Goal: Task Accomplishment & Management: Manage account settings

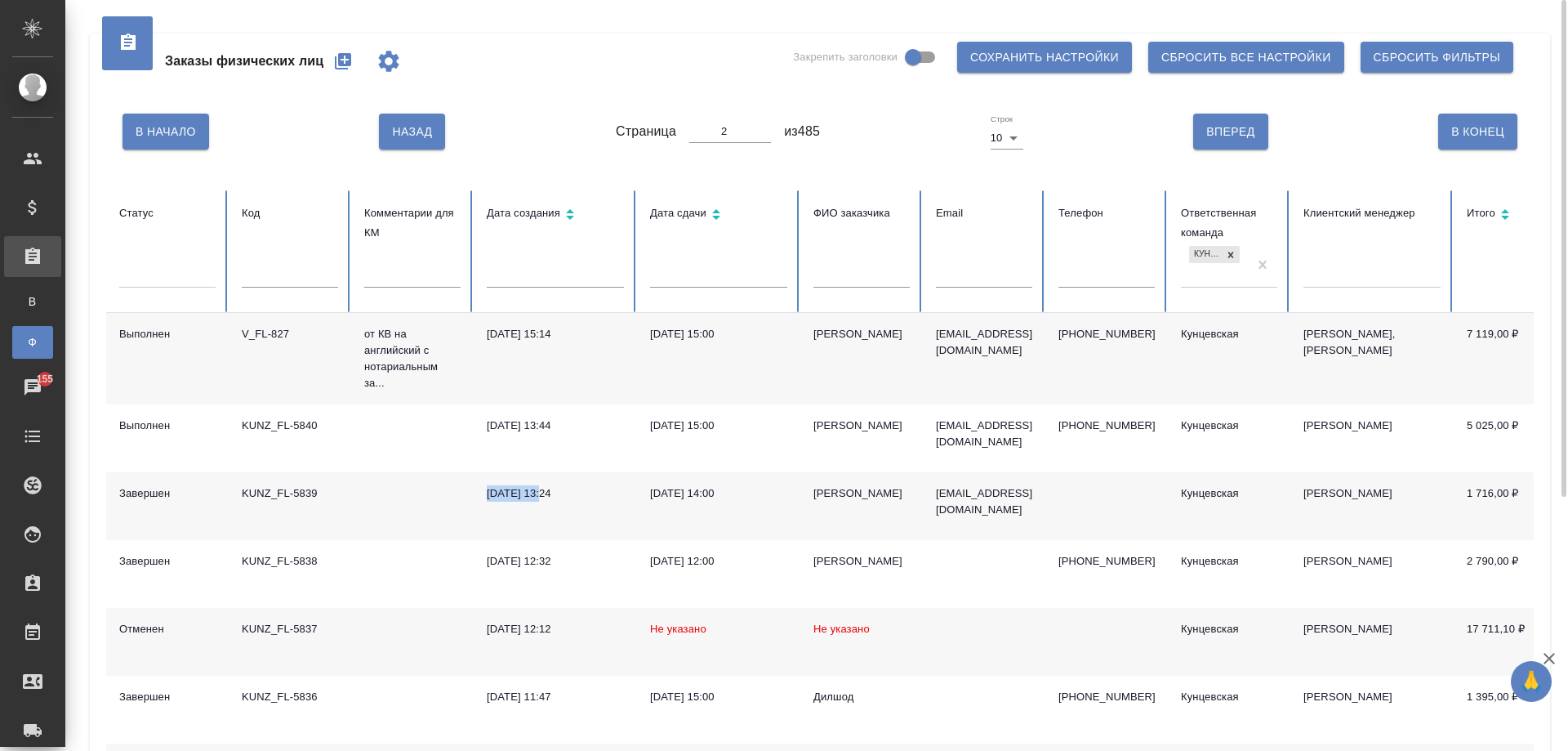
click at [167, 140] on span "В Начало" at bounding box center [165, 131] width 60 height 20
type input "1"
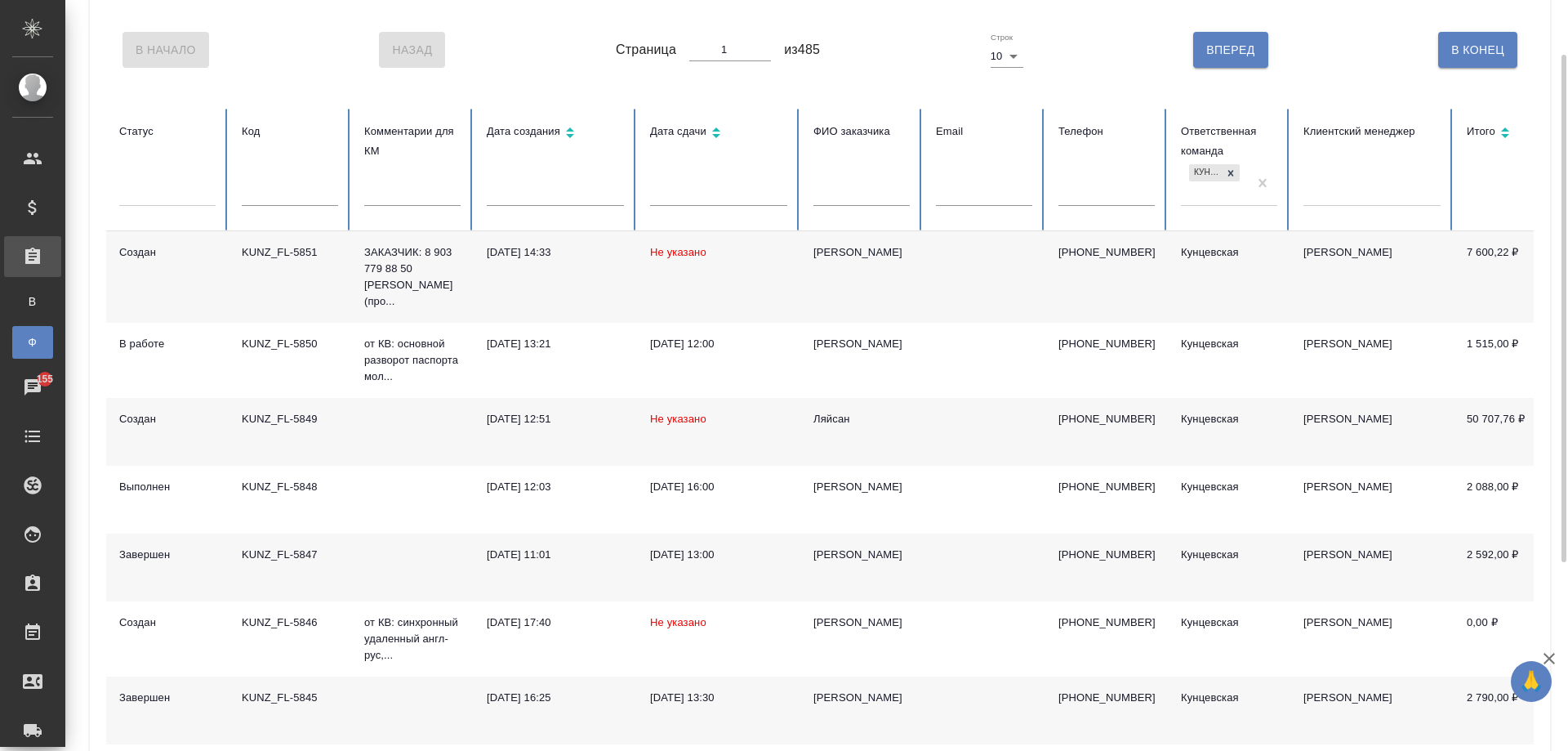
scroll to position [164, 0]
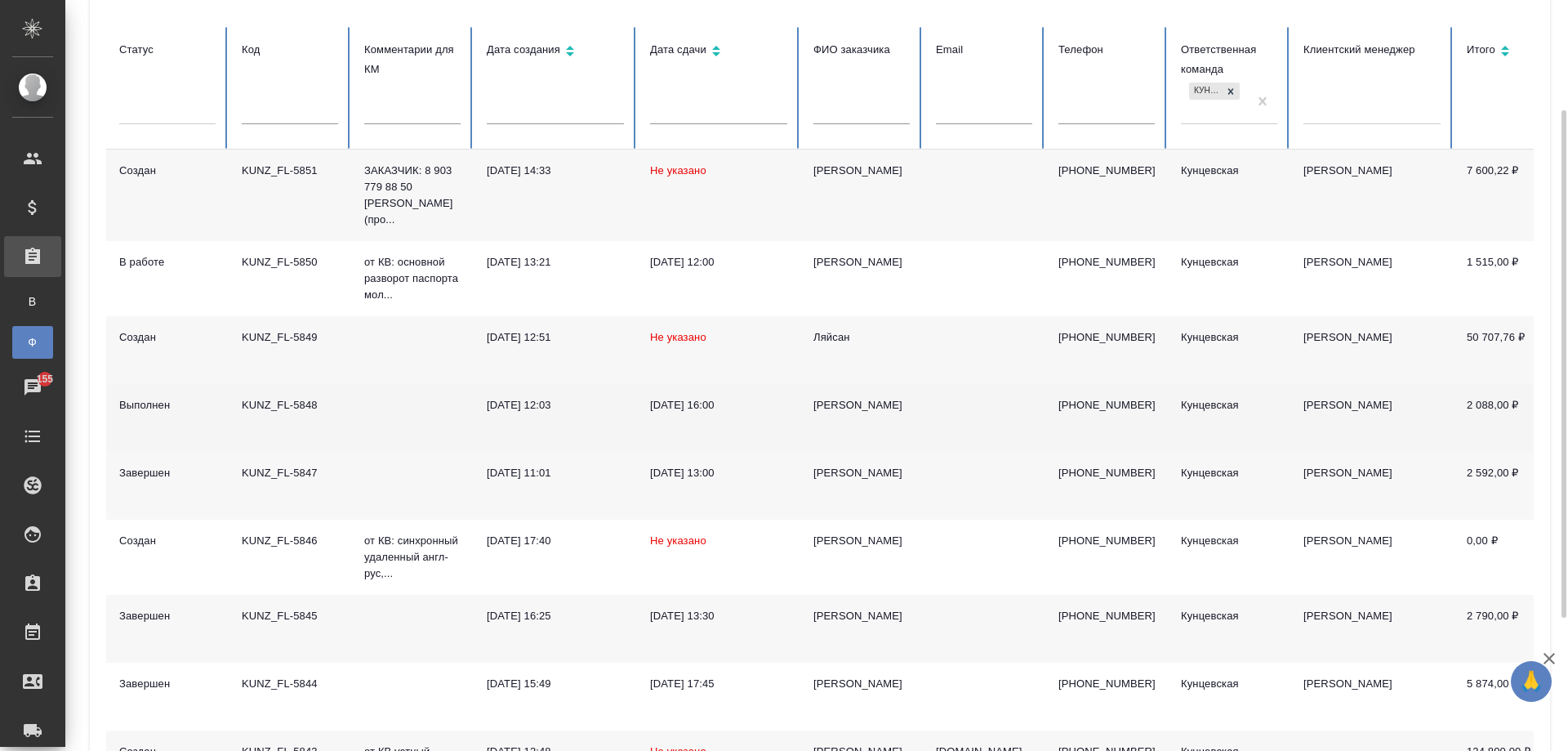
click at [347, 406] on td "KUNZ_FL-5848" at bounding box center [290, 418] width 122 height 67
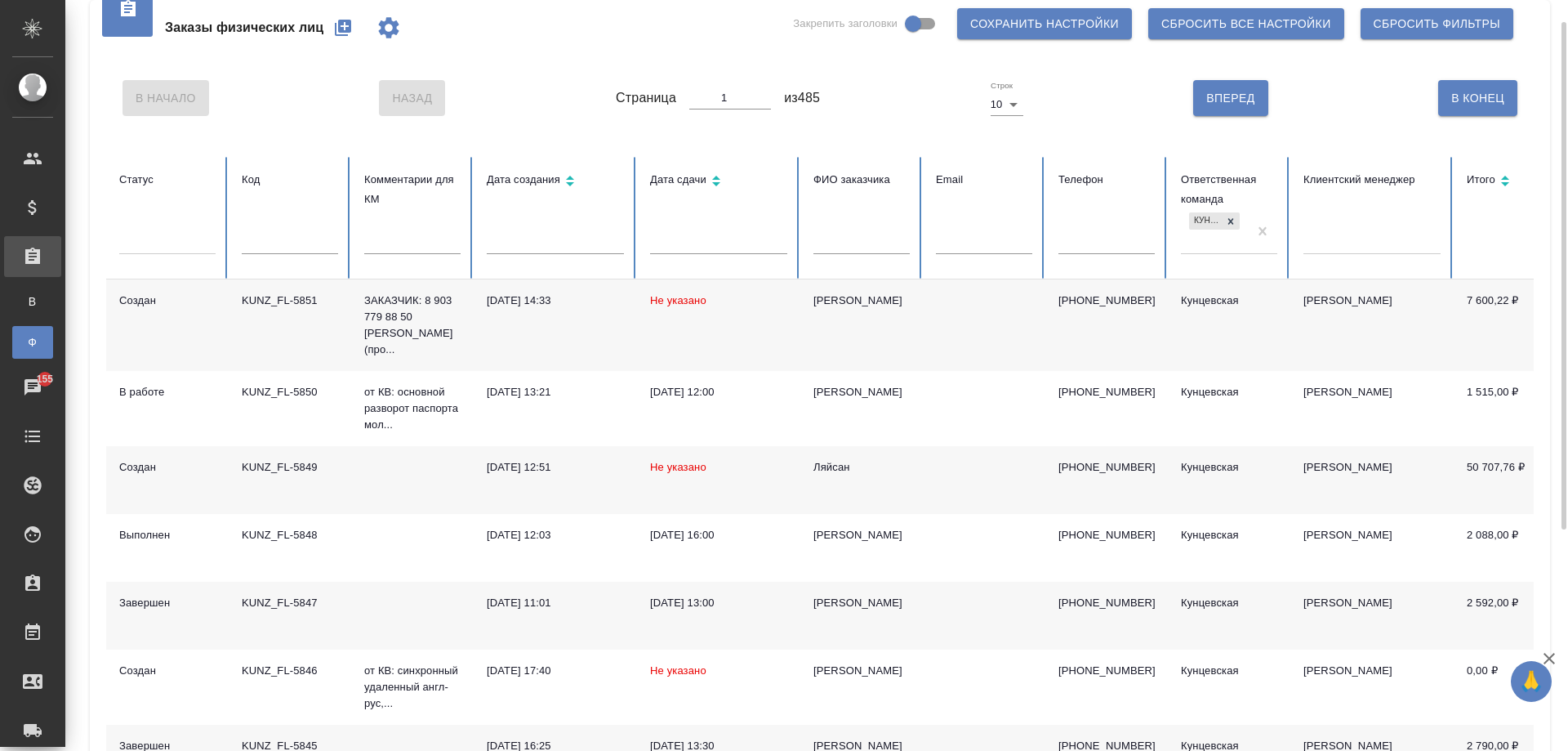
scroll to position [0, 0]
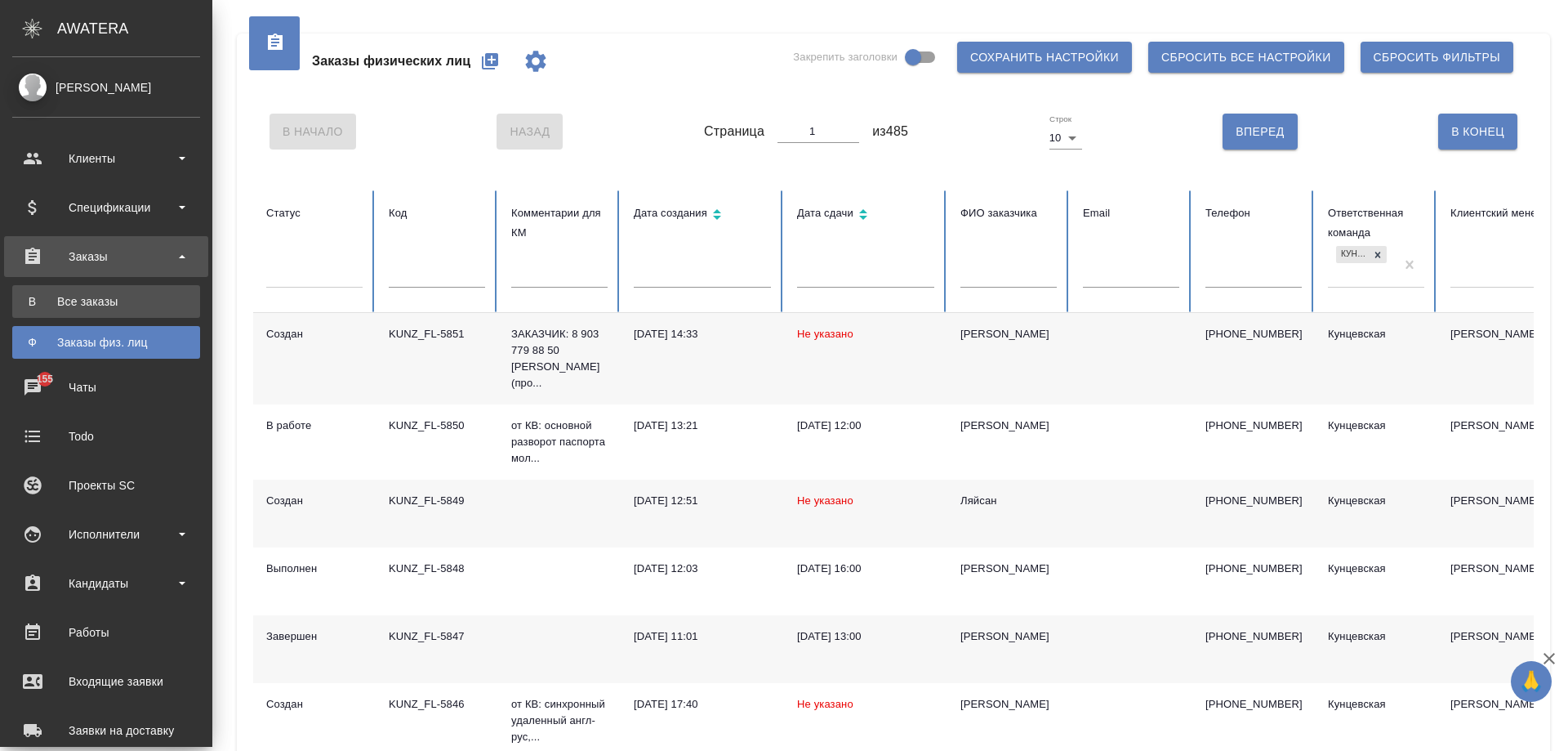
click at [43, 298] on div "Все заказы" at bounding box center [106, 301] width 172 height 17
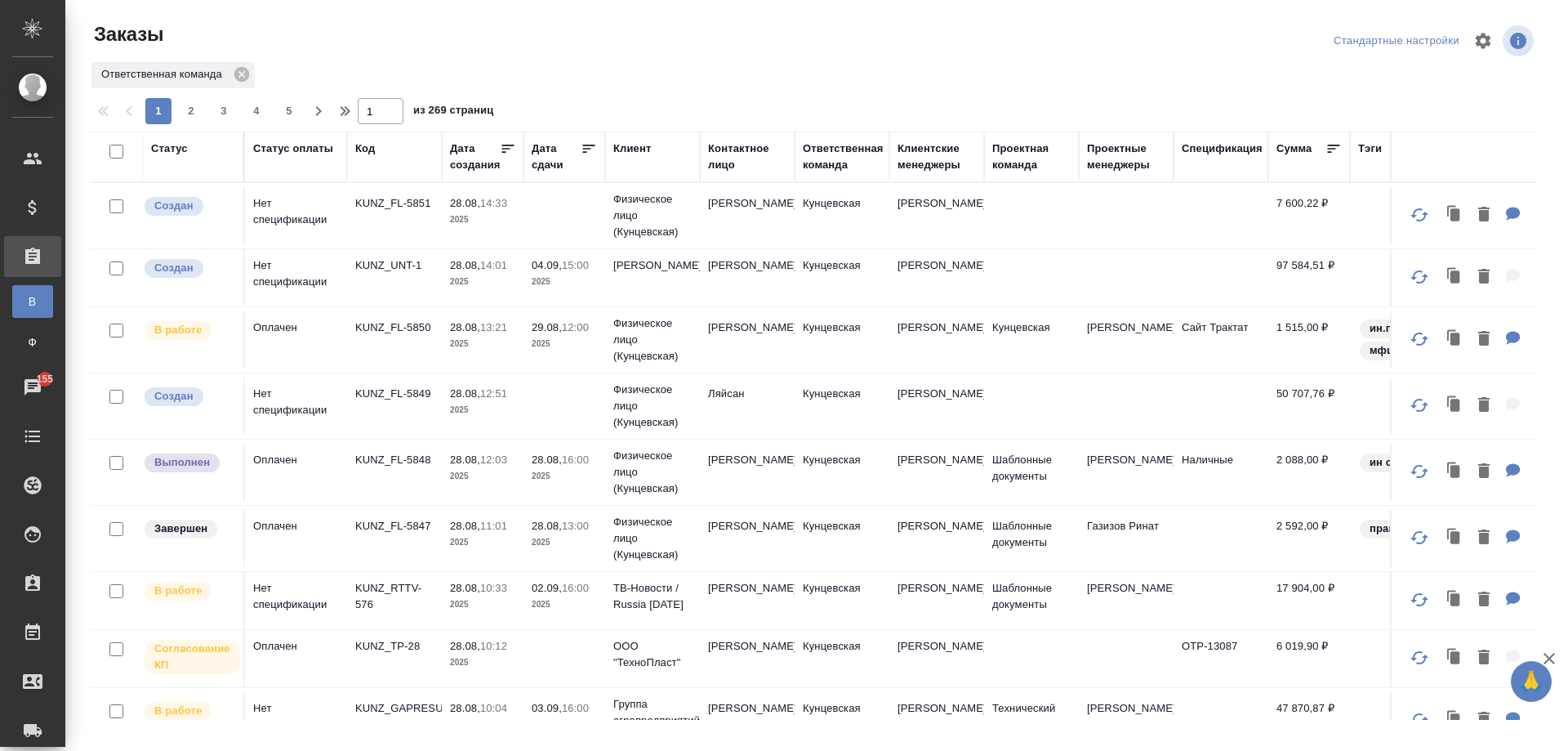
click at [410, 610] on p "KUNZ_RTTV-576" at bounding box center [395, 596] width 79 height 32
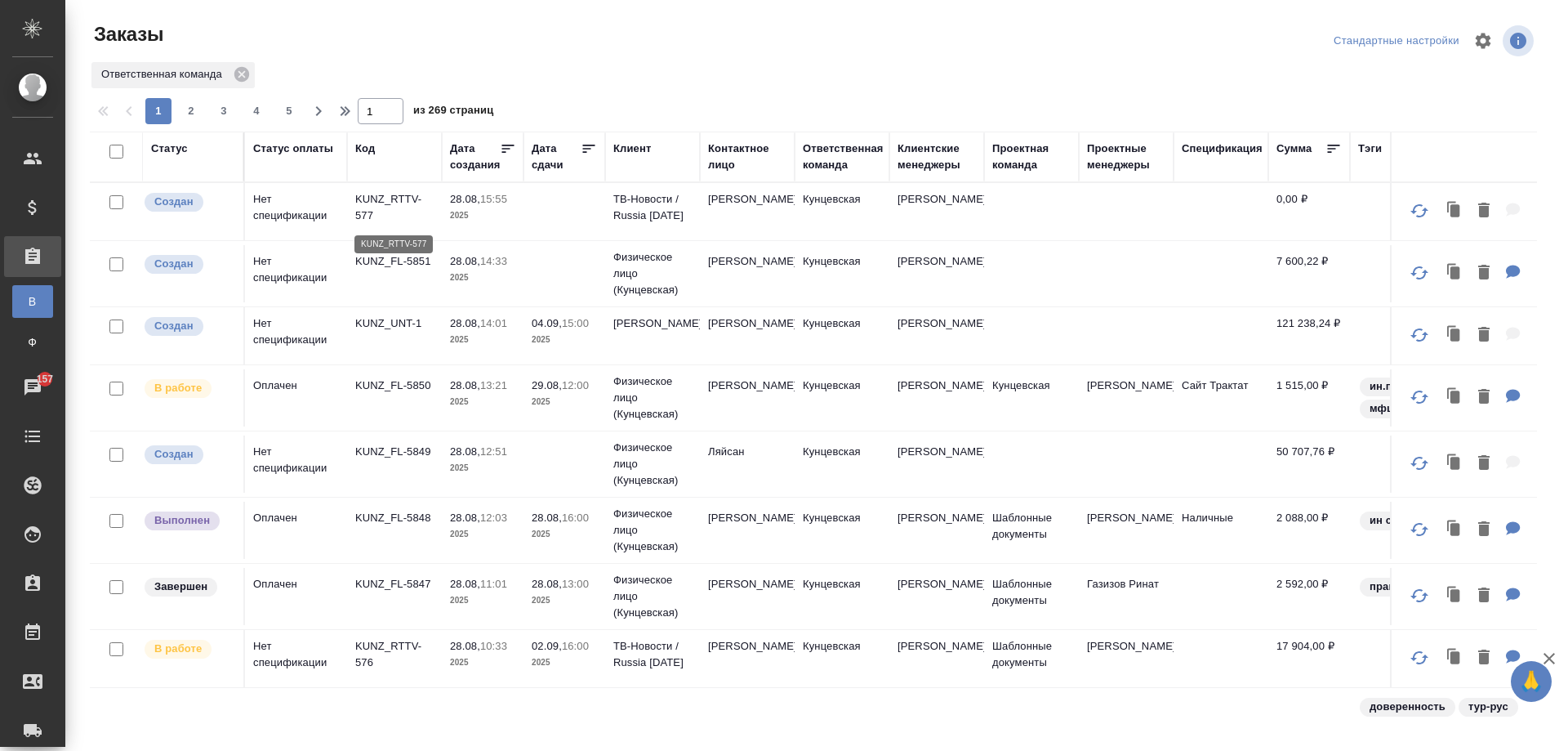
click at [411, 213] on p "KUNZ_RTTV-577" at bounding box center [395, 207] width 79 height 32
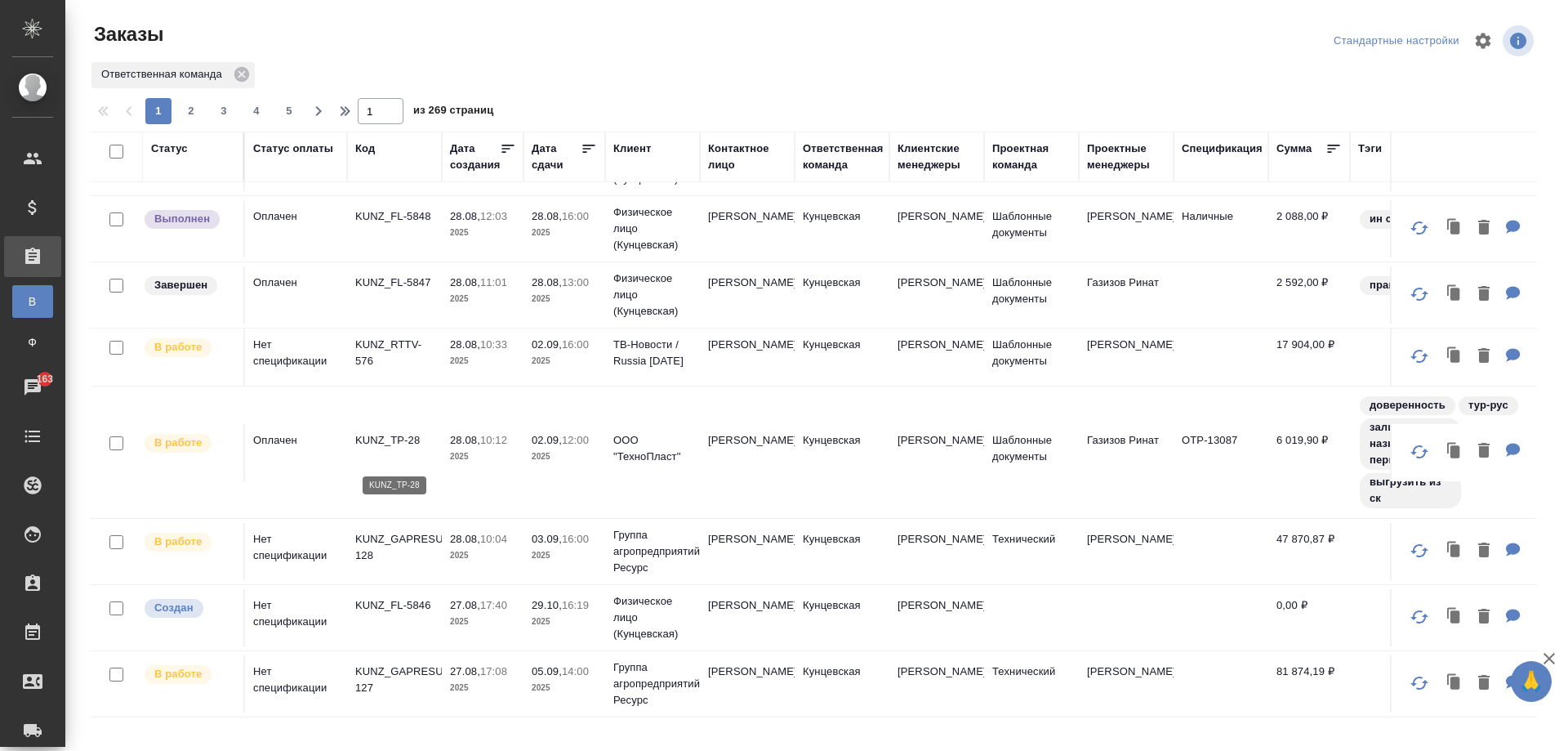
scroll to position [409, 0]
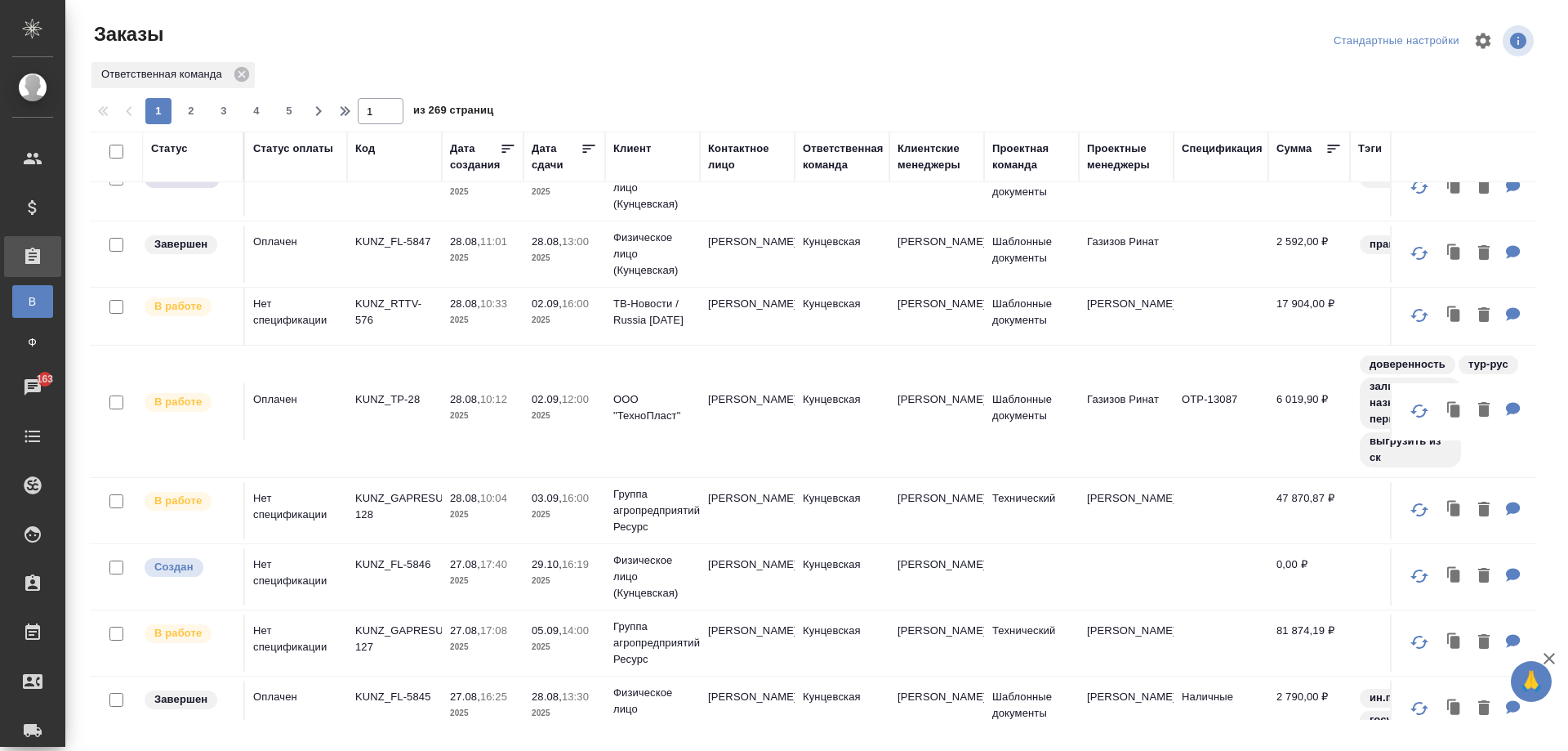
click at [409, 440] on td "KUNZ_TP-28" at bounding box center [395, 411] width 94 height 57
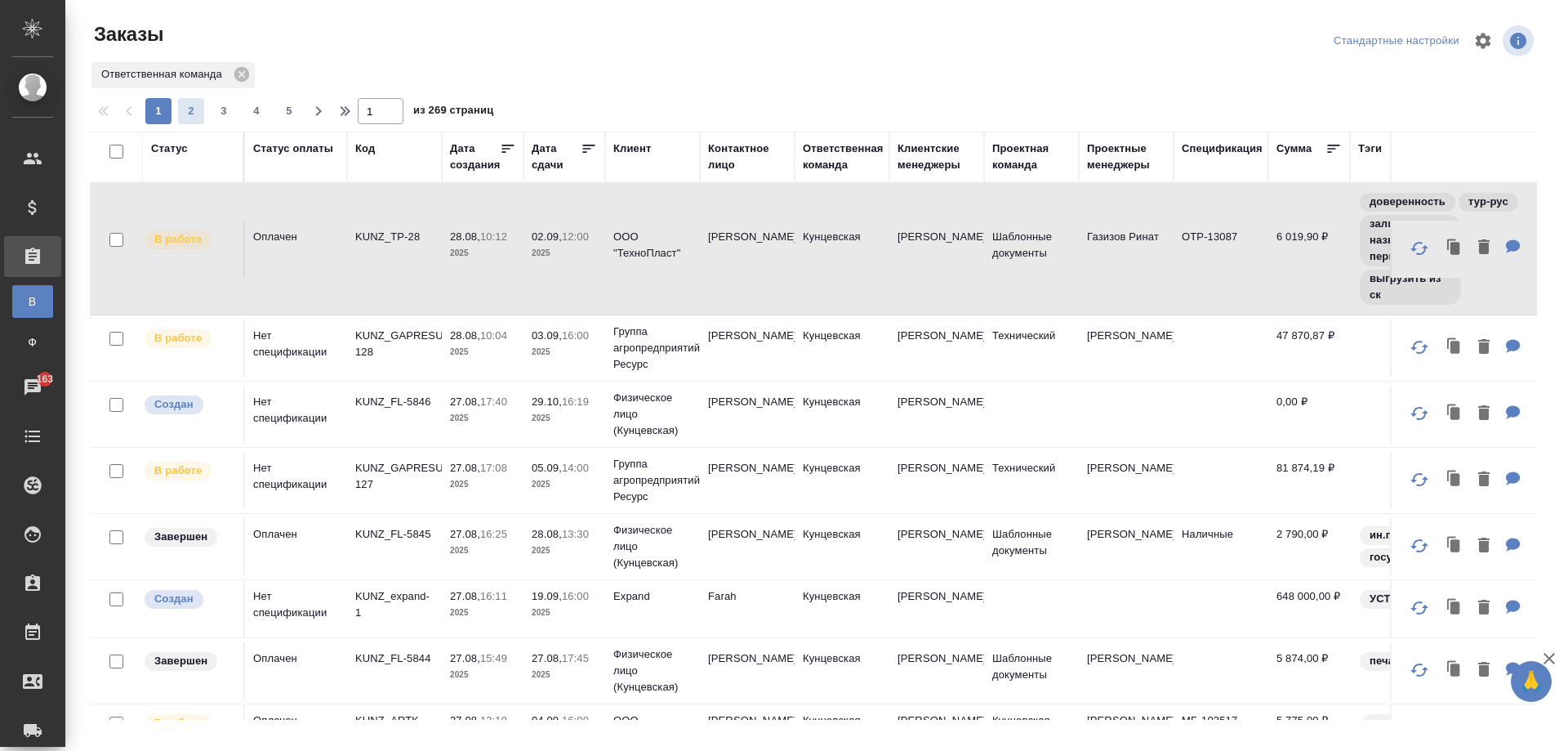
scroll to position [572, 0]
click at [180, 93] on div at bounding box center [820, 94] width 1460 height 8
click at [190, 108] on span "2" at bounding box center [191, 111] width 26 height 17
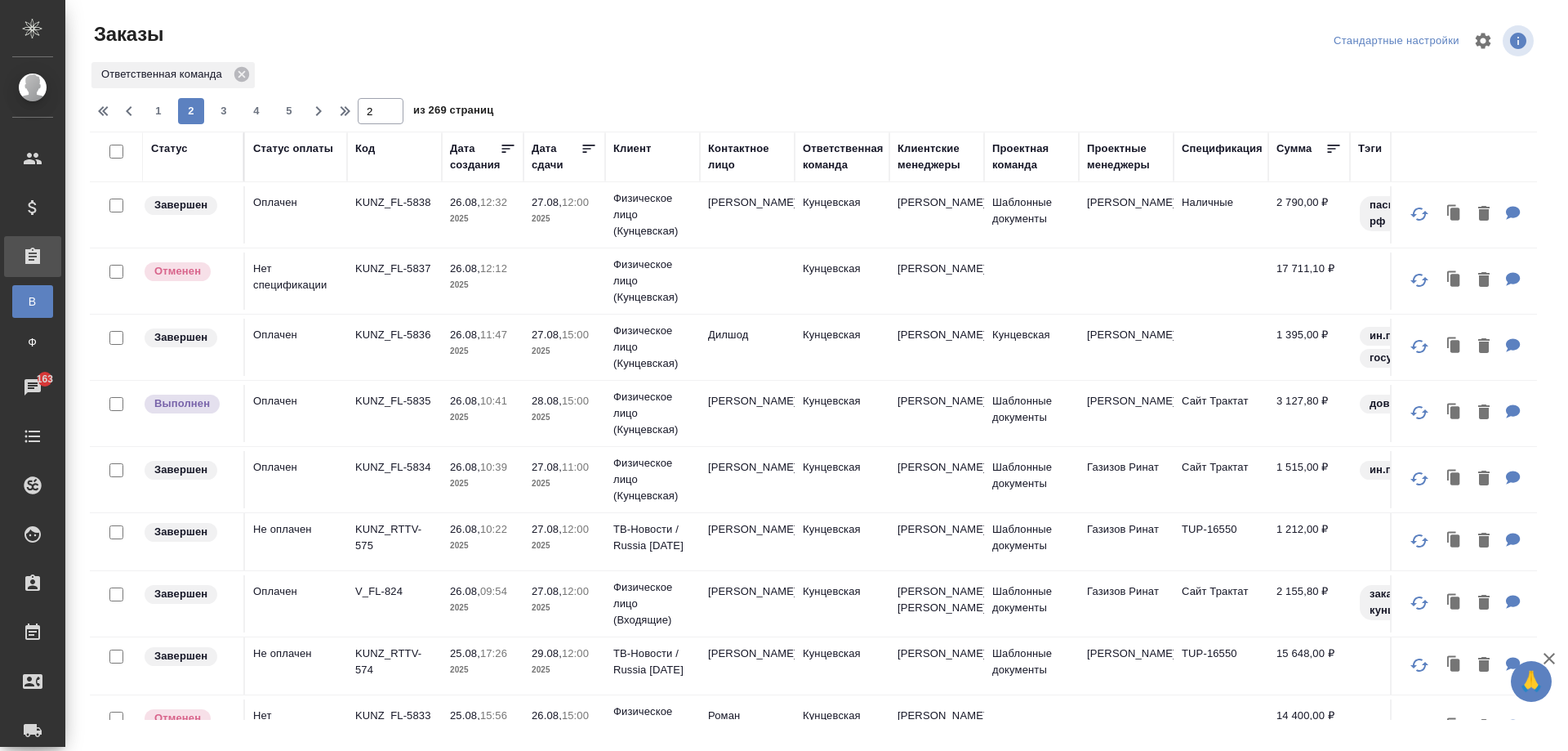
scroll to position [0, 0]
click at [213, 113] on span "3" at bounding box center [224, 111] width 26 height 17
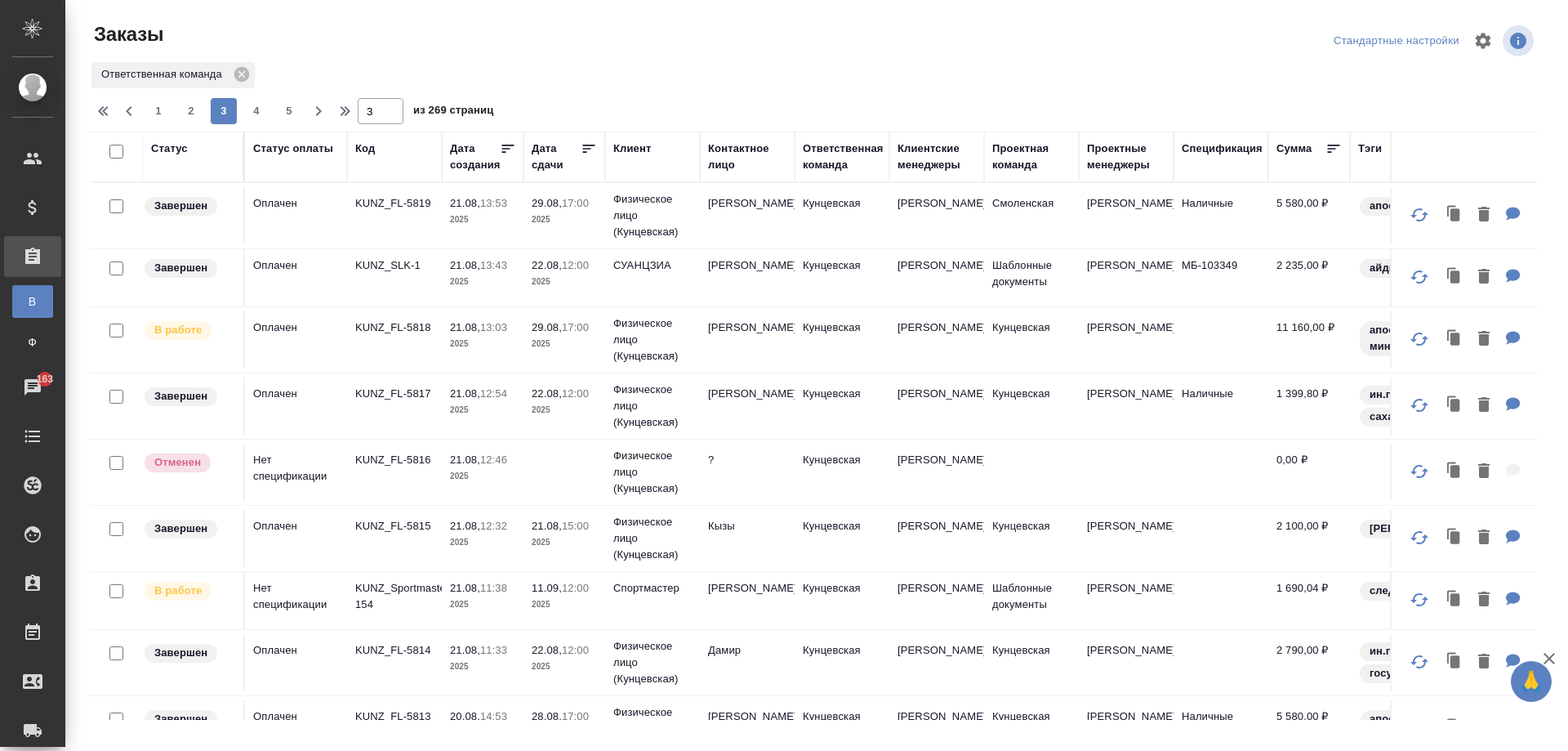
click at [144, 111] on div "1 2 3 4 5" at bounding box center [223, 111] width 164 height 26
click at [152, 108] on span "1" at bounding box center [158, 111] width 26 height 17
type input "1"
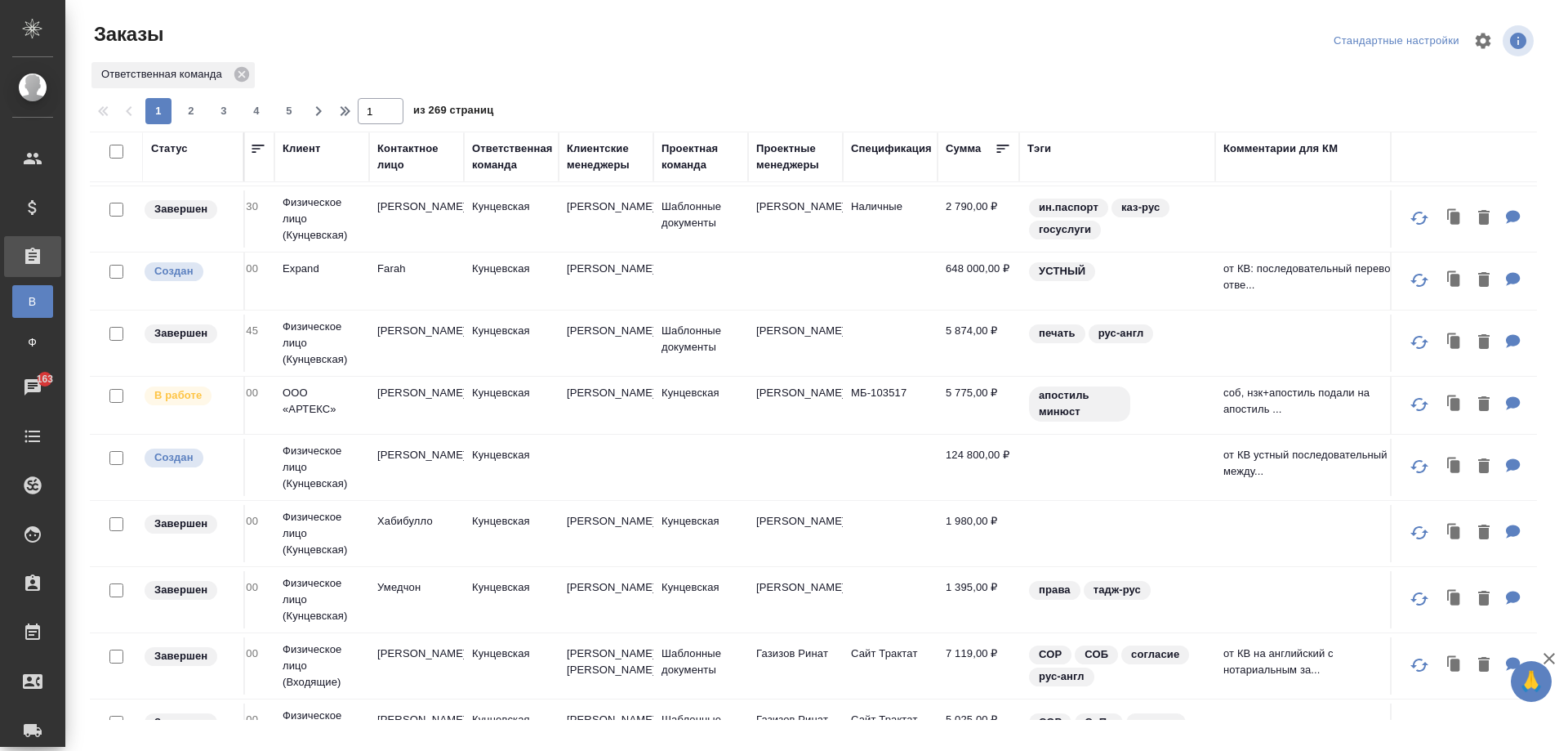
scroll to position [899, 364]
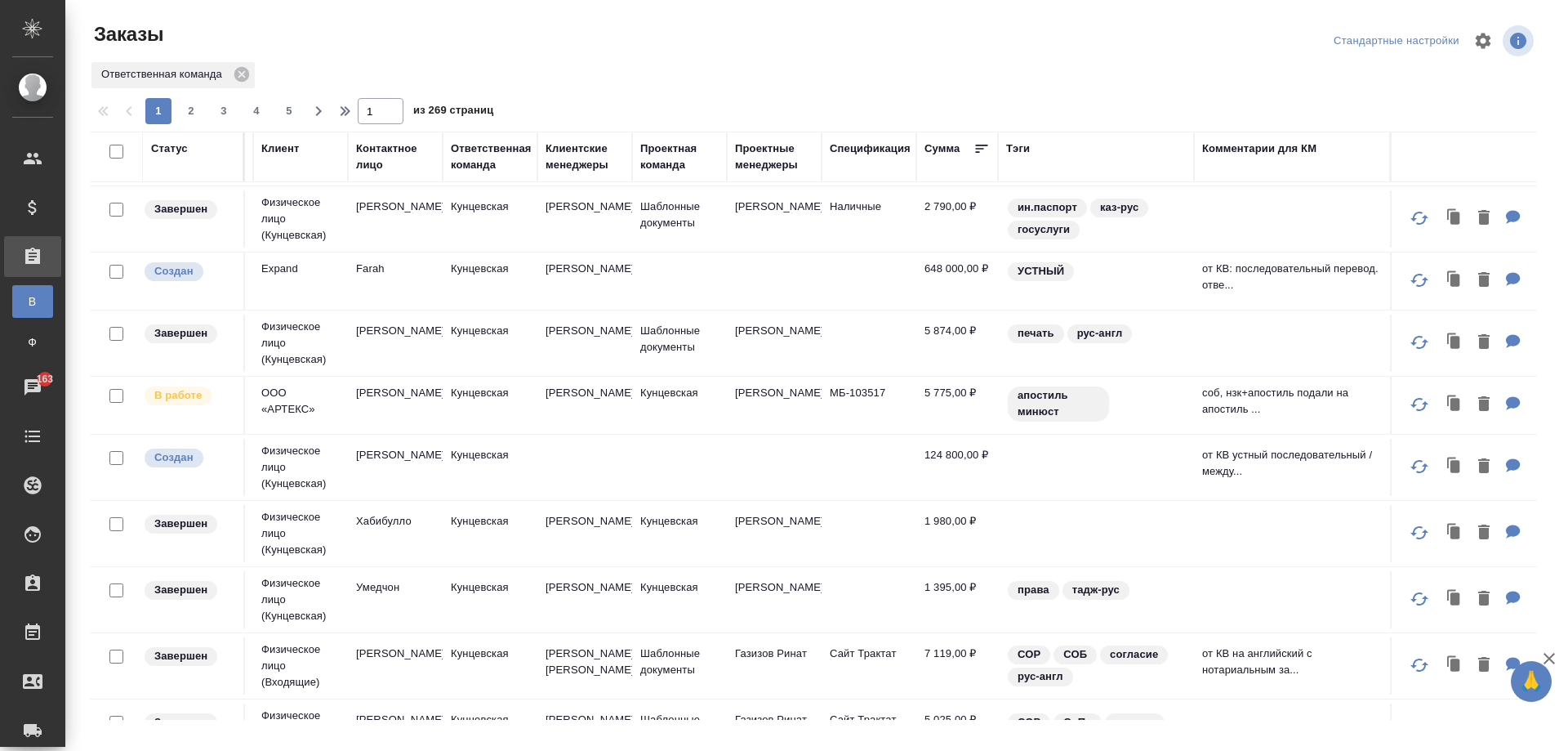
click at [822, 434] on td "МБ-103517" at bounding box center [869, 404] width 94 height 57
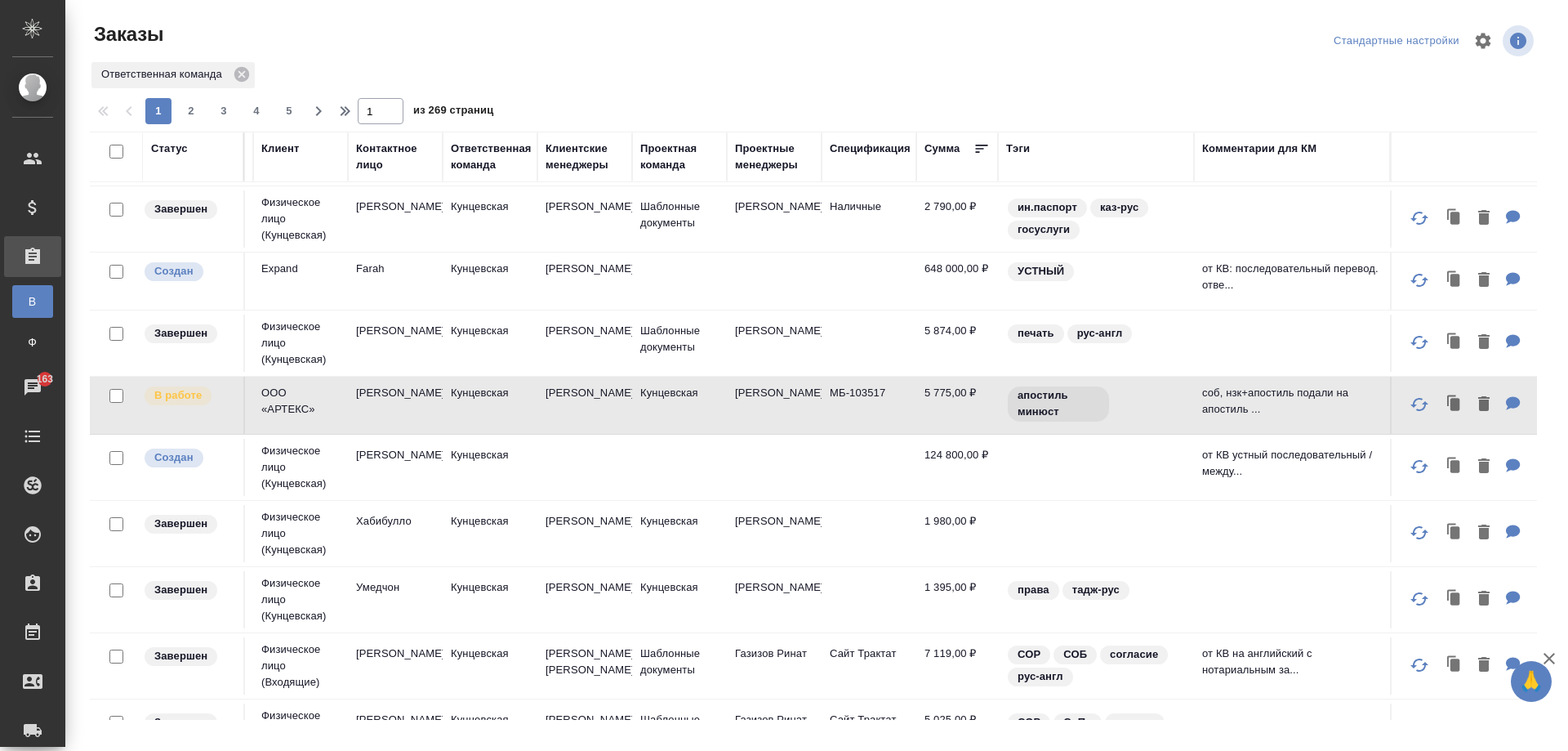
click at [702, 425] on td "Кунцевская" at bounding box center [679, 404] width 94 height 57
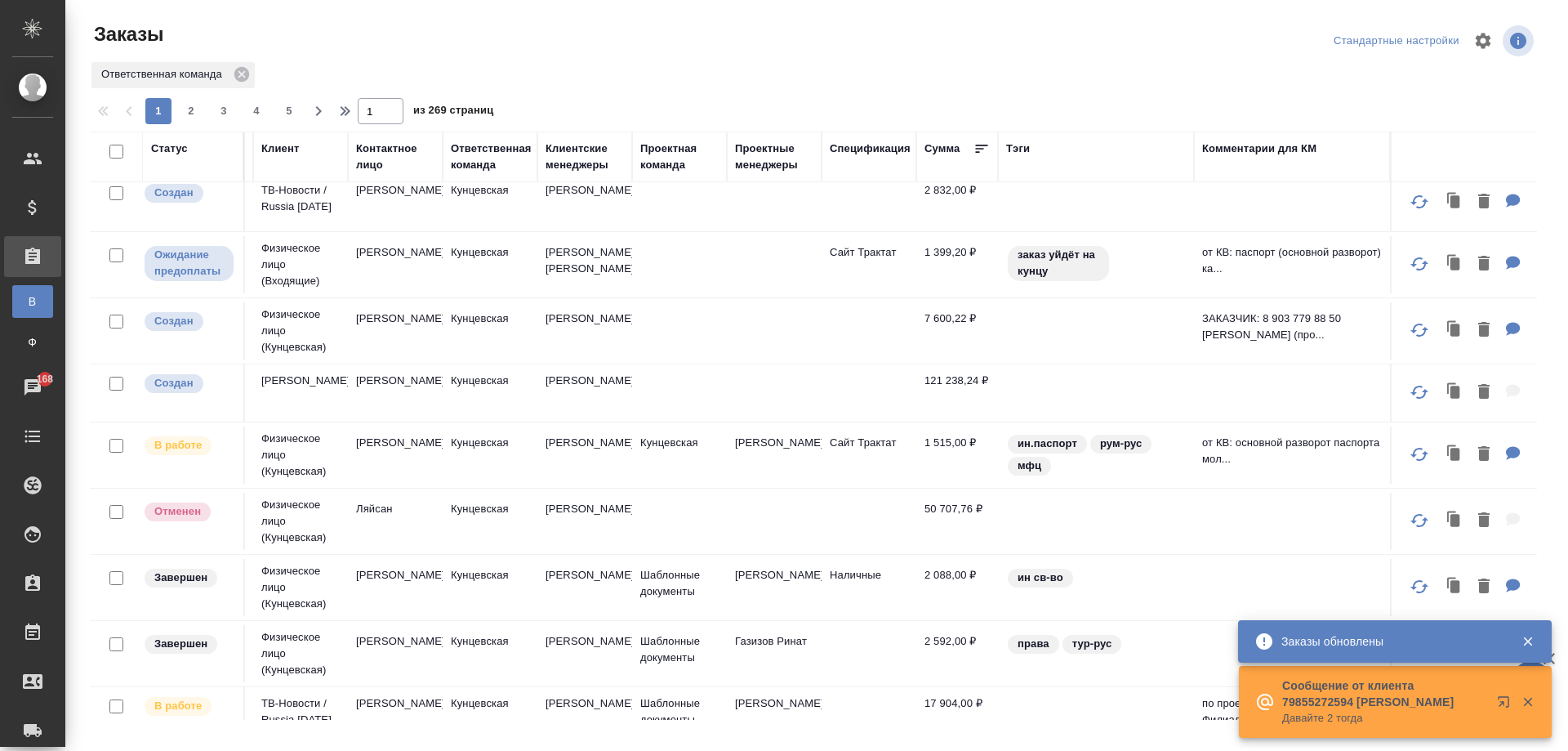
scroll to position [0, 364]
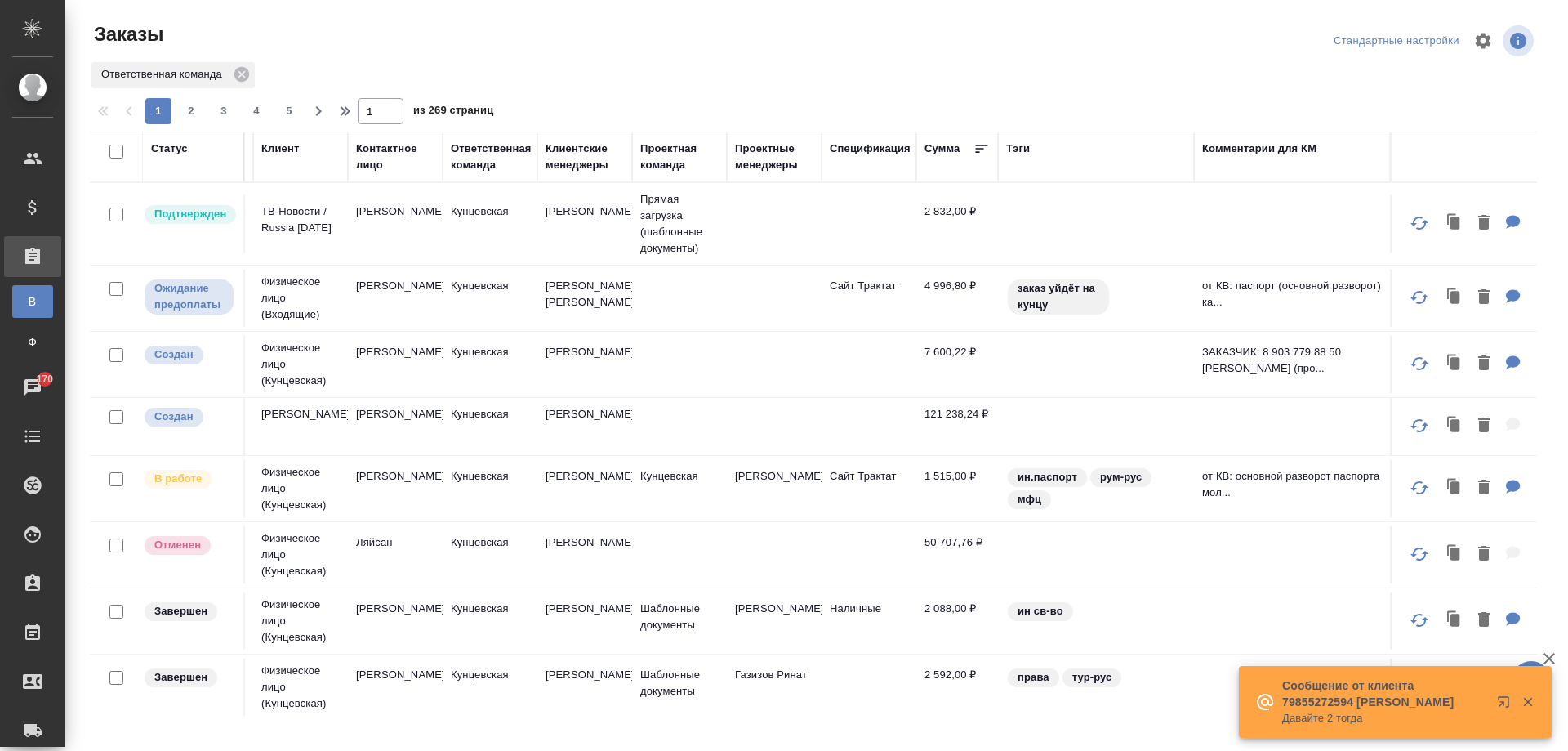
click at [537, 249] on td "[PERSON_NAME]" at bounding box center [584, 223] width 94 height 57
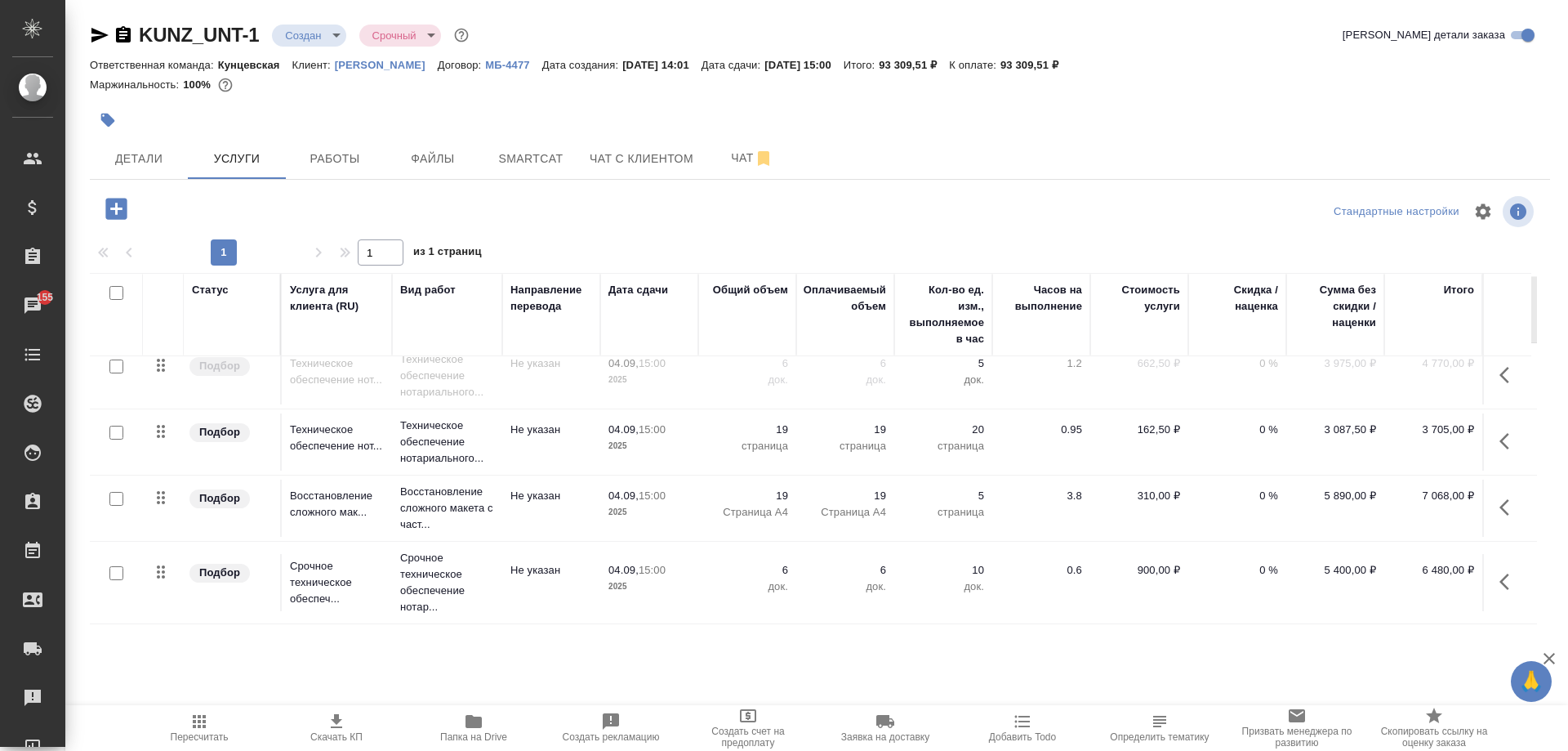
scroll to position [92, 0]
click at [106, 33] on icon "button" at bounding box center [100, 35] width 19 height 19
click at [116, 209] on icon "button" at bounding box center [116, 208] width 29 height 29
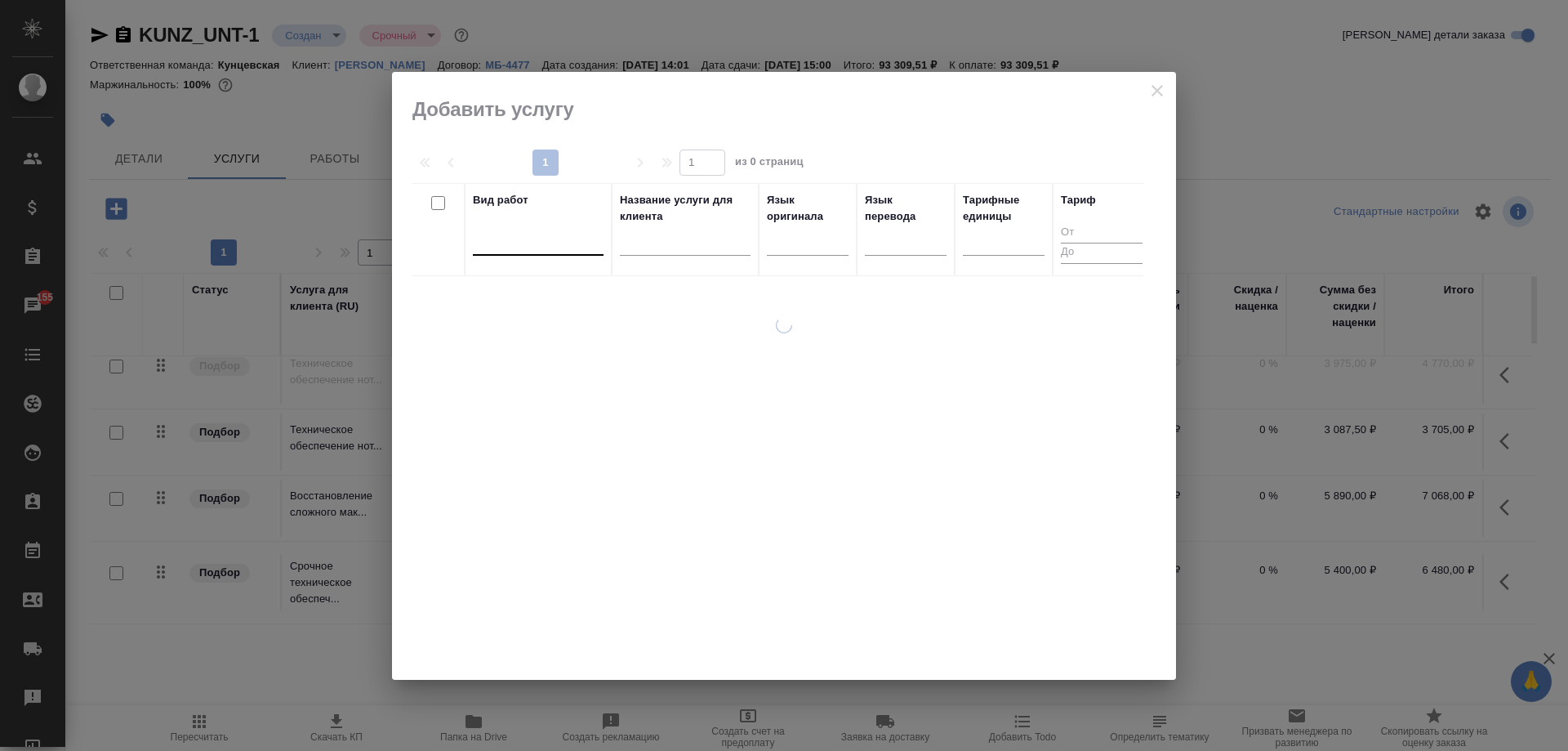
click at [503, 252] on div at bounding box center [537, 240] width 130 height 31
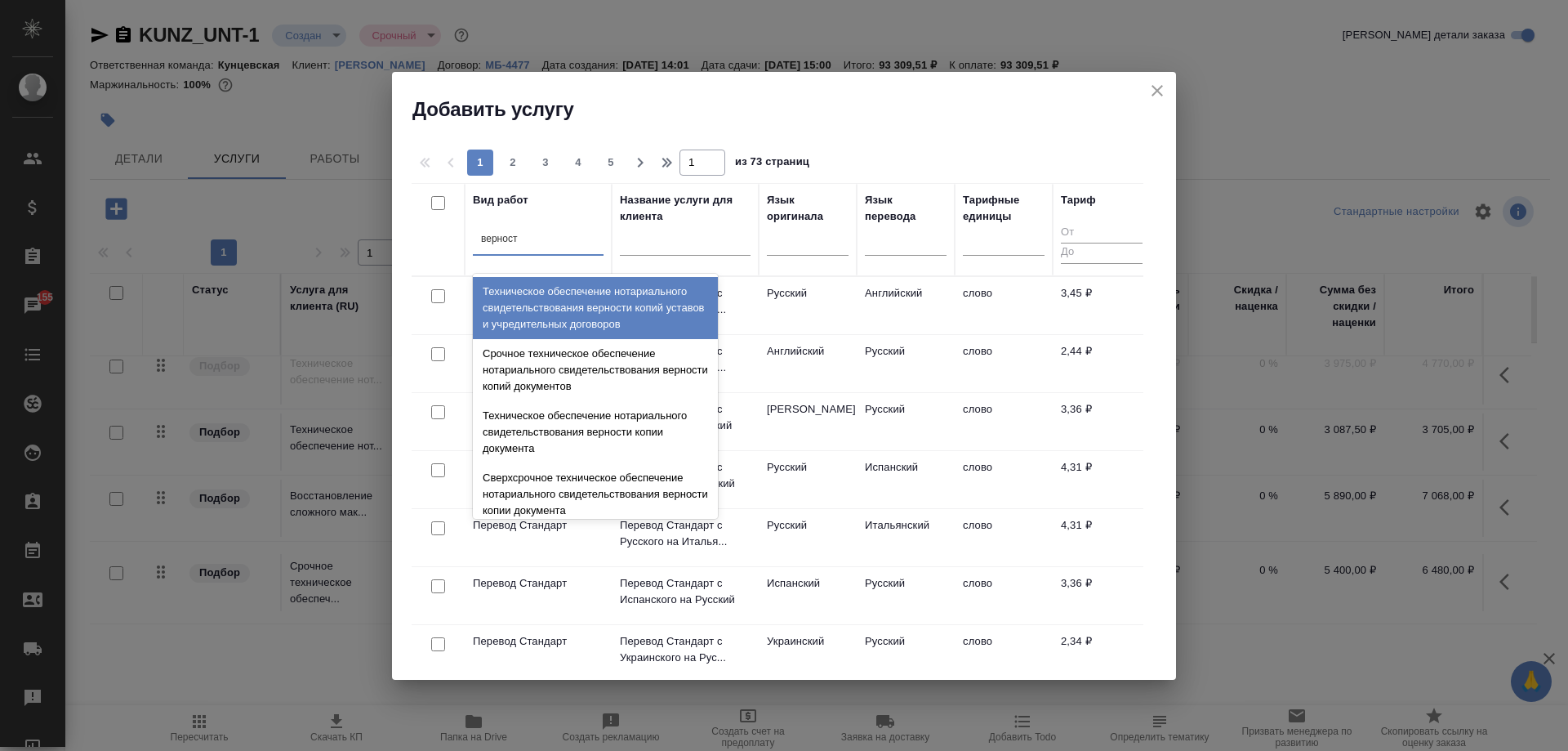
type input "верности"
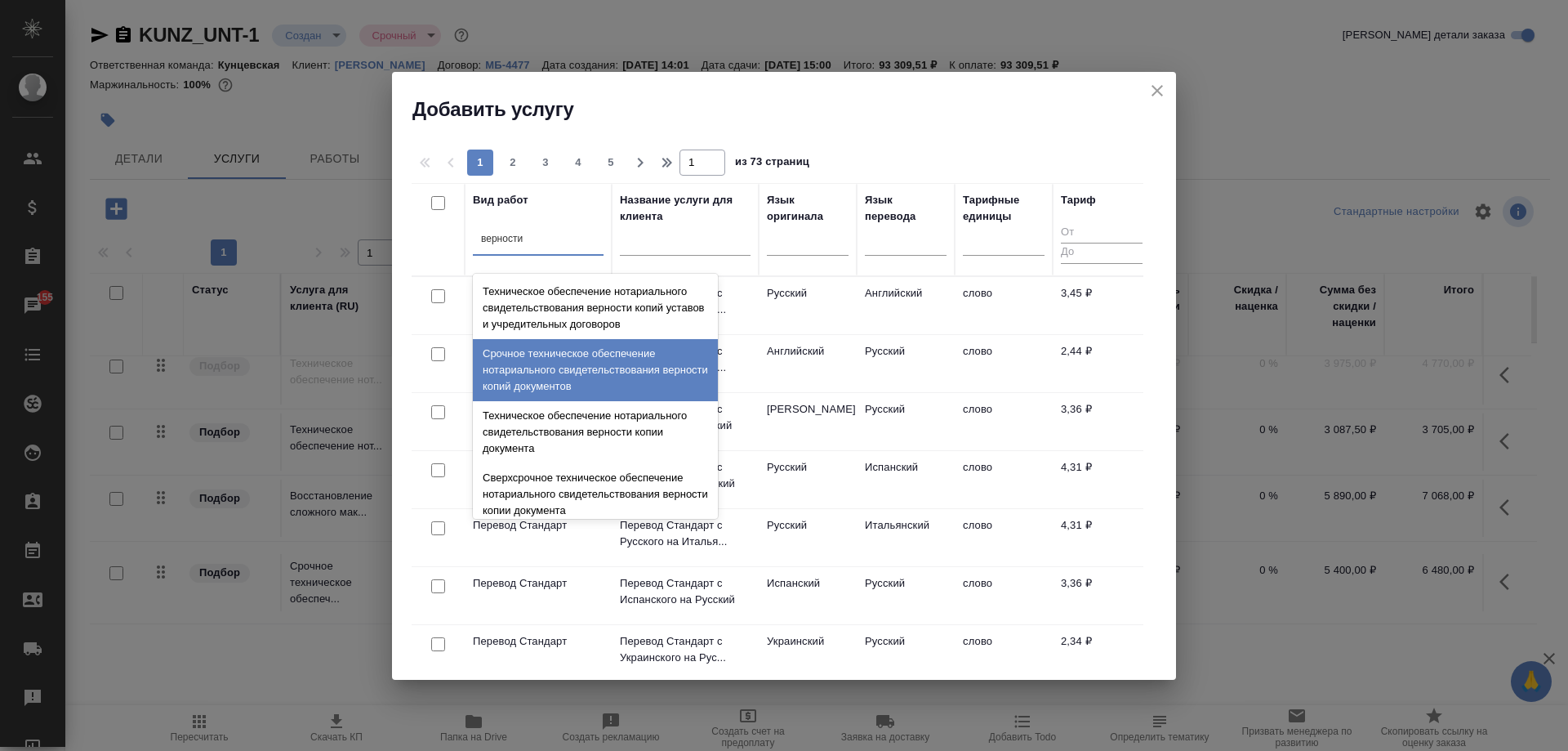
click at [567, 387] on div "Срочное техническое обеспечение нотариального свидетельствования верности копий…" at bounding box center [595, 369] width 245 height 62
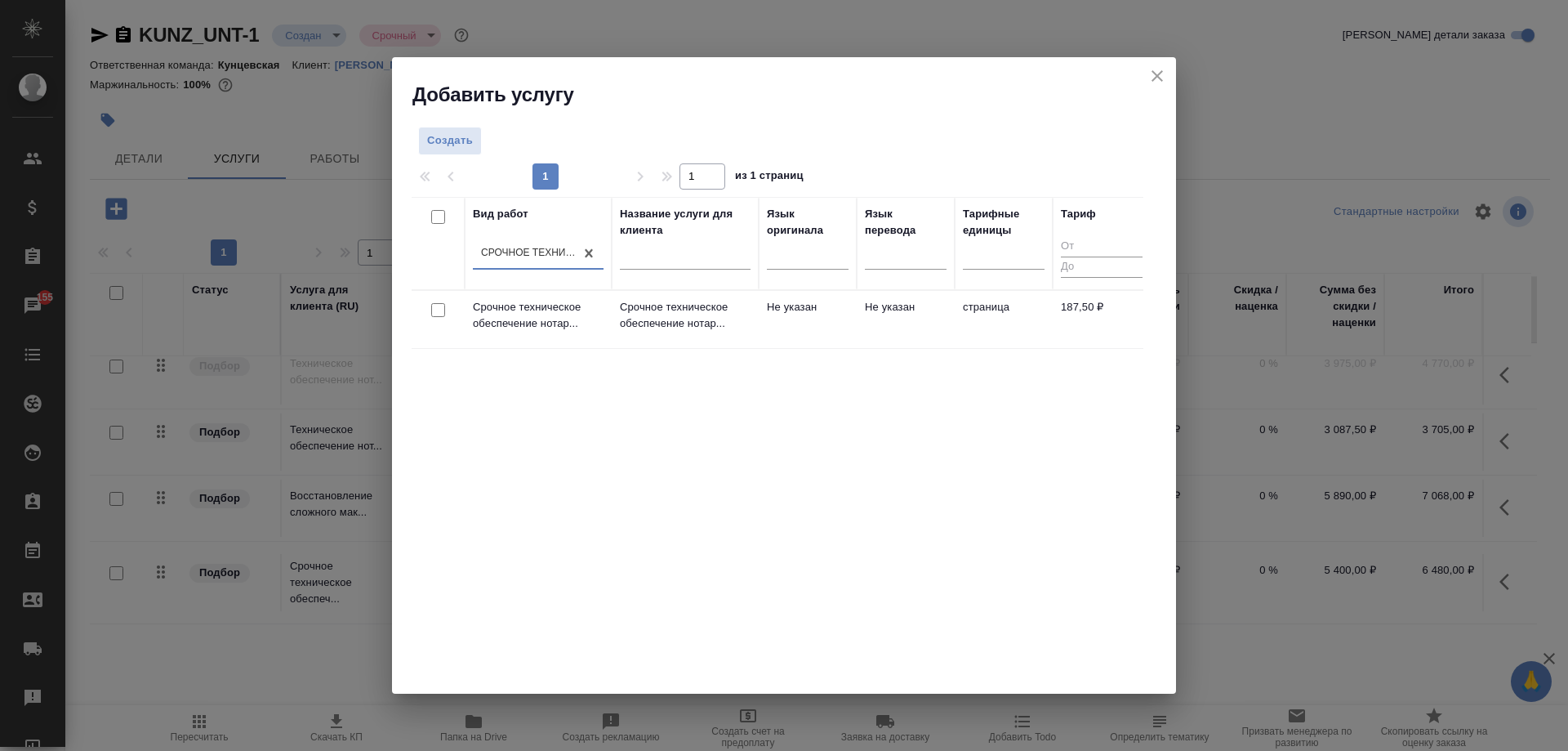
click at [913, 318] on td "Не указан" at bounding box center [906, 319] width 98 height 57
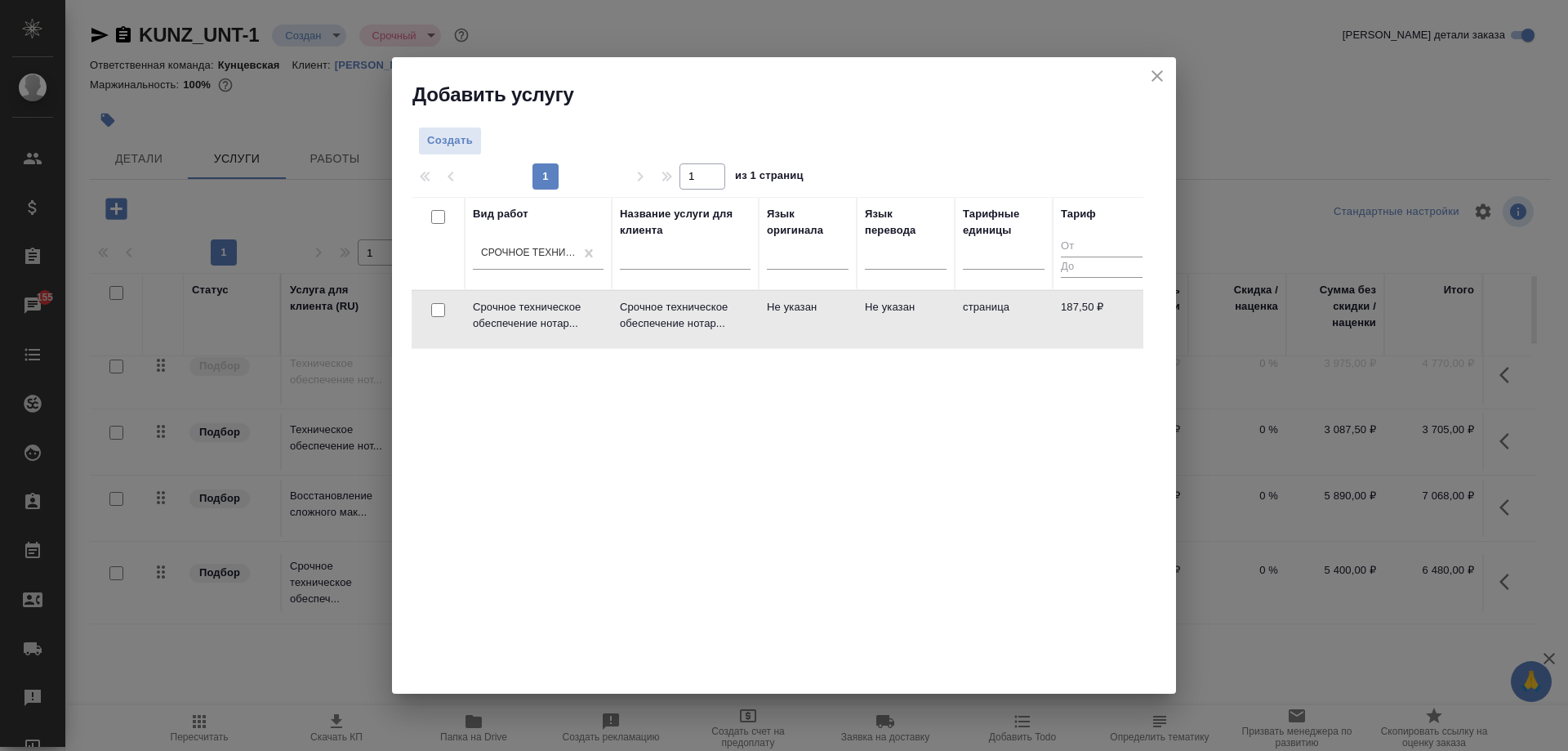
click at [913, 318] on td "Не указан" at bounding box center [906, 319] width 98 height 57
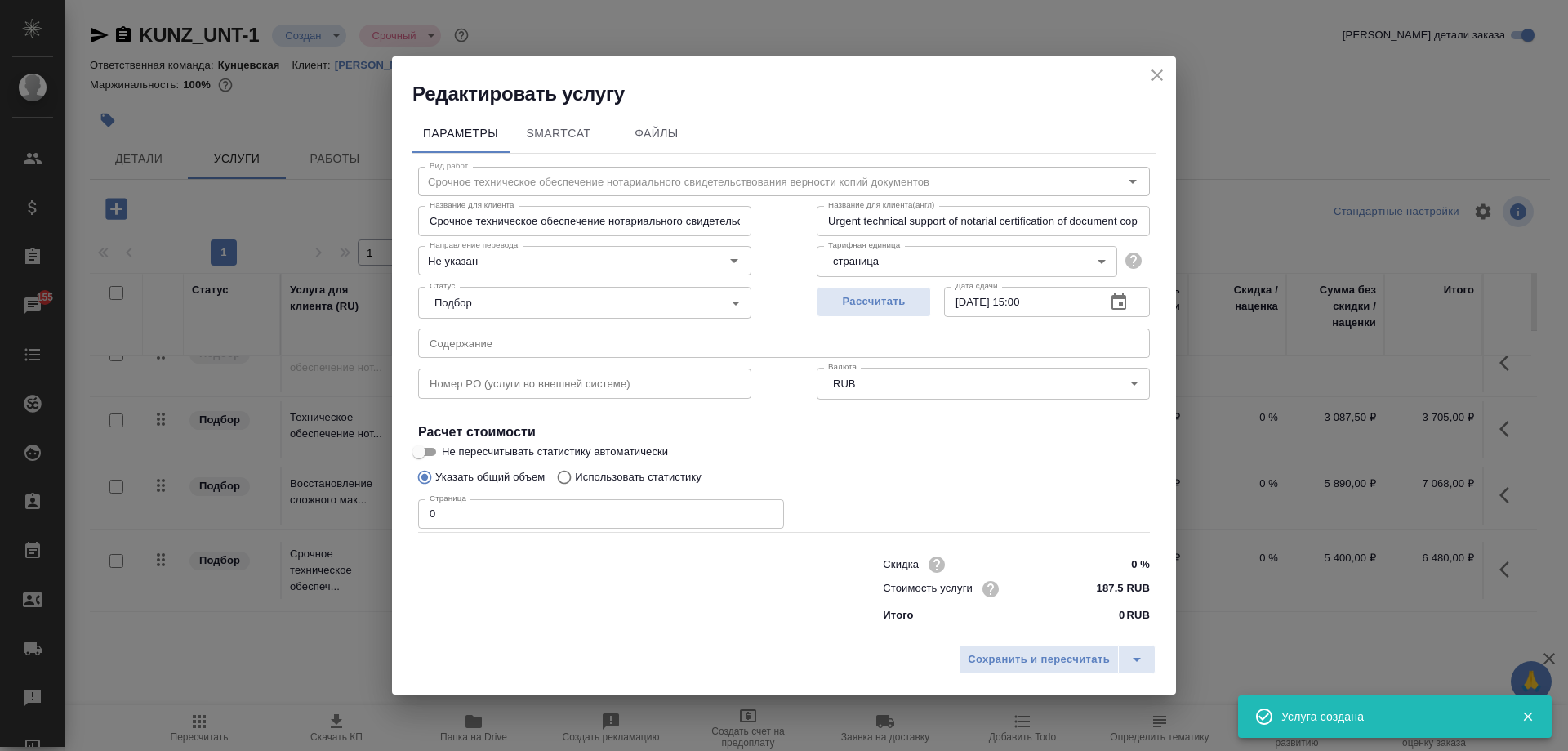
click at [613, 515] on input "0" at bounding box center [601, 514] width 366 height 30
type input "19"
click at [1000, 659] on span "Сохранить и пересчитать" at bounding box center [1039, 659] width 142 height 18
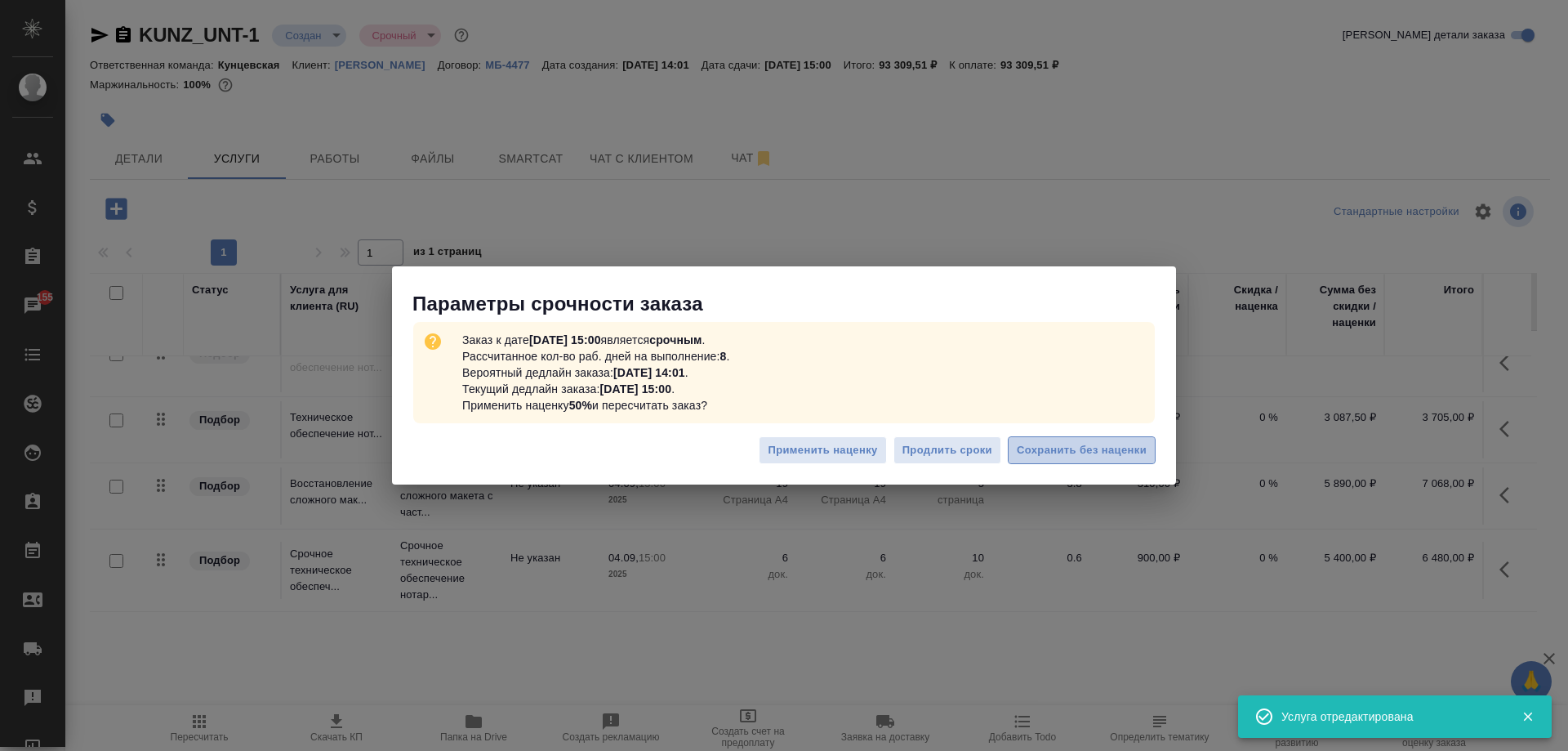
click at [1056, 441] on span "Сохранить без наценки" at bounding box center [1082, 450] width 130 height 18
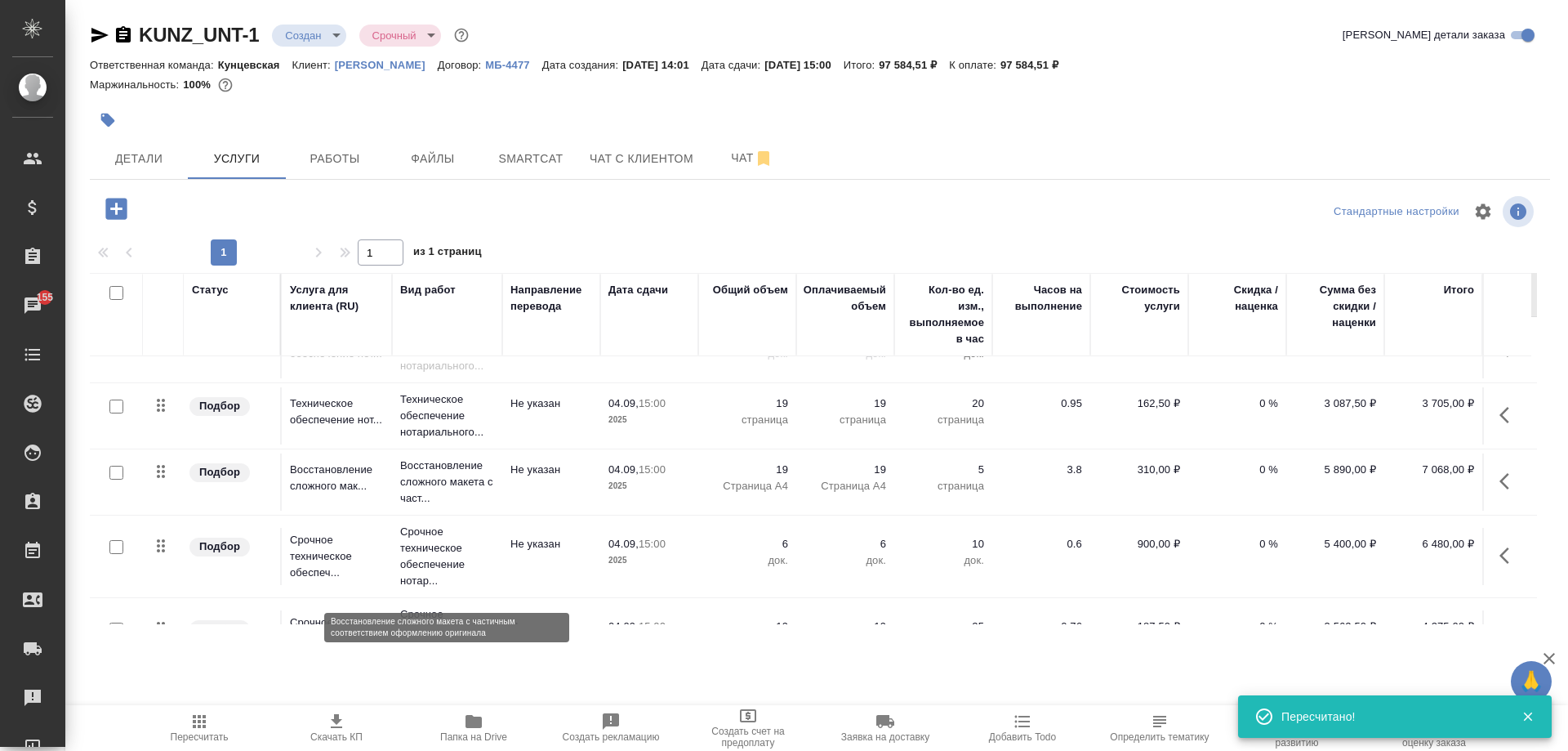
scroll to position [11, 0]
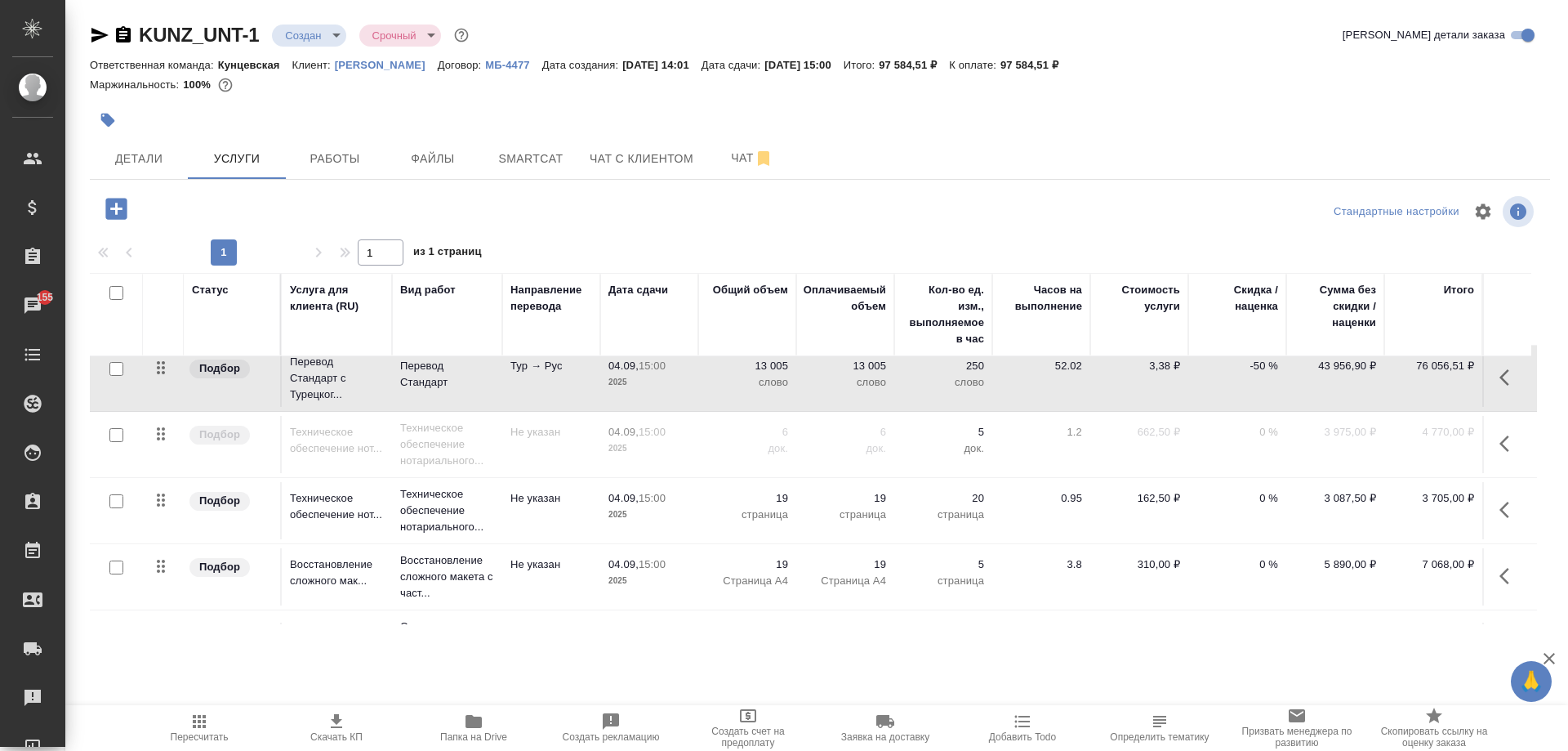
click at [1500, 515] on icon "button" at bounding box center [1509, 509] width 19 height 19
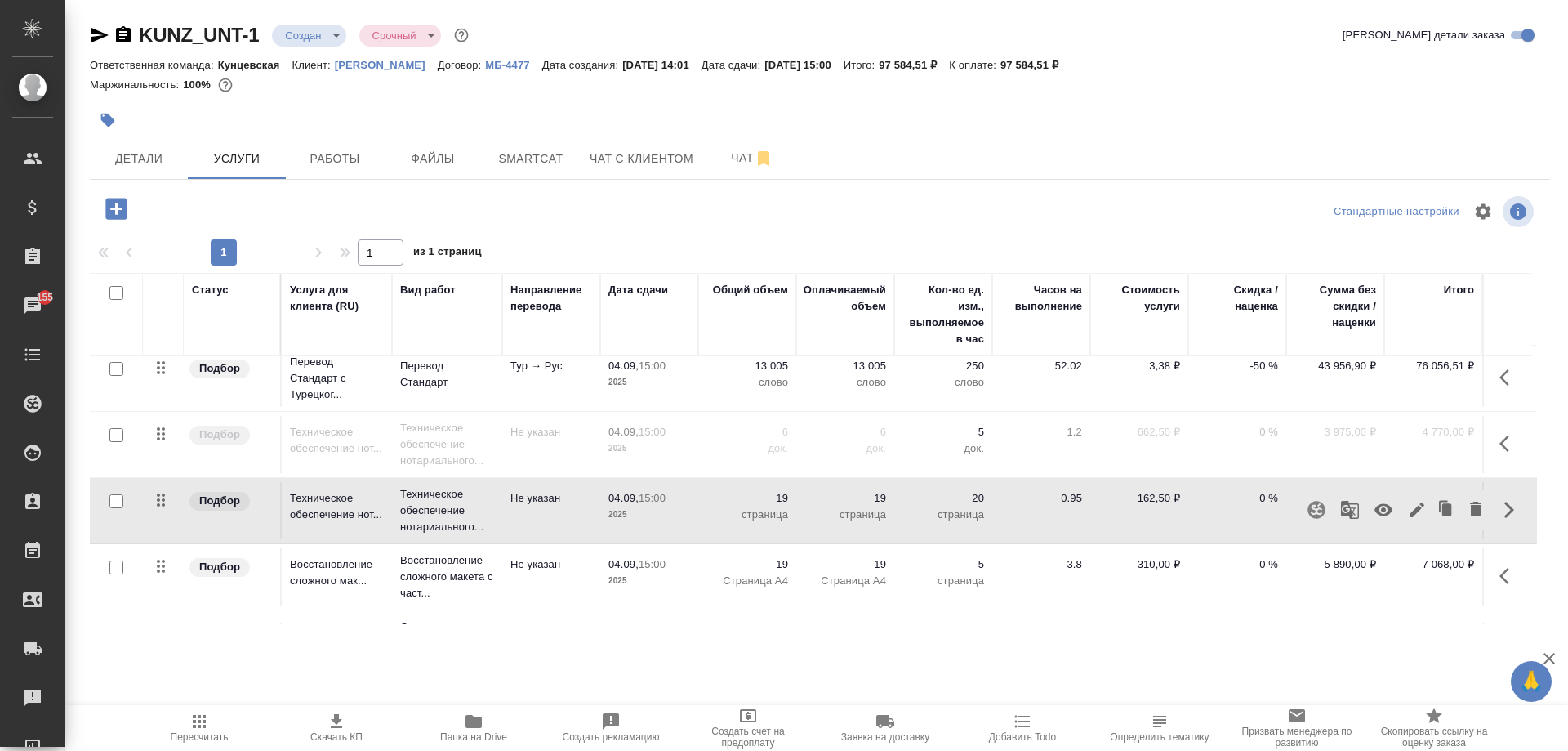
click at [1382, 512] on icon "button" at bounding box center [1383, 510] width 18 height 12
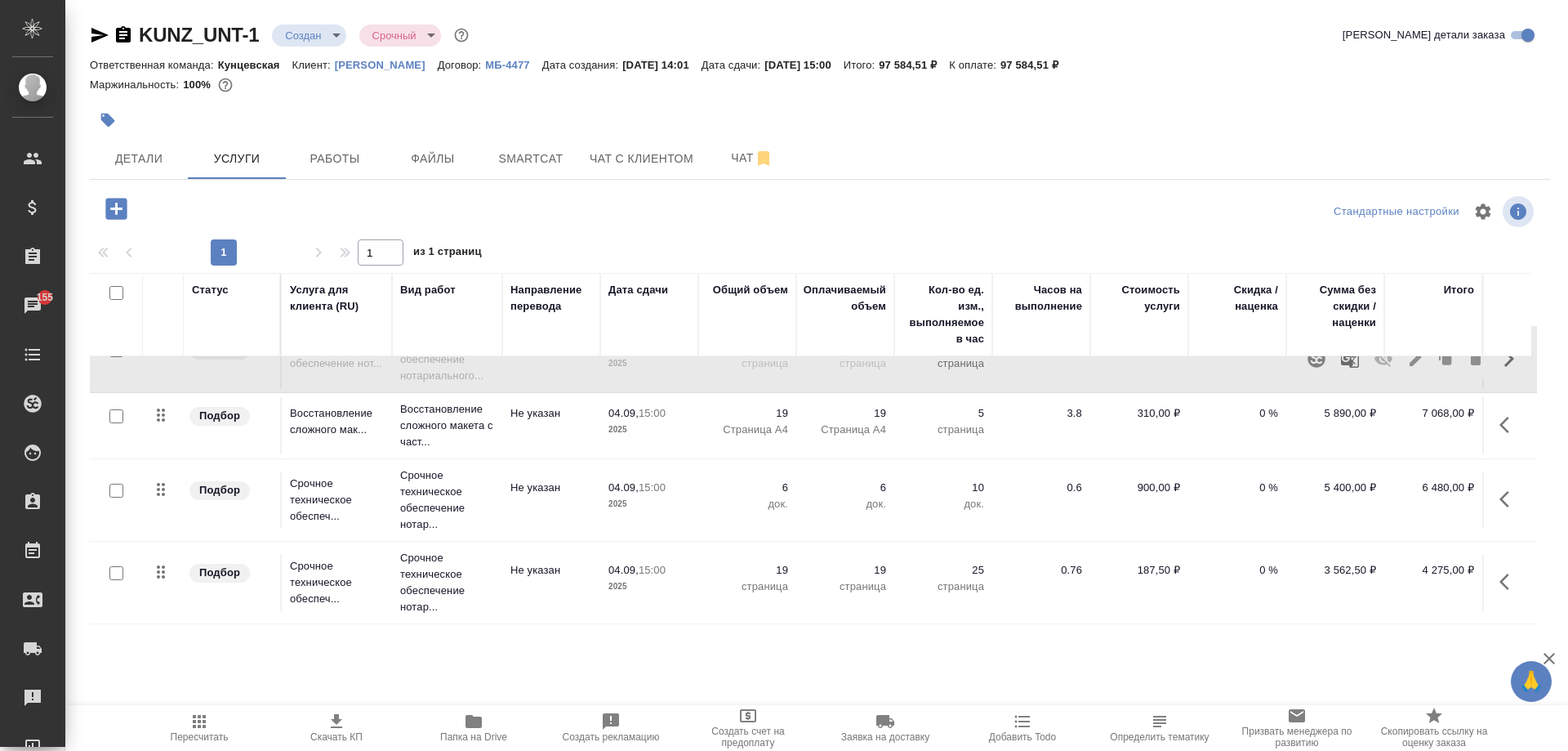
scroll to position [175, 0]
click at [448, 154] on span "Файлы" at bounding box center [433, 158] width 79 height 20
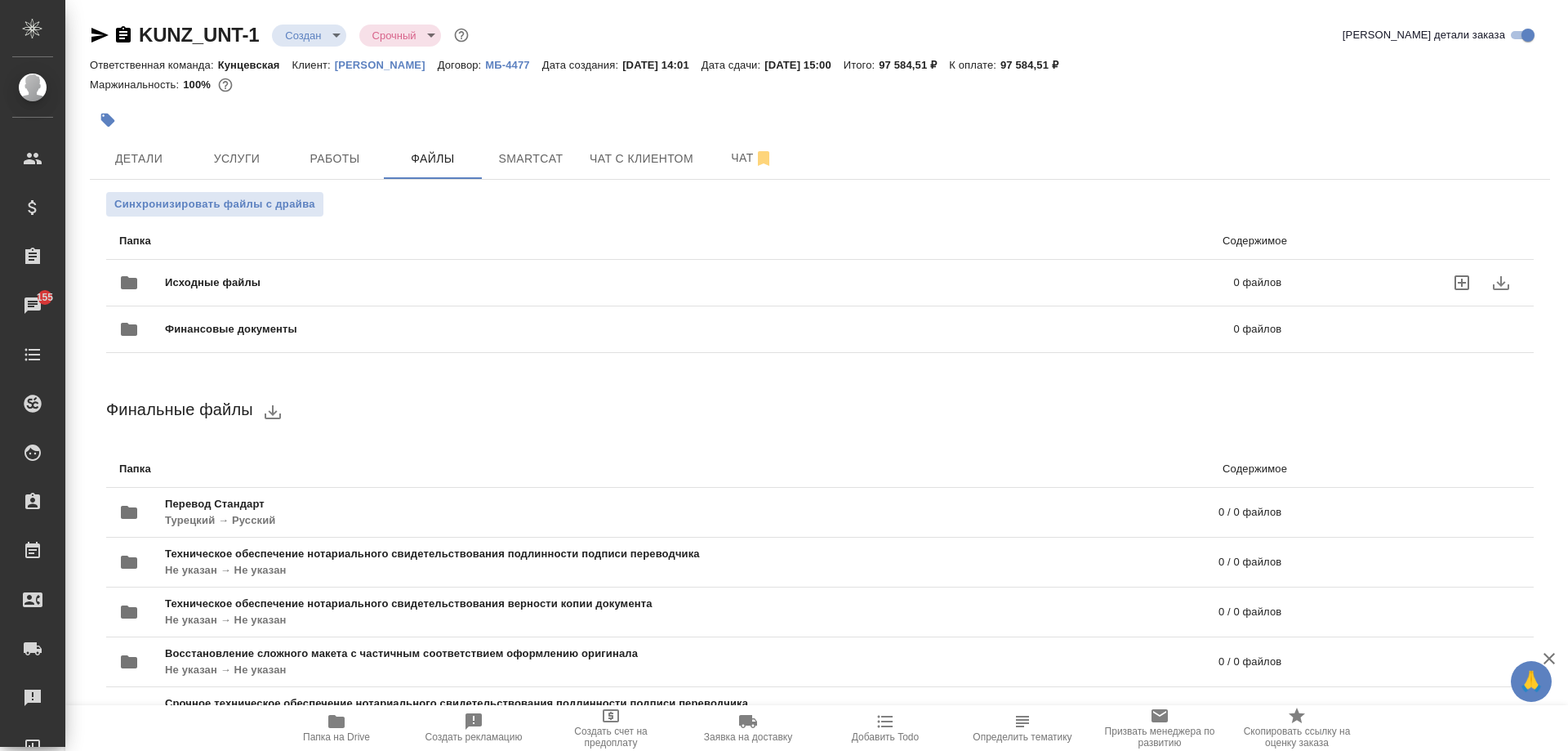
click at [1452, 286] on icon "uploadFiles" at bounding box center [1462, 283] width 19 height 19
click at [0, 0] on input "uploadFiles" at bounding box center [0, 0] width 0 height 0
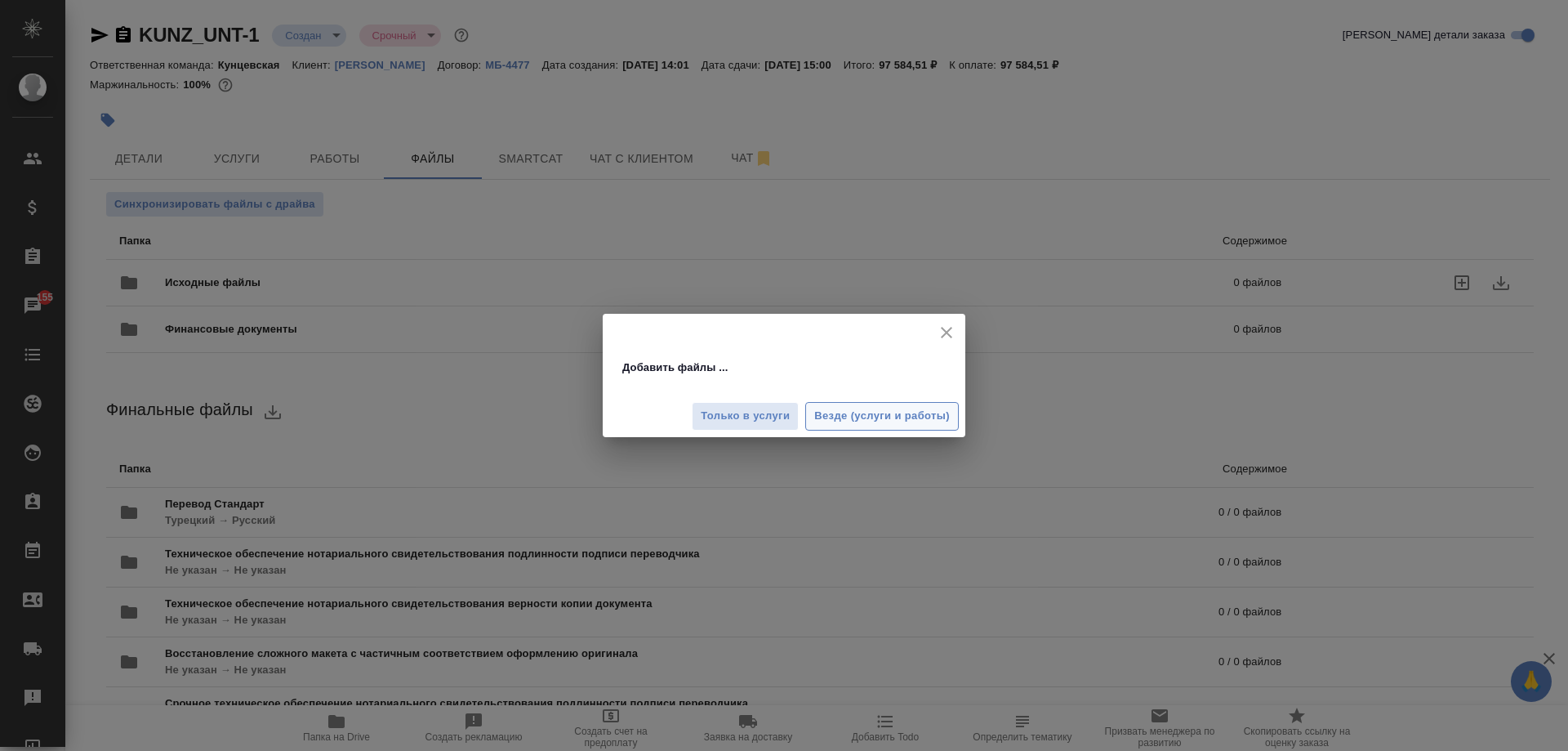
click at [847, 419] on span "Везде (услуги и работы)" at bounding box center [882, 416] width 136 height 18
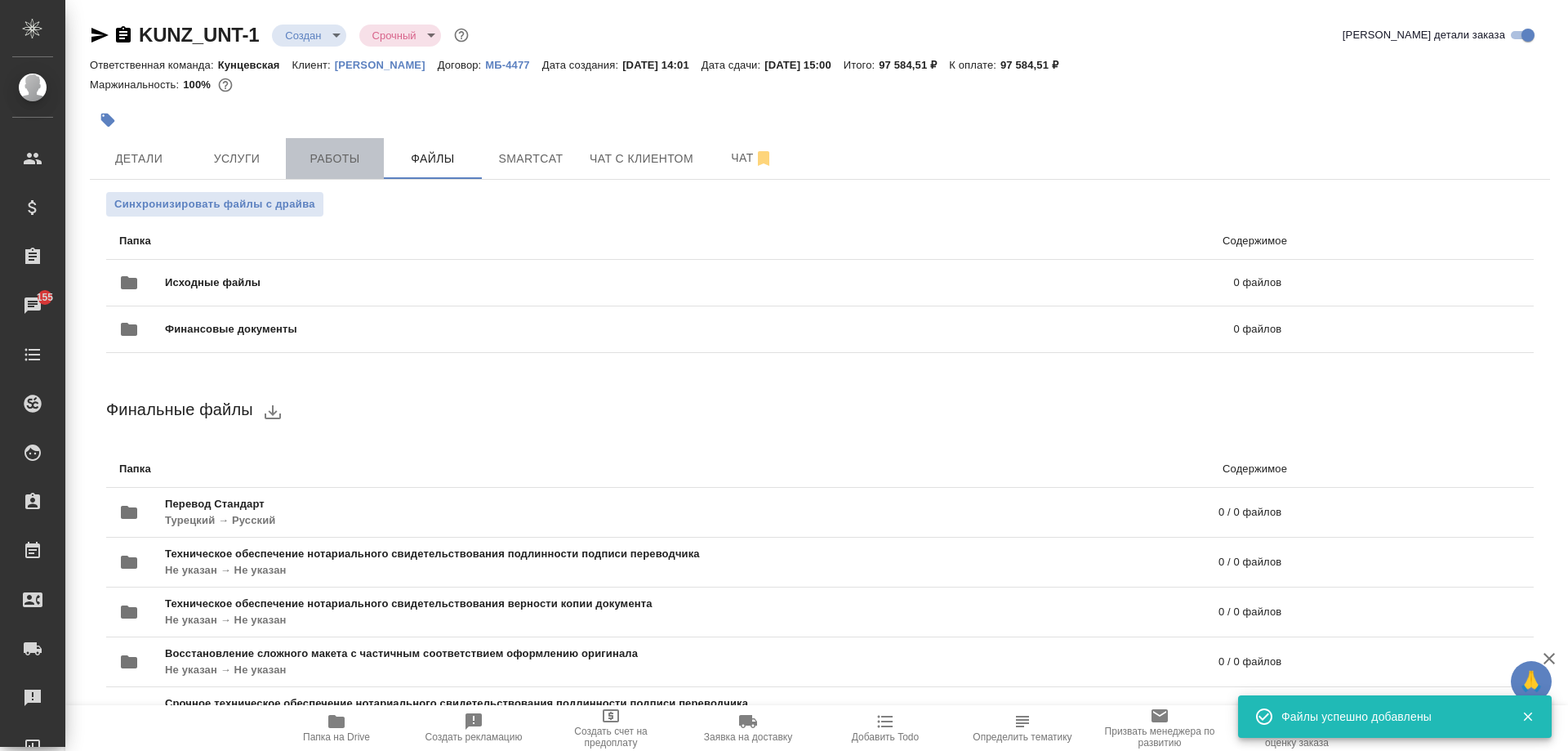
click at [359, 160] on span "Работы" at bounding box center [335, 158] width 79 height 20
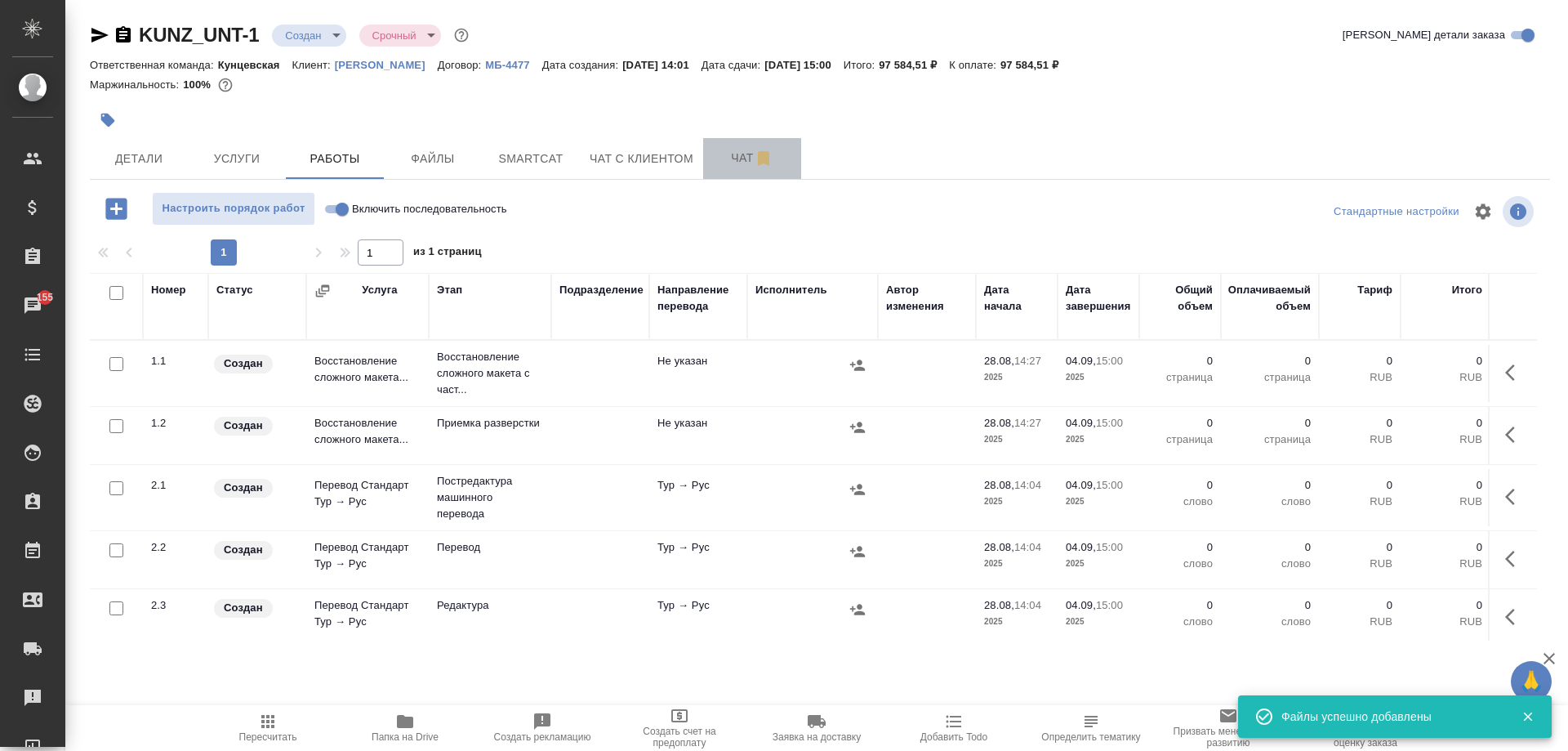
click at [744, 153] on span "Чат" at bounding box center [752, 158] width 79 height 20
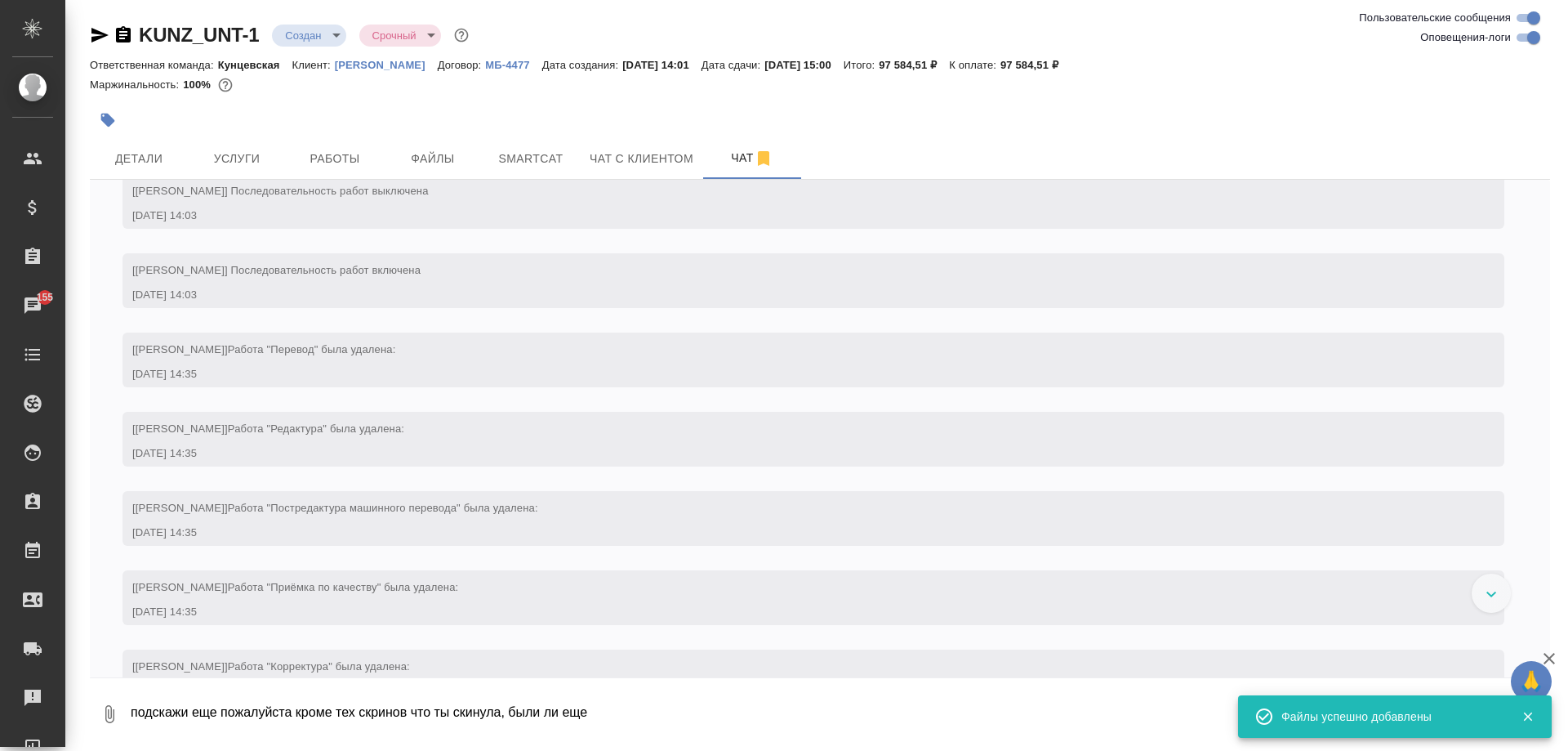
scroll to position [129, 0]
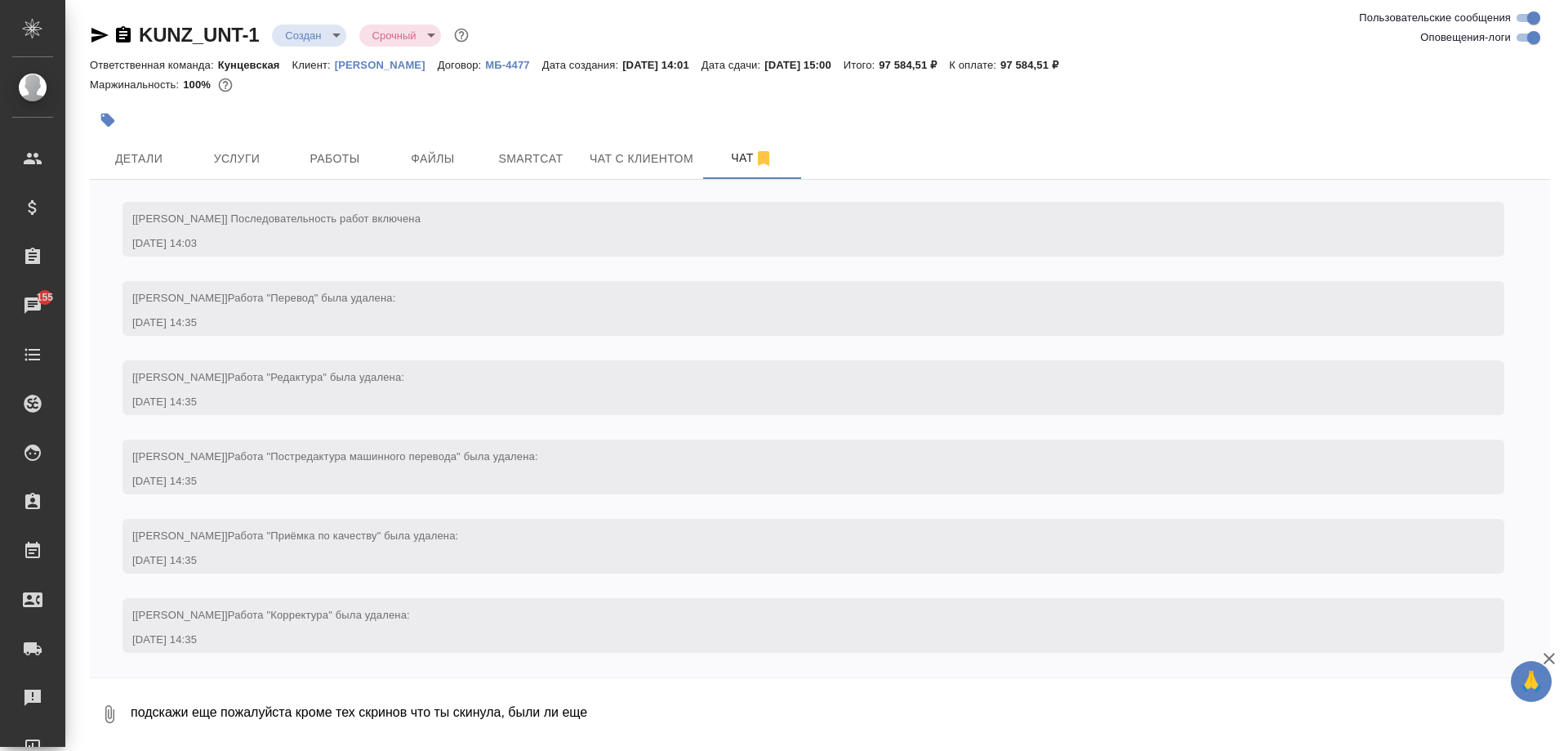
drag, startPoint x: 624, startPoint y: 712, endPoint x: 27, endPoint y: 676, distance: 598.1
click at [27, 676] on div ".cls-1 fill:#fff; AWATERA Moskalets Alina Клиенты Спецификации Заказы 155 Чаты …" at bounding box center [784, 376] width 1568 height 751
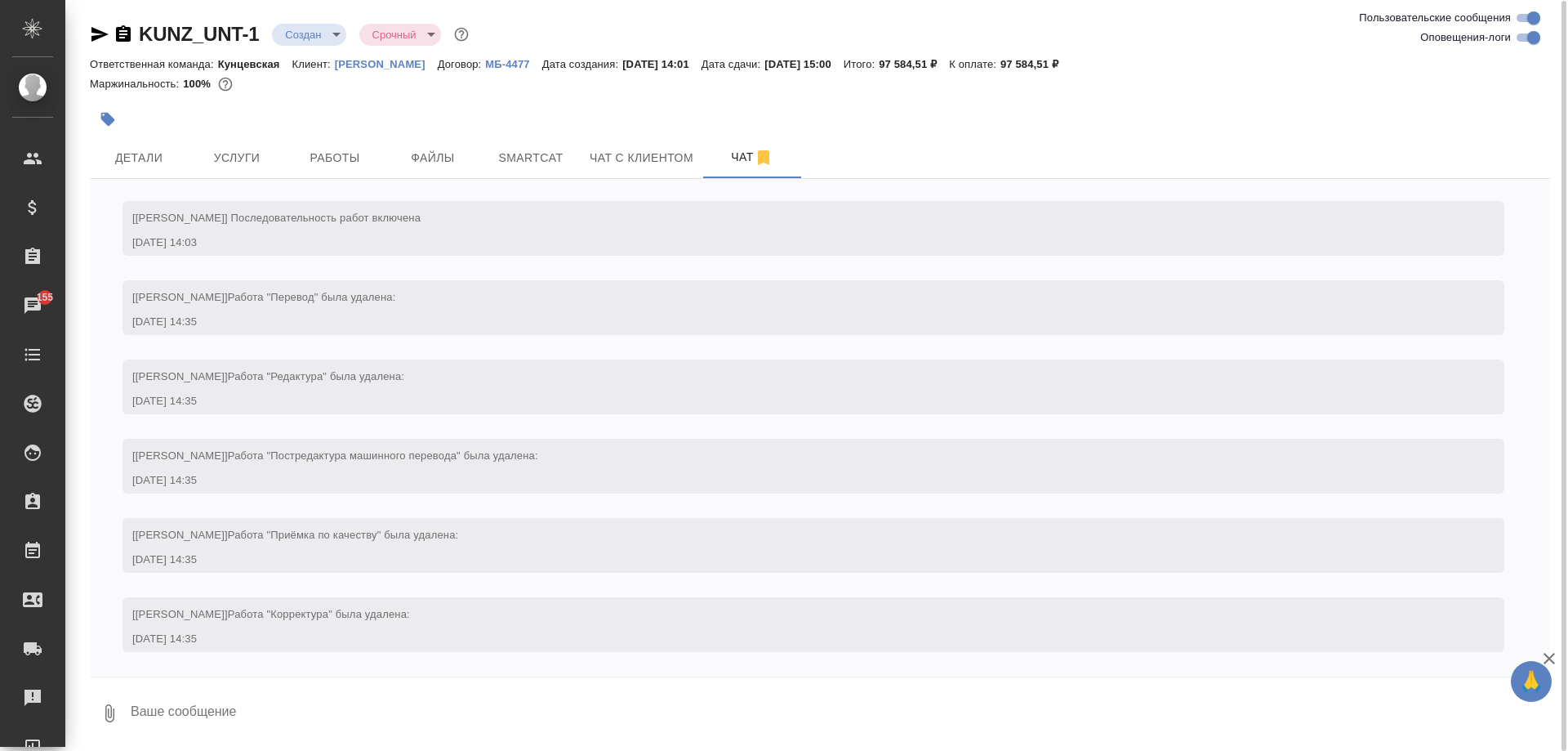
click at [107, 723] on icon "button" at bounding box center [109, 713] width 19 height 19
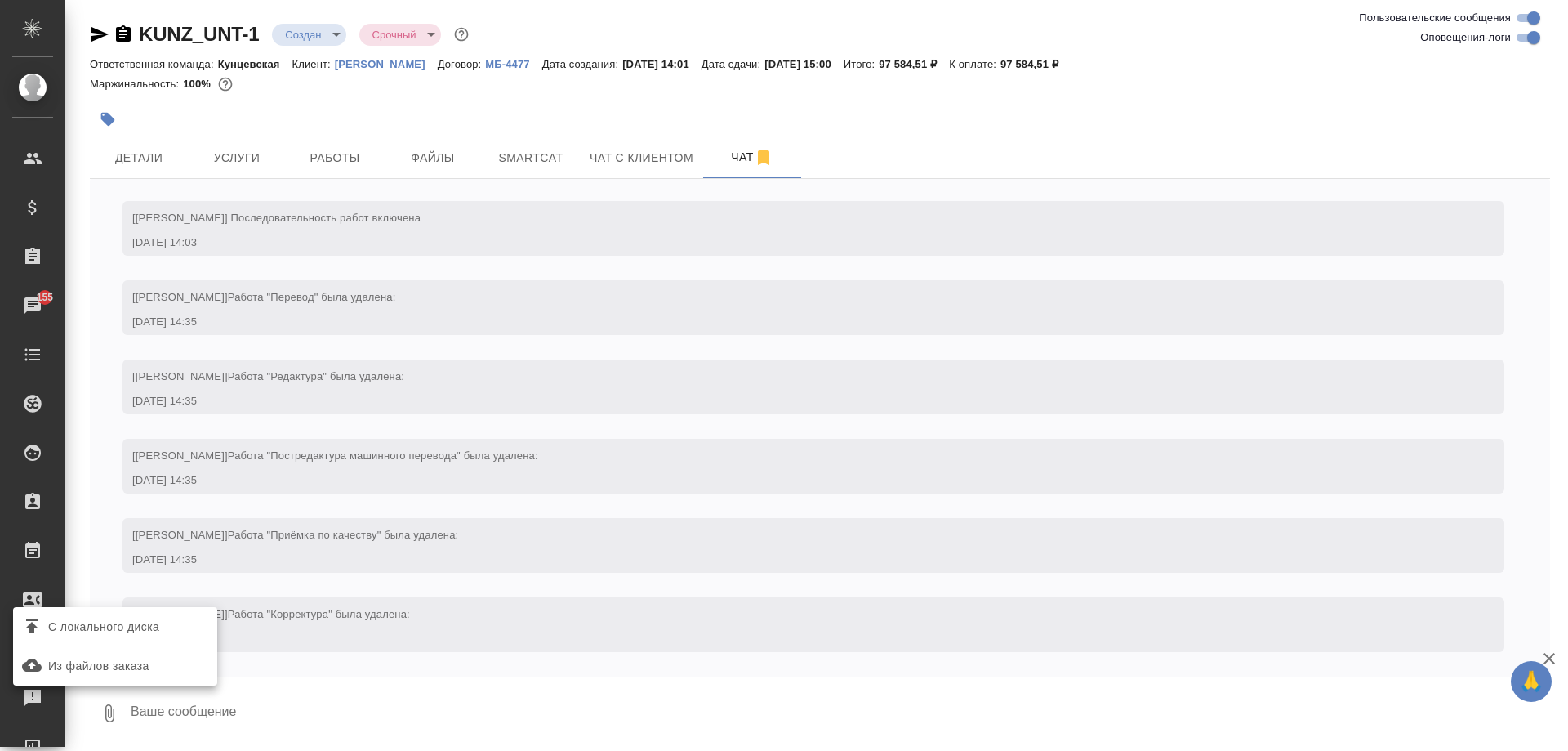
click at [116, 636] on span "С локального диска" at bounding box center [103, 627] width 111 height 20
click at [0, 0] on input "С локального диска" at bounding box center [0, 0] width 0 height 0
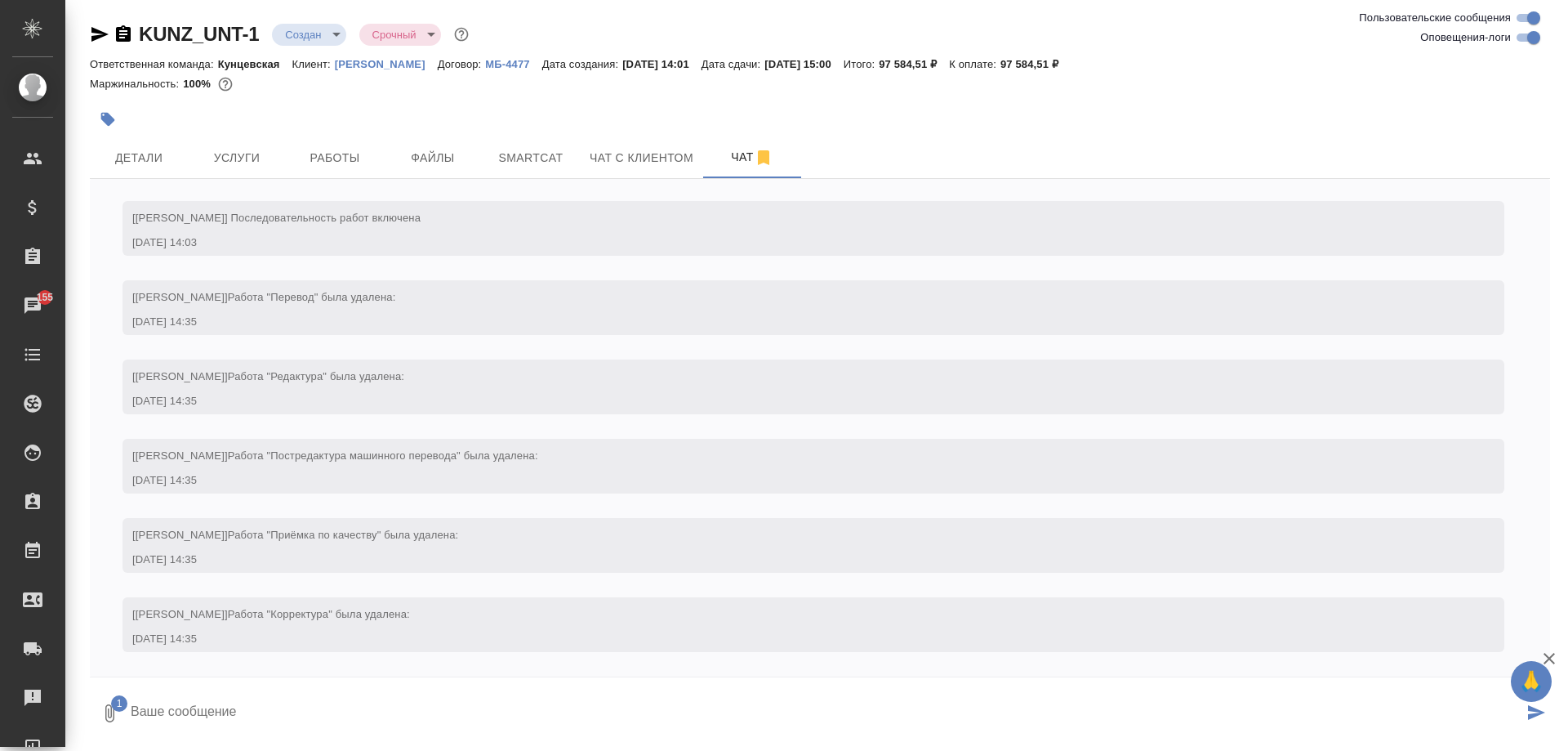
click at [1531, 721] on button "submit" at bounding box center [1536, 712] width 27 height 55
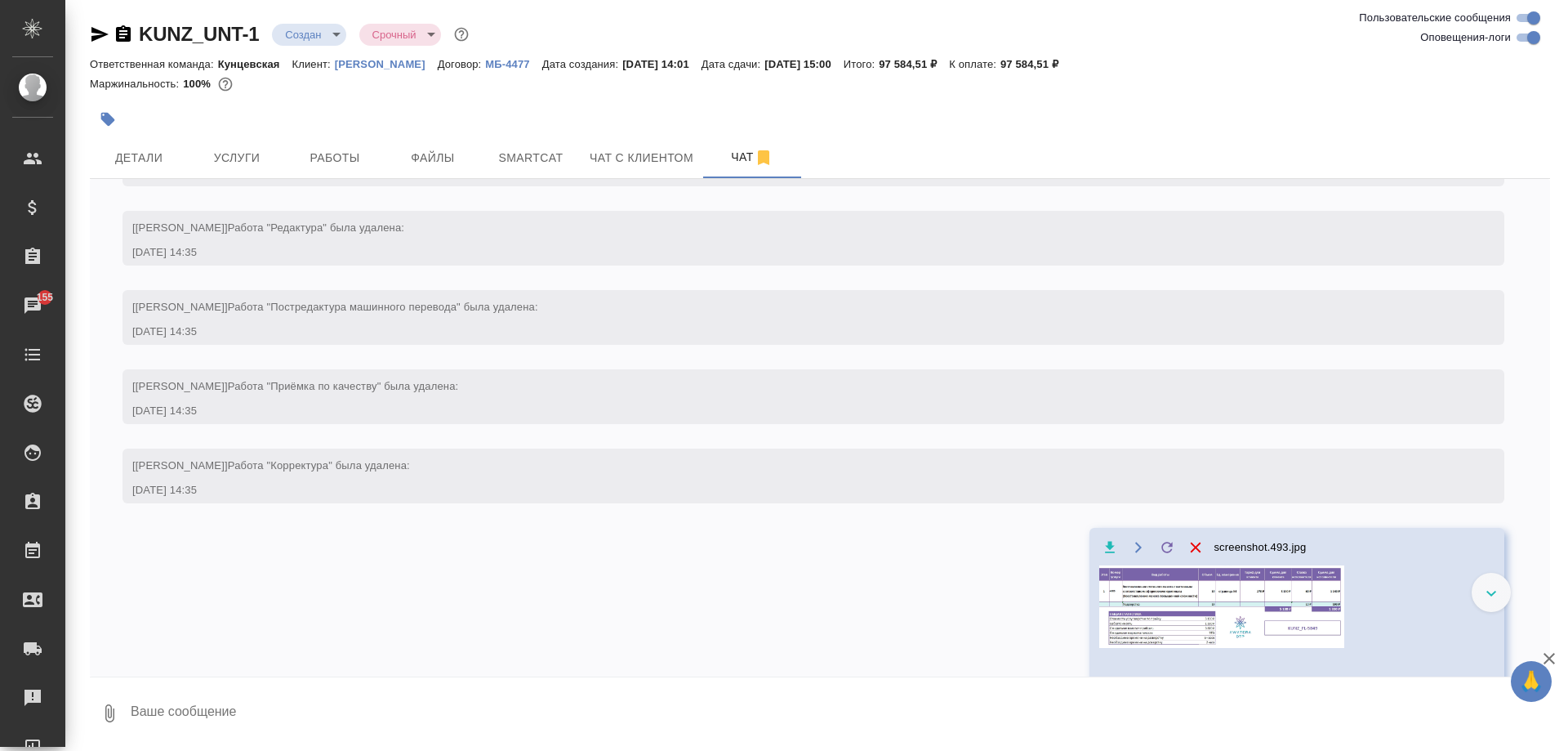
scroll to position [323, 0]
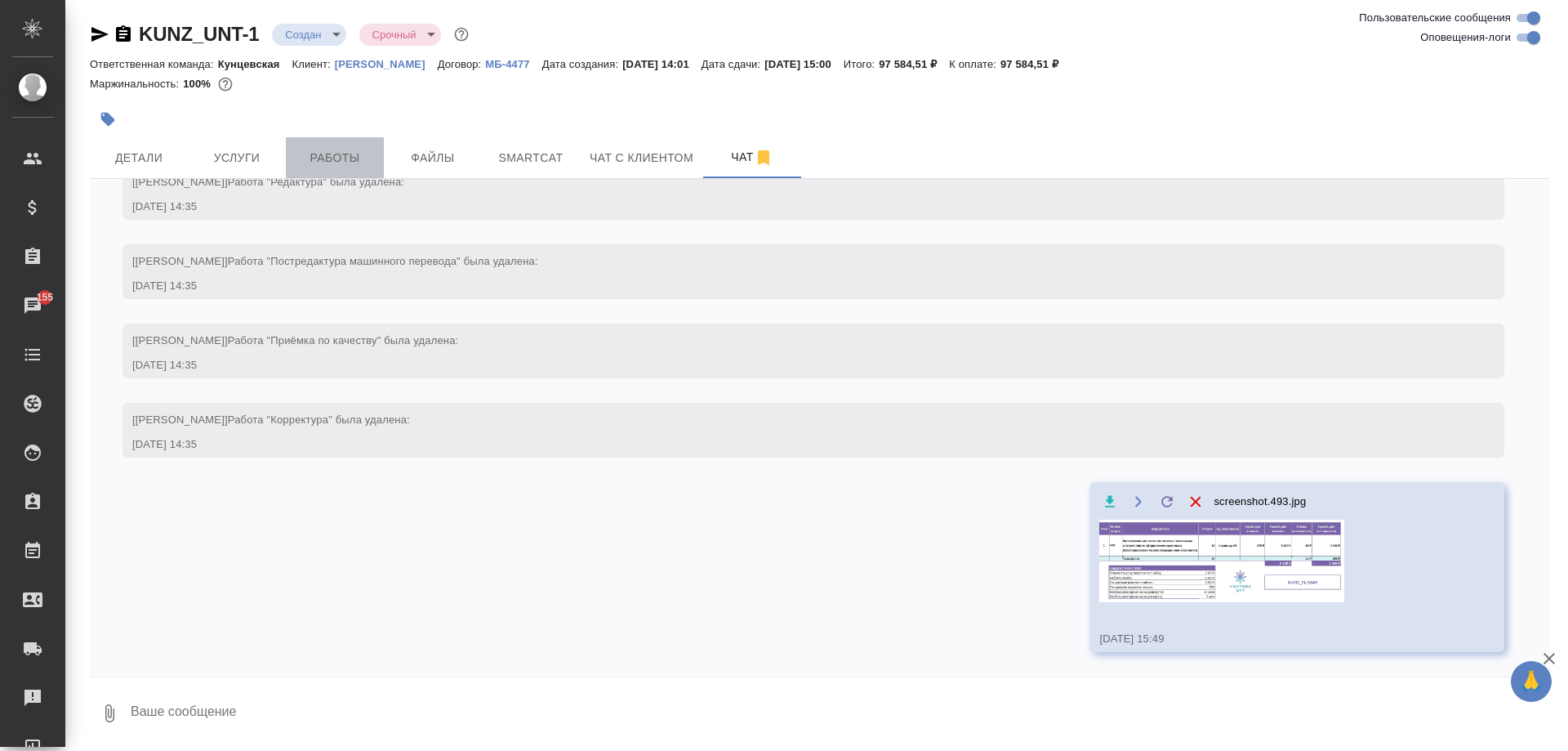
click at [312, 146] on button "Работы" at bounding box center [335, 158] width 98 height 41
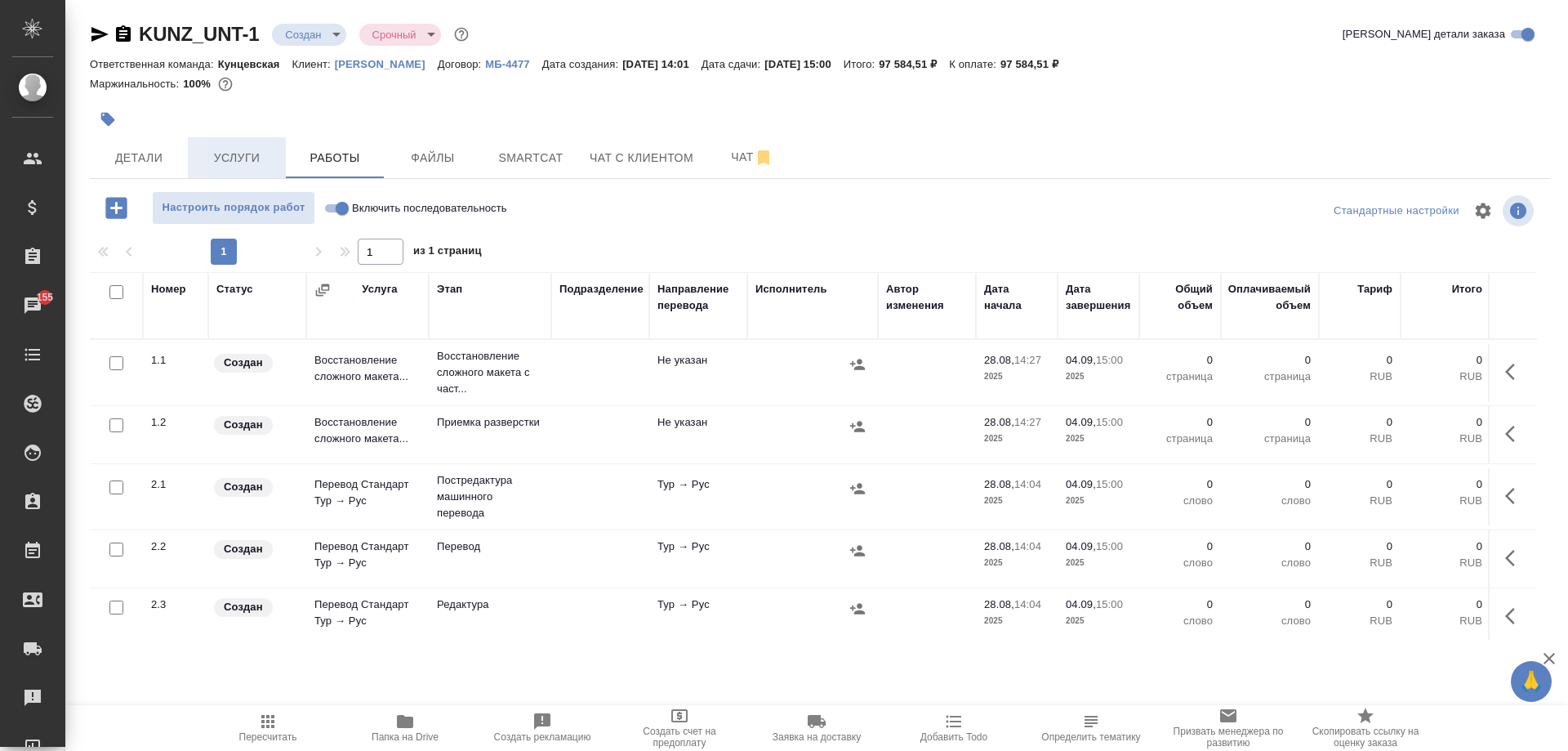
click at [240, 158] on span "Услуги" at bounding box center [237, 158] width 79 height 20
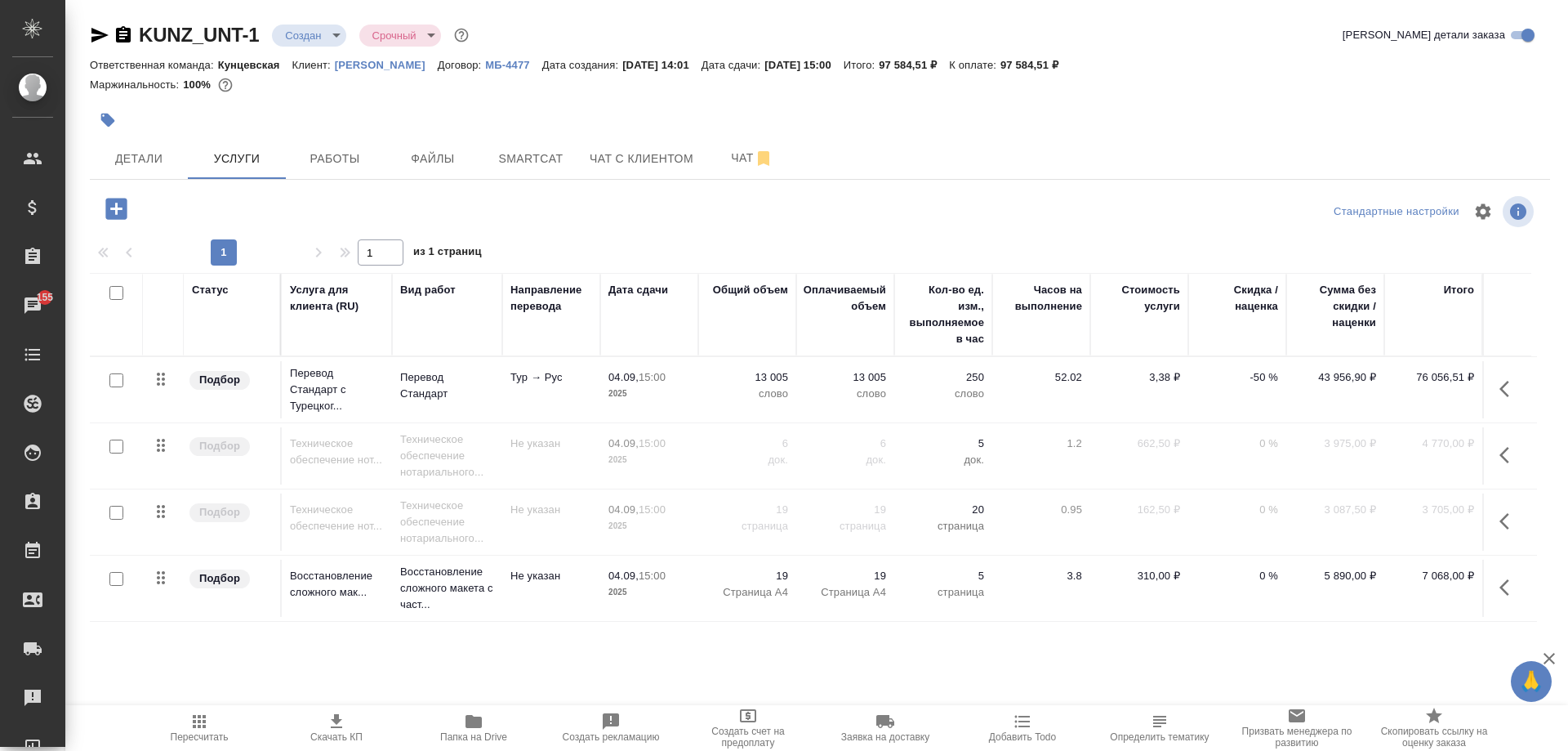
click at [1466, 390] on td "76 056,51 ₽" at bounding box center [1433, 390] width 98 height 57
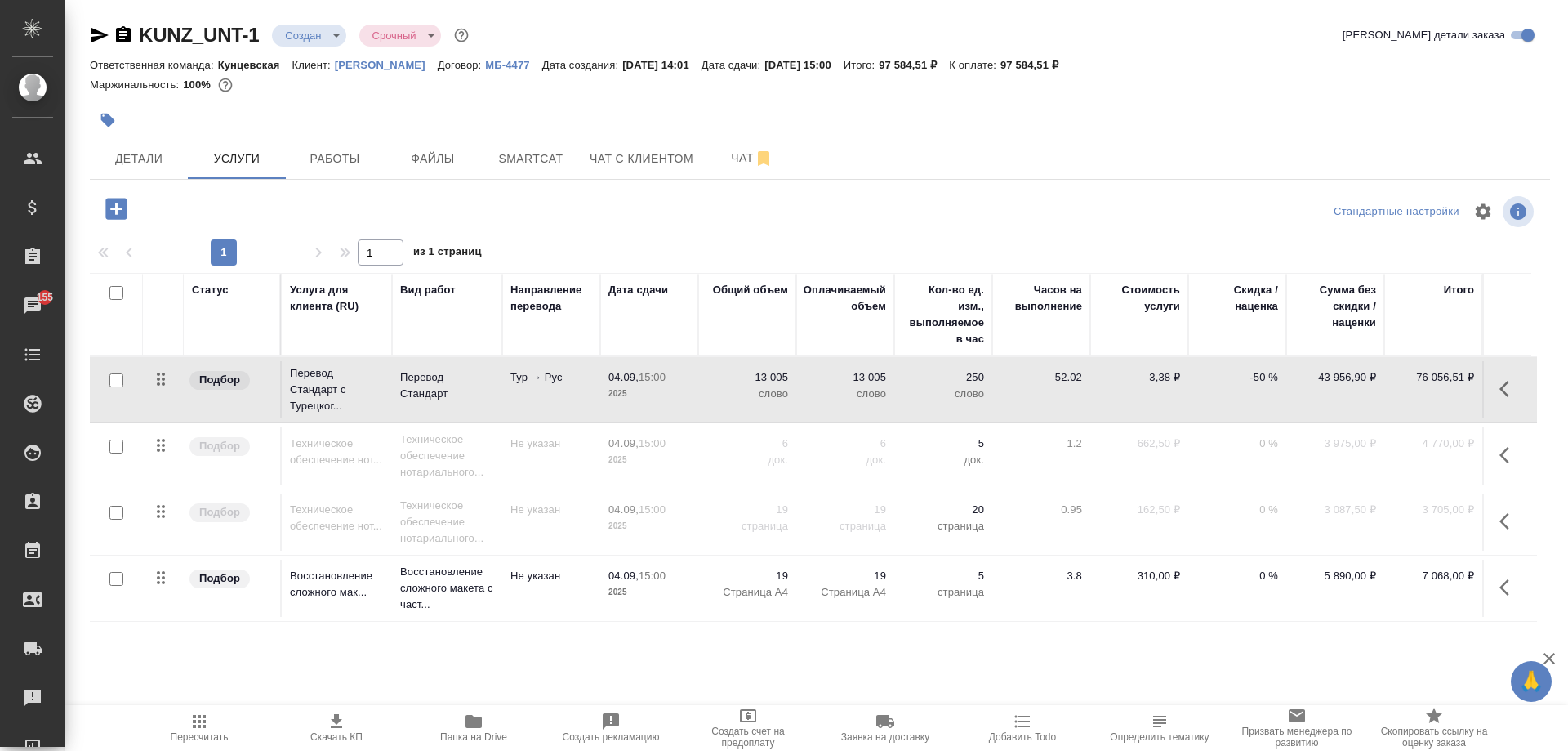
click at [1500, 388] on icon "button" at bounding box center [1509, 389] width 19 height 19
click at [1417, 391] on icon "button" at bounding box center [1417, 389] width 19 height 19
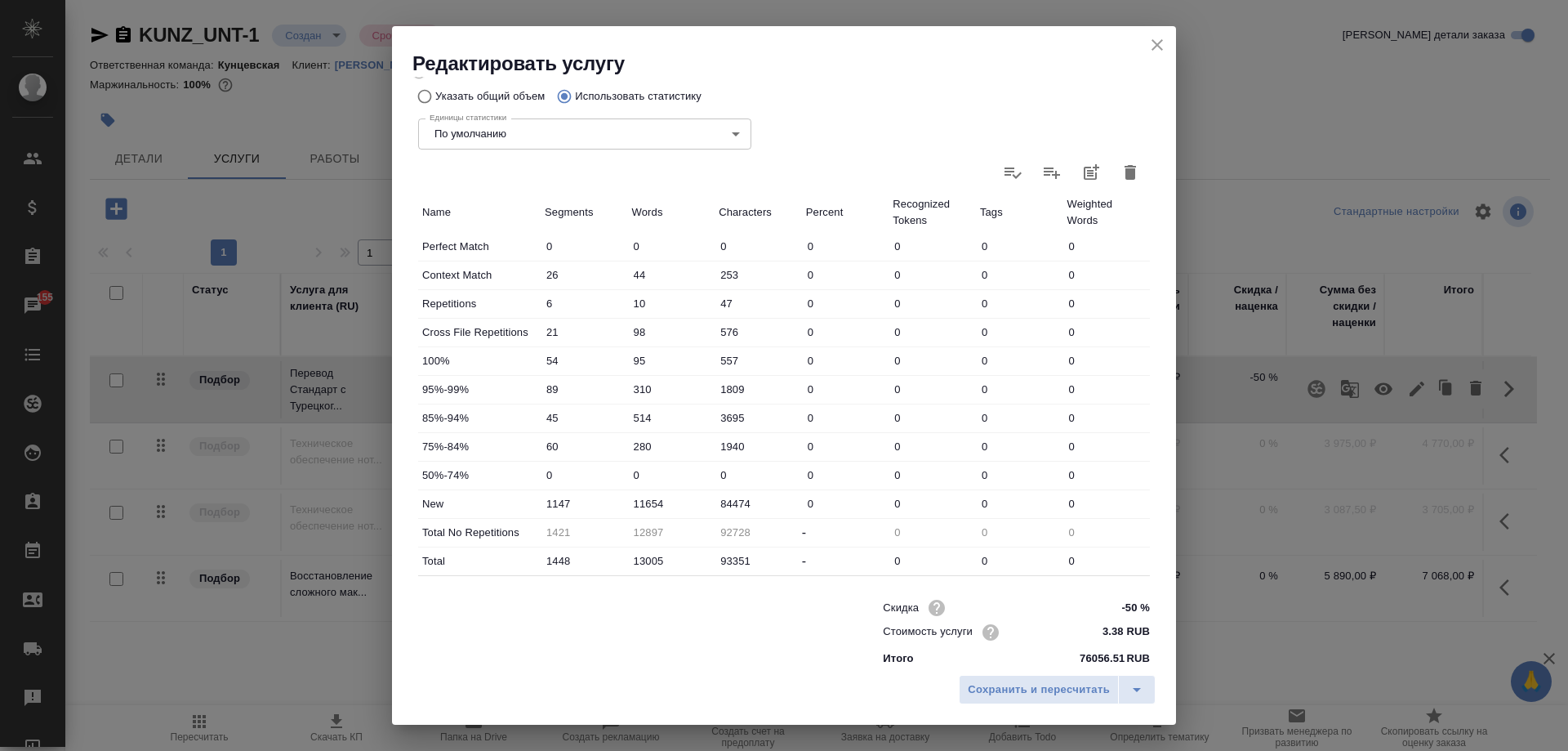
scroll to position [363, 0]
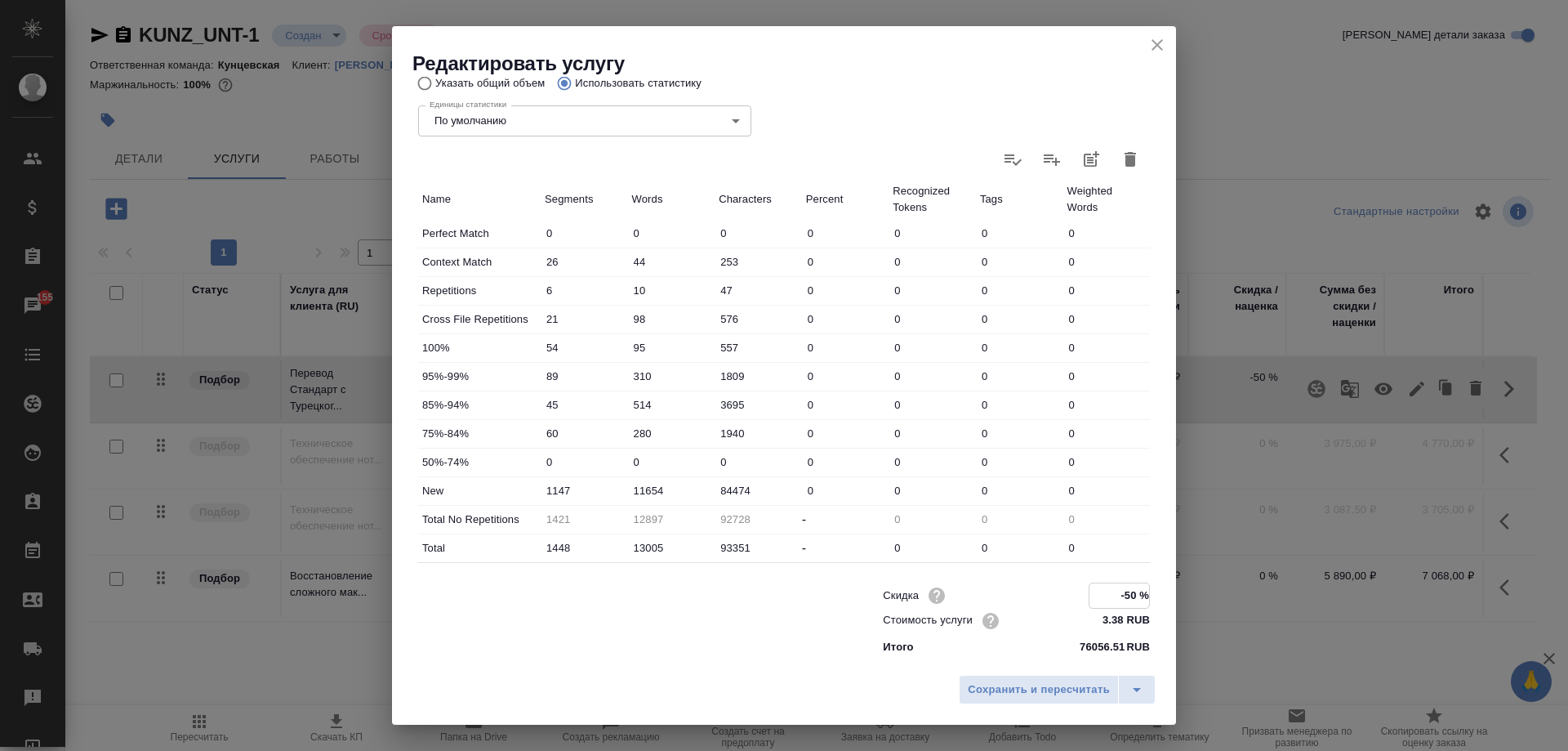
click at [1126, 596] on input "-50 %" at bounding box center [1119, 594] width 60 height 24
type input "-100 %"
click at [1066, 698] on span "Сохранить и пересчитать" at bounding box center [1039, 690] width 142 height 18
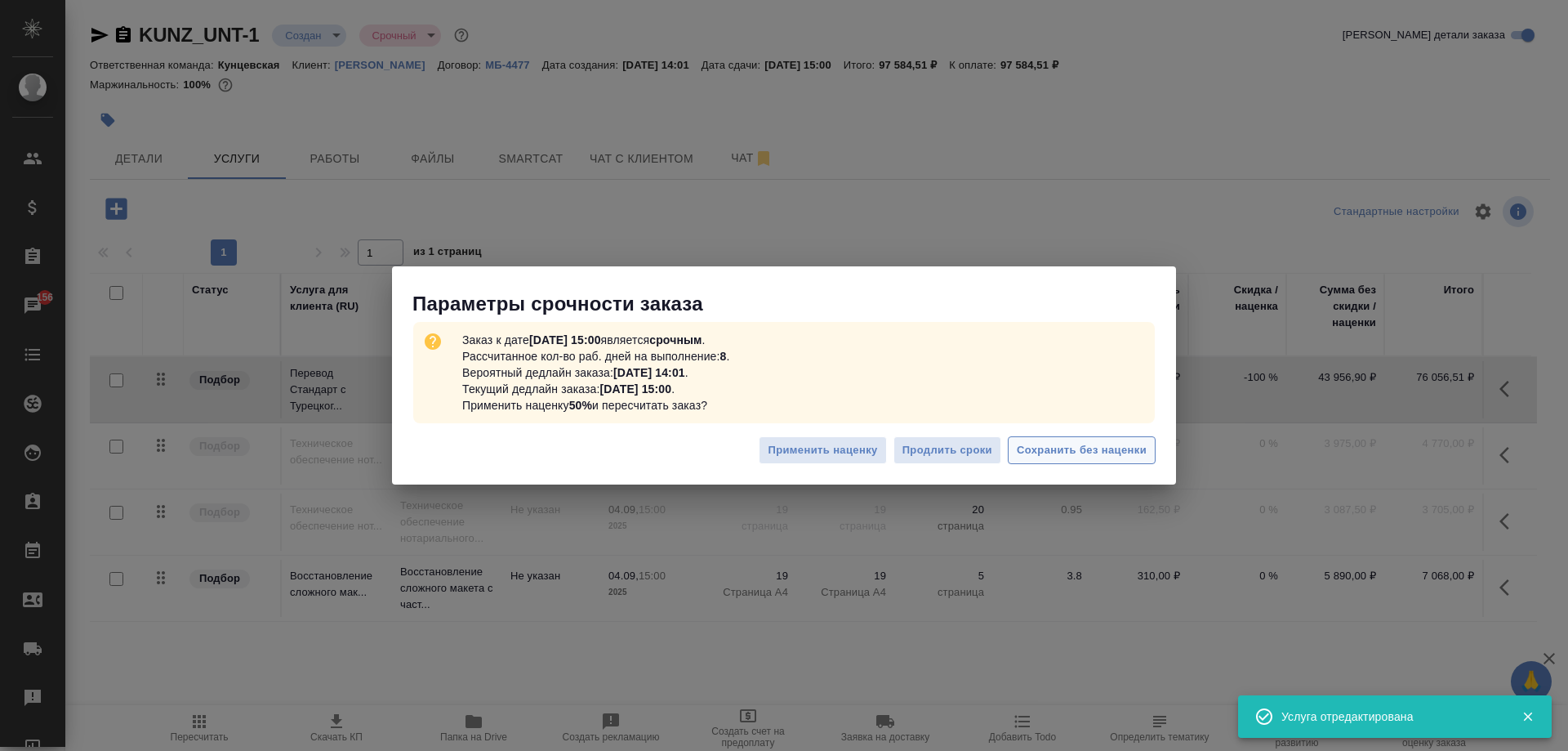
click at [1084, 447] on span "Сохранить без наценки" at bounding box center [1082, 450] width 130 height 18
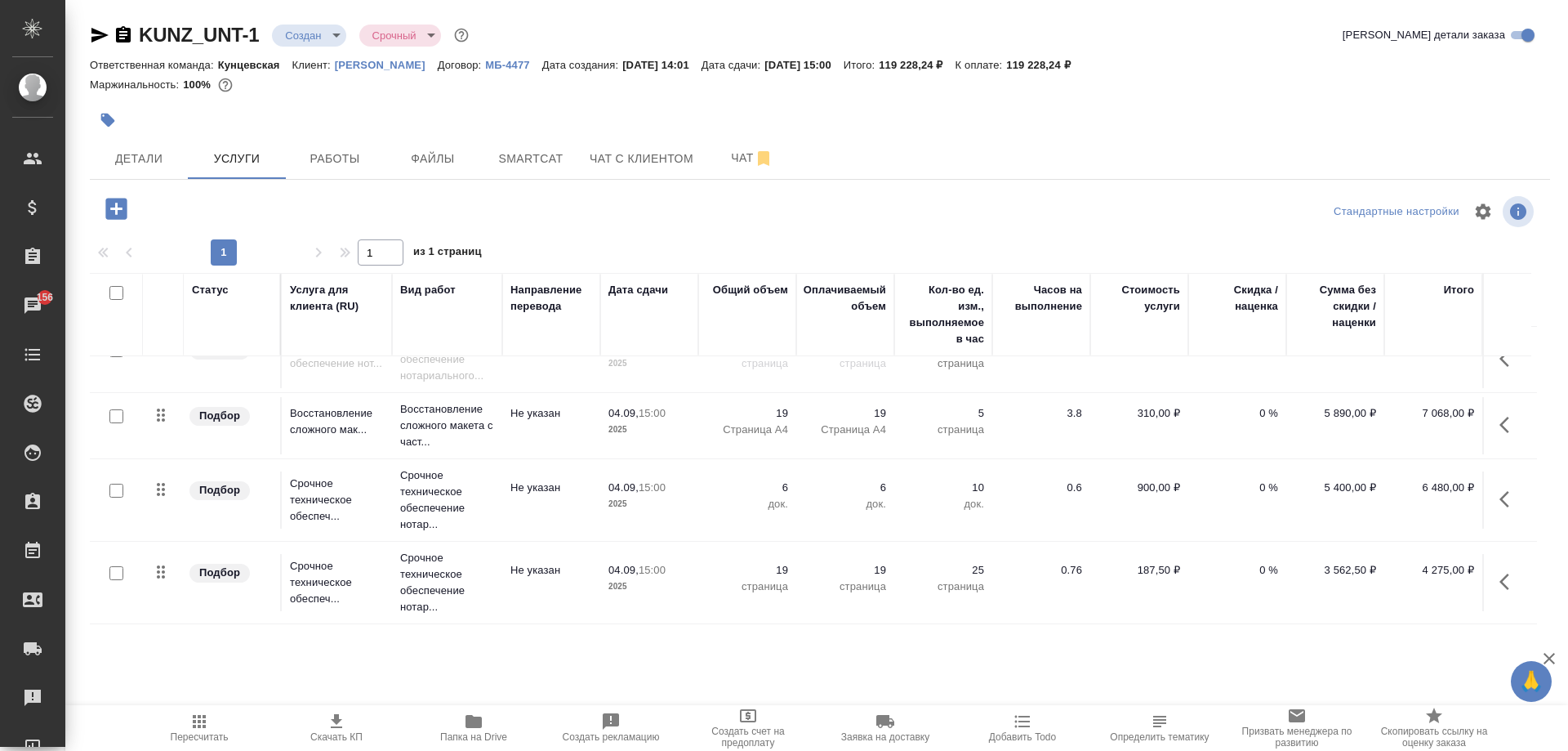
scroll to position [175, 0]
click at [113, 211] on icon "button" at bounding box center [116, 208] width 21 height 21
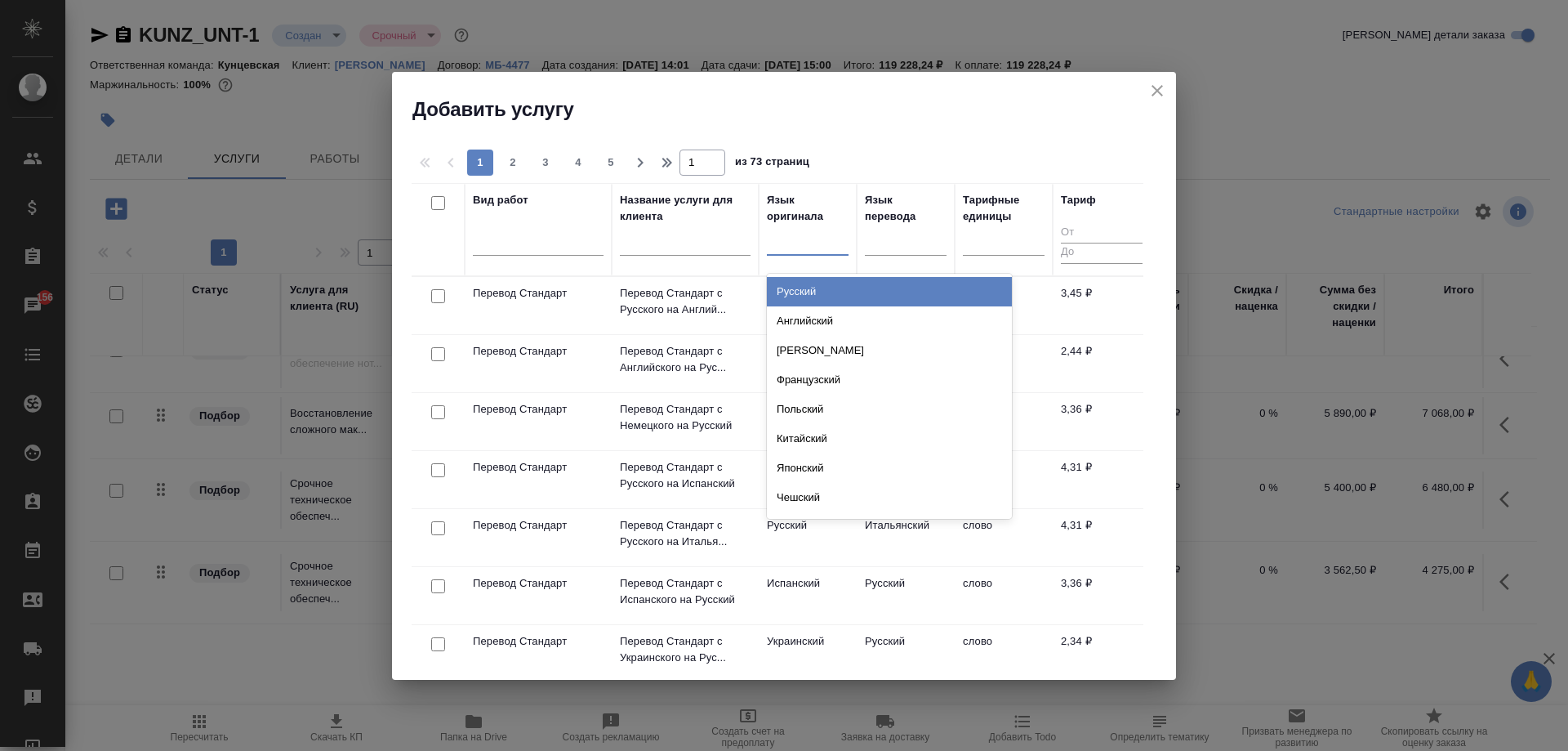
click at [795, 241] on div at bounding box center [807, 238] width 81 height 24
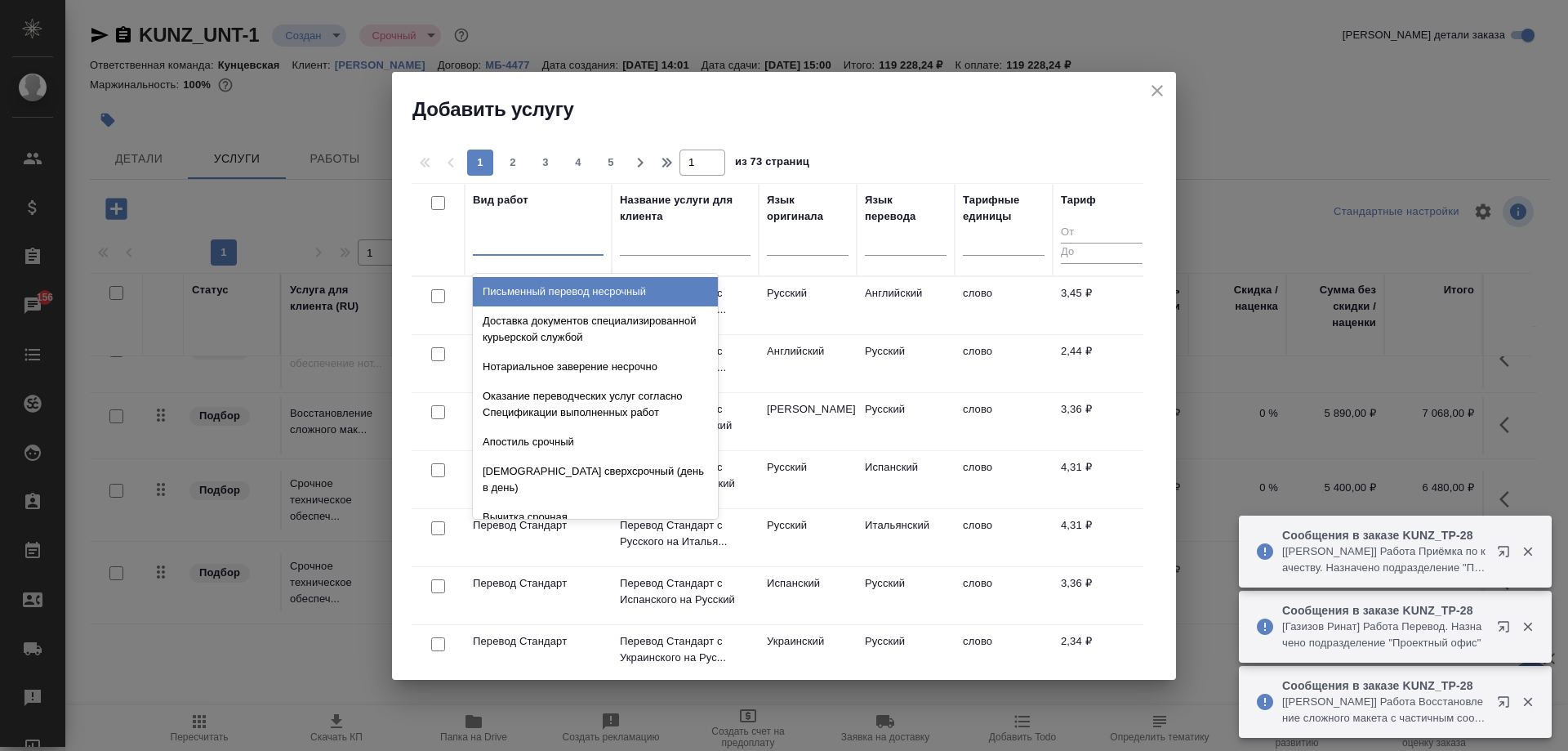
click at [551, 239] on div at bounding box center [537, 238] width 130 height 24
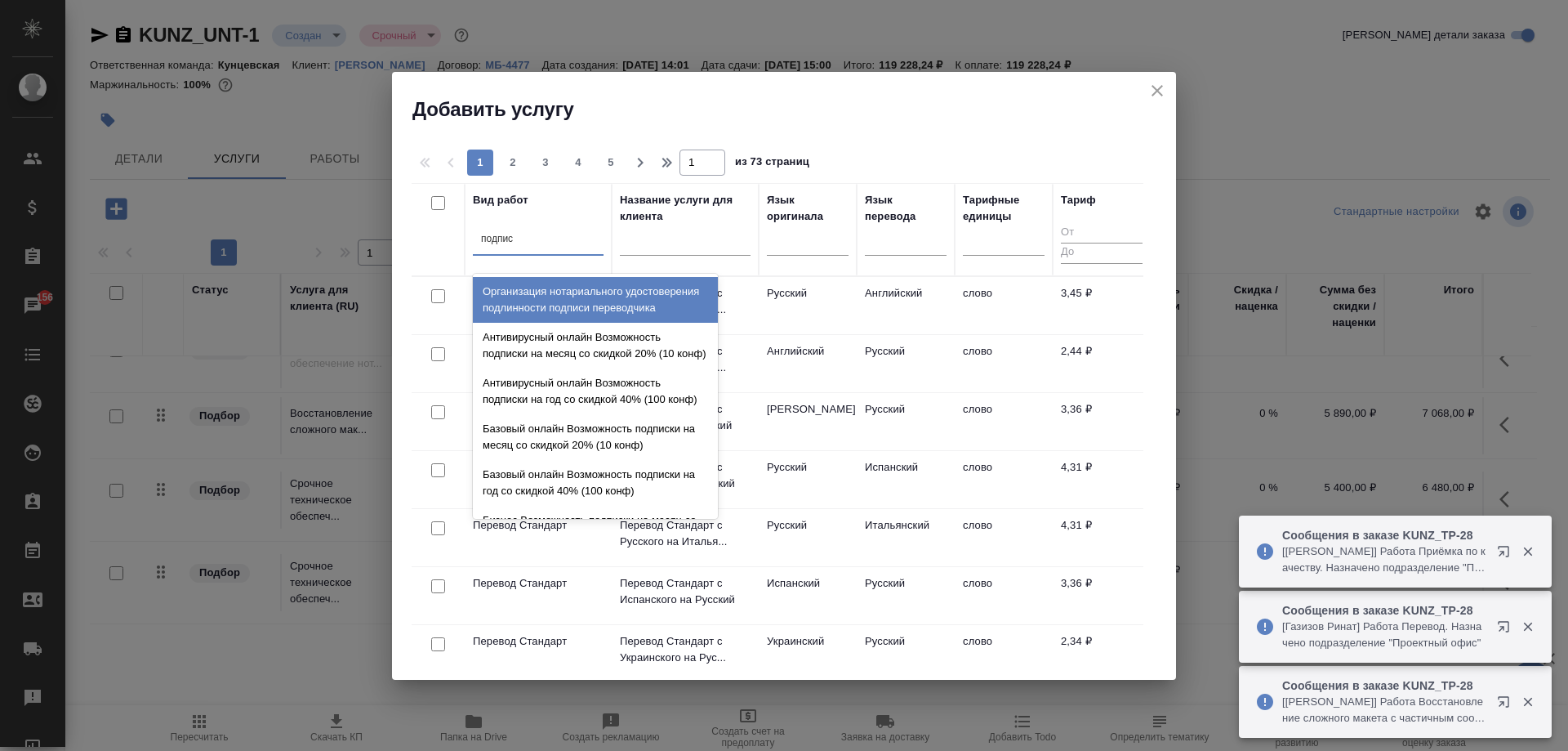
type input "подписи"
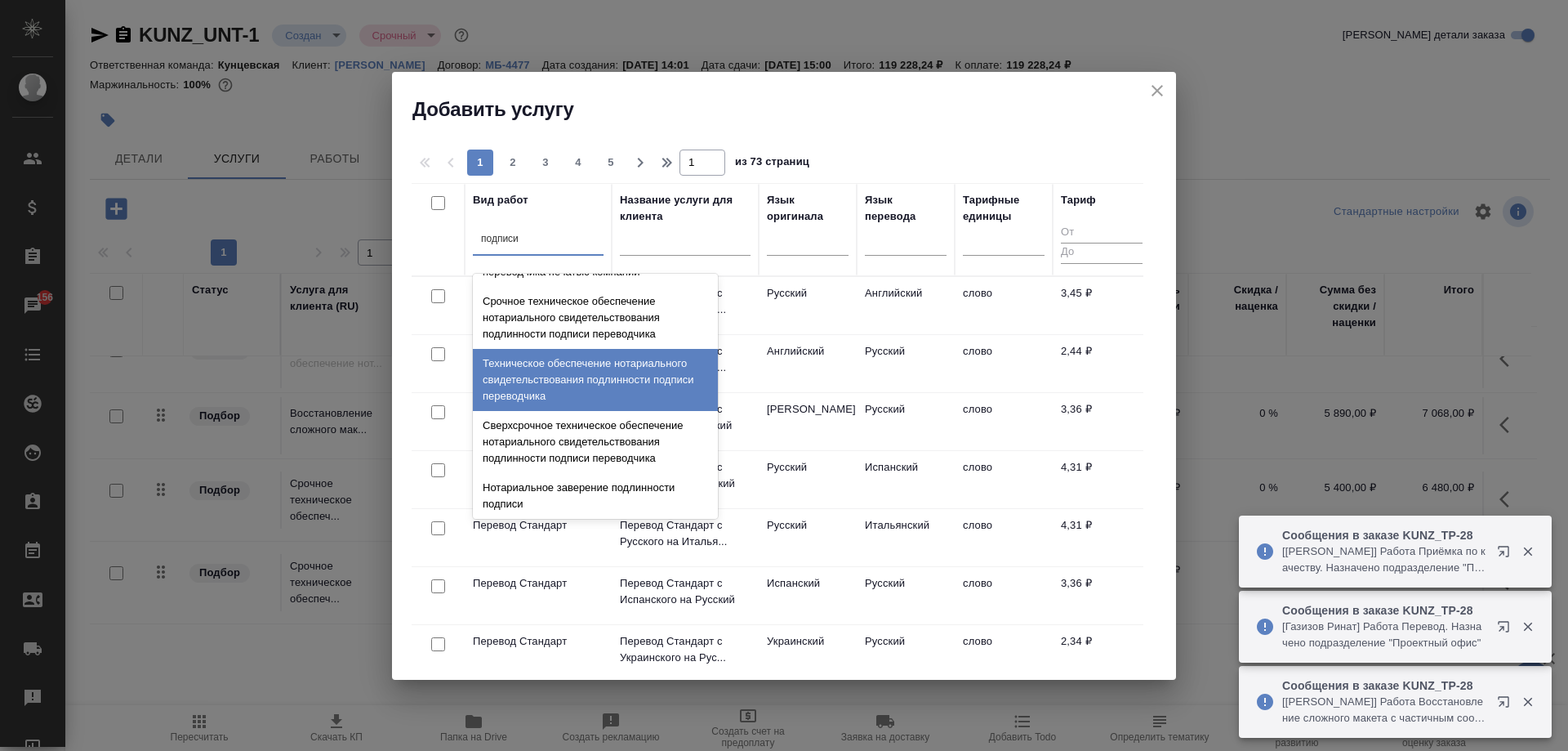
scroll to position [147, 0]
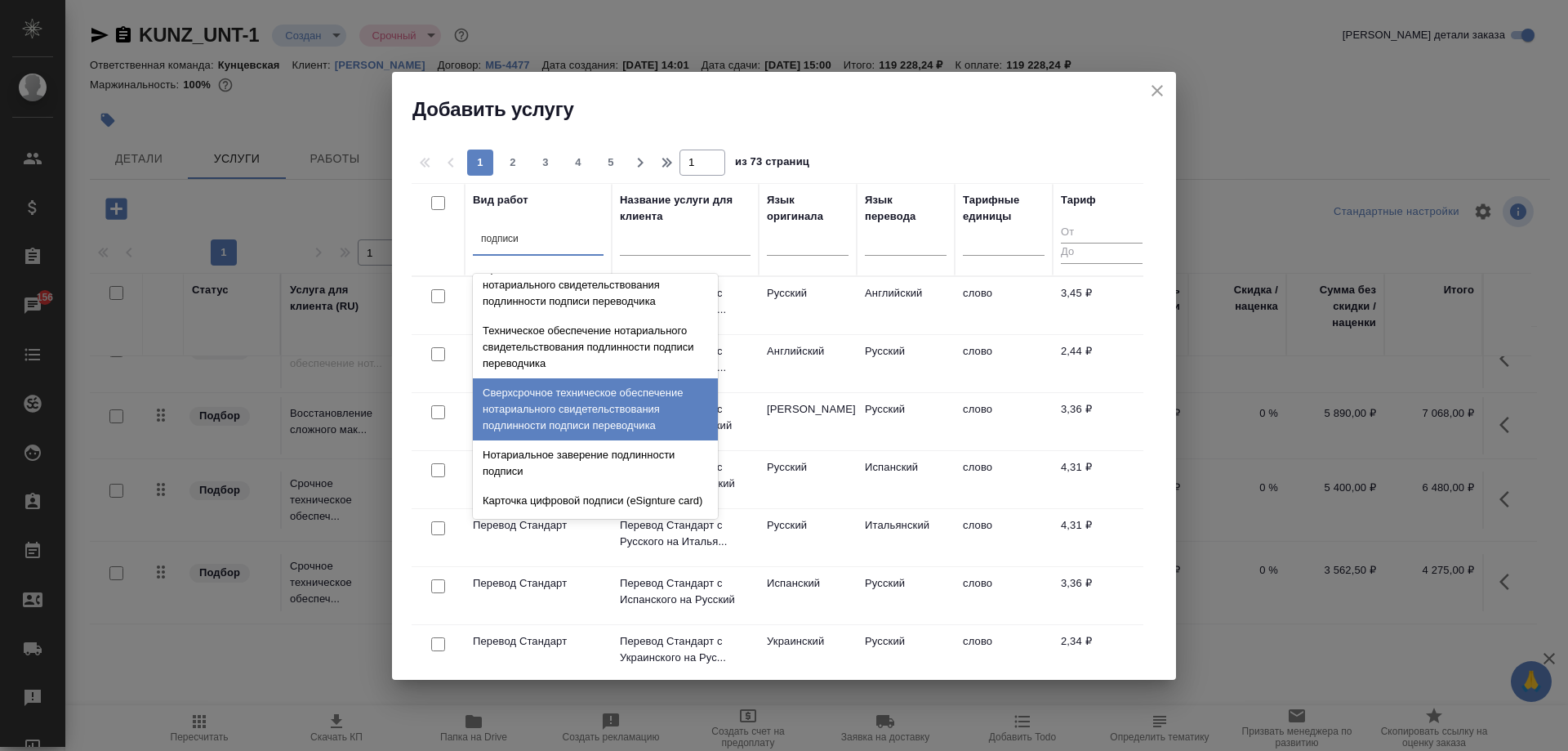
click at [609, 398] on div "Сверхсрочное техническое обеспечение нотариального свидетельствования подлиннос…" at bounding box center [595, 409] width 245 height 62
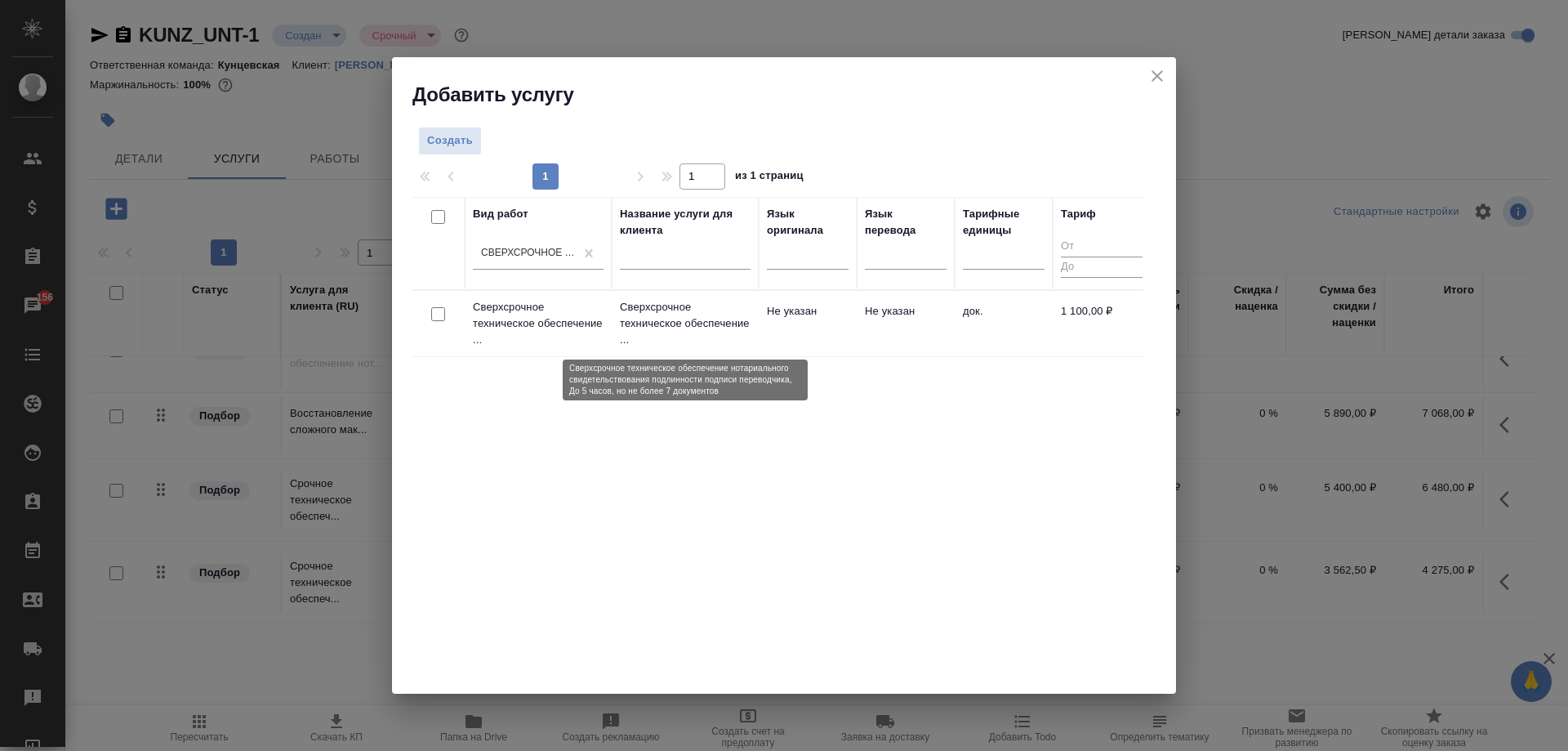
click at [666, 324] on p "Сверхсрочное техническое обеспечение ..." at bounding box center [684, 324] width 130 height 49
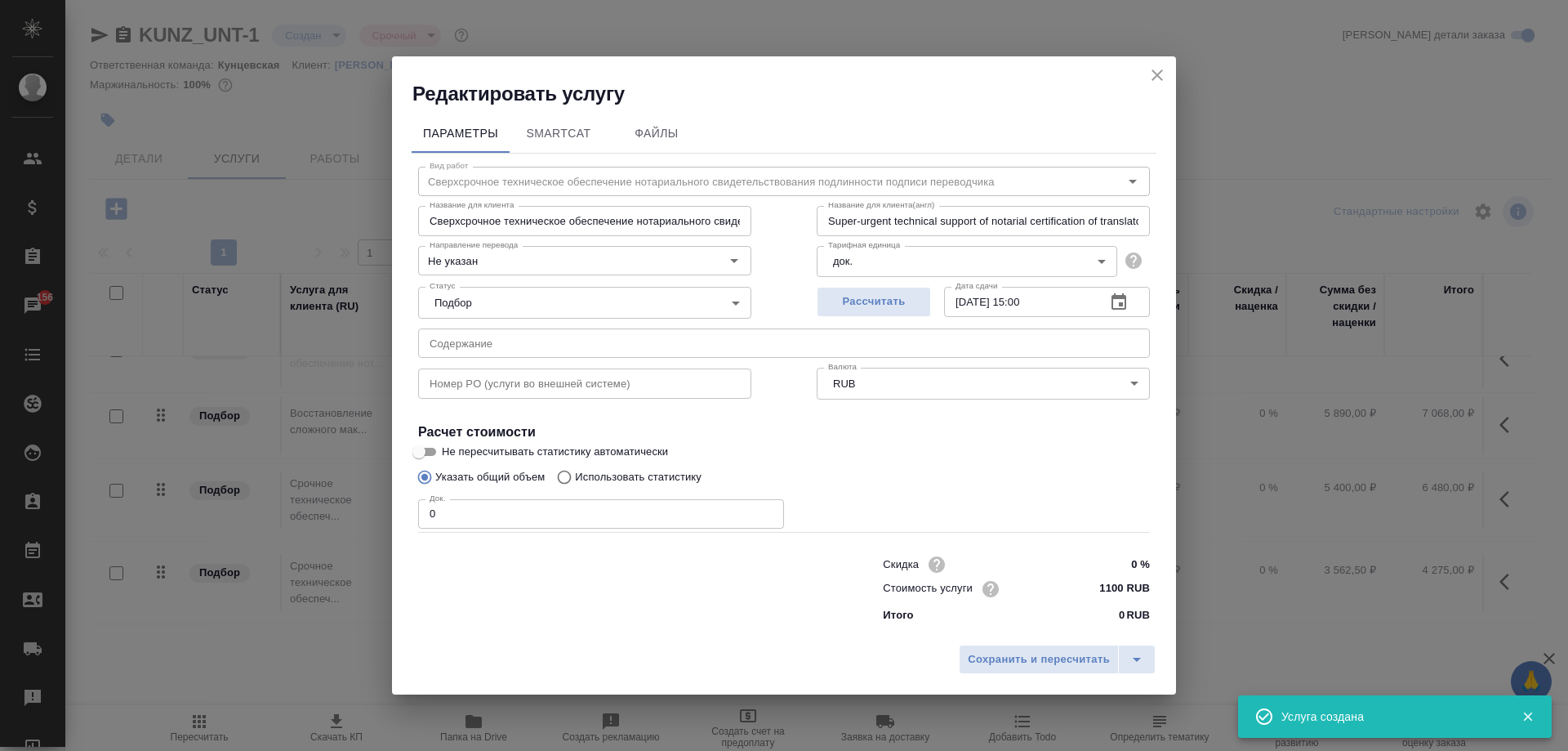
click at [603, 509] on input "0" at bounding box center [601, 514] width 366 height 30
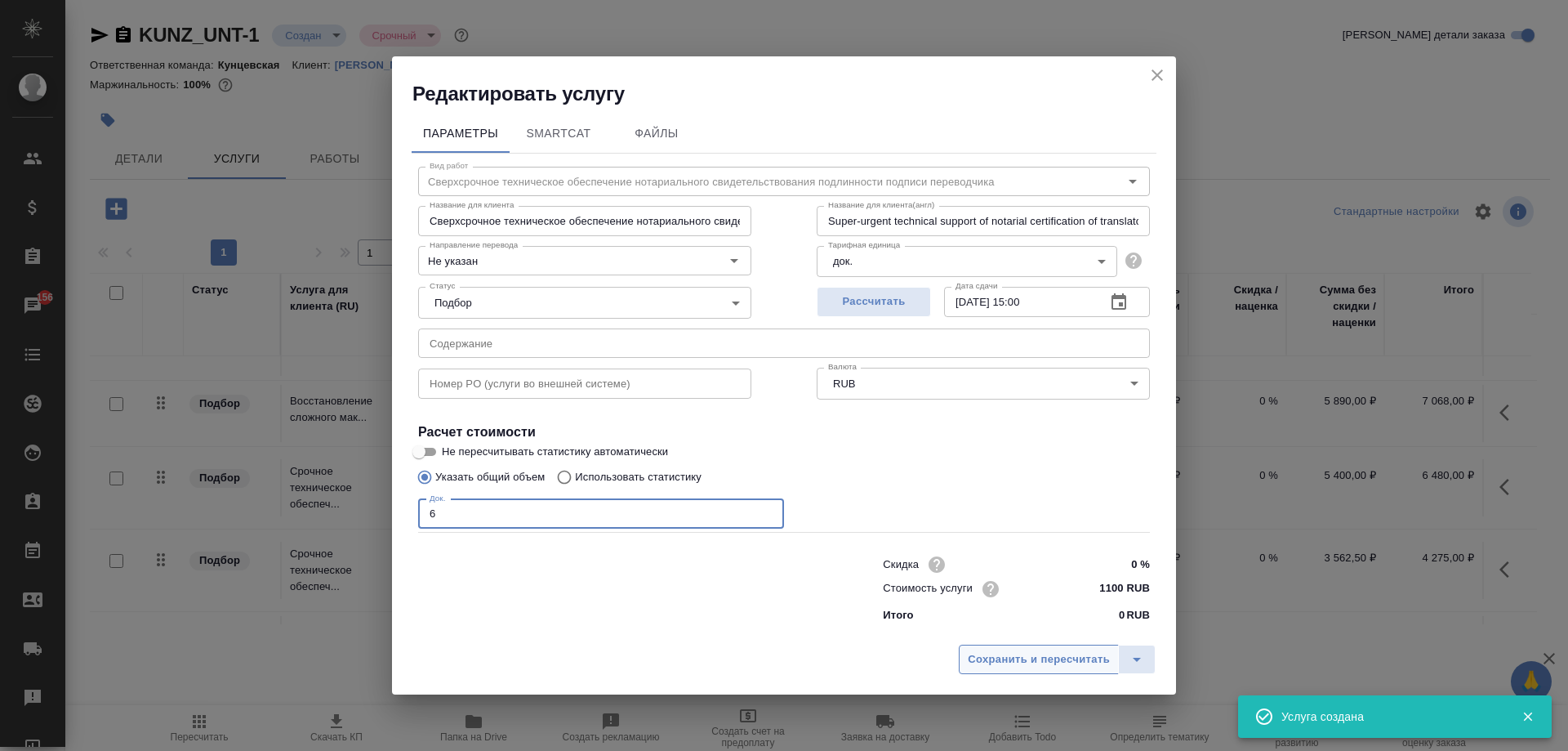
type input "6"
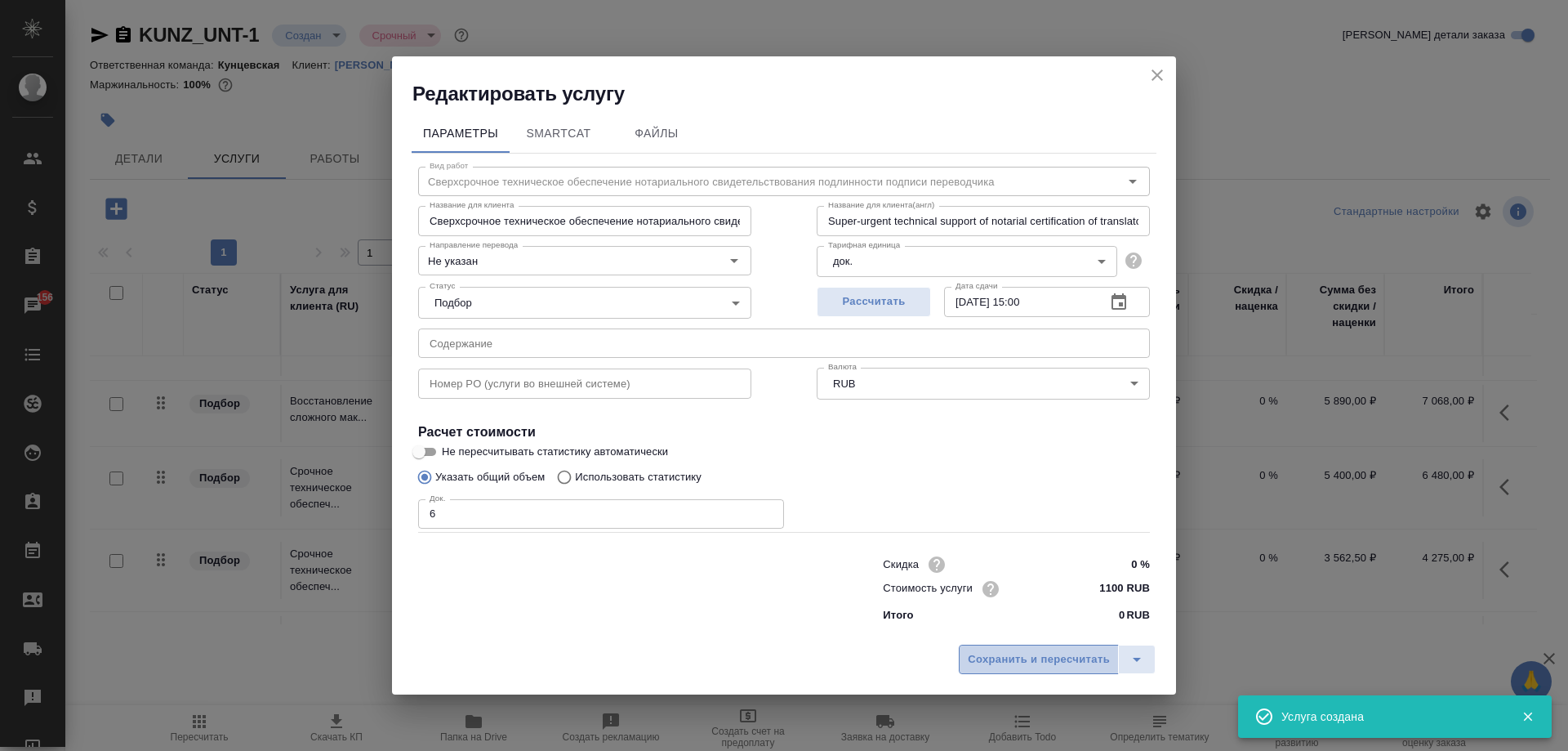
click at [1003, 661] on span "Сохранить и пересчитать" at bounding box center [1039, 659] width 142 height 18
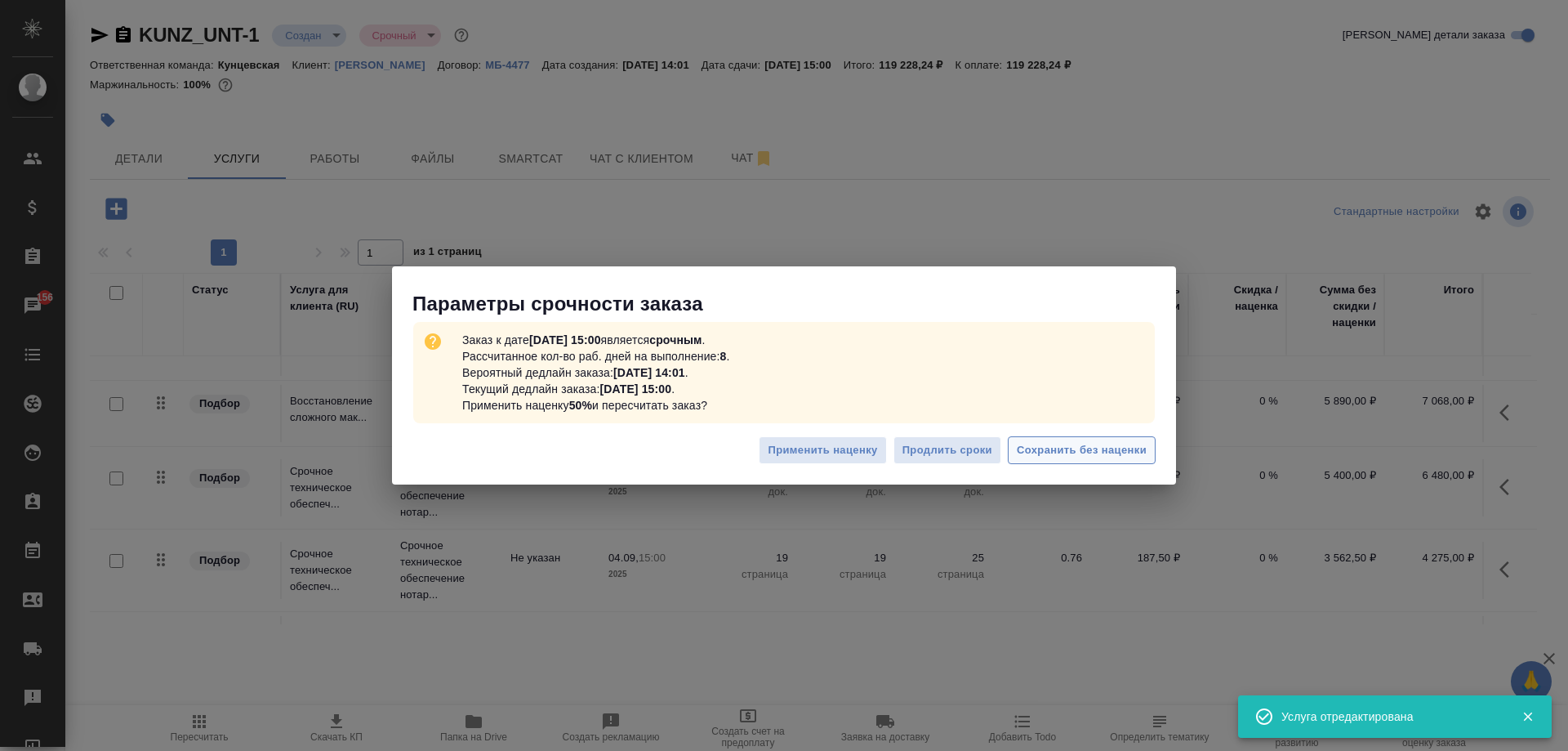
click at [1091, 454] on span "Сохранить без наценки" at bounding box center [1082, 450] width 130 height 18
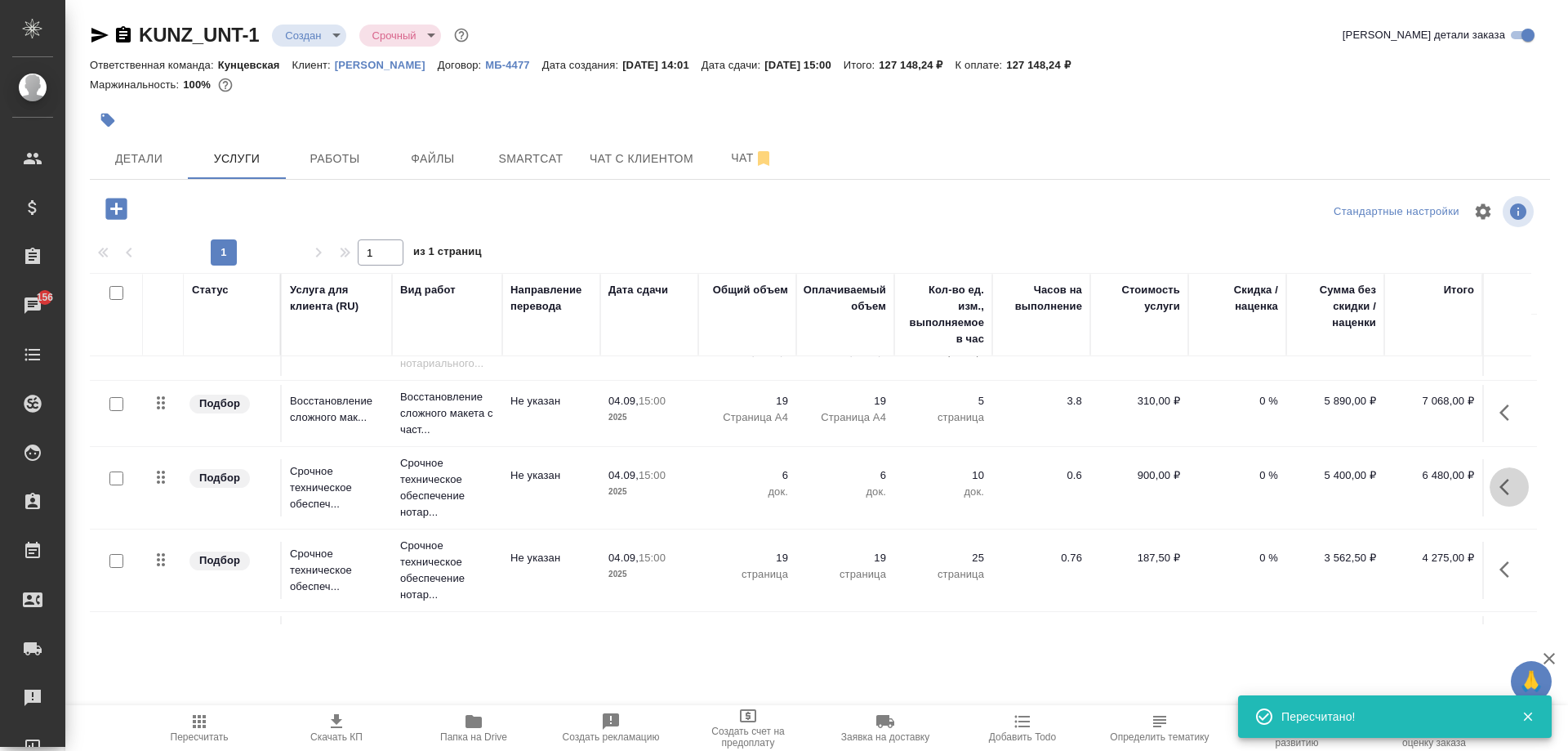
click at [1500, 484] on icon "button" at bounding box center [1509, 487] width 19 height 19
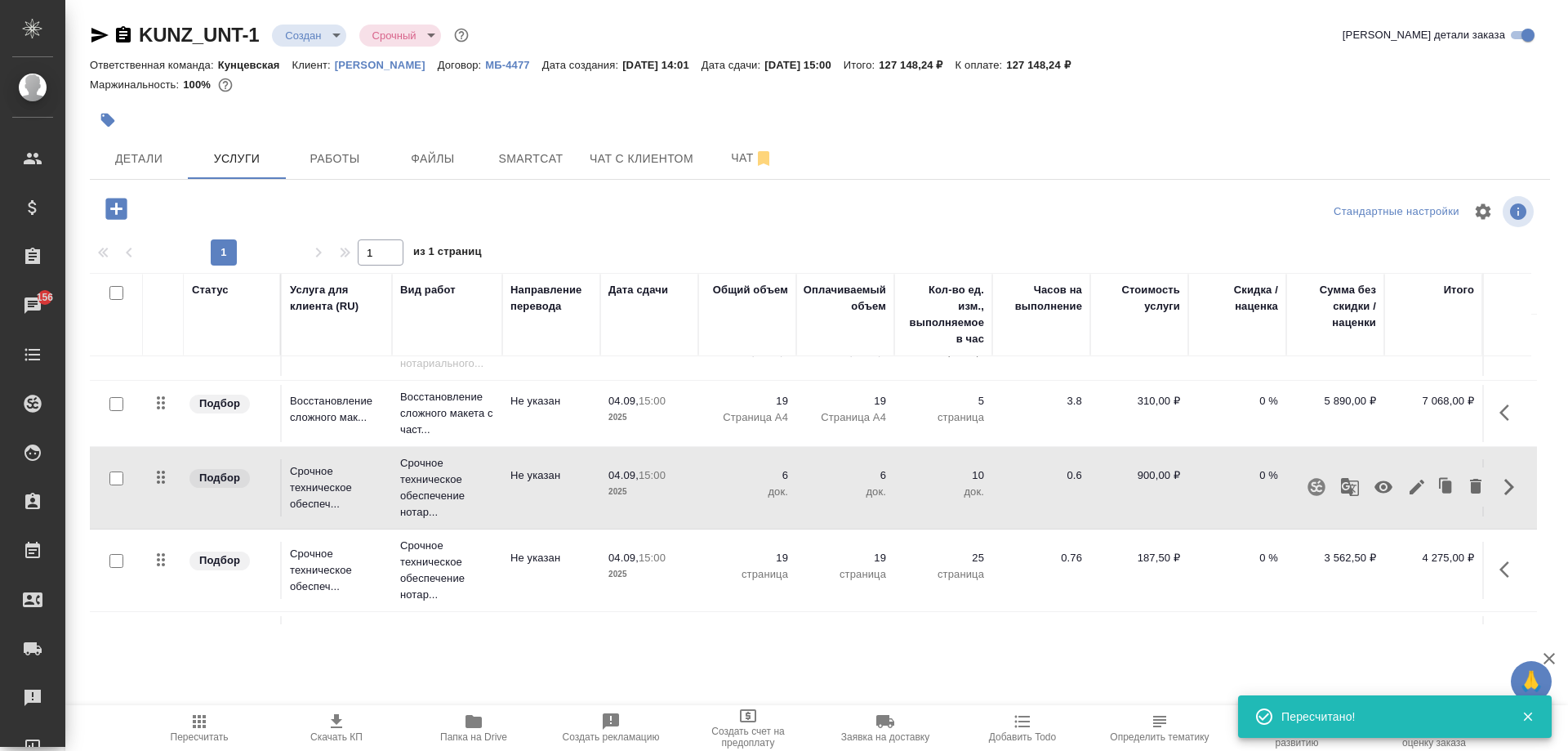
click at [1375, 483] on icon "button" at bounding box center [1383, 488] width 18 height 12
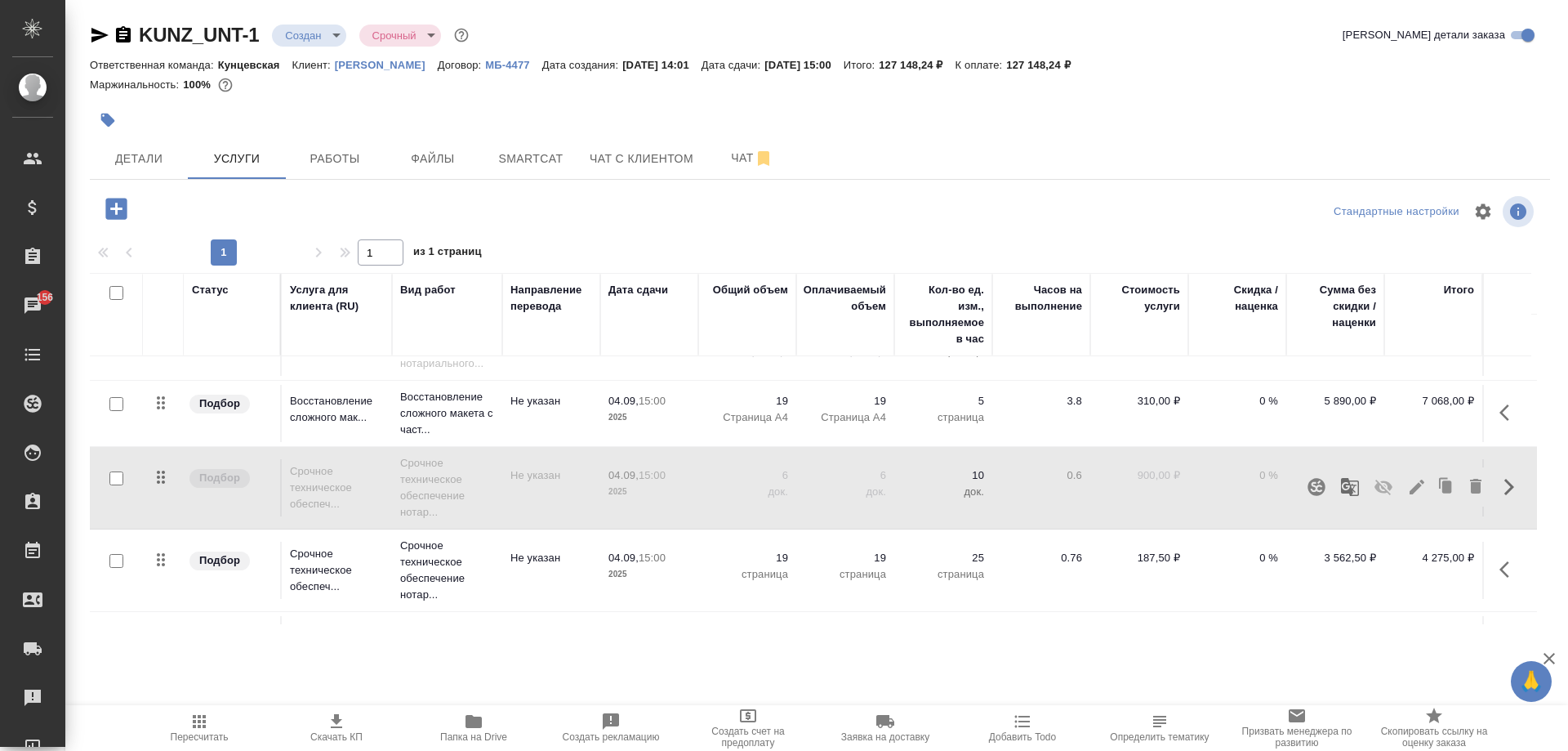
click at [1509, 565] on icon "button" at bounding box center [1509, 569] width 19 height 19
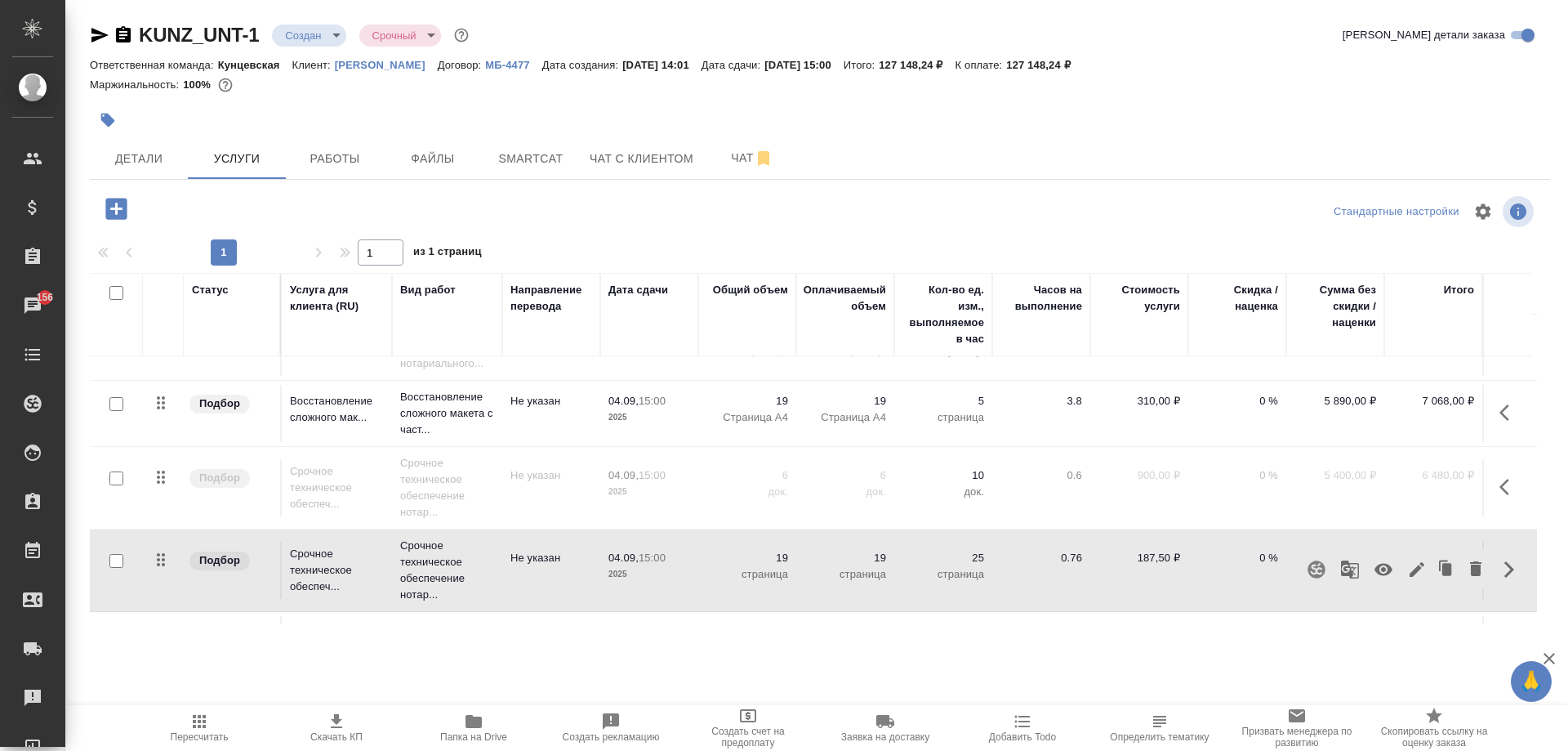
click at [1379, 561] on icon "button" at bounding box center [1383, 569] width 19 height 19
click at [94, 206] on button "button" at bounding box center [116, 208] width 45 height 33
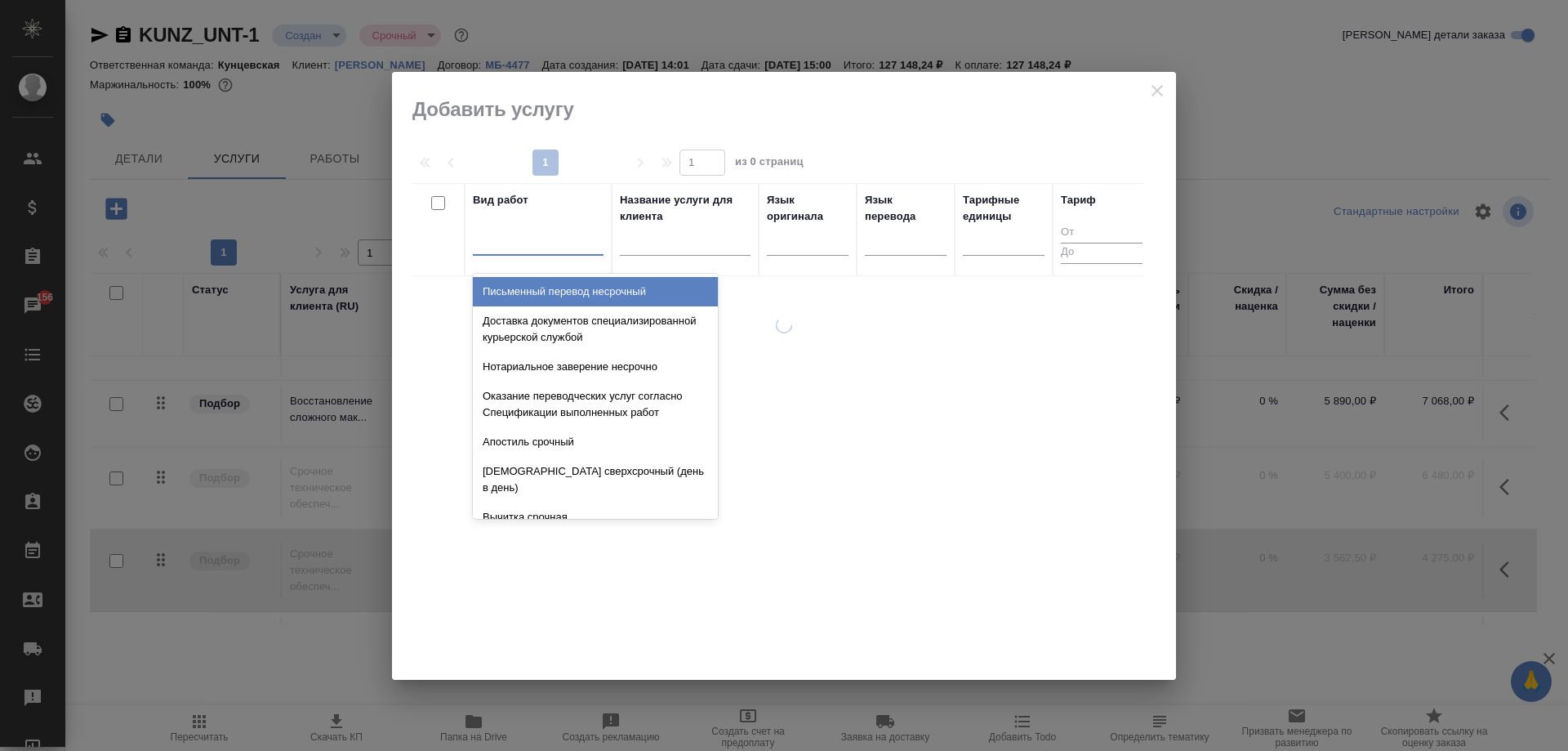
click at [548, 242] on div at bounding box center [537, 238] width 130 height 24
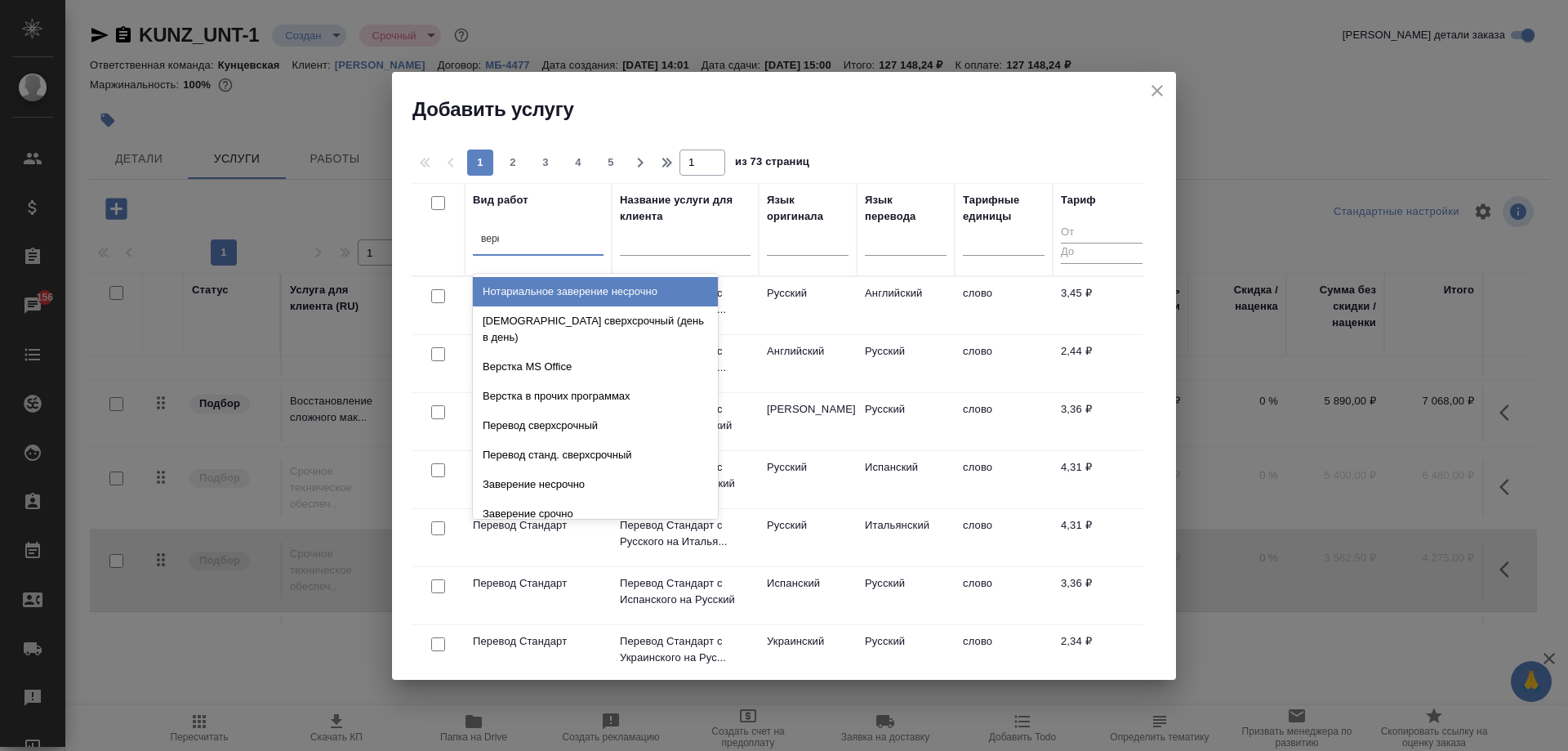
type input "верно"
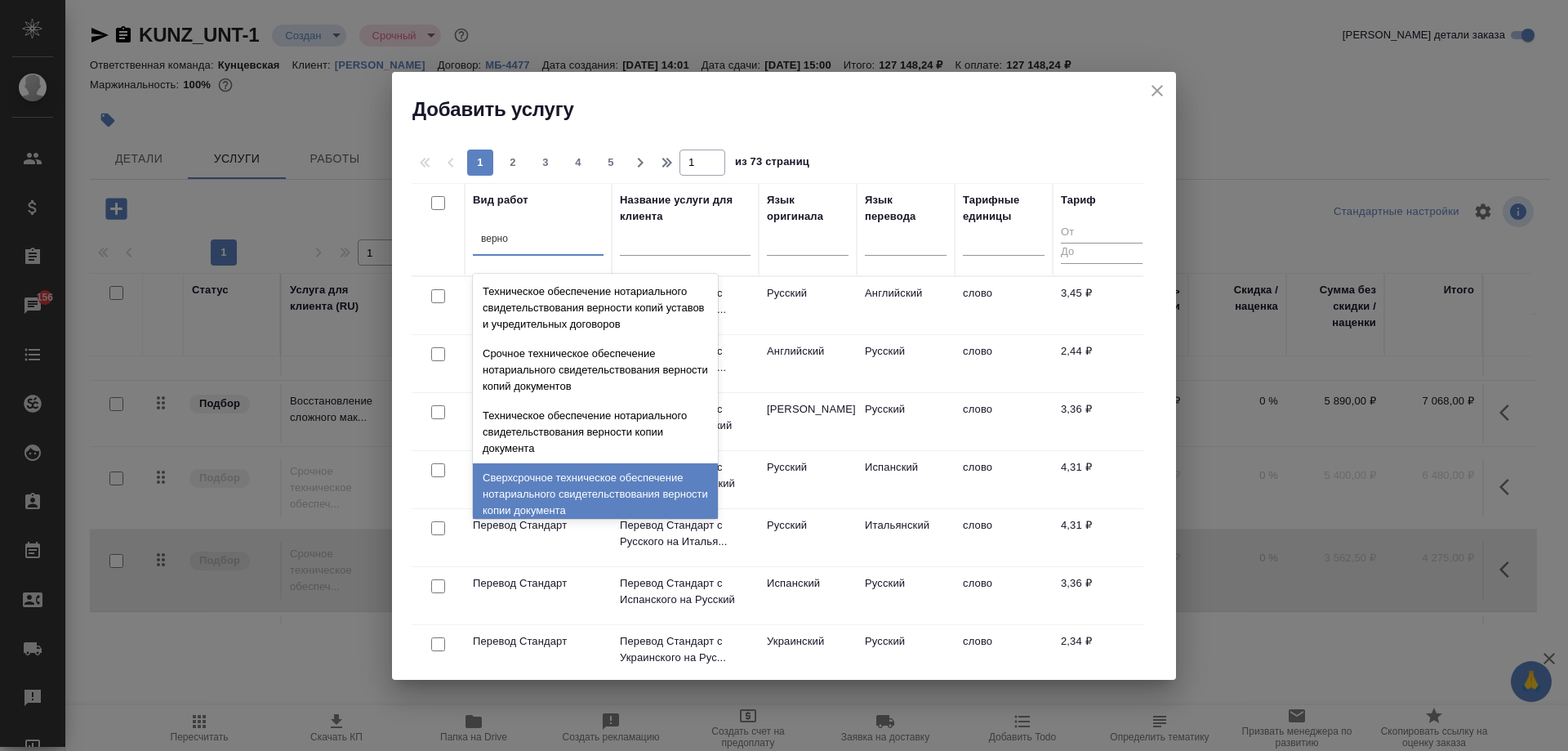
scroll to position [72, 0]
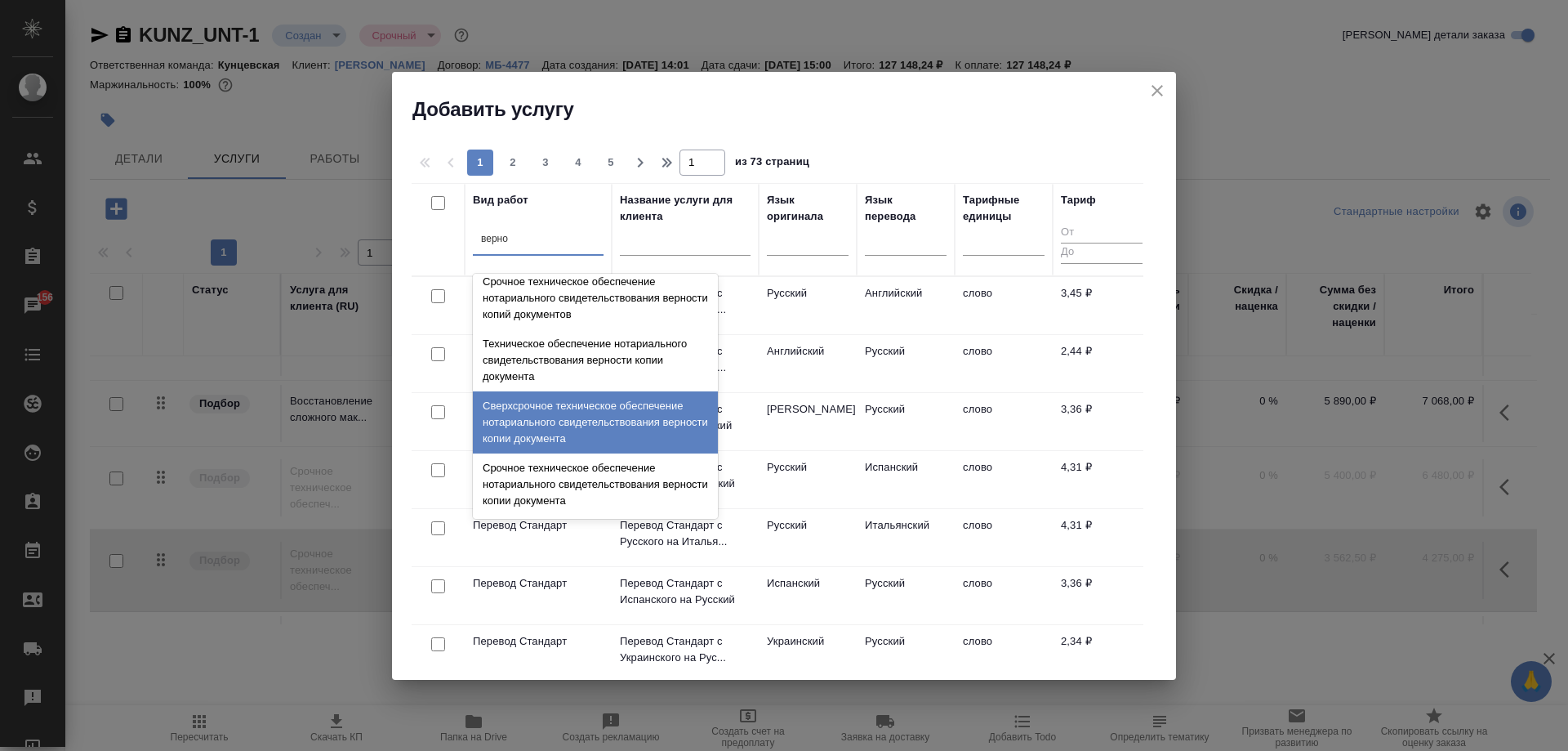
click at [639, 420] on div "Сверхсрочное техническое обеспечение нотариального свидетельствования верности …" at bounding box center [595, 422] width 245 height 62
click at [639, 420] on div "Вид работ option Сверхсрочное техническое обеспечение нотариального свидетельст…" at bounding box center [777, 428] width 732 height 490
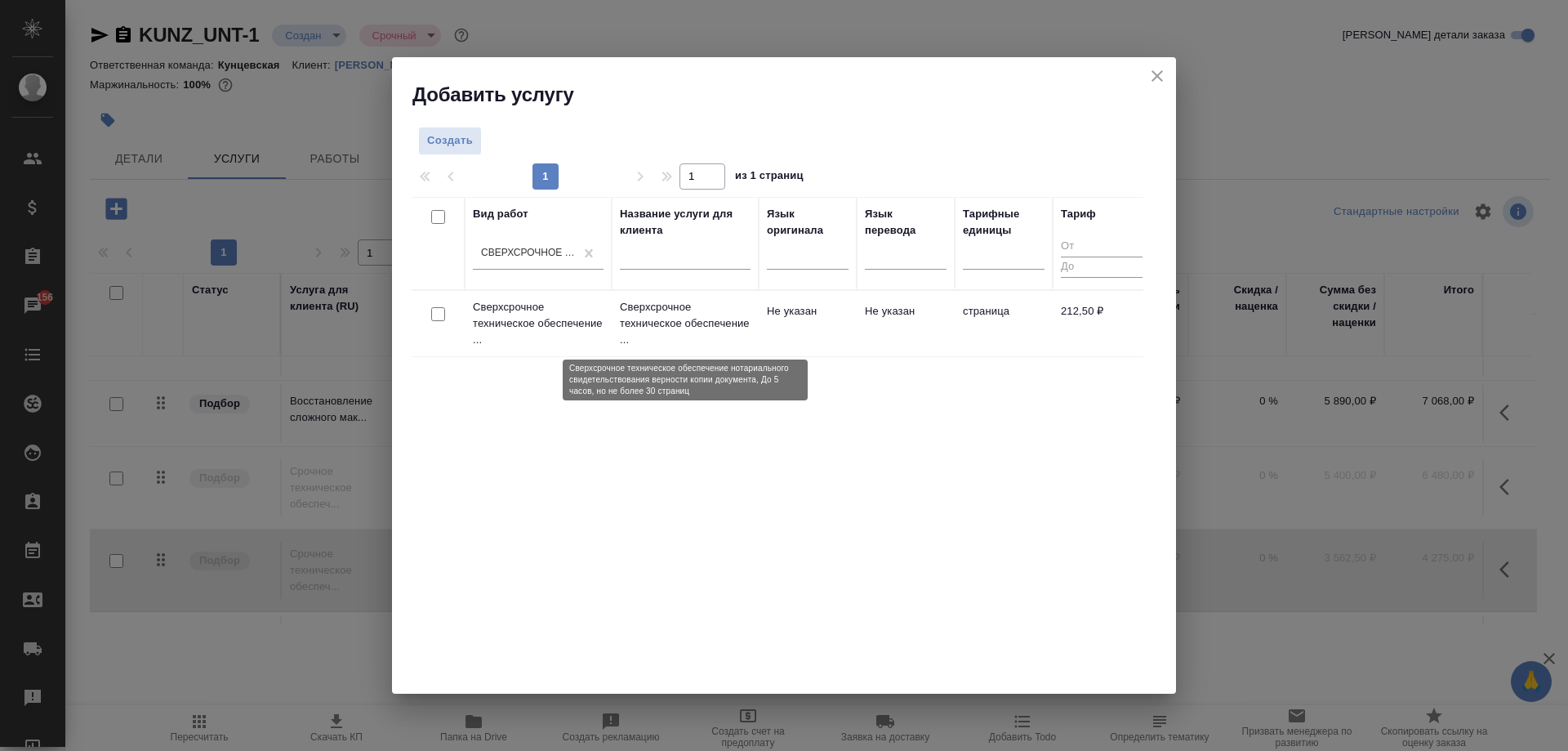
click at [668, 319] on p "Сверхсрочное техническое обеспечение ..." at bounding box center [684, 324] width 130 height 49
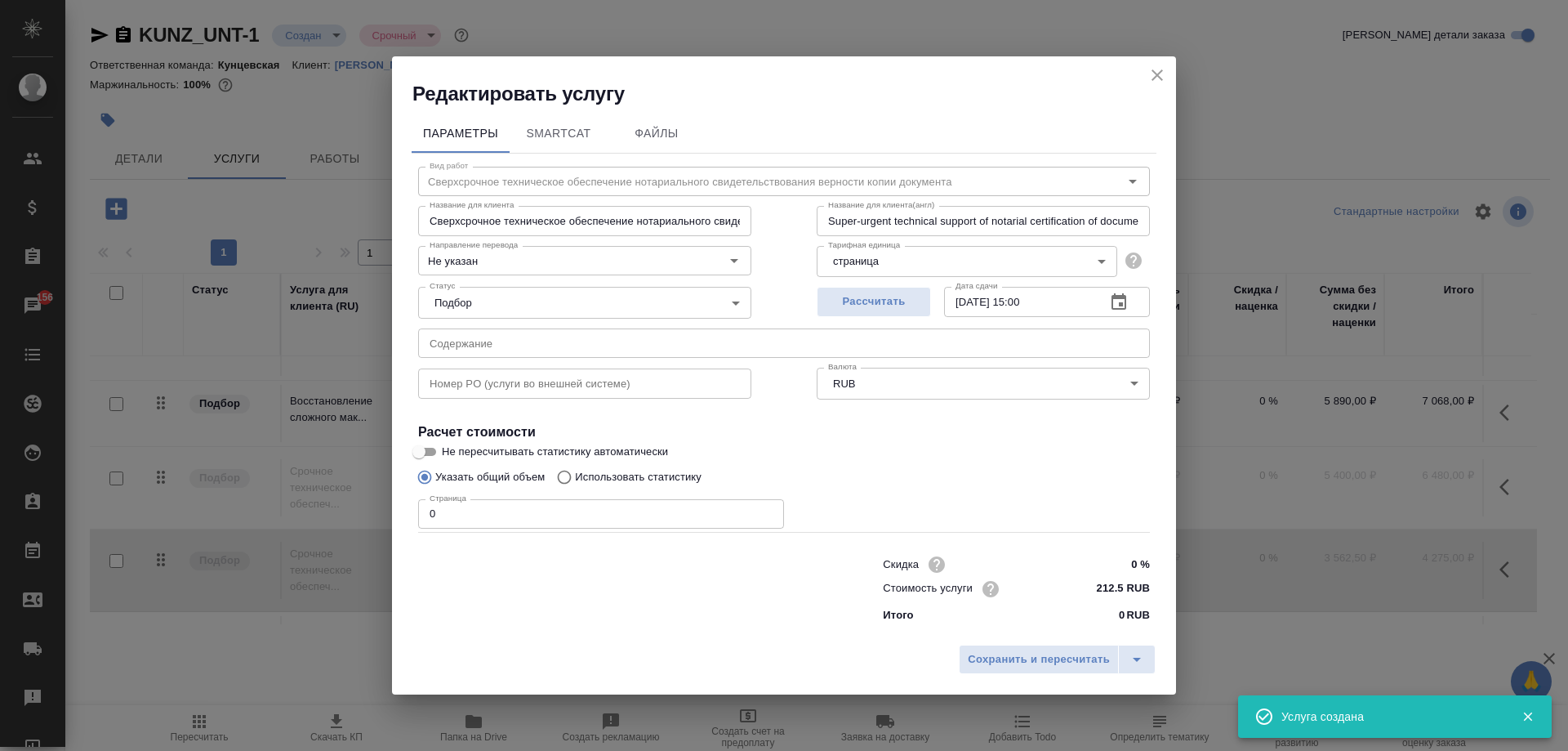
click at [607, 503] on input "0" at bounding box center [601, 514] width 366 height 30
type input "19"
click at [998, 656] on span "Сохранить и пересчитать" at bounding box center [1039, 659] width 142 height 18
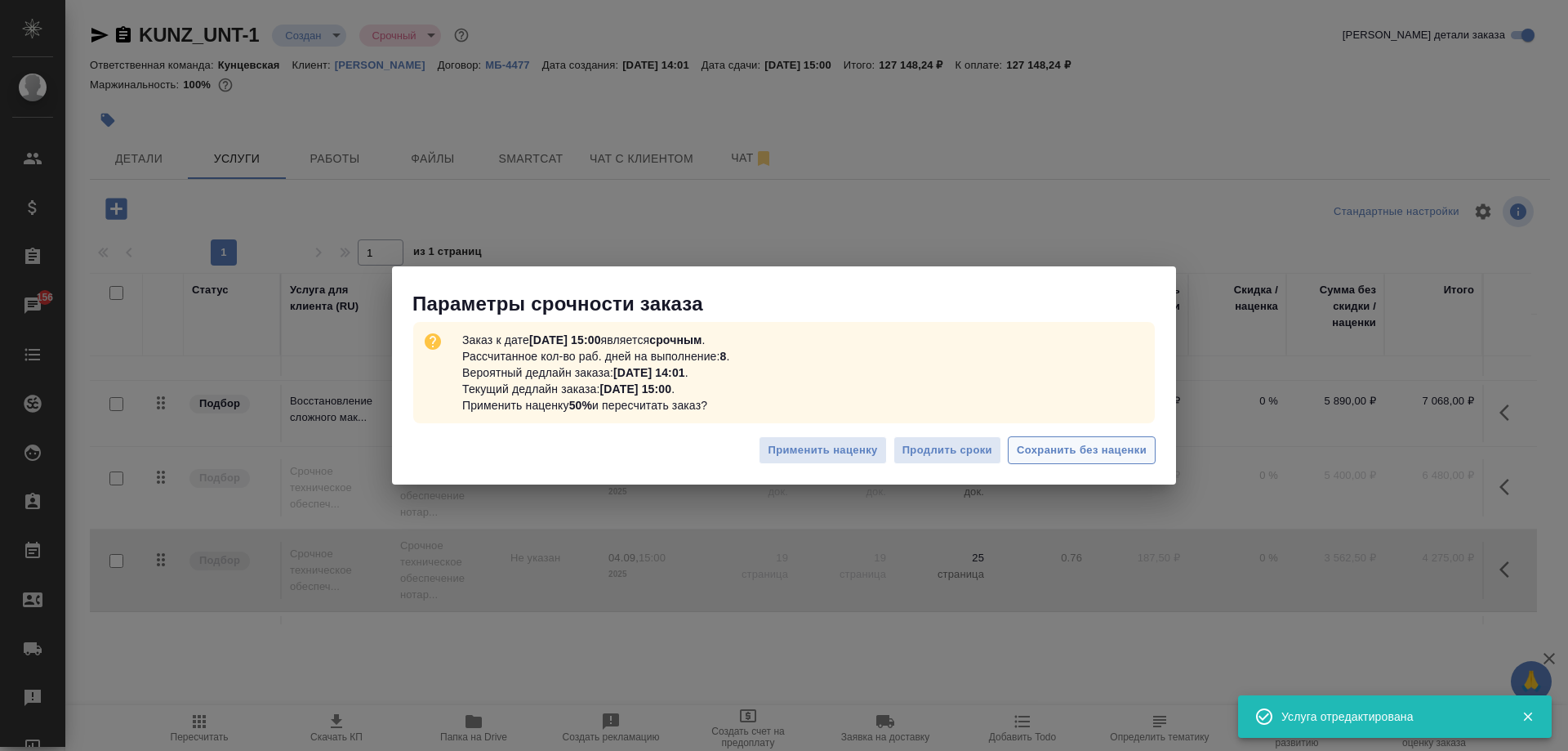
click at [1052, 446] on span "Сохранить без наценки" at bounding box center [1082, 450] width 130 height 18
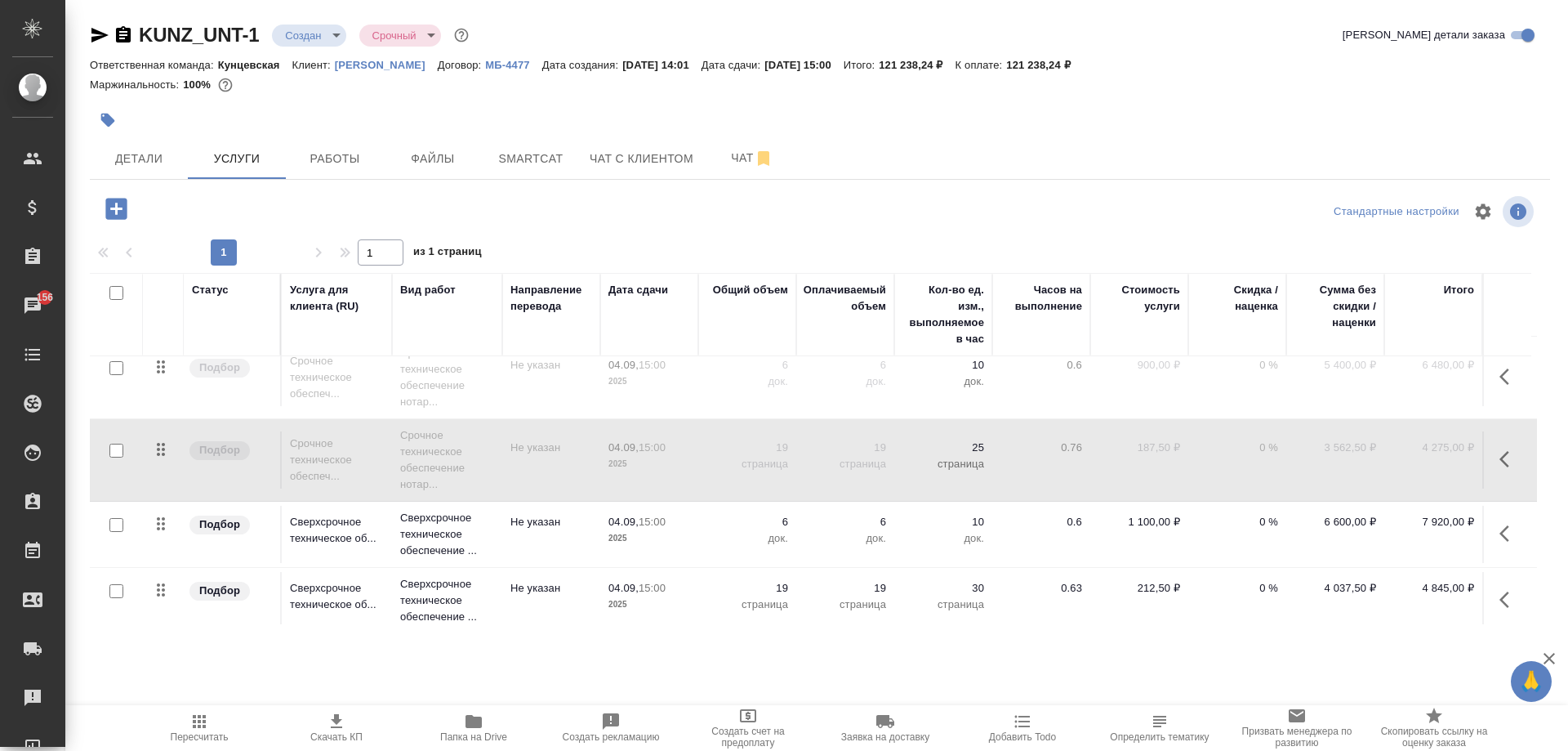
scroll to position [307, 0]
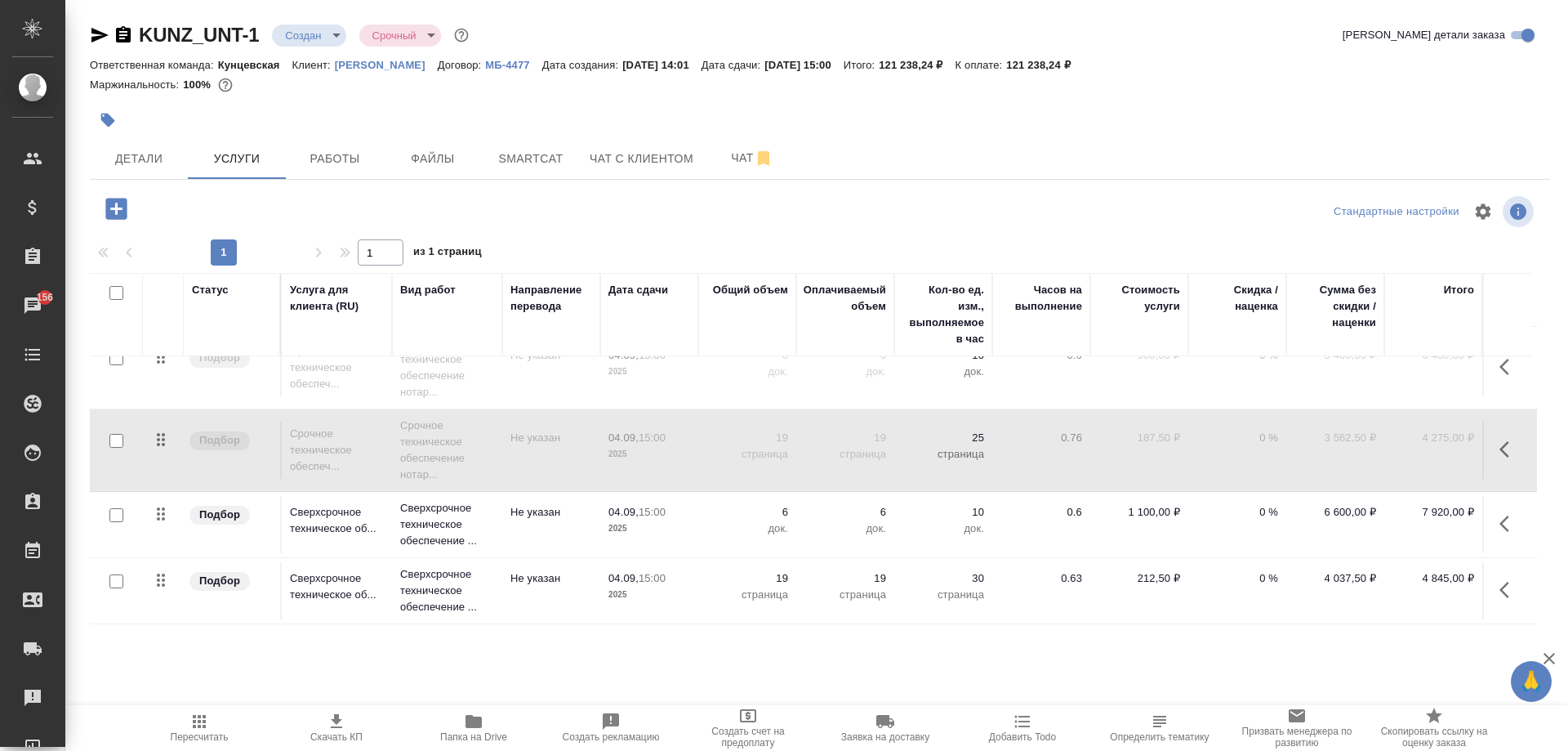
click at [337, 726] on icon "button" at bounding box center [336, 721] width 19 height 19
click at [123, 38] on icon "button" at bounding box center [123, 34] width 15 height 17
click at [633, 158] on span "Чат с клиентом" at bounding box center [641, 158] width 104 height 20
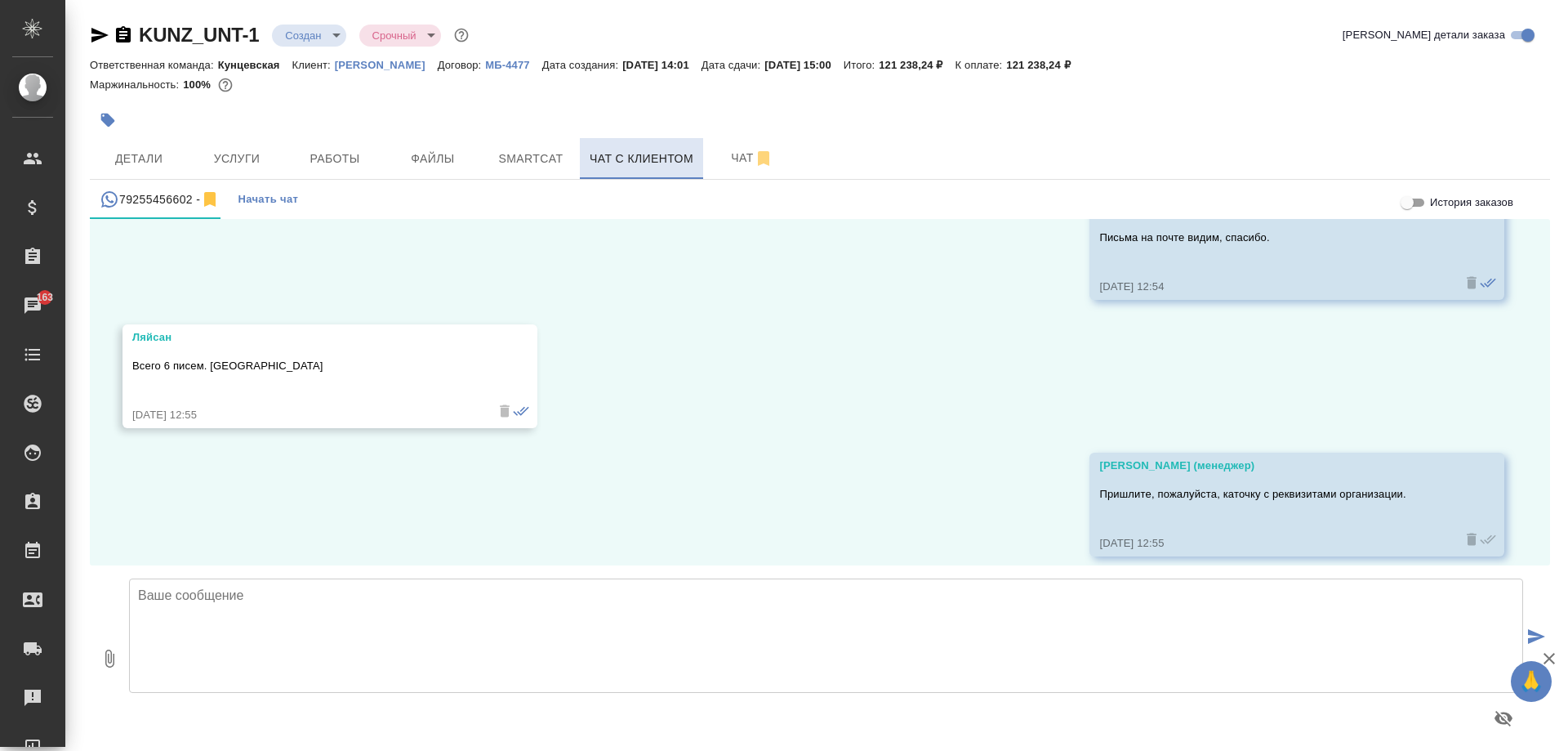
scroll to position [238, 0]
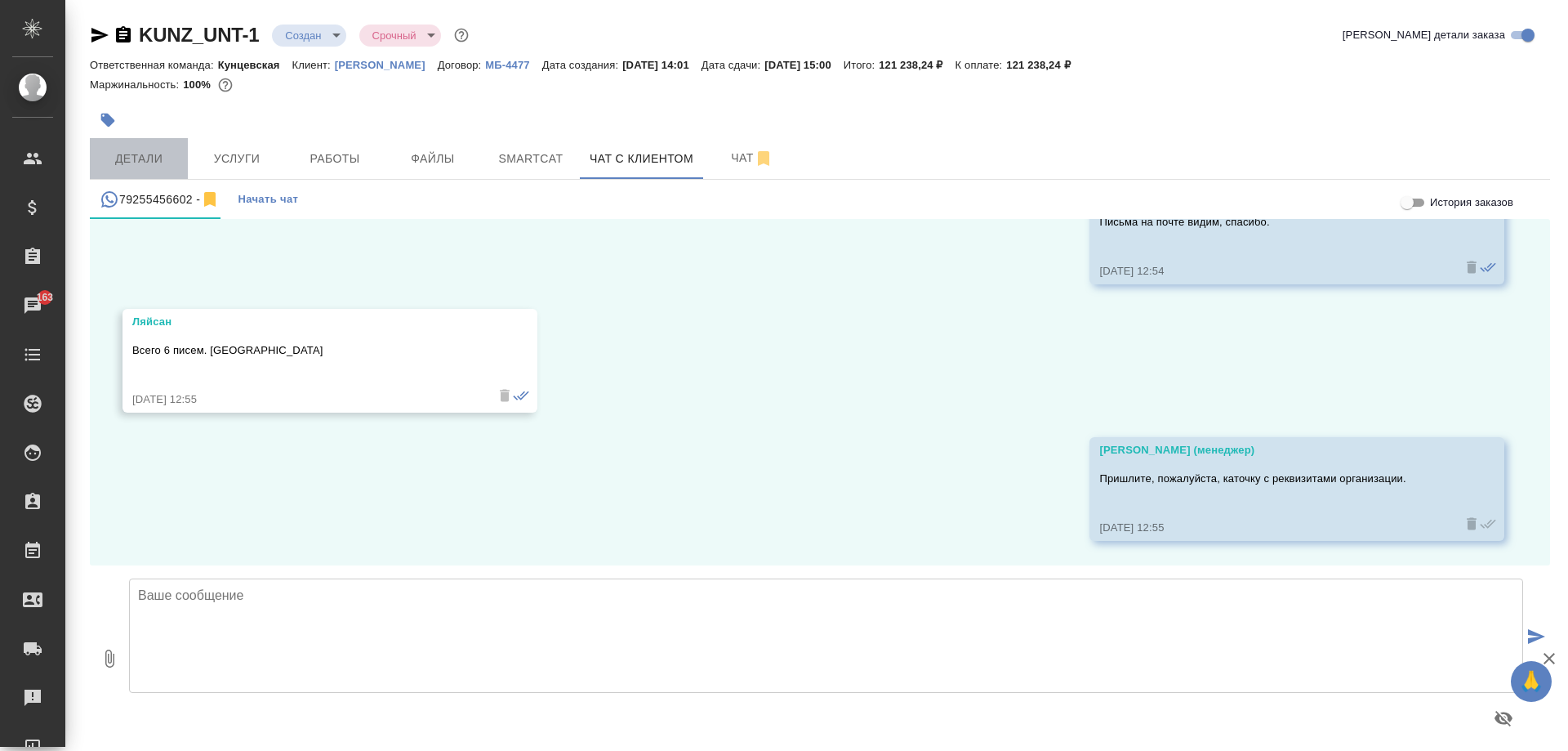
click at [116, 167] on span "Детали" at bounding box center [139, 158] width 79 height 20
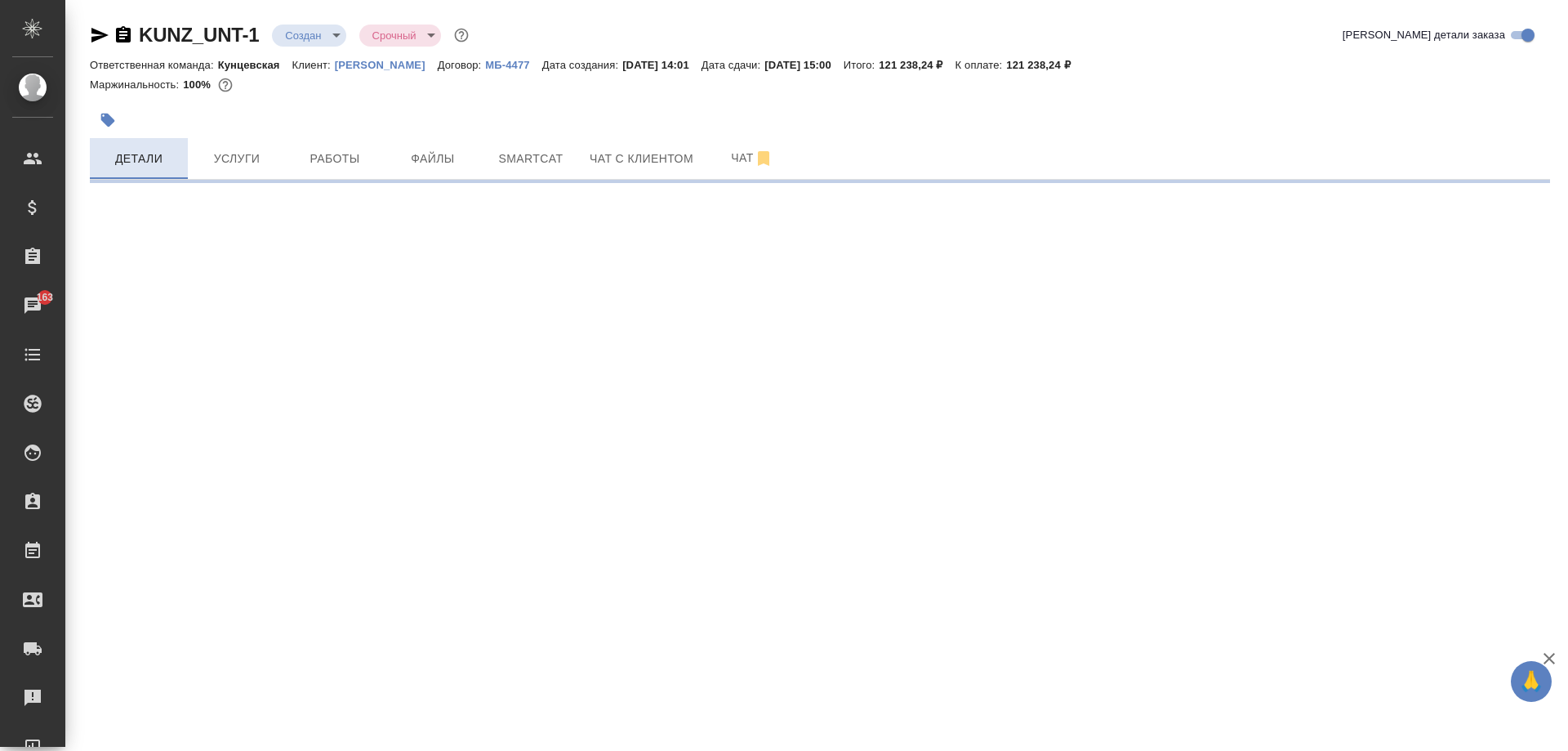
select select "RU"
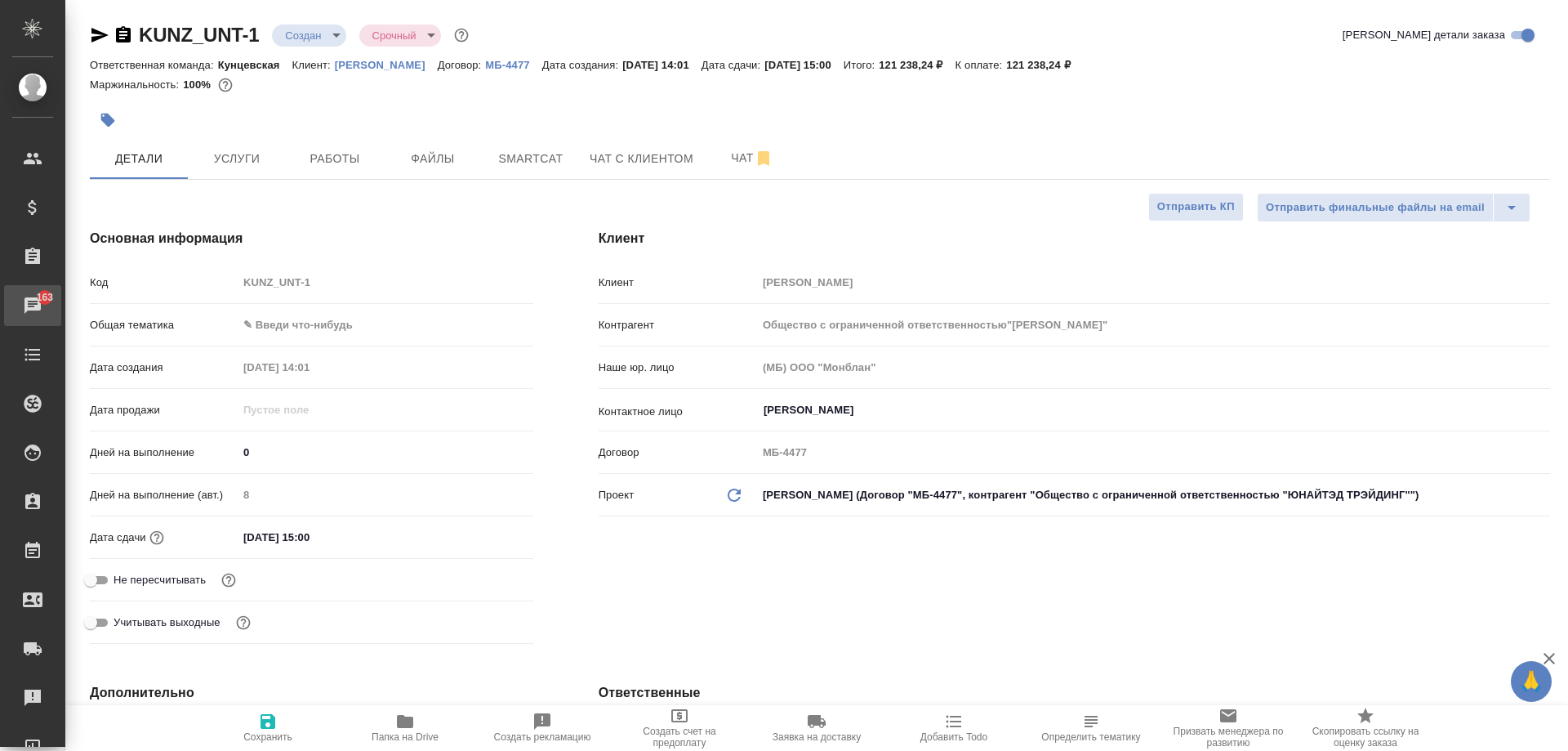
type input "Общество с ограниченной ответственностью"ЮНАЙТЭД ТРЭЙДИНГ""
type textarea "x"
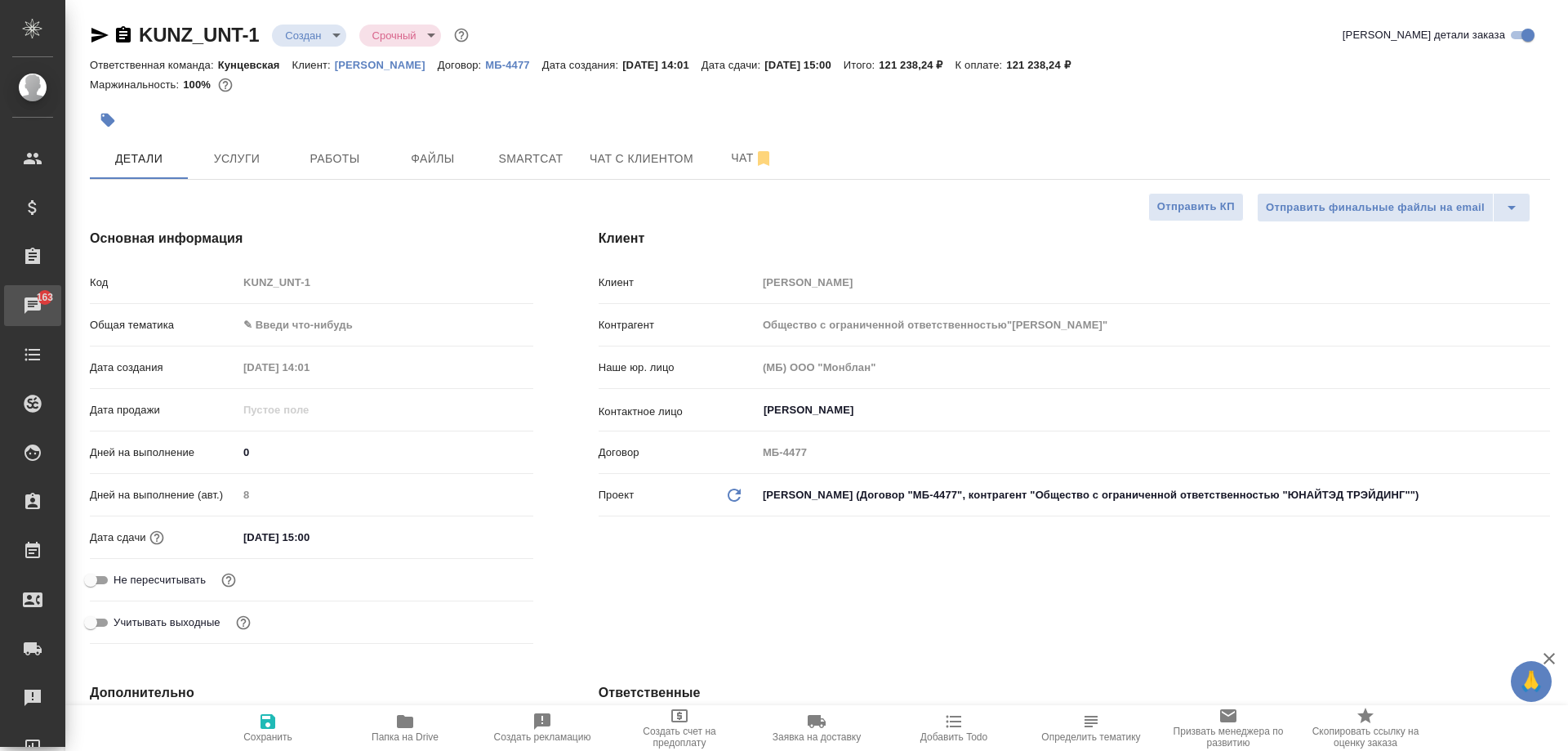
type textarea "x"
type input "Общество с ограниченной ответственностью"ЮНАЙТЭД ТРЭЙДИНГ""
type textarea "x"
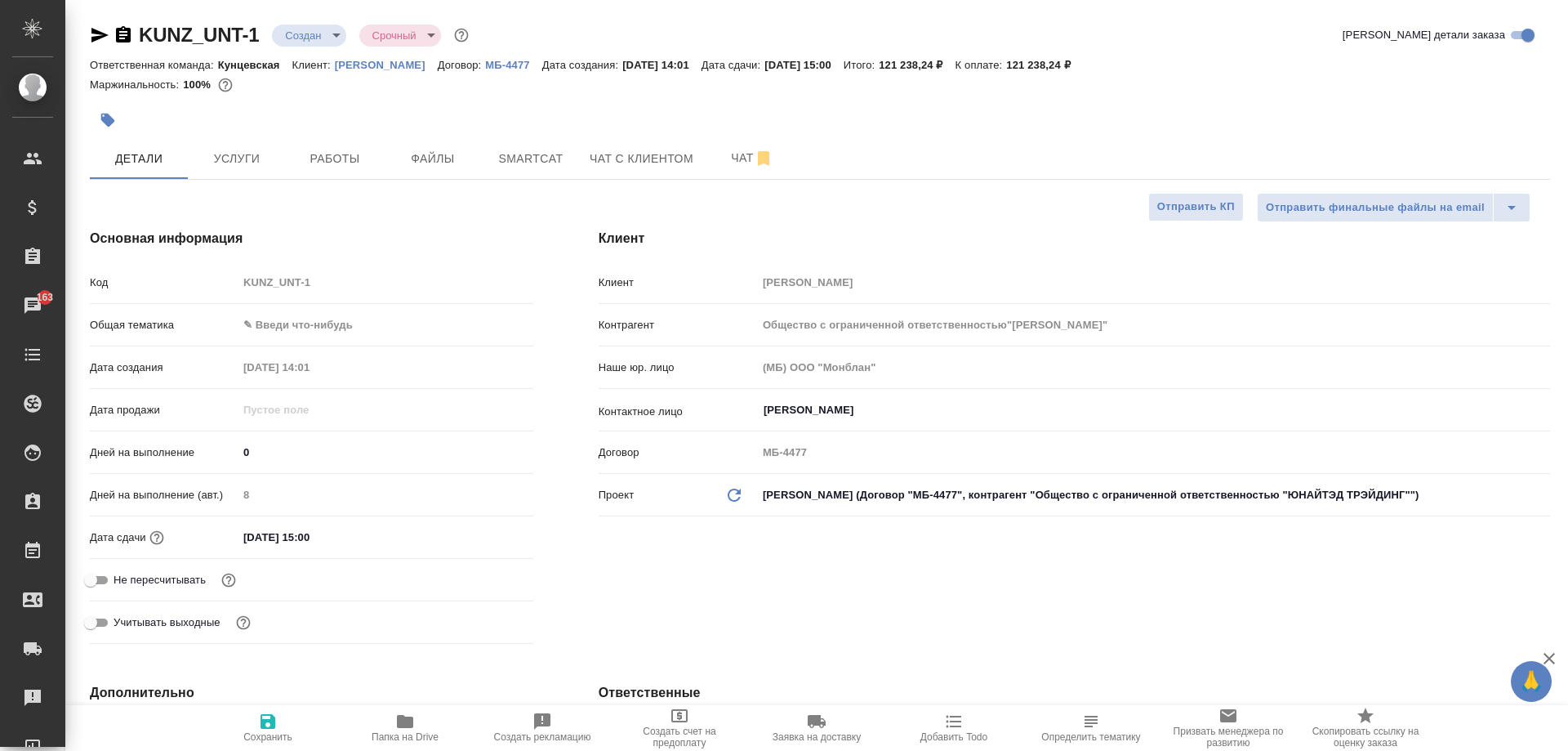
type textarea "x"
type input "Общество с ограниченной ответственностью"ЮНАЙТЭД ТРЭЙДИНГ""
type textarea "x"
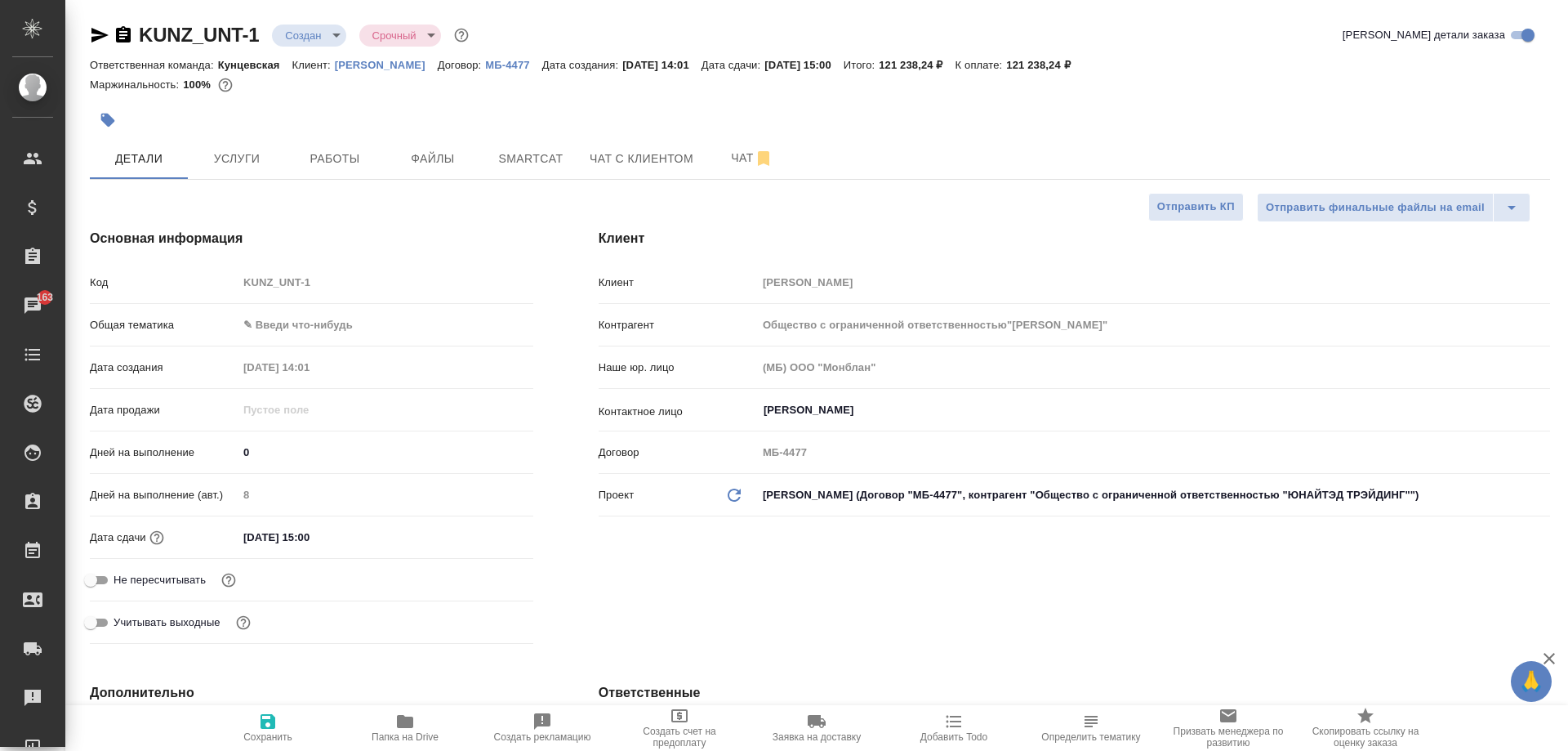
type input "Общество с ограниченной ответственностью"ЮНАЙТЭД ТРЭЙДИНГ""
type textarea "x"
type input "Общество с ограниченной ответственностью"ЮНАЙТЭД ТРЭЙДИНГ""
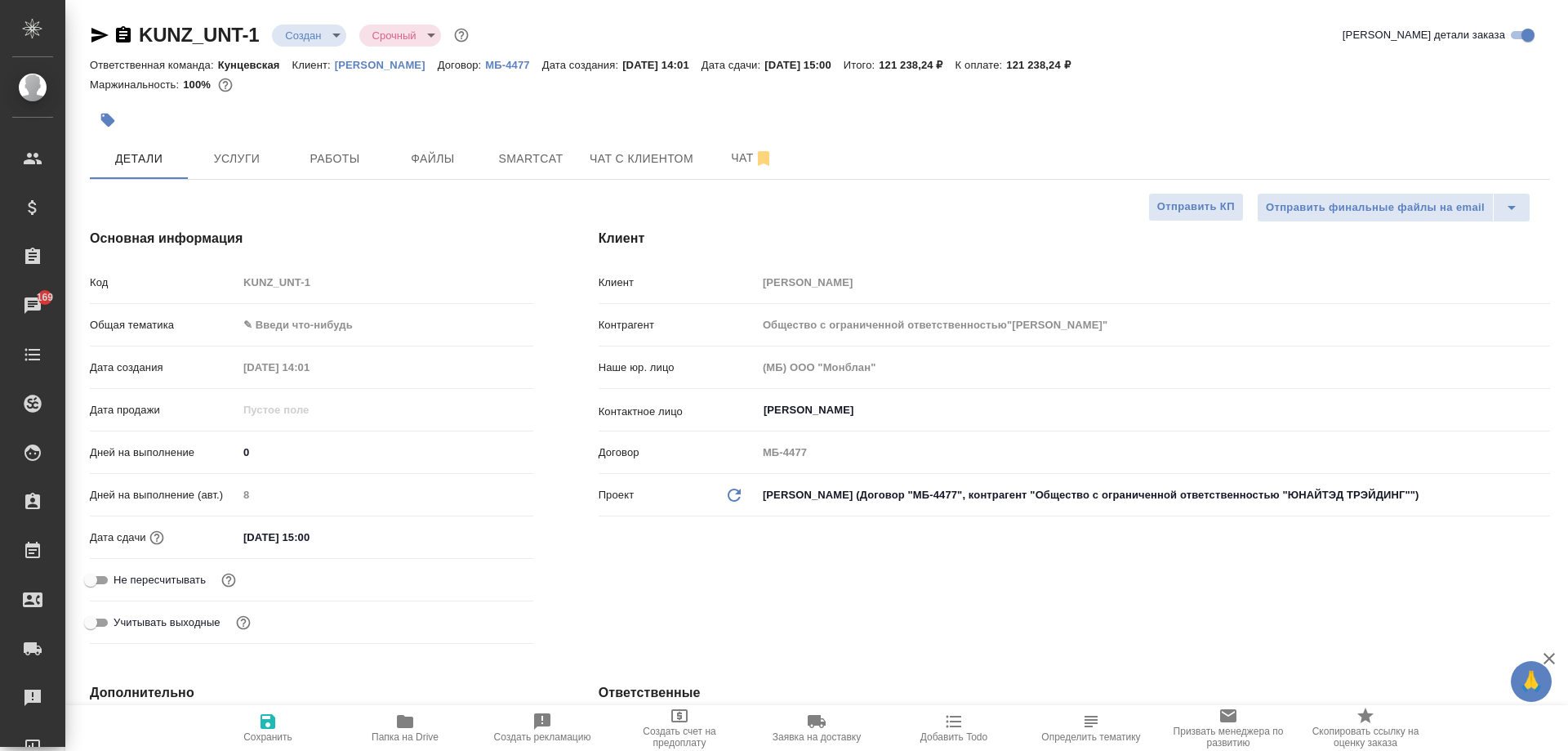
type textarea "x"
type input "Общество с ограниченной ответственностью"ЮНАЙТЭД ТРЭЙДИНГ""
type textarea "x"
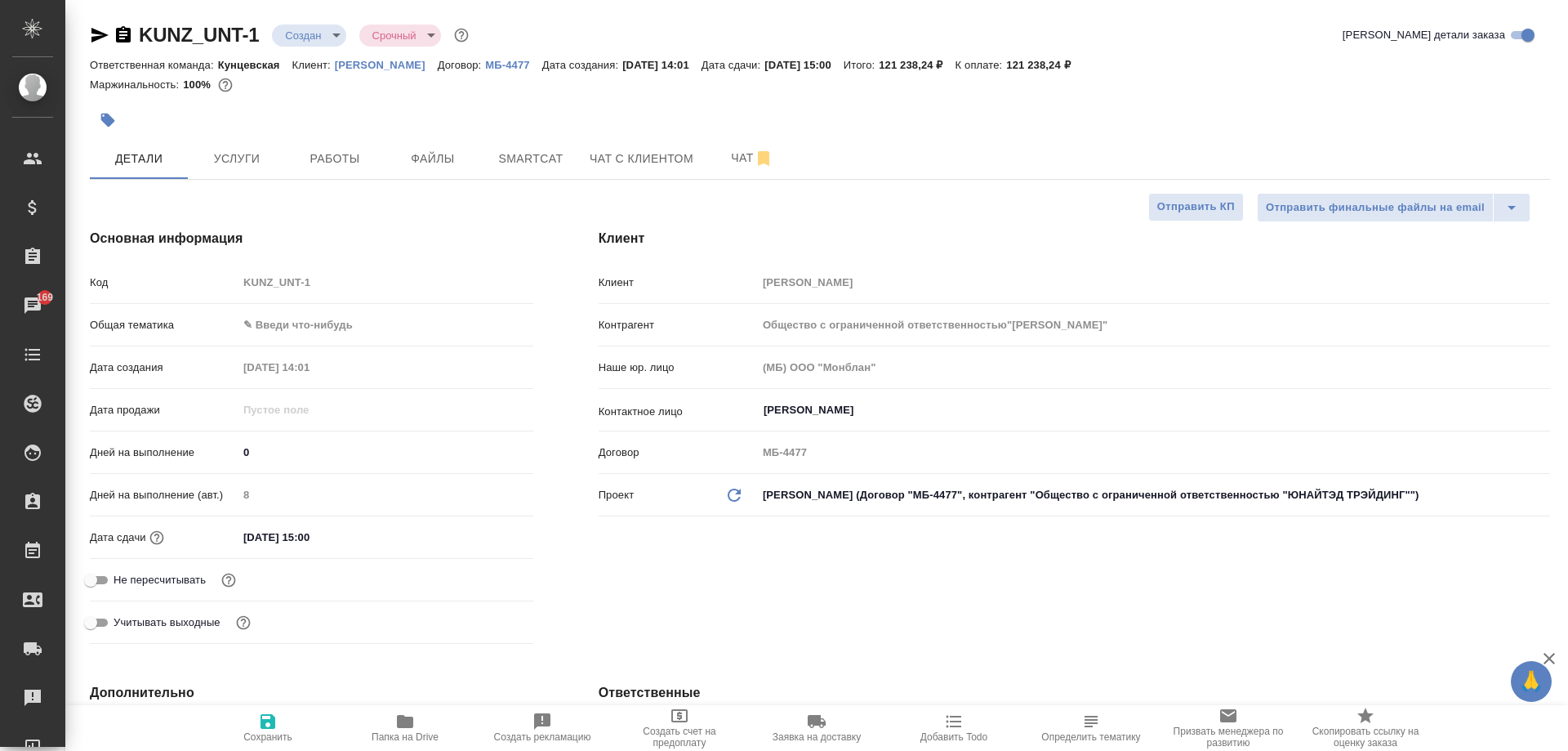
type textarea "x"
type input "Общество с ограниченной ответственностью"ЮНАЙТЭД ТРЭЙДИНГ""
type textarea "x"
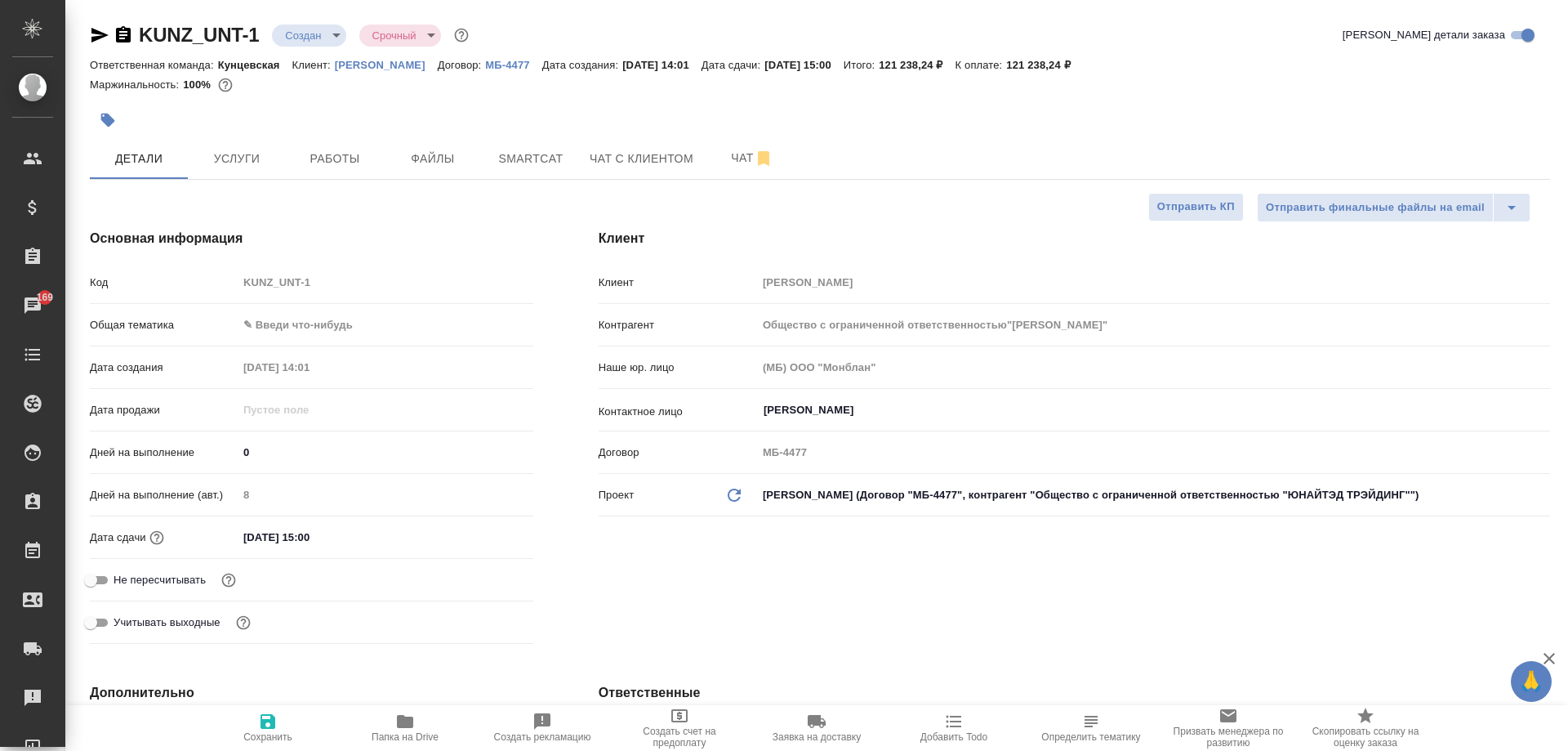
type textarea "x"
type input "Общество с ограниченной ответственностью"ЮНАЙТЭД ТРЭЙДИНГ""
type textarea "x"
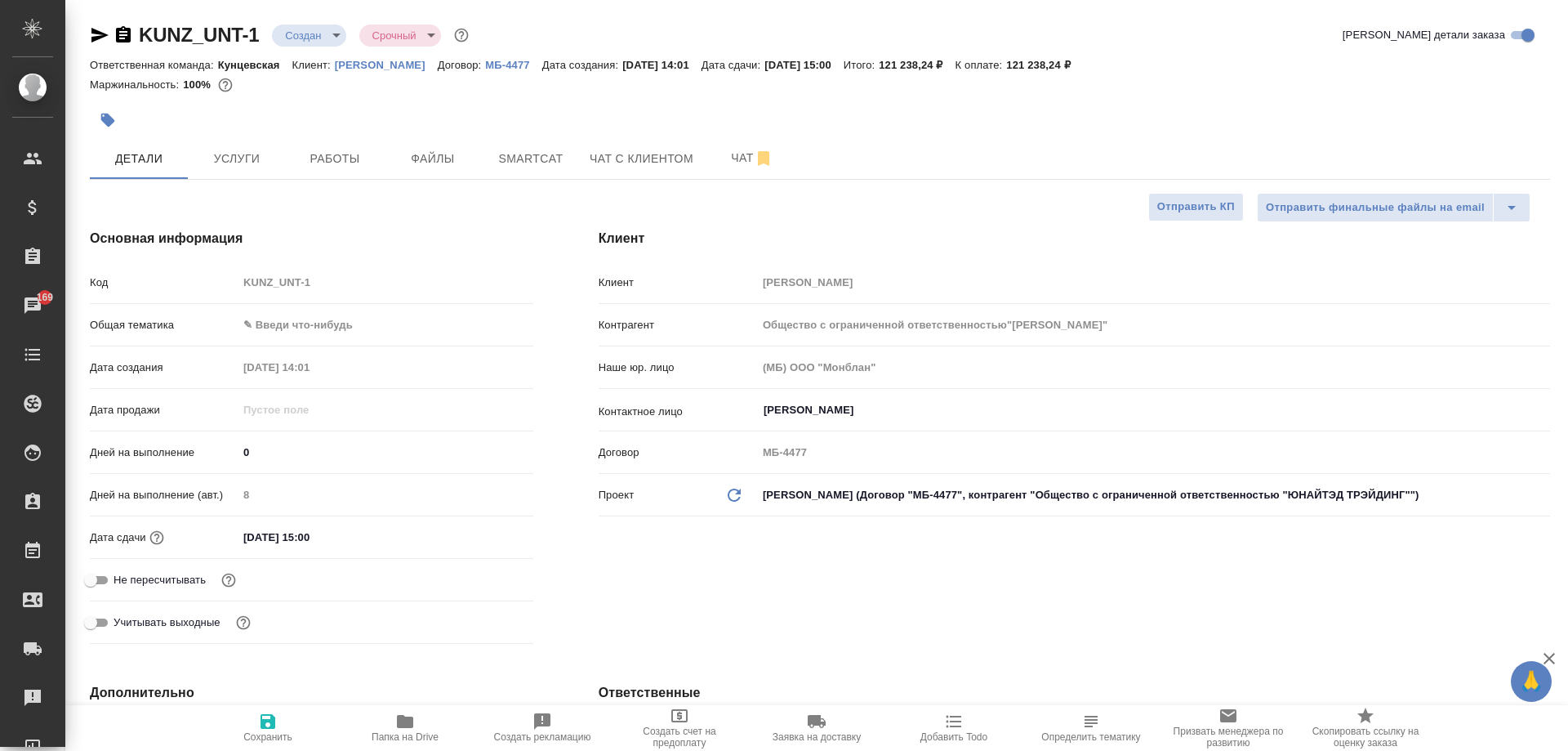
type input "Общество с ограниченной ответственностью"ЮНАЙТЭД ТРЭЙДИНГ""
type textarea "x"
type input "Общество с ограниченной ответственностью"ЮНАЙТЭД ТРЭЙДИНГ""
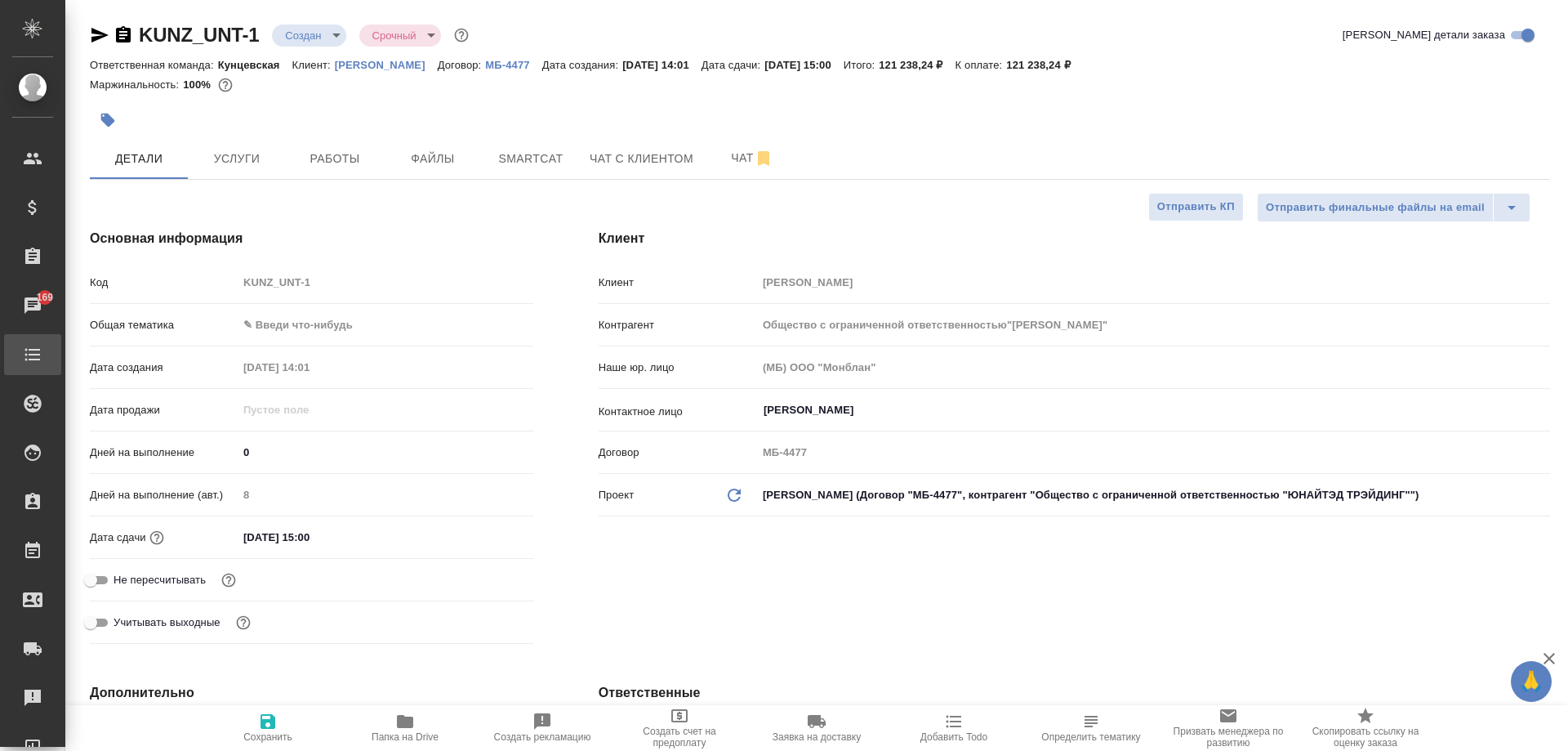
type textarea "x"
type input "Общество с ограниченной ответственностью"ЮНАЙТЭД ТРЭЙДИНГ""
type textarea "x"
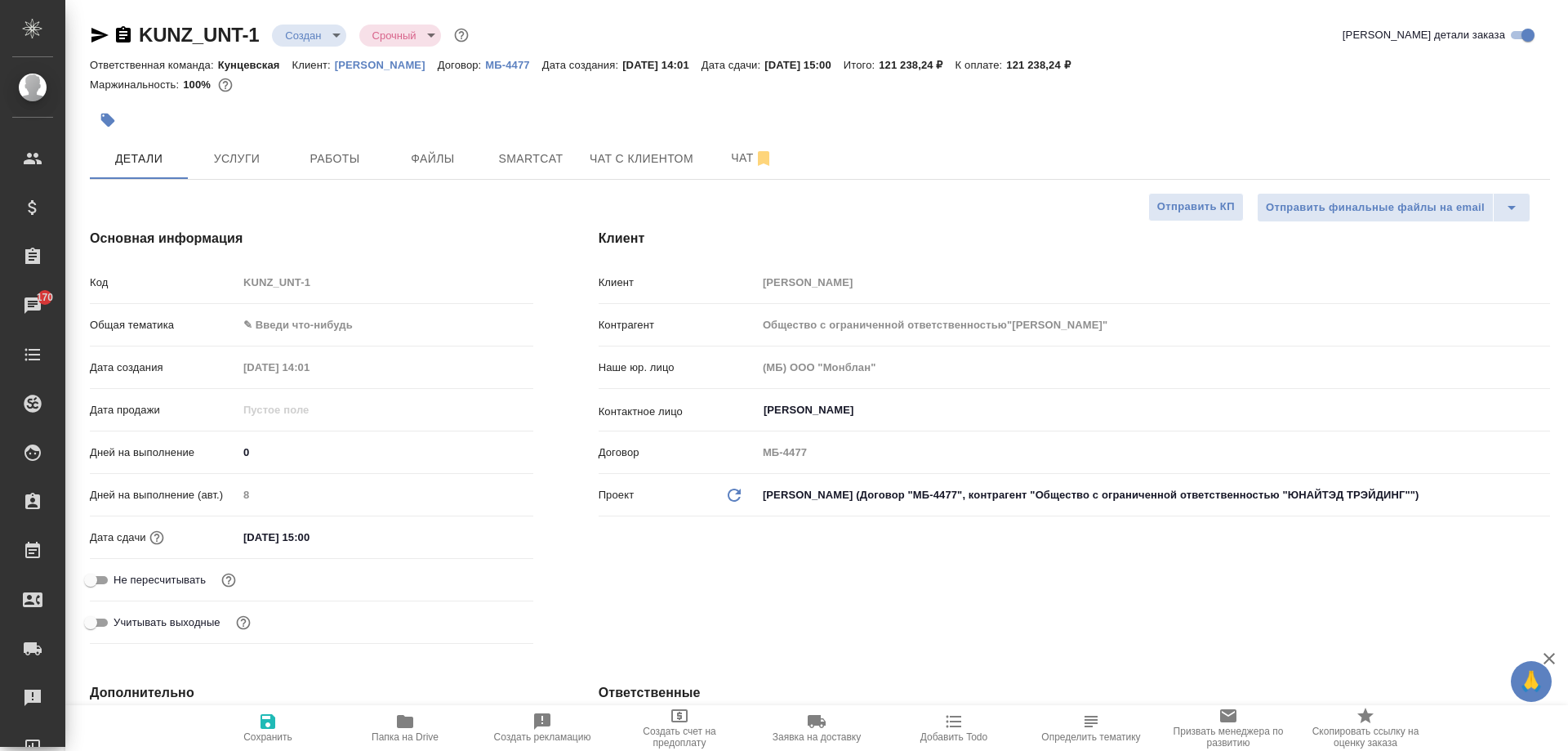
type textarea "x"
type input "Общество с ограниченной ответственностью"ЮНАЙТЭД ТРЭЙДИНГ""
type textarea "x"
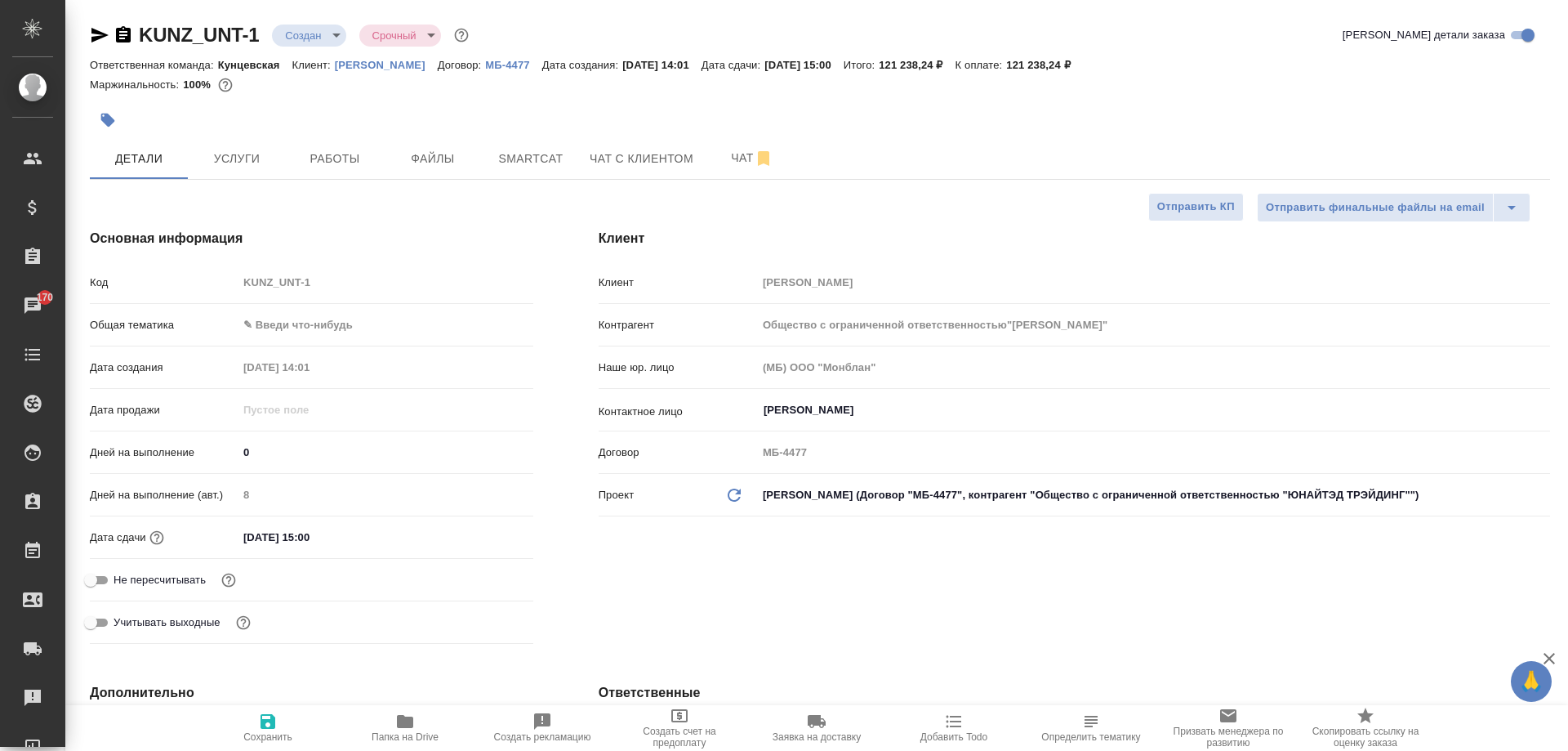
type textarea "x"
type input "Общество с ограниченной ответственностью"ЮНАЙТЭД ТРЭЙДИНГ""
type textarea "x"
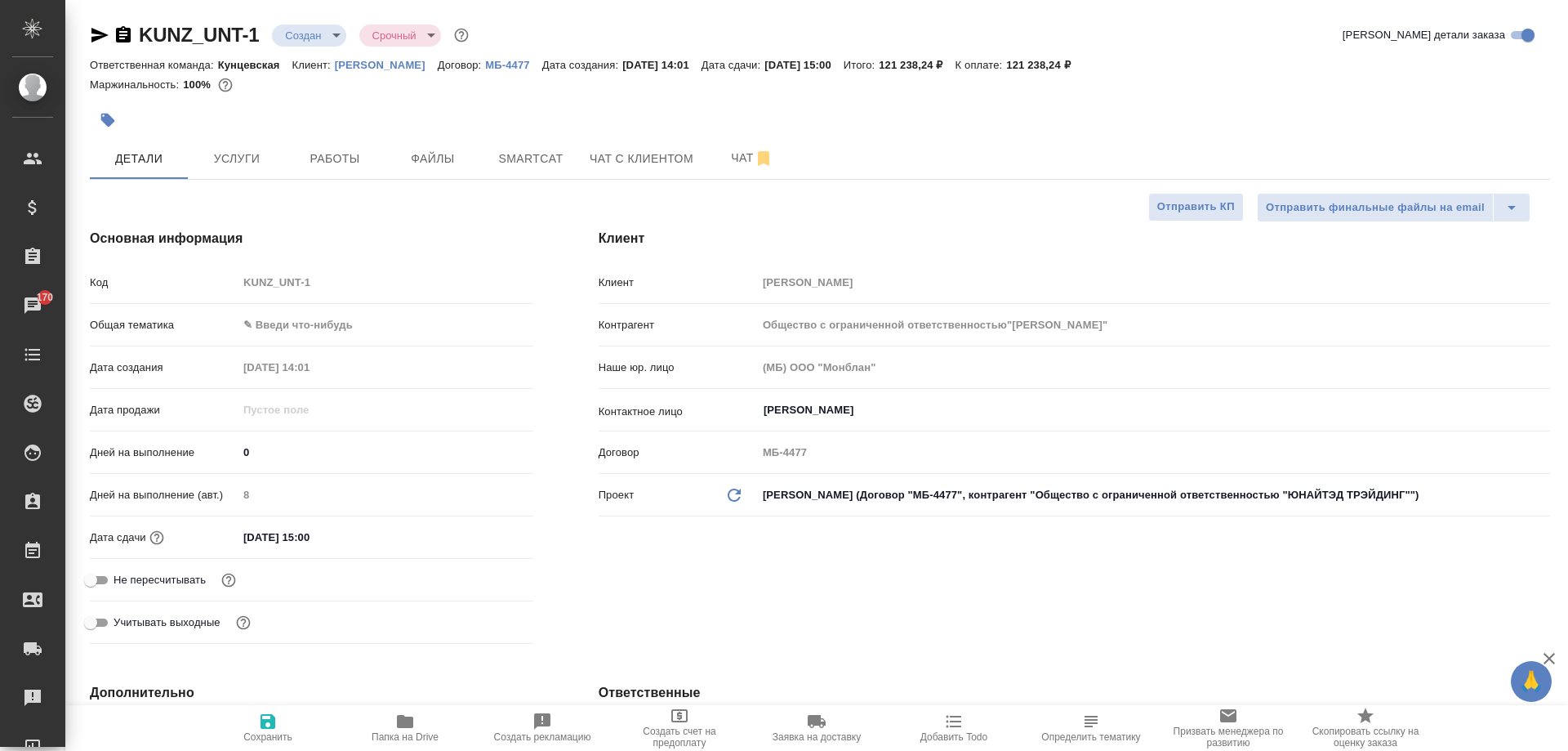
type input "Общество с ограниченной ответственностью"ЮНАЙТЭД ТРЭЙДИНГ""
type textarea "x"
type input "Общество с ограниченной ответственностью"ЮНАЙТЭД ТРЭЙДИНГ""
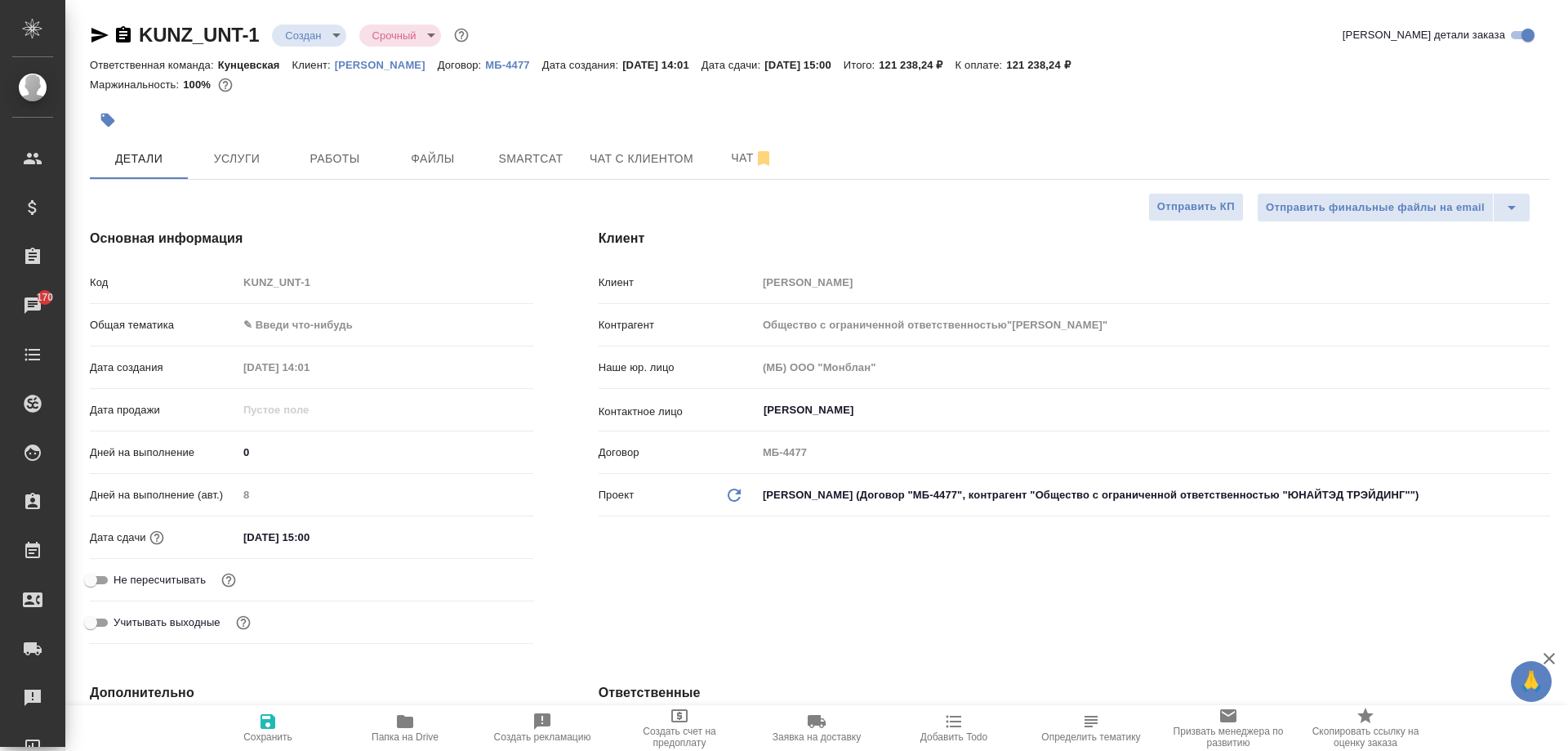
type textarea "x"
type input "Общество с ограниченной ответственностью"ЮНАЙТЭД ТРЭЙДИНГ""
type textarea "x"
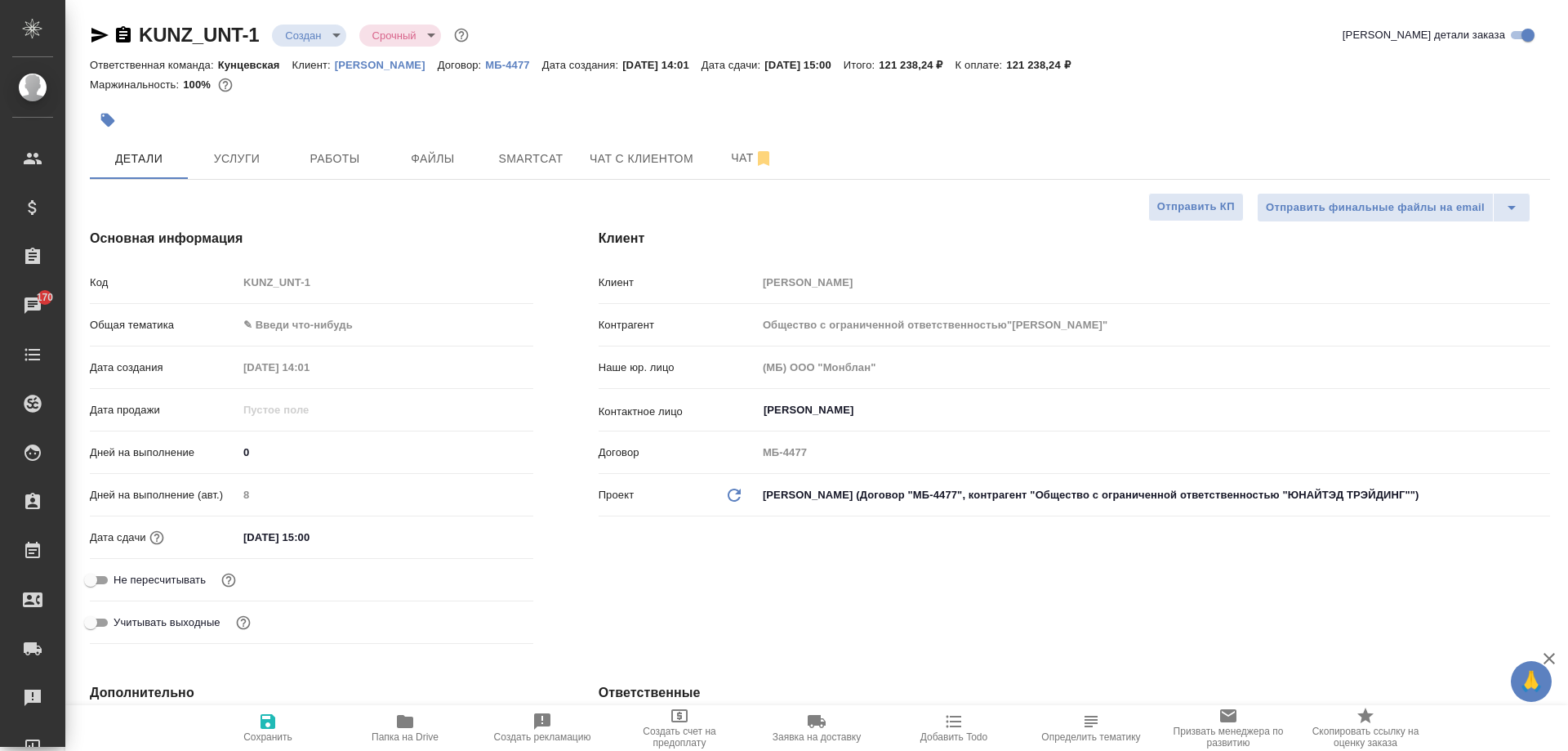
type textarea "x"
type input "Общество с ограниченной ответственностью"ЮНАЙТЭД ТРЭЙДИНГ""
type textarea "x"
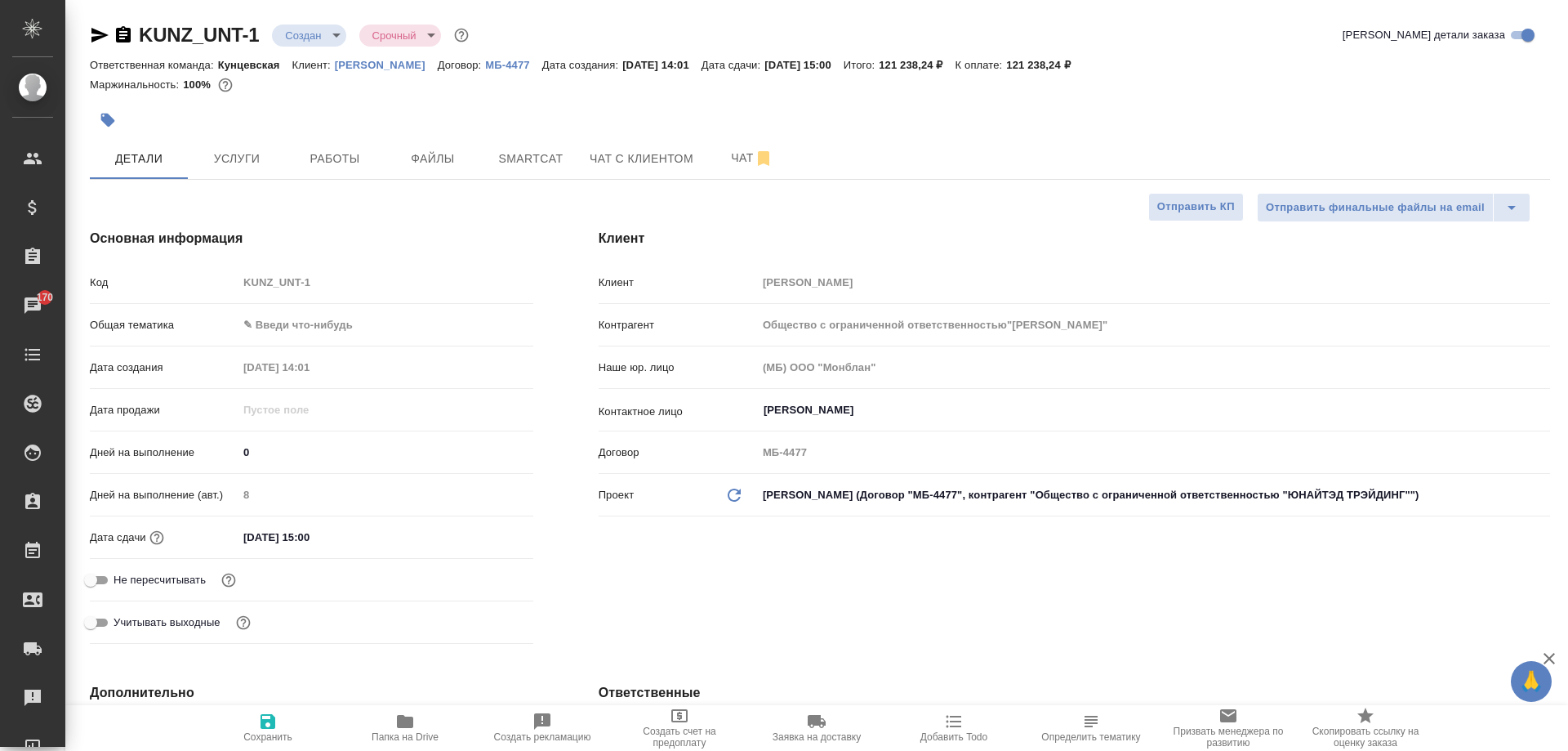
type textarea "x"
type input "Общество с ограниченной ответственностью"ЮНАЙТЭД ТРЭЙДИНГ""
type textarea "x"
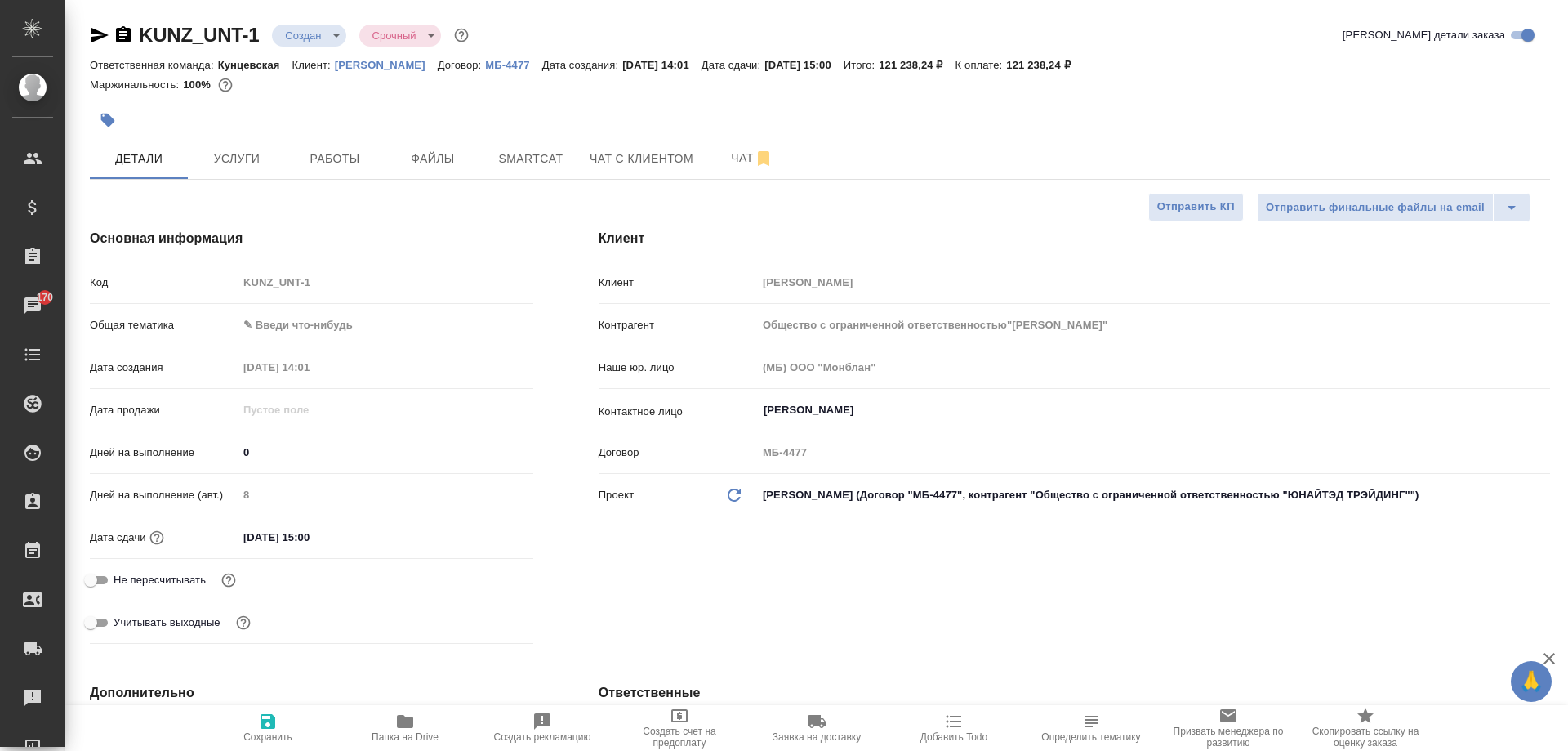
type input "Общество с ограниченной ответственностью"ЮНАЙТЭД ТРЭЙДИНГ""
type textarea "x"
type input "Общество с ограниченной ответственностью"ЮНАЙТЭД ТРЭЙДИНГ""
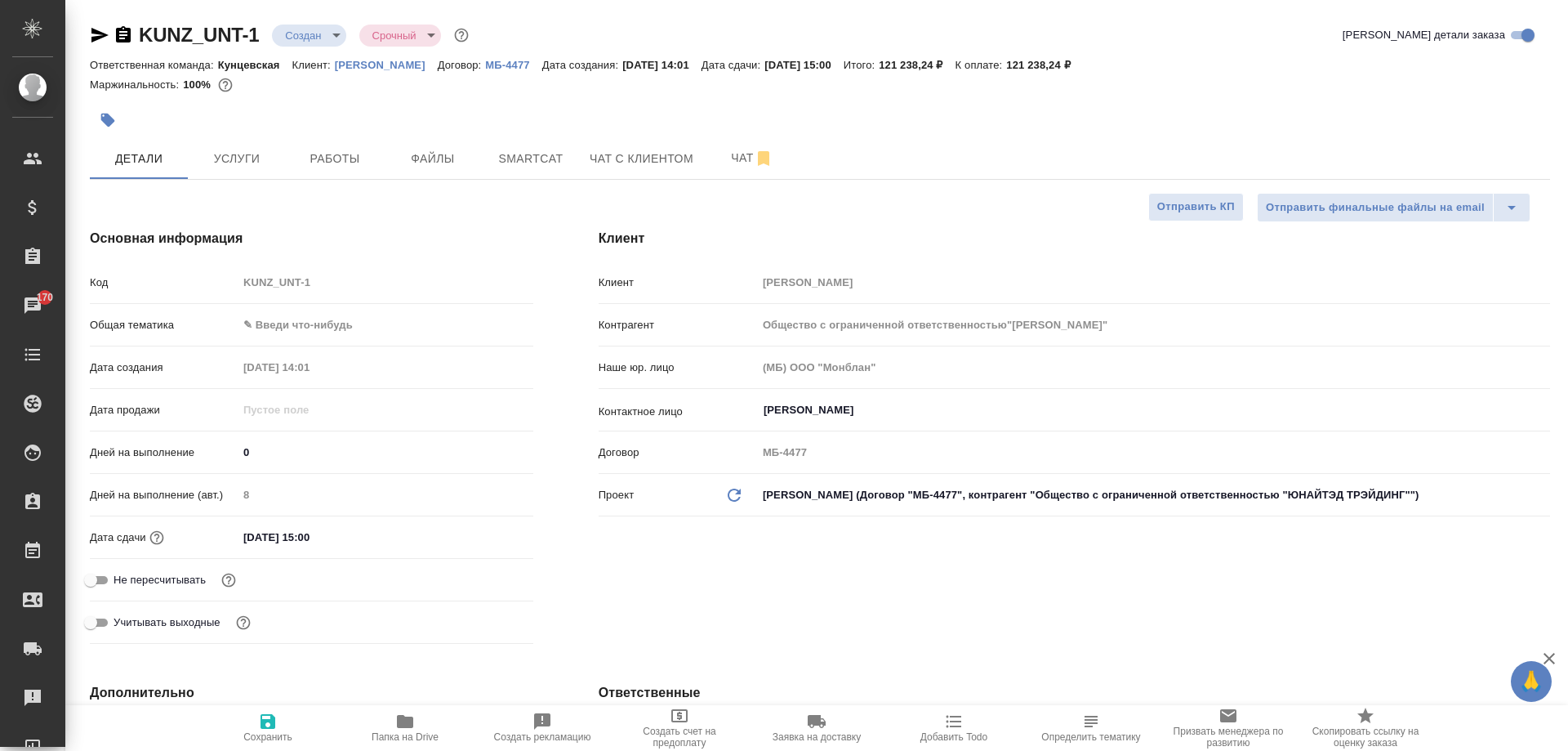
type textarea "x"
type input "Общество с ограниченной ответственностью"ЮНАЙТЭД ТРЭЙДИНГ""
type textarea "x"
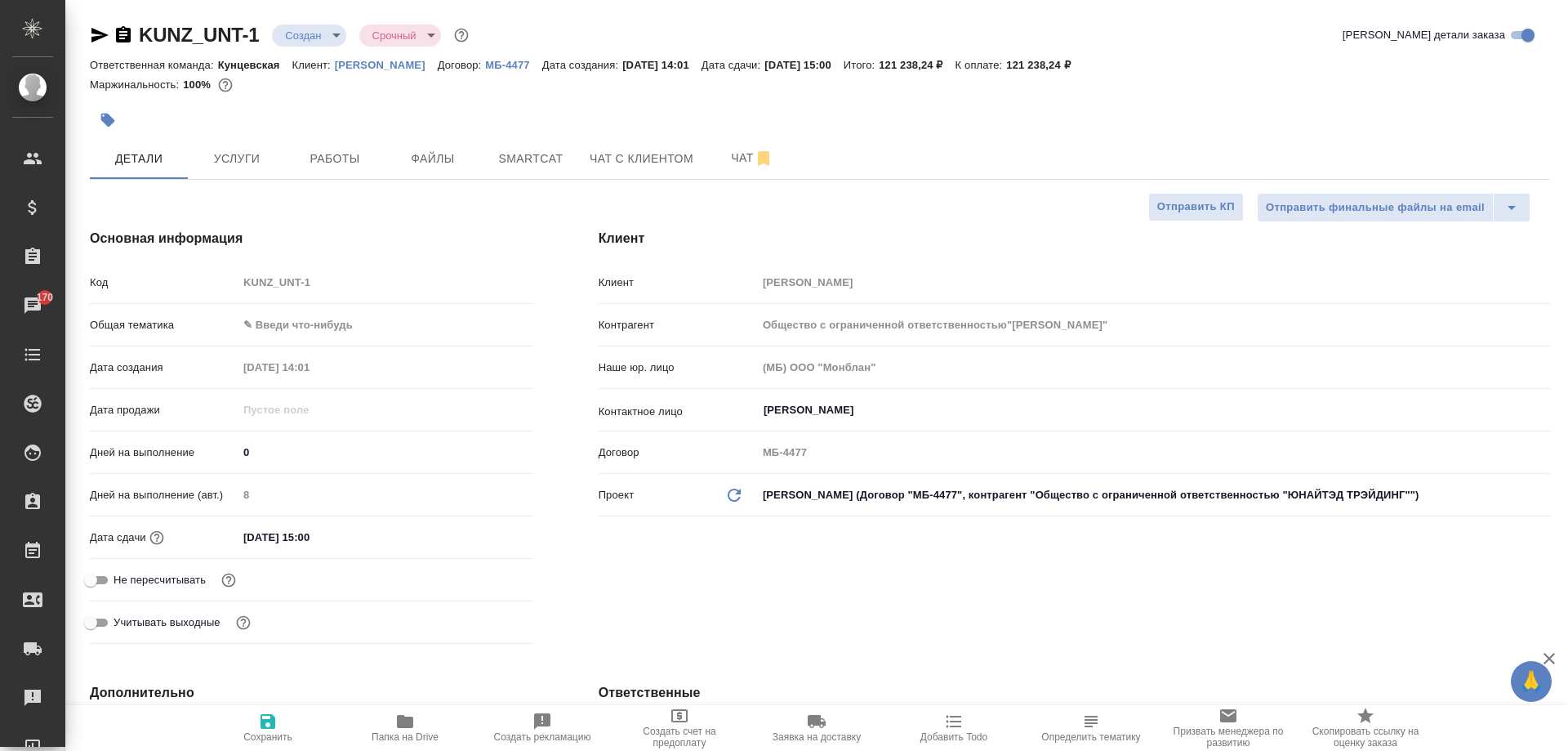
type textarea "x"
type input "Общество с ограниченной ответственностью"ЮНАЙТЭД ТРЭЙДИНГ""
type textarea "x"
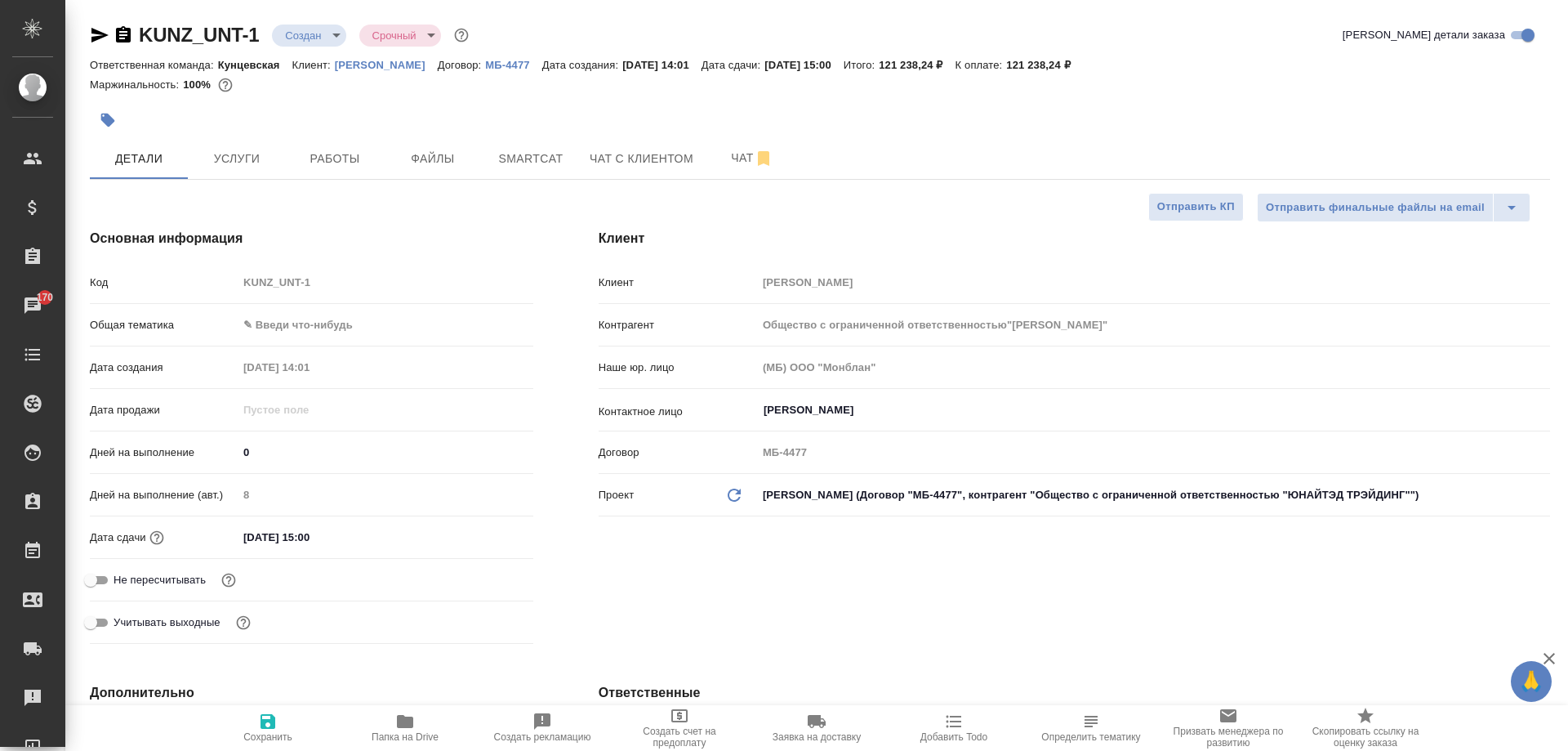
type textarea "x"
type input "Общество с ограниченной ответственностью"ЮНАЙТЭД ТРЭЙДИНГ""
type textarea "x"
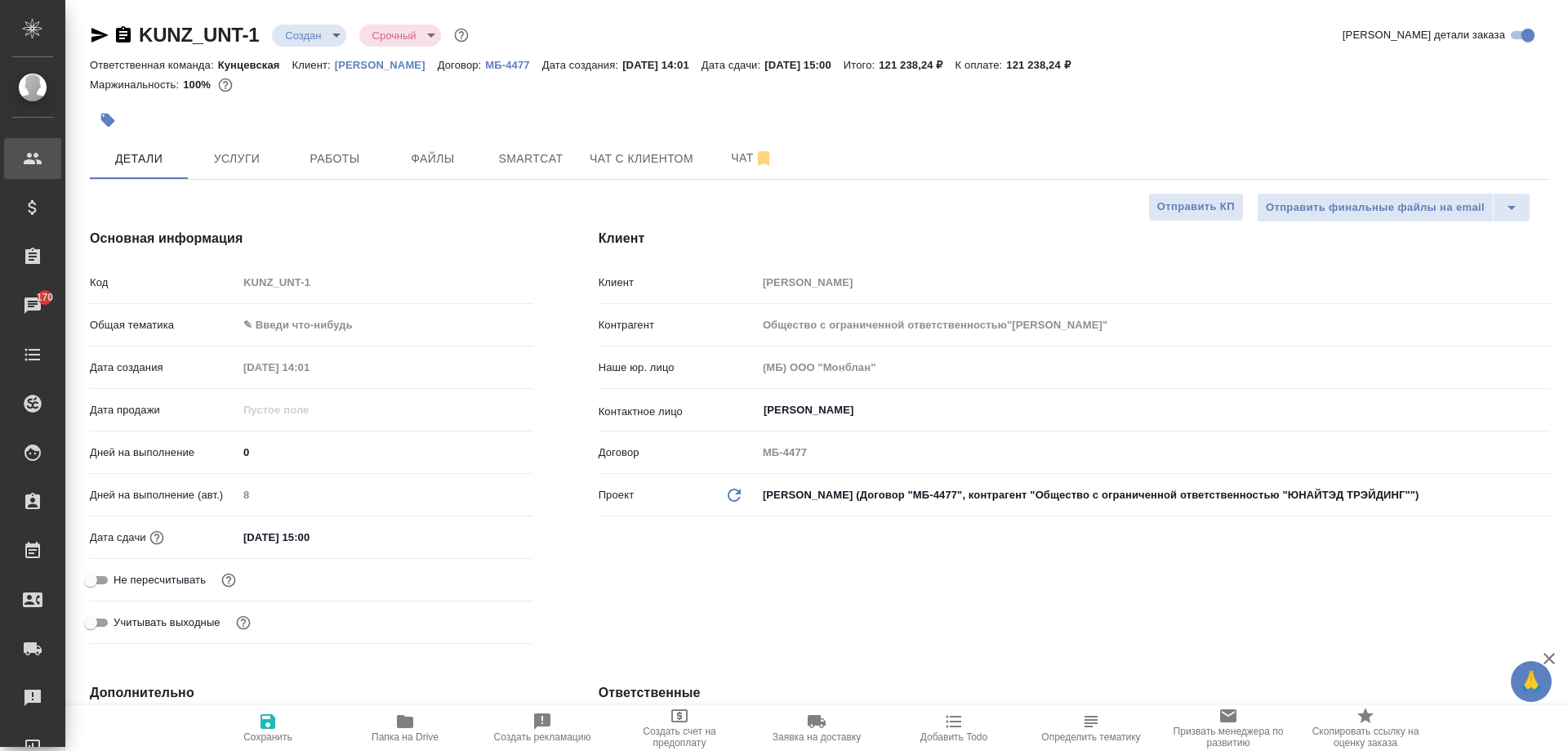
type input "Общество с ограниченной ответственностью"ЮНАЙТЭД ТРЭЙДИНГ""
type textarea "x"
type input "Общество с ограниченной ответственностью"ЮНАЙТЭД ТРЭЙДИНГ""
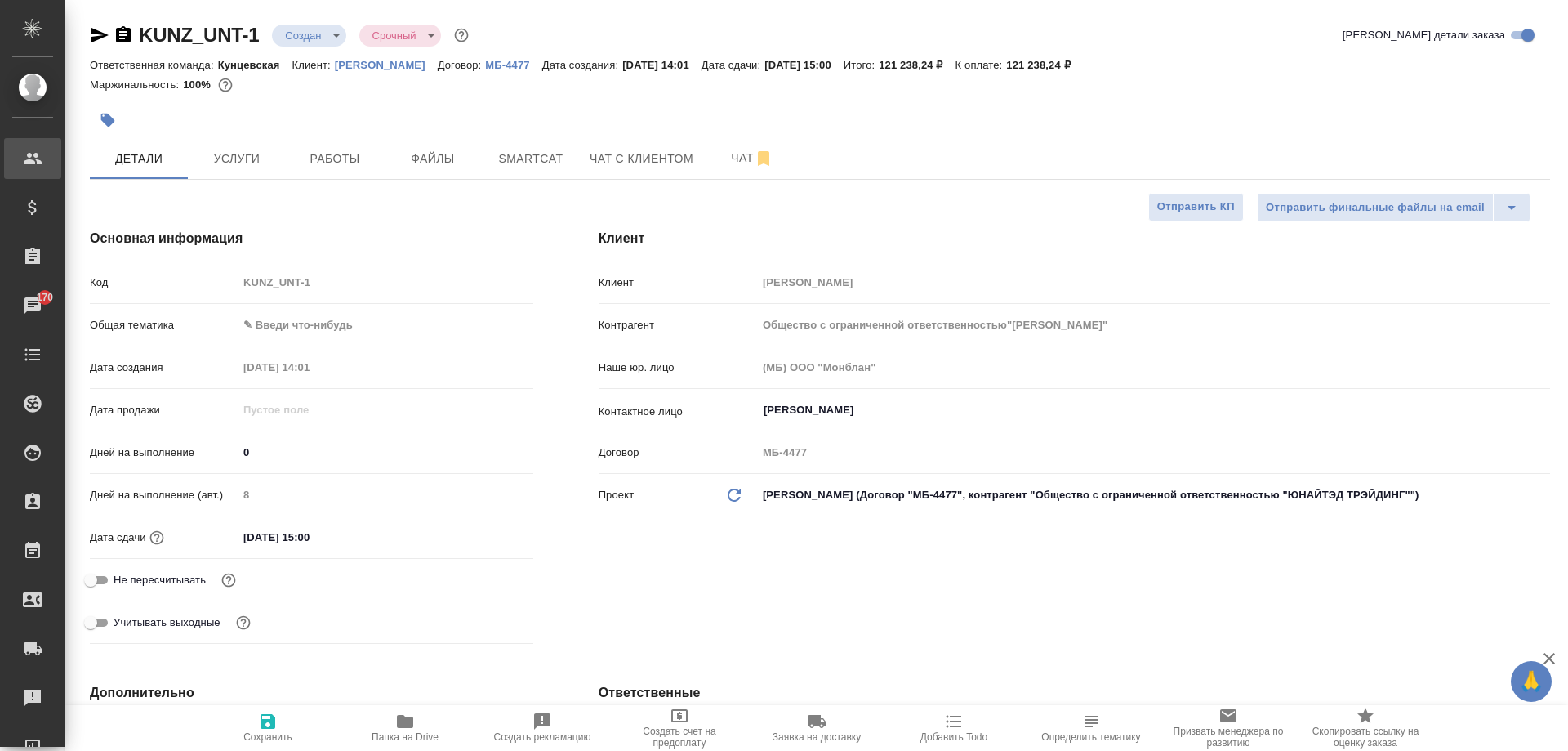
type textarea "x"
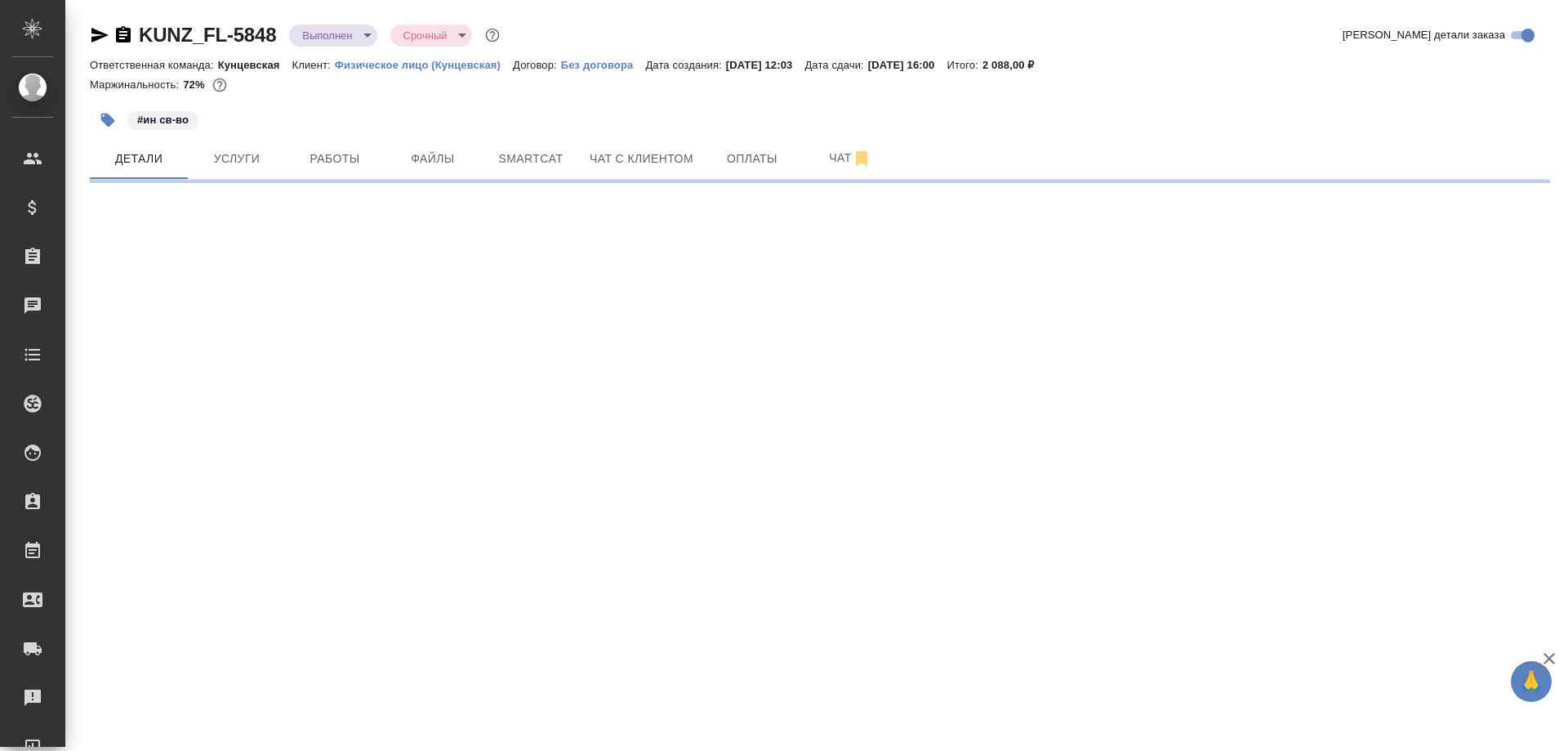
select select "RU"
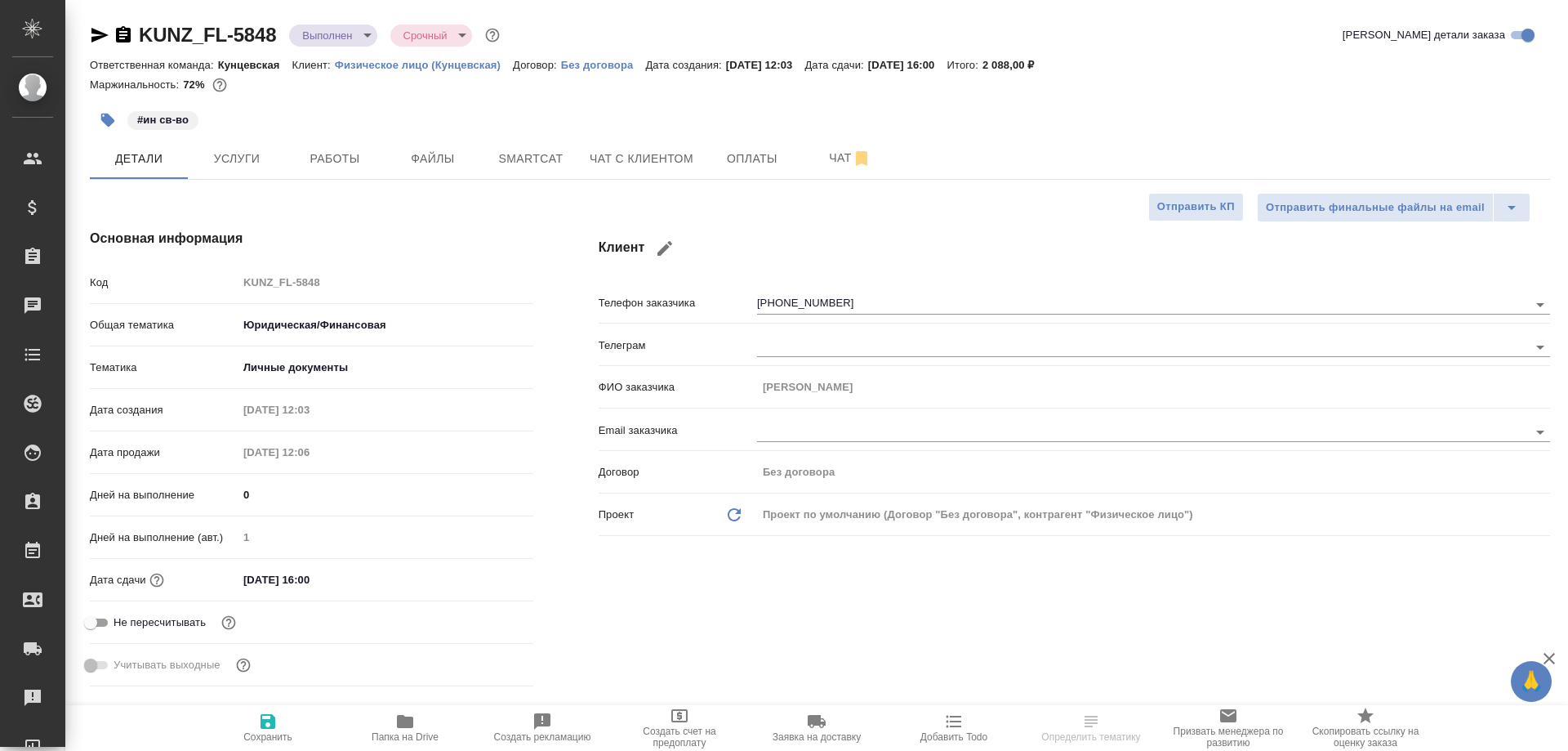
type textarea "x"
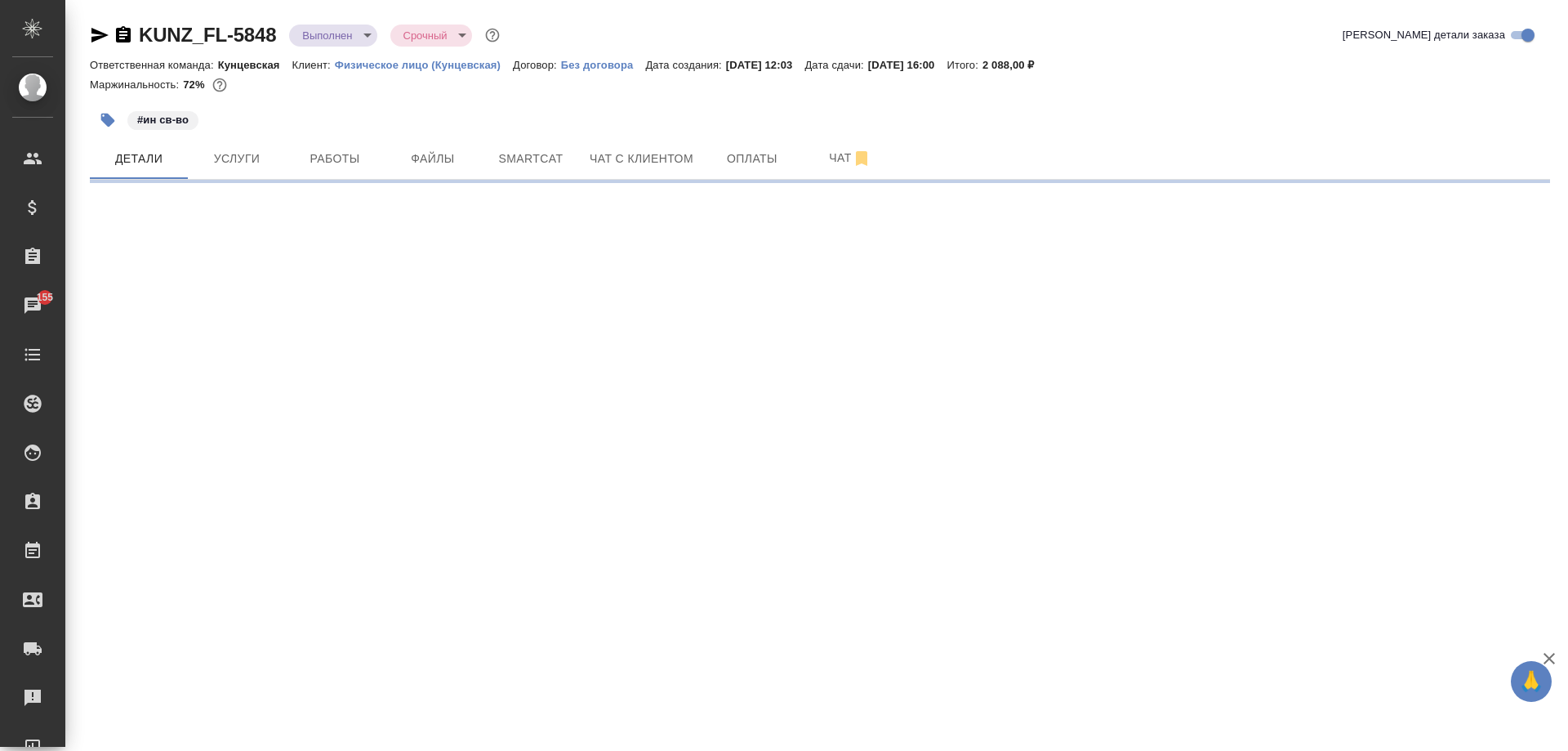
select select "RU"
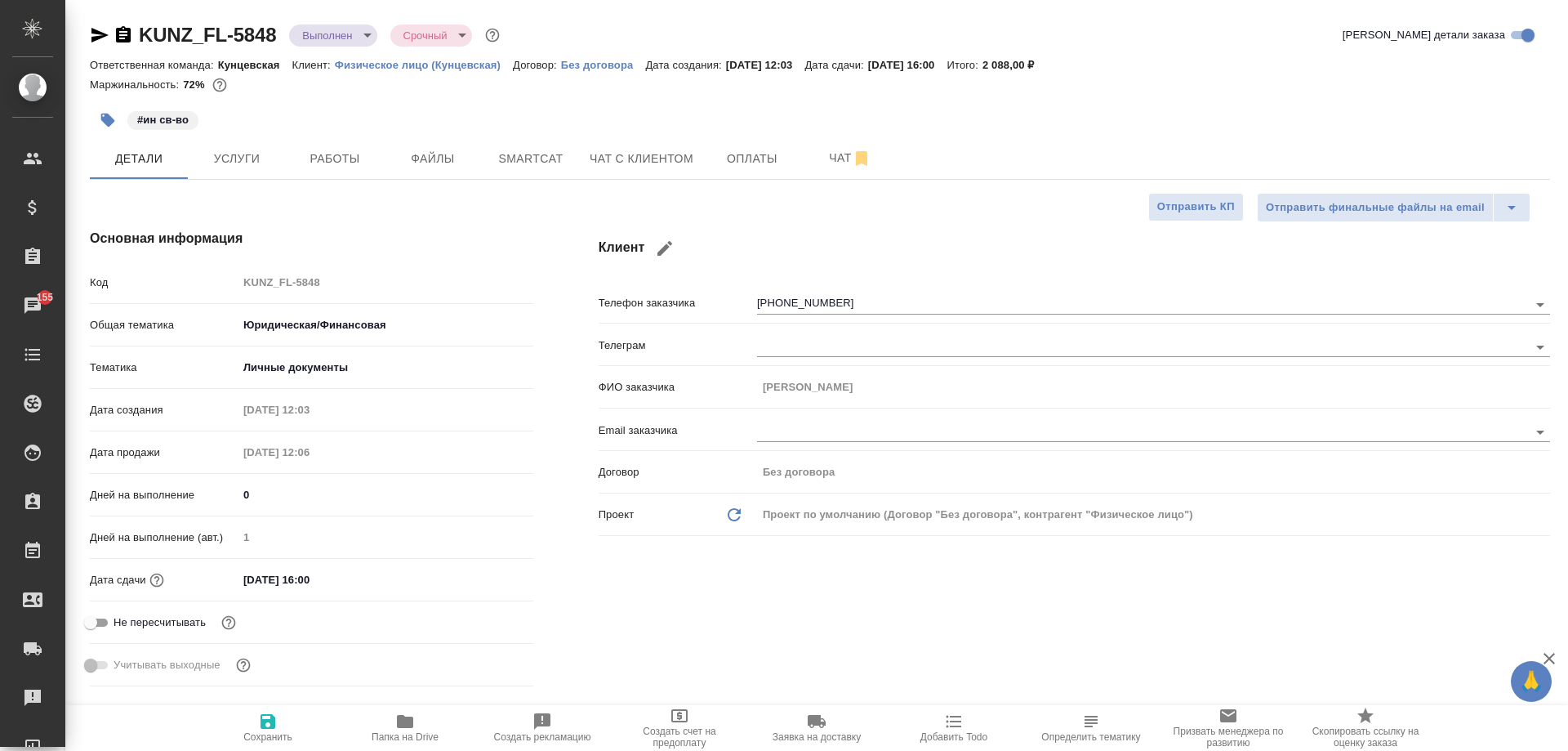
type textarea "x"
click at [265, 165] on span "Услуги" at bounding box center [237, 158] width 79 height 20
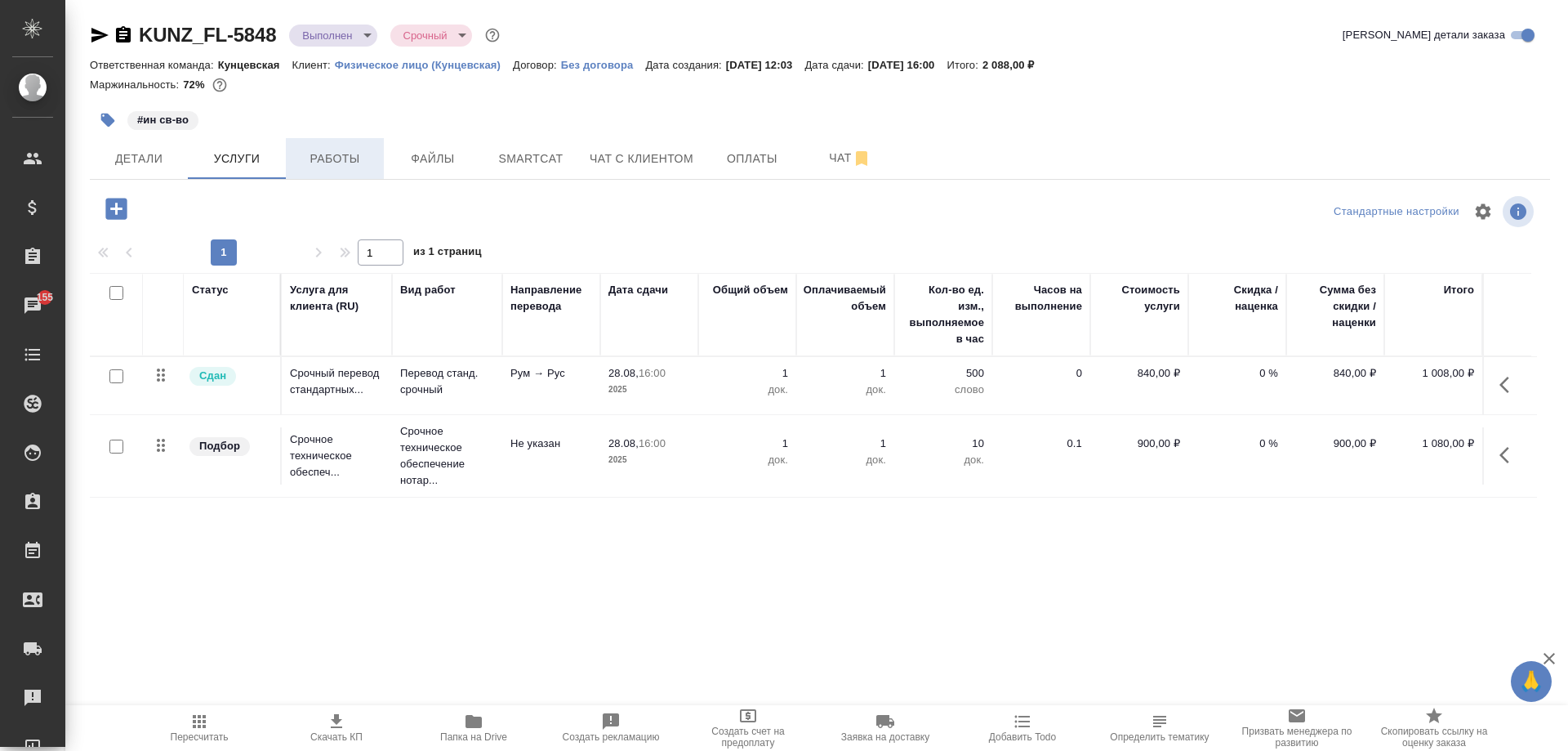
click at [325, 171] on button "Работы" at bounding box center [335, 158] width 98 height 41
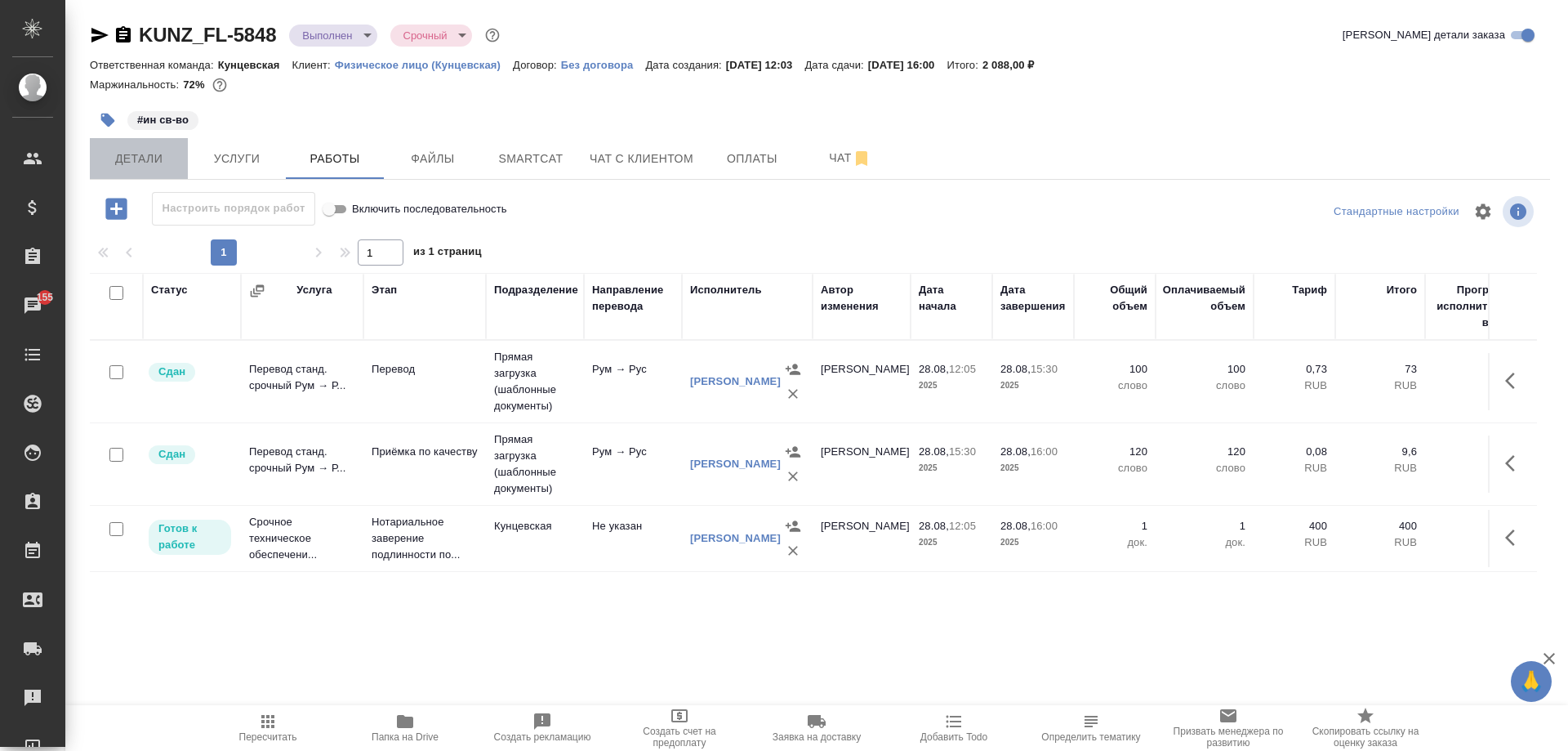
click at [121, 158] on span "Детали" at bounding box center [139, 158] width 79 height 20
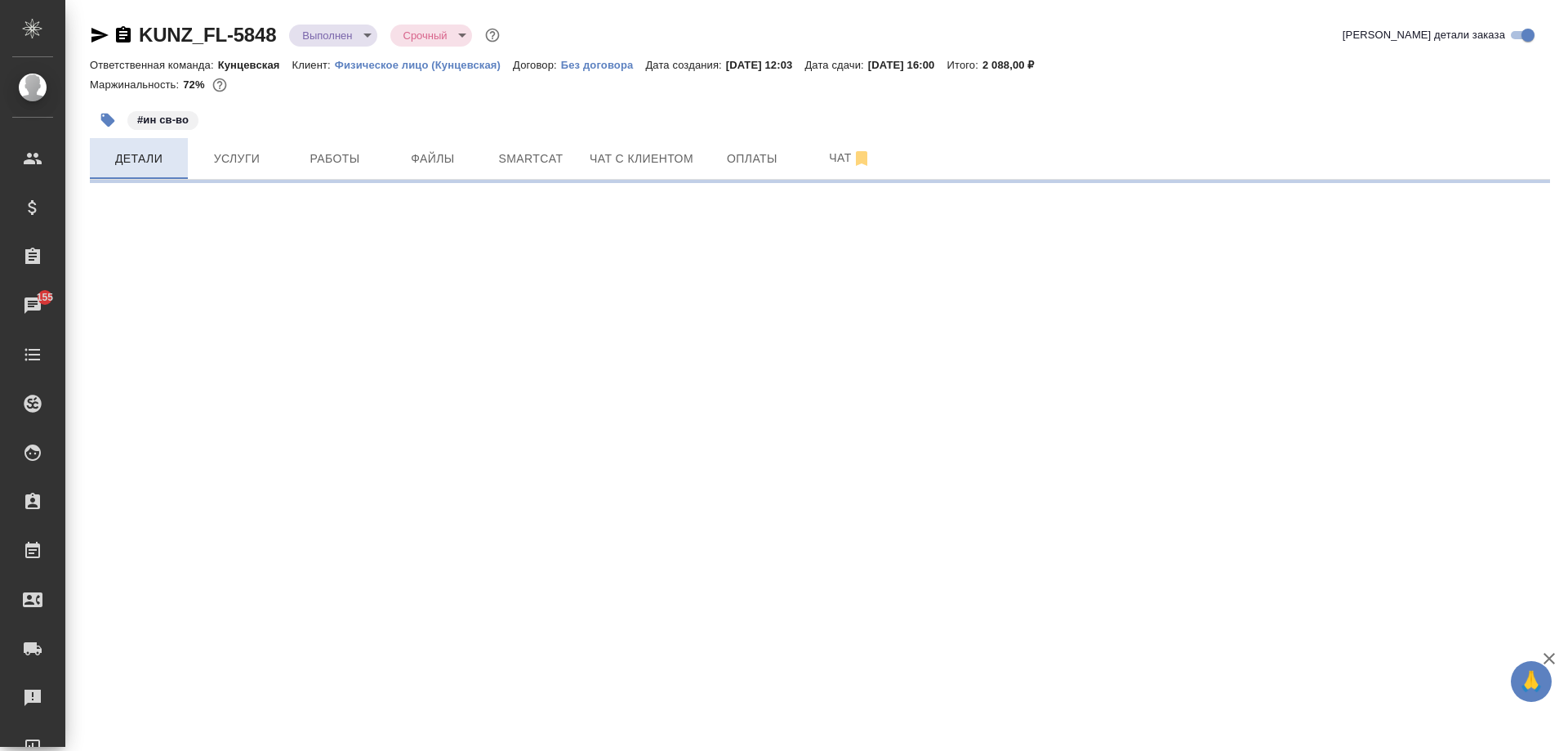
select select "RU"
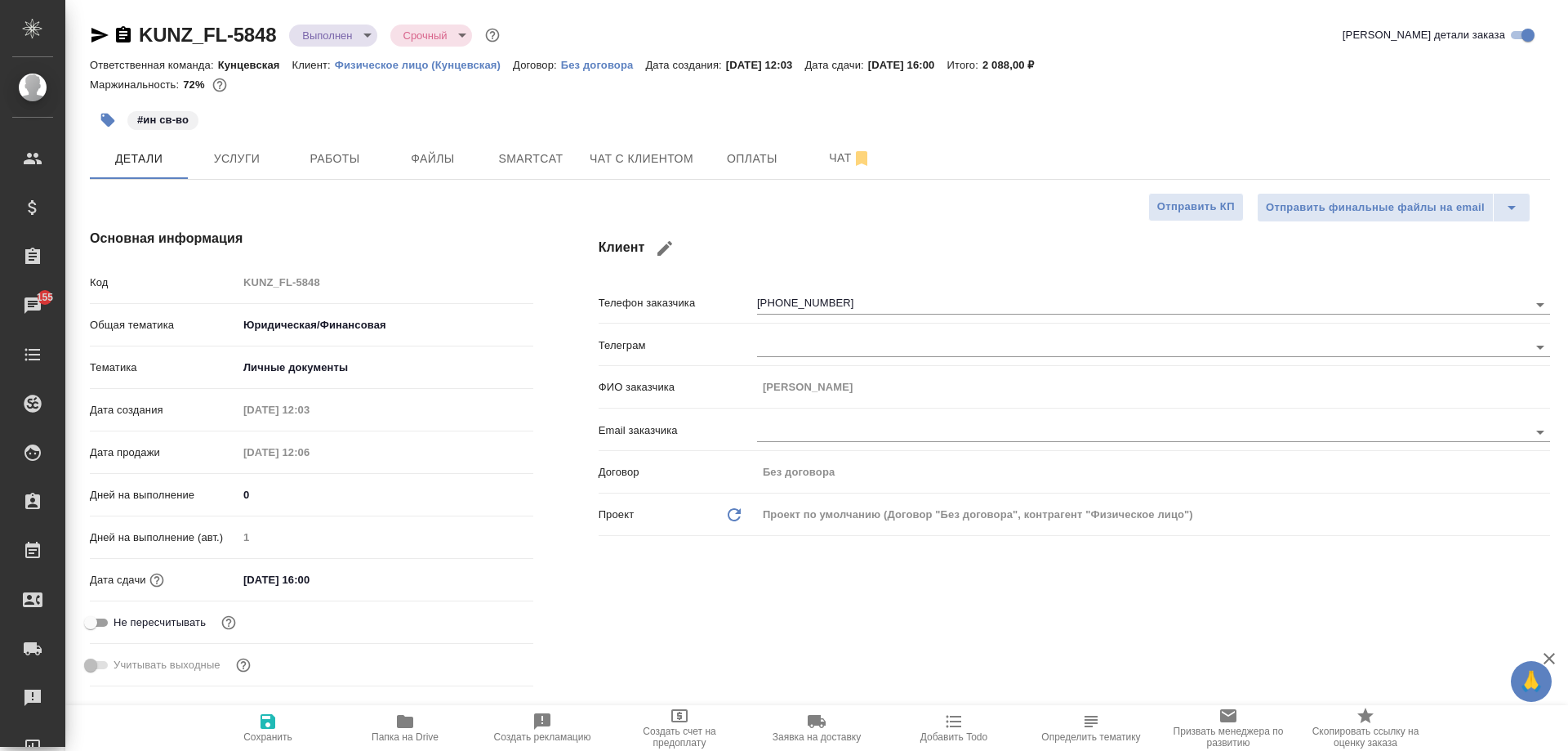
type textarea "x"
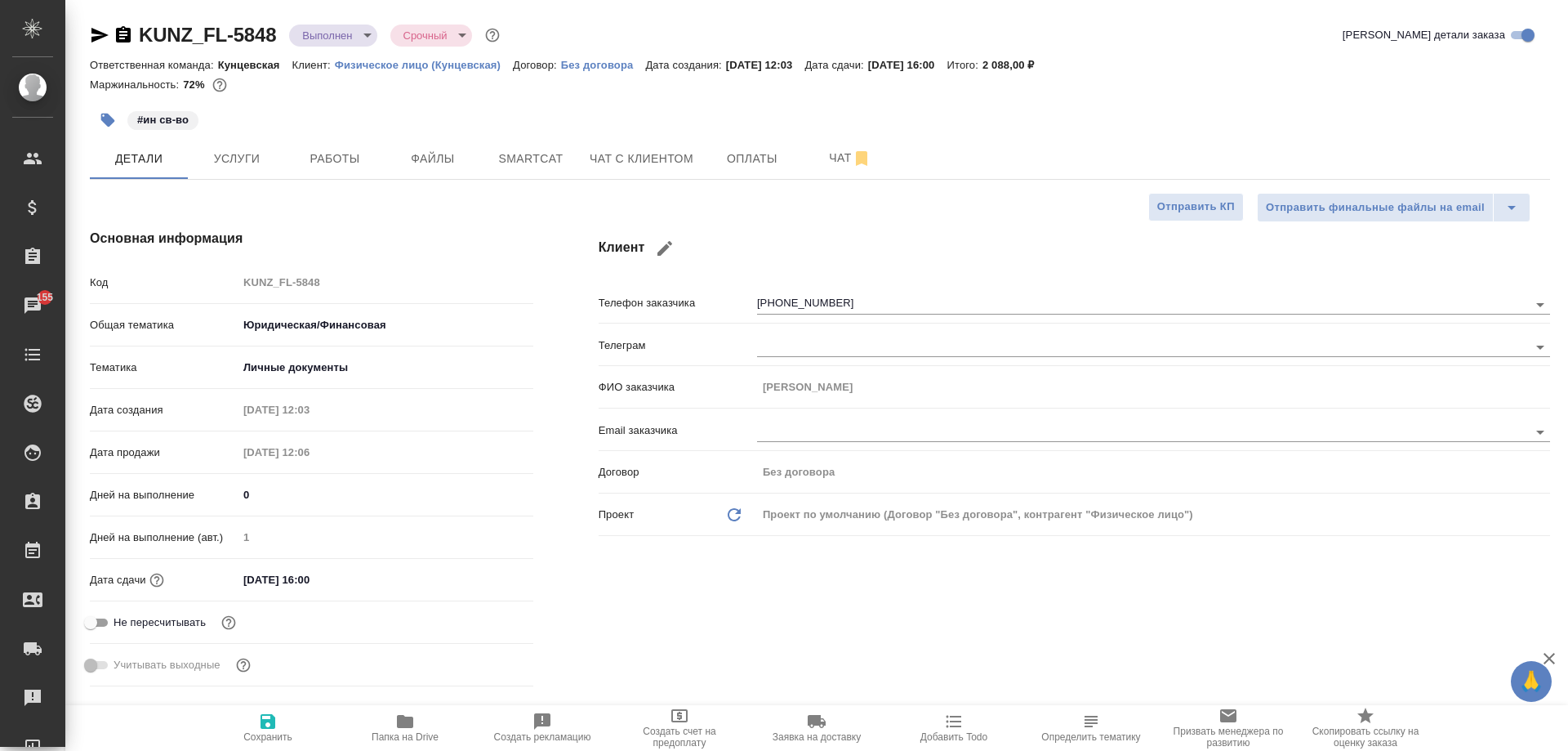
type textarea "x"
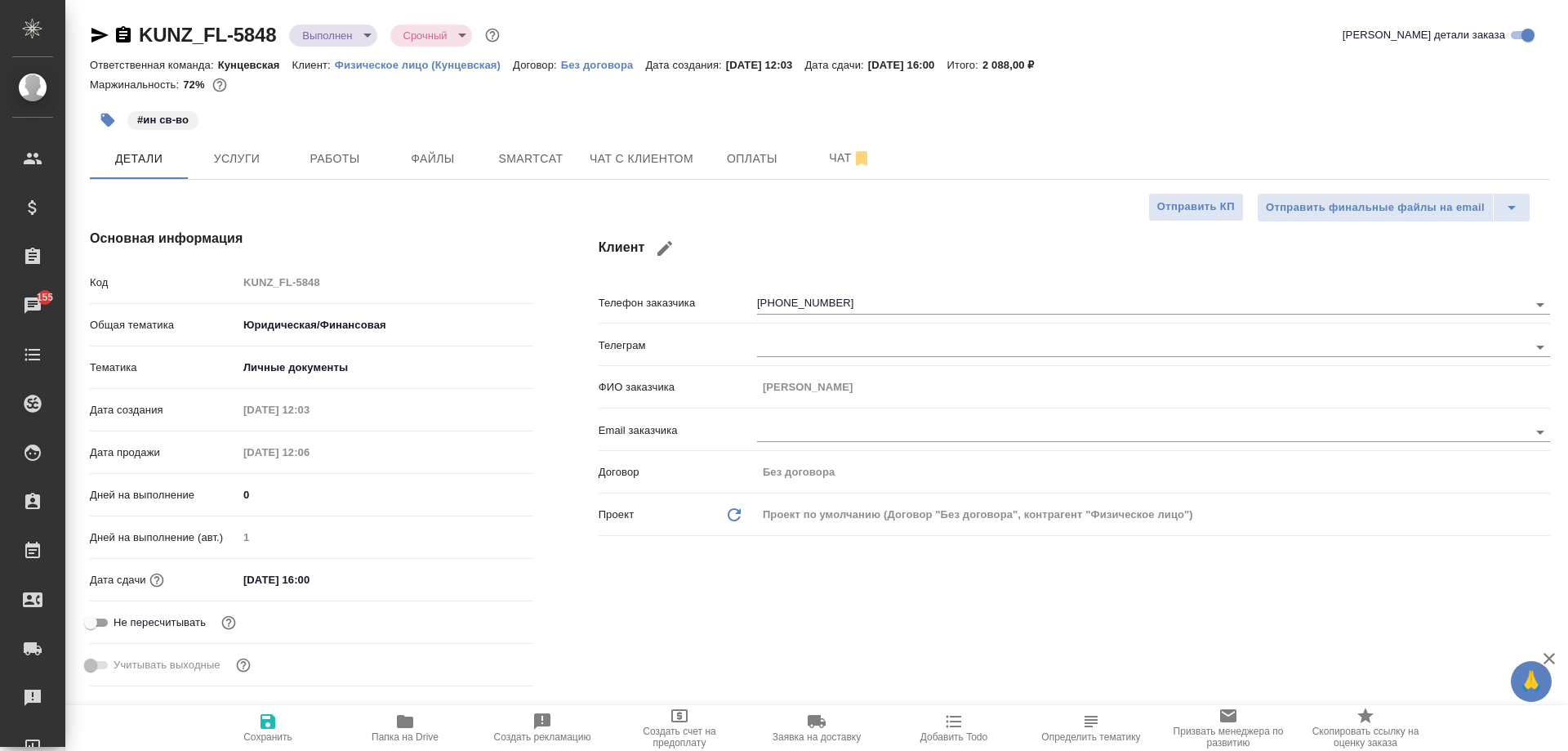
type textarea "x"
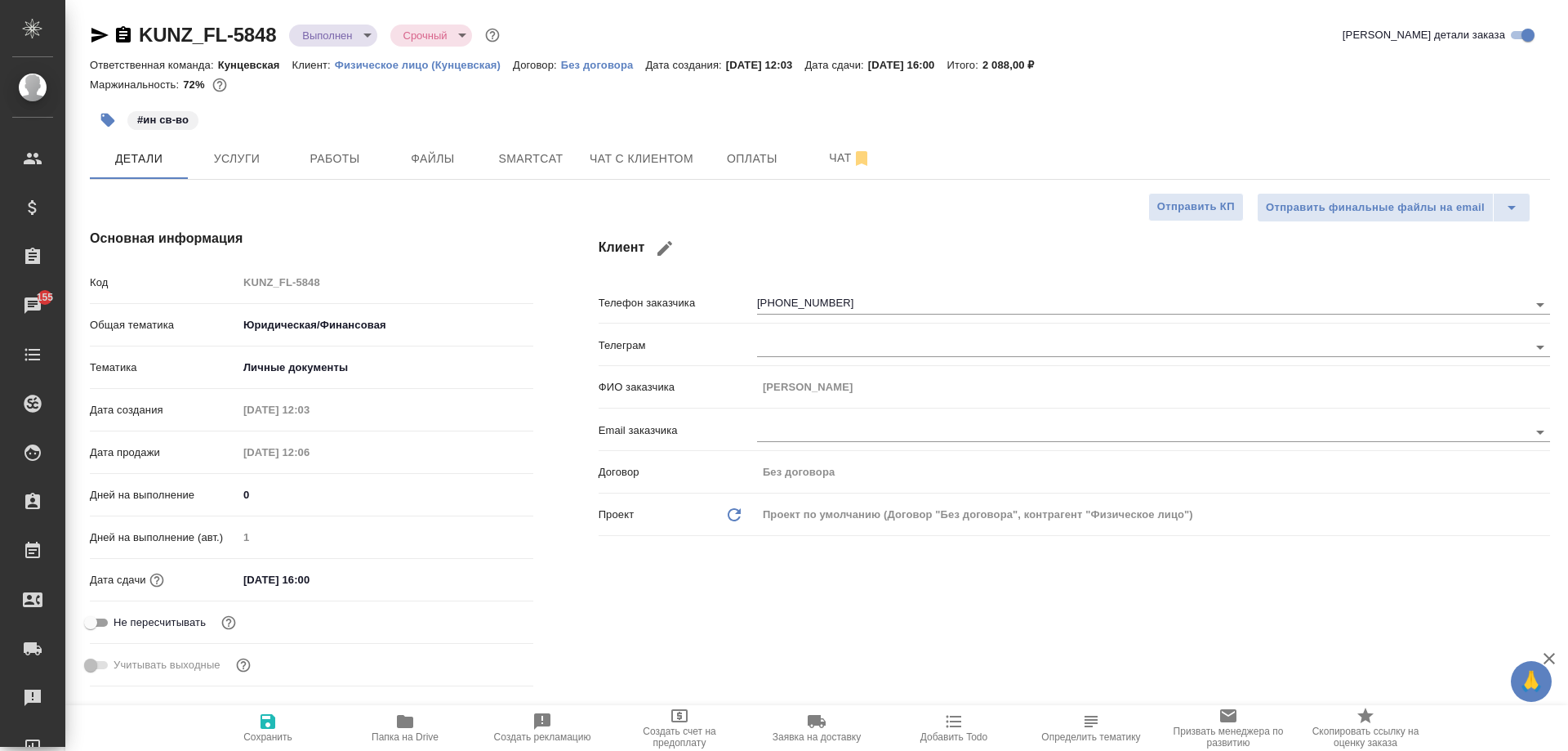
type textarea "x"
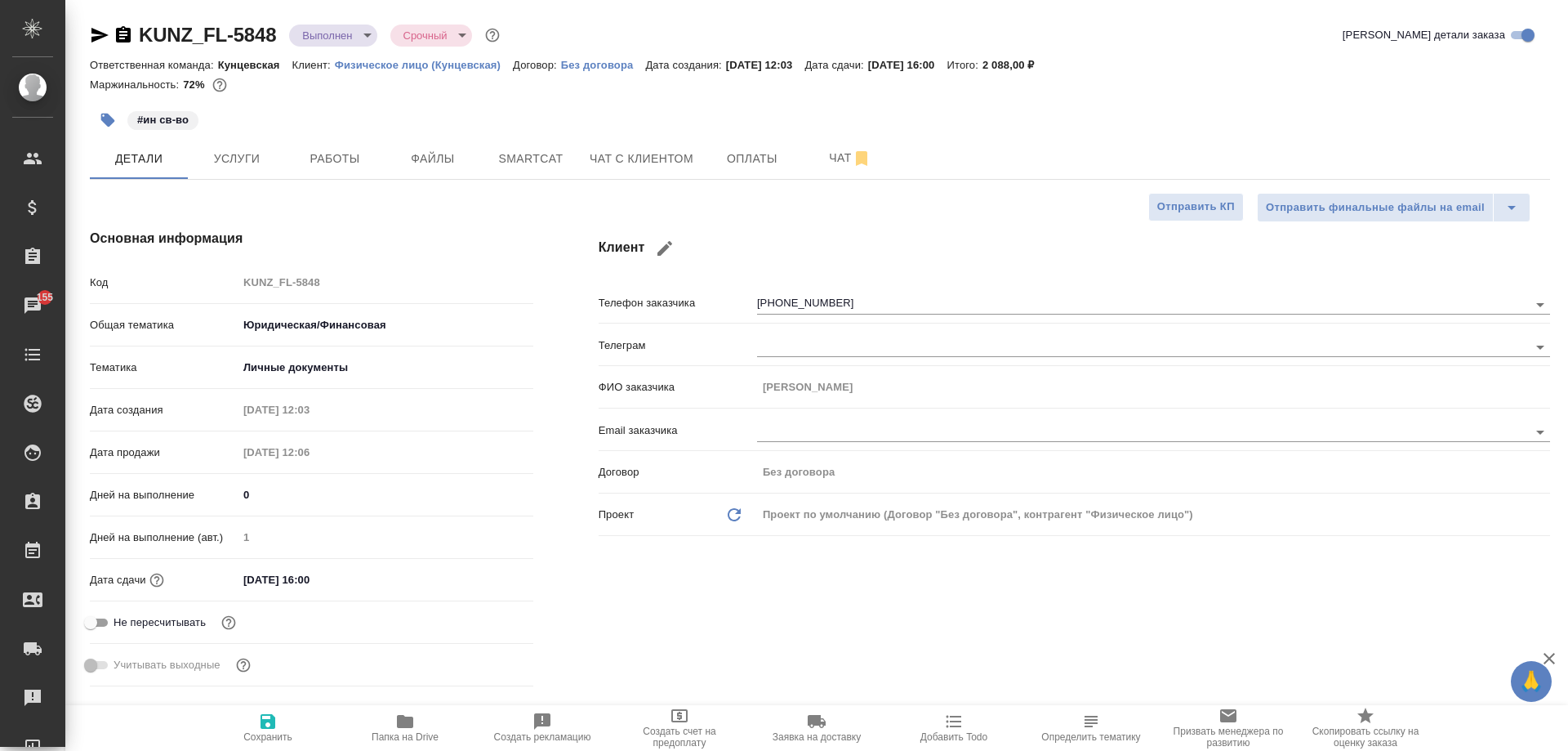
type textarea "x"
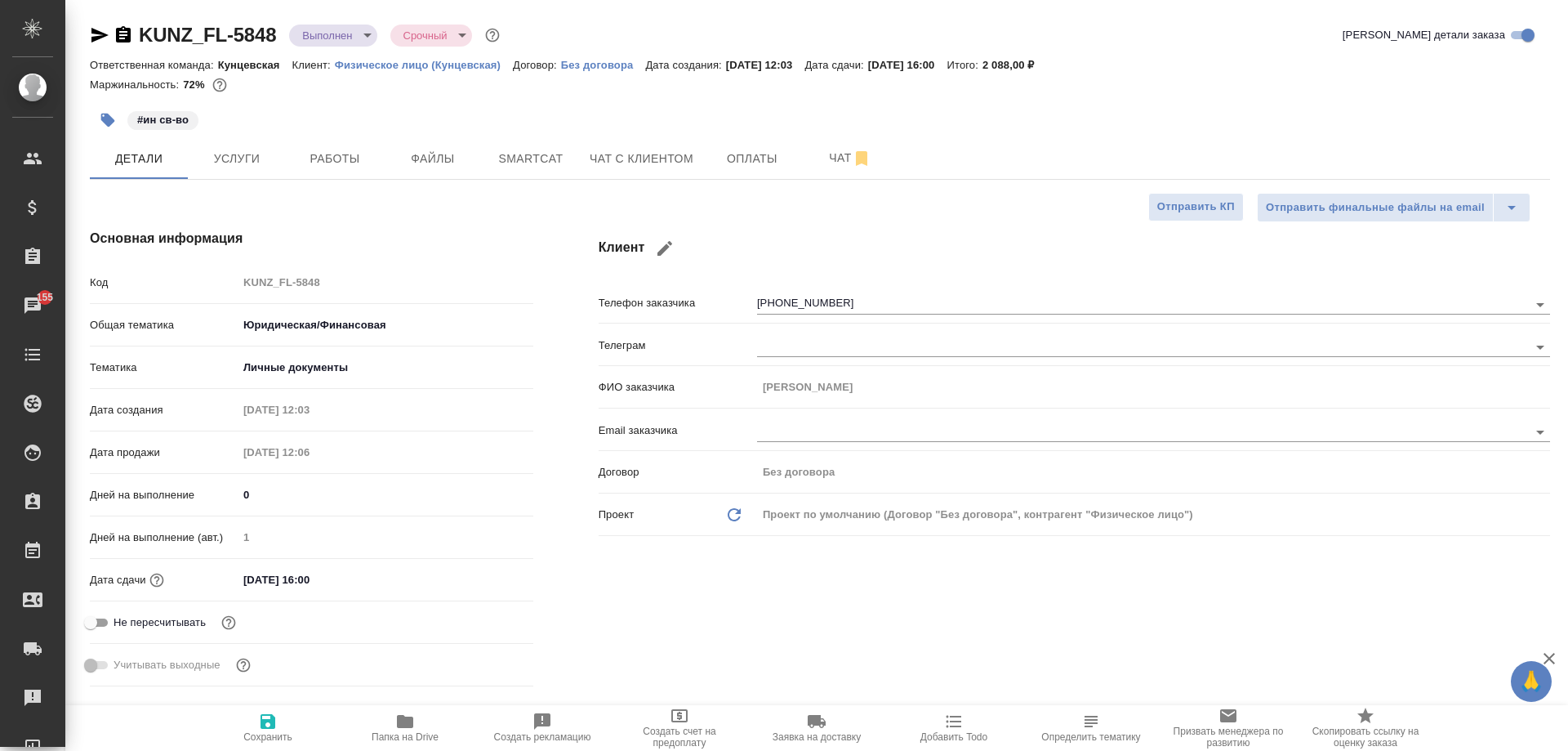
type textarea "x"
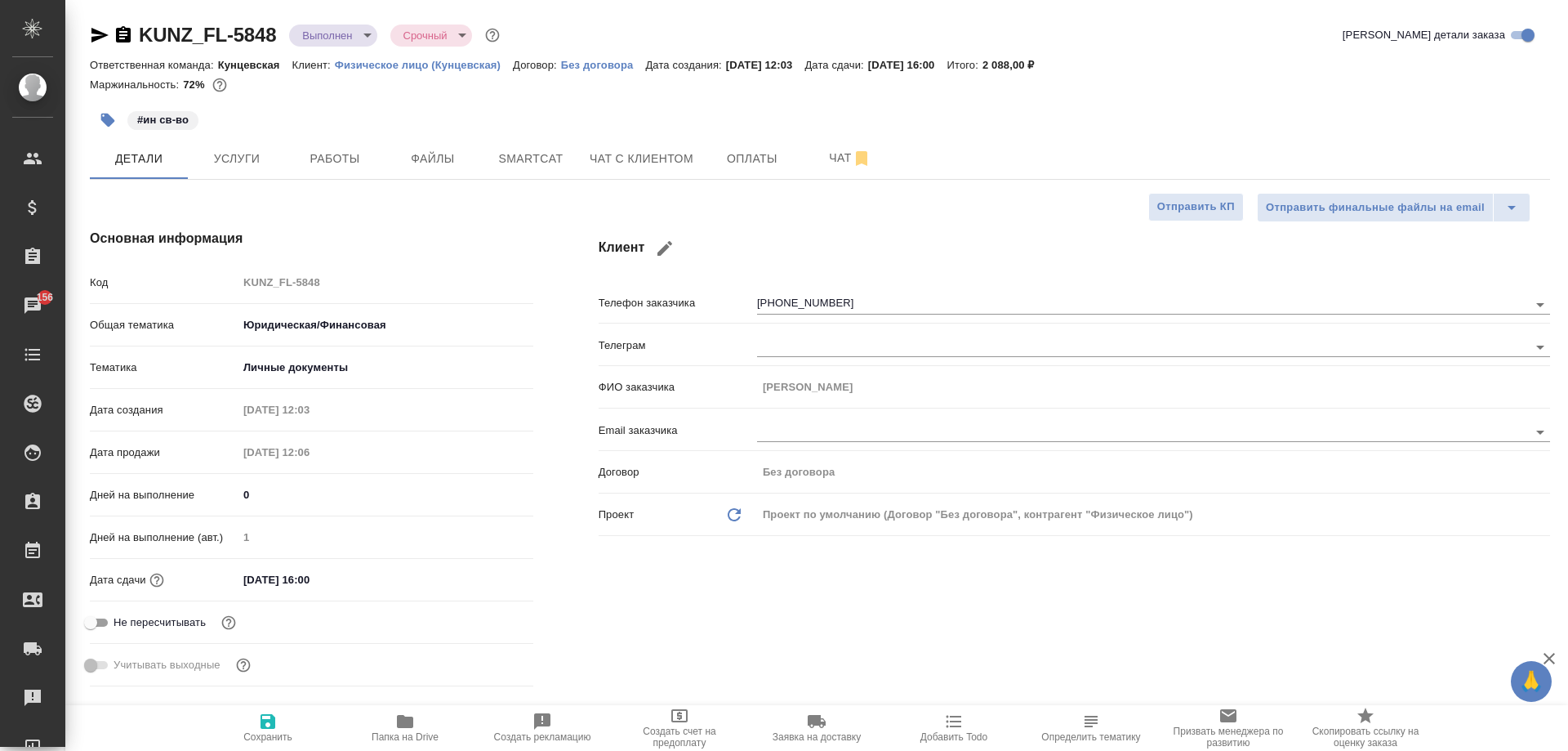
type textarea "x"
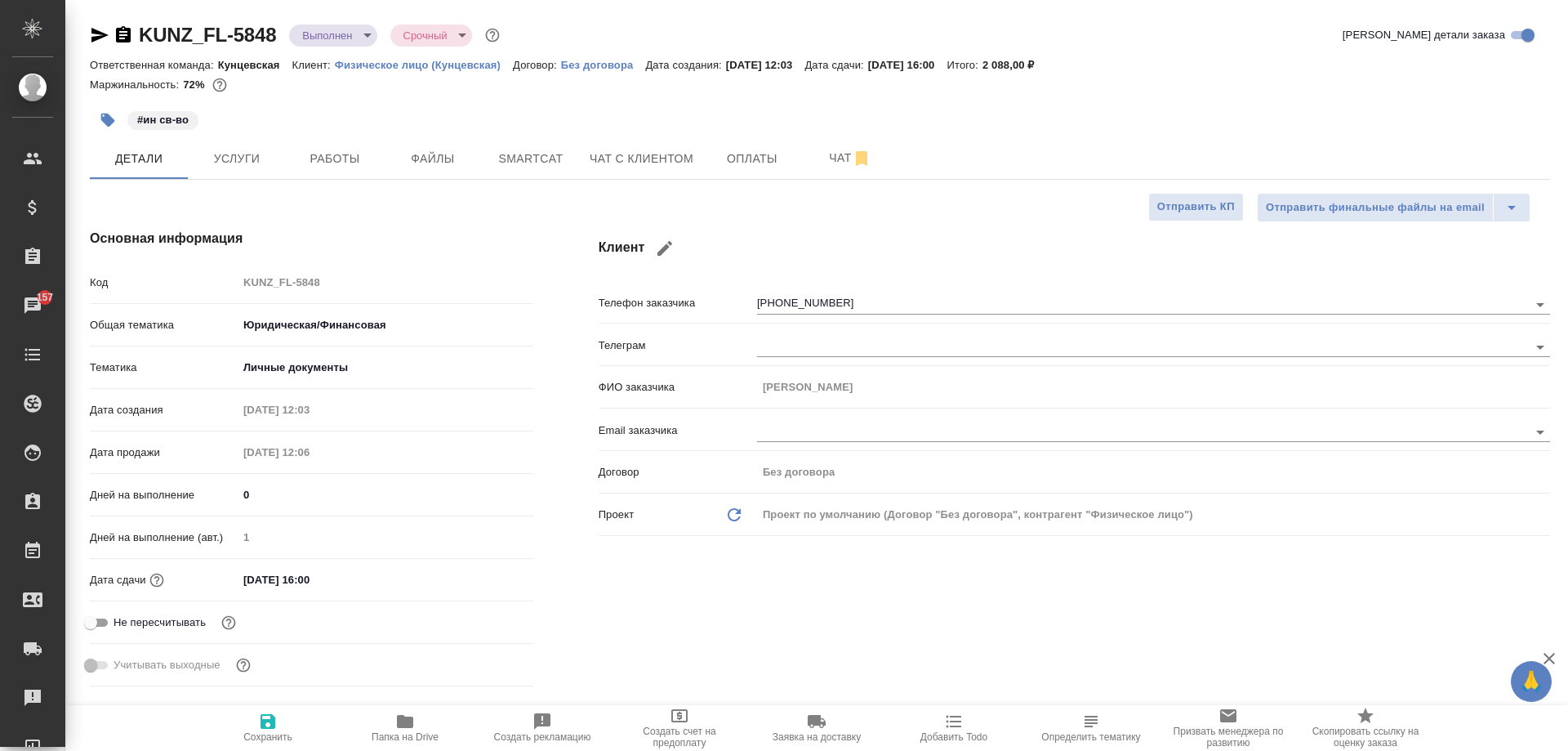
type textarea "x"
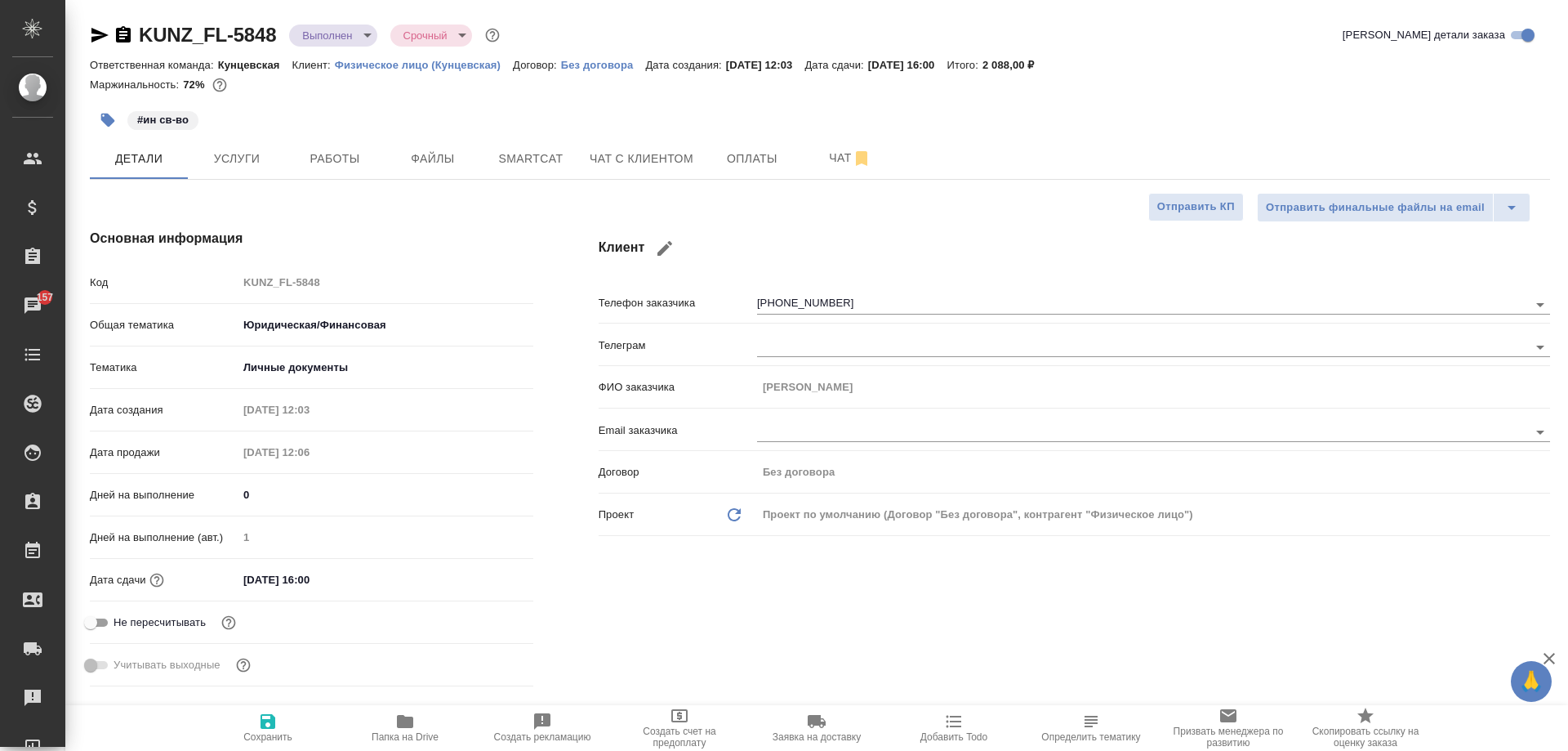
type textarea "x"
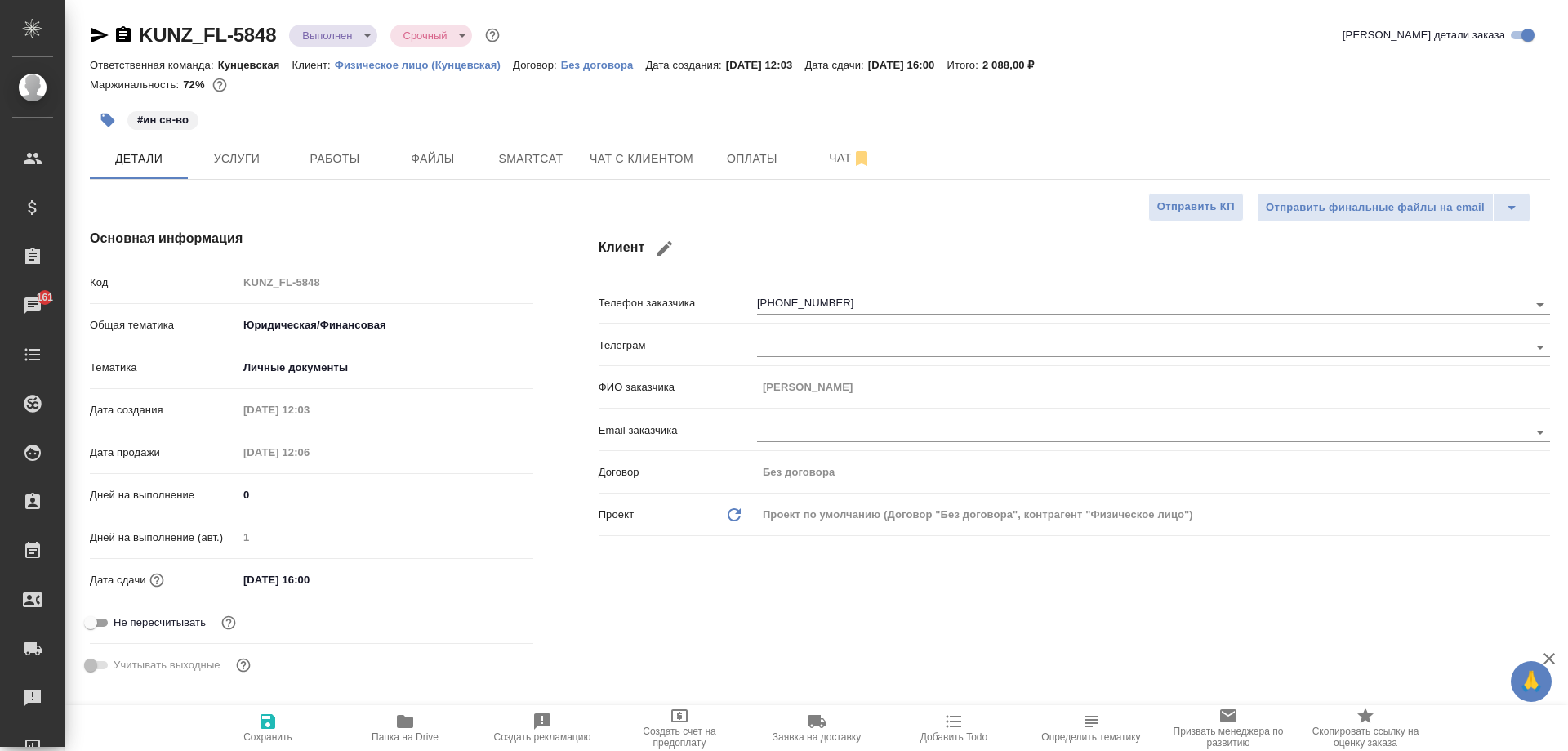
type textarea "x"
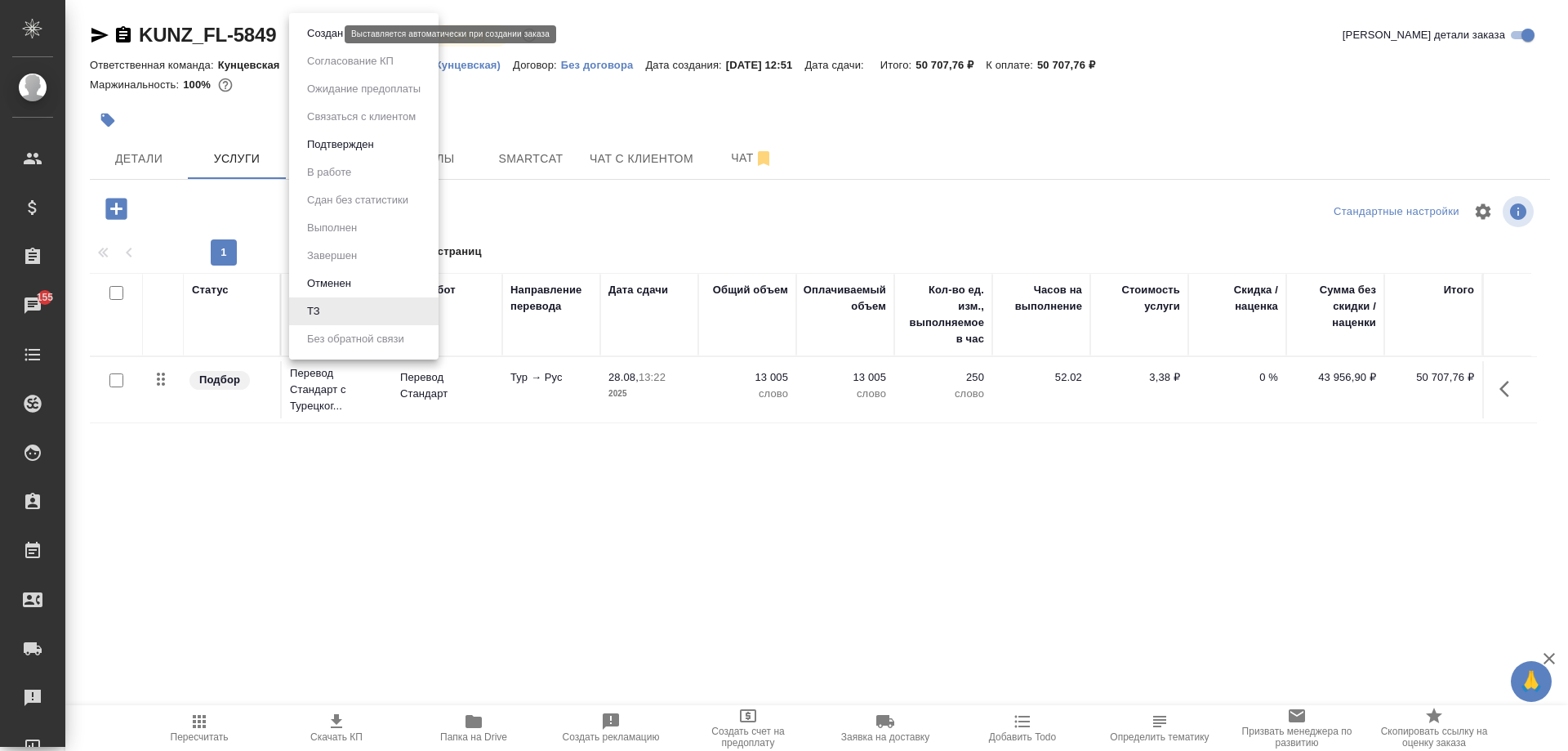
click at [303, 31] on body "🙏 .cls-1 fill:#fff; AWATERA Moskalets Alina Клиенты Спецификации Заказы 155 Чат…" at bounding box center [784, 376] width 1568 height 751
click at [775, 66] on div at bounding box center [784, 376] width 1568 height 751
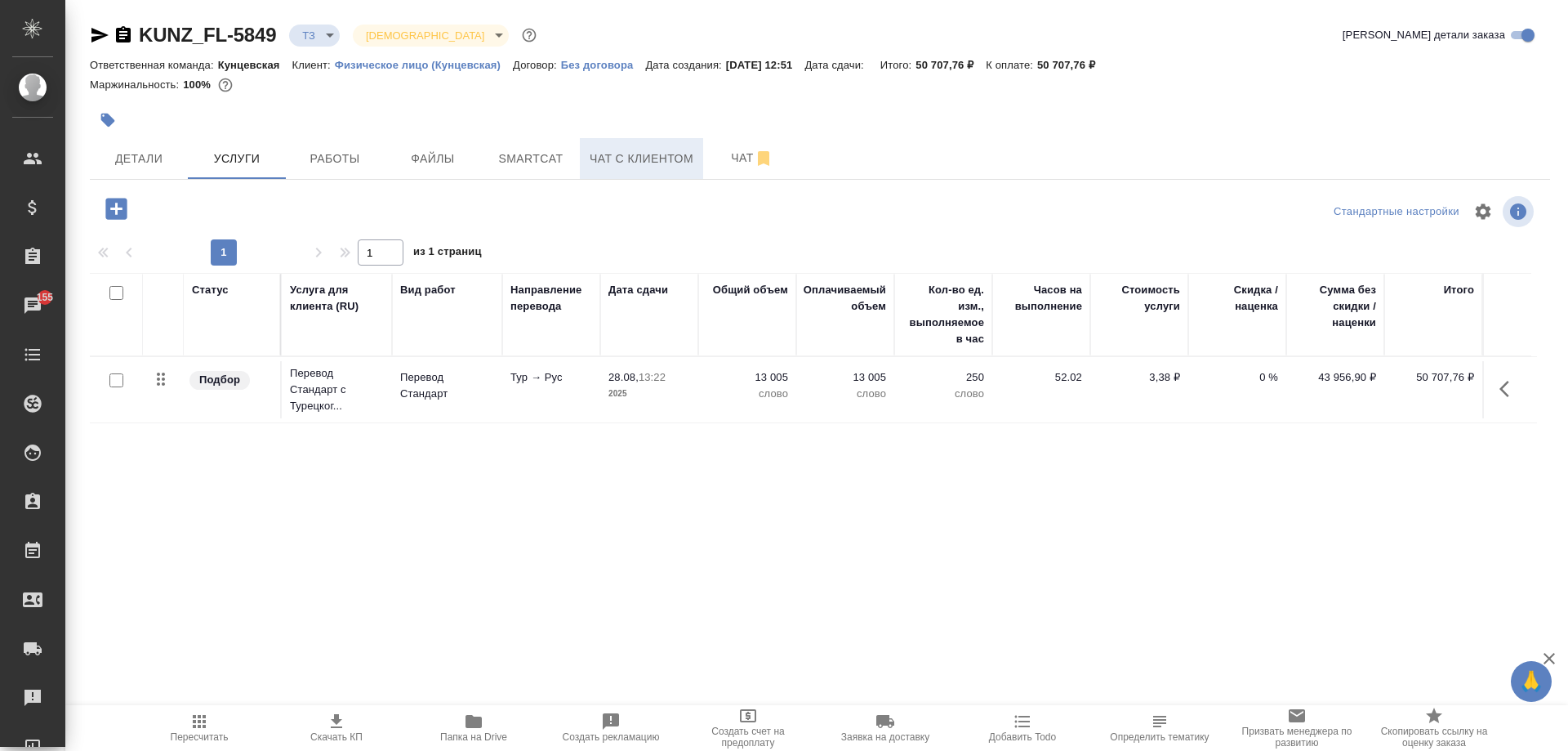
click at [658, 143] on button "Чат с клиентом" at bounding box center [641, 158] width 123 height 41
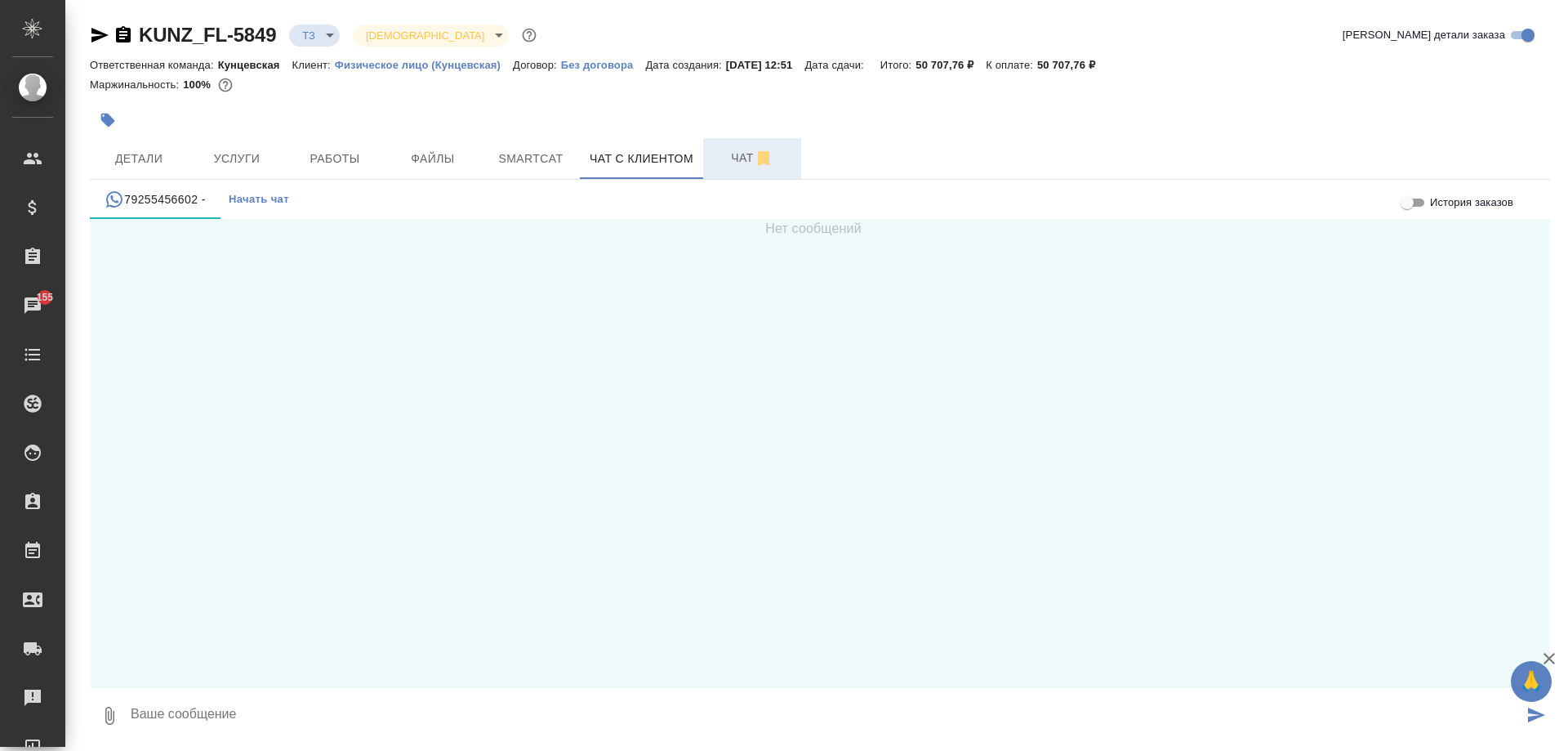
click at [715, 151] on span "Чат" at bounding box center [752, 158] width 79 height 20
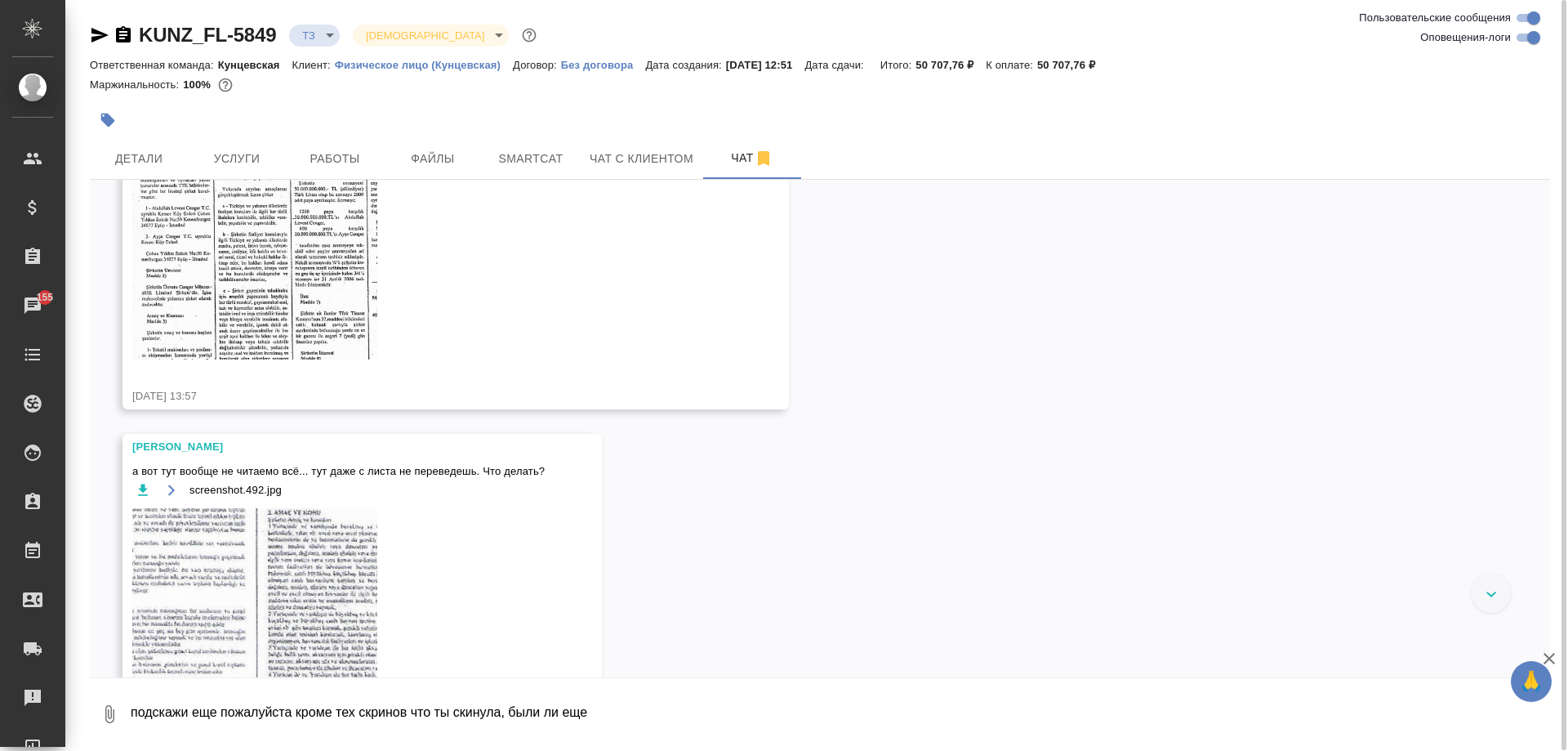
scroll to position [795, 0]
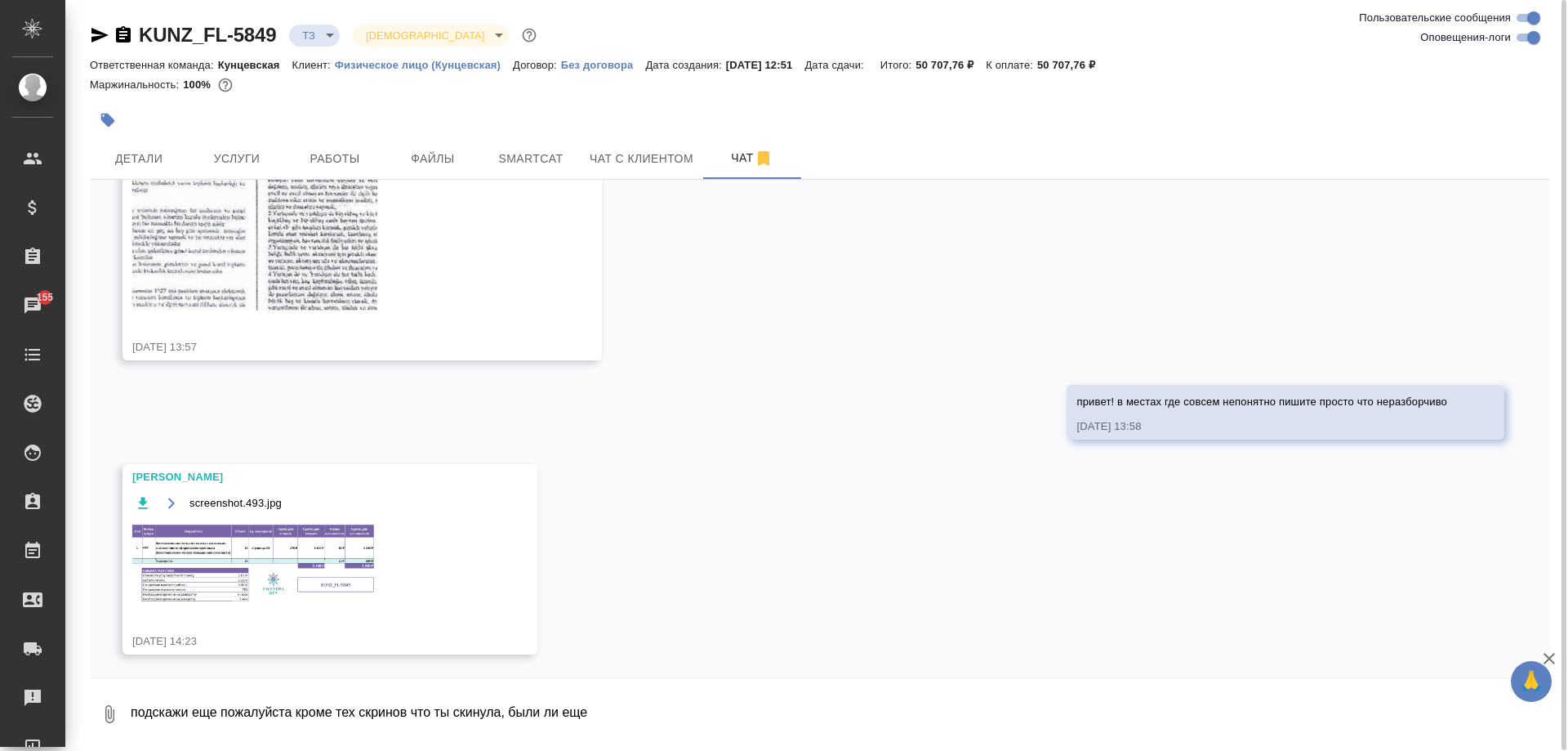
click at [144, 496] on icon "button" at bounding box center [143, 503] width 17 height 17
drag, startPoint x: 530, startPoint y: 728, endPoint x: -18, endPoint y: 734, distance: 548.0
click at [0, 734] on html "🙏 .cls-1 fill:#fff; AWATERA Moskalets Alina Клиенты Спецификации Заказы 155 Чат…" at bounding box center [784, 376] width 1568 height 751
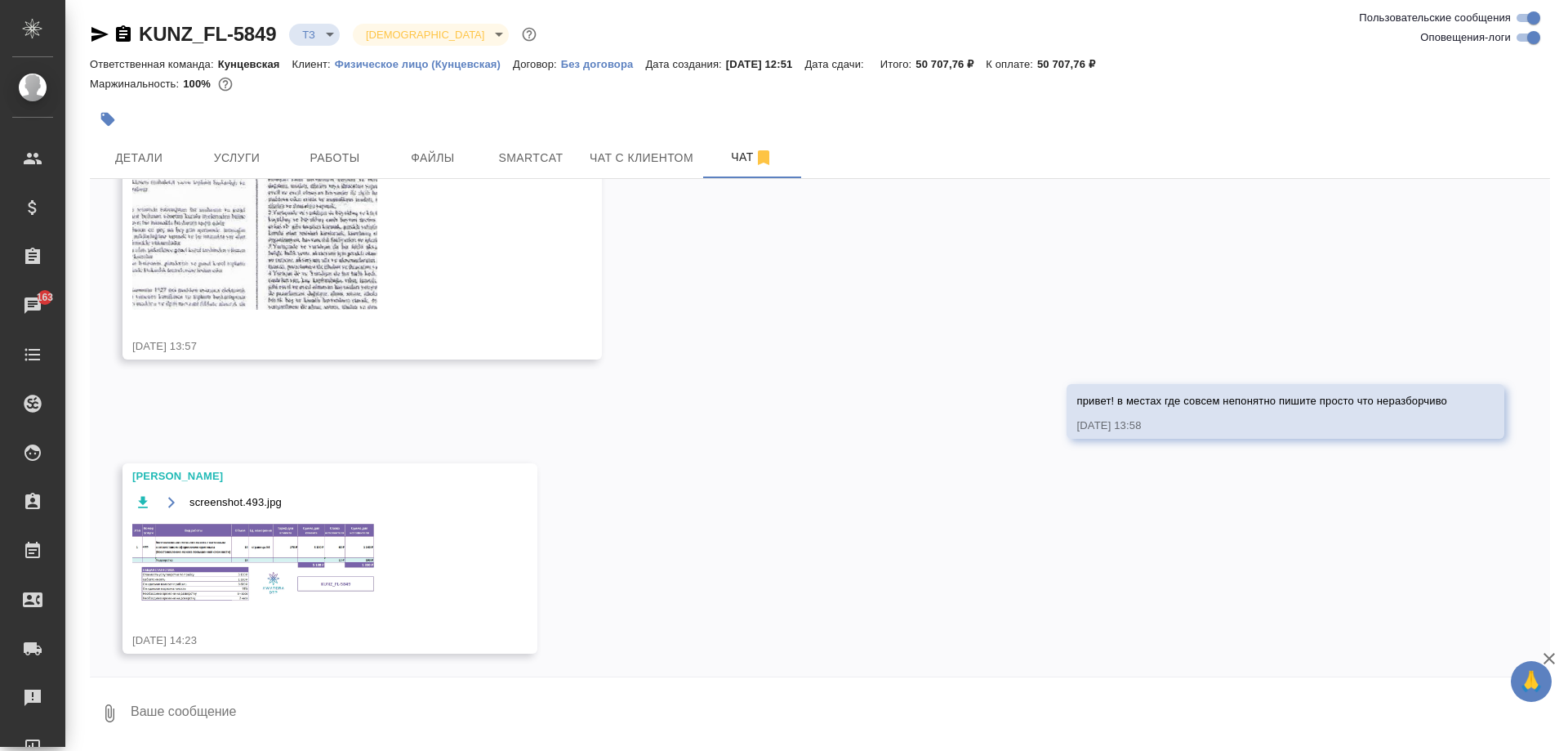
click at [312, 46] on div "KUNZ_FL-5849 ТЗ tz Святая троица holyTrinity" at bounding box center [315, 34] width 450 height 26
click at [312, 36] on body "🙏 .cls-1 fill:#fff; AWATERA Moskalets Alina Клиенты Спецификации Заказы 163 Чат…" at bounding box center [784, 376] width 1568 height 751
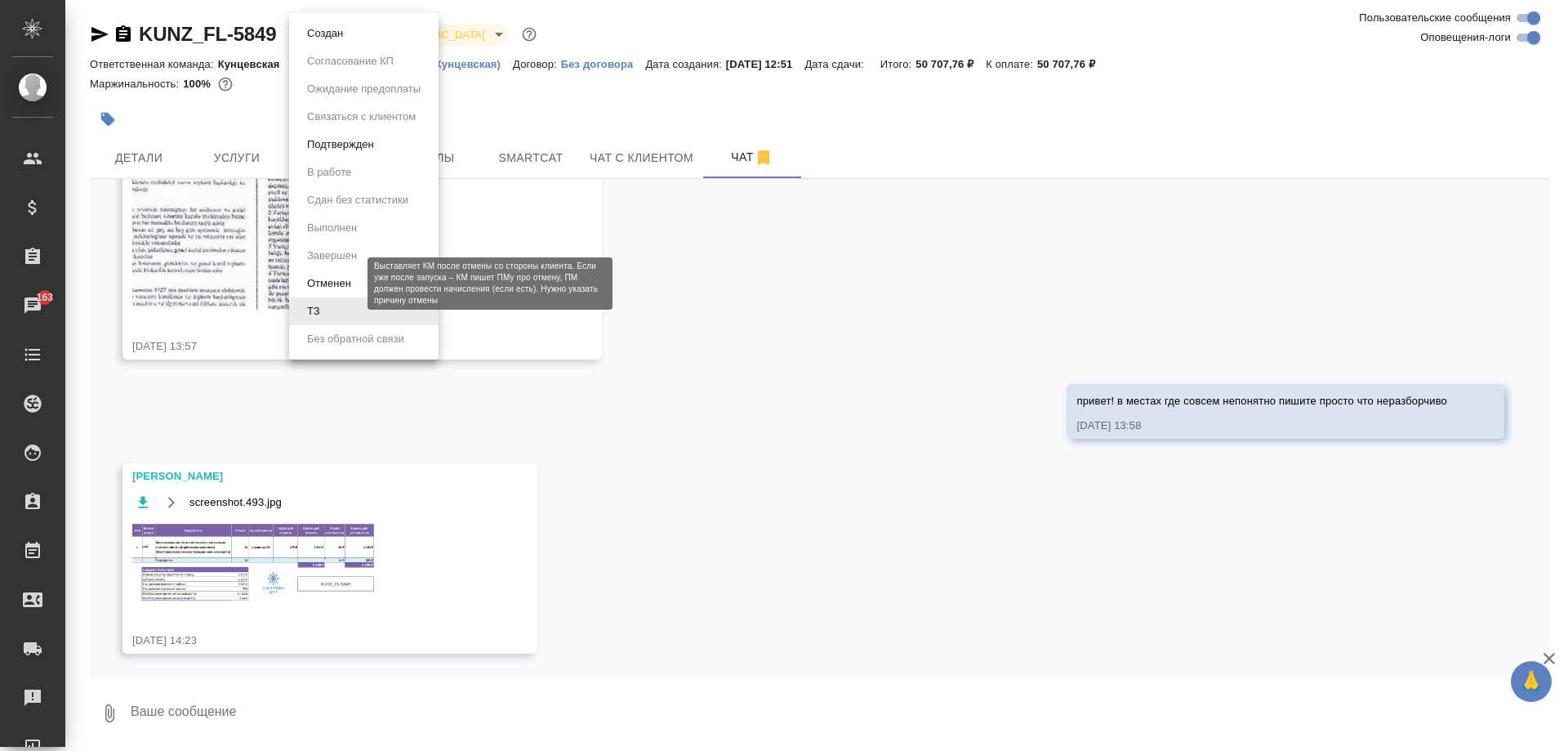
click at [335, 275] on button "Отменен" at bounding box center [329, 284] width 54 height 18
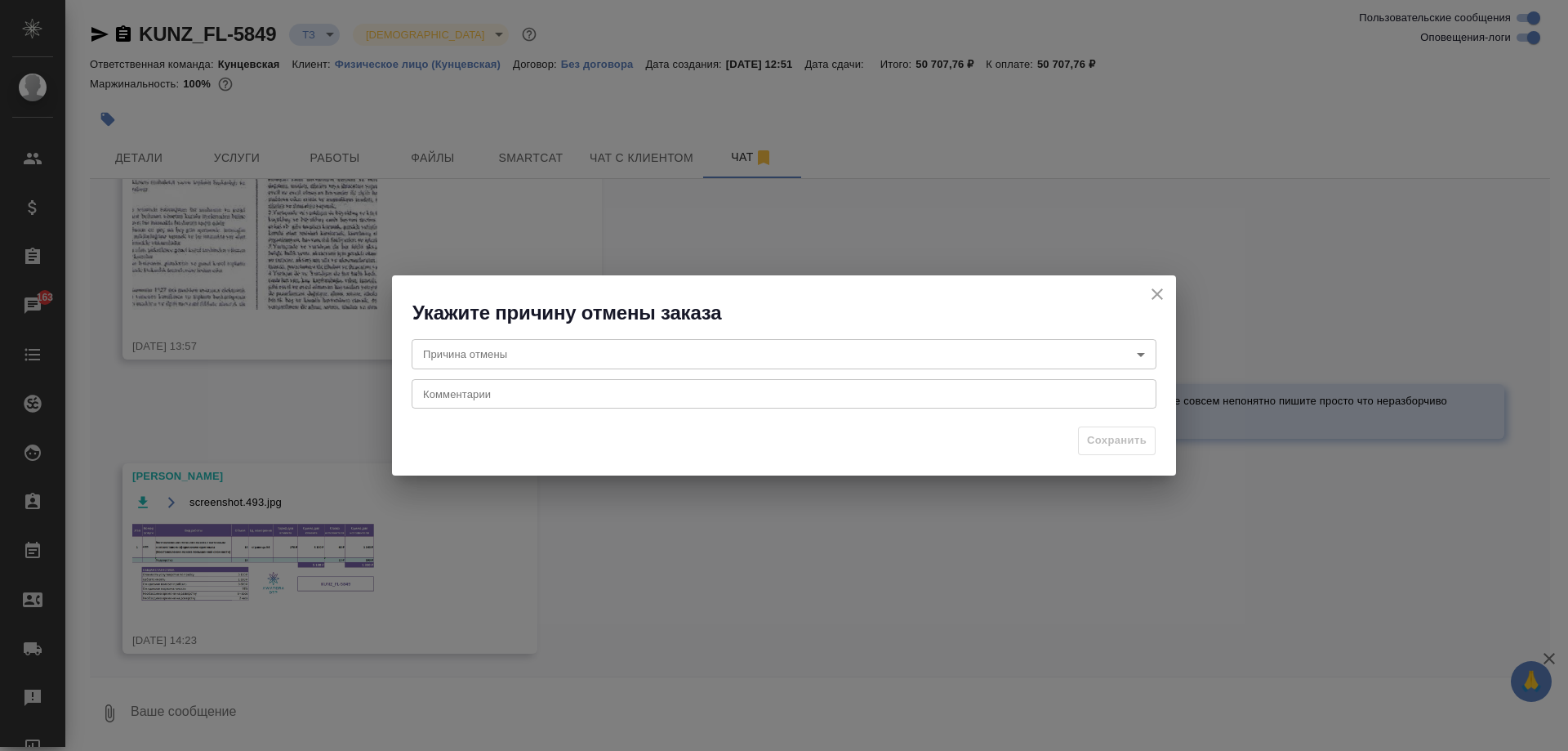
click at [526, 370] on div "Причина отмены ​ Причина отмены Комментарии x Комментарии" at bounding box center [784, 371] width 784 height 92
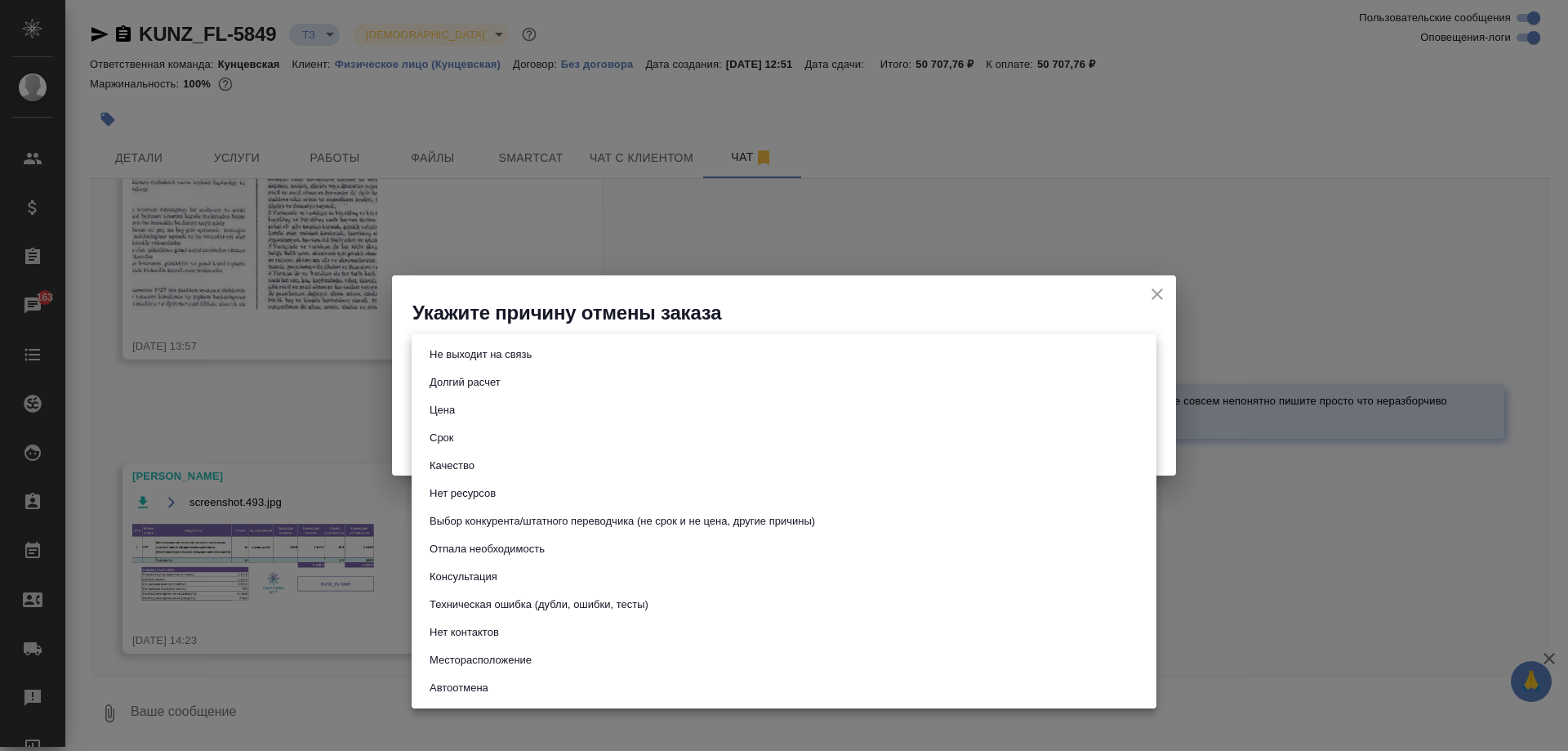
click at [526, 357] on body "🙏 .cls-1 fill:#fff; AWATERA Moskalets Alina Клиенты Спецификации Заказы 163 Чат…" at bounding box center [784, 376] width 1568 height 751
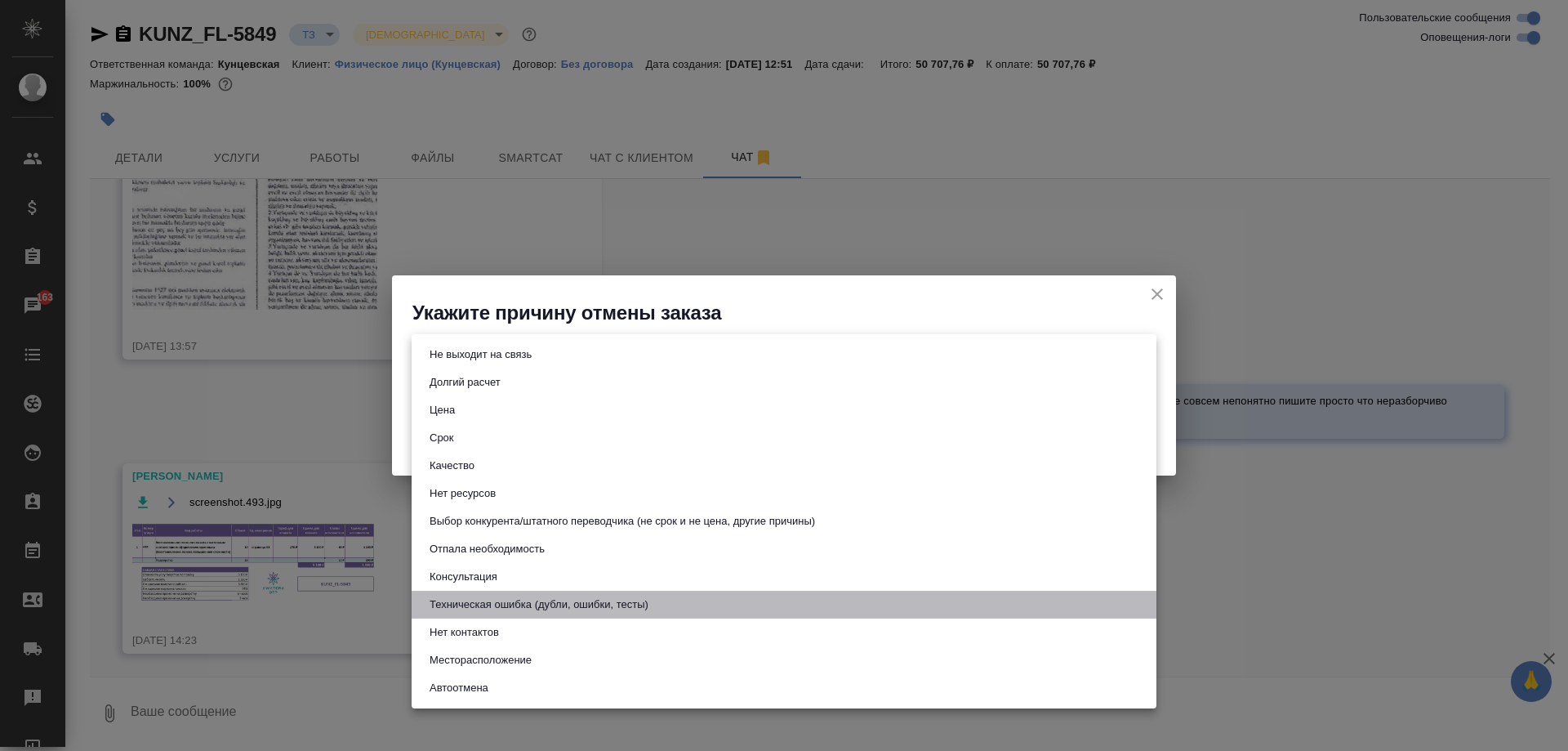
click at [540, 600] on button "Техническая ошибка (дубли, ошибки, тесты)" at bounding box center [538, 604] width 228 height 18
type input "technicalError"
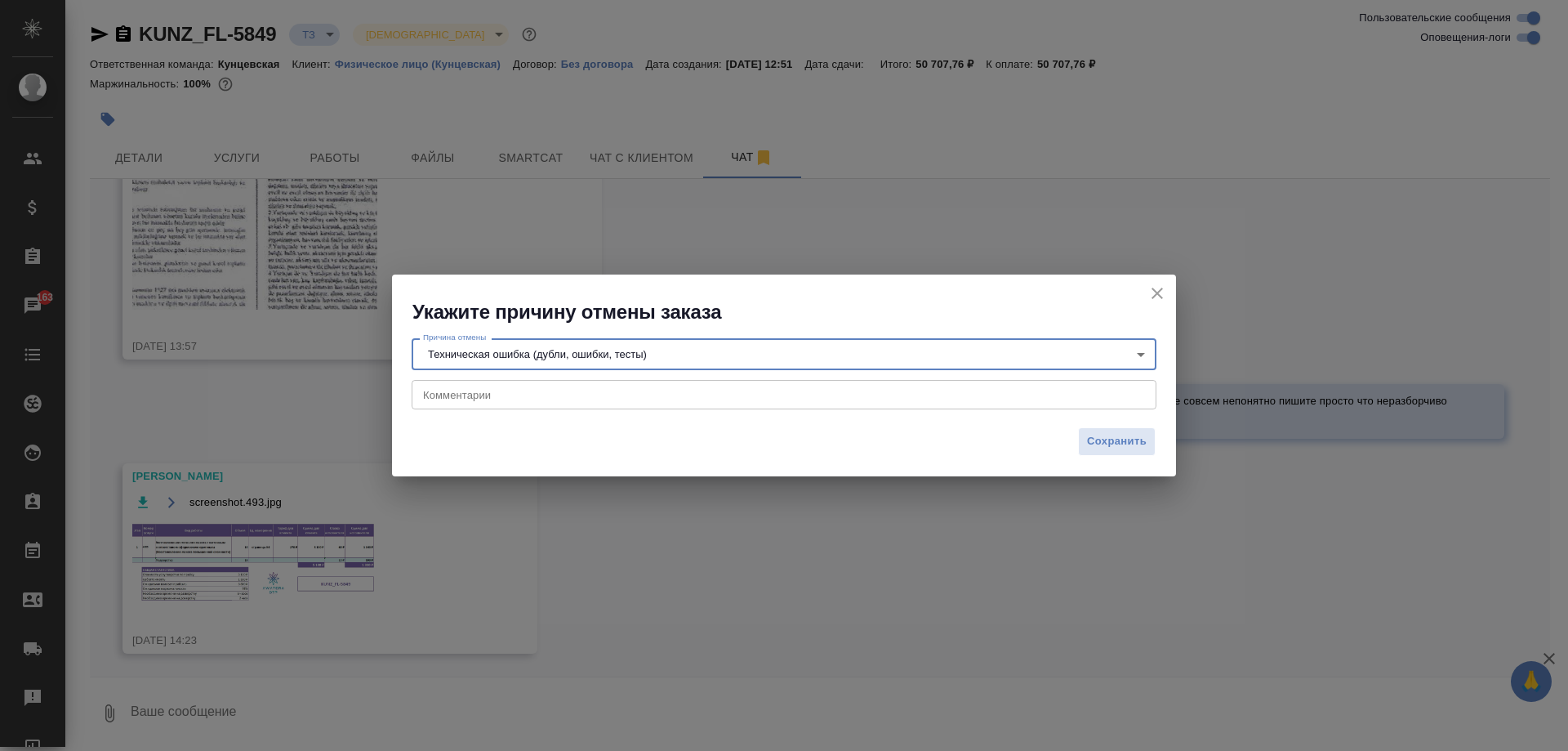
click at [527, 394] on textarea at bounding box center [783, 394] width 722 height 12
paste textarea "KUNZ_UNT-1"
type textarea "клиент захотел оплатить с юр.лица KUNZ_UNT-1"
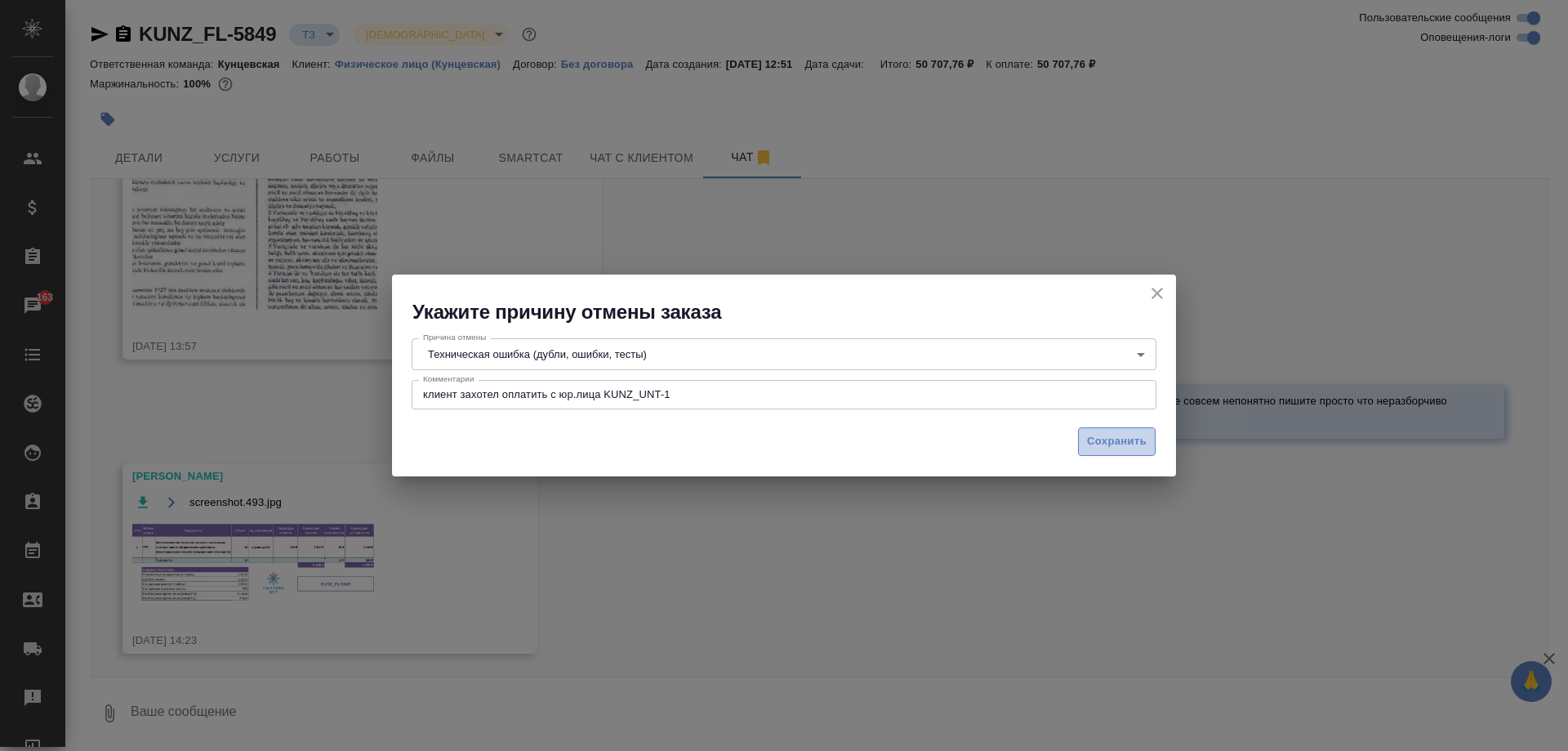
click at [1102, 446] on span "Сохранить" at bounding box center [1116, 441] width 60 height 18
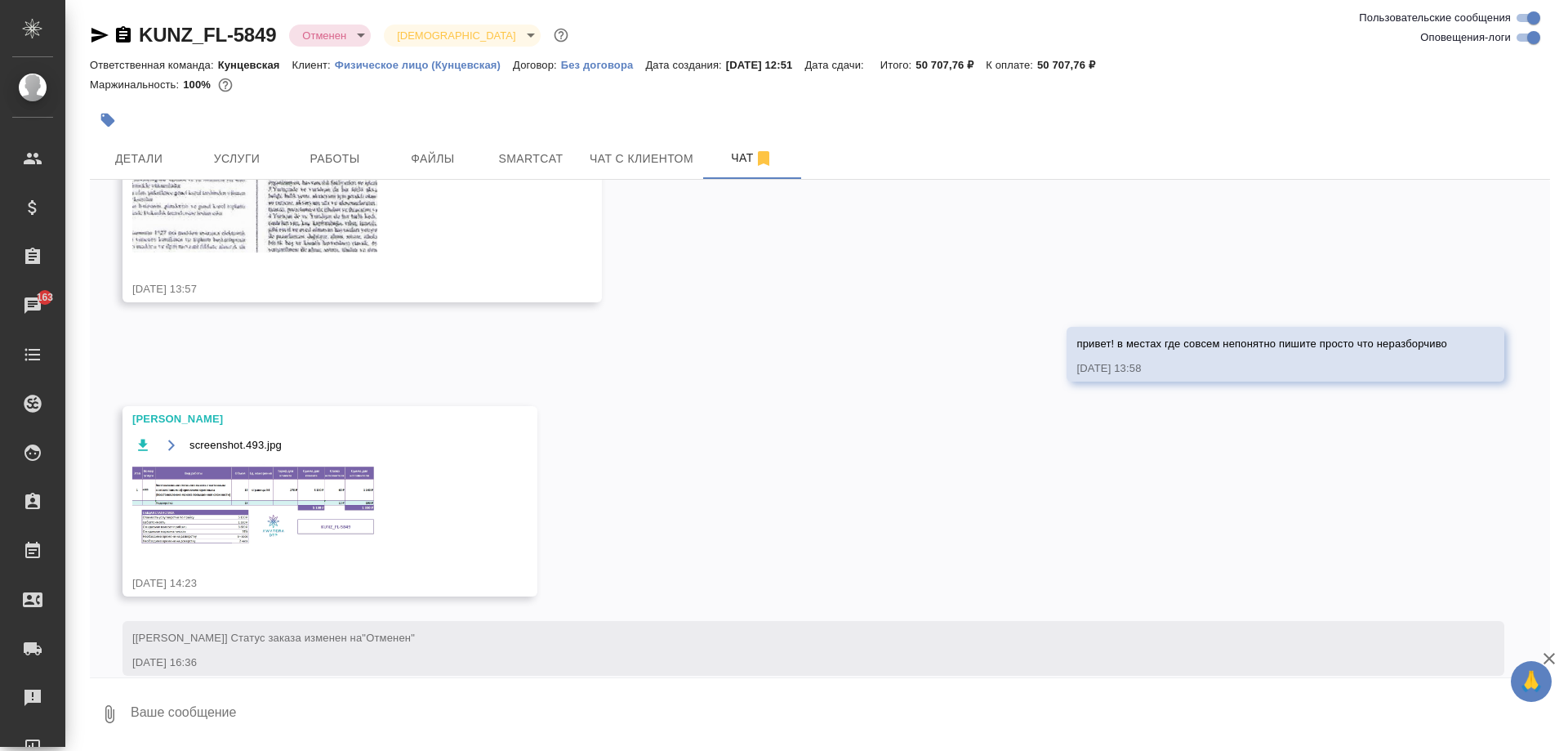
scroll to position [876, 0]
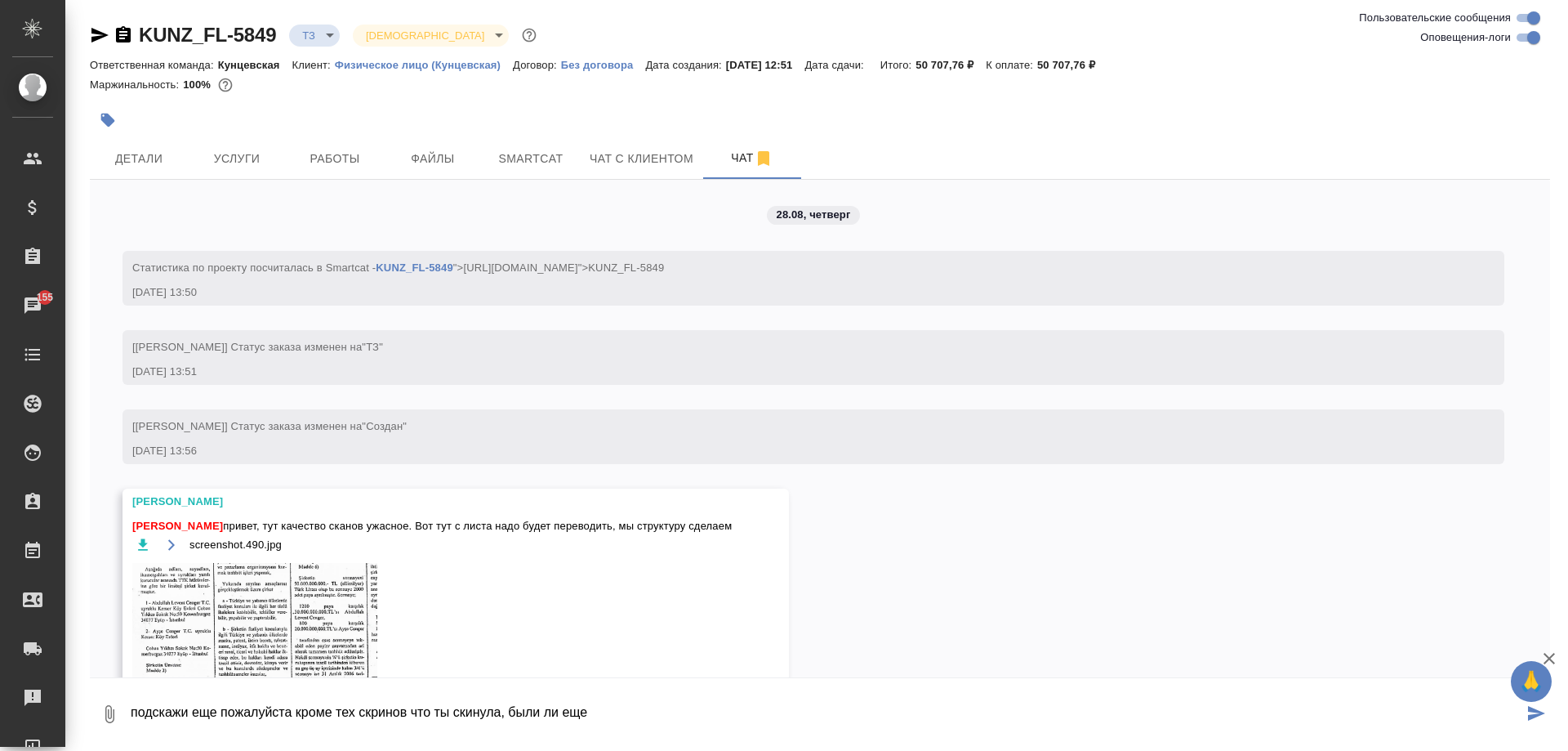
scroll to position [797, 0]
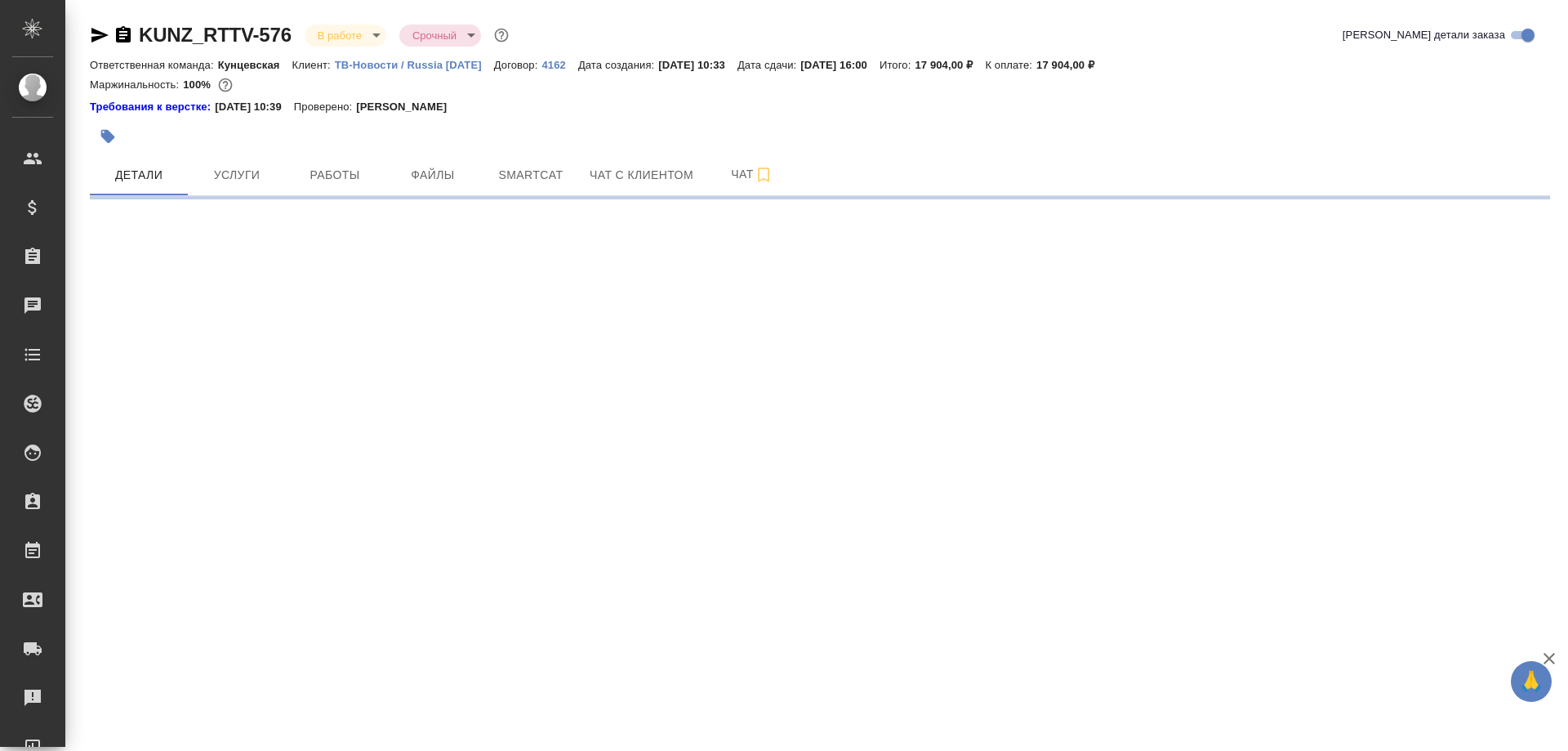
select select "RU"
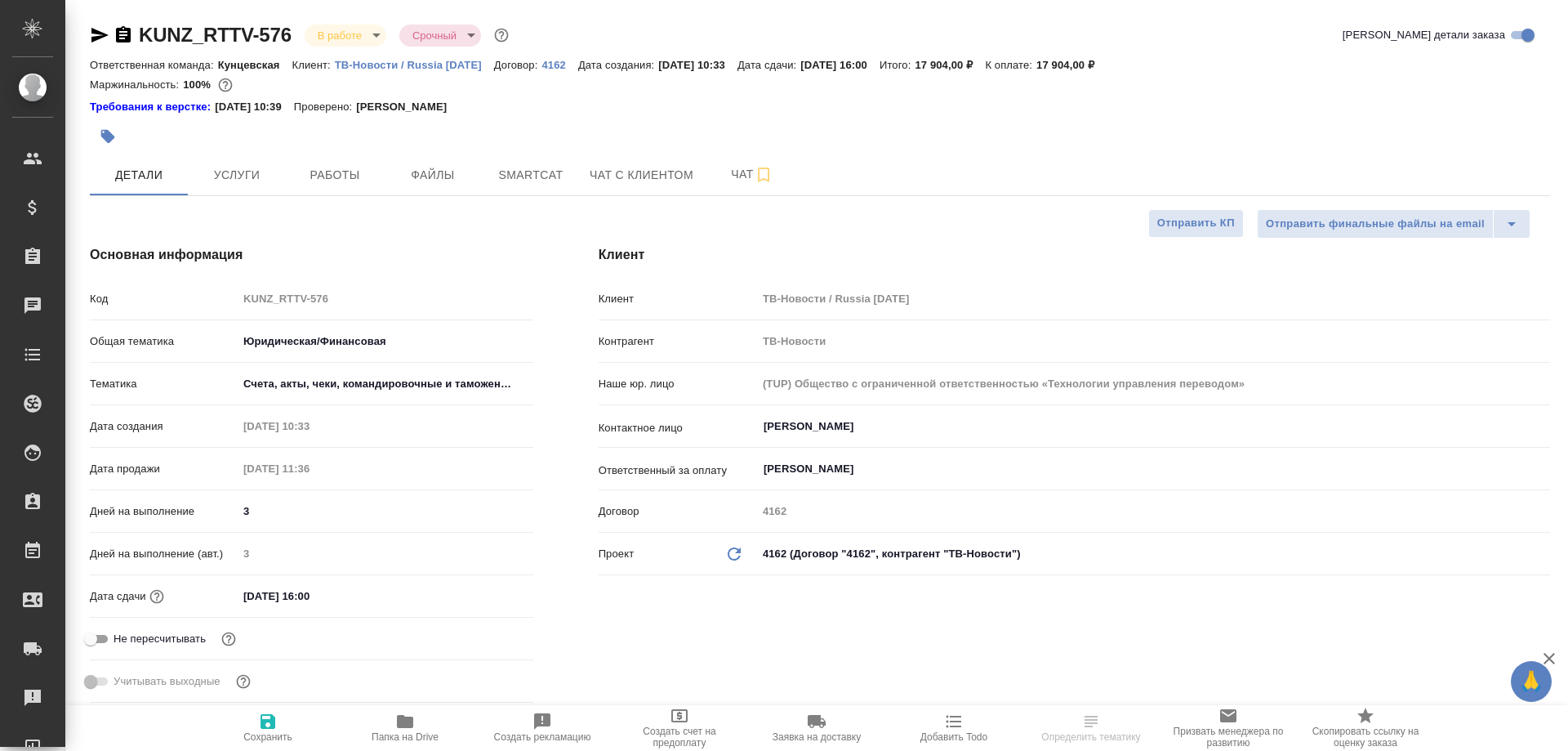
type textarea "x"
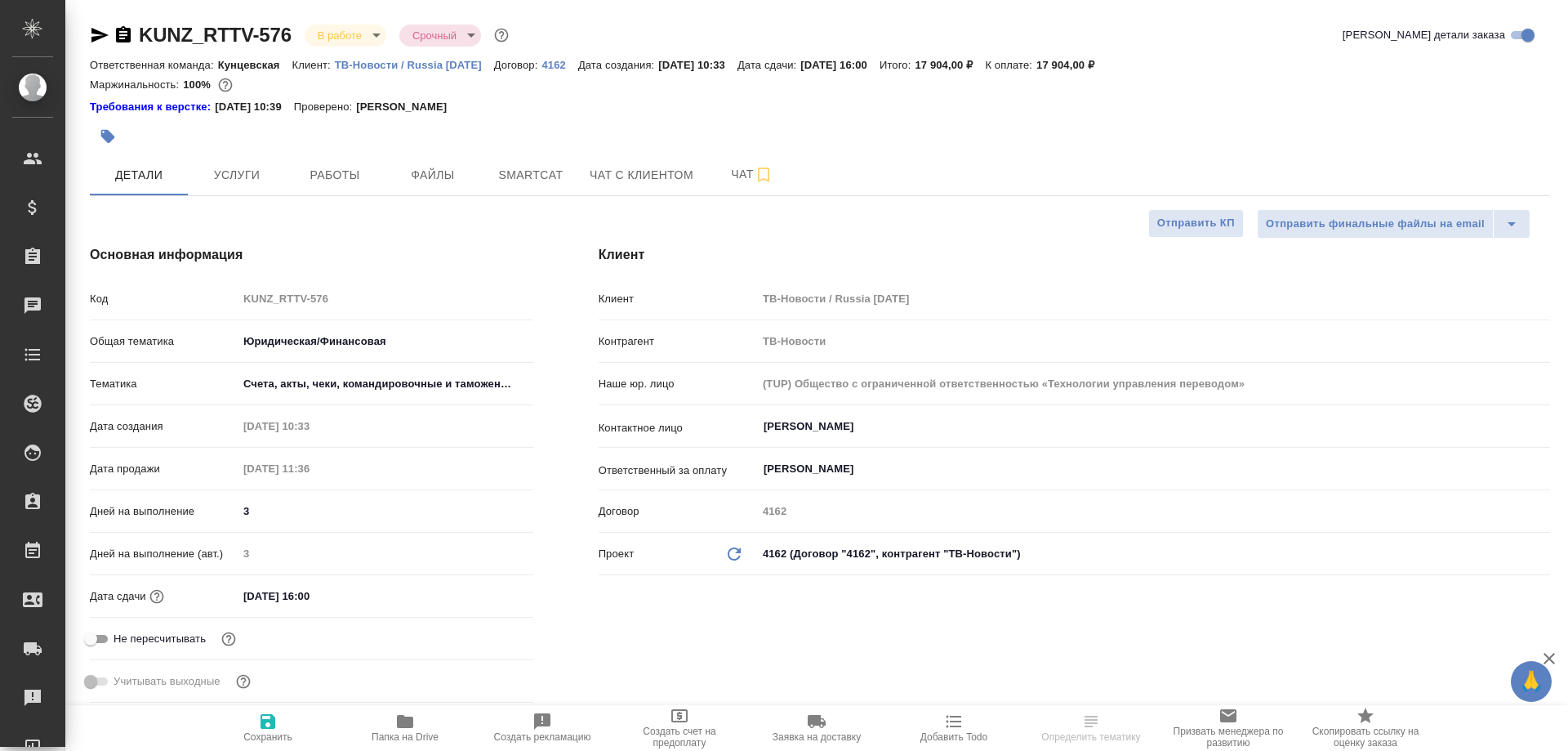
type textarea "x"
click at [374, 66] on p "ТВ-Новости / Russia [DATE]" at bounding box center [415, 65] width 159 height 12
type textarea "x"
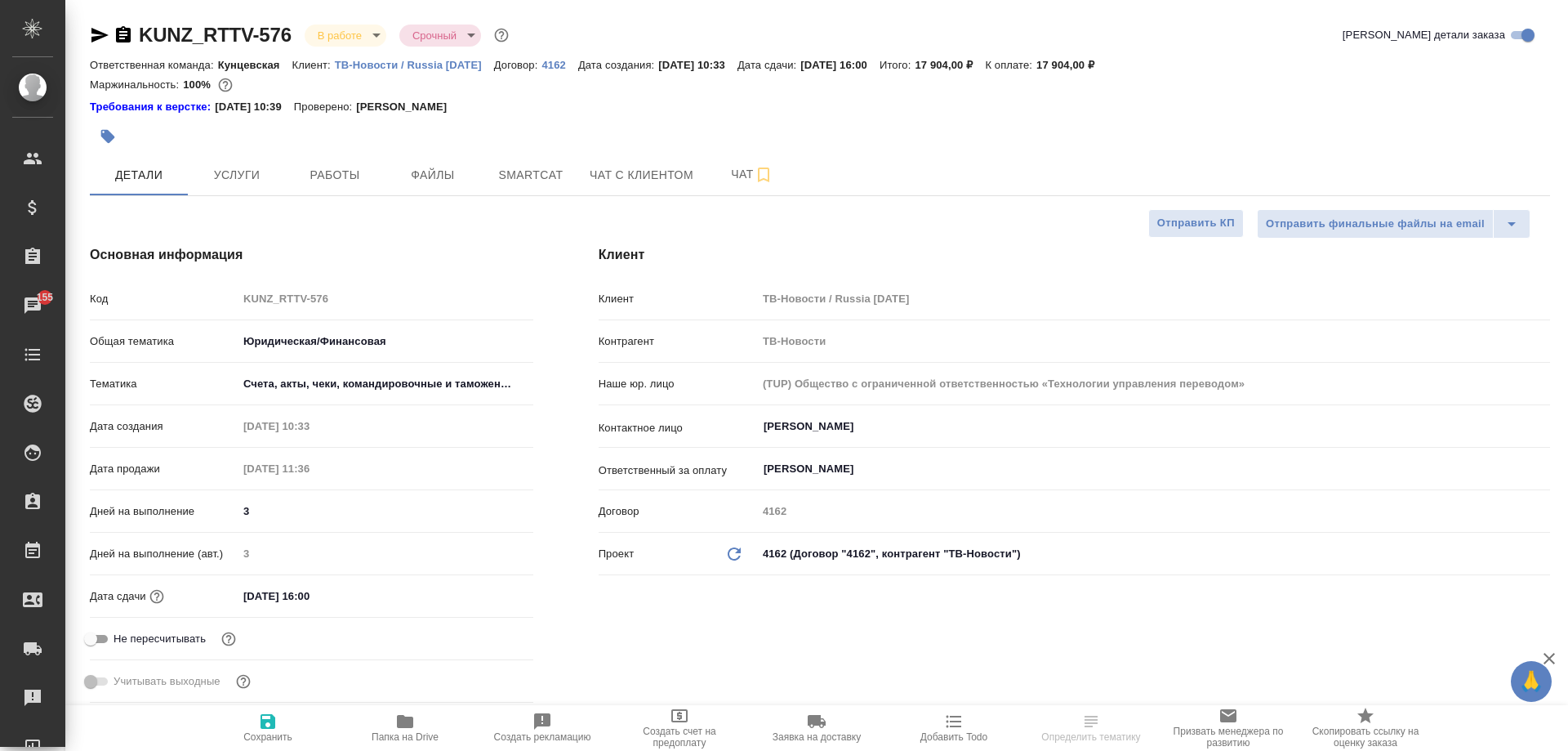
select select "RU"
type textarea "x"
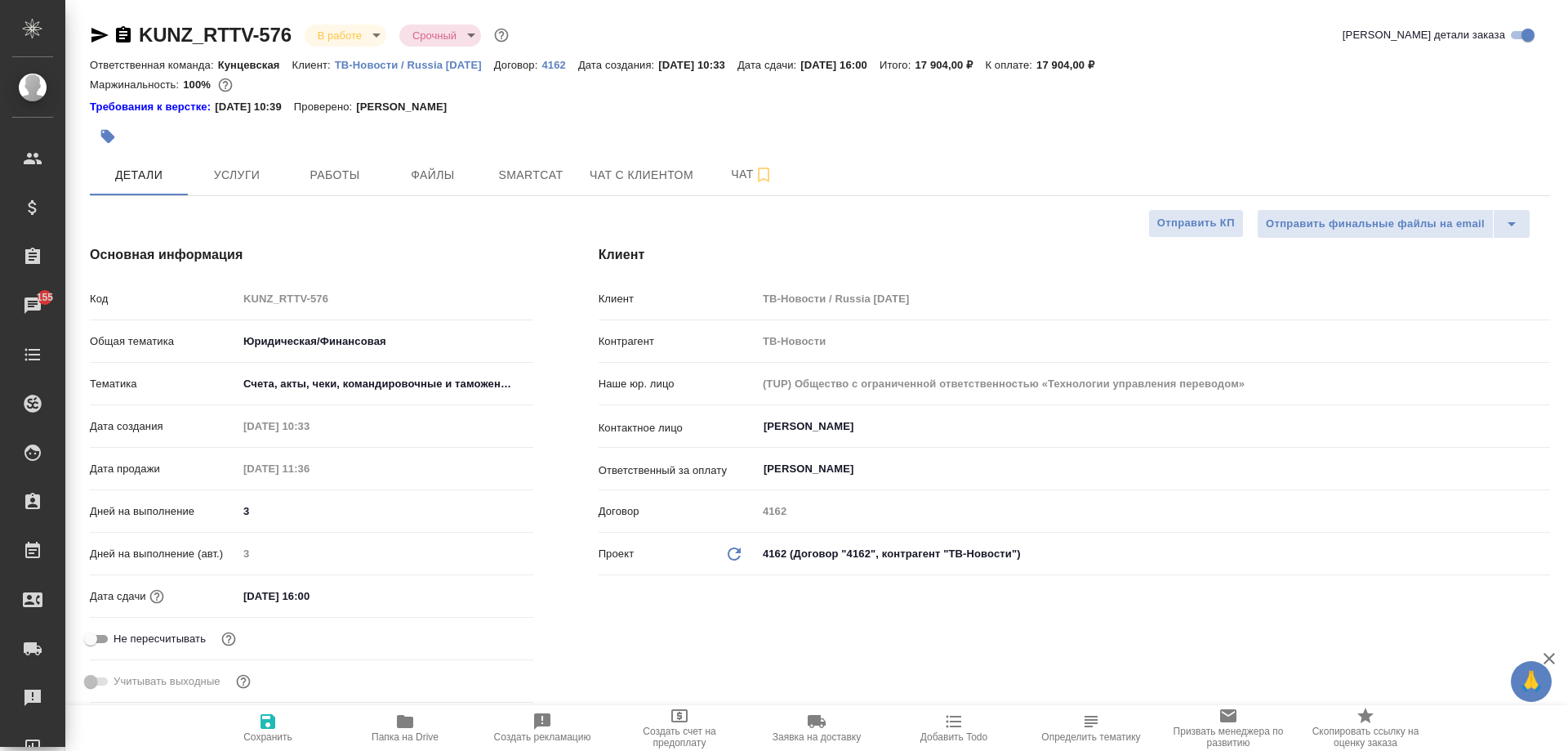
type textarea "x"
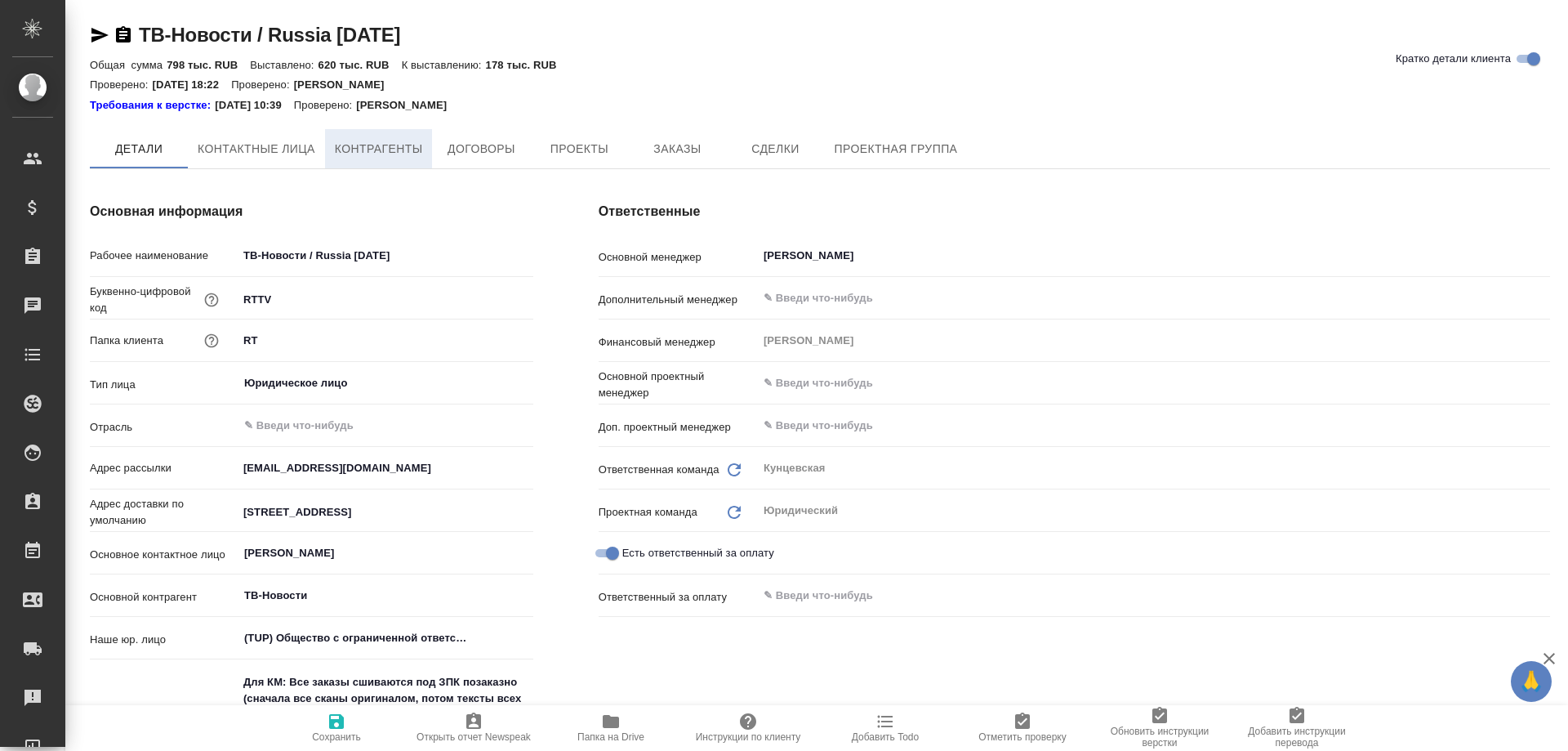
type textarea "x"
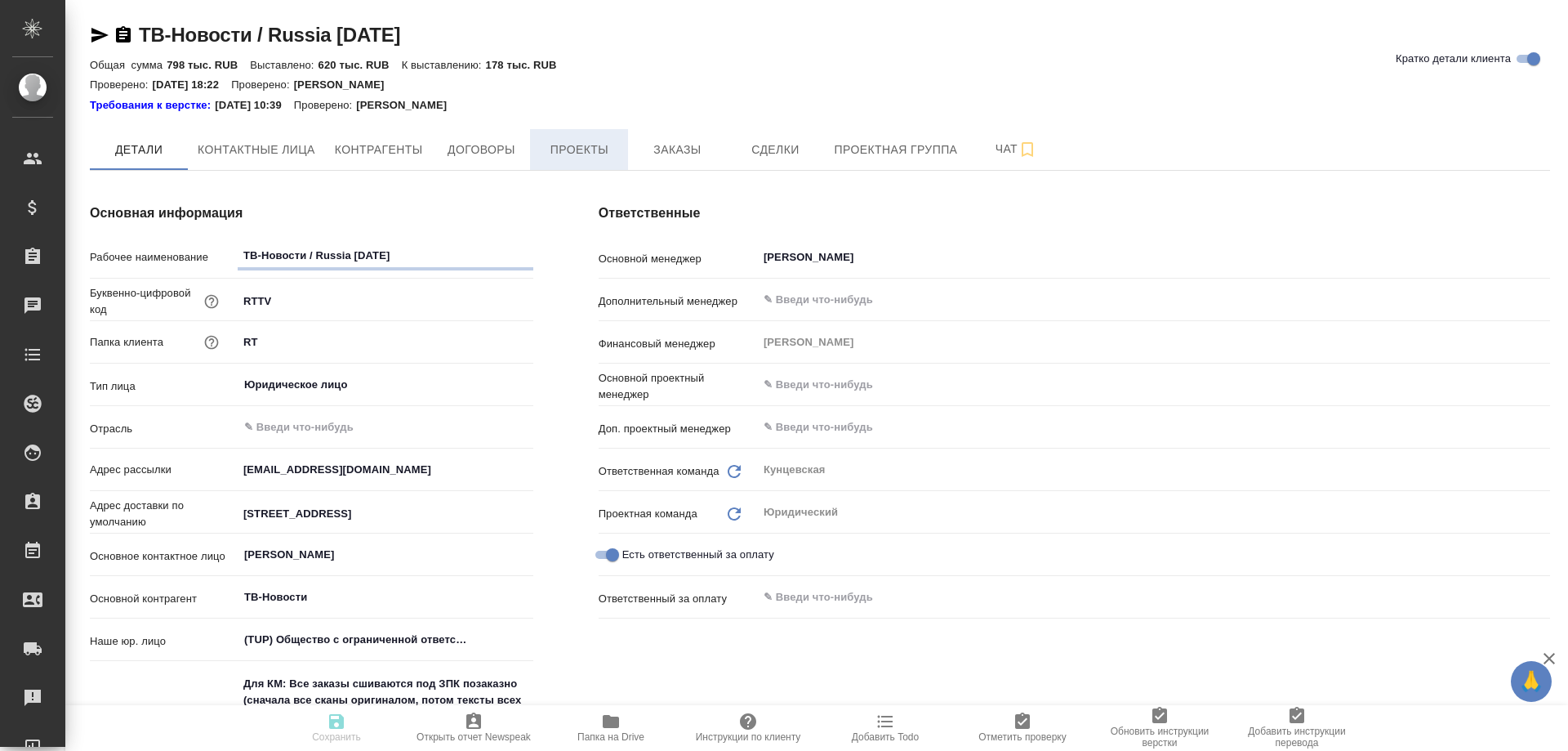
type textarea "x"
click at [665, 151] on span "Заказы" at bounding box center [677, 150] width 79 height 20
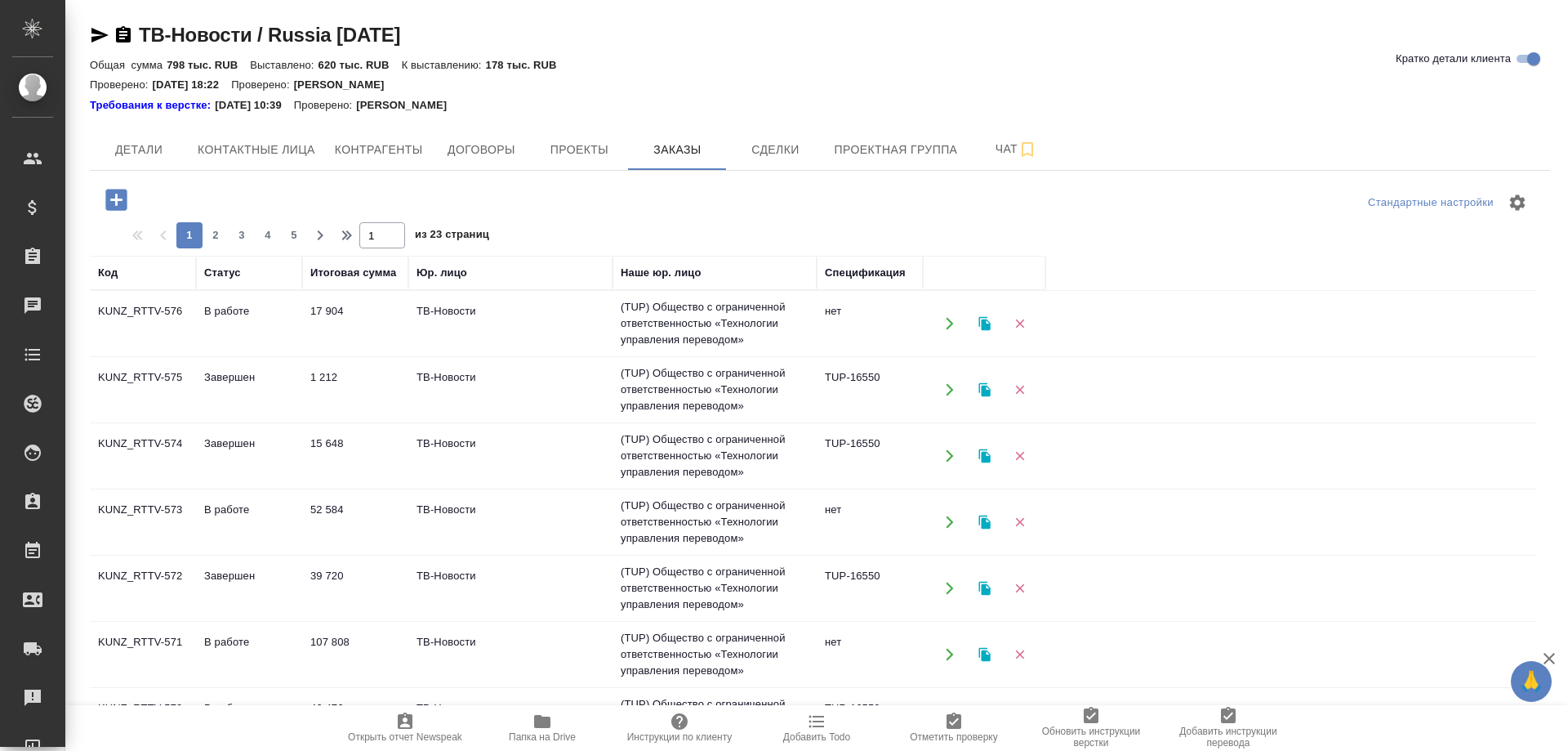
click at [116, 197] on icon "button" at bounding box center [116, 200] width 29 height 29
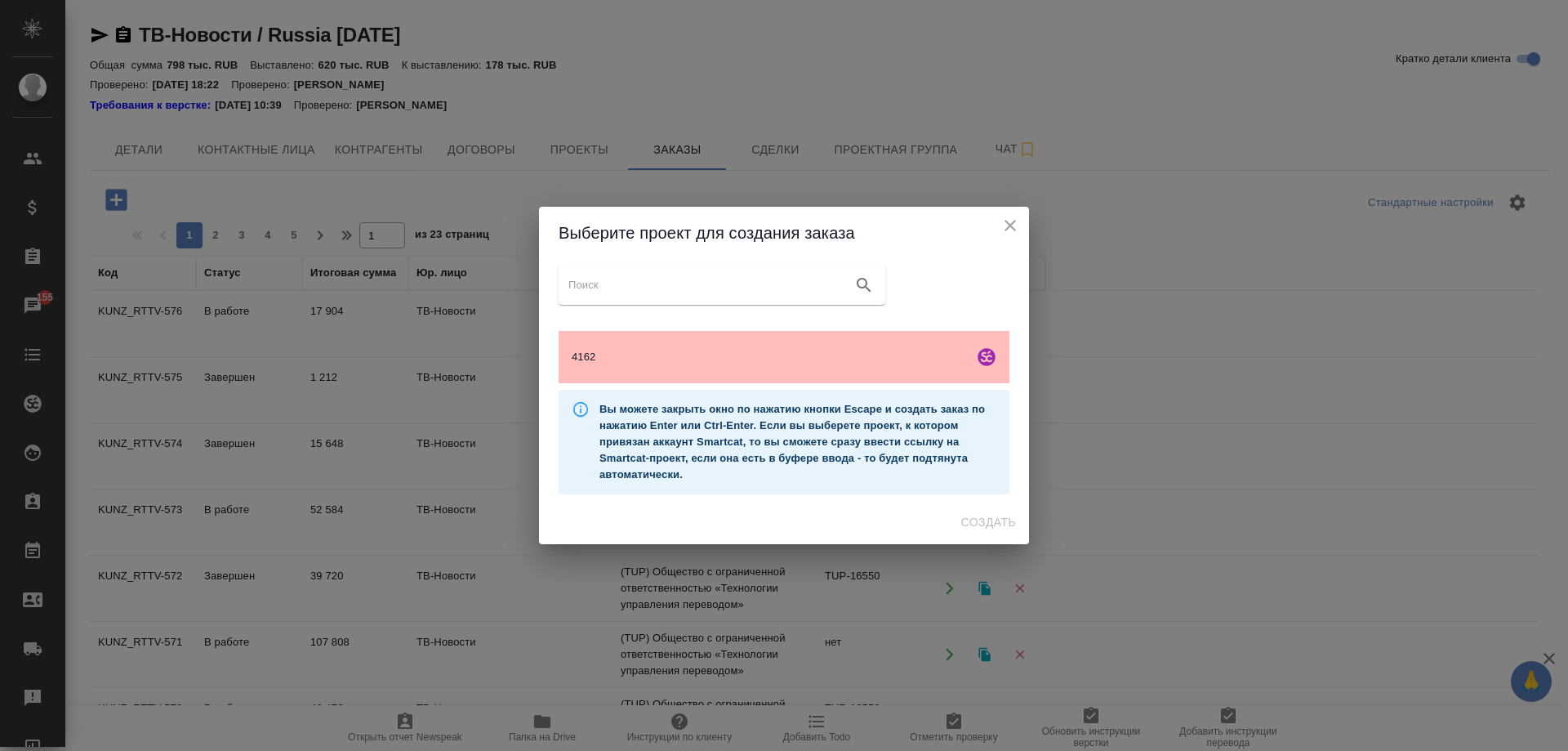
click at [860, 354] on span "4162" at bounding box center [769, 357] width 396 height 17
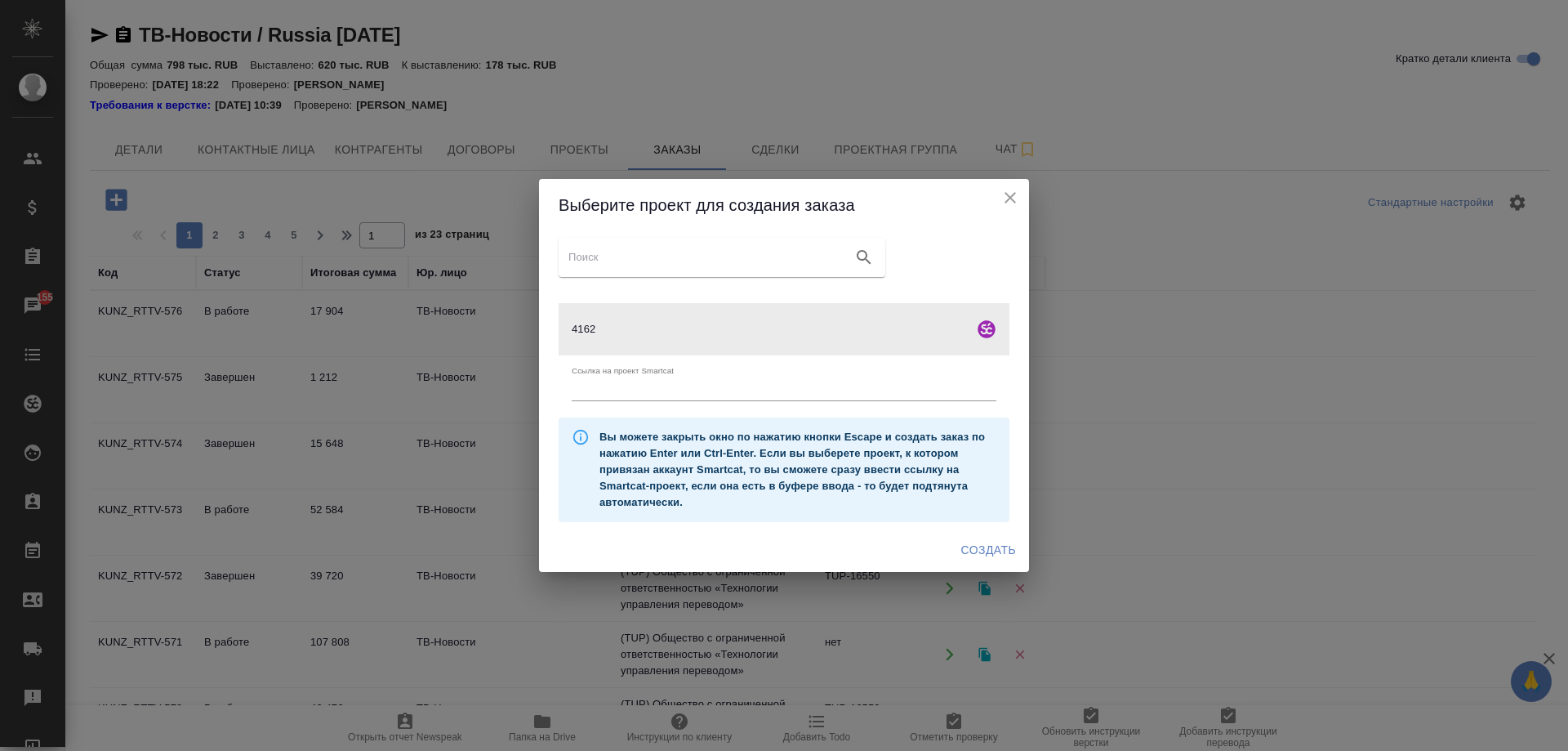
click at [1003, 549] on span "Создать" at bounding box center [989, 550] width 55 height 20
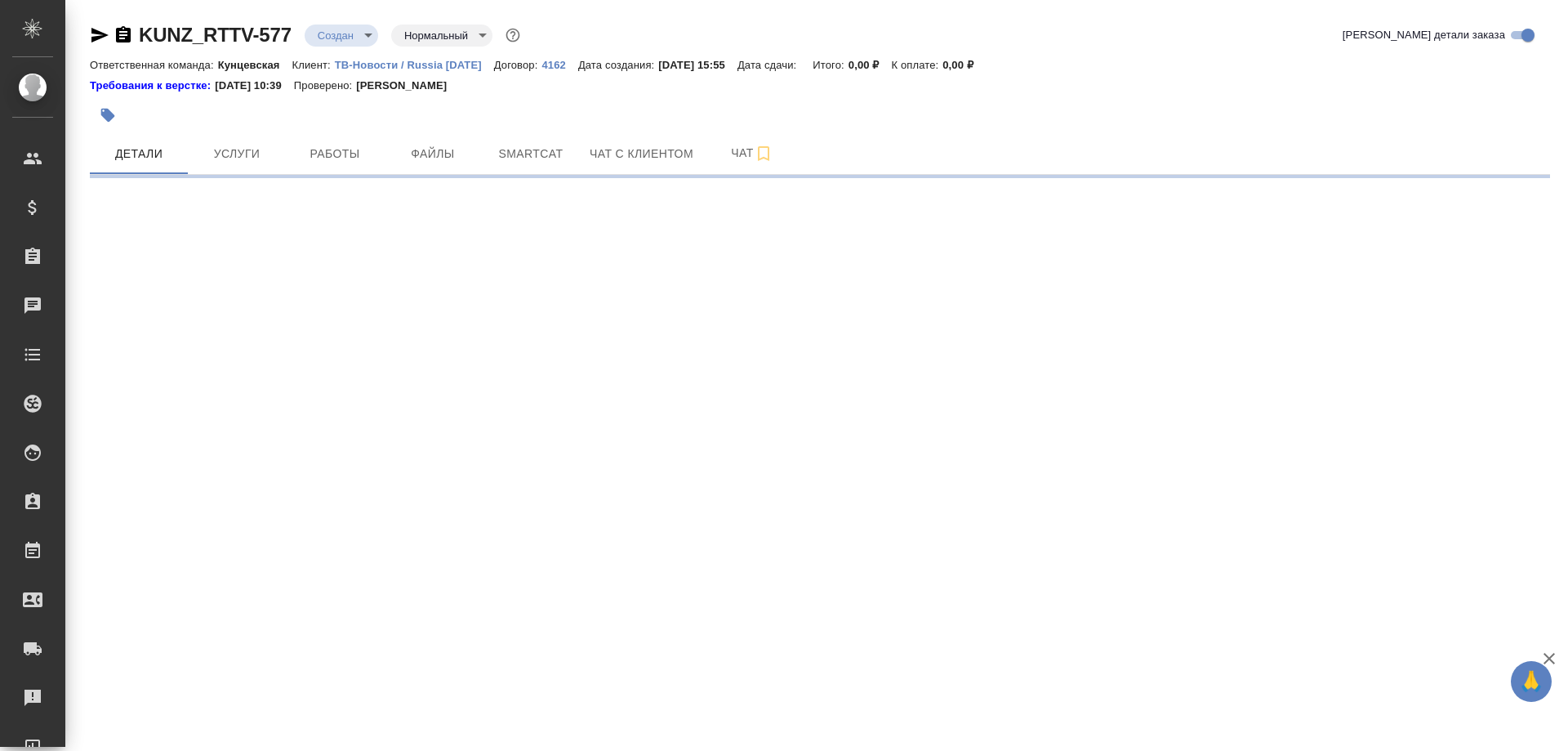
select select "RU"
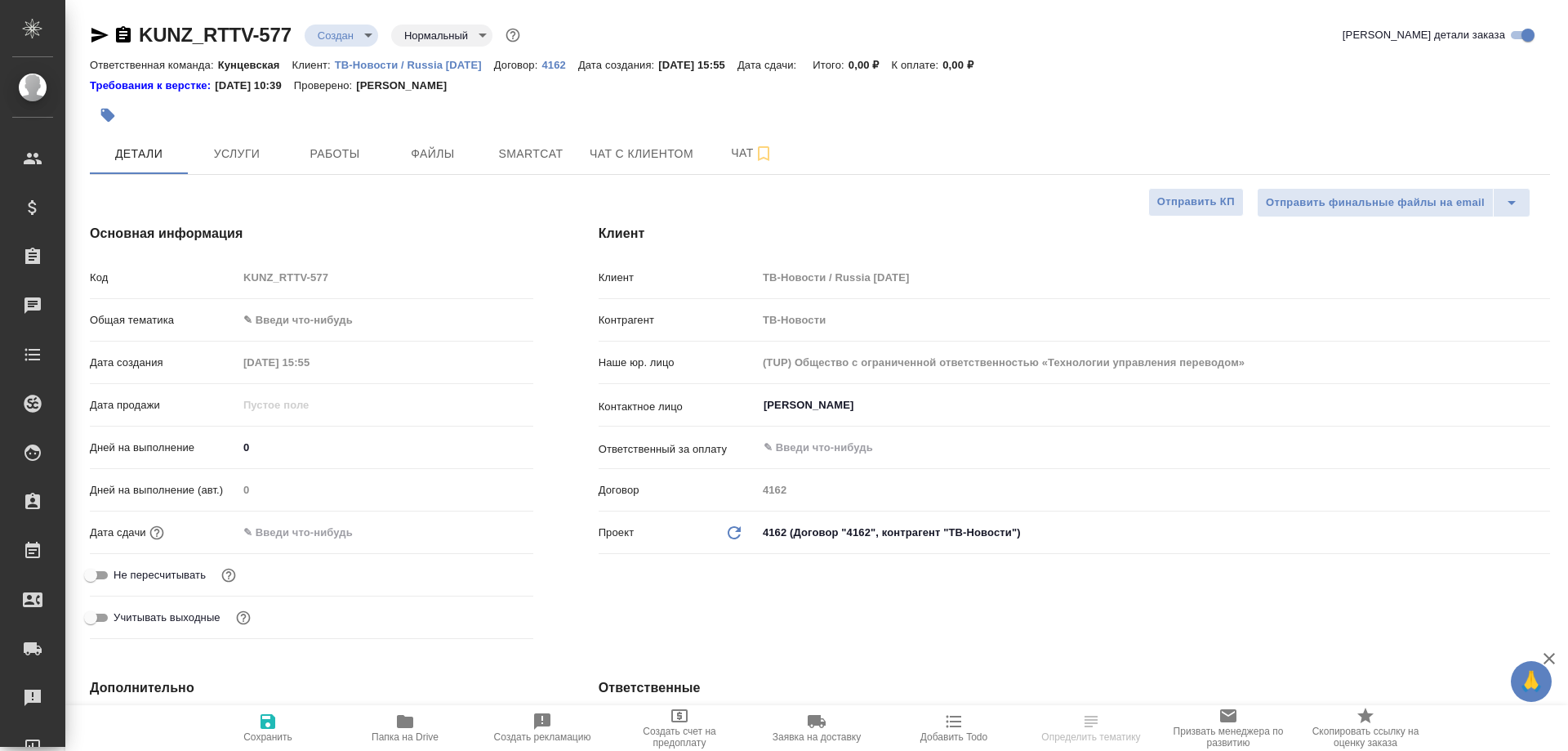
type textarea "x"
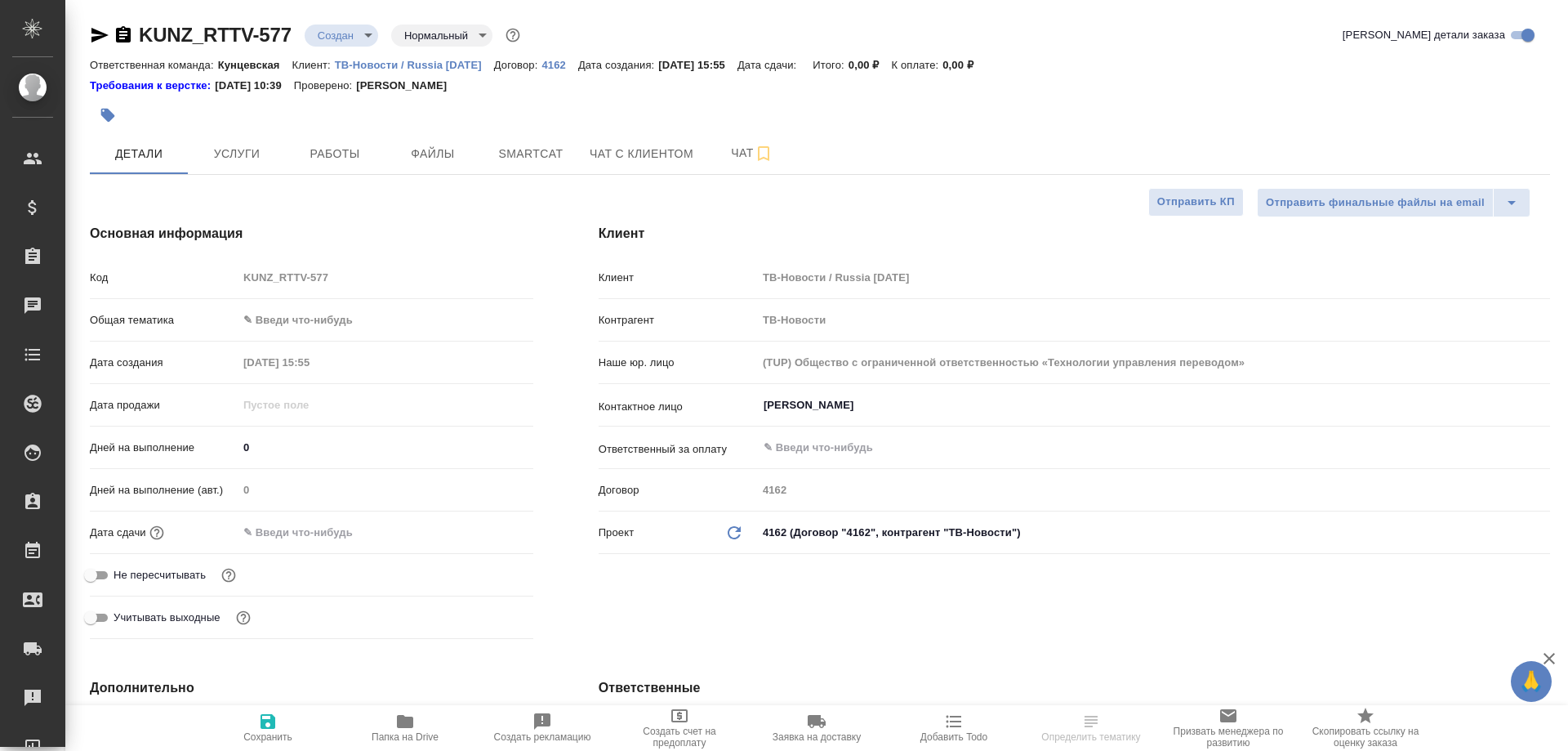
type textarea "x"
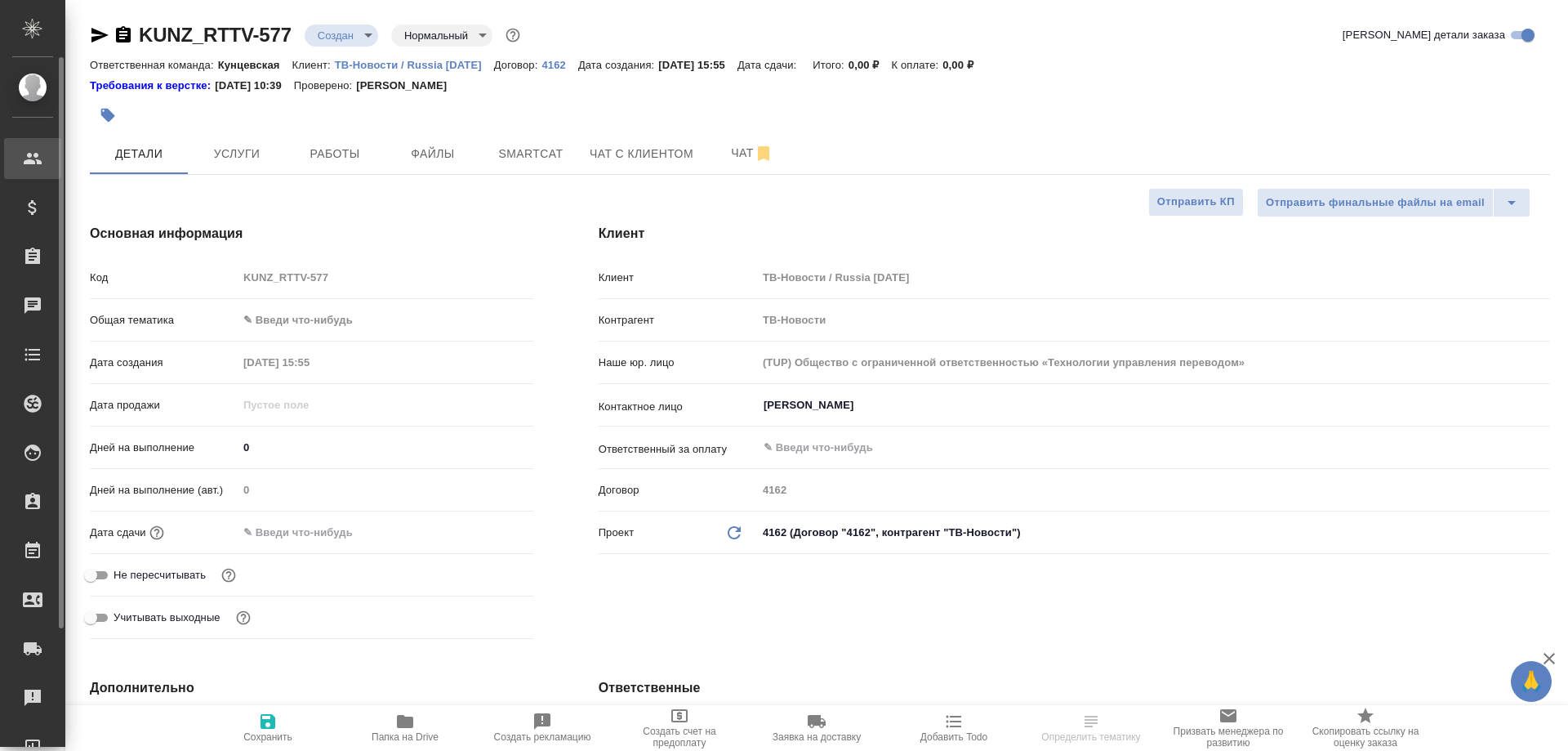
type textarea "x"
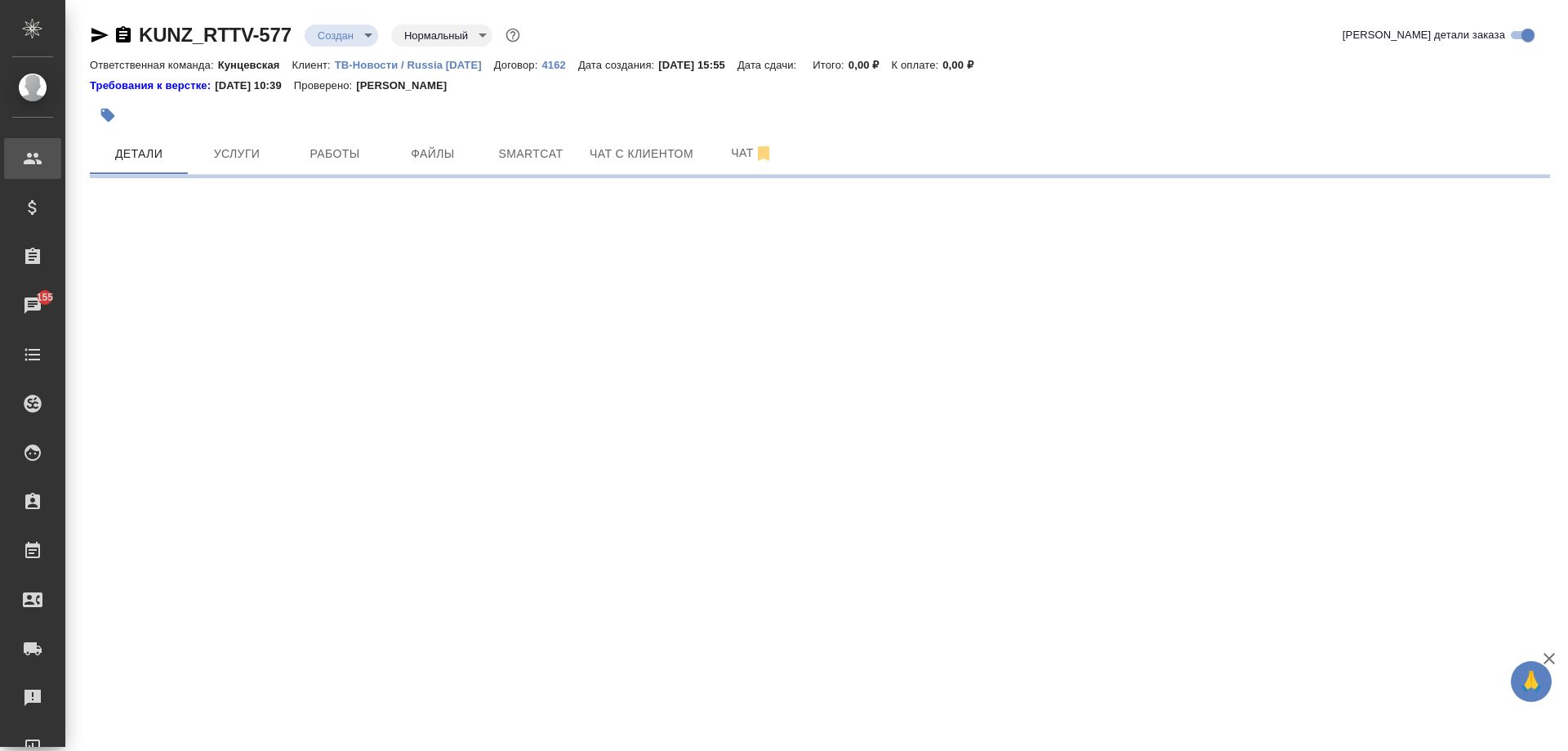
select select "RU"
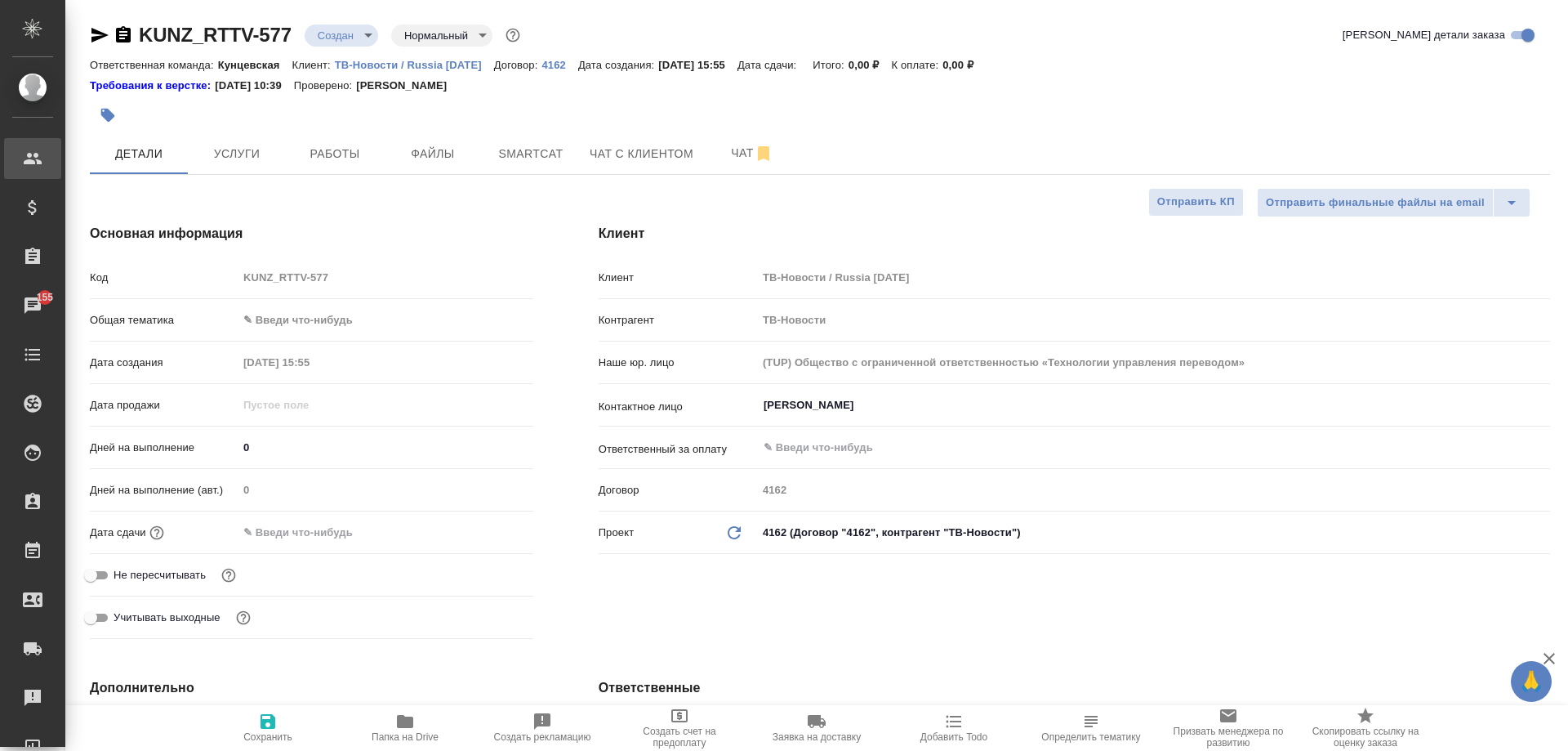
type textarea "x"
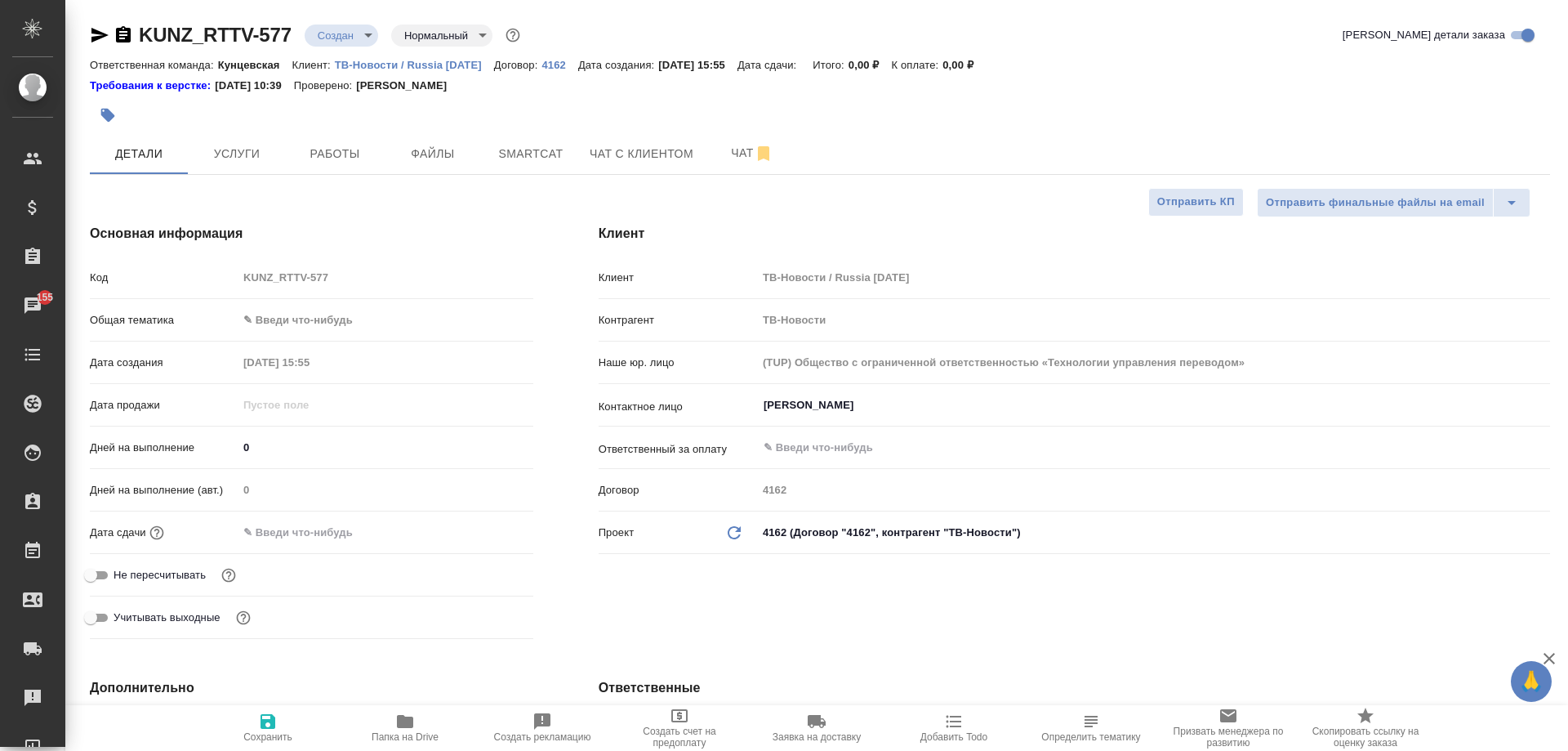
type textarea "x"
click at [253, 158] on span "Услуги" at bounding box center [237, 153] width 79 height 20
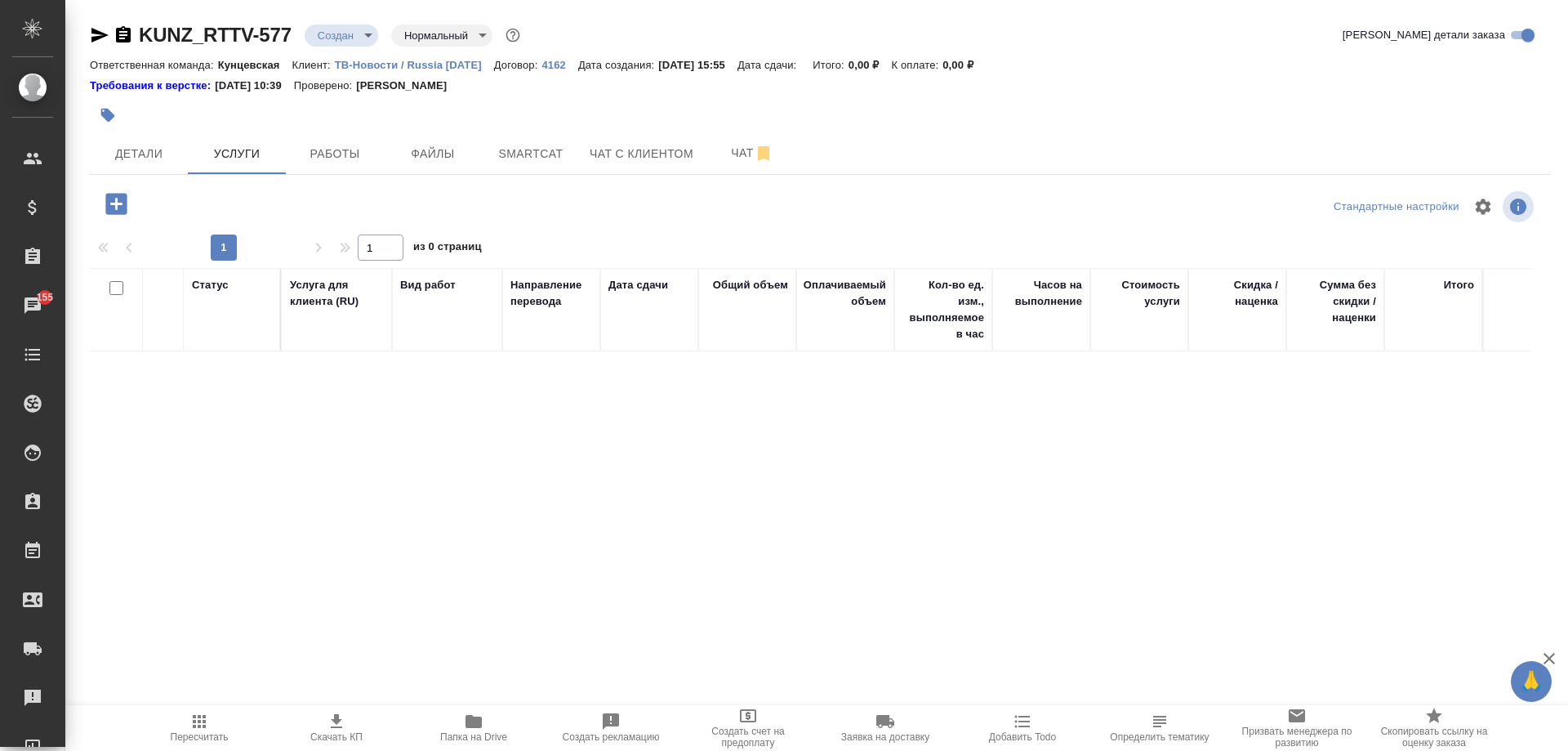
click at [554, 67] on p "4162" at bounding box center [559, 65] width 36 height 12
click at [448, 739] on span "Папка на Drive" at bounding box center [473, 736] width 67 height 11
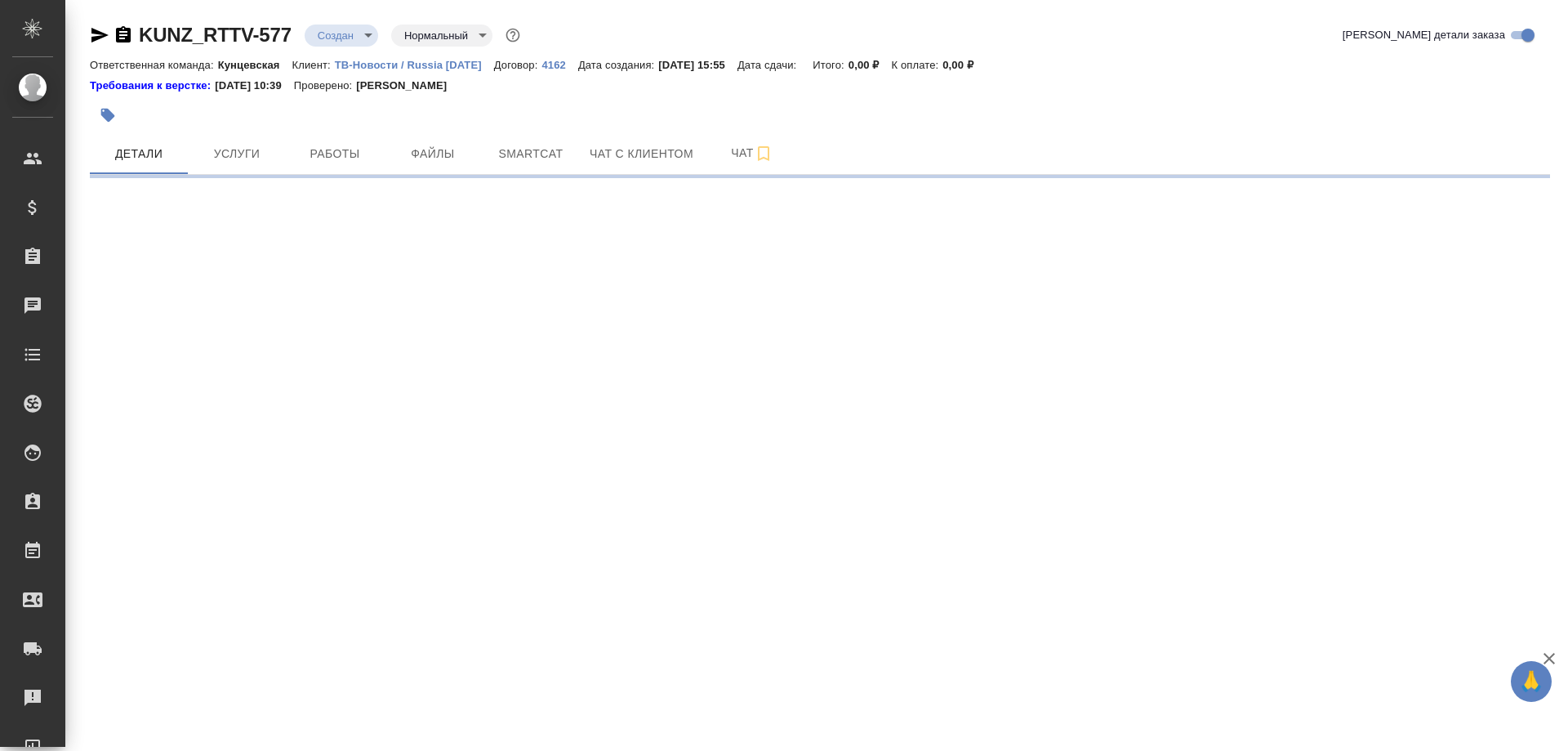
select select "RU"
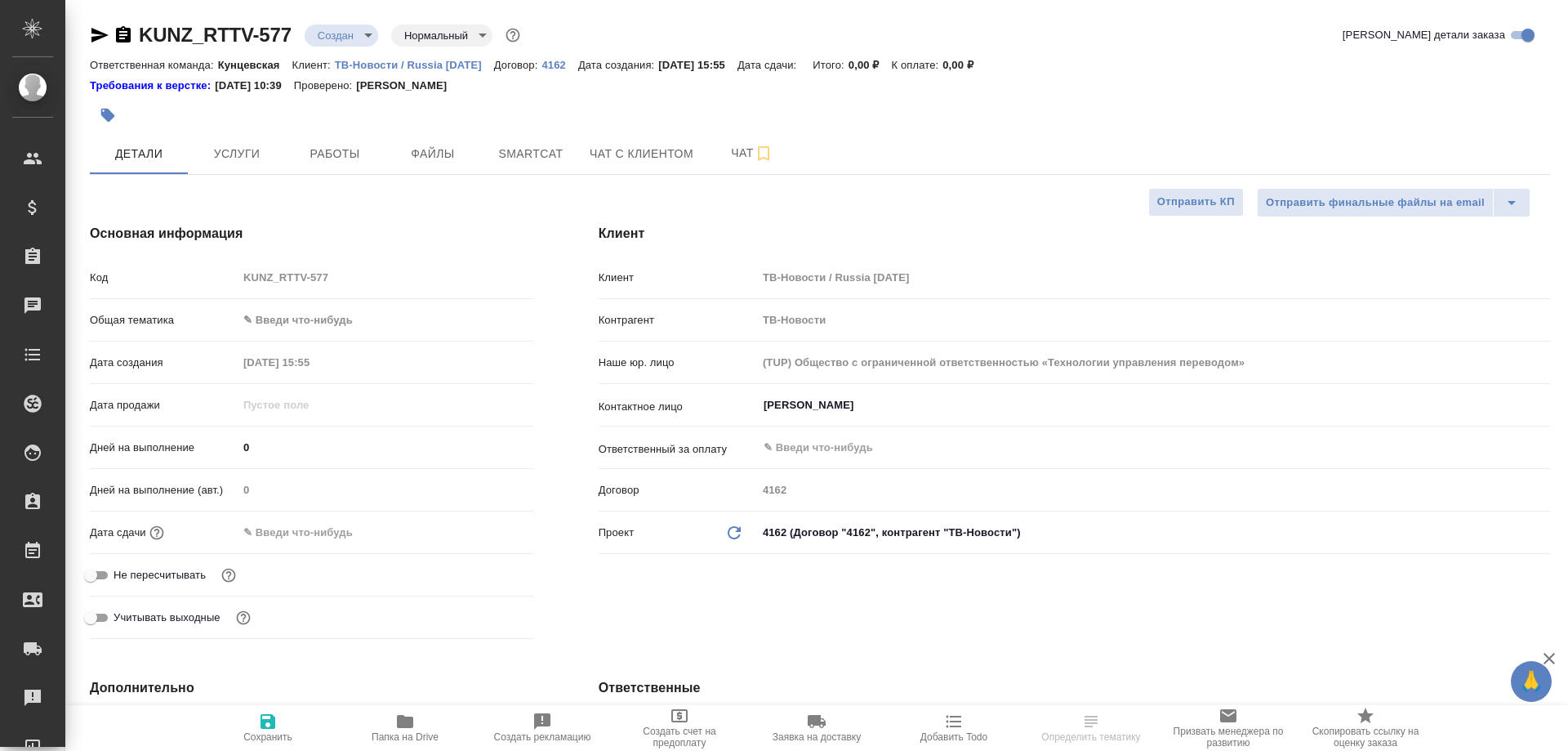
type textarea "x"
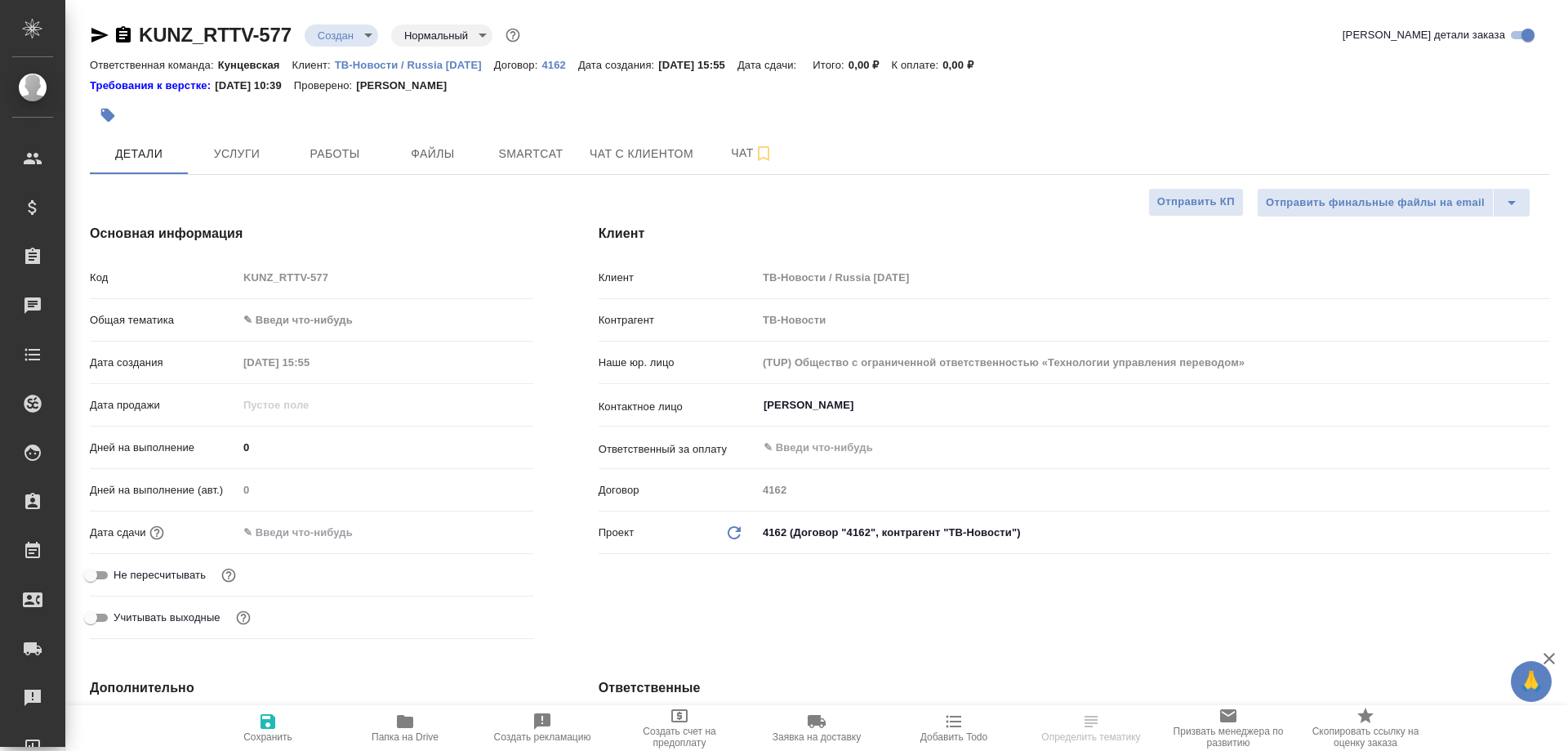
type textarea "x"
click at [739, 153] on span "Чат" at bounding box center [752, 152] width 79 height 20
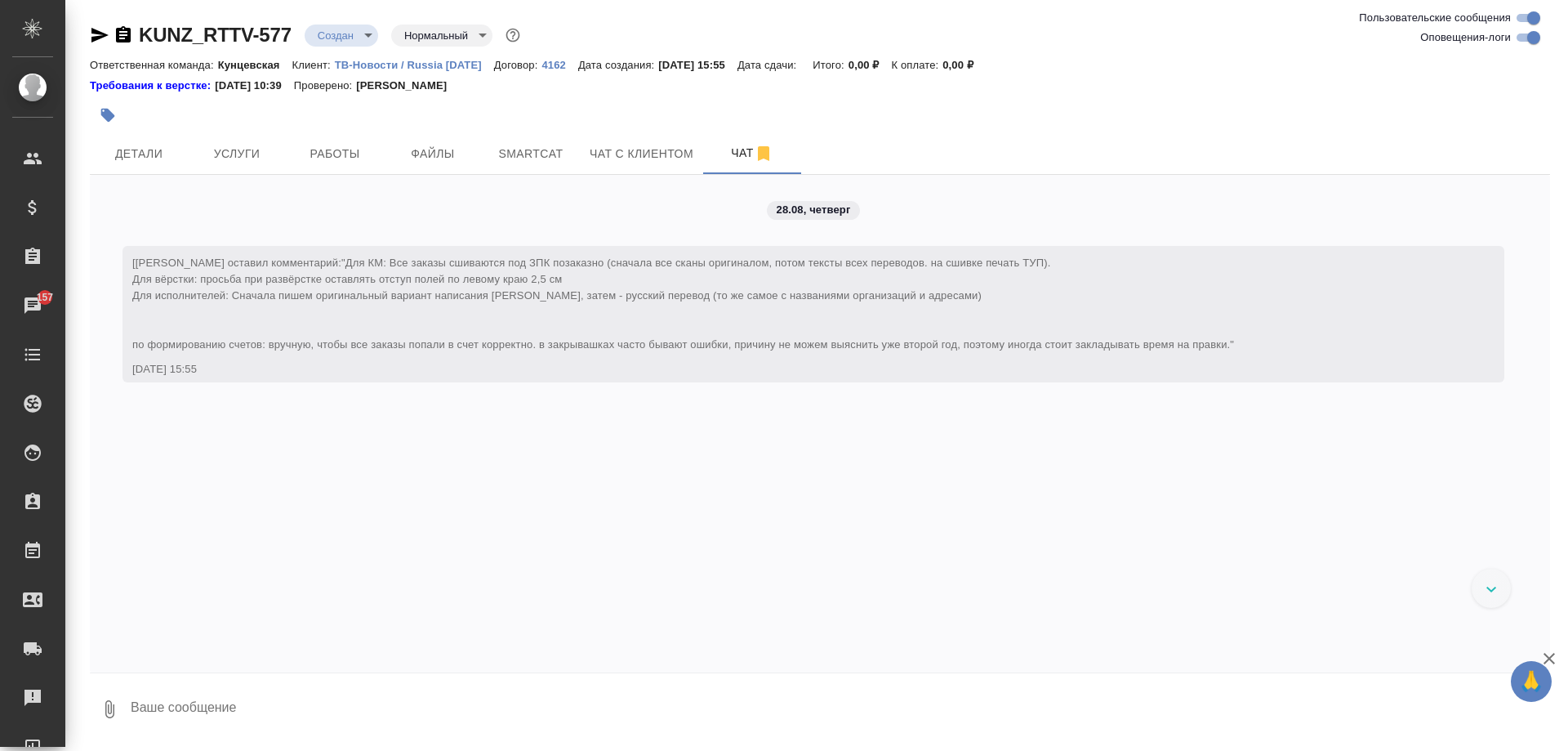
click at [543, 67] on p "4162" at bounding box center [559, 65] width 36 height 12
click at [164, 150] on span "Детали" at bounding box center [139, 153] width 79 height 20
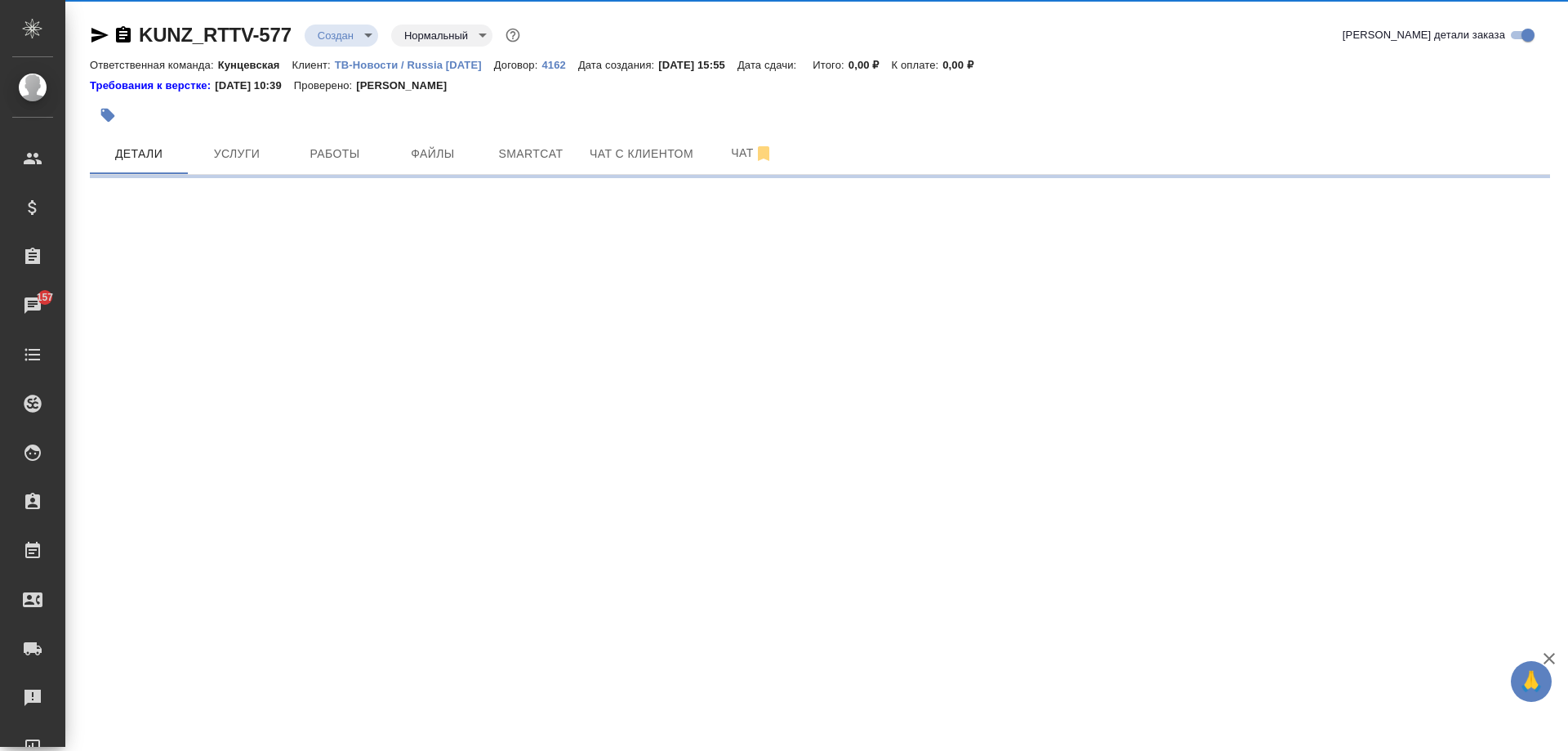
select select "RU"
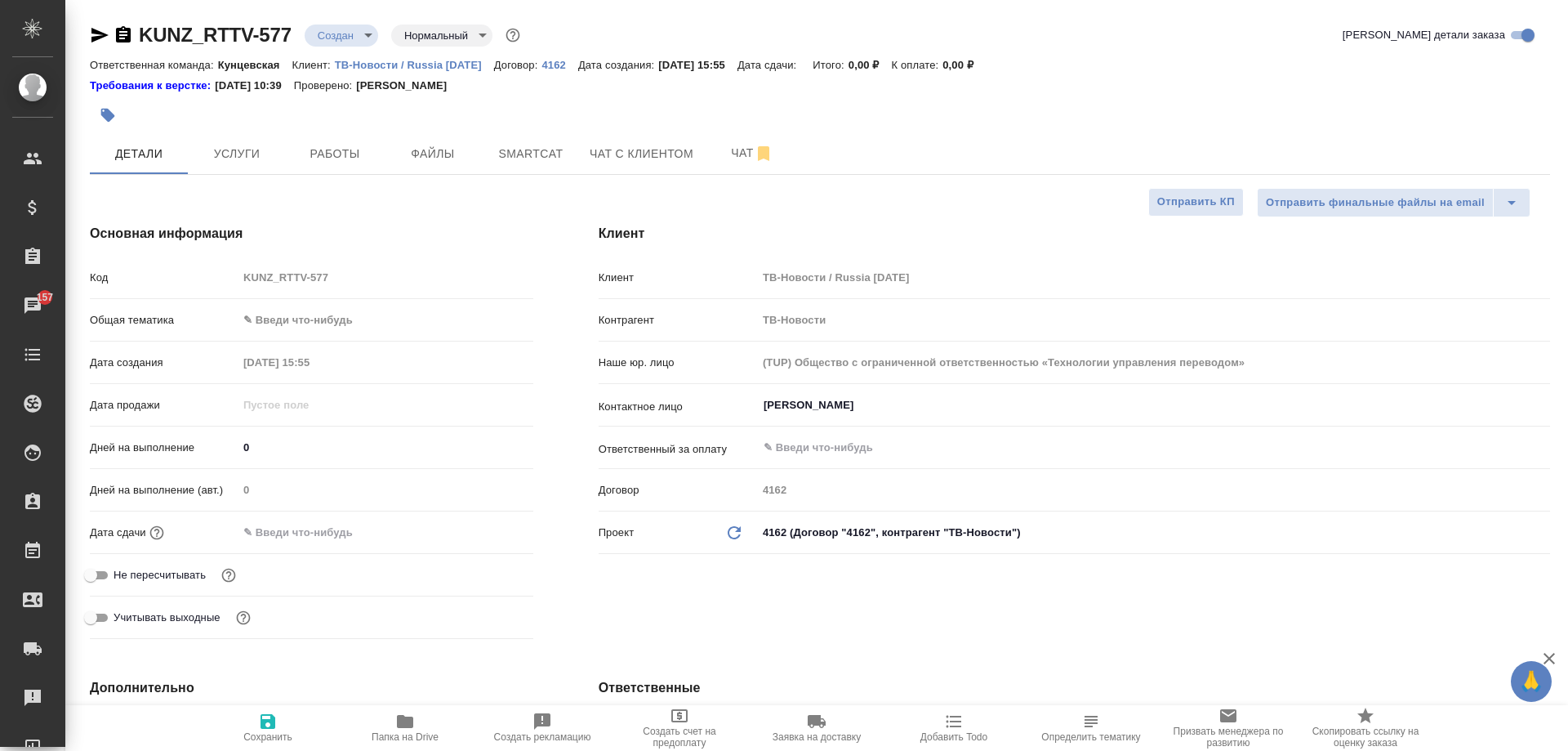
type textarea "x"
click at [407, 720] on icon "button" at bounding box center [405, 721] width 17 height 13
type textarea "x"
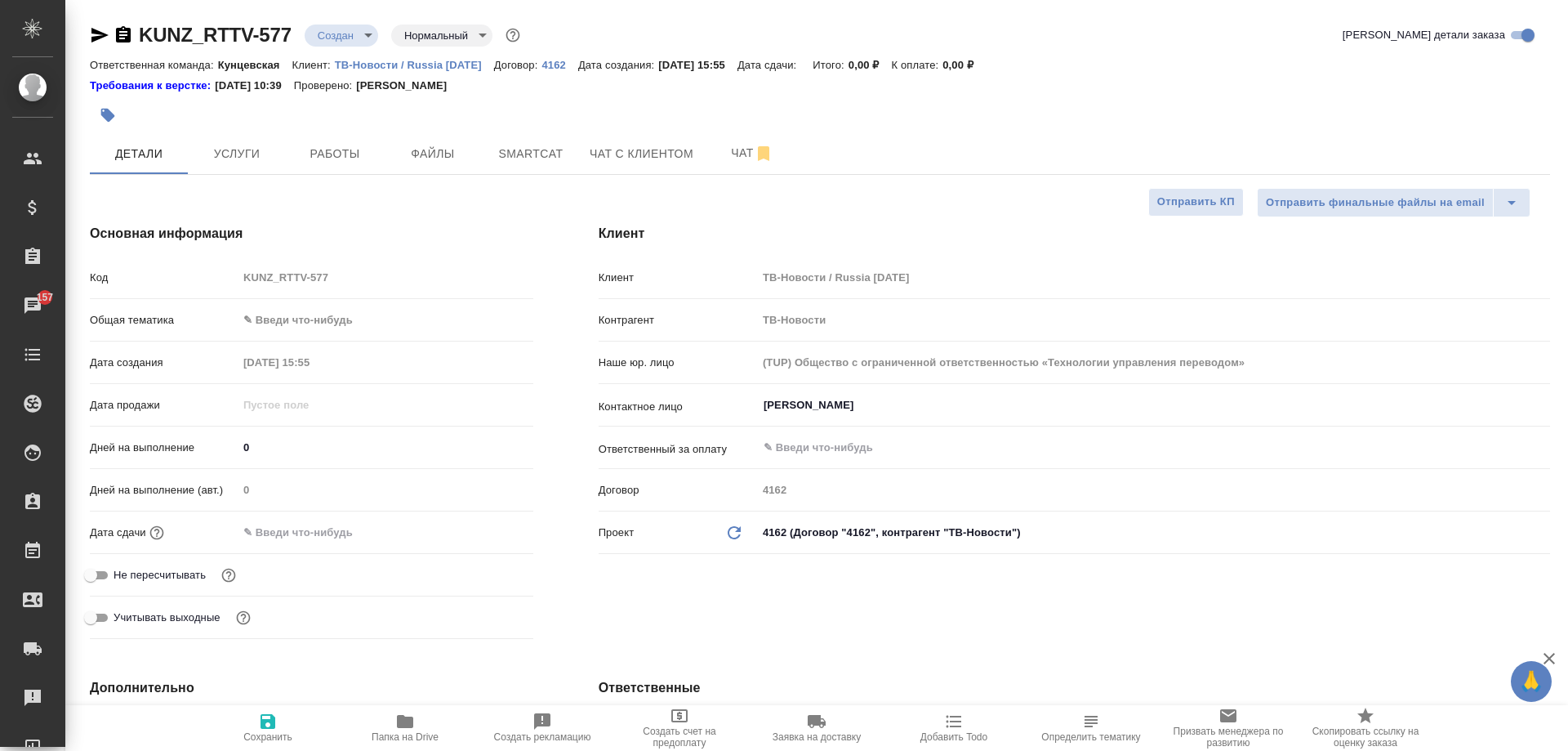
type textarea "x"
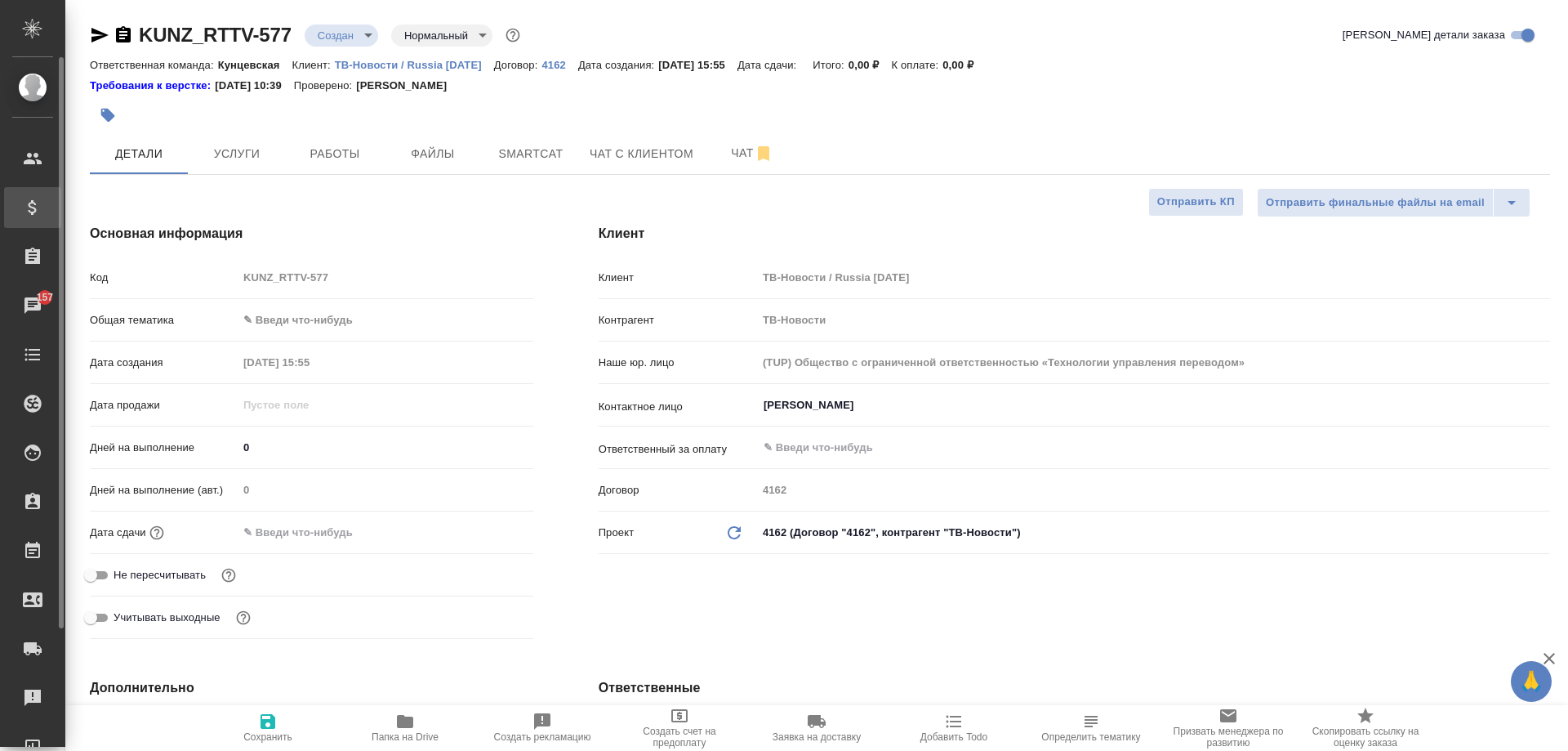
type textarea "x"
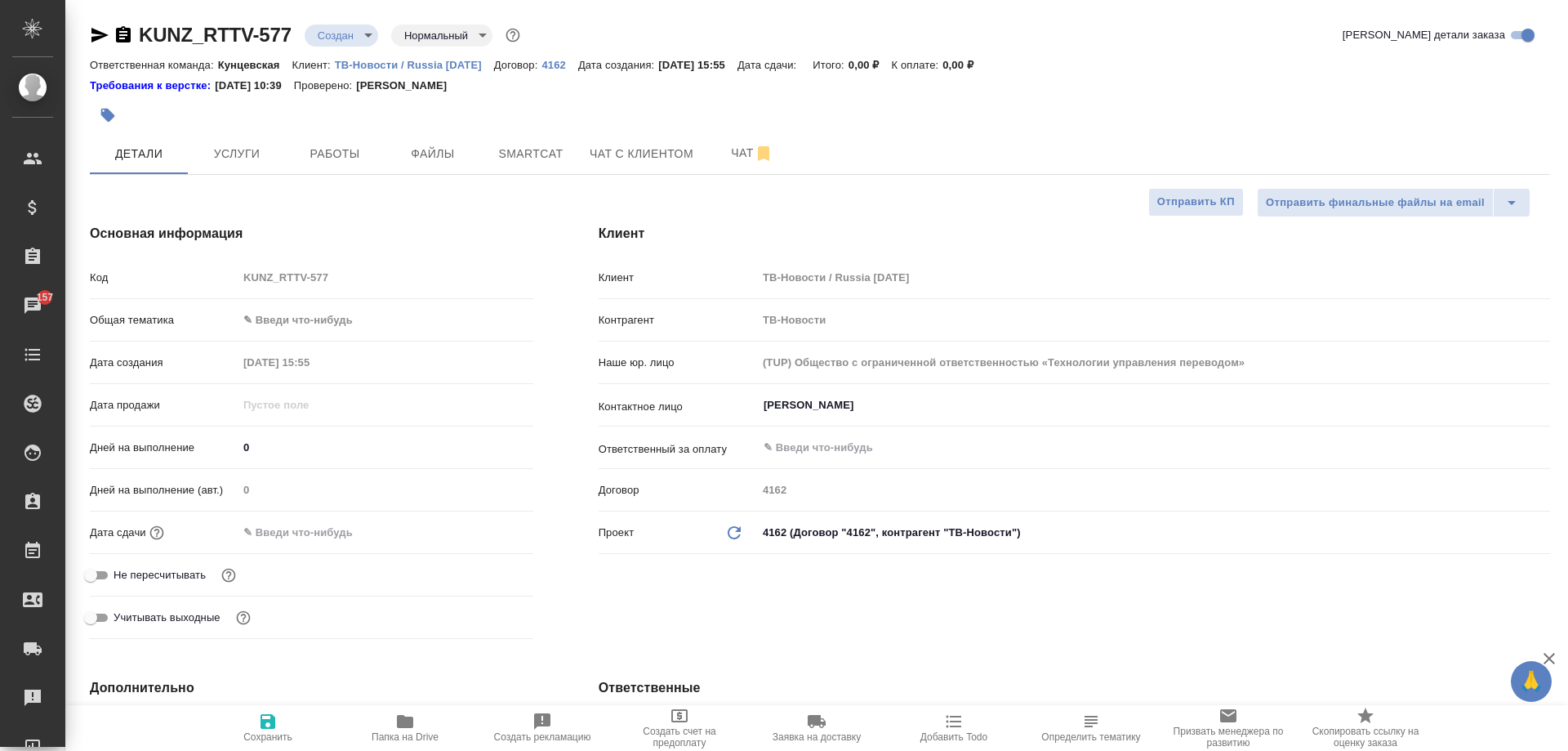
type textarea "x"
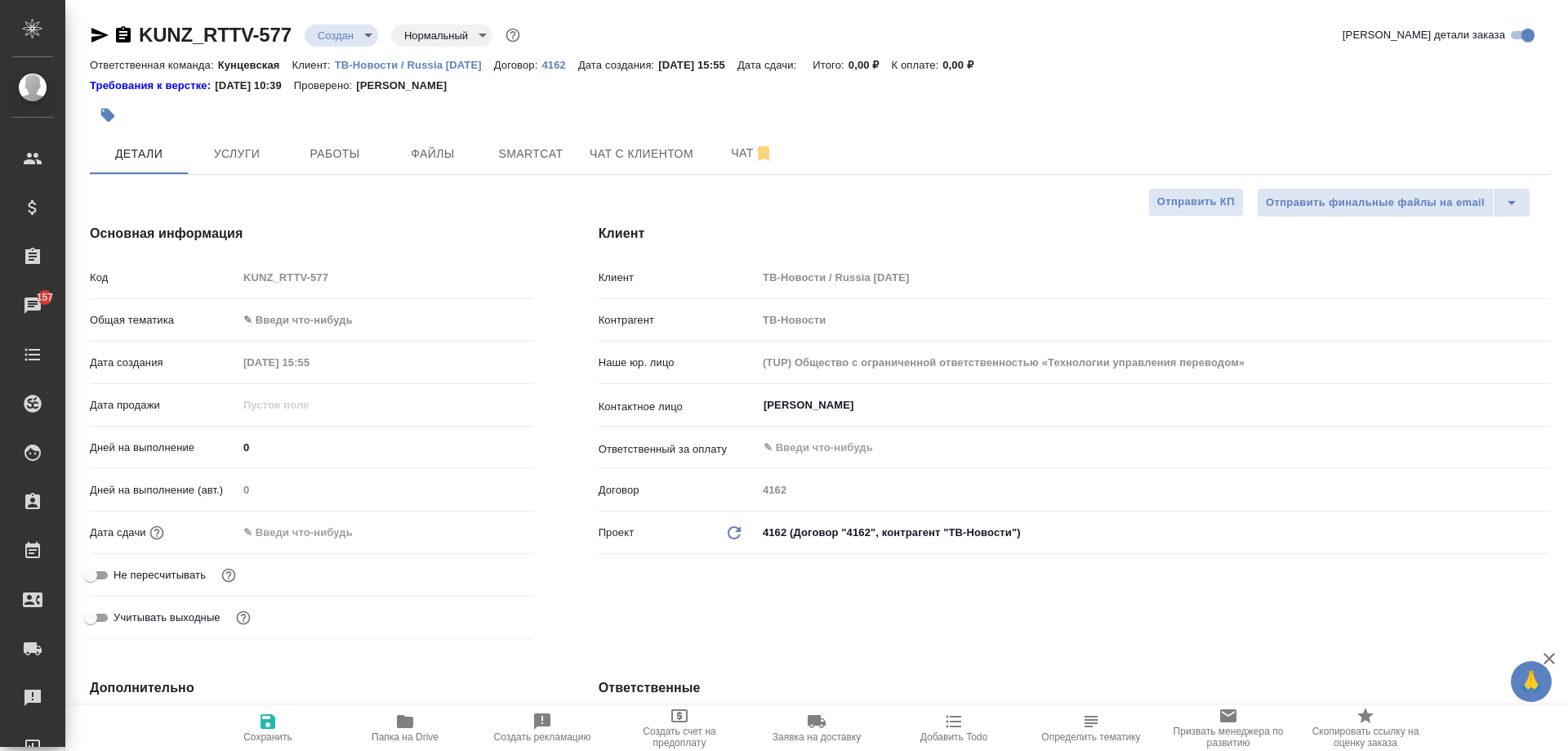
type textarea "x"
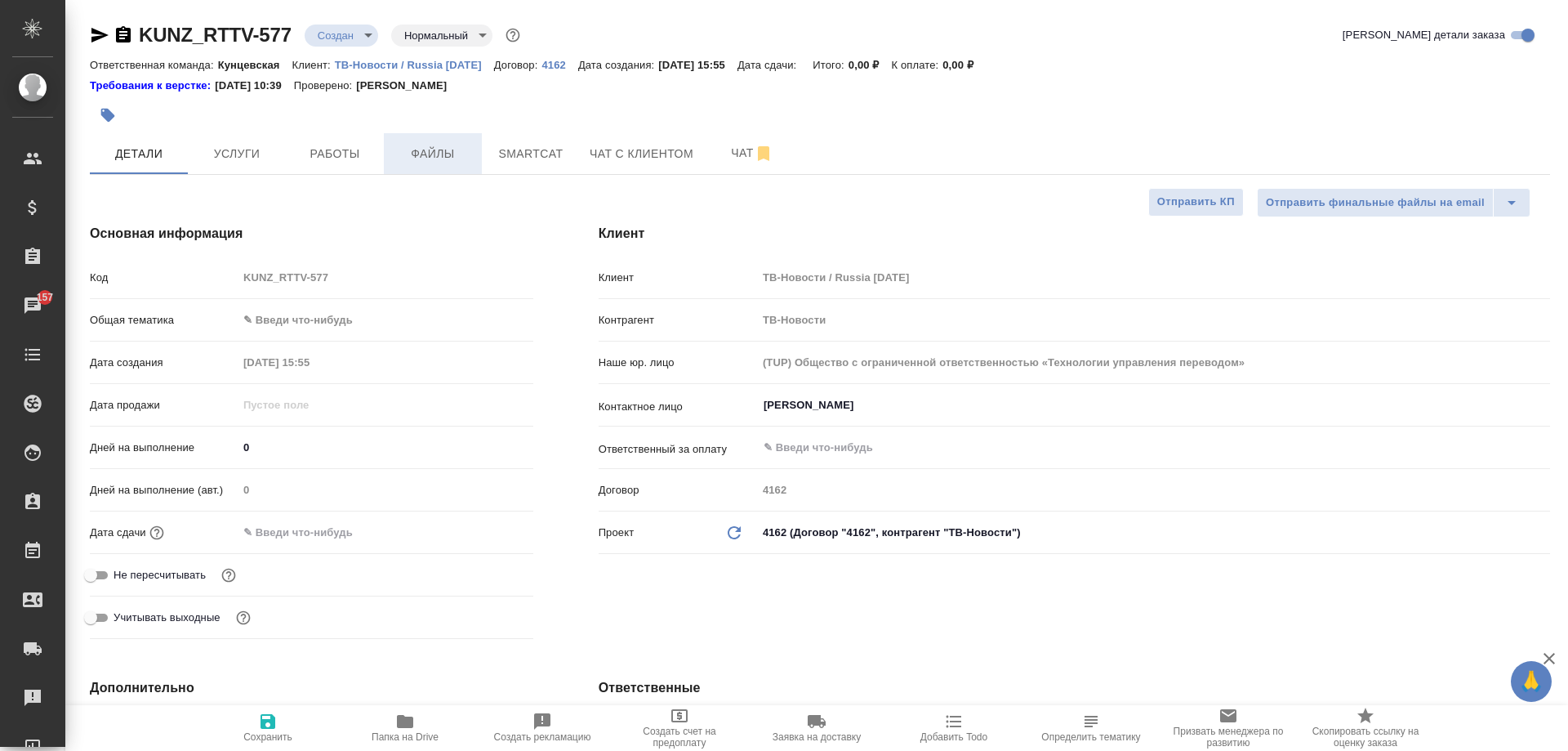
click at [396, 151] on span "Файлы" at bounding box center [433, 153] width 79 height 20
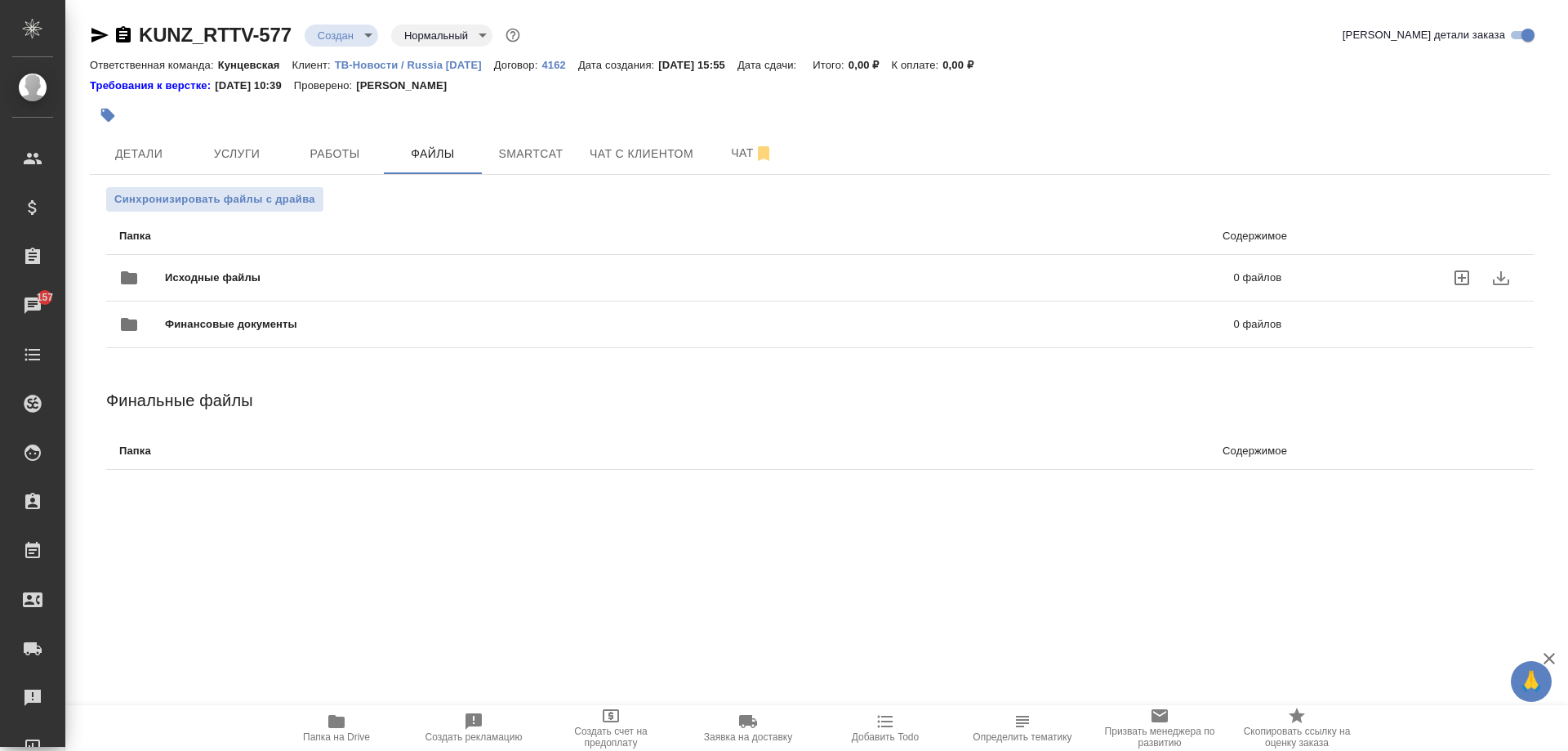
click at [1461, 270] on icon "uploadFiles" at bounding box center [1461, 277] width 15 height 15
click at [0, 0] on input "uploadFiles" at bounding box center [0, 0] width 0 height 0
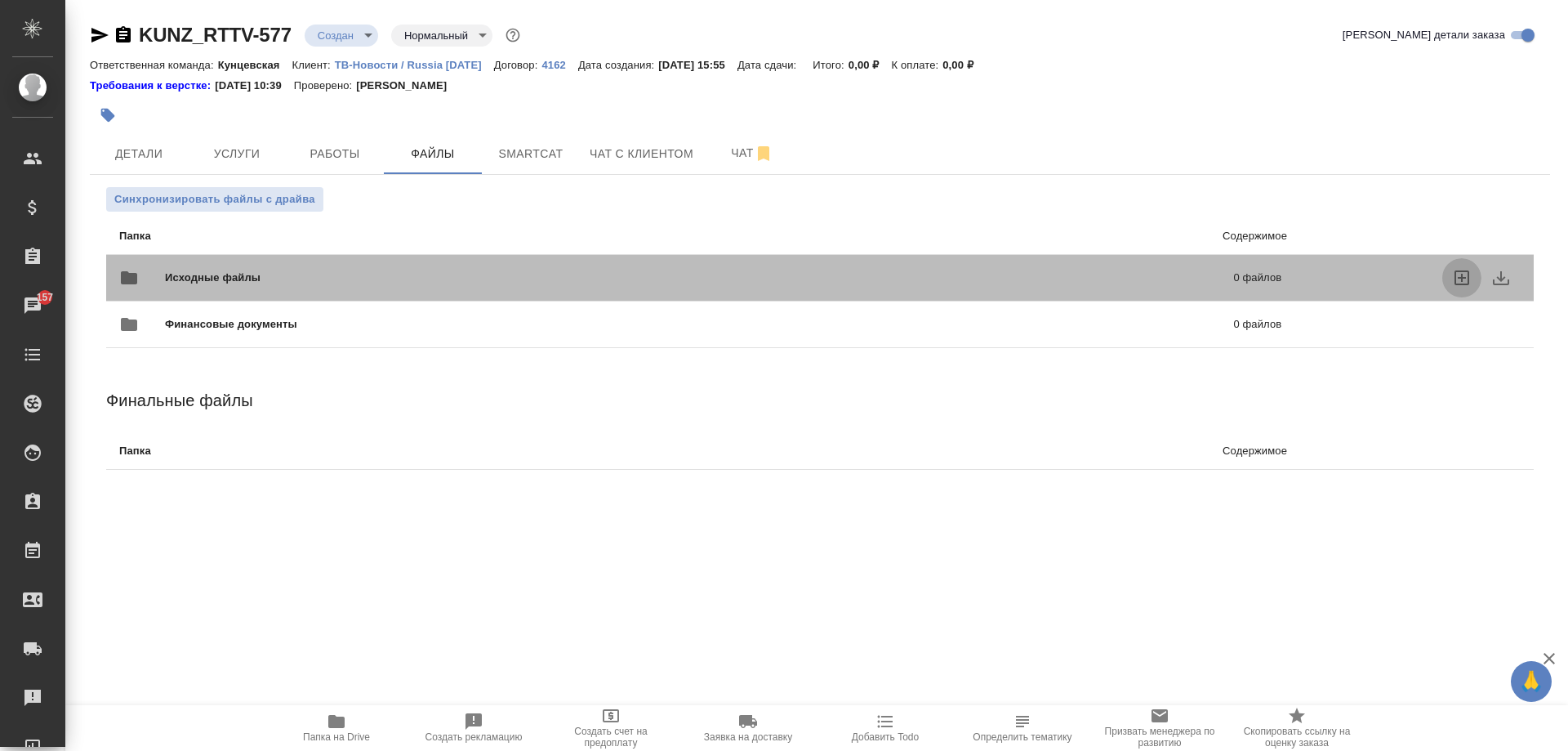
click at [1465, 273] on icon "uploadFiles" at bounding box center [1462, 277] width 19 height 19
click at [0, 0] on input "uploadFiles" at bounding box center [0, 0] width 0 height 0
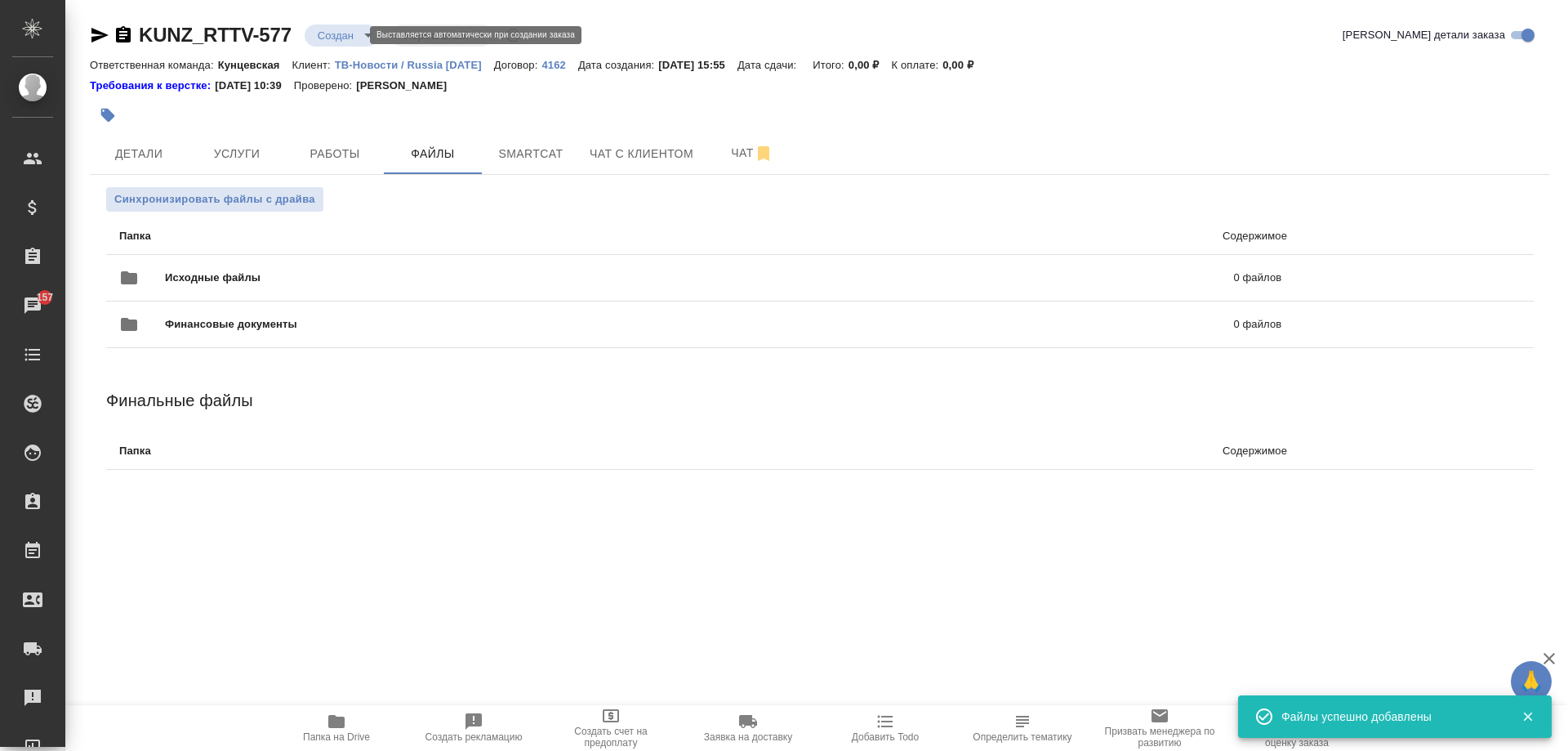
click at [315, 35] on body "🙏 .cls-1 fill:#fff; AWATERA Moskalets Alina Клиенты Спецификации Заказы 157 Чат…" at bounding box center [784, 376] width 1568 height 751
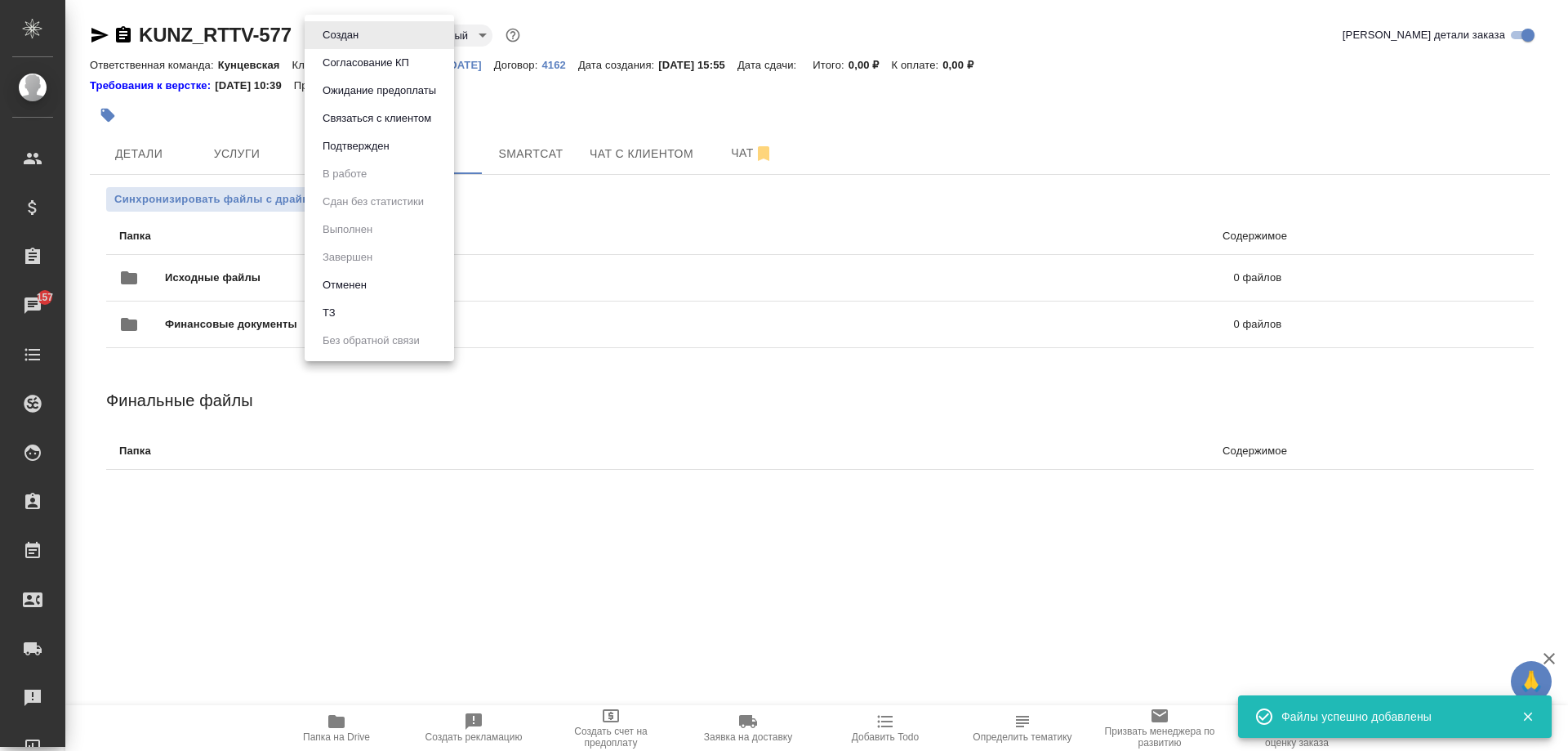
click at [372, 308] on li "ТЗ" at bounding box center [379, 313] width 150 height 28
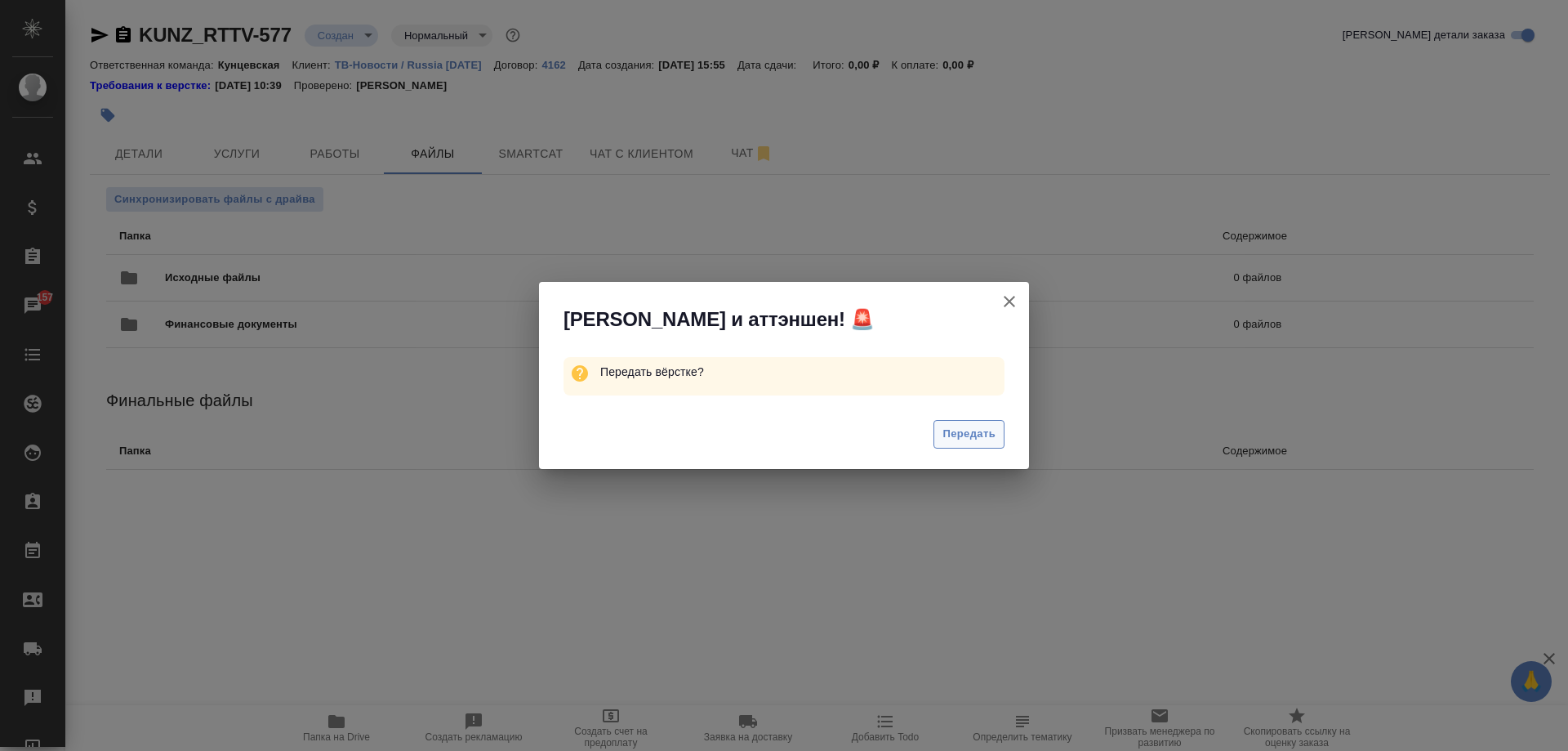
click at [979, 429] on span "Передать" at bounding box center [969, 433] width 53 height 18
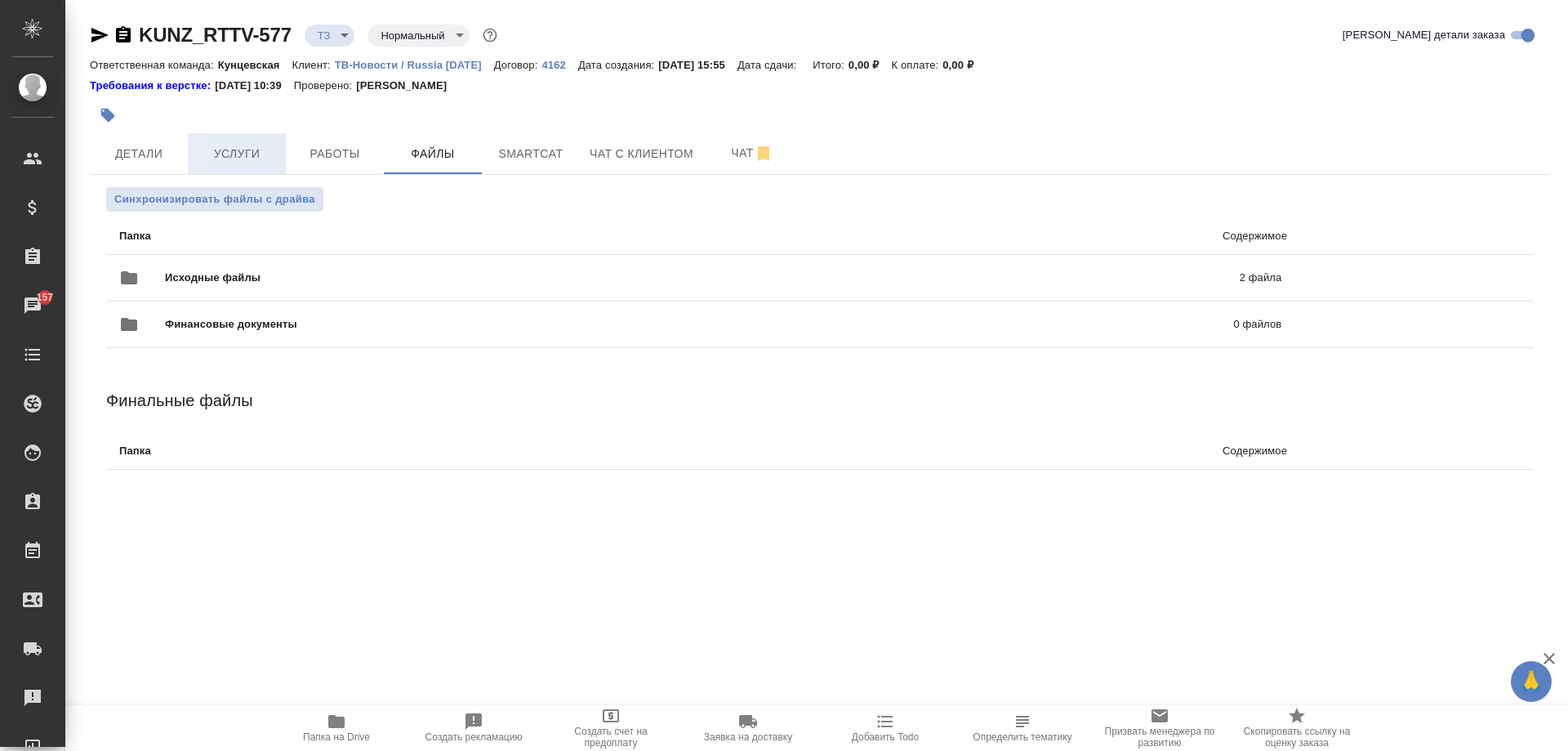
click at [283, 150] on button "Услуги" at bounding box center [237, 153] width 98 height 41
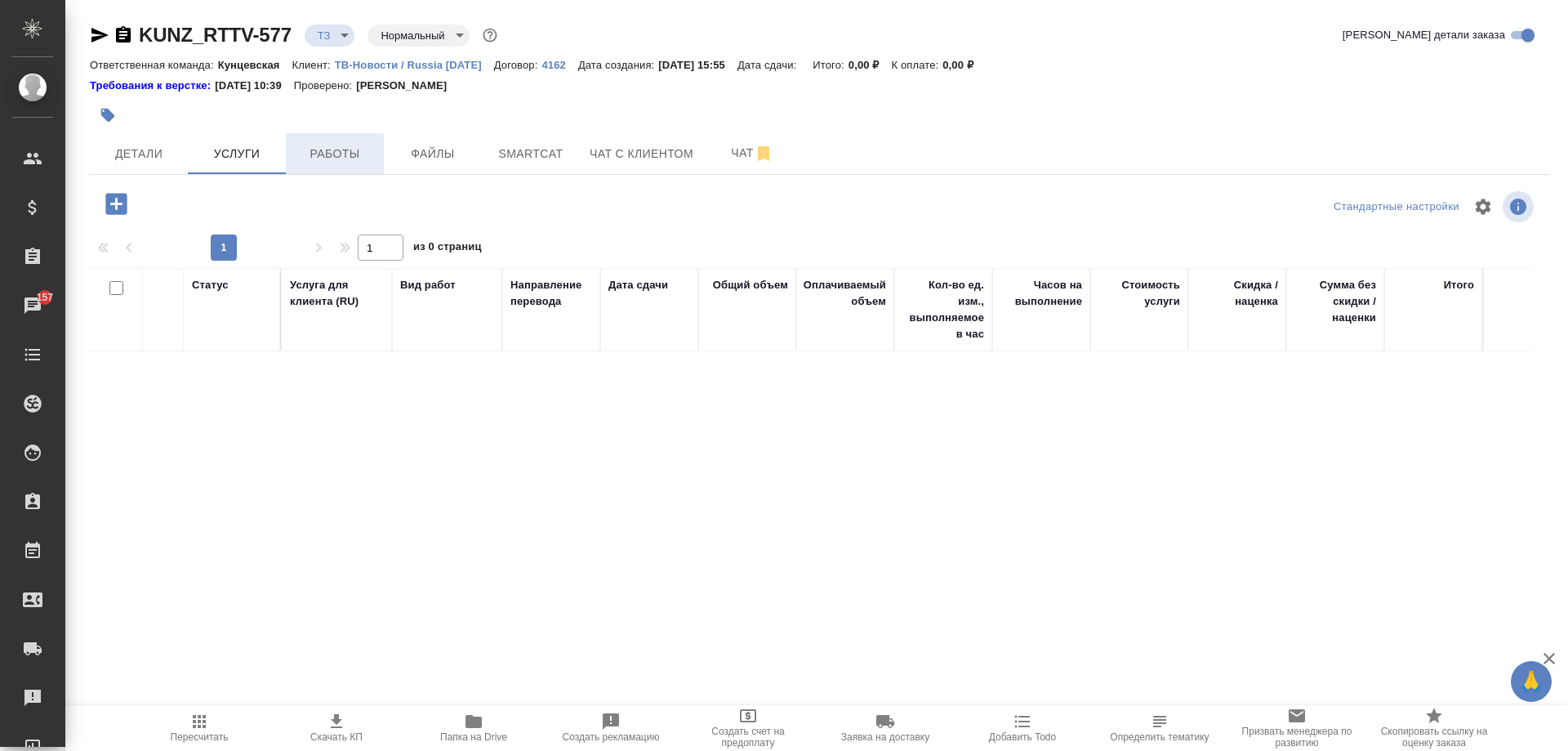
click at [293, 151] on button "Работы" at bounding box center [335, 153] width 98 height 41
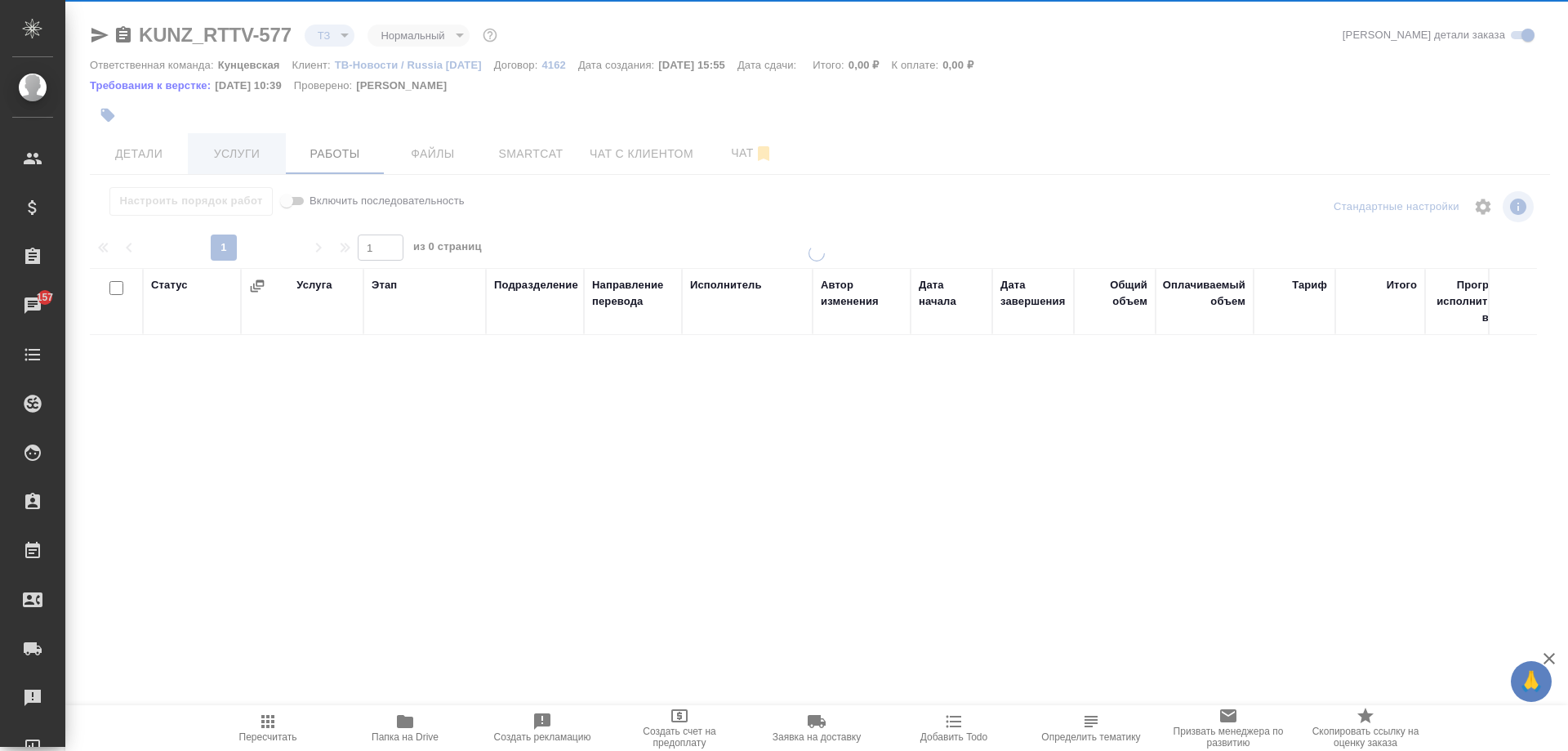
click at [248, 165] on div at bounding box center [816, 339] width 1502 height 677
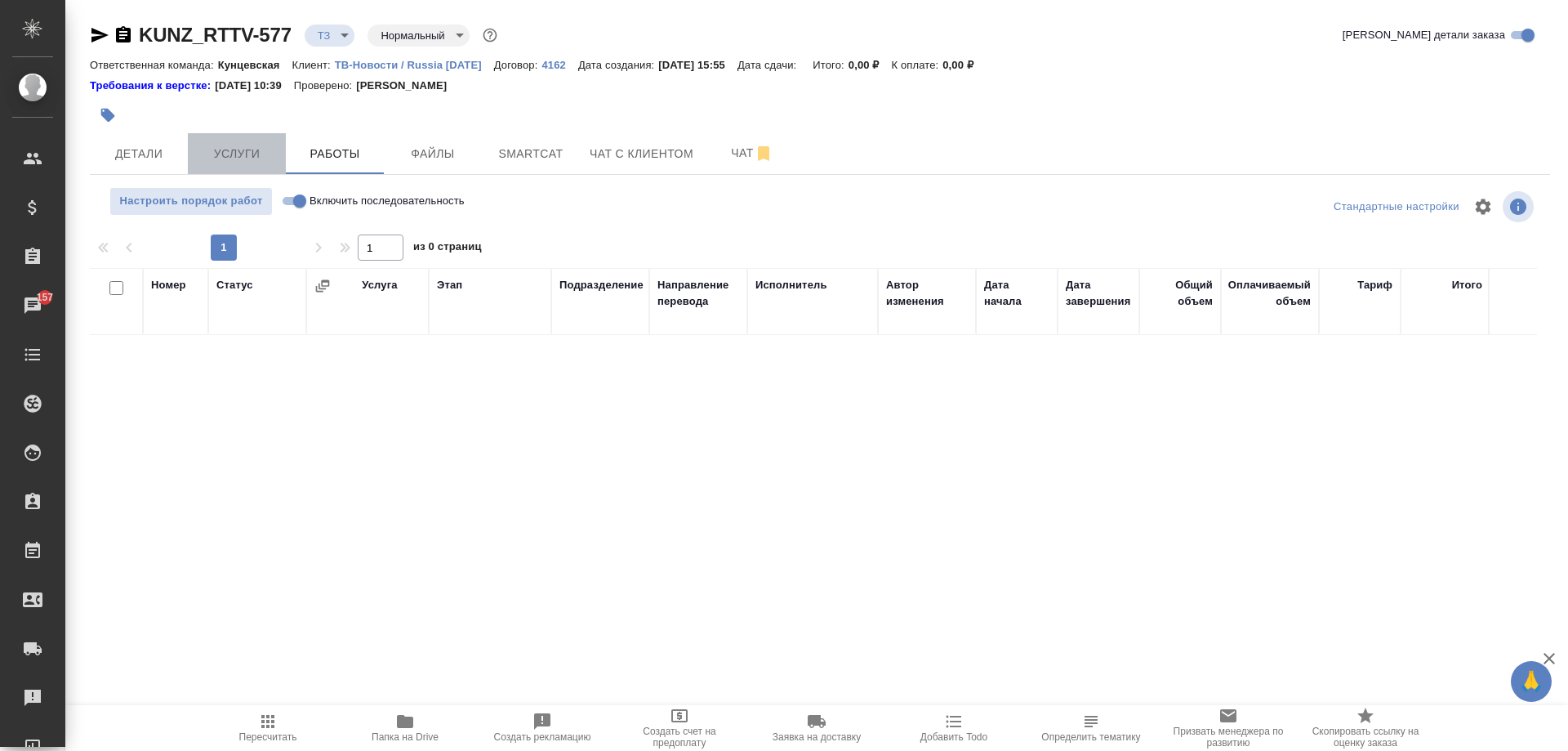
click at [202, 165] on button "Услуги" at bounding box center [237, 153] width 98 height 41
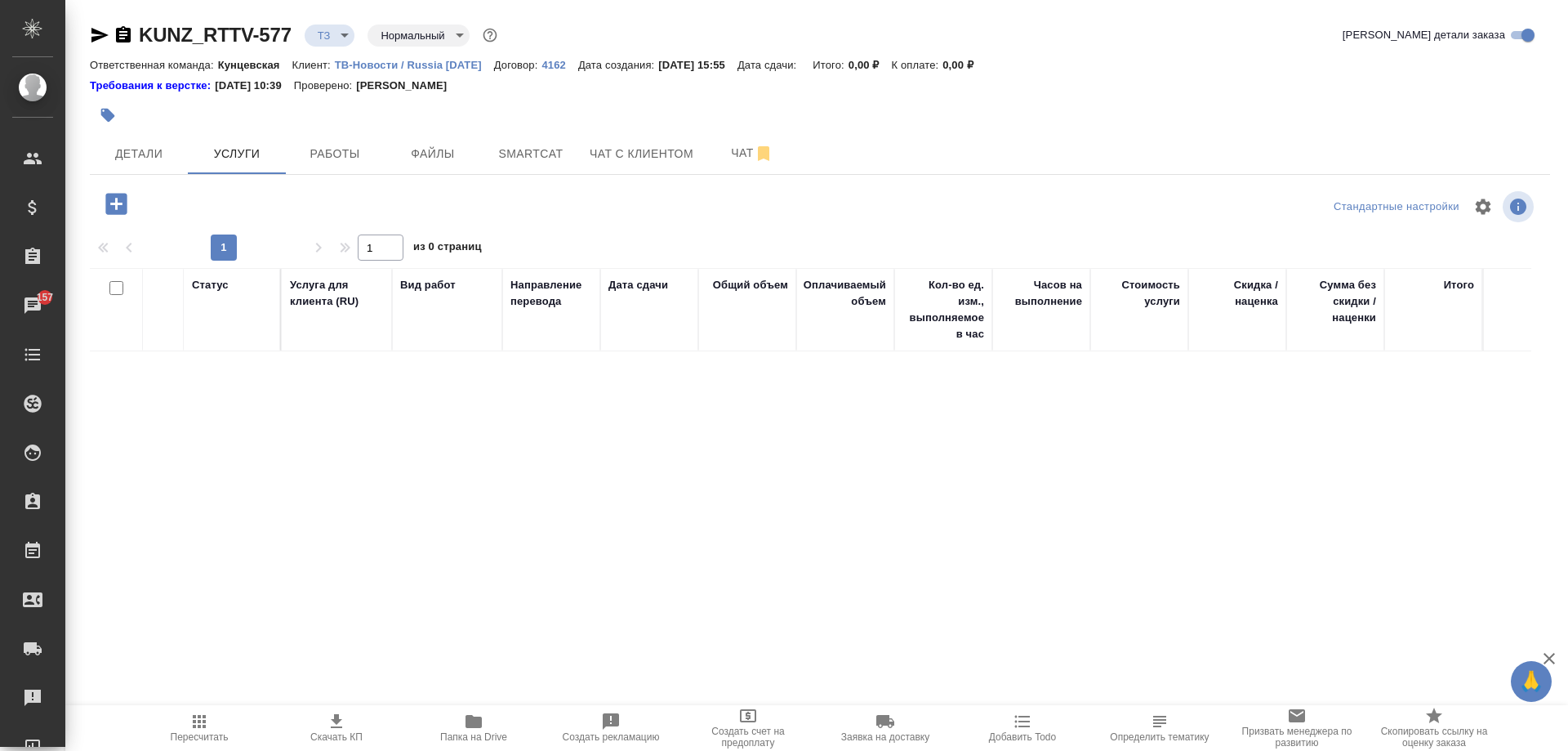
click at [124, 187] on div at bounding box center [117, 204] width 43 height 33
click at [122, 200] on icon "button" at bounding box center [116, 203] width 21 height 21
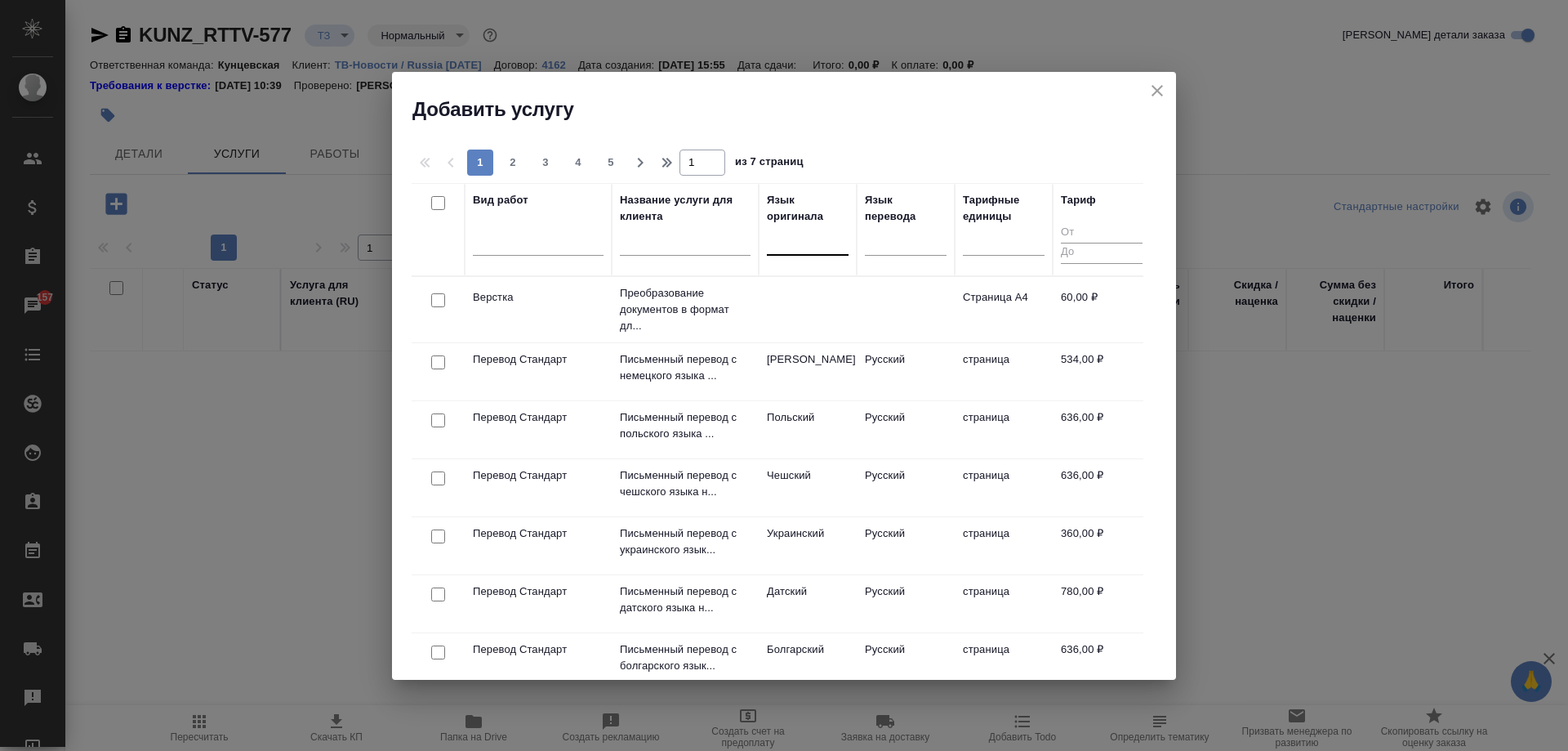
click at [808, 237] on div at bounding box center [807, 238] width 81 height 24
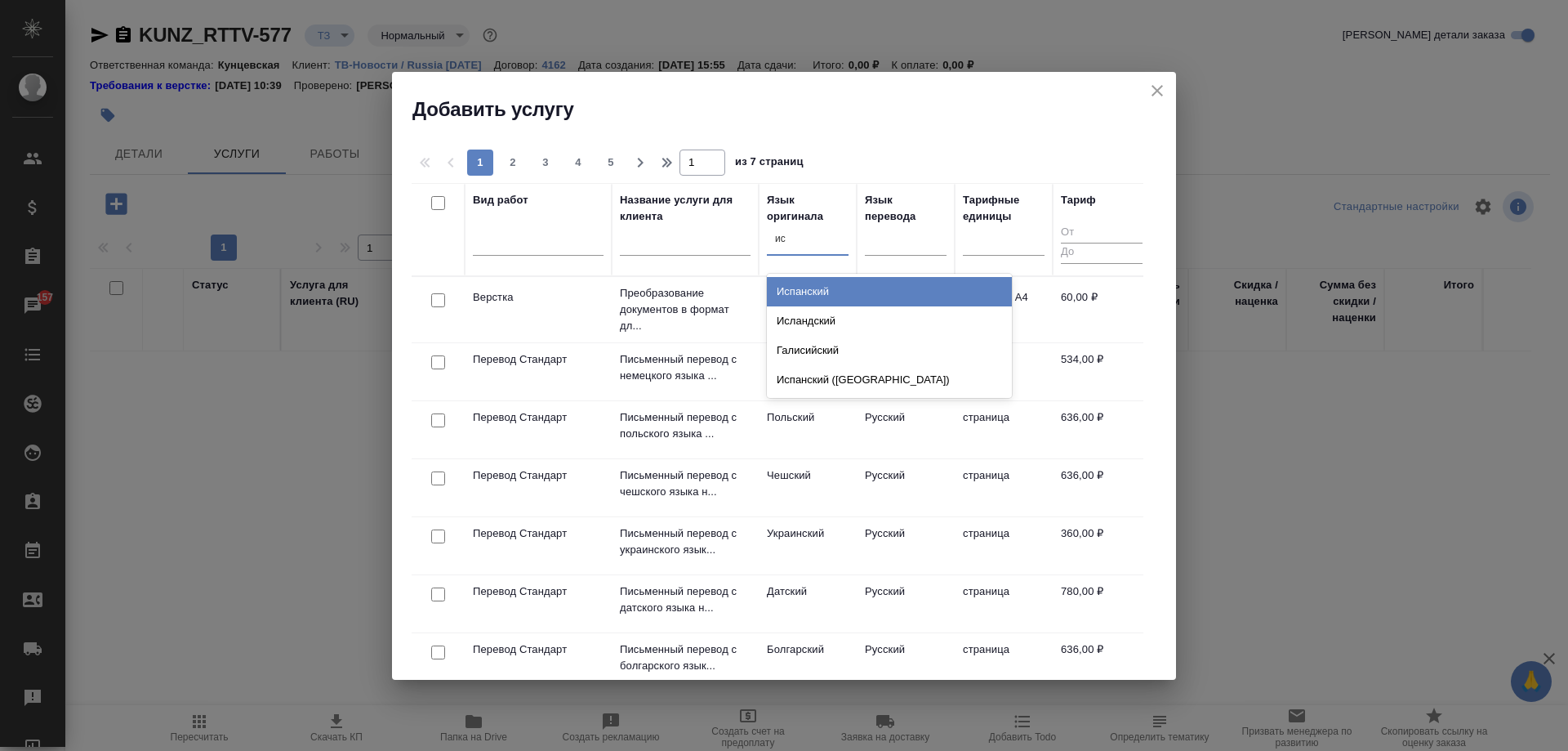
type input "исп"
click at [830, 292] on div "Испанский" at bounding box center [889, 291] width 245 height 30
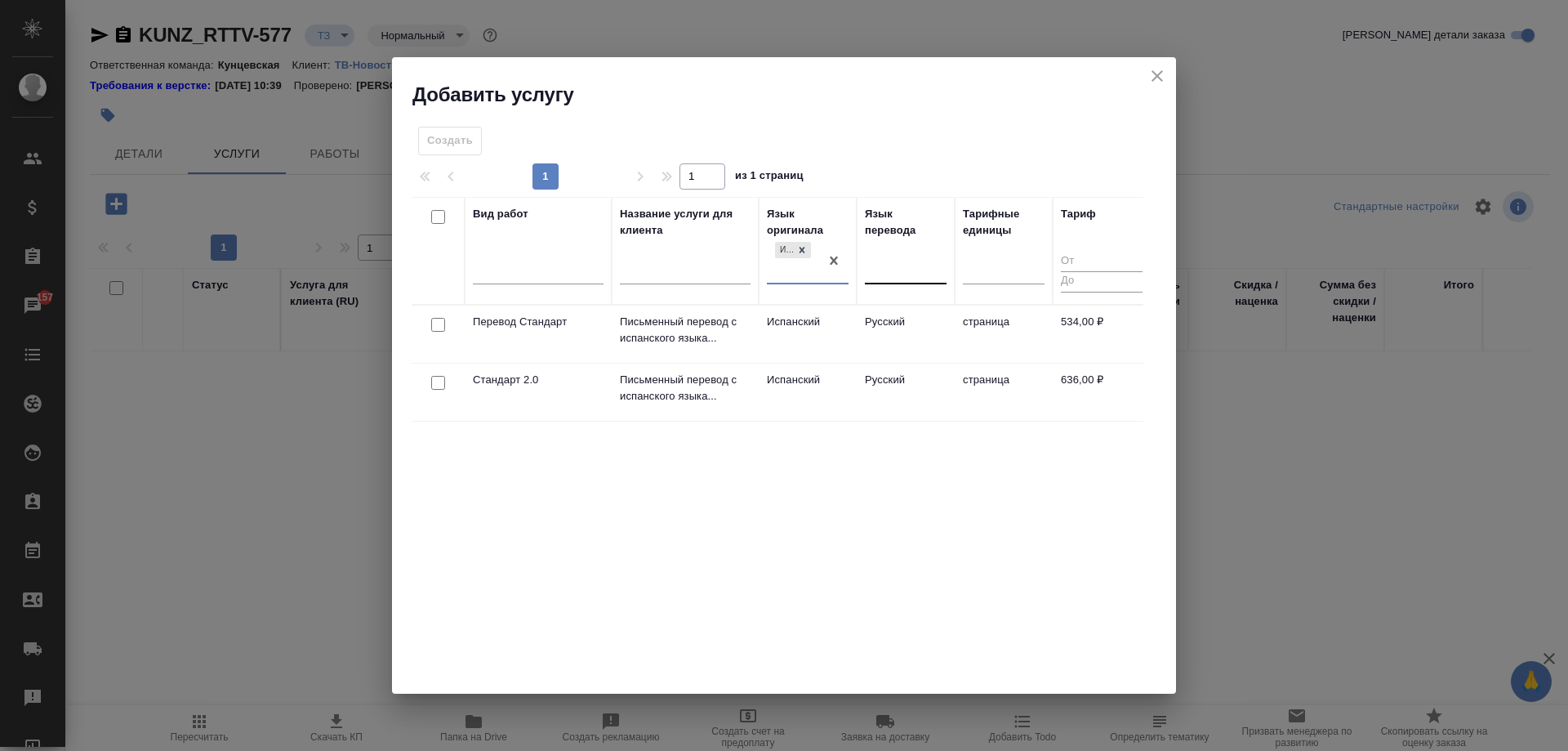
click at [879, 276] on div at bounding box center [905, 267] width 81 height 24
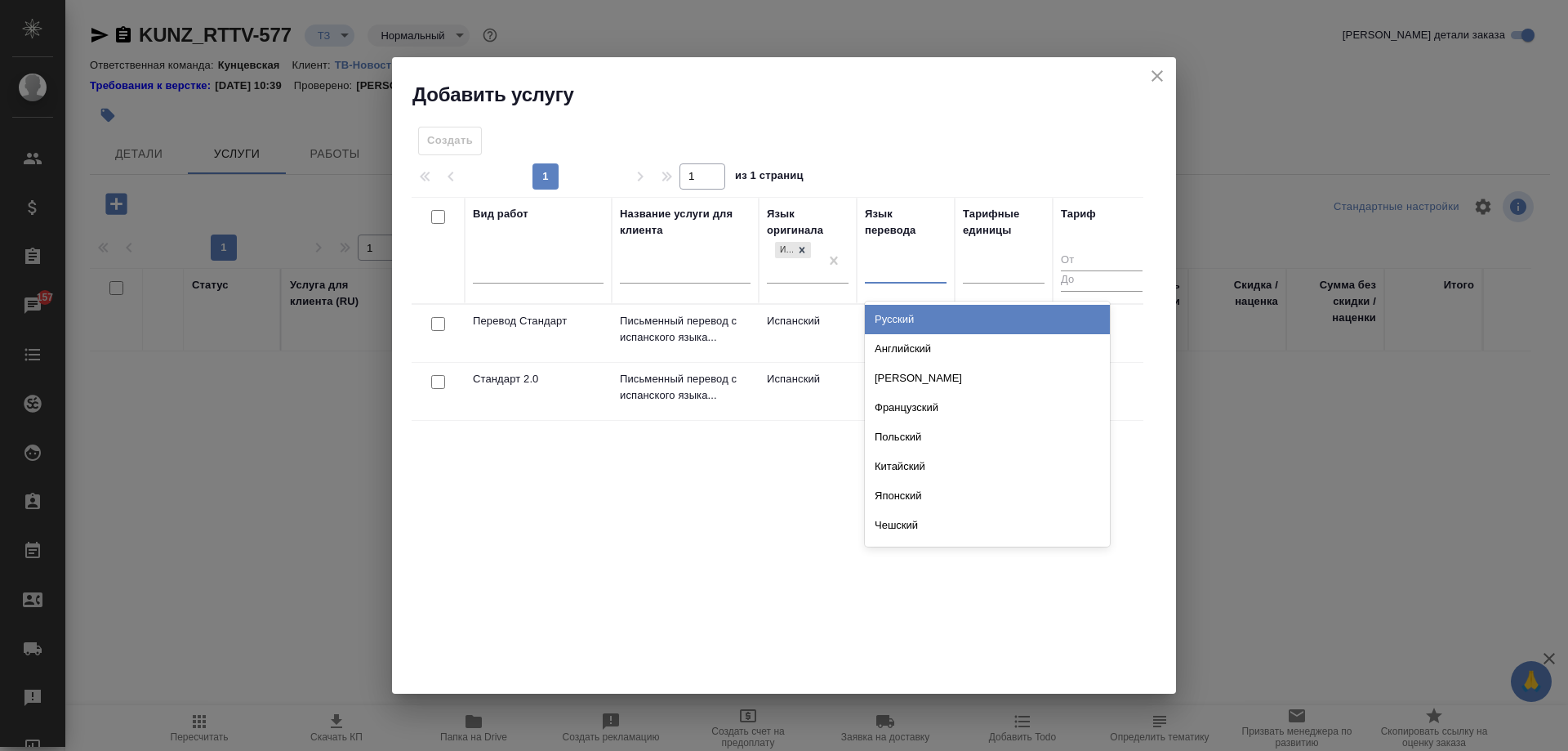
click at [894, 312] on div "Русский" at bounding box center [987, 319] width 245 height 30
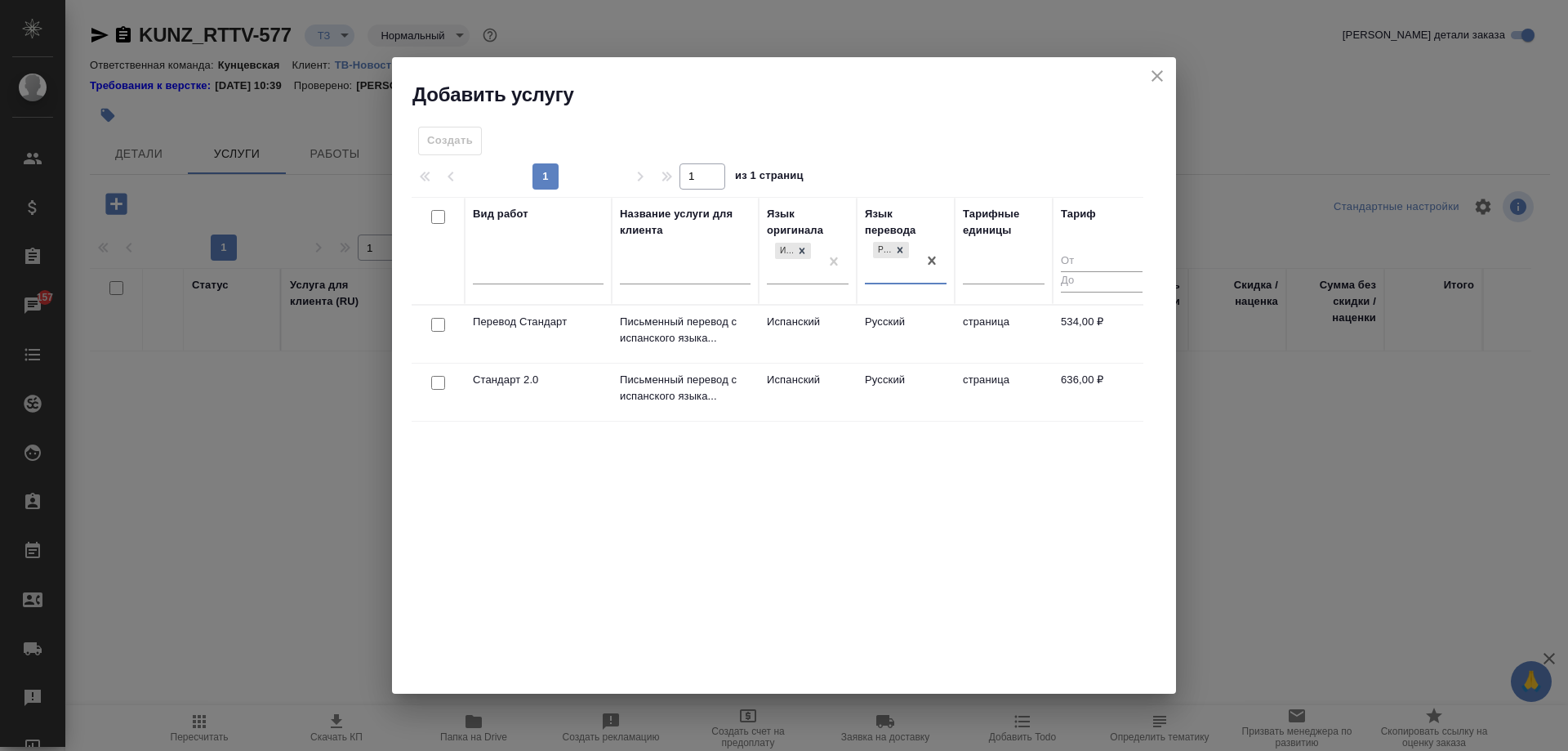
click at [868, 331] on td "Русский" at bounding box center [906, 333] width 98 height 57
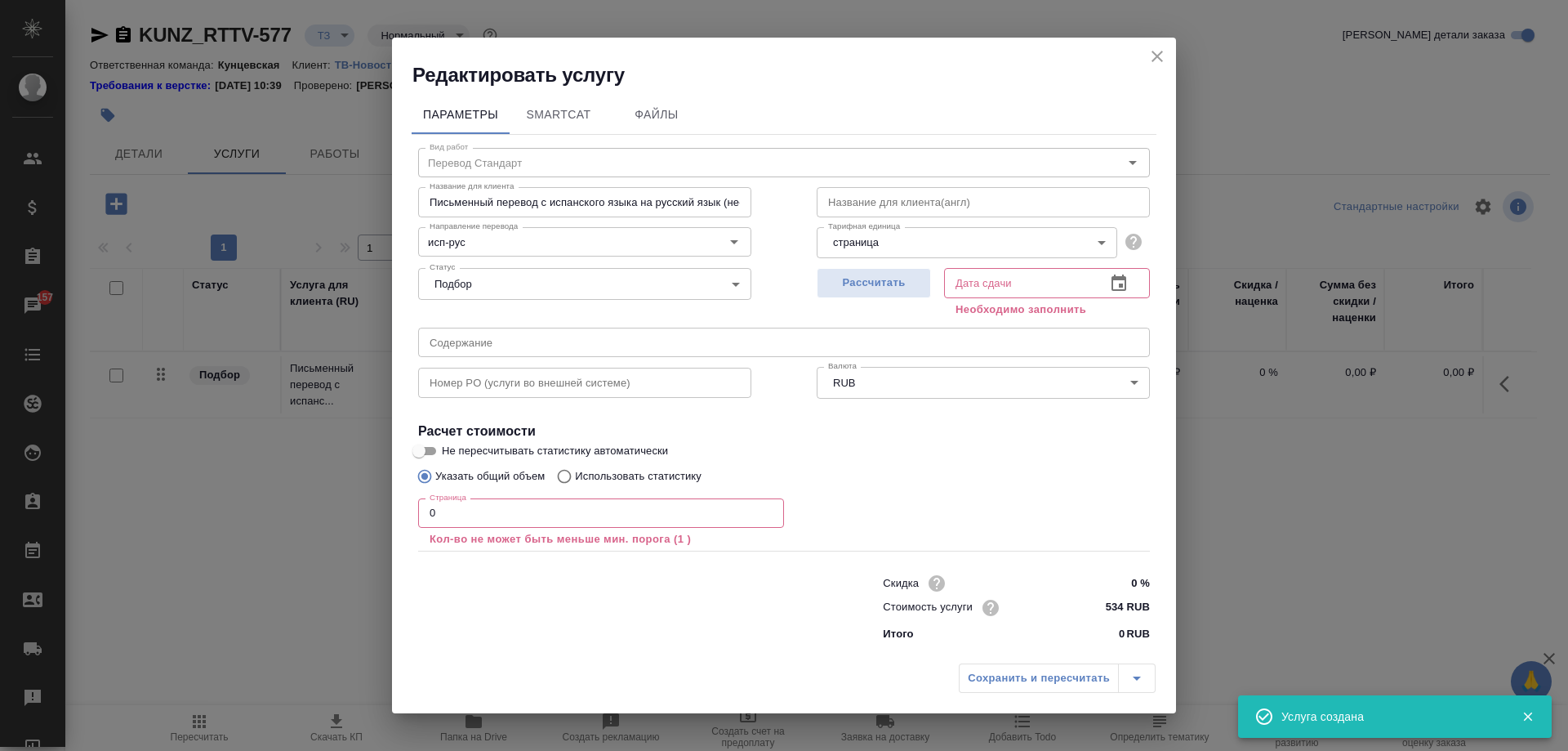
click at [489, 523] on input "0" at bounding box center [601, 513] width 366 height 30
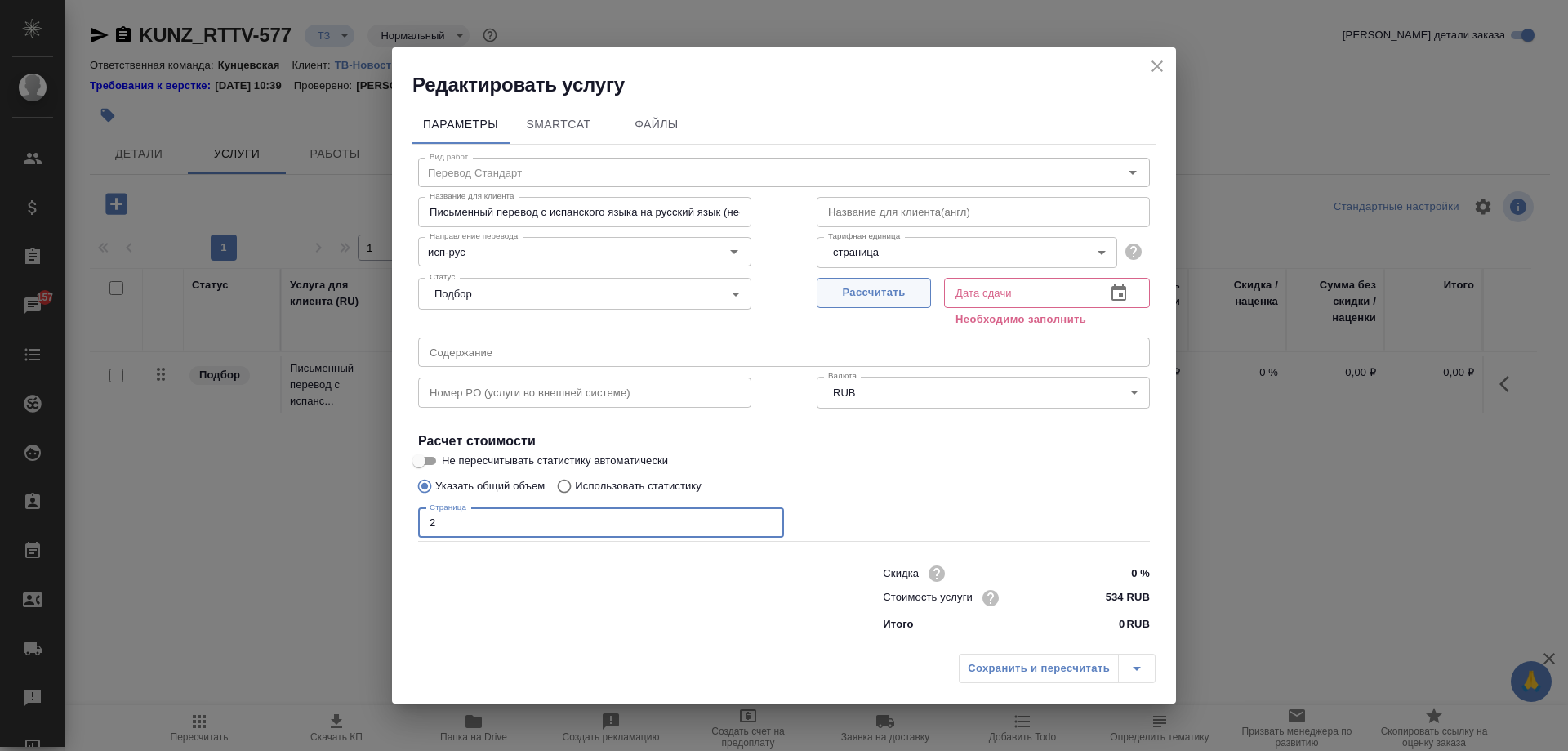
type input "2"
click at [908, 280] on button "Рассчитать" at bounding box center [873, 292] width 115 height 31
type input "29.08.2025 10:14"
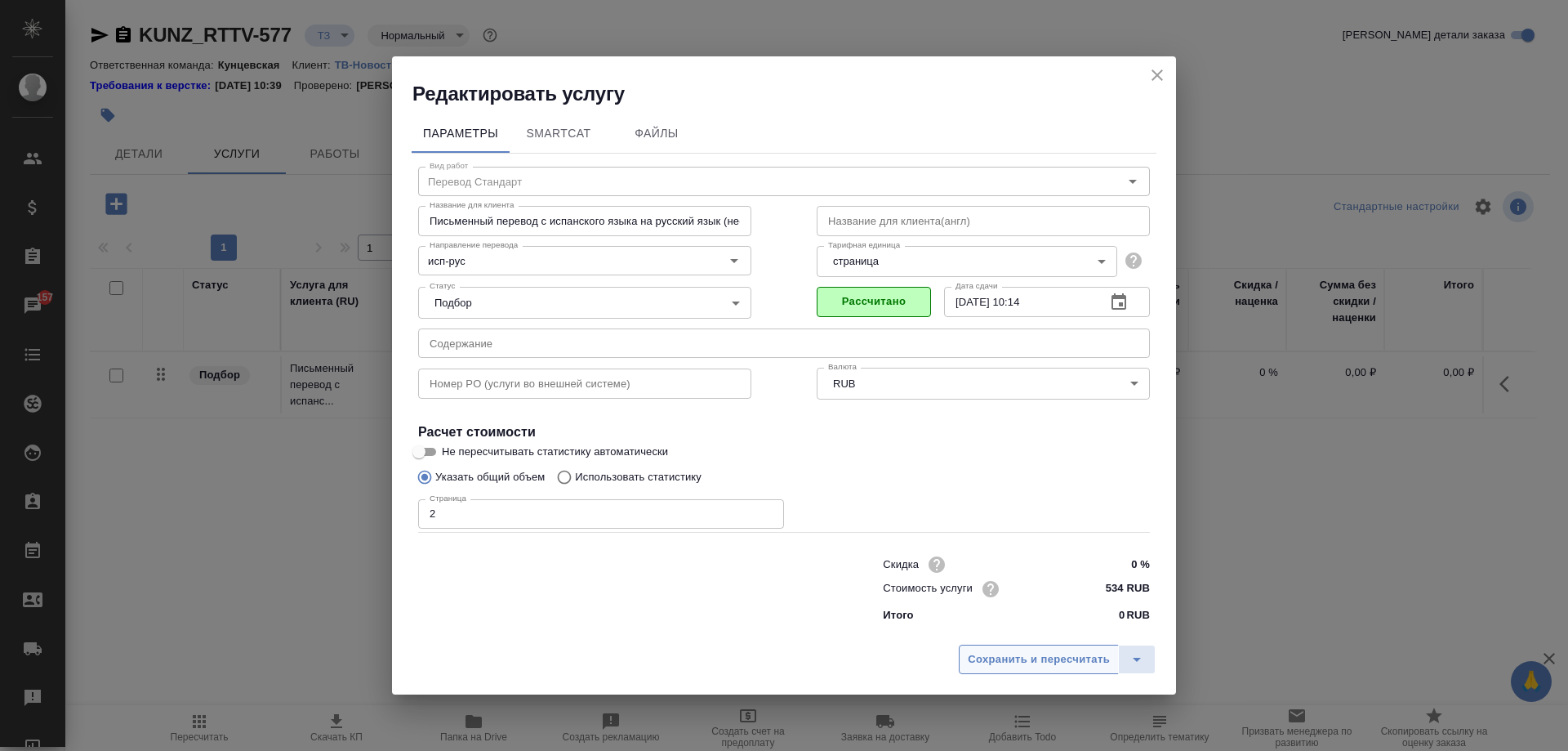
click at [1001, 657] on span "Сохранить и пересчитать" at bounding box center [1039, 659] width 142 height 18
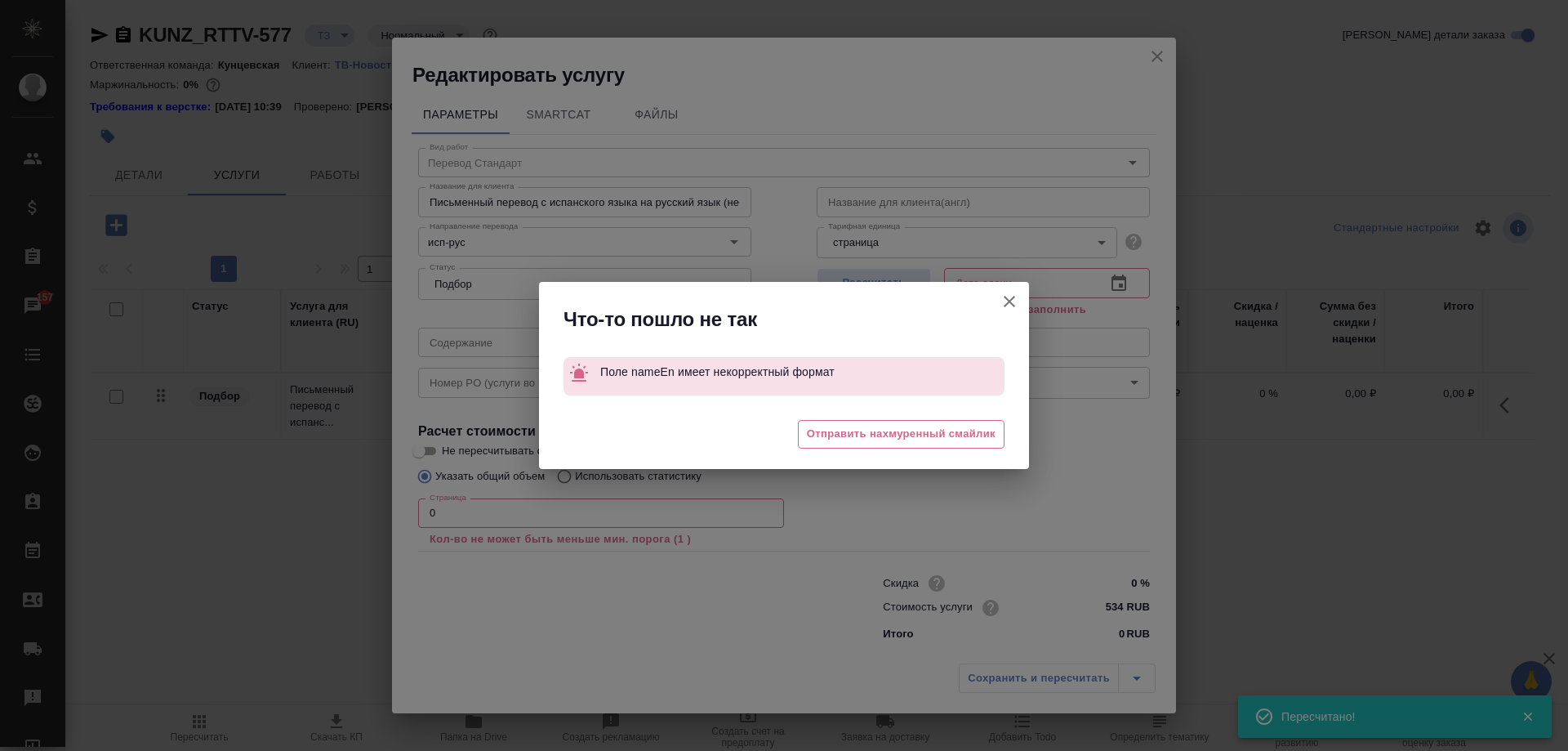
click at [1014, 304] on icon "button" at bounding box center [1009, 301] width 19 height 19
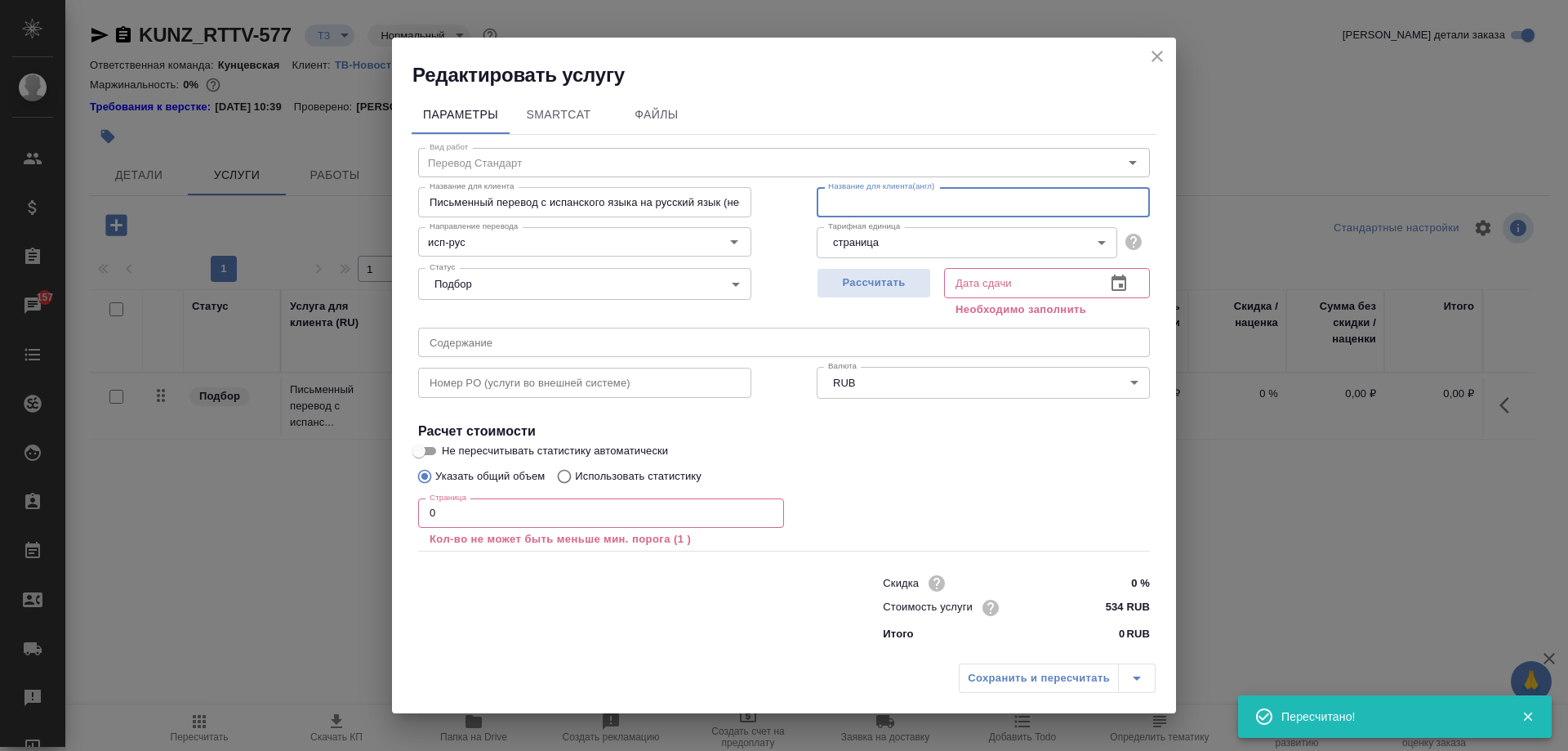
click at [951, 200] on input "text" at bounding box center [983, 202] width 333 height 30
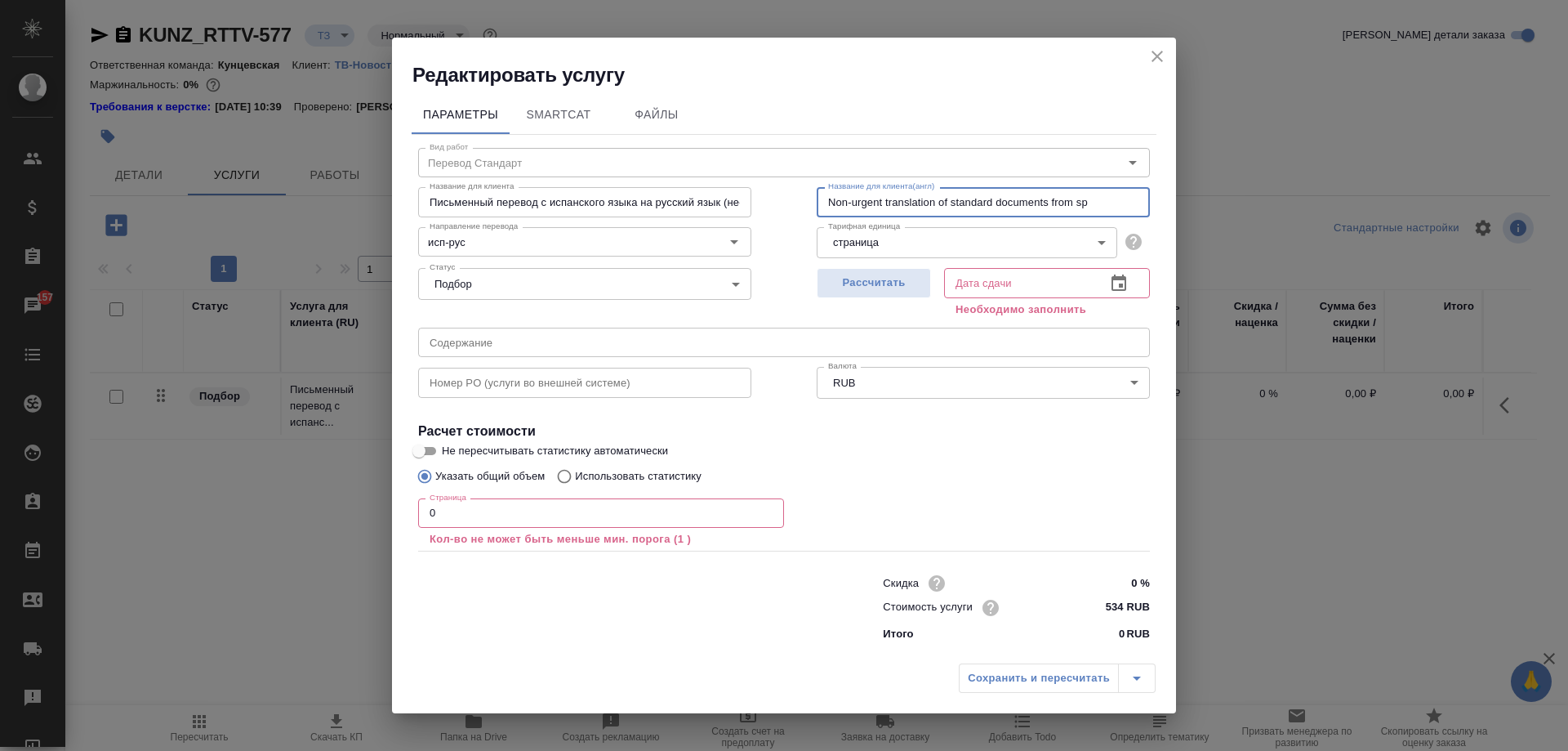
type input "Non-urgent translation of standard documents from Spanish to Russian"
drag, startPoint x: 990, startPoint y: 200, endPoint x: 1245, endPoint y: 198, distance: 255.0
click at [1245, 198] on div "Редактировать услугу Параметры SmartCat Файлы Вид работ Перевод Стандарт Вид ра…" at bounding box center [784, 376] width 1568 height 751
click at [844, 275] on span "Рассчитать" at bounding box center [874, 283] width 96 height 18
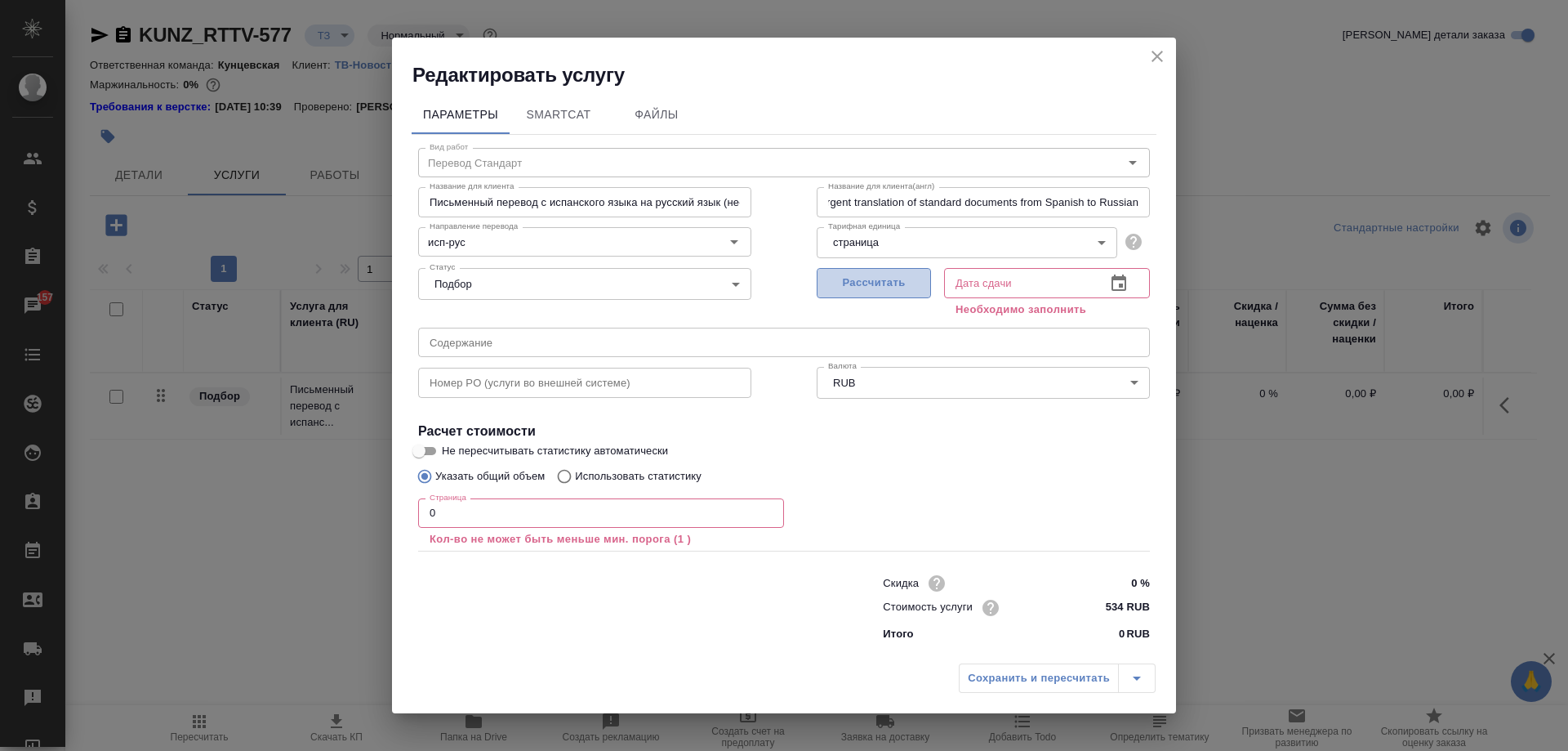
scroll to position [0, 0]
type input "28.08.2025 16:14"
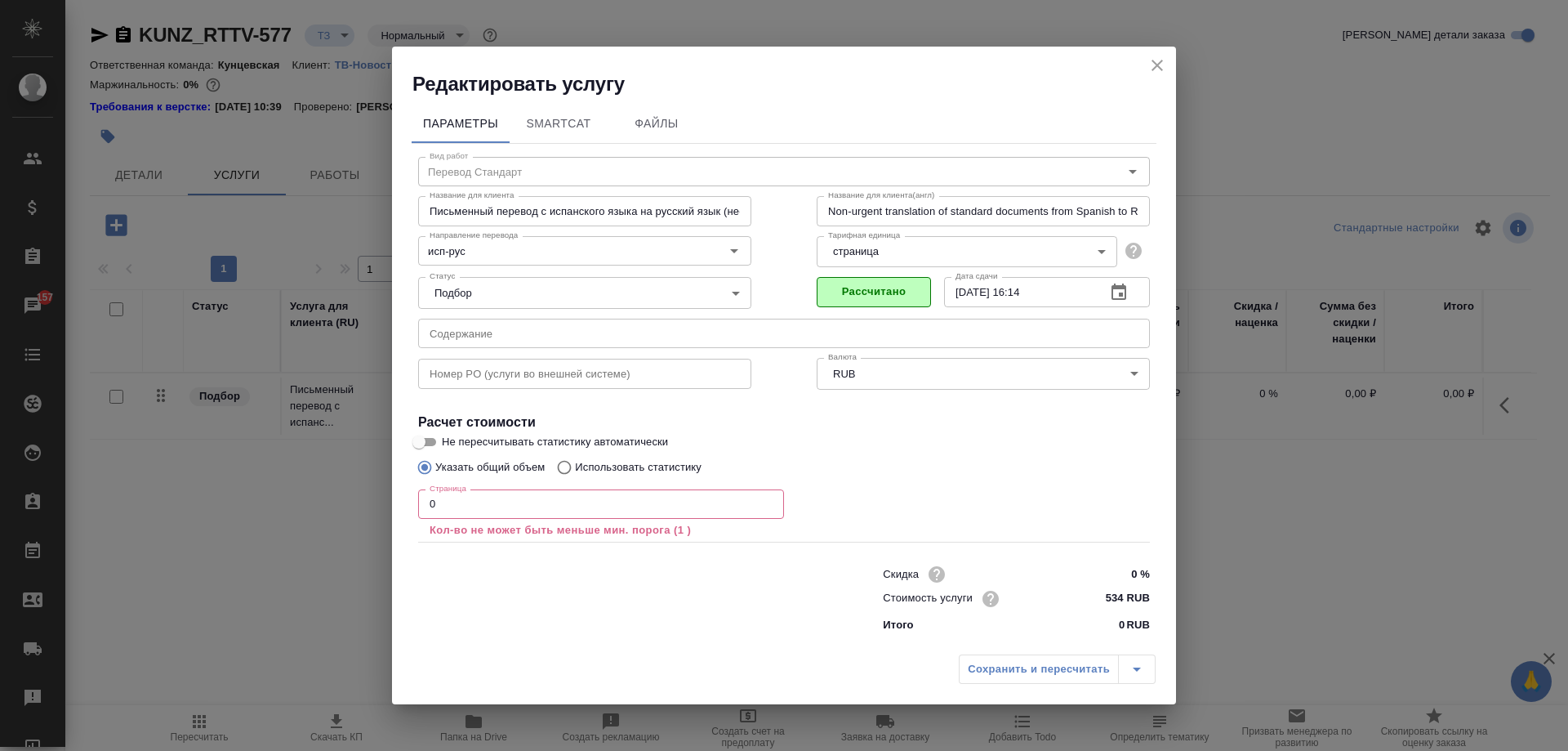
click at [469, 509] on input "0" at bounding box center [601, 504] width 366 height 30
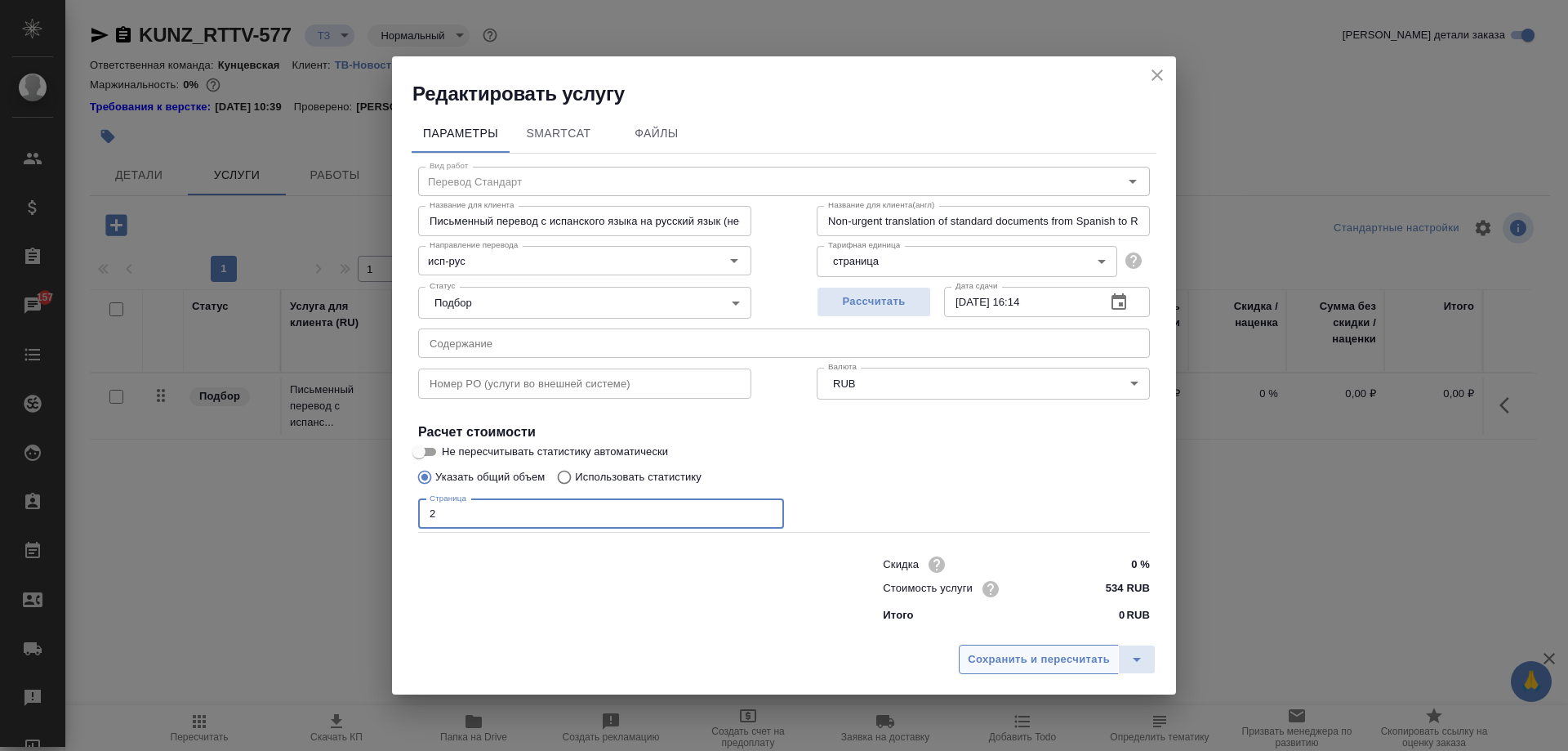
type input "2"
click at [1030, 646] on button "Сохранить и пересчитать" at bounding box center [1039, 659] width 160 height 30
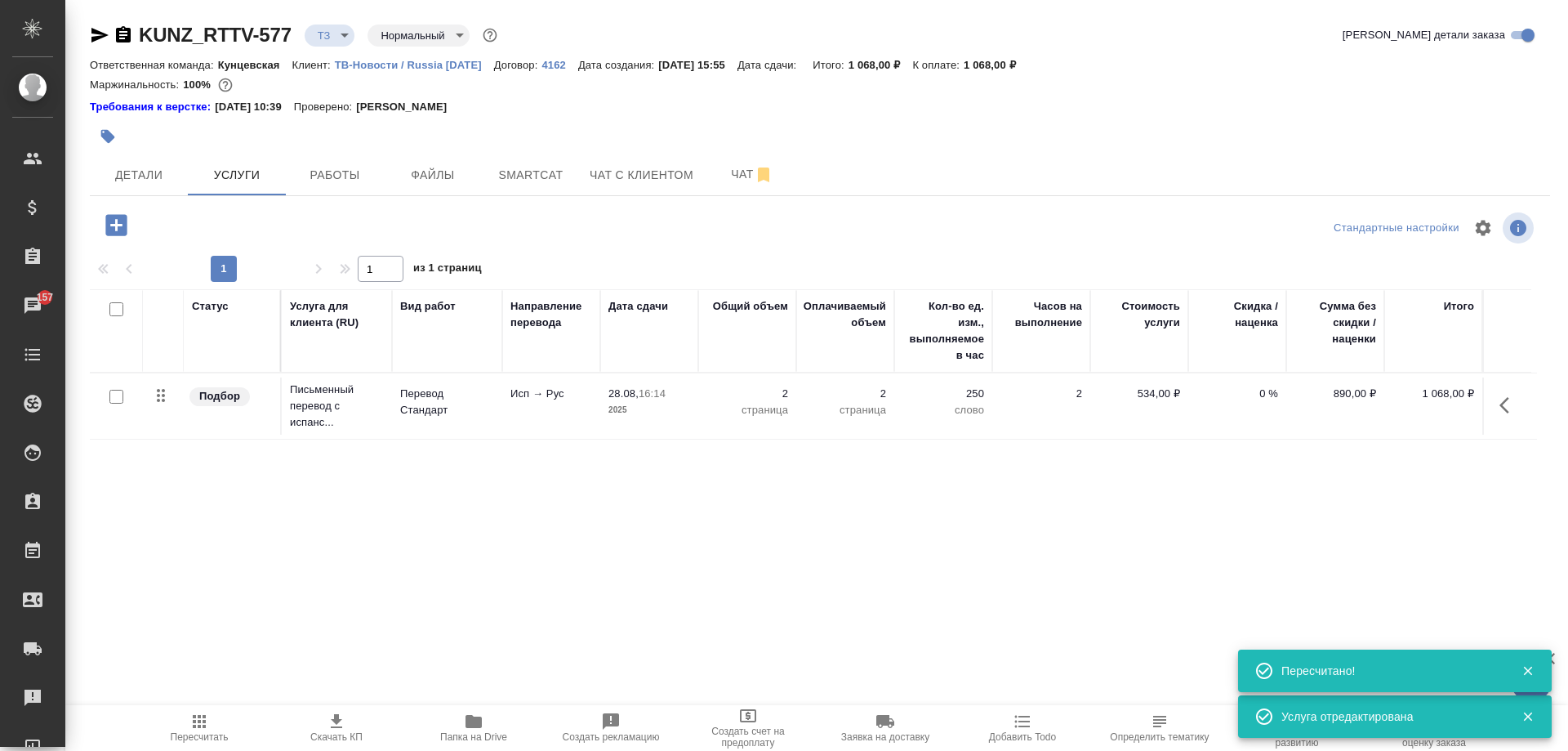
click at [119, 220] on icon "button" at bounding box center [116, 225] width 21 height 21
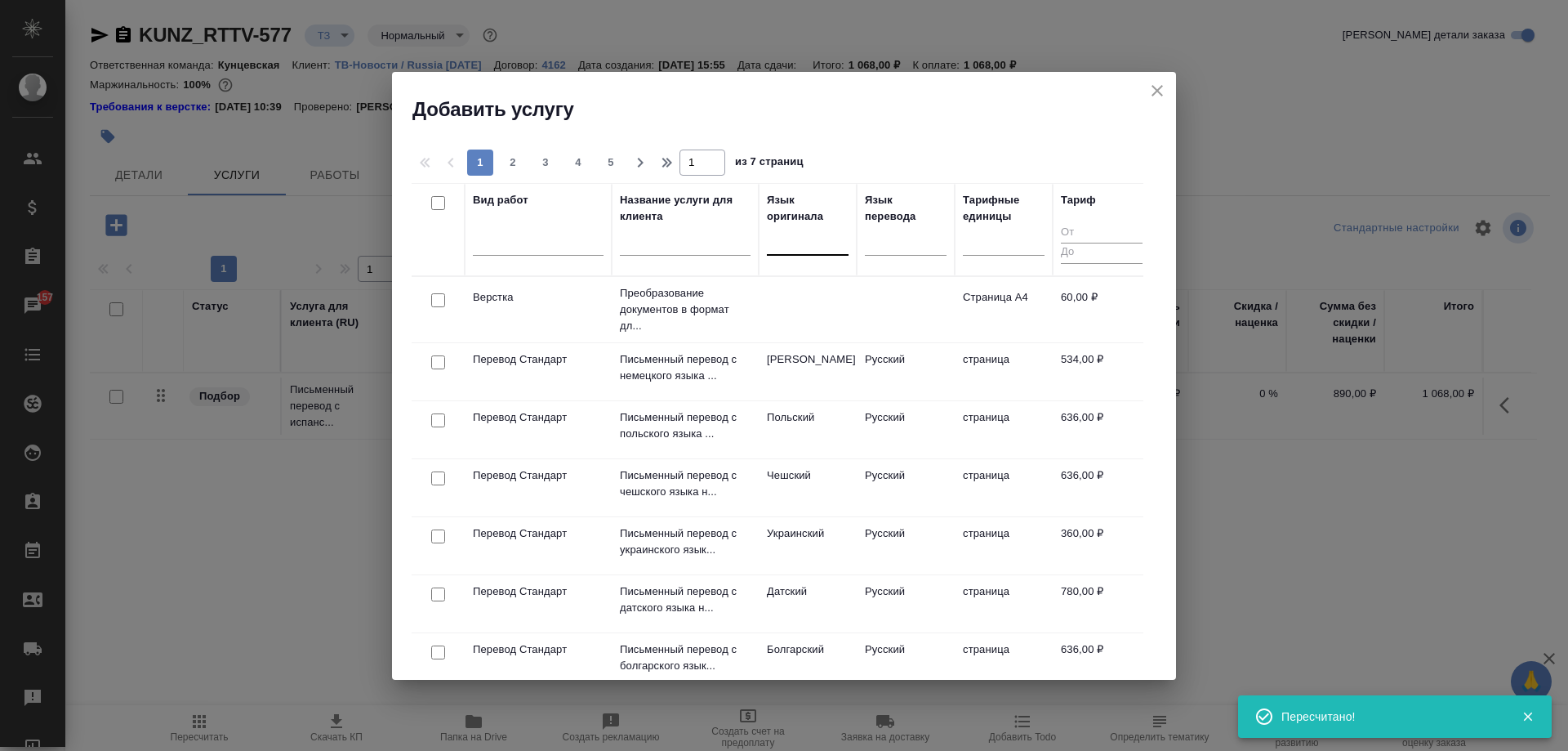
click at [803, 238] on div at bounding box center [807, 238] width 81 height 24
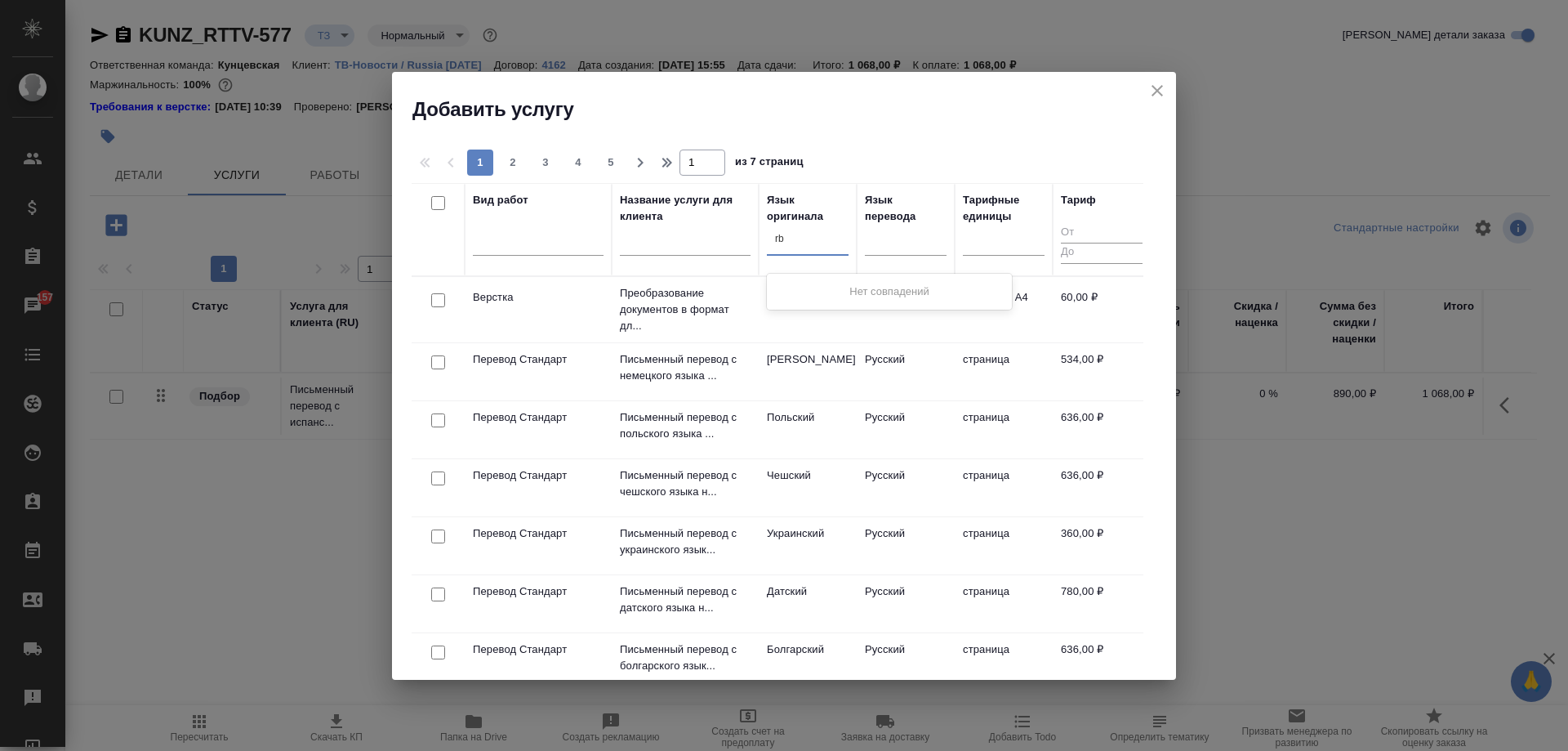
type input "r"
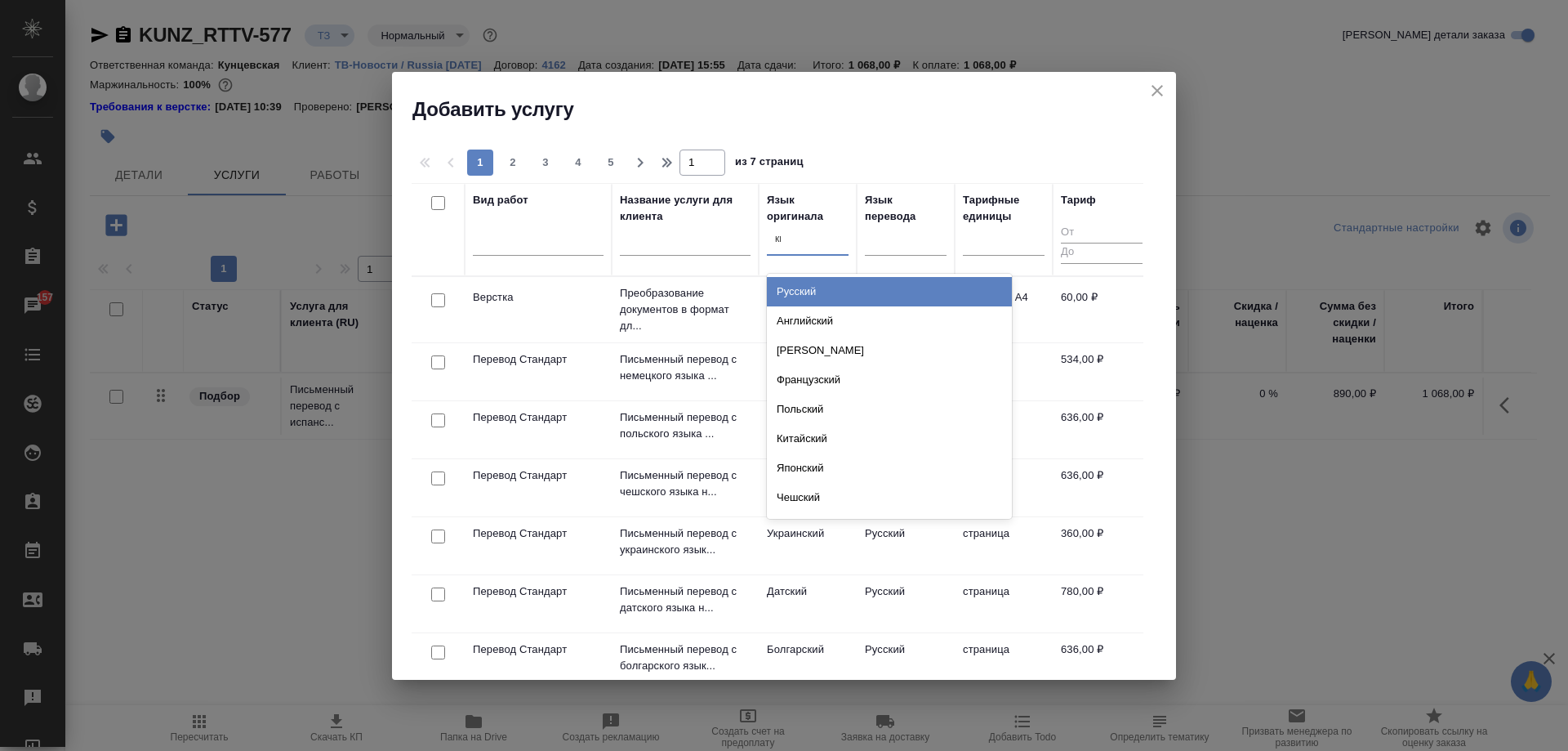
type input "кит"
click at [836, 289] on div "Китайский" at bounding box center [889, 291] width 245 height 30
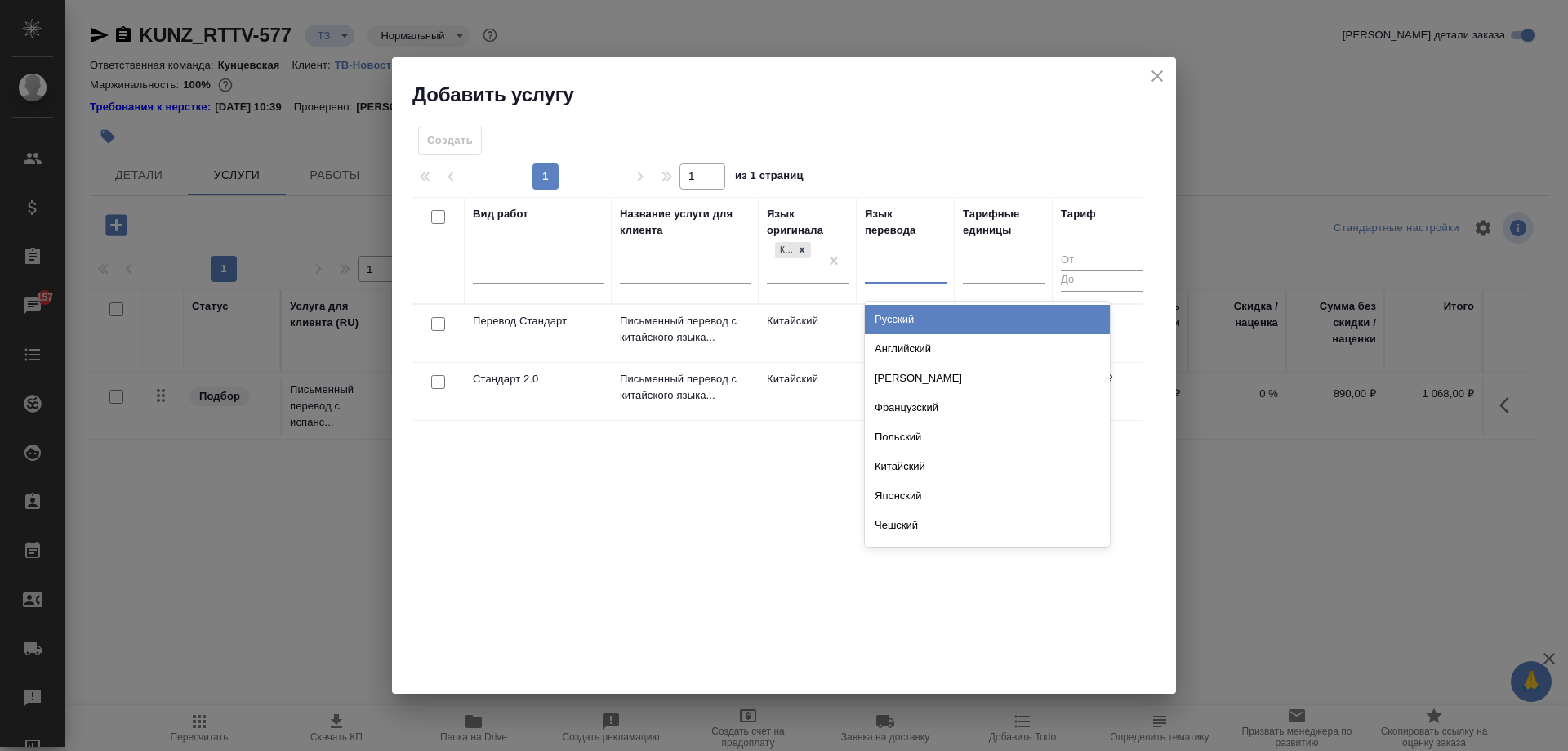
click at [876, 263] on div at bounding box center [905, 266] width 81 height 24
click at [920, 323] on div "Русский" at bounding box center [987, 319] width 245 height 30
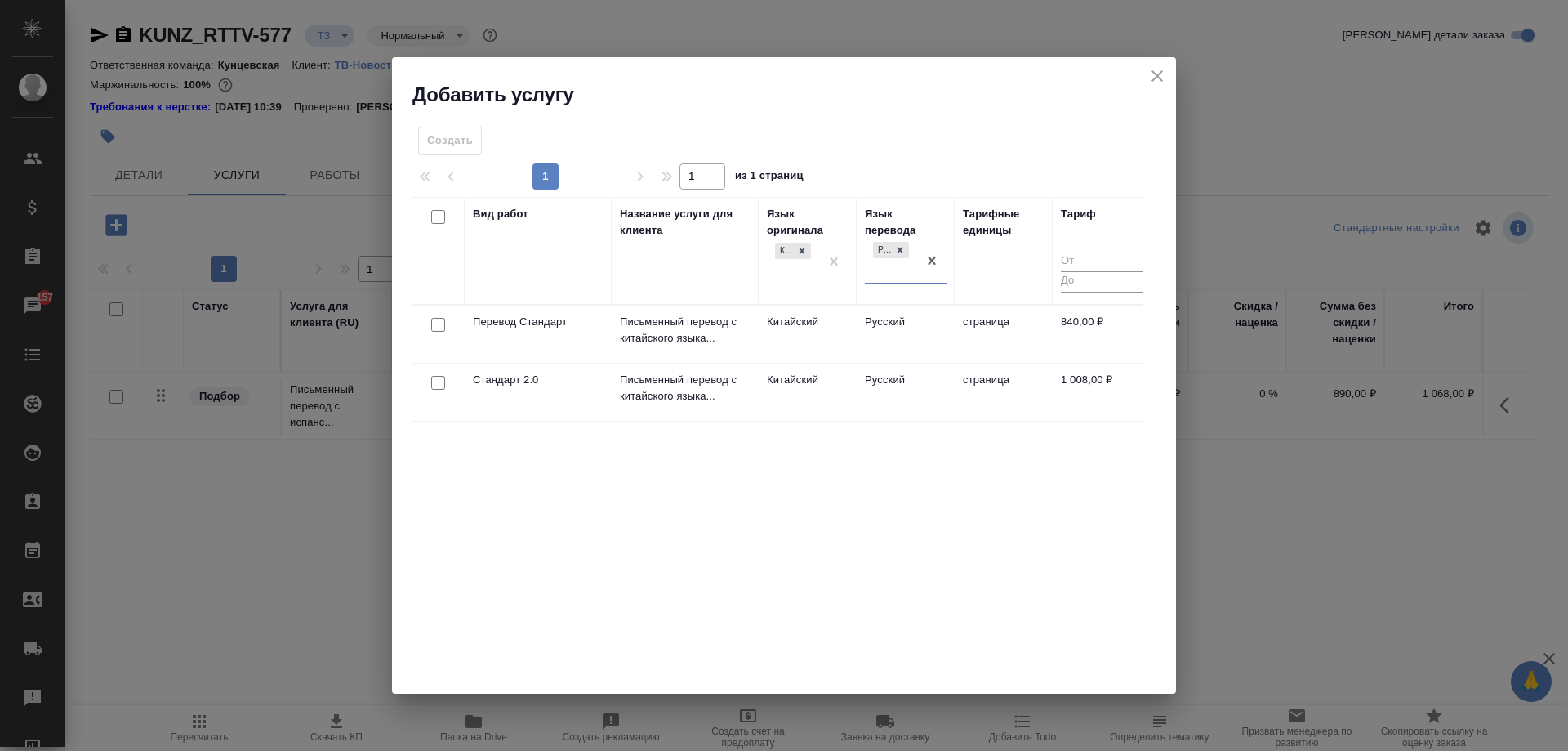
click at [892, 332] on td "Русский" at bounding box center [906, 333] width 98 height 57
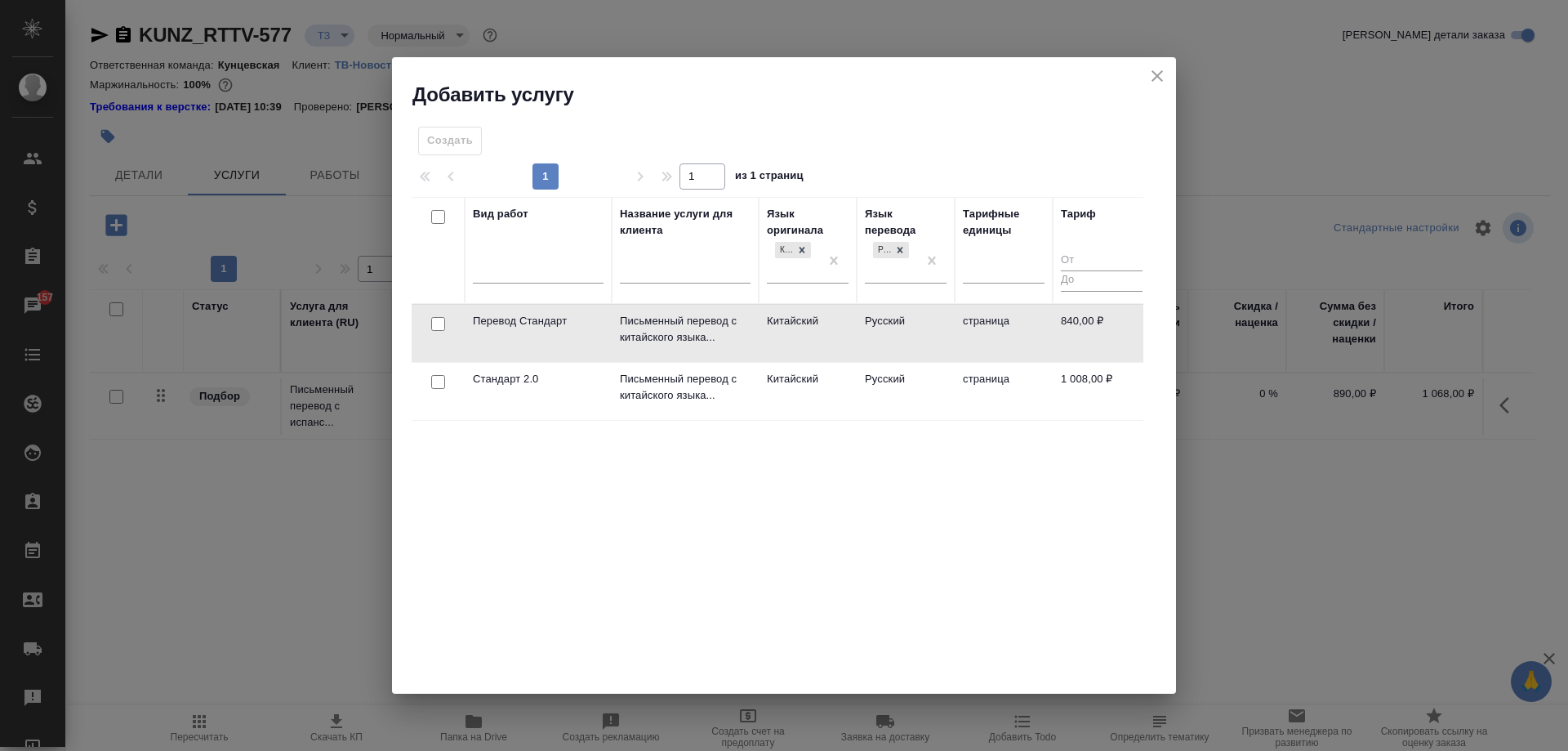
click at [892, 332] on td "Русский" at bounding box center [906, 333] width 98 height 57
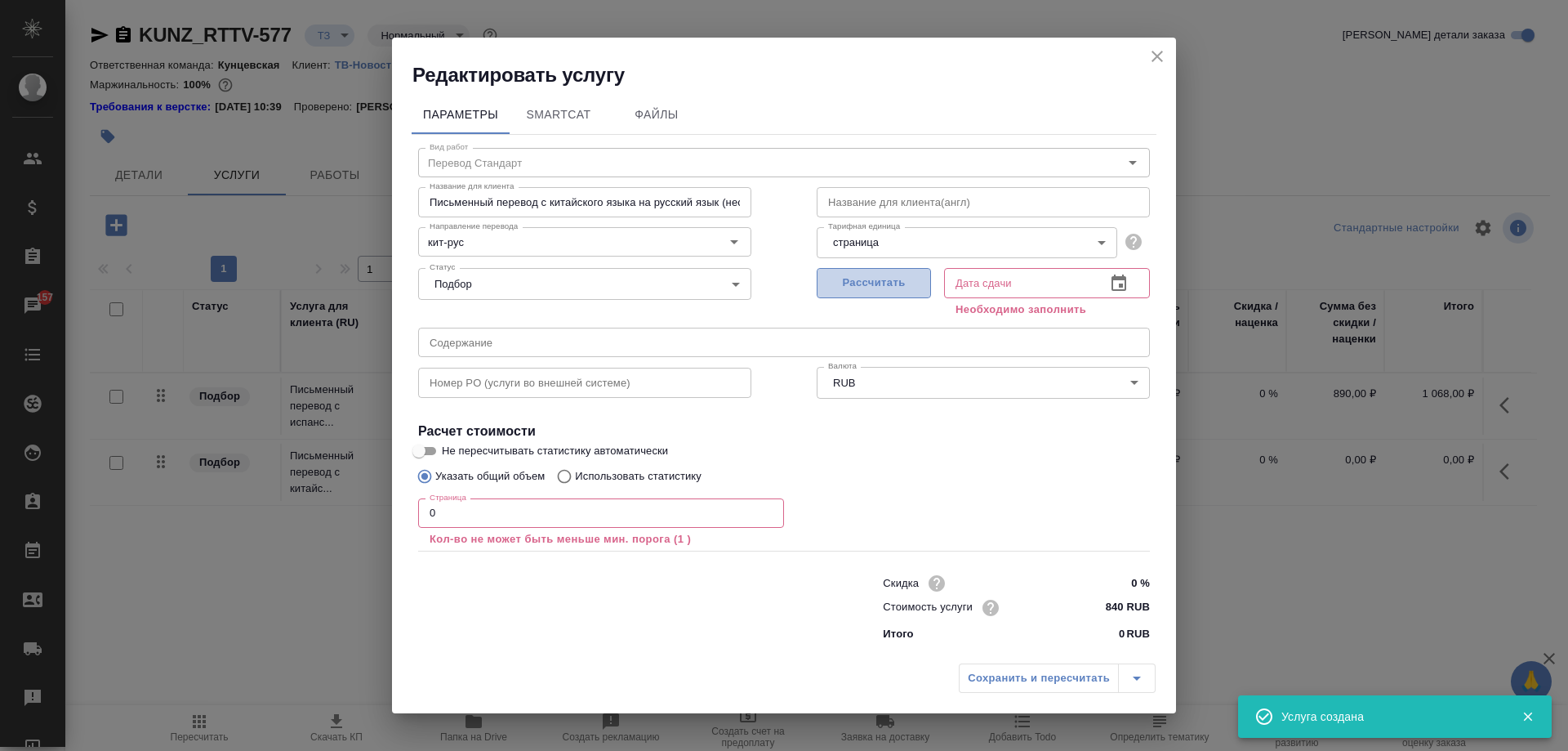
click at [911, 288] on span "Рассчитать" at bounding box center [874, 283] width 96 height 18
type input "28.08.2025 16:15"
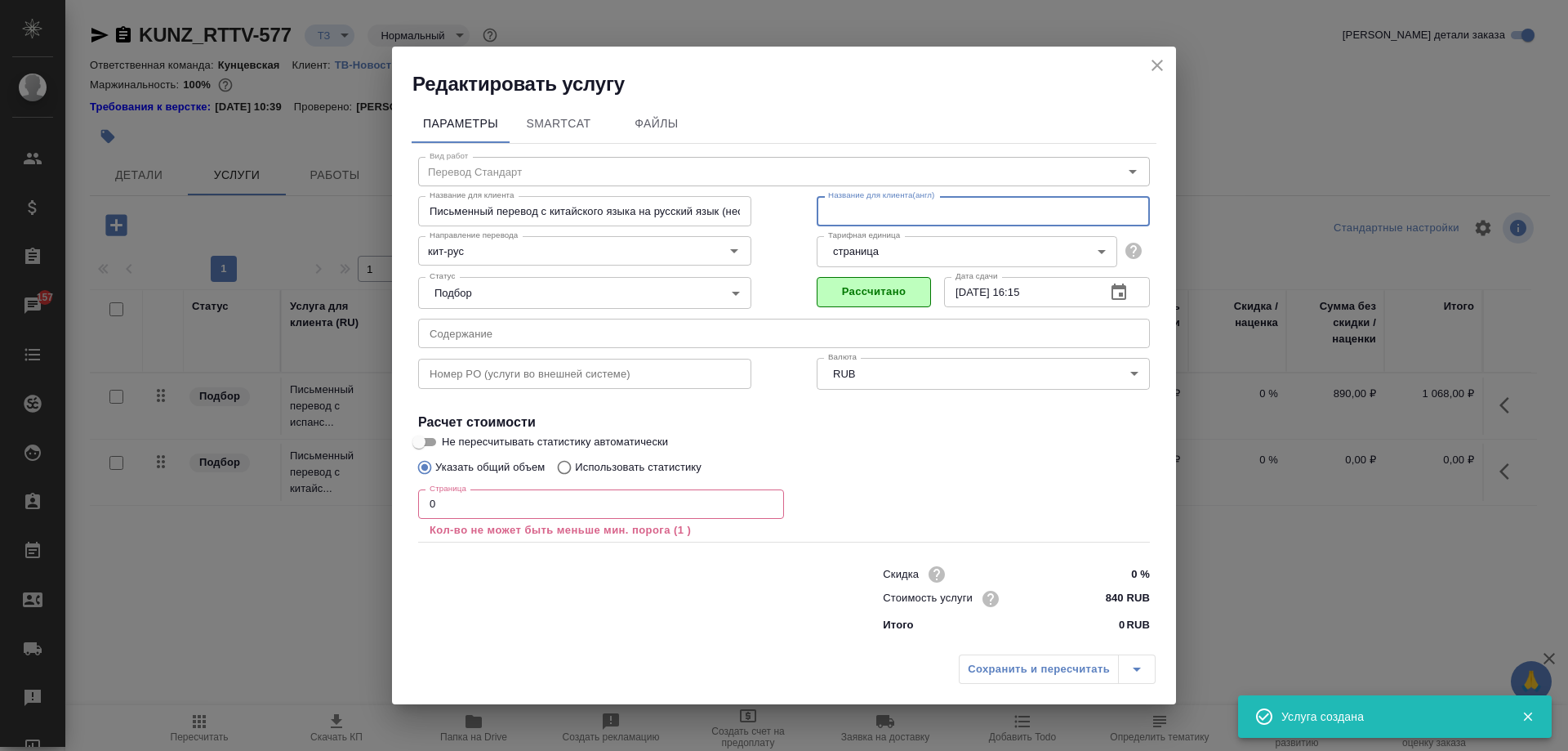
click at [889, 216] on input "text" at bounding box center [983, 211] width 333 height 30
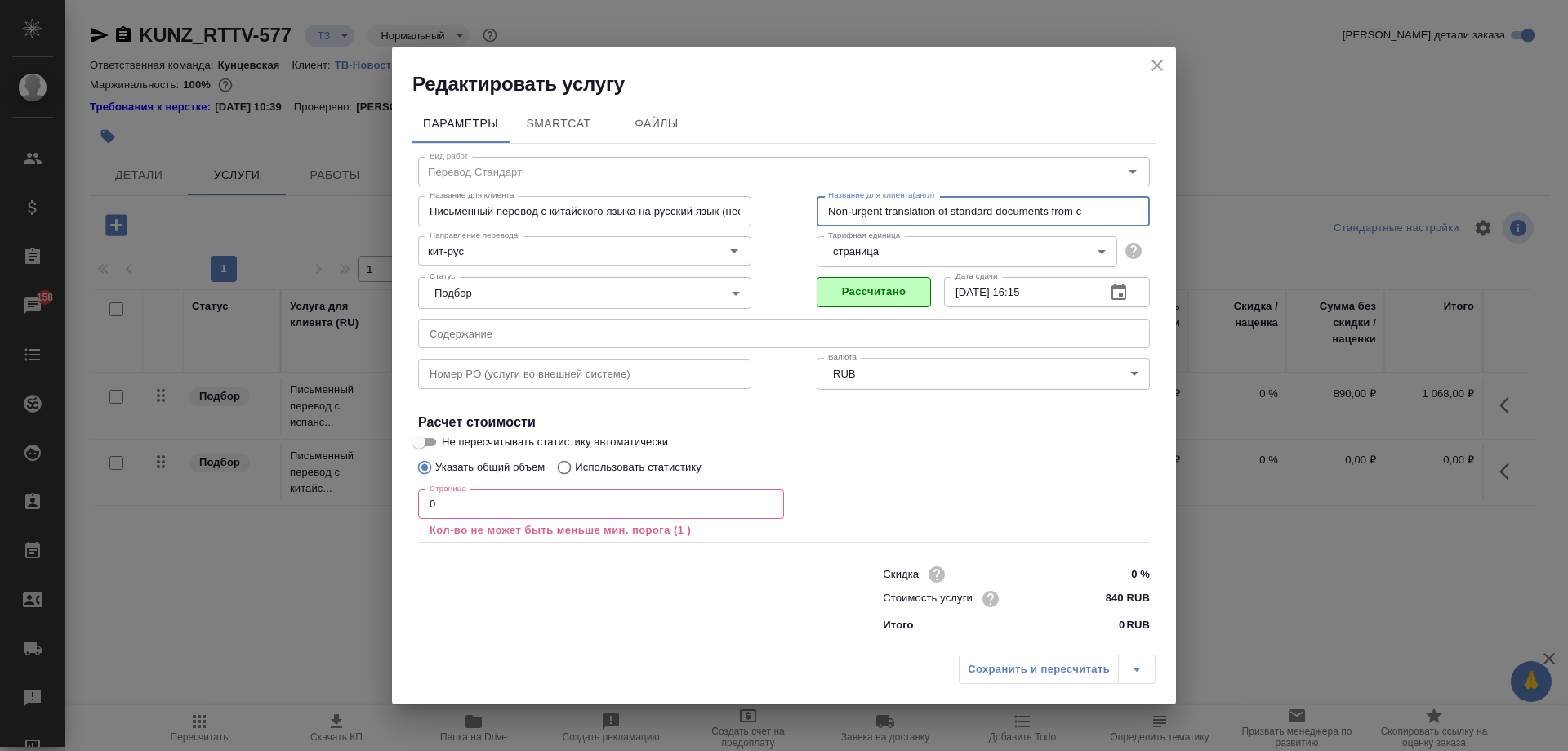
type input "Non-urgent translation of standard documents from Chinese to Russian"
click at [502, 496] on input "0" at bounding box center [601, 504] width 366 height 30
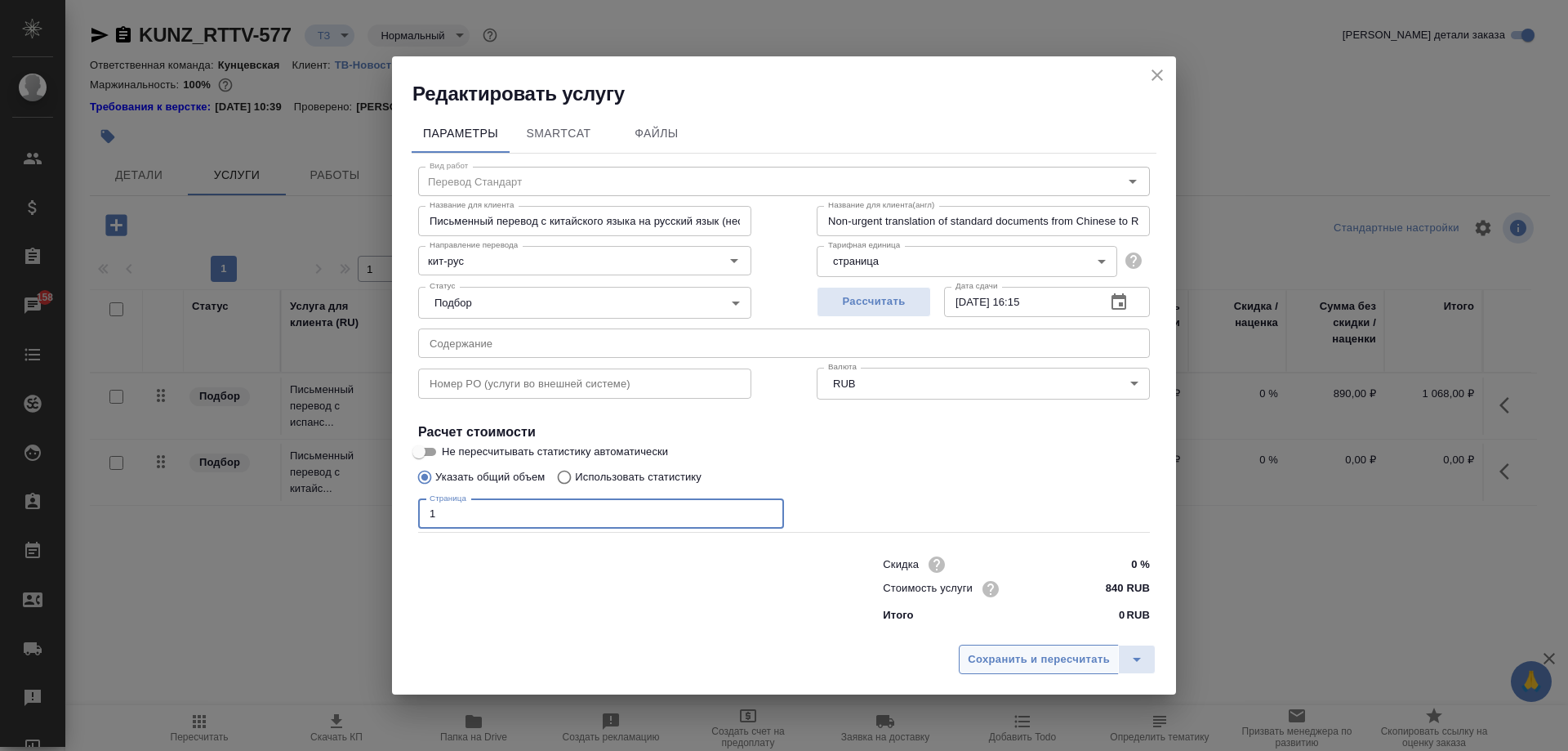
type input "1"
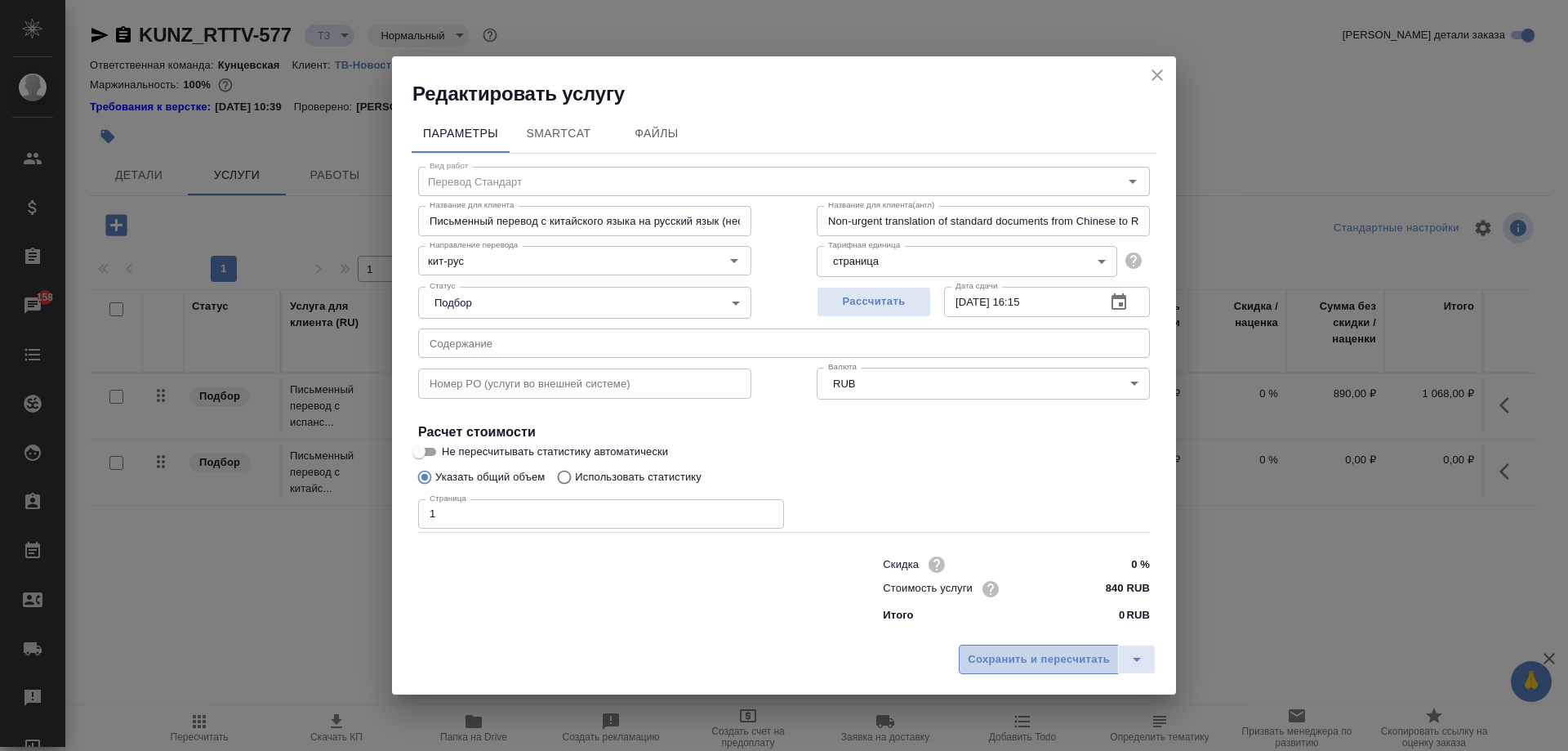
click at [1054, 664] on span "Сохранить и пересчитать" at bounding box center [1039, 659] width 142 height 18
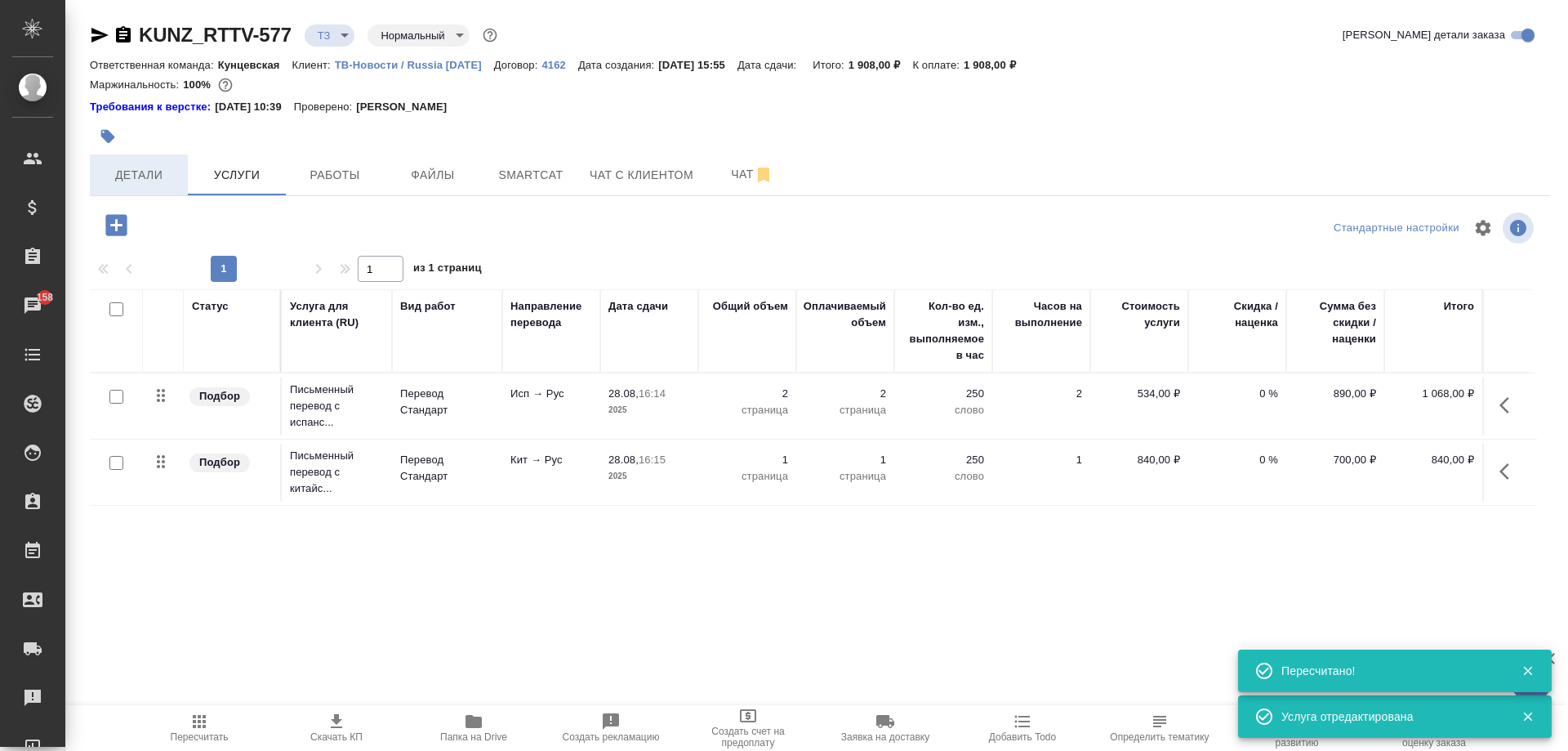
click at [118, 177] on span "Детали" at bounding box center [139, 175] width 79 height 20
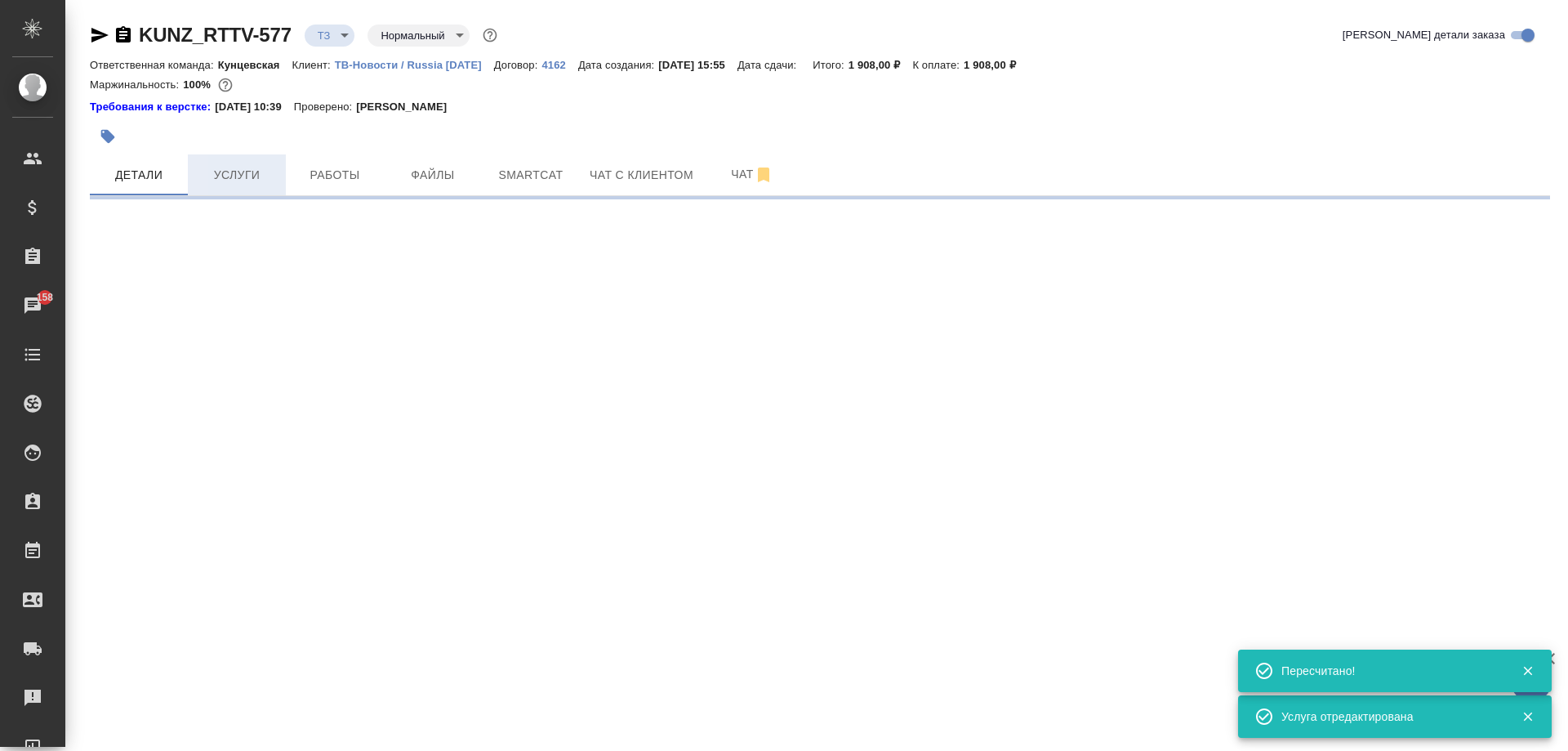
select select "RU"
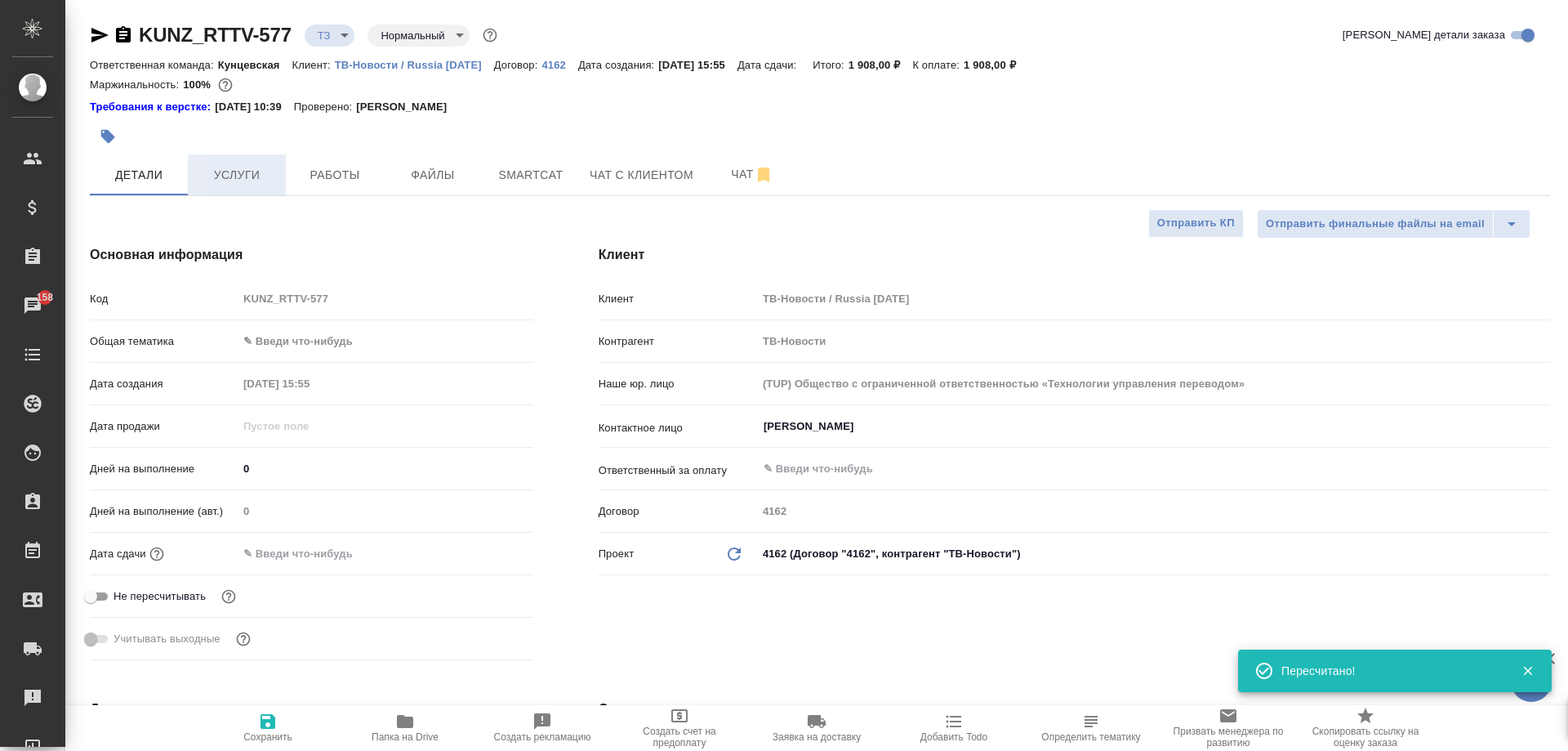
type textarea "x"
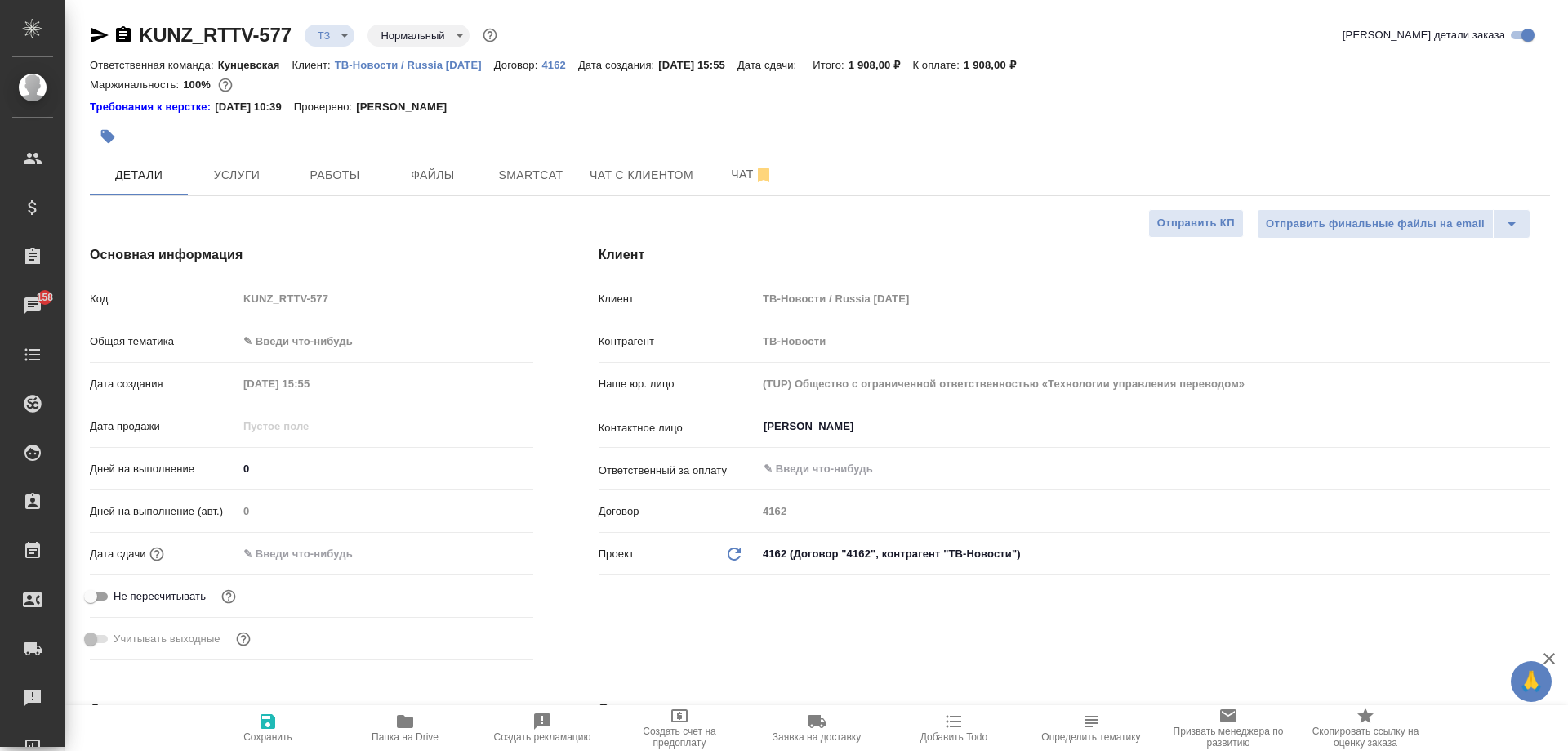
click at [302, 346] on body "🙏 .cls-1 fill:#fff; AWATERA Moskalets Alina Клиенты Спецификации Заказы 158 Чат…" at bounding box center [784, 376] width 1568 height 751
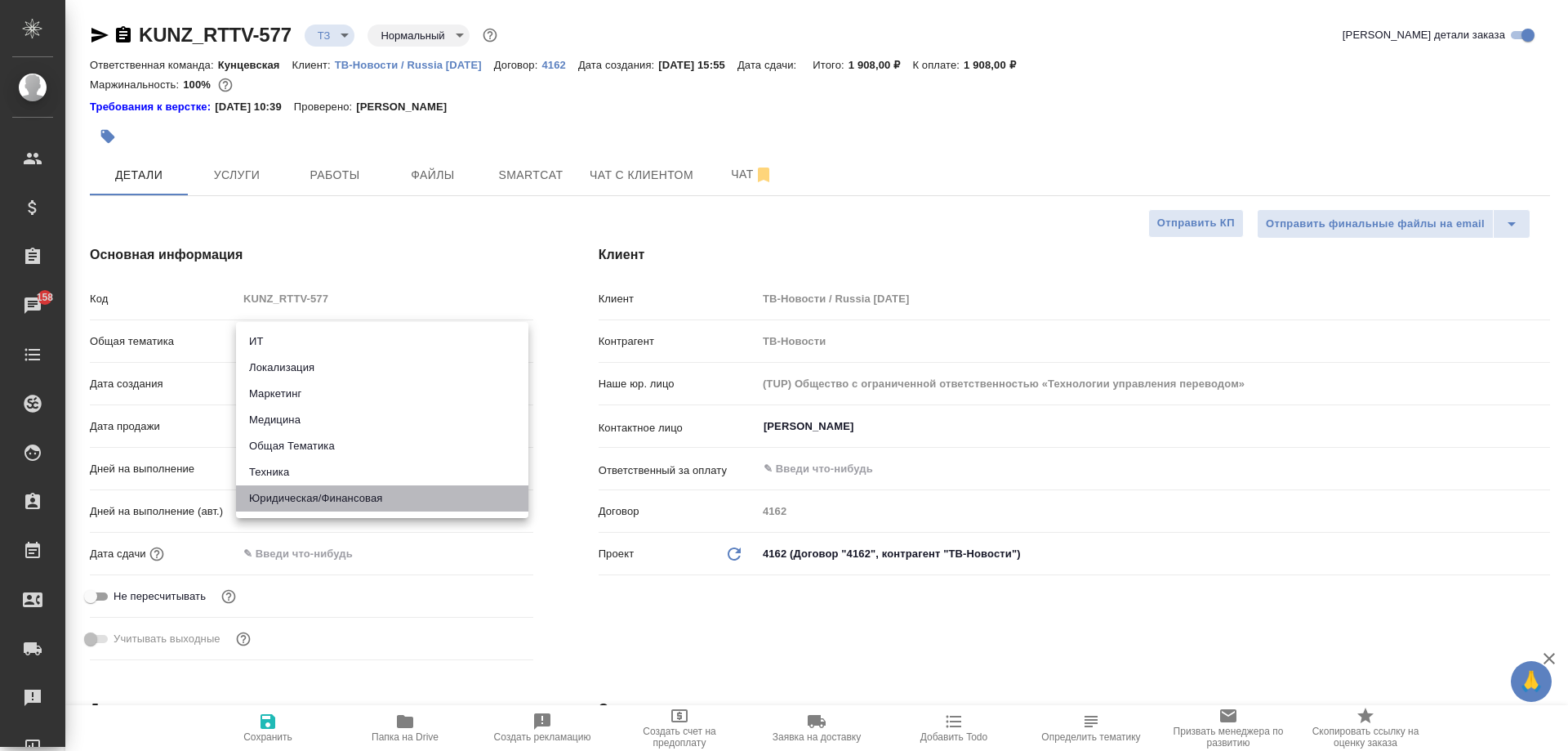
click at [333, 496] on li "Юридическая/Финансовая" at bounding box center [382, 498] width 292 height 26
type input "yr-fn"
type textarea "x"
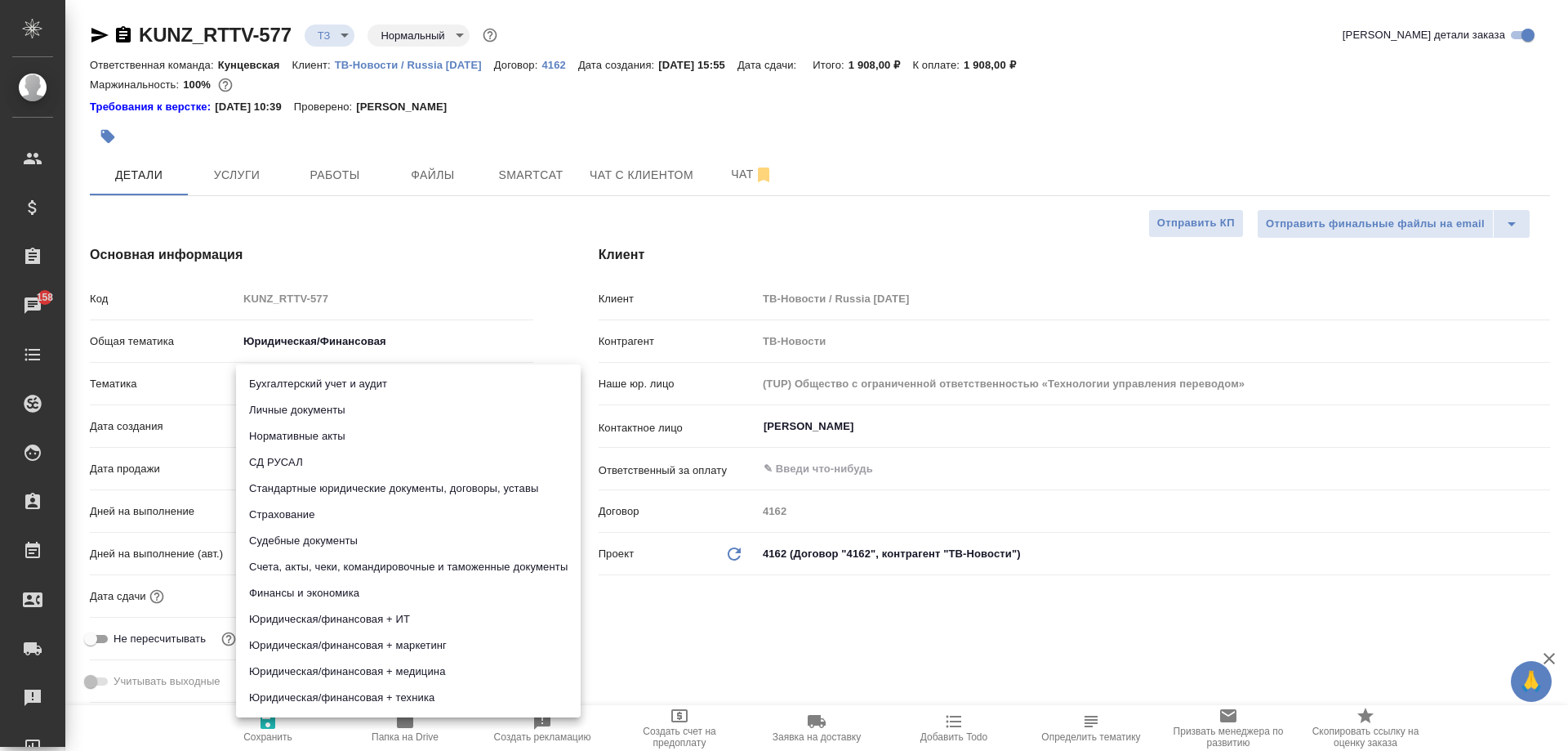
click at [333, 370] on body "🙏 .cls-1 fill:#fff; AWATERA Moskalets Alina Клиенты Спецификации Заказы 158 Чат…" at bounding box center [784, 376] width 1568 height 751
click at [355, 488] on li "Стандартные юридические документы, договоры, уставы" at bounding box center [409, 488] width 345 height 26
type textarea "x"
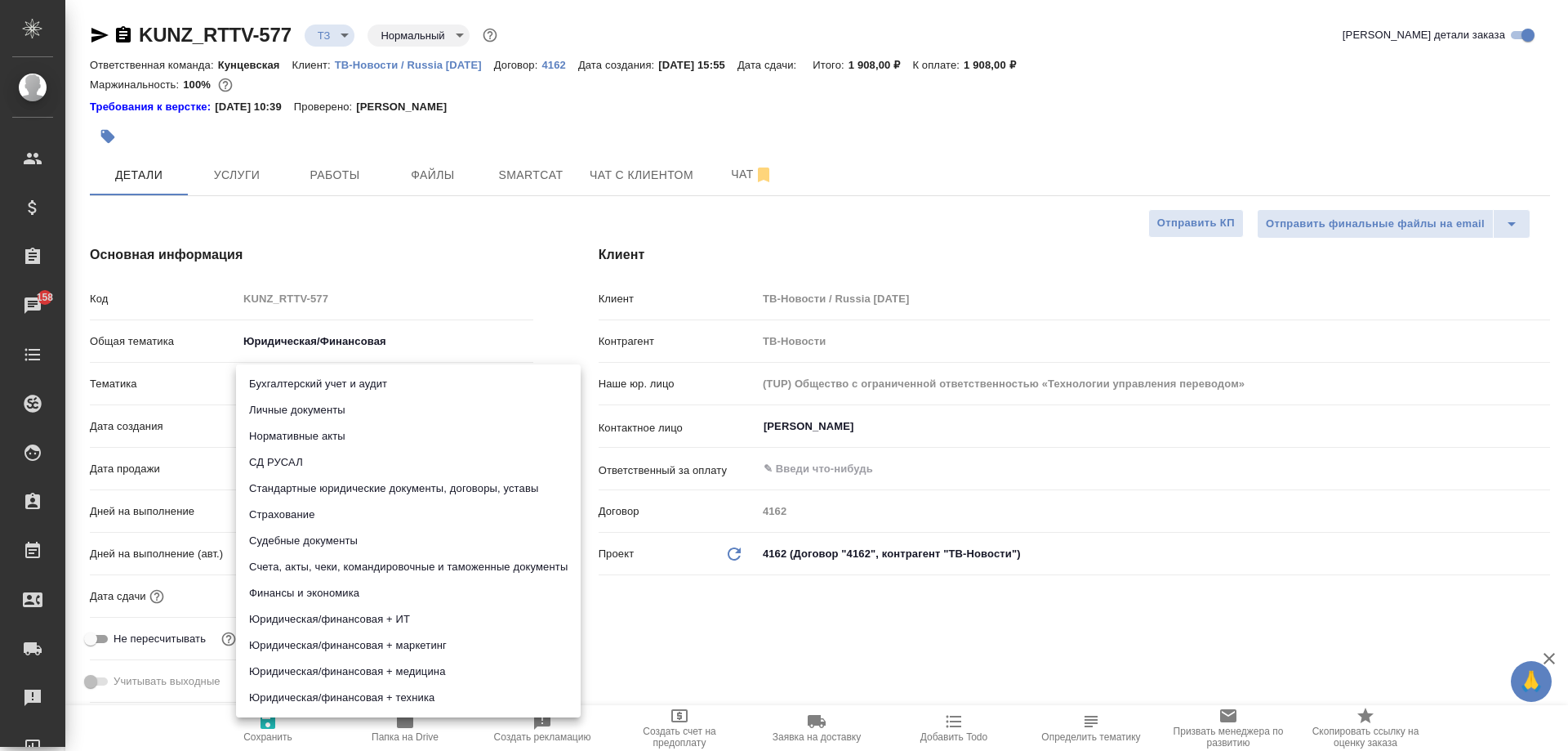
type input "5f647205b73bc97568ca66bf"
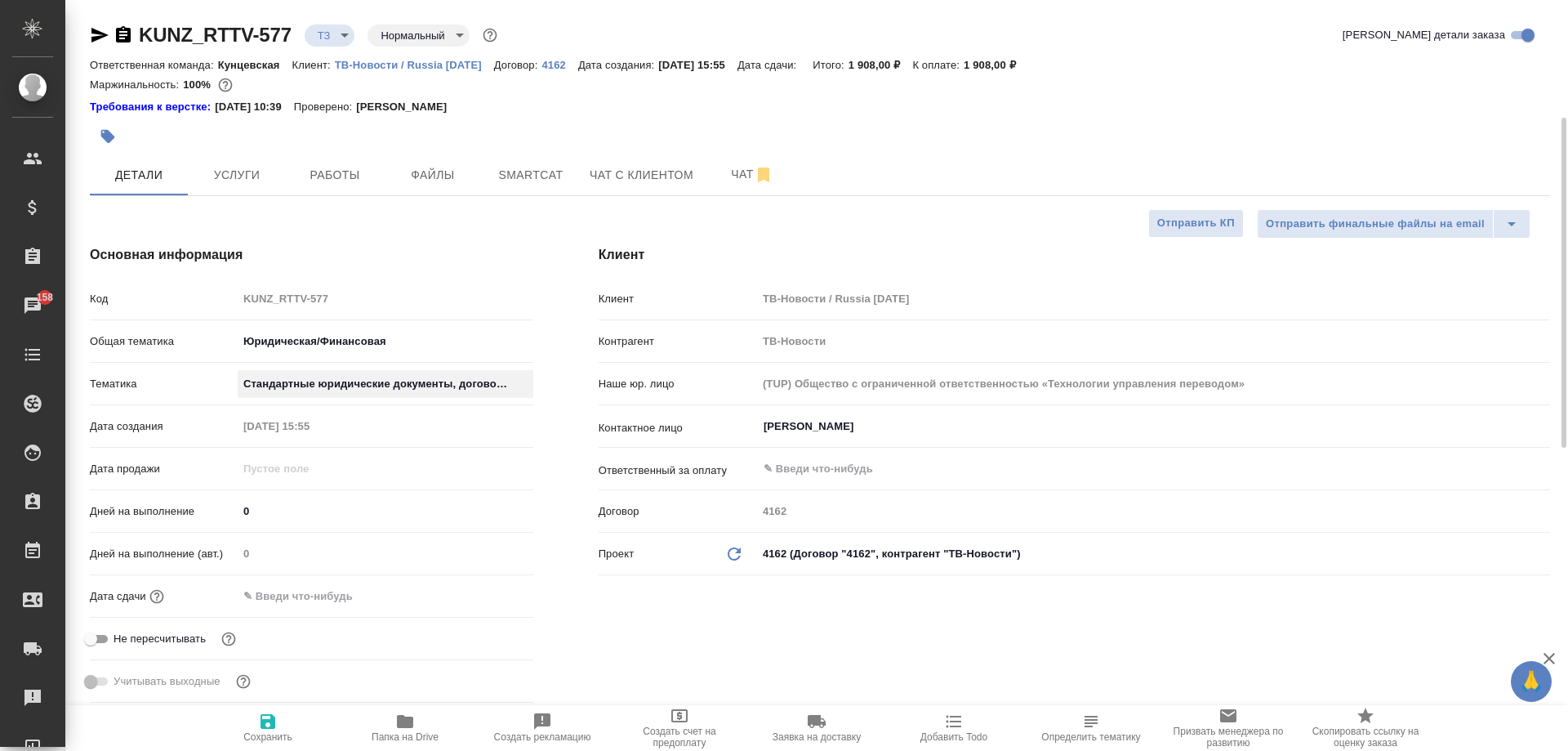
scroll to position [81, 0]
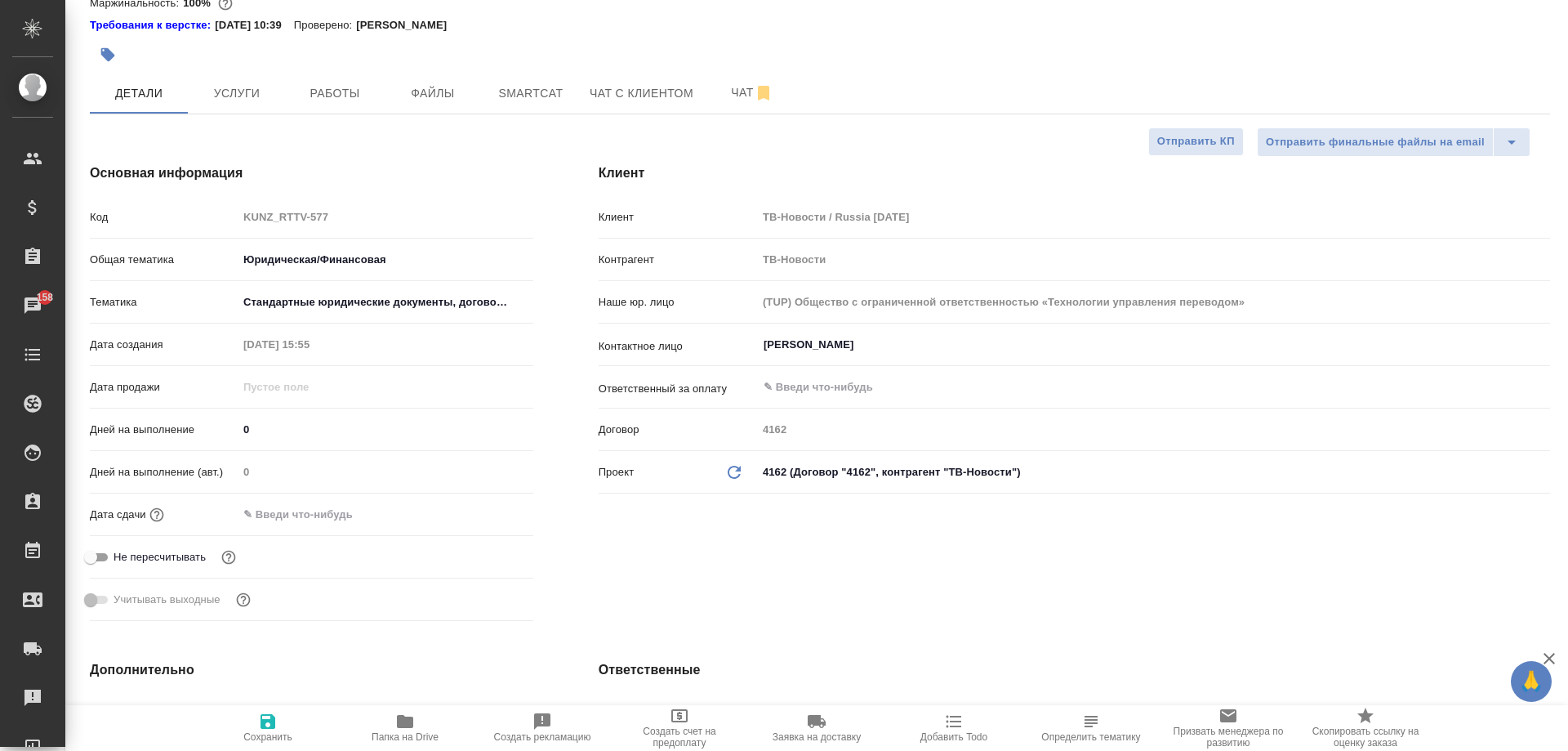
click at [277, 509] on input "text" at bounding box center [309, 514] width 143 height 24
click at [589, 534] on div "Клиент Клиент ТВ-Новости / Russia Today Контрагент ТВ-Новости Наше юр. лицо (TU…" at bounding box center [1074, 395] width 1017 height 530
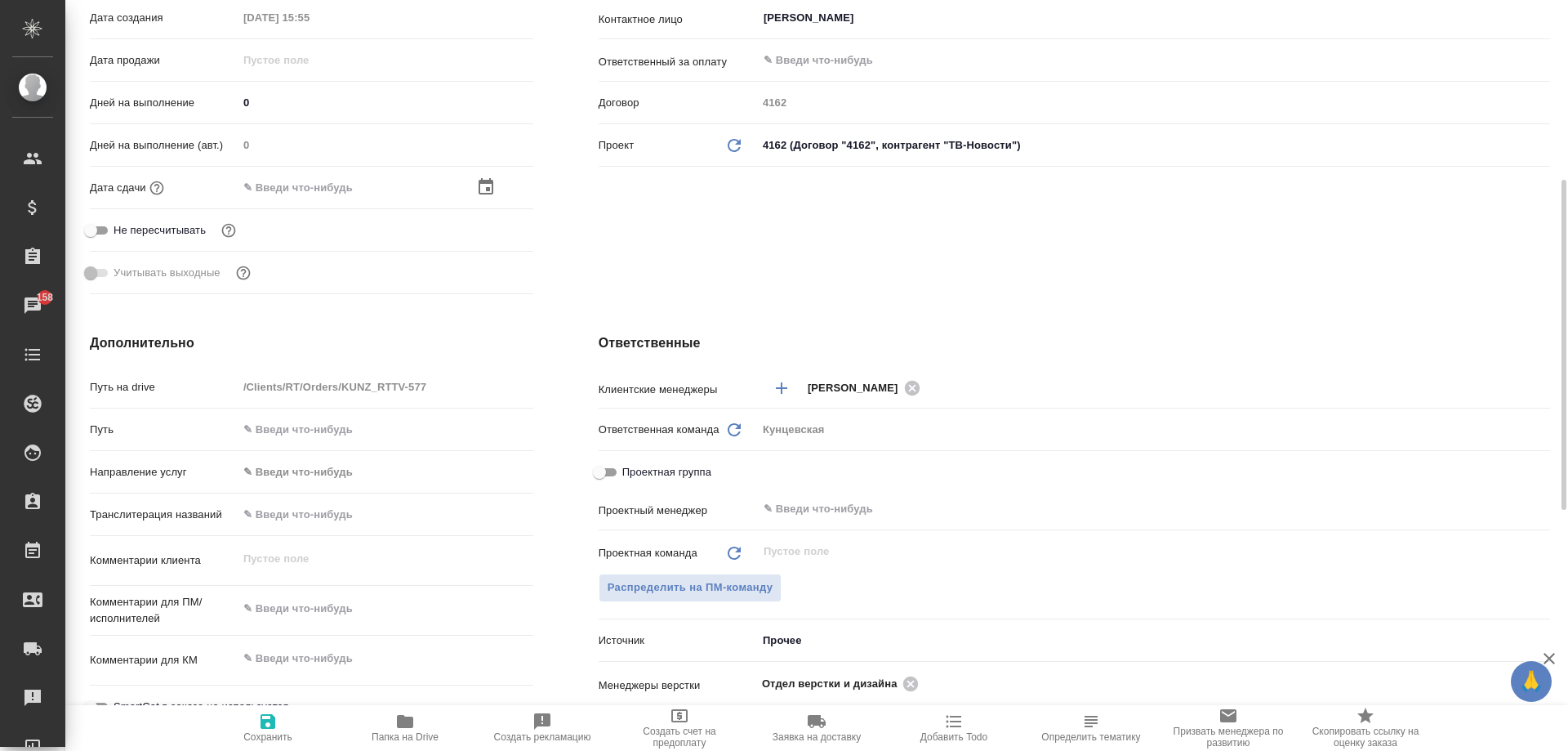
scroll to position [654, 0]
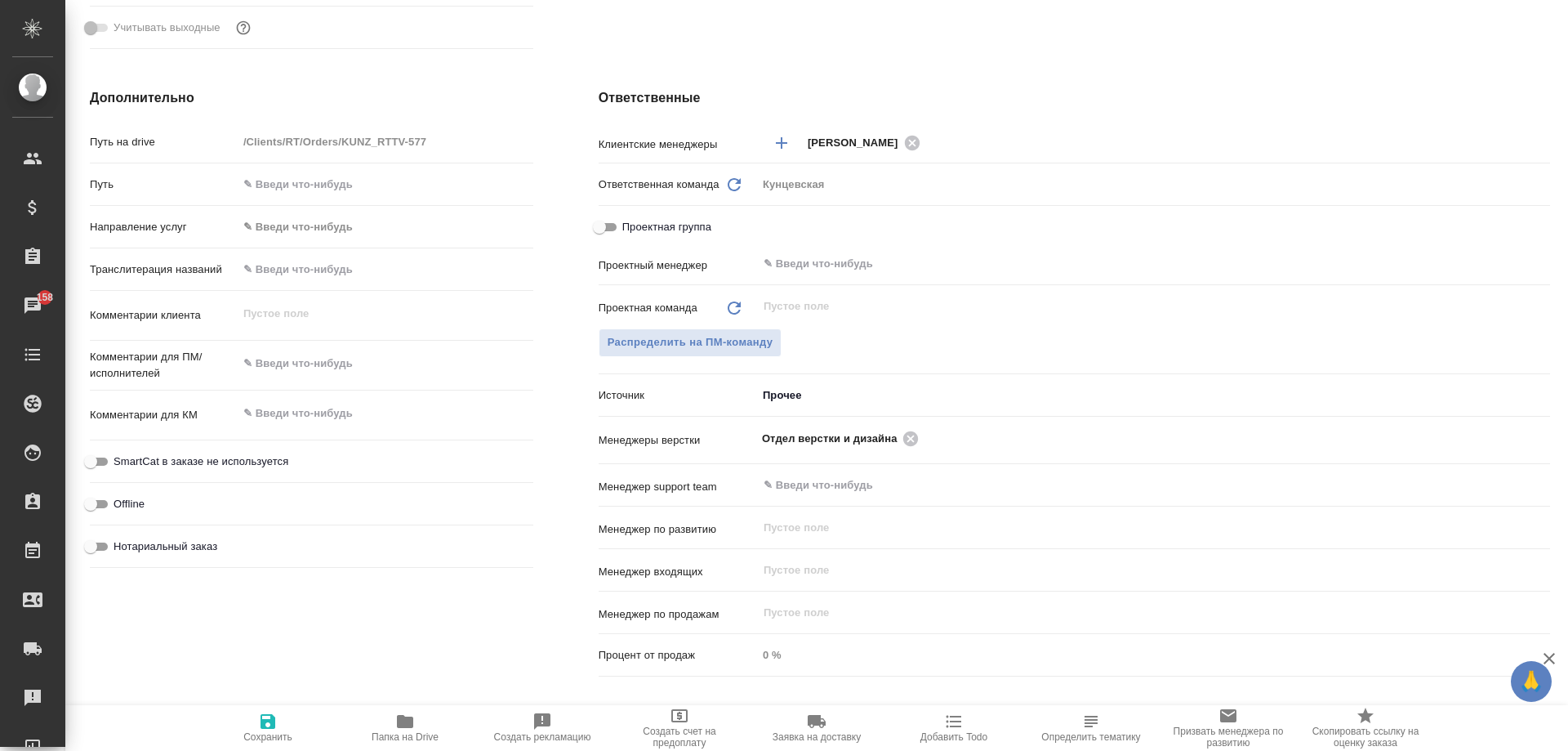
click at [292, 357] on textarea at bounding box center [386, 363] width 296 height 28
type textarea "x"
click at [291, 349] on div "x" at bounding box center [386, 366] width 296 height 38
type textarea "x"
type textarea "b"
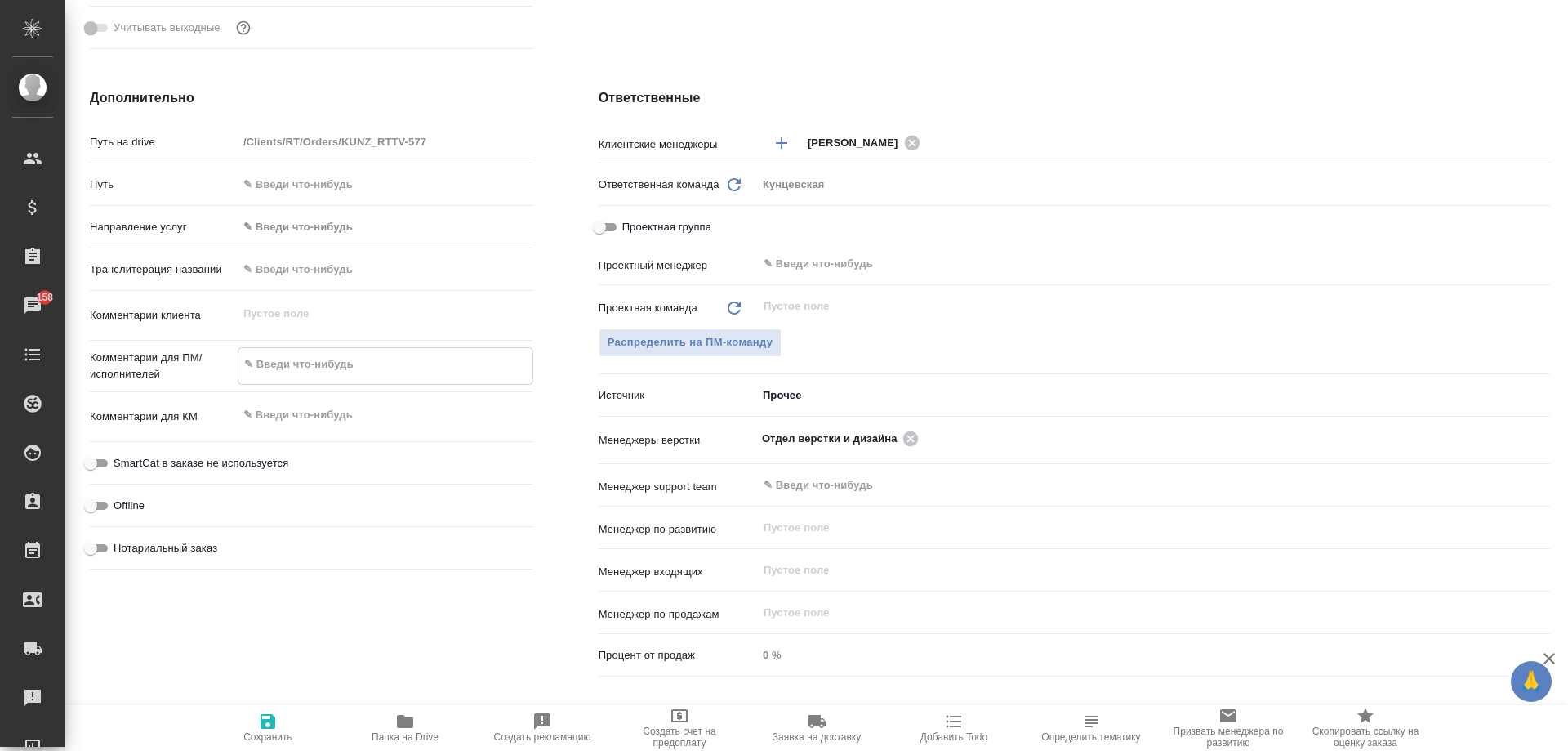
type textarea "x"
type textarea "bc"
type textarea "x"
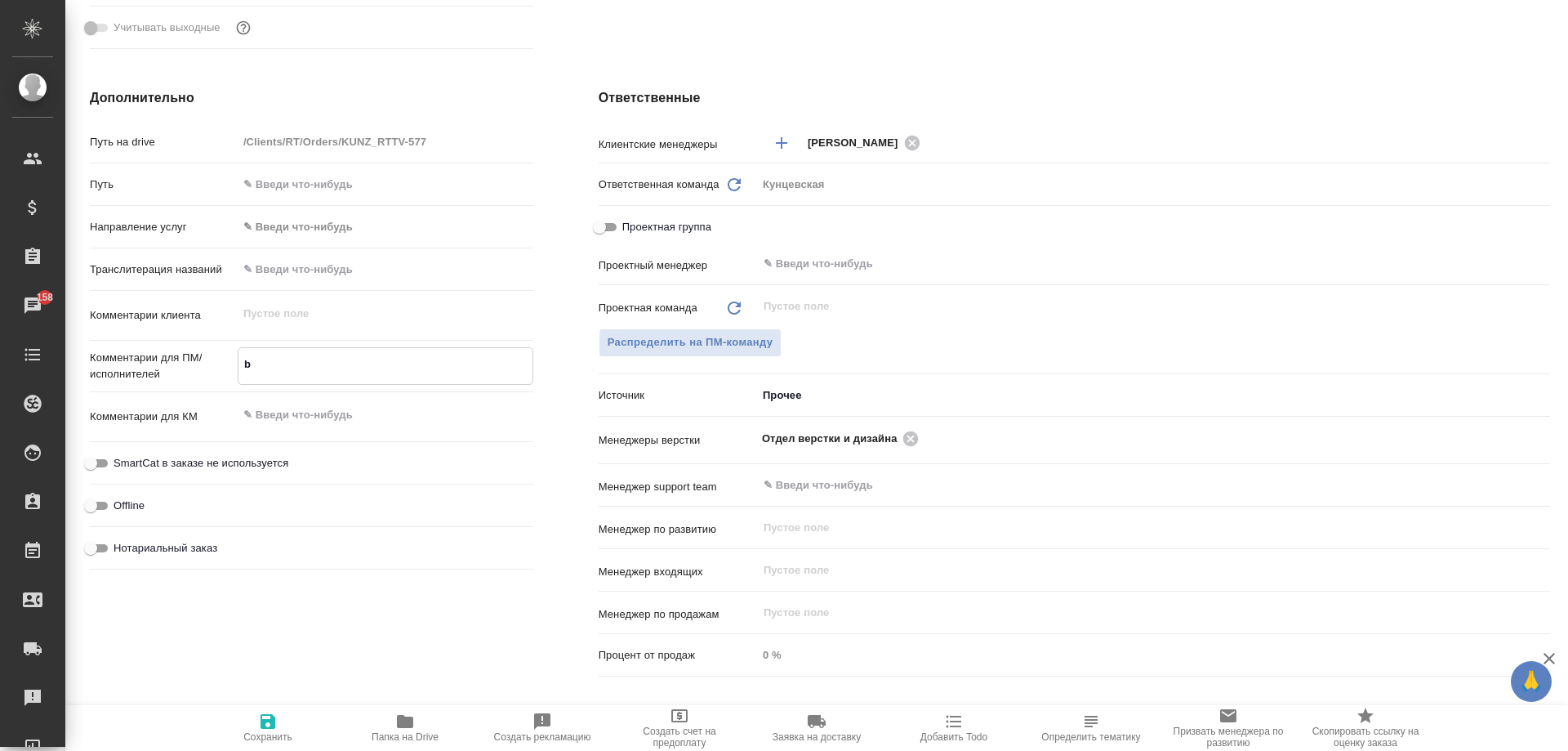
type textarea "x"
type textarea "bcg"
type textarea "x"
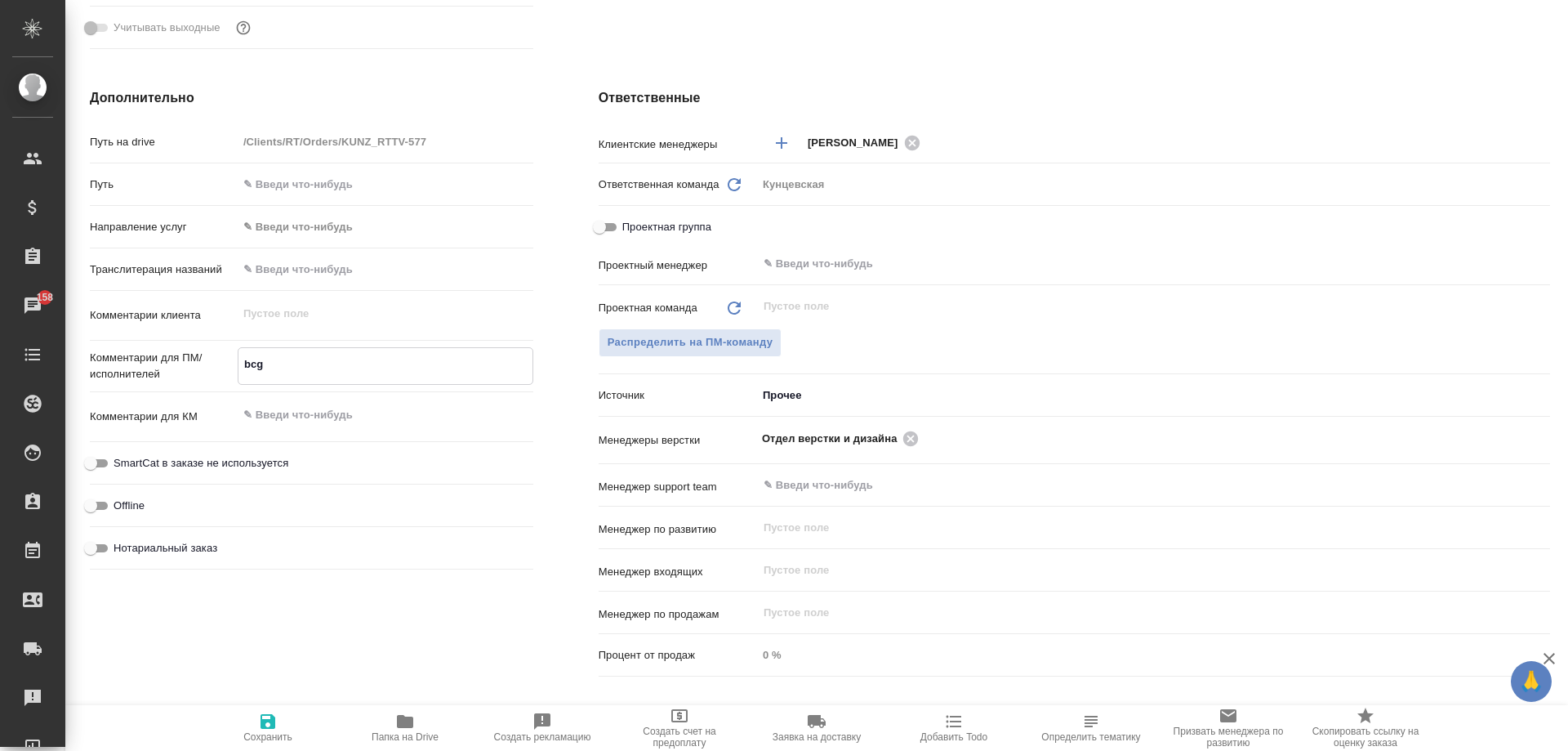
type textarea "x"
type textarea "bcg-"
type textarea "x"
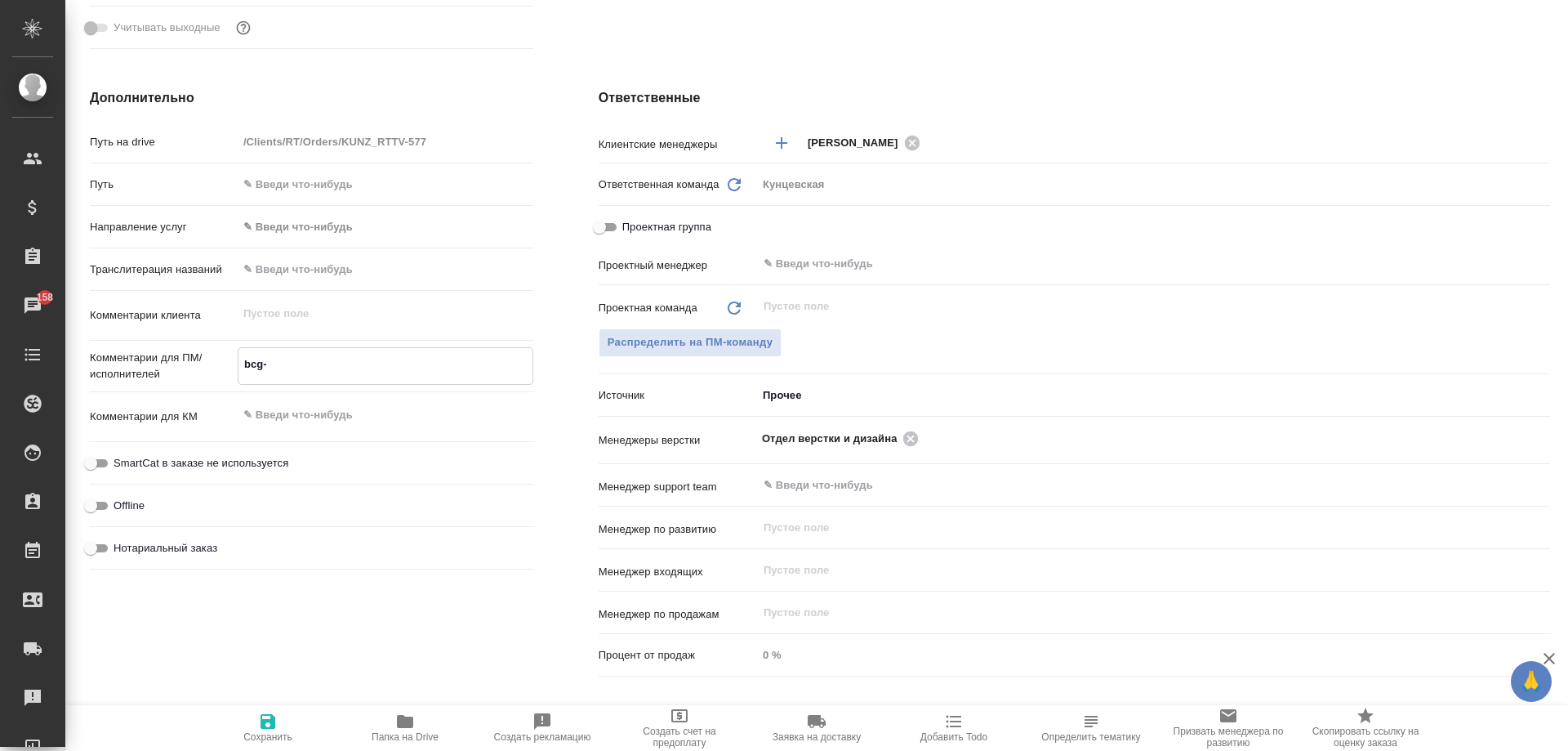
type textarea "bcg-"
type textarea "x"
type textarea "bcg- h"
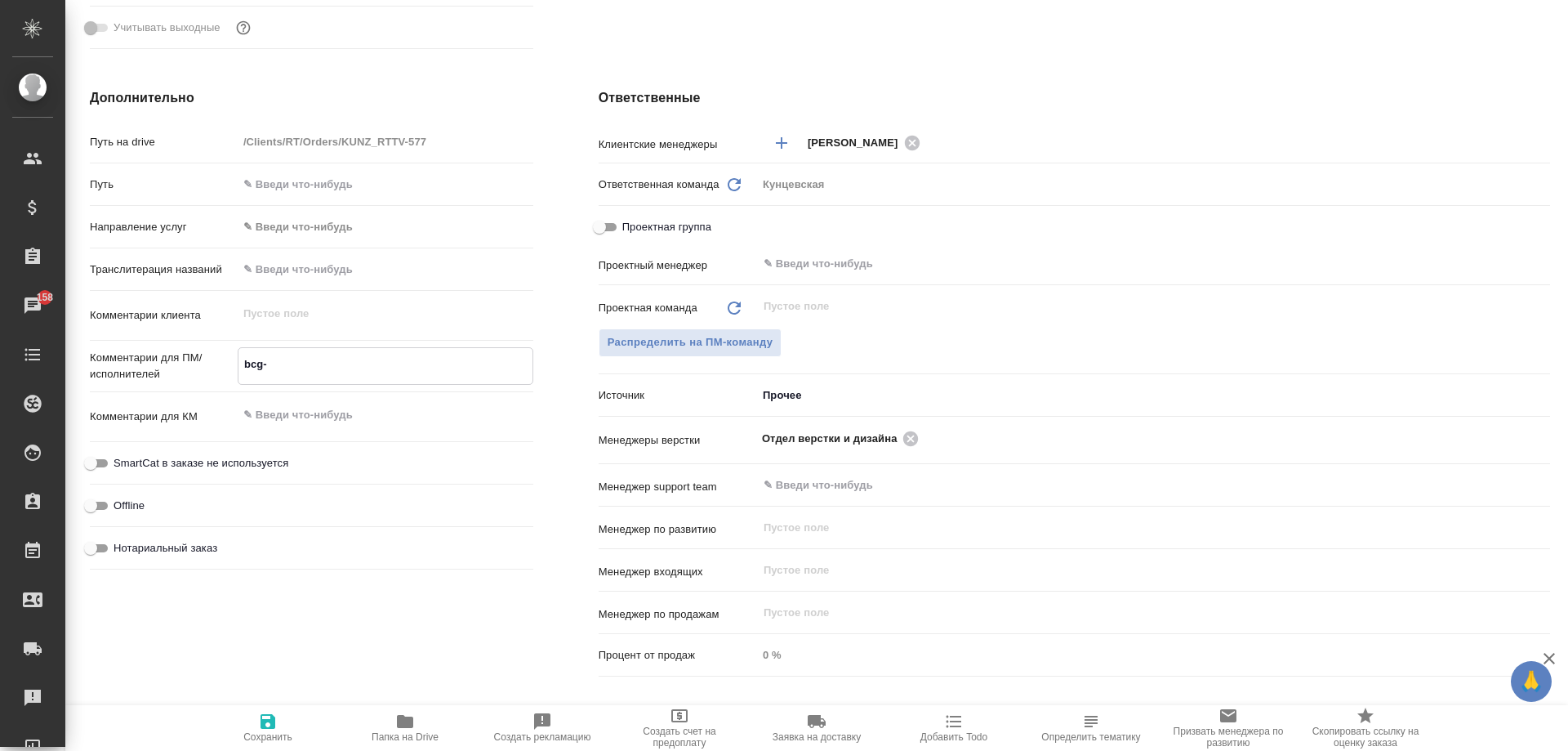
type textarea "x"
type textarea "bcg- he"
type textarea "x"
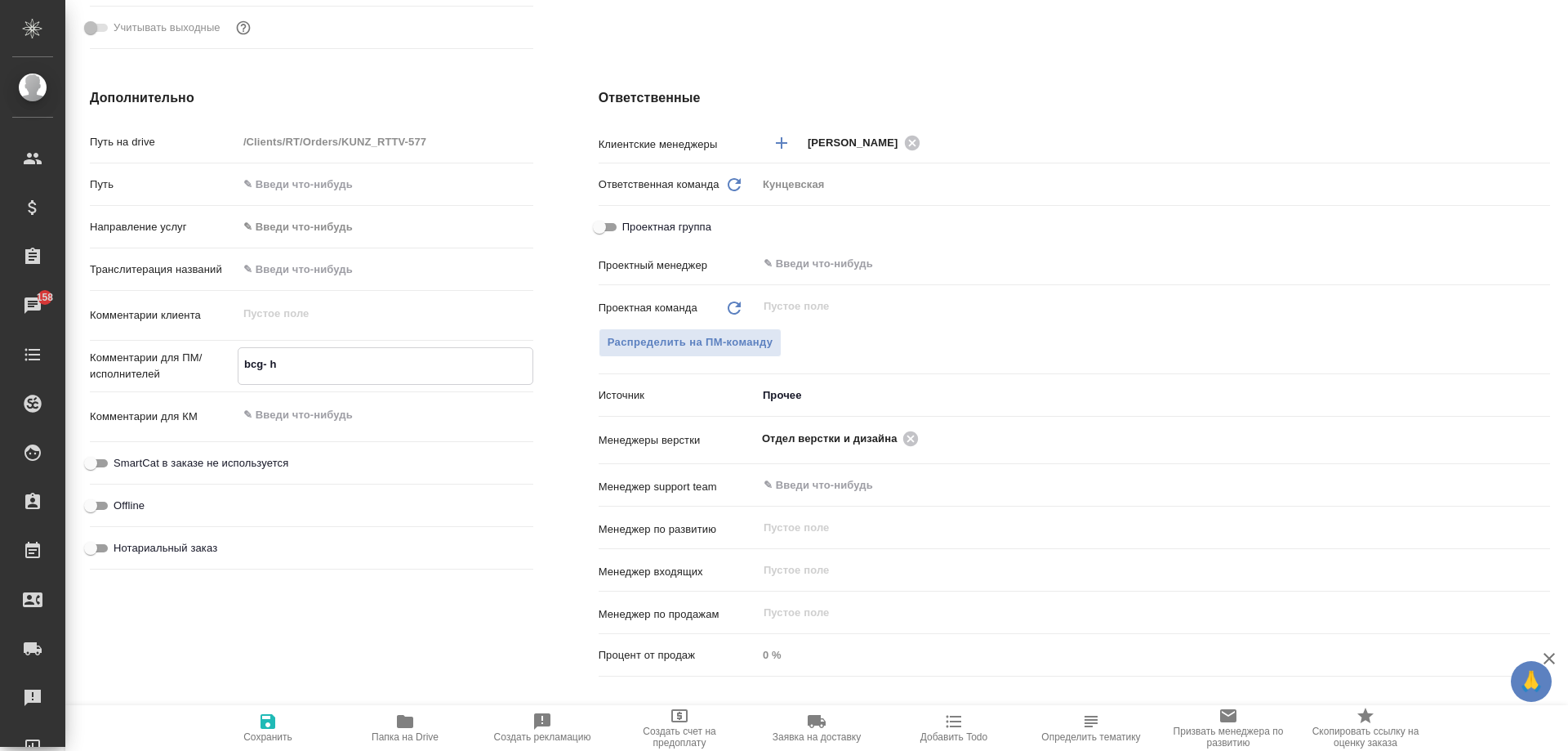
type textarea "x"
type textarea "bcg- hec"
type textarea "x"
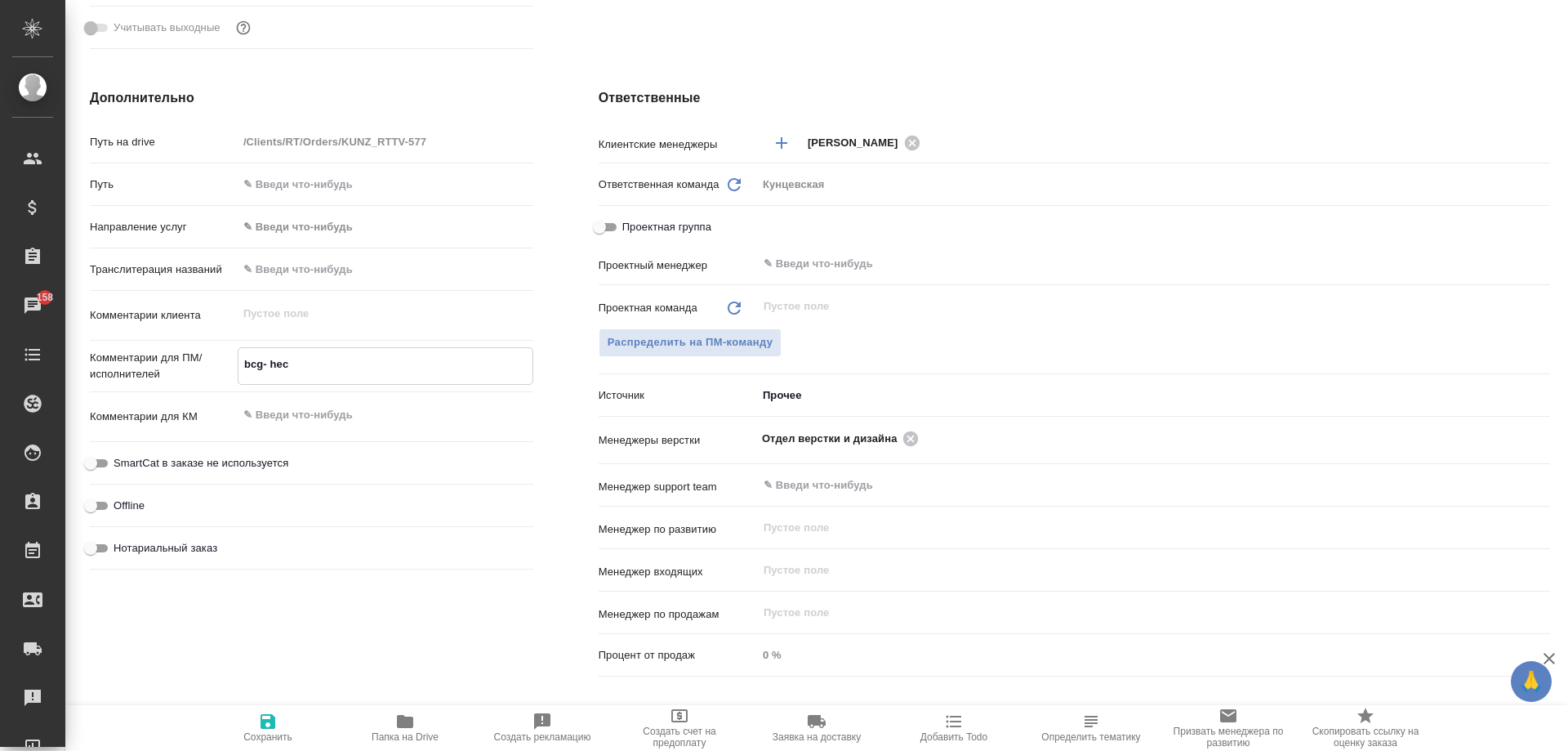
type textarea "bcg- hec?"
type textarea "x"
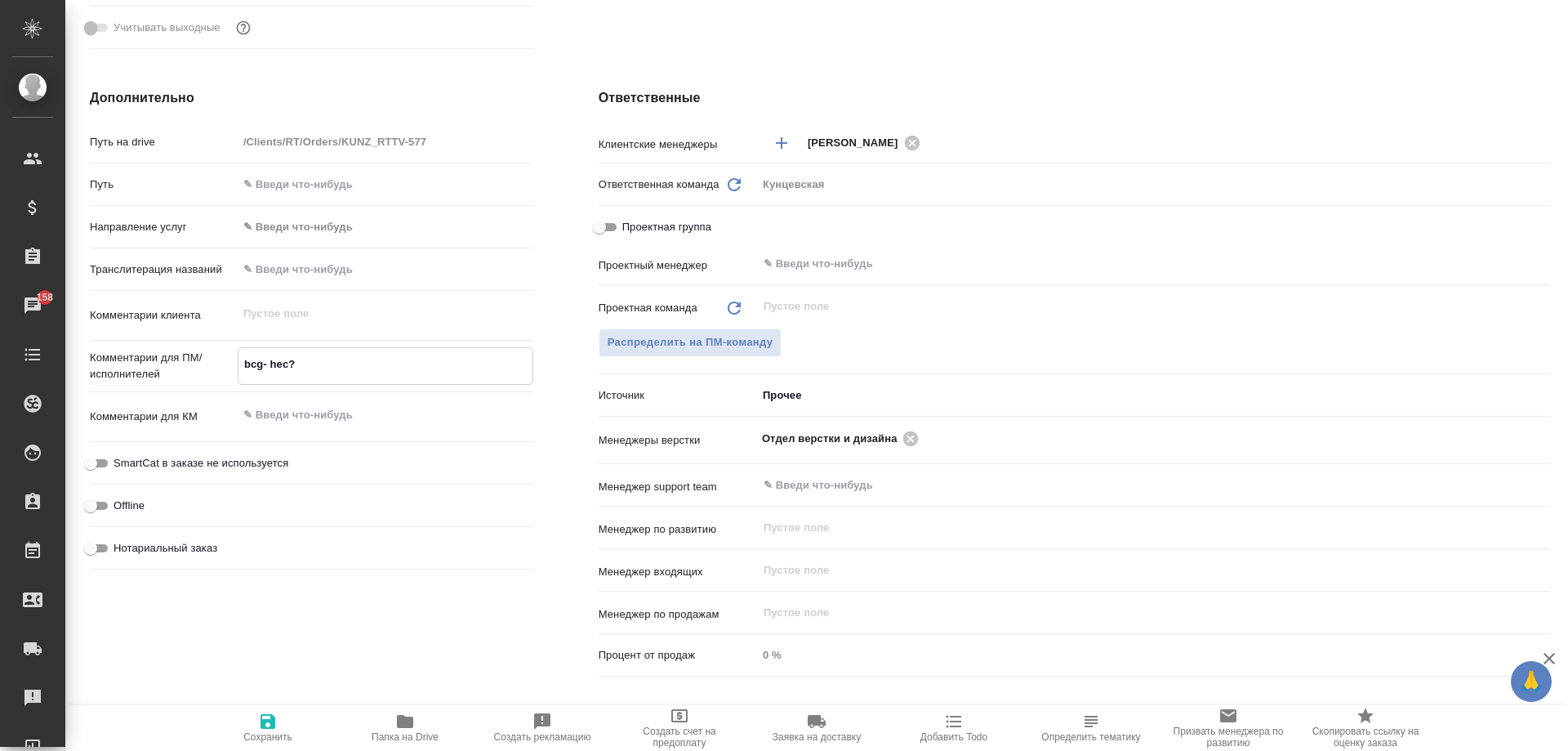
type textarea "bcg- hec?"
type textarea "x"
type textarea "bcg- hec? r"
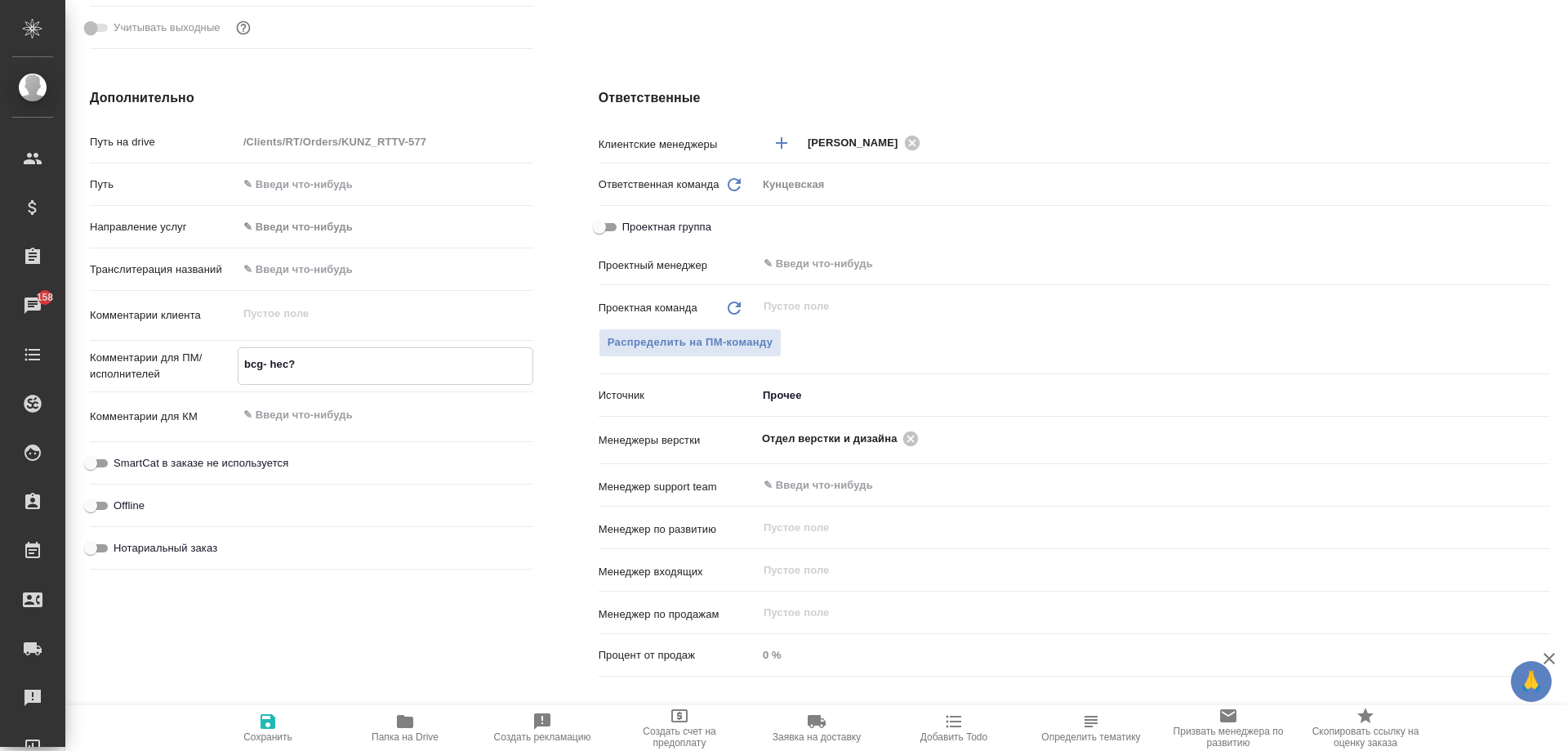
type textarea "x"
type textarea "bcg- hec? rb"
type textarea "x"
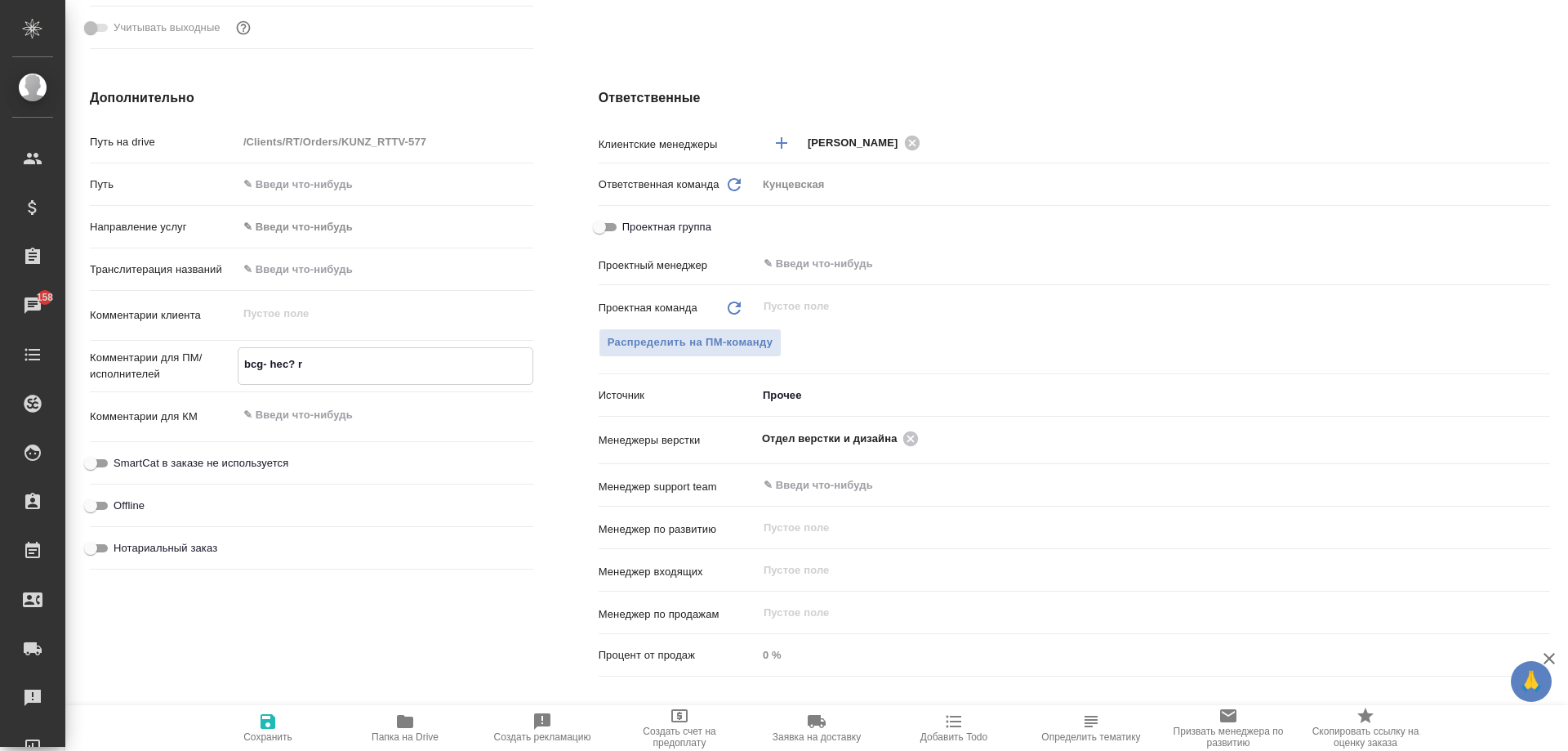
type textarea "x"
type textarea "bcg- hec? rbn"
type textarea "x"
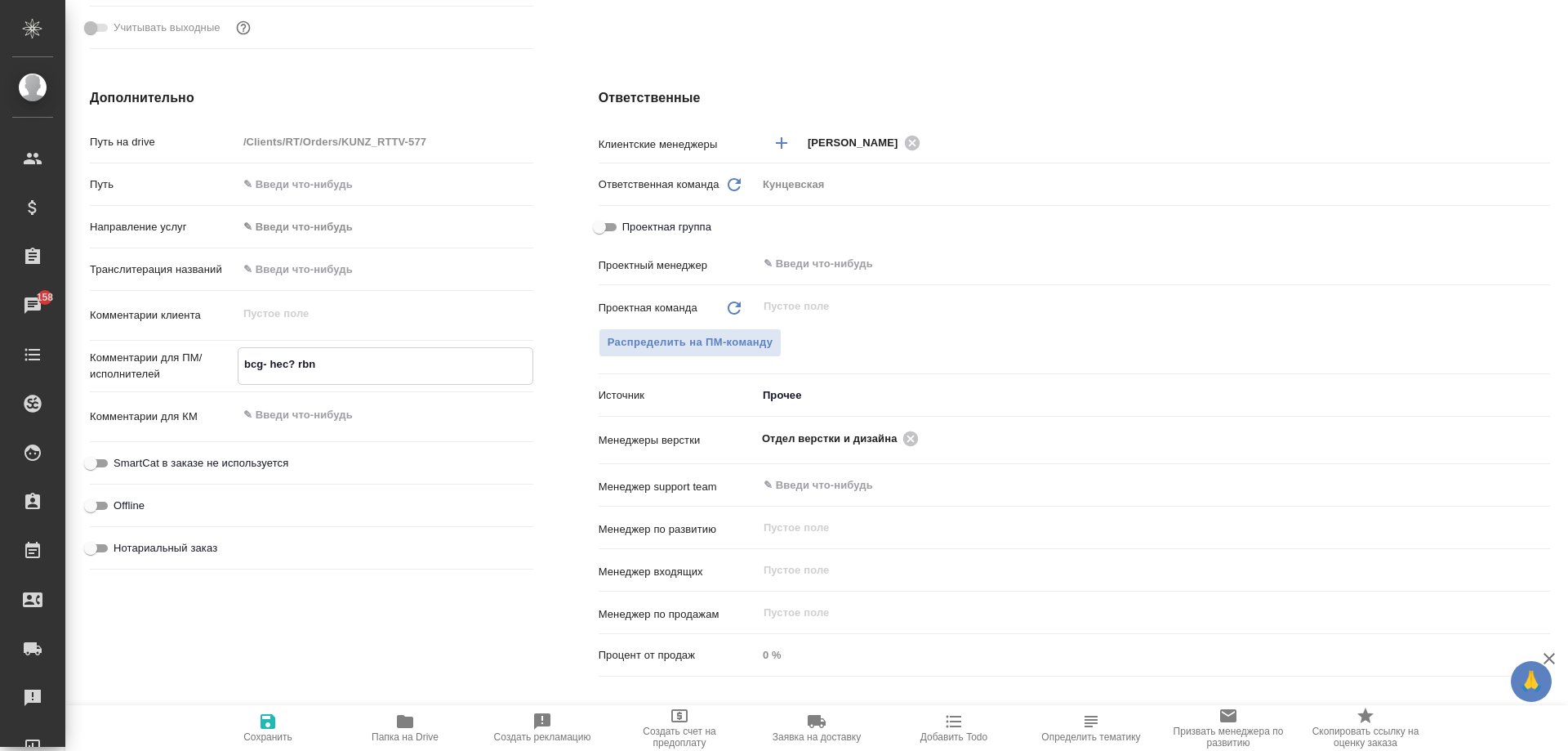
type textarea "x"
type textarea "bcg- hec? rbn-"
type textarea "x"
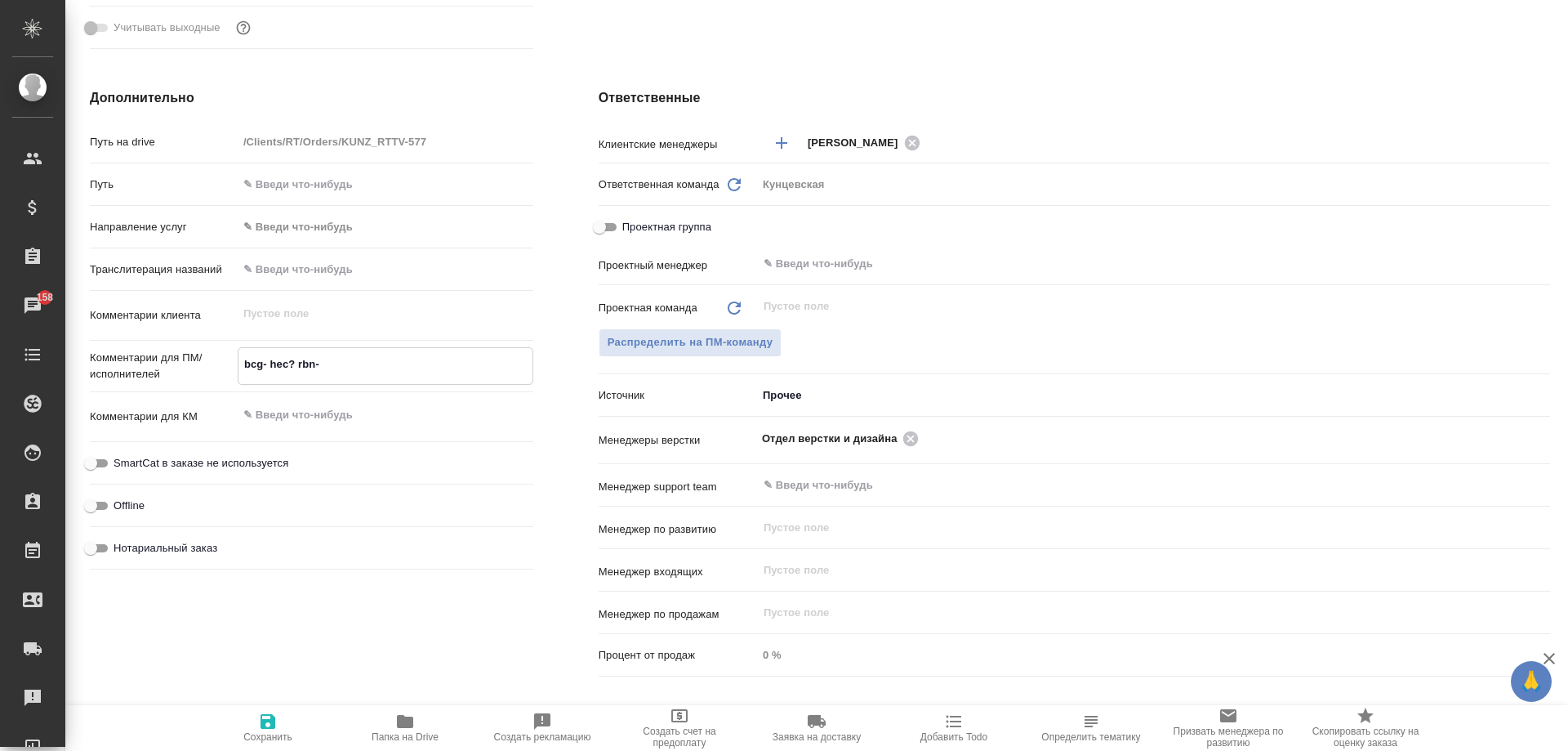
type textarea "bcg- hec? rbn-h"
type textarea "x"
type textarea "bcg- hec? rbn-he"
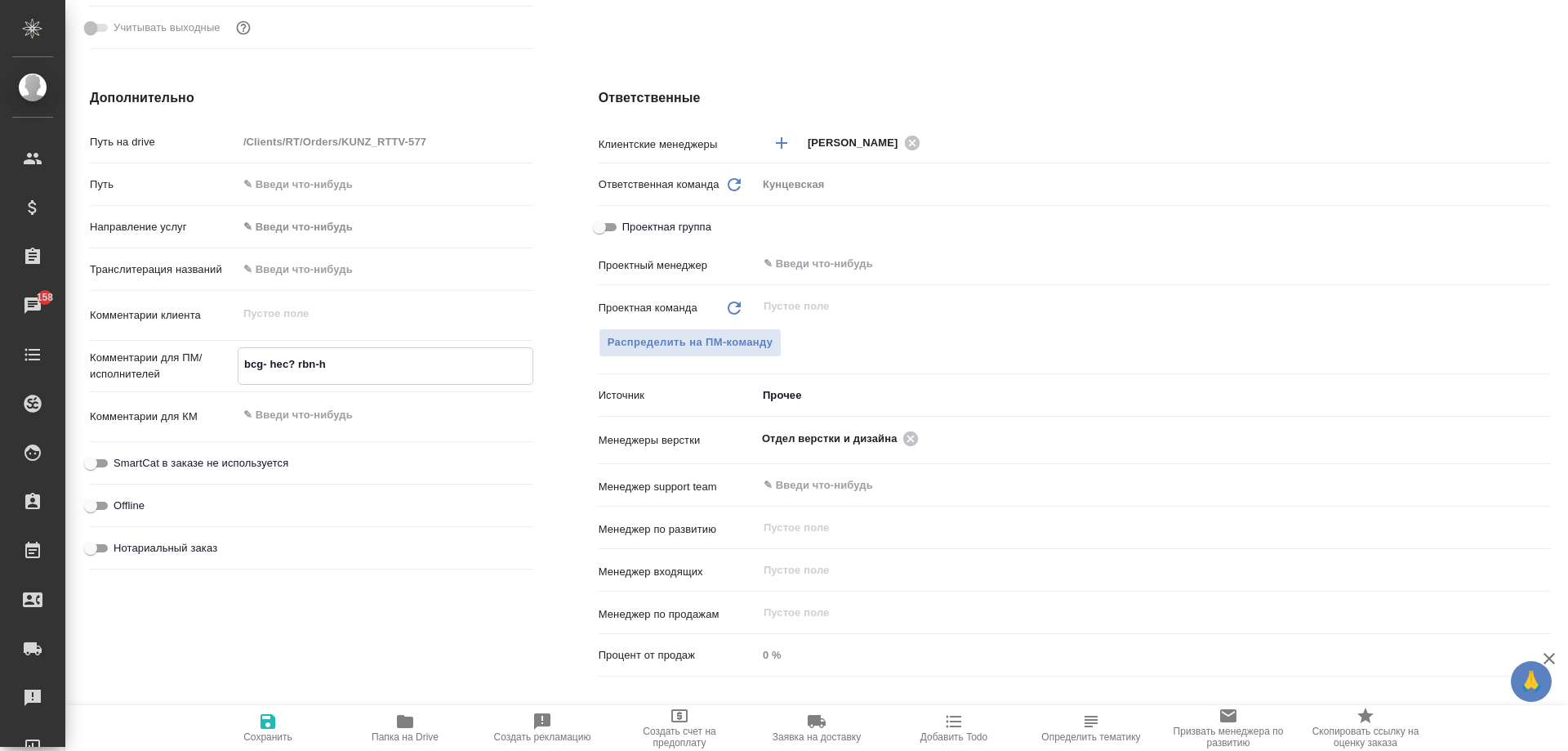
type textarea "x"
type textarea "bcg- hec? rbn-hec"
type textarea "x"
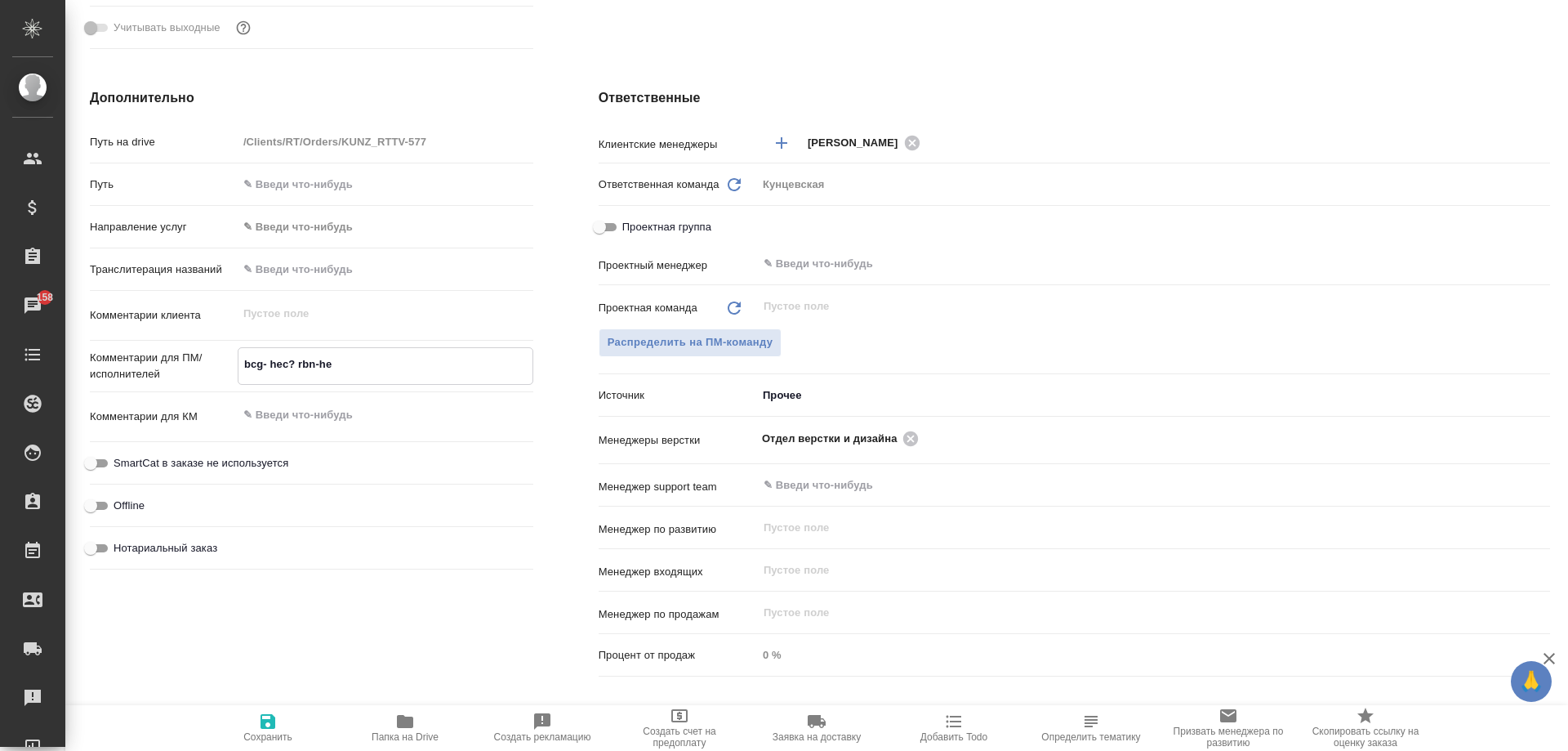
type textarea "x"
type textarea "bcg- hec? rbn-he"
type textarea "x"
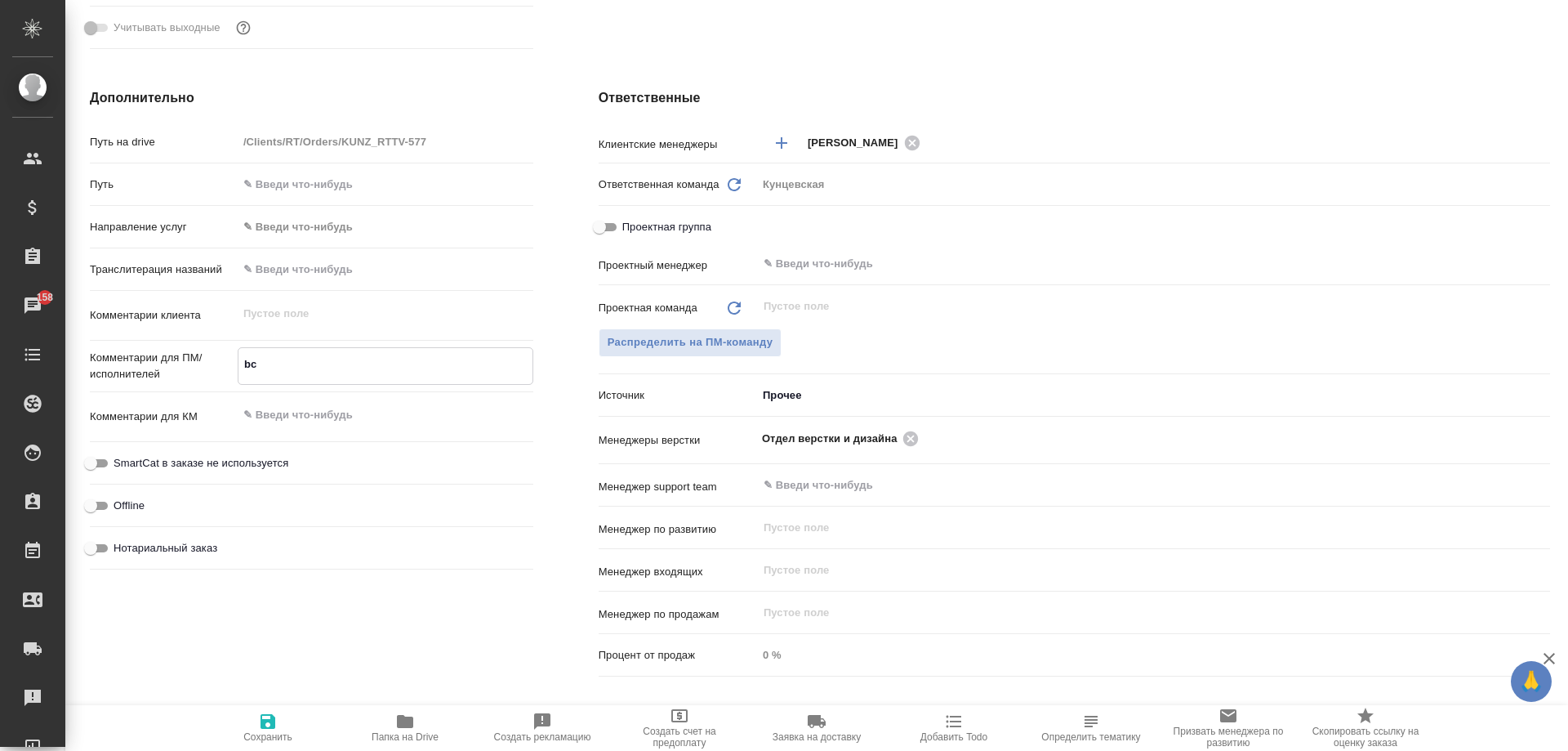
type textarea "b"
type textarea "x"
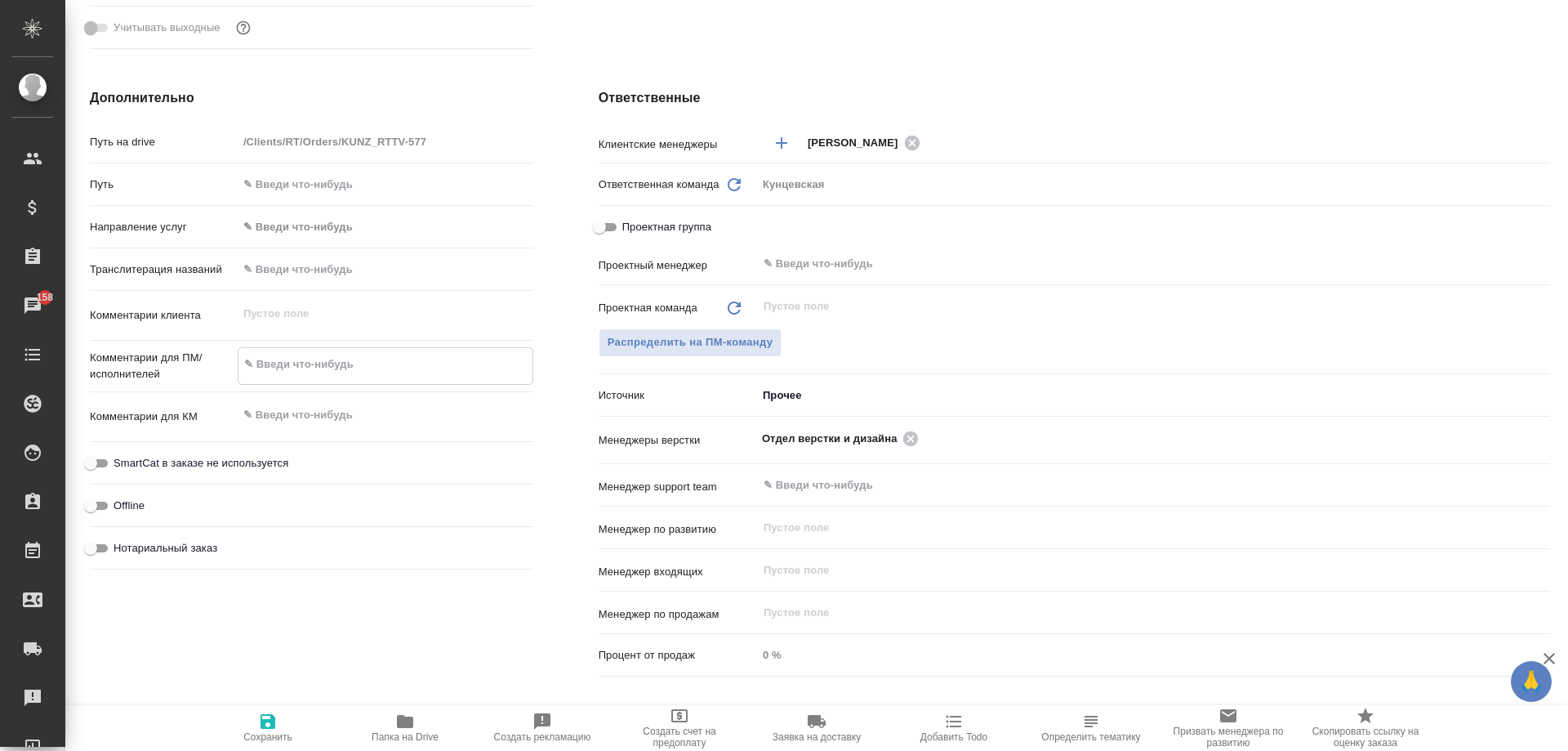
type textarea "и"
type textarea "x"
type textarea "ис"
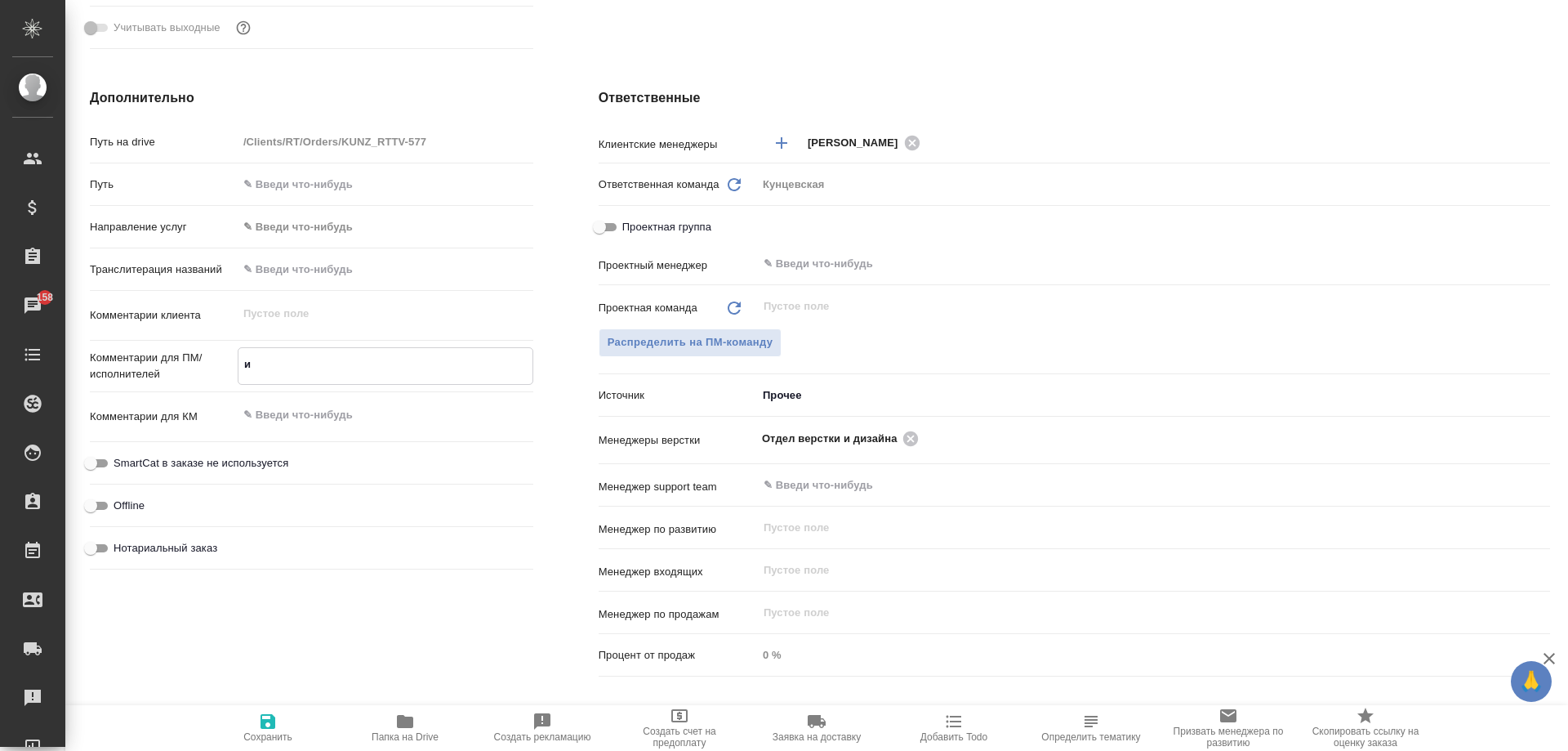
type textarea "x"
type textarea "исп"
type textarea "x"
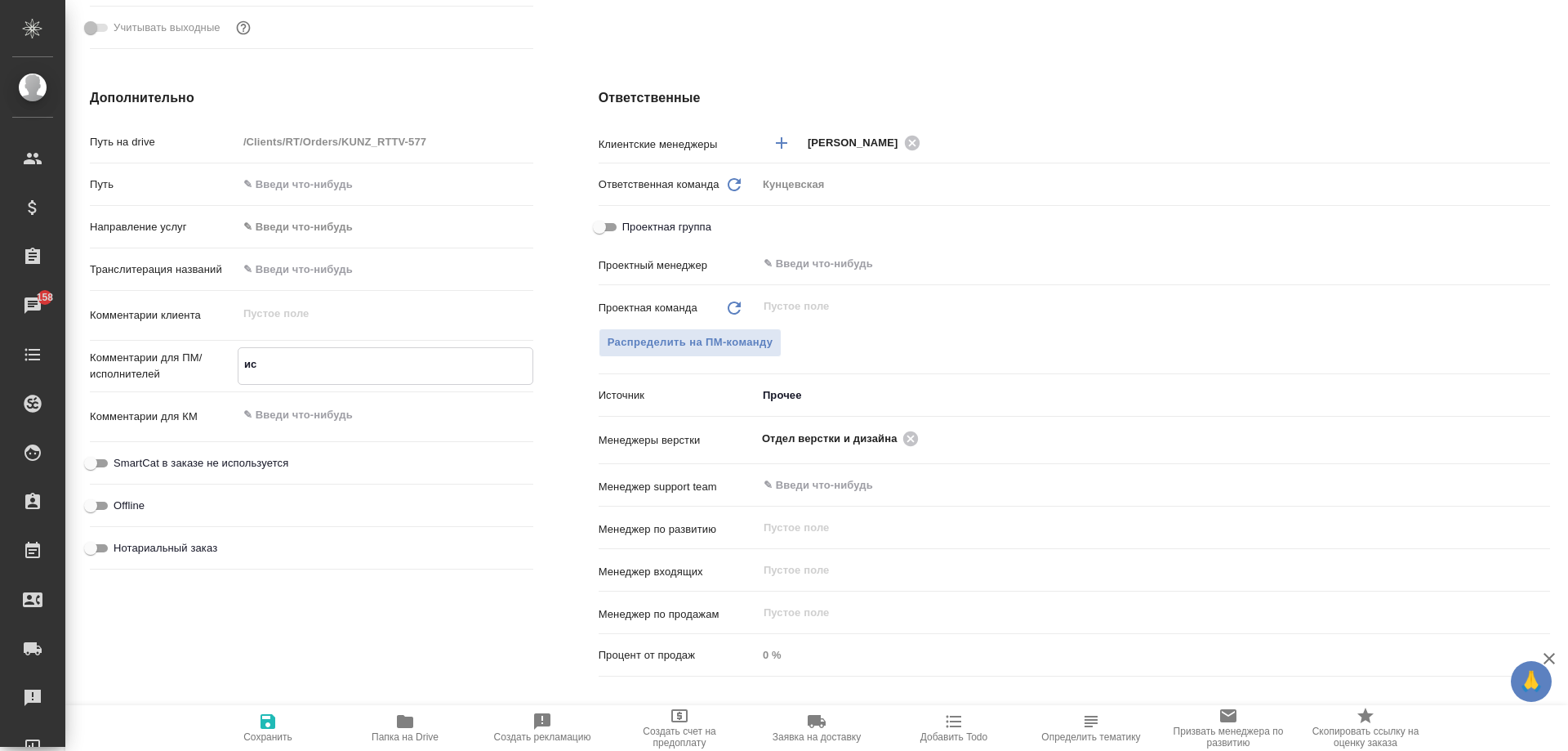
type textarea "x"
type textarea "исп-"
type textarea "x"
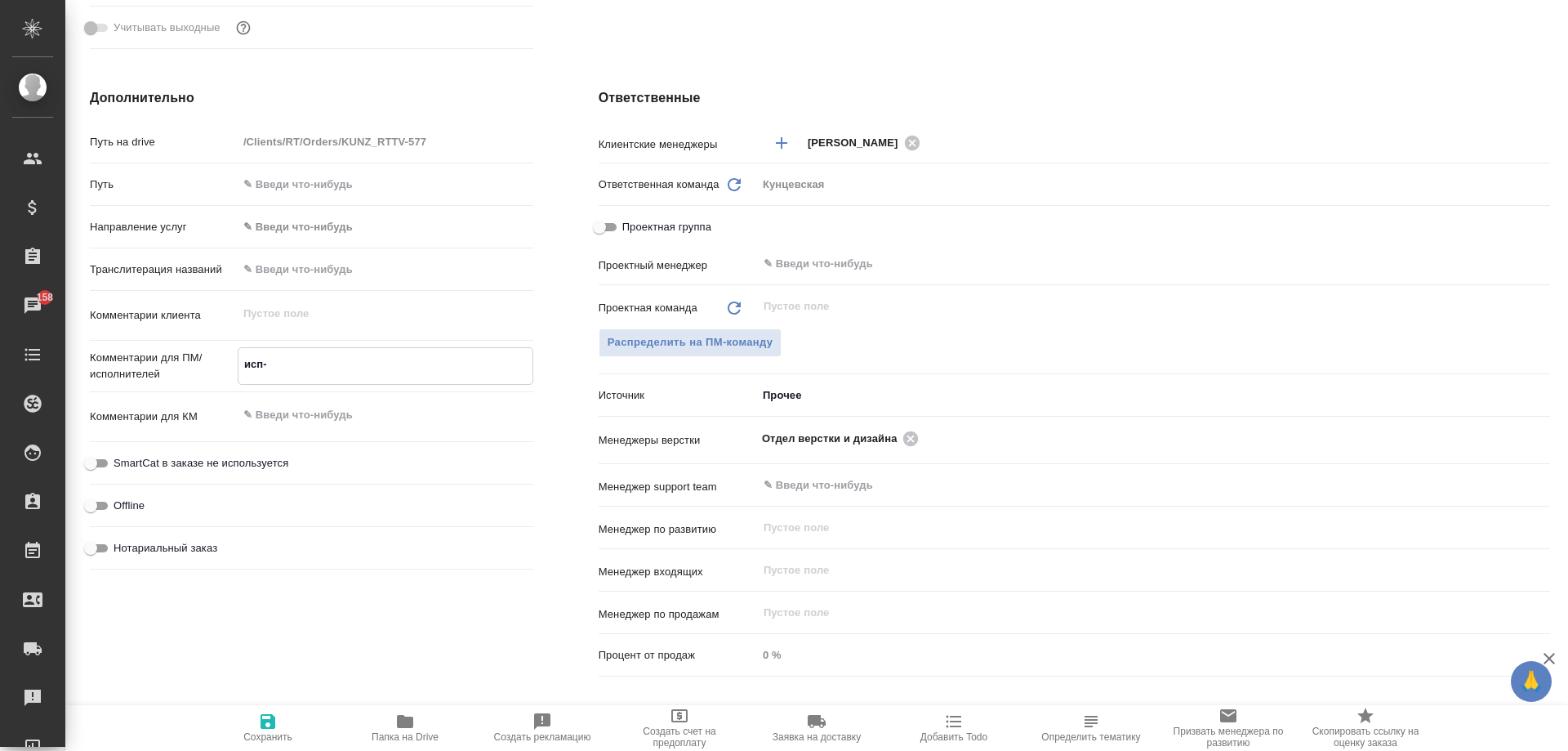
type textarea "x"
type textarea "исп-р"
type textarea "x"
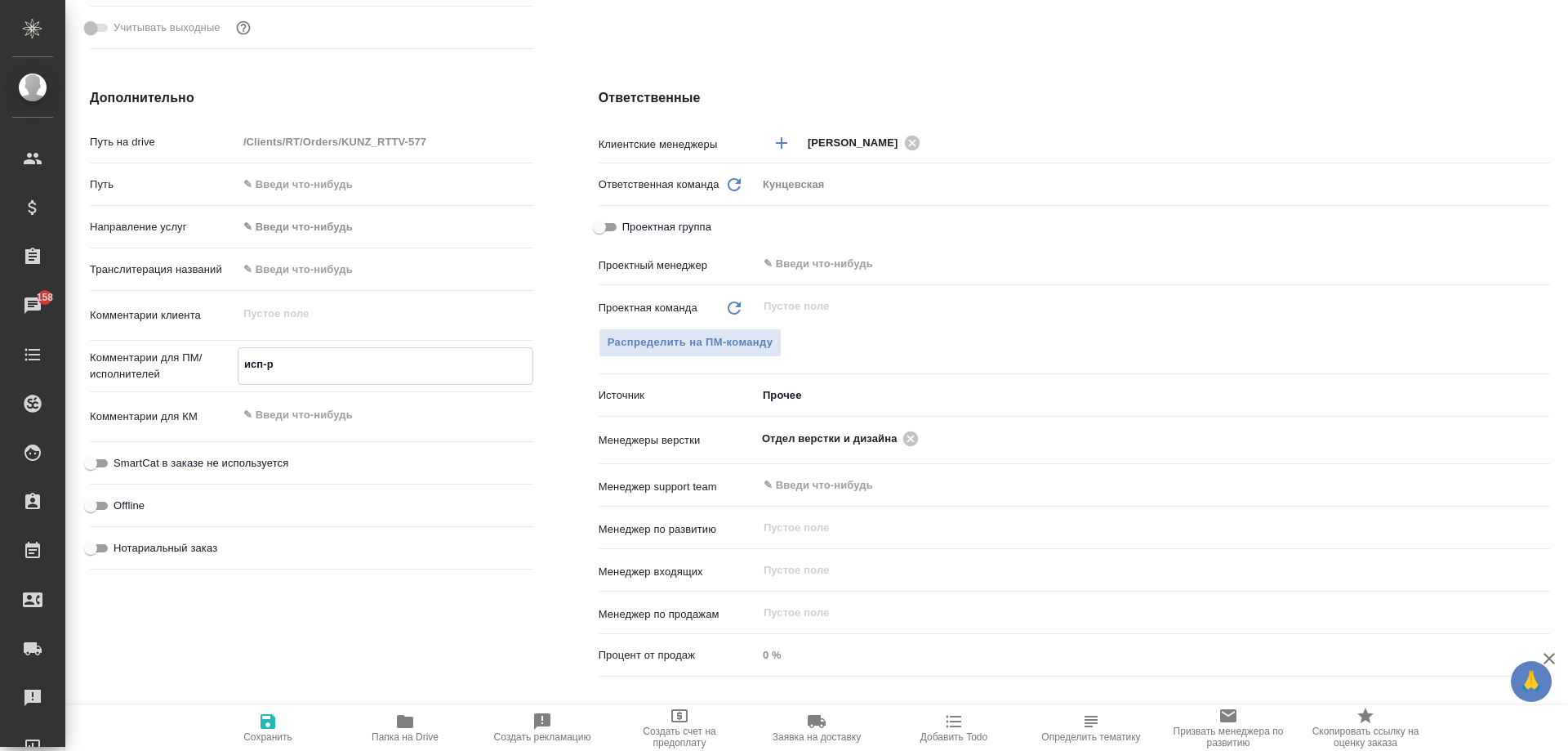
type textarea "исп-ру"
type textarea "x"
type textarea "исп-рус"
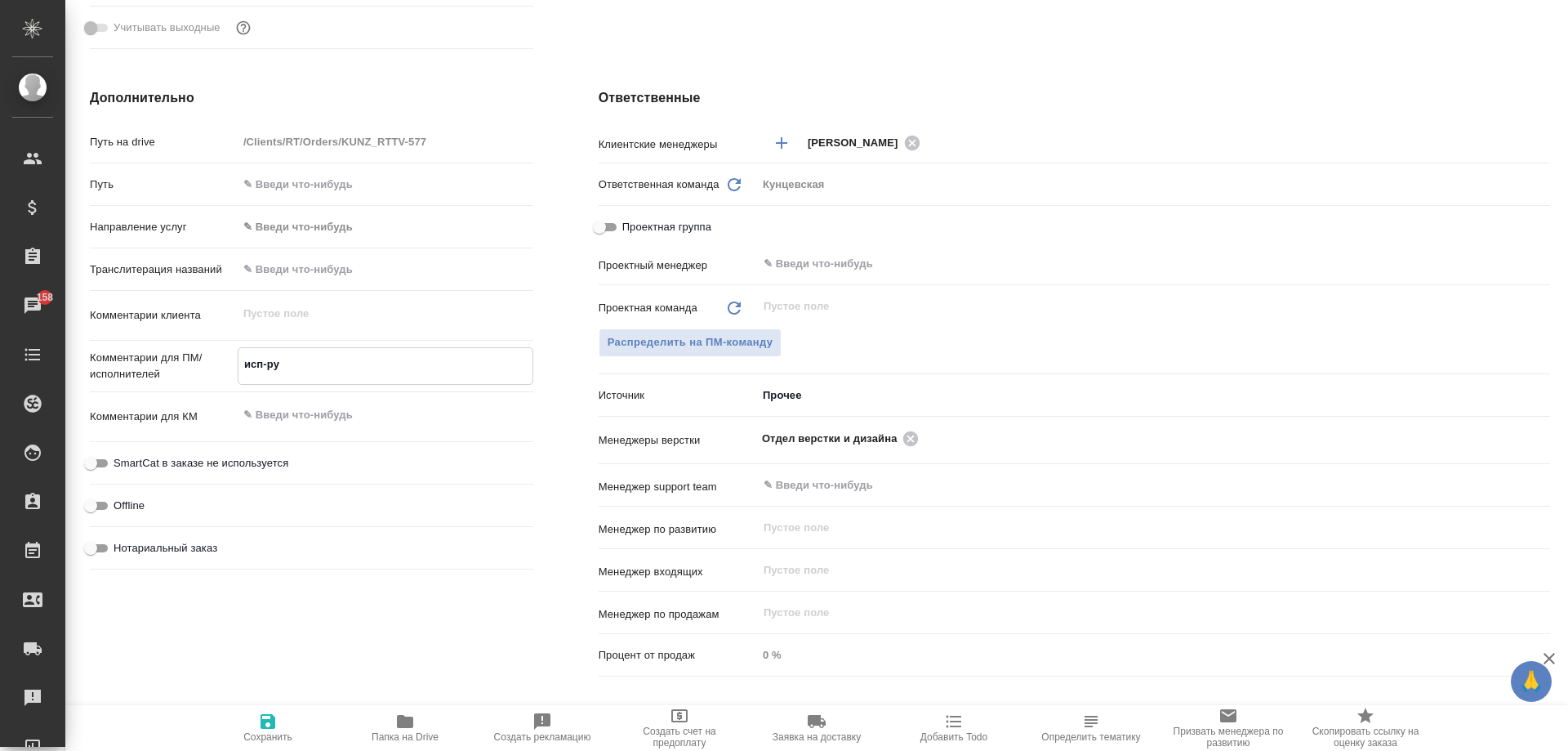
type textarea "x"
type textarea "исп-рус,"
type textarea "x"
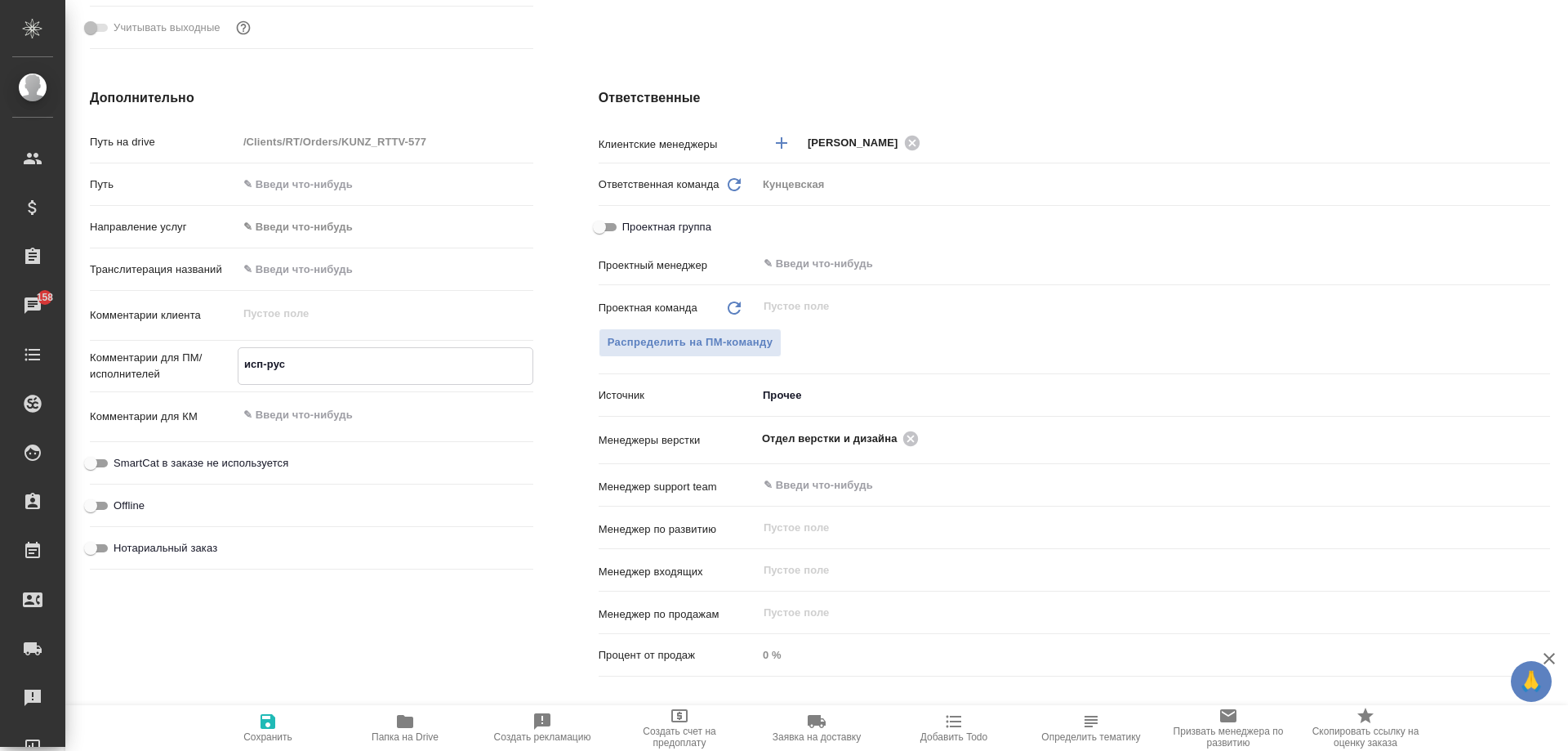
type textarea "x"
type textarea "исп-рус,"
type textarea "x"
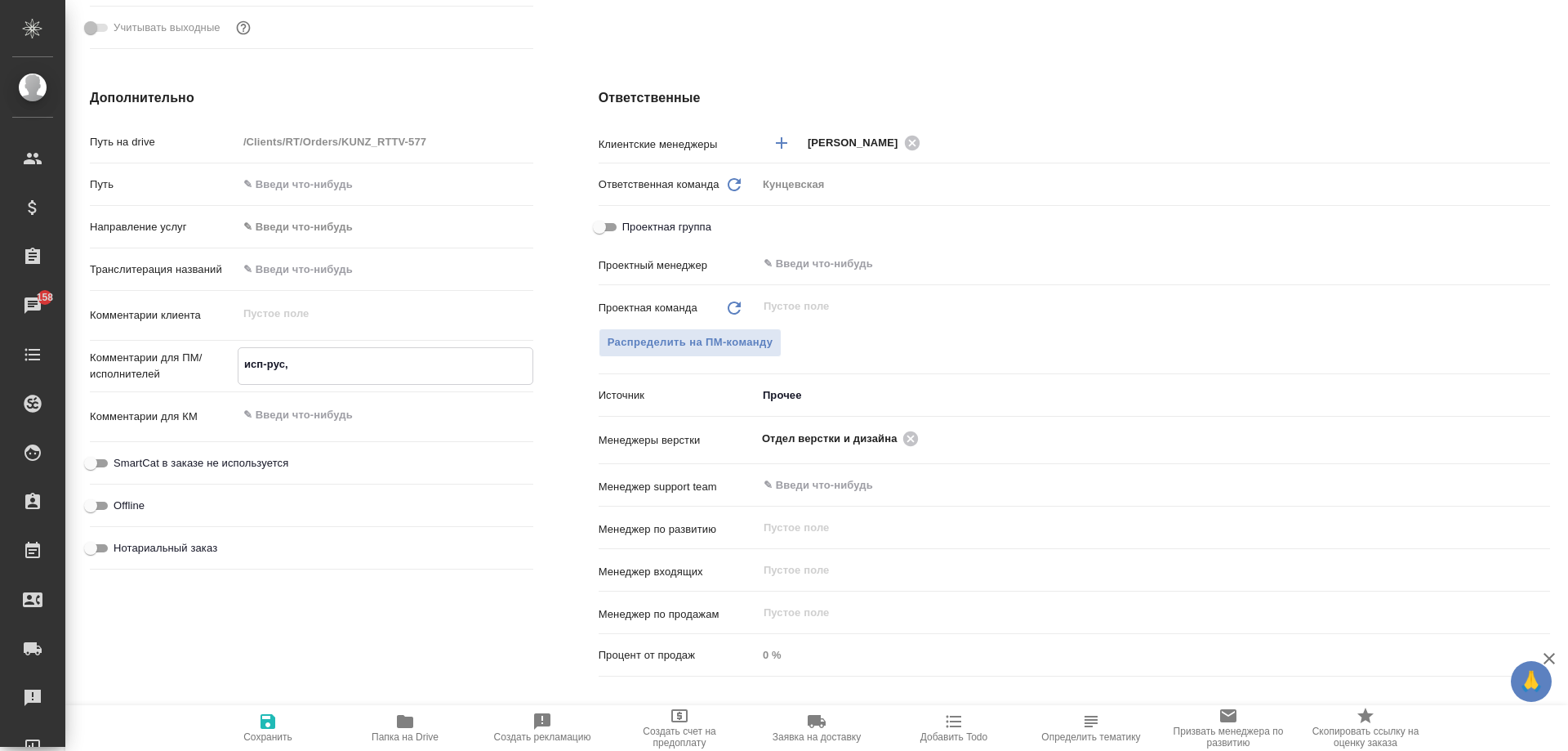
type textarea "x"
type textarea "исп-рус, к"
type textarea "x"
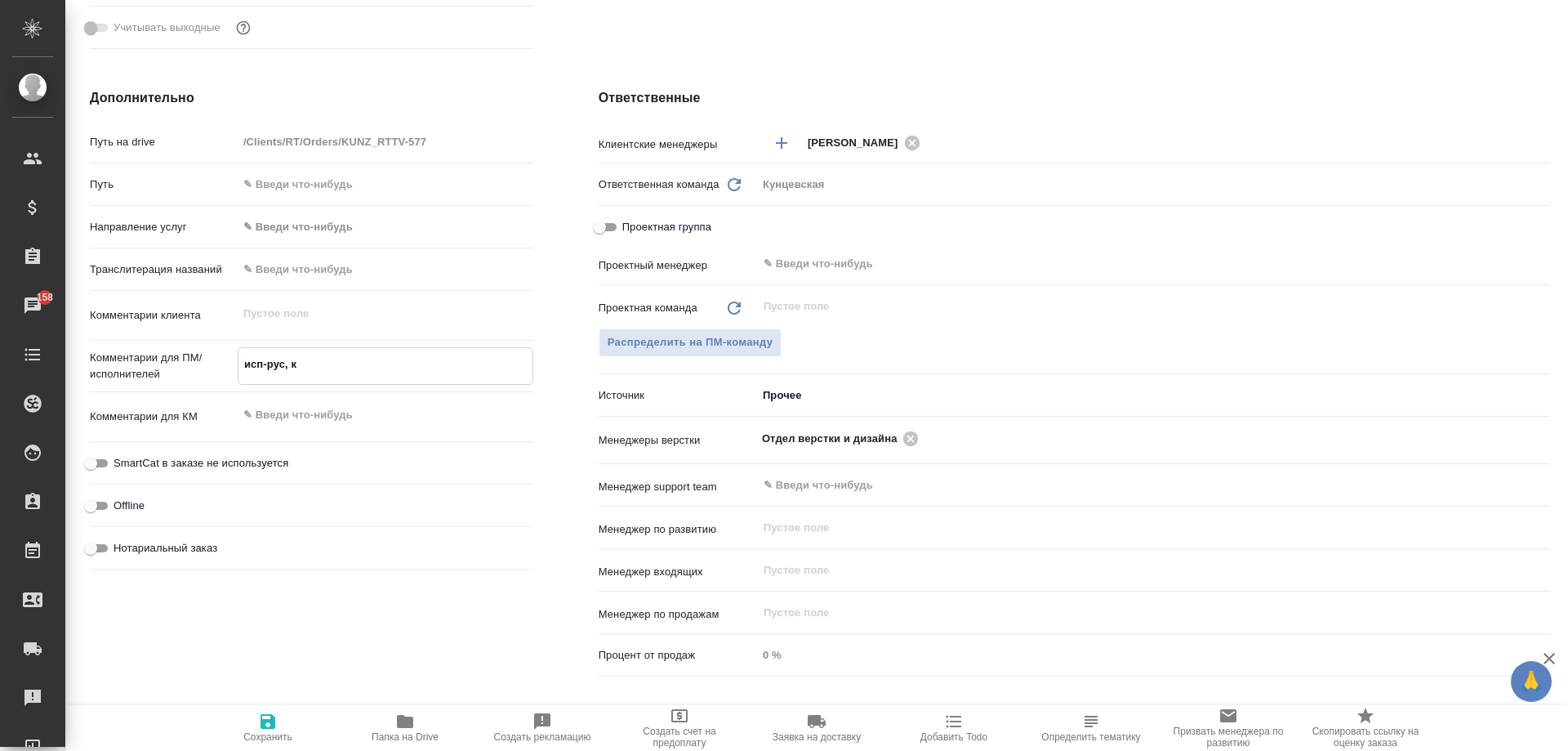
type textarea "исп-рус, ки"
type textarea "x"
type textarea "исп-рус, кит"
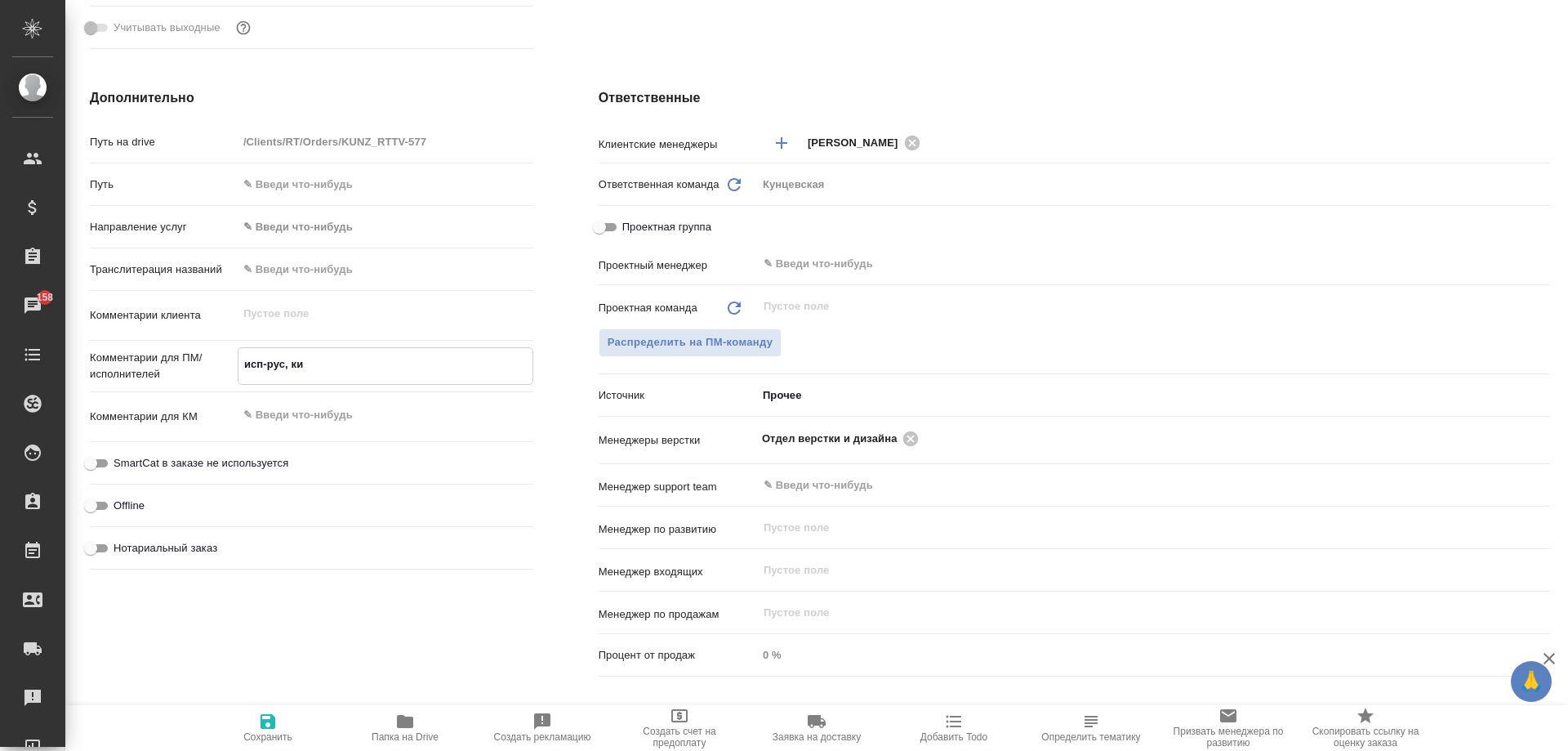
type textarea "x"
type textarea "исп-рус, кит="
type textarea "x"
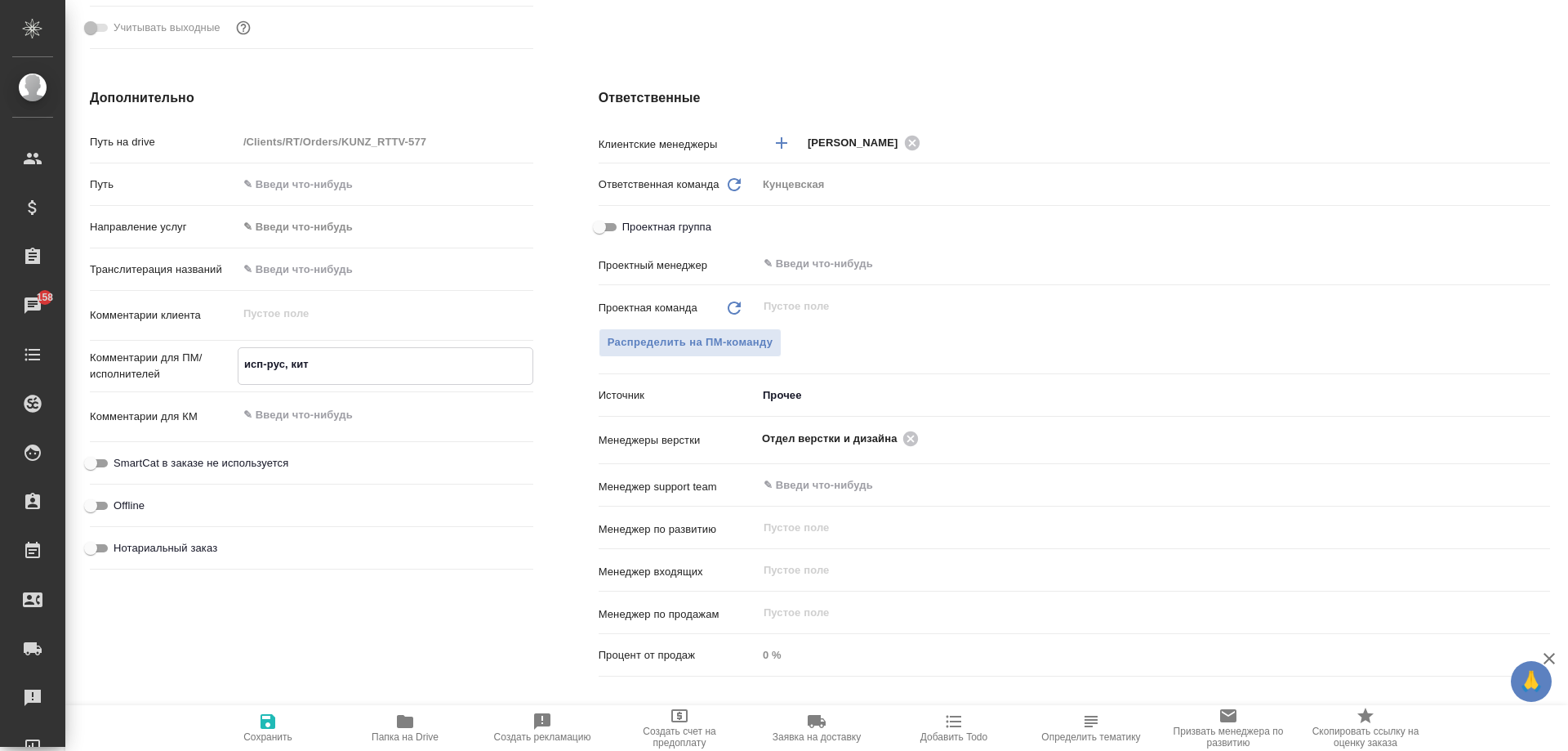
type textarea "x"
type textarea "исп-рус, кит"
type textarea "x"
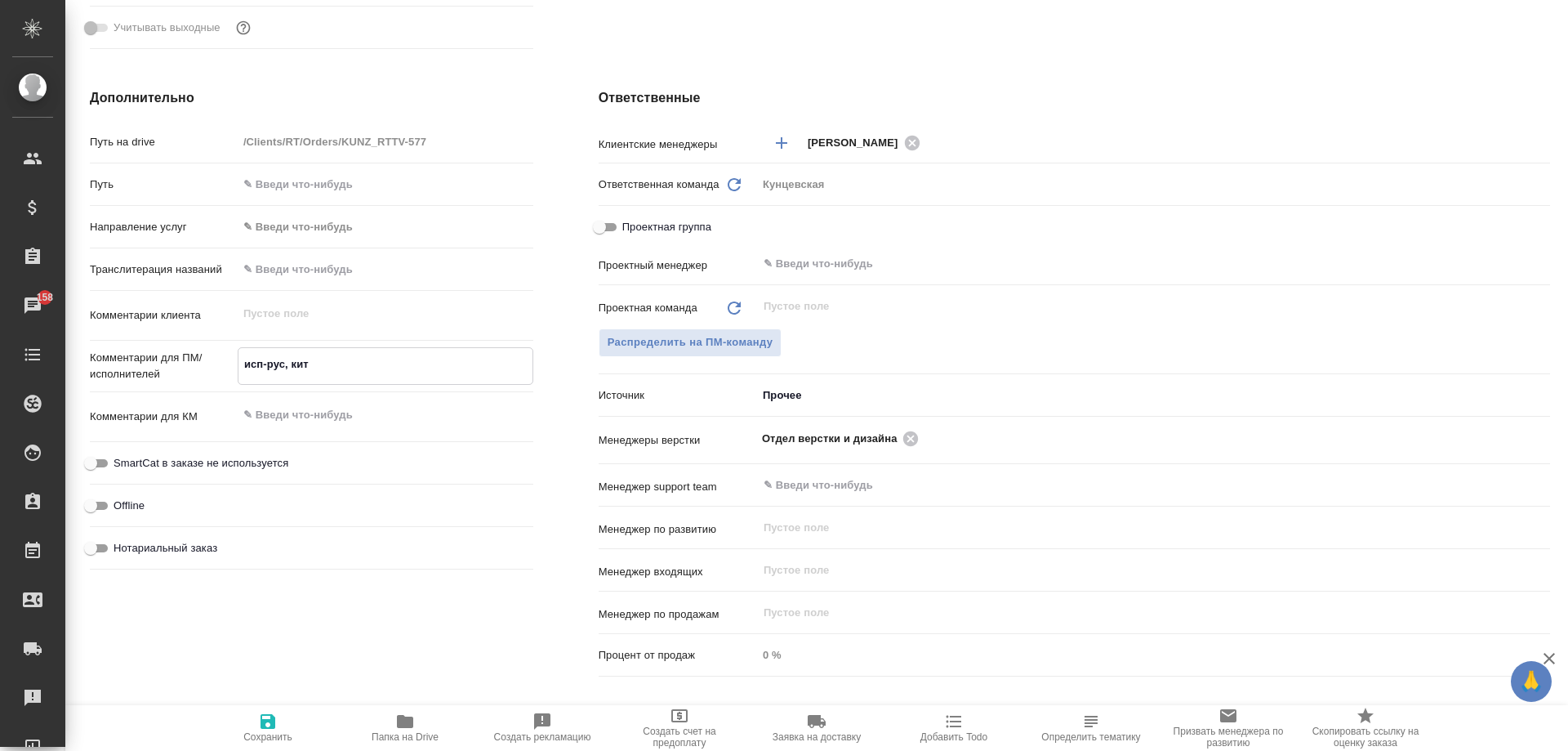
type textarea "исп-рус, кит-"
type textarea "x"
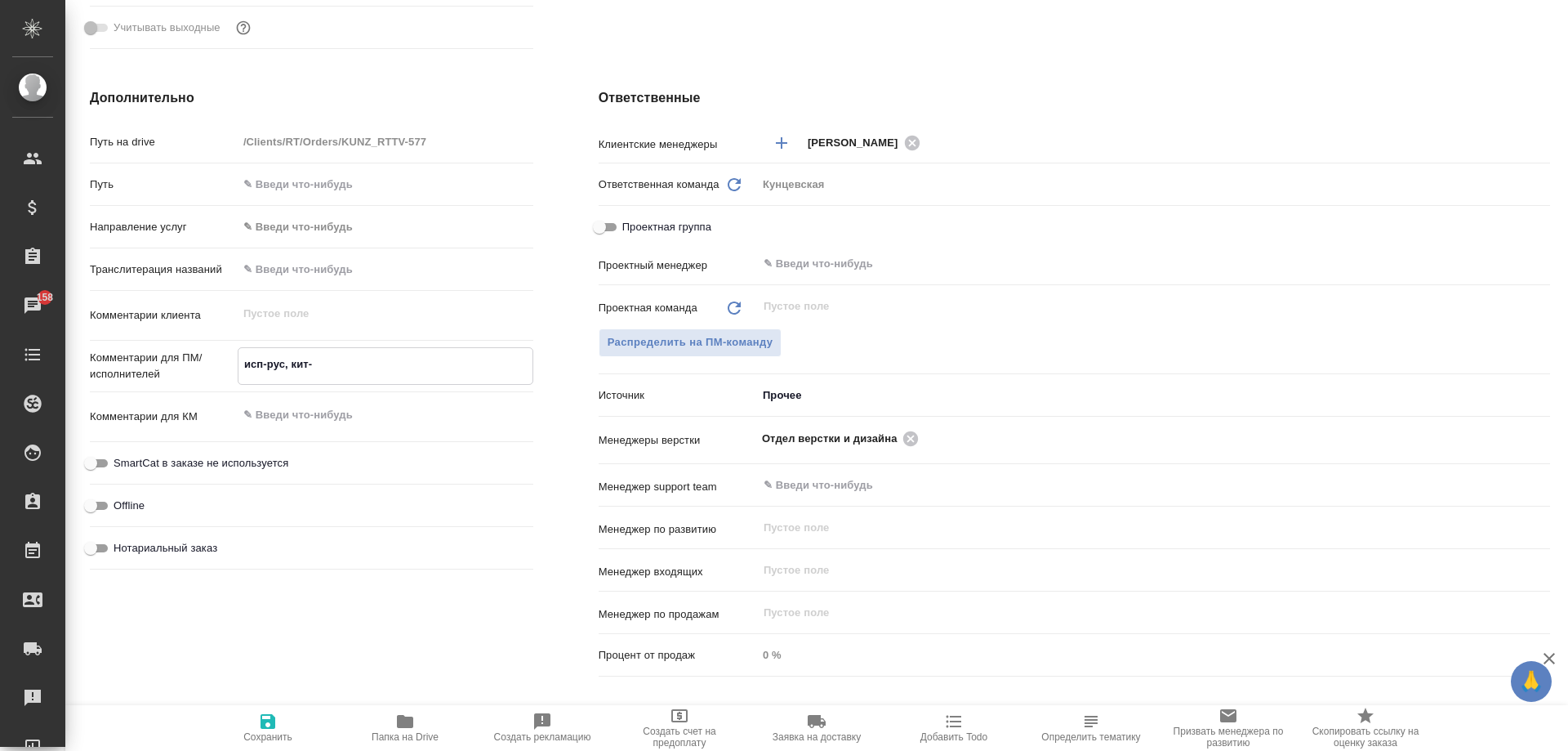
type textarea "исп-рус, кит-р"
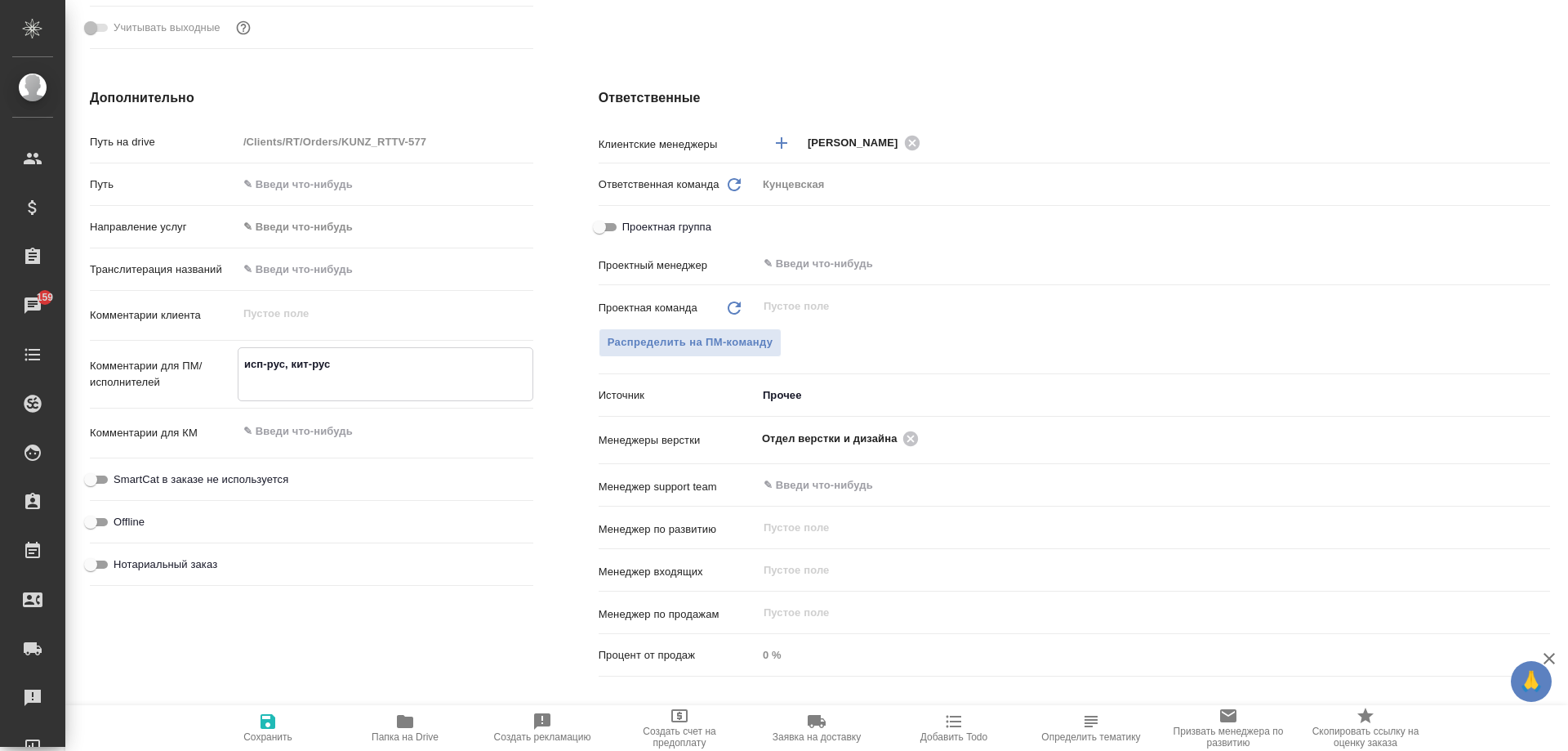
click at [279, 714] on span "Сохранить" at bounding box center [268, 726] width 117 height 31
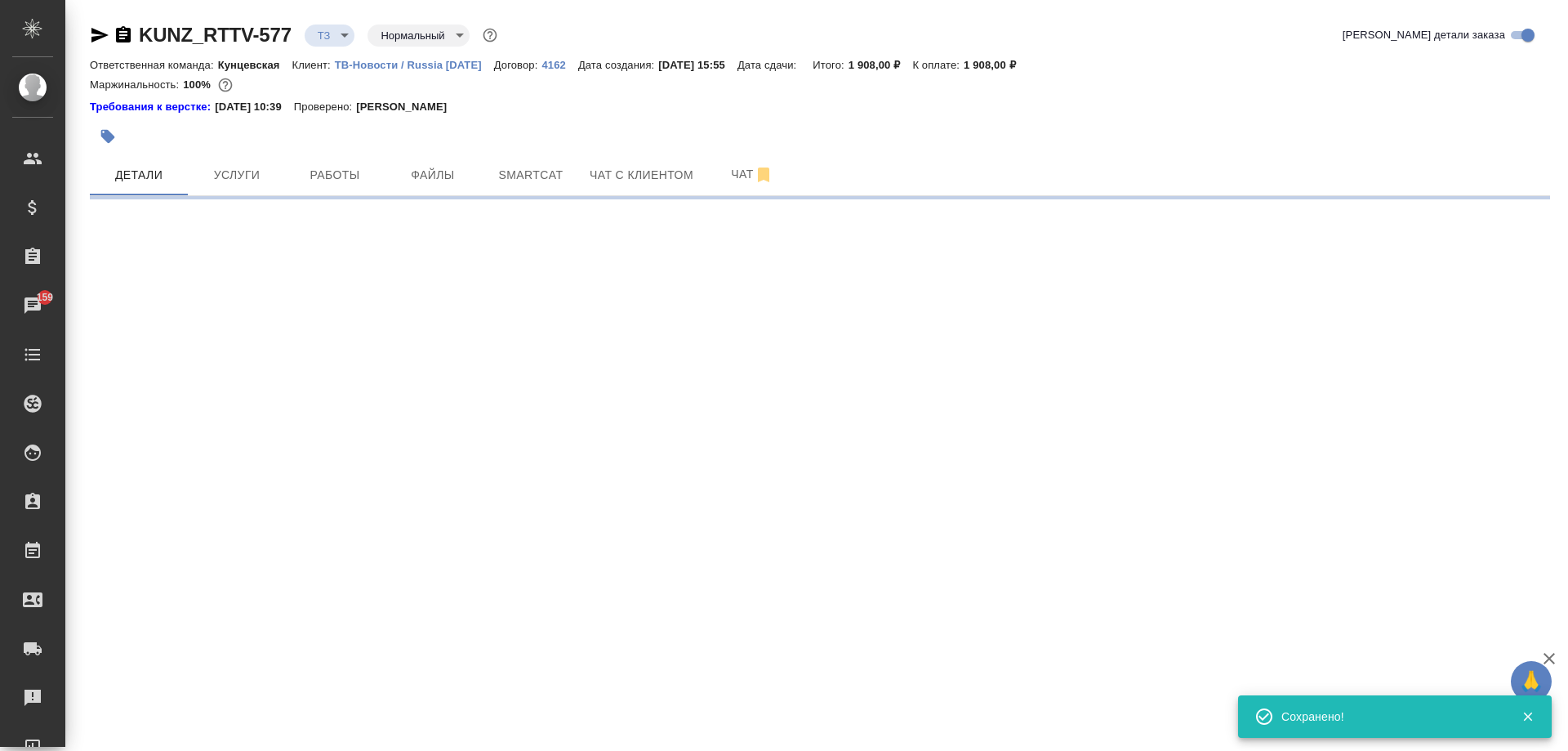
scroll to position [0, 0]
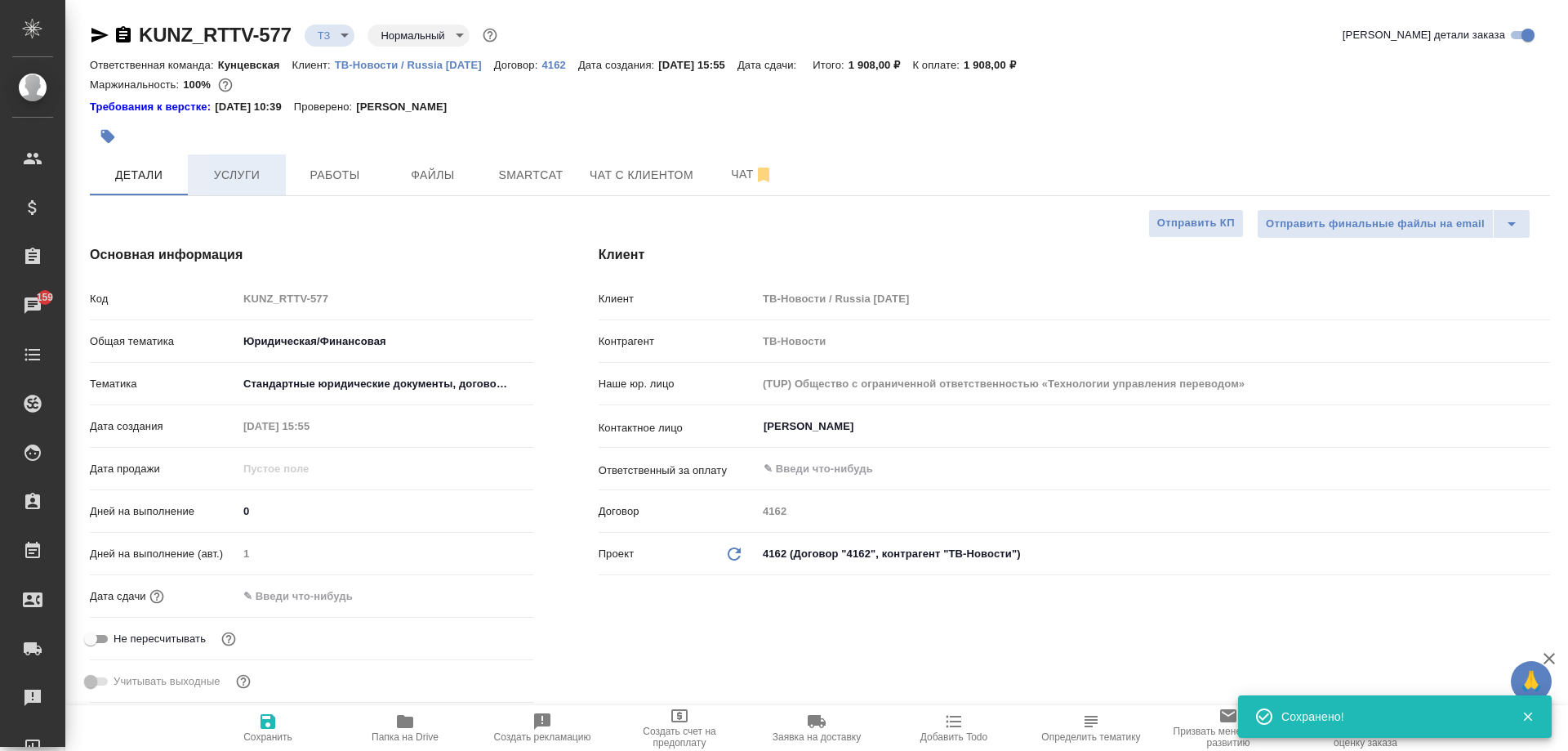
click at [254, 175] on span "Услуги" at bounding box center [237, 175] width 79 height 20
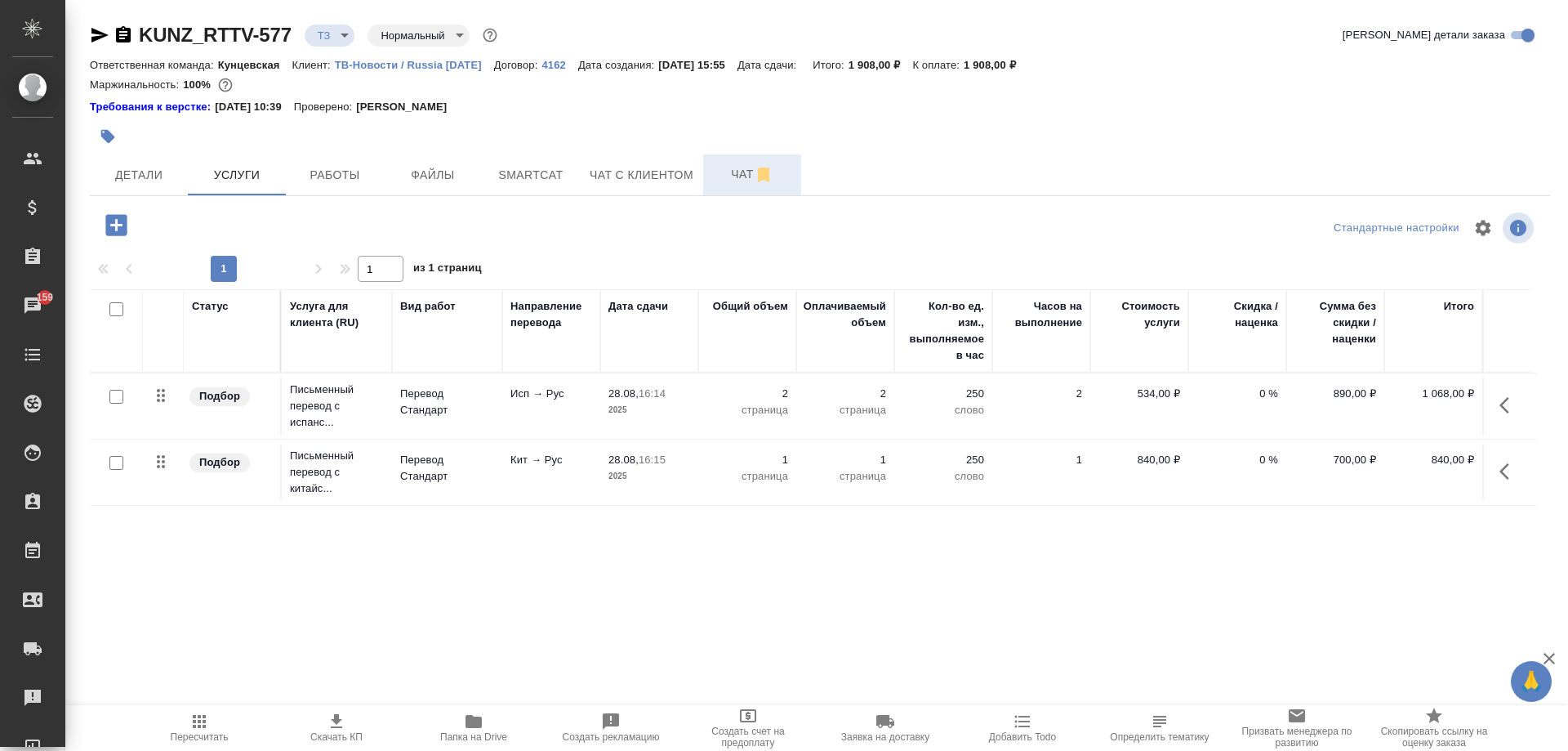
click at [726, 177] on span "Чат" at bounding box center [752, 174] width 79 height 20
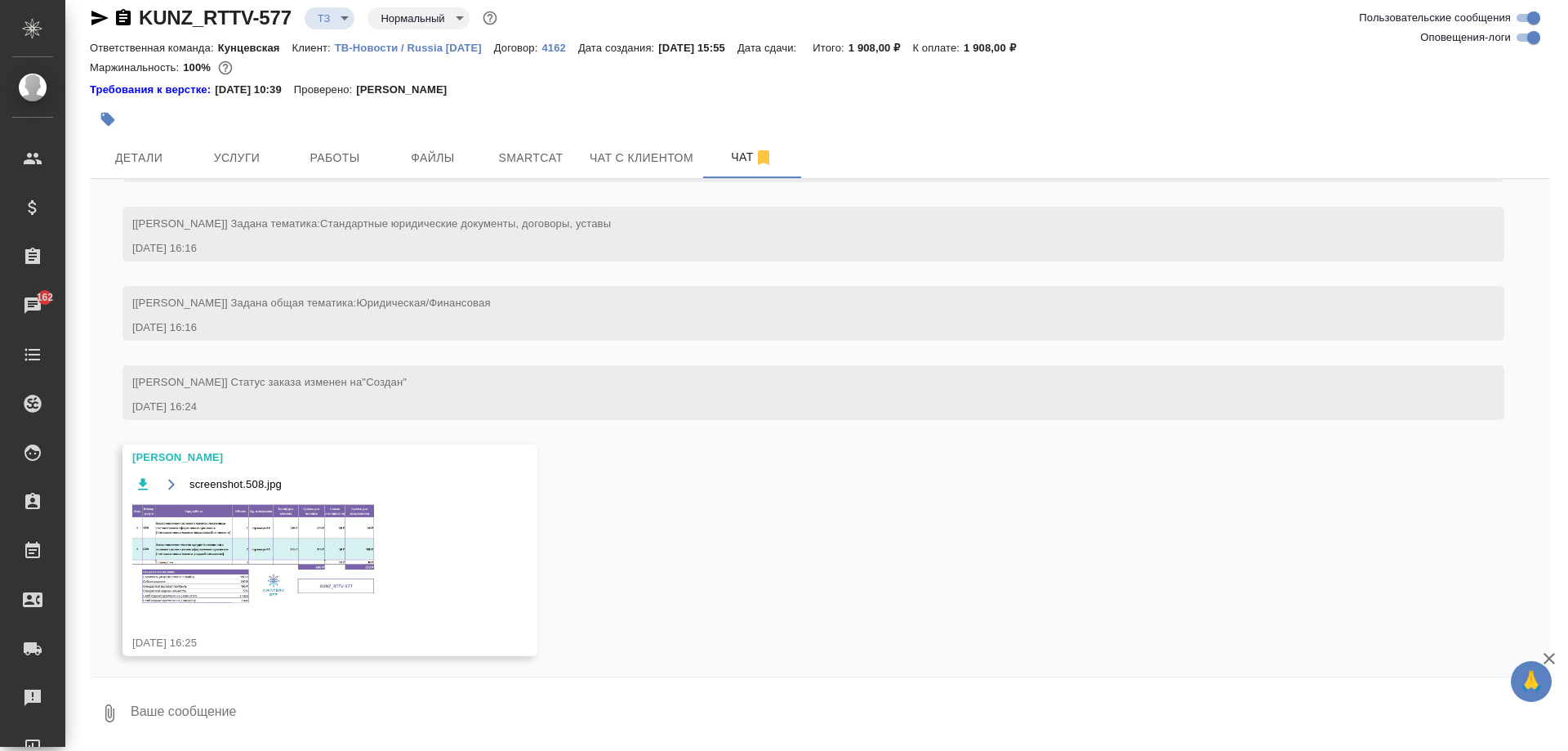
scroll to position [288, 0]
click at [308, 528] on img at bounding box center [255, 550] width 245 height 104
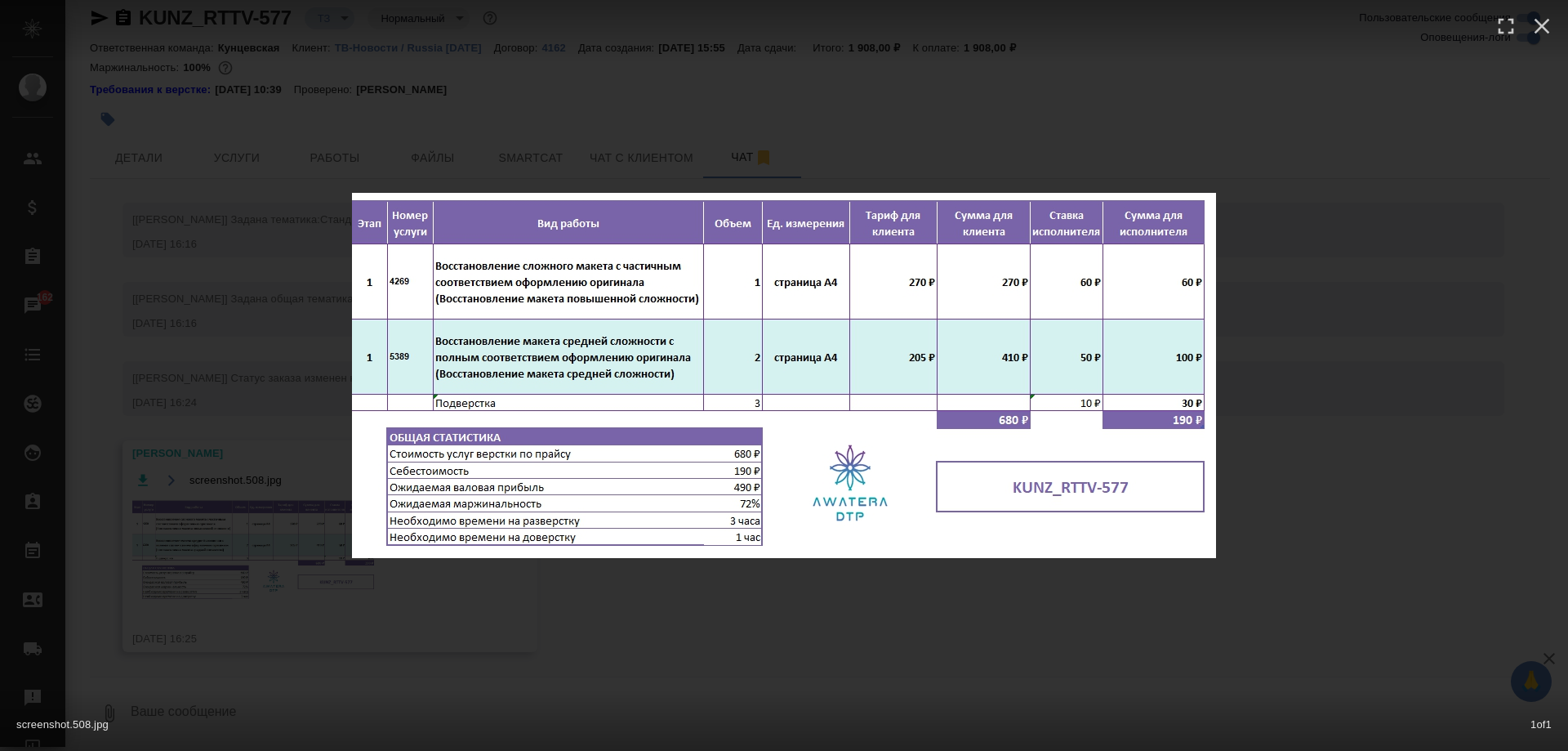
click at [467, 80] on div "screenshot.508.jpg 1 of 1" at bounding box center [784, 376] width 1568 height 751
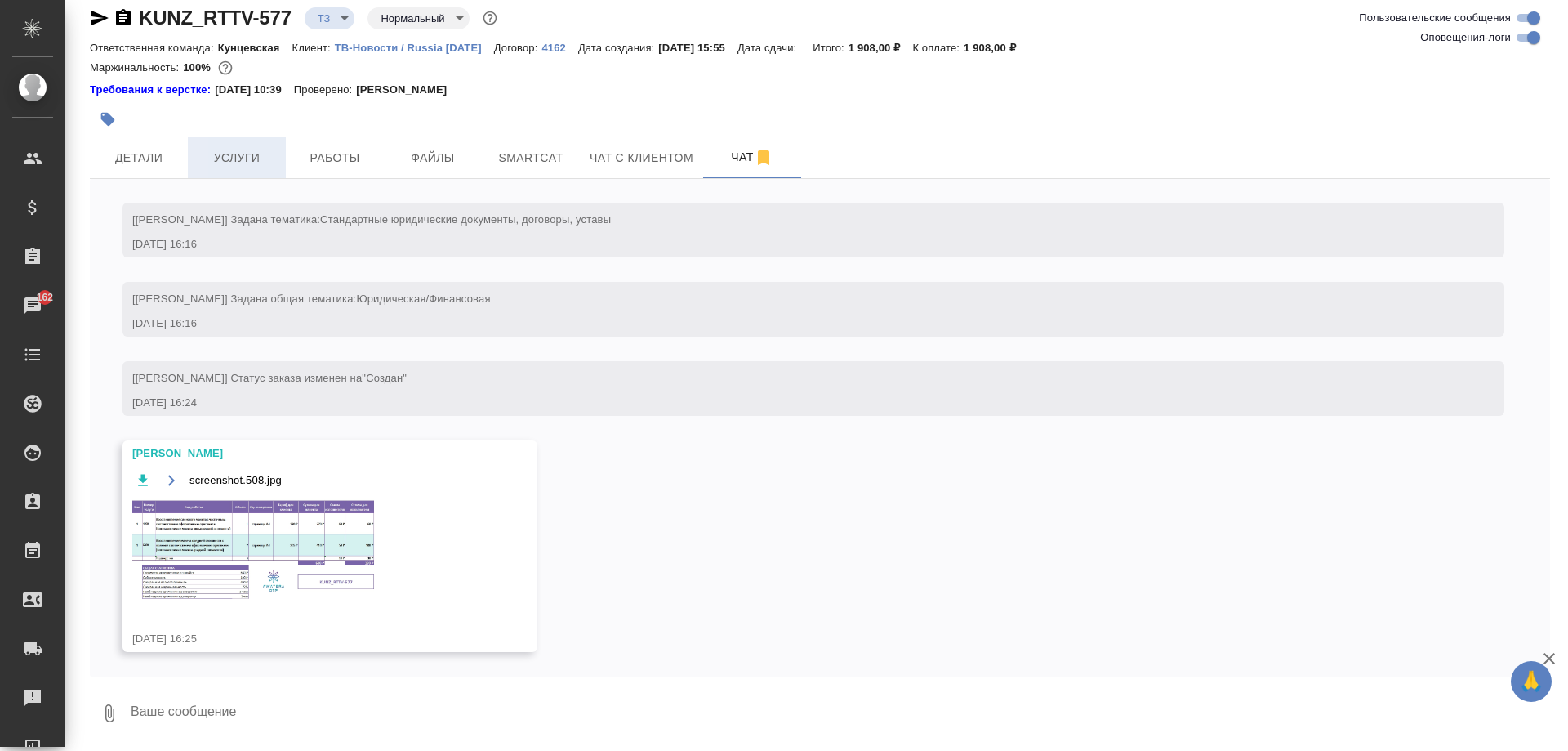
click at [229, 158] on span "Услуги" at bounding box center [237, 158] width 79 height 20
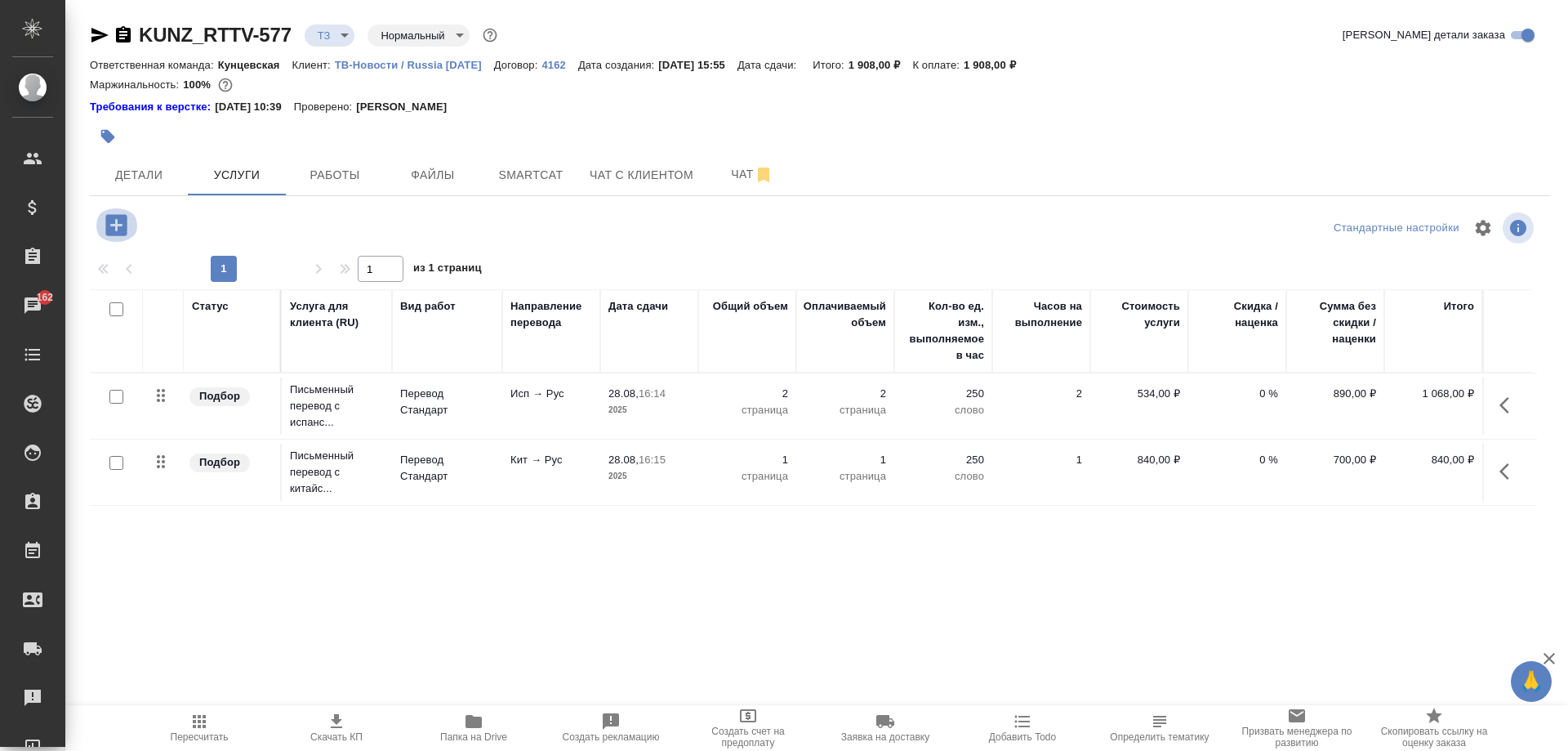
click at [116, 227] on icon "button" at bounding box center [116, 225] width 29 height 29
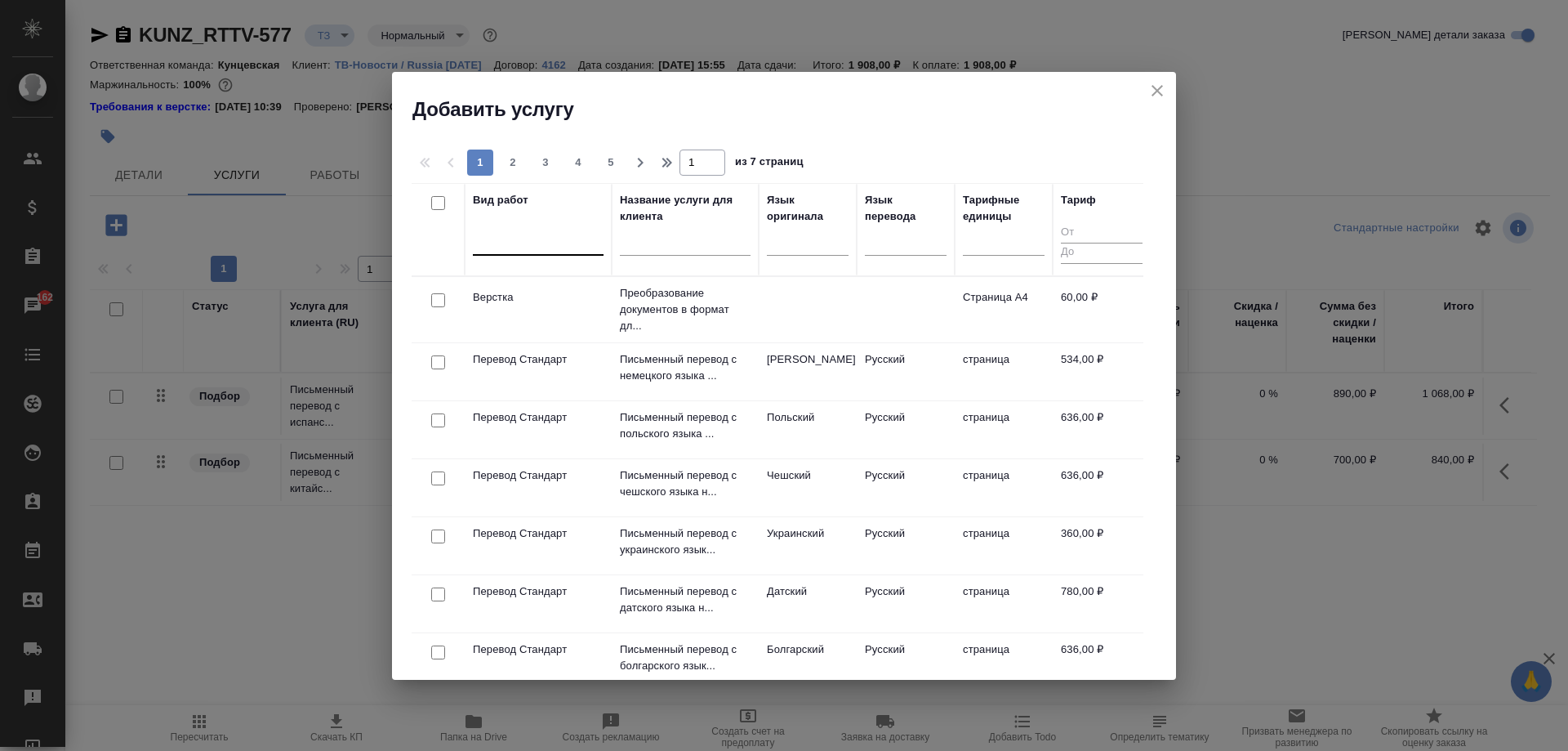
click at [546, 249] on div at bounding box center [537, 238] width 130 height 24
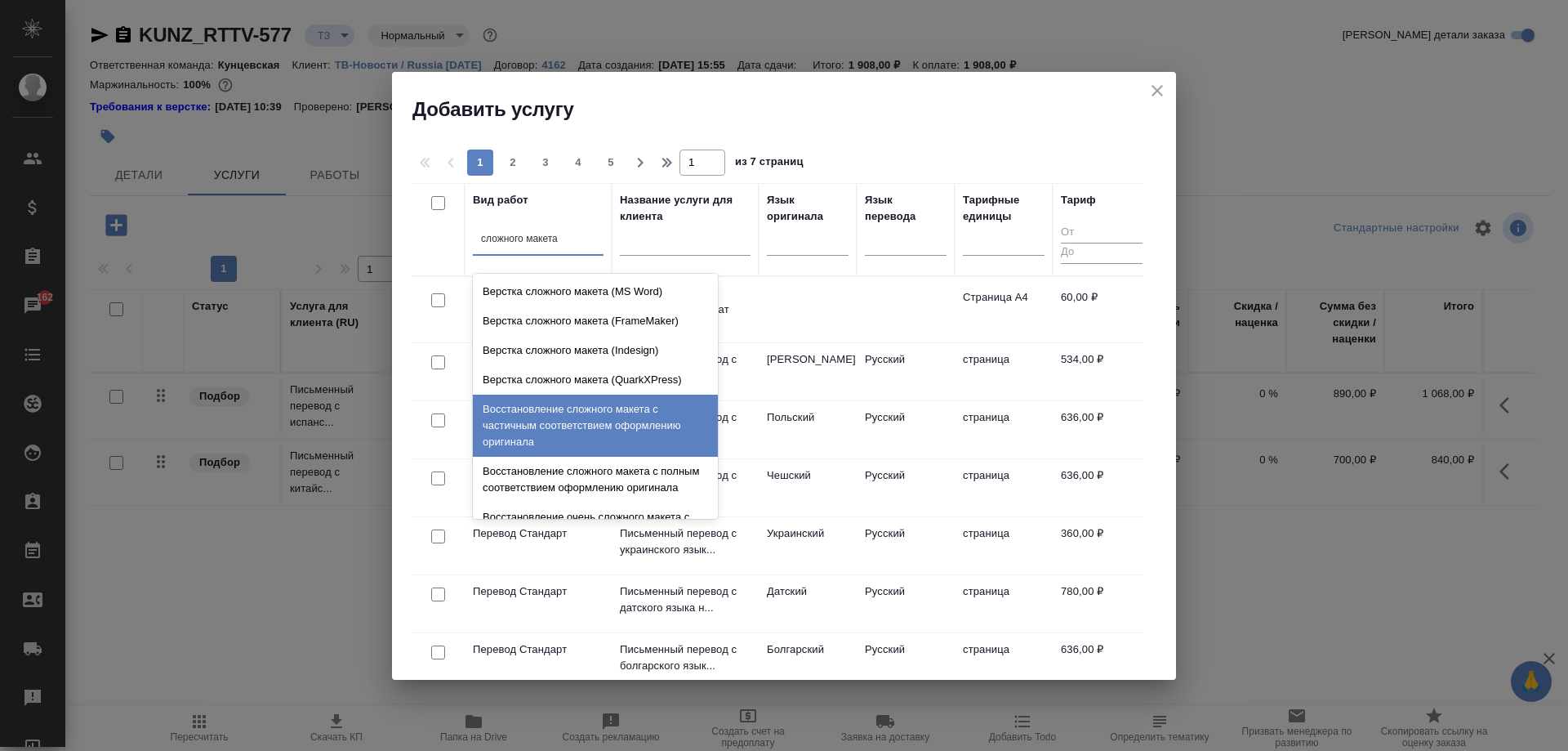
click at [632, 435] on div "Восстановление сложного макета с частичным соответствием оформлению оригинала" at bounding box center [595, 425] width 245 height 62
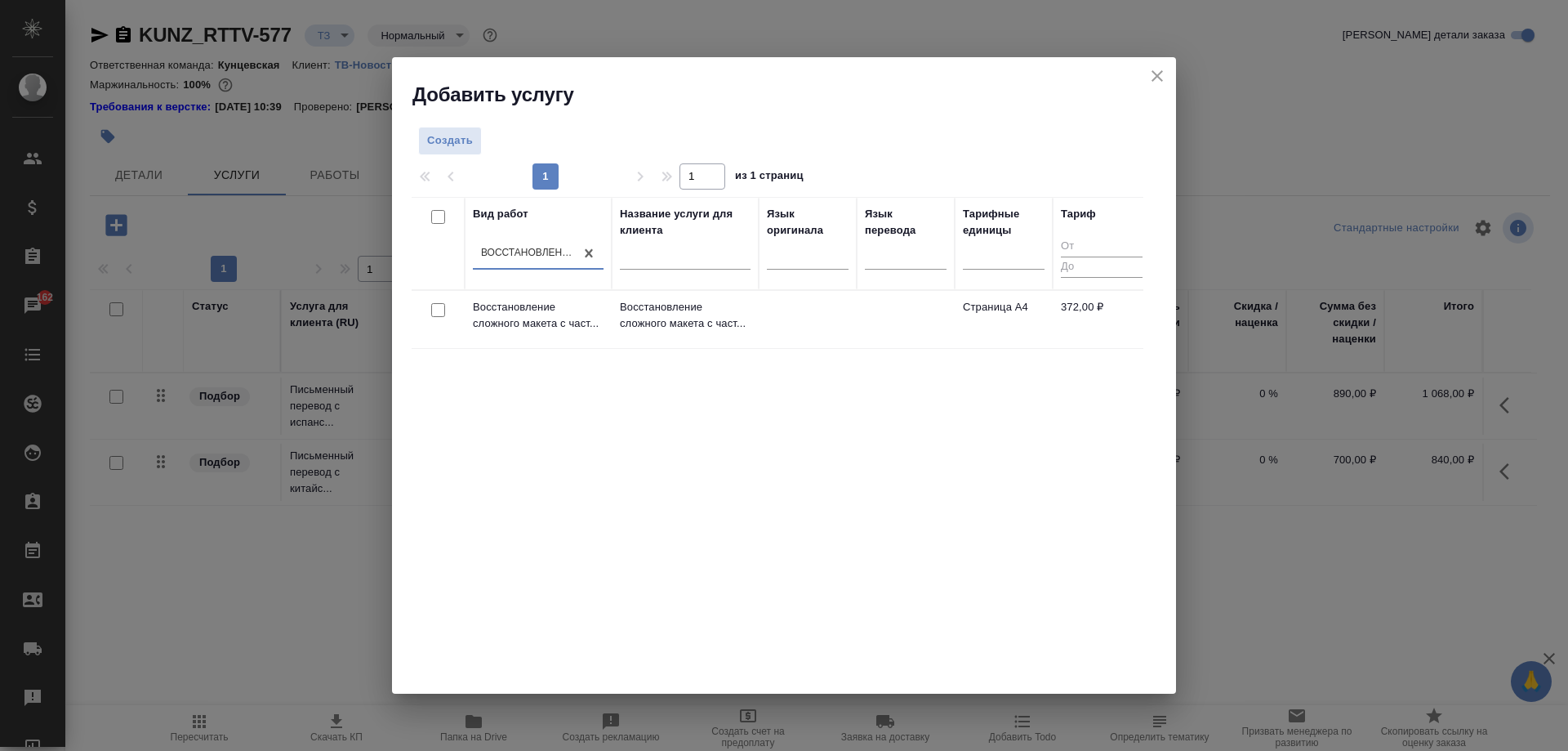
click at [744, 321] on p "Восстановление сложного макета с част..." at bounding box center [684, 315] width 130 height 32
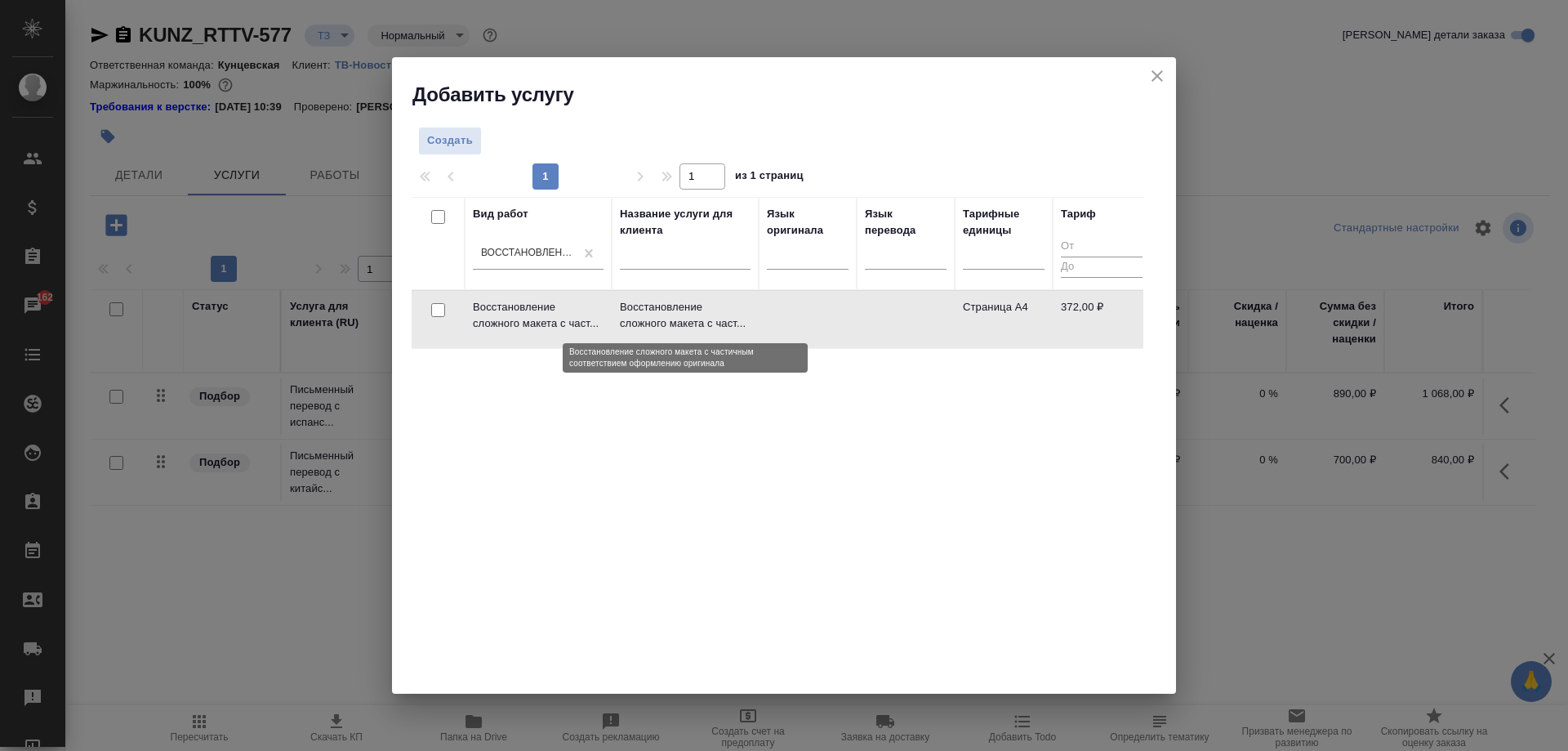
click at [744, 321] on p "Восстановление сложного макета с част..." at bounding box center [684, 315] width 130 height 32
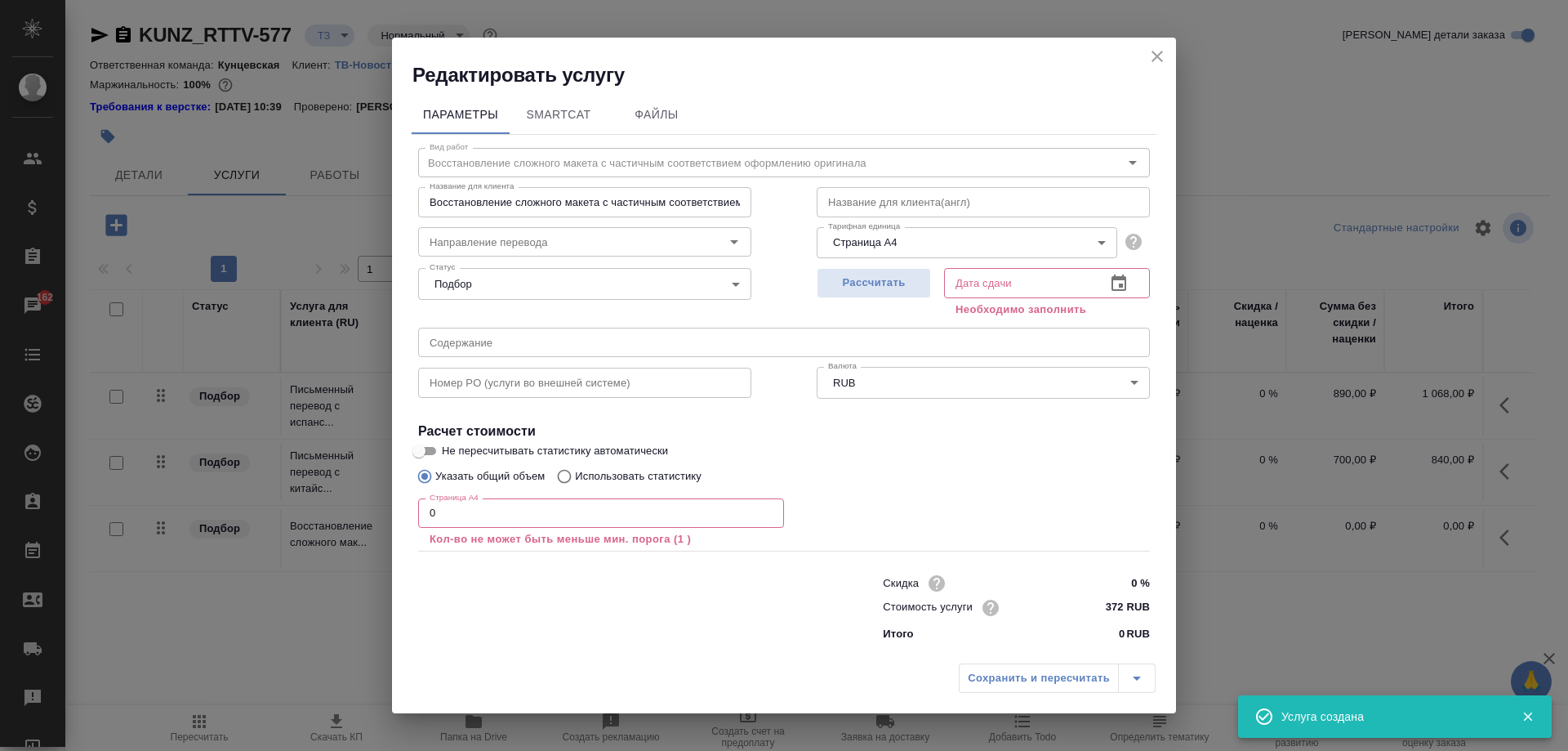
click at [538, 511] on input "0" at bounding box center [601, 513] width 366 height 30
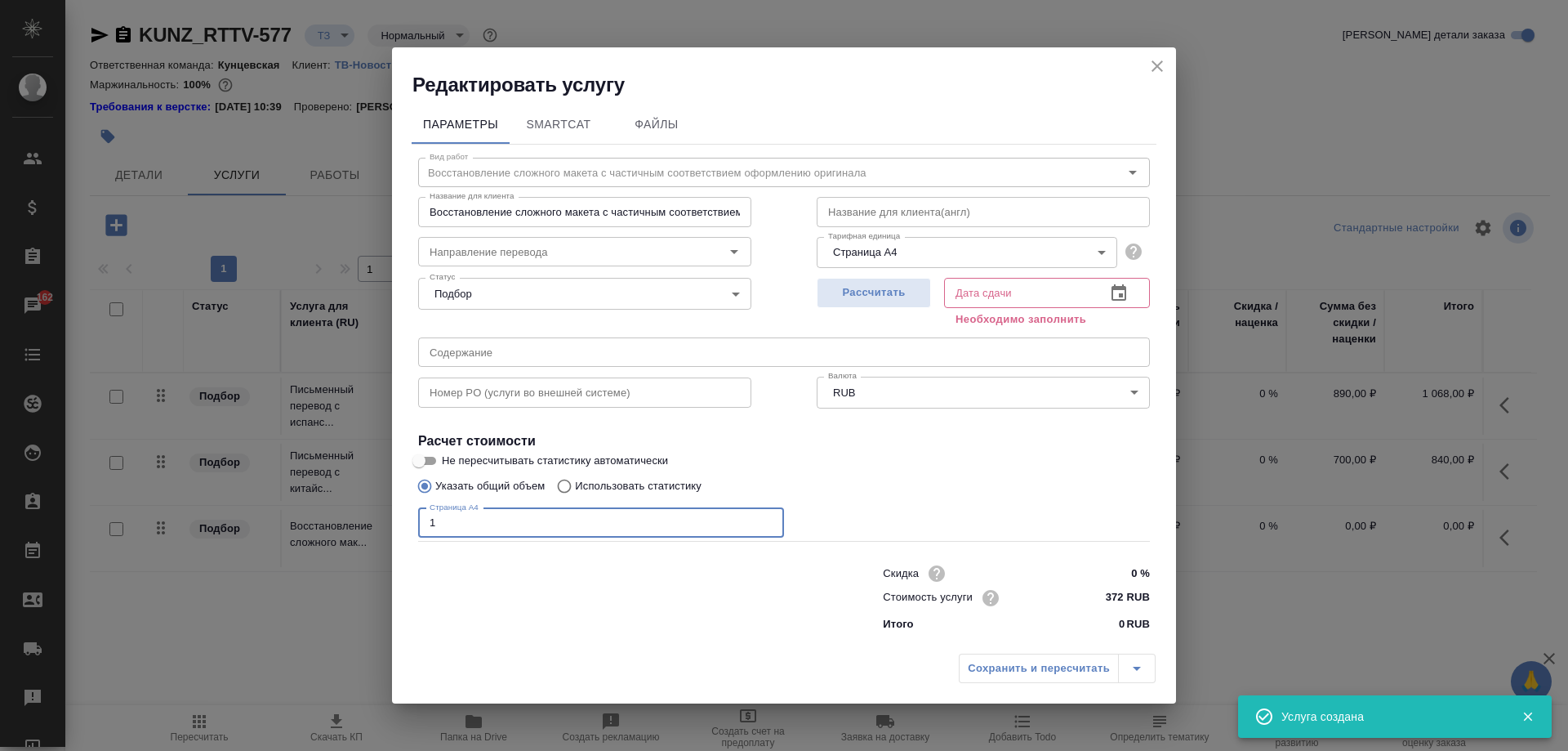
click at [808, 289] on div "Рассчитать Дата сдачи Дата сдачи Необходимо заполнить" at bounding box center [983, 301] width 398 height 124
click at [829, 292] on span "Рассчитать" at bounding box center [874, 292] width 96 height 18
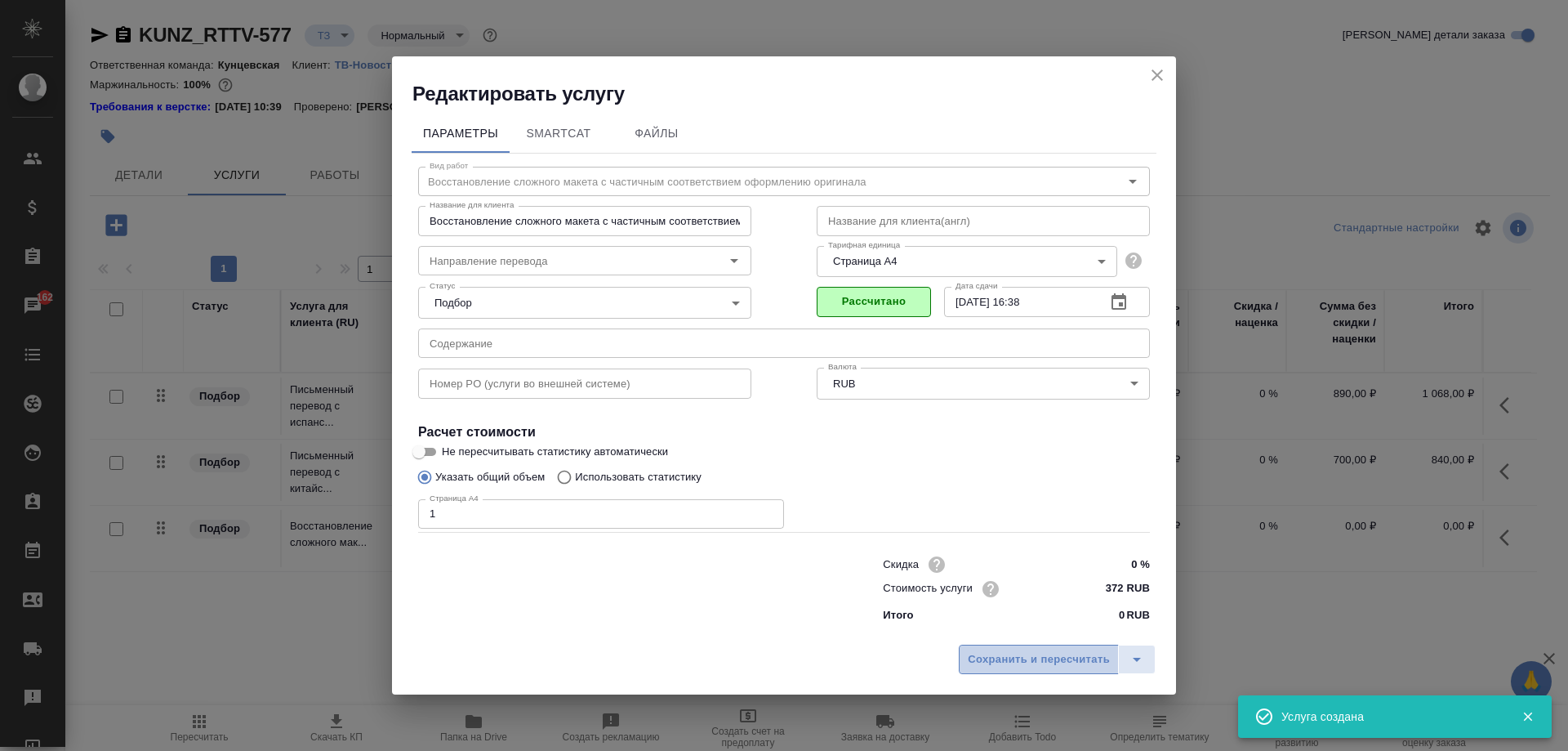
click at [1036, 666] on span "Сохранить и пересчитать" at bounding box center [1039, 659] width 142 height 18
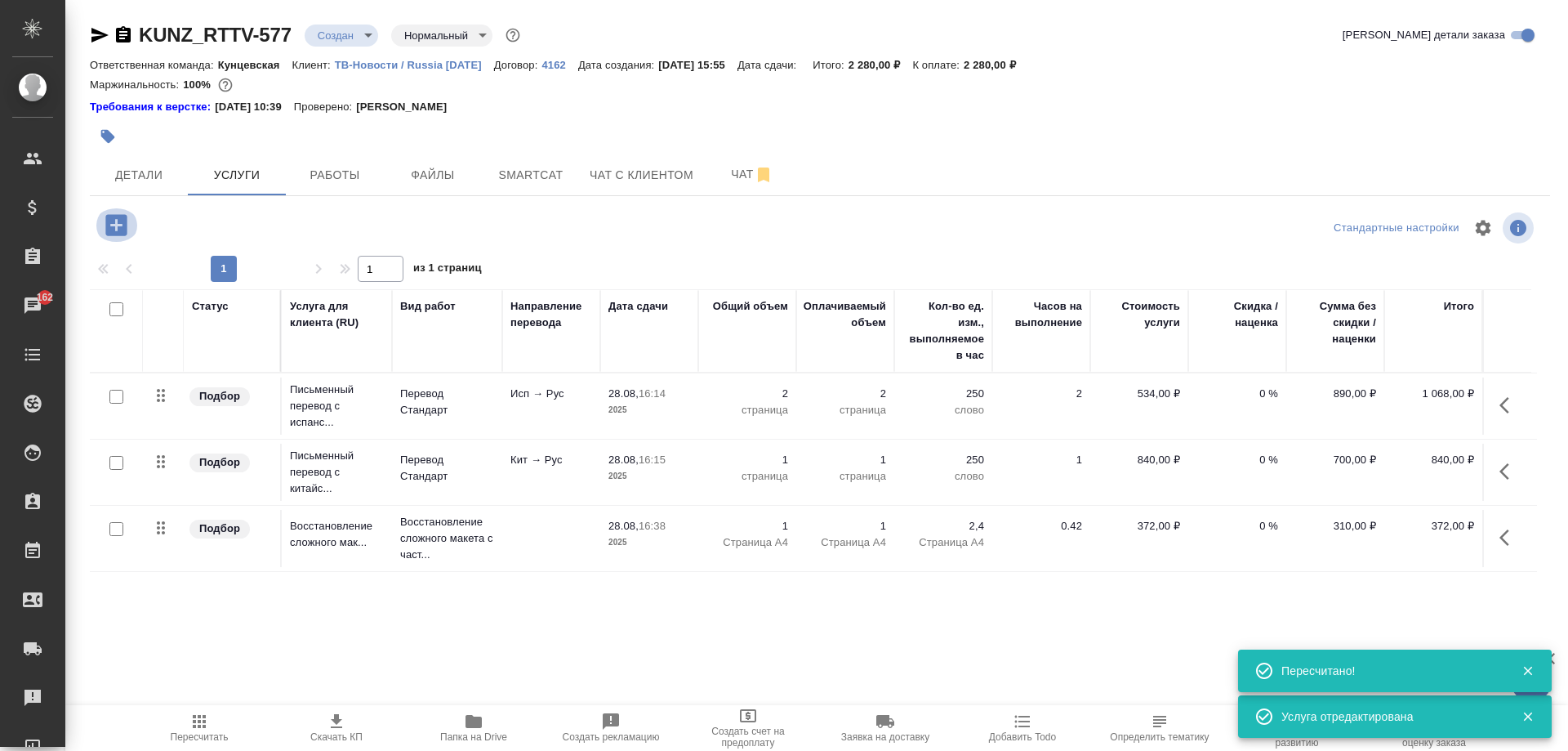
click at [121, 232] on icon "button" at bounding box center [116, 225] width 21 height 21
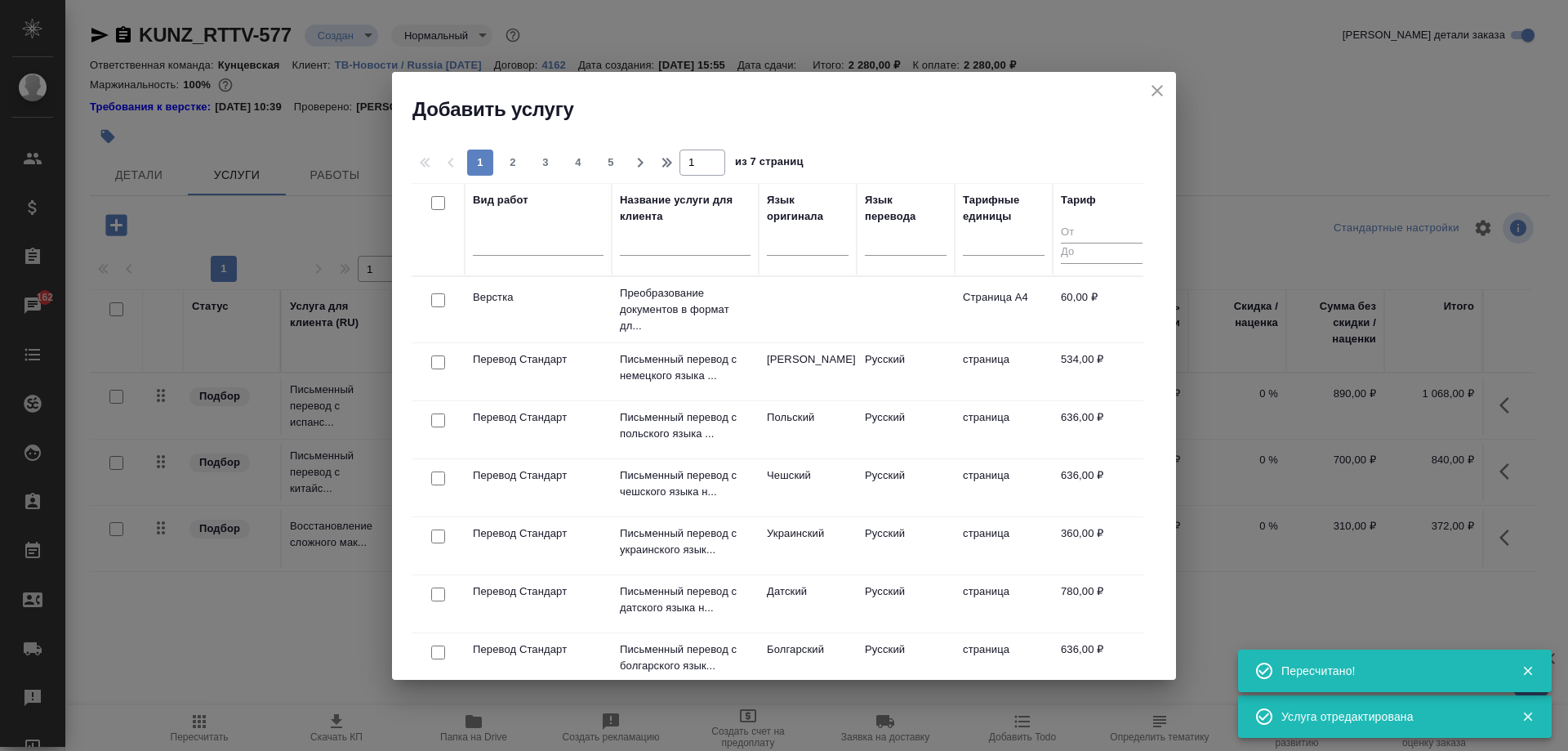
click at [656, 244] on input "text" at bounding box center [684, 244] width 130 height 20
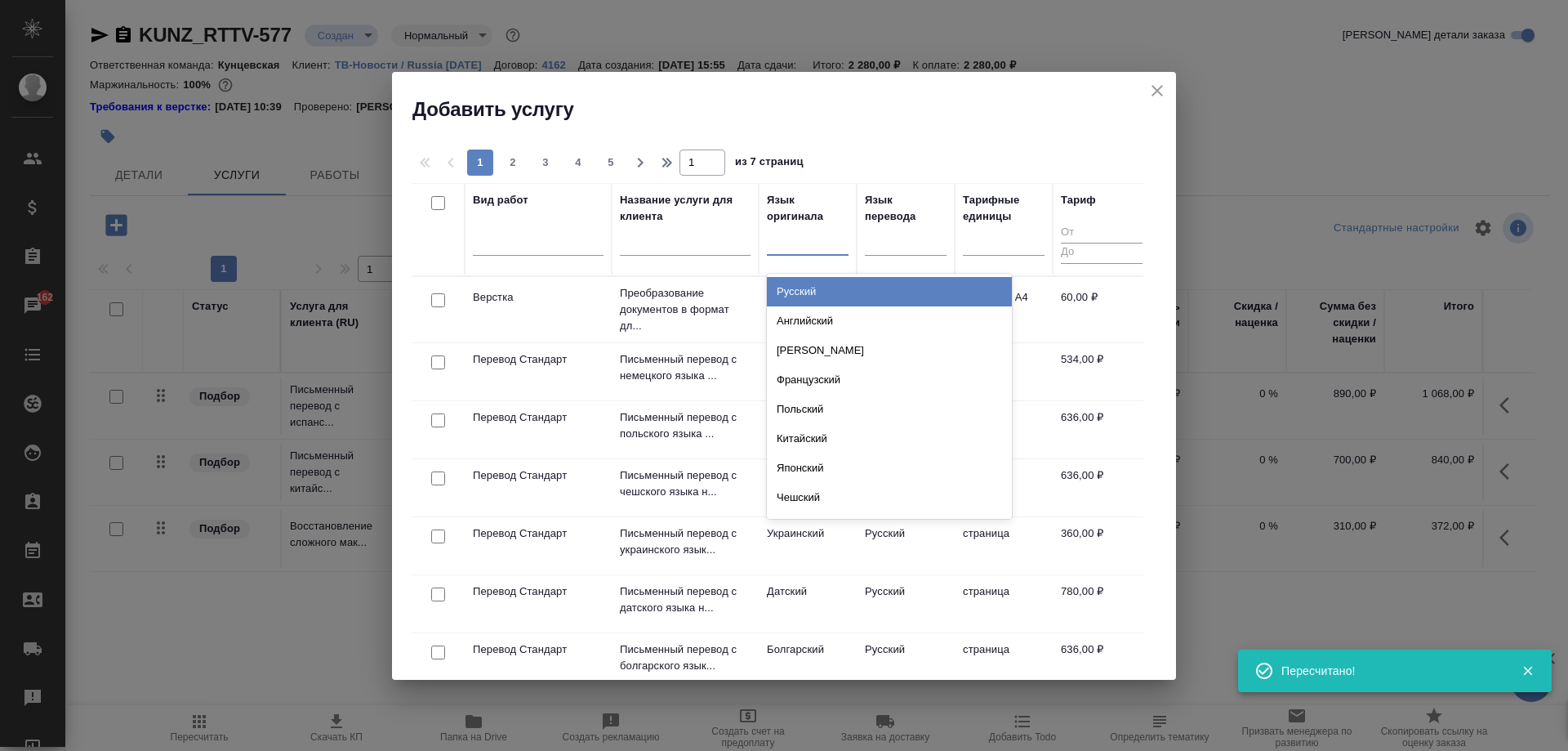
click at [824, 242] on div at bounding box center [807, 238] width 81 height 24
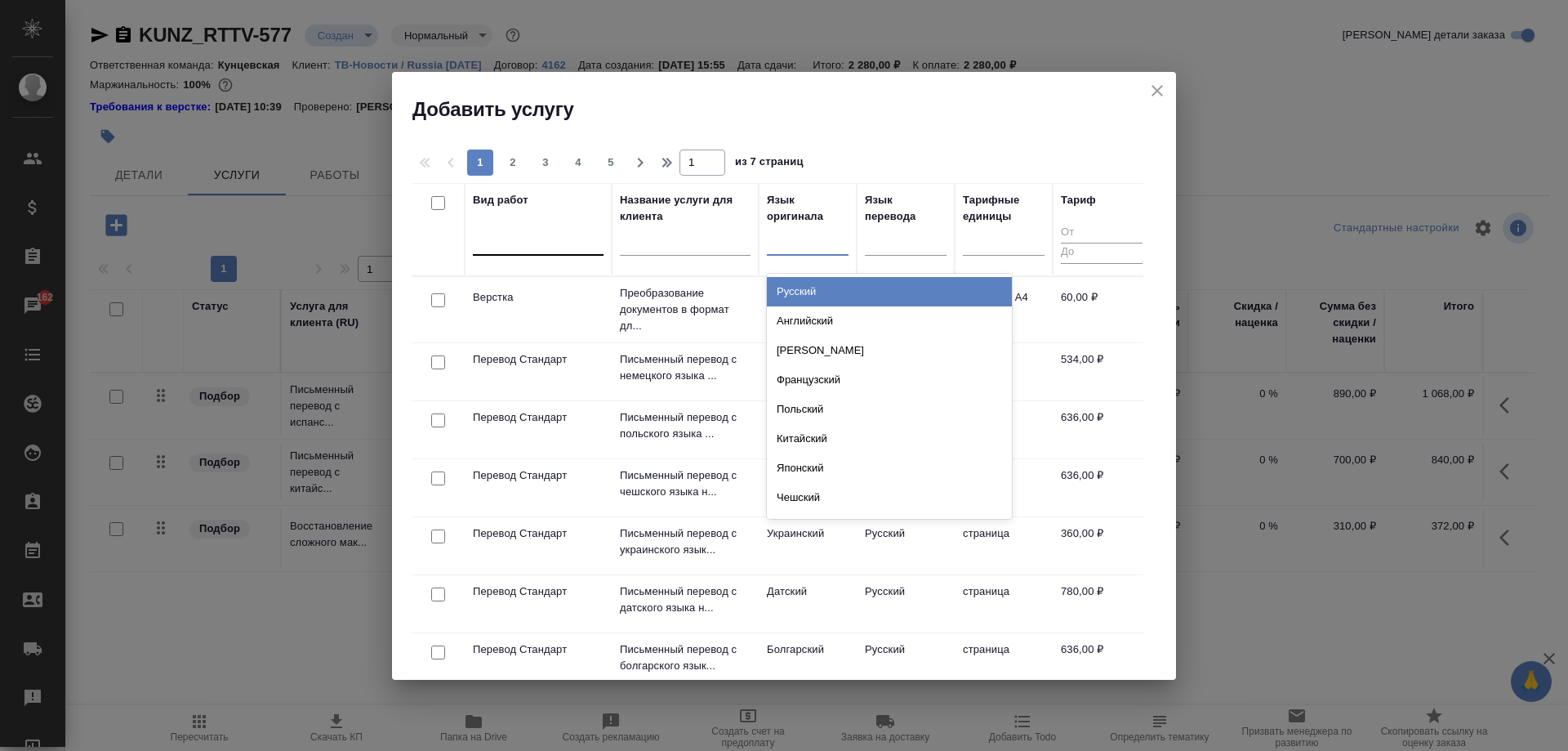
click at [504, 242] on div at bounding box center [537, 238] width 130 height 24
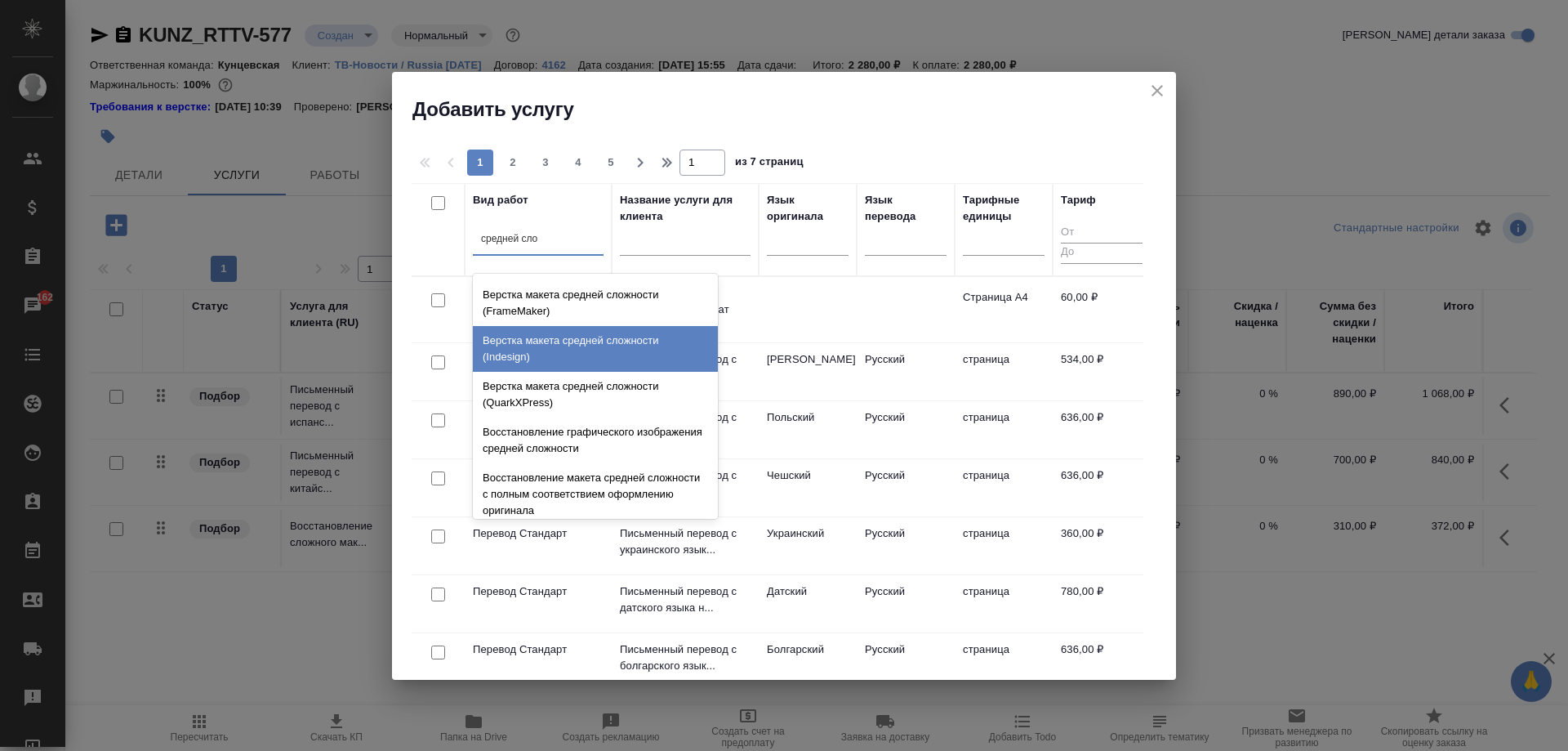
scroll to position [173, 0]
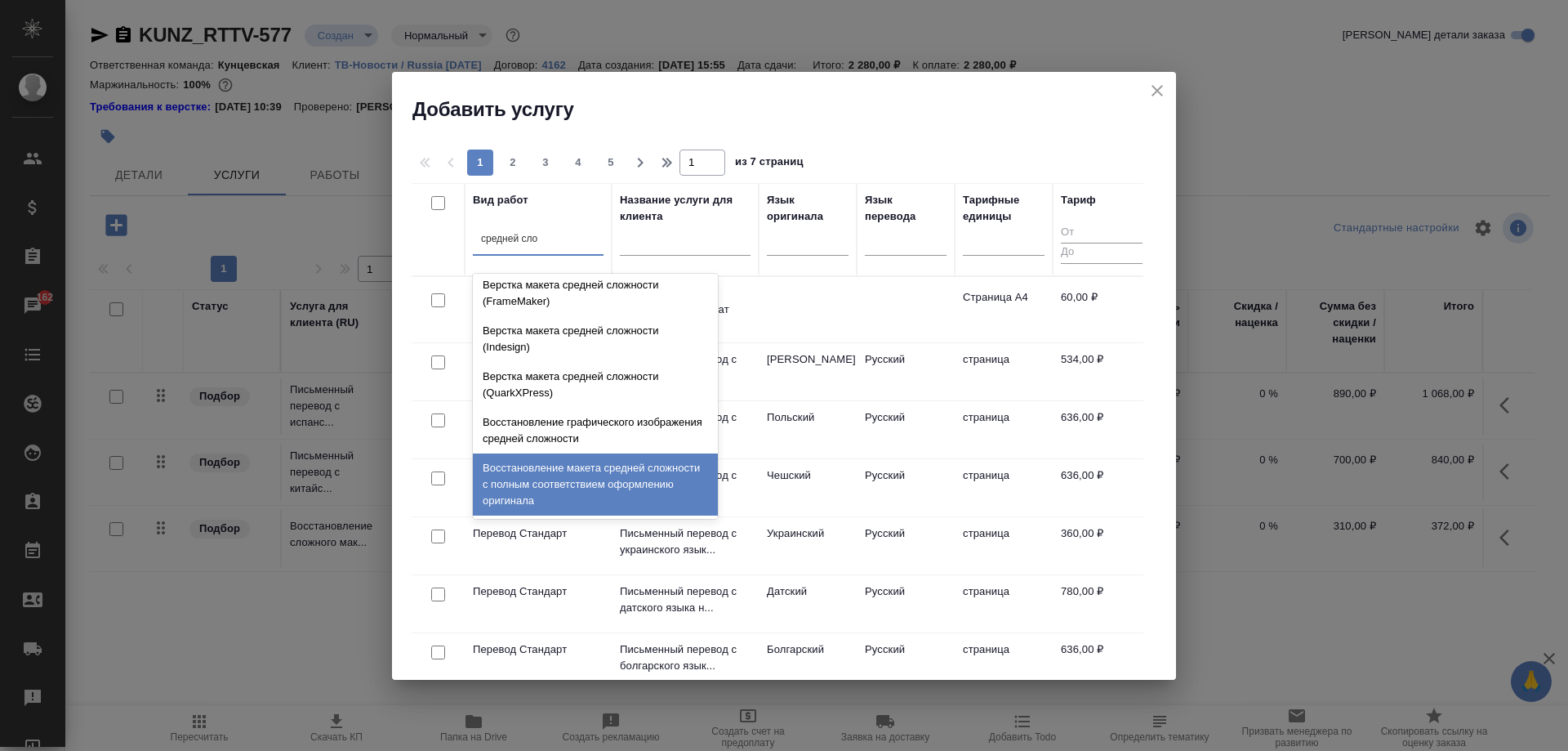
click at [550, 505] on div "Восстановление макета средней сложности с полным соответствием оформлению ориги…" at bounding box center [595, 484] width 245 height 62
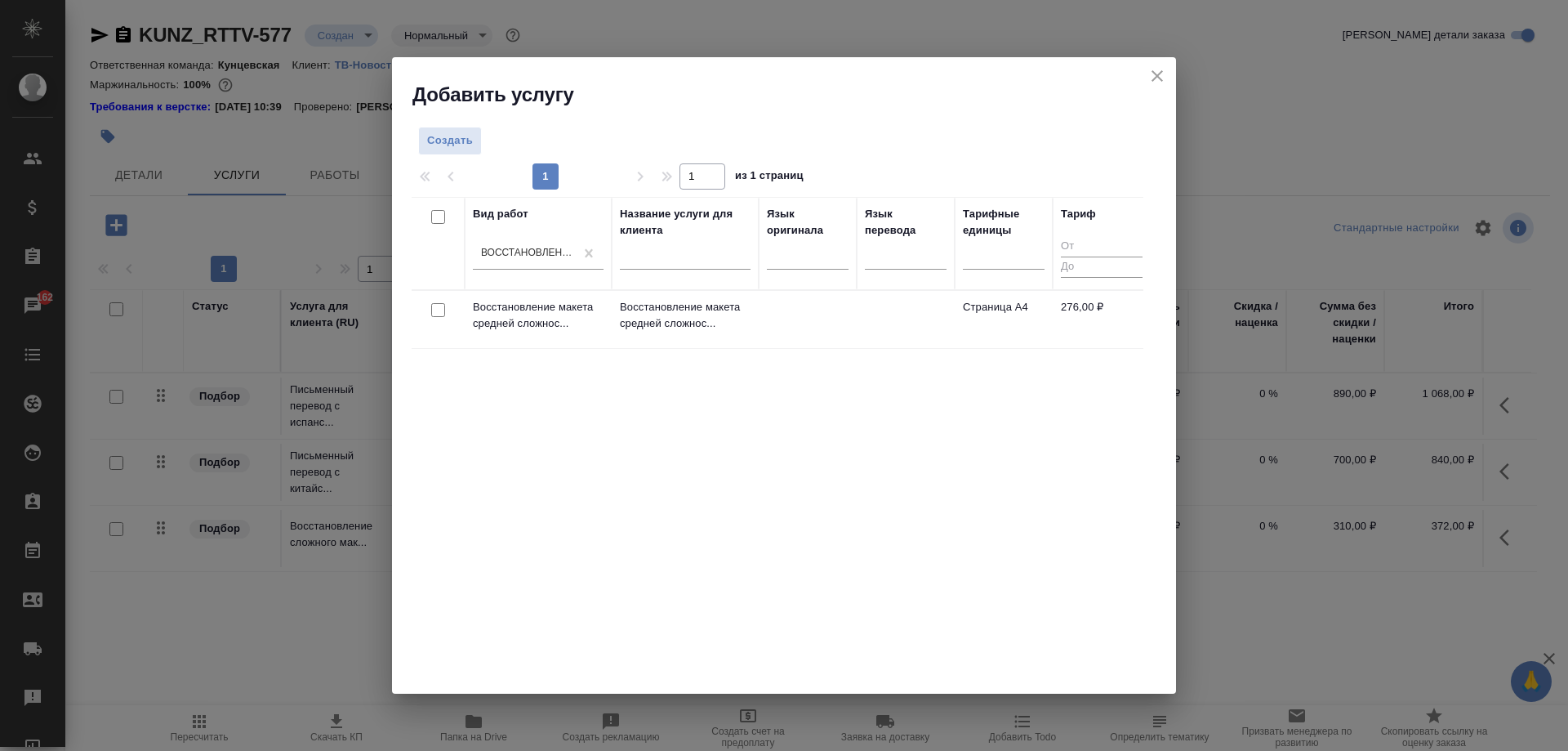
click at [637, 335] on td "Восстановление макета средней сложнос..." at bounding box center [685, 319] width 147 height 57
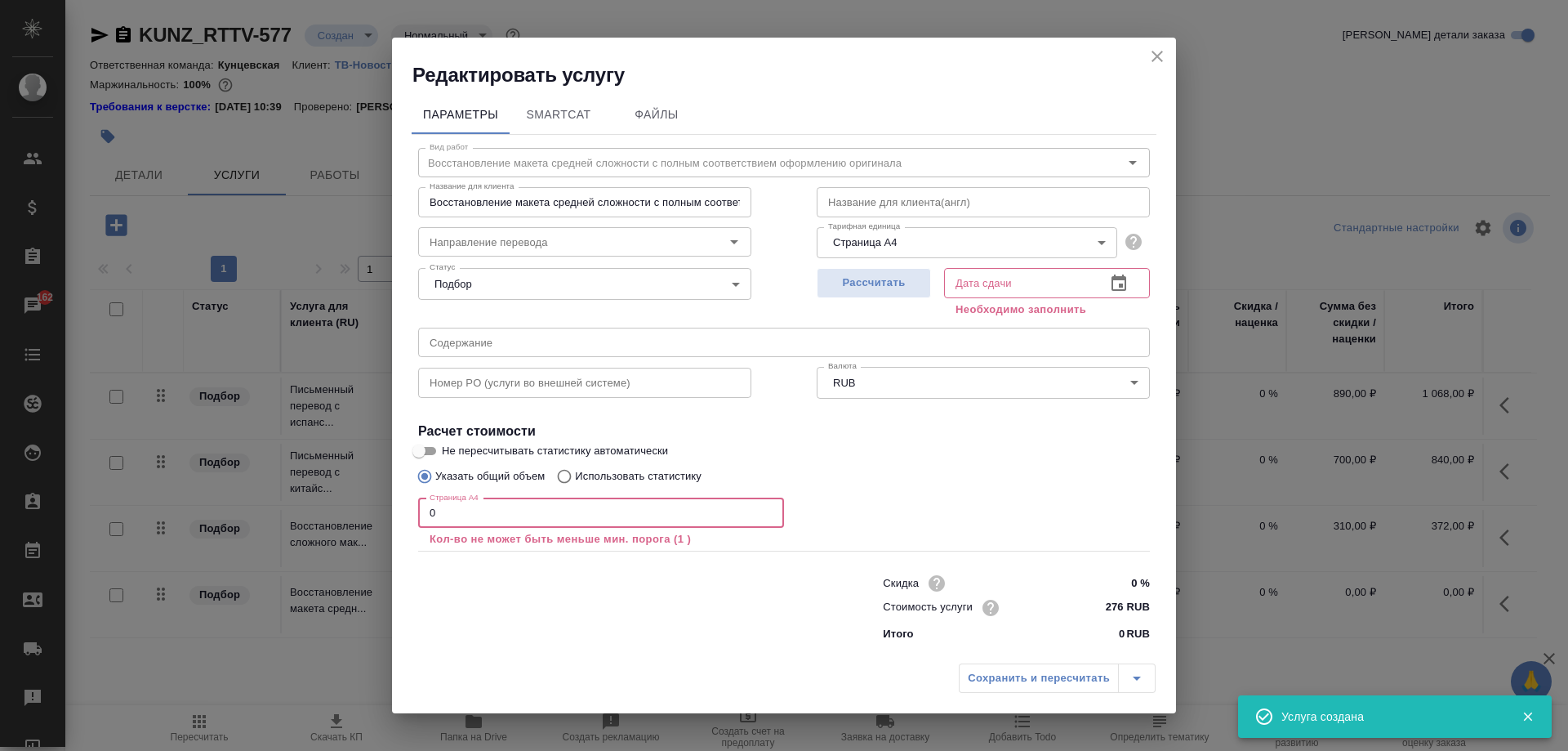
click at [564, 512] on input "0" at bounding box center [601, 513] width 366 height 30
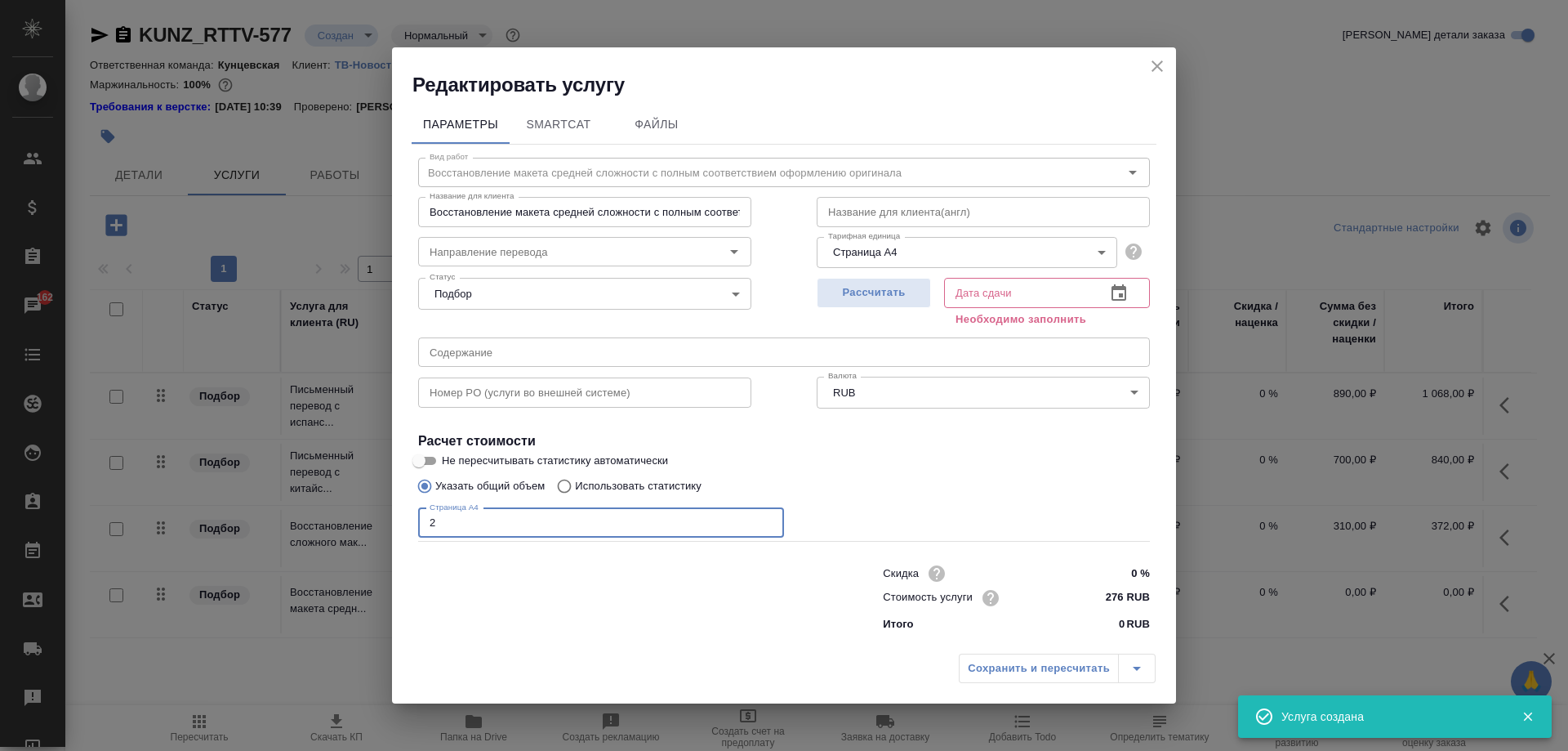
click at [877, 276] on div "Рассчитать" at bounding box center [873, 300] width 115 height 59
click at [898, 305] on button "Рассчитать" at bounding box center [873, 292] width 115 height 31
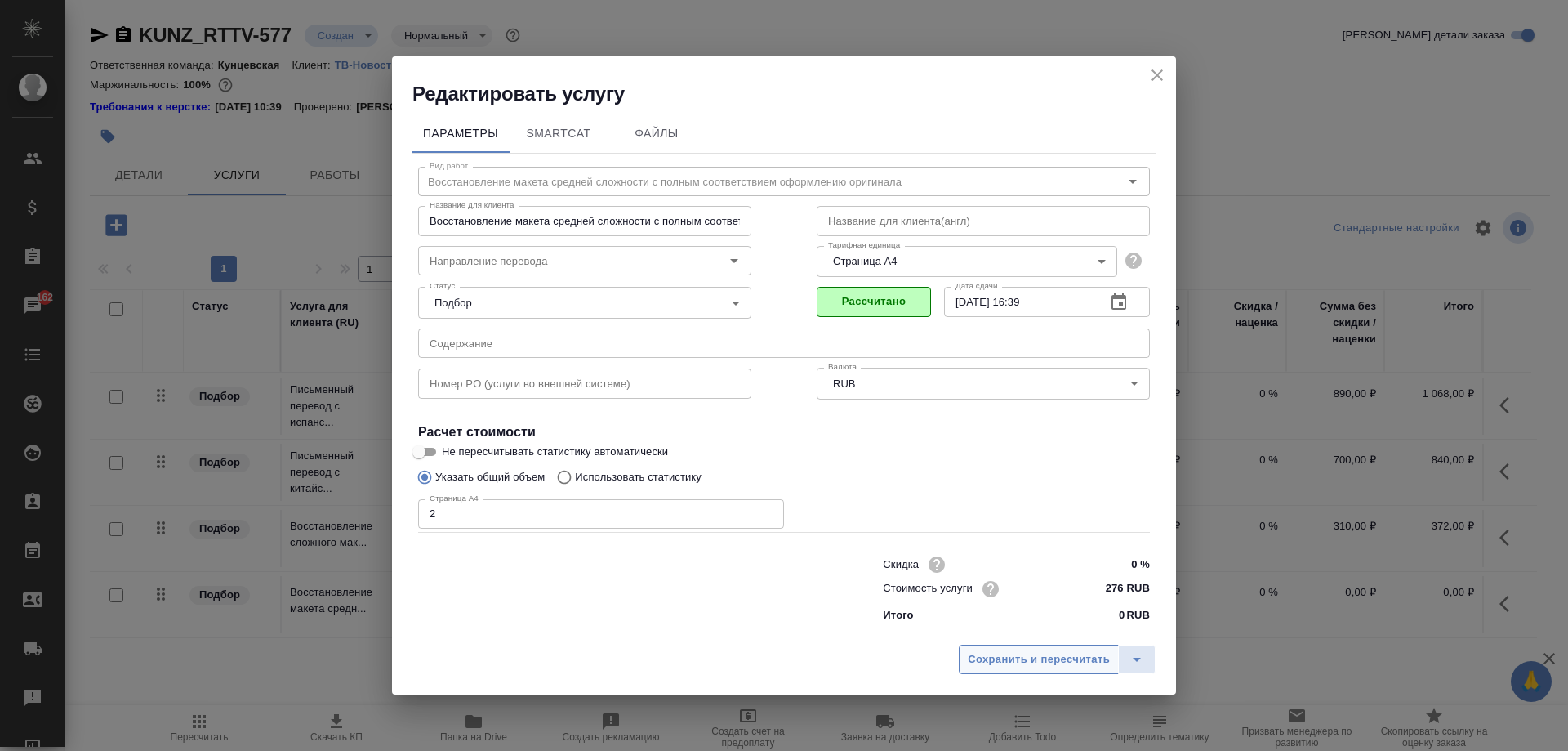
click at [1032, 658] on span "Сохранить и пересчитать" at bounding box center [1039, 659] width 142 height 18
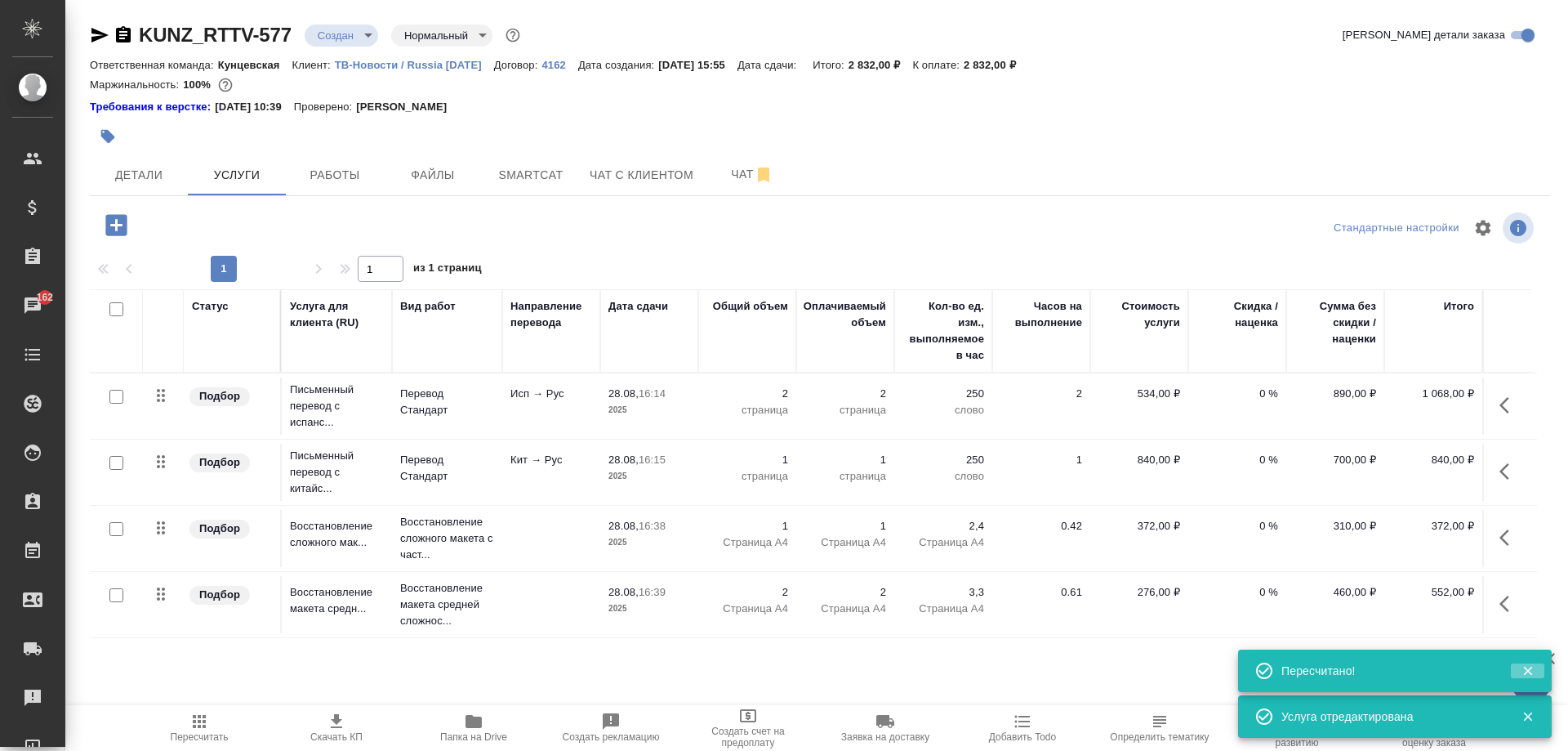
click at [1529, 673] on icon "button" at bounding box center [1528, 671] width 9 height 9
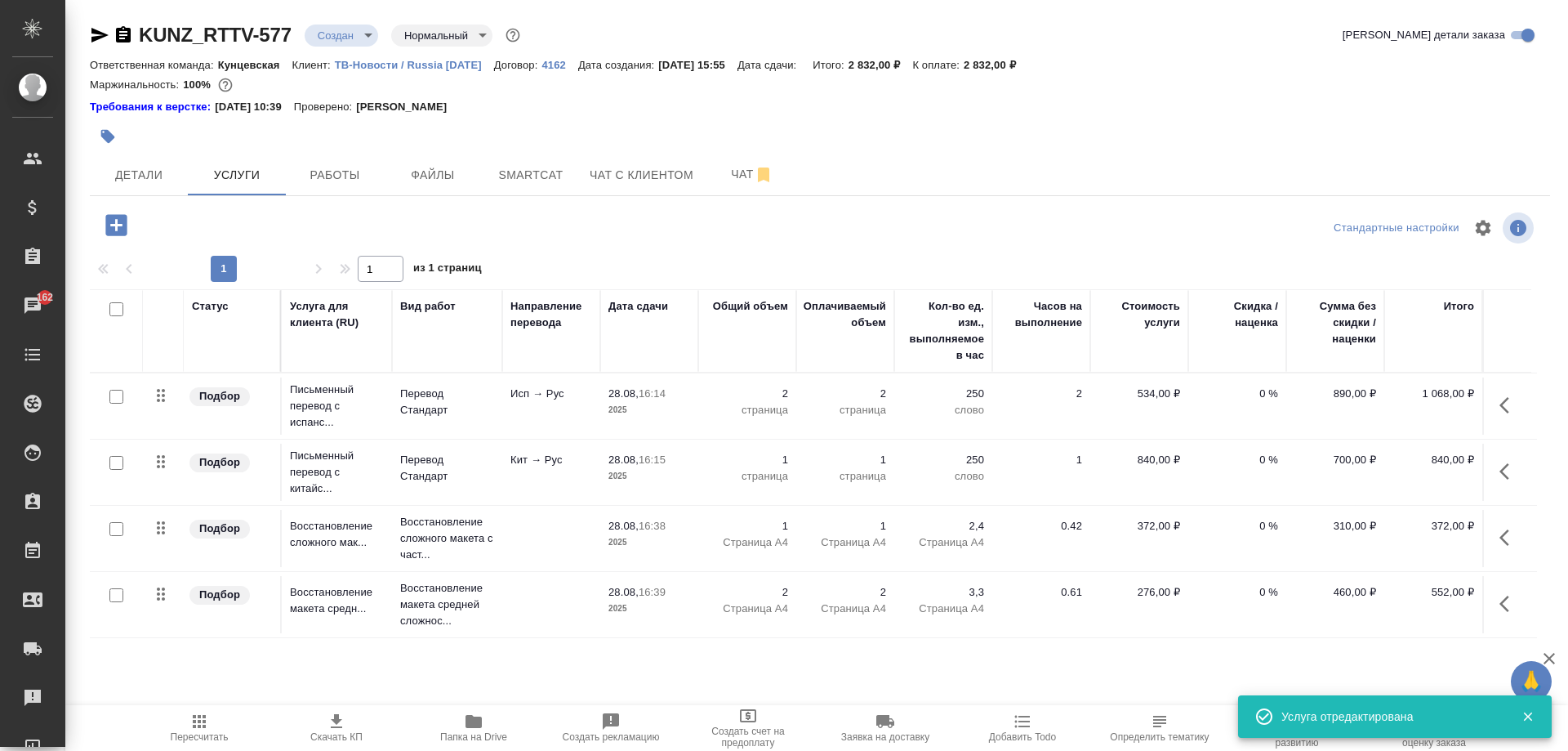
click at [1533, 713] on icon "button" at bounding box center [1528, 716] width 15 height 15
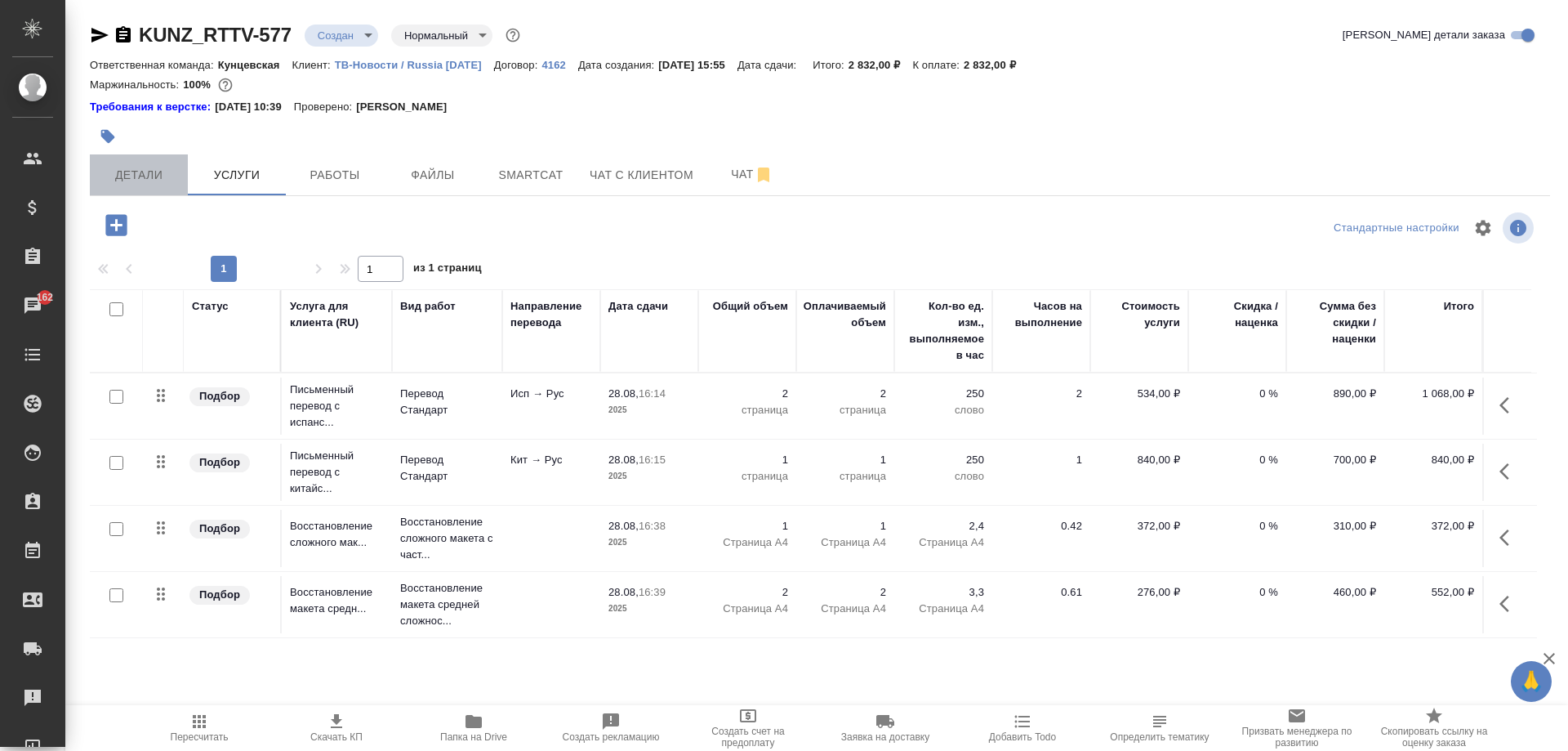
click at [151, 189] on button "Детали" at bounding box center [139, 174] width 98 height 41
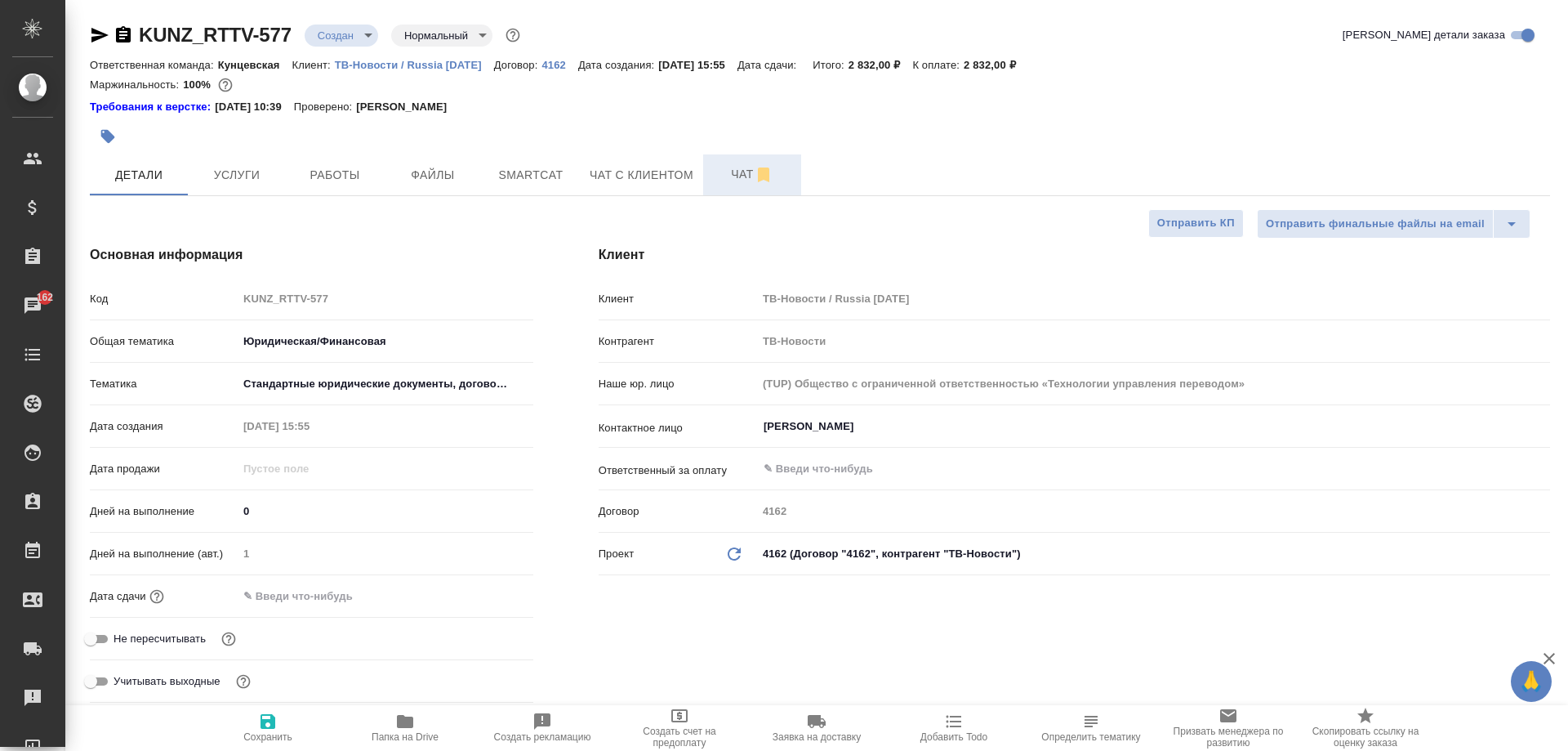
click at [718, 178] on span "Чат" at bounding box center [752, 174] width 79 height 20
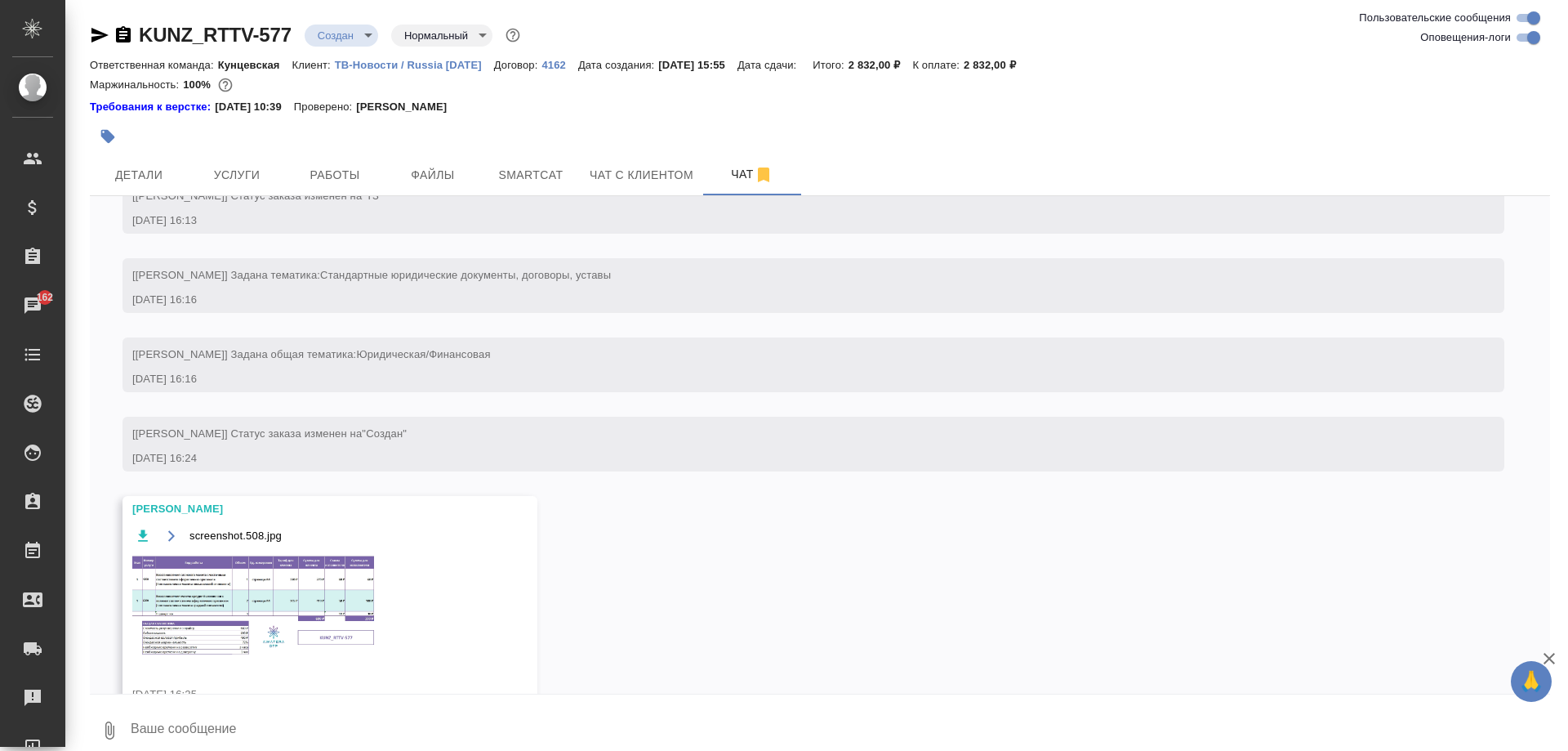
scroll to position [288, 0]
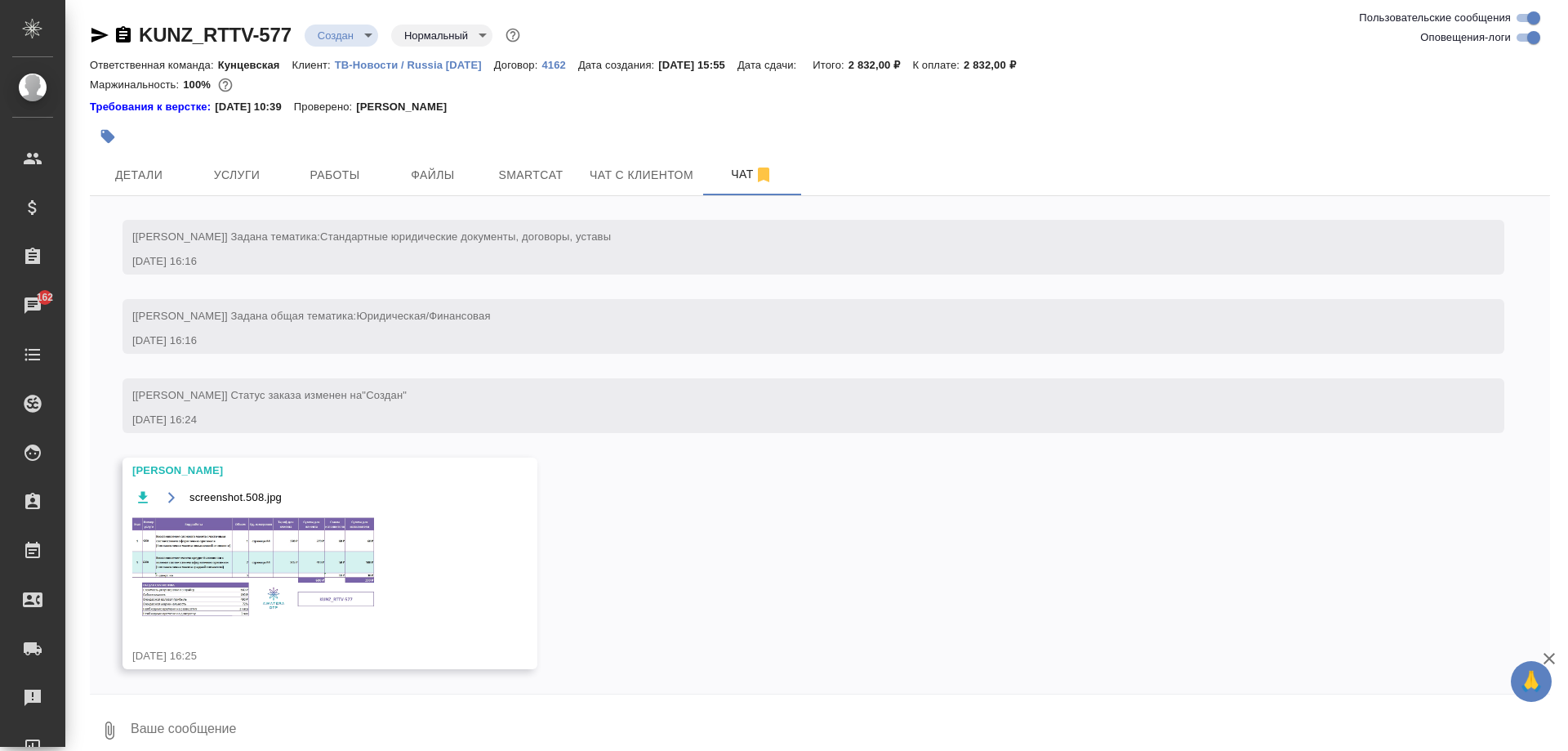
click at [317, 567] on img at bounding box center [255, 567] width 245 height 104
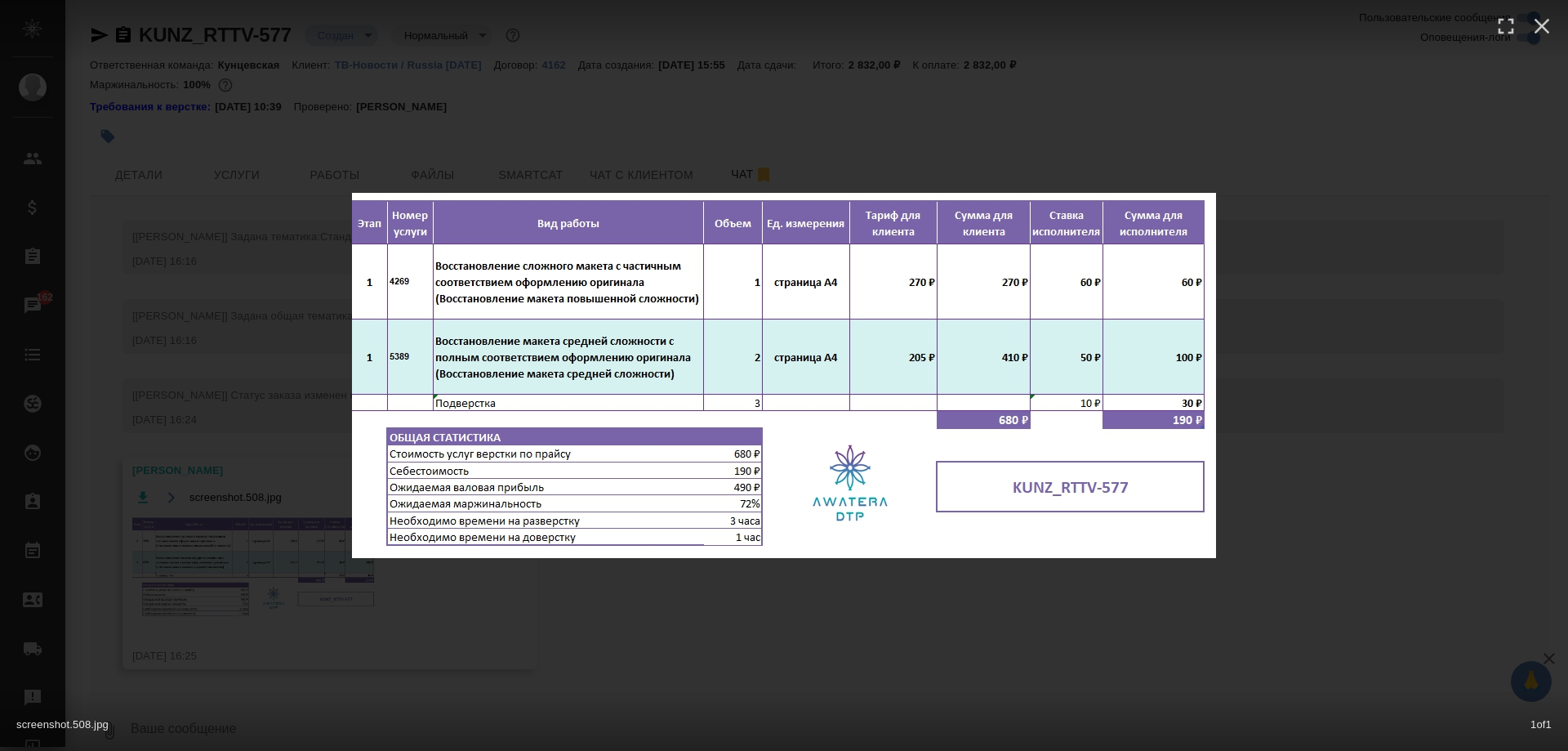
click at [1209, 380] on img at bounding box center [784, 375] width 864 height 365
click at [1278, 370] on div "screenshot.508.jpg 1 of 1" at bounding box center [784, 376] width 1568 height 751
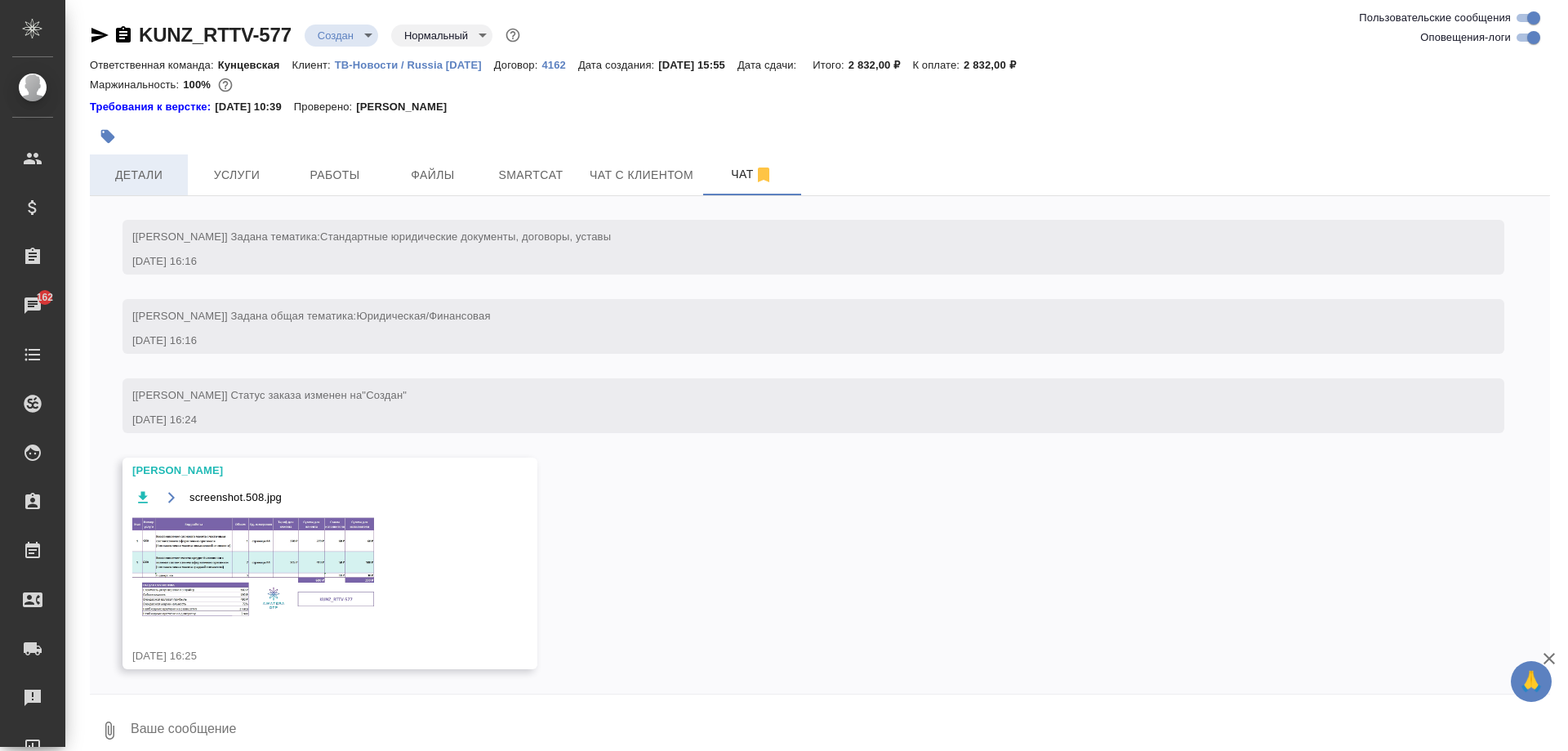
click at [108, 180] on span "Детали" at bounding box center [139, 175] width 79 height 20
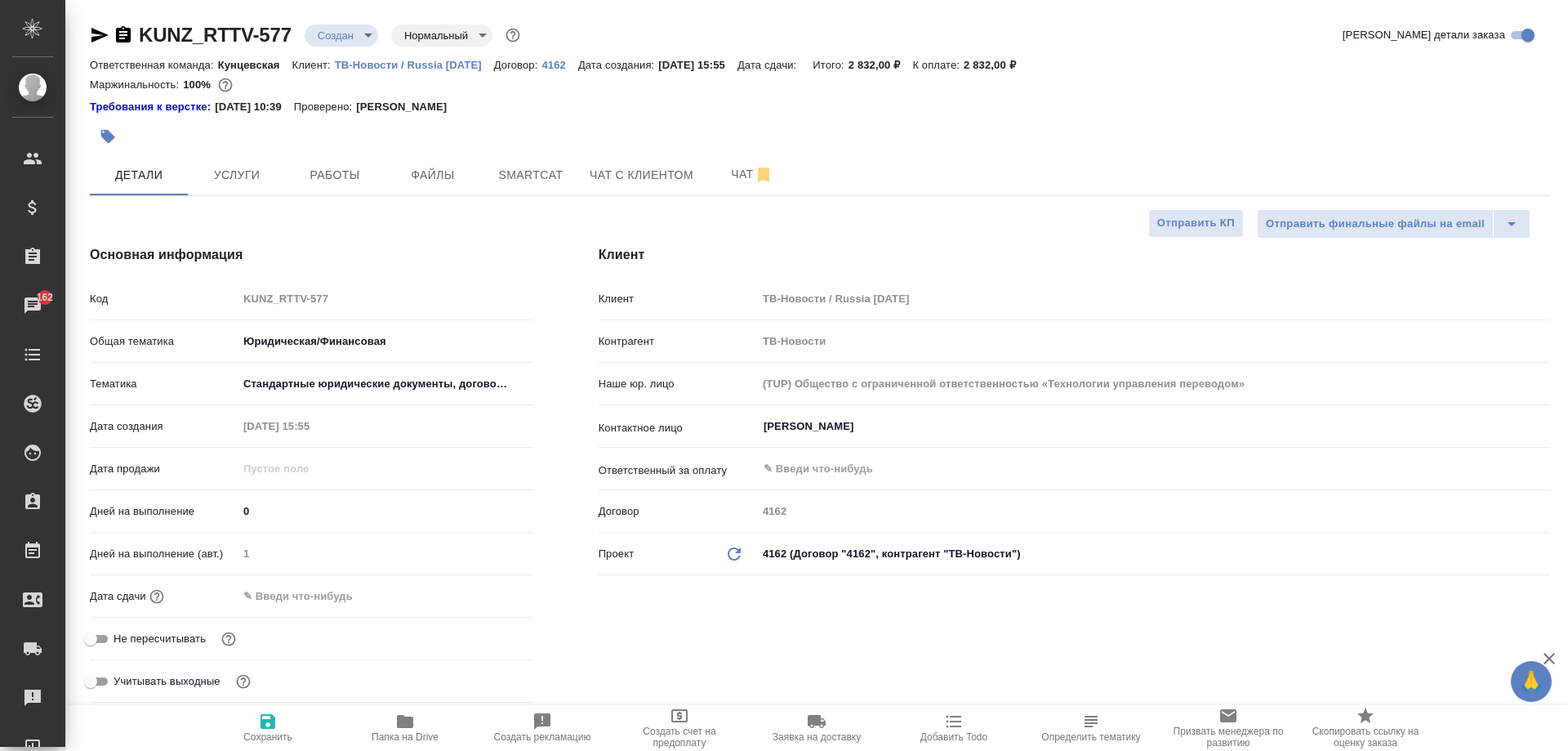
click at [270, 611] on div "Дата сдачи" at bounding box center [312, 603] width 444 height 43
click at [272, 603] on input "text" at bounding box center [309, 595] width 143 height 24
click at [479, 589] on icon "button" at bounding box center [486, 594] width 15 height 17
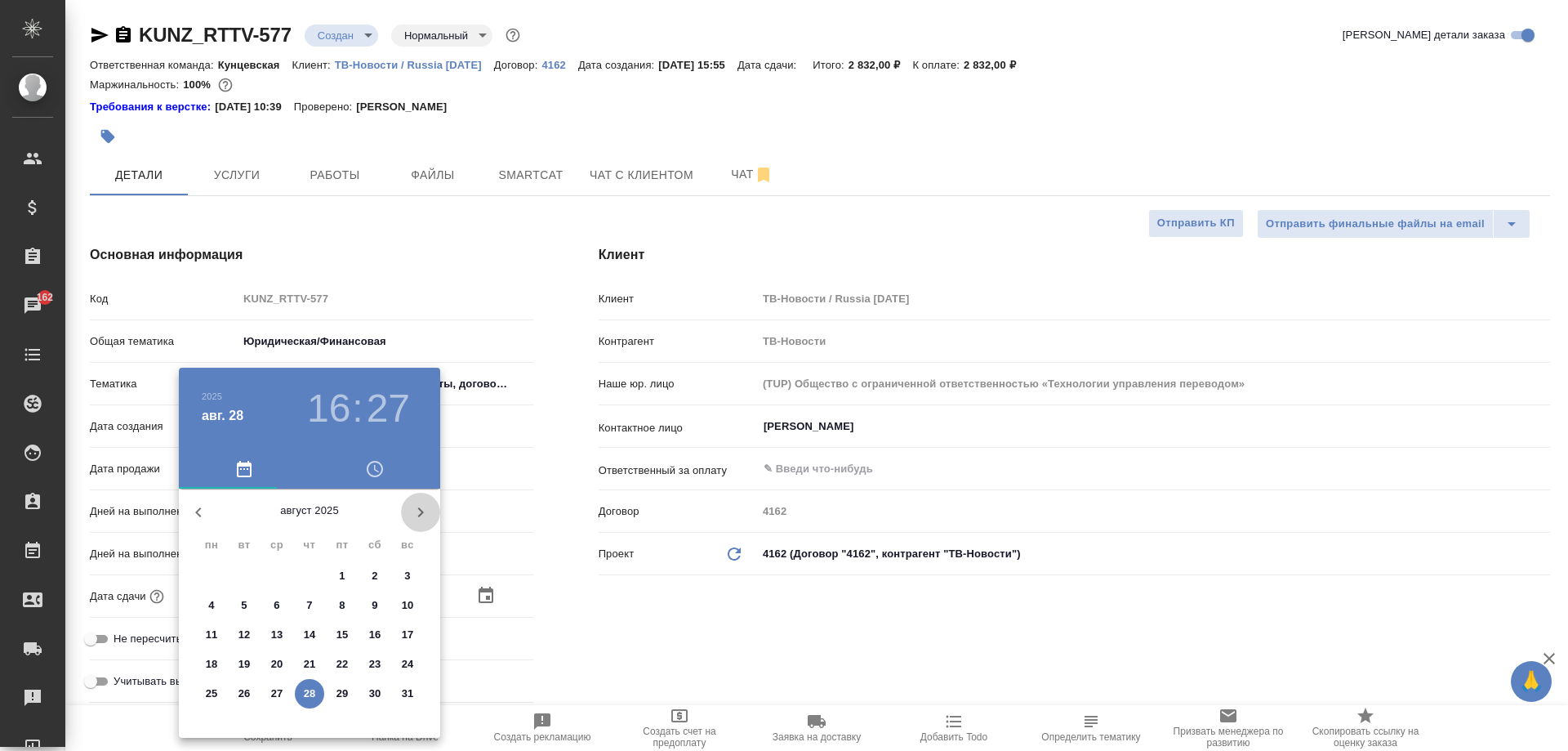
click at [414, 513] on icon "button" at bounding box center [420, 512] width 19 height 19
click at [215, 569] on span "1" at bounding box center [212, 576] width 30 height 17
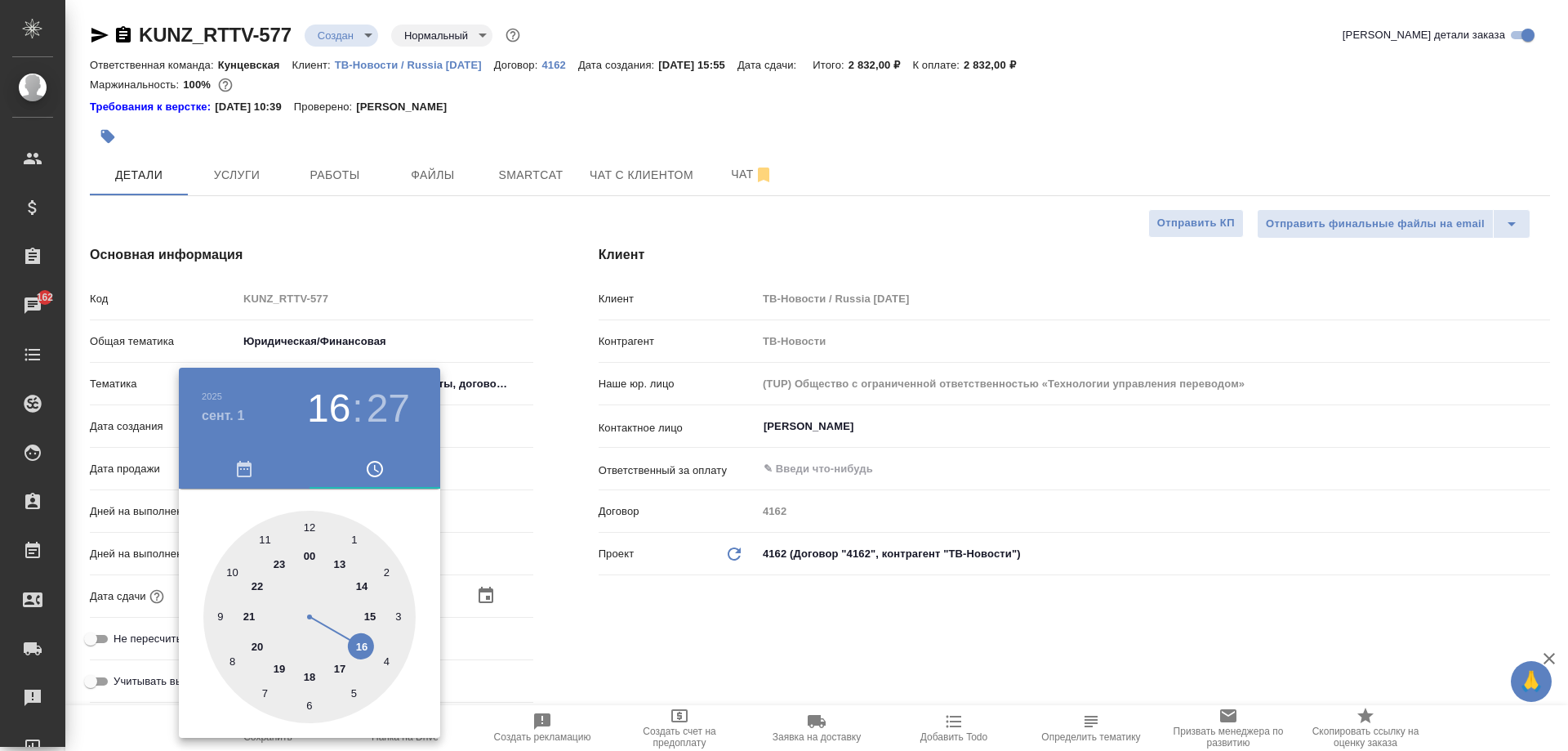
click at [344, 565] on div at bounding box center [309, 616] width 213 height 213
click at [312, 527] on div at bounding box center [309, 616] width 213 height 213
click at [533, 532] on div at bounding box center [784, 376] width 1568 height 751
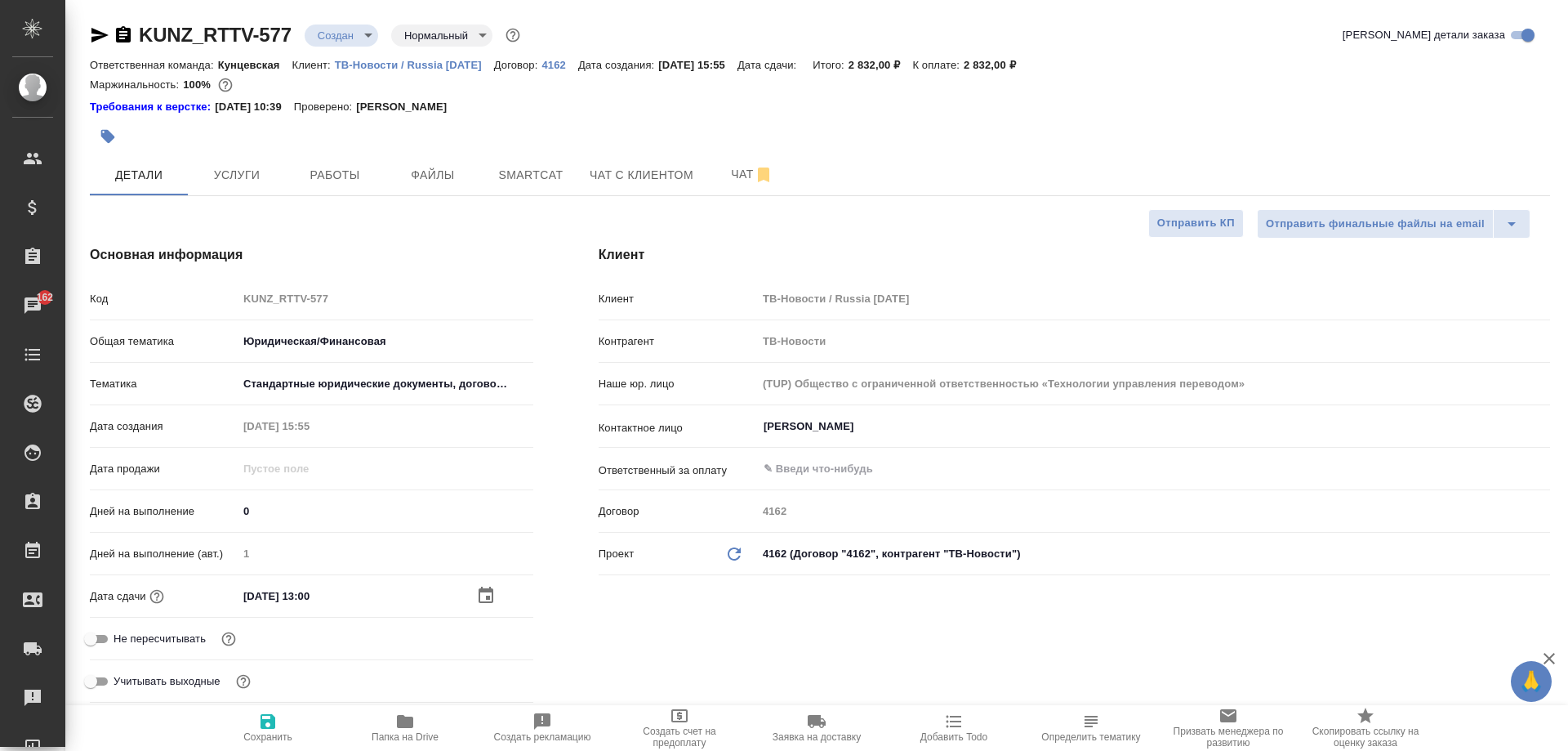
scroll to position [164, 0]
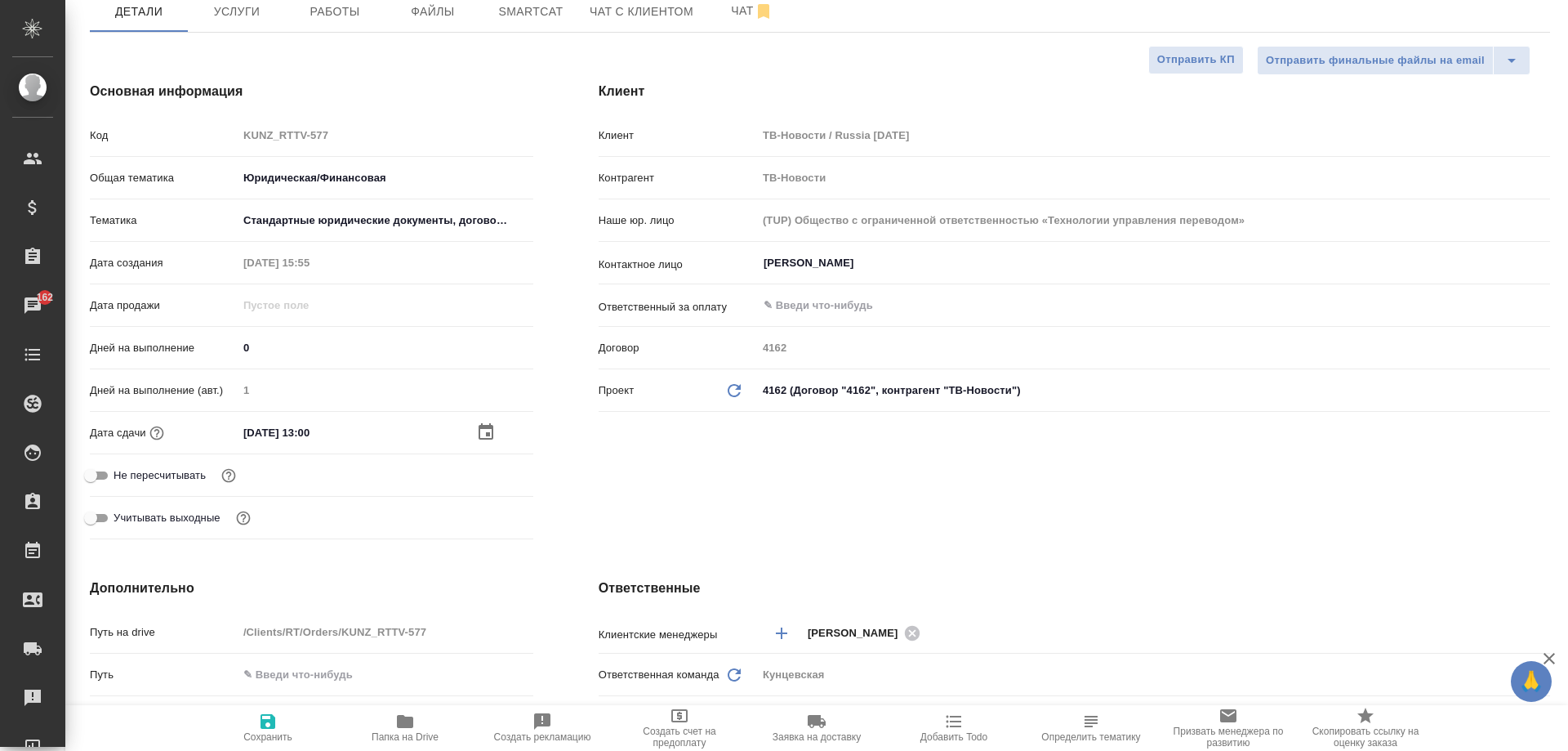
click at [272, 724] on icon "button" at bounding box center [268, 721] width 15 height 15
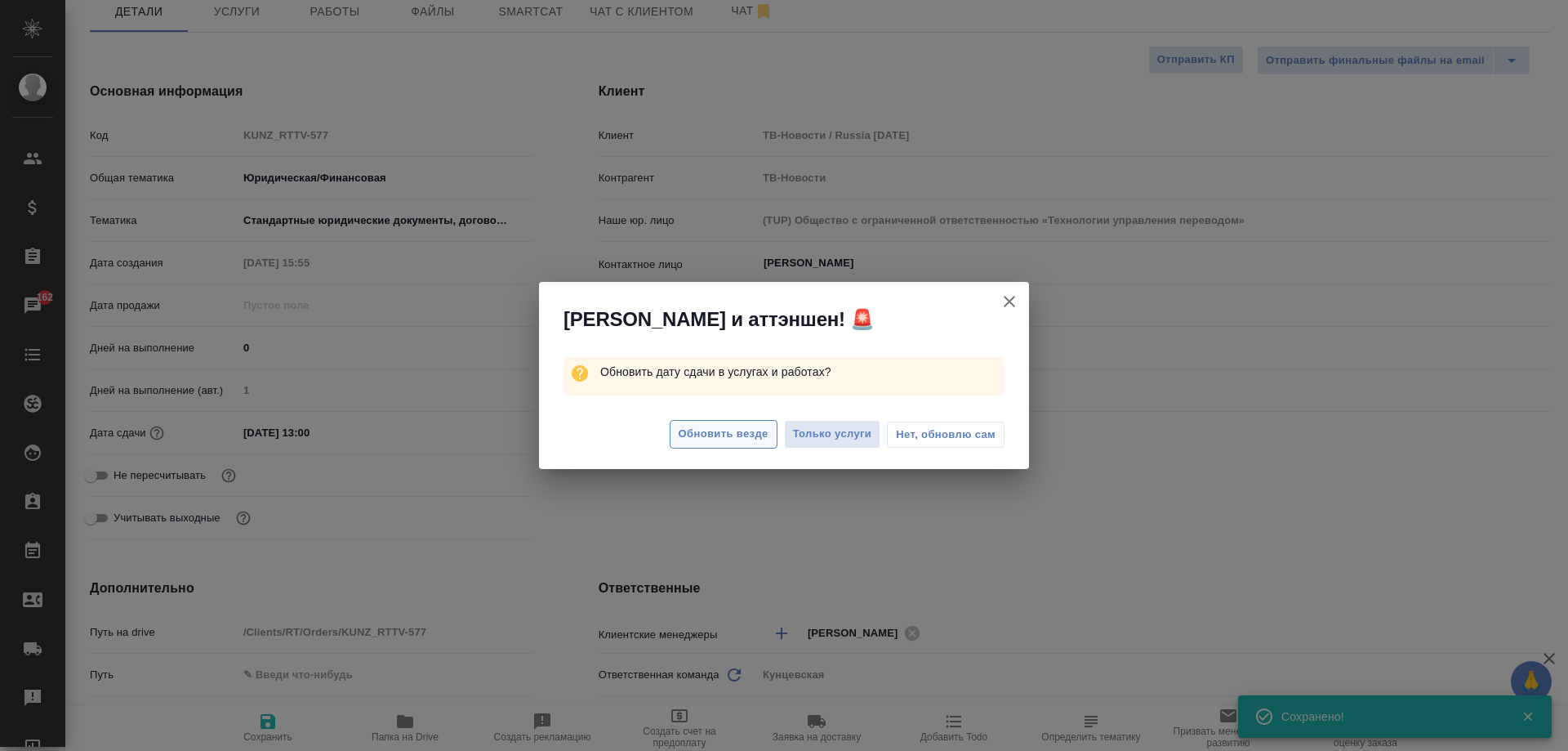
click at [748, 439] on span "Обновить везде" at bounding box center [724, 433] width 90 height 18
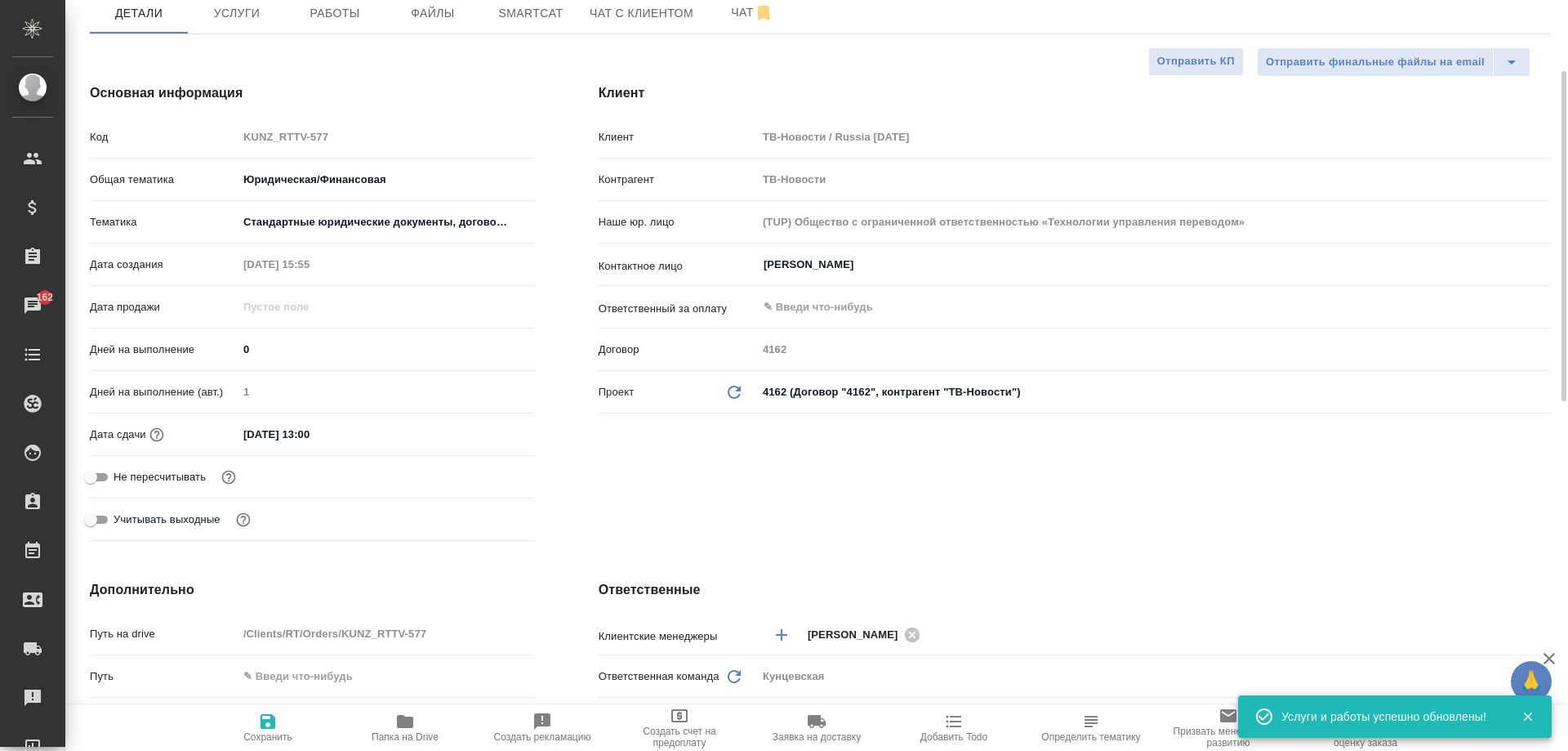
scroll to position [0, 0]
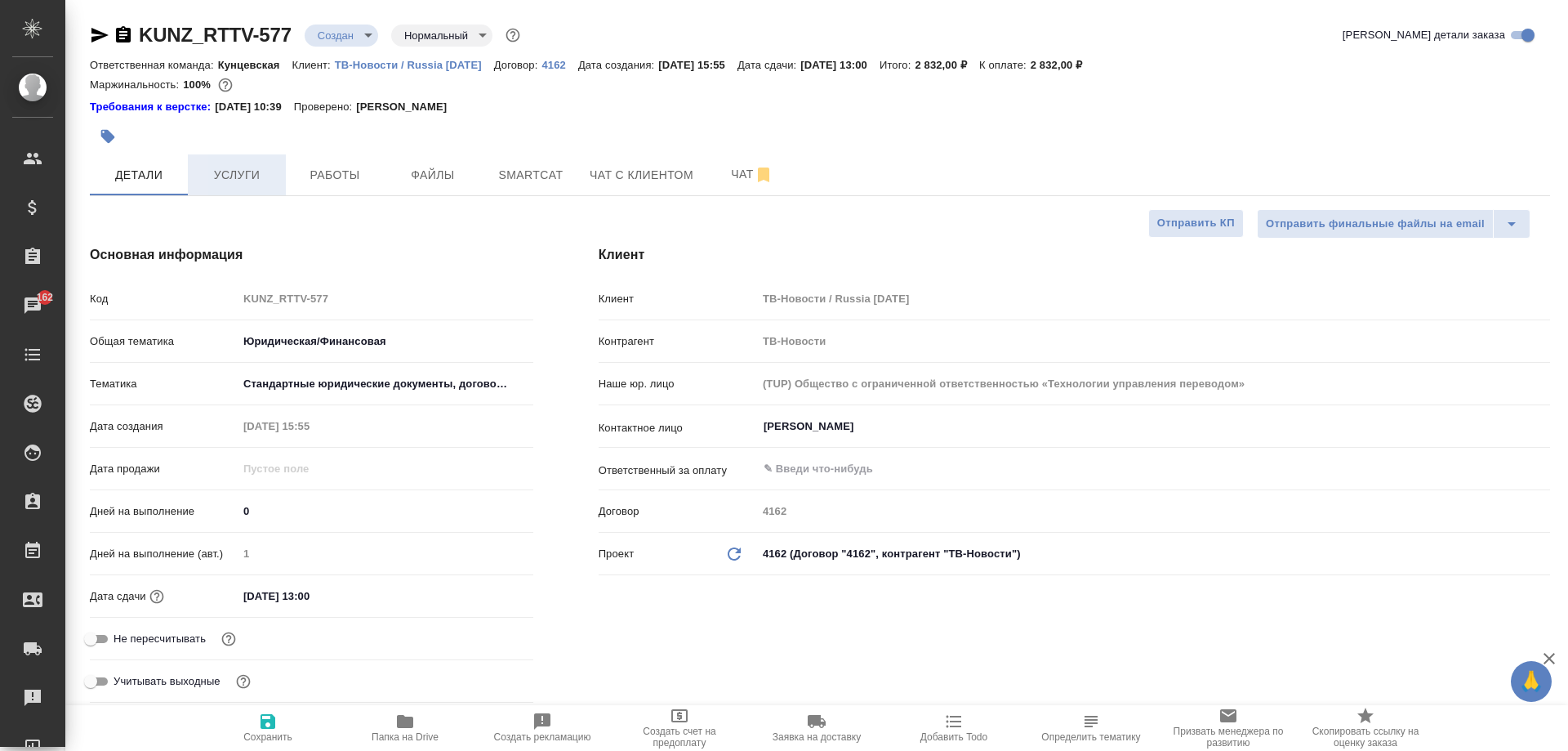
click at [261, 182] on span "Услуги" at bounding box center [237, 175] width 79 height 20
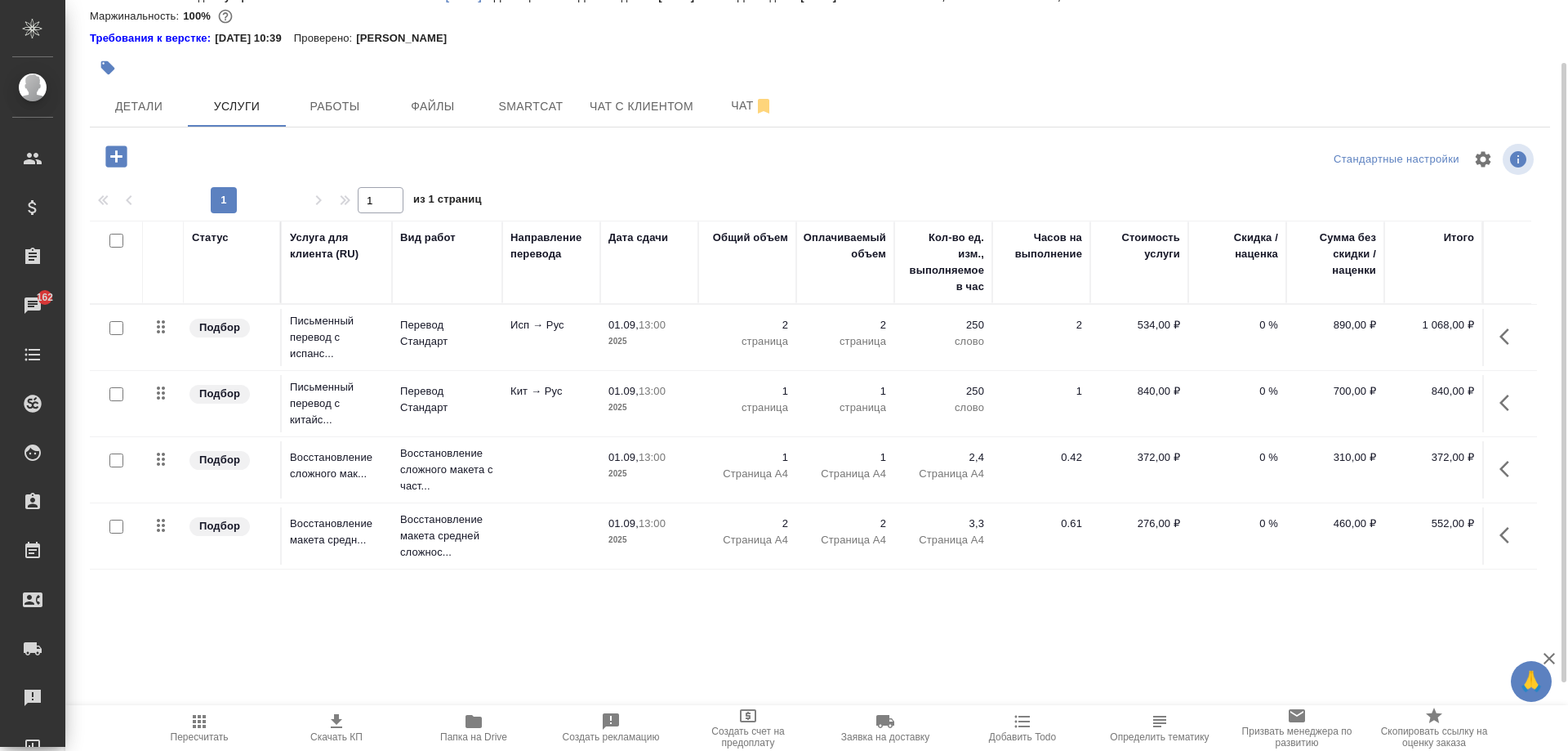
scroll to position [10, 0]
click at [344, 718] on icon "button" at bounding box center [336, 721] width 19 height 19
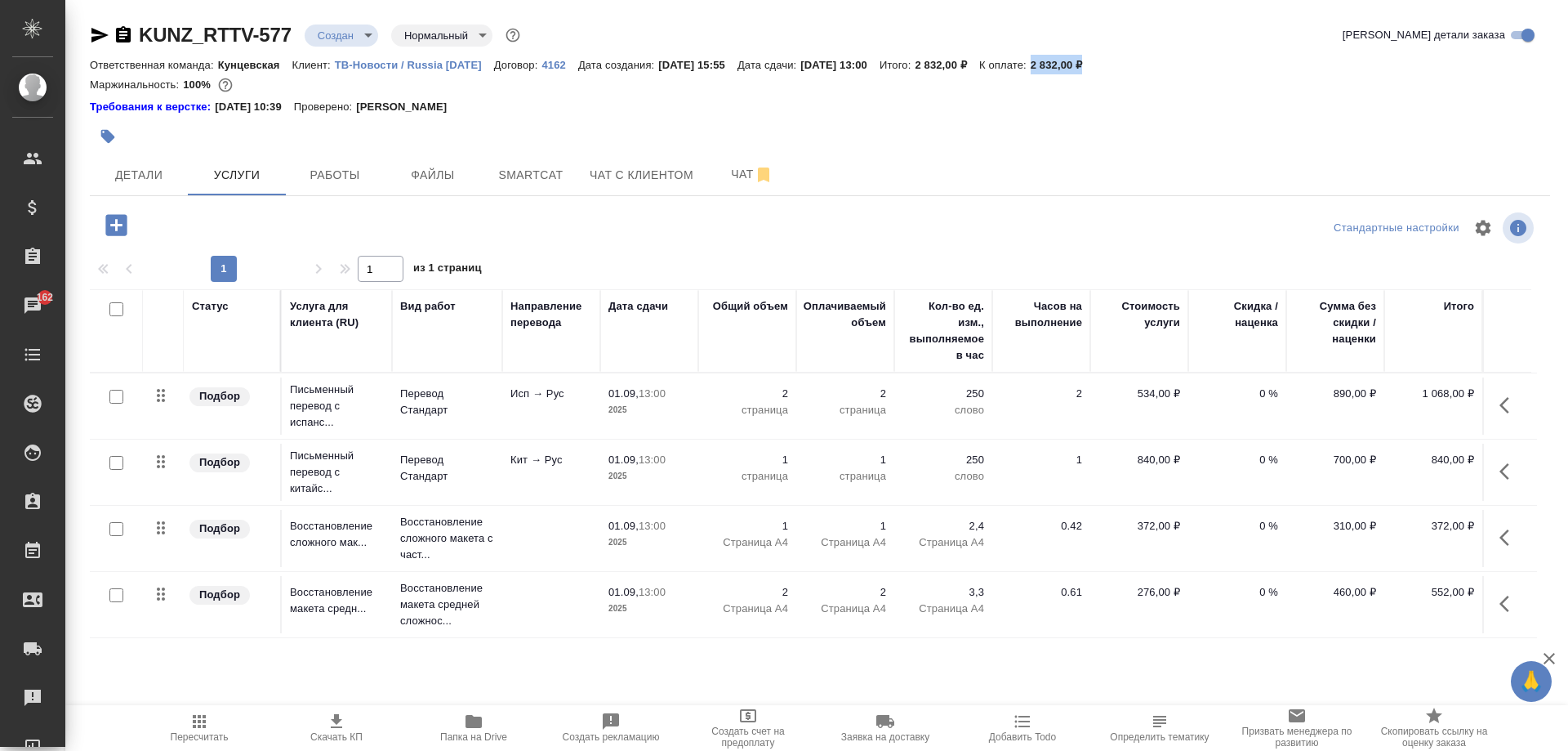
drag, startPoint x: 1068, startPoint y: 64, endPoint x: 1122, endPoint y: 64, distance: 54.0
click at [1122, 64] on div "Ответственная команда: Кунцевская Клиент: ТВ-Новости / Russia Today Договор: 41…" at bounding box center [820, 65] width 1460 height 19
copy p "2 832,00 ₽"
click at [116, 38] on icon "button" at bounding box center [123, 34] width 15 height 17
copy p "2 832,00 ₽"
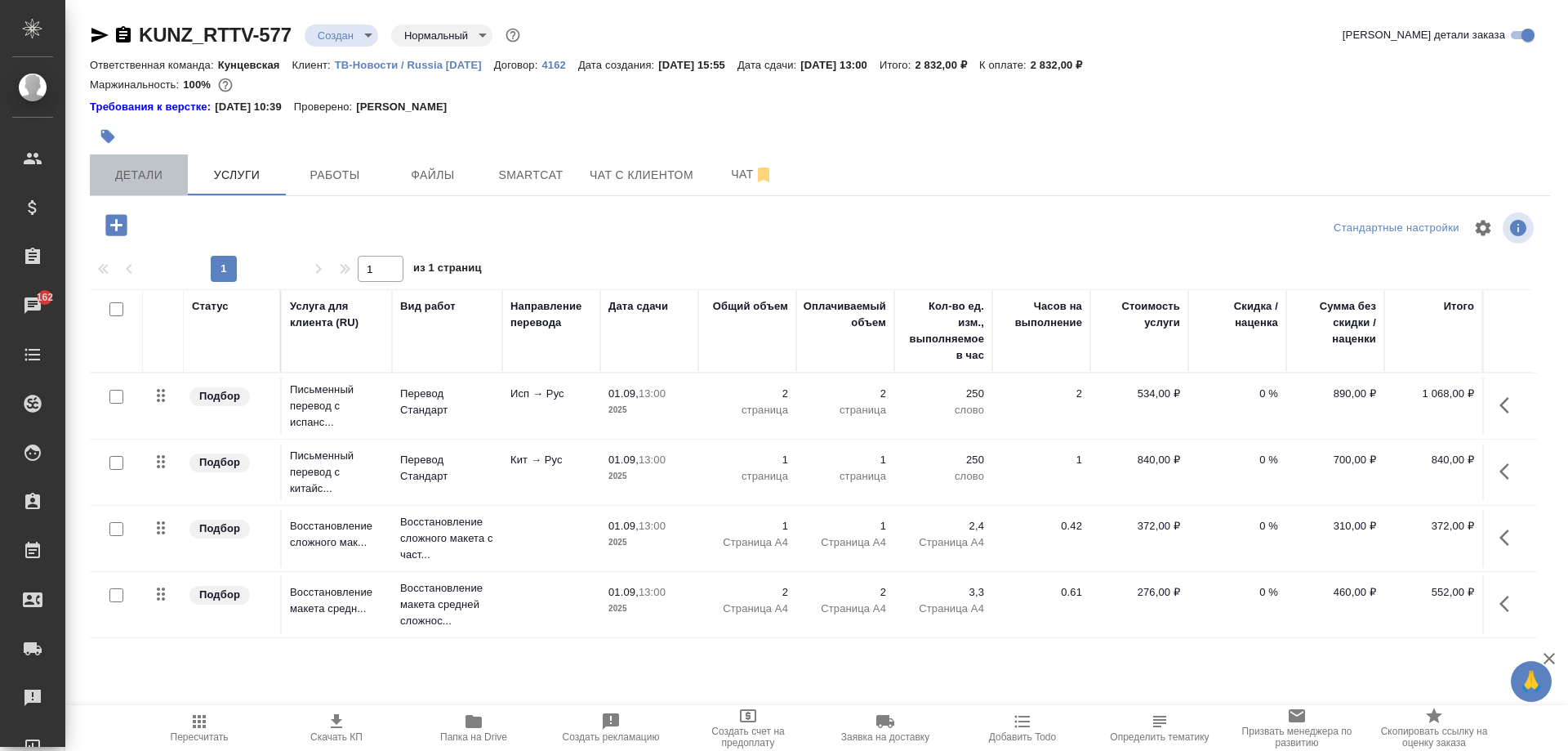
click at [140, 174] on span "Детали" at bounding box center [139, 175] width 79 height 20
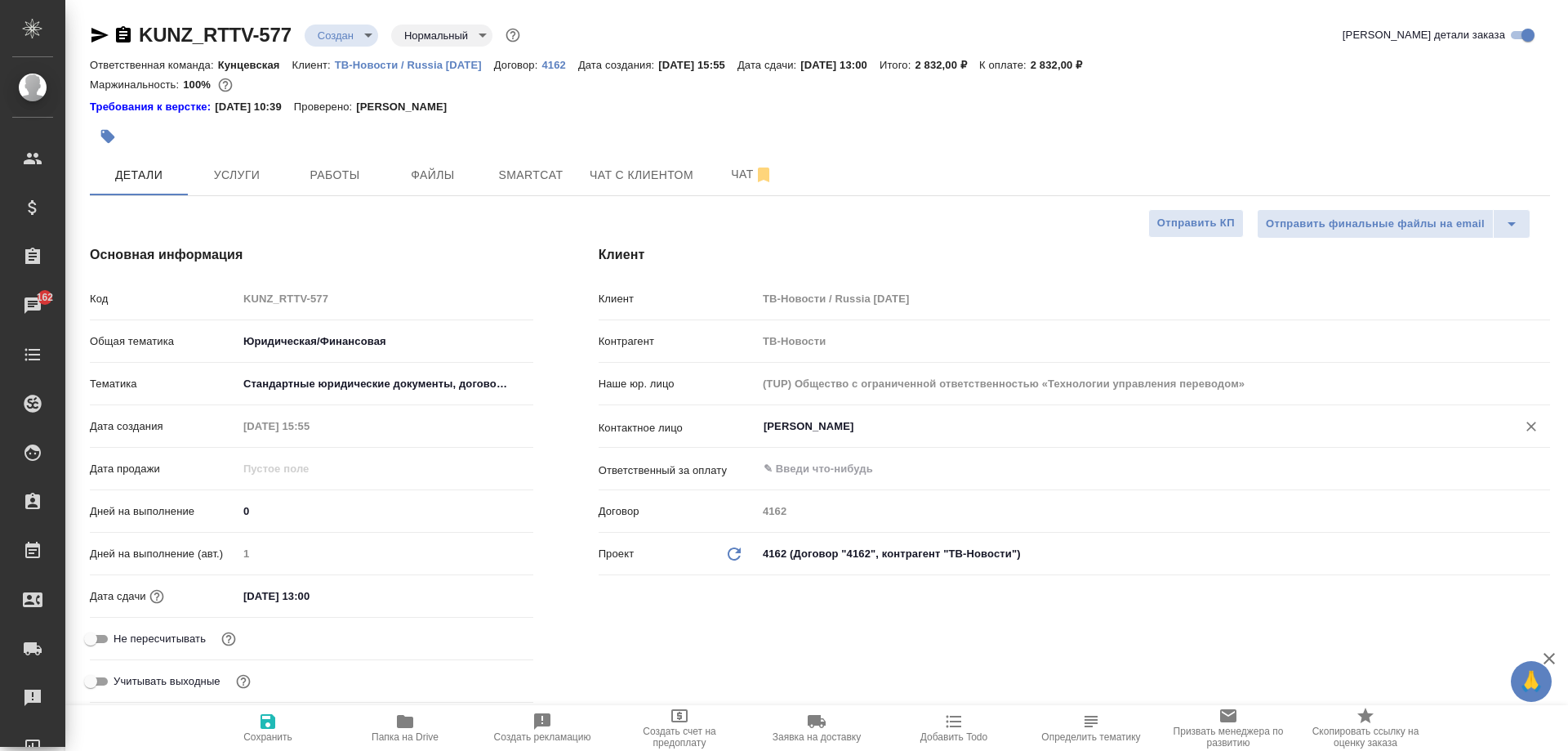
click at [828, 431] on input "Канищева Елена" at bounding box center [1126, 426] width 729 height 19
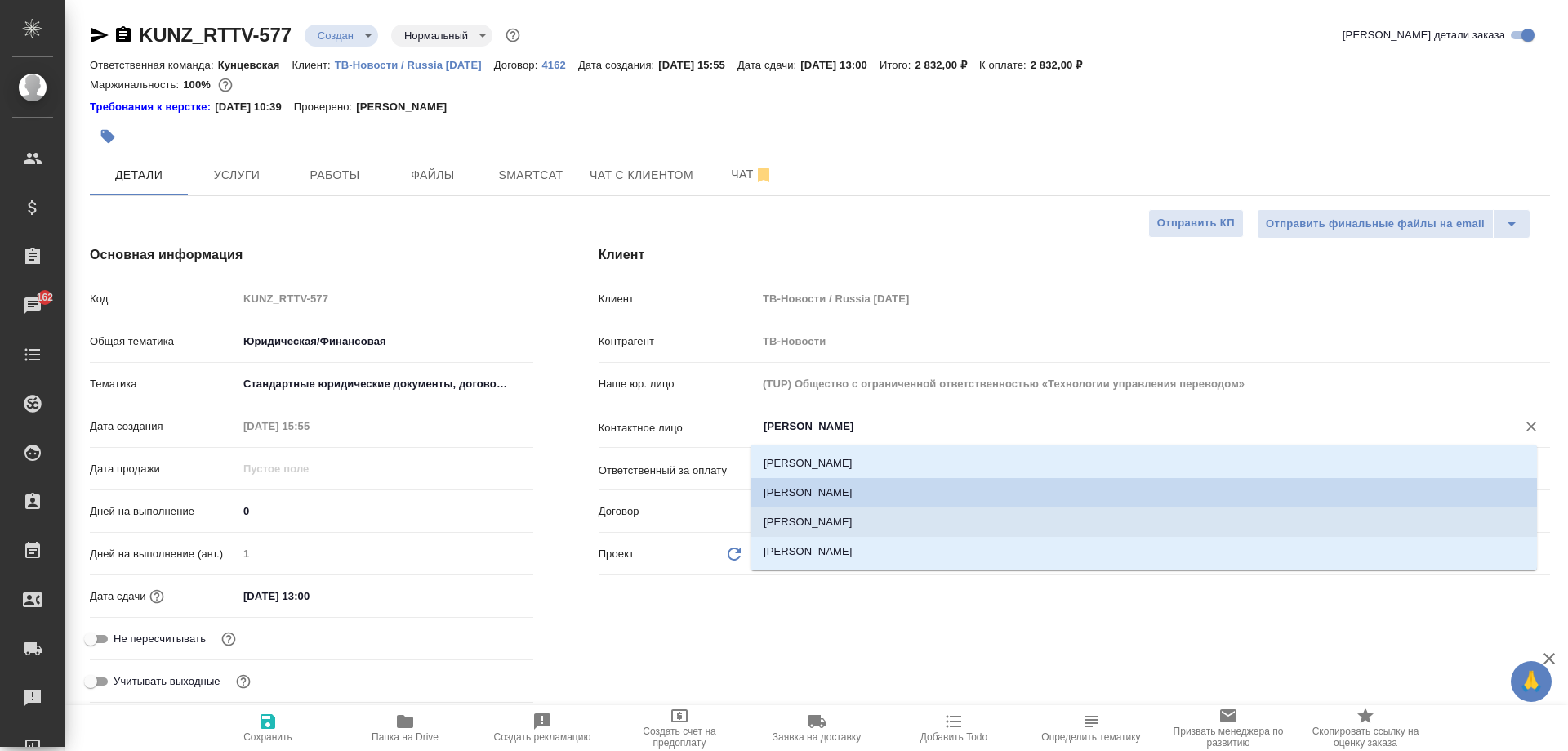
click at [842, 521] on li "Власова Анна" at bounding box center [1144, 523] width 787 height 30
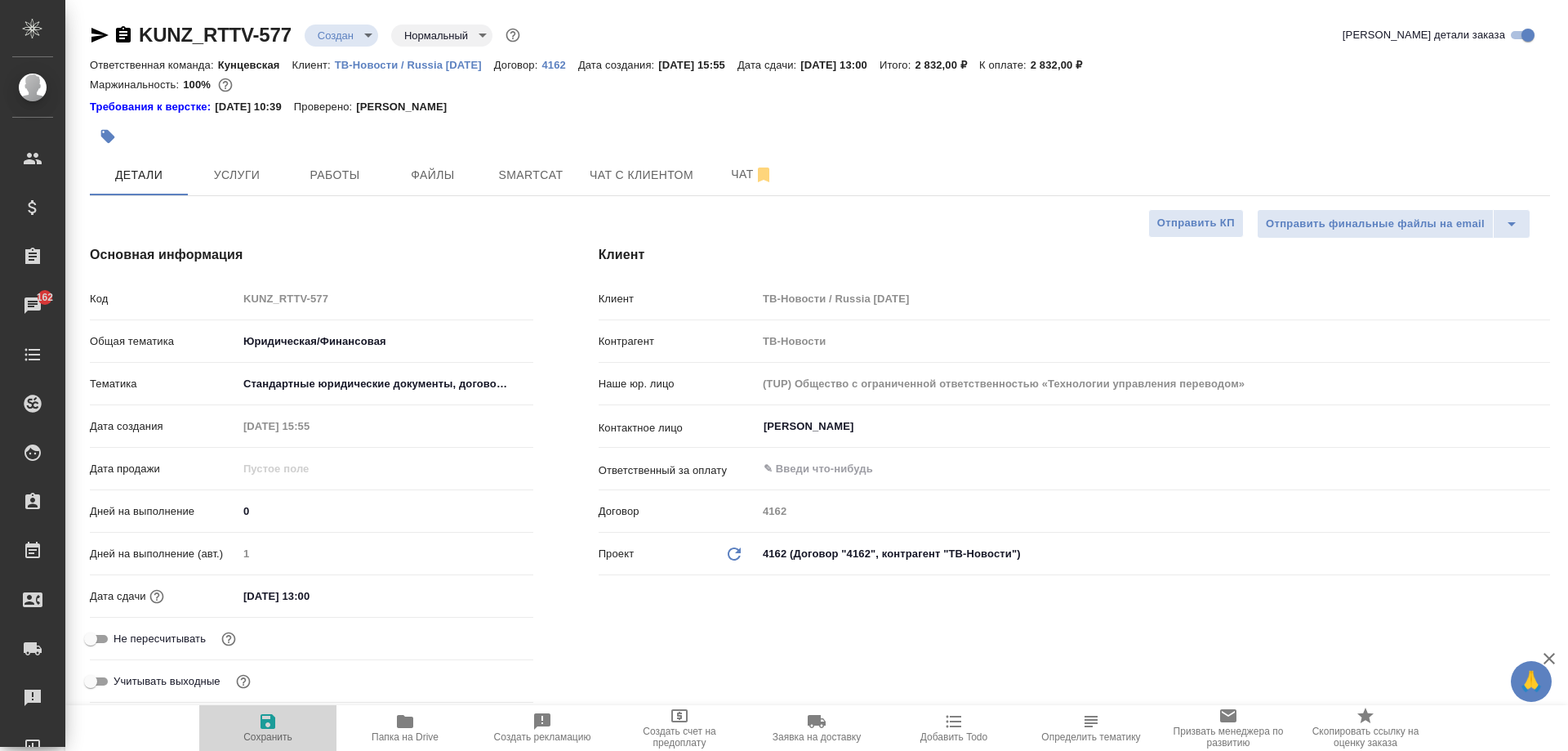
click at [281, 723] on span "Сохранить" at bounding box center [268, 726] width 117 height 31
click at [238, 175] on span "Услуги" at bounding box center [237, 175] width 79 height 20
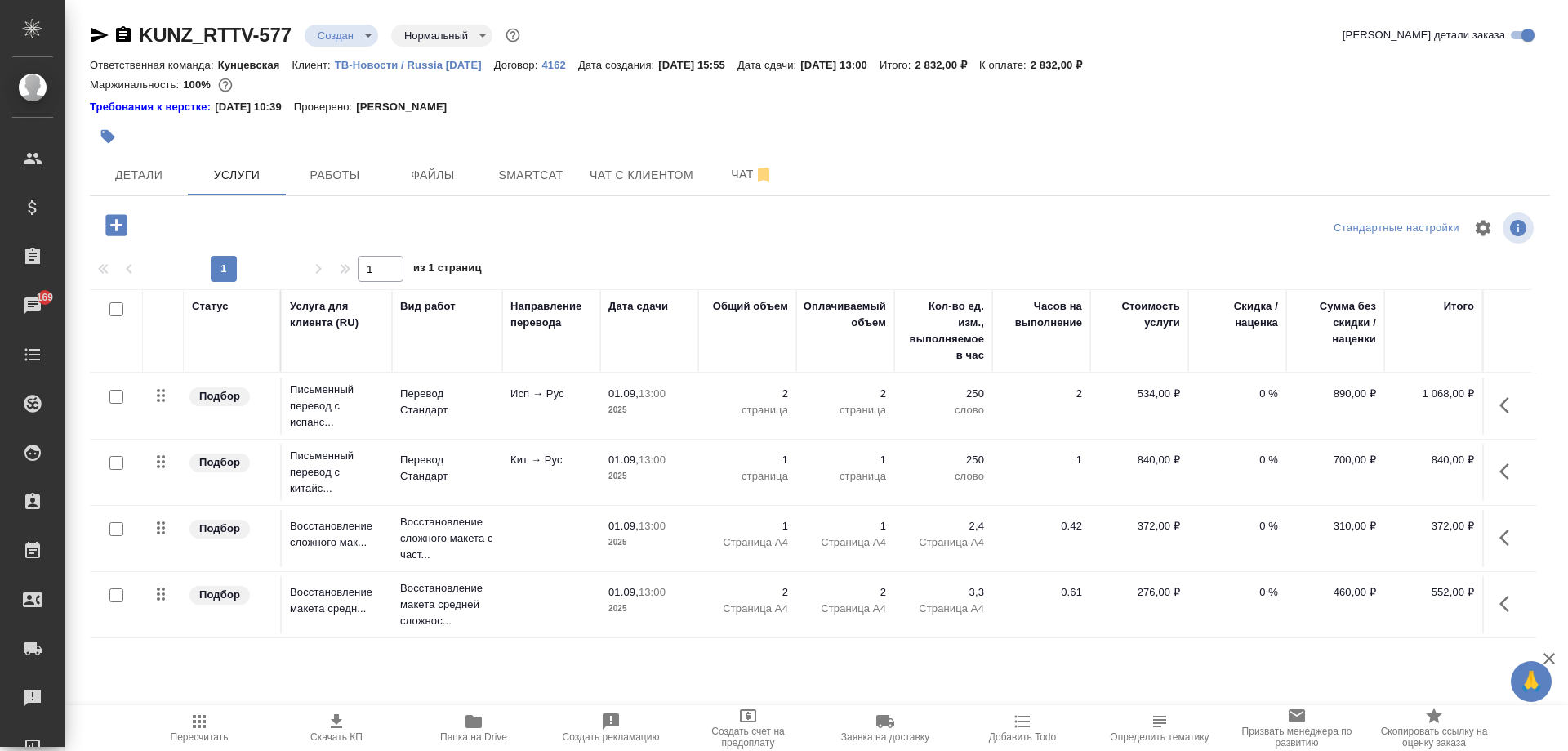
click at [126, 36] on icon "button" at bounding box center [123, 34] width 15 height 17
click at [368, 28] on body "🙏 .cls-1 fill:#fff; AWATERA Moskalets Alina Клиенты Спецификации Заказы 169 Чат…" at bounding box center [784, 376] width 1568 height 751
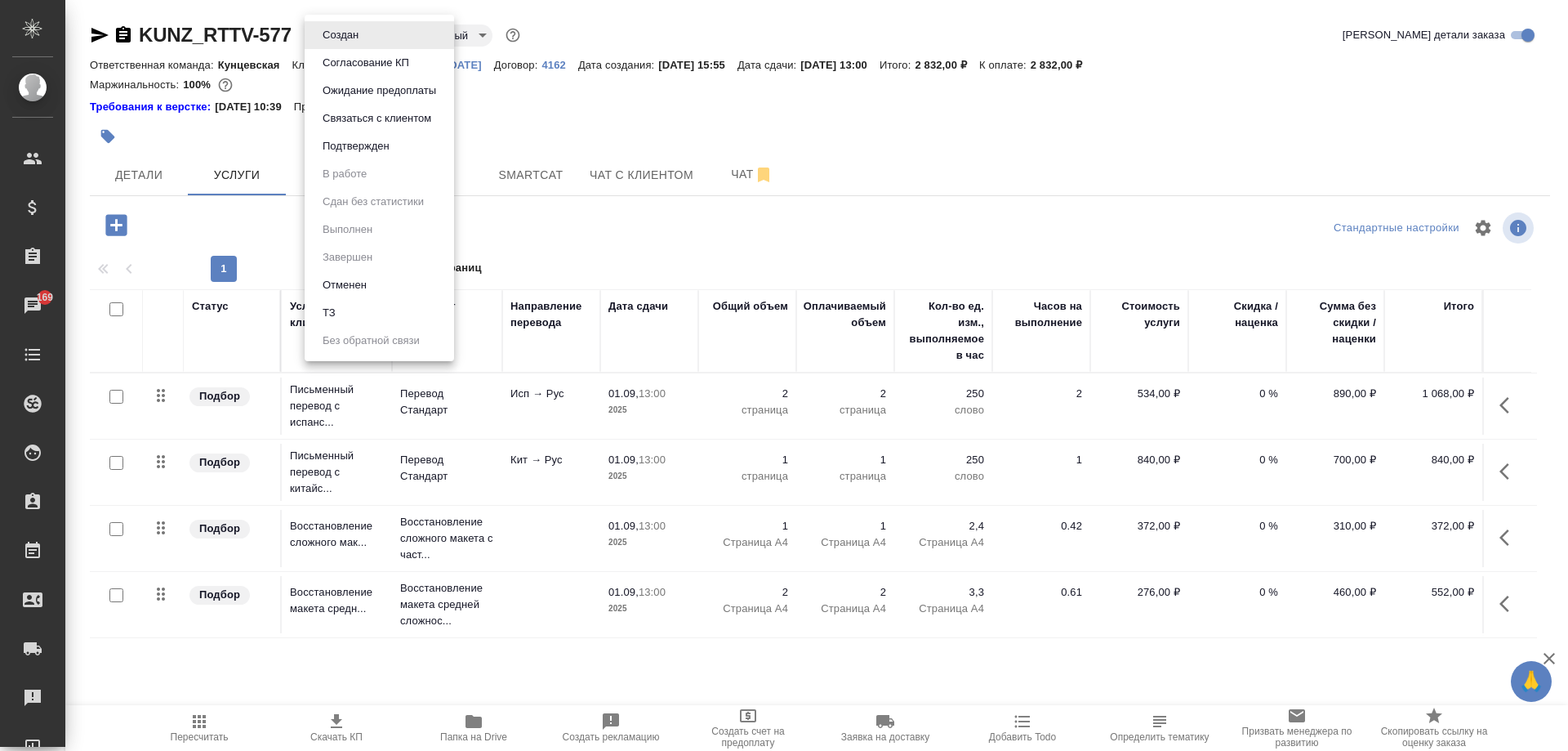
click at [139, 174] on div at bounding box center [784, 376] width 1568 height 751
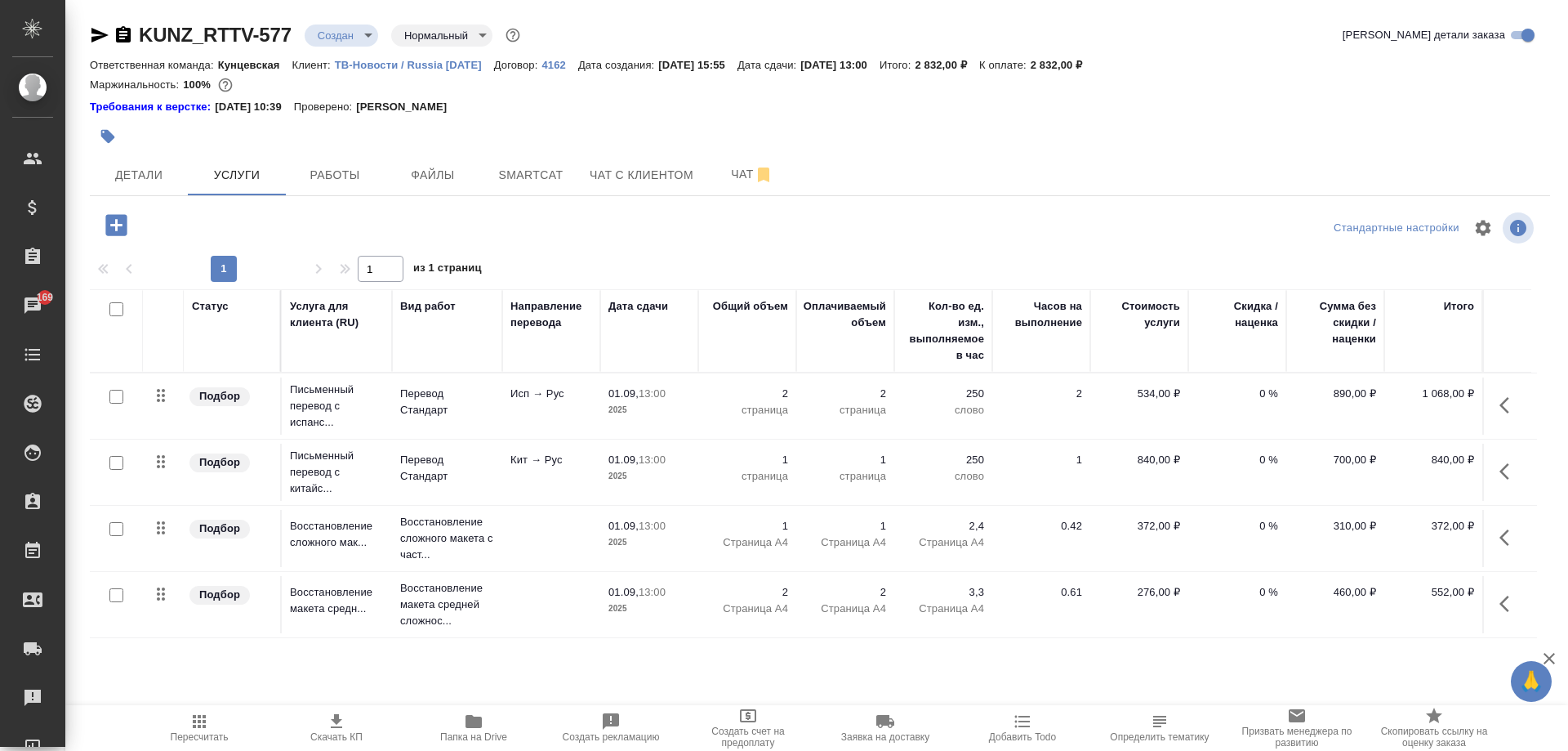
click at [139, 174] on span "Детали" at bounding box center [139, 175] width 79 height 20
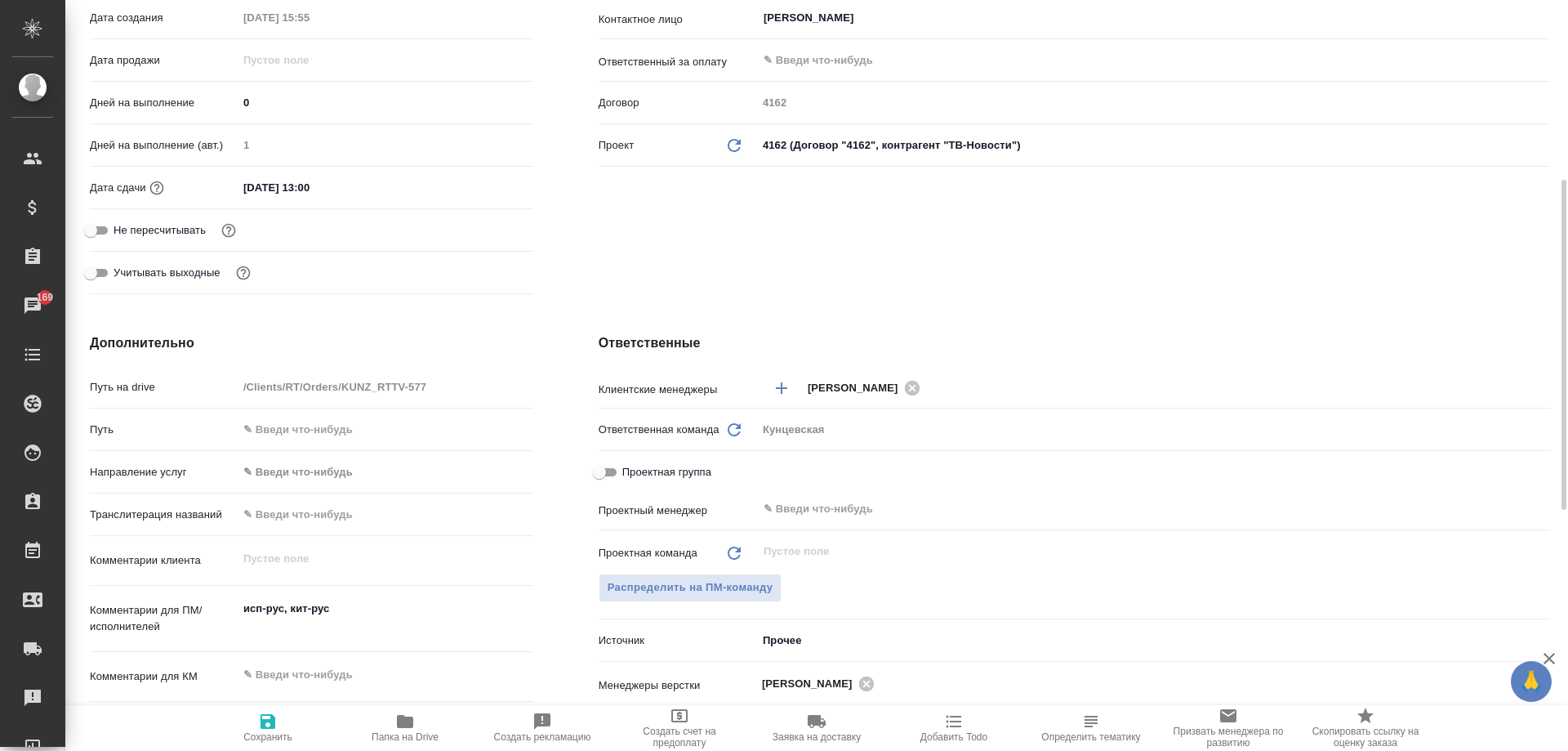
scroll to position [572, 0]
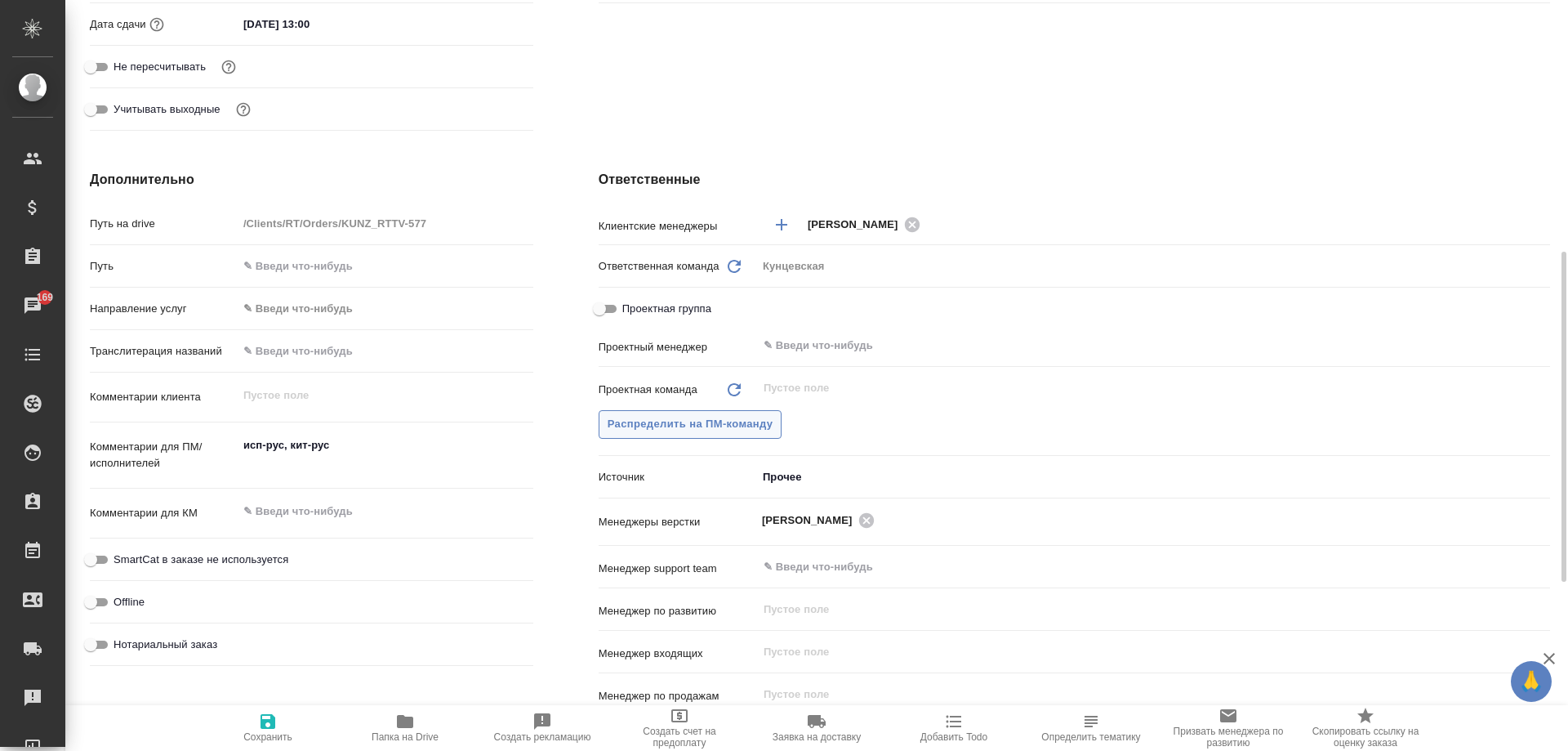
click at [742, 425] on span "Распределить на ПМ-команду" at bounding box center [690, 424] width 165 height 18
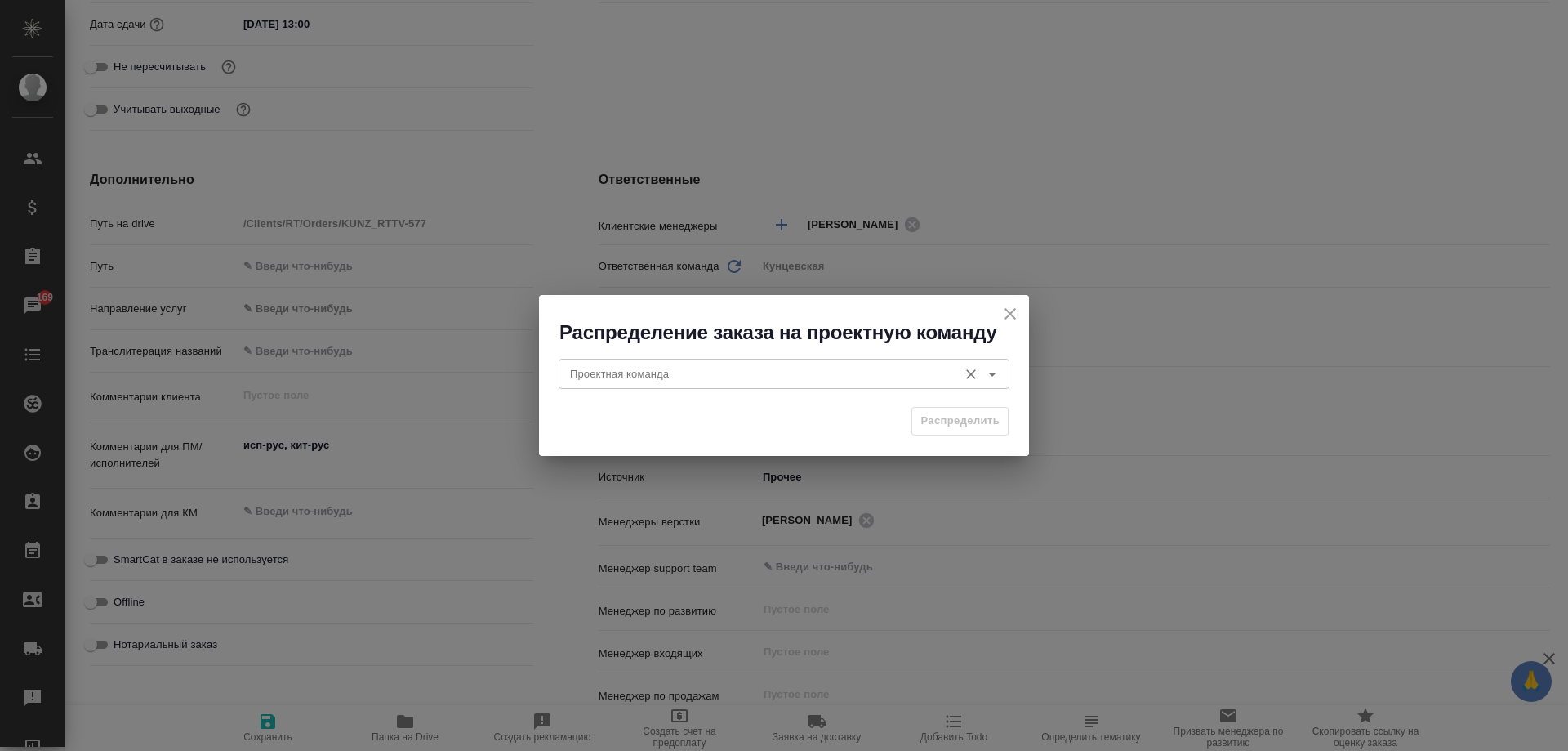
click at [716, 373] on input "Проектная команда" at bounding box center [756, 373] width 386 height 19
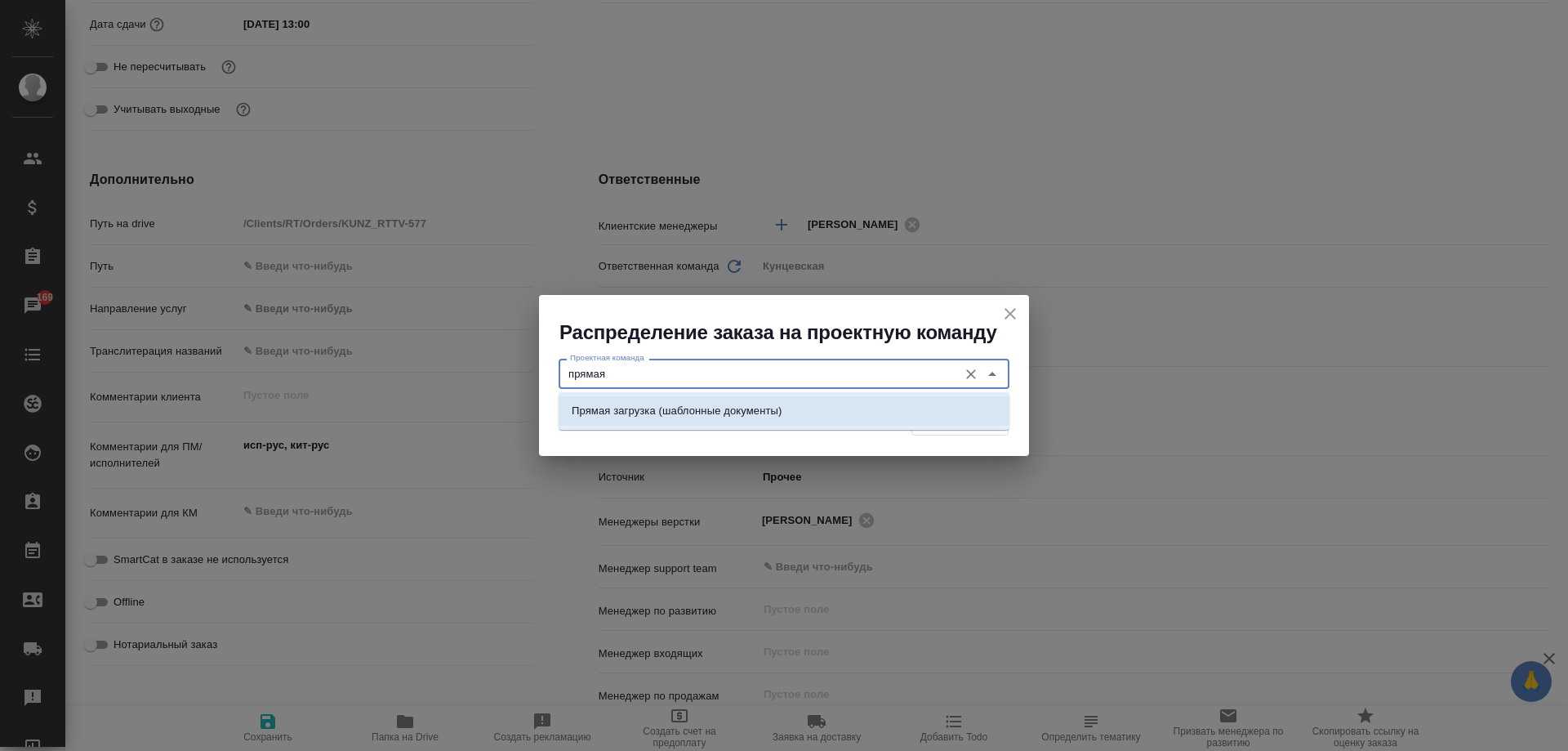
click at [718, 409] on p "Прямая загрузка (шаблонные документы)" at bounding box center [676, 411] width 210 height 17
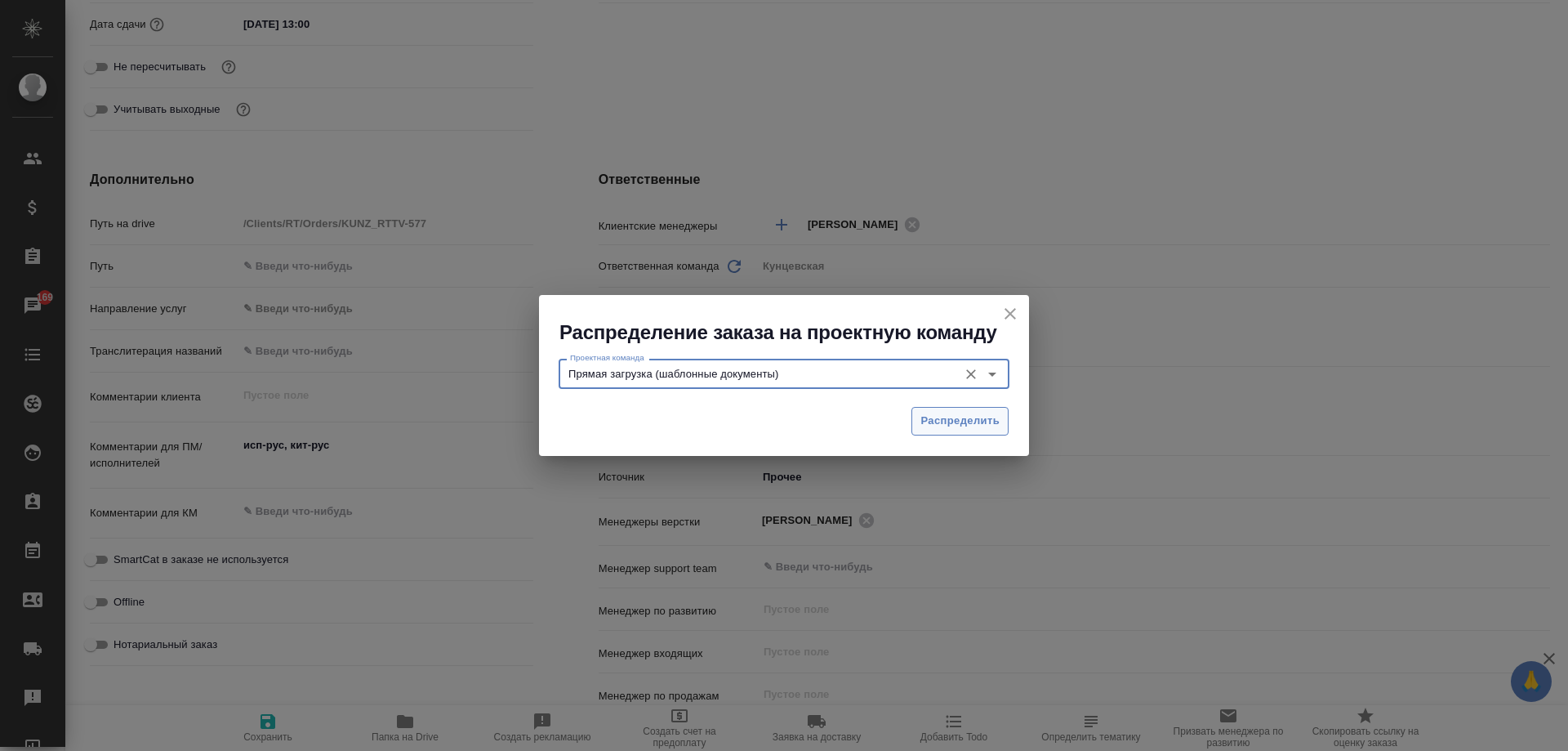
click at [963, 423] on span "Распределить" at bounding box center [960, 420] width 80 height 18
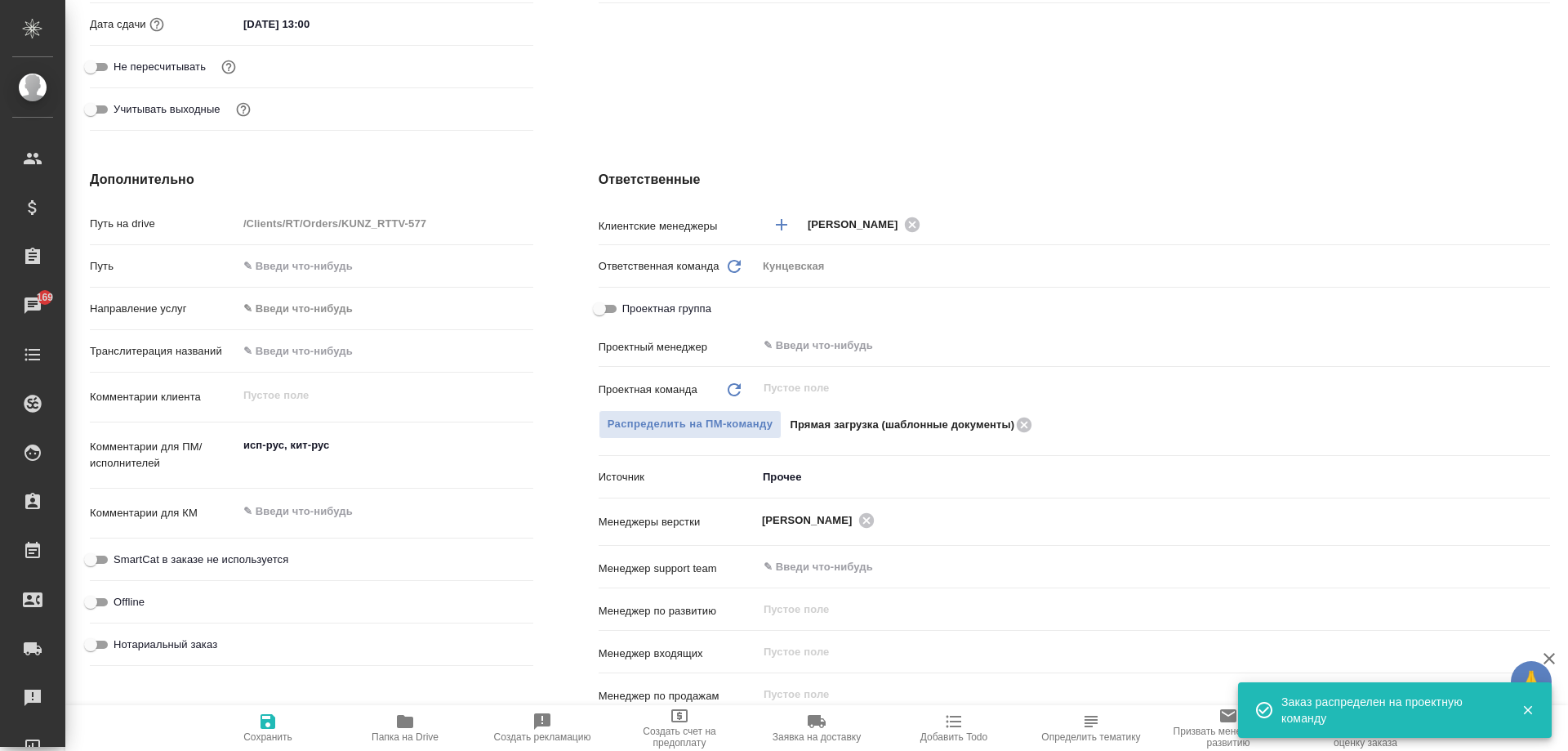
click at [262, 721] on icon "button" at bounding box center [268, 721] width 15 height 15
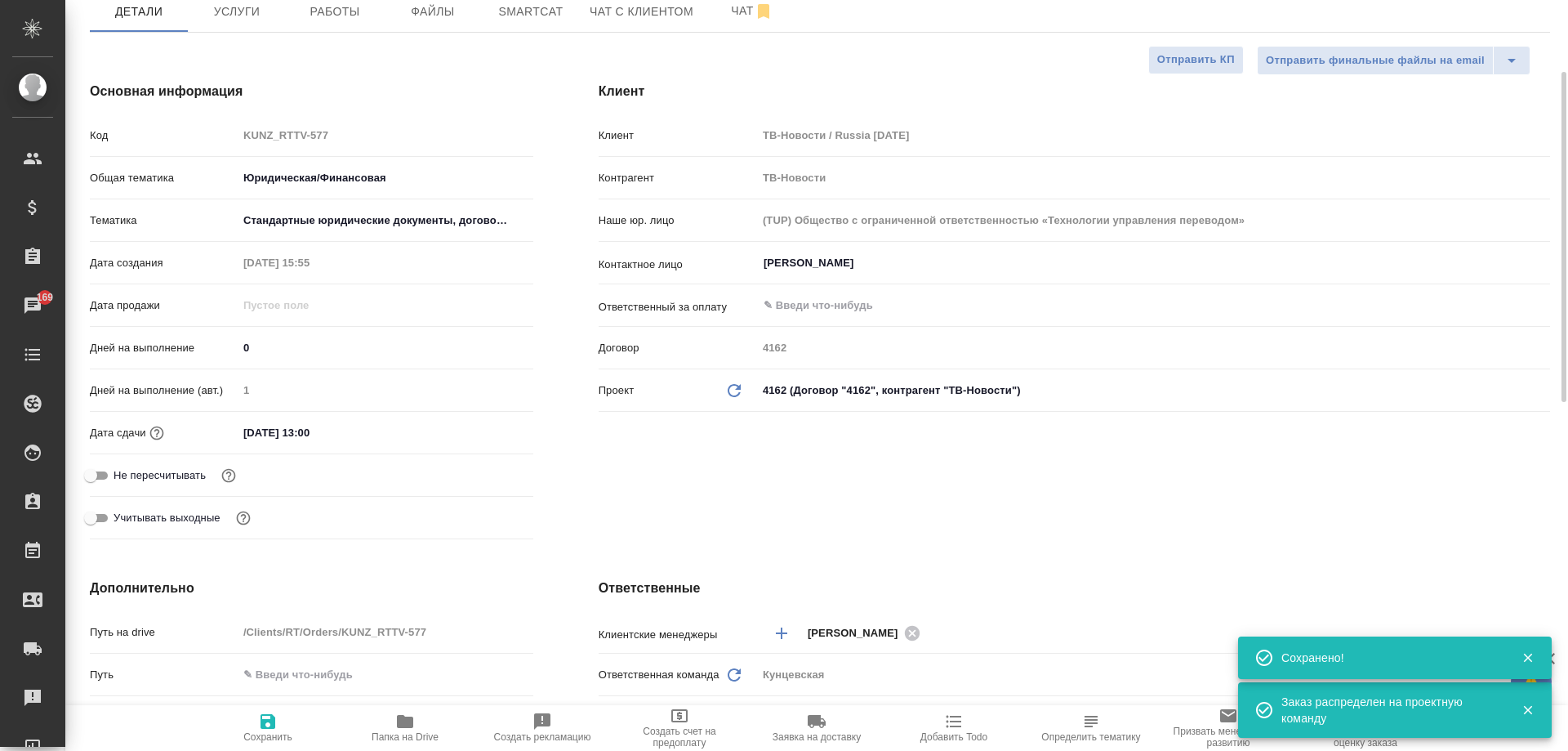
scroll to position [0, 0]
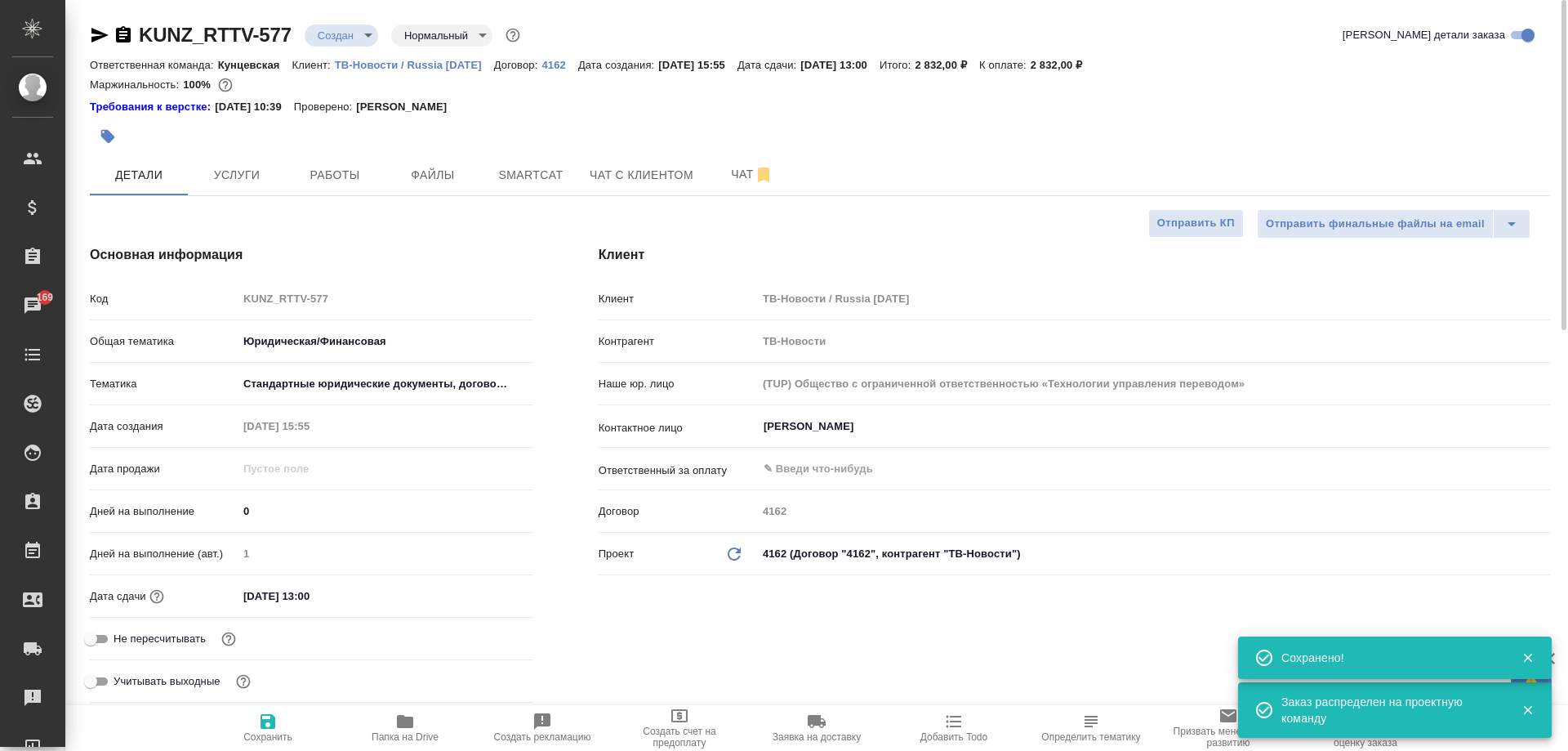
click at [326, 28] on body "🙏 .cls-1 fill:#fff; AWATERA Moskalets Alina Клиенты Спецификации Заказы 169 Чат…" at bounding box center [784, 376] width 1568 height 751
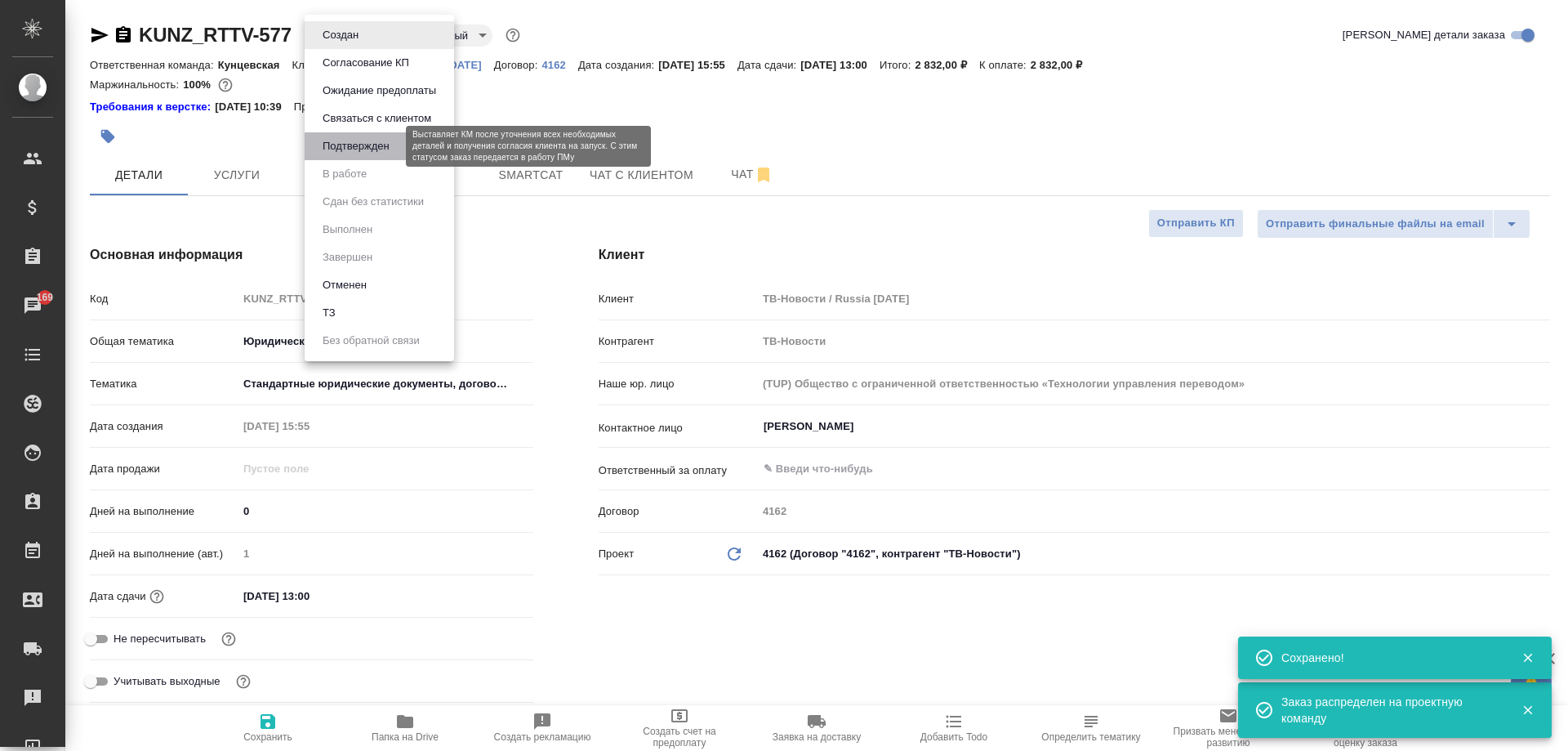
click at [350, 141] on button "Подтвержден" at bounding box center [356, 146] width 77 height 18
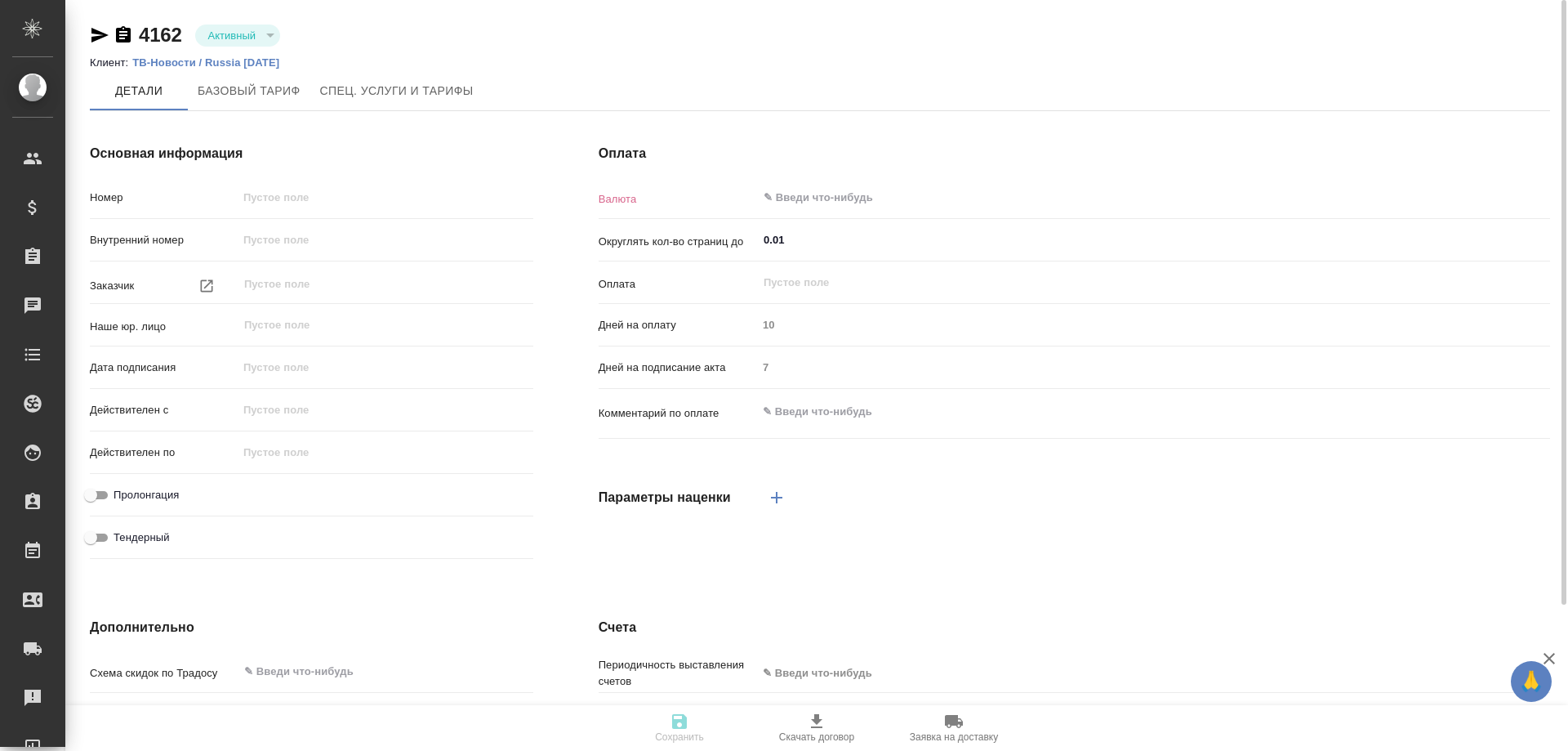
type input "4162"
type input "ТВ-Новости"
type input "(TUP) Общество с ограниченной ответственностью «Технологии управления переводом»"
type input "[DATE] 03:00"
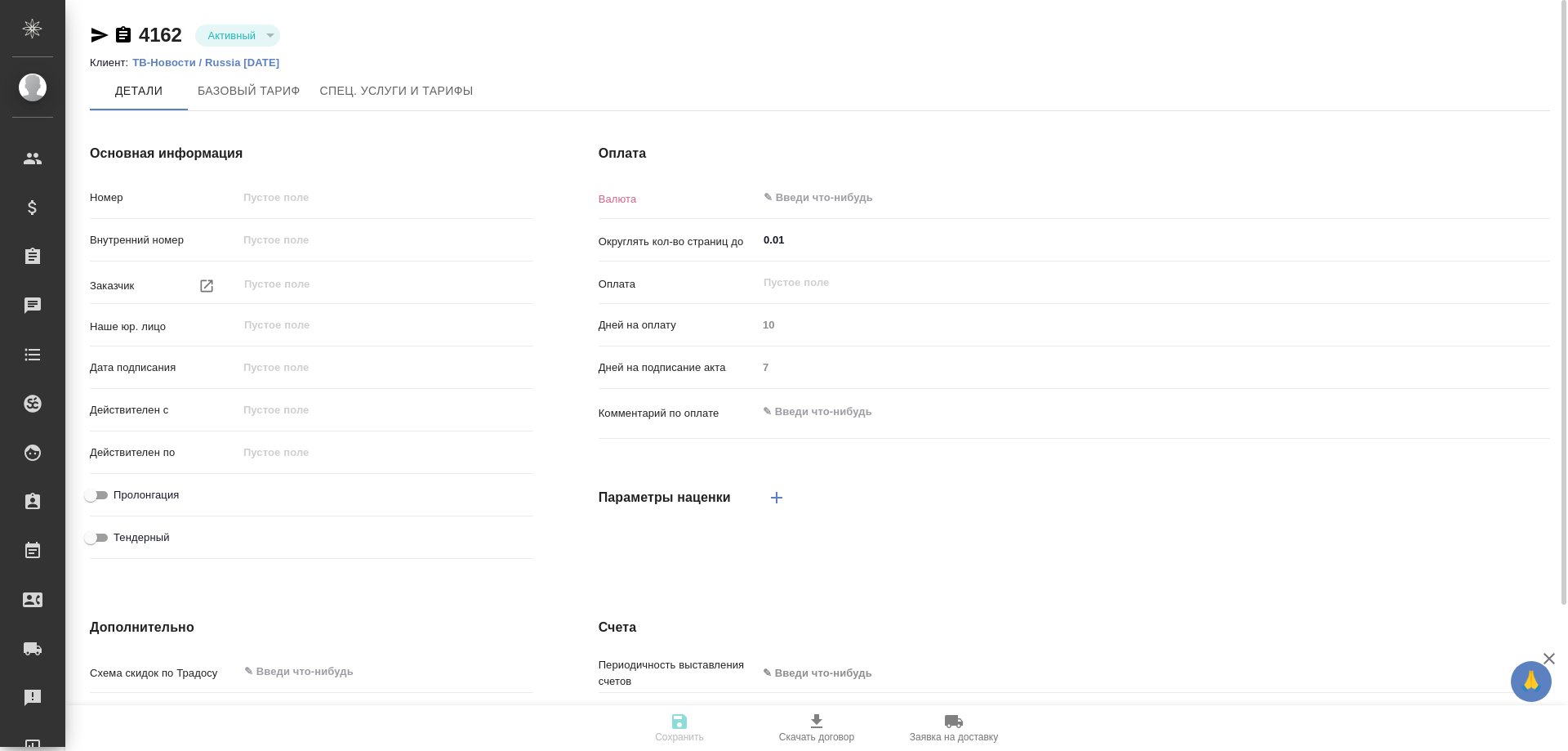
type input "09.11.2018 03:00"
checkbox input "true"
type input "RUB"
type input "С даты подписания акта"
type input "Стандартный шаблон - 30-70-100 - ВЫБЕРИ МЕНЯ!"
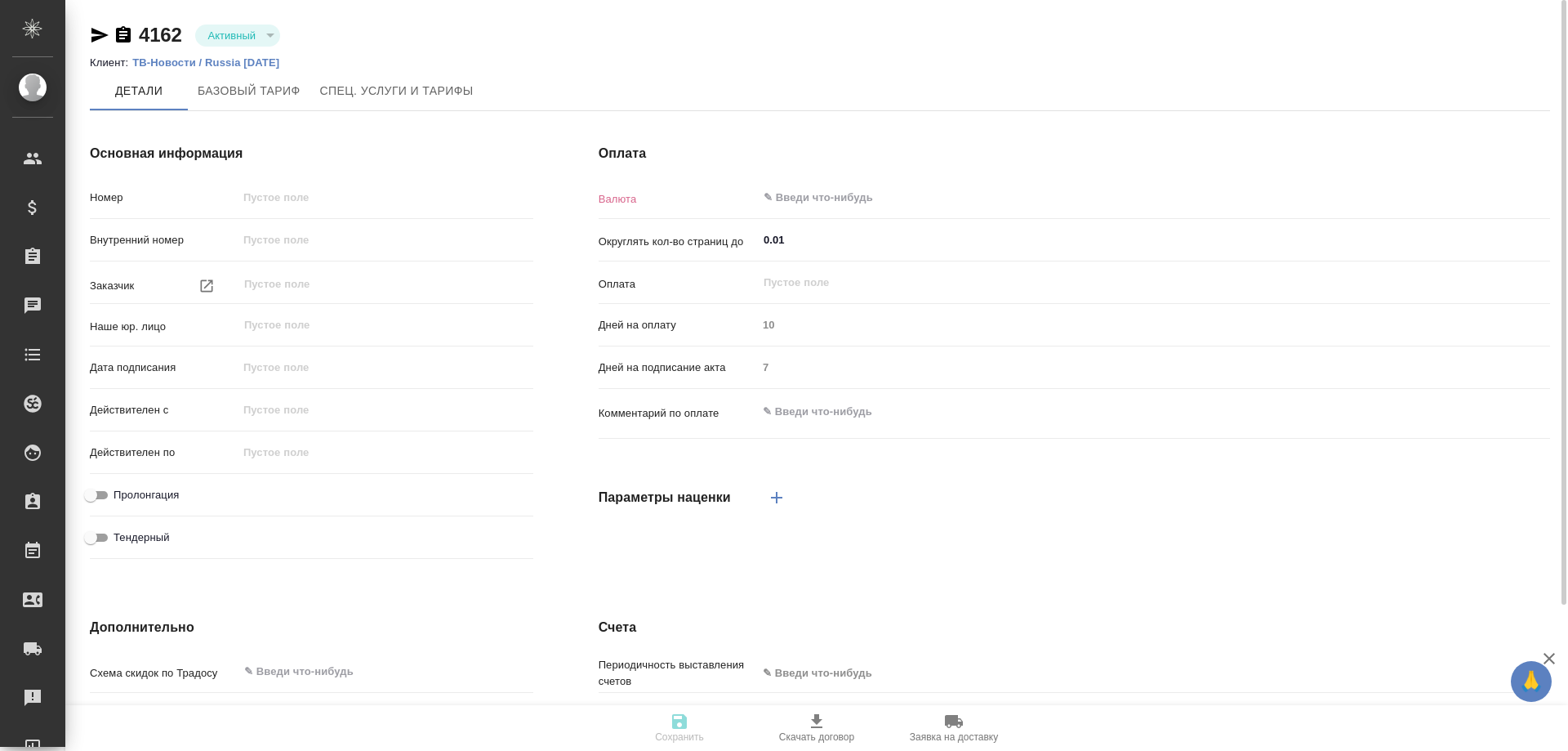
type input "10"
type input "russian"
type input "basic"
type input "manual"
type input "contract"
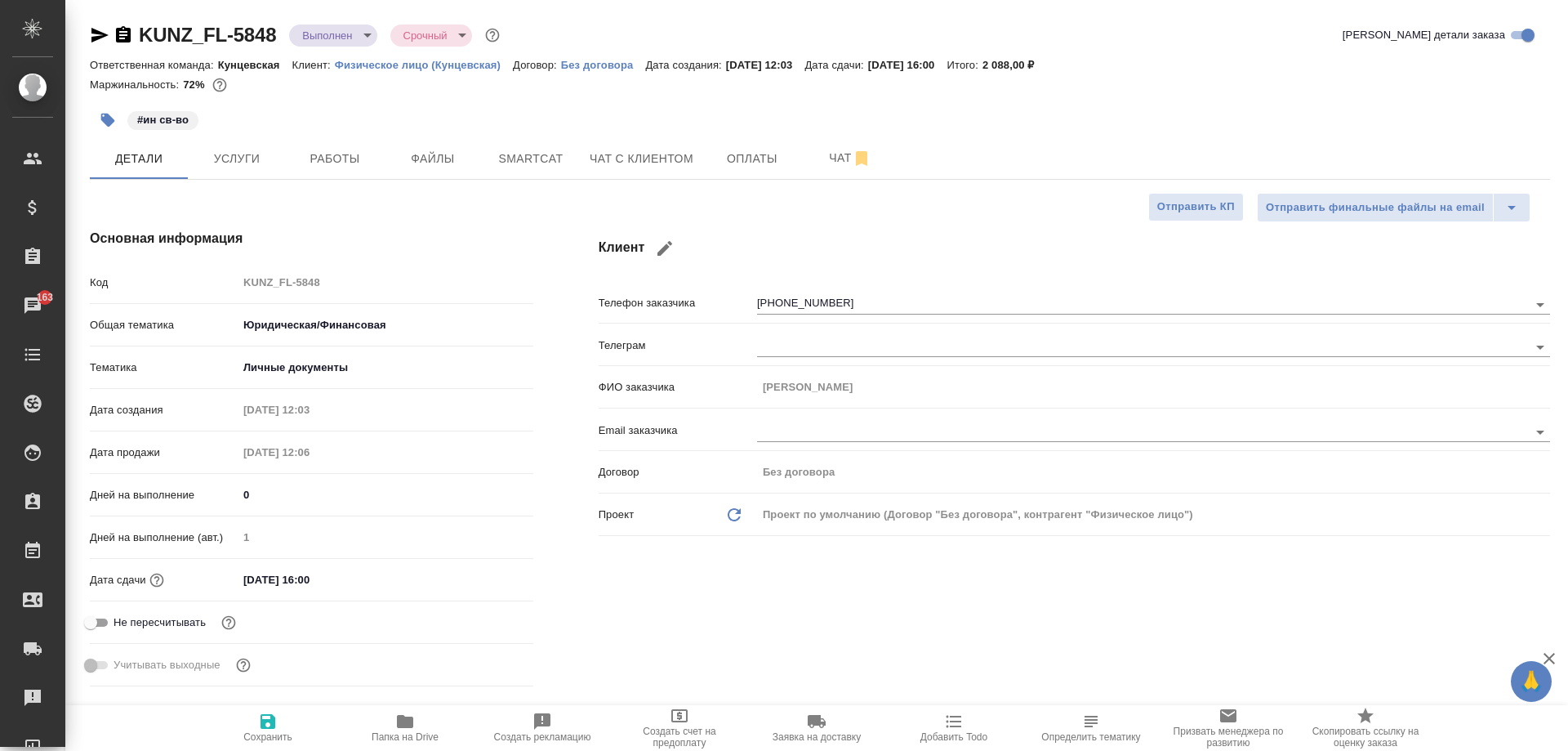
select select "RU"
click at [352, 151] on span "Работы" at bounding box center [335, 158] width 79 height 20
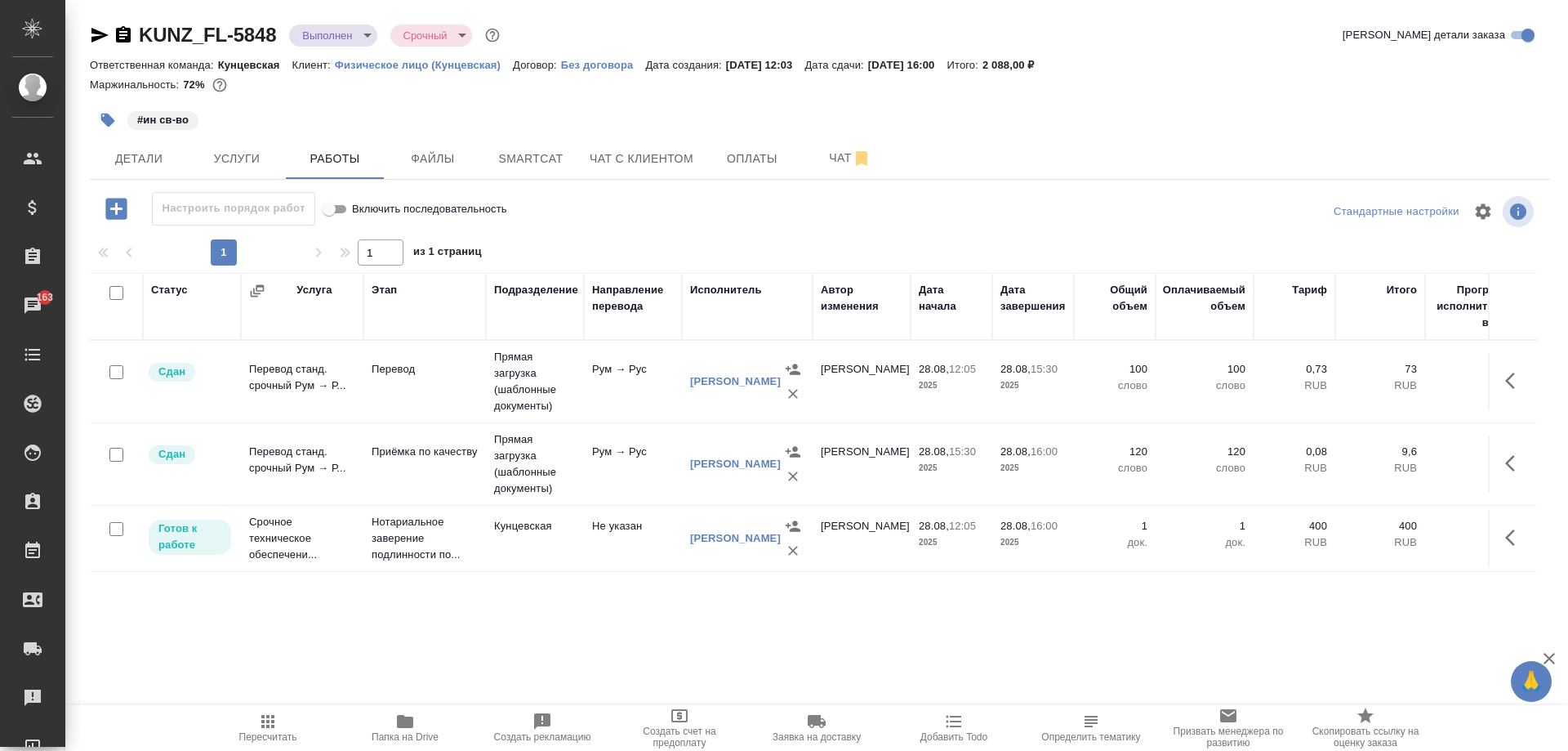
click at [321, 47] on div "KUNZ_FL-5848 Выполнен completed Срочный urgent" at bounding box center [297, 35] width 413 height 26
click at [321, 28] on body "🙏 .cls-1 fill:#fff; AWATERA Moskalets Alina Клиенты Спецификации Заказы 163 Чат…" at bounding box center [784, 376] width 1568 height 751
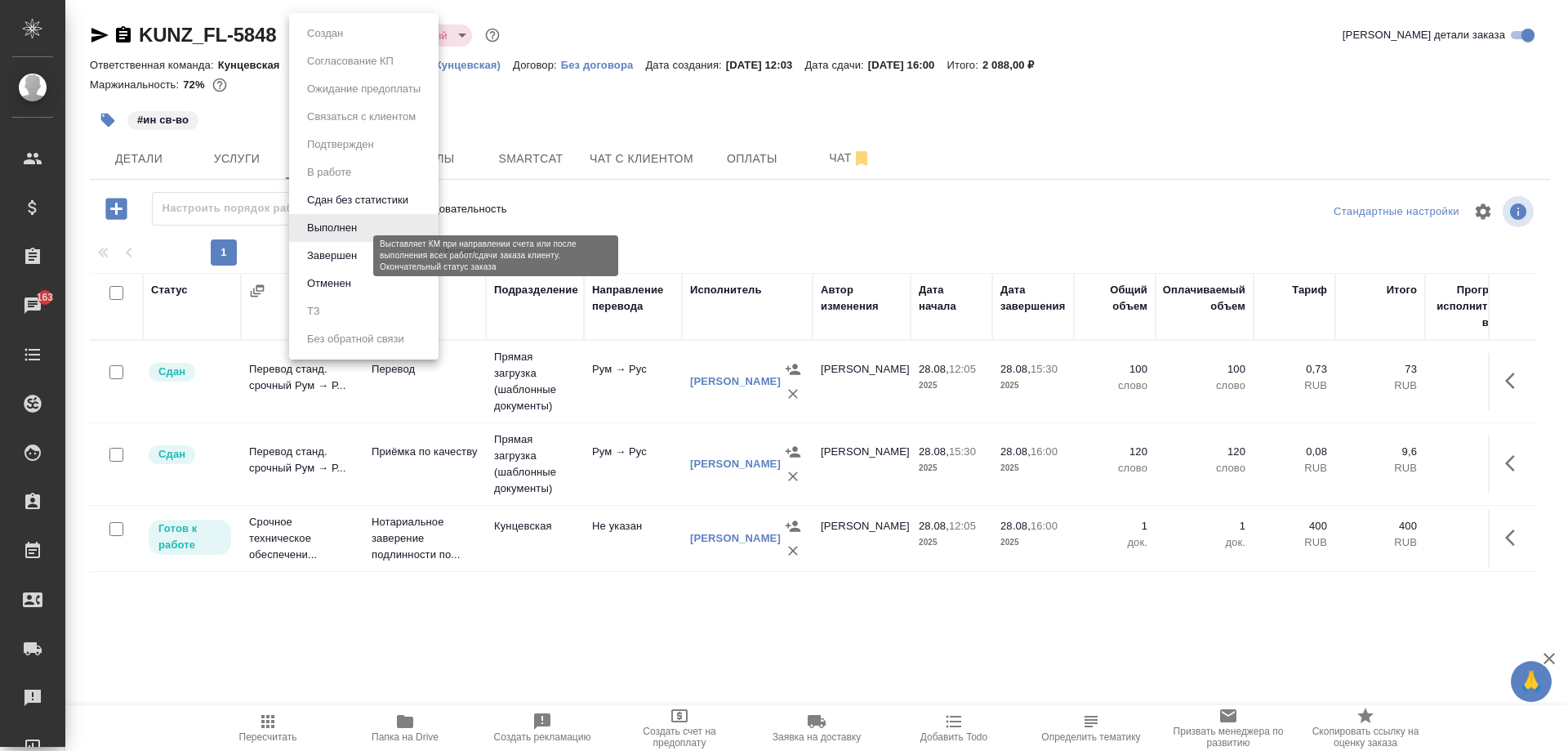
click at [354, 249] on button "Завершен" at bounding box center [332, 256] width 60 height 18
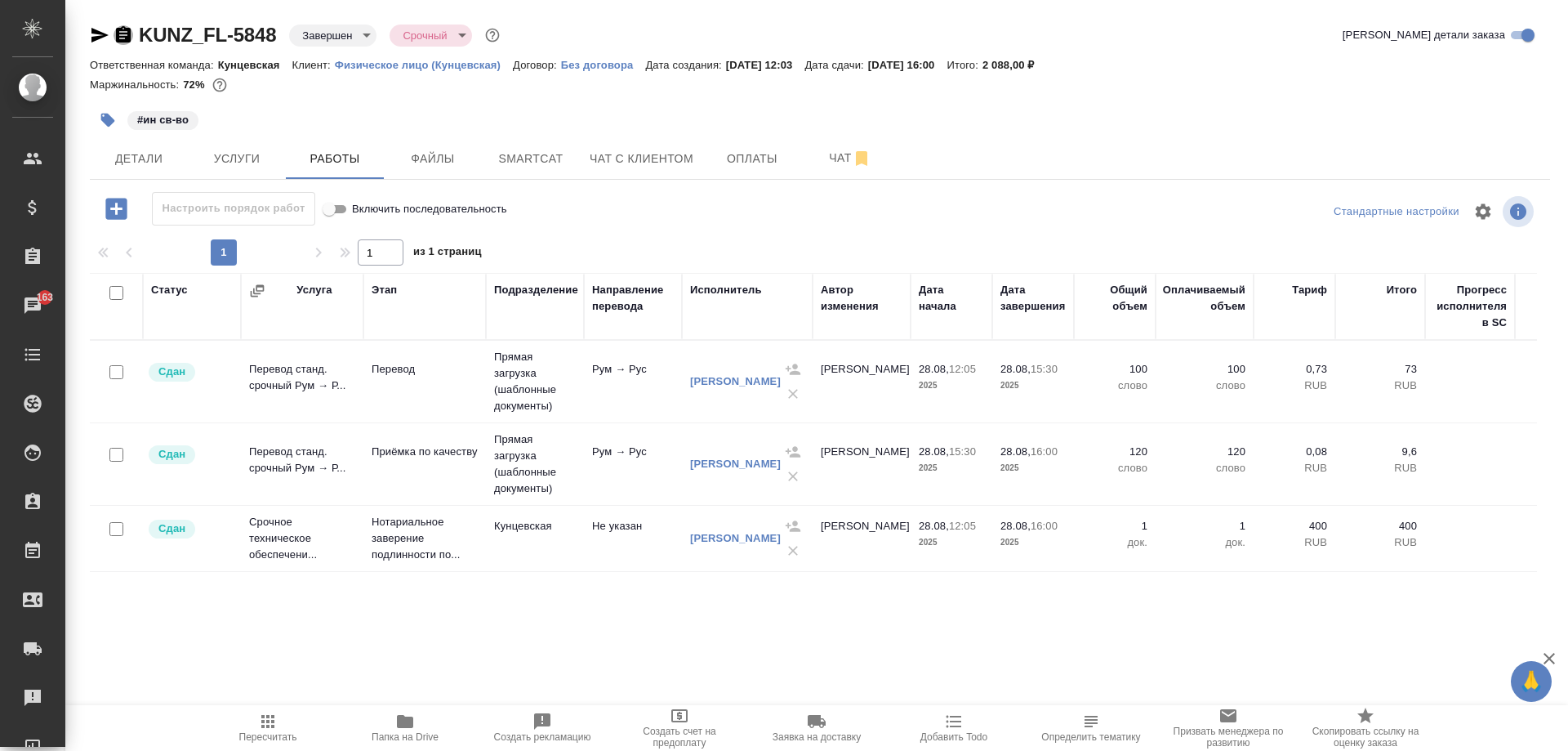
click at [119, 38] on icon "button" at bounding box center [123, 34] width 15 height 17
drag, startPoint x: 1024, startPoint y: 67, endPoint x: 1078, endPoint y: 66, distance: 54.0
click at [1078, 66] on div "Ответственная команда: Кунцевская Клиент: Физическое лицо (Кунцевская) Договор:…" at bounding box center [820, 65] width 1460 height 19
copy p "2 088,00 ₽"
click at [122, 139] on button "Детали" at bounding box center [139, 158] width 98 height 41
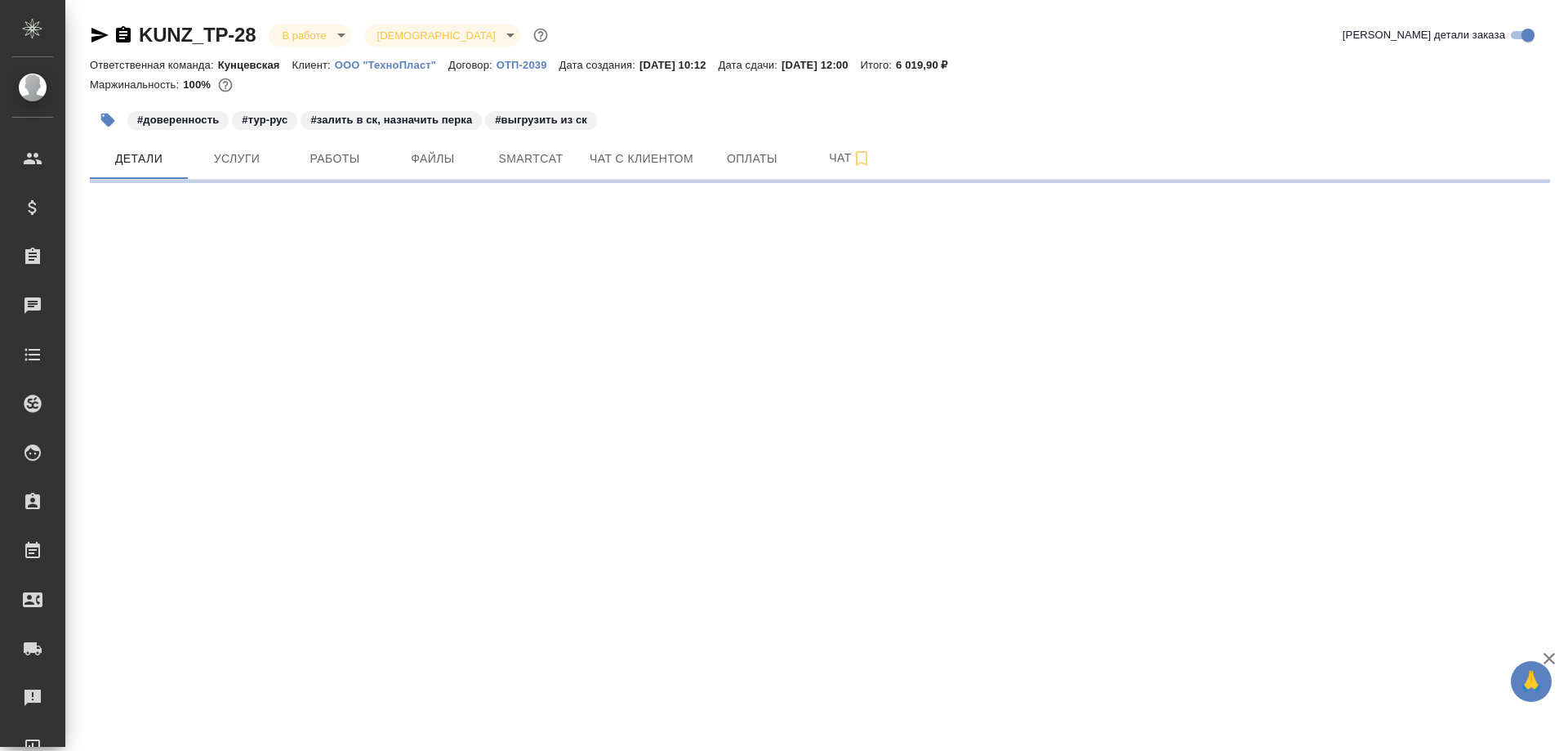
select select "RU"
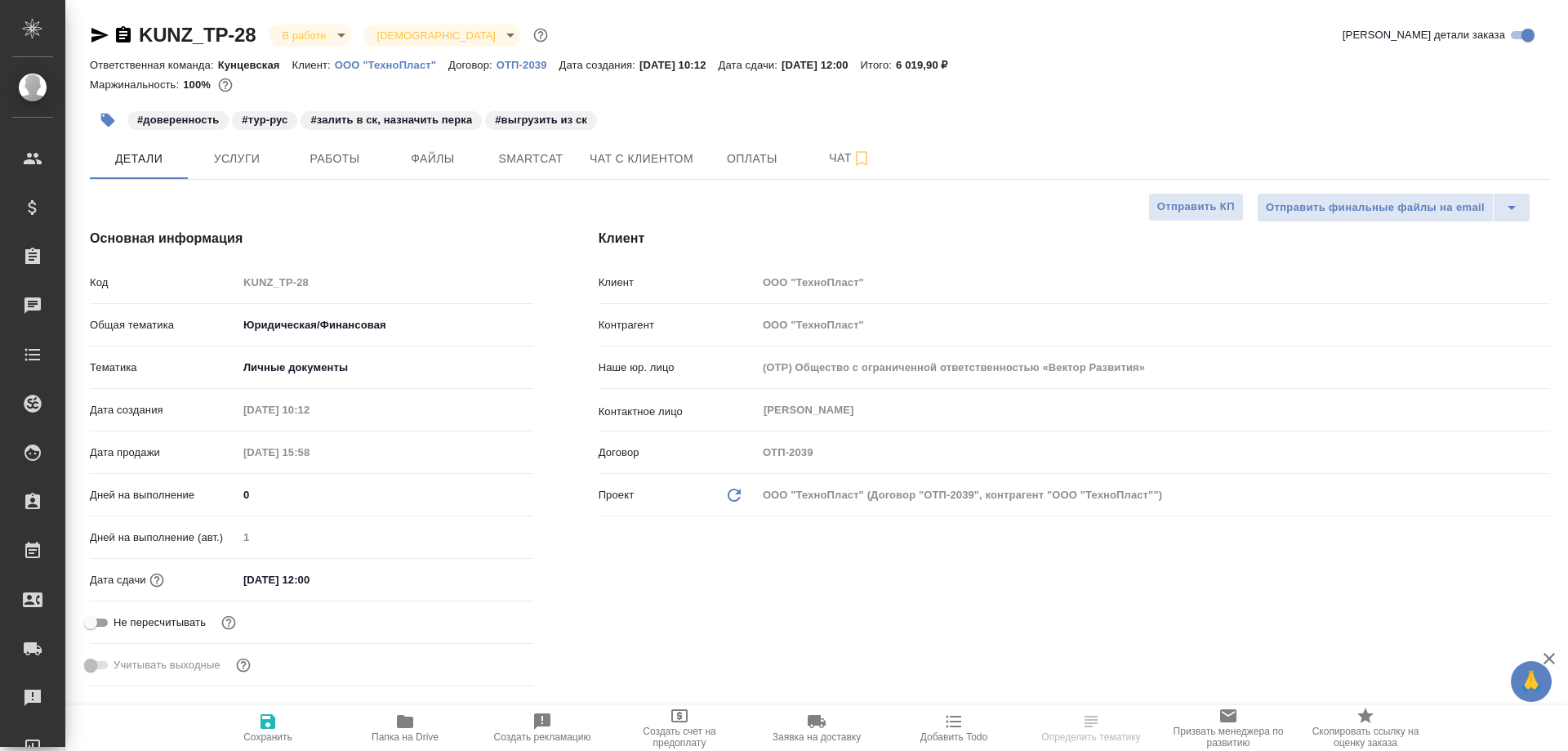
type textarea "x"
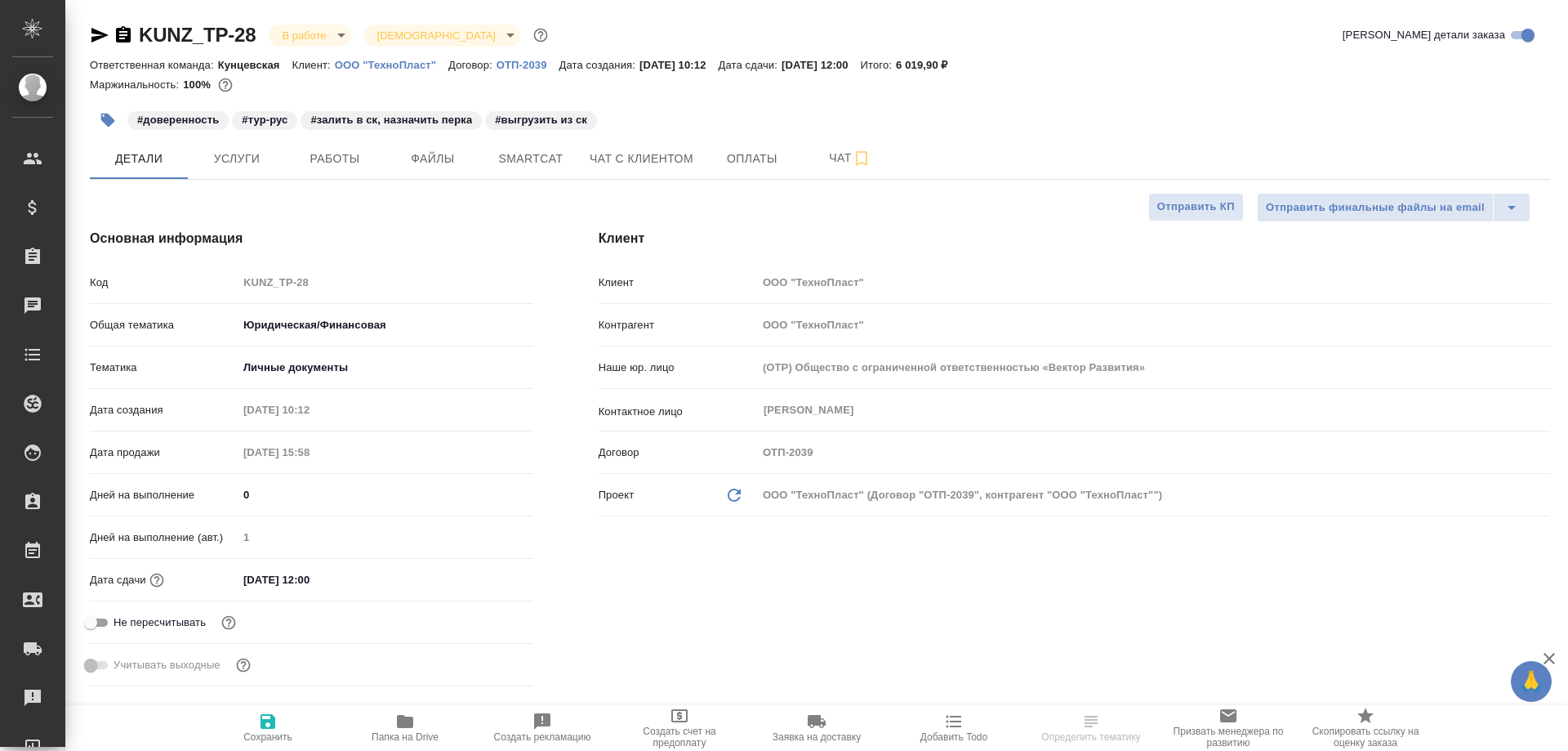
type textarea "x"
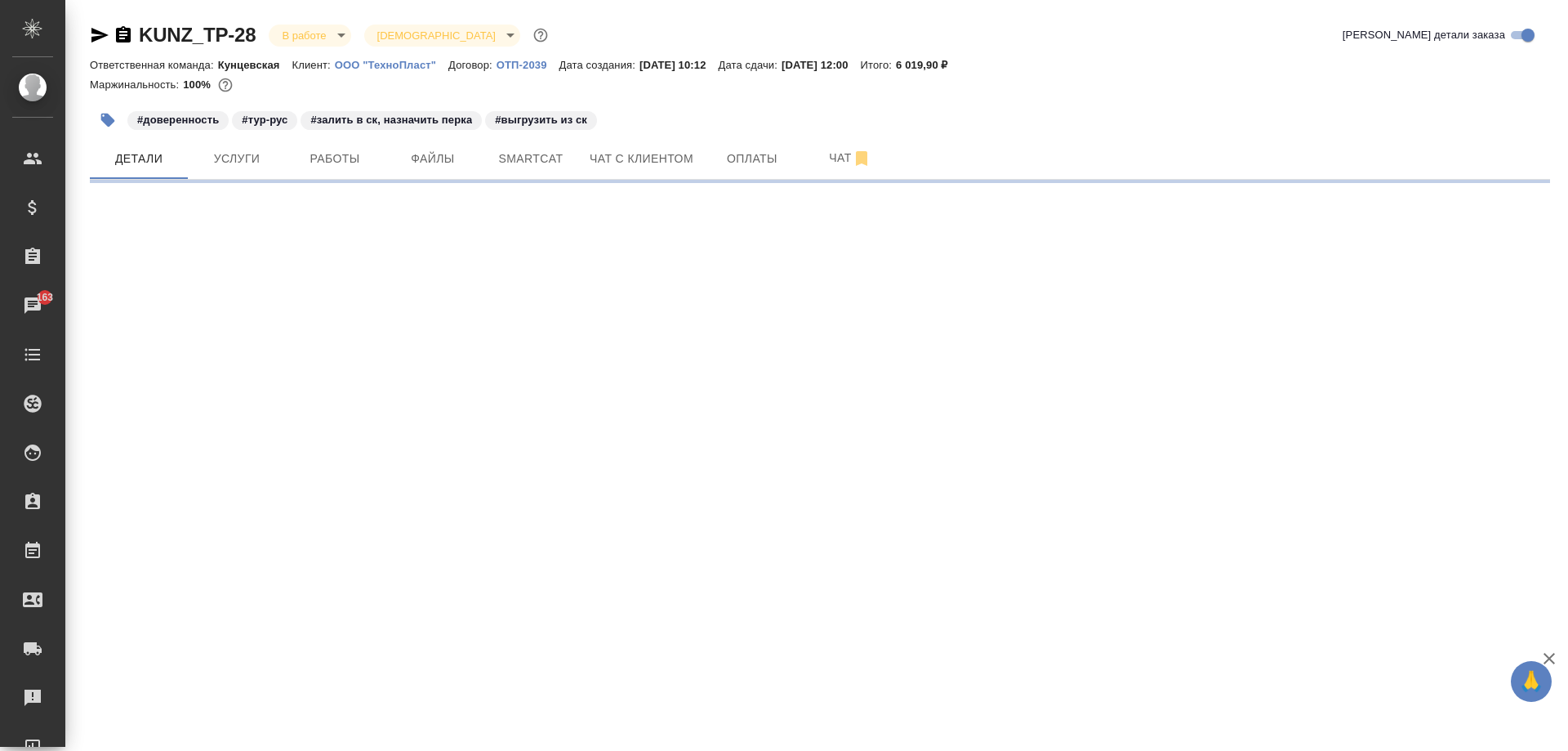
select select "RU"
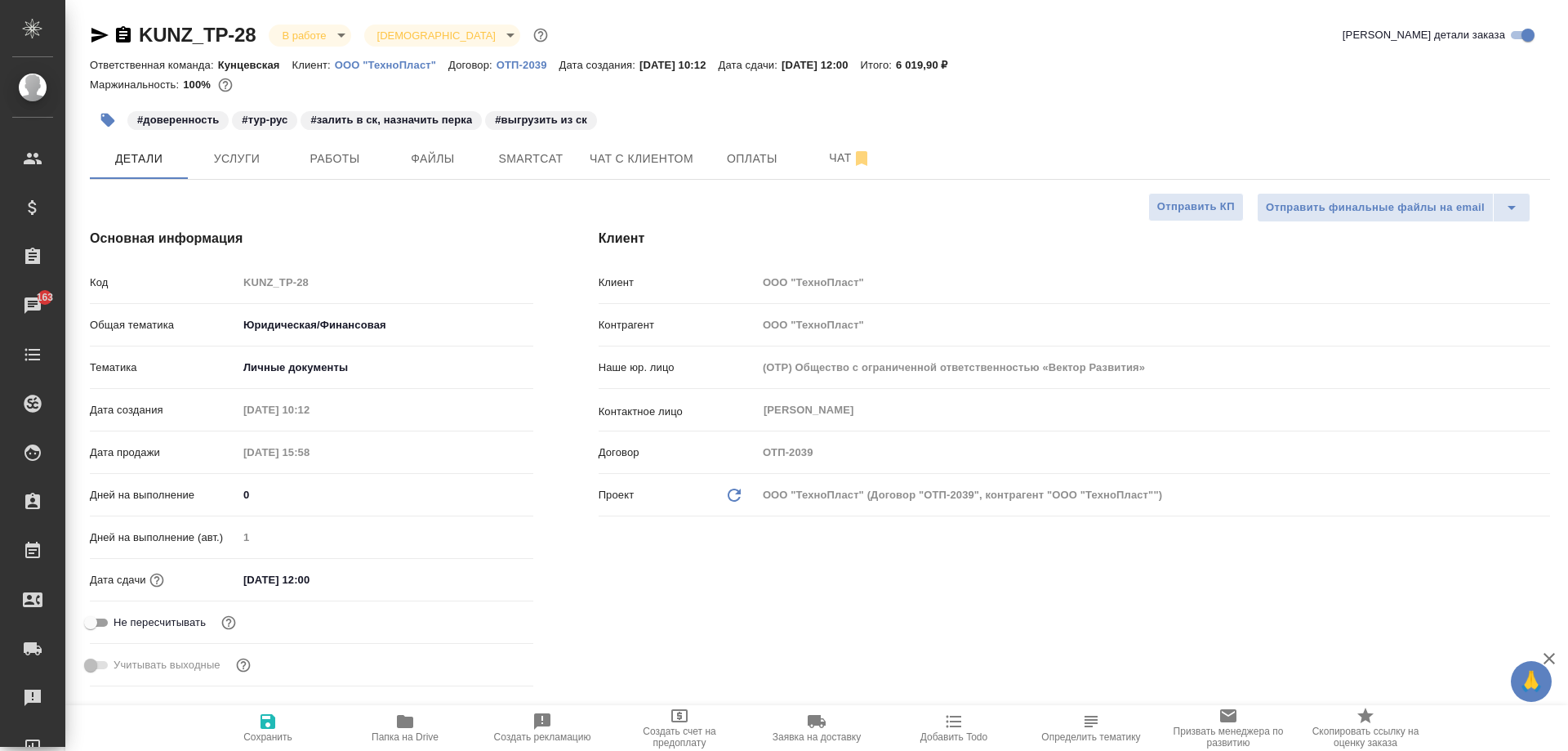
type textarea "x"
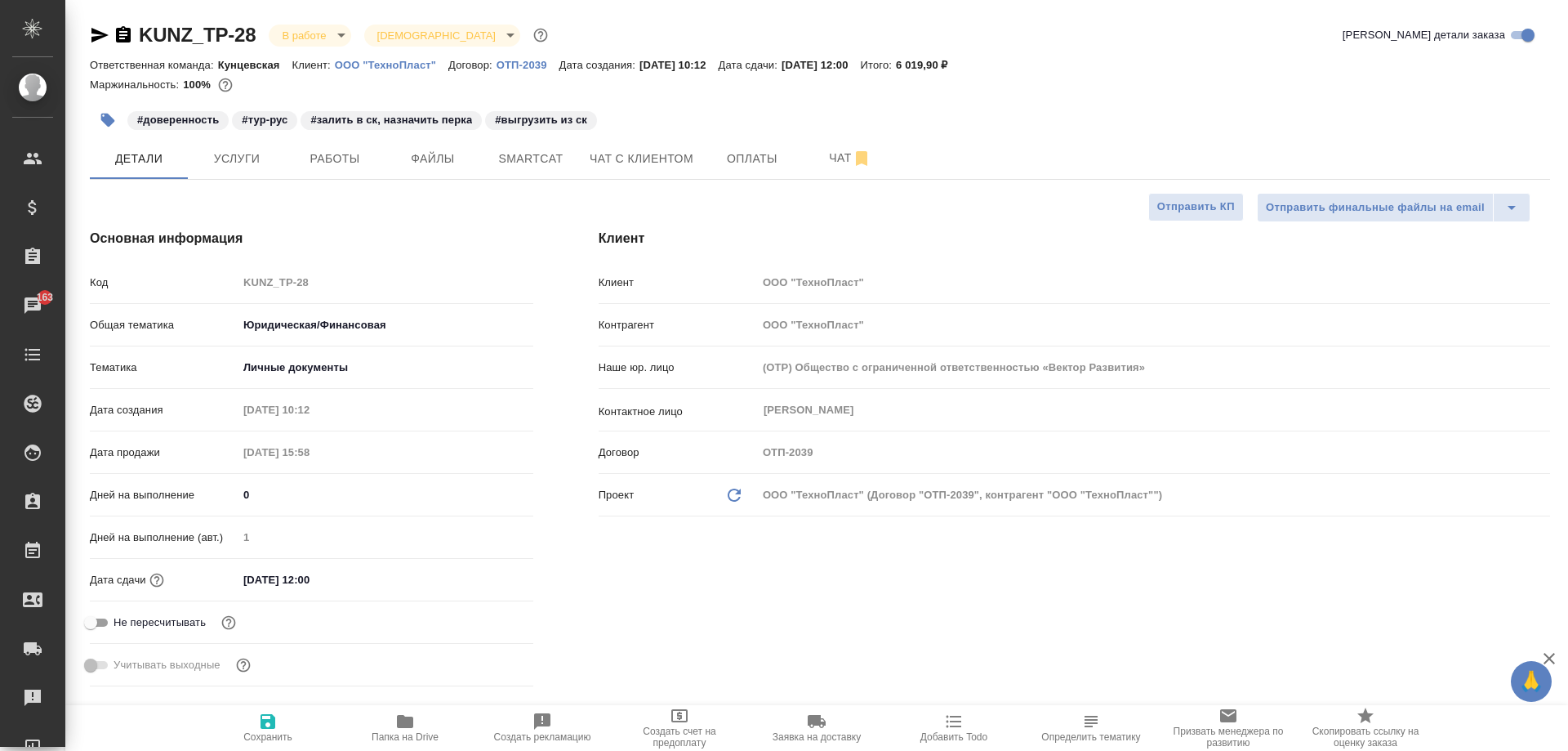
type textarea "x"
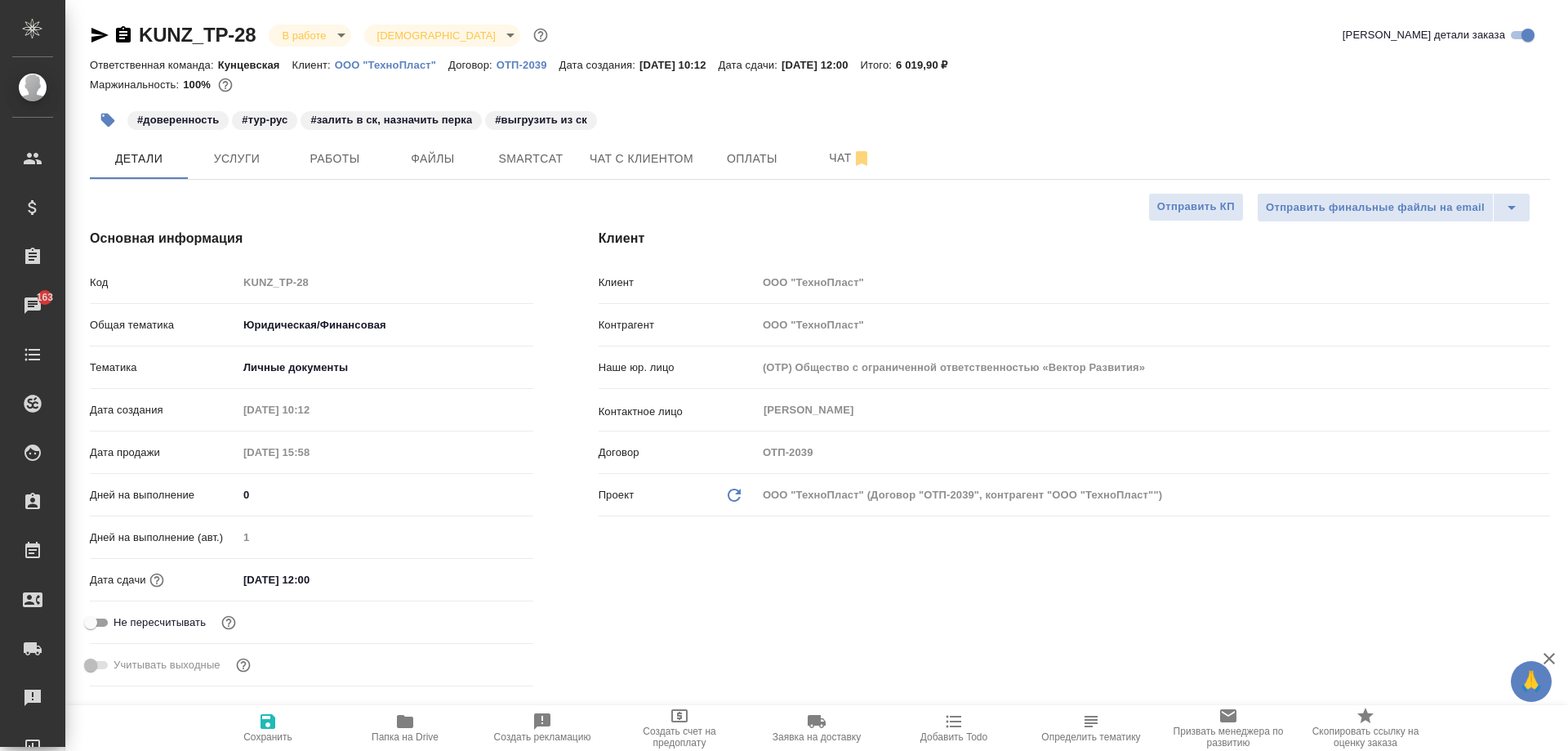
type textarea "x"
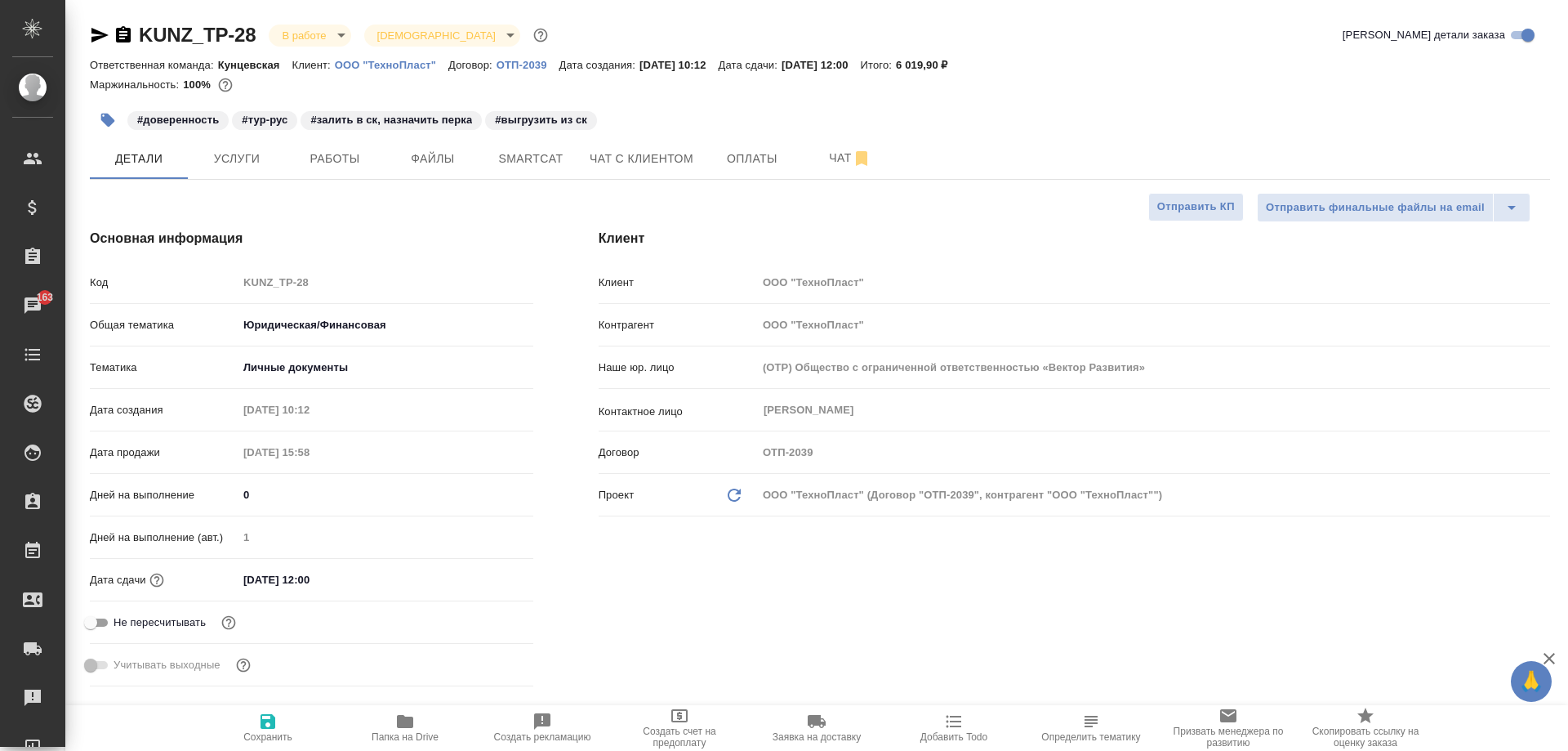
click at [127, 37] on icon "button" at bounding box center [123, 34] width 15 height 17
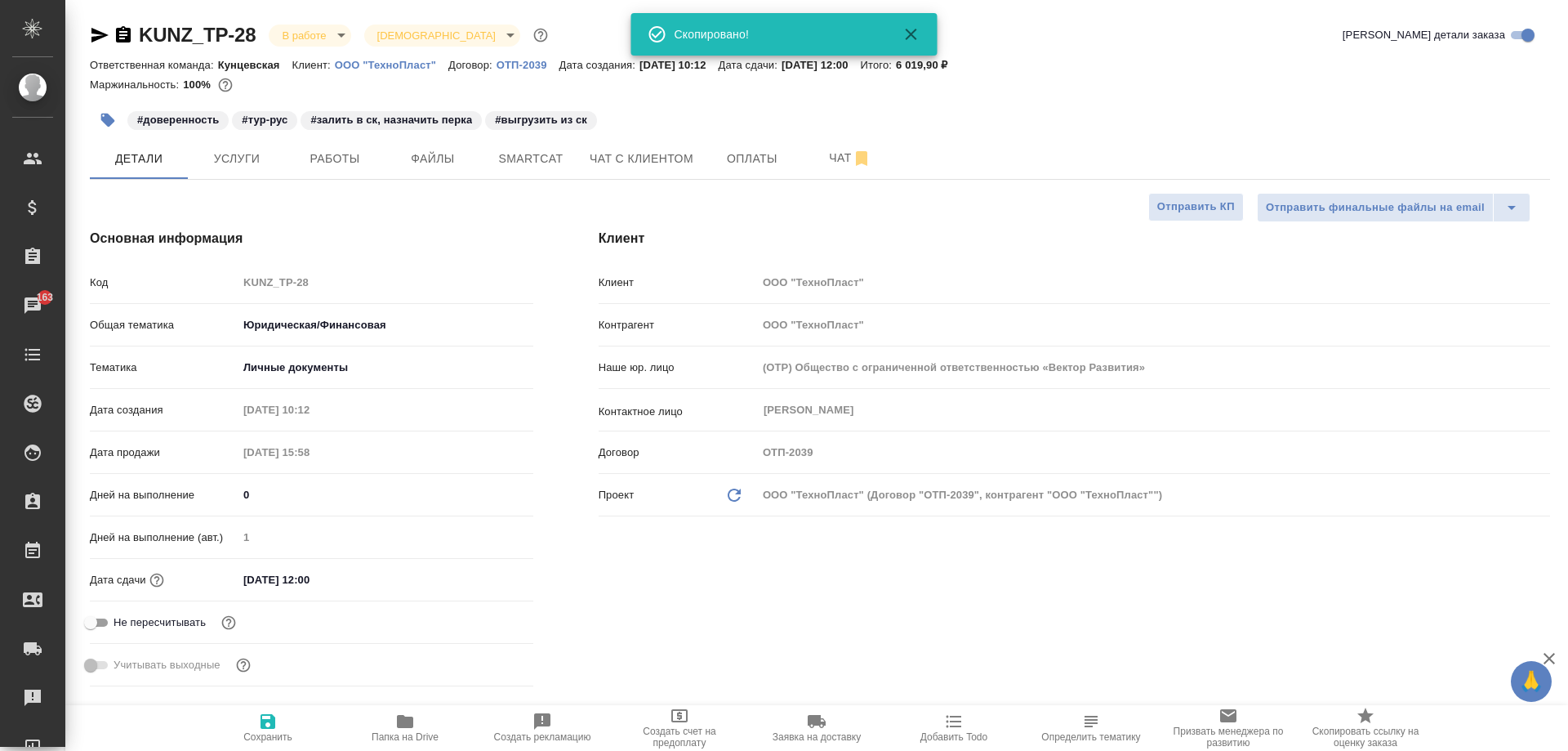
type textarea "x"
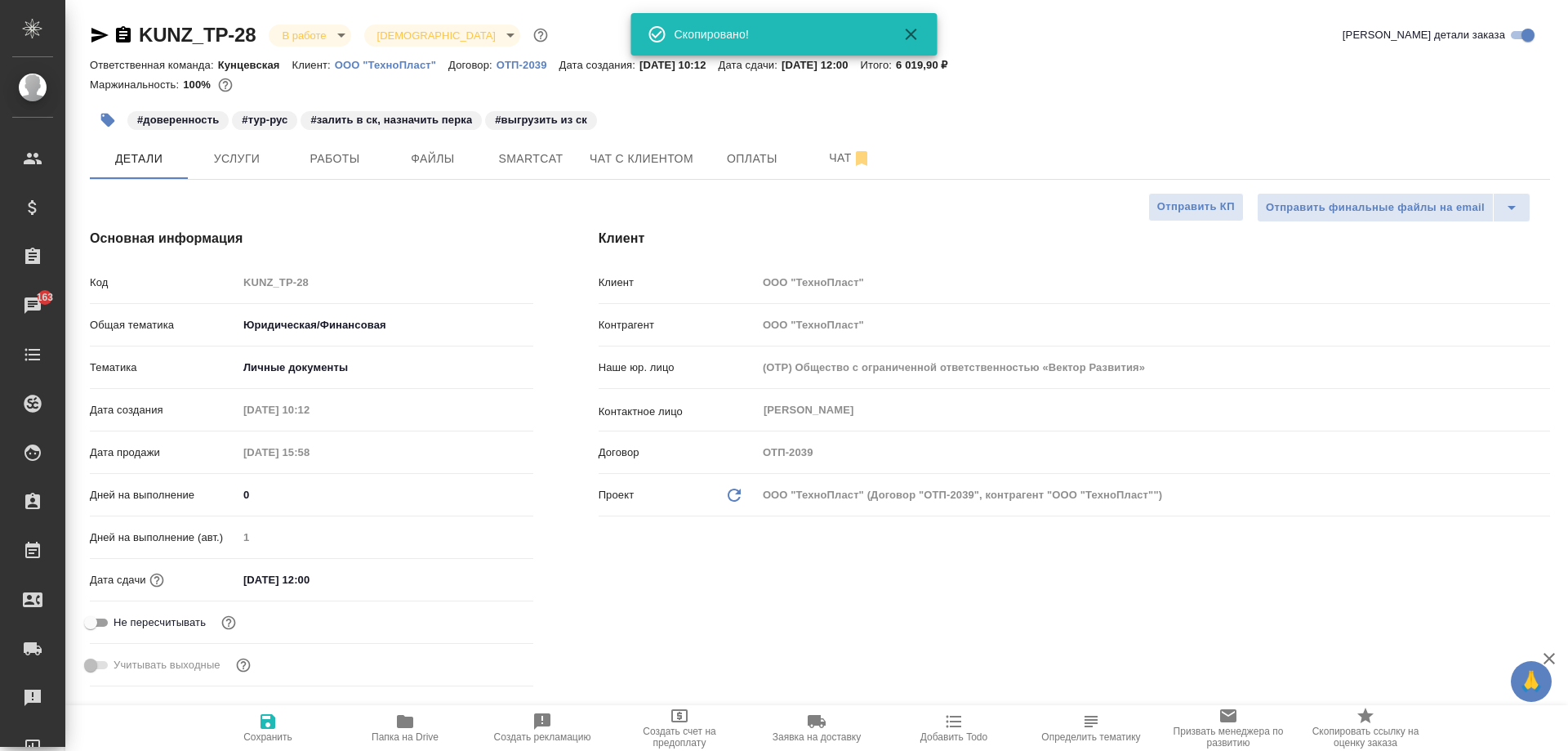
type textarea "x"
drag, startPoint x: 939, startPoint y: 66, endPoint x: 991, endPoint y: 66, distance: 52.0
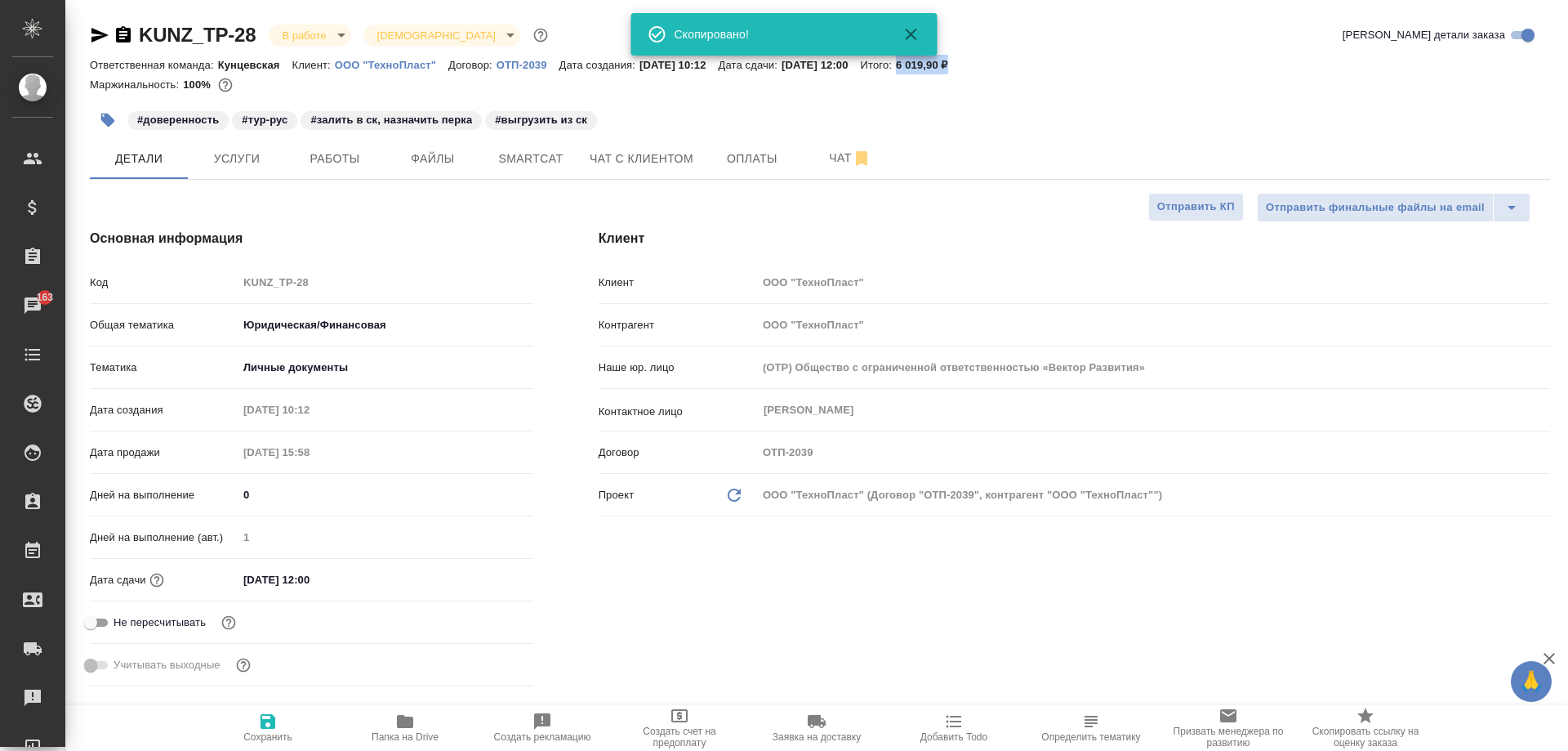
click at [961, 66] on p "6 019,90 ₽" at bounding box center [928, 65] width 65 height 12
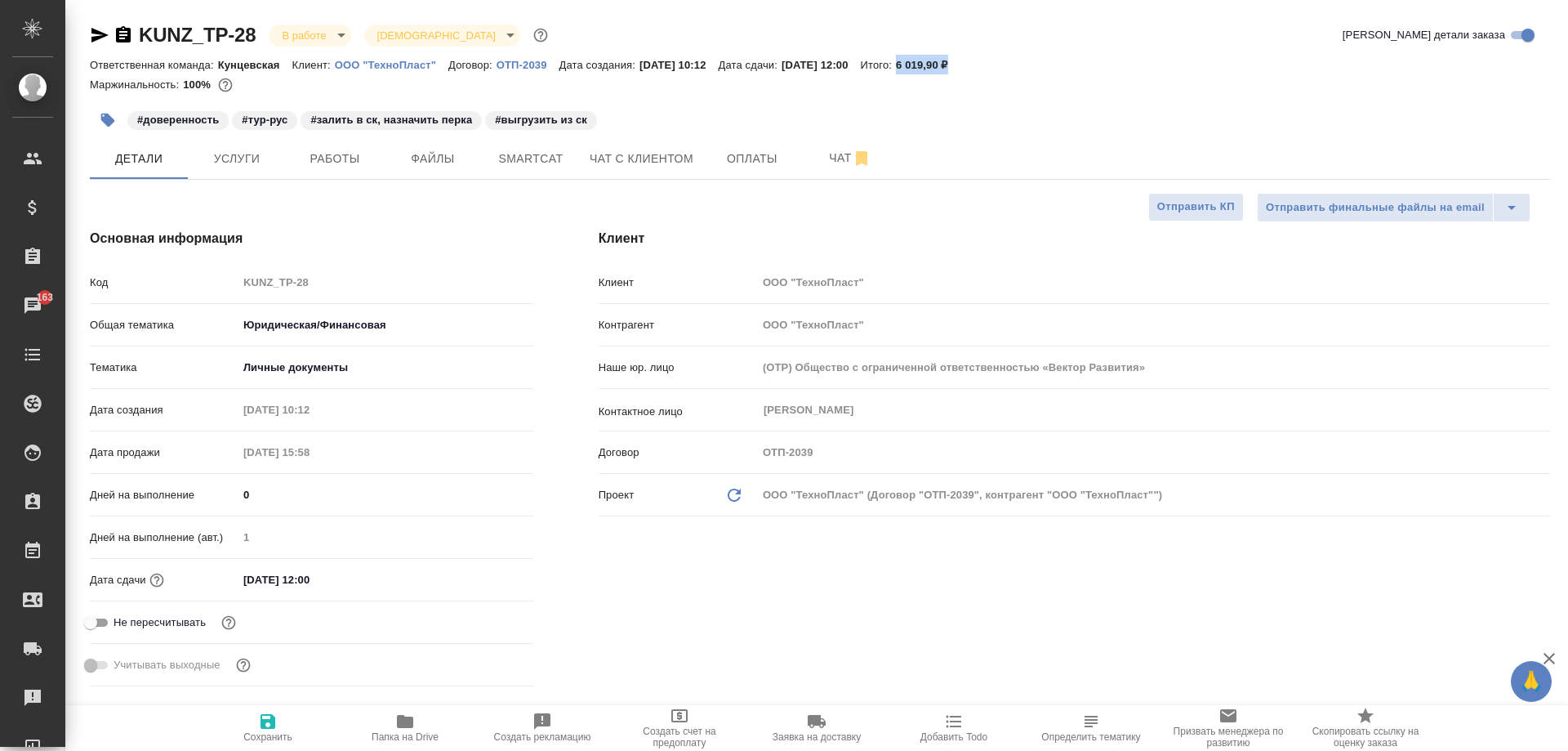
copy p "6 019,90 ₽"
type textarea "x"
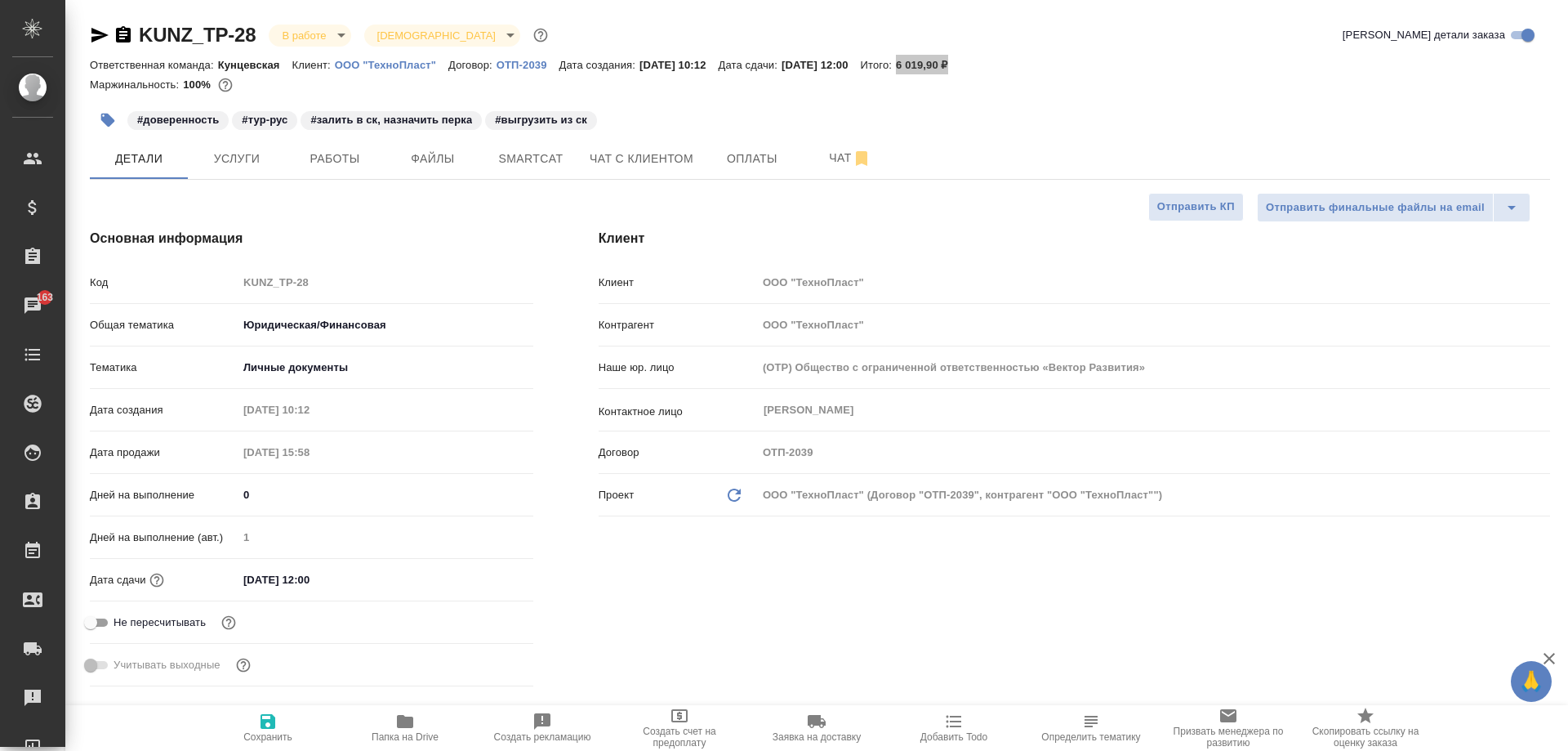
type textarea "x"
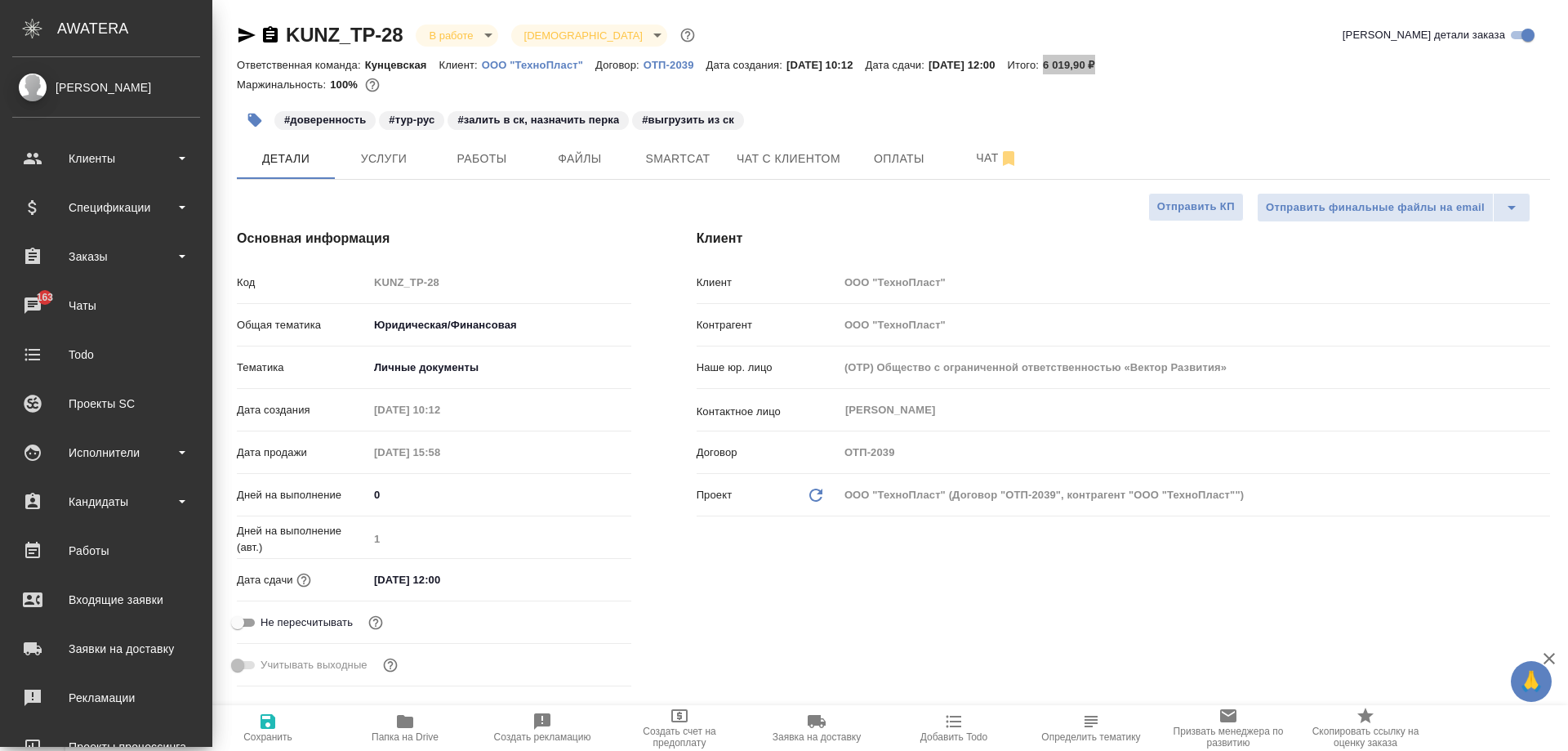
type textarea "x"
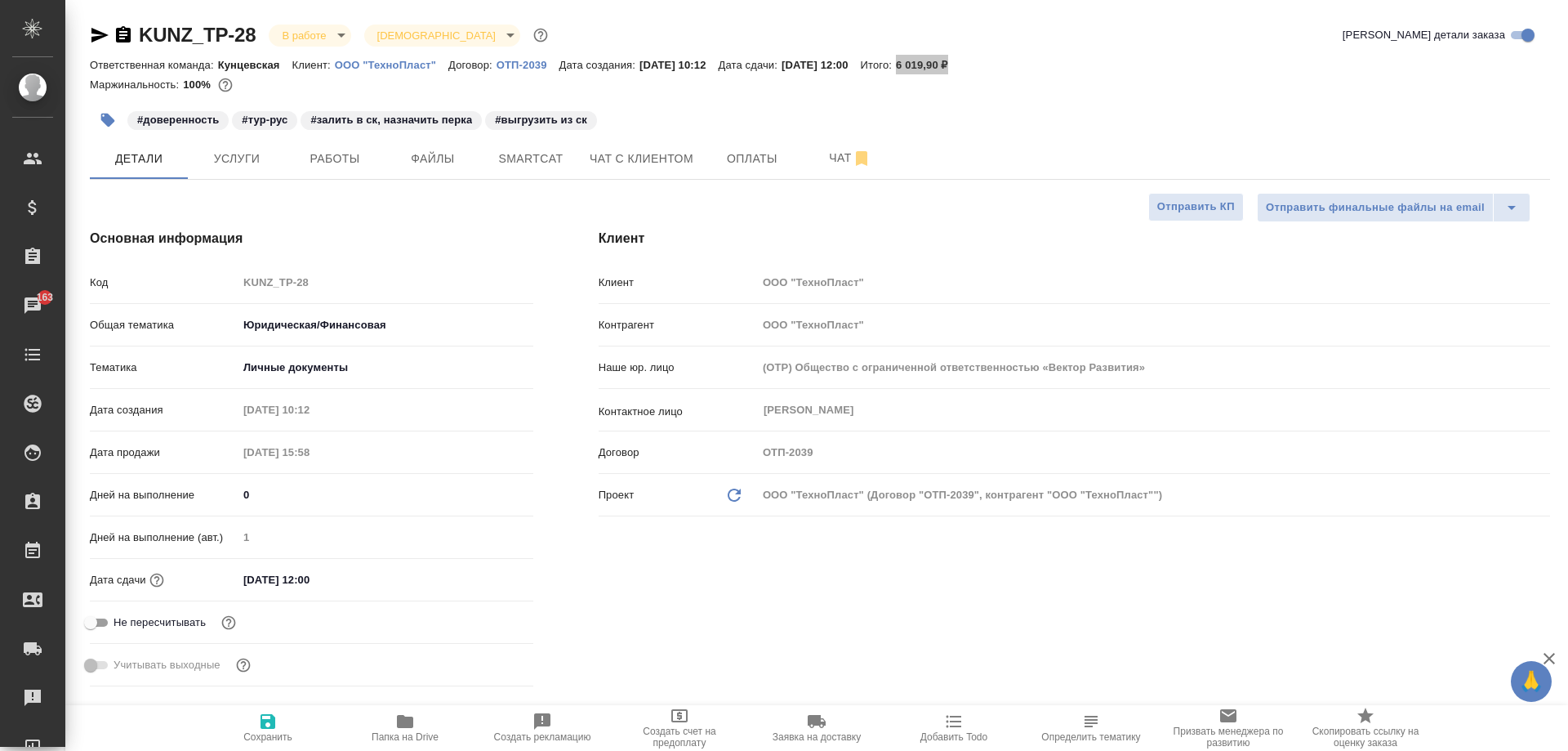
type textarea "x"
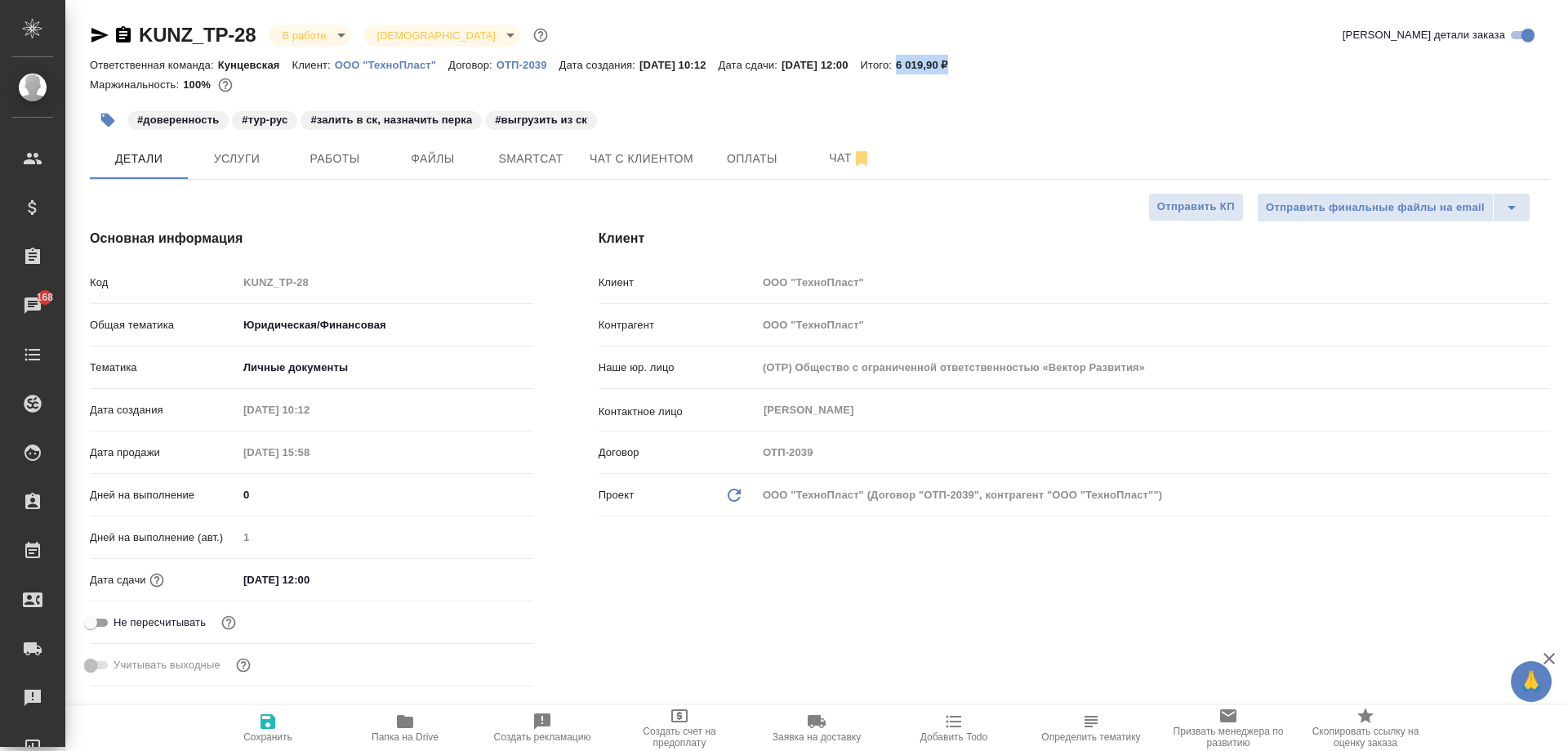
type textarea "x"
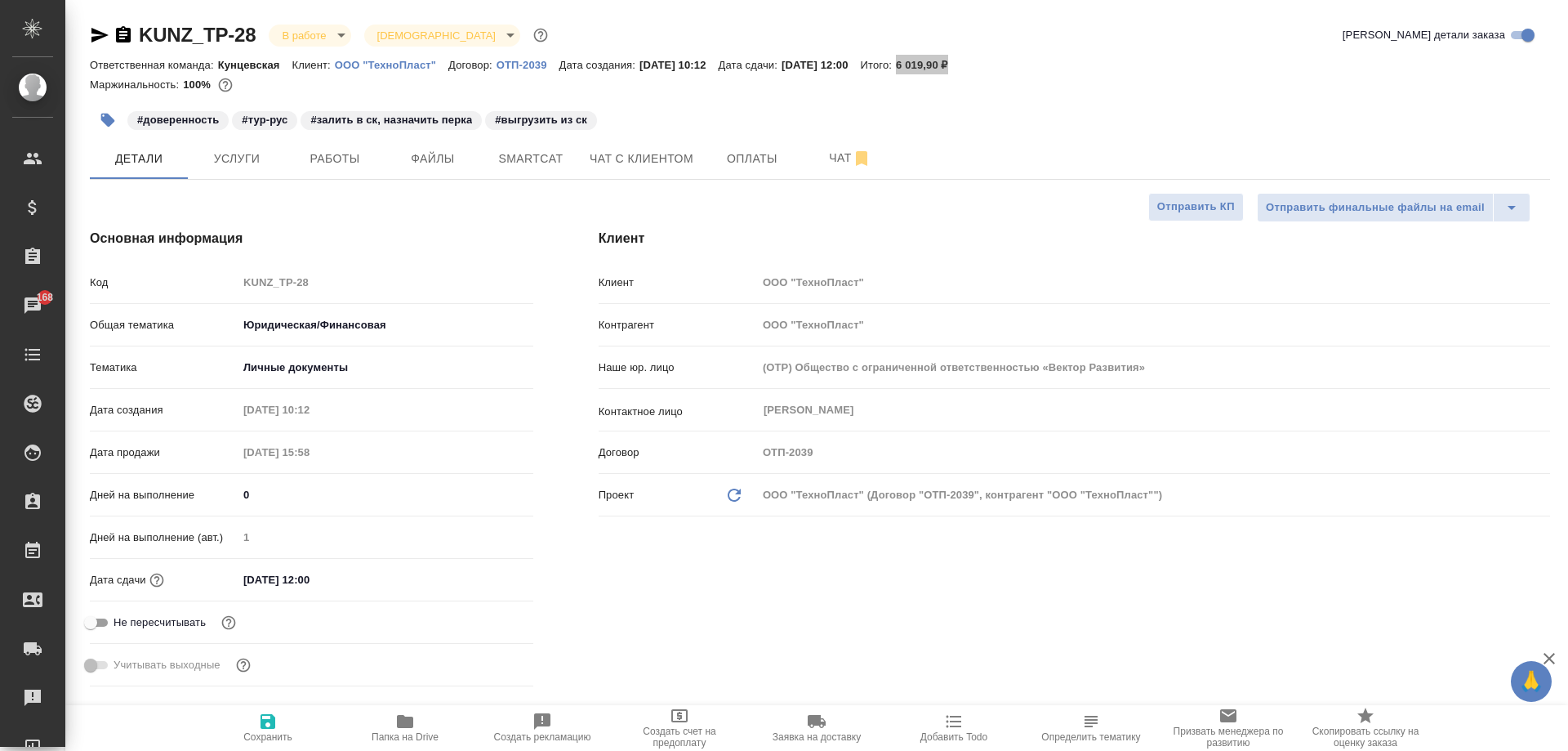
type textarea "x"
click at [318, 157] on span "Работы" at bounding box center [335, 158] width 79 height 20
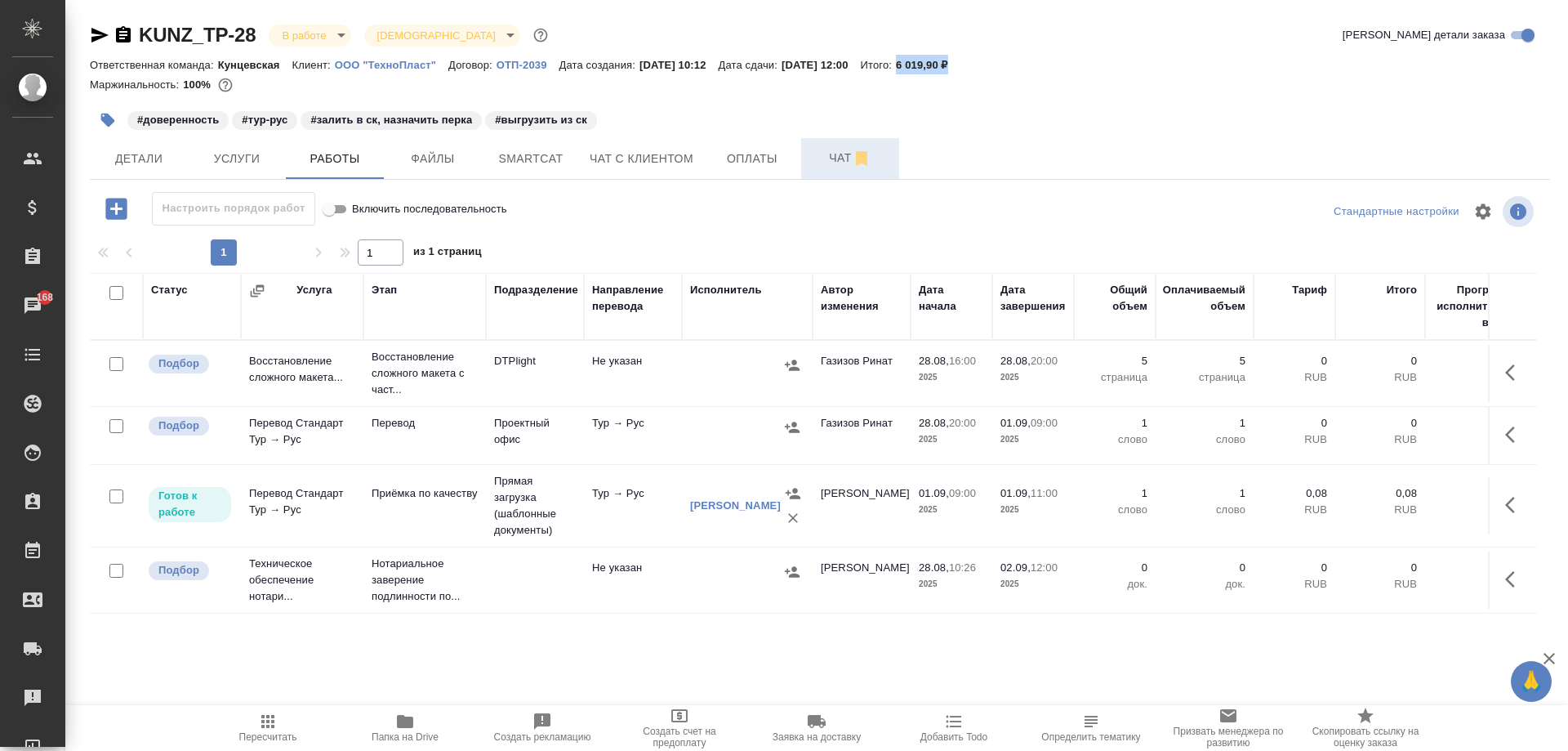
click at [834, 153] on span "Чат" at bounding box center [850, 158] width 79 height 20
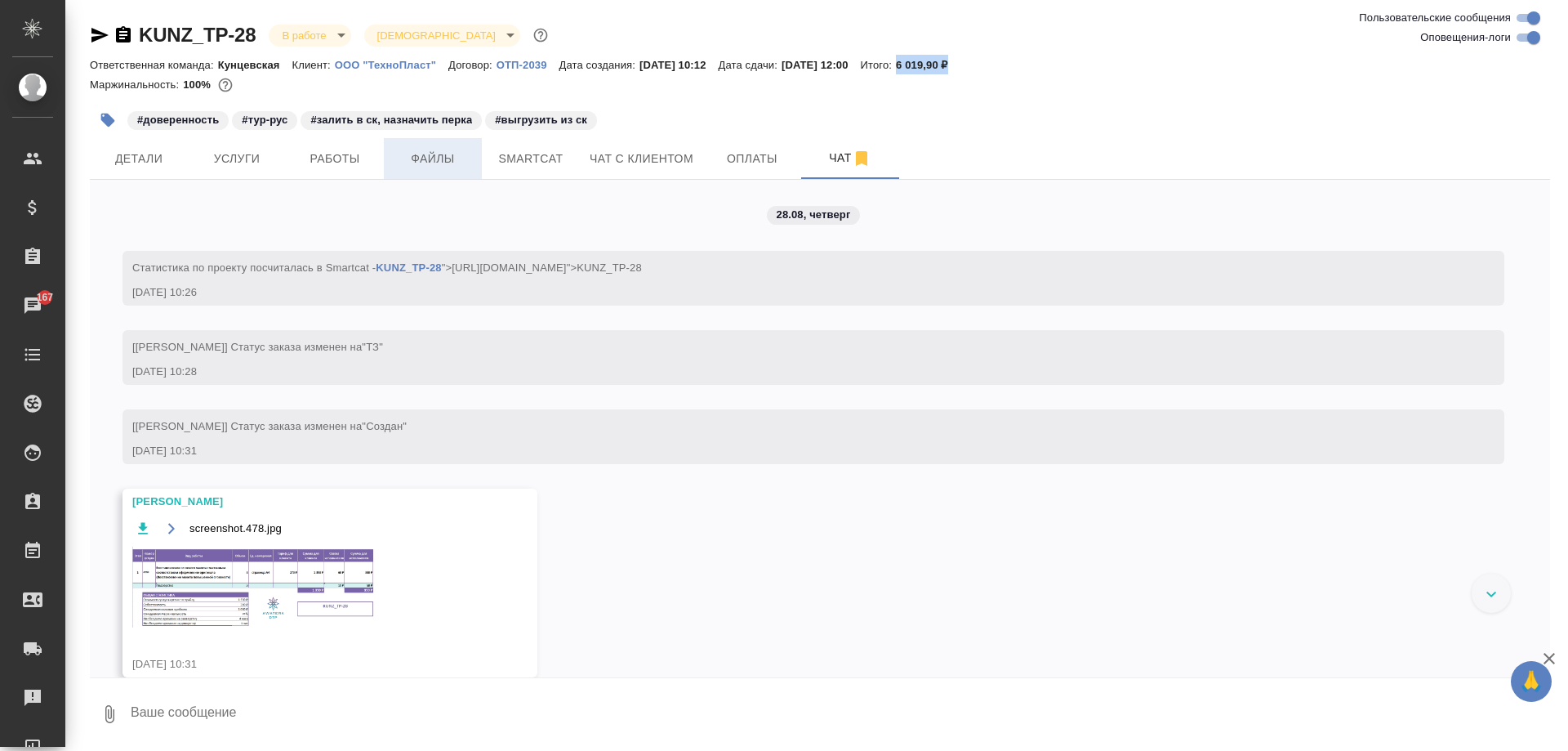
click at [410, 158] on span "Файлы" at bounding box center [433, 158] width 79 height 20
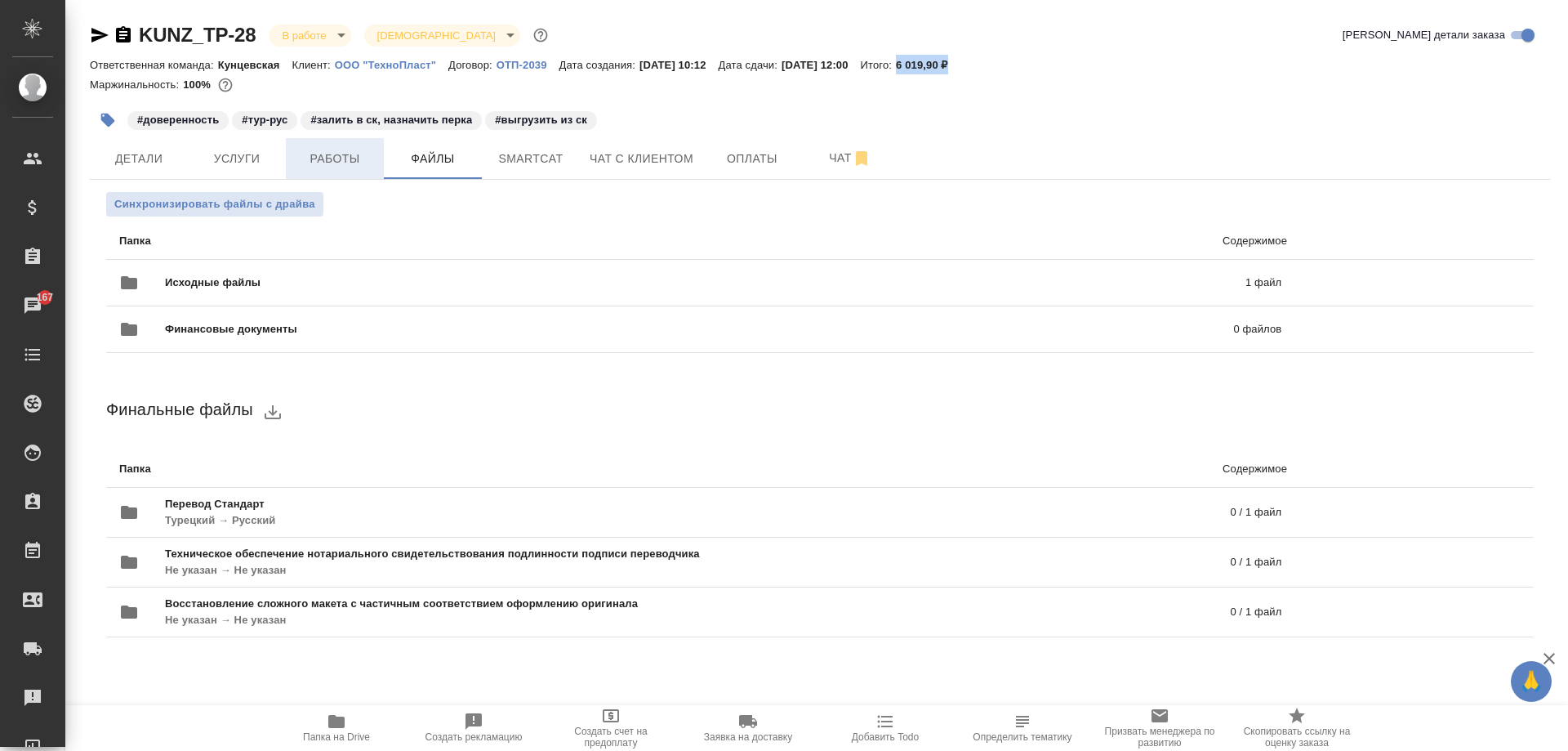
click at [300, 172] on button "Работы" at bounding box center [335, 158] width 98 height 41
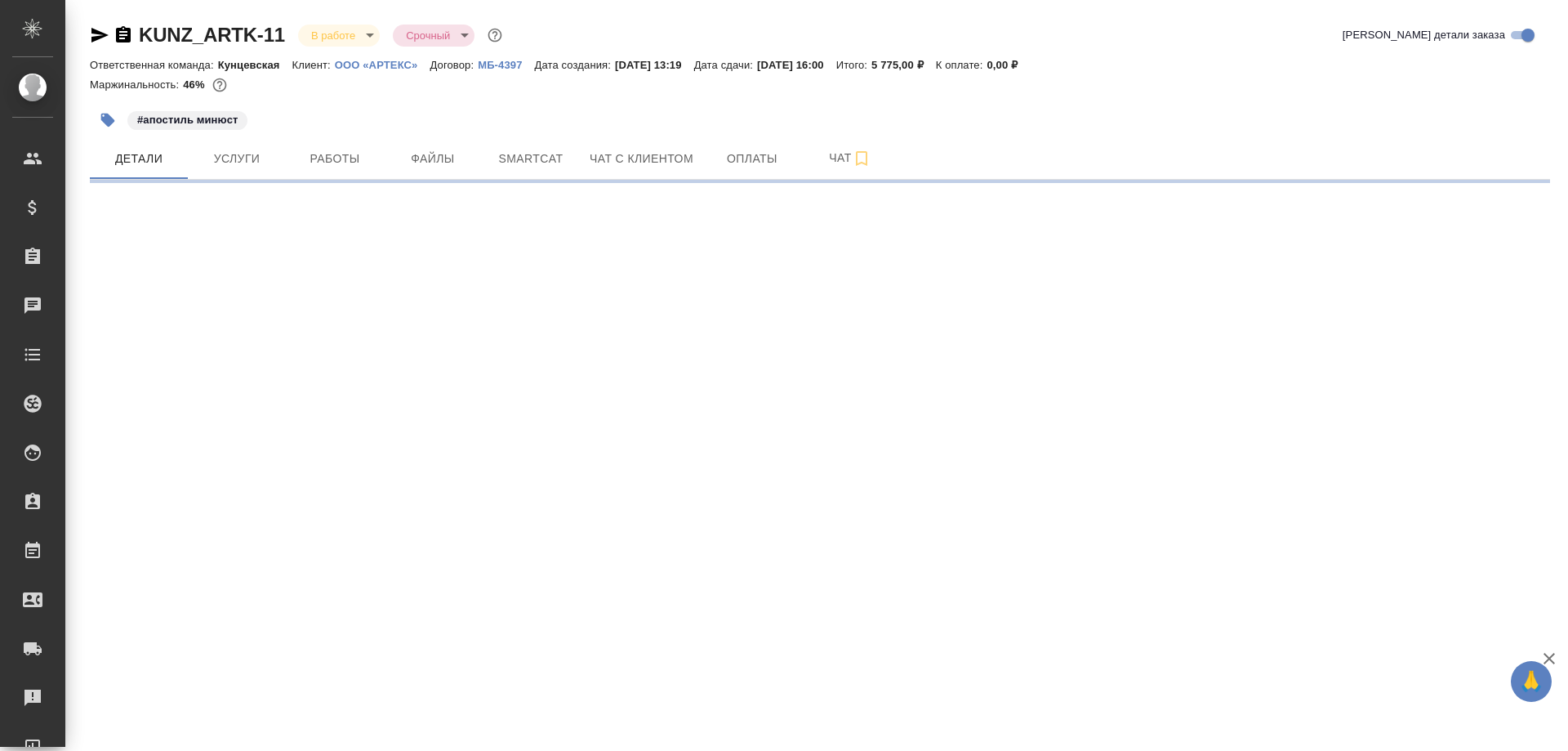
select select "RU"
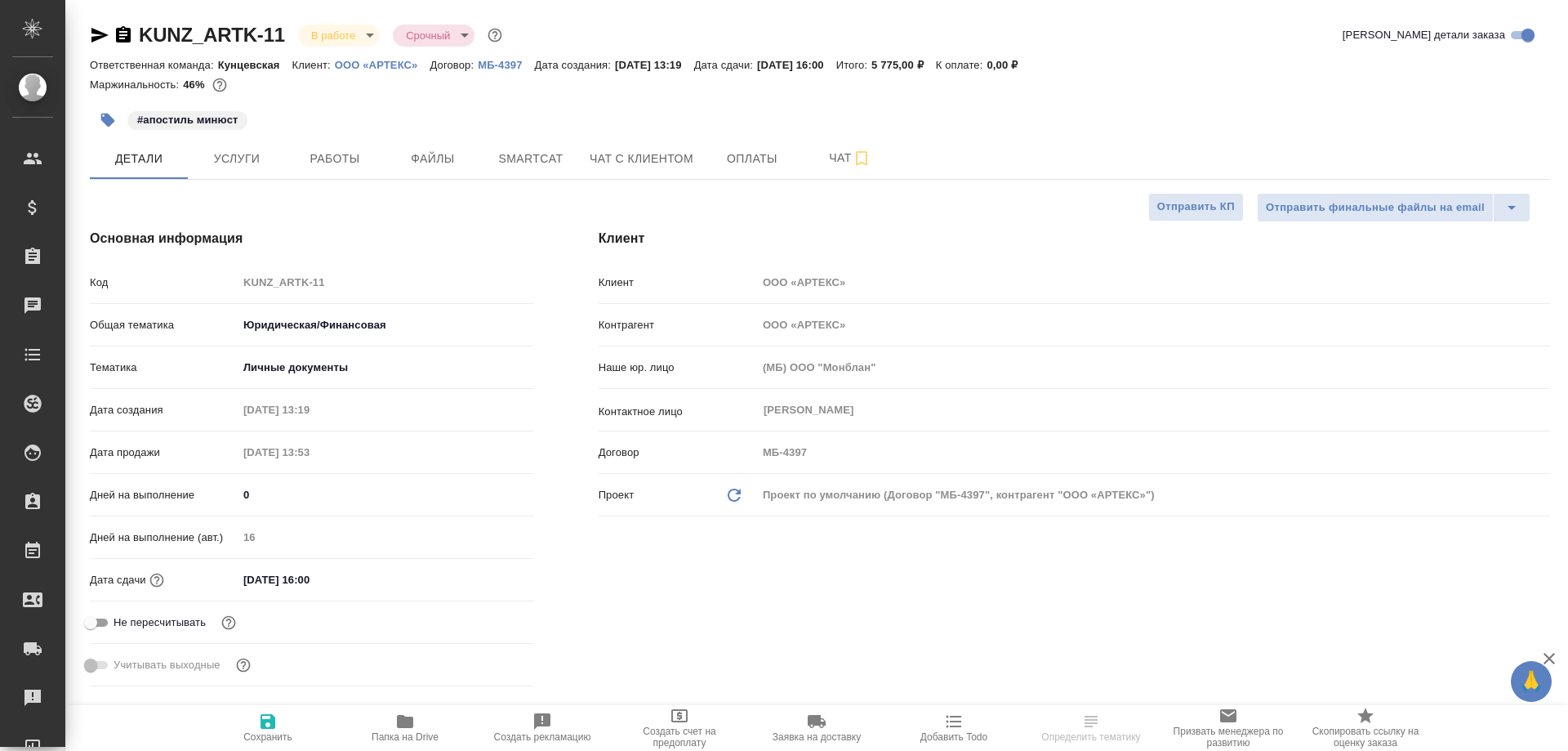
click at [129, 36] on icon "button" at bounding box center [123, 34] width 15 height 17
type textarea "x"
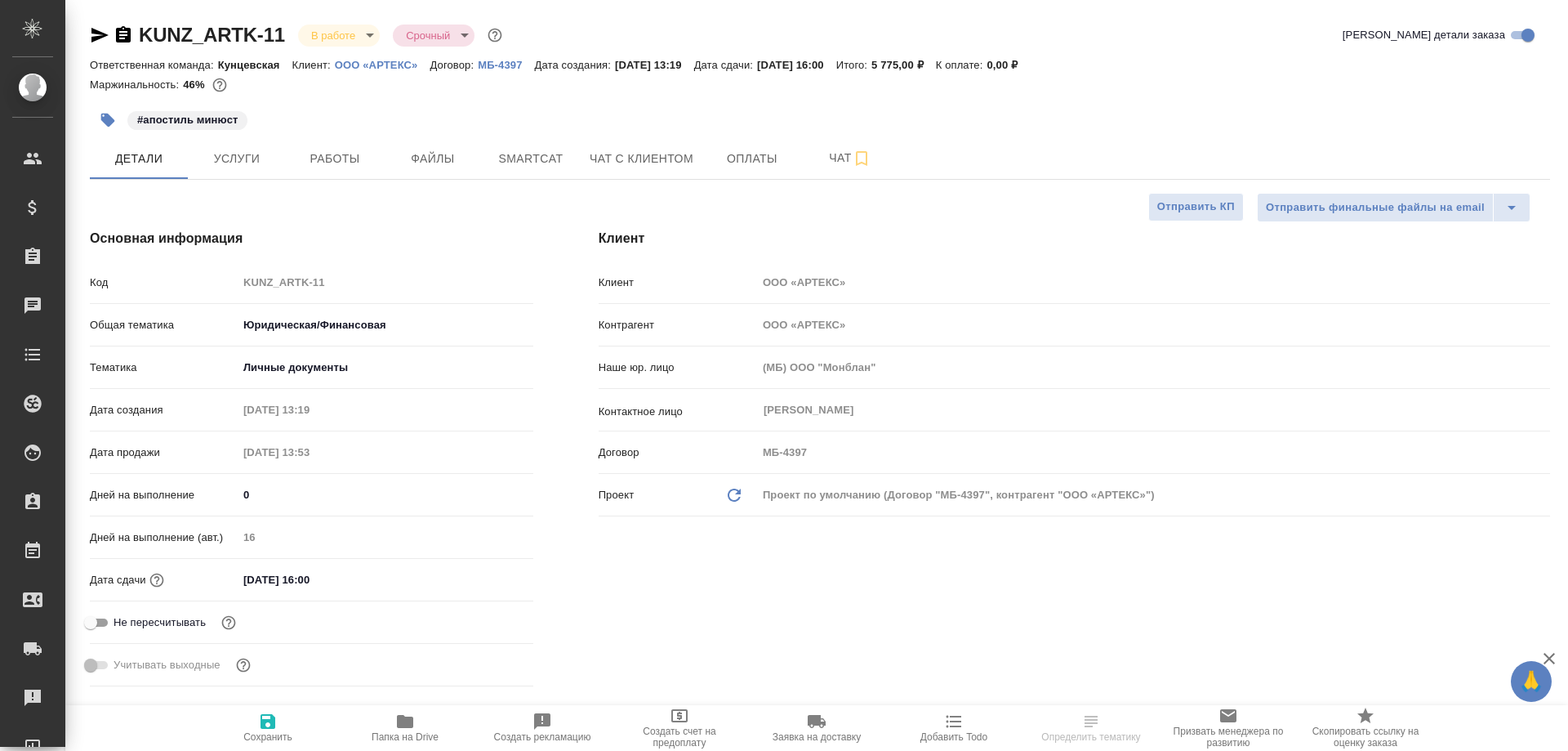
type textarea "x"
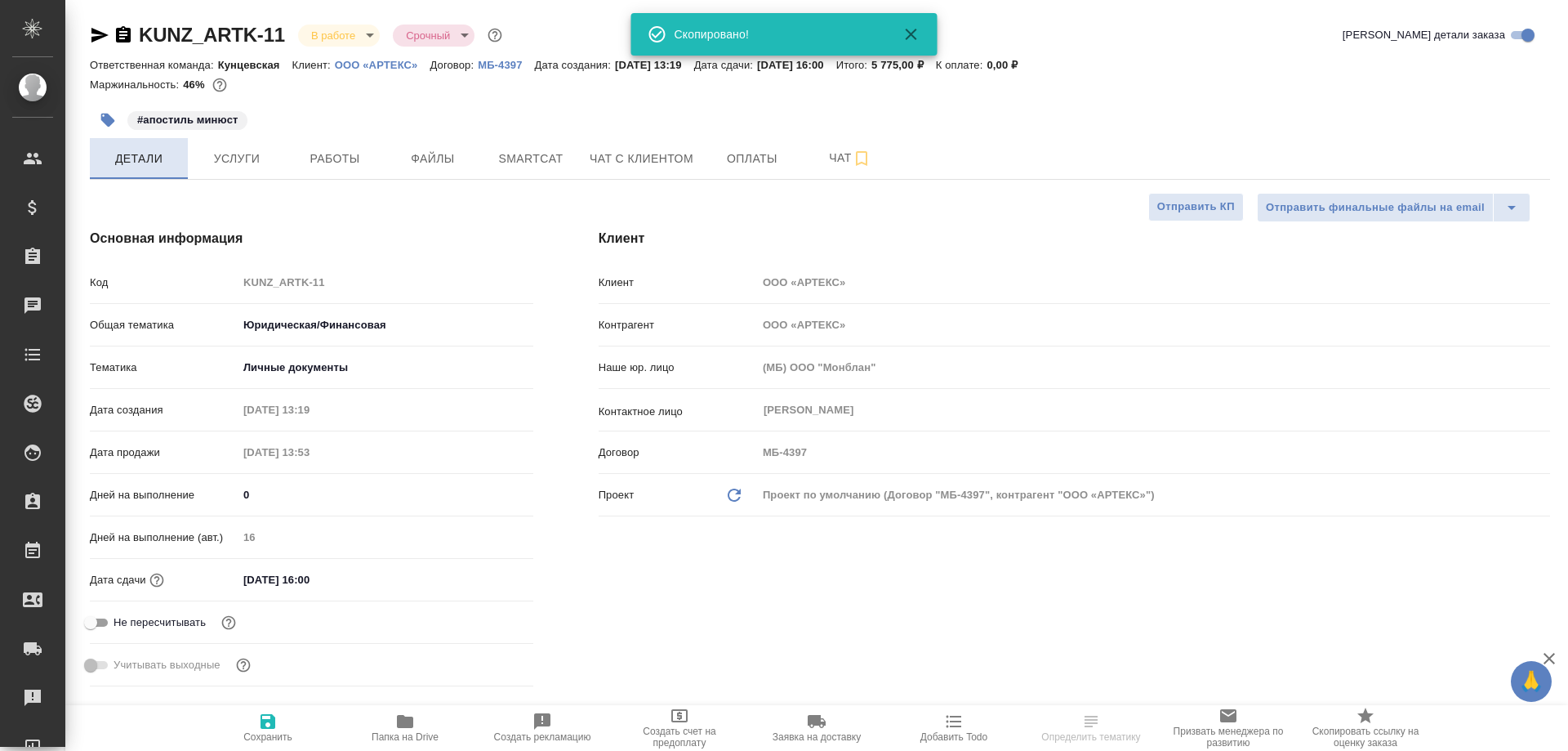
type textarea "x"
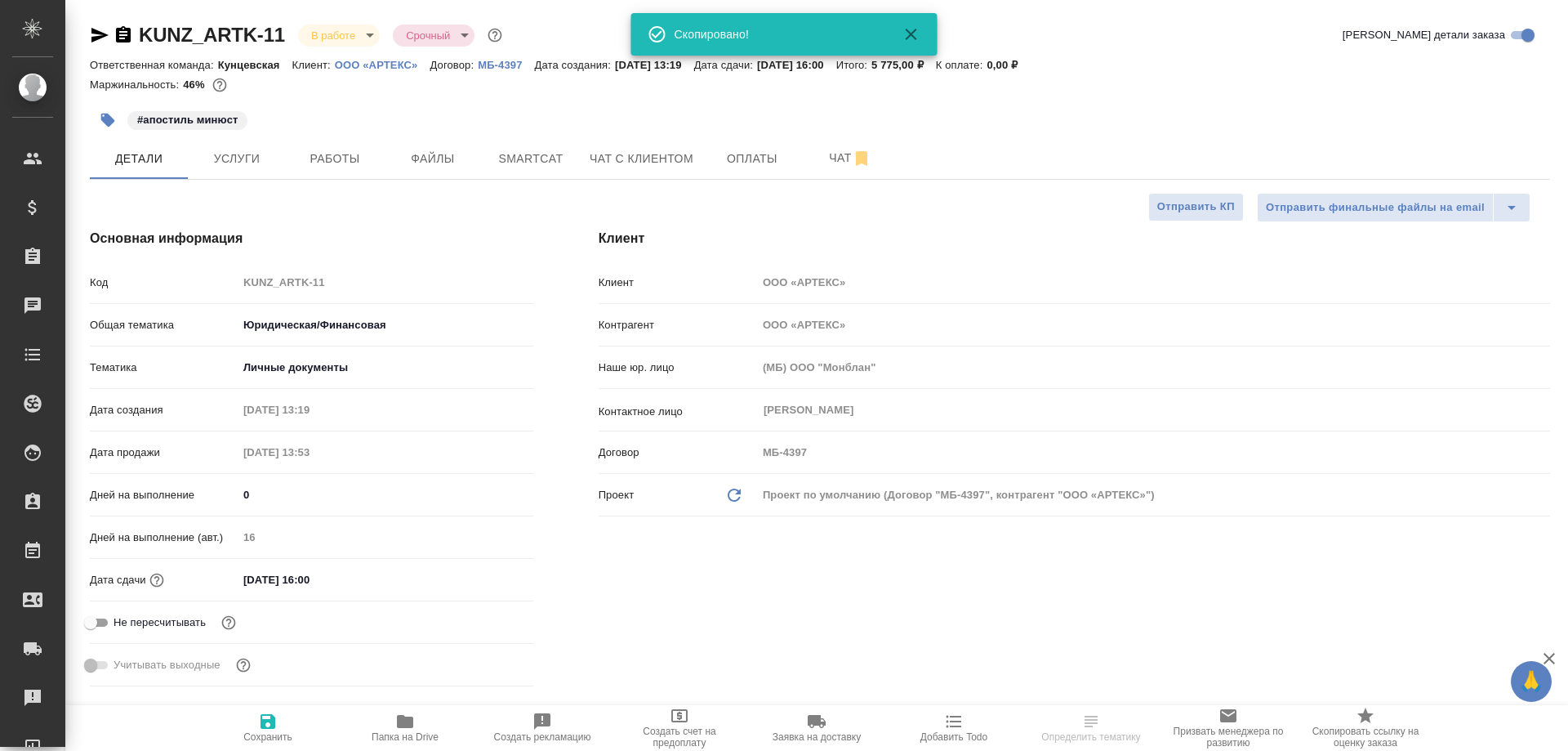
type textarea "x"
select select "RU"
type textarea "x"
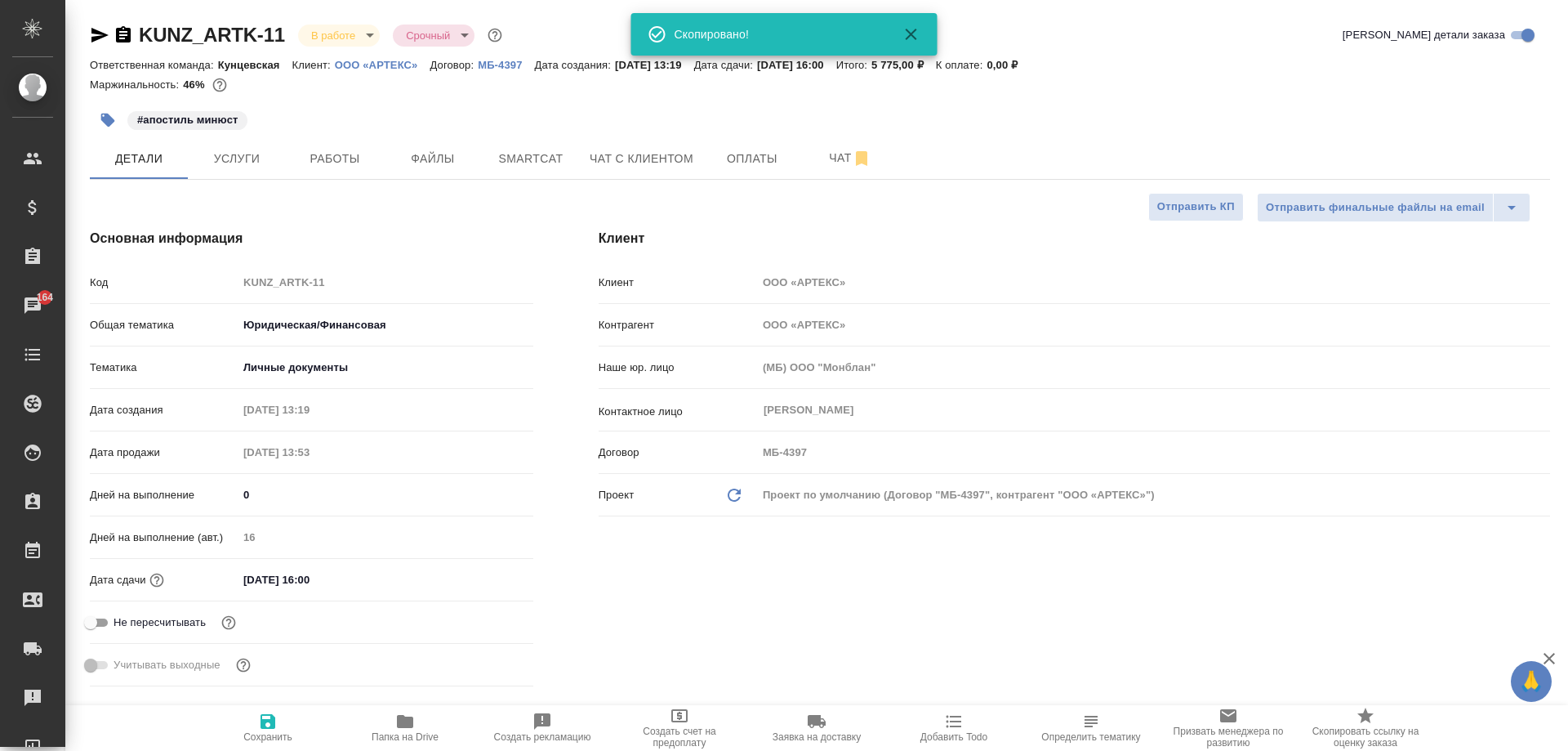
type textarea "x"
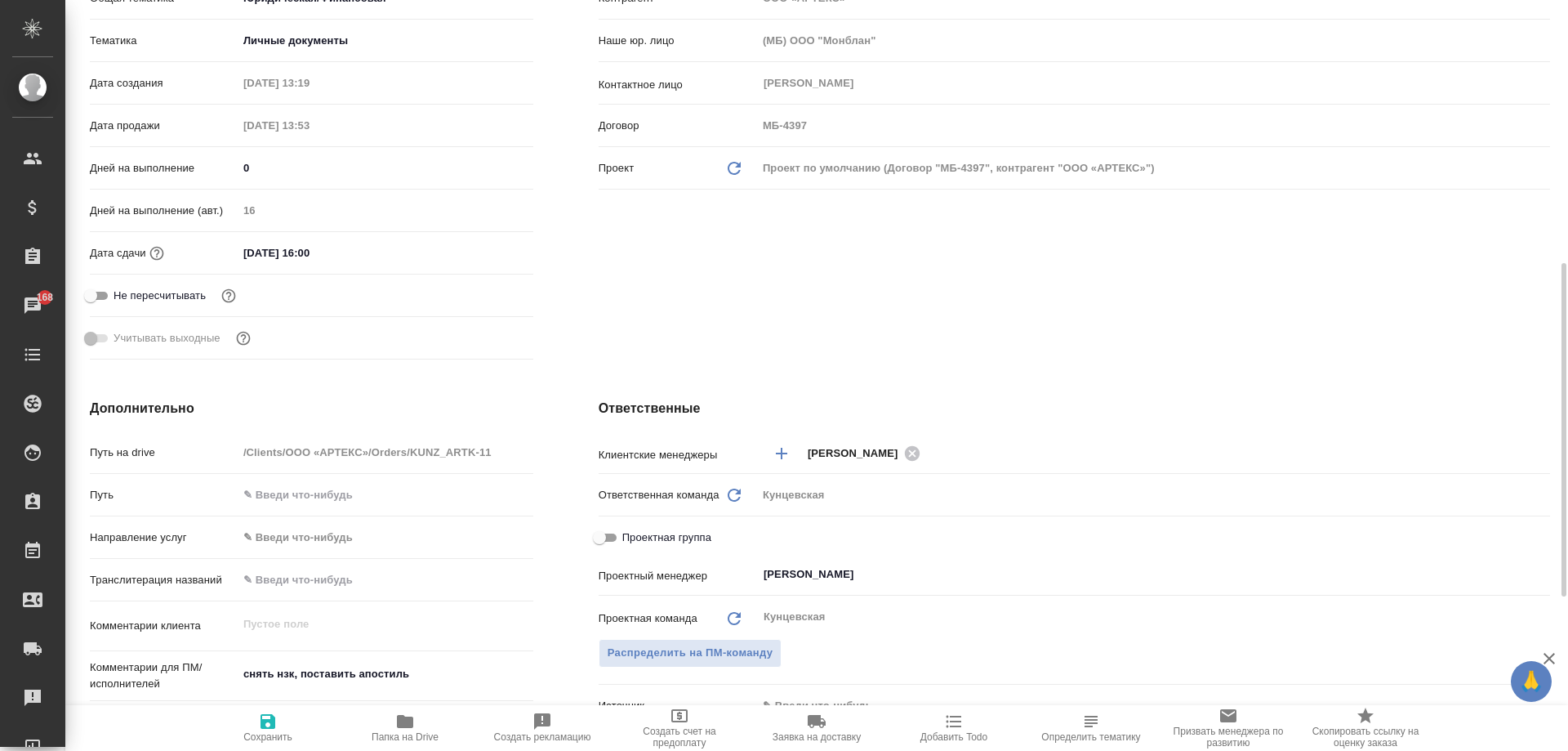
scroll to position [654, 0]
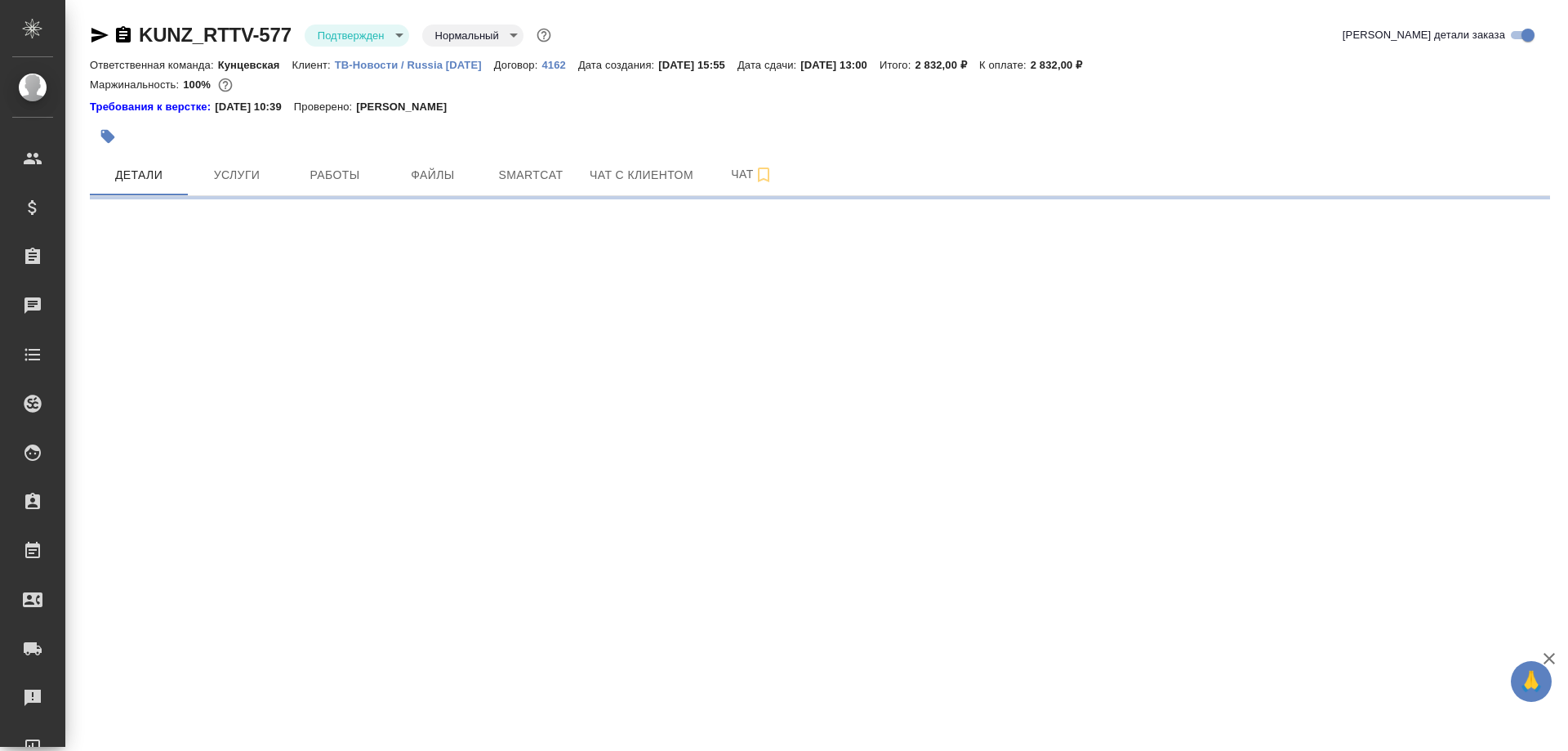
select select "RU"
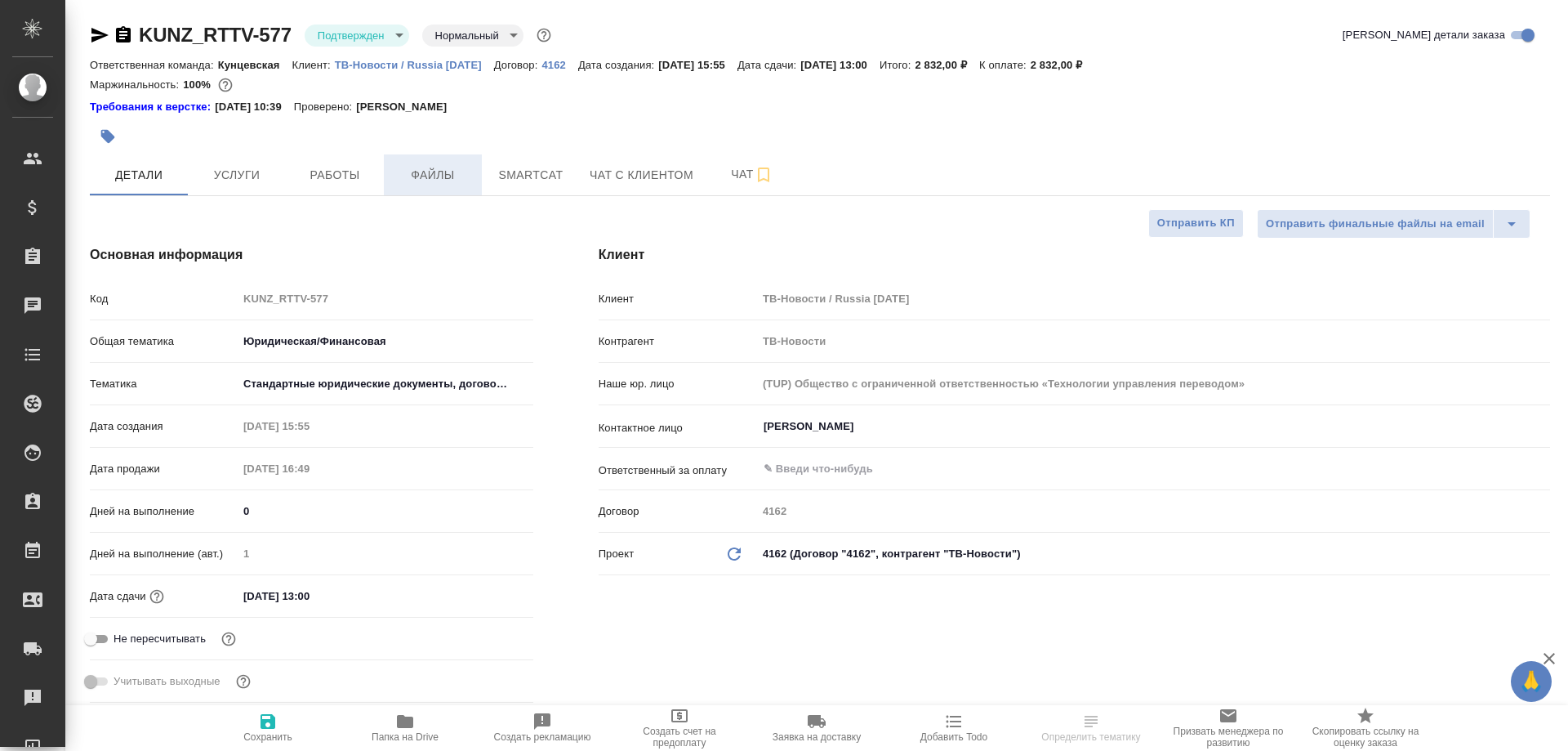
type textarea "x"
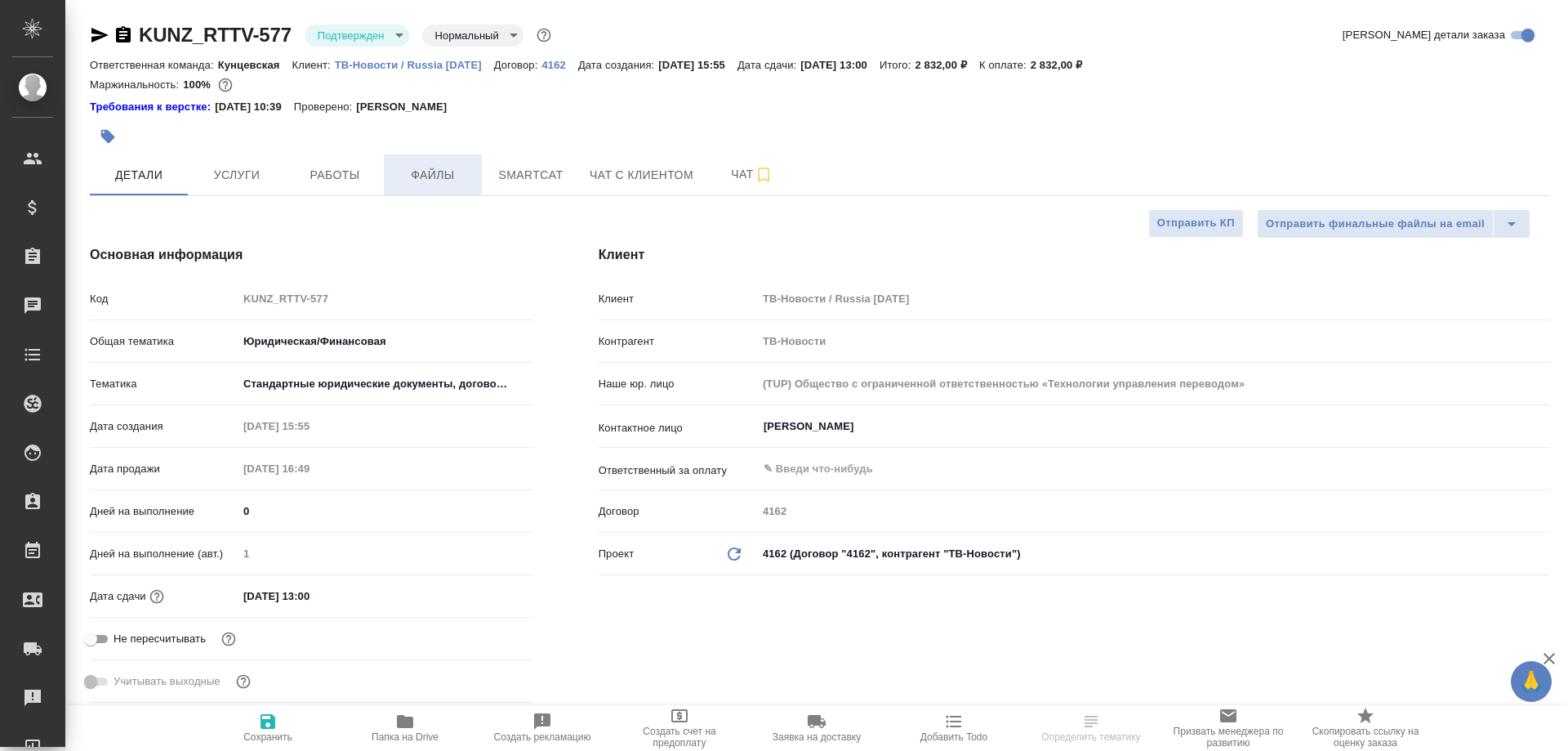
type textarea "x"
click at [304, 164] on button "Работы" at bounding box center [335, 174] width 98 height 41
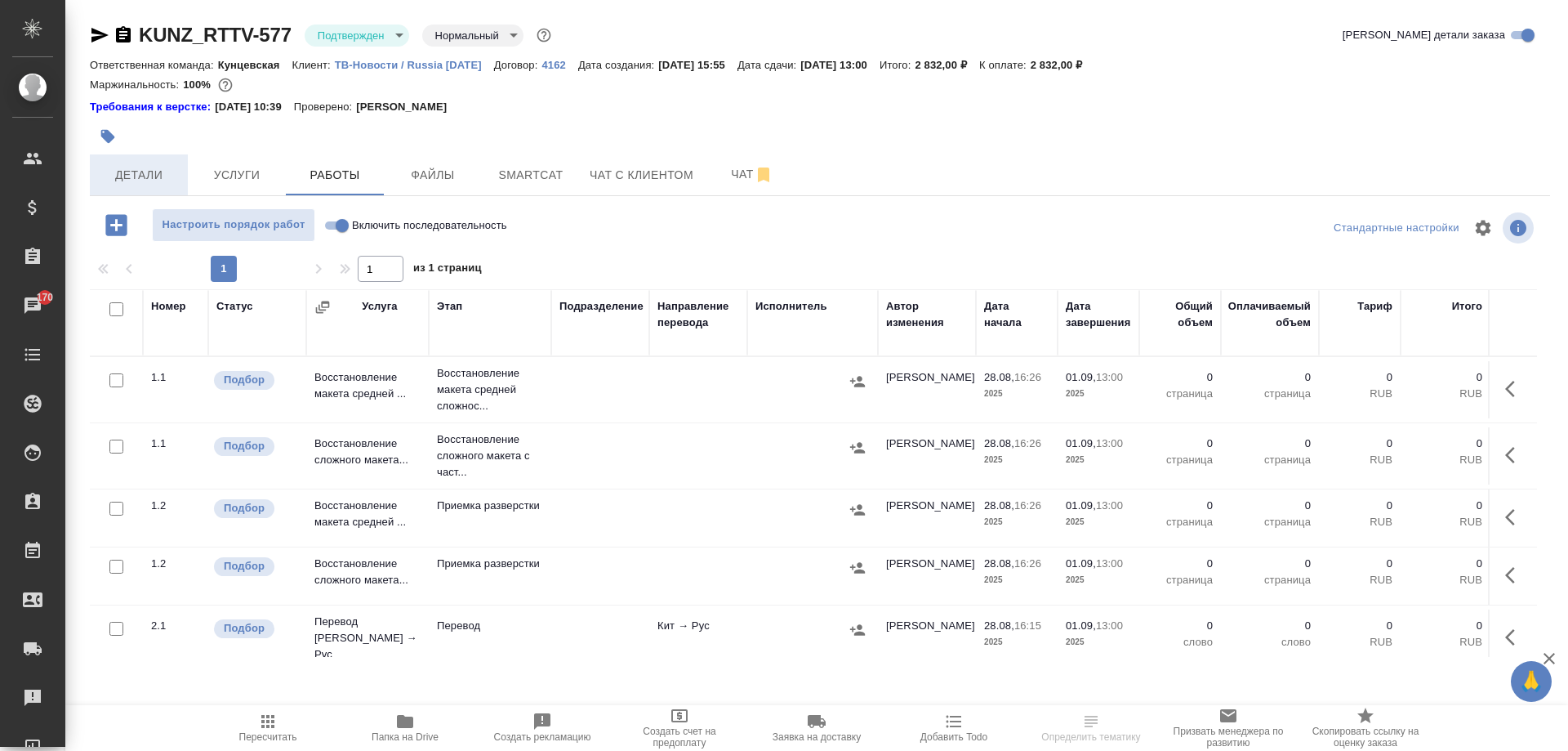
click at [125, 165] on span "Детали" at bounding box center [139, 175] width 79 height 20
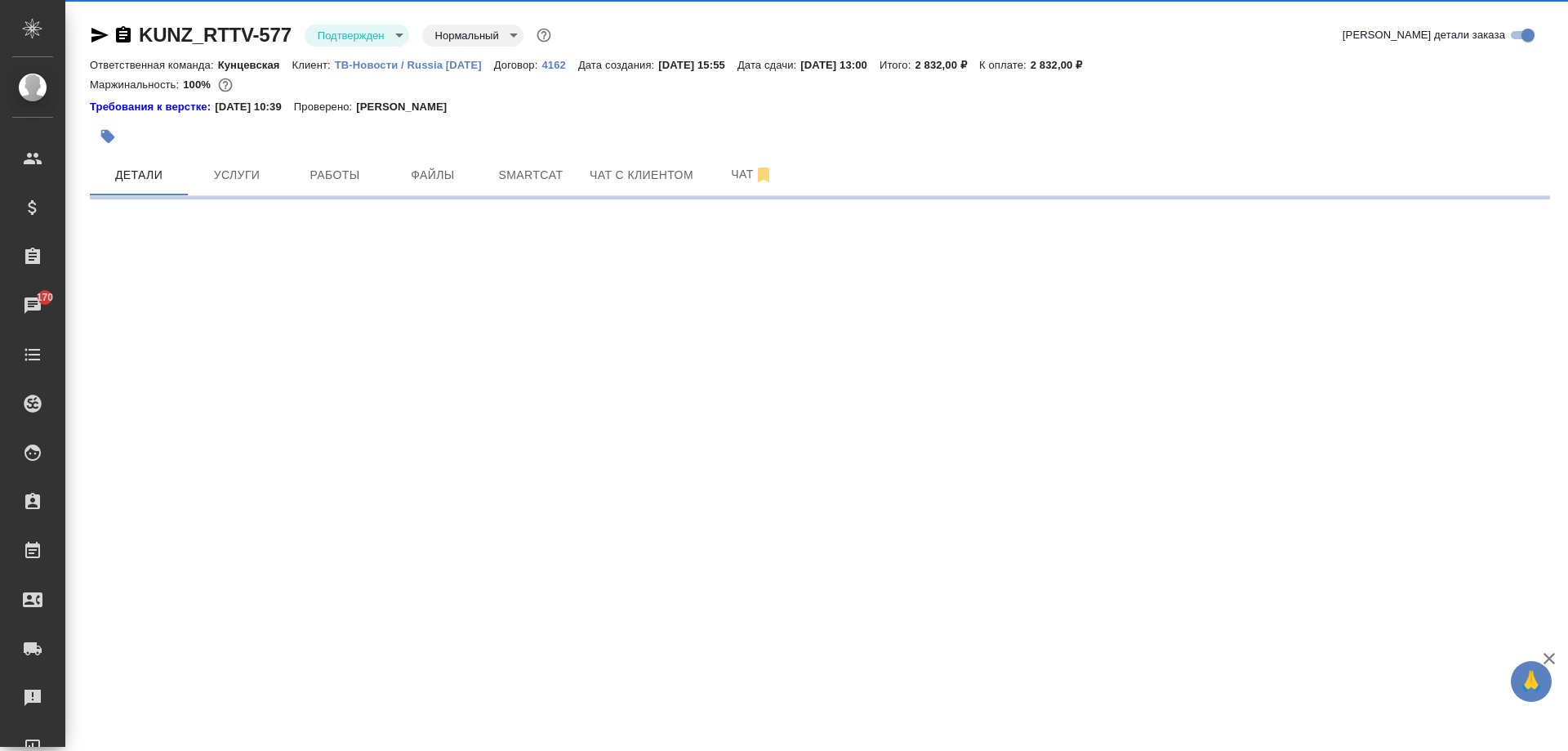
select select "RU"
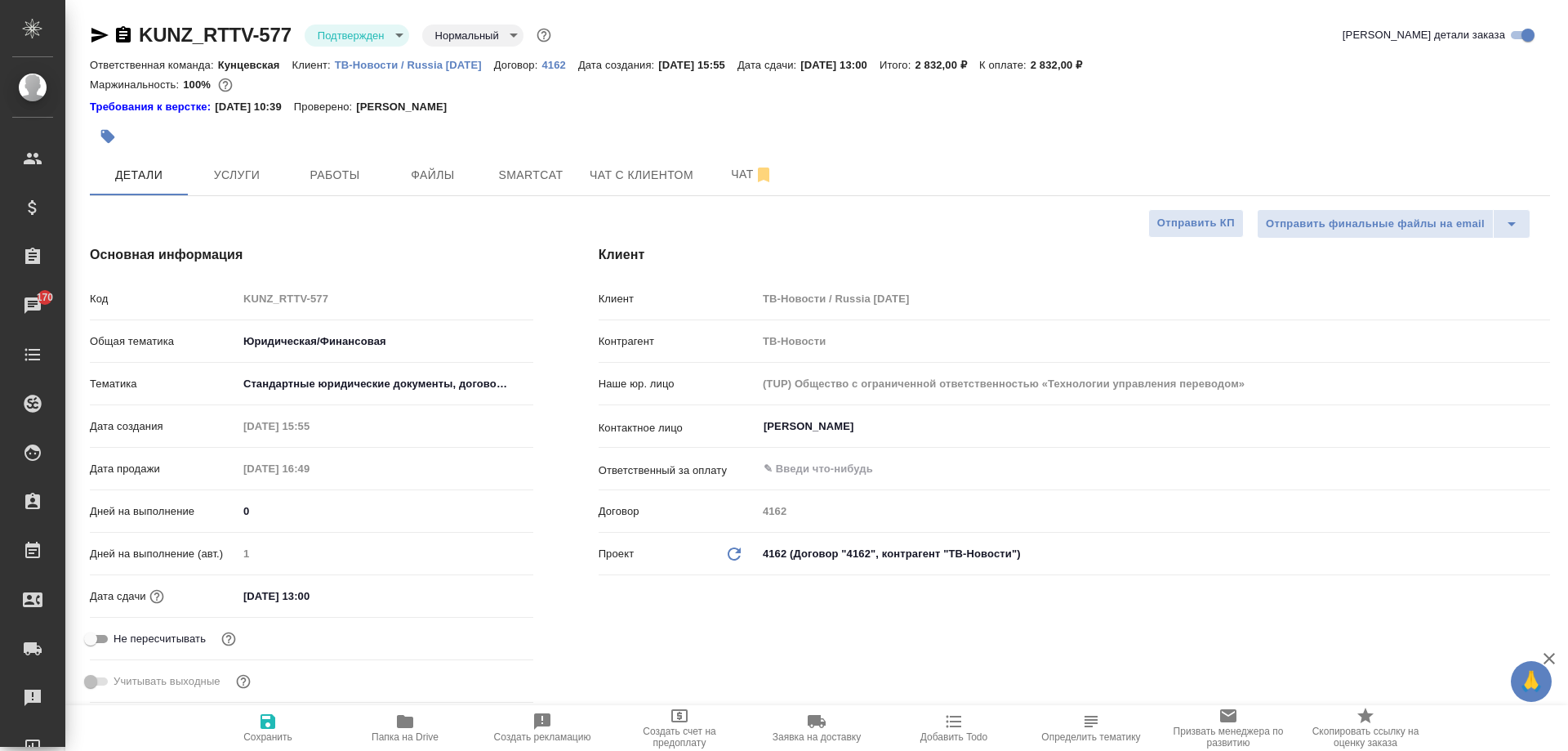
type textarea "x"
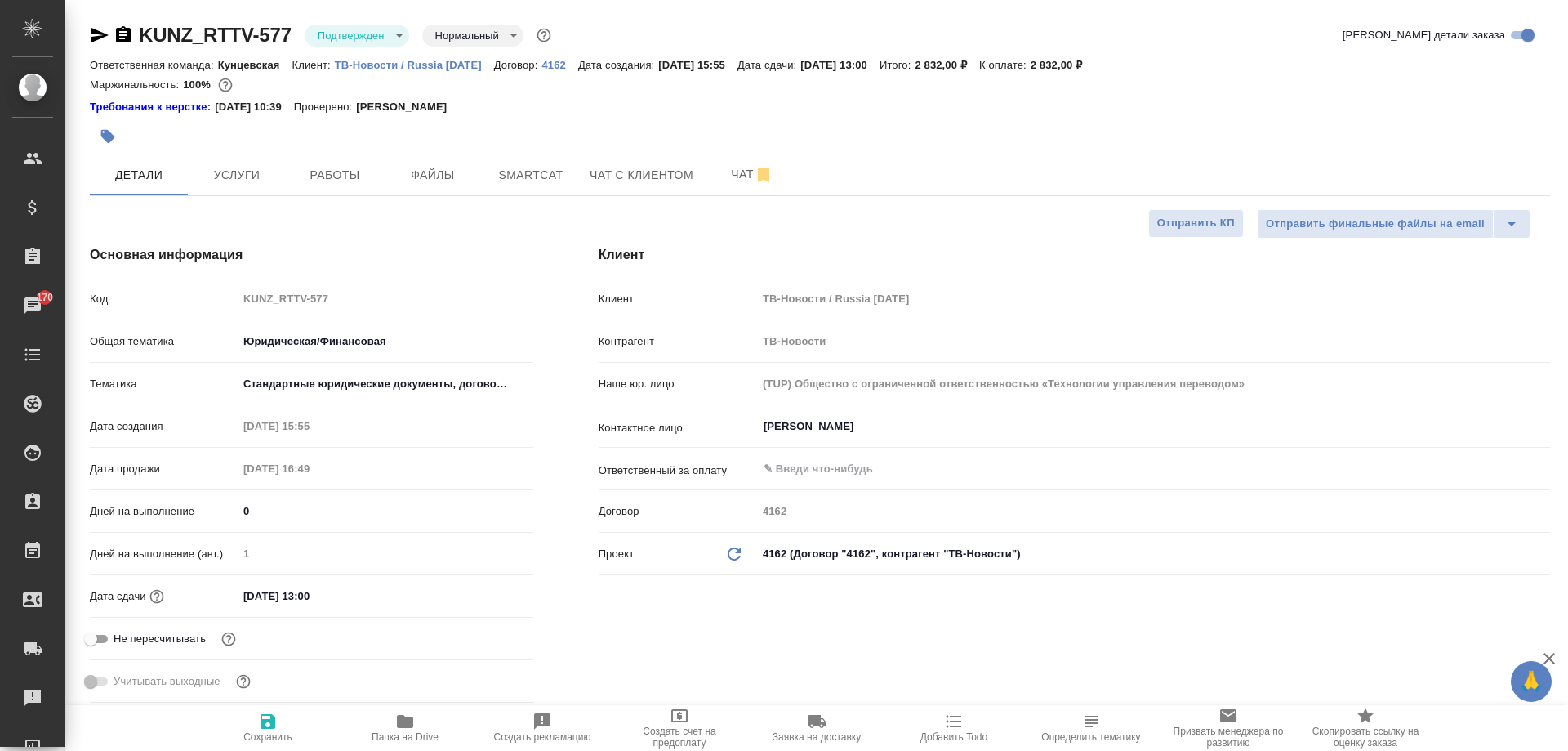
type textarea "x"
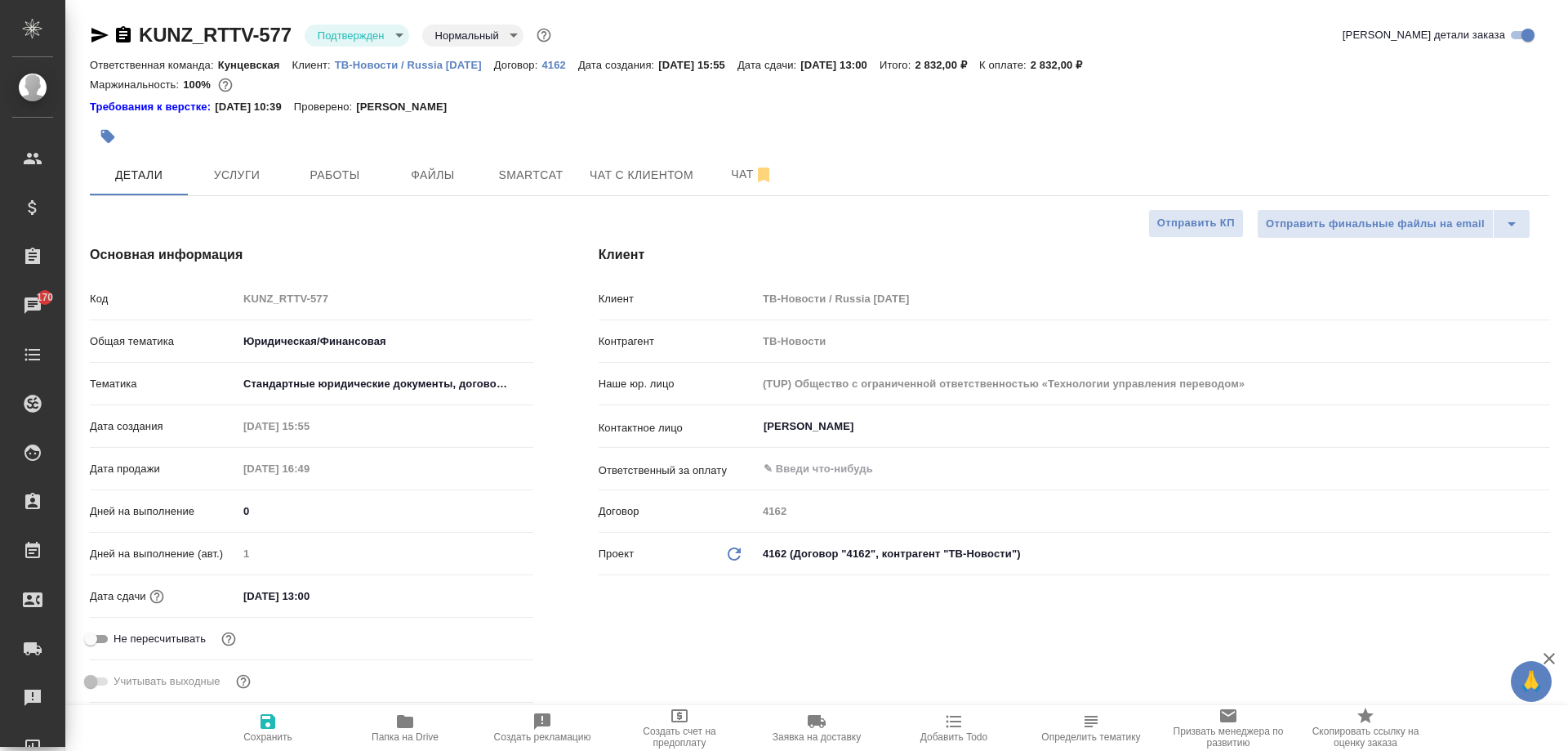
type textarea "x"
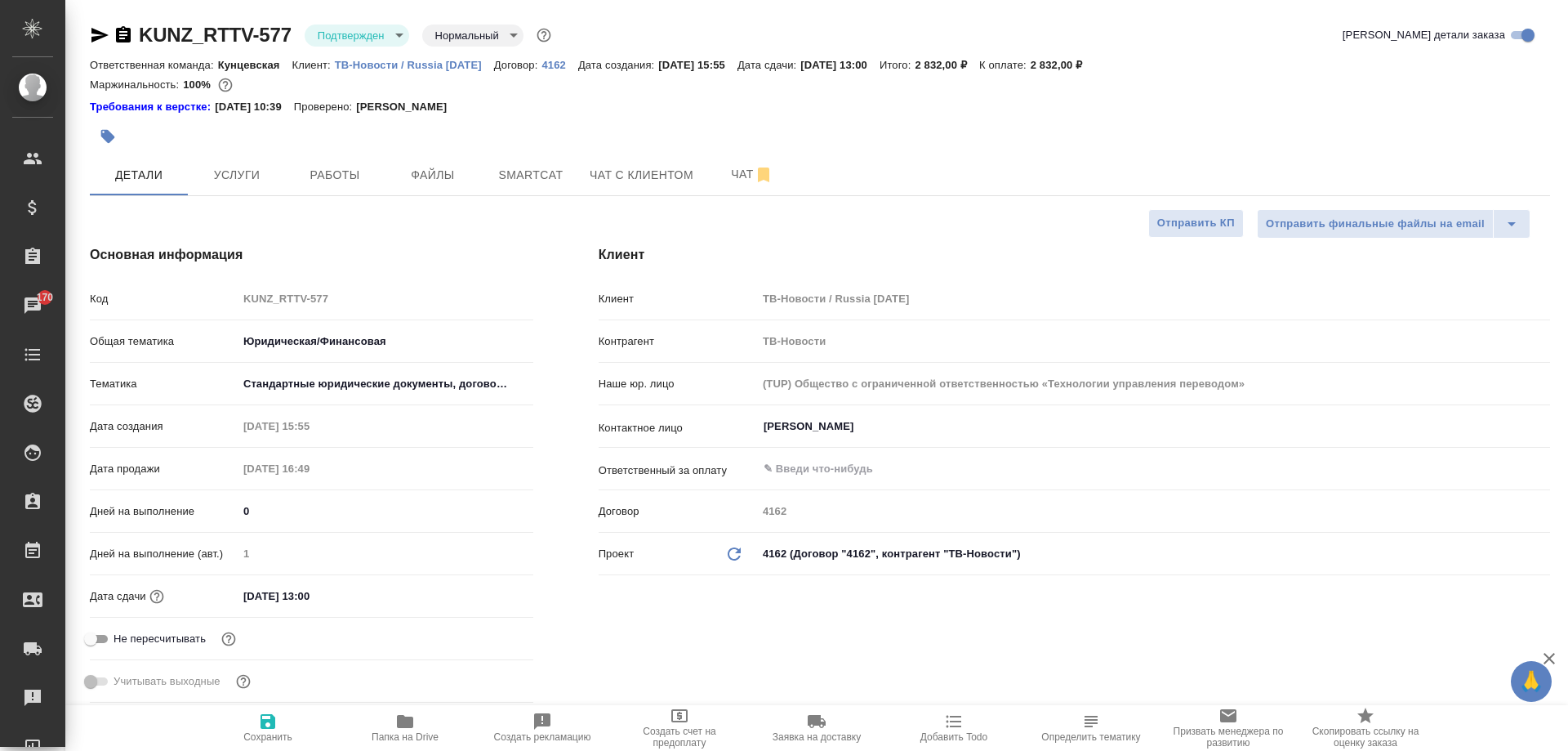
type textarea "x"
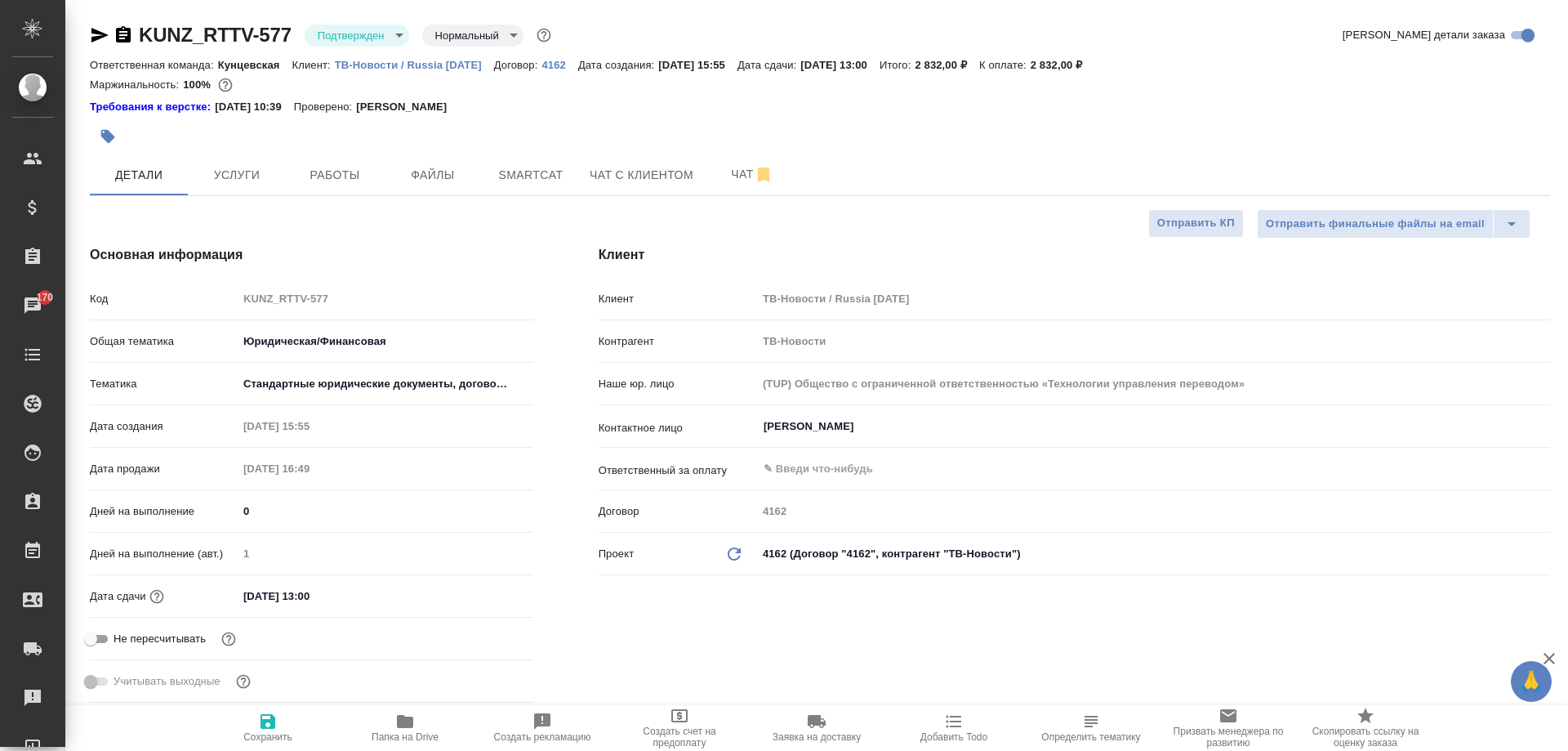
type textarea "x"
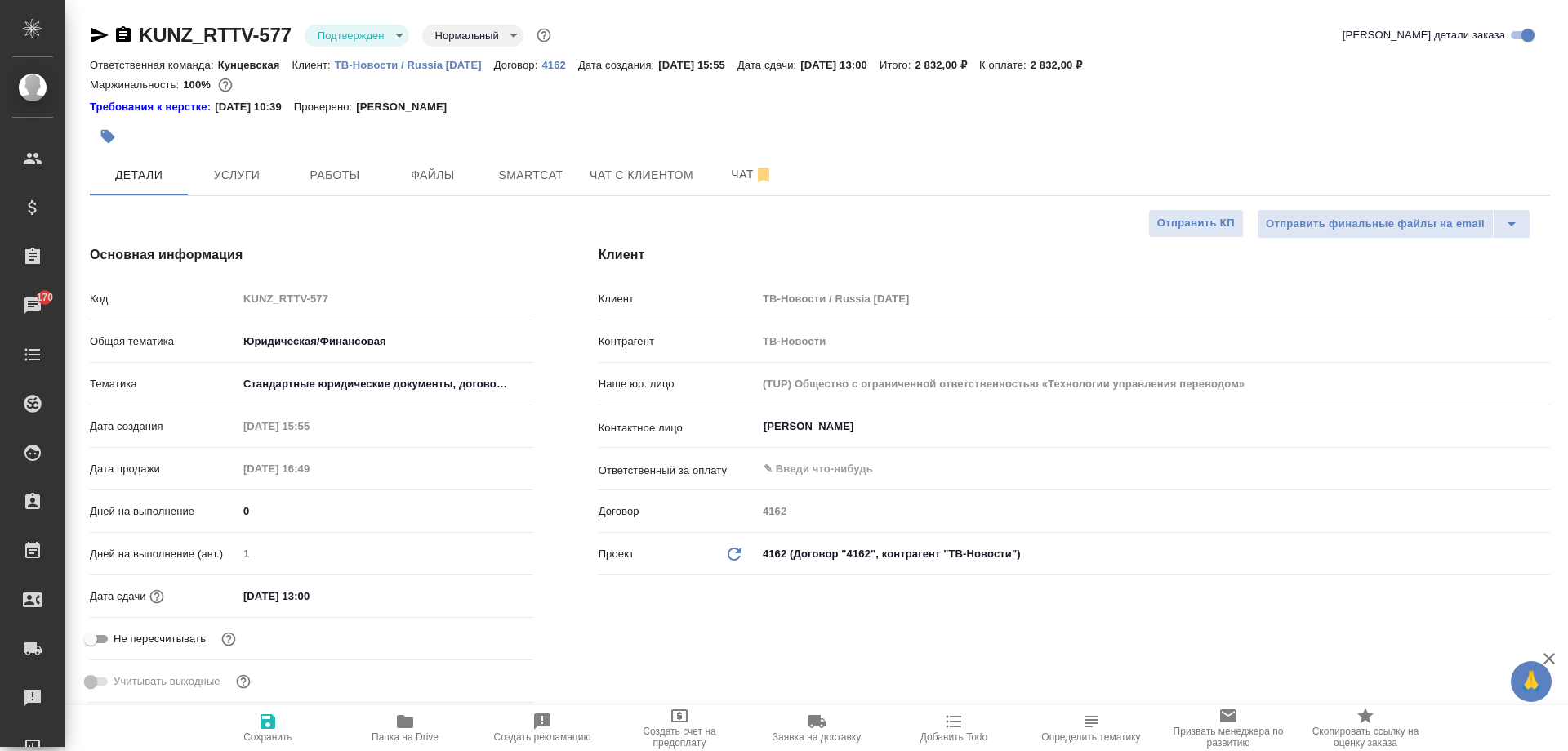
type textarea "x"
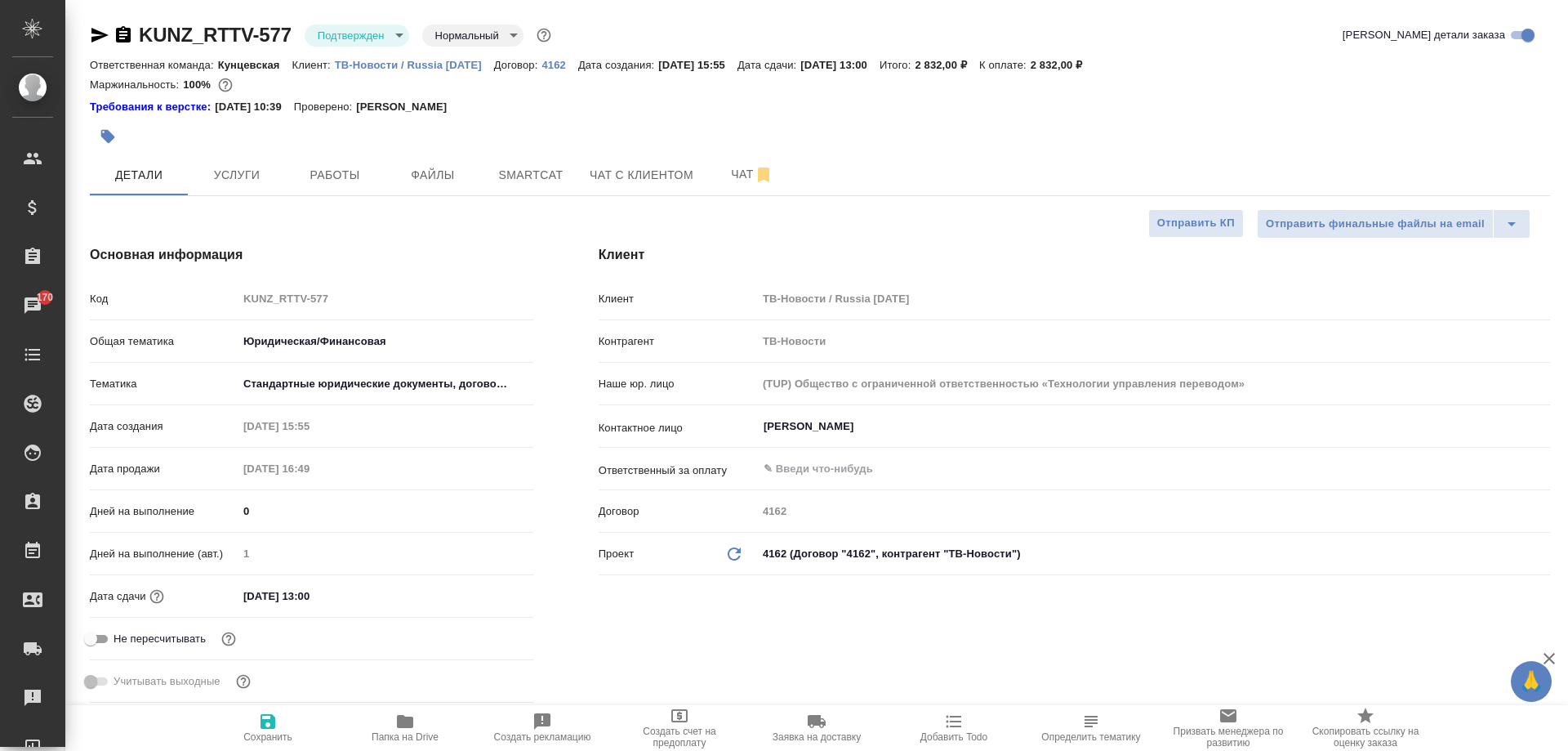
type textarea "x"
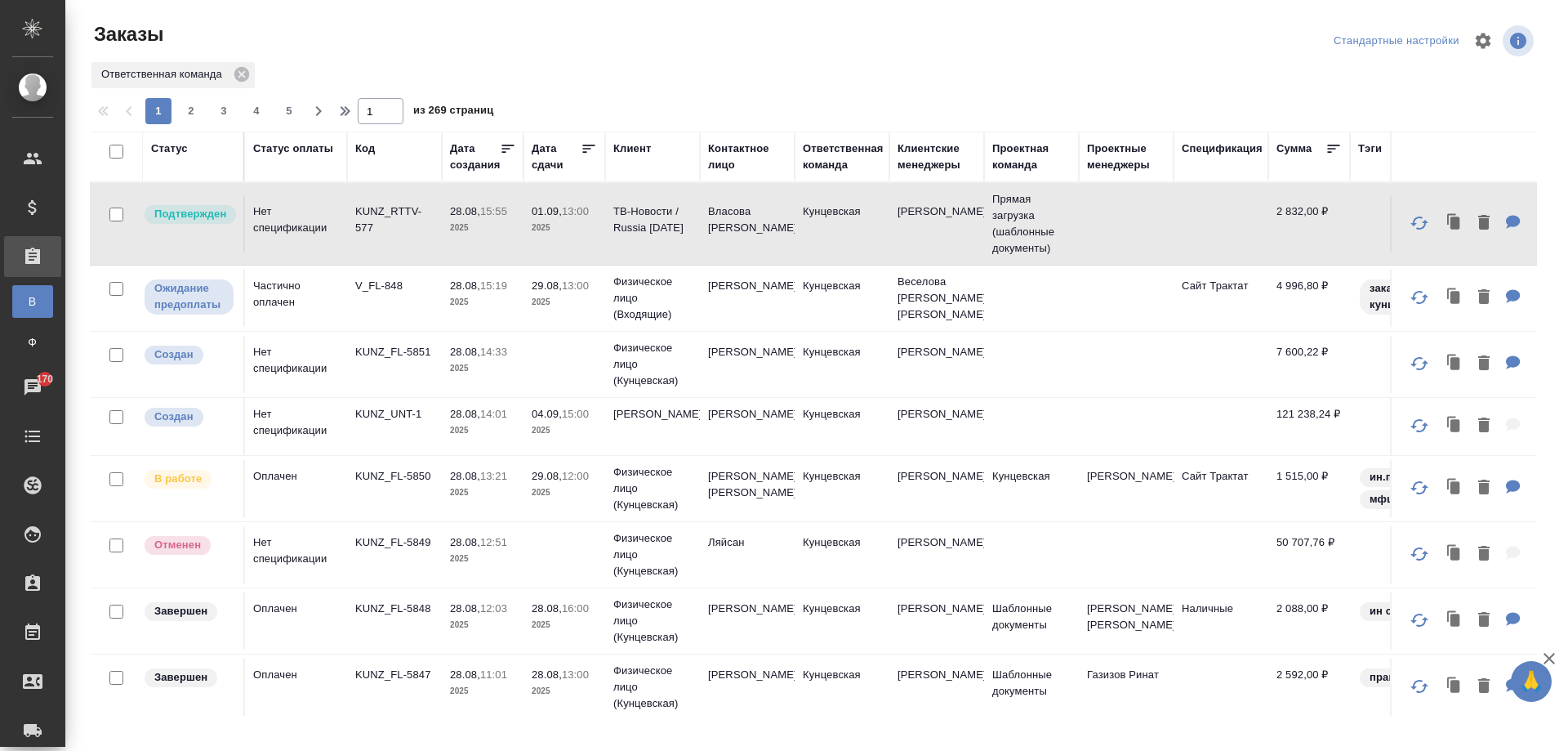
click at [542, 155] on div "Дата сдачи" at bounding box center [556, 157] width 49 height 32
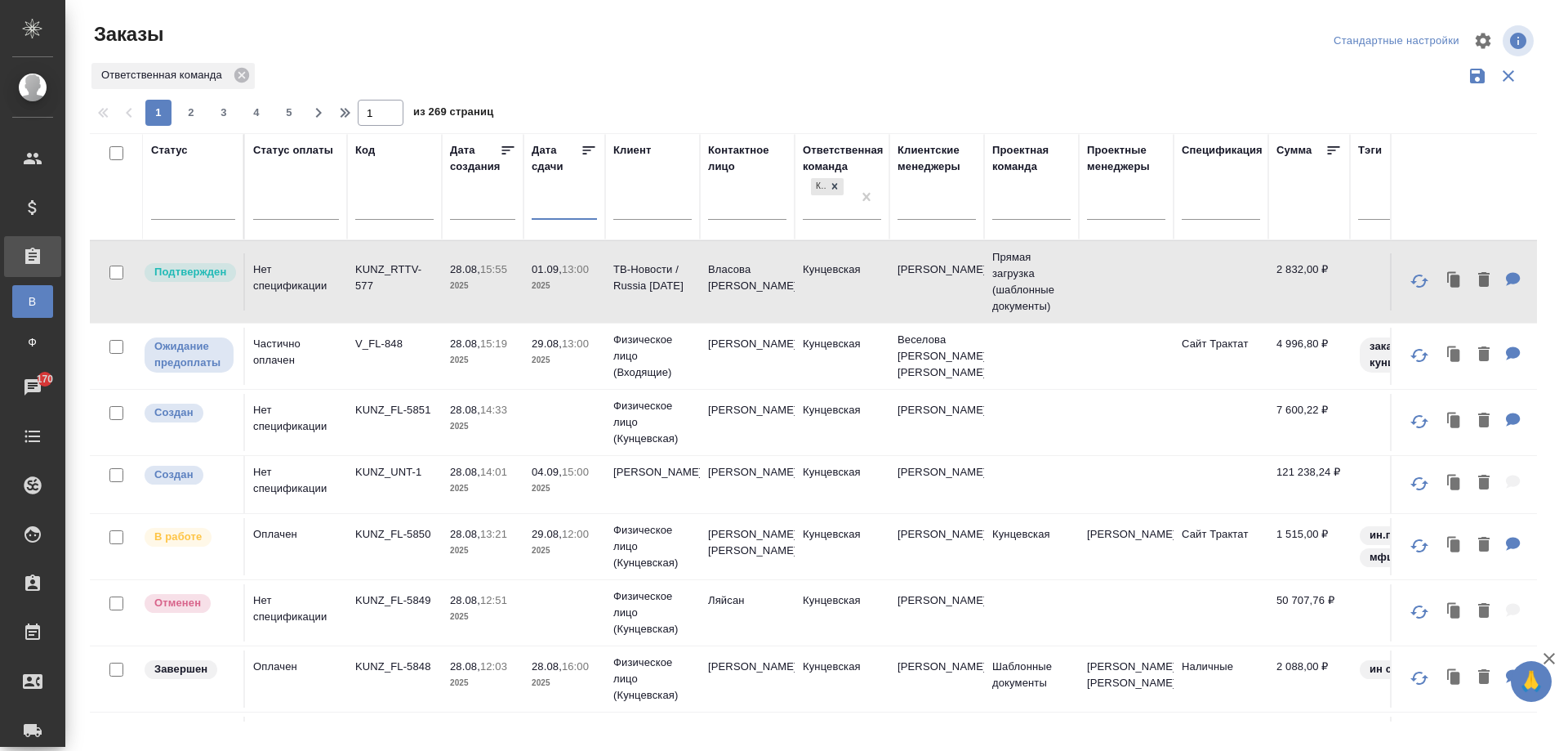
click at [562, 217] on input "text" at bounding box center [569, 206] width 55 height 23
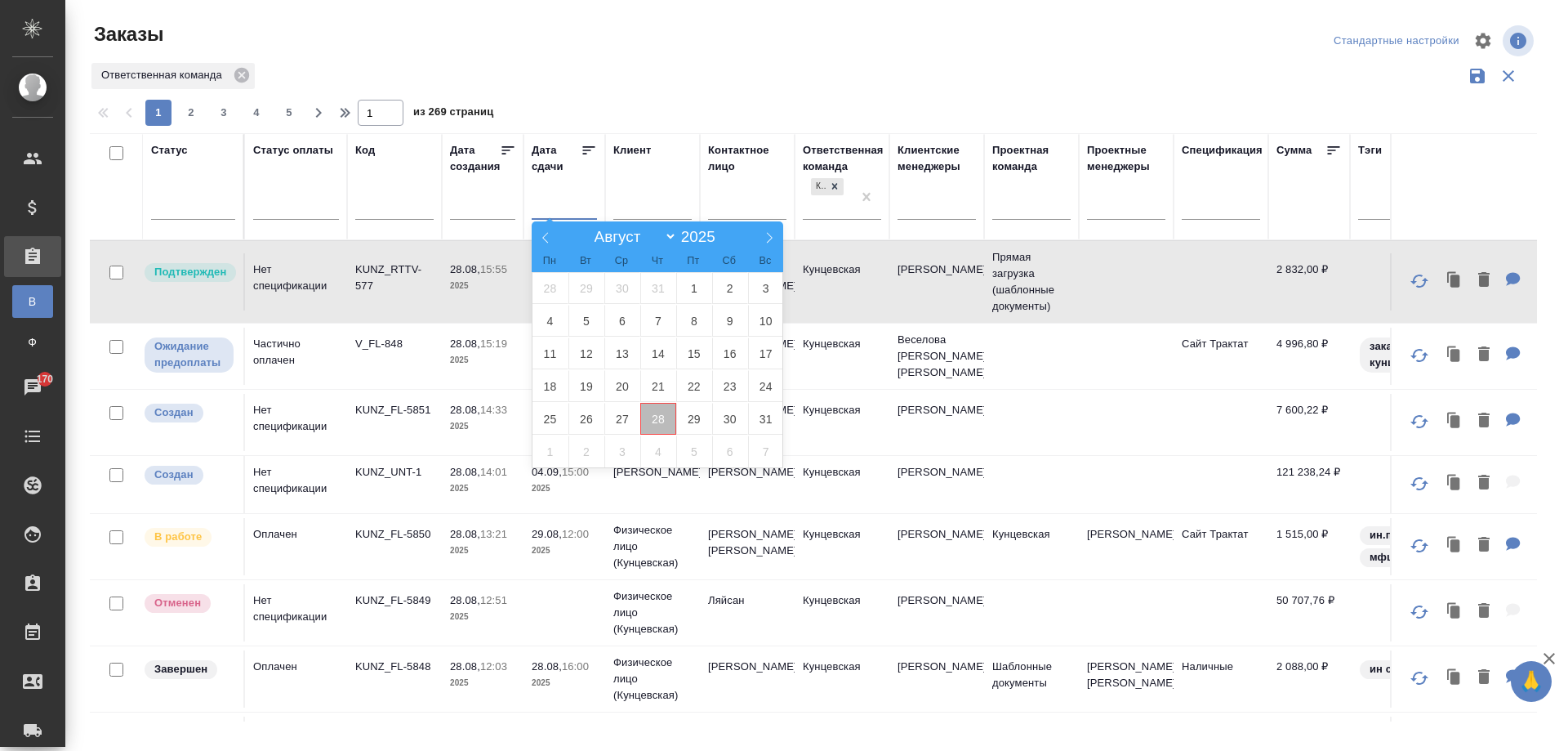
click at [652, 404] on span "28" at bounding box center [658, 418] width 36 height 32
type div "[DATE]T21:00:00.000Z"
click at [684, 411] on span "29" at bounding box center [694, 418] width 36 height 32
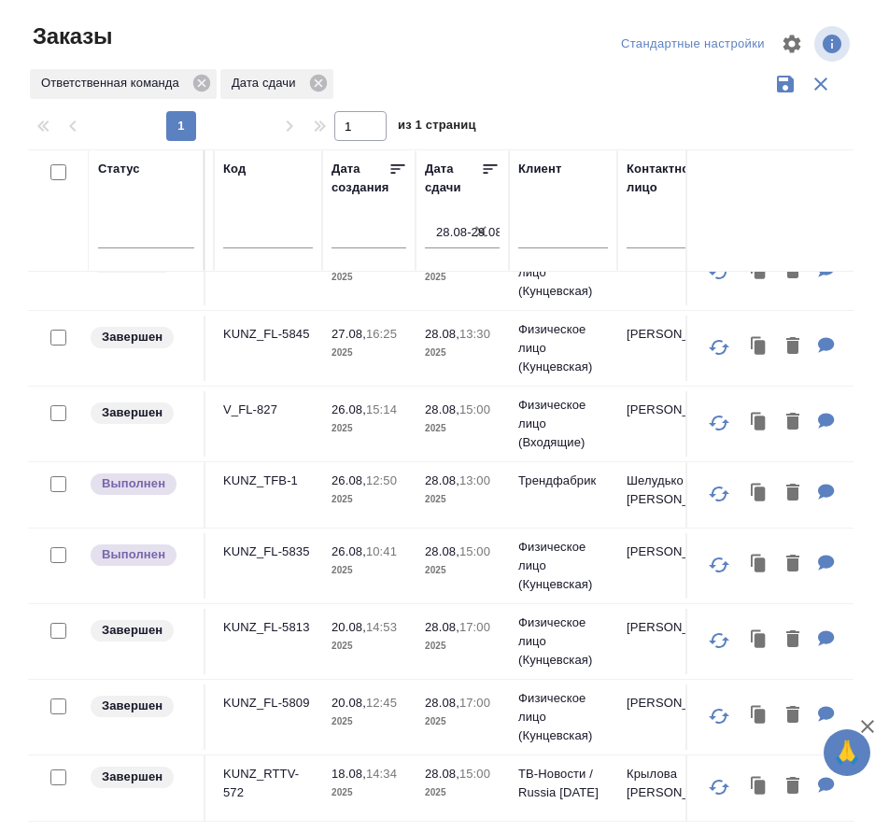
scroll to position [155, 108]
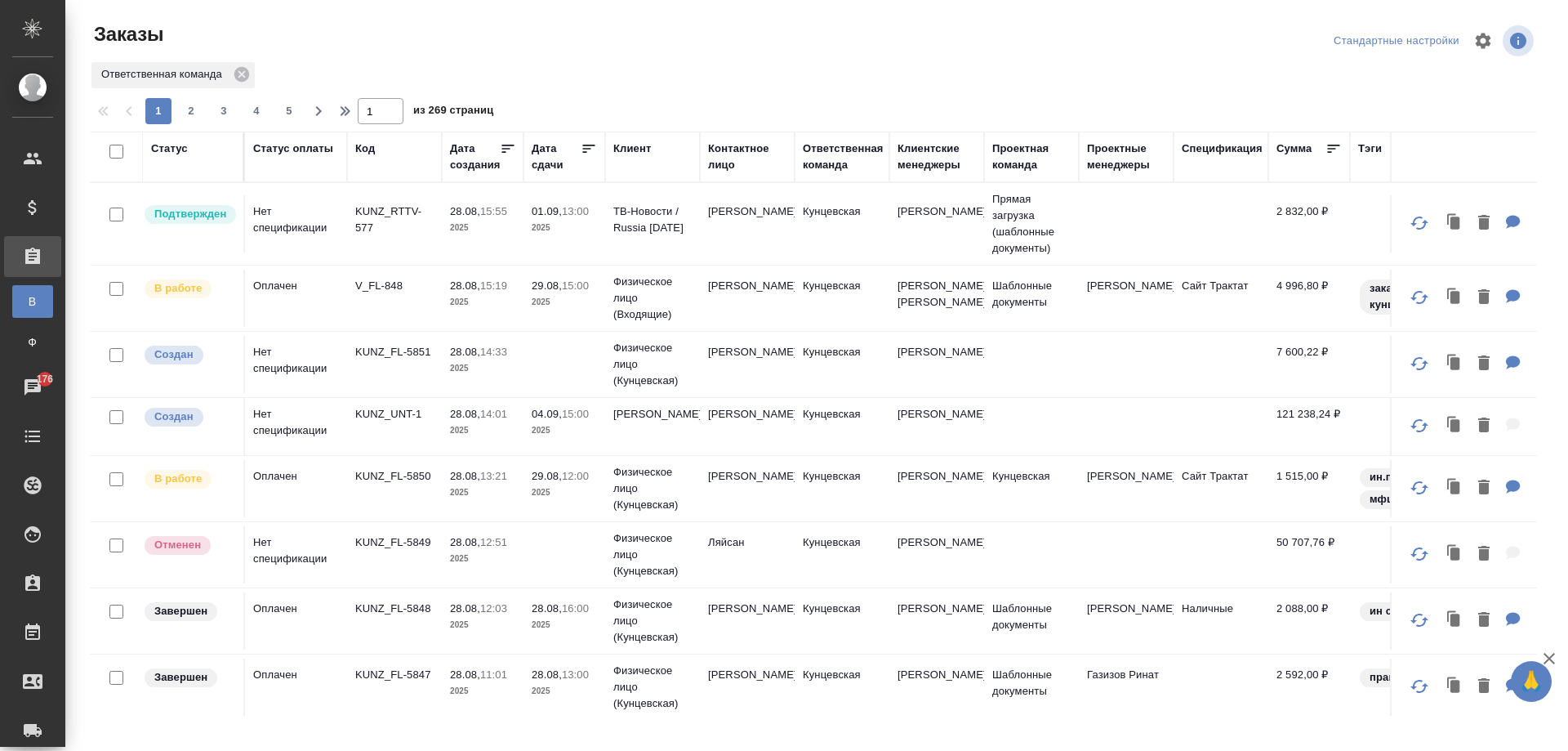
click at [408, 446] on td "KUNZ_UNT-1" at bounding box center [395, 426] width 94 height 57
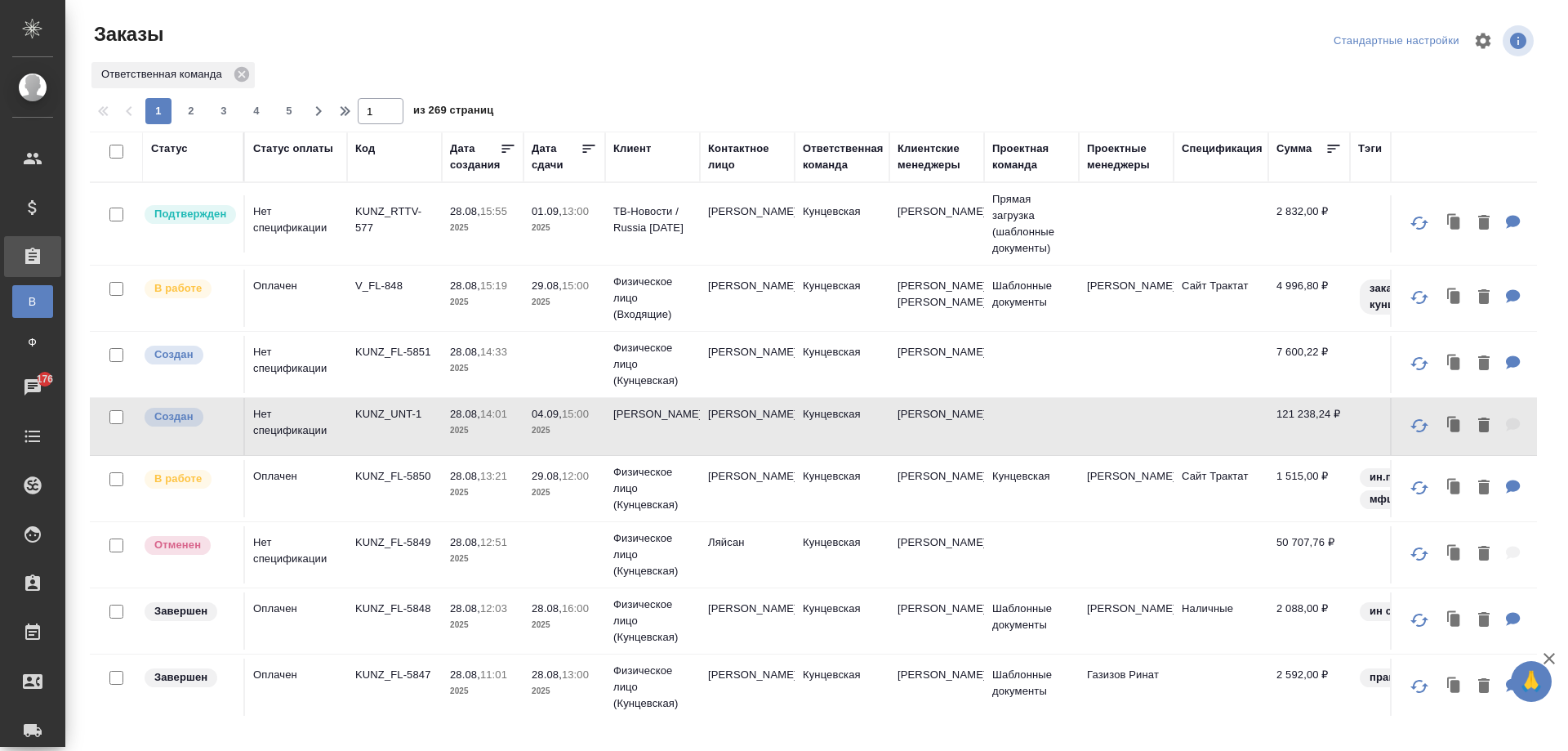
click at [374, 231] on p "KUNZ_RTTV-577" at bounding box center [395, 219] width 79 height 32
click at [599, 238] on td "01.09, 13:00 2025" at bounding box center [564, 223] width 81 height 57
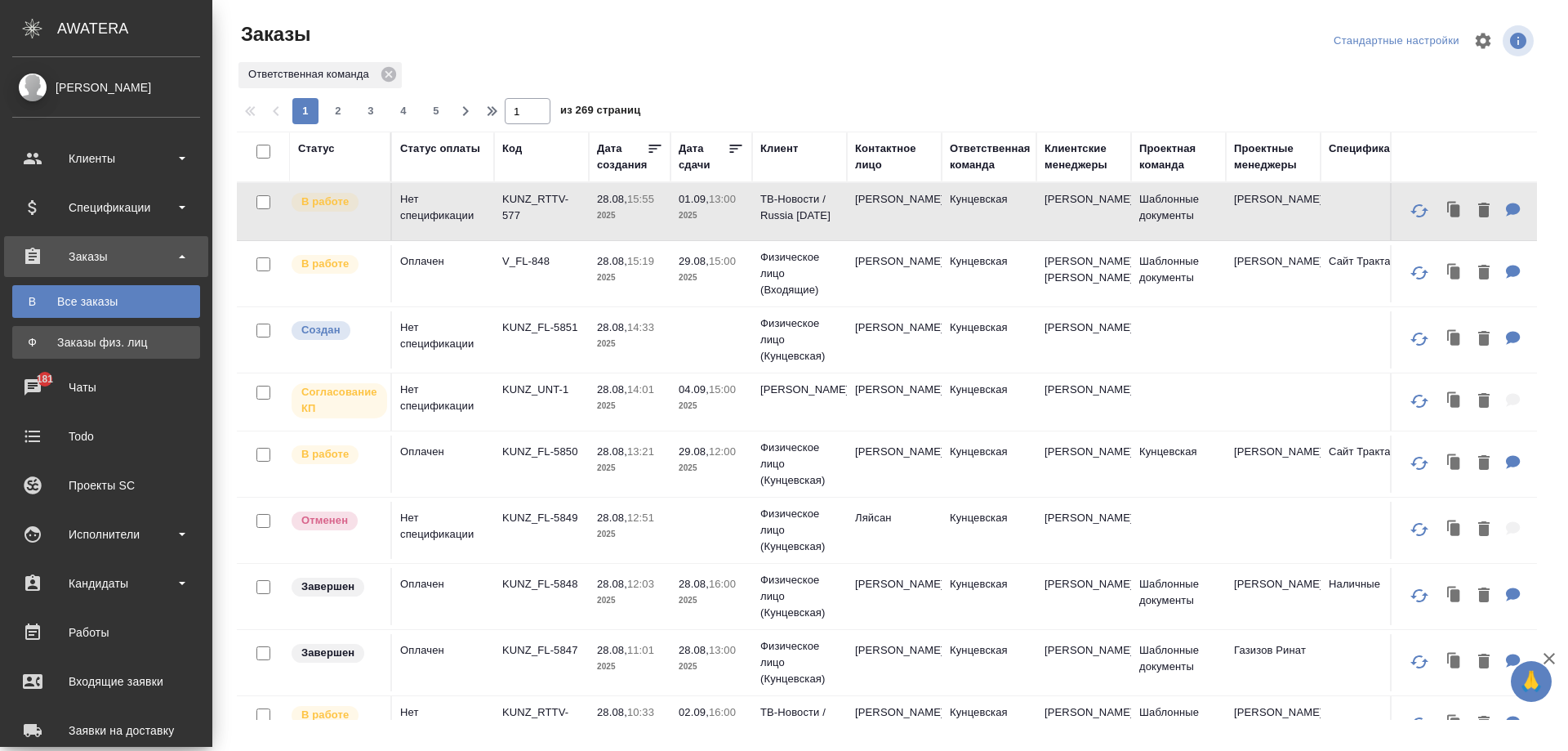
click at [55, 327] on link "Ф Заказы физ. лиц" at bounding box center [106, 341] width 188 height 32
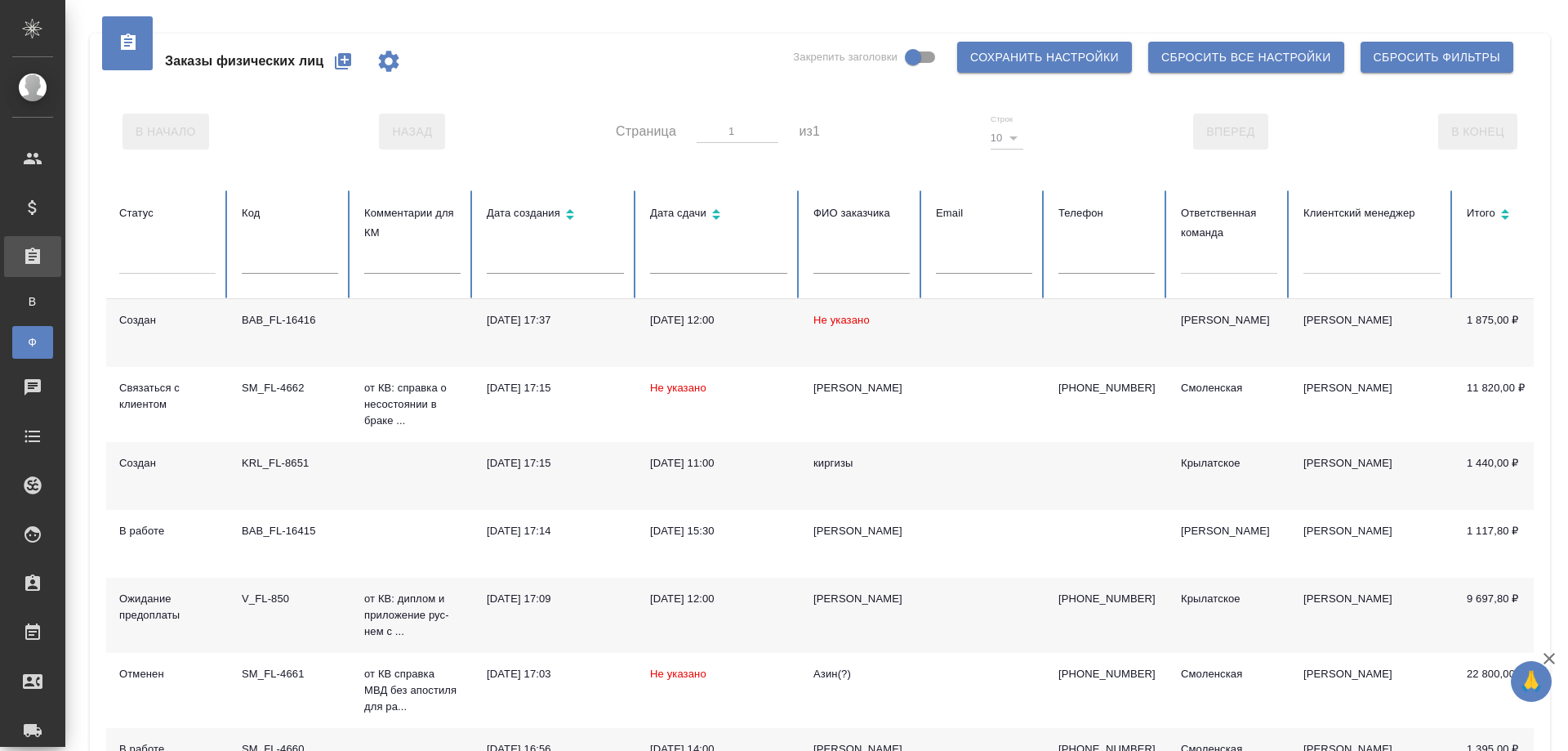
click at [350, 63] on icon "button" at bounding box center [343, 61] width 17 height 17
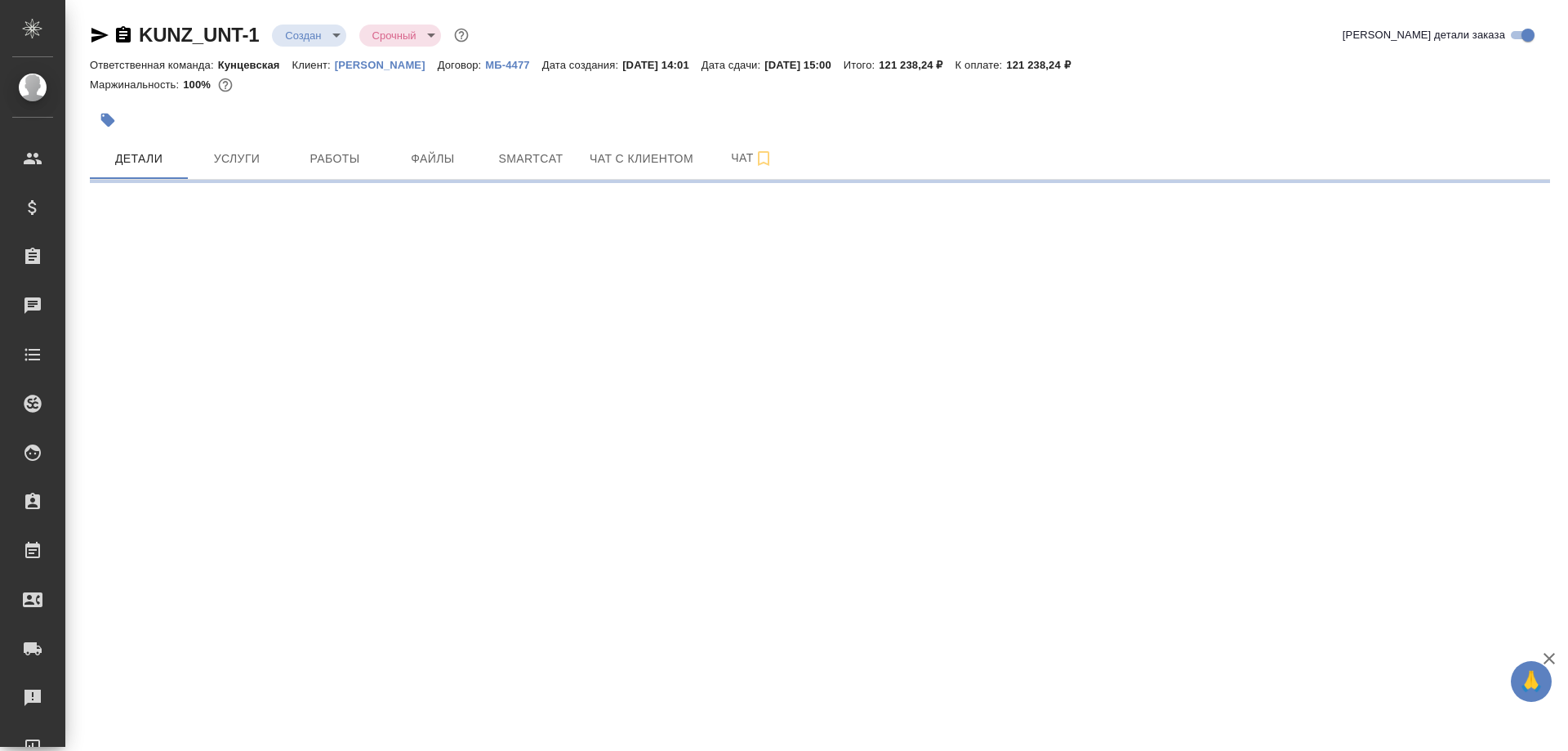
select select "RU"
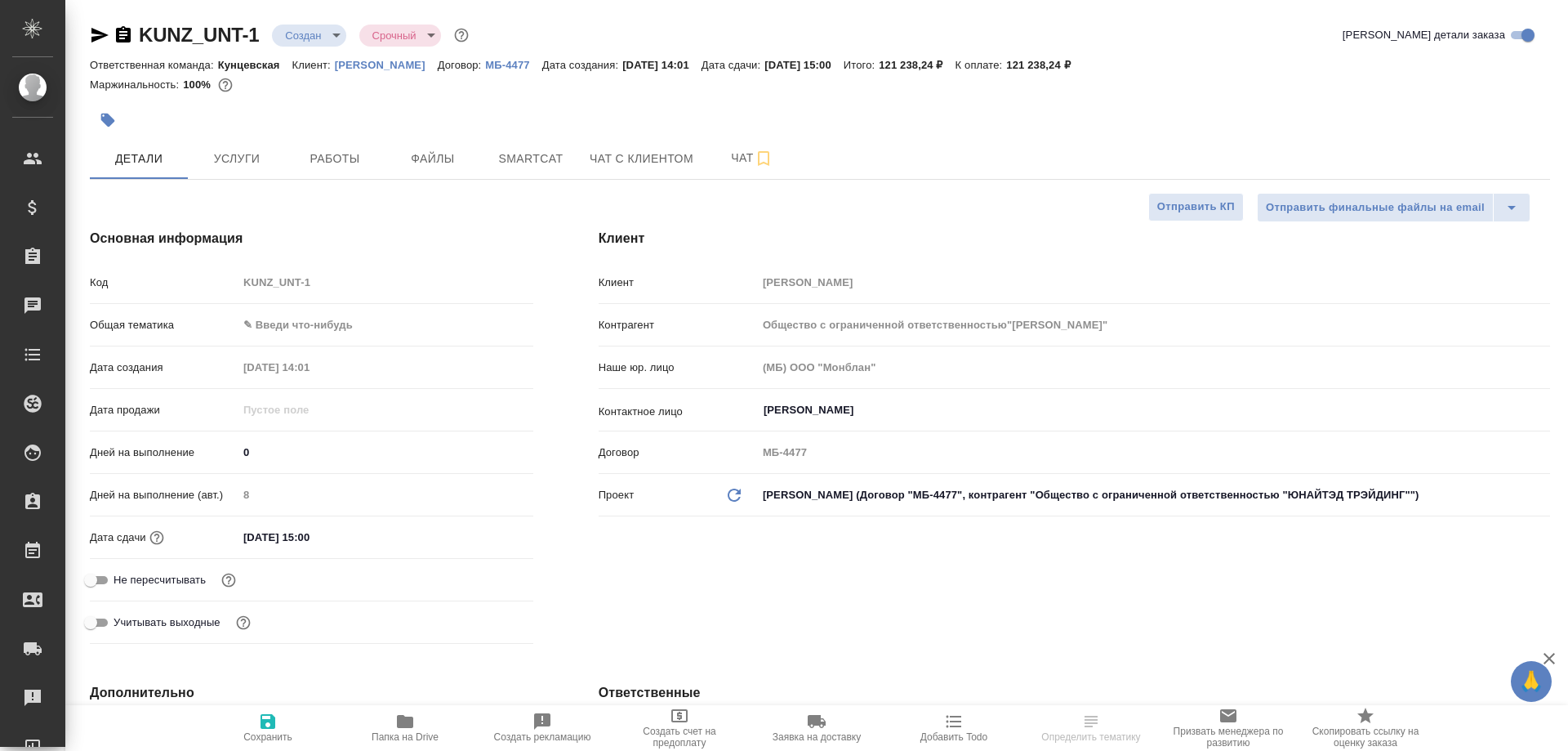
type textarea "x"
type input "Общество с ограниченной ответственностью"[PERSON_NAME]""
type textarea "x"
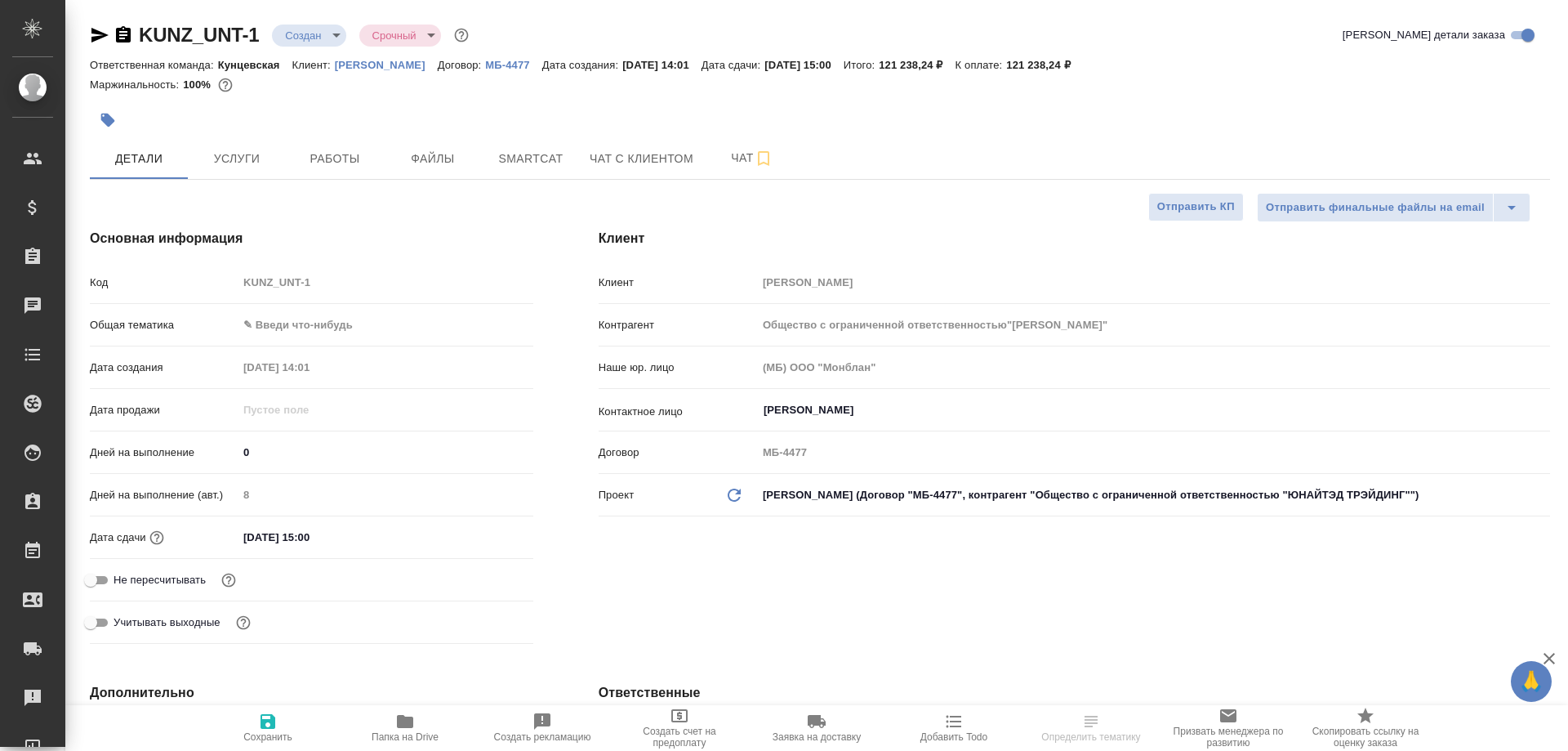
type textarea "x"
type input "Общество с ограниченной ответственностью"[PERSON_NAME]""
type textarea "x"
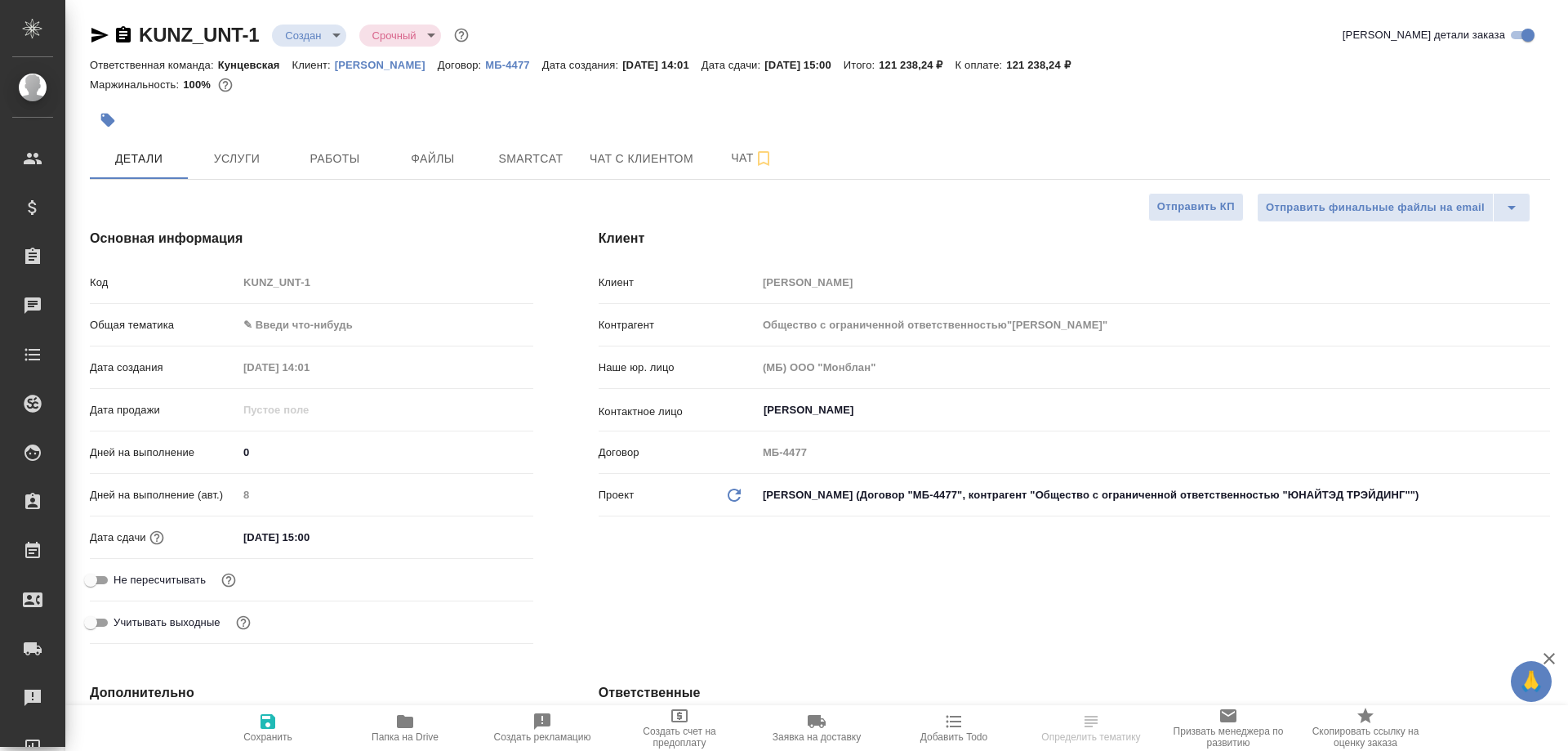
type textarea "x"
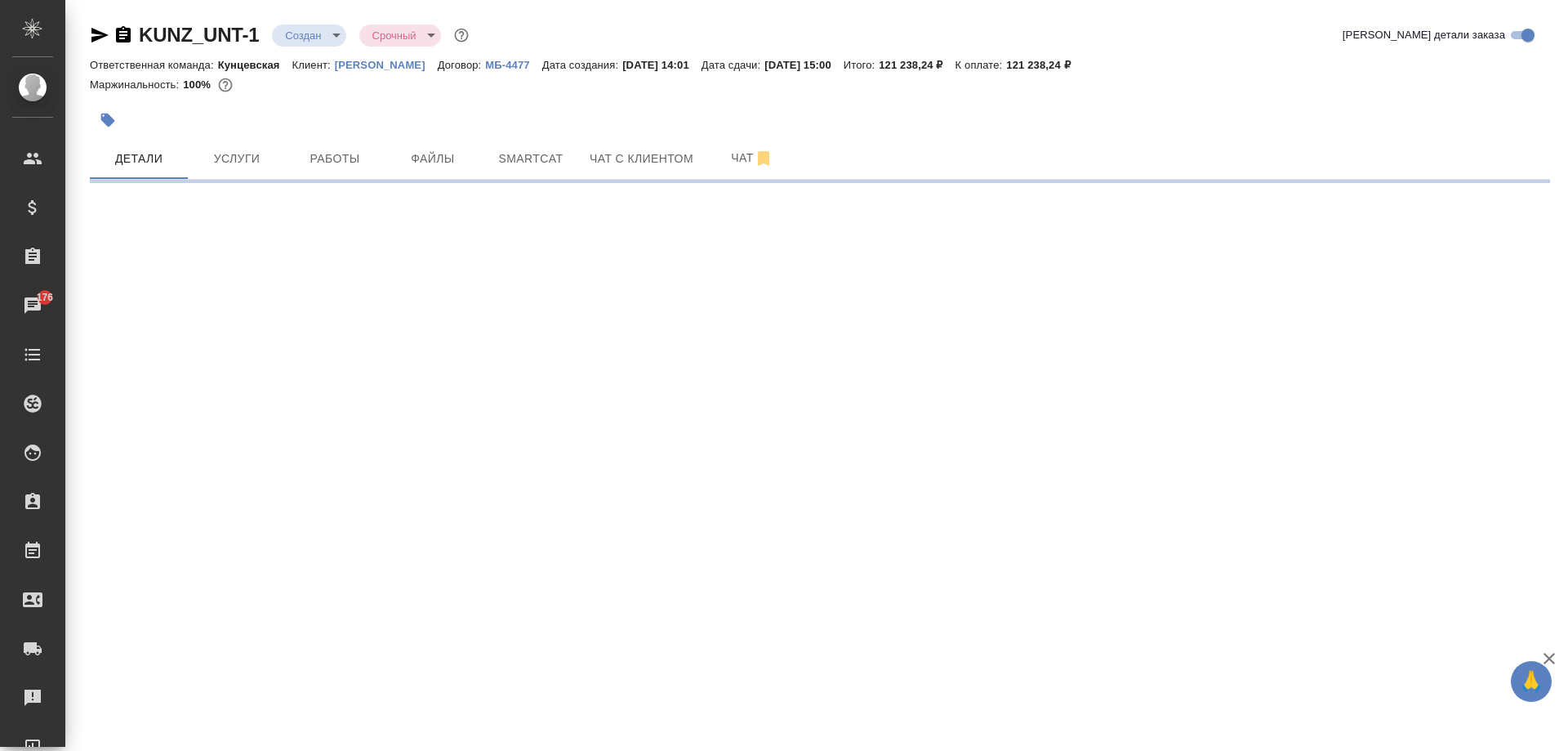
select select "RU"
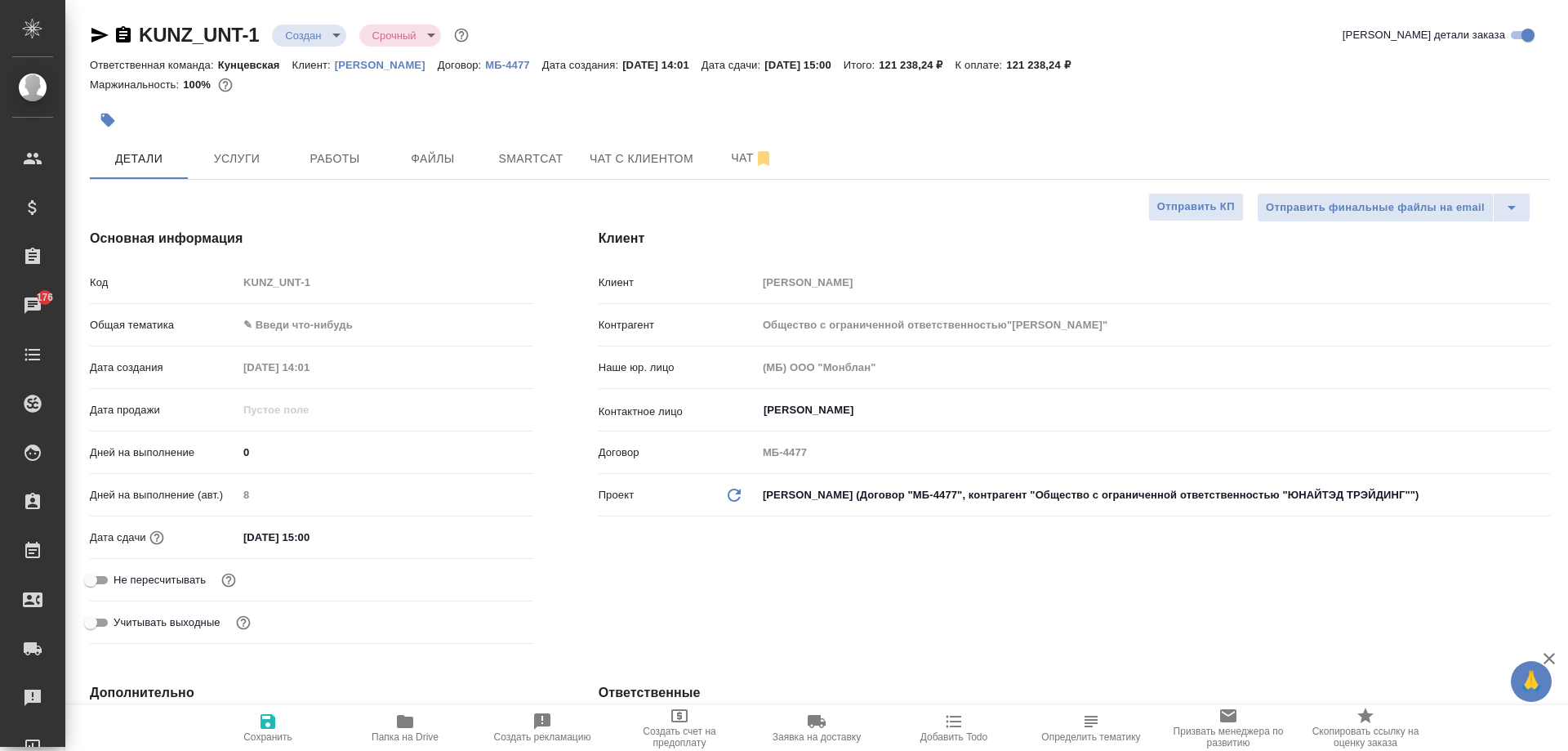
type textarea "x"
click at [250, 150] on span "Услуги" at bounding box center [237, 158] width 79 height 20
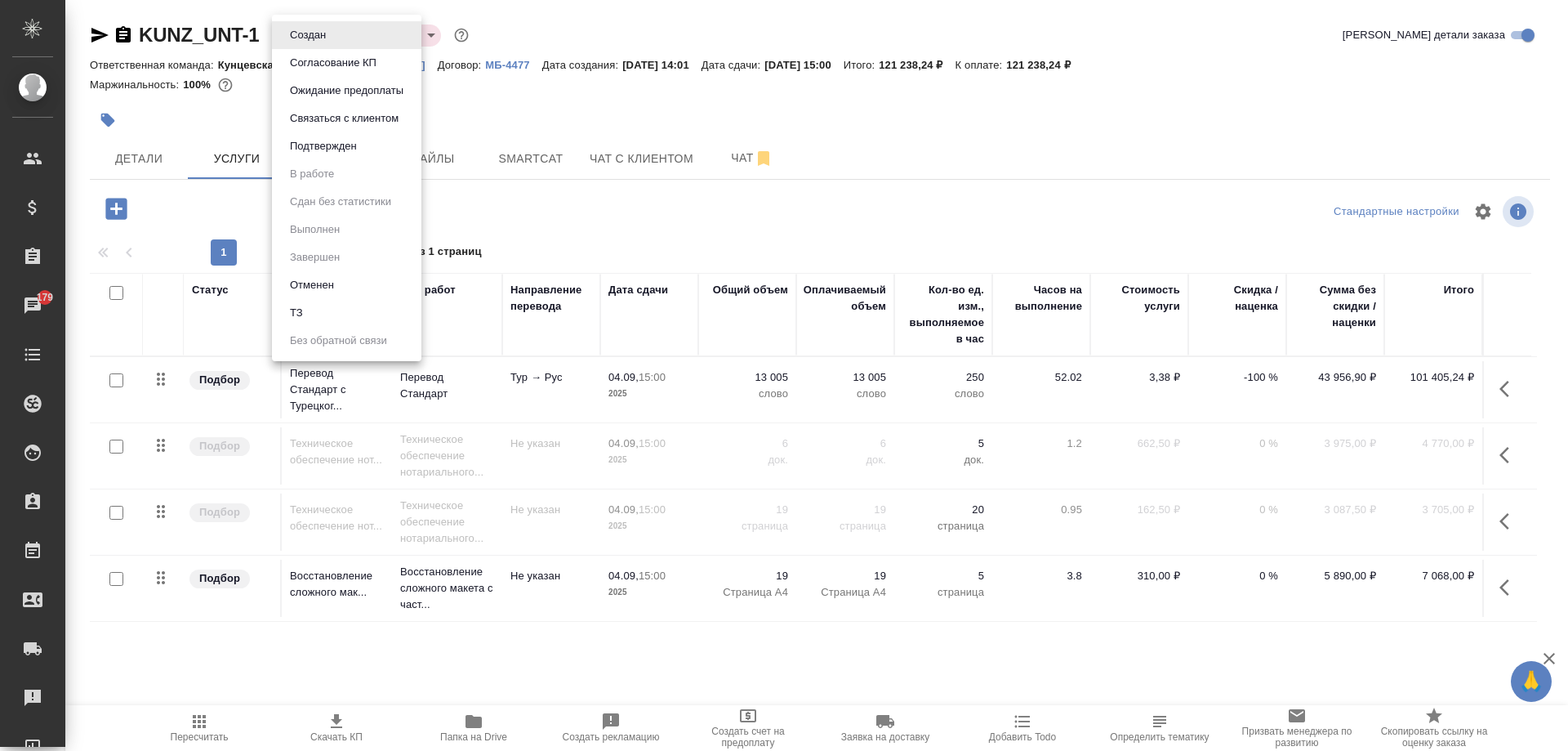
click at [322, 32] on body "🙏 .cls-1 fill:#fff; AWATERA [PERSON_NAME] Спецификации Заказы 179 Чаты Todo Про…" at bounding box center [784, 376] width 1568 height 751
click at [349, 61] on button "Согласование КП" at bounding box center [333, 63] width 96 height 18
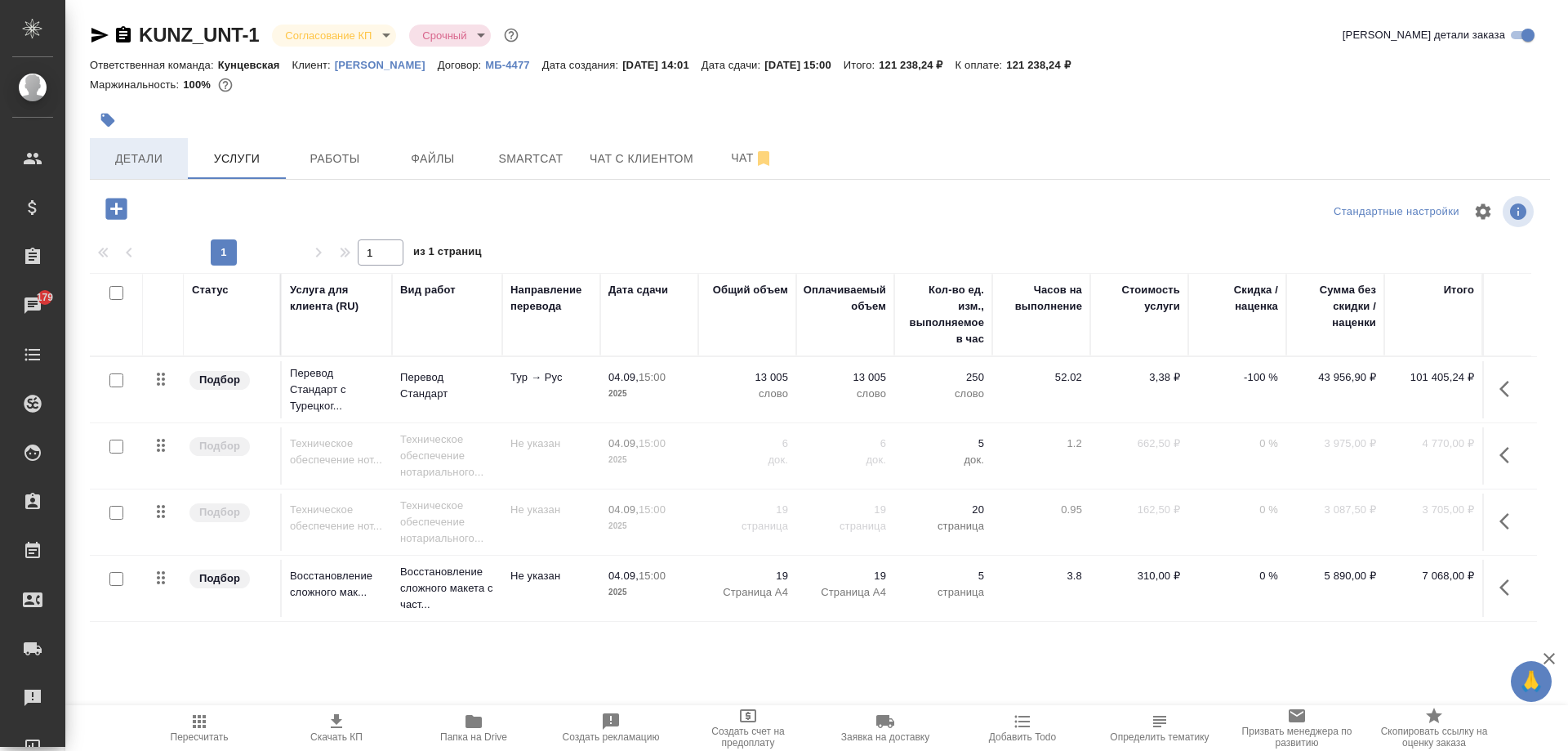
click at [139, 165] on span "Детали" at bounding box center [139, 158] width 79 height 20
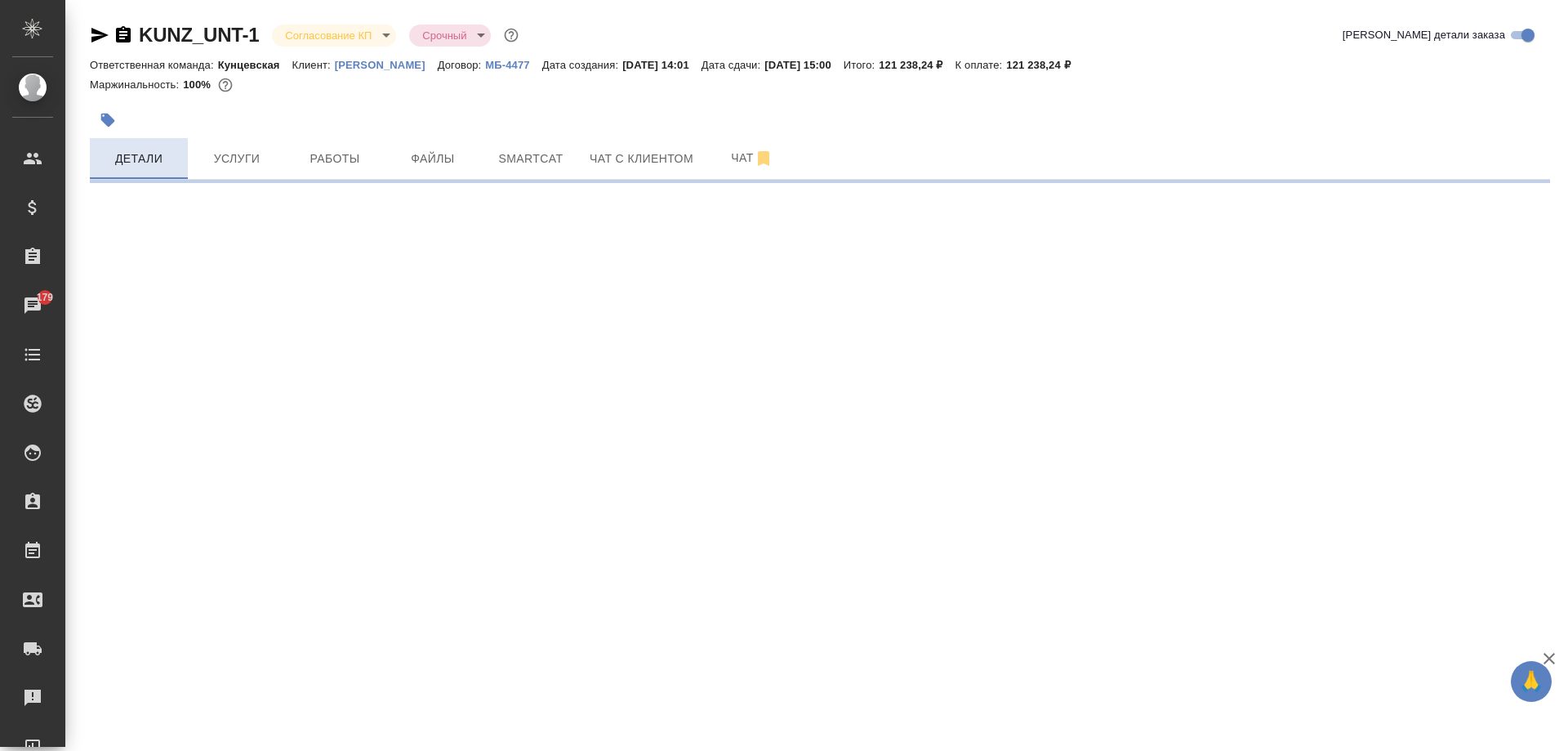
select select "RU"
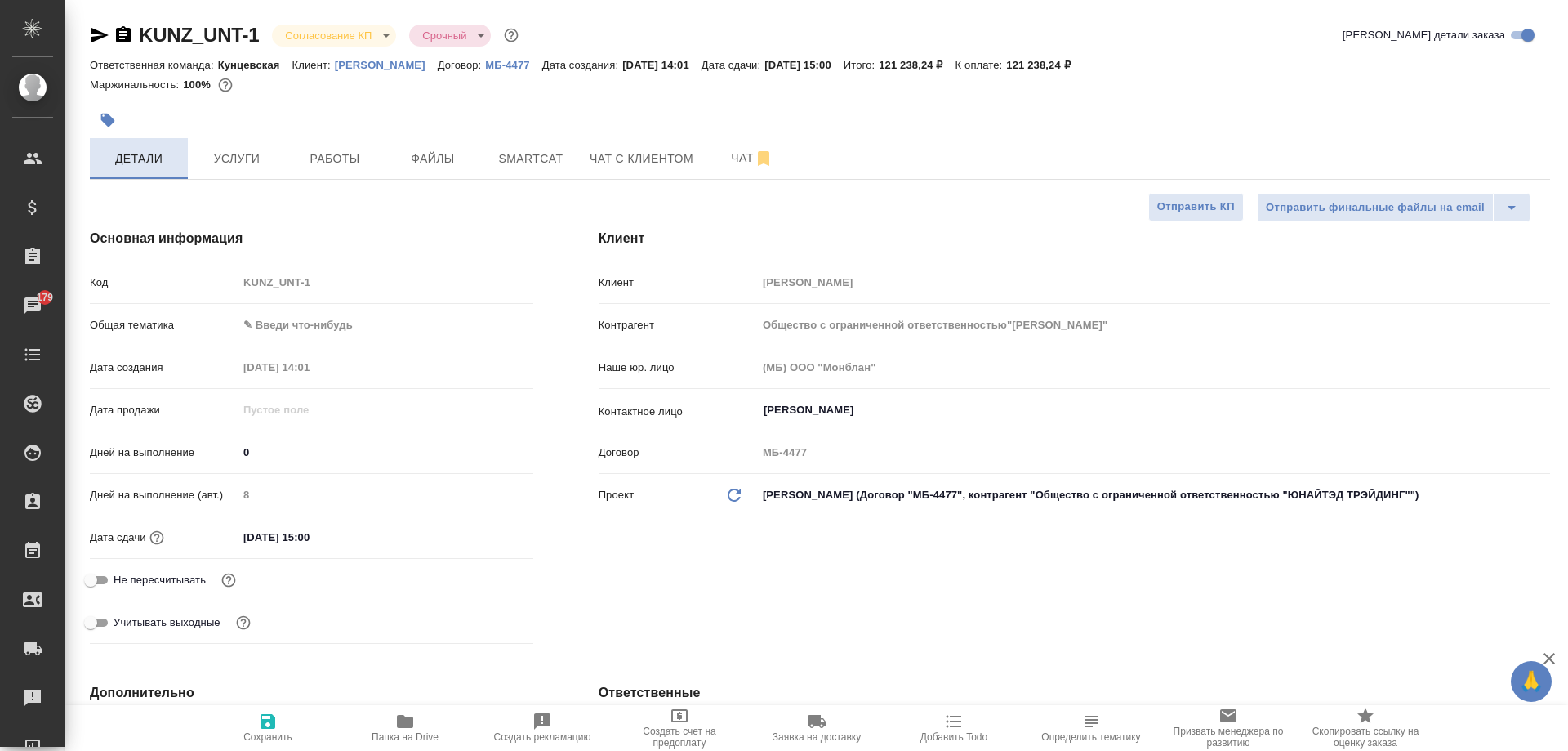
type textarea "x"
type input "Общество с ограниченной ответственностью"[PERSON_NAME]""
type textarea "x"
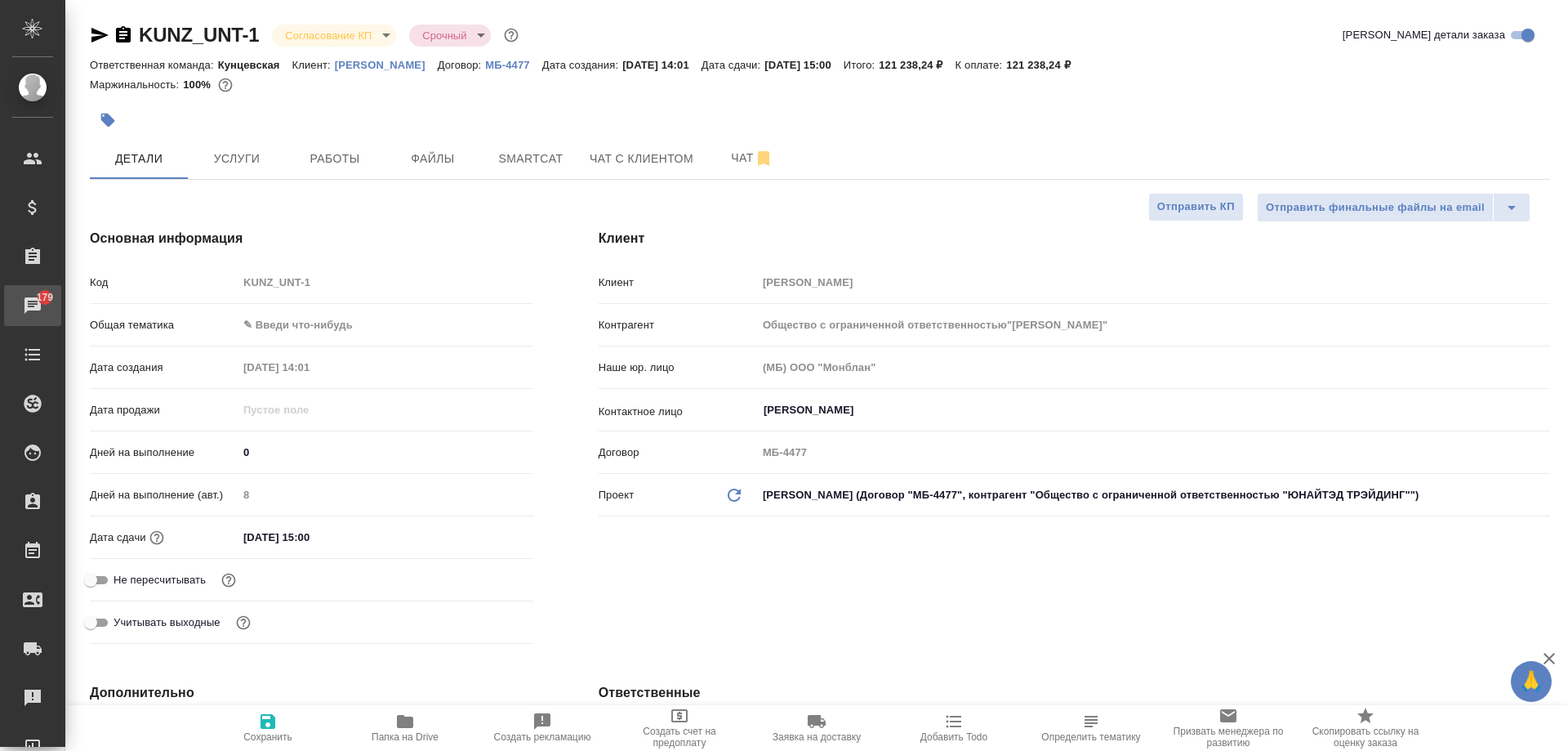
type textarea "x"
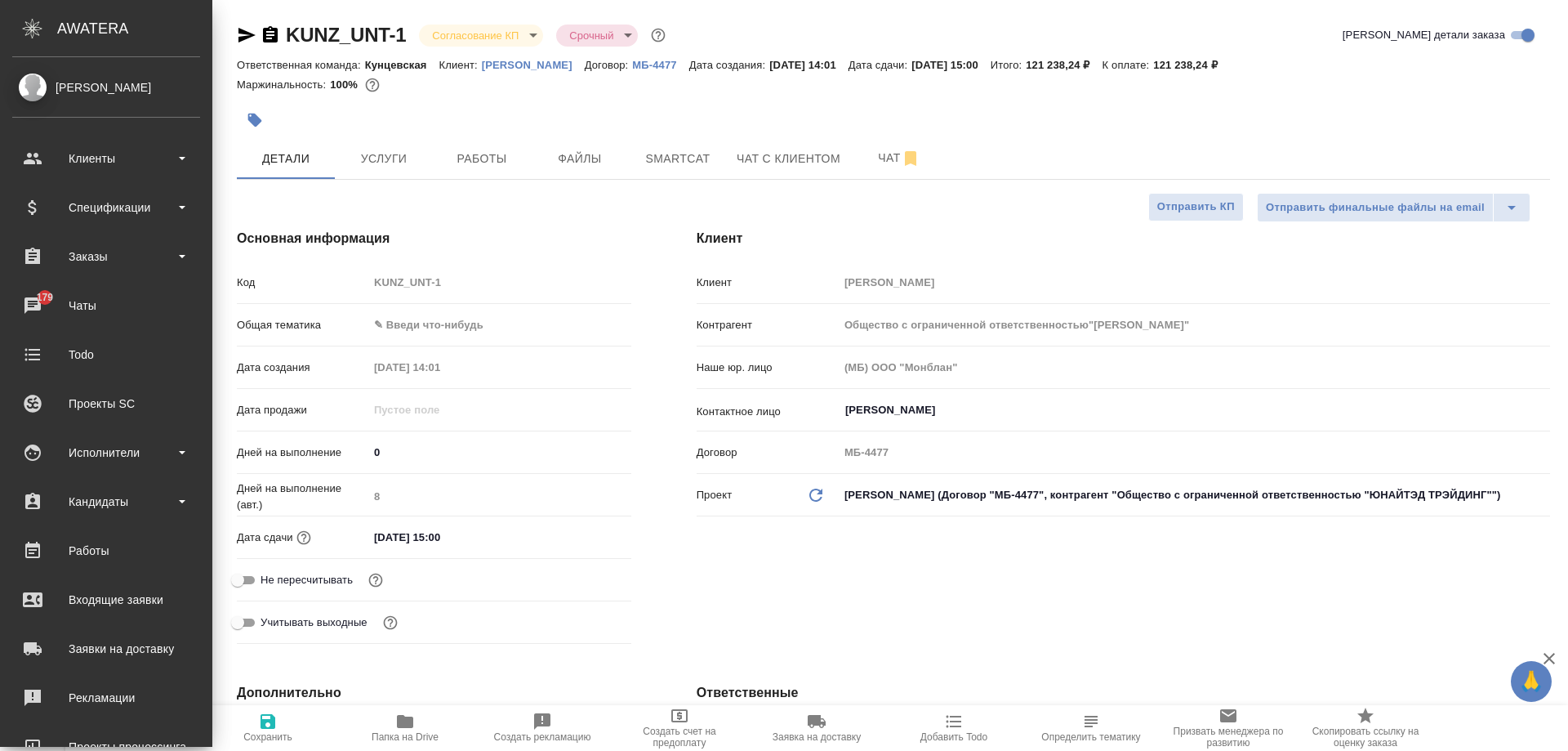
type input "Общество с ограниченной ответственностью"[PERSON_NAME]""
type textarea "x"
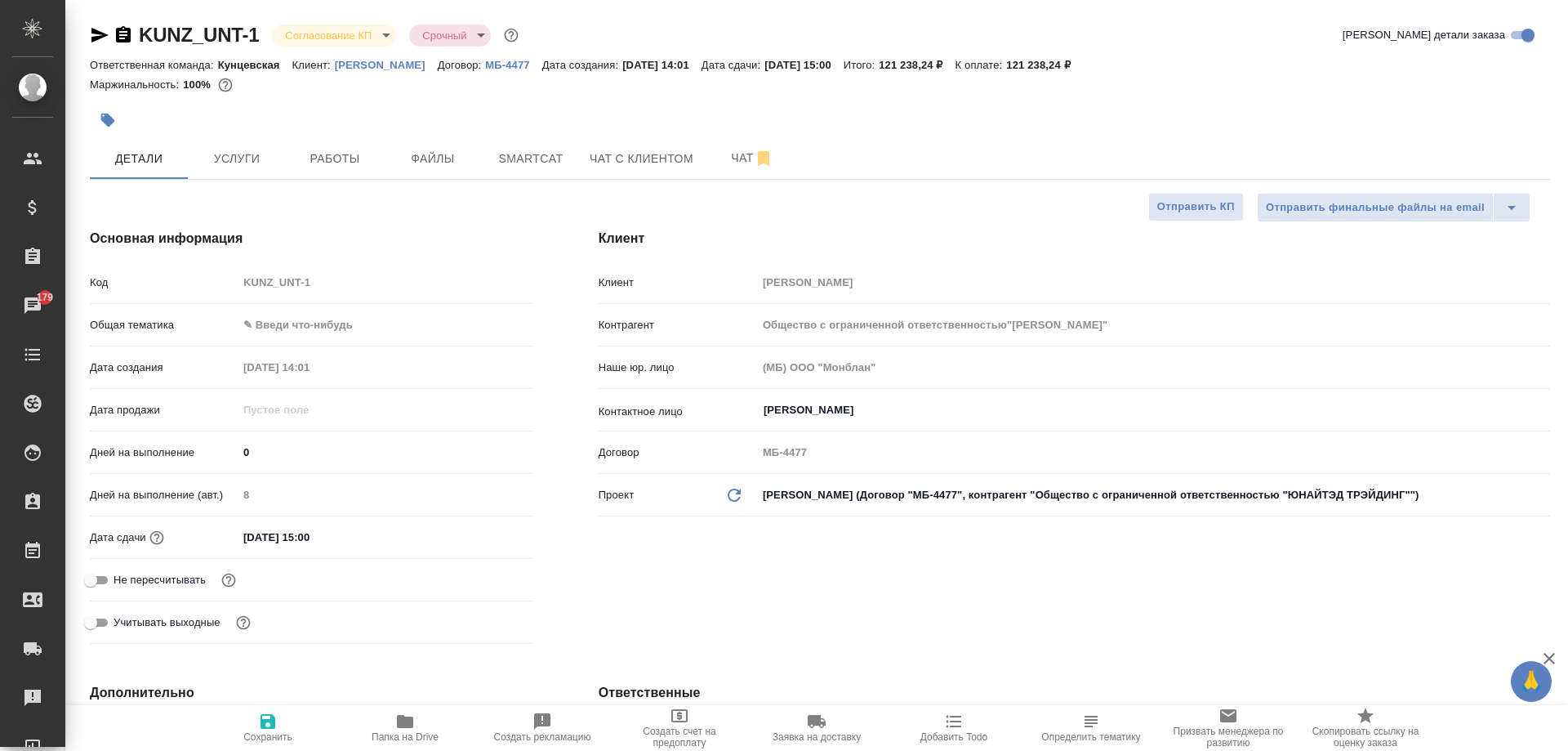
type input "Общество с ограниченной ответственностью"[PERSON_NAME]""
type textarea "x"
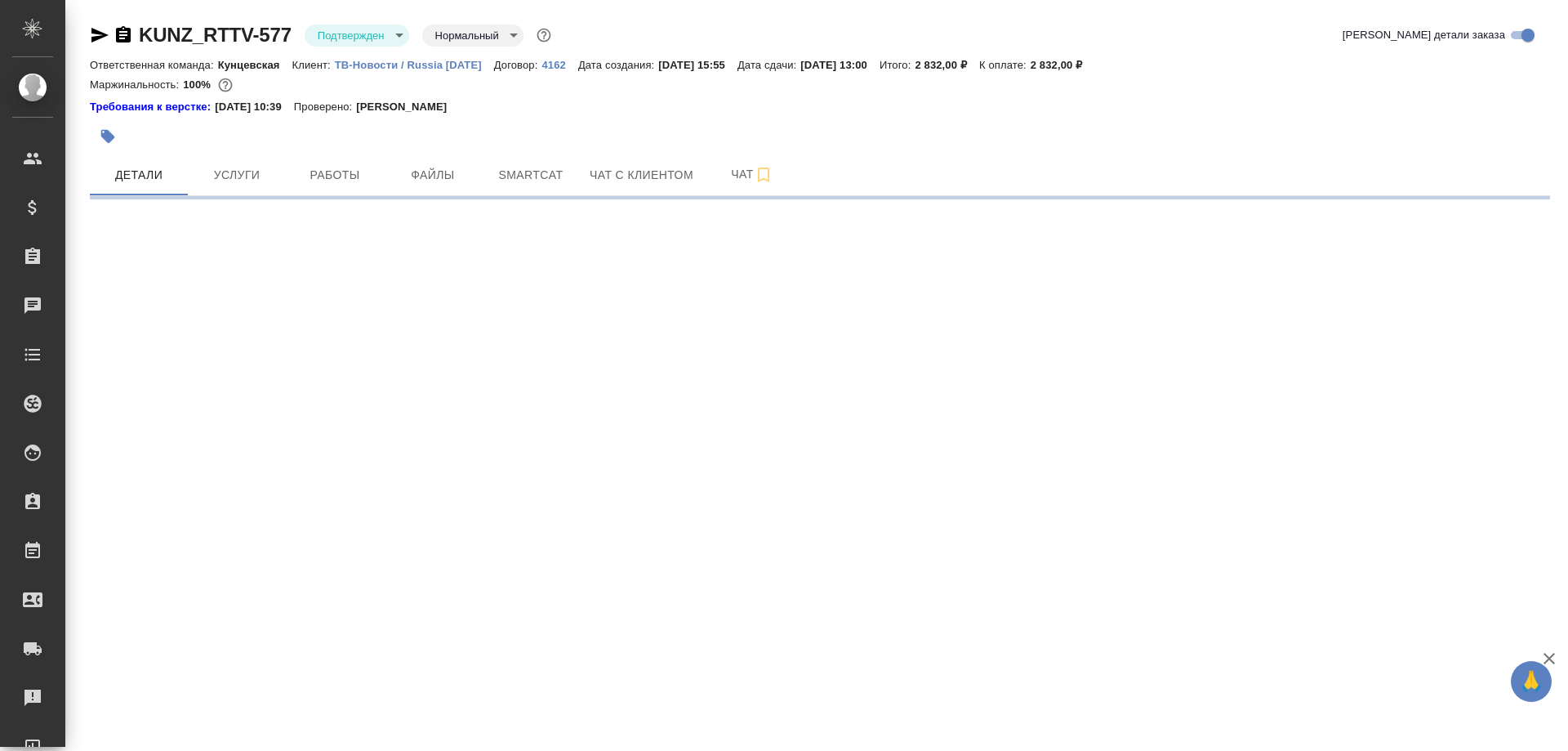
select select "RU"
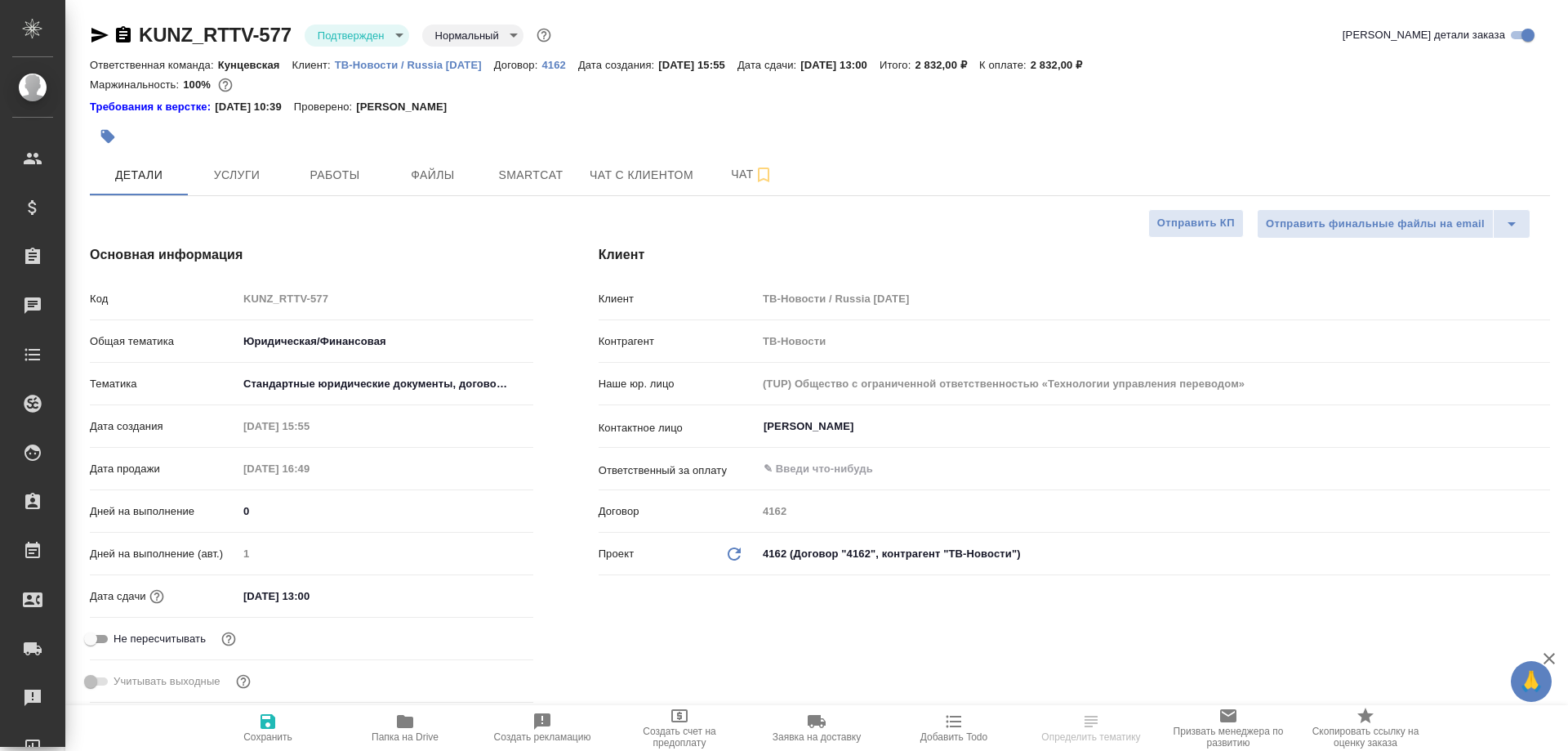
type textarea "x"
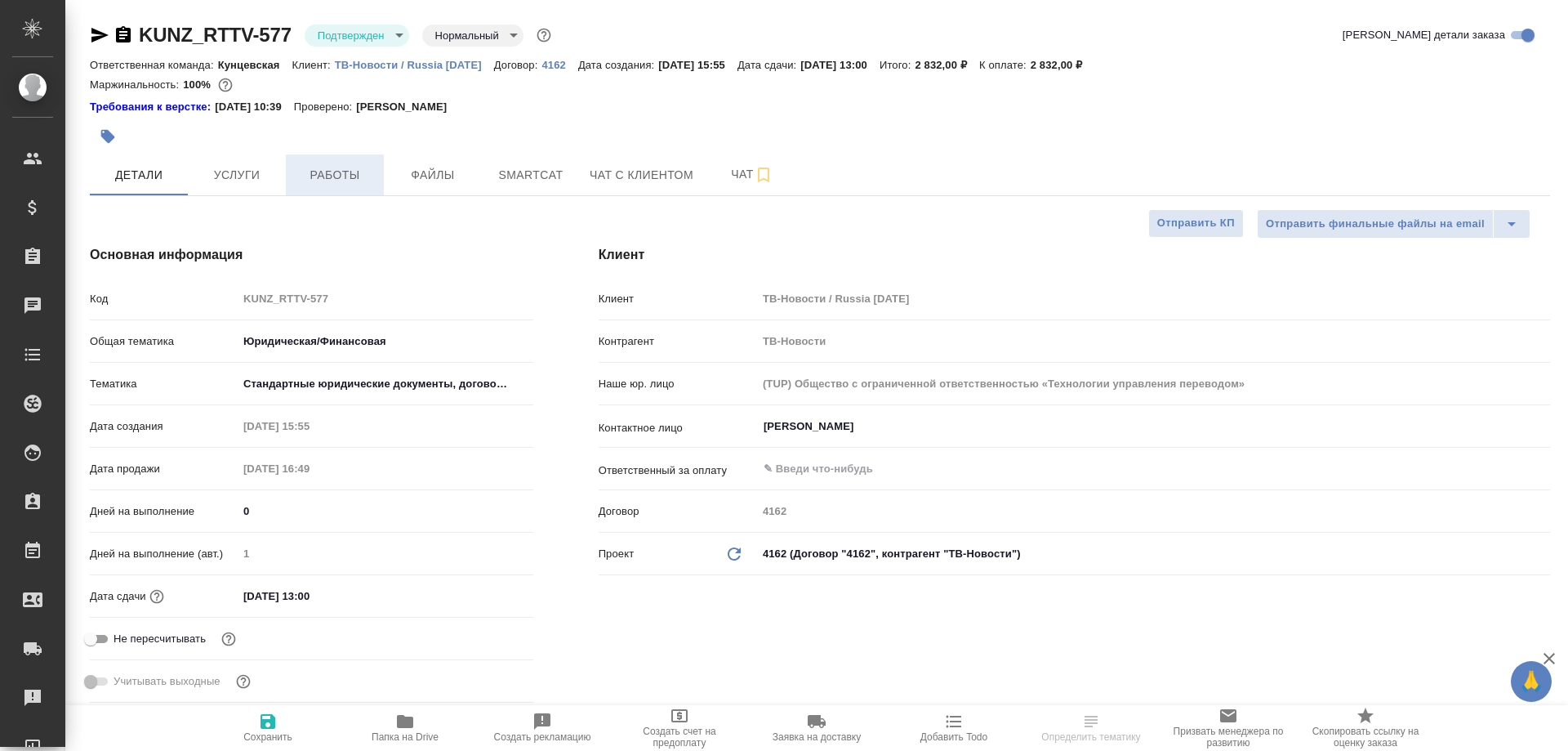
type textarea "x"
click at [336, 170] on span "Работы" at bounding box center [335, 175] width 79 height 20
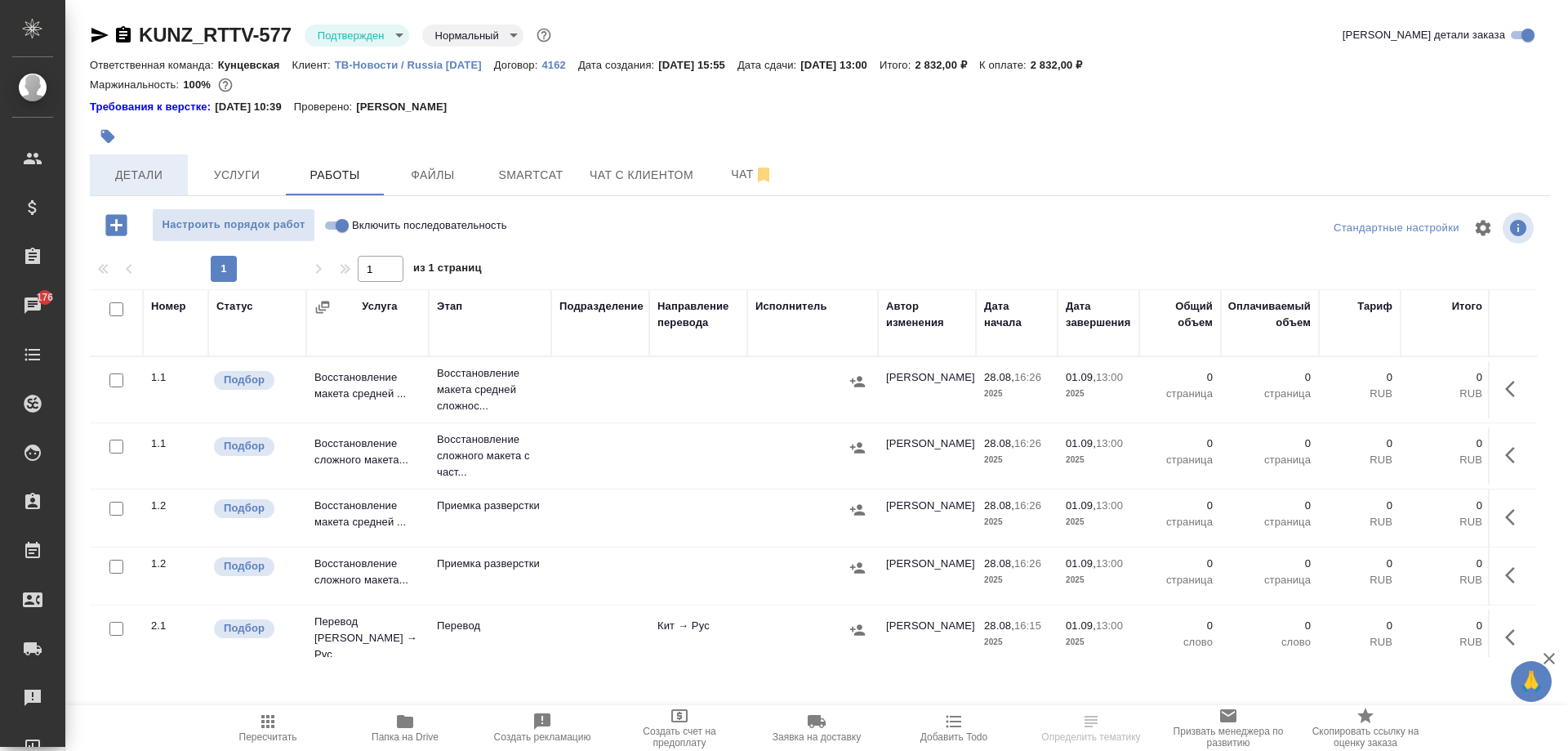
click at [144, 174] on span "Детали" at bounding box center [139, 175] width 79 height 20
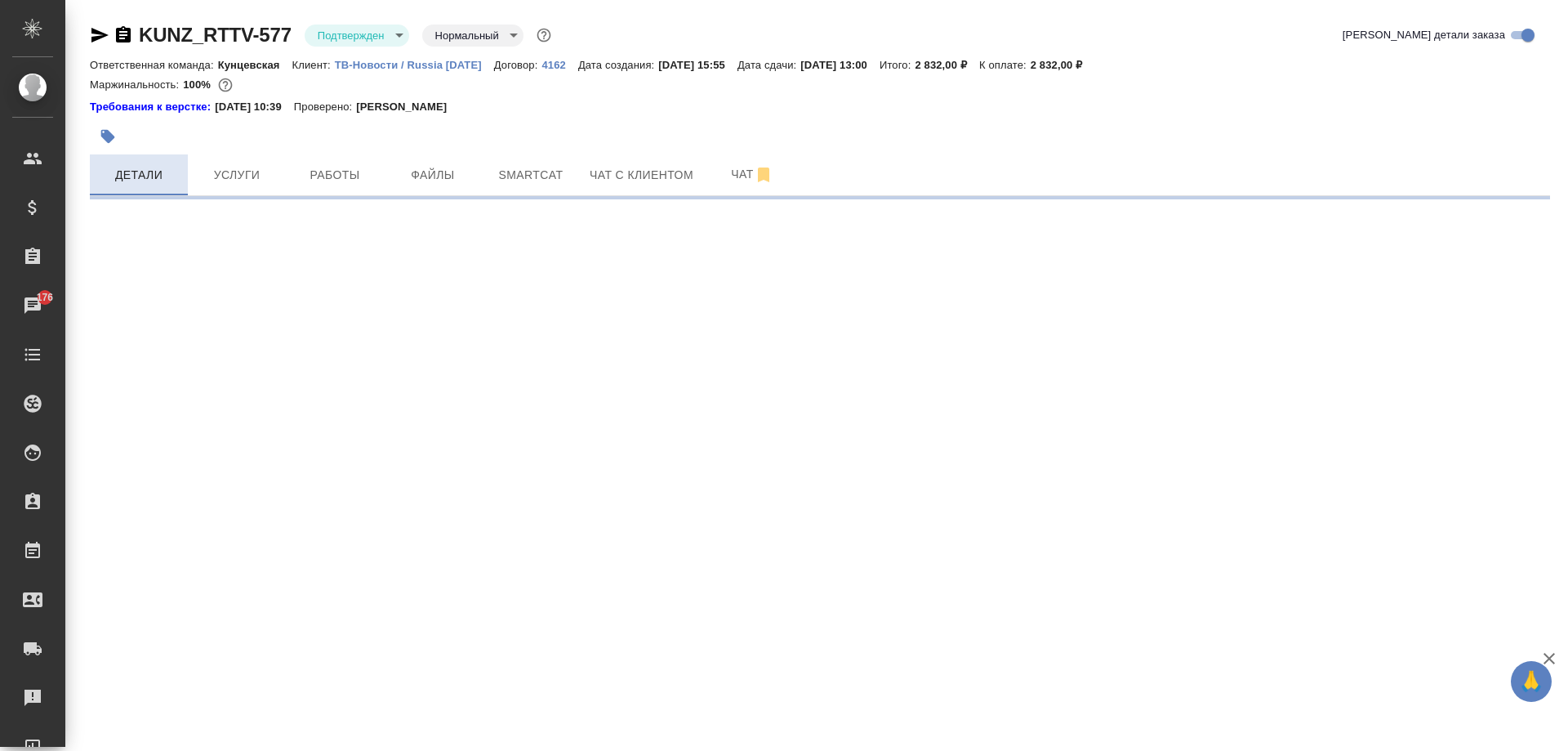
select select "RU"
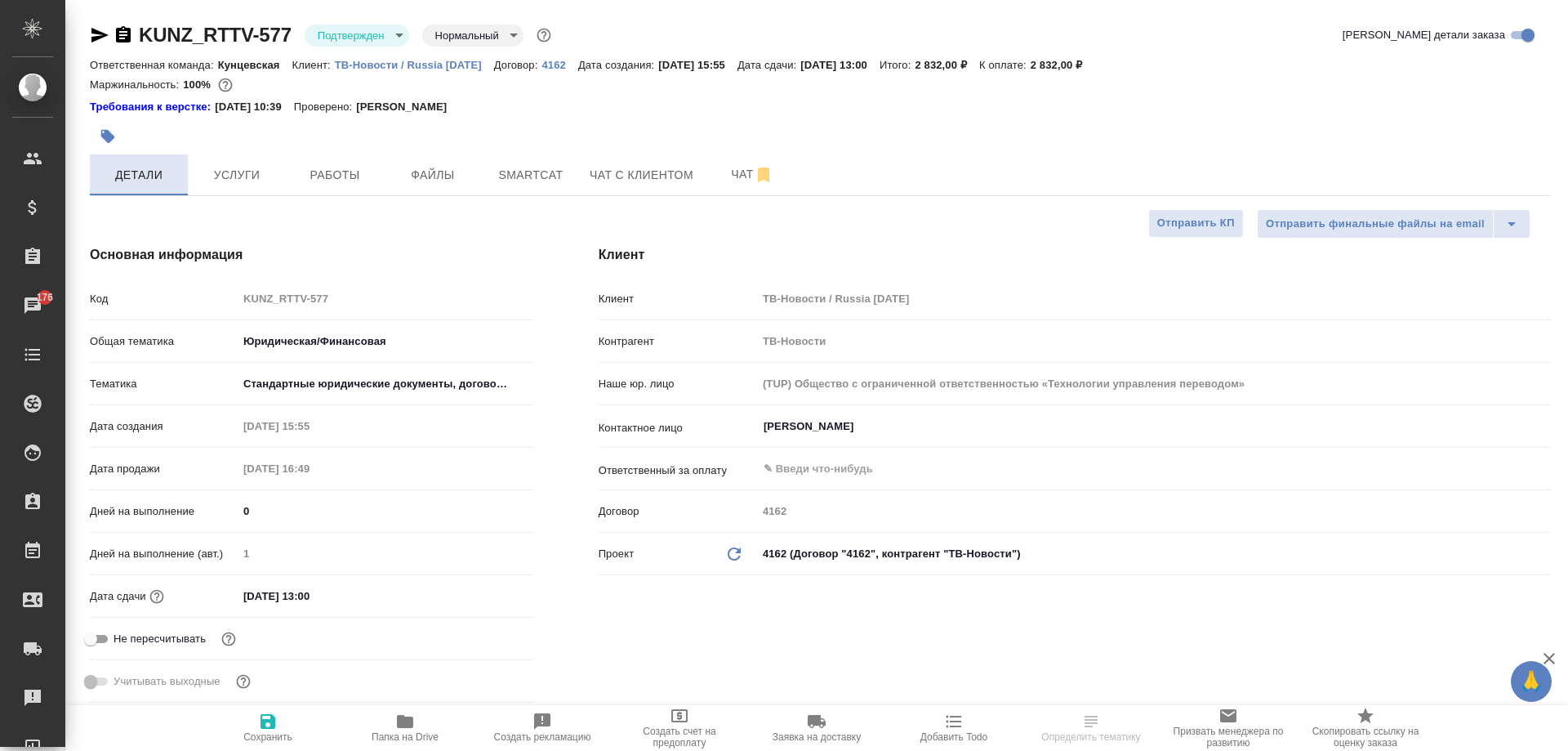
type textarea "x"
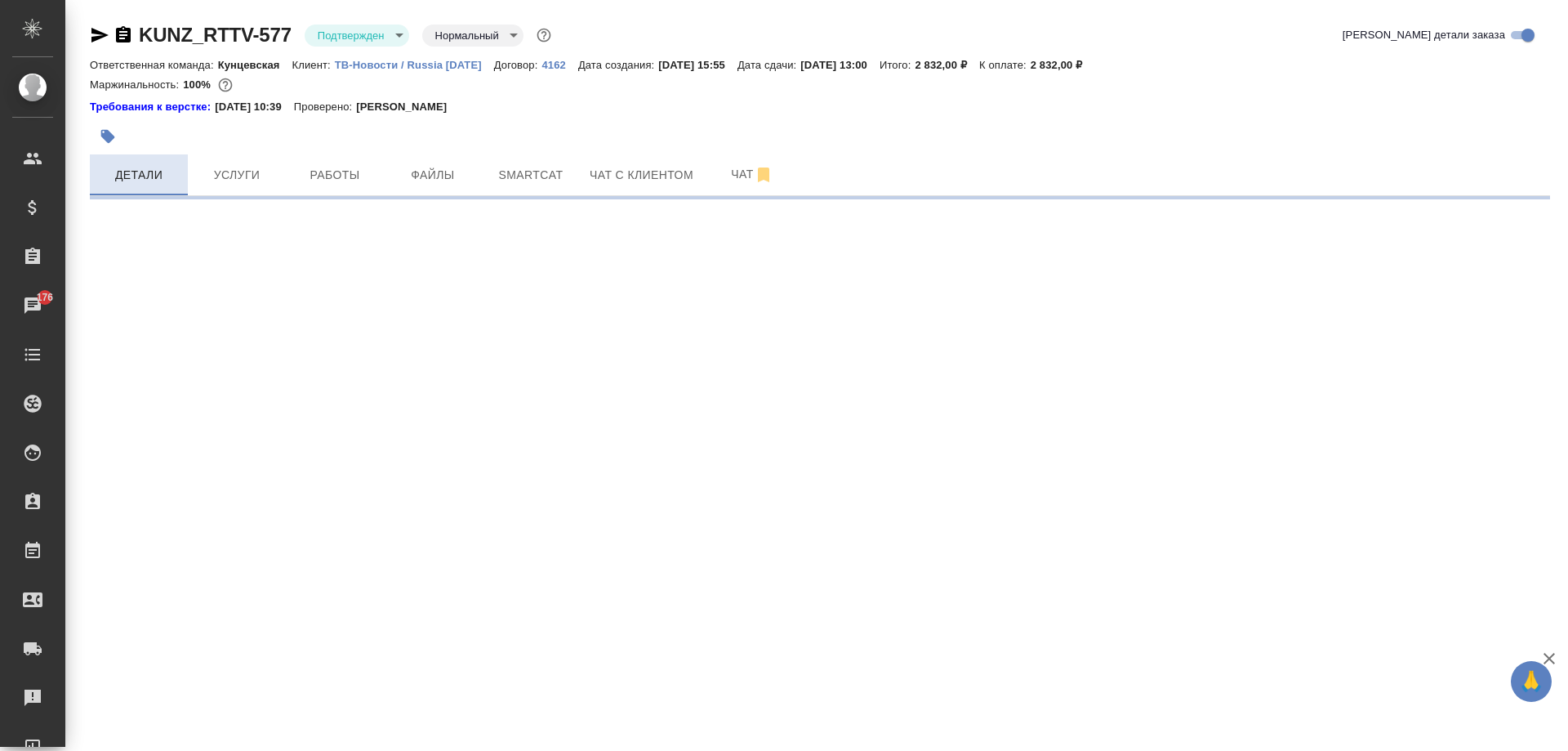
select select "RU"
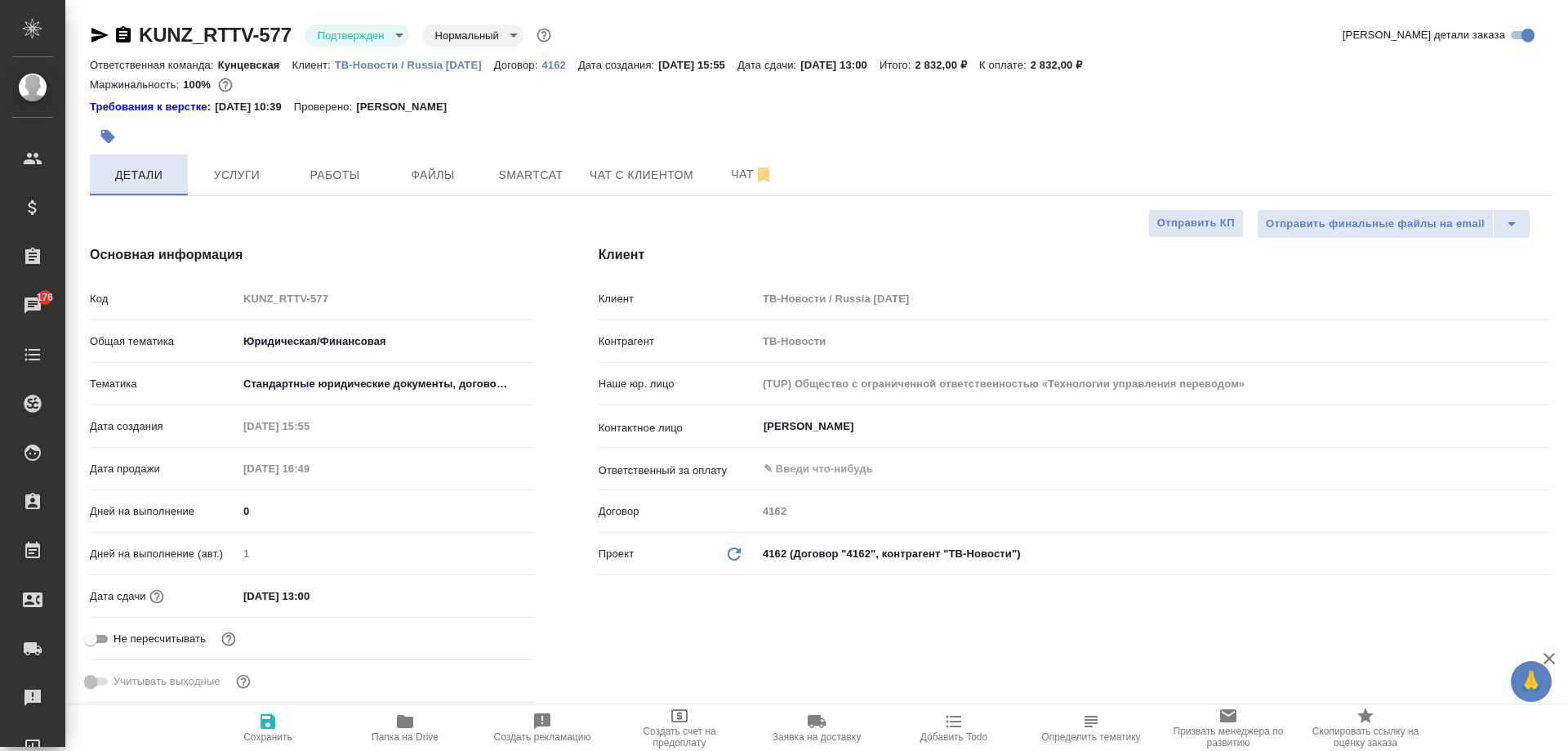
type textarea "x"
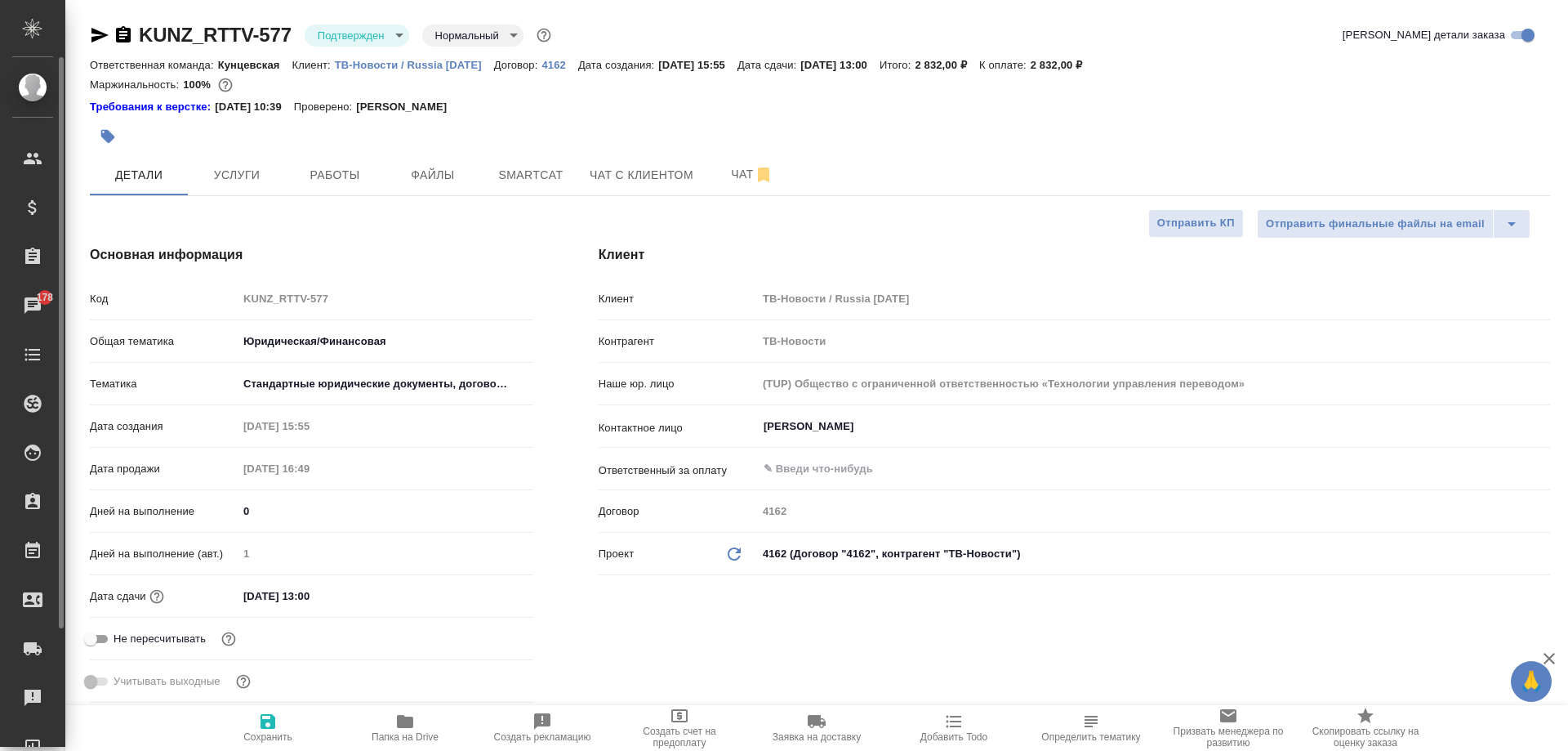
type textarea "x"
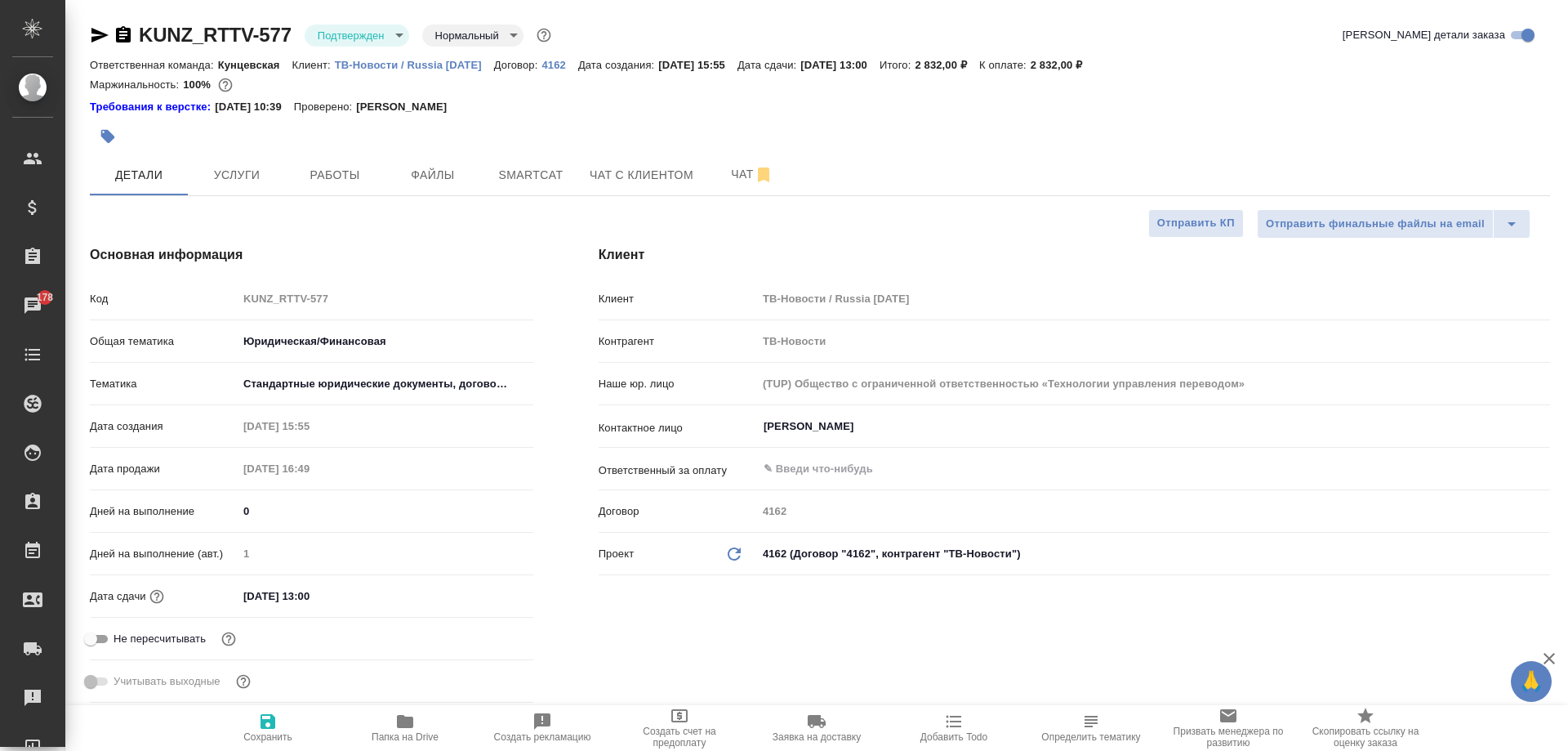
type textarea "x"
click at [326, 189] on button "Работы" at bounding box center [335, 174] width 98 height 41
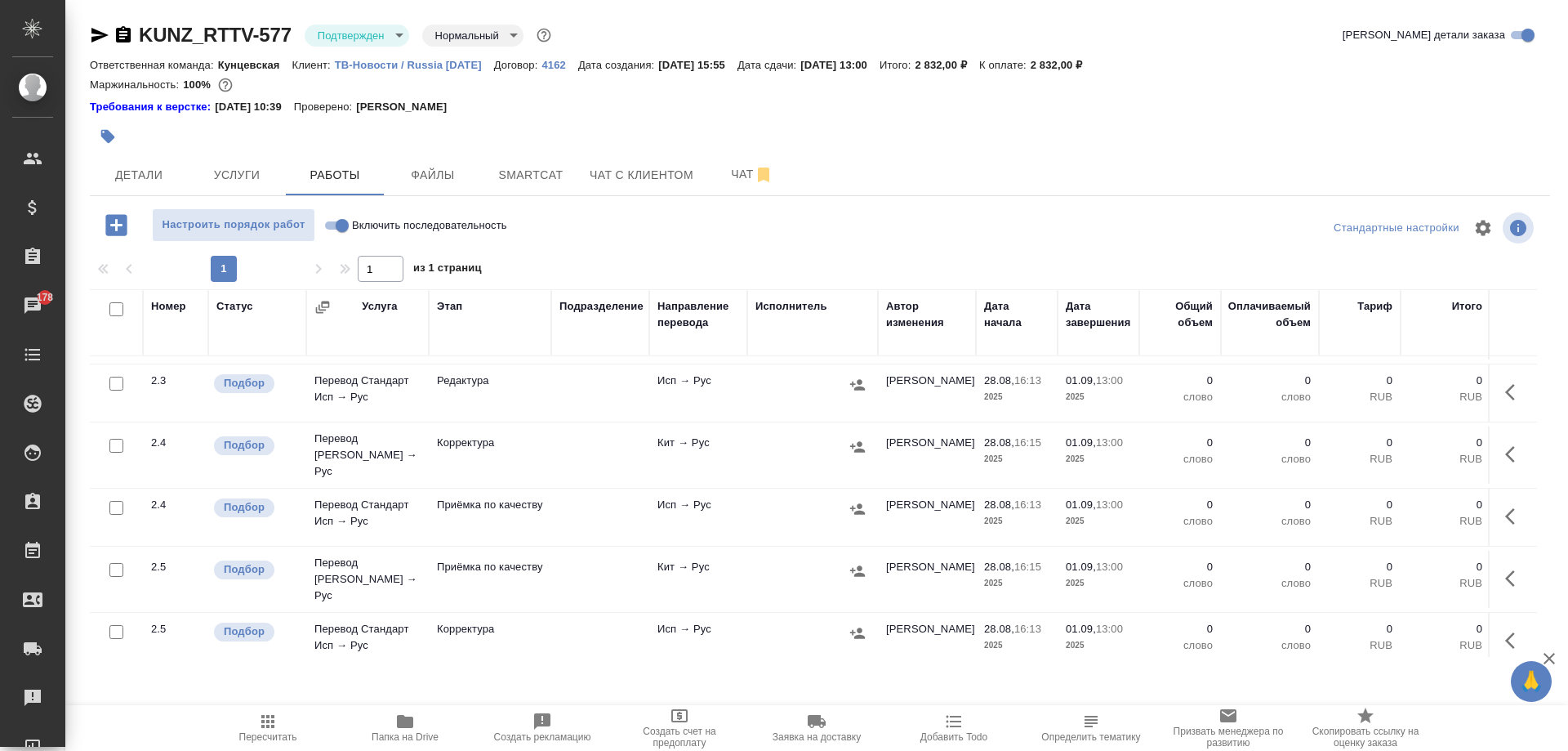
scroll to position [572, 0]
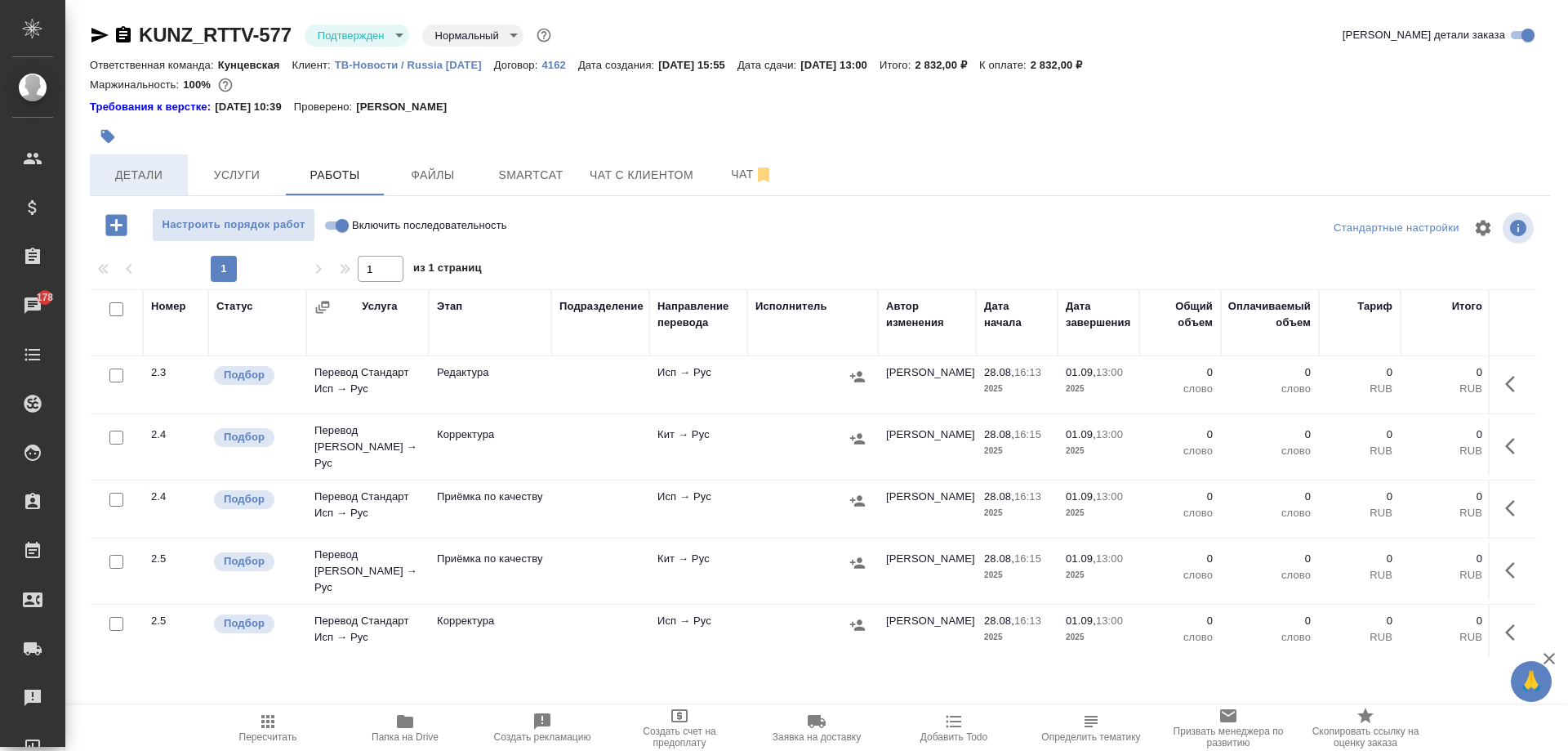
click at [118, 178] on span "Детали" at bounding box center [139, 175] width 79 height 20
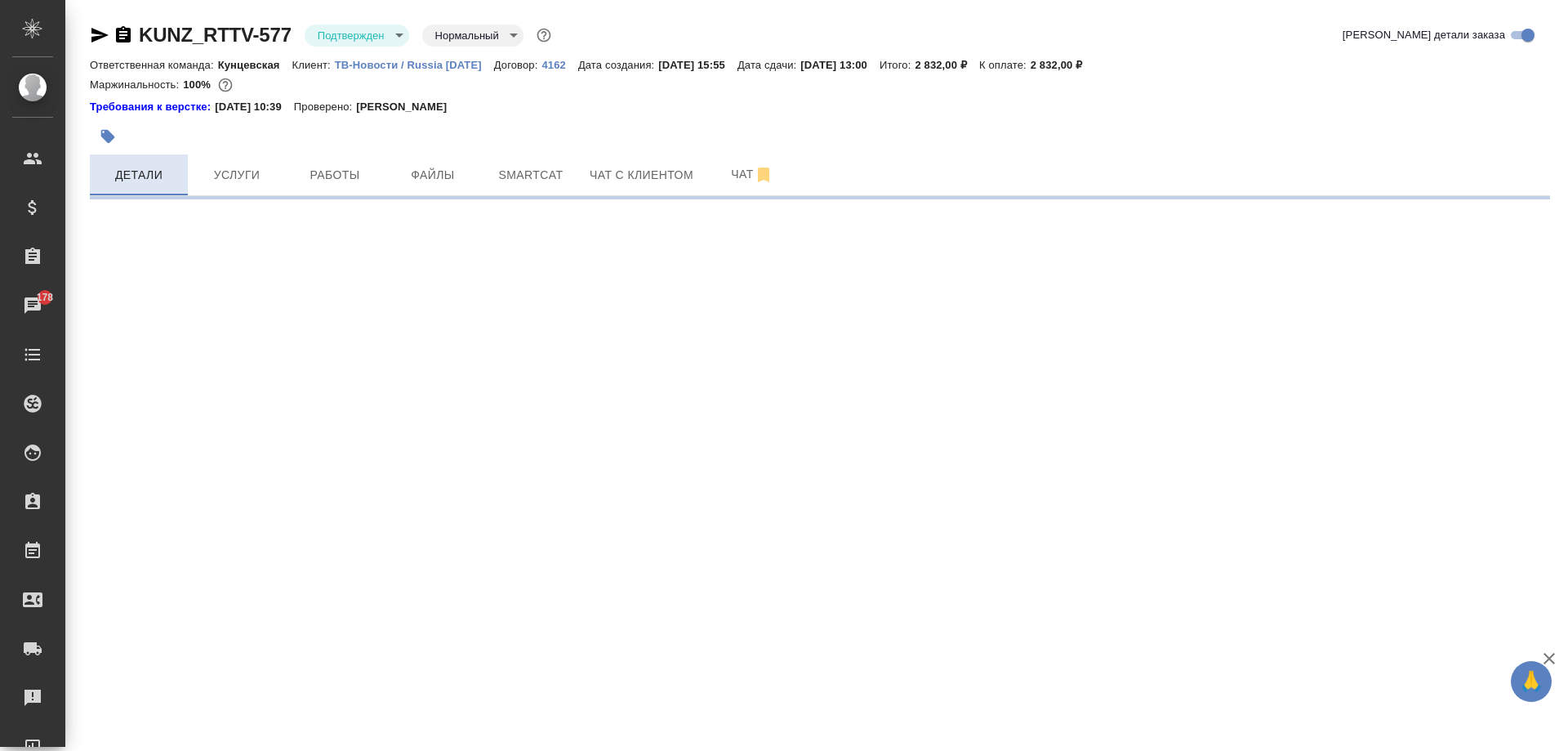
select select "RU"
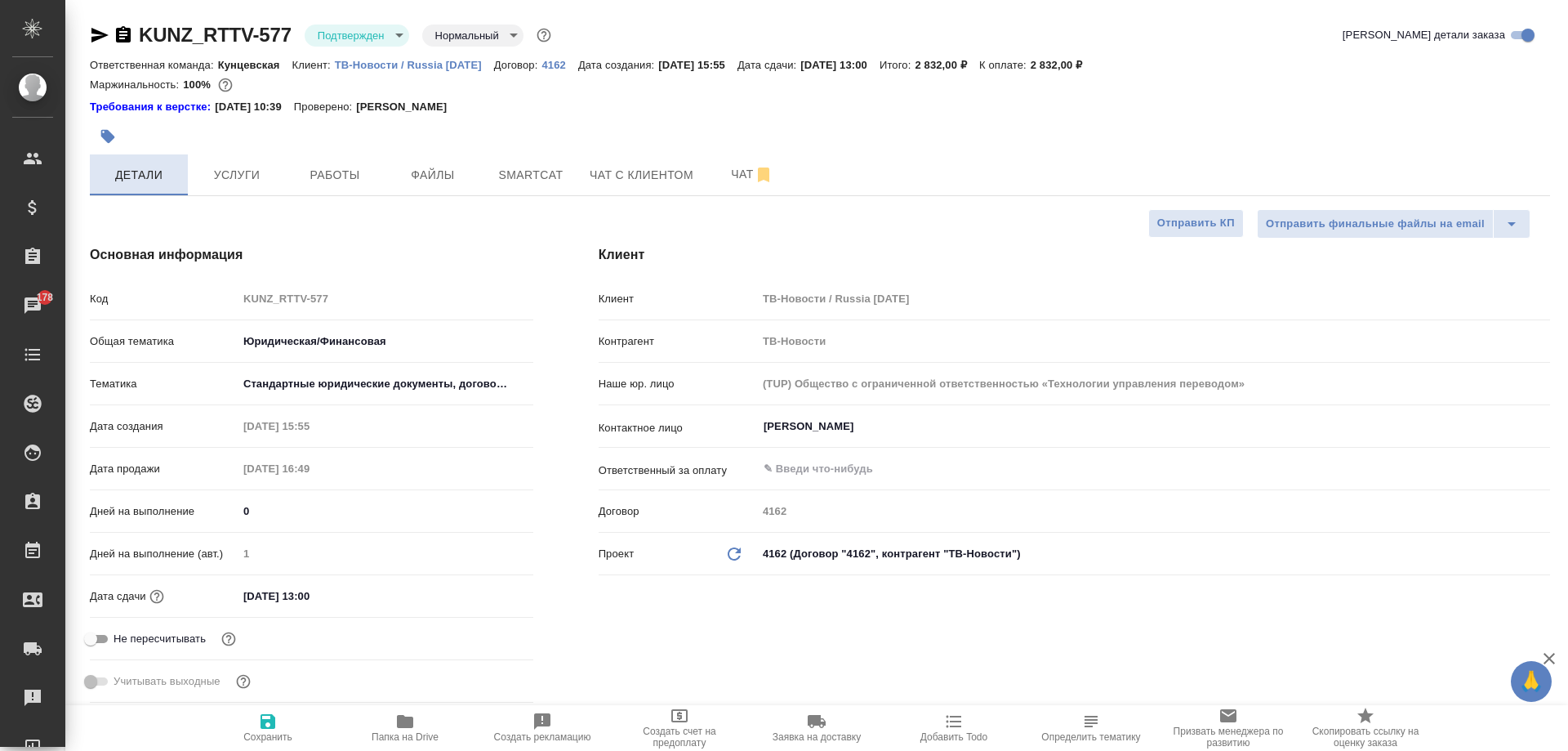
type textarea "x"
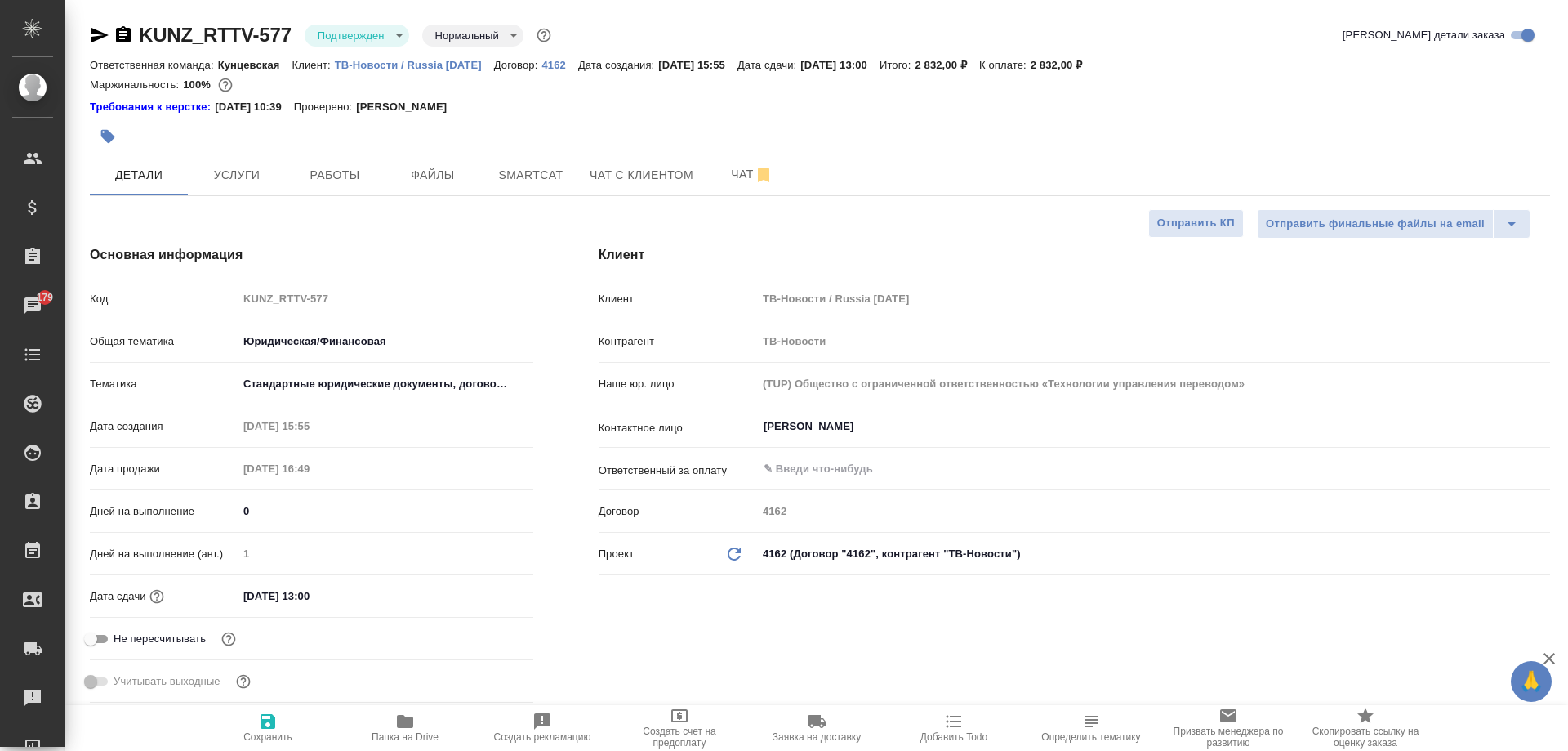
type textarea "x"
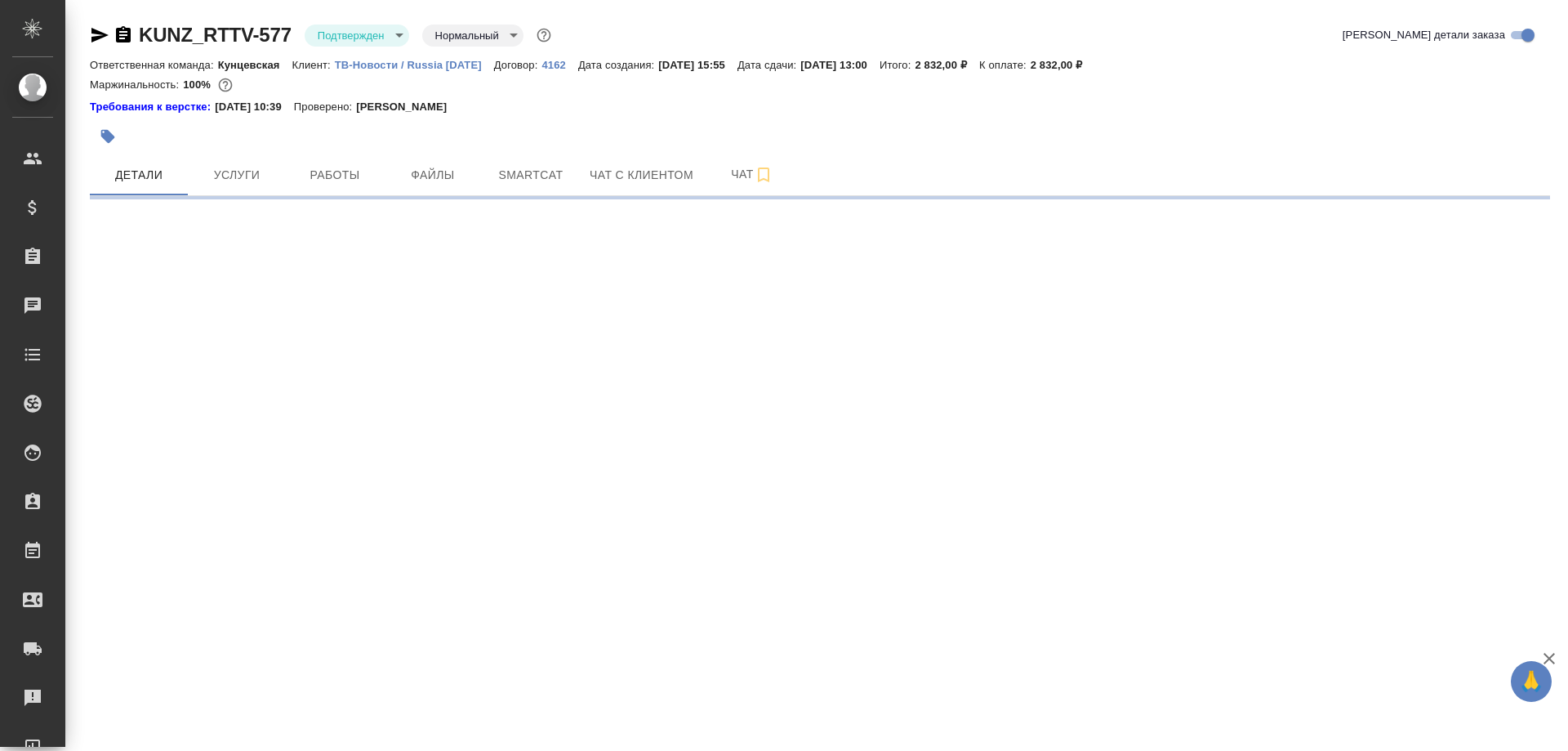
select select "RU"
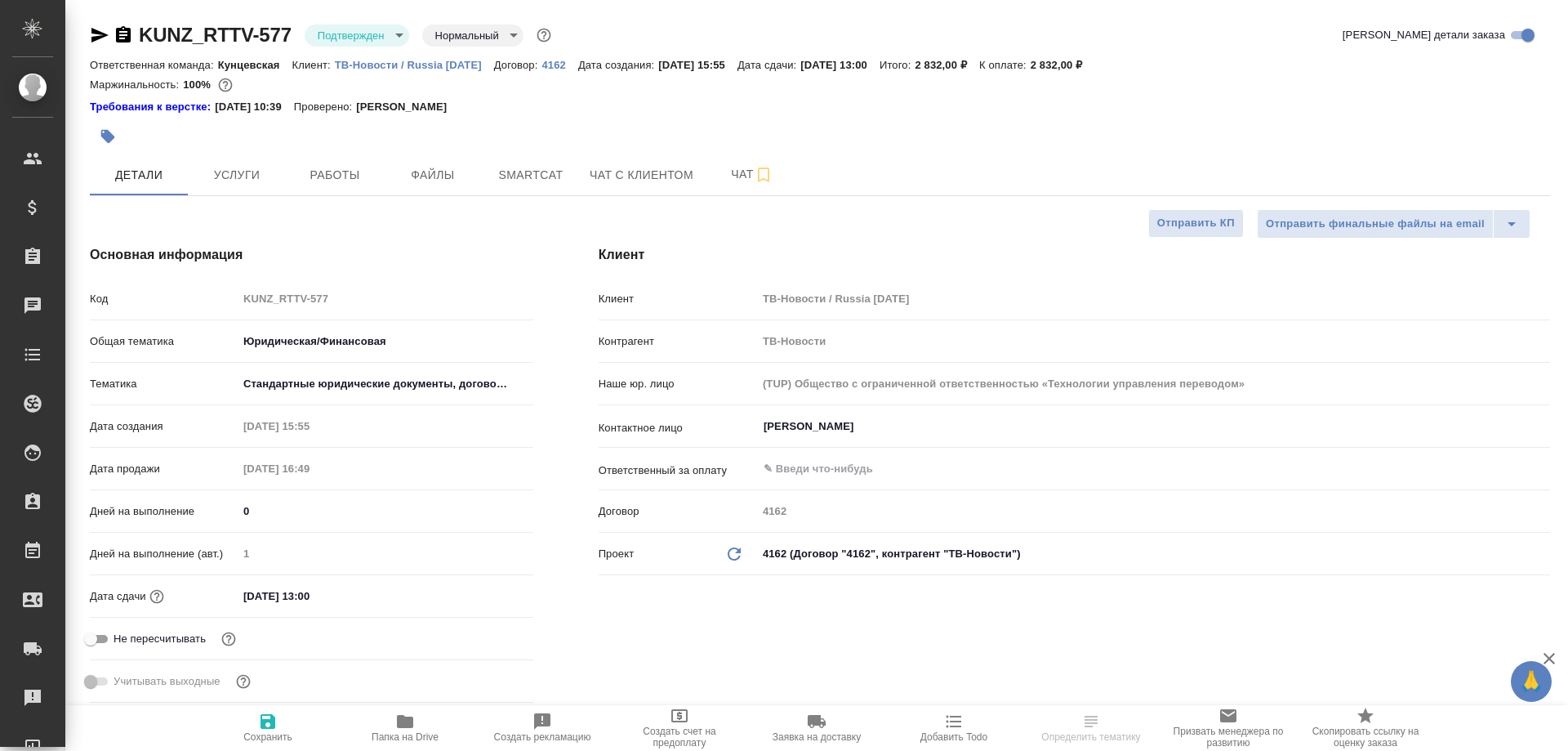
type textarea "x"
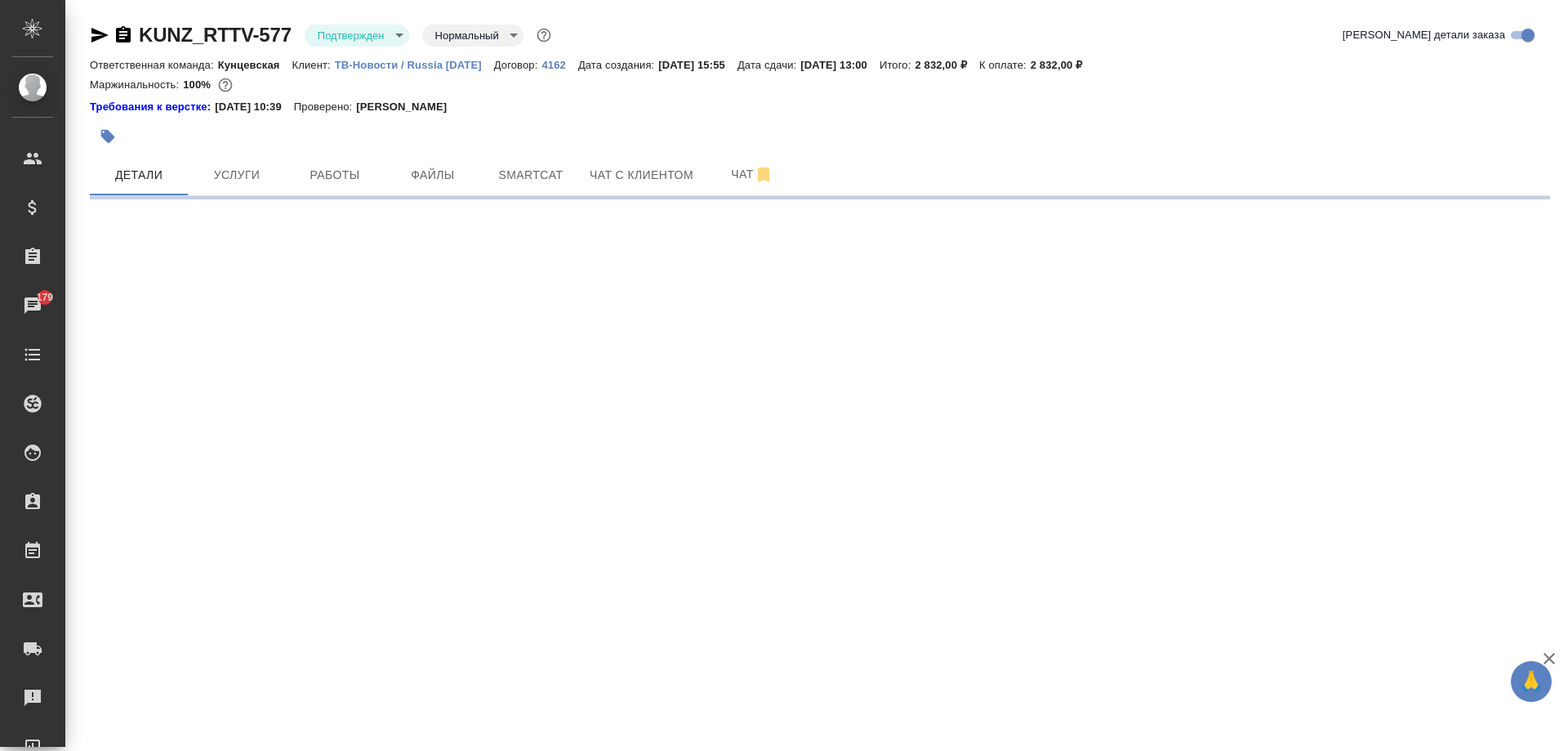
select select "RU"
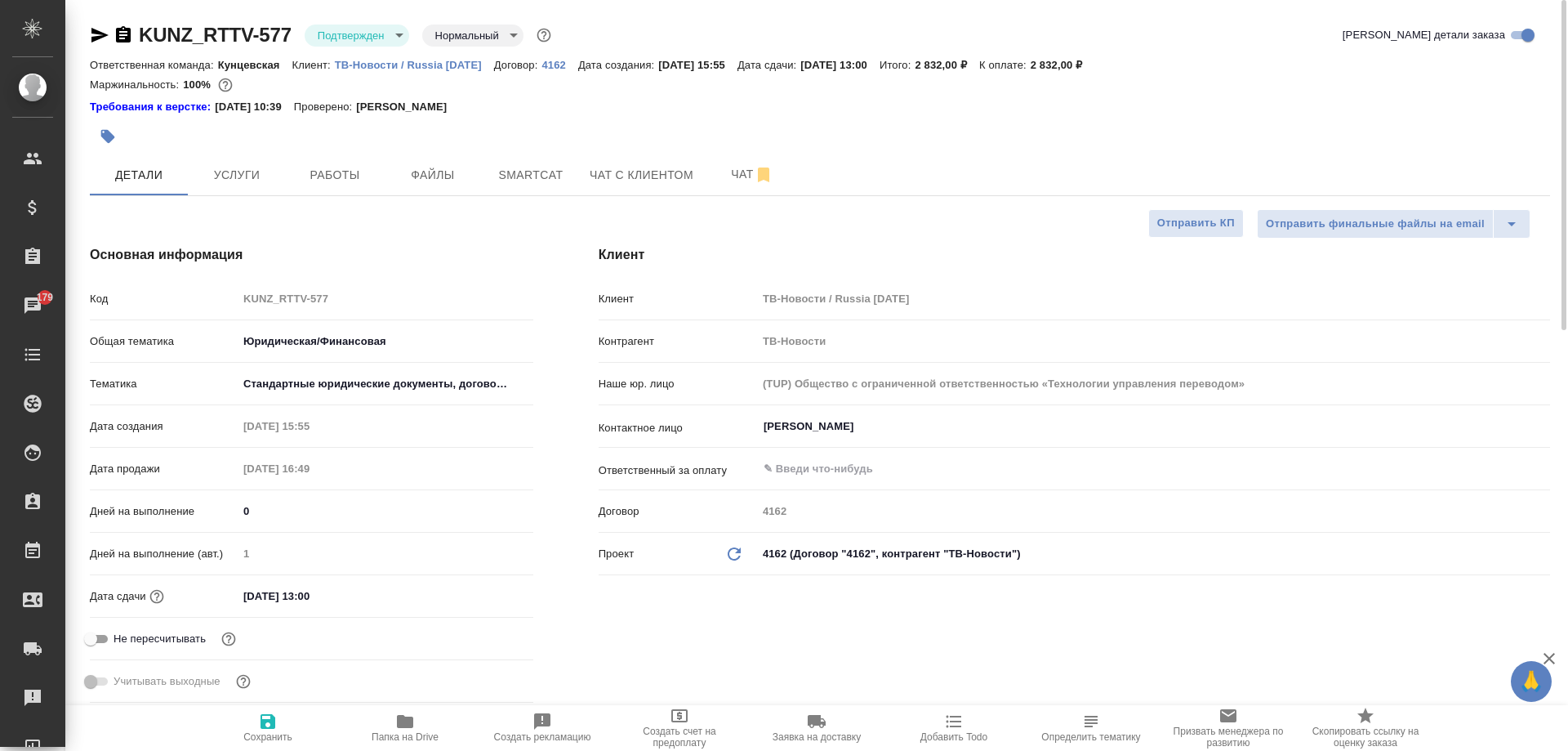
type textarea "x"
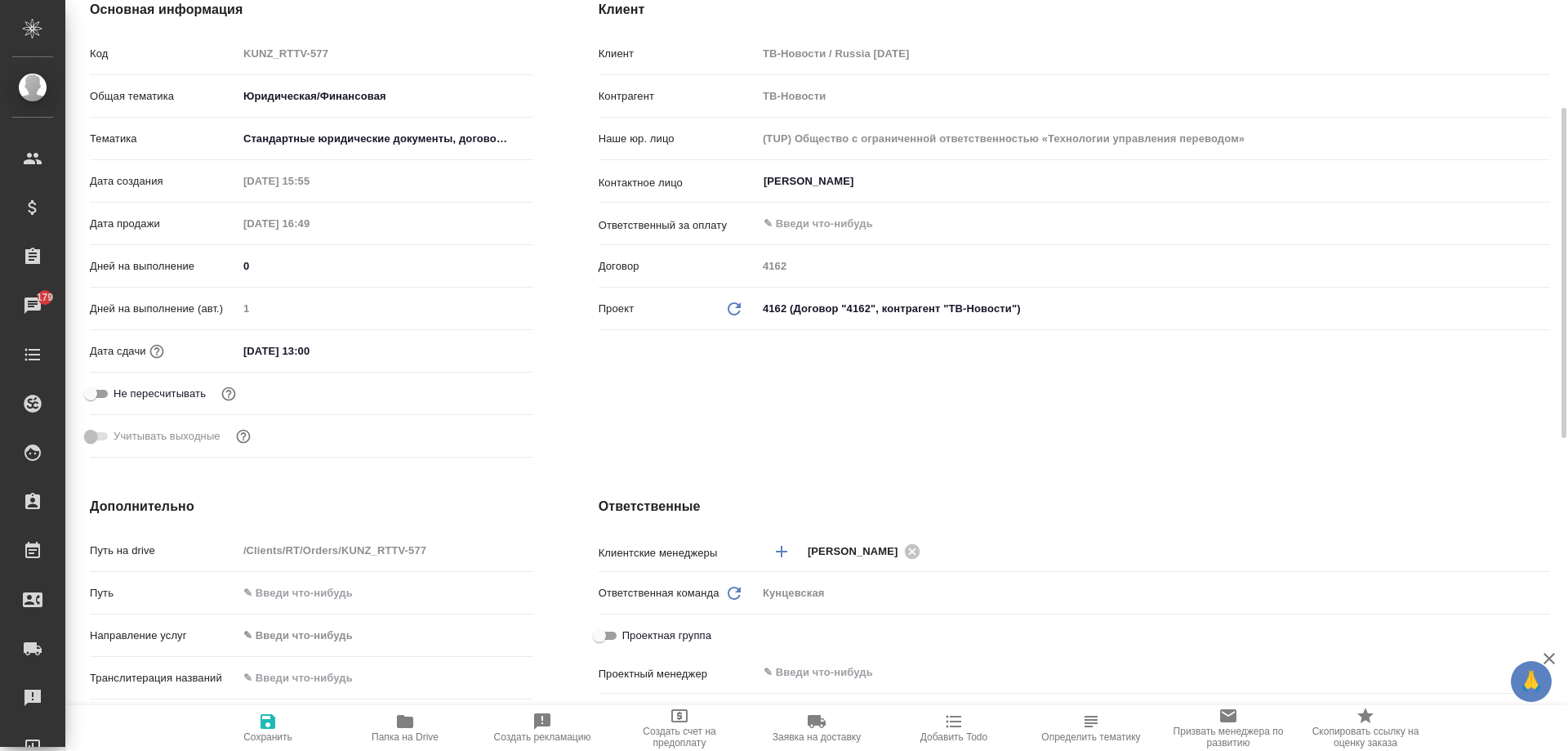
scroll to position [409, 0]
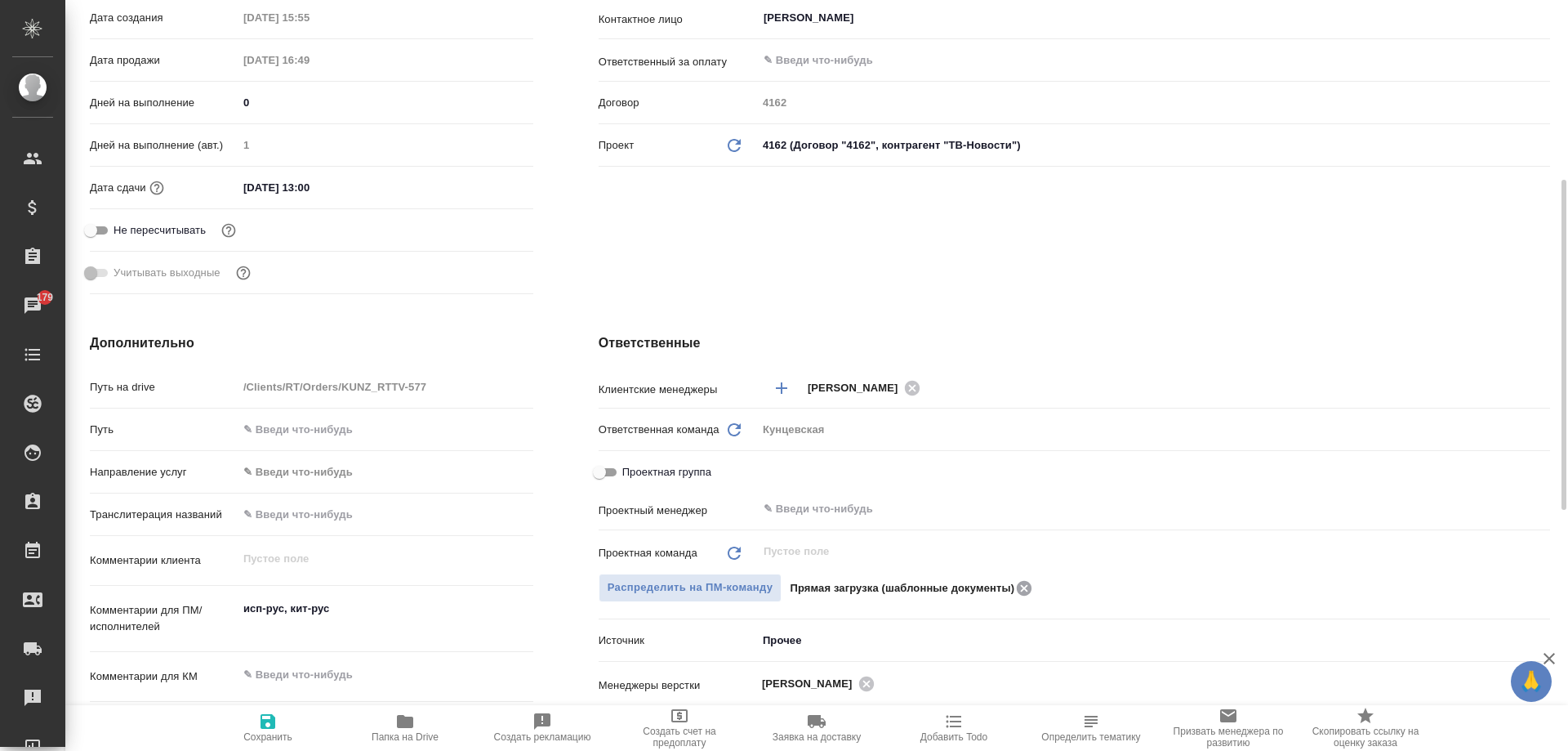
click at [1023, 584] on icon at bounding box center [1024, 587] width 15 height 15
type textarea "x"
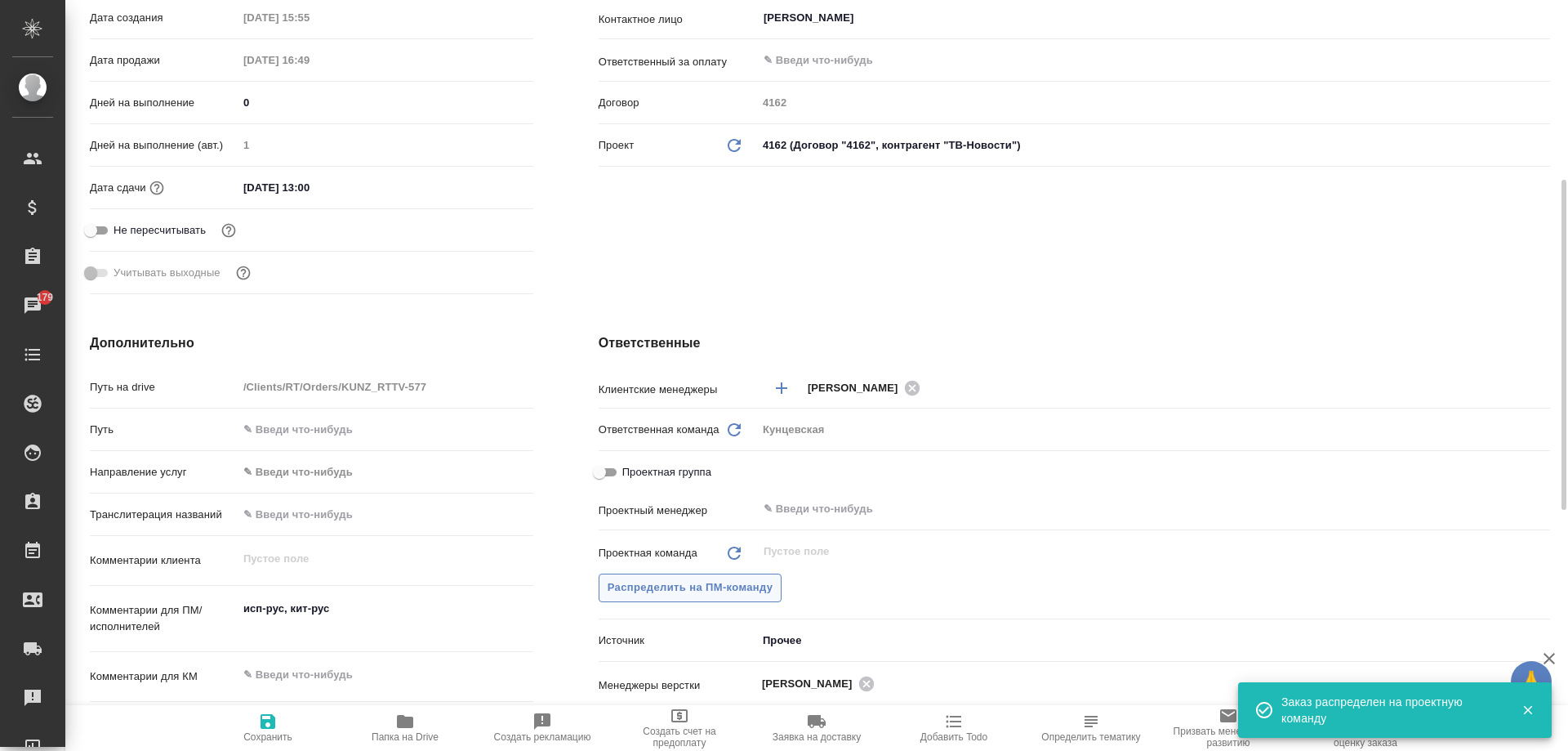
click at [695, 580] on span "Распределить на ПМ-команду" at bounding box center [690, 587] width 165 height 18
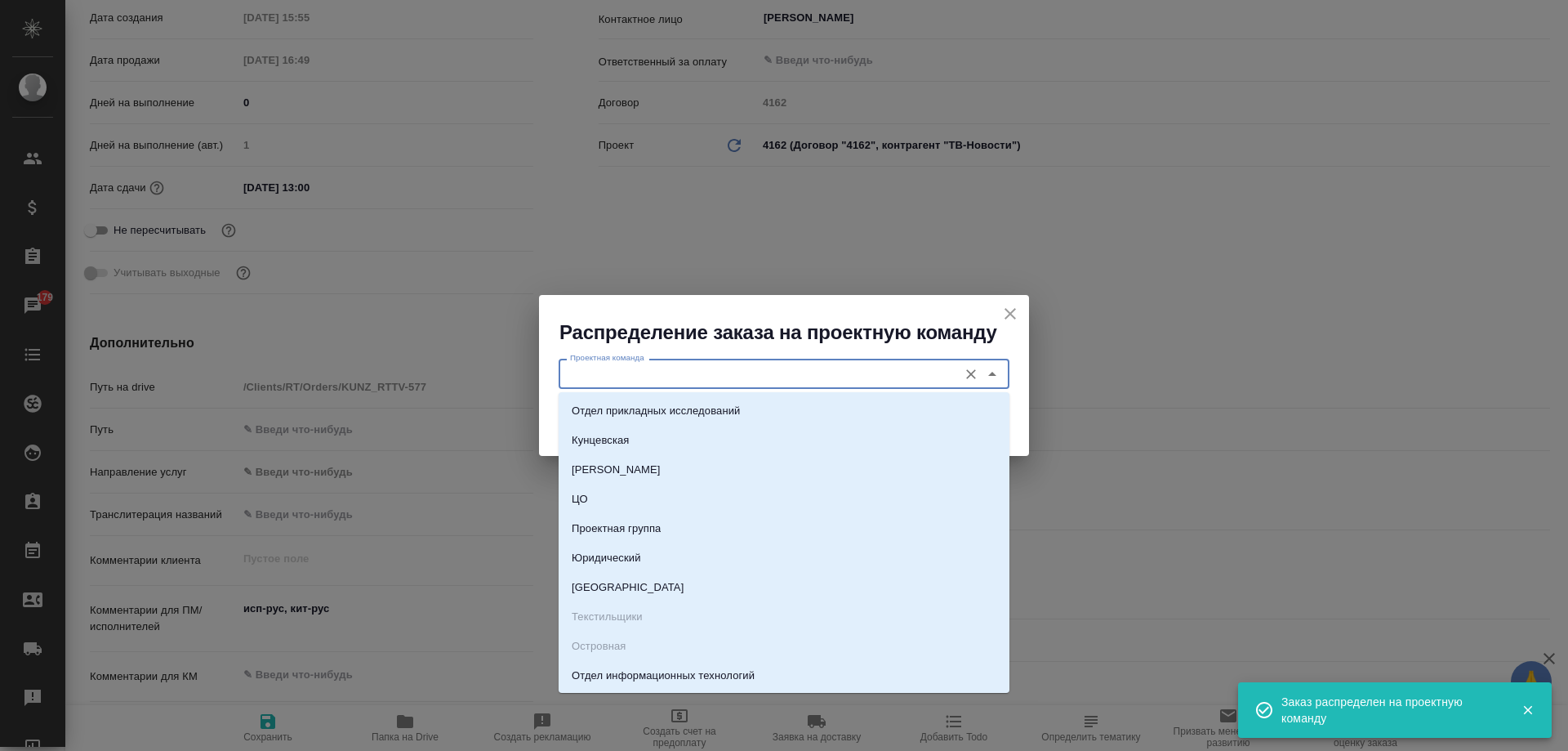
click at [695, 380] on input "Проектная команда" at bounding box center [756, 373] width 386 height 19
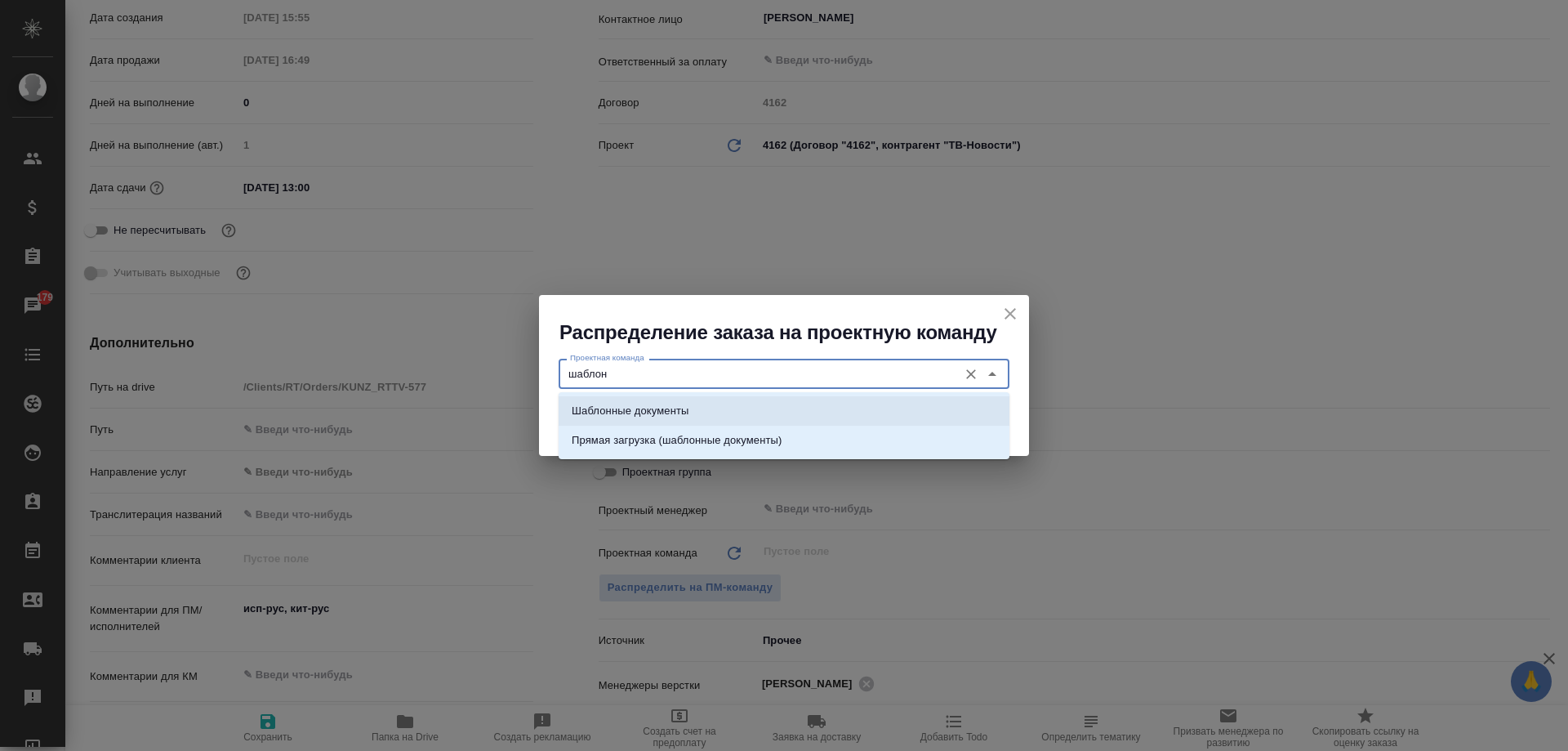
click at [645, 413] on p "Шаблонные документы" at bounding box center [629, 411] width 116 height 17
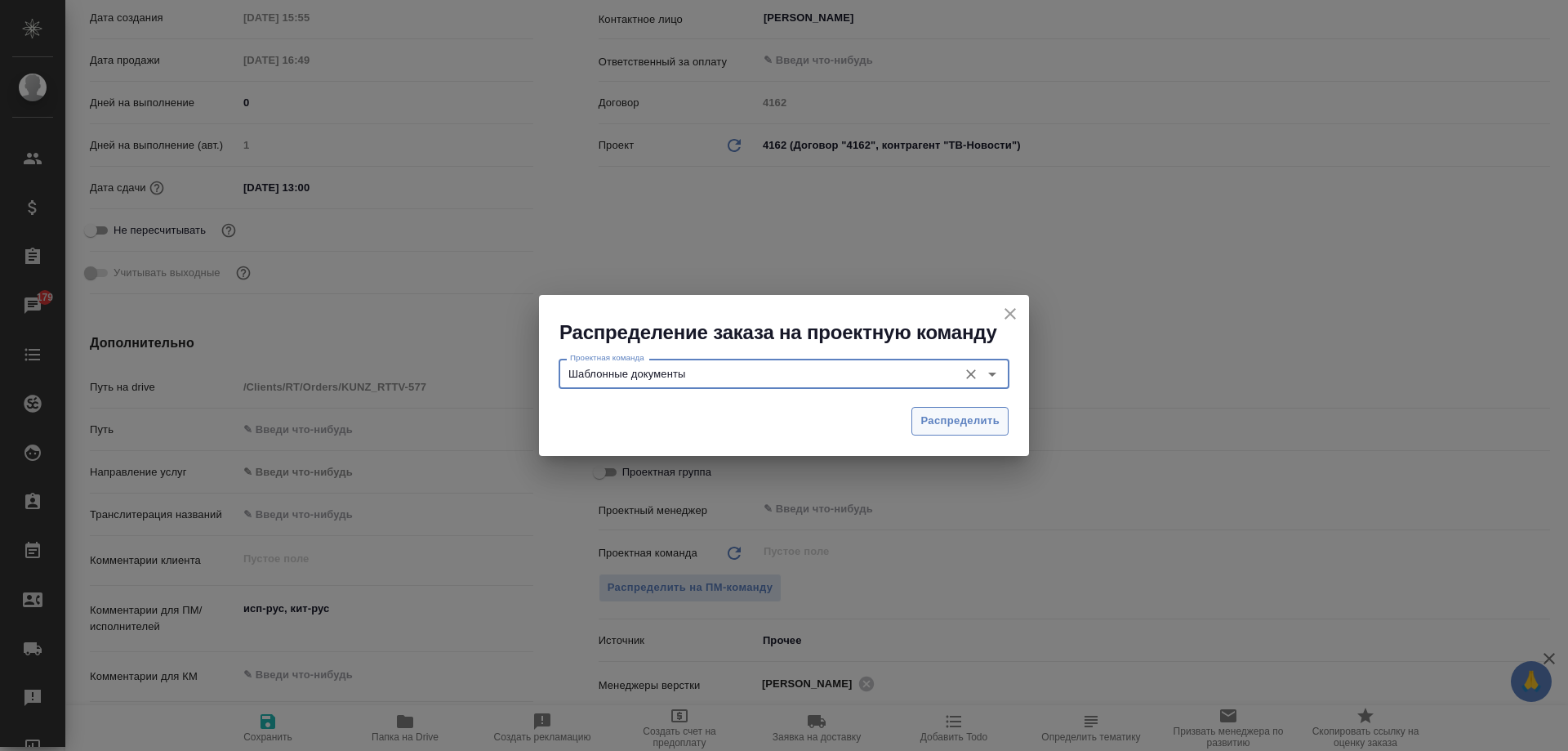
type input "Шаблонные документы"
click at [944, 407] on button "Распределить" at bounding box center [960, 421] width 97 height 29
type textarea "x"
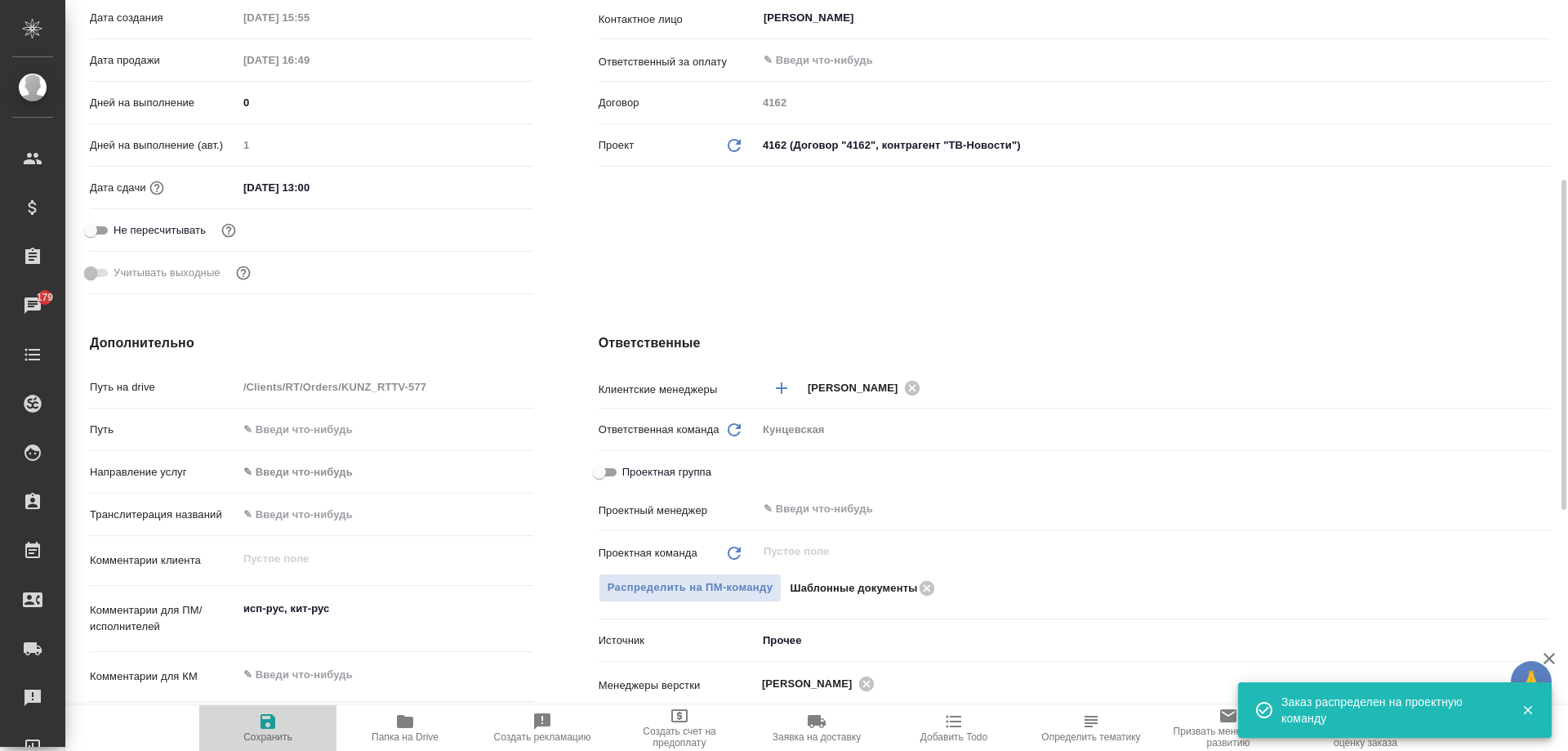
click at [261, 740] on span "Сохранить" at bounding box center [268, 736] width 49 height 11
type textarea "x"
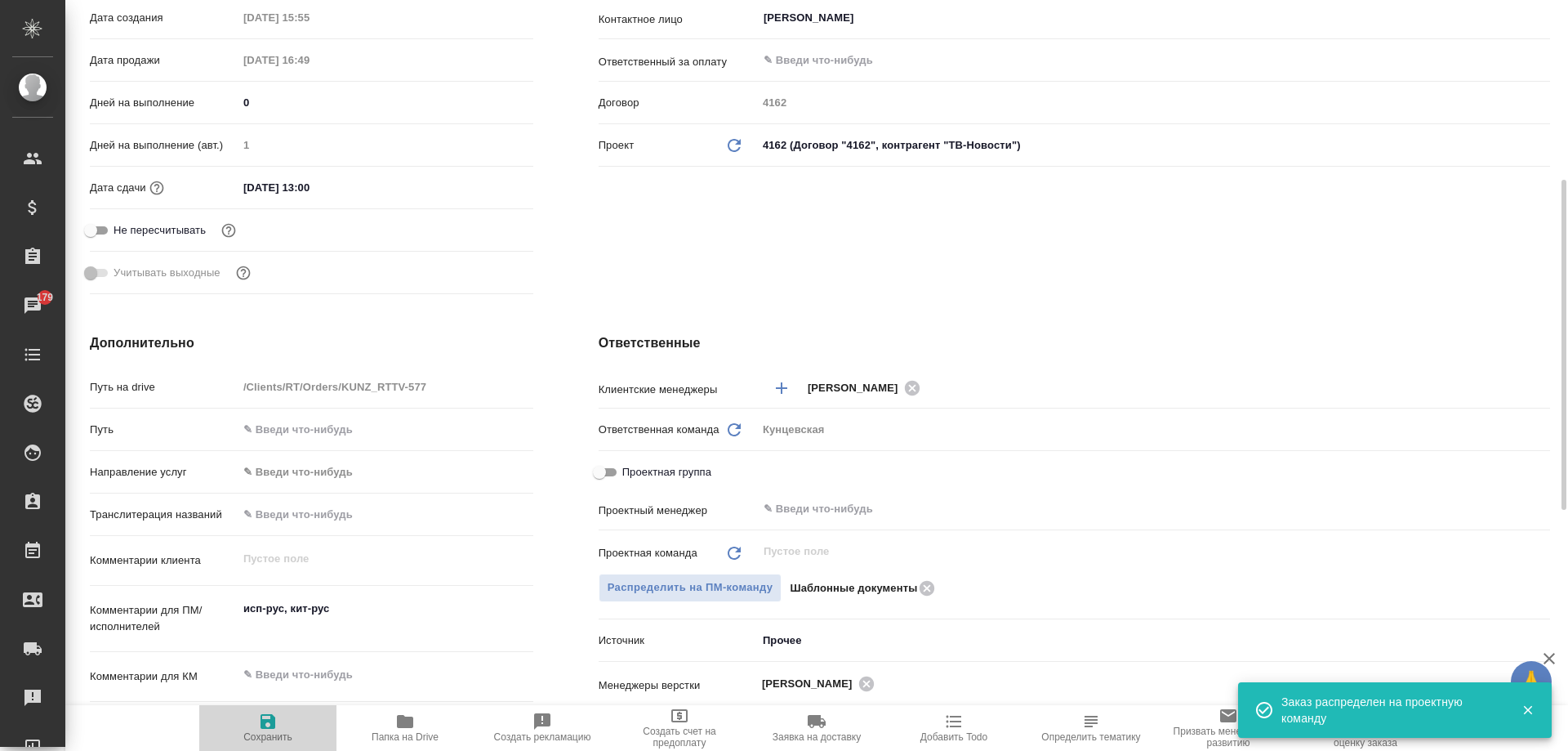
type textarea "x"
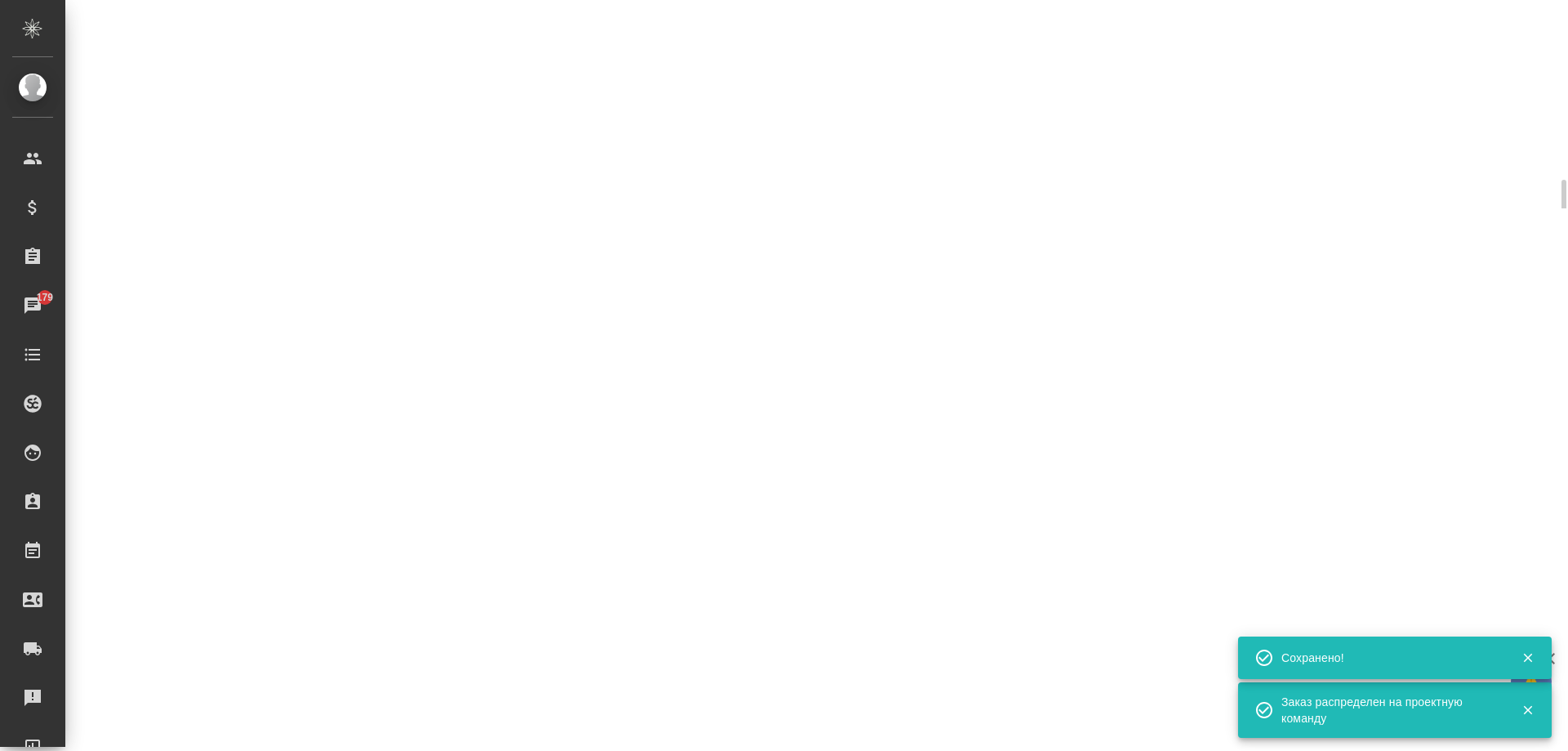
select select "RU"
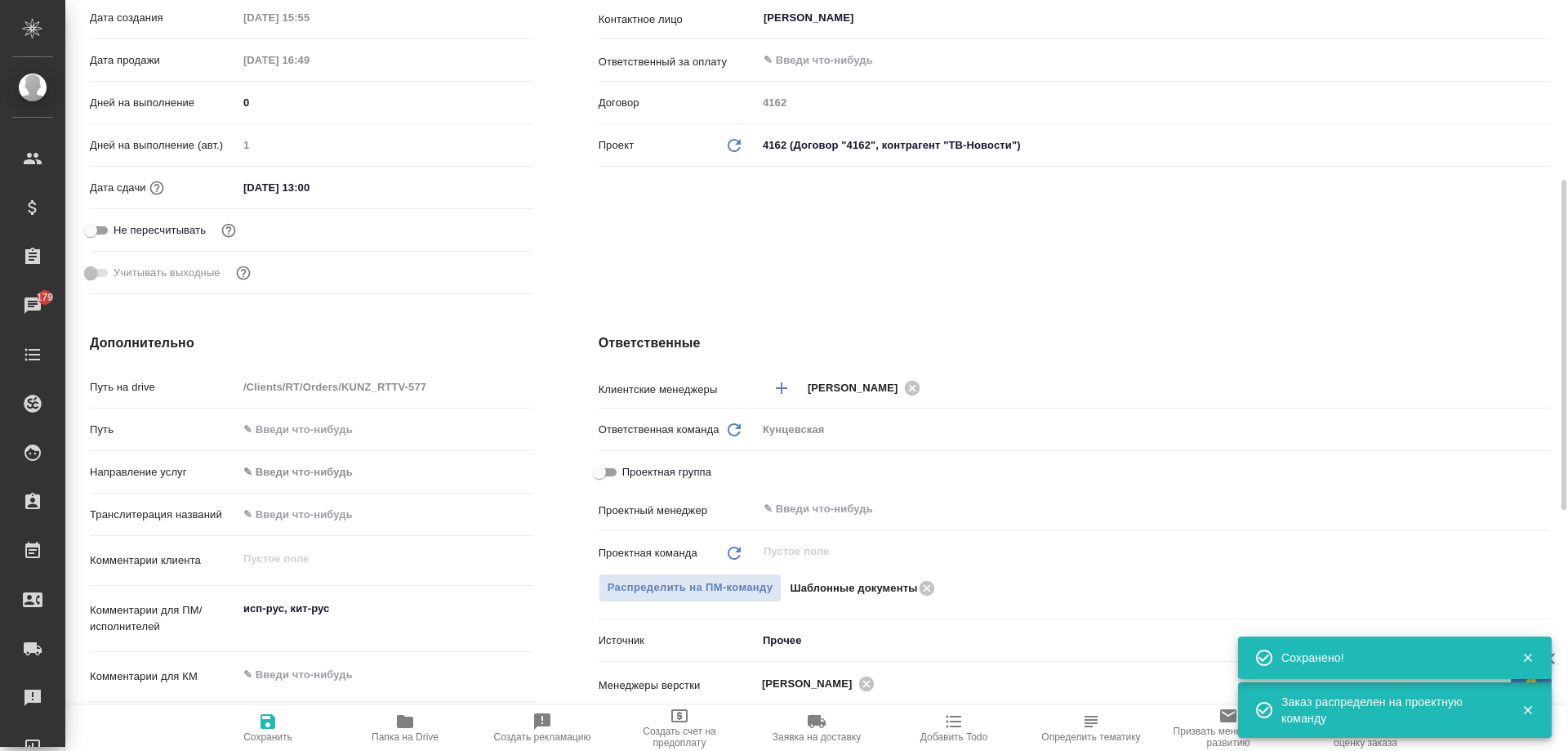
type textarea "x"
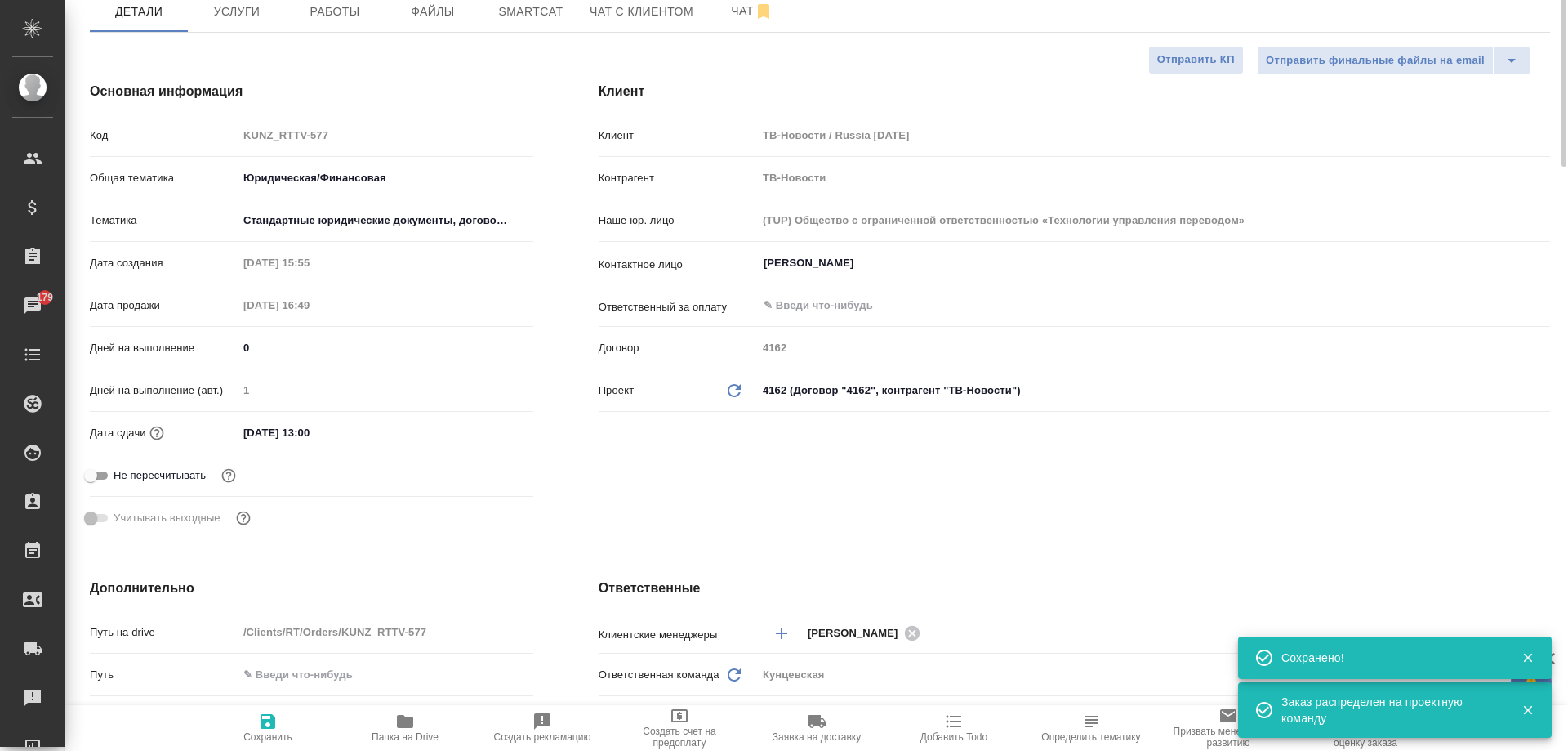
scroll to position [0, 0]
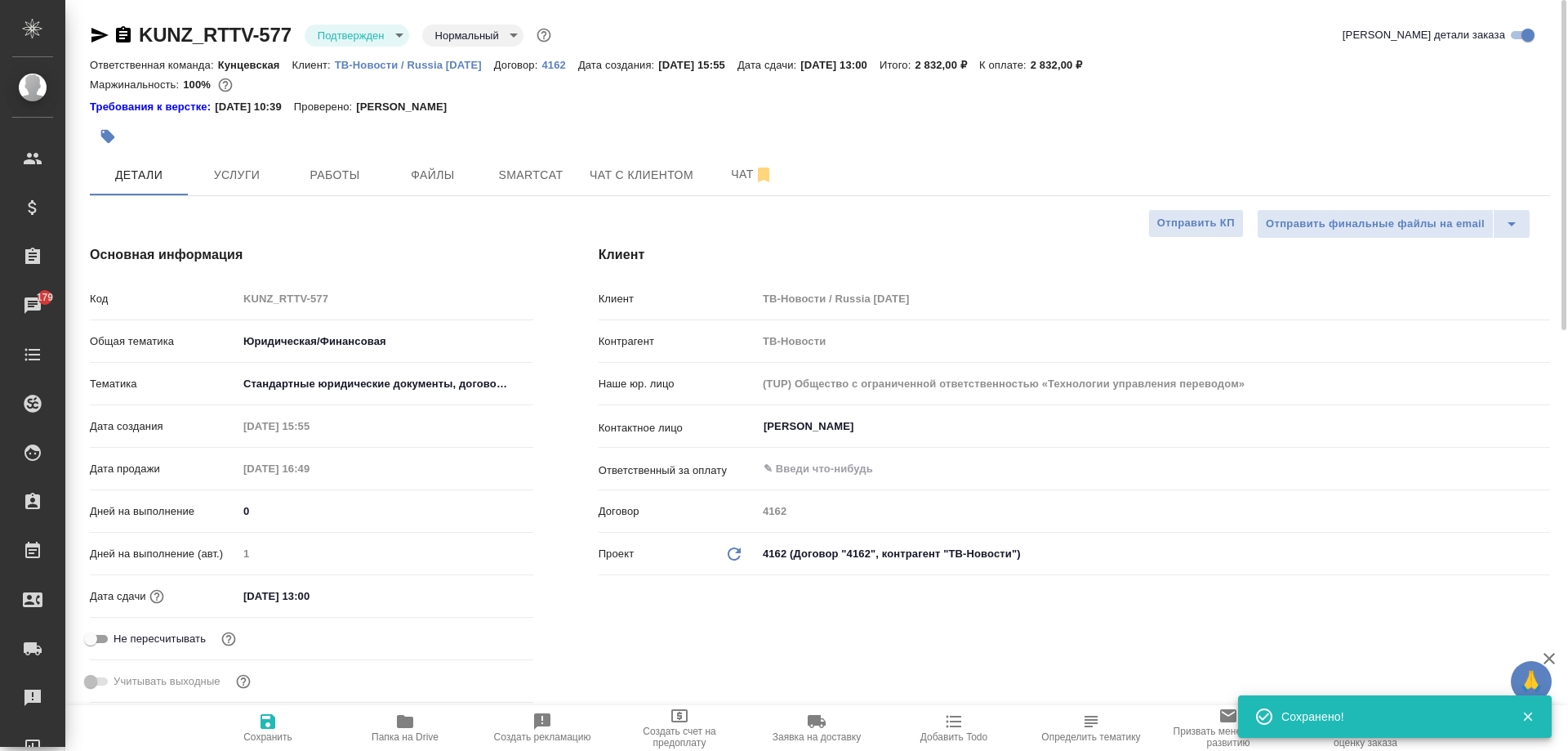
type textarea "x"
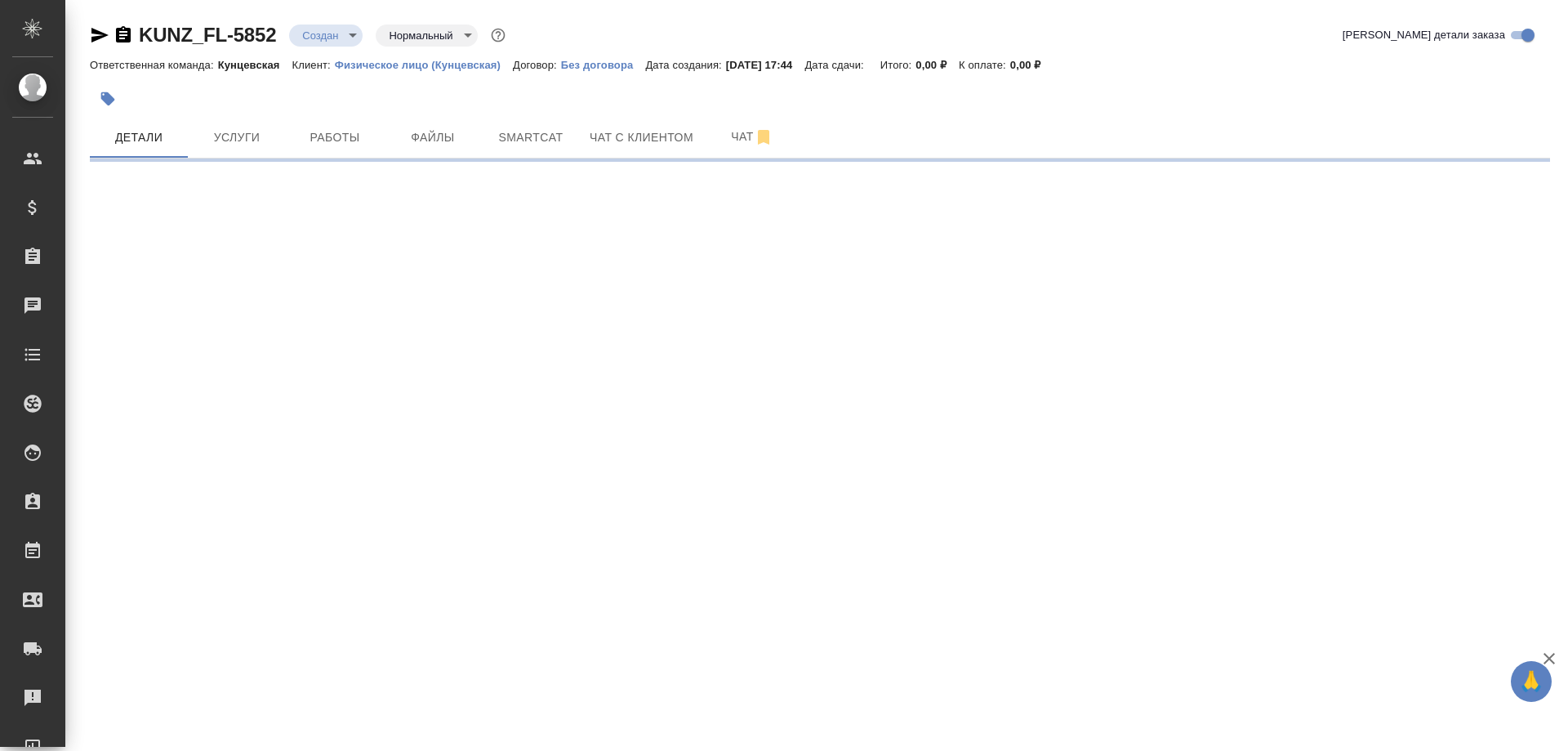
select select "RU"
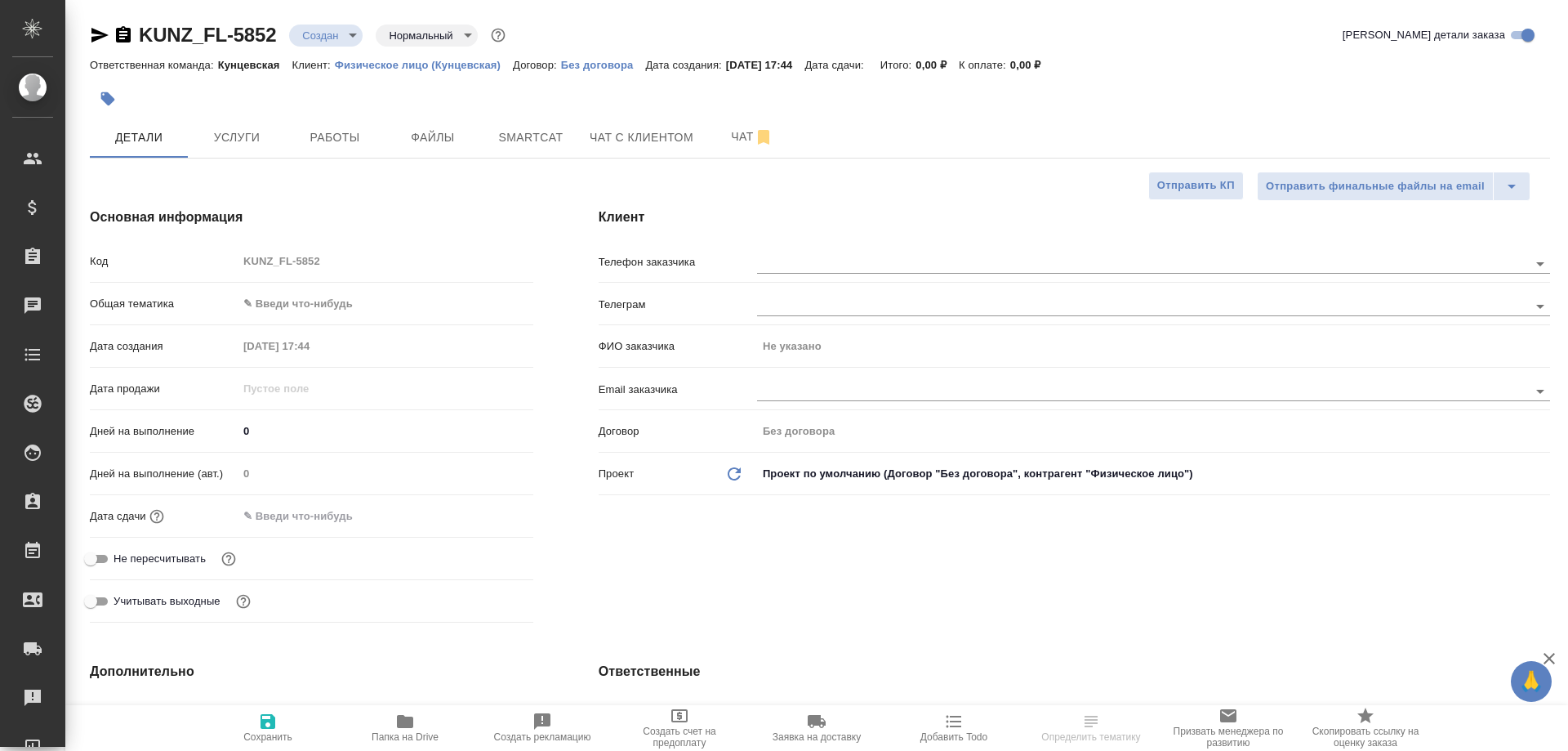
type textarea "x"
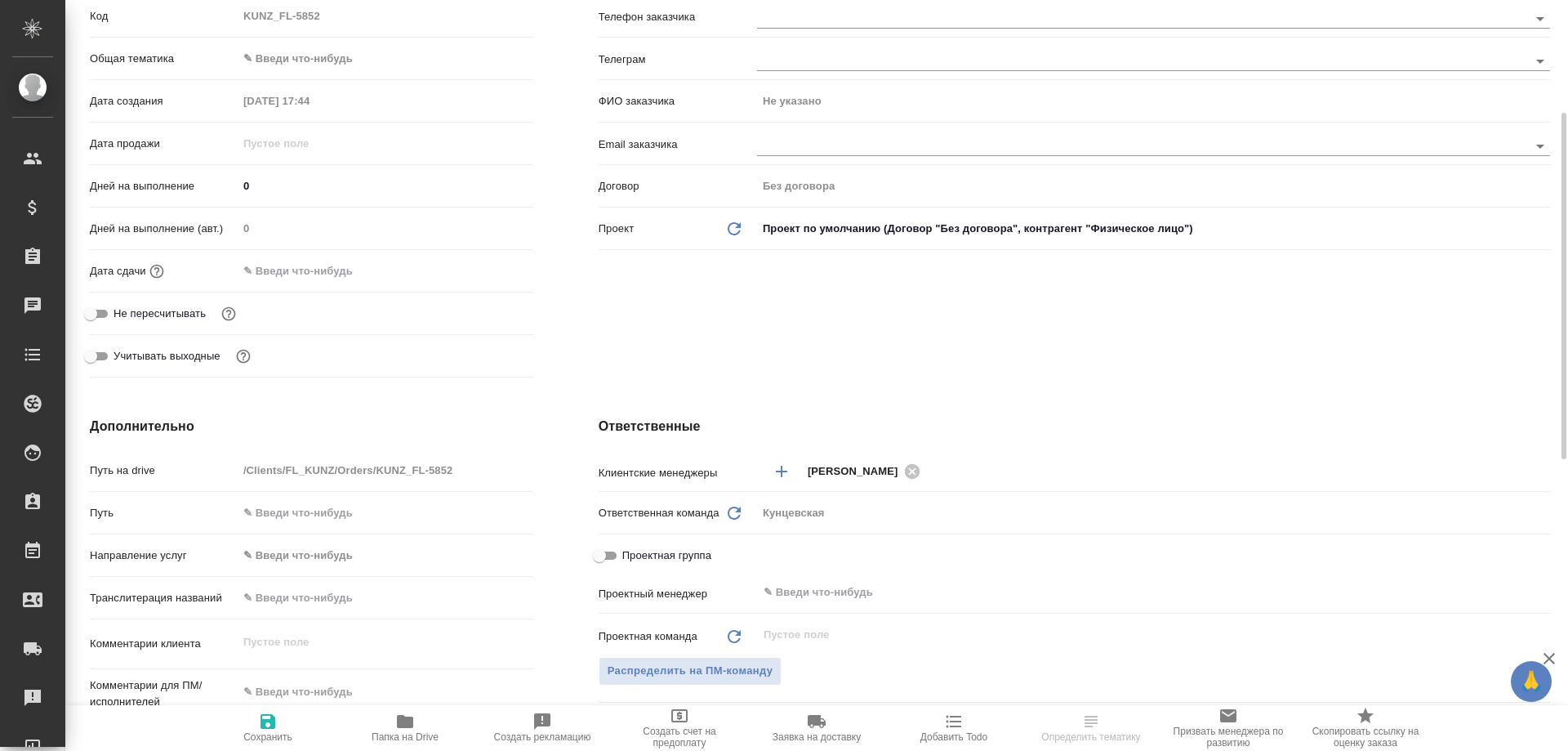
scroll to position [490, 0]
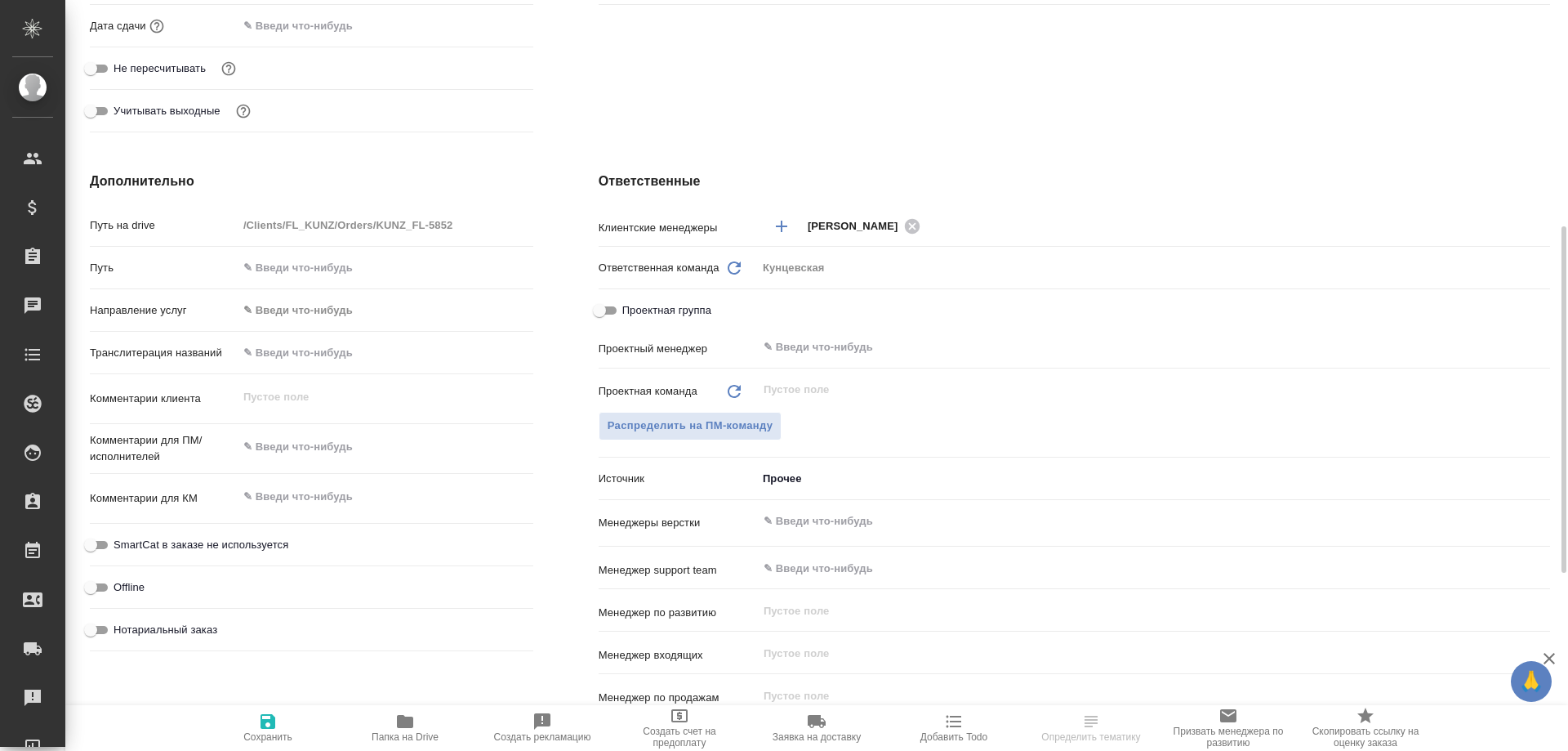
type textarea "x"
click at [290, 450] on textarea at bounding box center [386, 448] width 294 height 28
type textarea "x"
type textarea "п"
type textarea "x"
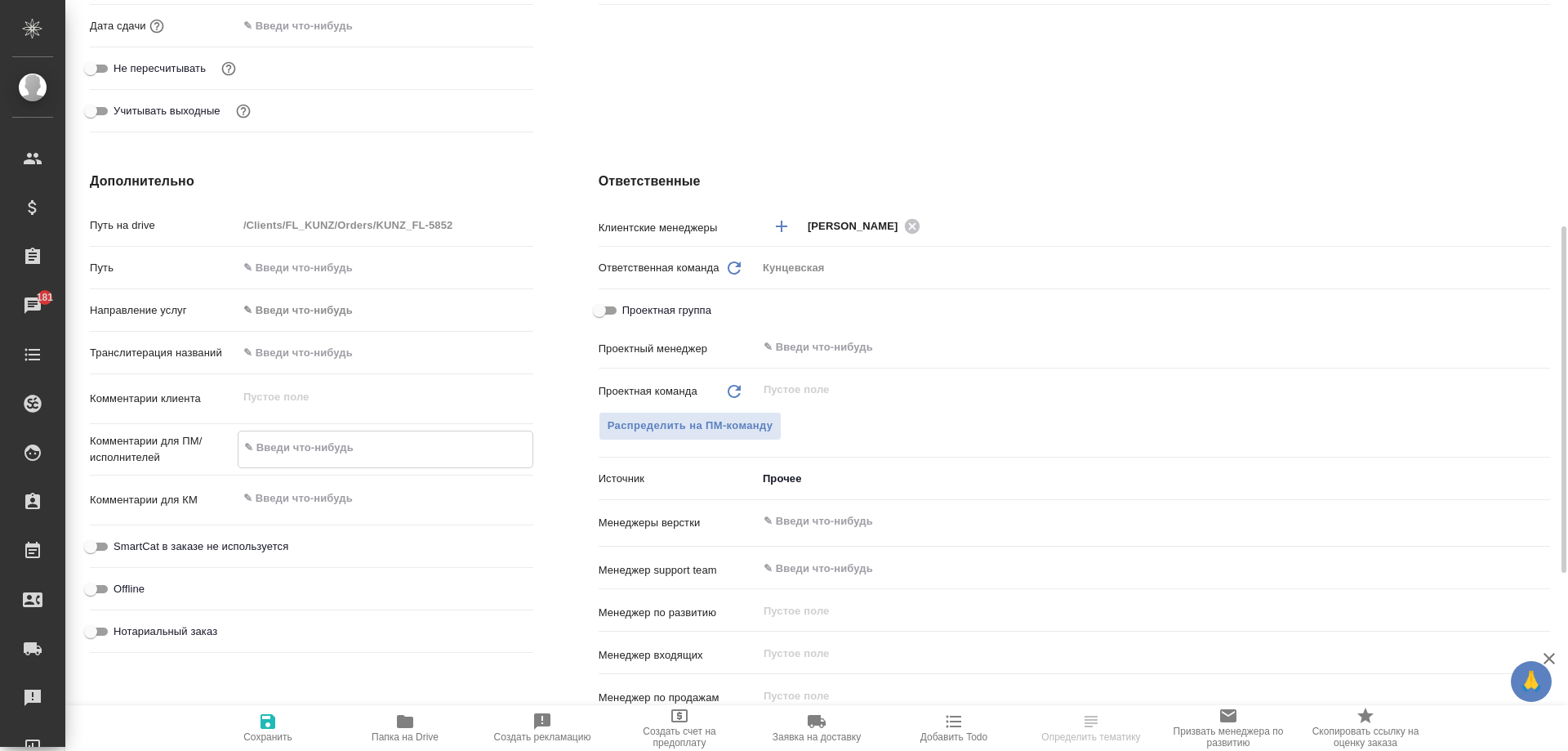
type textarea "x"
type textarea "па"
type textarea "x"
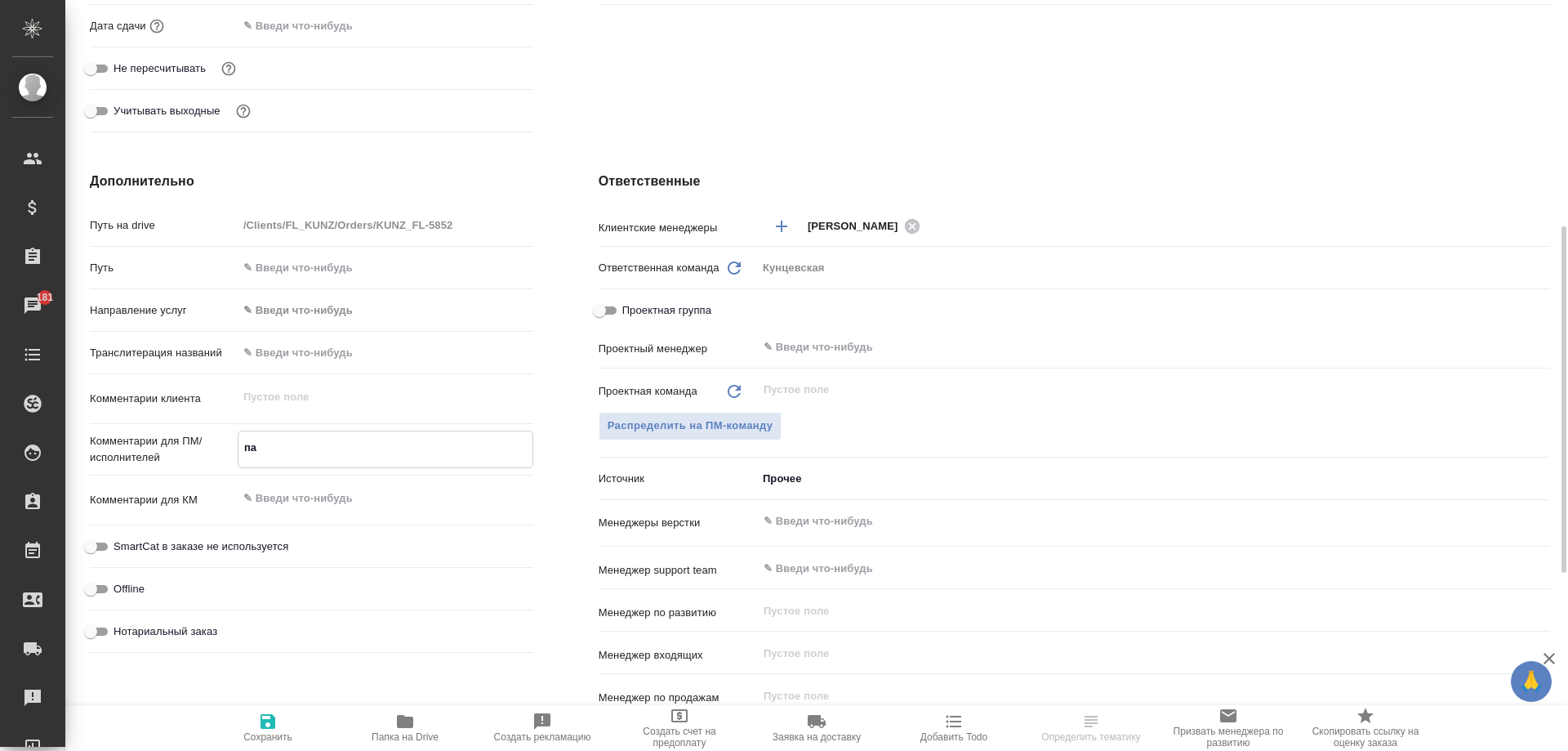
type textarea "пас"
type textarea "x"
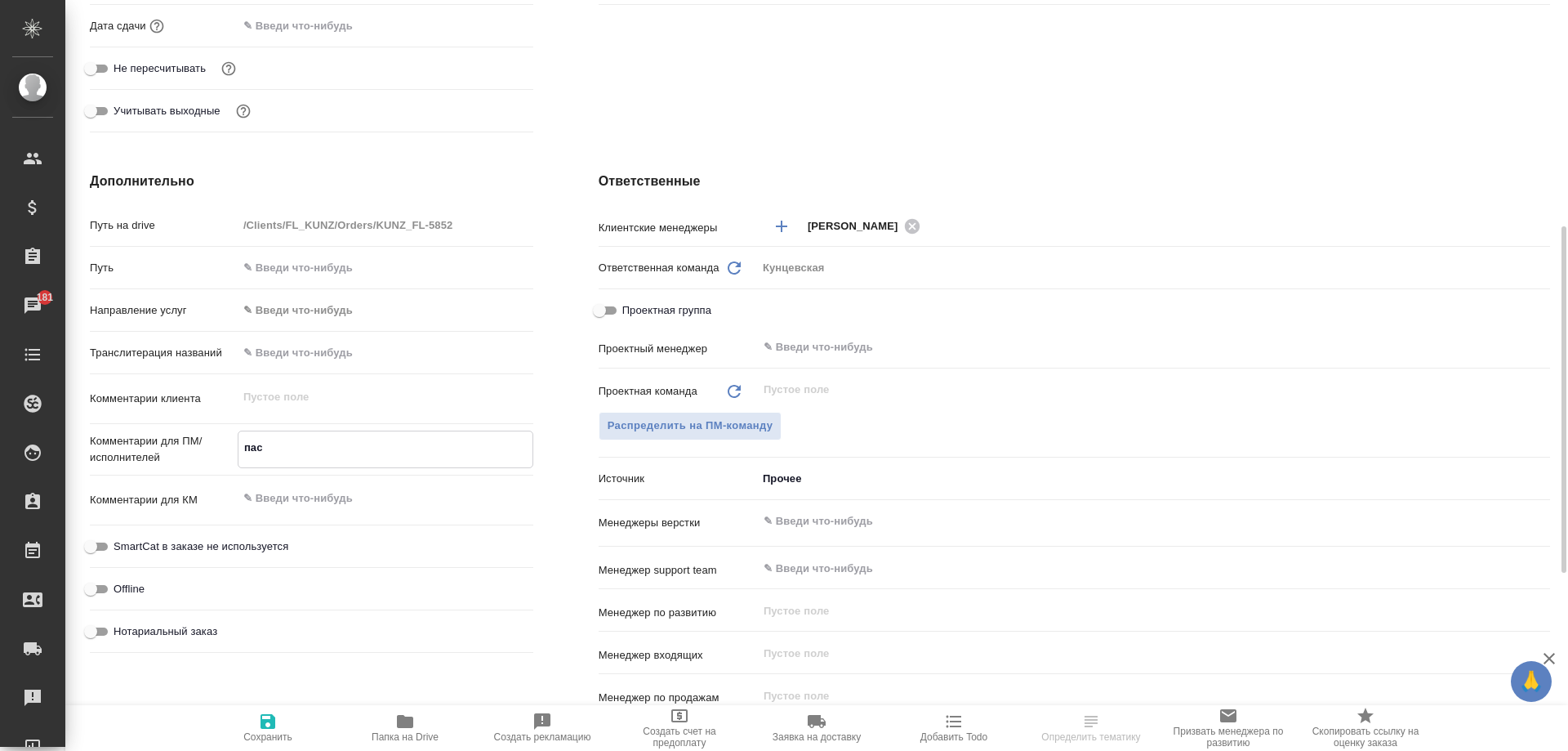
type textarea "пасп"
type textarea "x"
type textarea "пасп,"
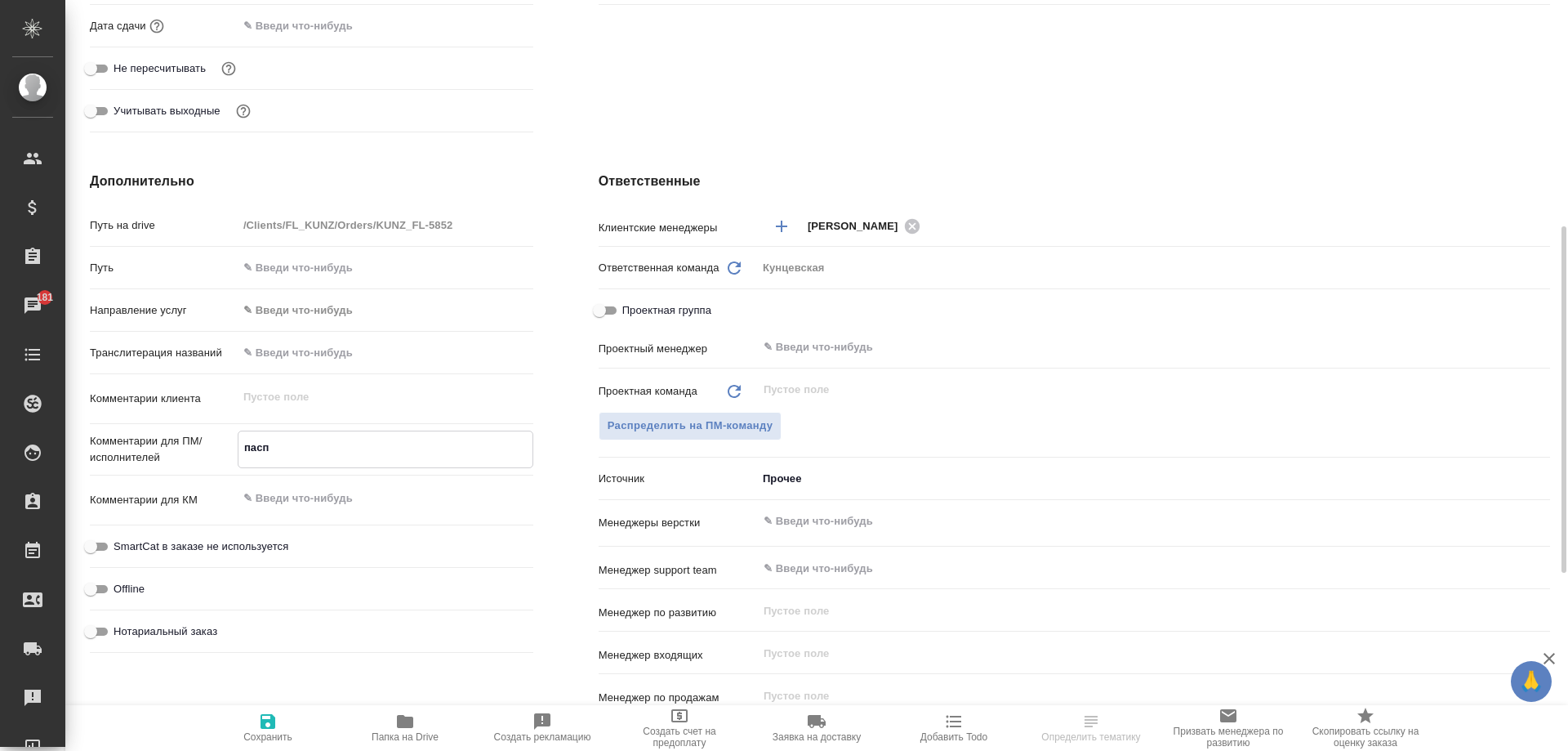
type textarea "x"
type textarea "пасп,"
type textarea "x"
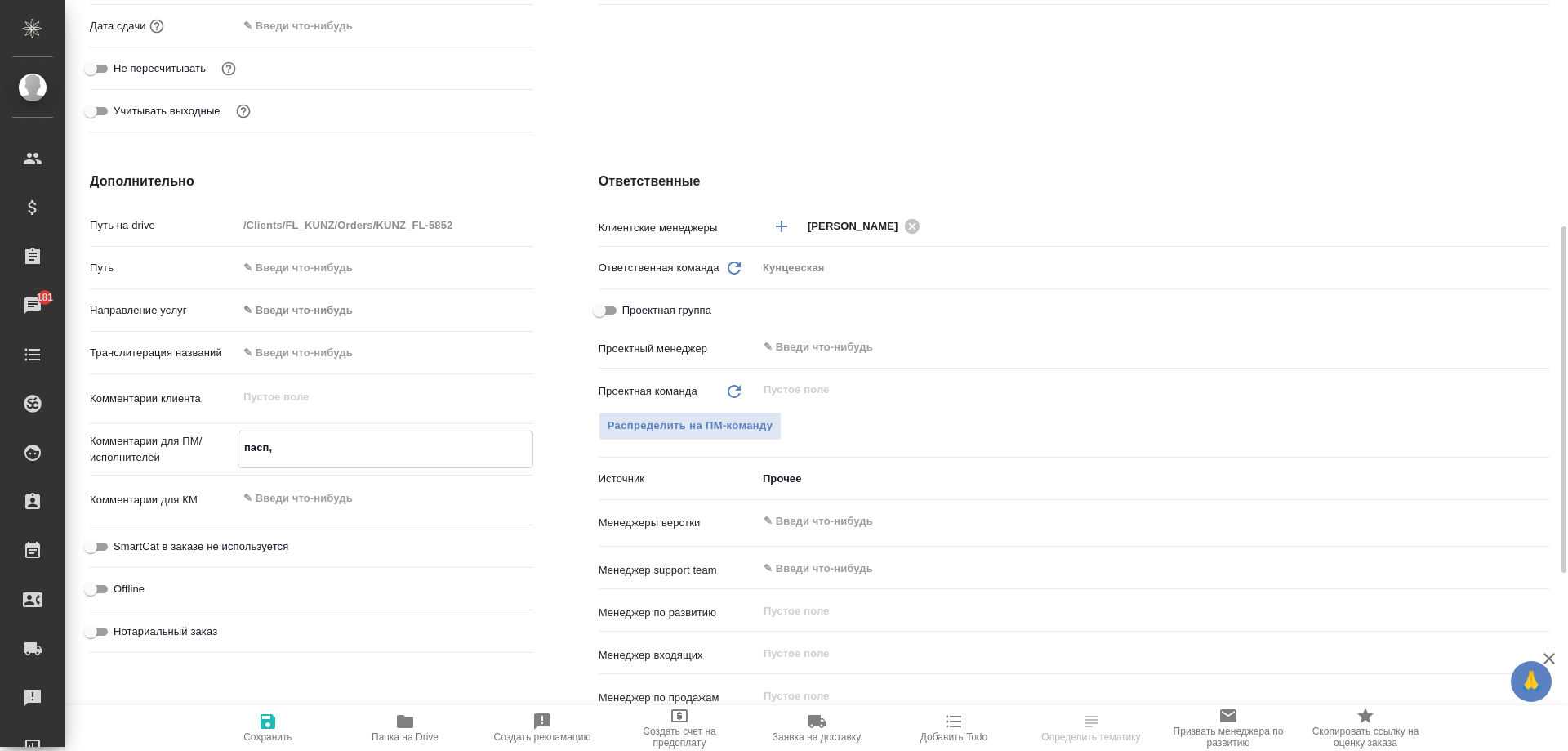
type textarea "x"
type textarea "пасп, с"
type textarea "x"
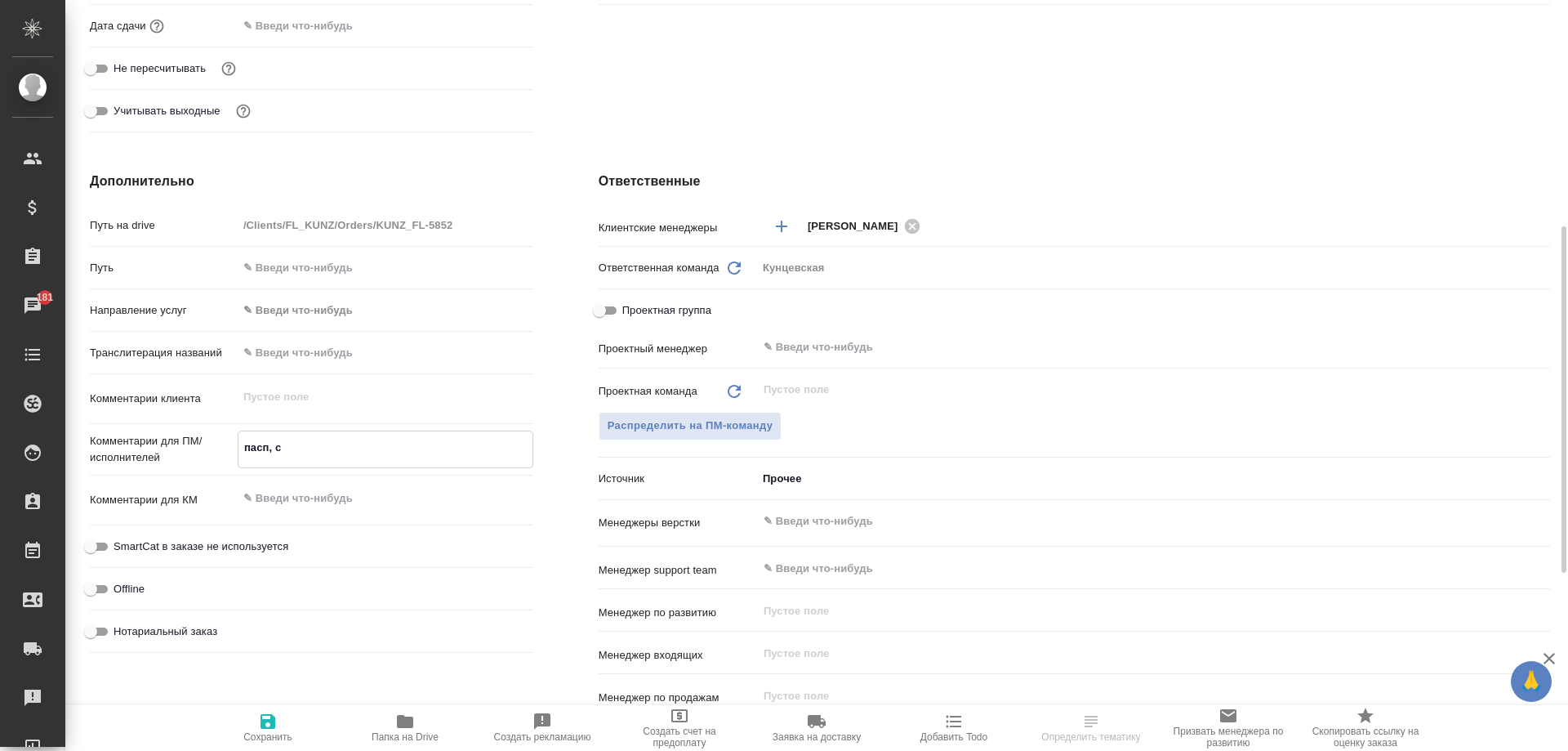
type textarea "x"
type textarea "пасп, со"
type textarea "x"
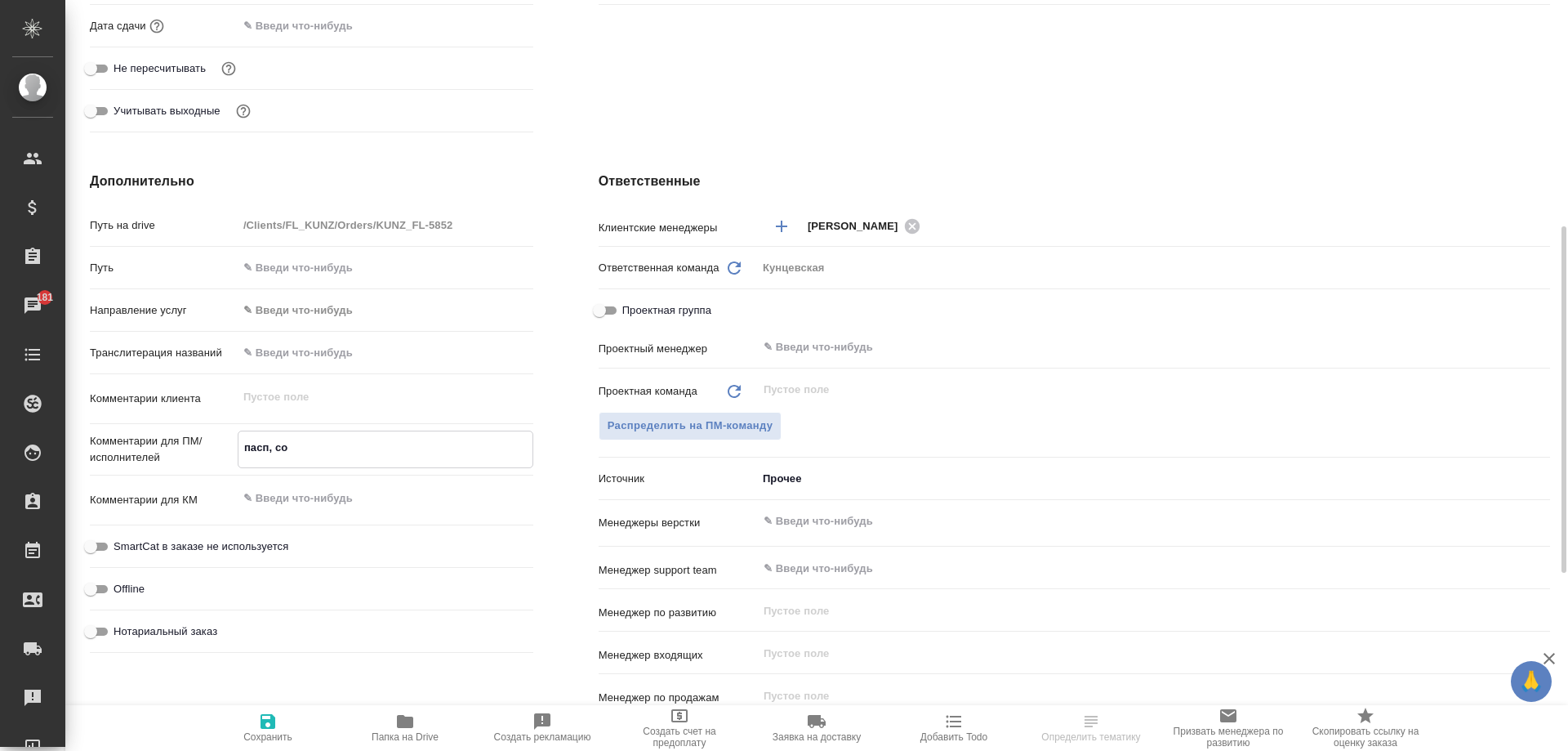
type textarea "пасп, сор"
type textarea "x"
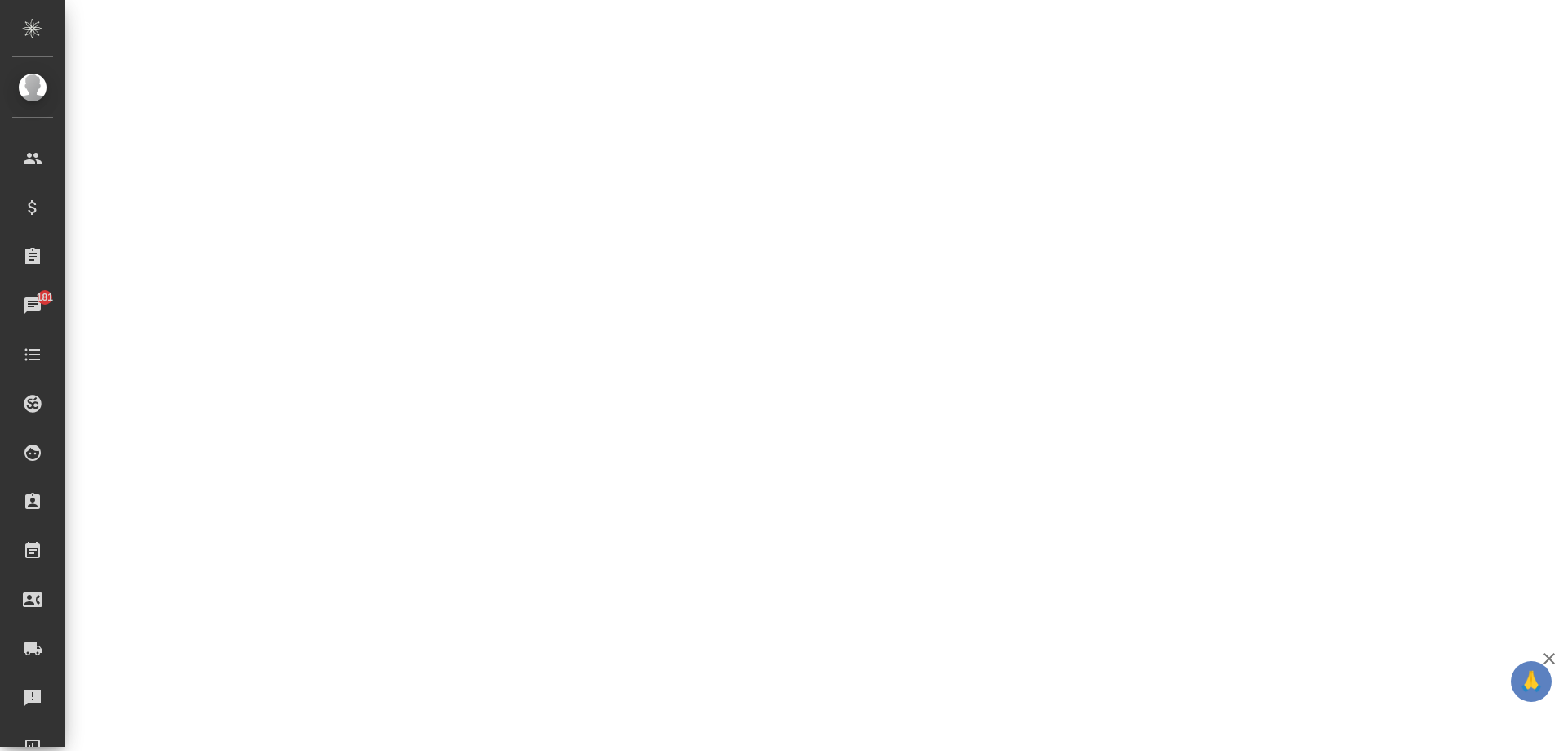
select select "RU"
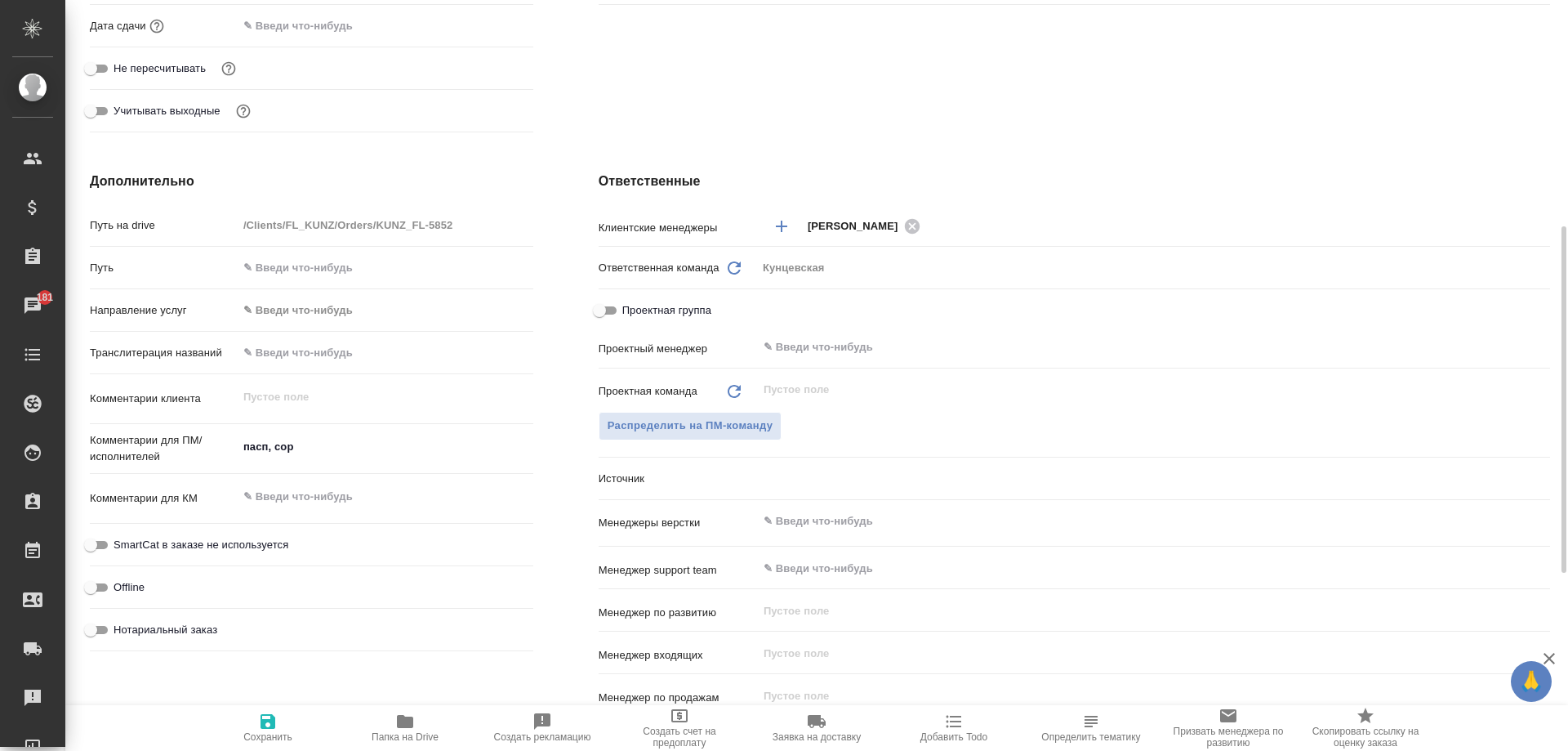
type textarea "x"
click at [338, 447] on textarea "пасп, сор" at bounding box center [386, 447] width 296 height 28
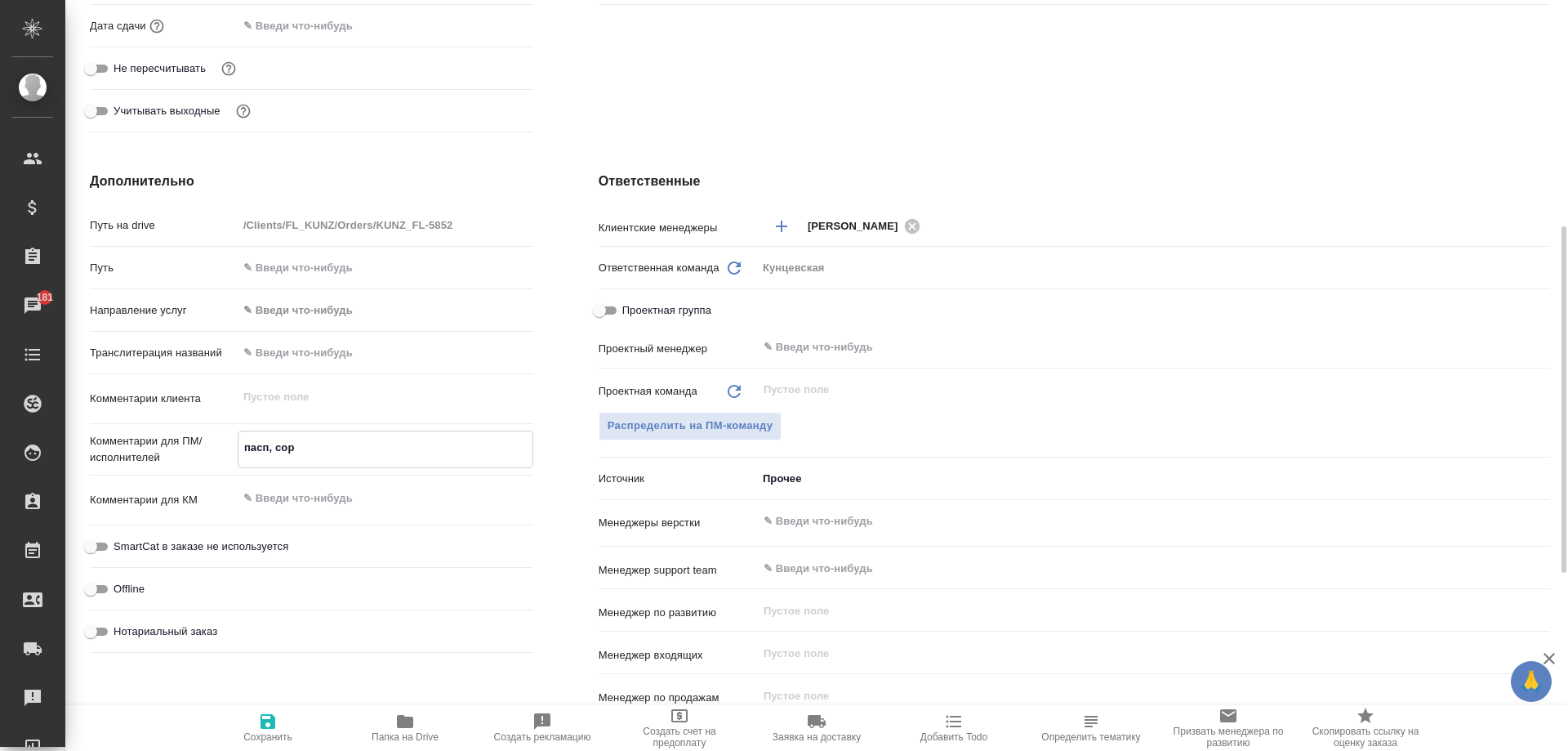
type textarea "x"
type textarea "пасп, сор"
type textarea "x"
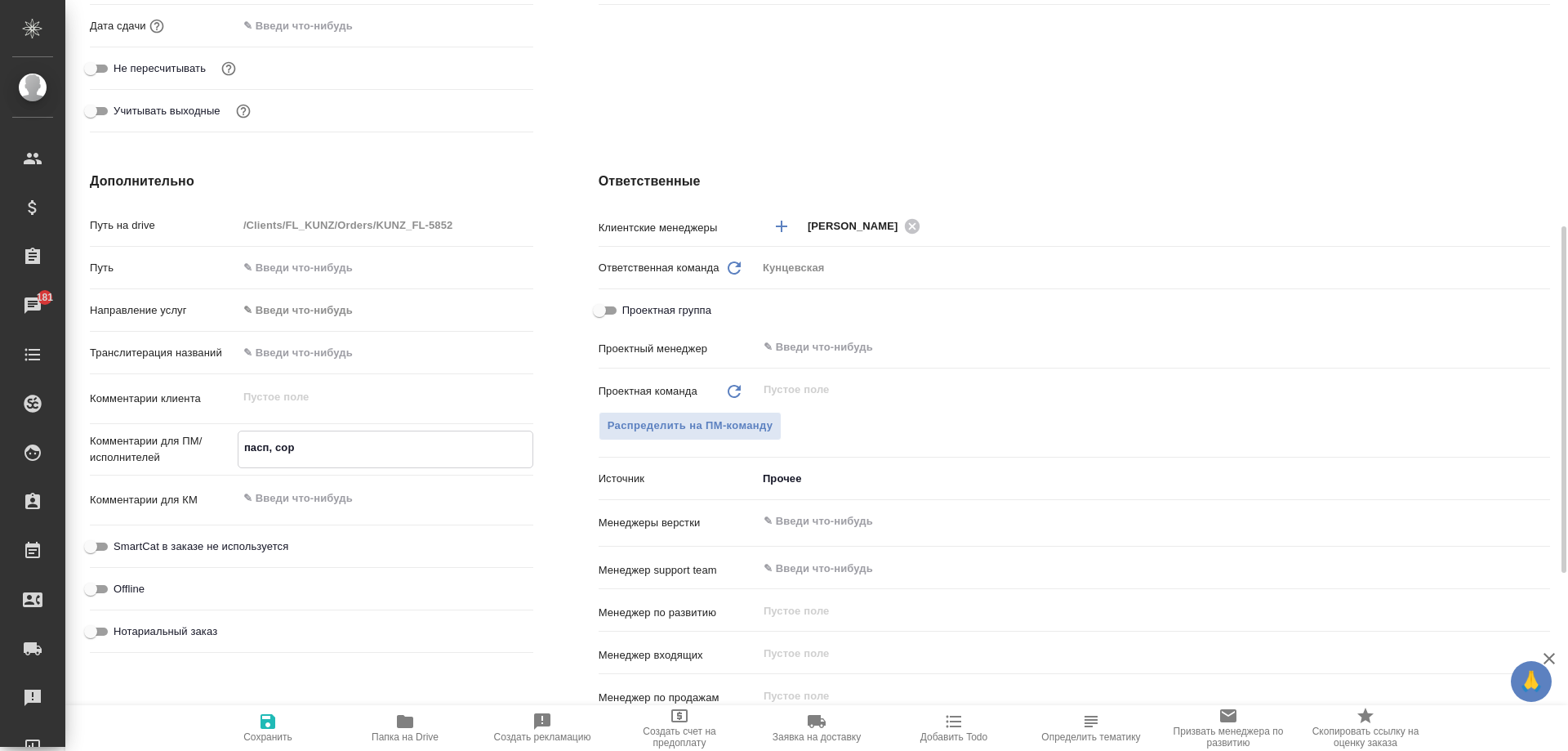
type textarea "пасп, сор у"
type textarea "x"
type textarea "пасп, сор уз"
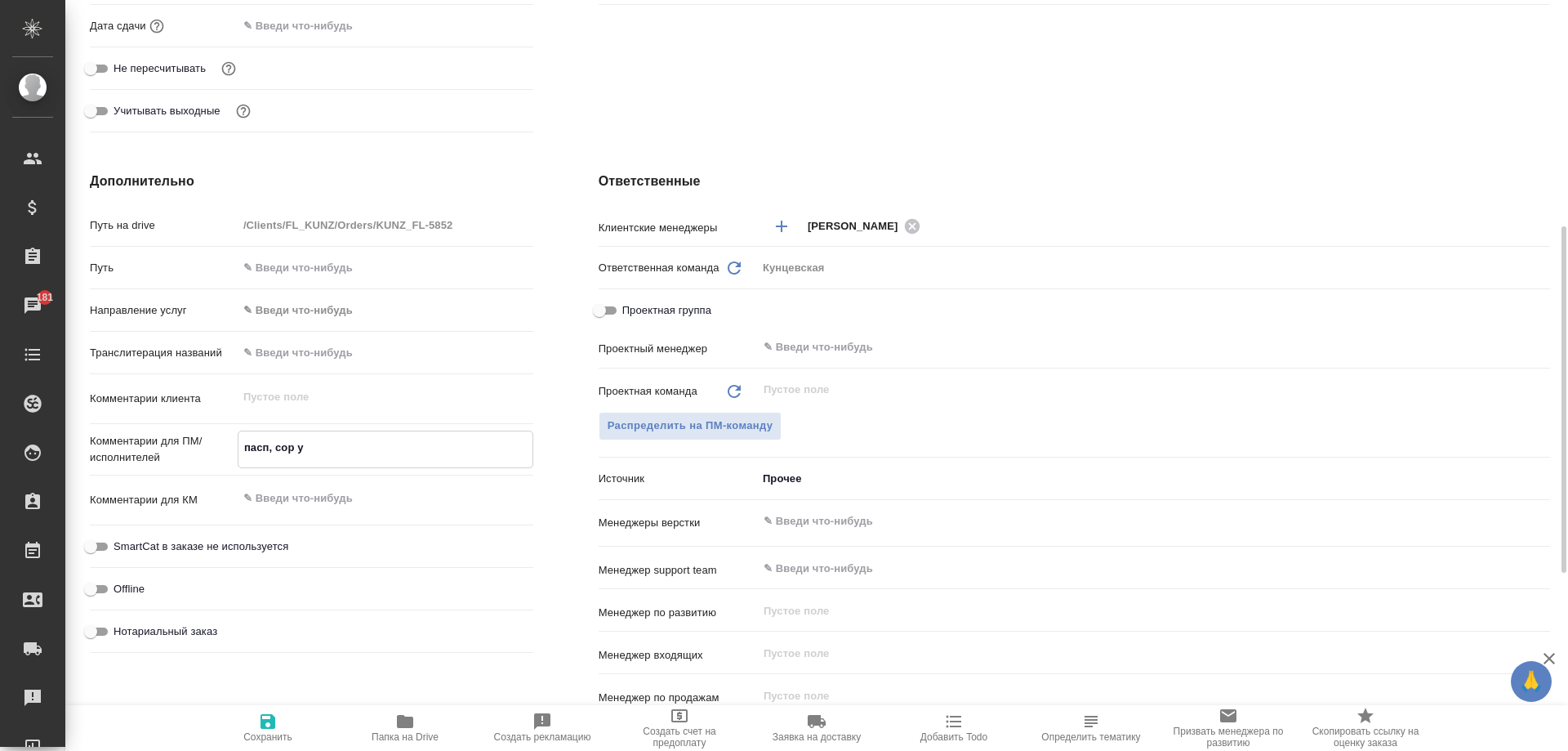
type textarea "x"
type textarea "пасп, сор узб"
type textarea "x"
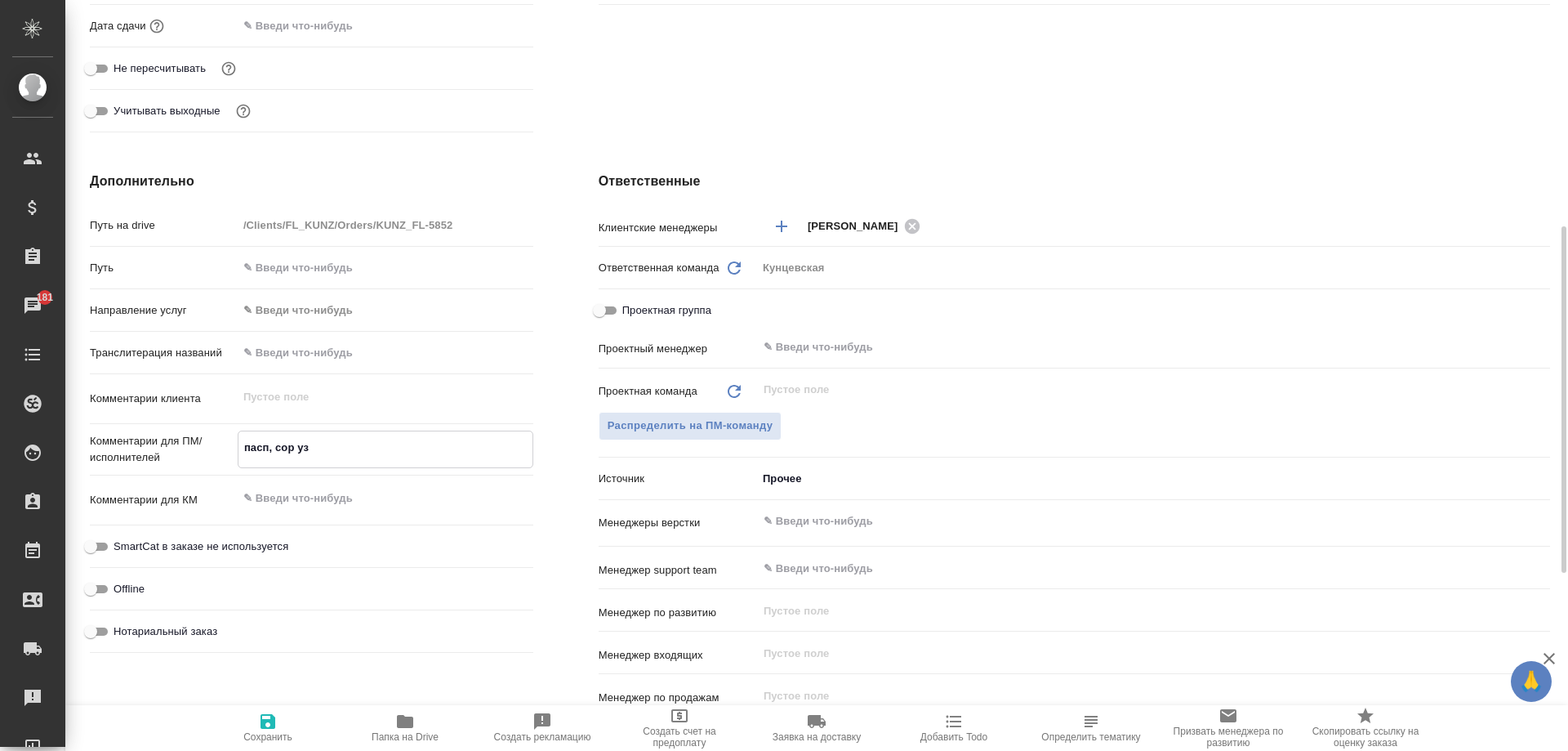
type textarea "x"
type textarea "пасп, сор узб-"
type textarea "x"
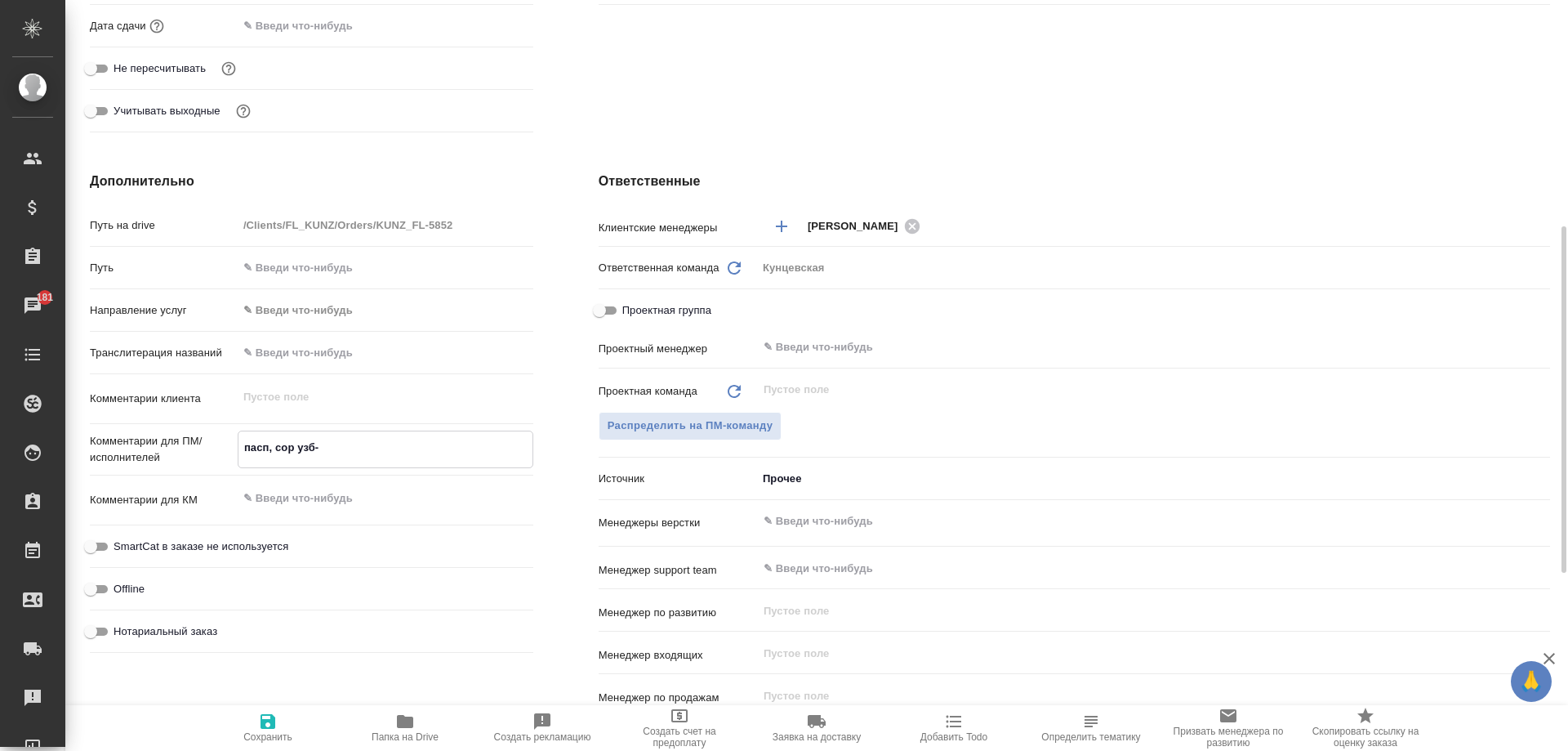
type textarea "x"
type textarea "пасп, сор узб-р"
type textarea "x"
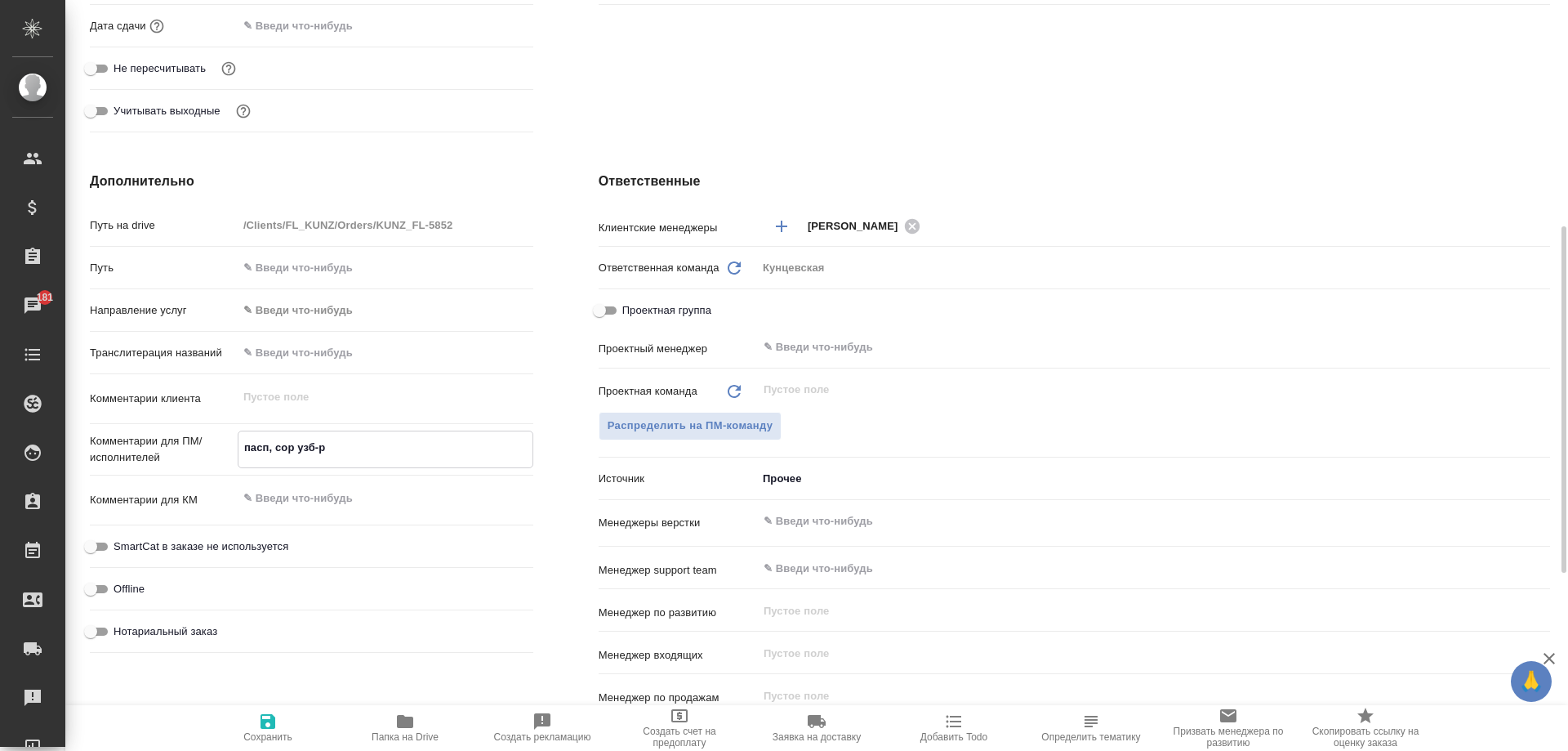
type textarea "пасп, сор узб-ру"
type textarea "x"
type textarea "пасп, сор узб-рус"
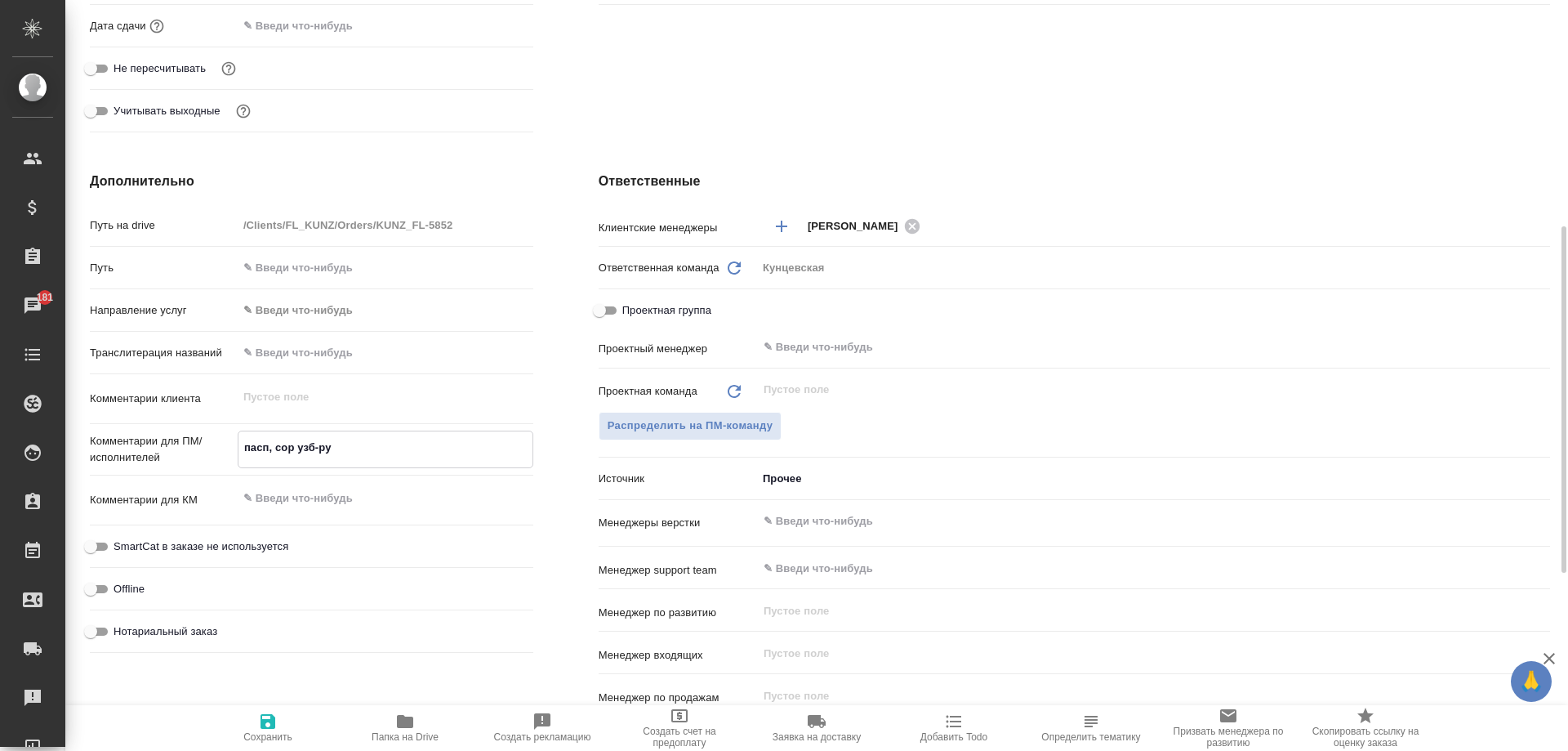
type textarea "x"
type textarea "пасп, сор узб-рус"
type textarea "x"
click at [146, 626] on span "Нотариальный заказ" at bounding box center [165, 631] width 104 height 17
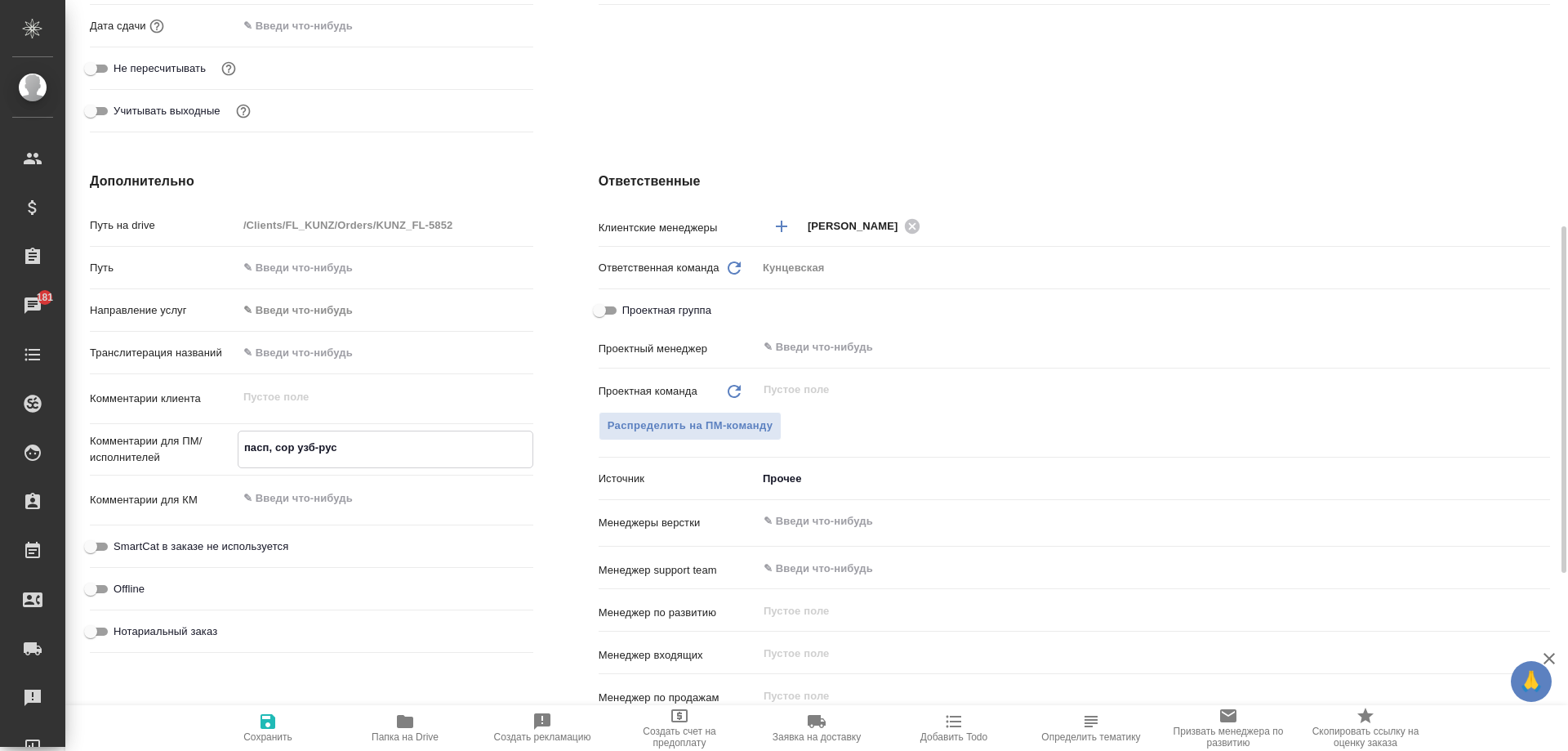
click at [120, 626] on input "Нотариальный заказ" at bounding box center [90, 631] width 59 height 19
checkbox input "true"
type textarea "x"
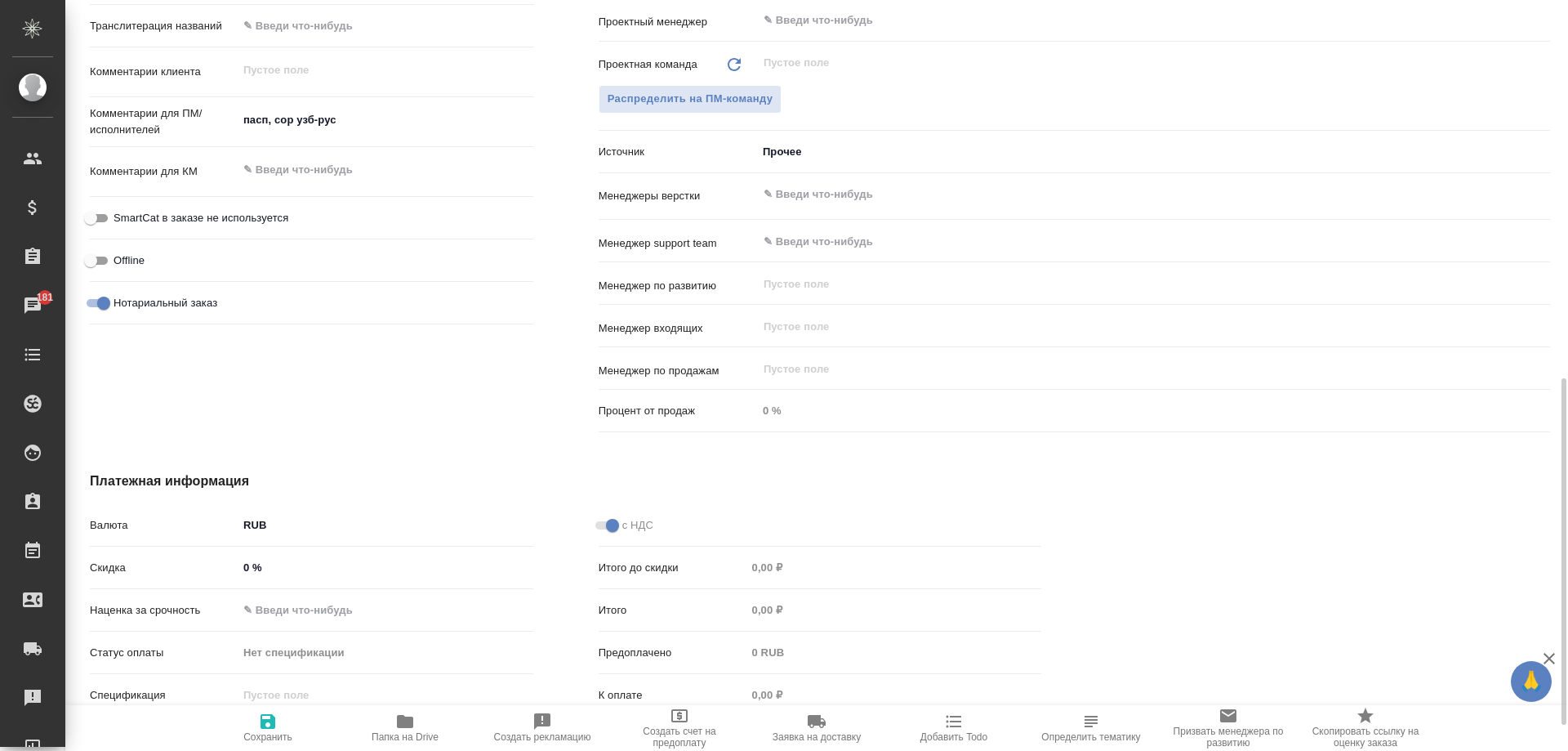
scroll to position [874, 0]
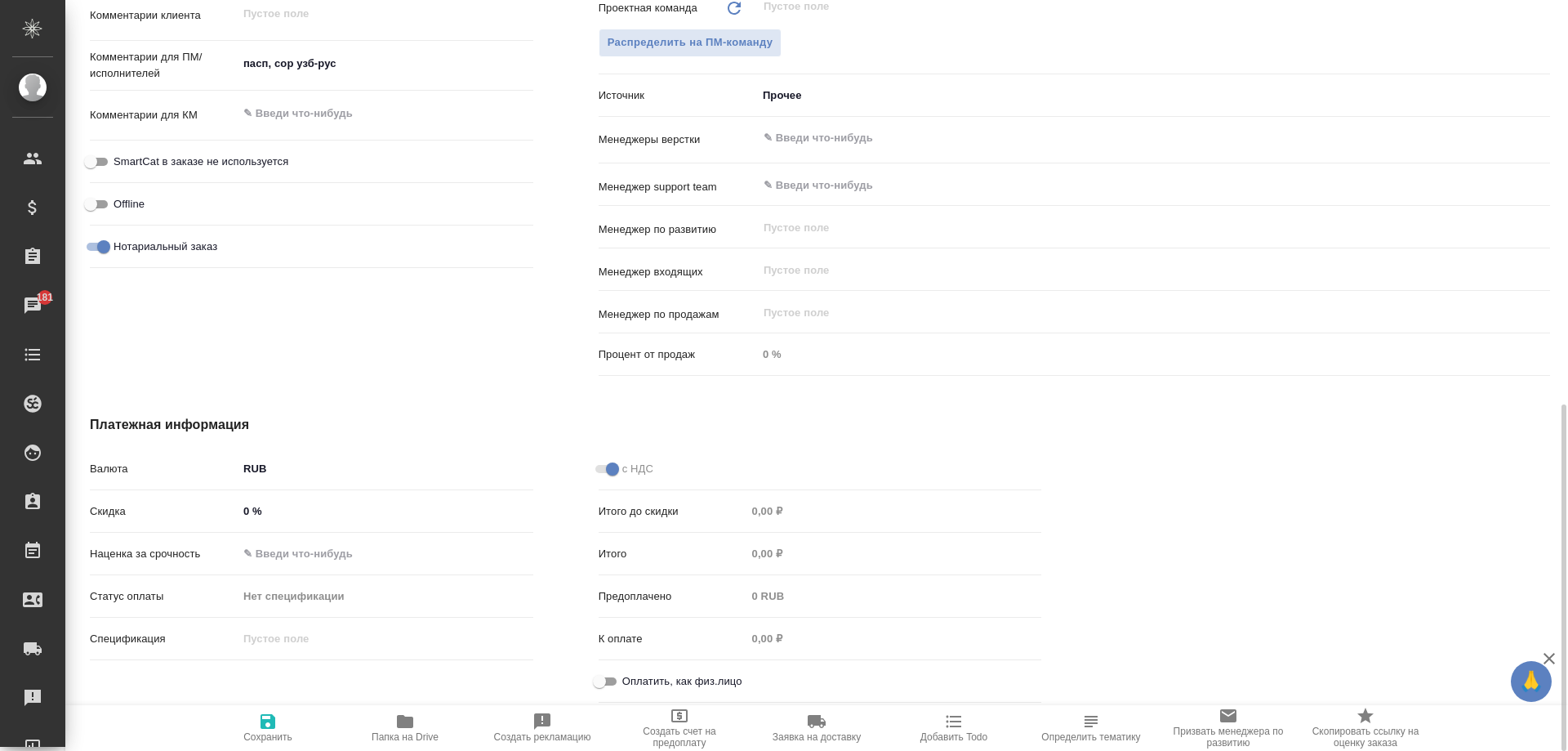
click at [644, 677] on span "Оплатить, как физ.лицо" at bounding box center [682, 681] width 120 height 17
click at [629, 677] on input "Оплатить, как физ.лицо" at bounding box center [598, 681] width 59 height 19
checkbox input "true"
type textarea "x"
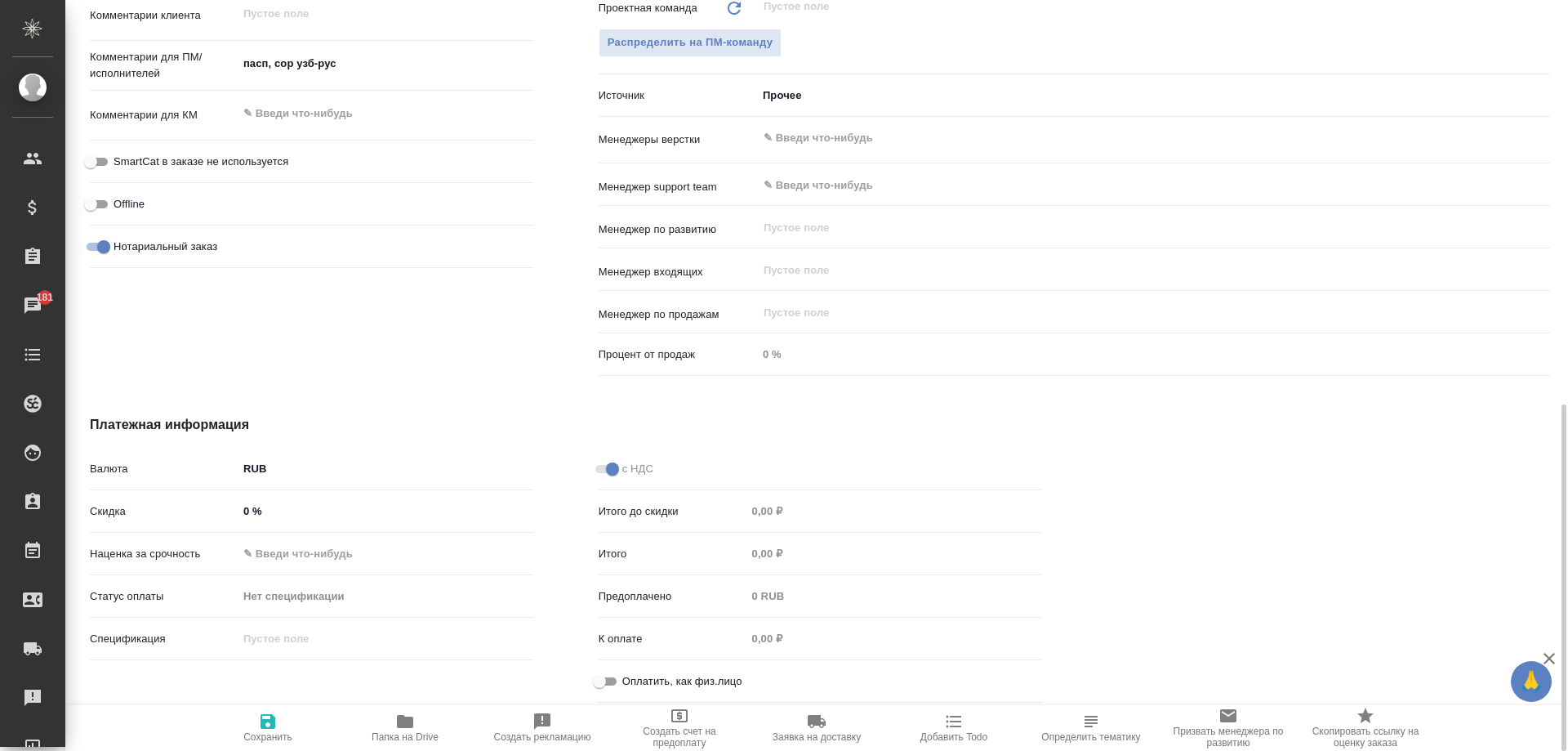
type textarea "x"
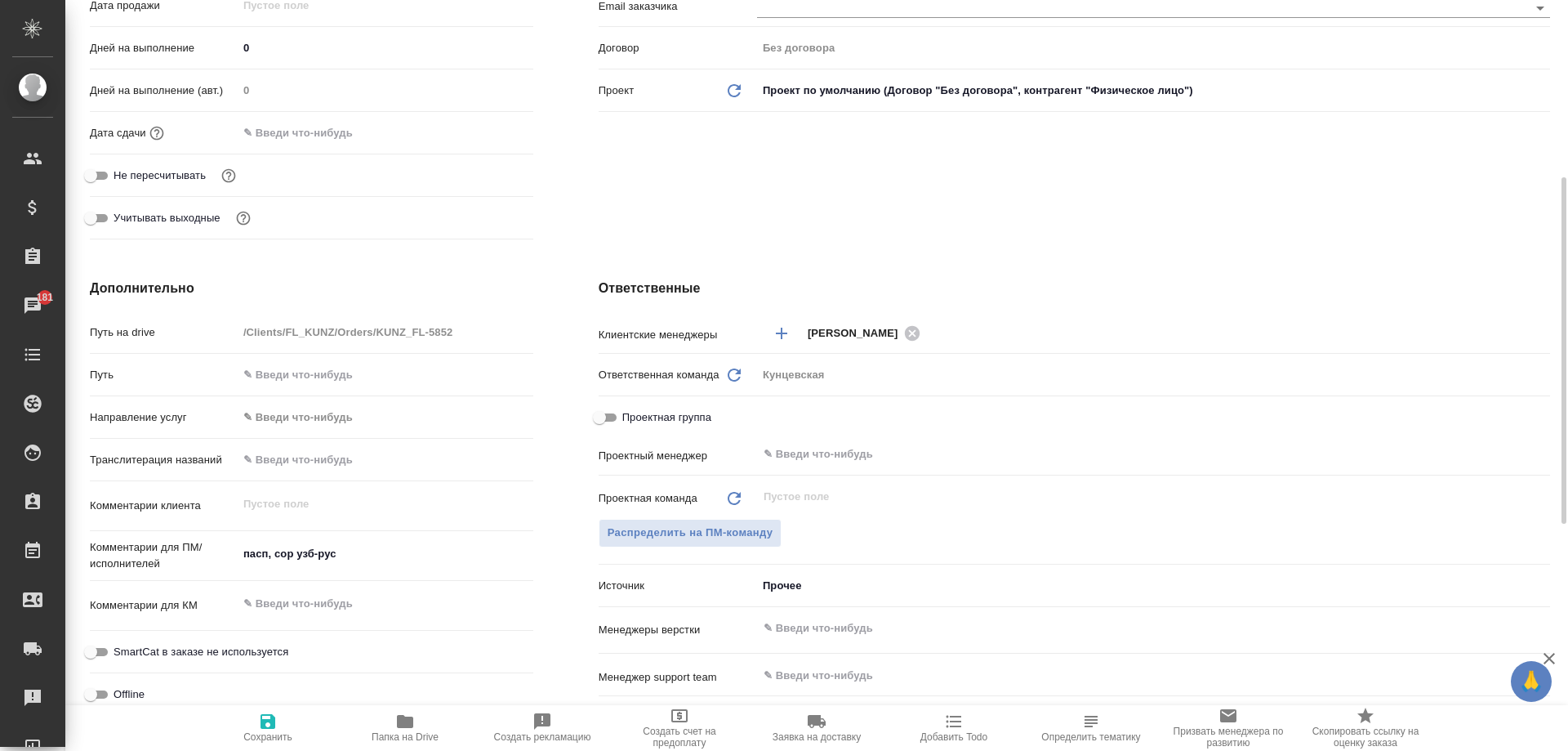
scroll to position [220, 0]
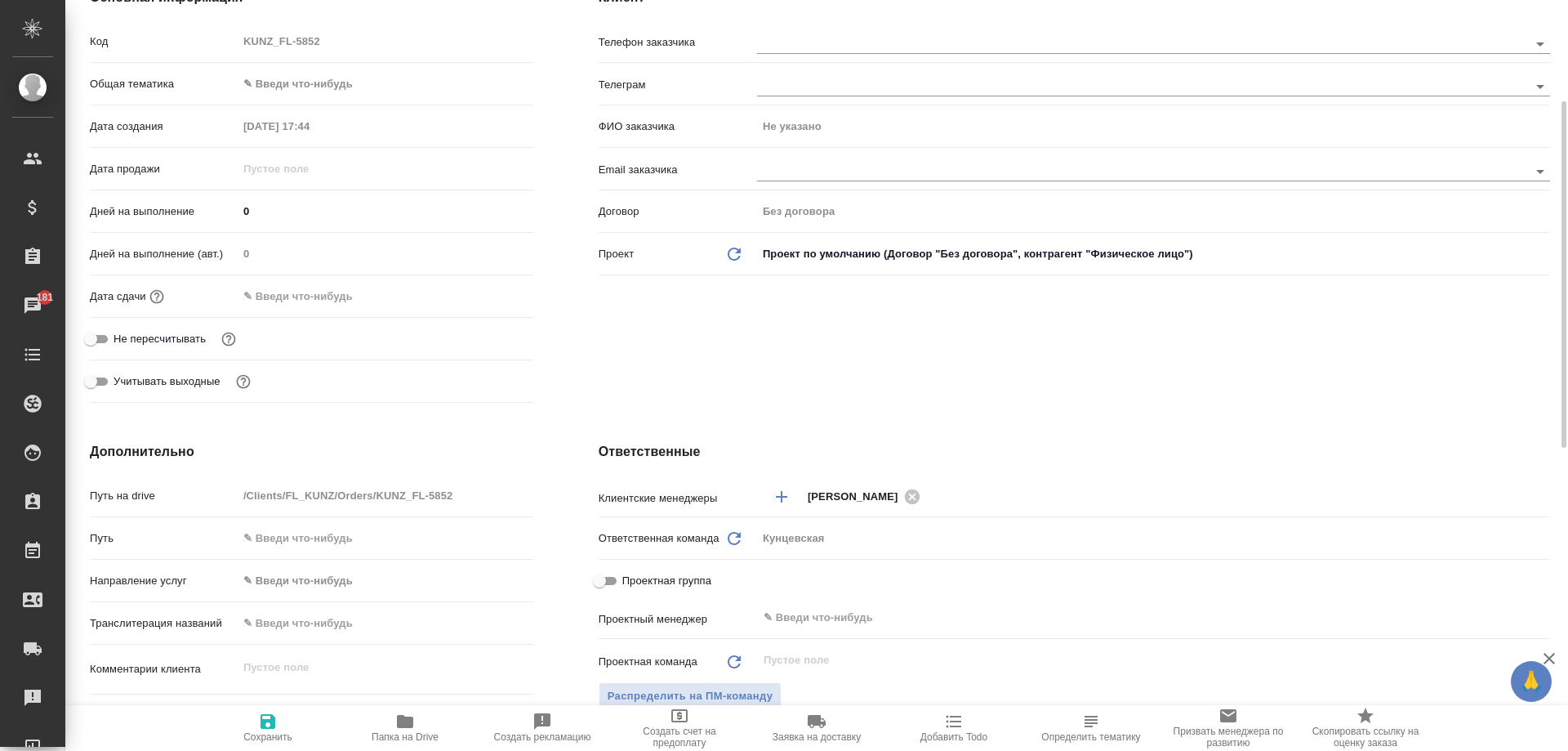
click at [283, 731] on span "Сохранить" at bounding box center [268, 736] width 49 height 11
type textarea "x"
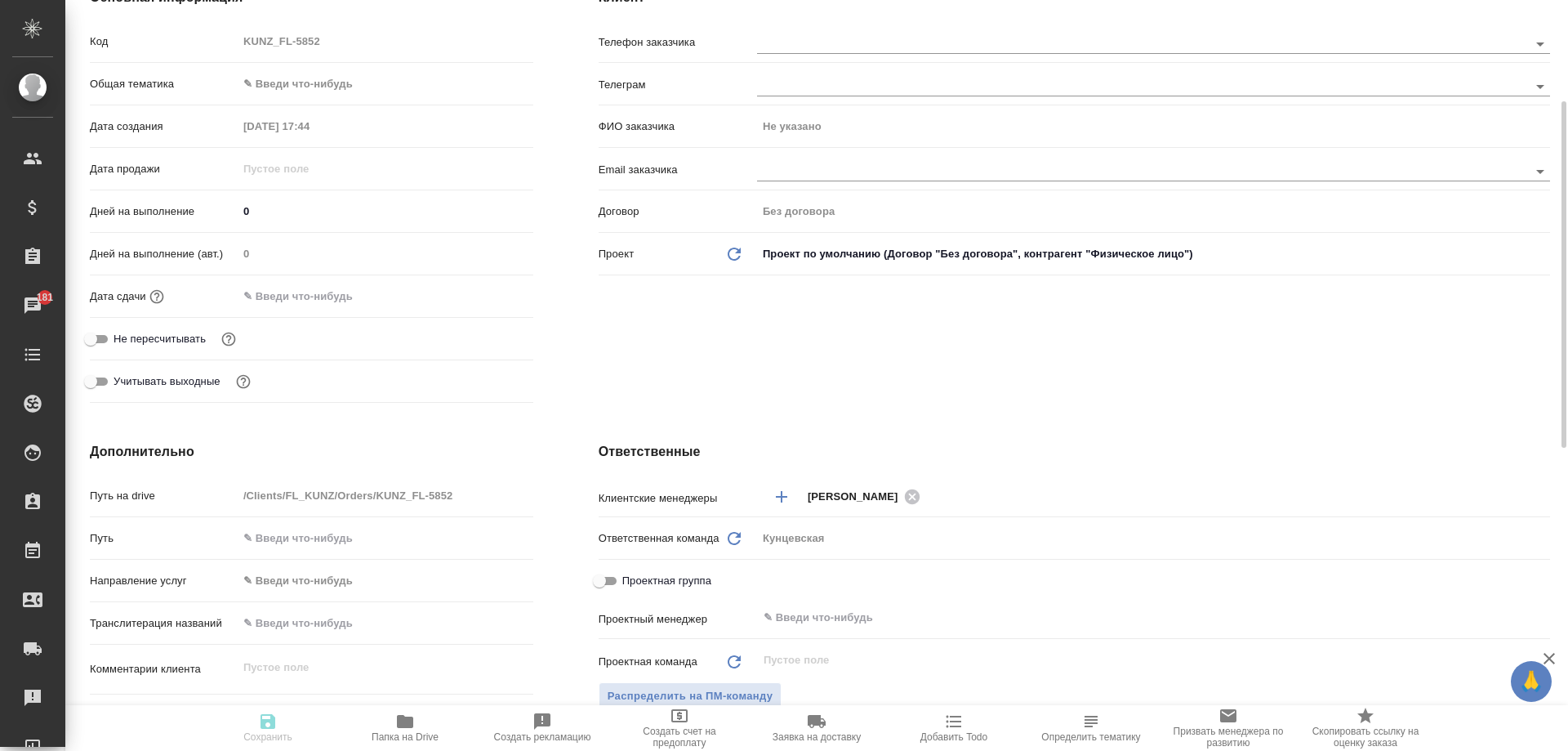
type textarea "x"
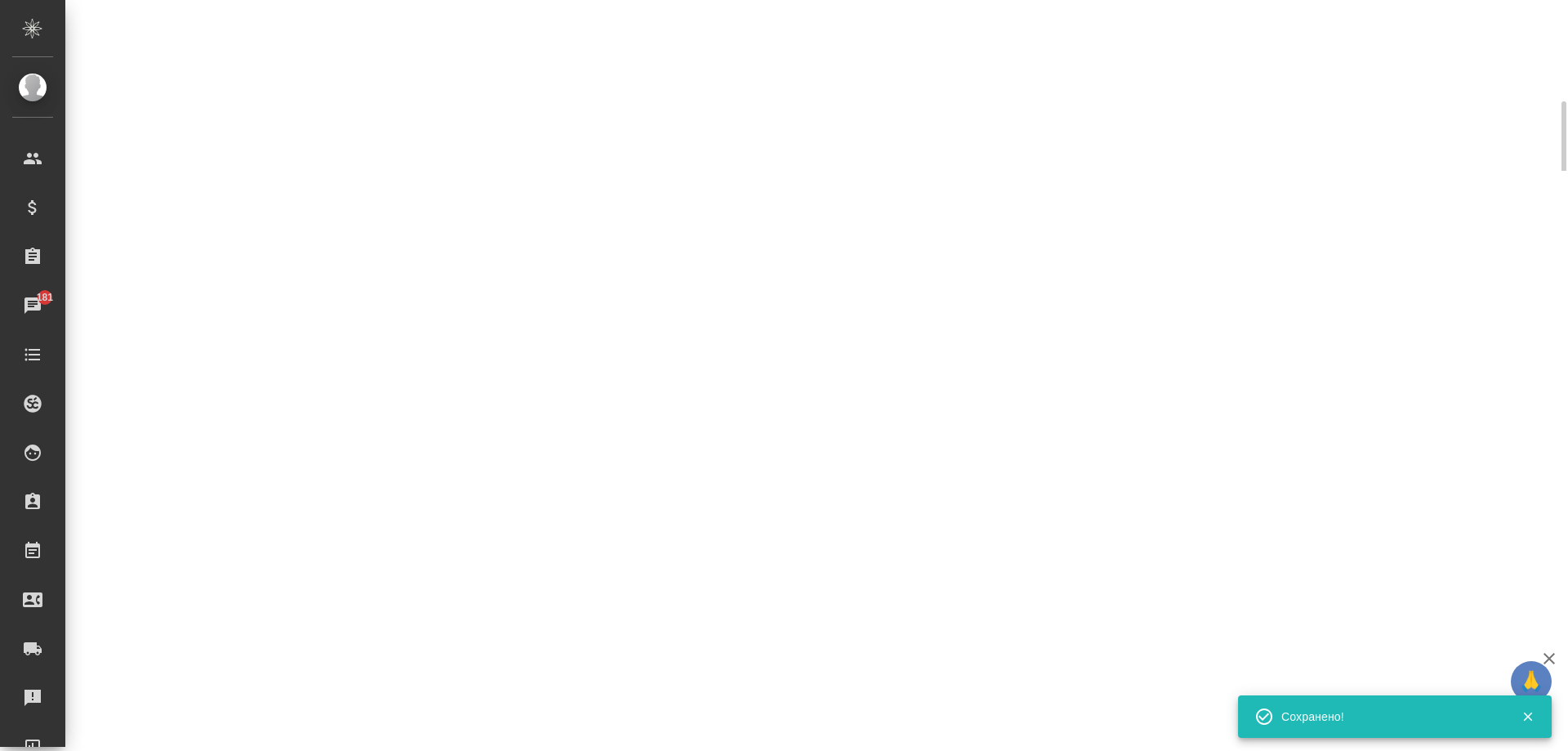
select select "RU"
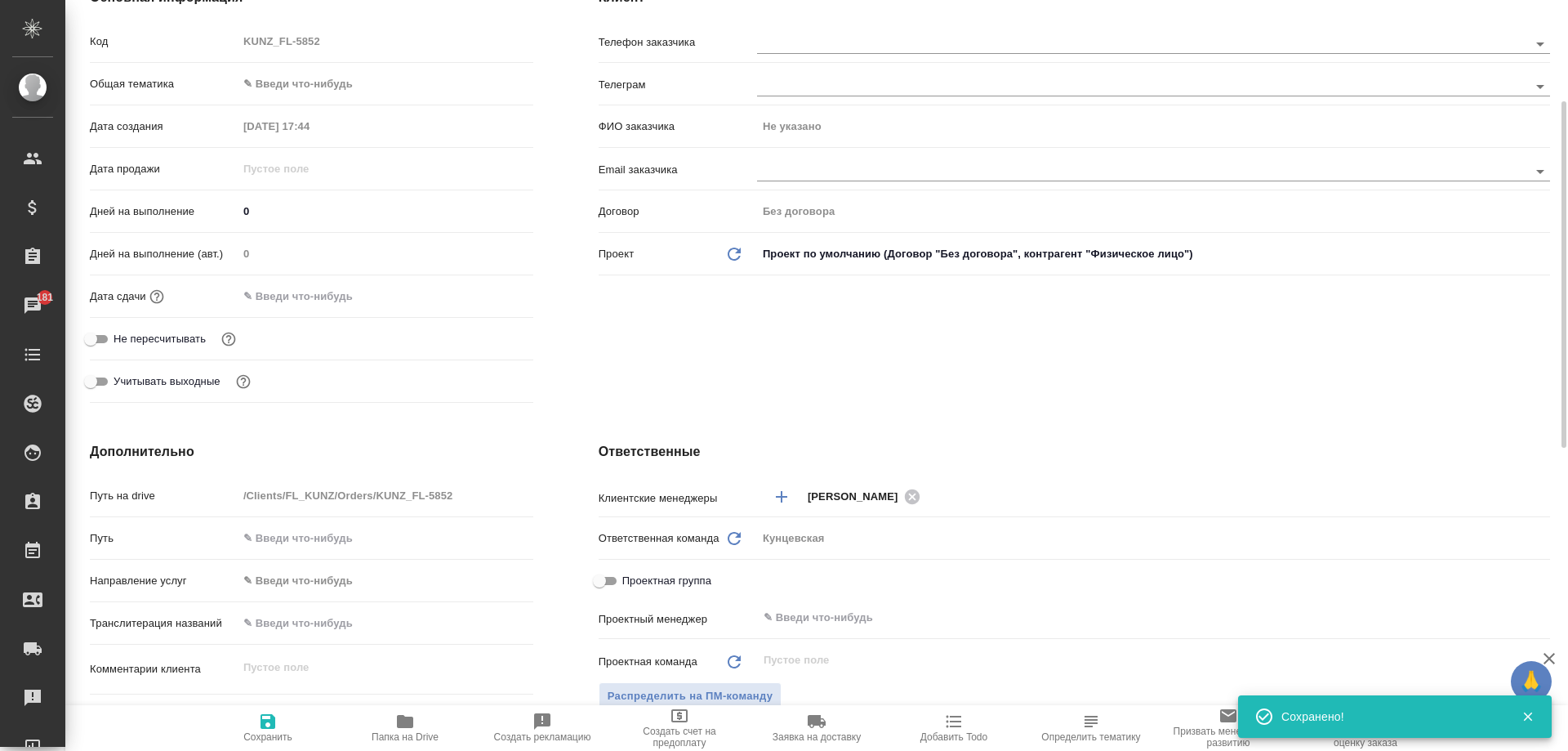
type textarea "x"
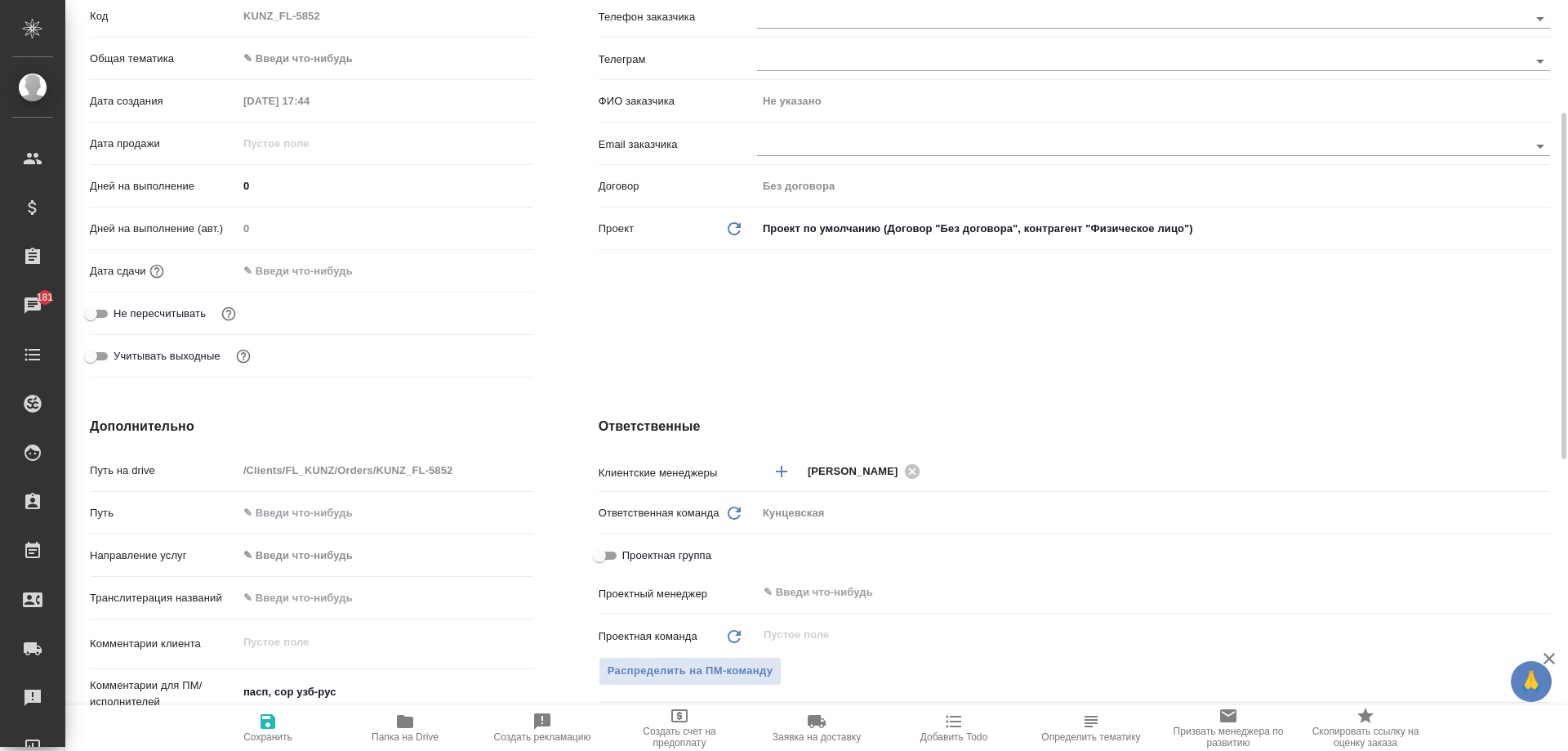
scroll to position [81, 0]
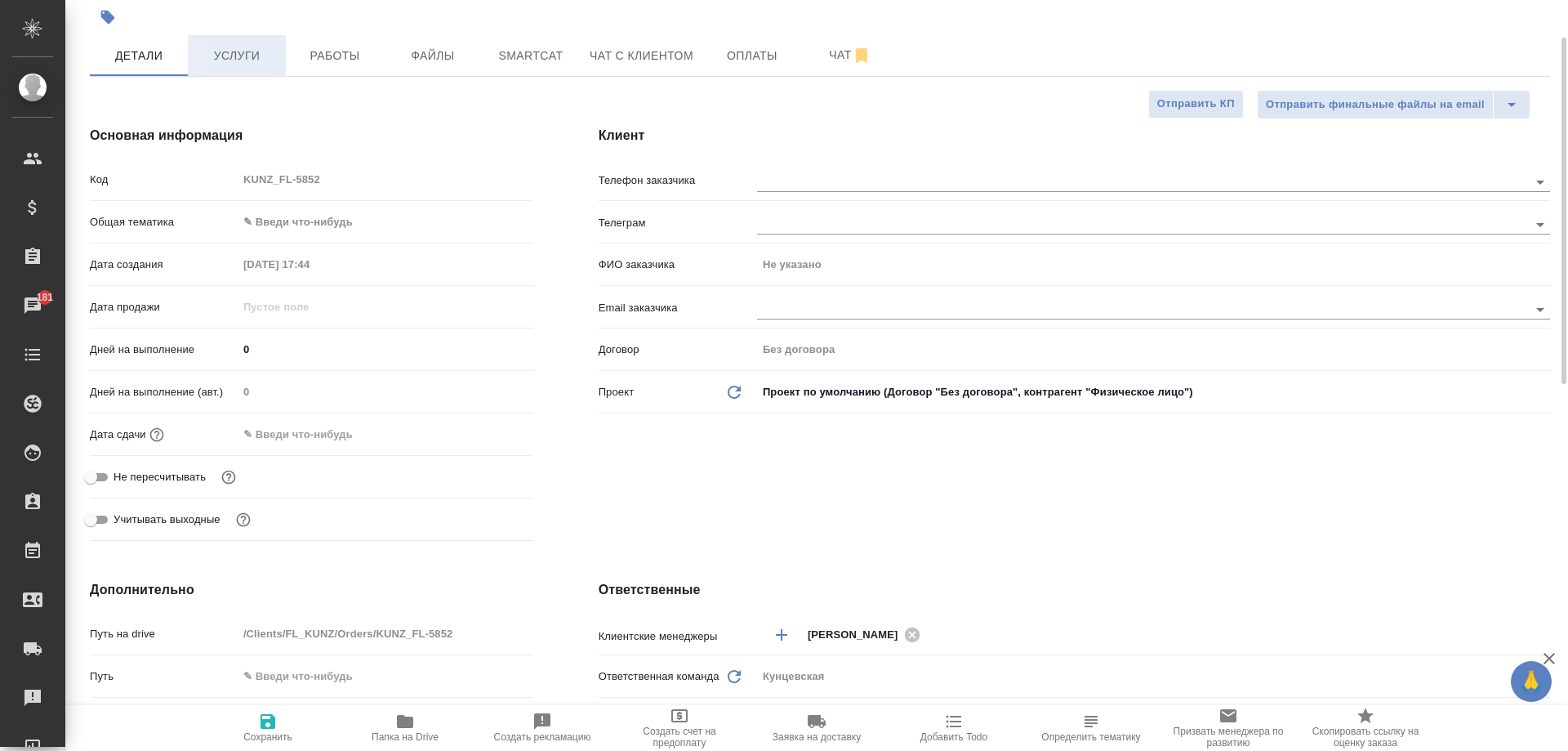
click at [254, 48] on span "Услуги" at bounding box center [237, 55] width 79 height 20
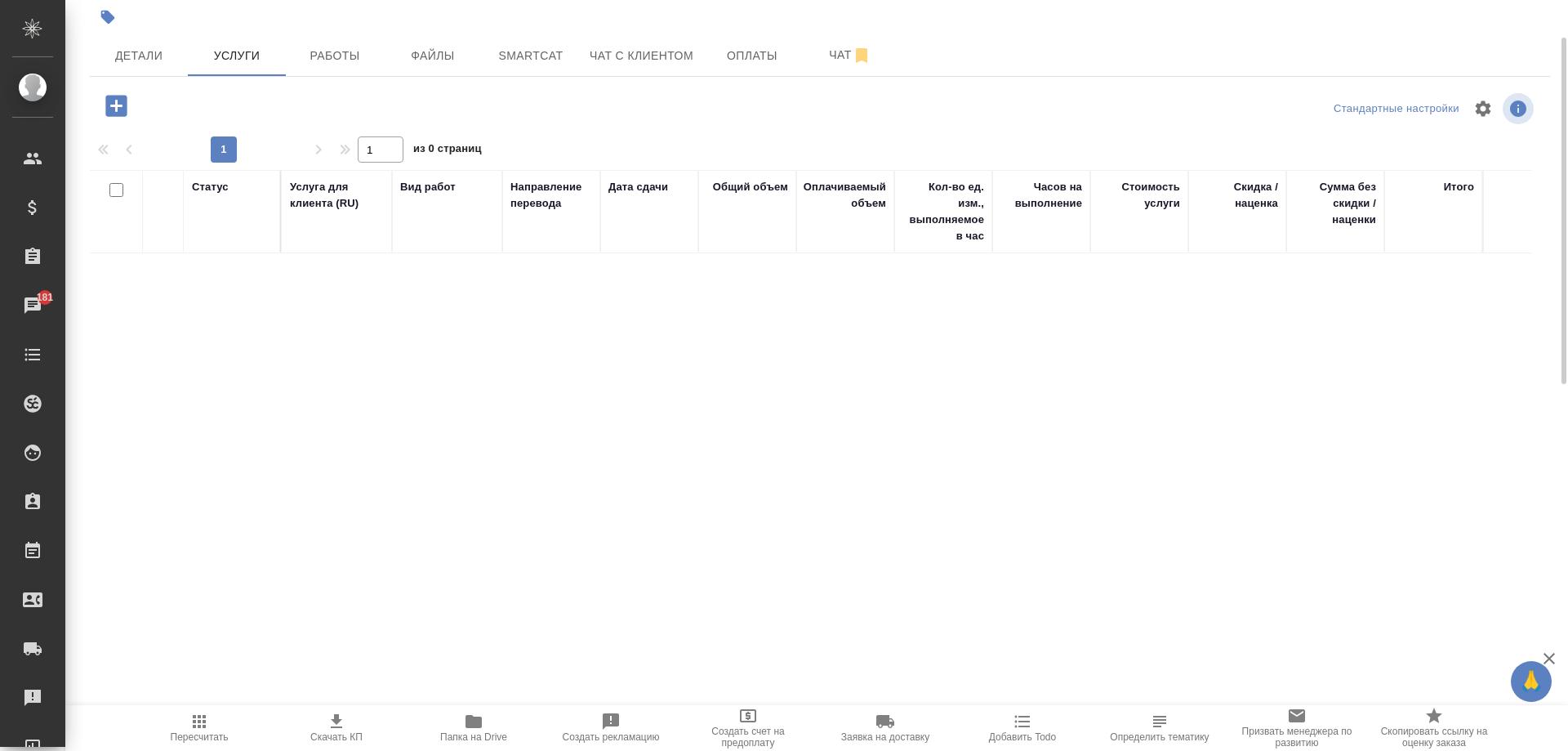
click at [117, 107] on icon "button" at bounding box center [116, 105] width 21 height 21
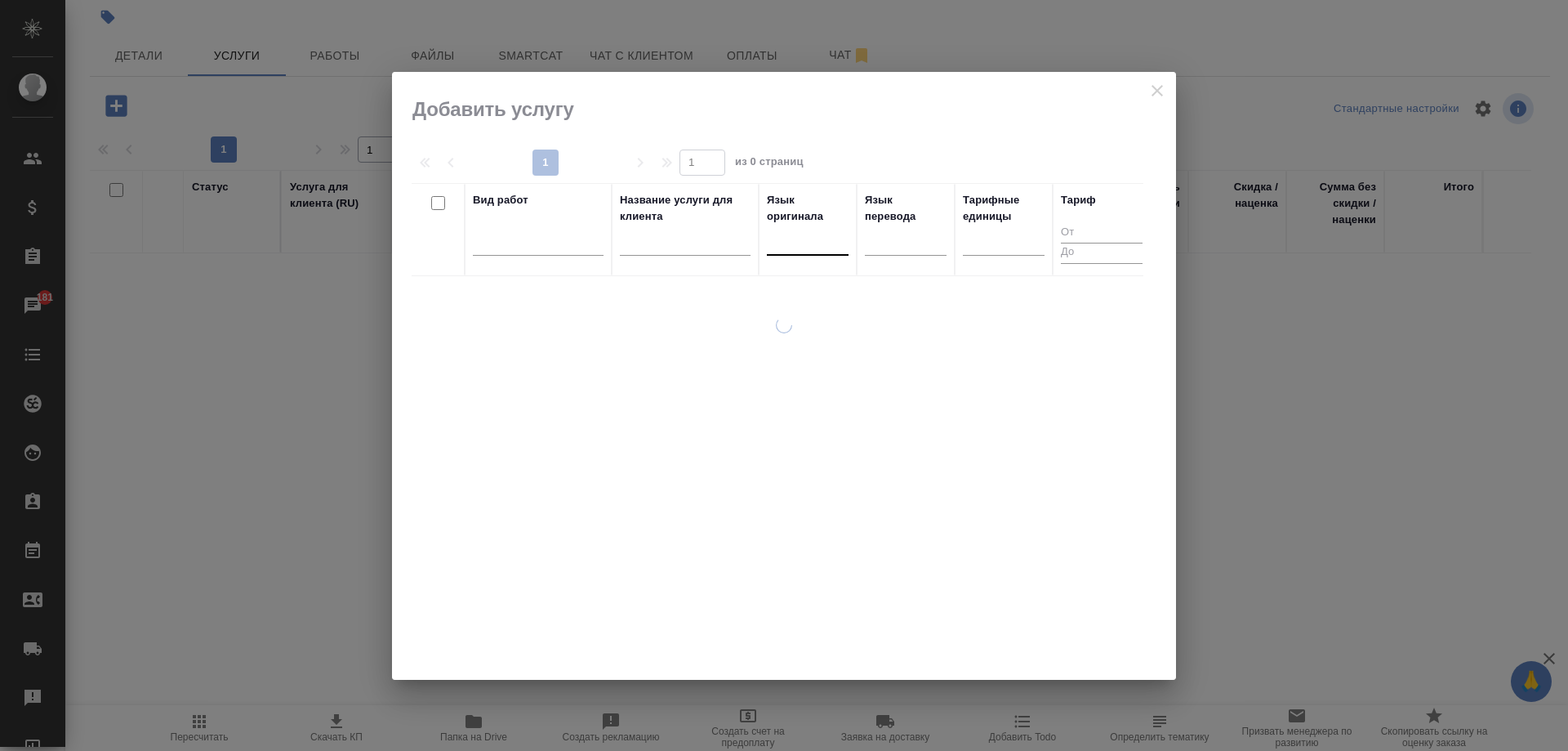
click at [807, 247] on div at bounding box center [807, 238] width 81 height 24
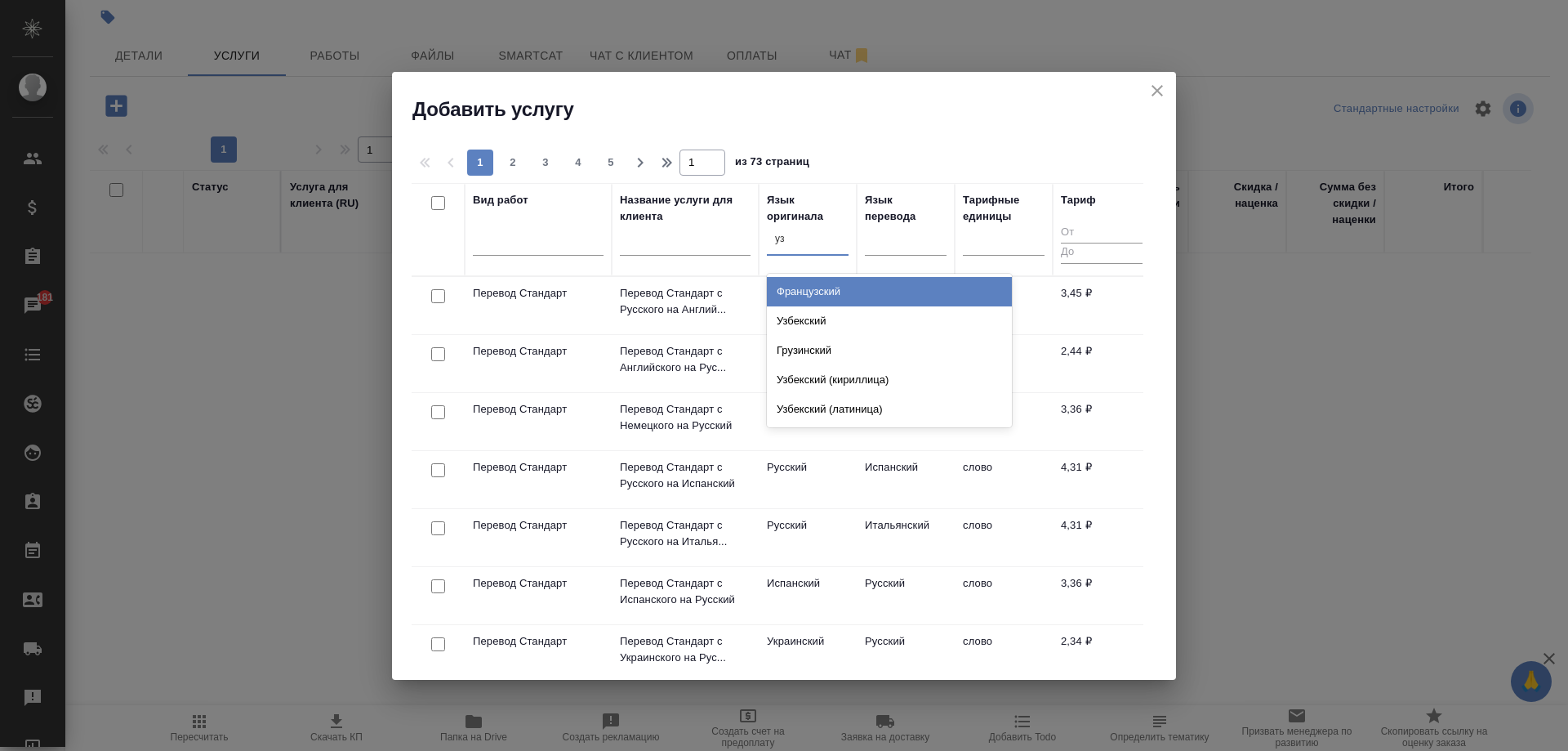
type input "узб"
click at [804, 285] on div "Узбекский" at bounding box center [889, 291] width 245 height 30
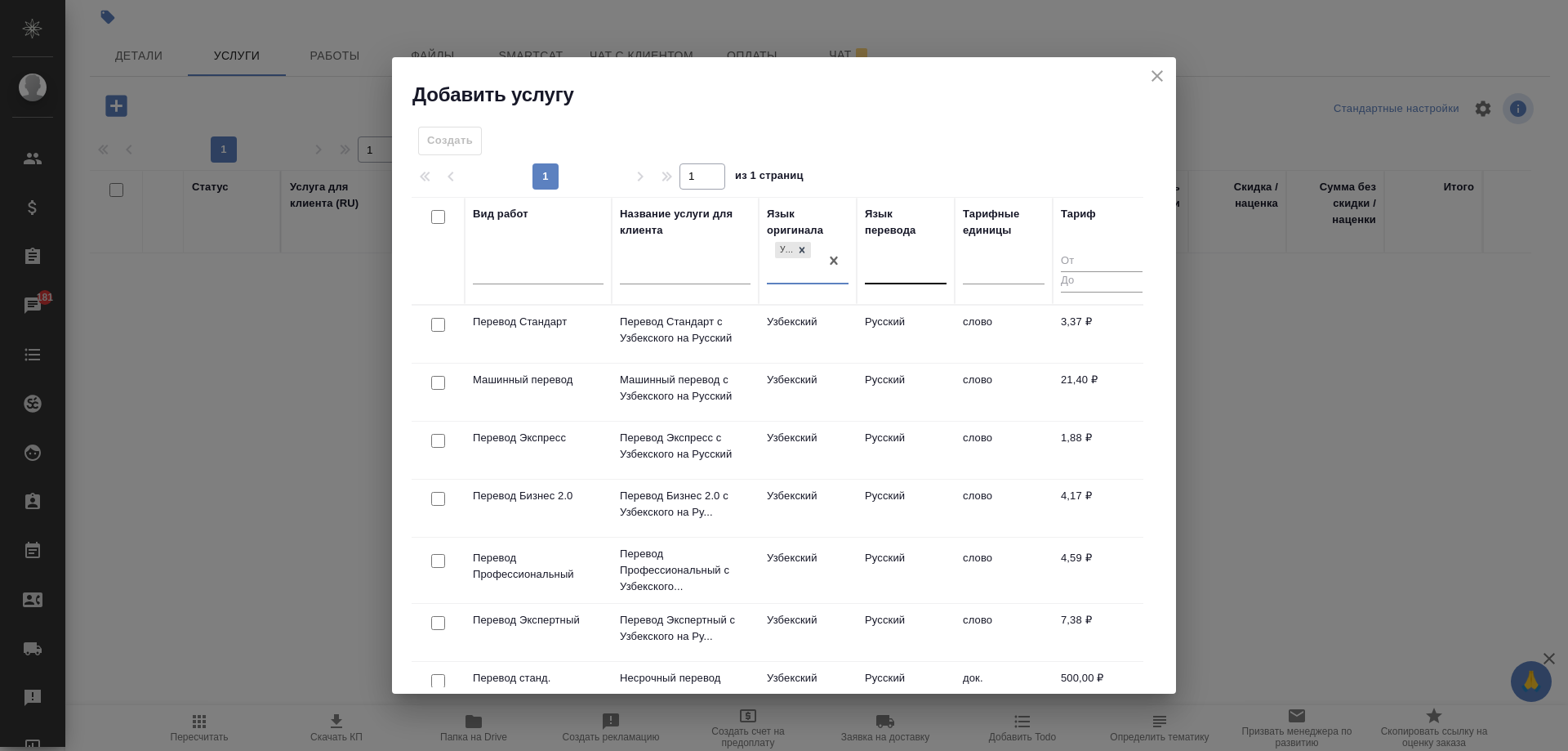
click at [892, 266] on div at bounding box center [905, 267] width 81 height 24
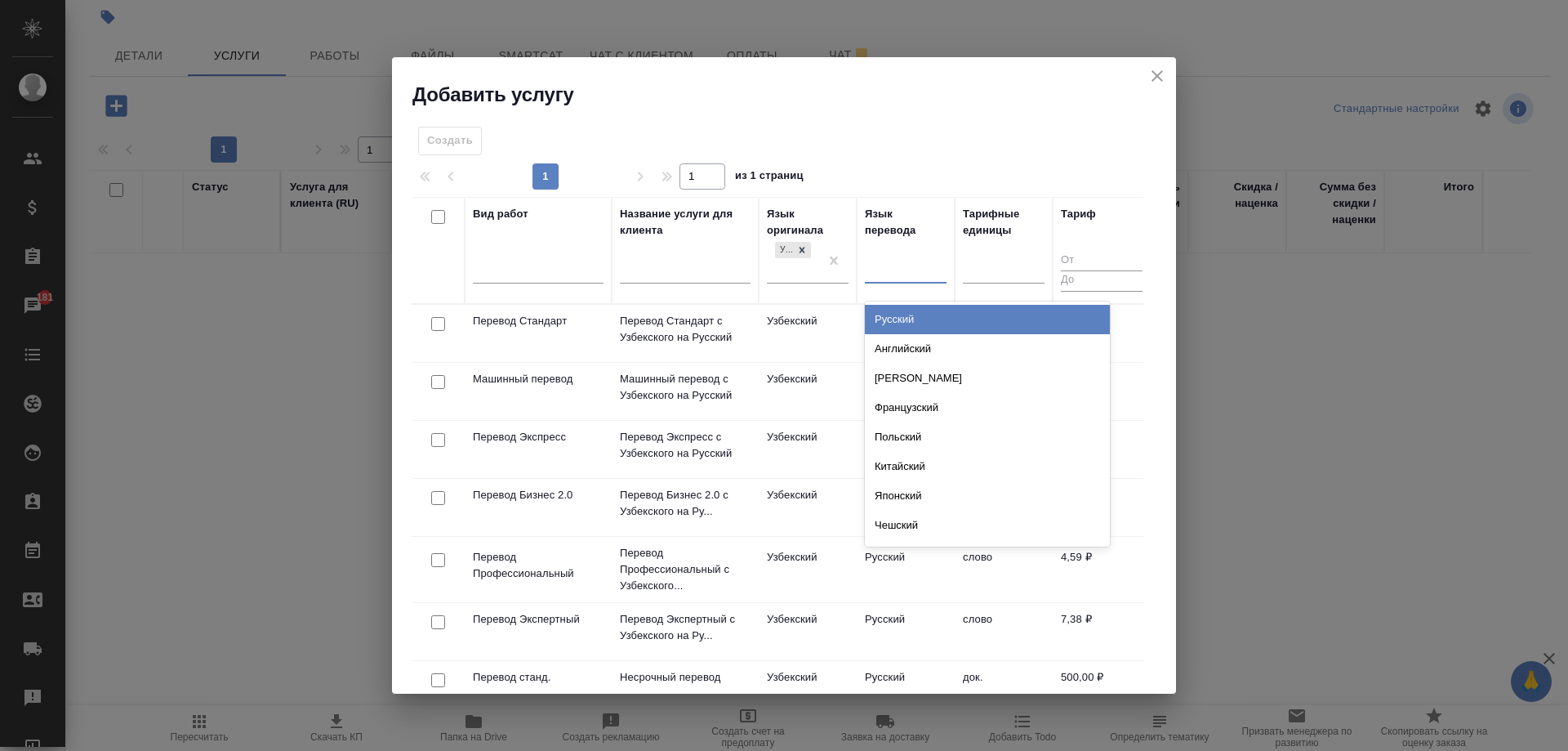
click at [912, 313] on div "Русский" at bounding box center [987, 319] width 245 height 30
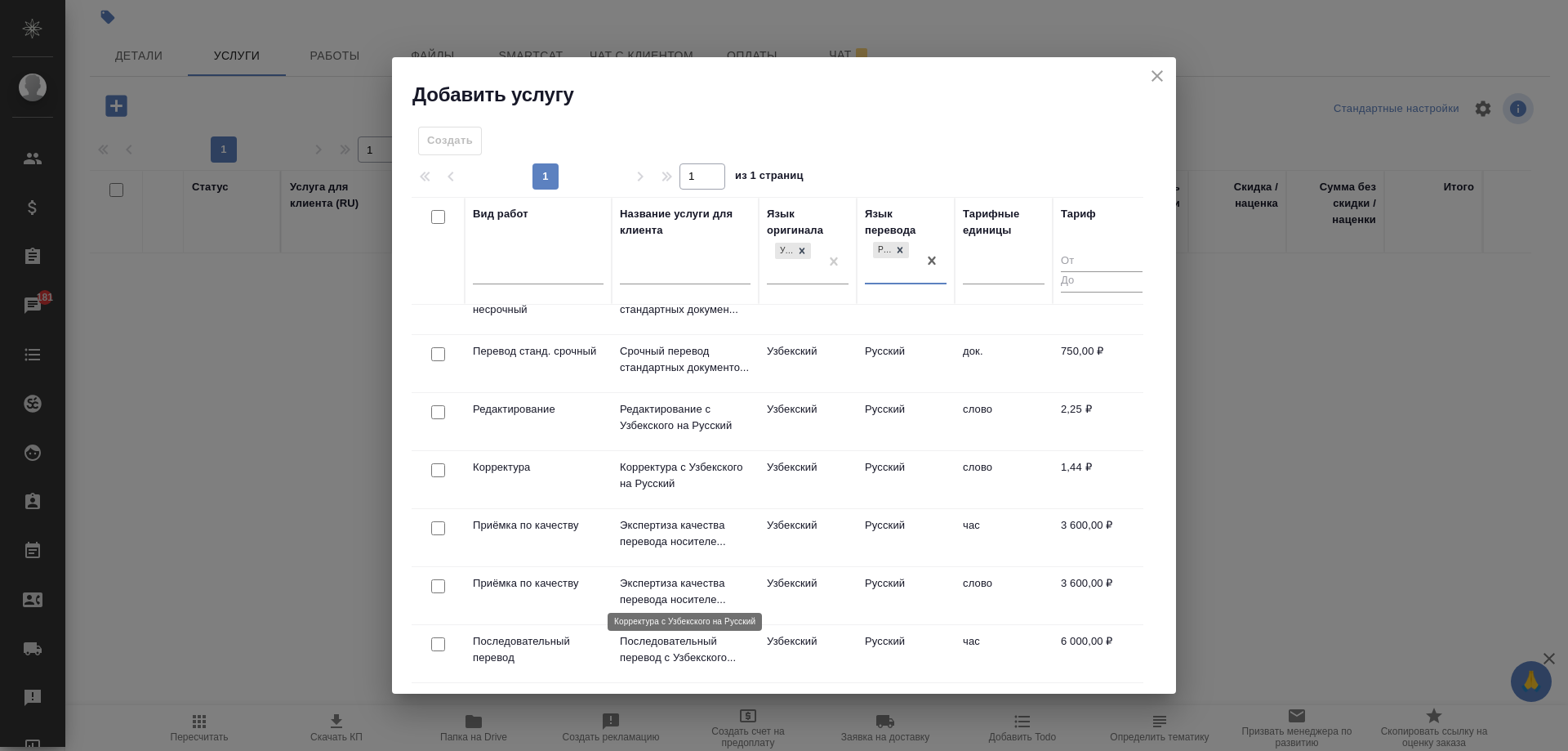
scroll to position [272, 0]
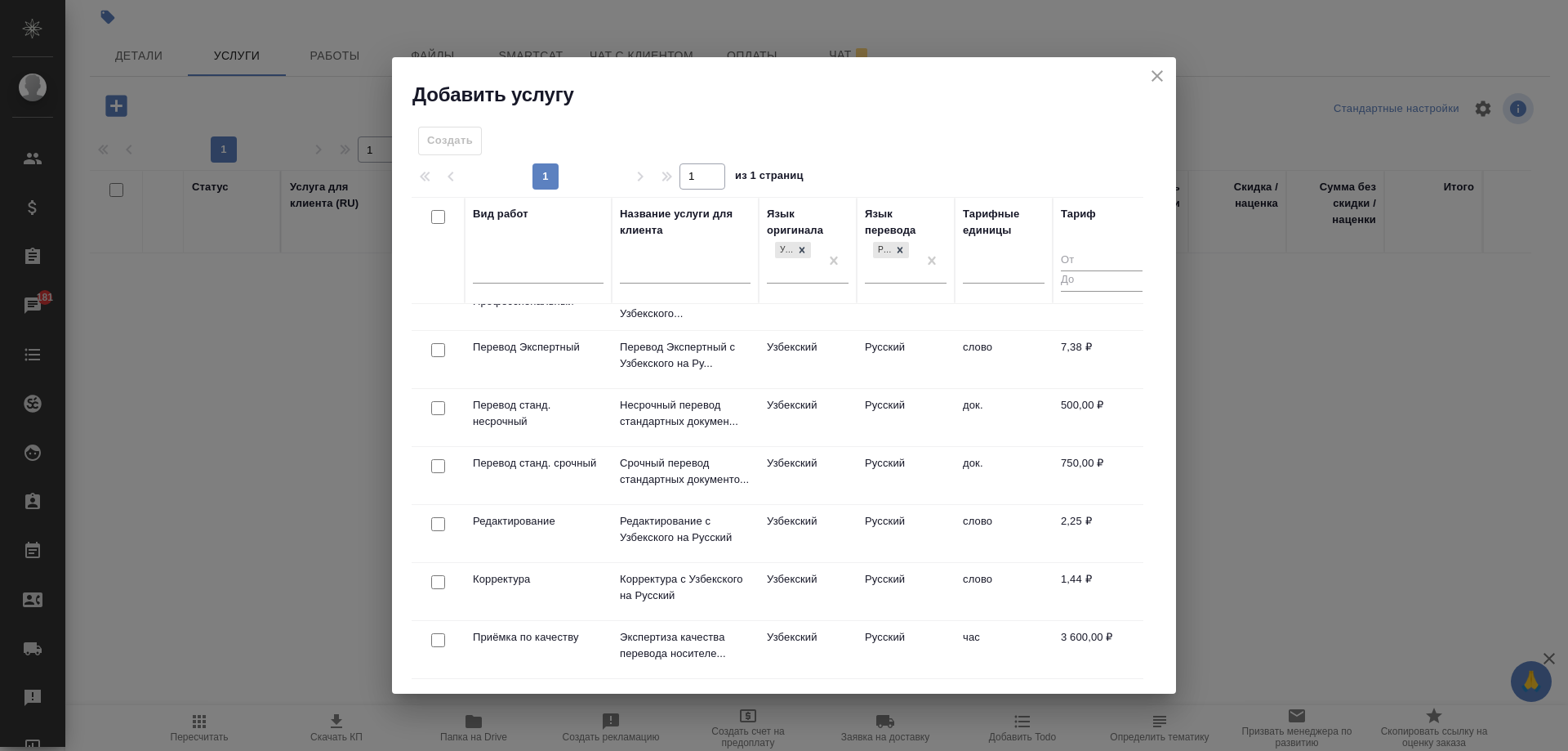
click at [978, 428] on td "док." at bounding box center [1004, 417] width 98 height 57
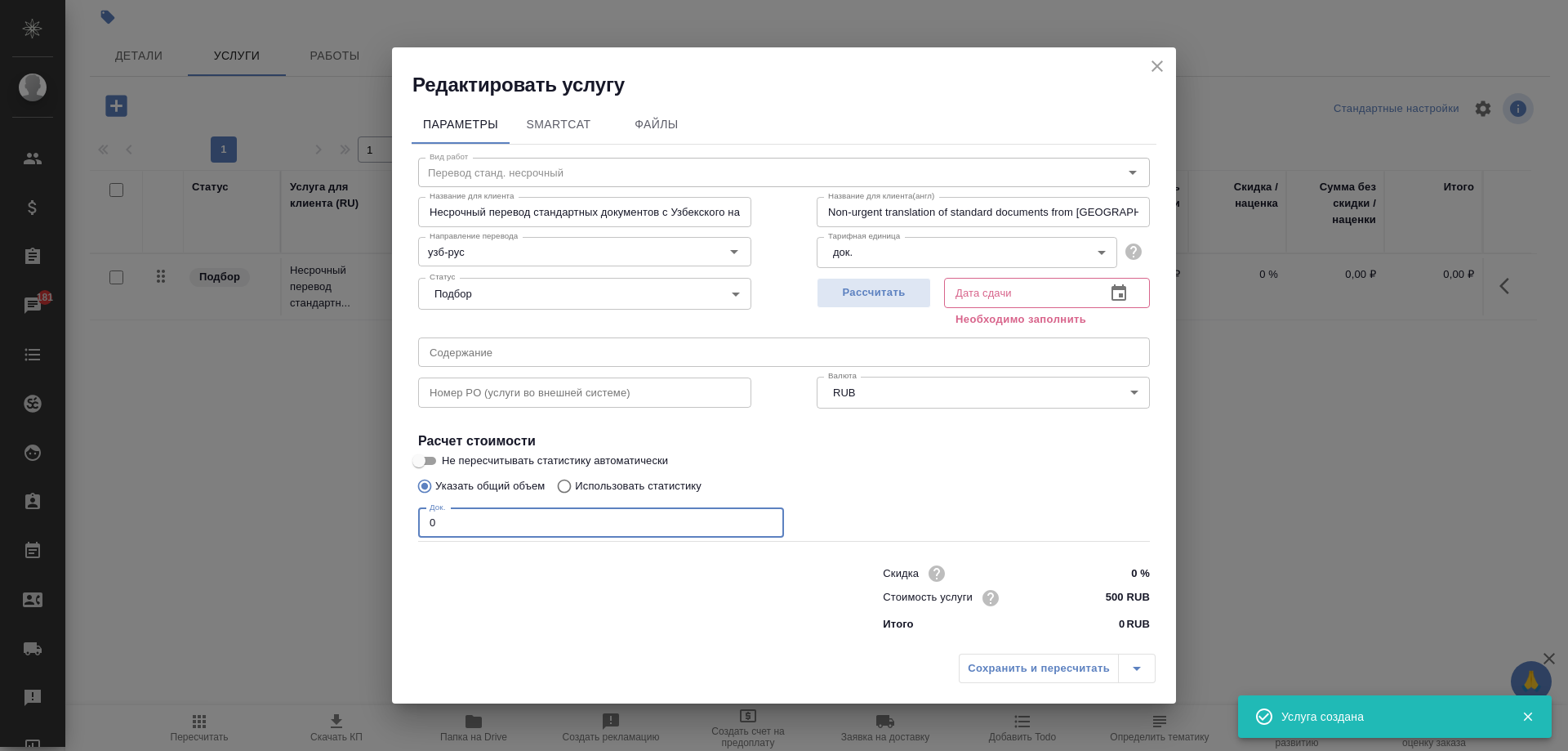
click at [483, 517] on input "0" at bounding box center [601, 523] width 366 height 30
type input "2"
click at [874, 298] on span "Рассчитать" at bounding box center [874, 292] width 96 height 18
type input "[DATE] 17:47"
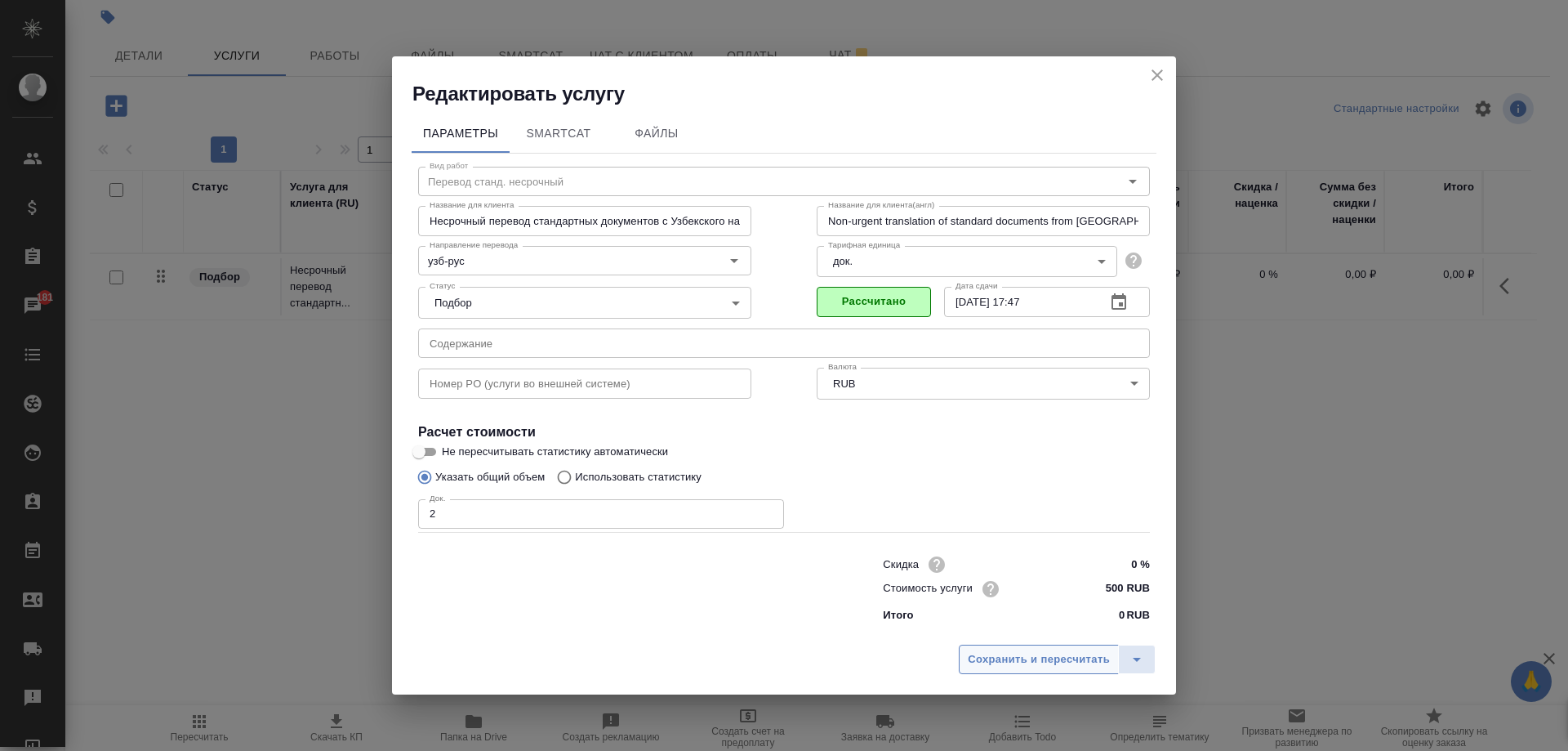
click at [997, 656] on span "Сохранить и пересчитать" at bounding box center [1039, 659] width 142 height 18
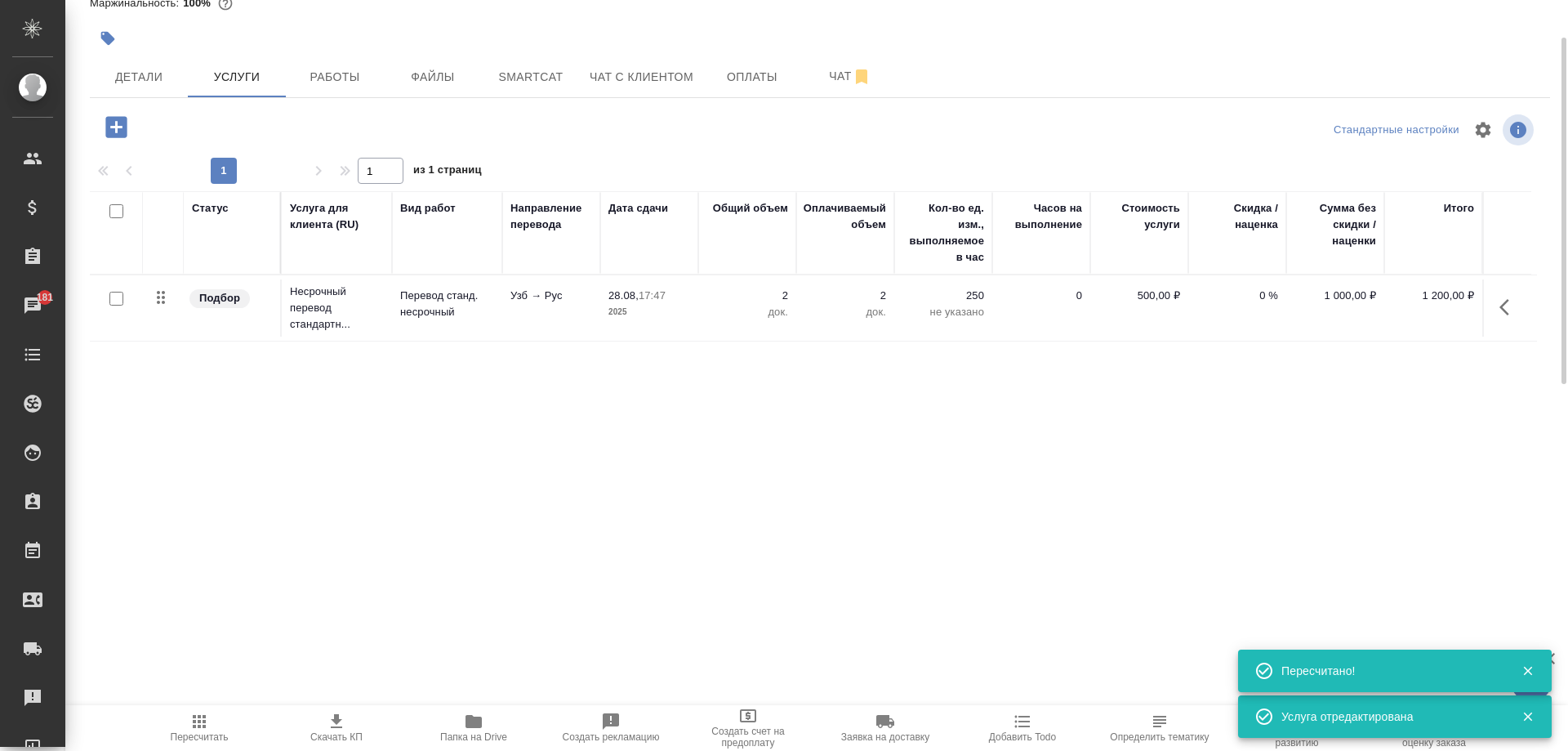
click at [116, 125] on icon "button" at bounding box center [116, 127] width 29 height 29
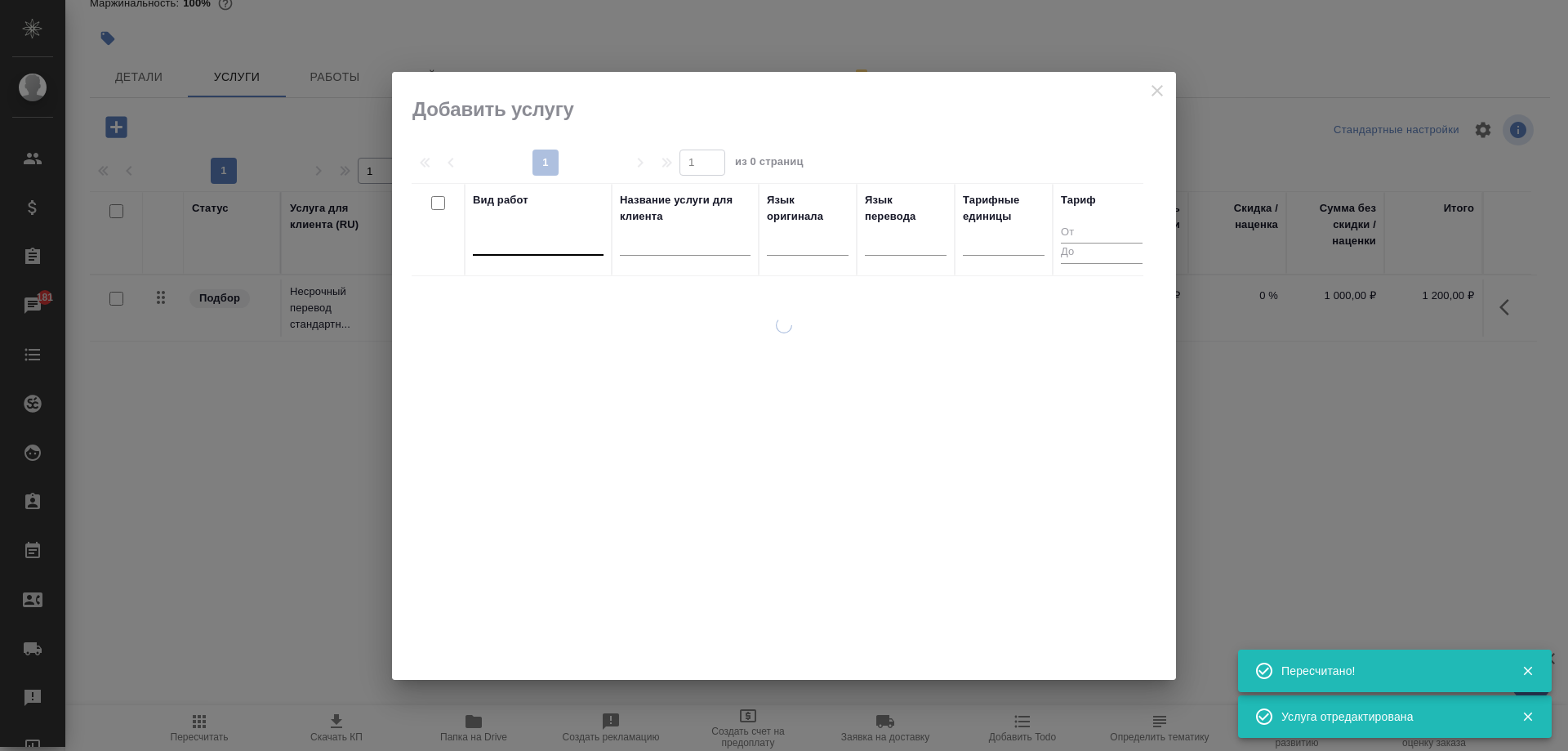
click at [522, 243] on div at bounding box center [537, 238] width 130 height 24
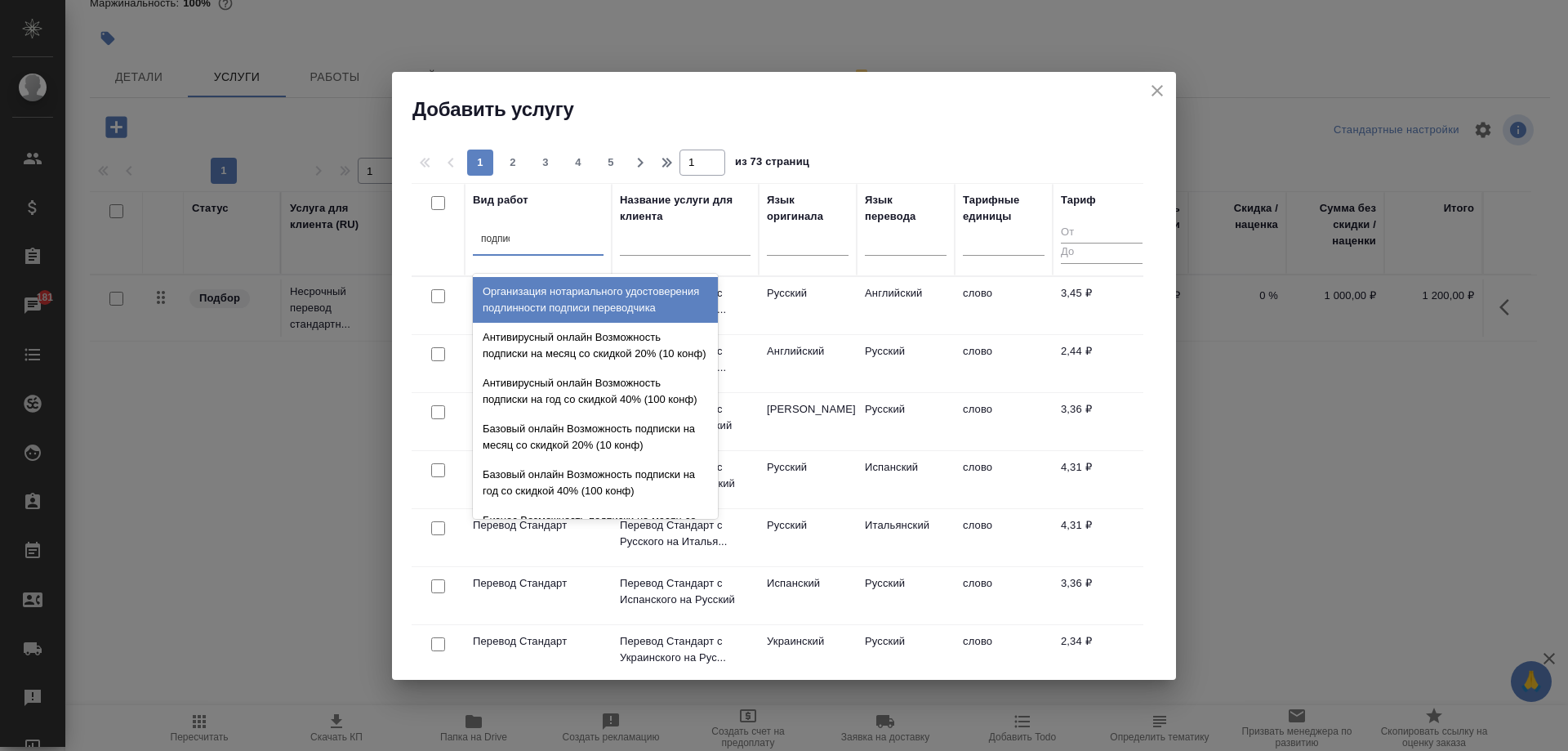
type input "подписи"
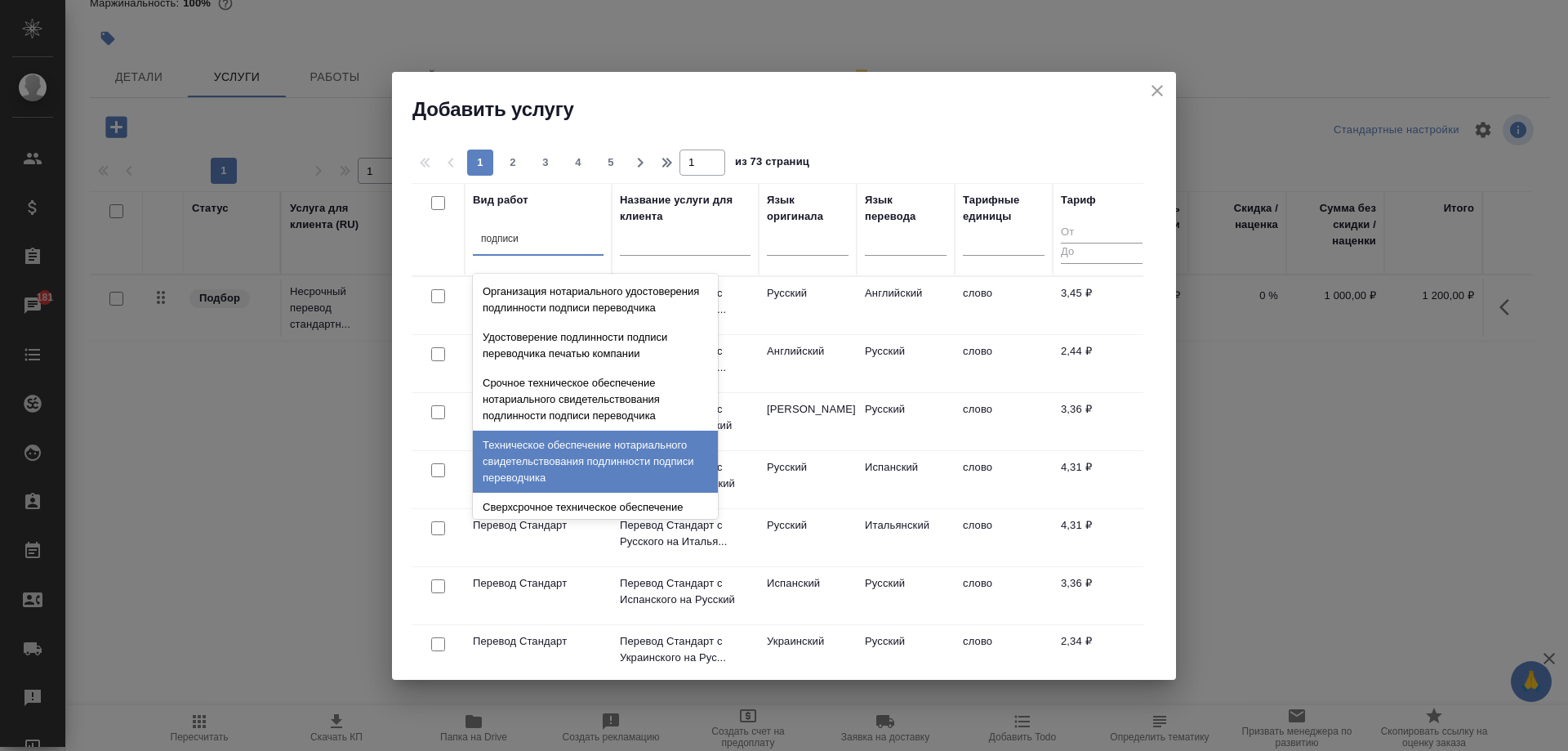
click at [581, 469] on div "Техническое обеспечение нотариального свидетельствования подлинности подписи пе…" at bounding box center [595, 461] width 245 height 62
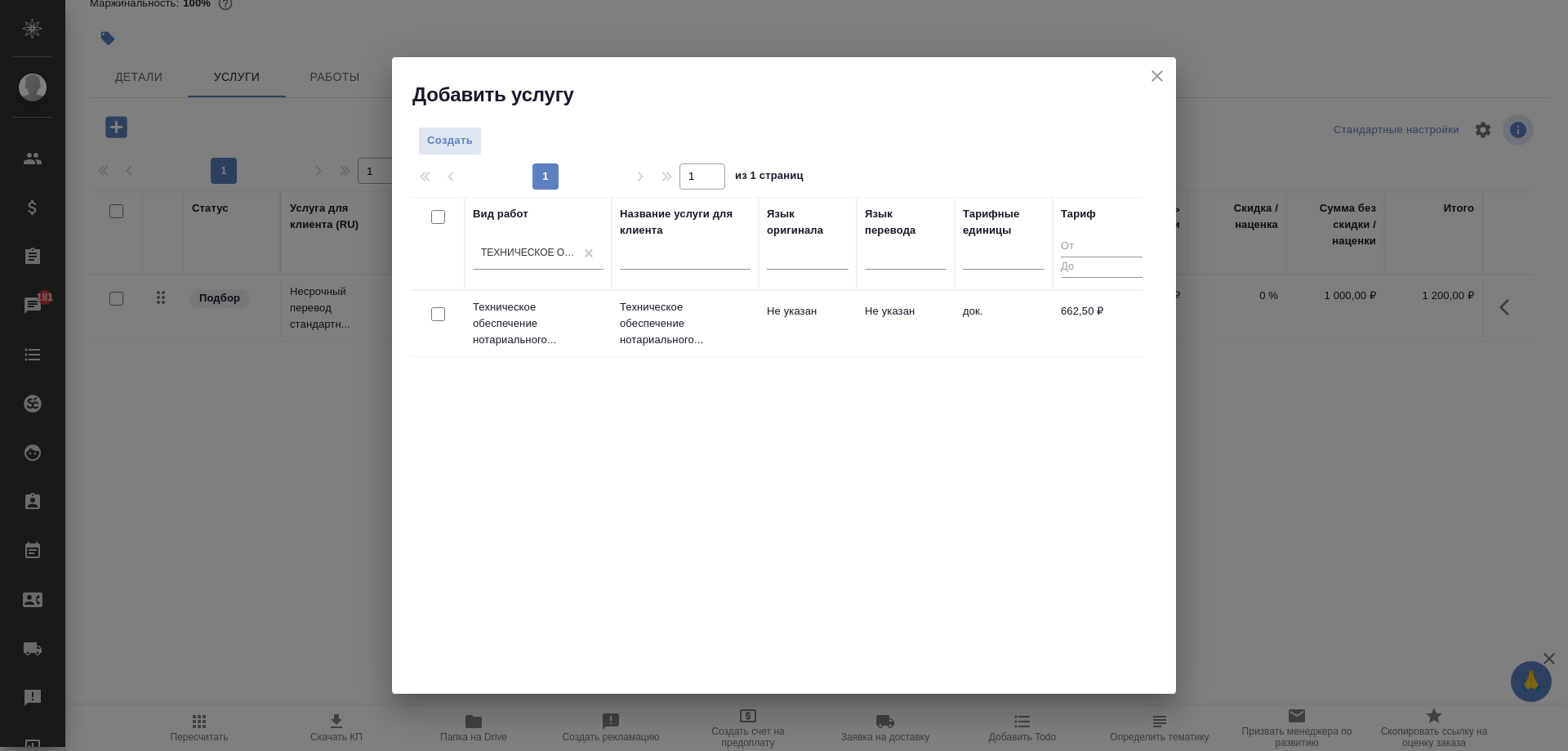
click at [929, 336] on td "Не указан" at bounding box center [906, 323] width 98 height 57
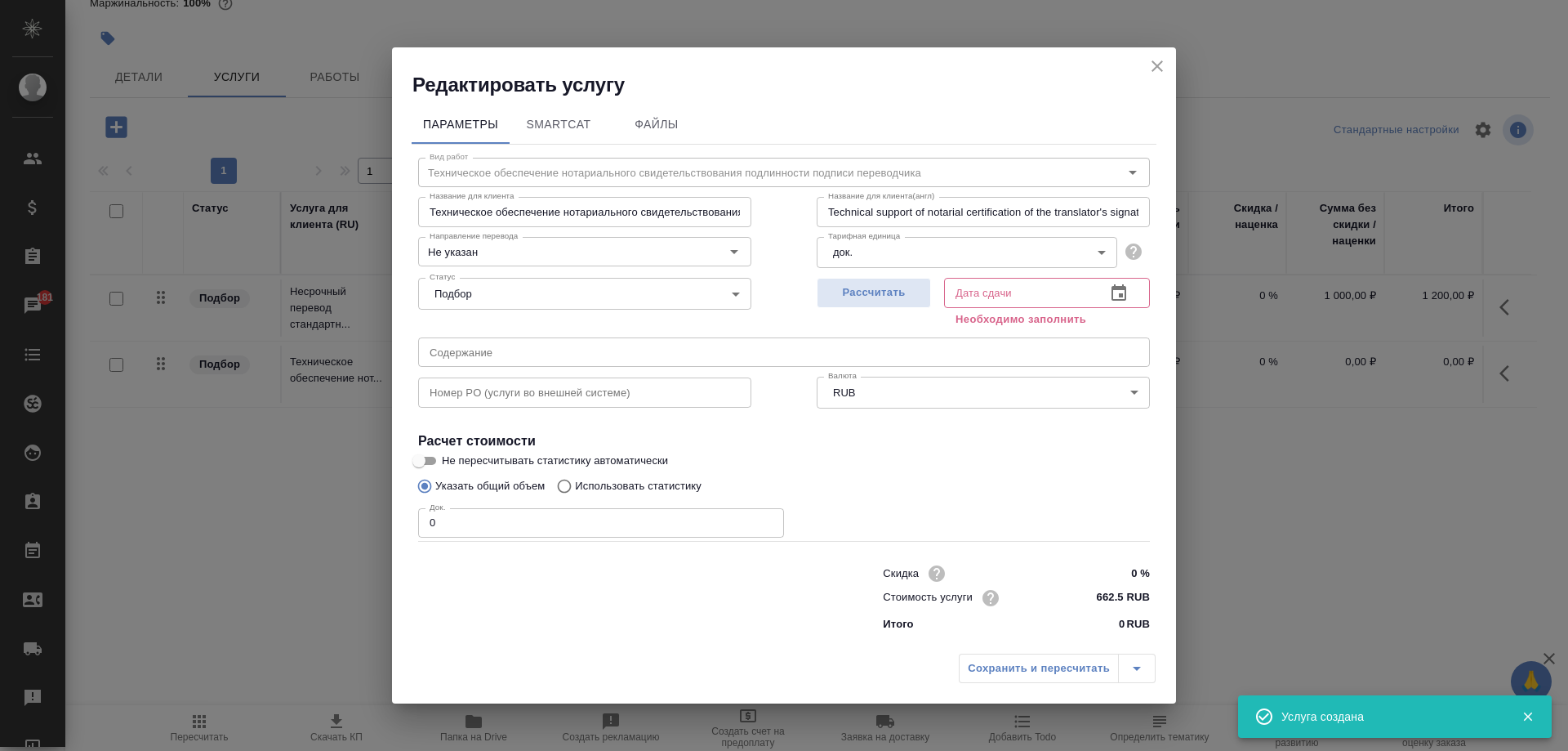
click at [541, 516] on input "0" at bounding box center [601, 523] width 366 height 30
type input "2"
click at [830, 300] on span "Рассчитать" at bounding box center [874, 292] width 96 height 18
type input "29.08.2025 10:11"
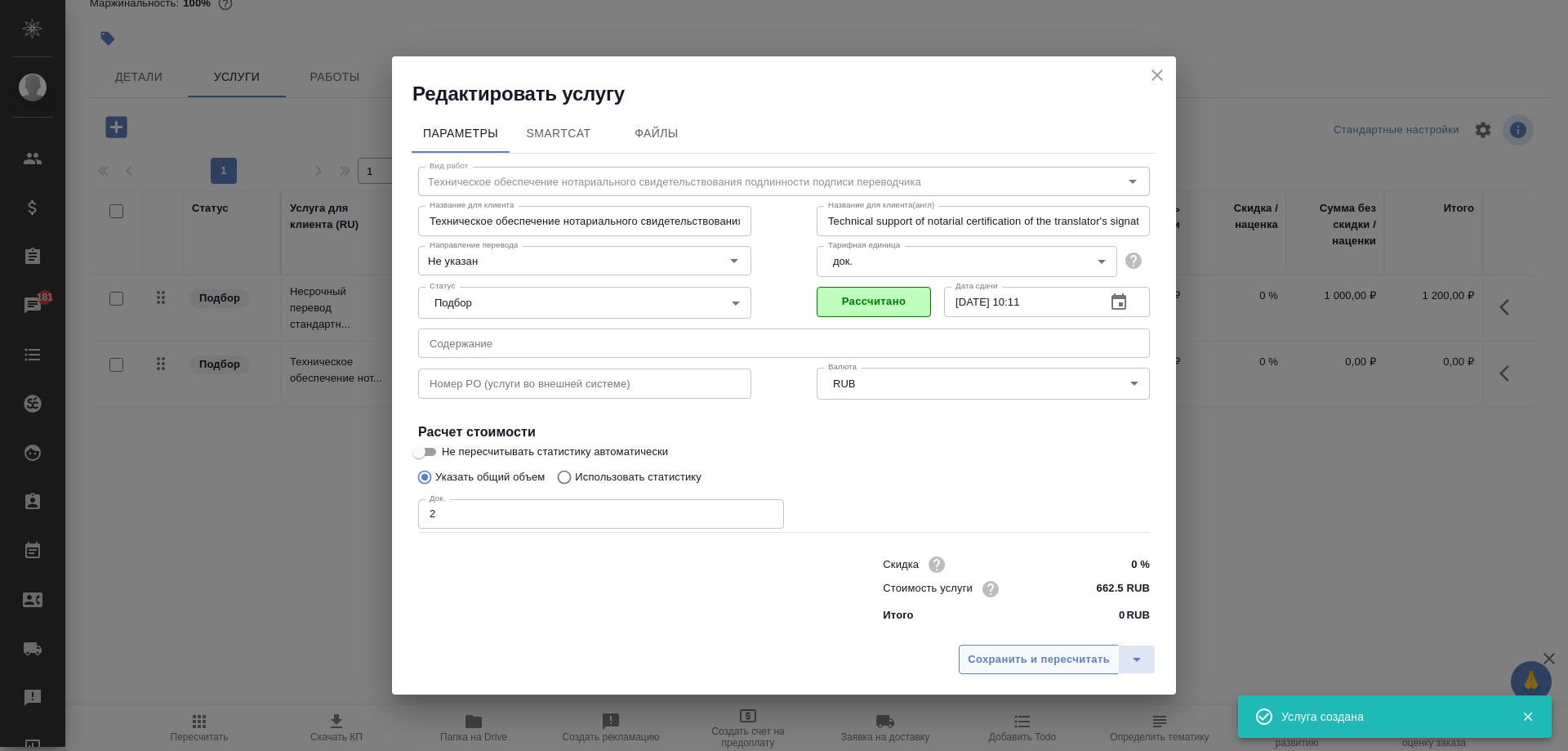
click at [1009, 657] on span "Сохранить и пересчитать" at bounding box center [1039, 659] width 142 height 18
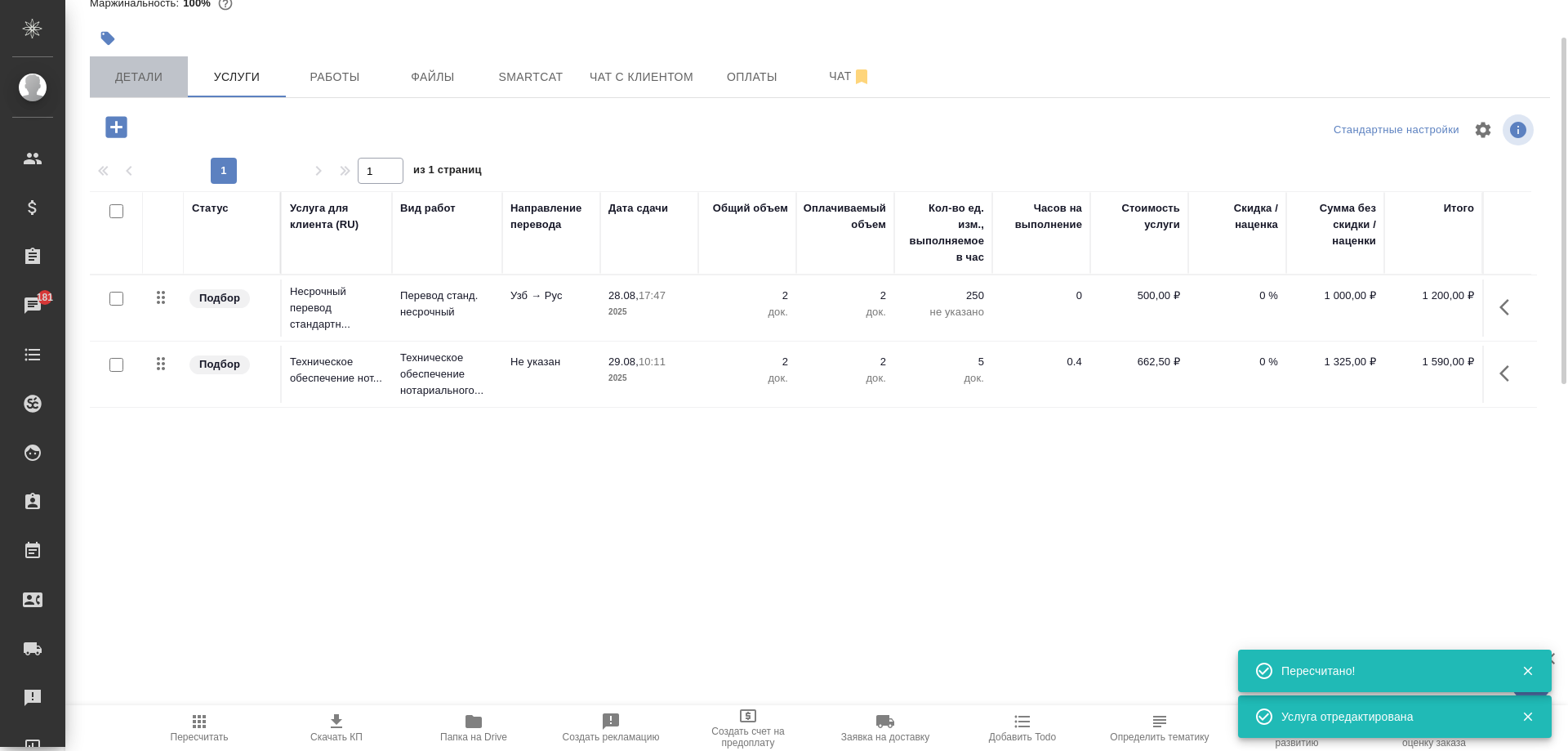
click at [133, 90] on button "Детали" at bounding box center [139, 76] width 98 height 41
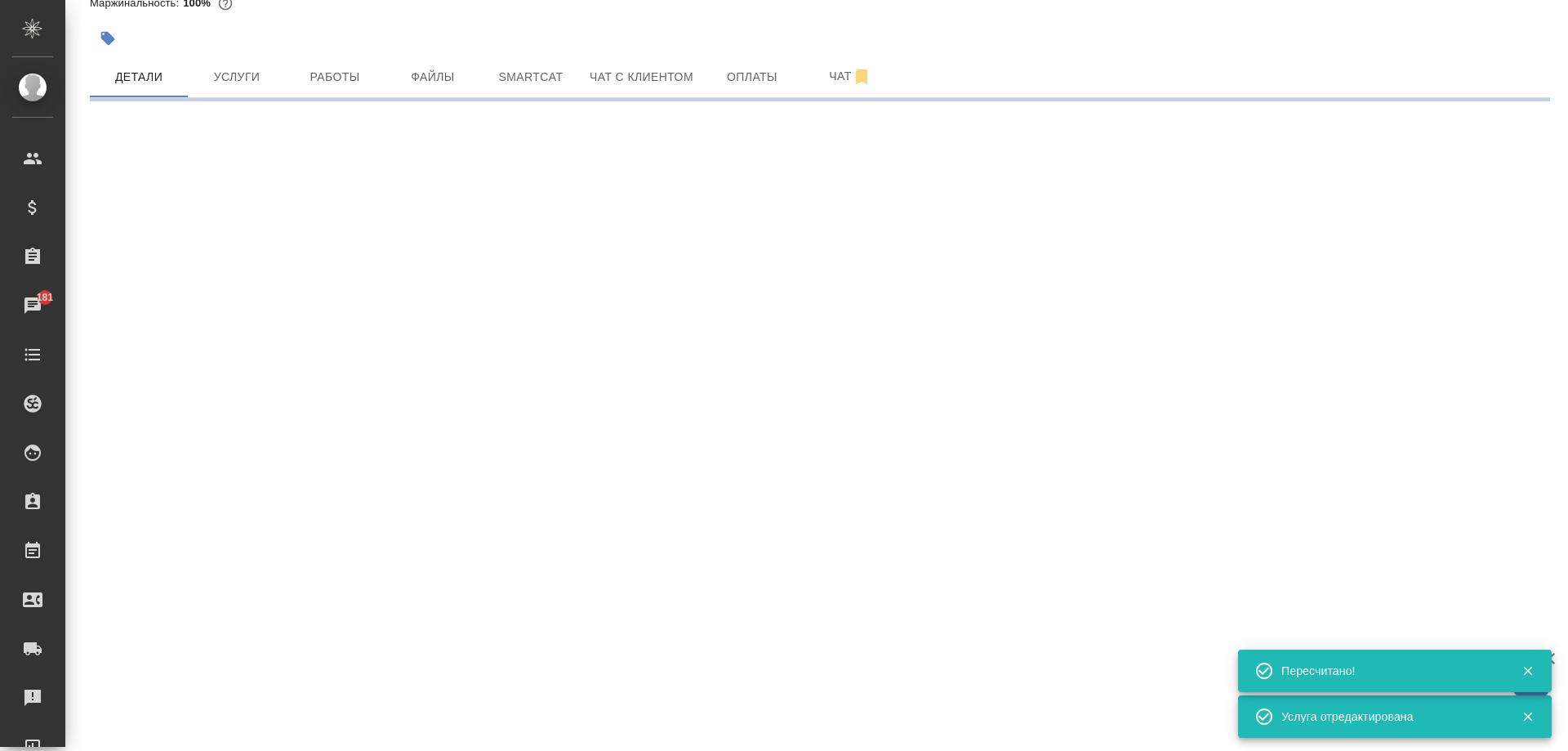
select select "RU"
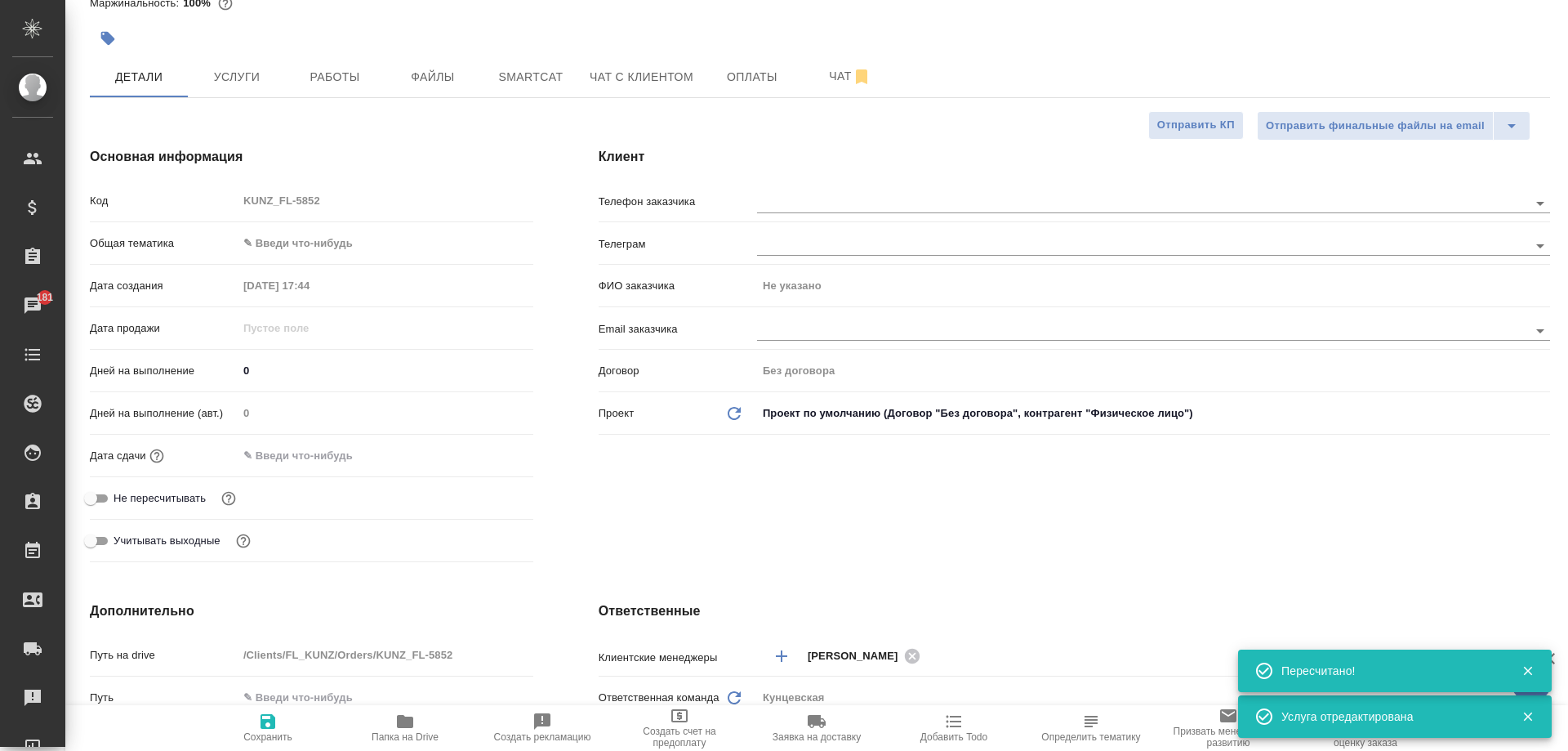
type textarea "x"
click at [294, 240] on body "🙏 .cls-1 fill:#fff; AWATERA Moskalets Alina Клиенты Спецификации Заказы 181 Чат…" at bounding box center [784, 376] width 1568 height 751
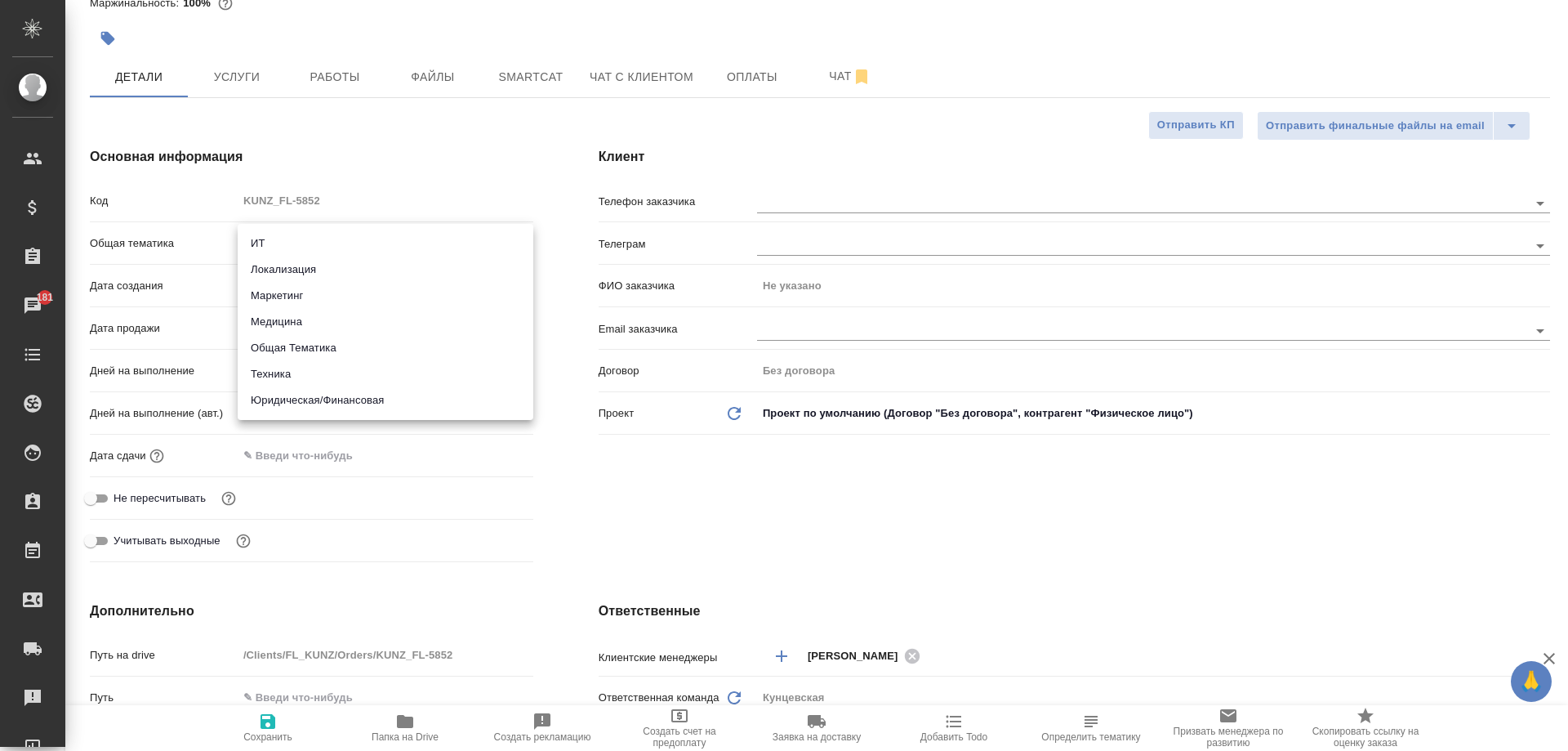
click at [328, 391] on li "Юридическая/Финансовая" at bounding box center [386, 400] width 296 height 26
type input "yr-fn"
type textarea "x"
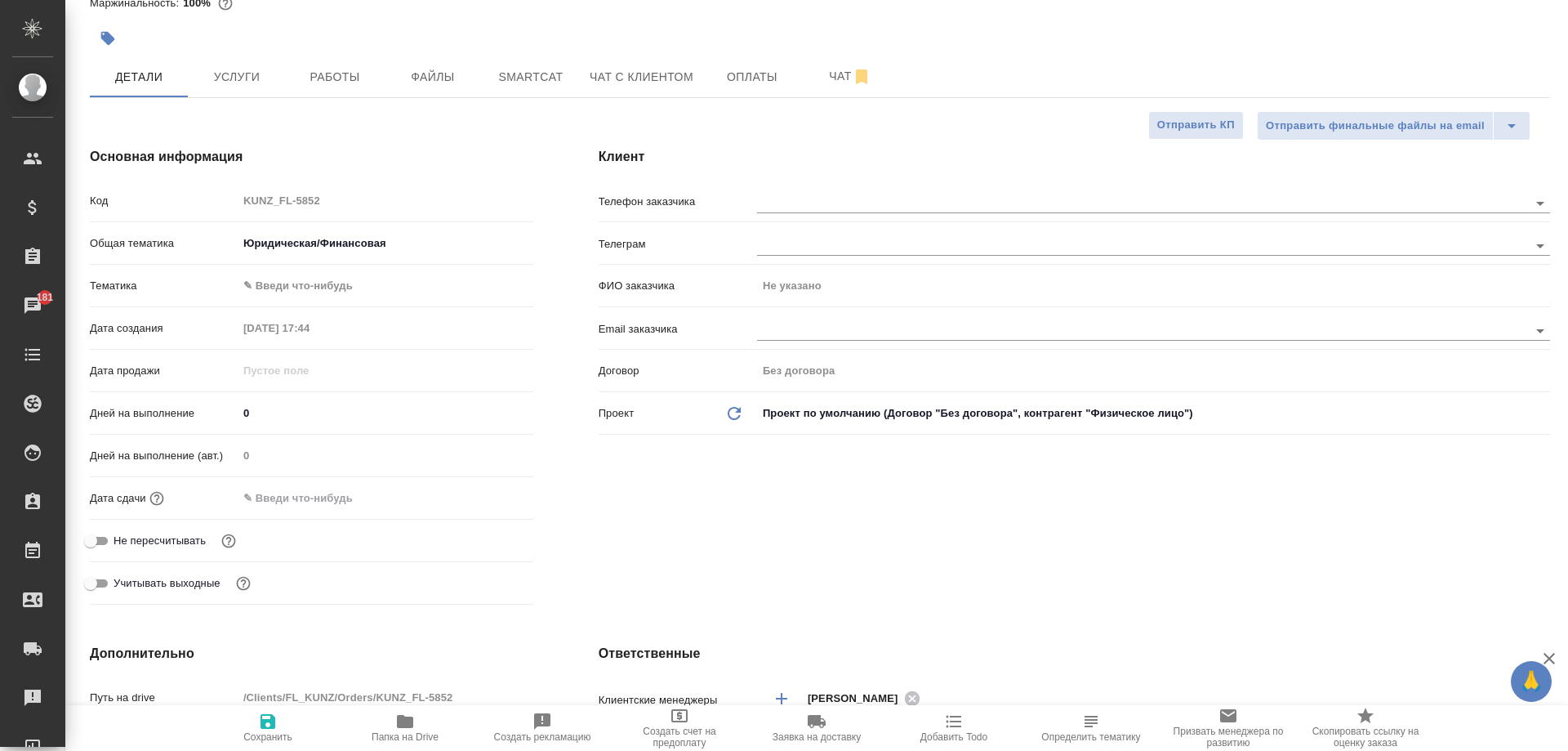
click at [304, 276] on body "🙏 .cls-1 fill:#fff; AWATERA Moskalets Alina Клиенты Спецификации Заказы 181 Чат…" at bounding box center [784, 376] width 1568 height 751
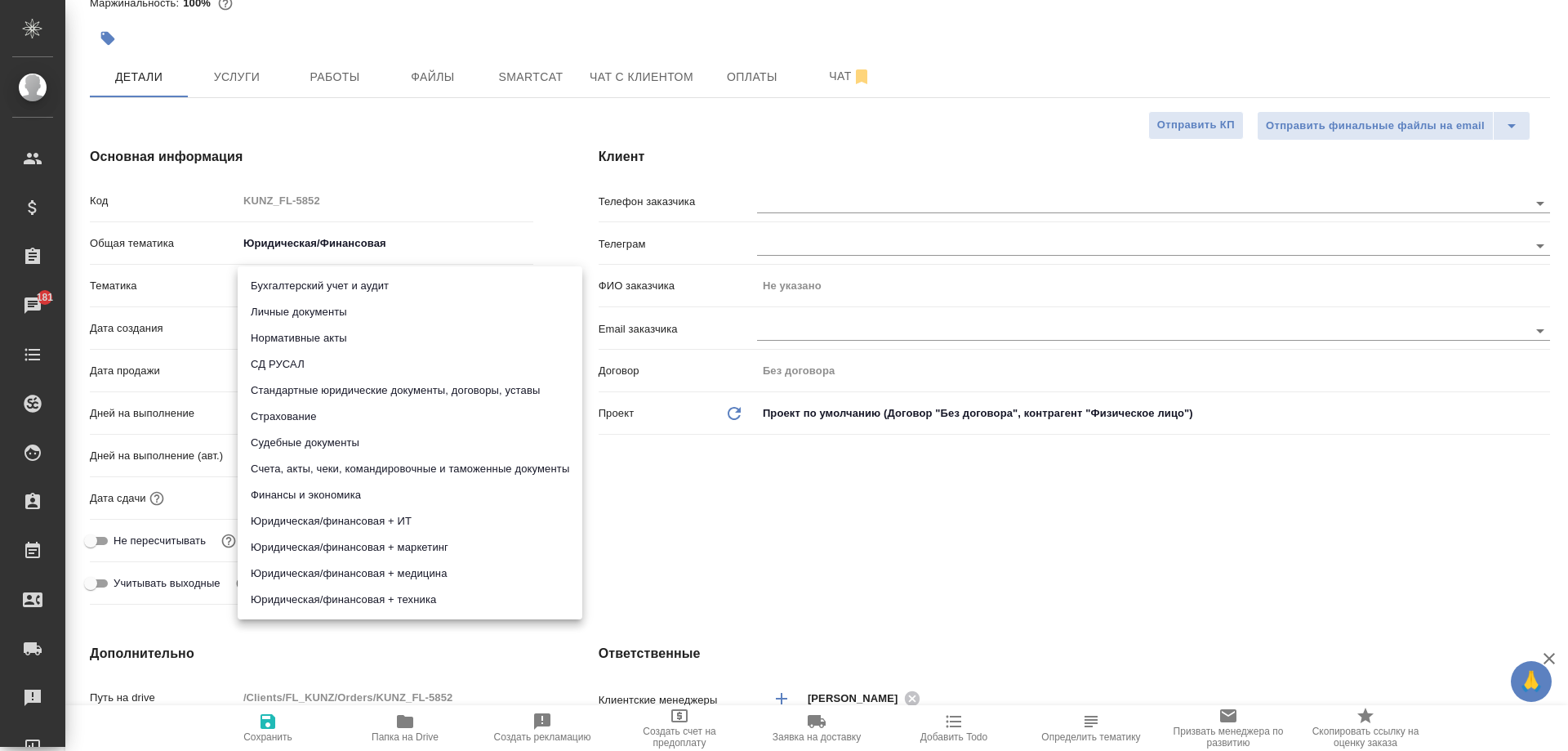
click at [327, 312] on li "Личные документы" at bounding box center [410, 312] width 345 height 26
type textarea "x"
type input "5a8b8b956a9677013d343cfe"
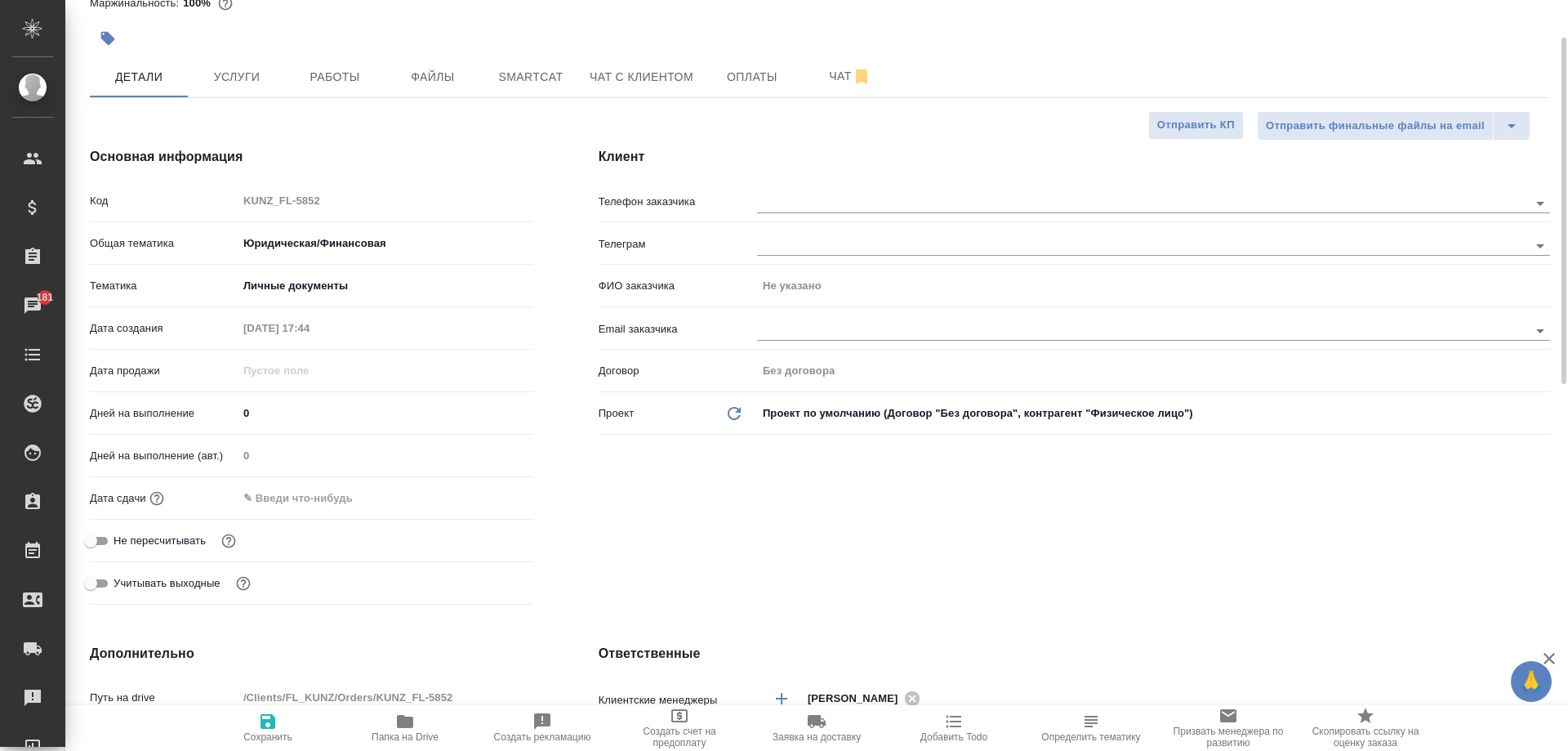
click at [304, 496] on input "text" at bounding box center [309, 497] width 143 height 24
click at [481, 495] on icon "button" at bounding box center [486, 497] width 19 height 19
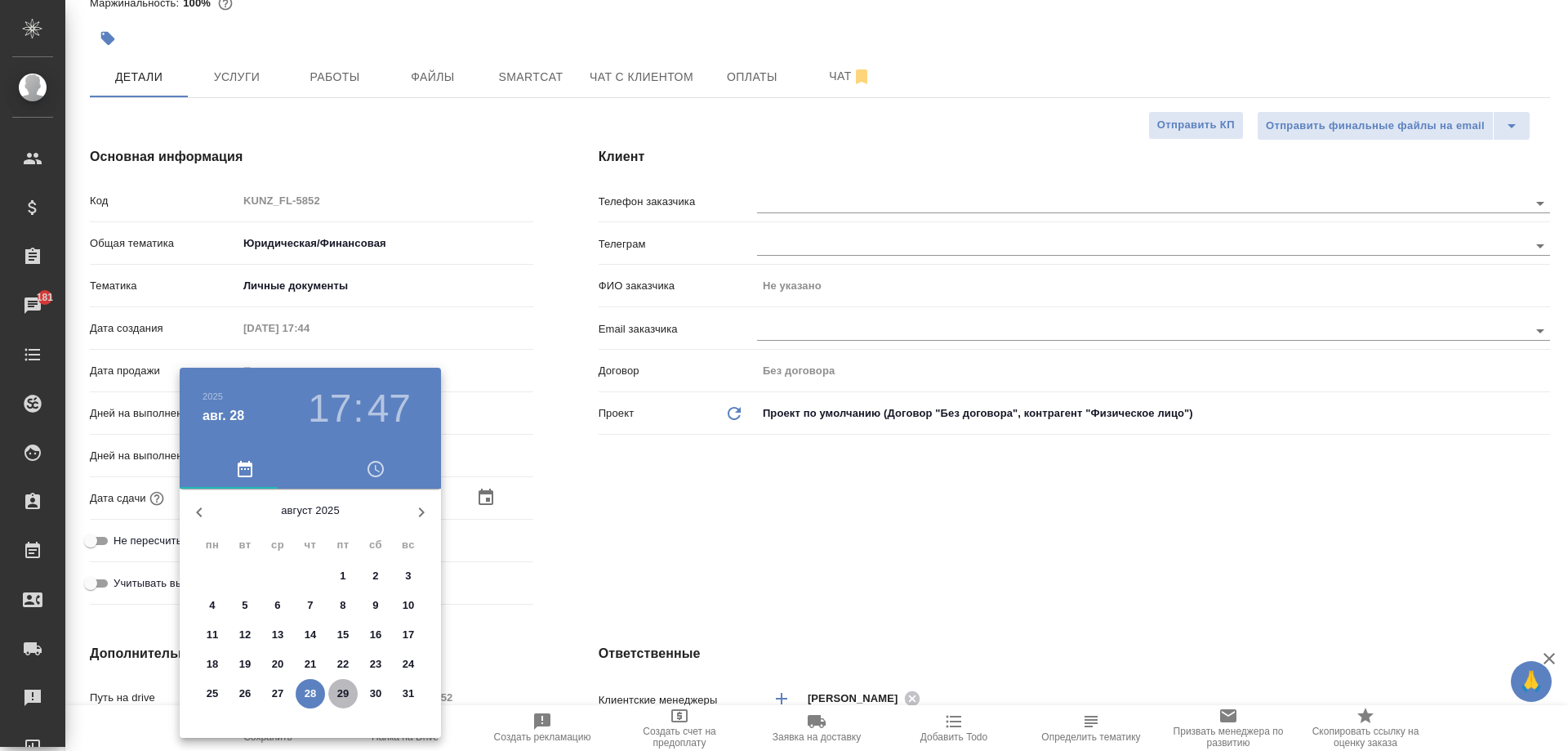
click at [336, 690] on span "29" at bounding box center [343, 693] width 30 height 17
type input "29.08.2025 17:47"
type textarea "x"
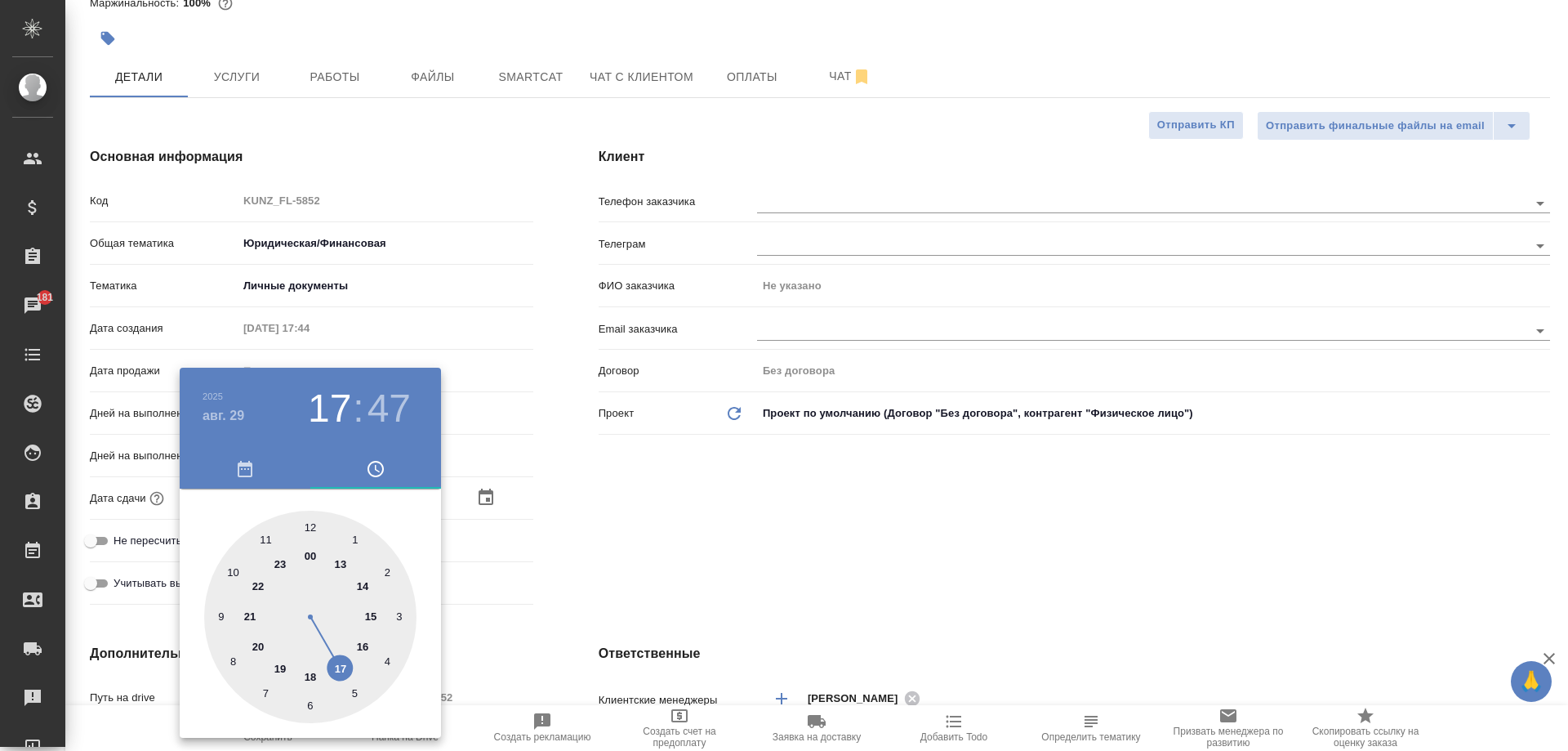
click at [370, 615] on div at bounding box center [310, 616] width 213 height 213
type input "29.08.2025 15:47"
type textarea "x"
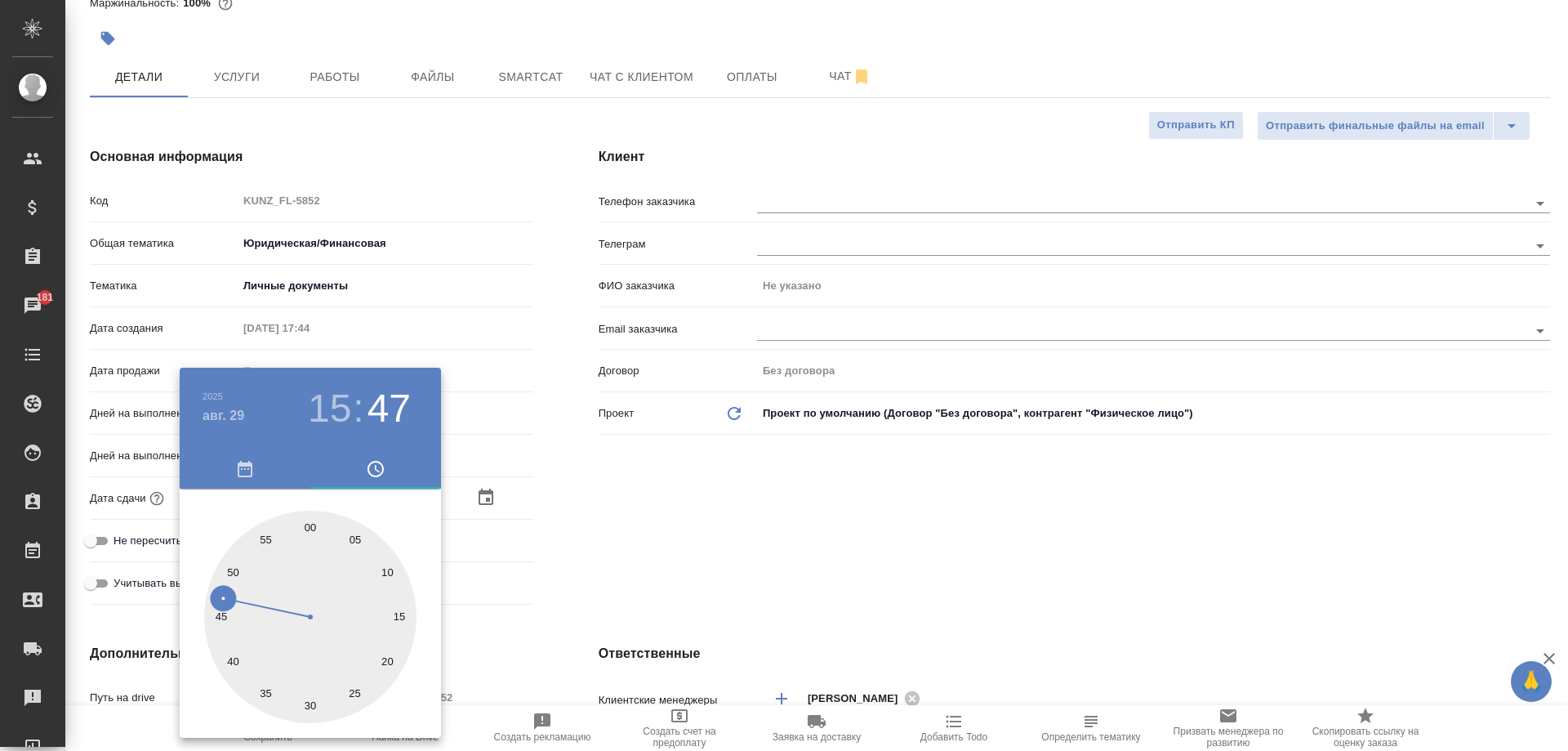
click at [324, 407] on h3 "15" at bounding box center [329, 409] width 43 height 46
click at [368, 589] on div at bounding box center [310, 616] width 213 height 213
type input "29.08.2025 14:47"
type textarea "x"
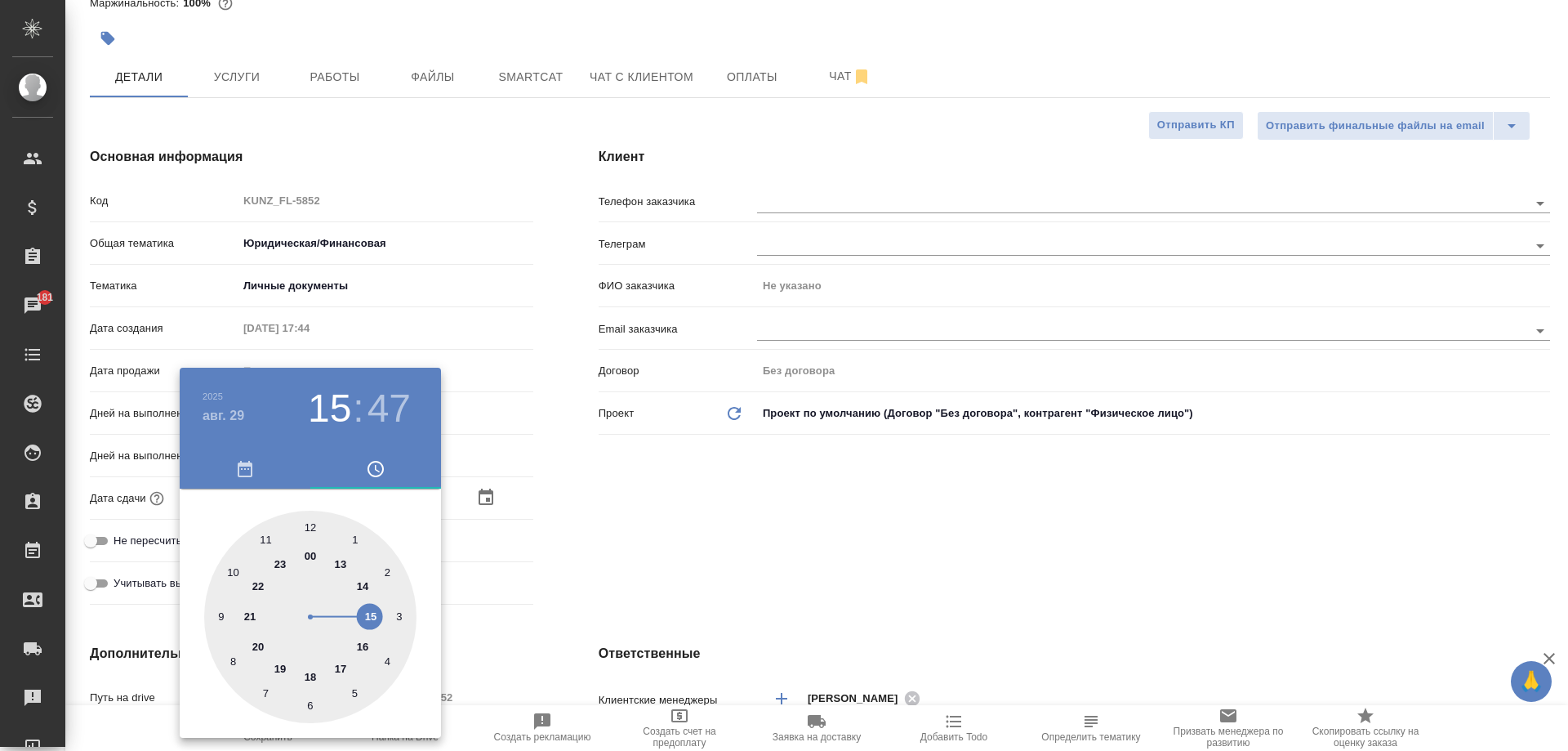
type textarea "x"
click at [319, 520] on div at bounding box center [310, 616] width 213 height 213
type input "29.08.2025 14:01"
type textarea "x"
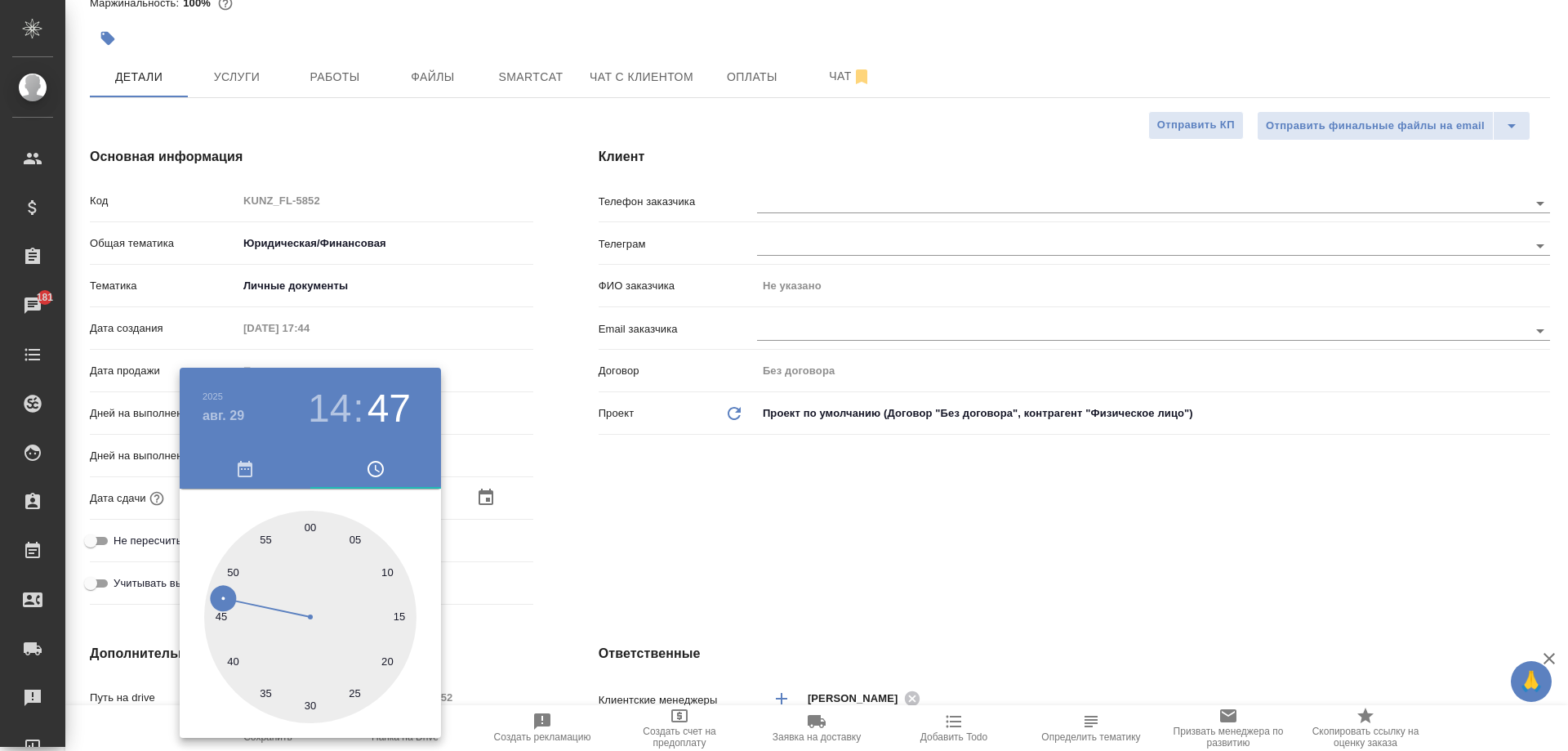
type textarea "x"
click at [308, 523] on div at bounding box center [310, 616] width 213 height 213
type input "[DATE] 14:00"
type textarea "x"
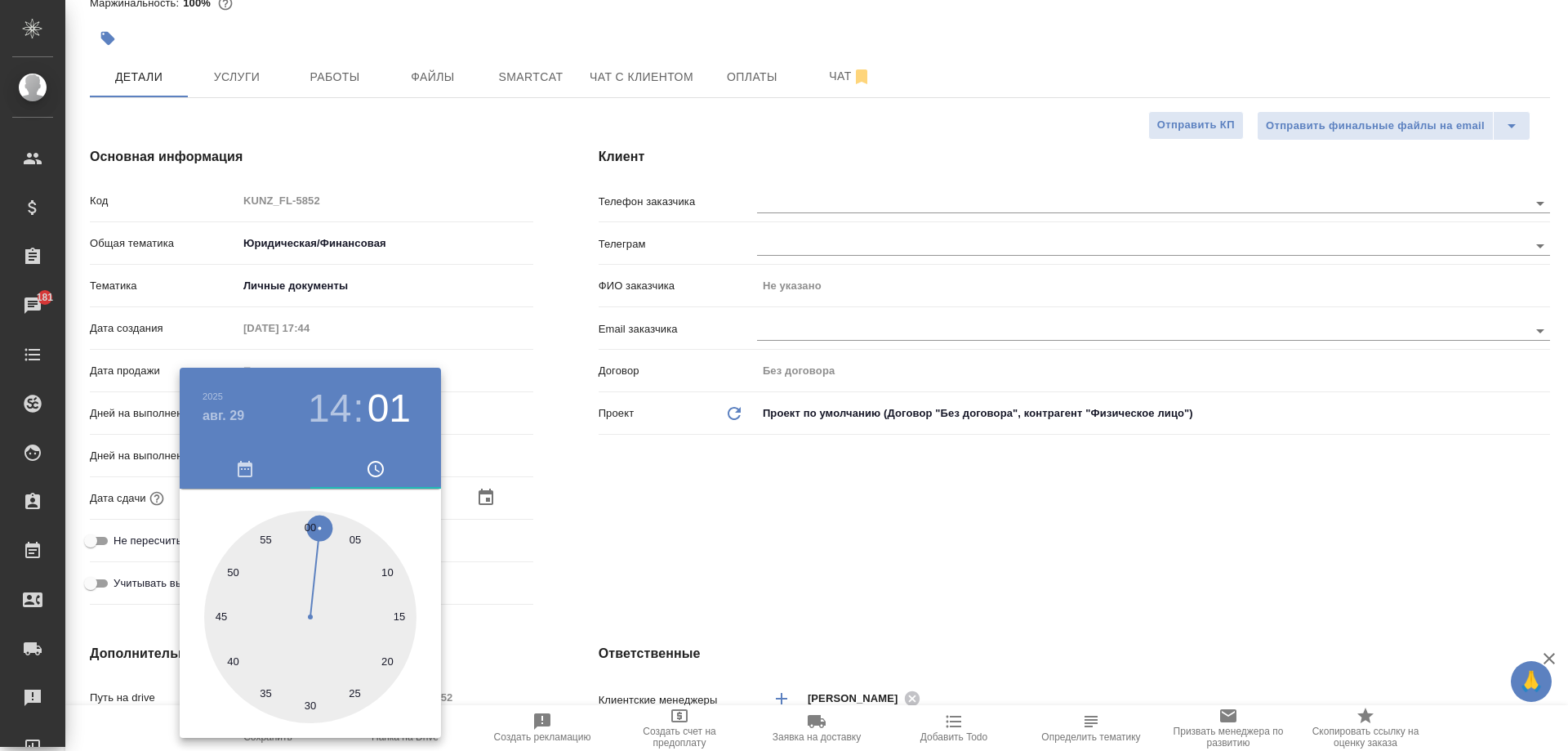
type textarea "x"
click at [714, 529] on div at bounding box center [784, 376] width 1568 height 751
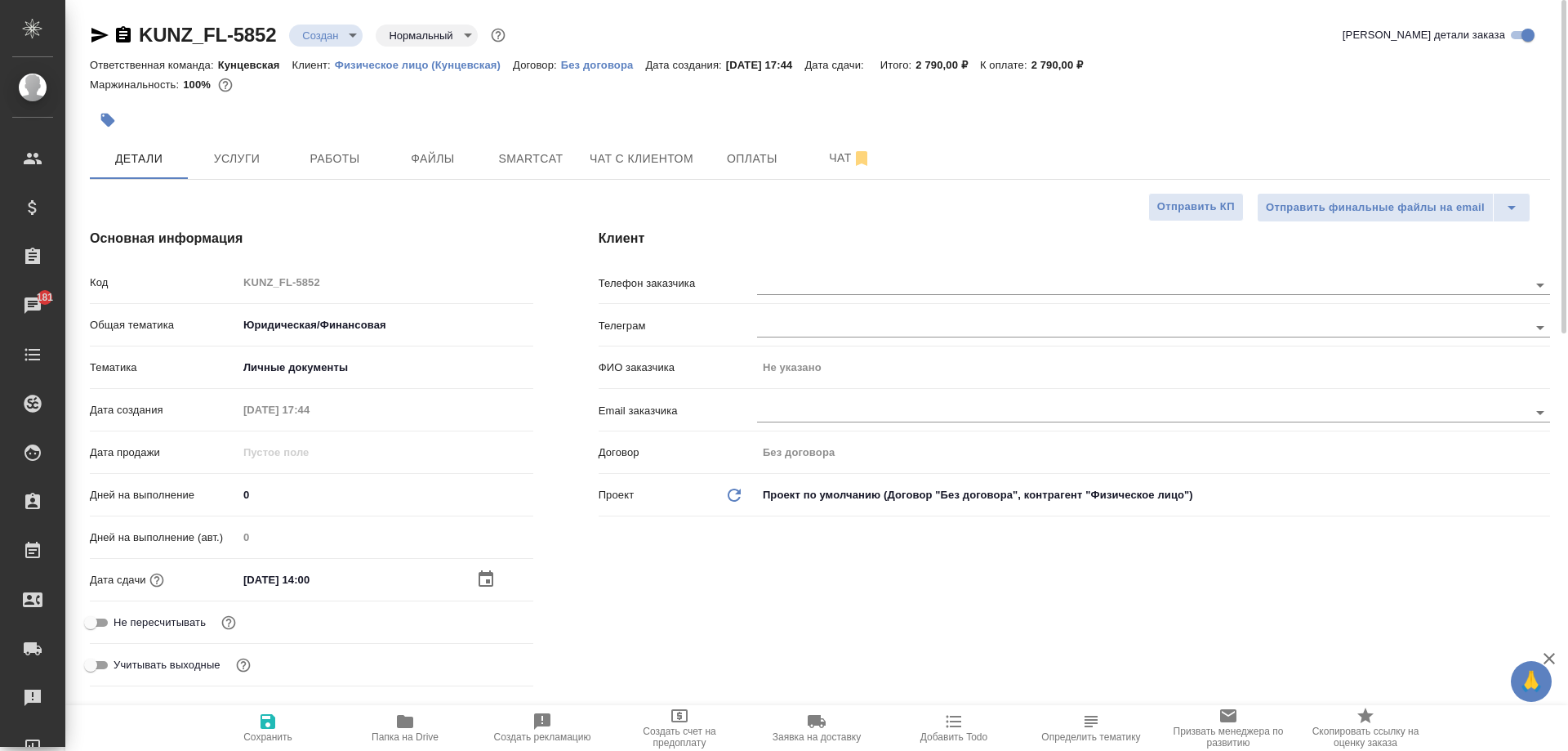
click at [266, 726] on icon "button" at bounding box center [268, 721] width 19 height 19
type textarea "x"
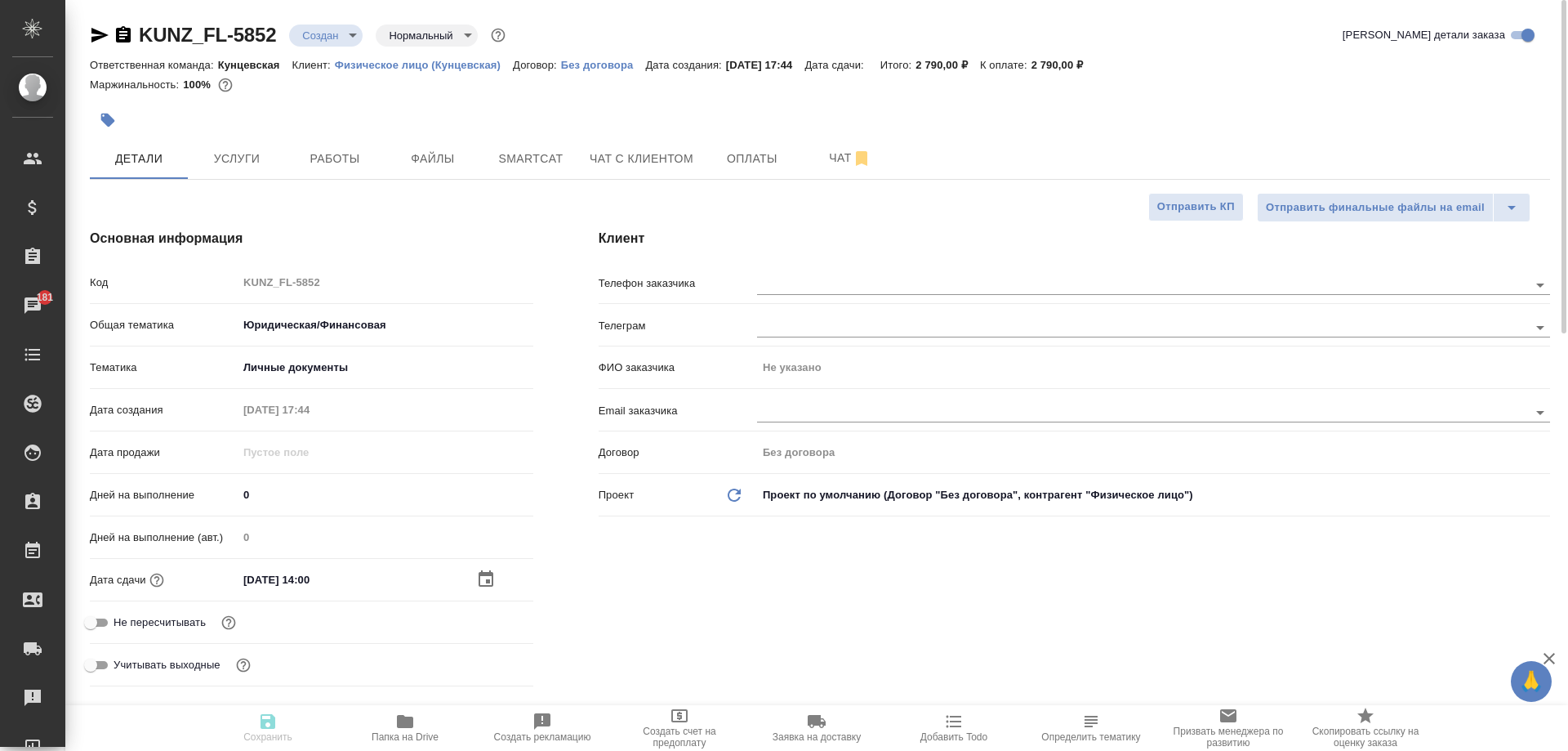
type textarea "x"
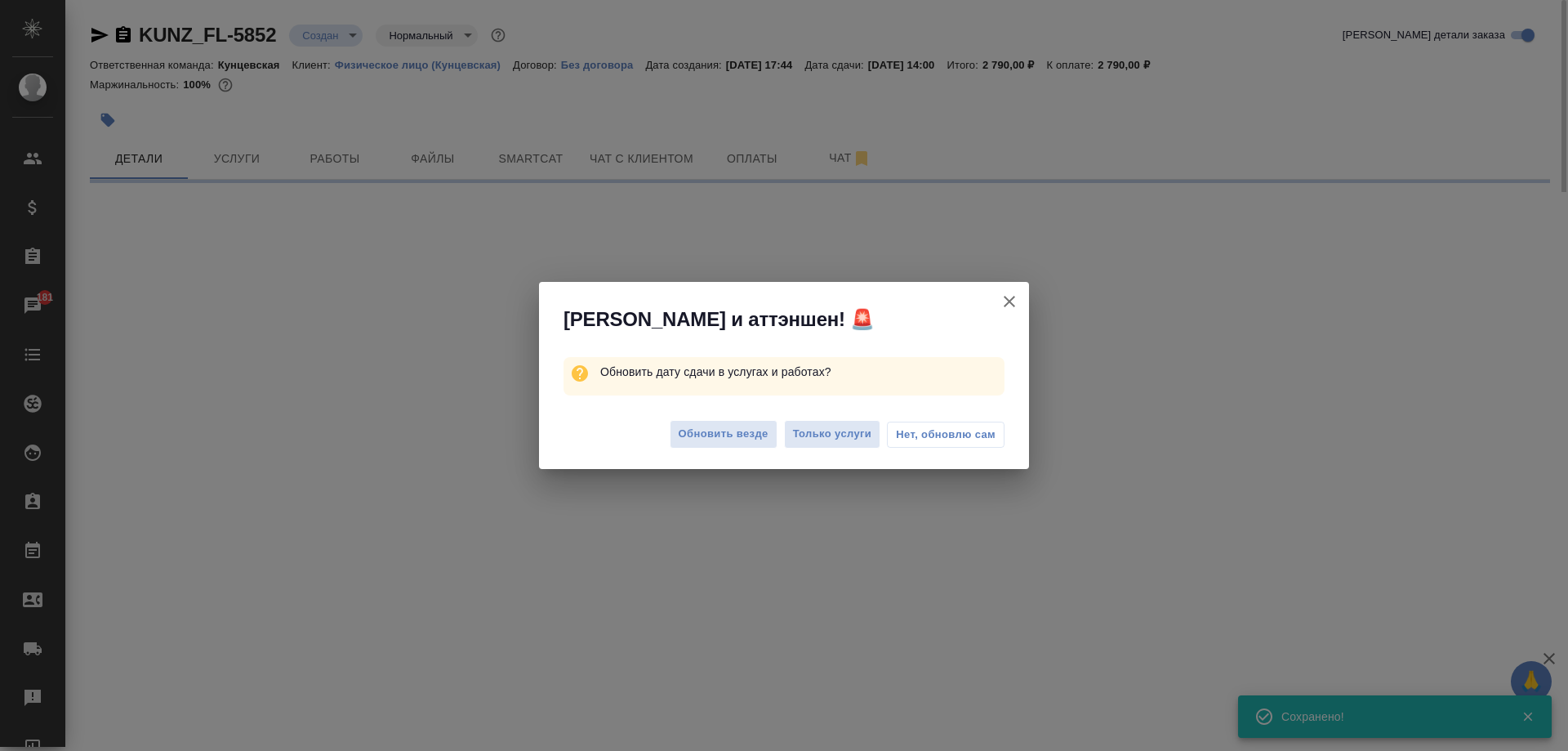
select select "RU"
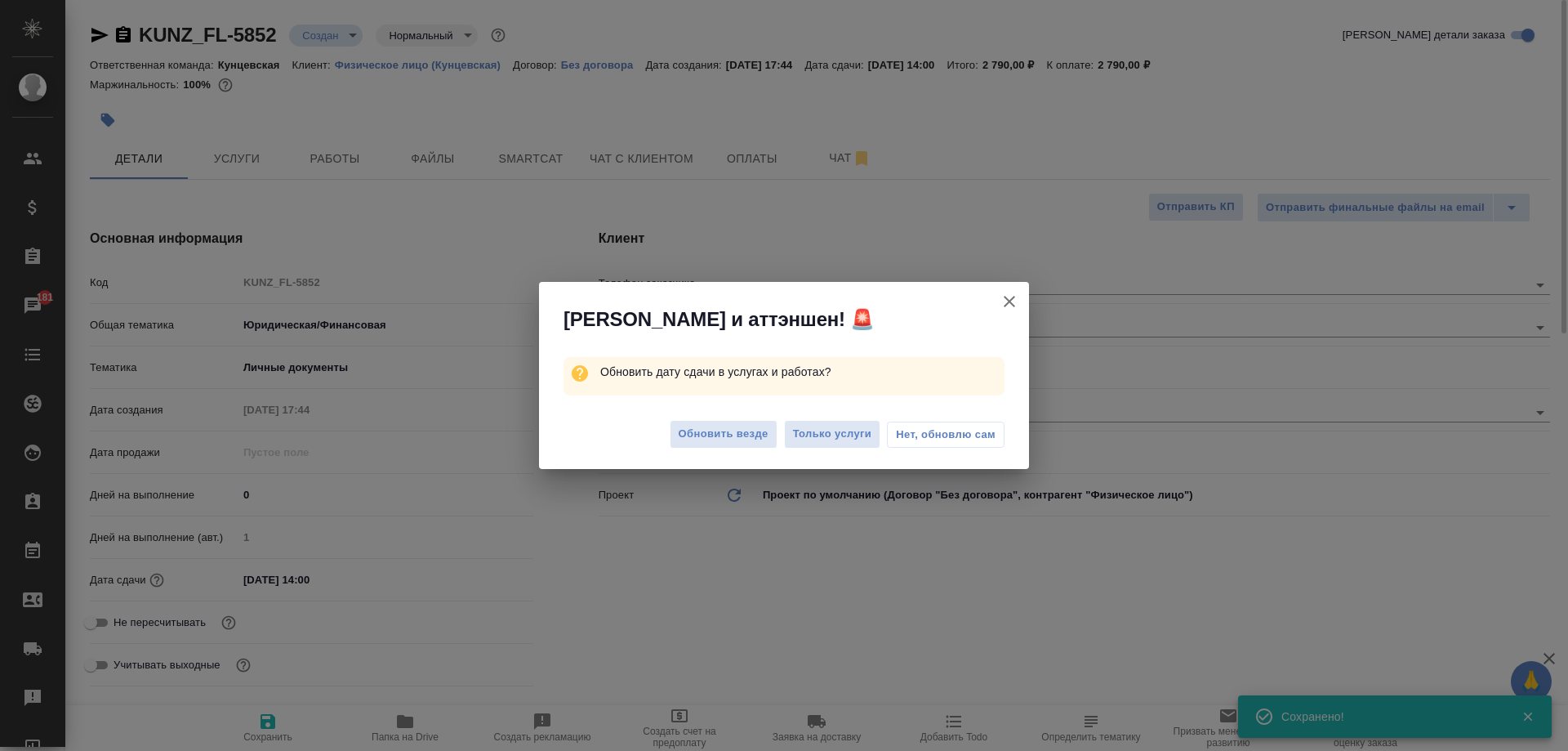
type textarea "x"
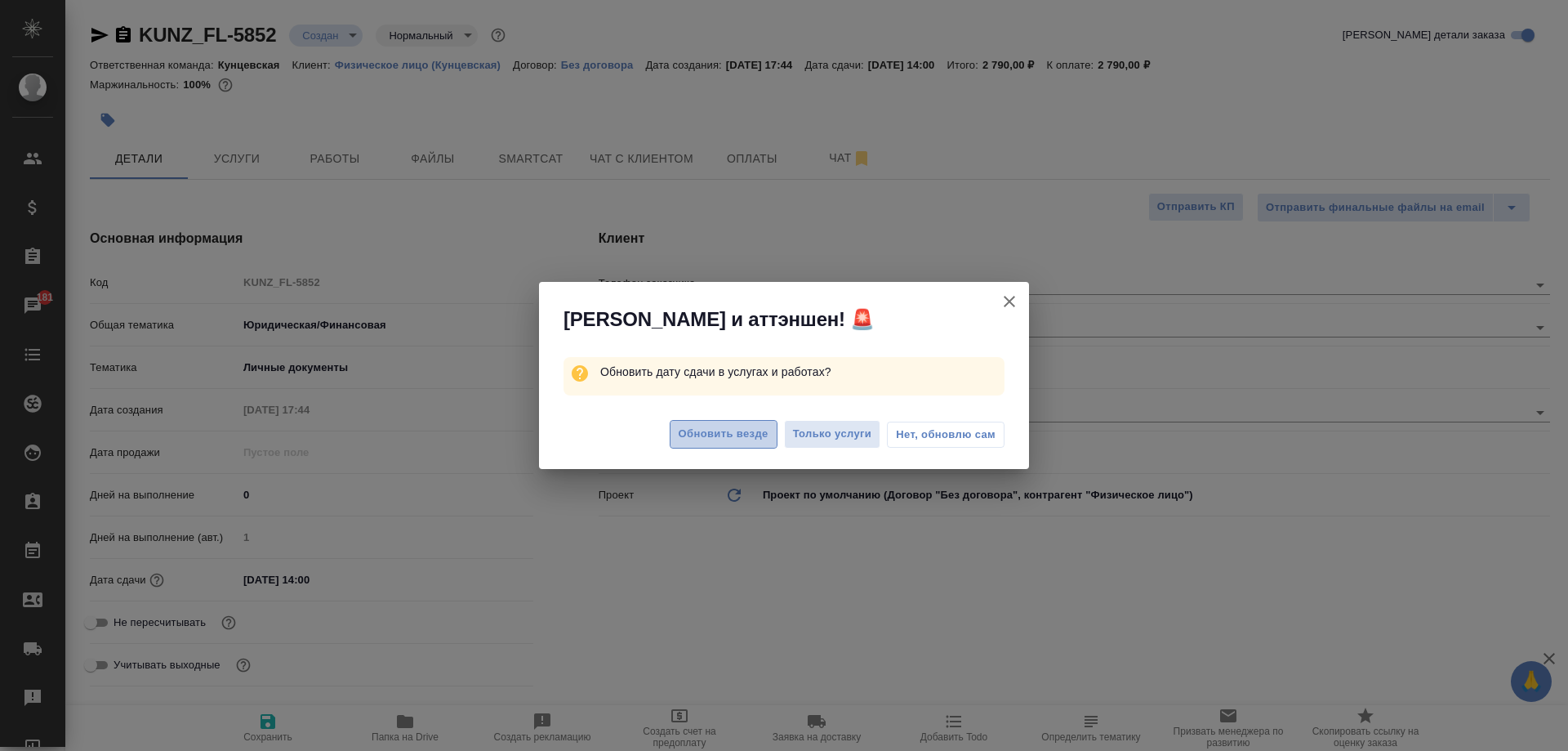
click at [694, 438] on span "Обновить везде" at bounding box center [724, 433] width 90 height 18
type textarea "x"
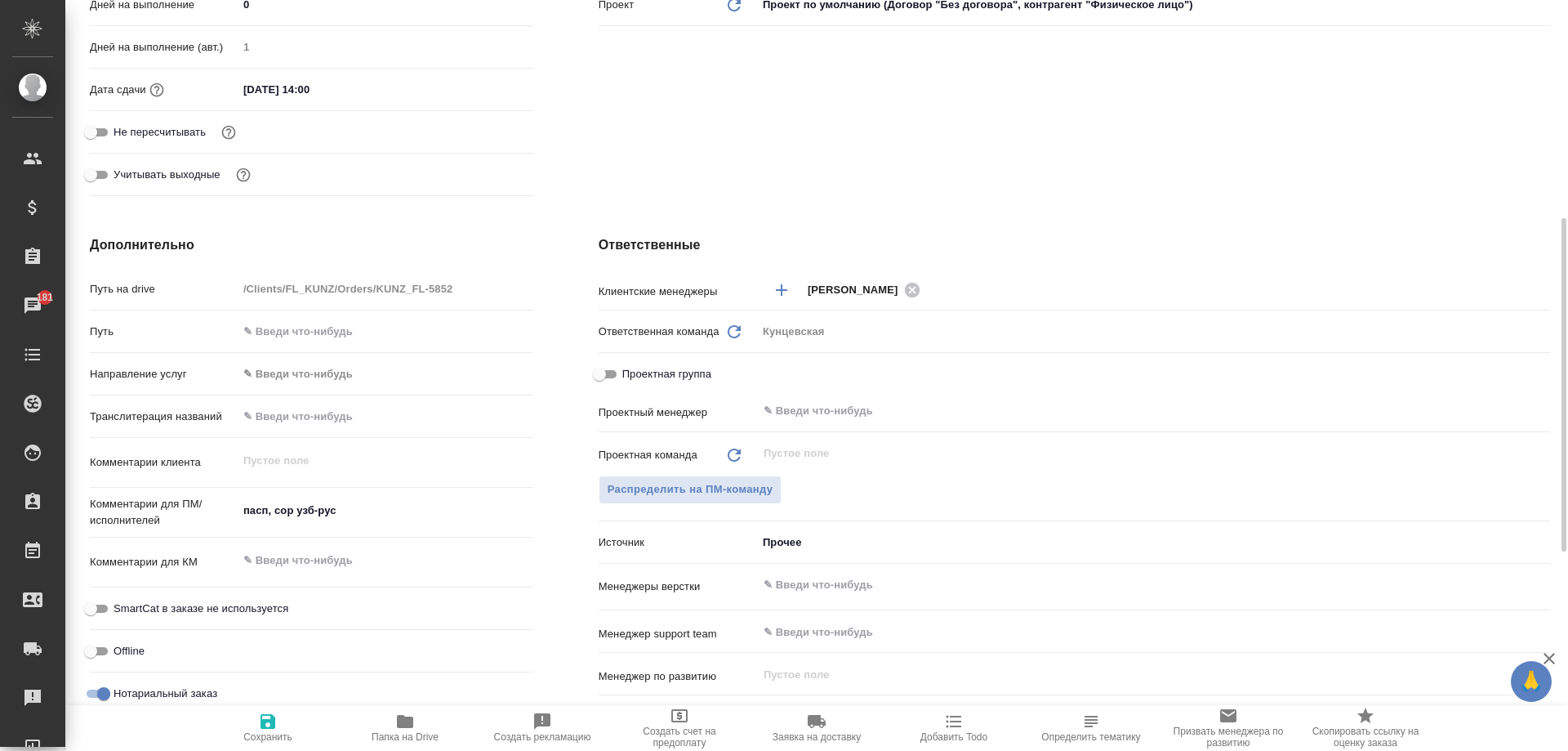
scroll to position [409, 0]
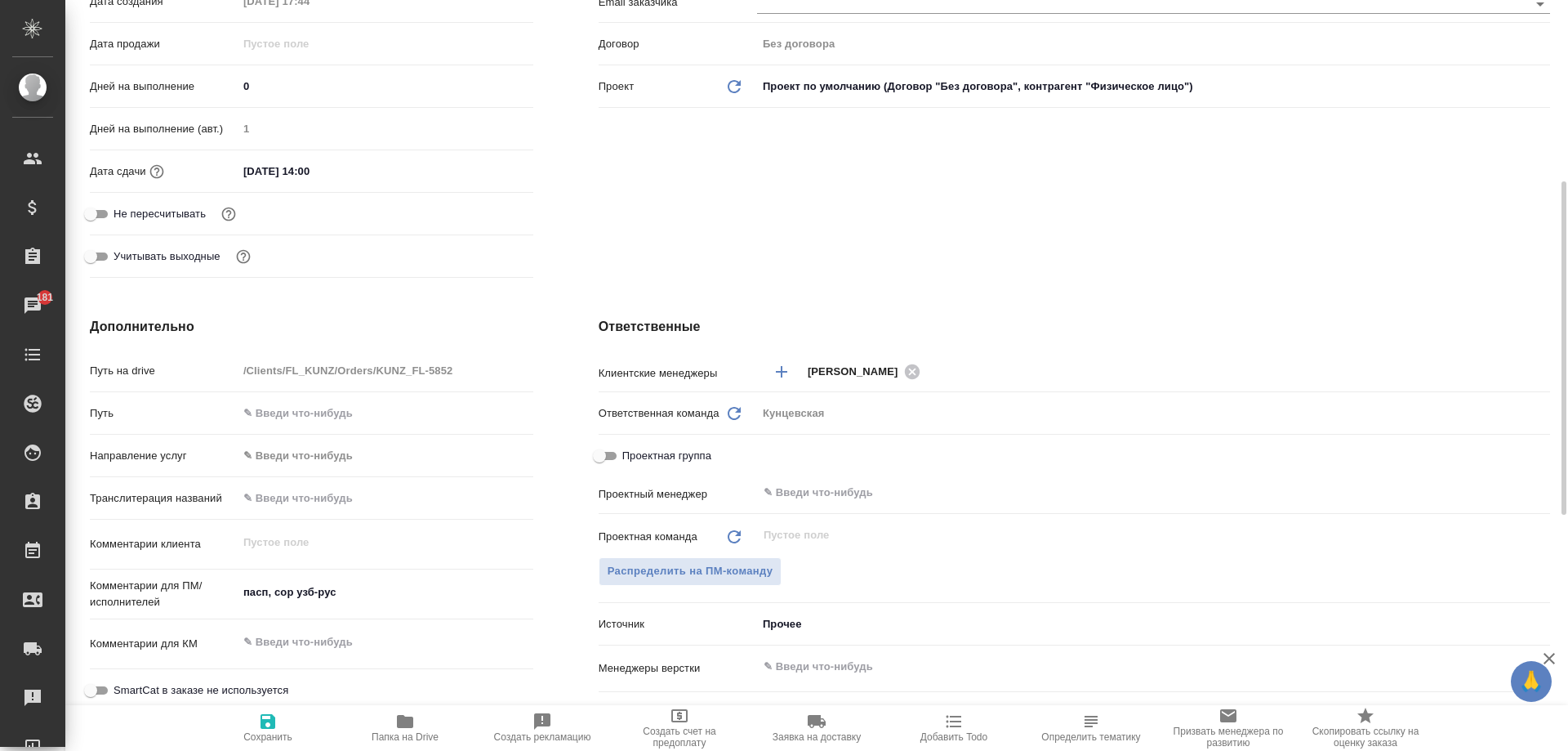
type textarea "x"
click at [329, 602] on textarea "пасп, сор узб-рус" at bounding box center [386, 593] width 296 height 28
click at [351, 599] on textarea "пасп, сор узб-рус" at bounding box center [386, 593] width 294 height 28
type textarea "x"
type textarea "пасп, сор узб-рус,"
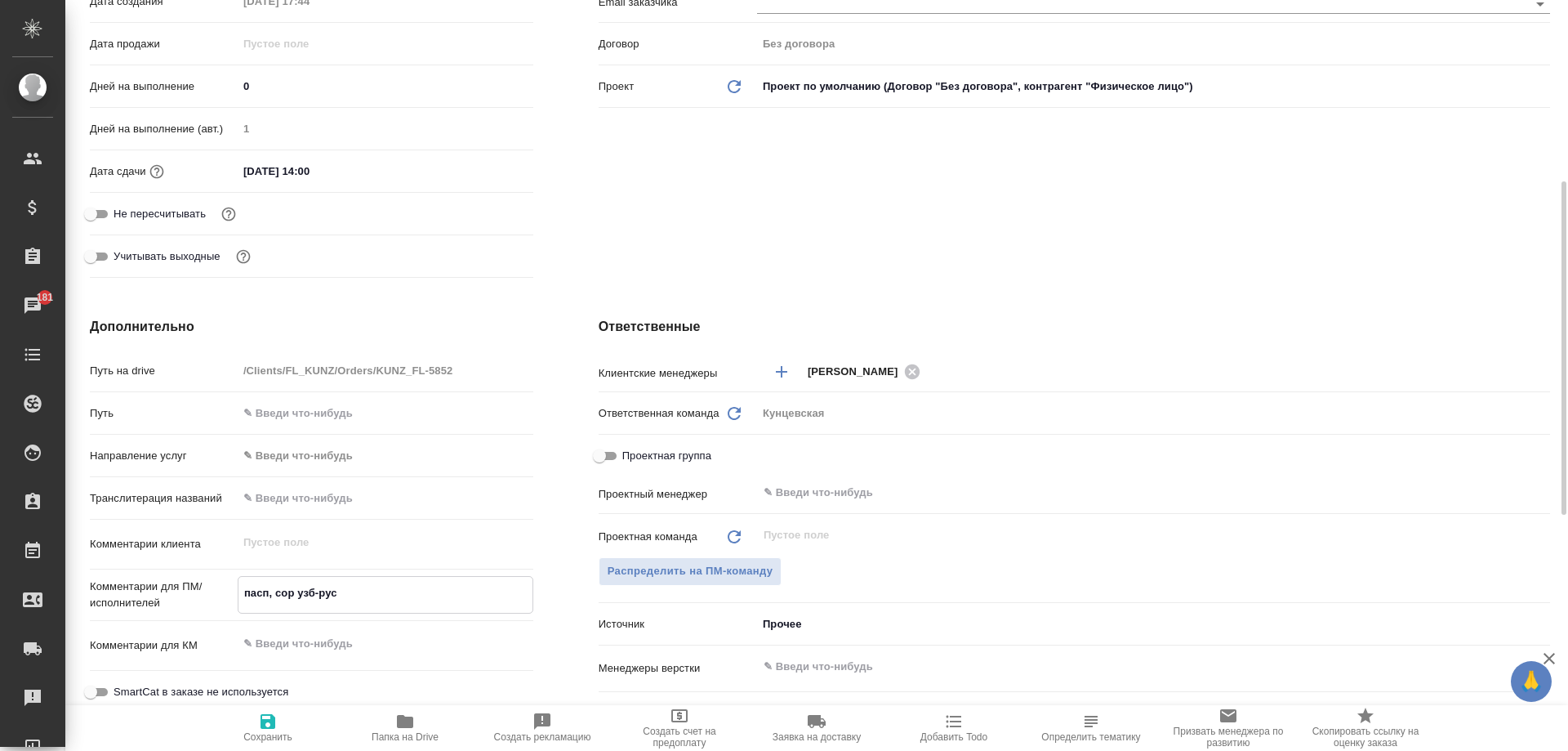
type textarea "x"
type textarea "пасп, сор узб-рус,"
type textarea "x"
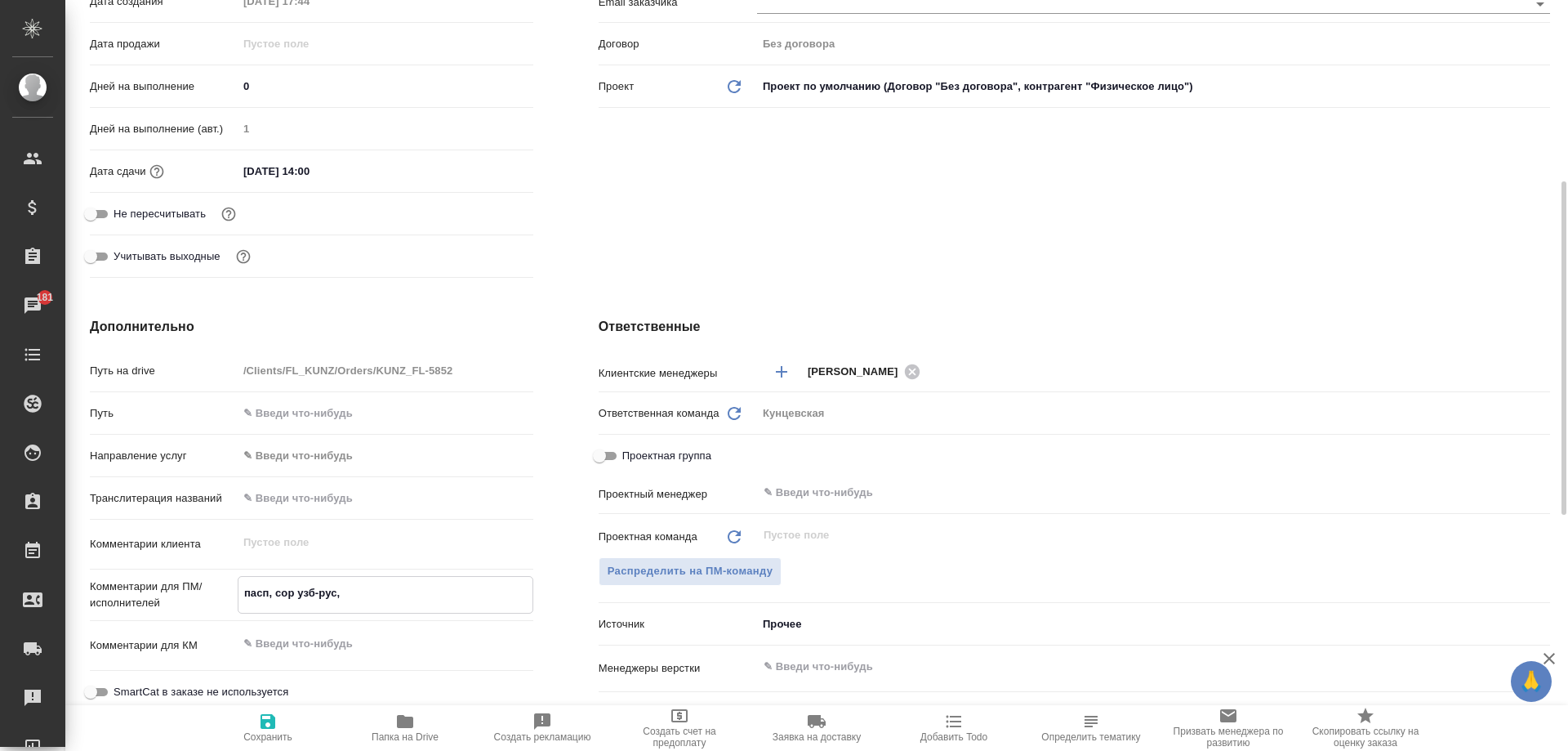
type textarea "x"
type textarea "пасп, сор узб-рус, п"
type textarea "x"
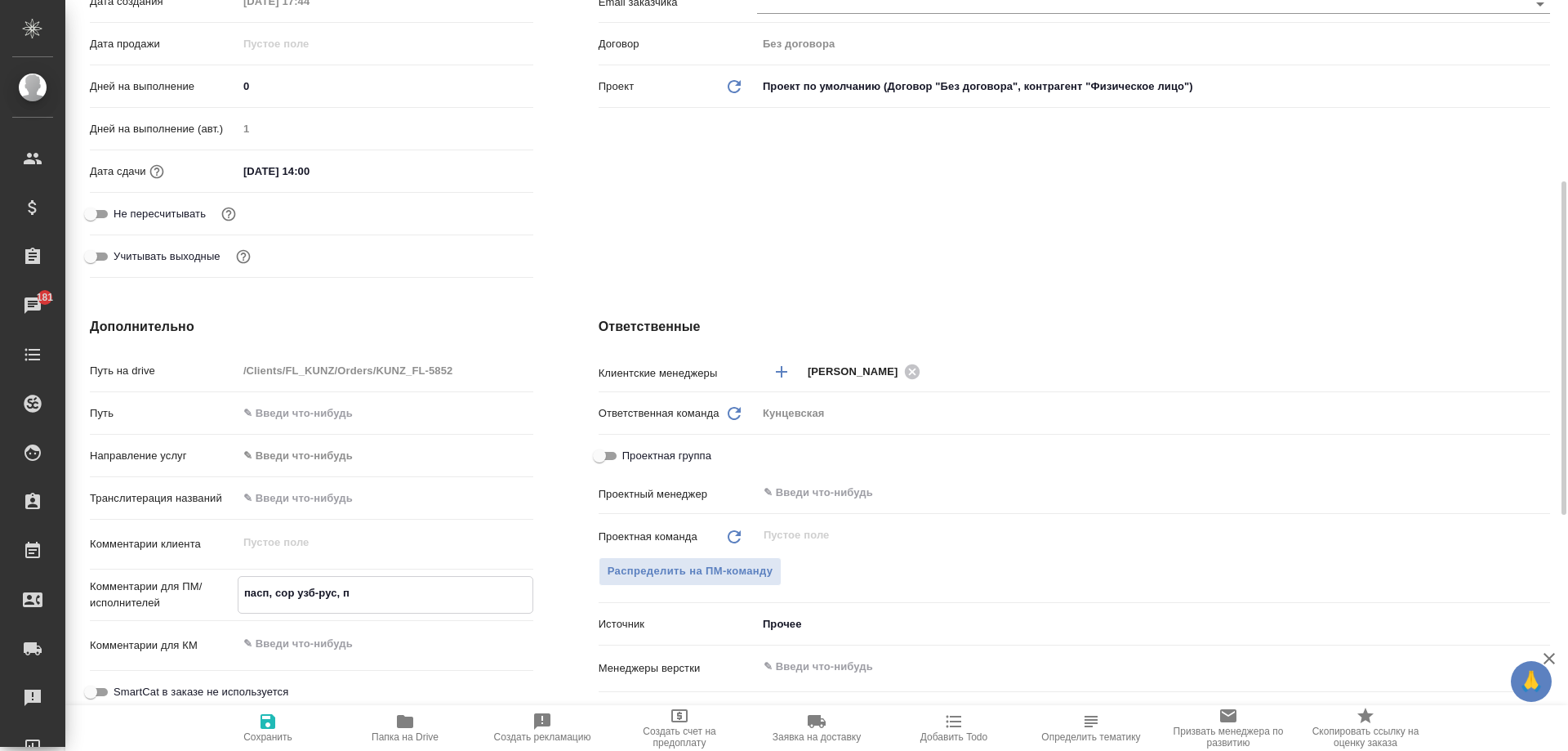
type textarea "x"
type textarea "пасп, сор узб-рус, по"
type textarea "x"
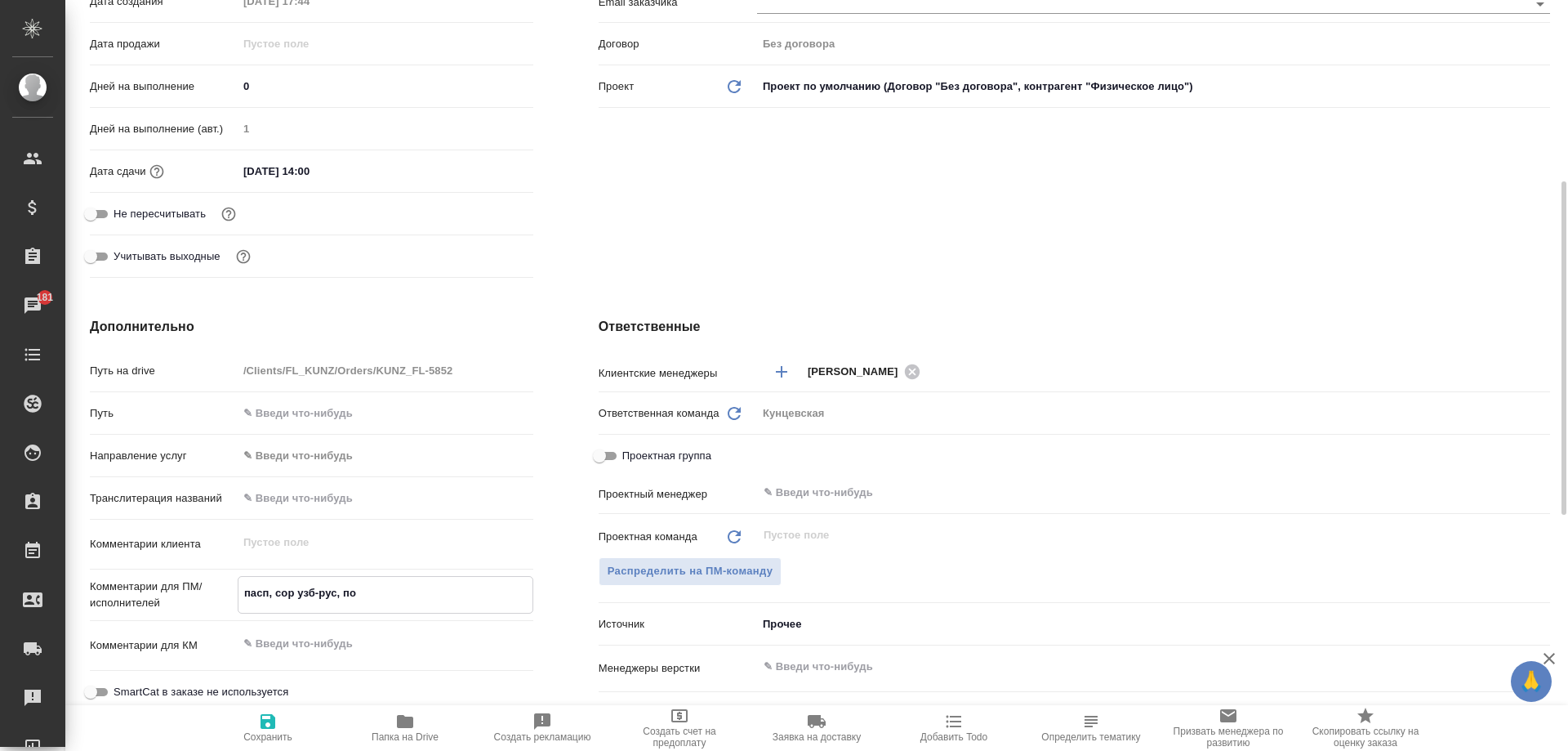
type textarea "пасп, сор узб-рус, под"
type textarea "x"
type textarea "пасп, сор узб-рус, под"
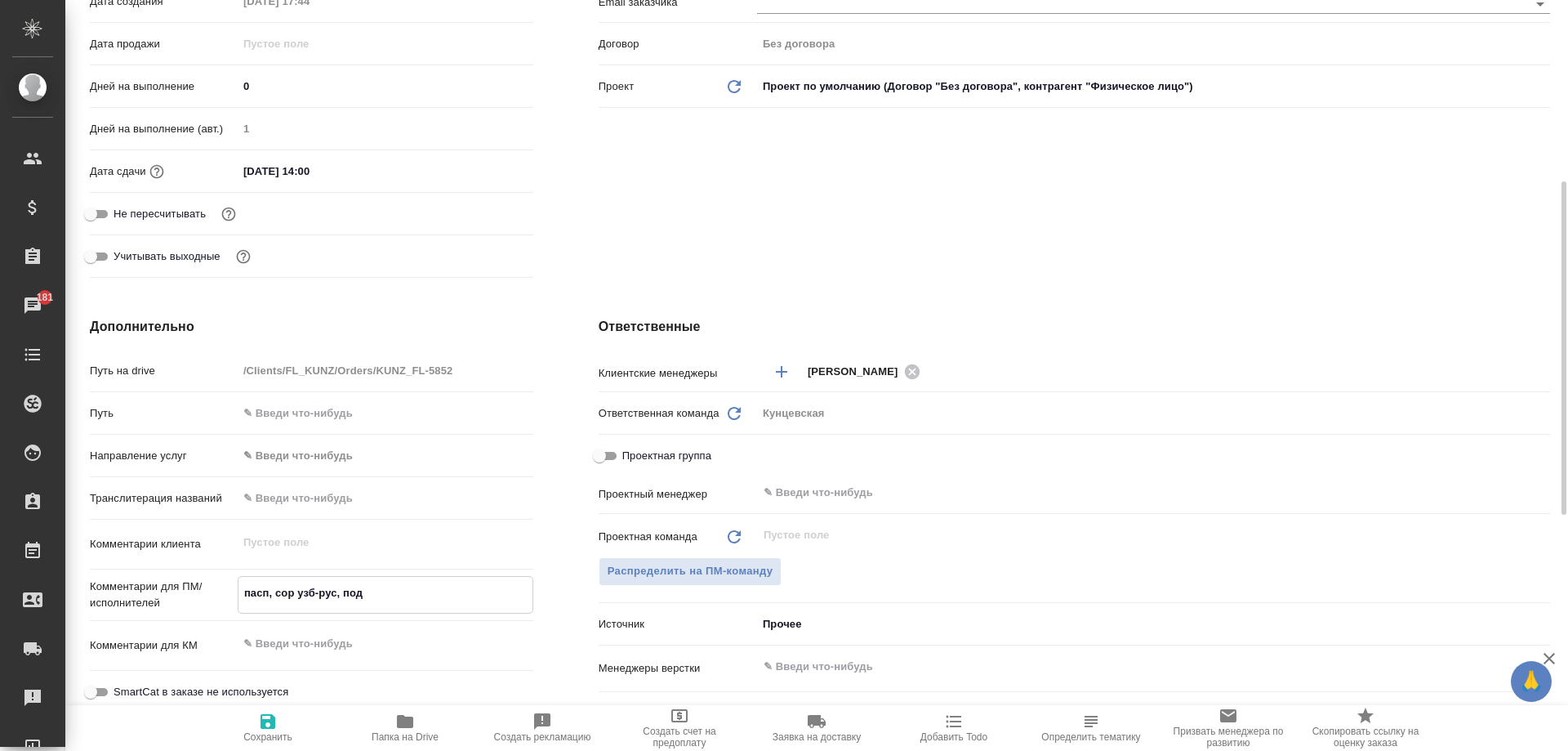
type textarea "x"
type textarea "пасп, сор узб-рус, под с"
type textarea "x"
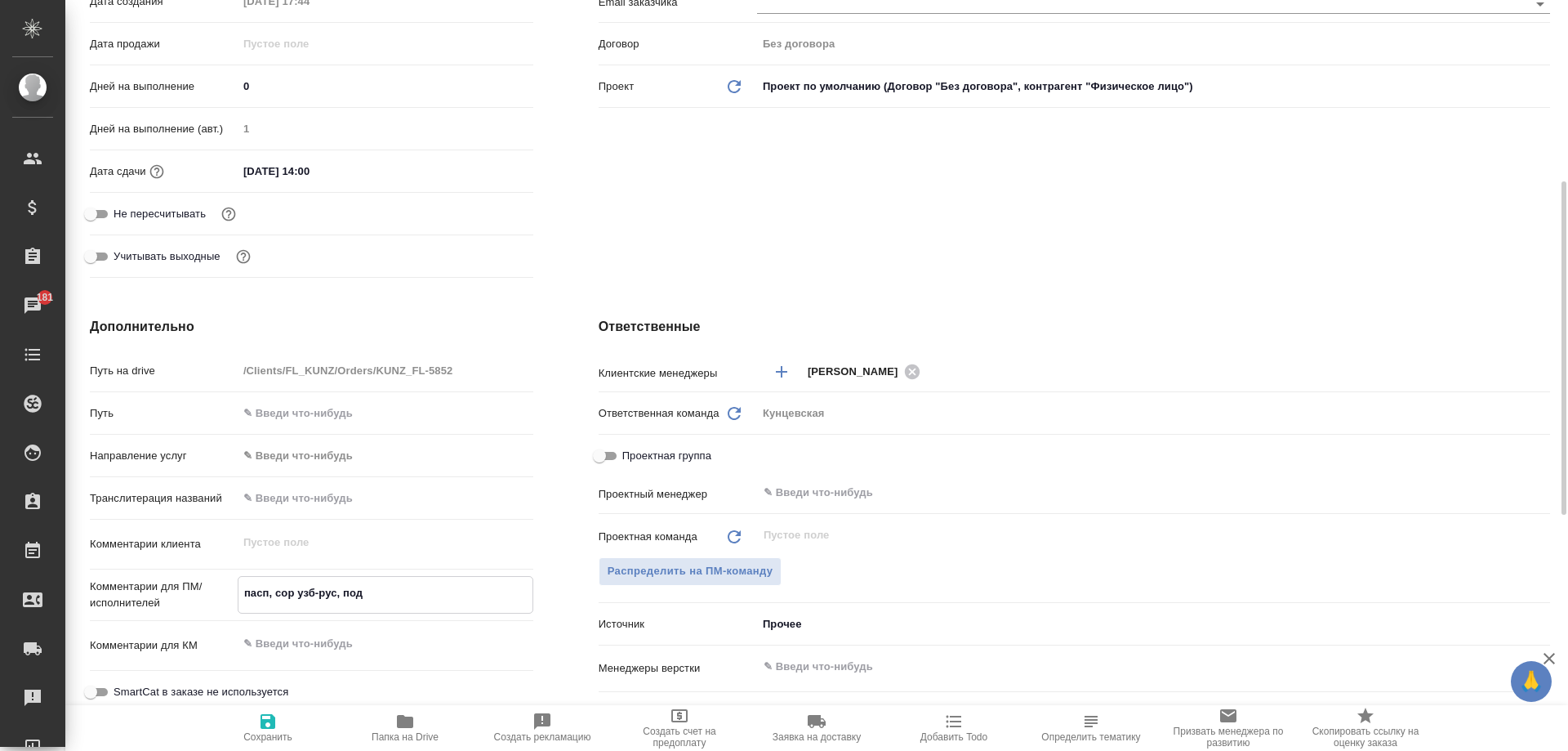
type textarea "x"
type textarea "пасп, сор узб-рус, под са"
type textarea "x"
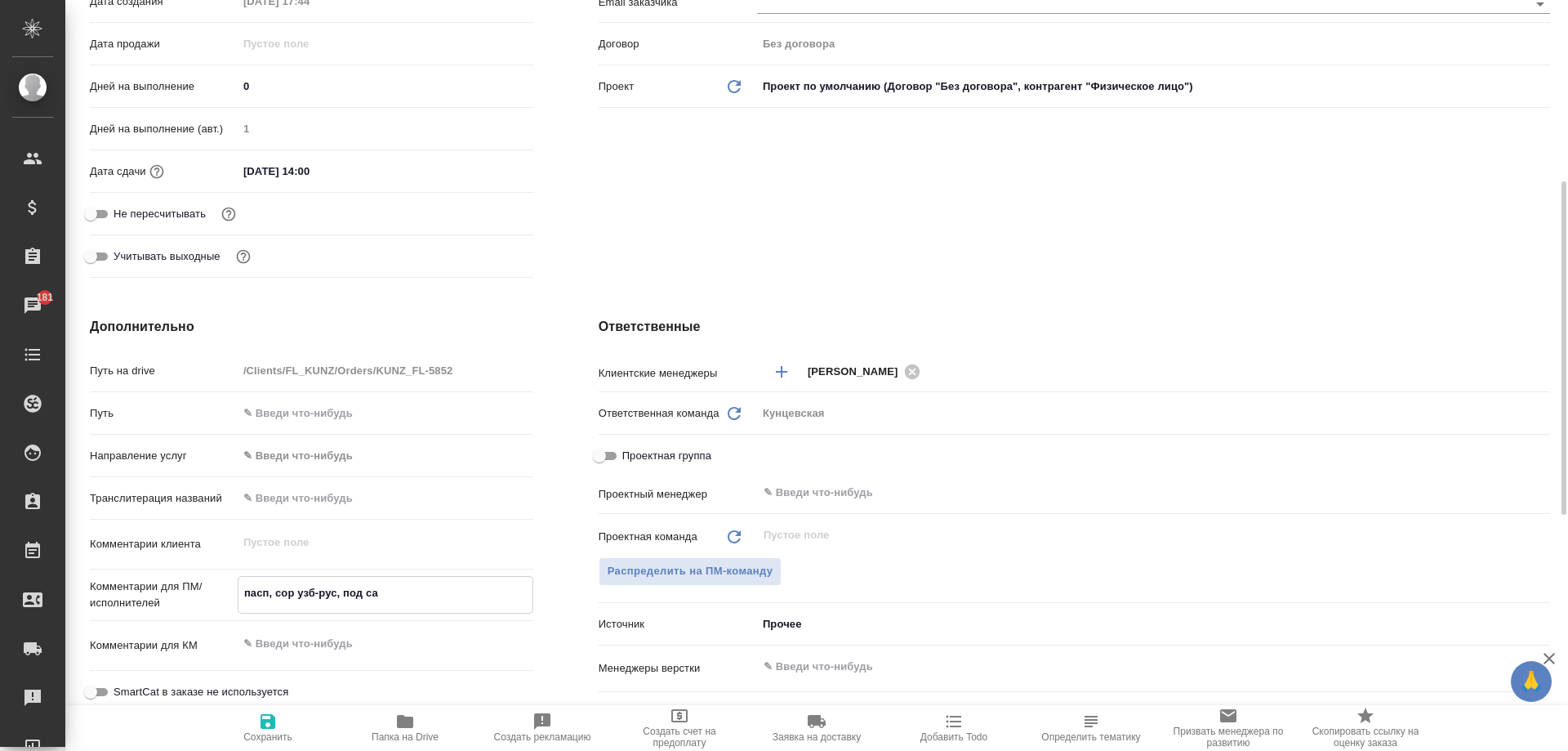
type textarea "пасп, сор узб-рус, под сах"
type textarea "x"
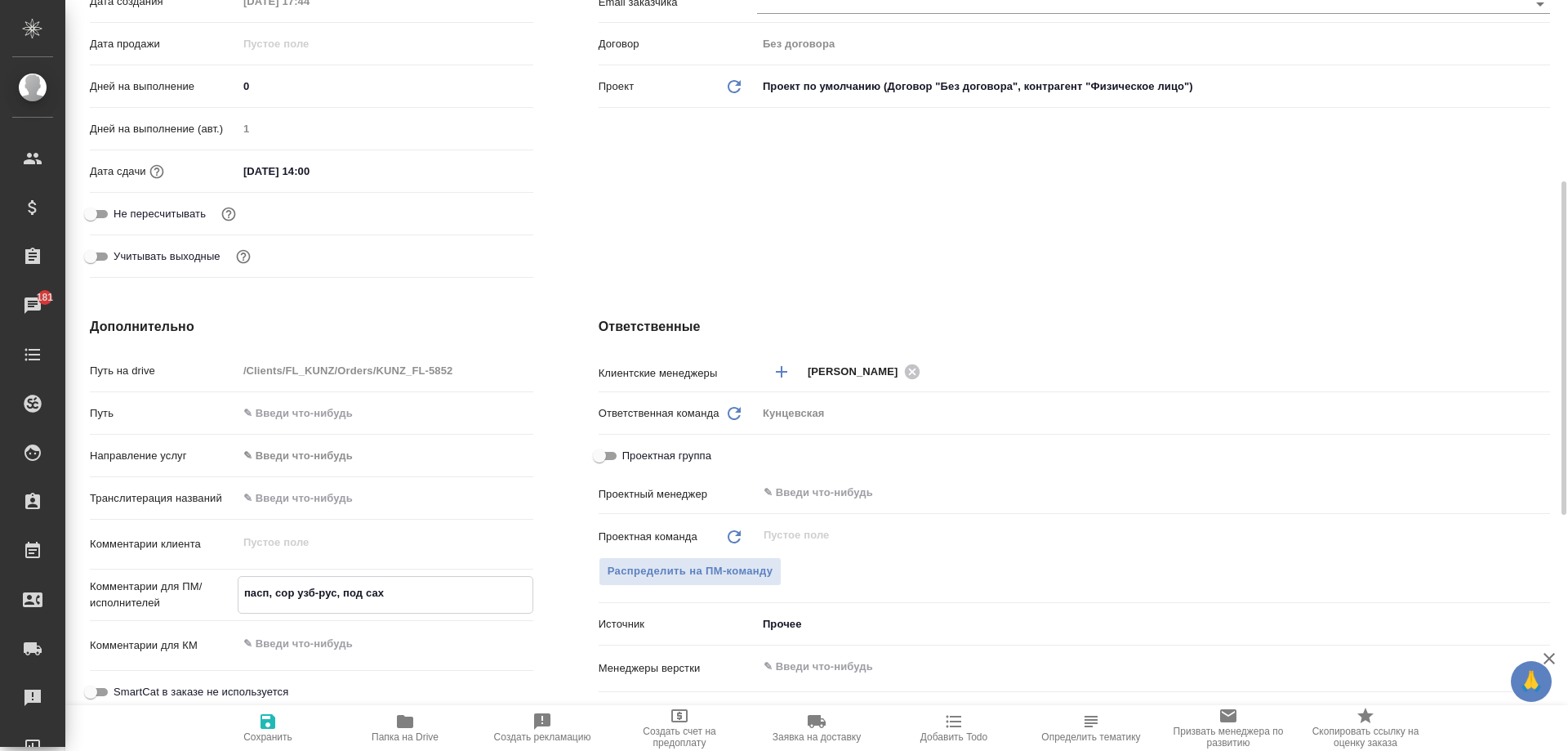
type textarea "пасп, сор узб-рус, под саха"
type textarea "x"
type textarea "пасп, сор узб-рус, под сахар"
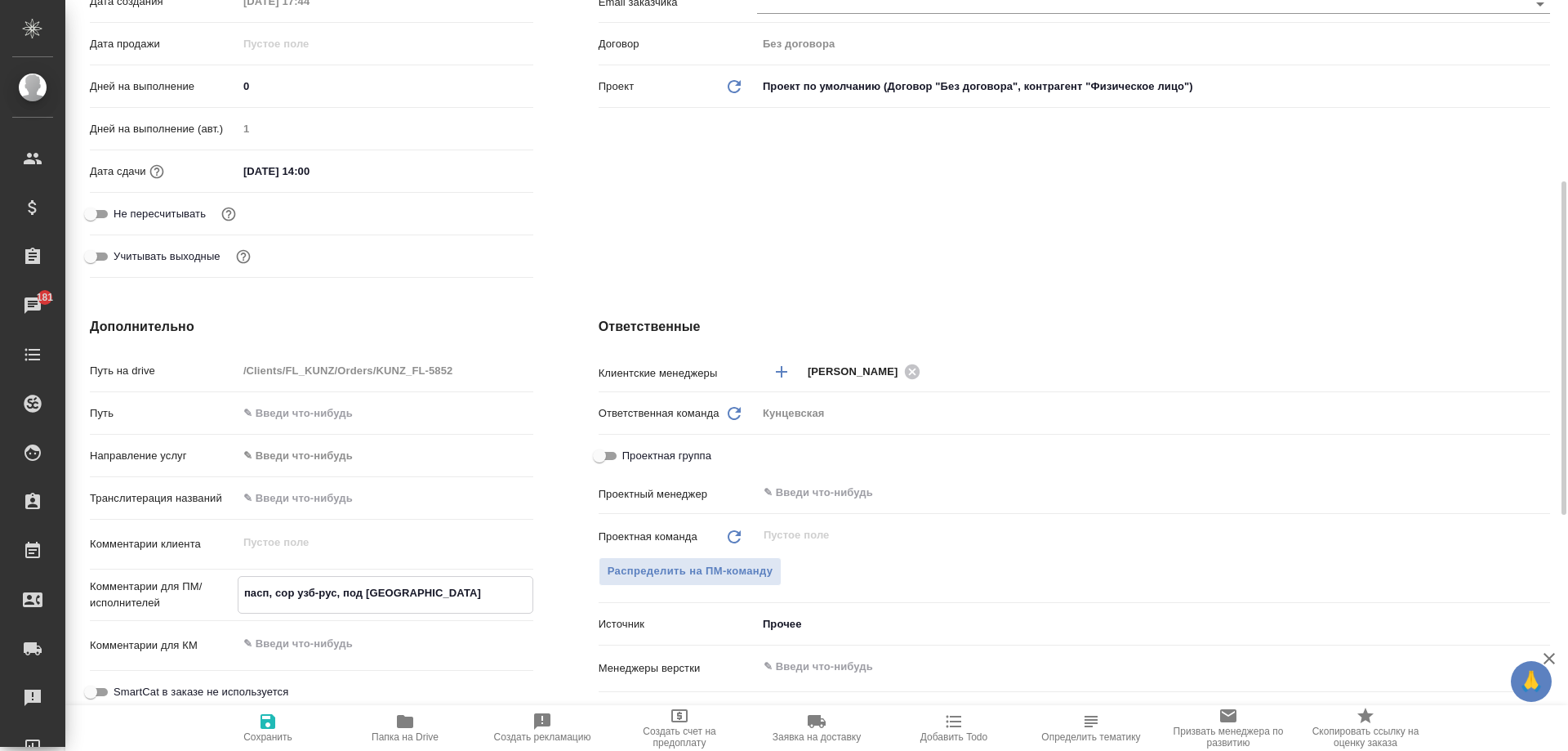
type textarea "x"
type textarea "пасп, сор узб-рус, под сахара"
type textarea "x"
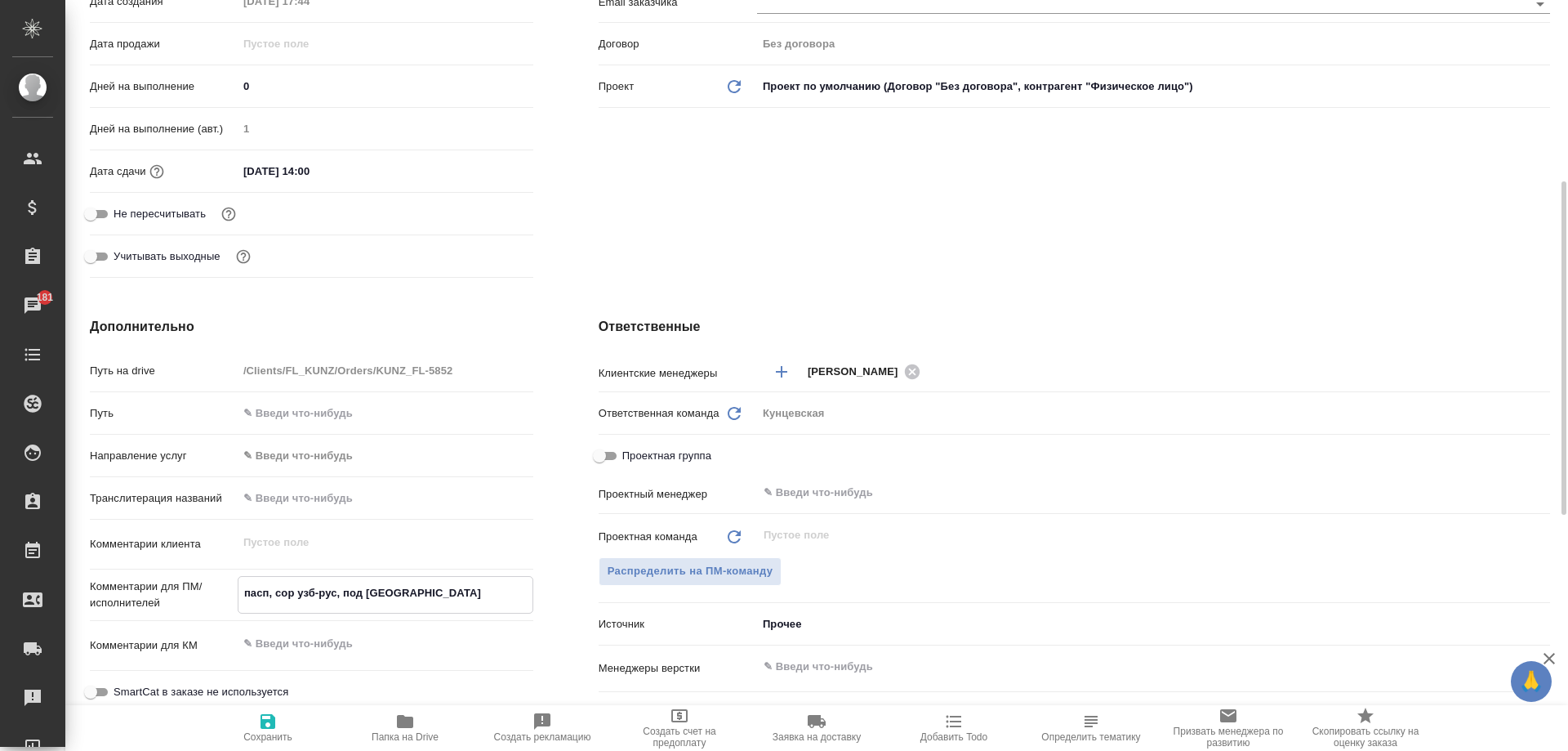
type textarea "x"
click at [402, 592] on textarea "пасп, сор узб-рус, под сахараво" at bounding box center [386, 593] width 294 height 28
click at [270, 721] on icon "button" at bounding box center [268, 721] width 15 height 15
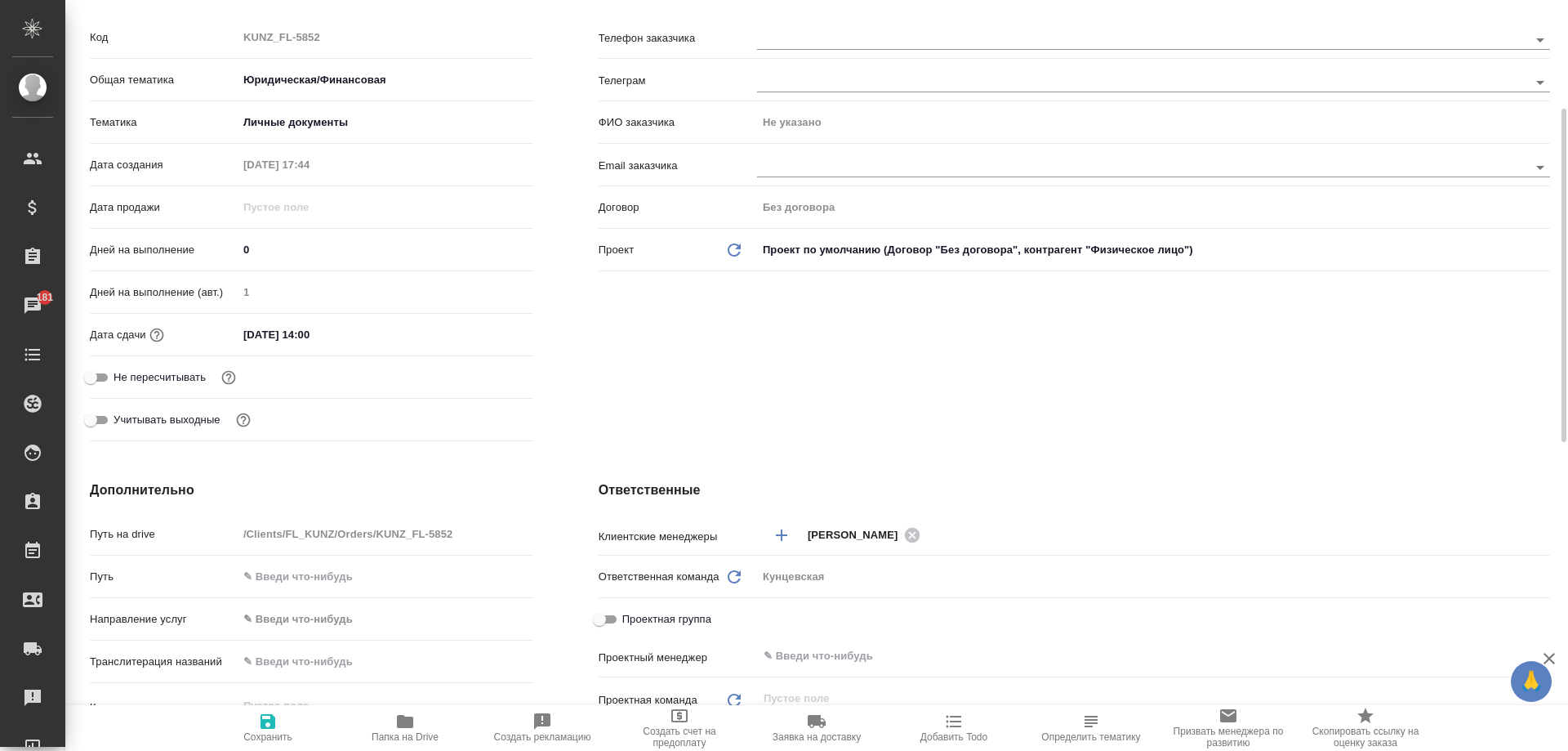
scroll to position [81, 0]
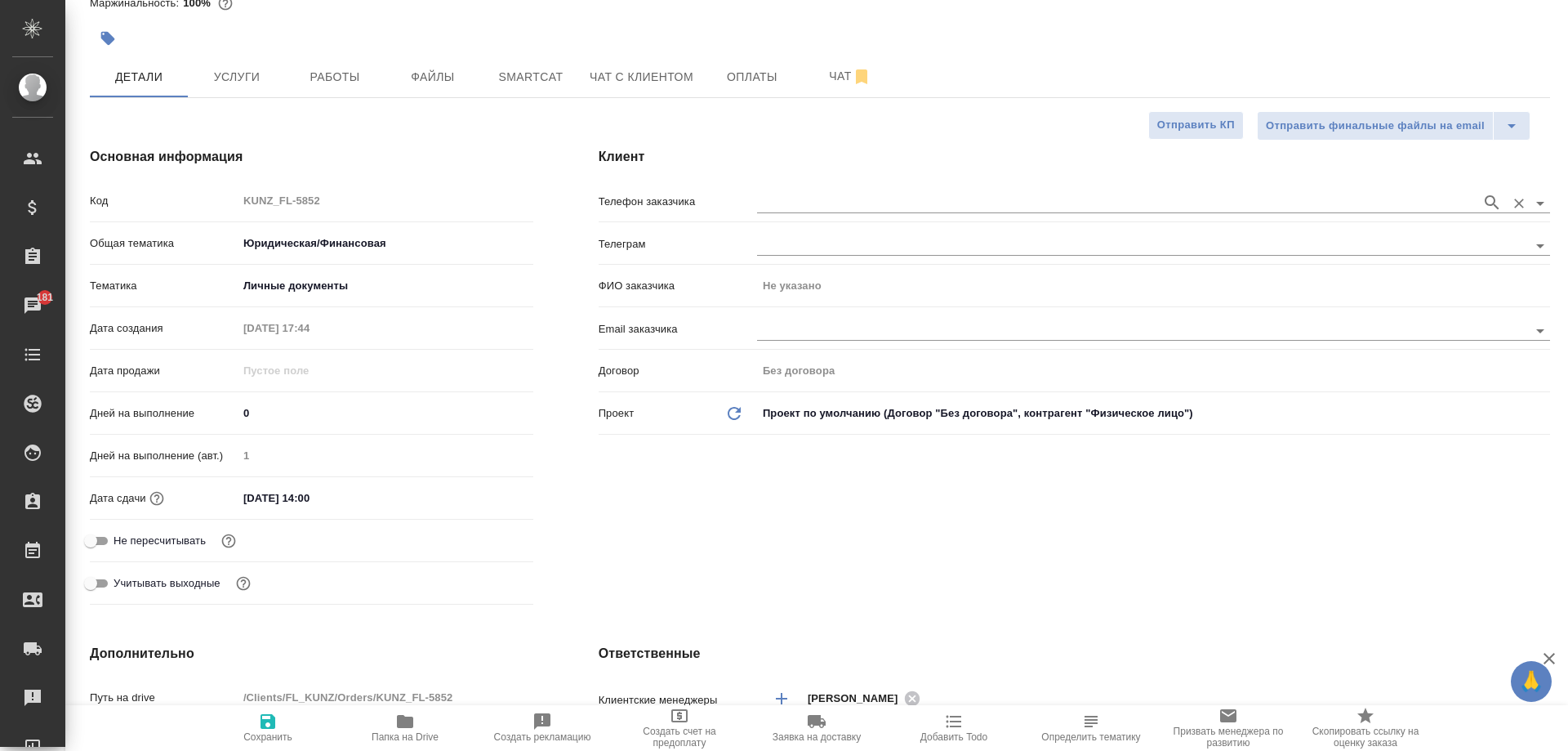
click at [855, 212] on input "text" at bounding box center [1115, 202] width 717 height 19
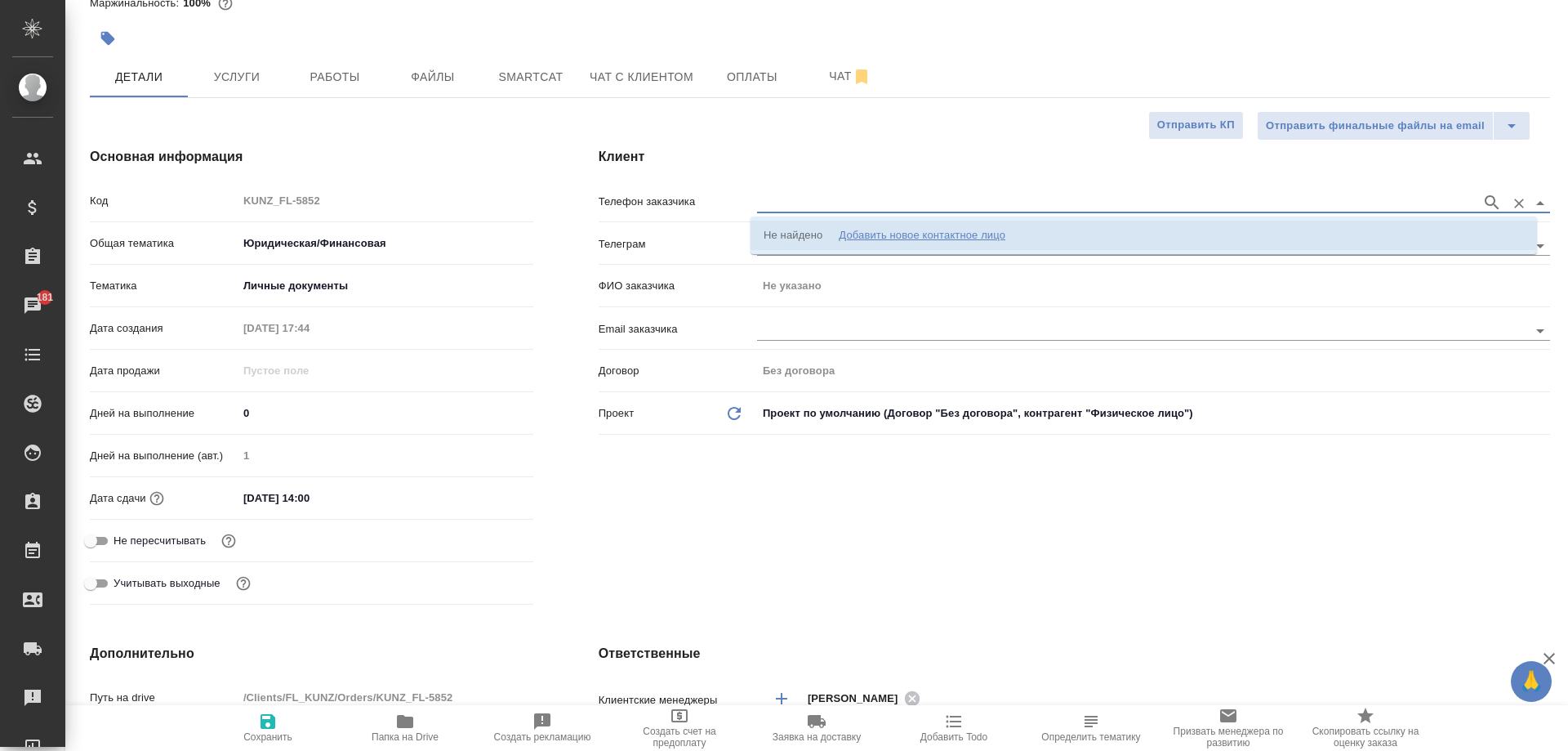
click at [920, 242] on div "Добавить новое контактное лицо" at bounding box center [922, 235] width 166 height 17
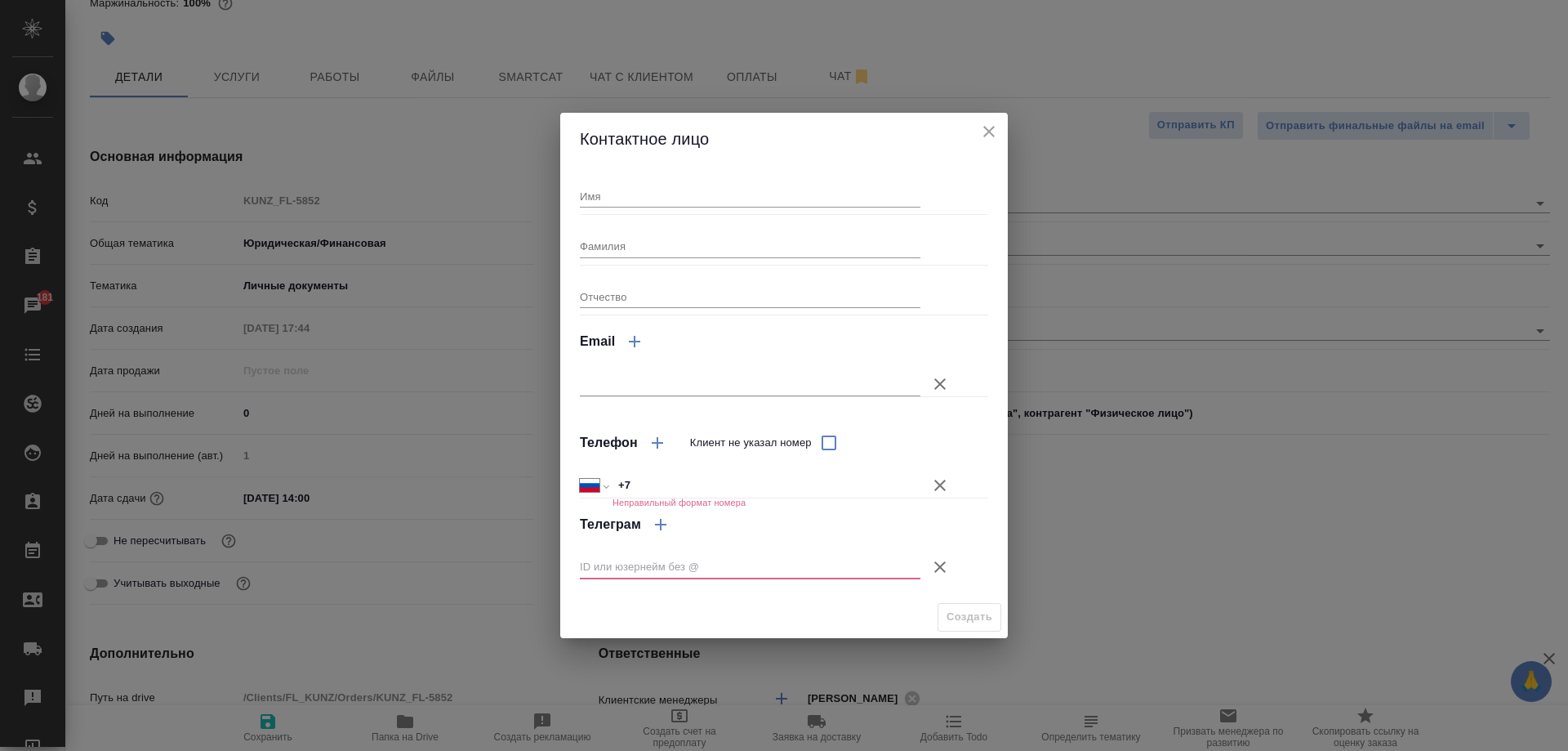
click at [661, 489] on input "+7" at bounding box center [766, 485] width 308 height 24
click at [941, 587] on div at bounding box center [770, 567] width 380 height 46
click at [948, 567] on icon "button" at bounding box center [940, 567] width 19 height 19
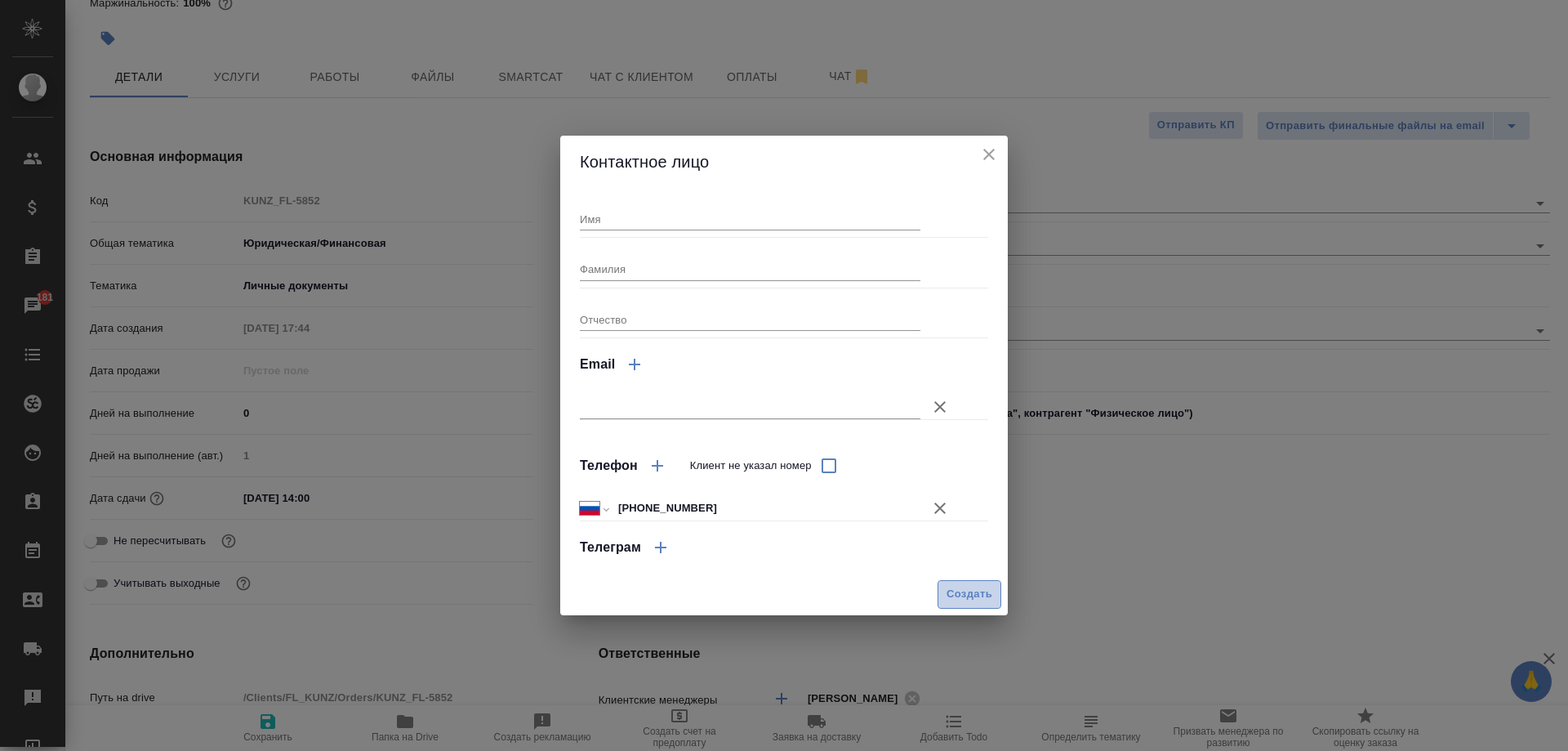
click at [965, 595] on span "Создать" at bounding box center [970, 593] width 46 height 18
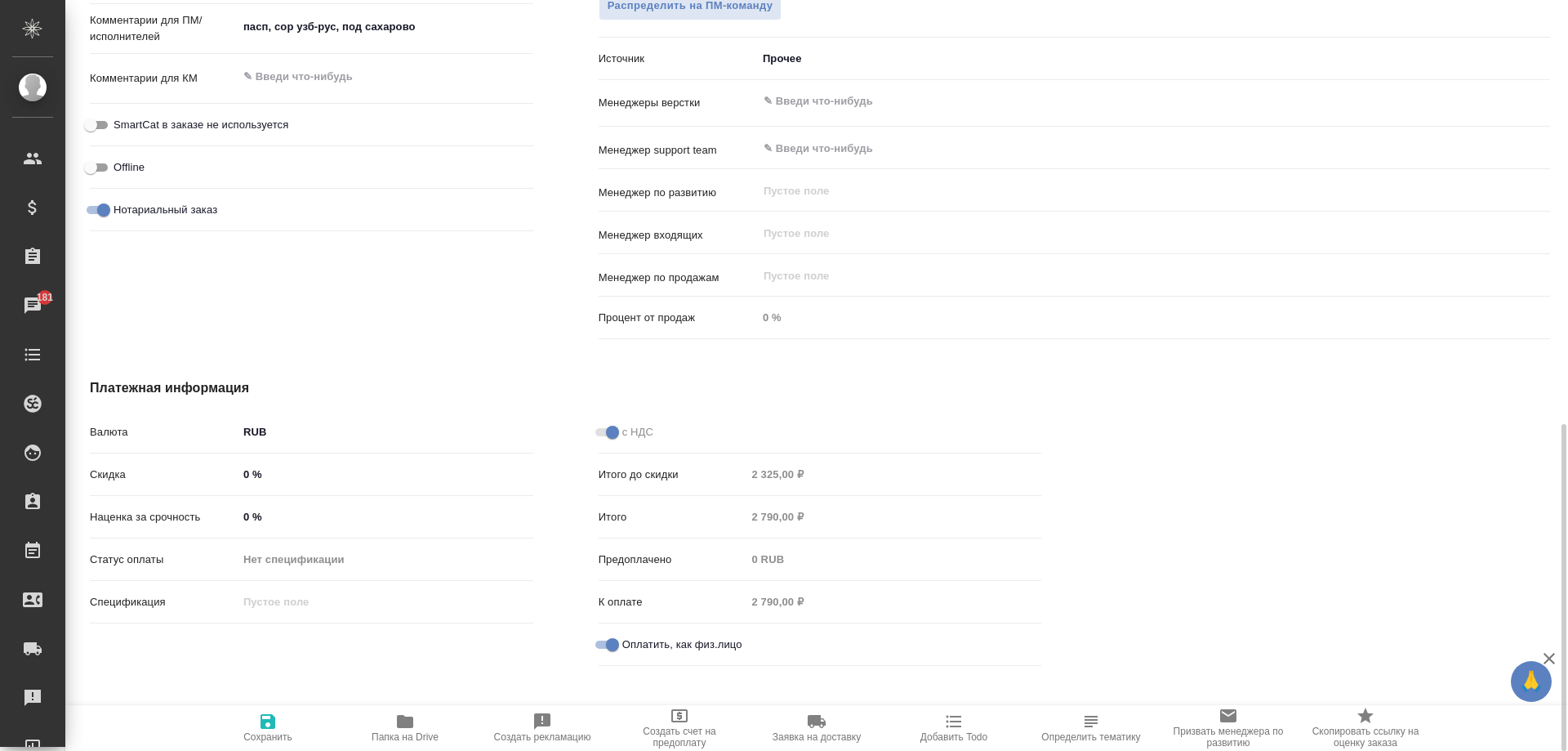
scroll to position [729, 0]
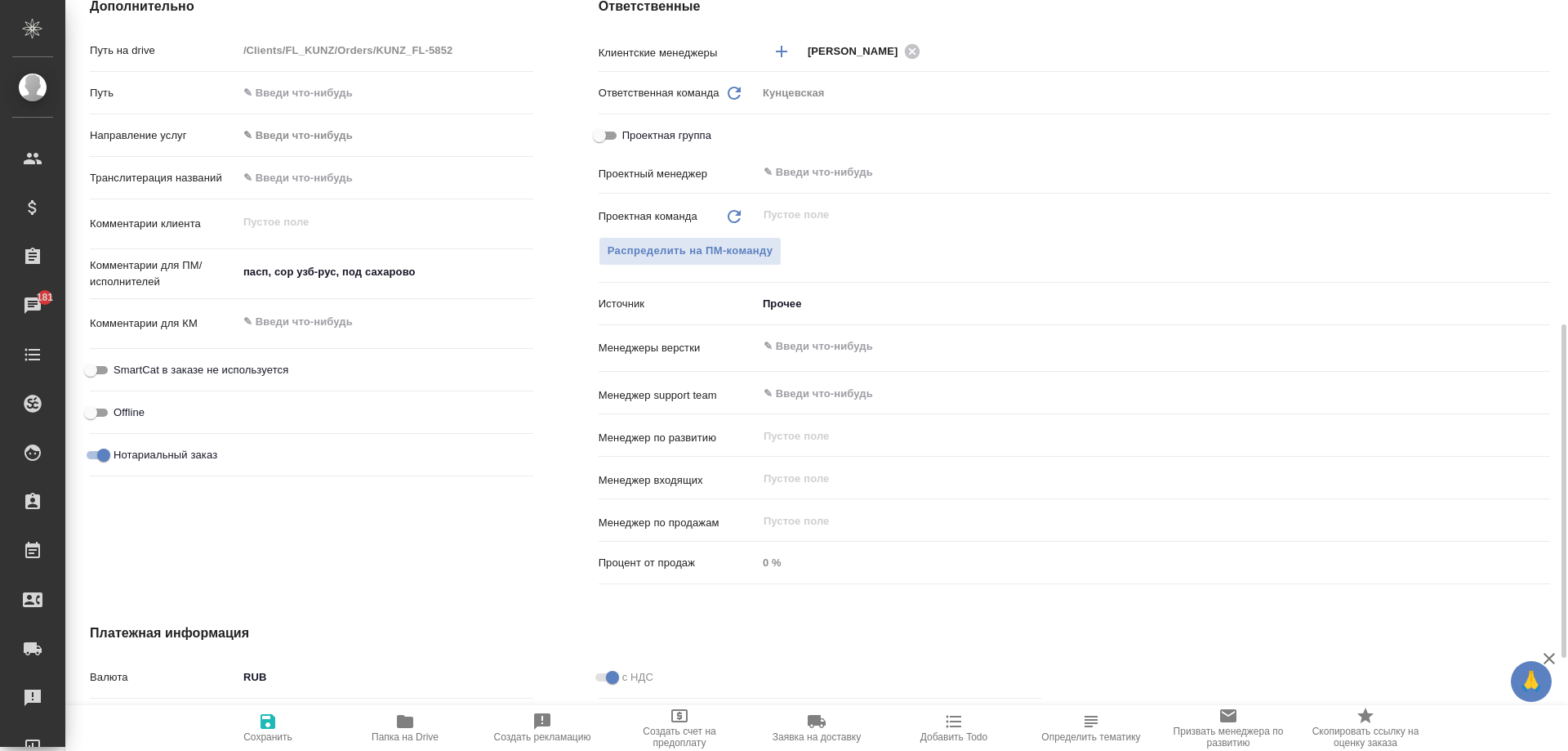
click at [424, 276] on textarea "пасп, сор узб-рус, под сахарово" at bounding box center [386, 272] width 296 height 28
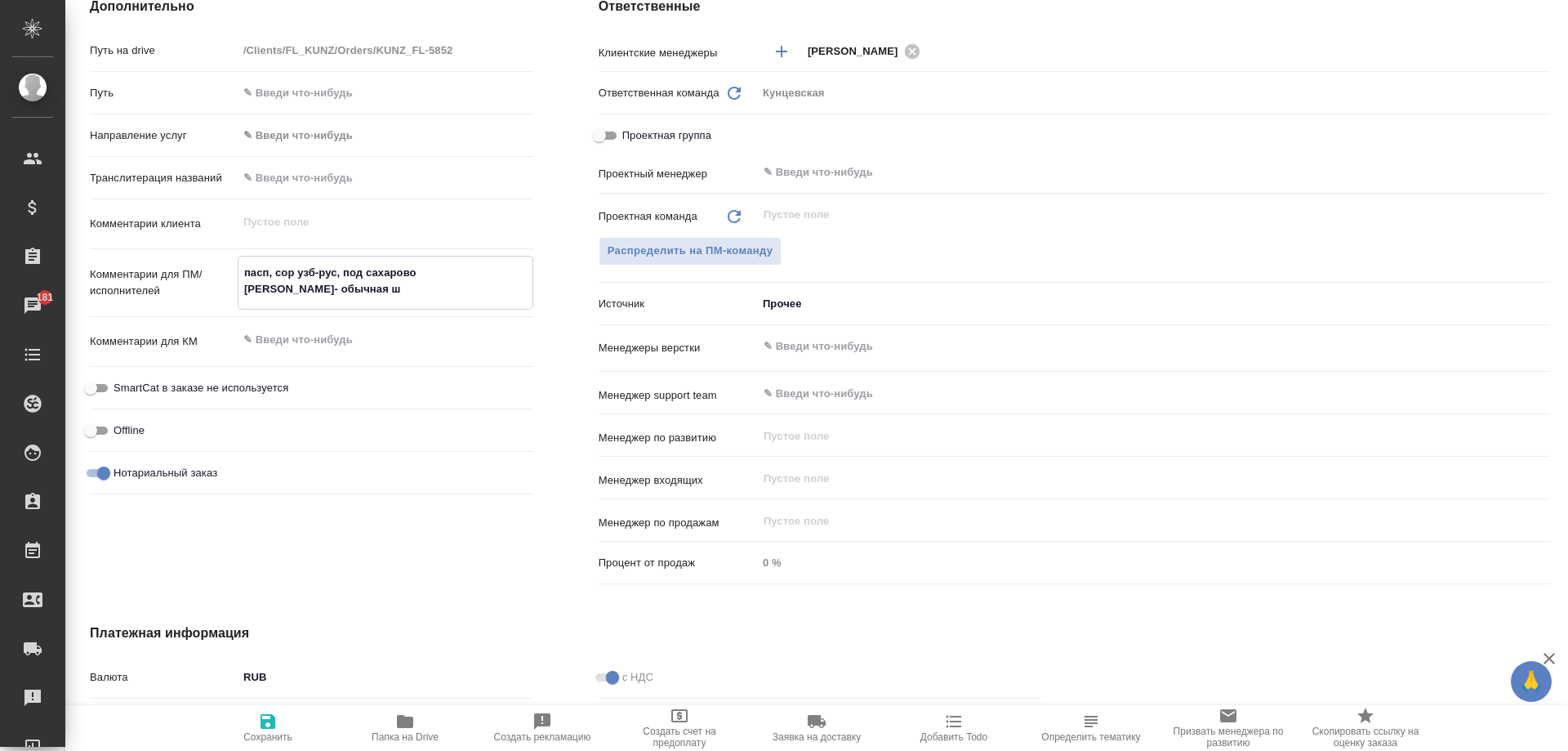
click at [294, 295] on textarea "пасп, сор узб-рус, под сахарово Яшин- обычная ш" at bounding box center [386, 281] width 294 height 44
click at [378, 299] on textarea "пасп, сор узб-рус, под сахарово Яшин- обычная ш" at bounding box center [386, 281] width 294 height 44
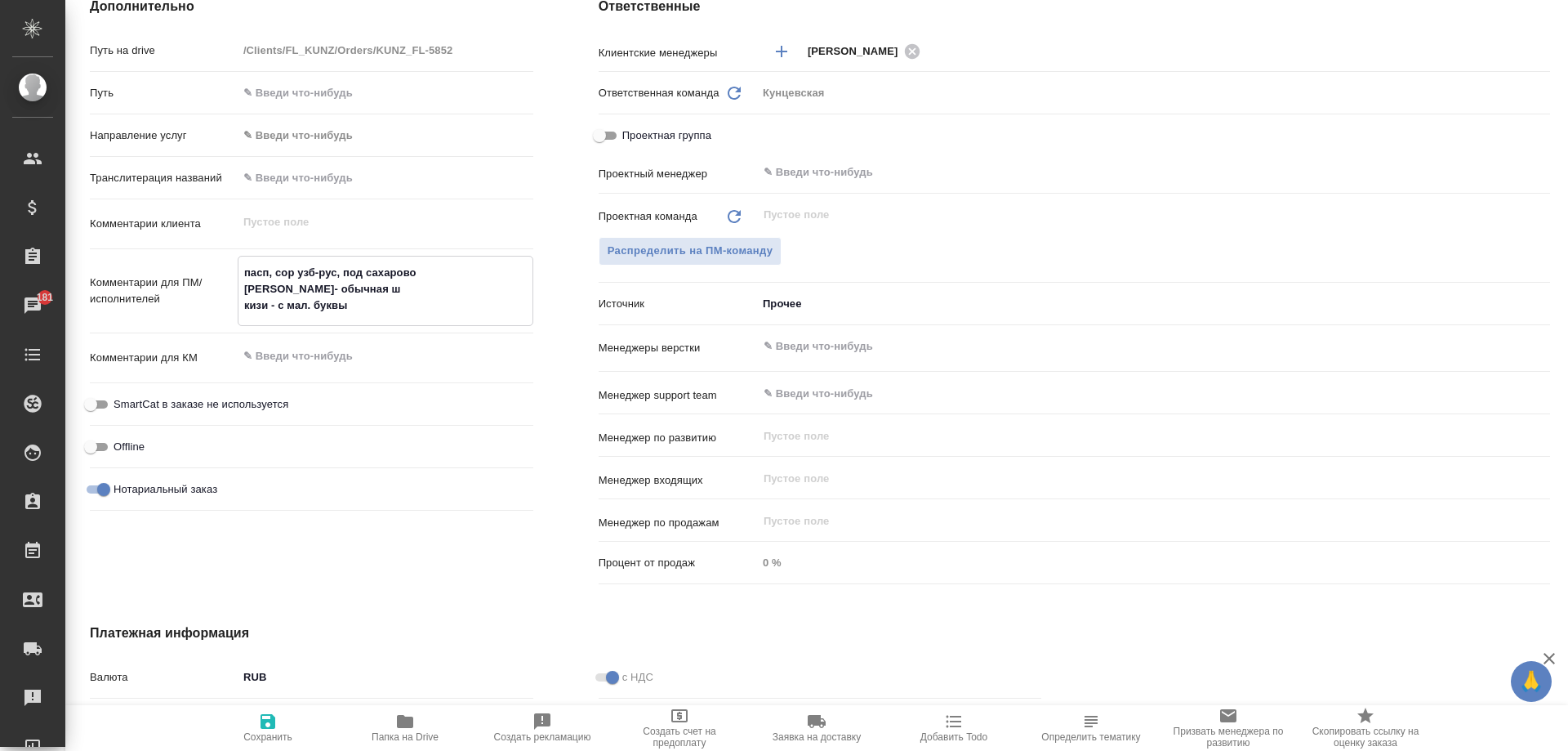
click at [267, 733] on span "Сохранить" at bounding box center [268, 736] width 49 height 11
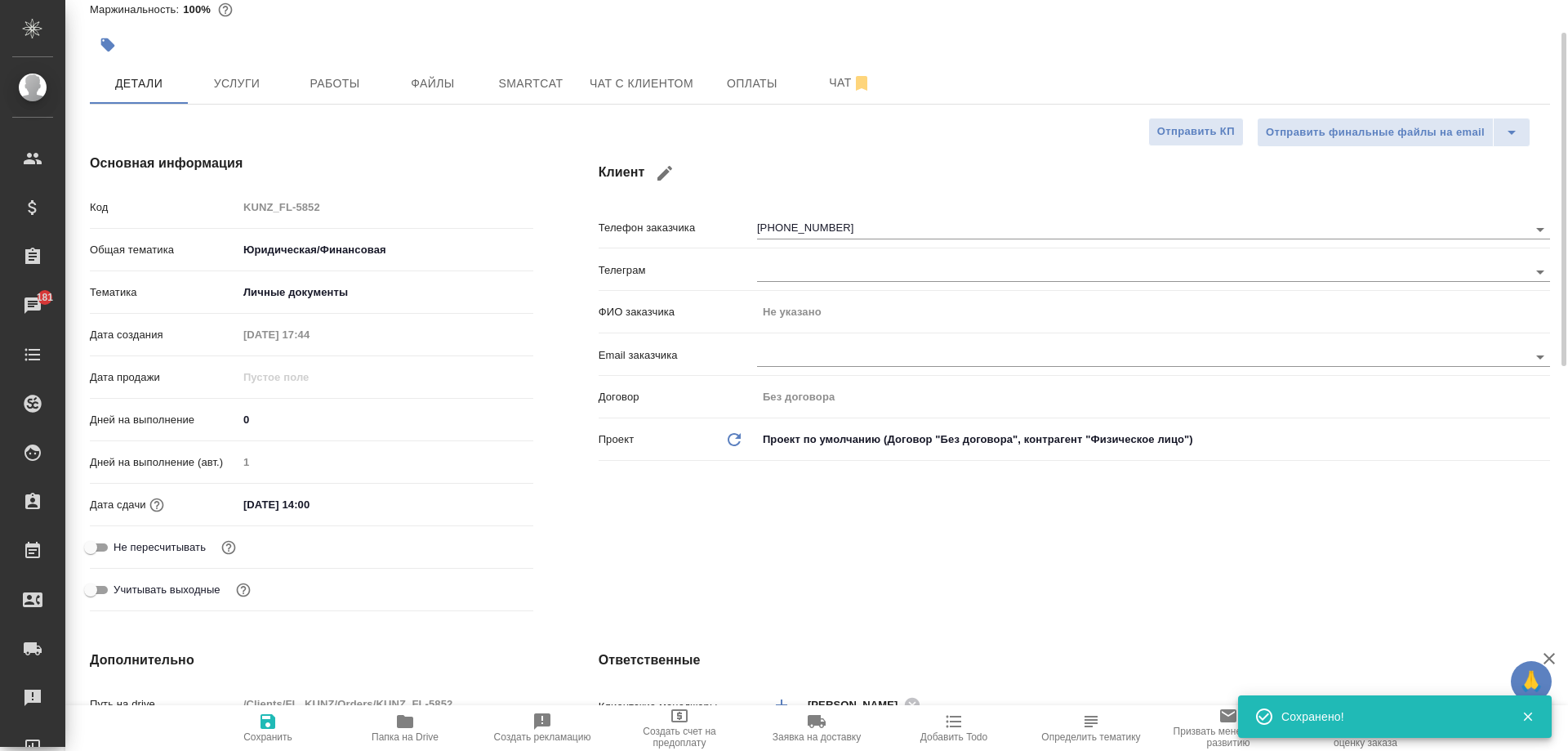
scroll to position [0, 0]
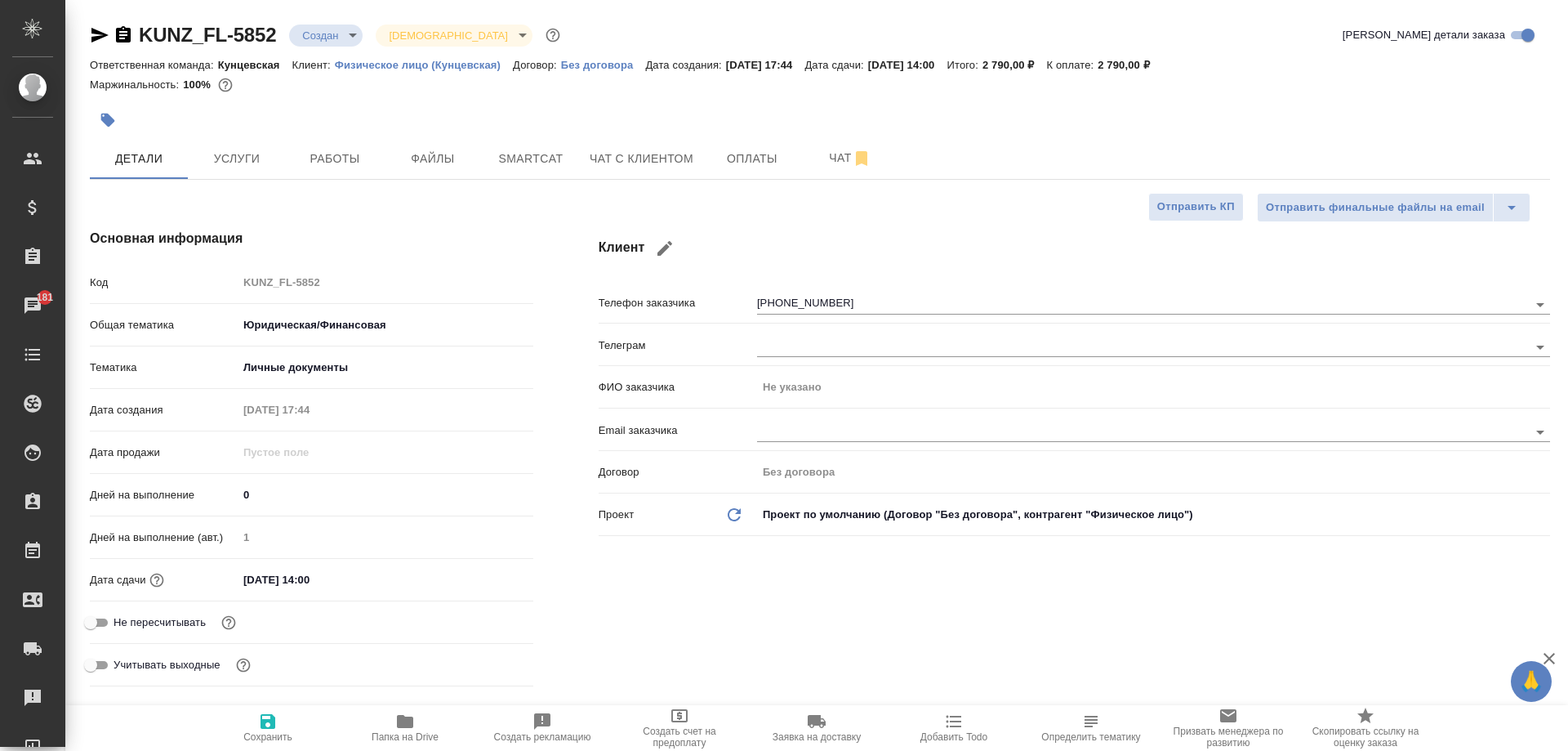
click at [125, 33] on icon "button" at bounding box center [123, 34] width 15 height 17
click at [753, 164] on span "Оплаты" at bounding box center [752, 158] width 79 height 20
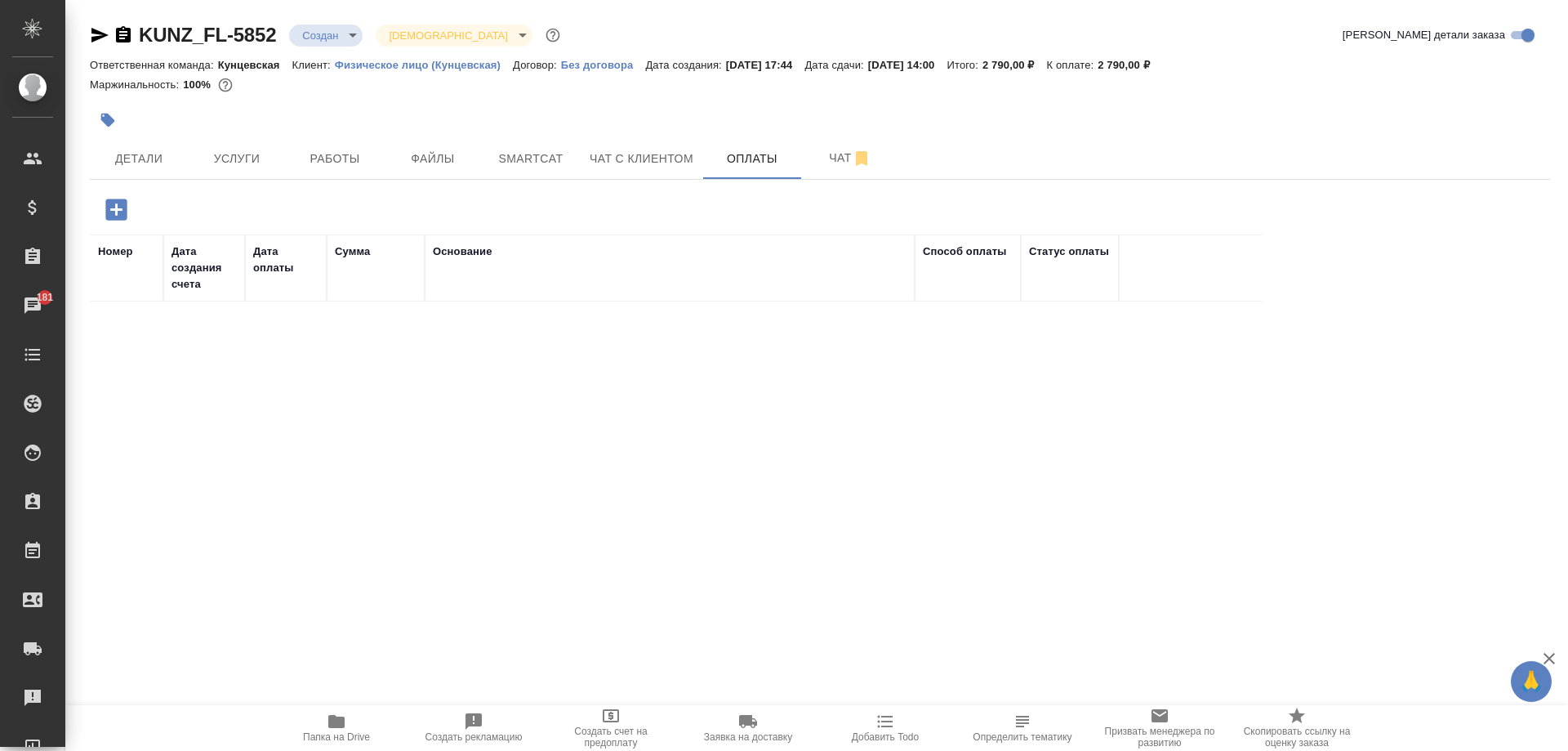
click at [121, 216] on icon "button" at bounding box center [116, 209] width 21 height 21
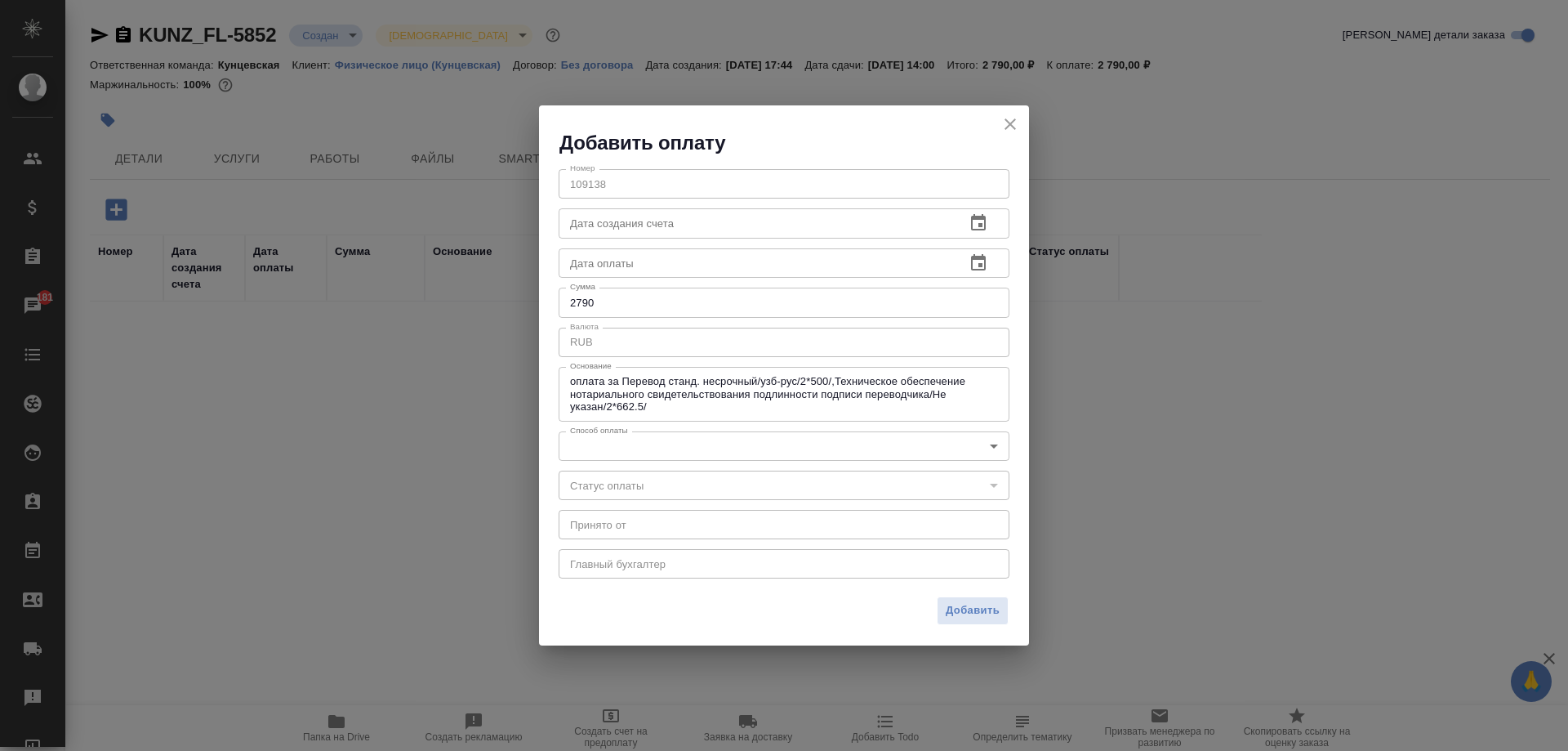
click at [677, 298] on input "2790" at bounding box center [783, 303] width 451 height 30
click at [696, 454] on body "🙏 .cls-1 fill:#fff; AWATERA Moskalets Alina Клиенты Спецификации Заказы 181 Чат…" at bounding box center [784, 376] width 1568 height 751
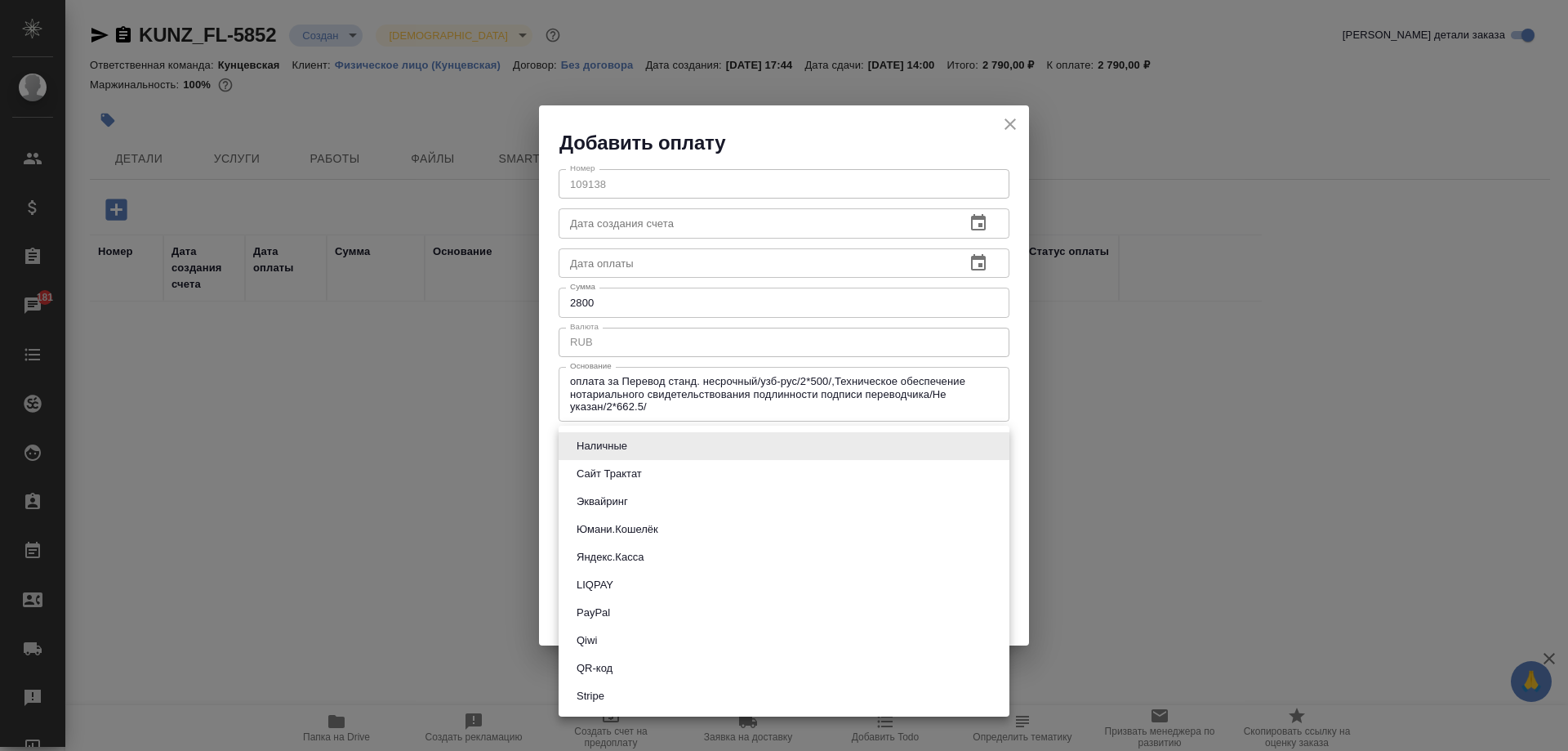
click at [622, 656] on li "QR-код" at bounding box center [783, 669] width 451 height 28
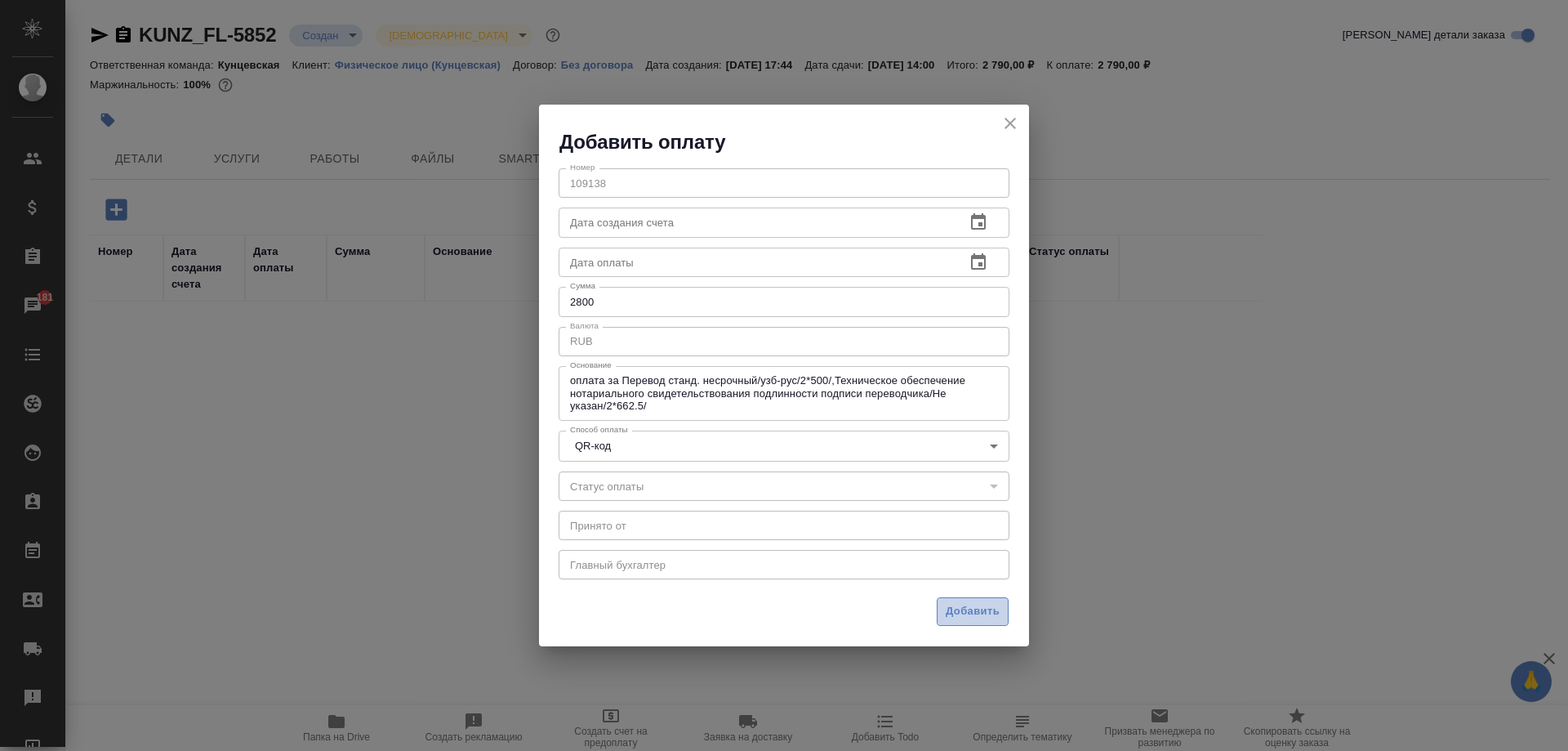
click at [964, 612] on span "Добавить" at bounding box center [973, 611] width 54 height 18
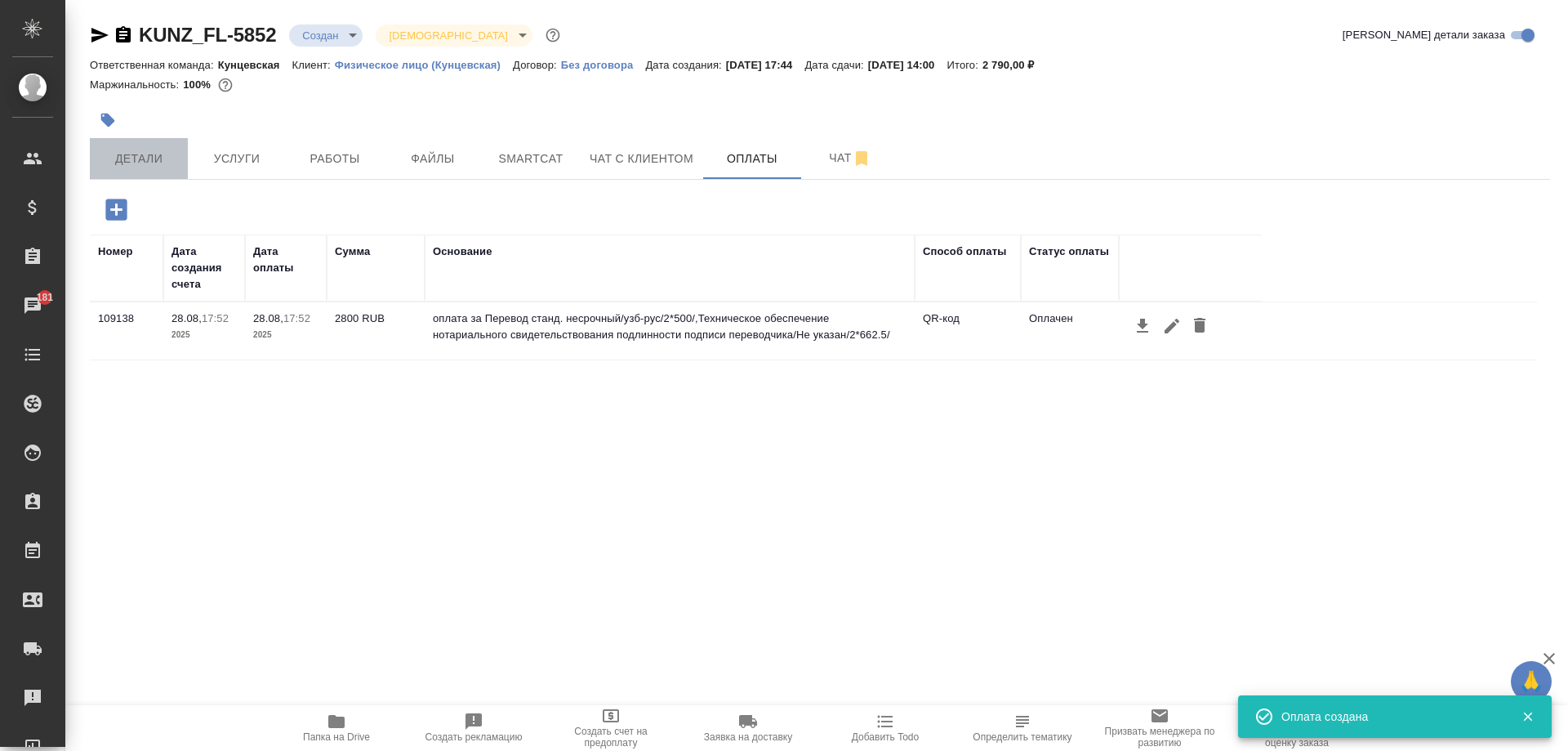
click at [137, 146] on button "Детали" at bounding box center [139, 158] width 98 height 41
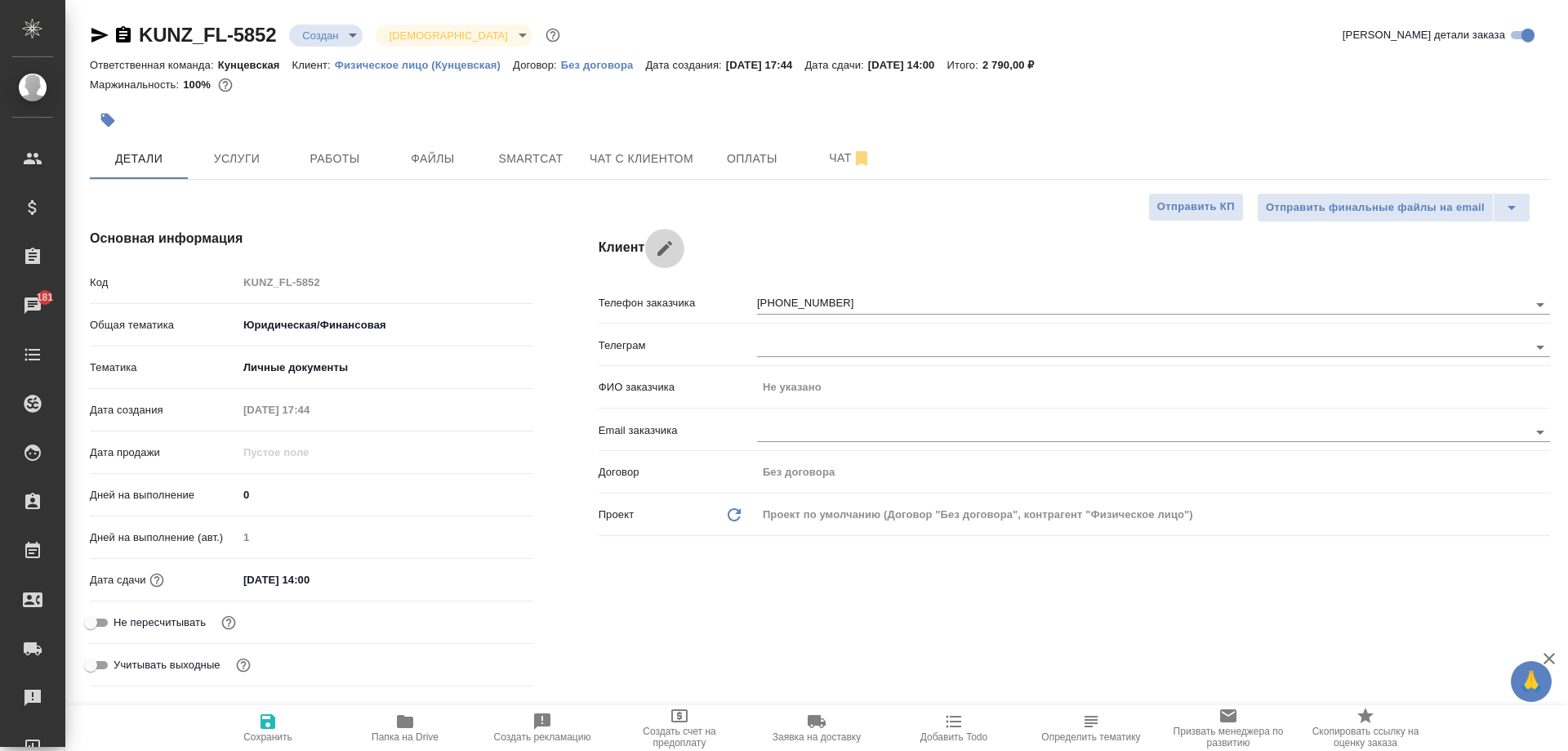
click at [657, 254] on icon "button" at bounding box center [664, 248] width 15 height 15
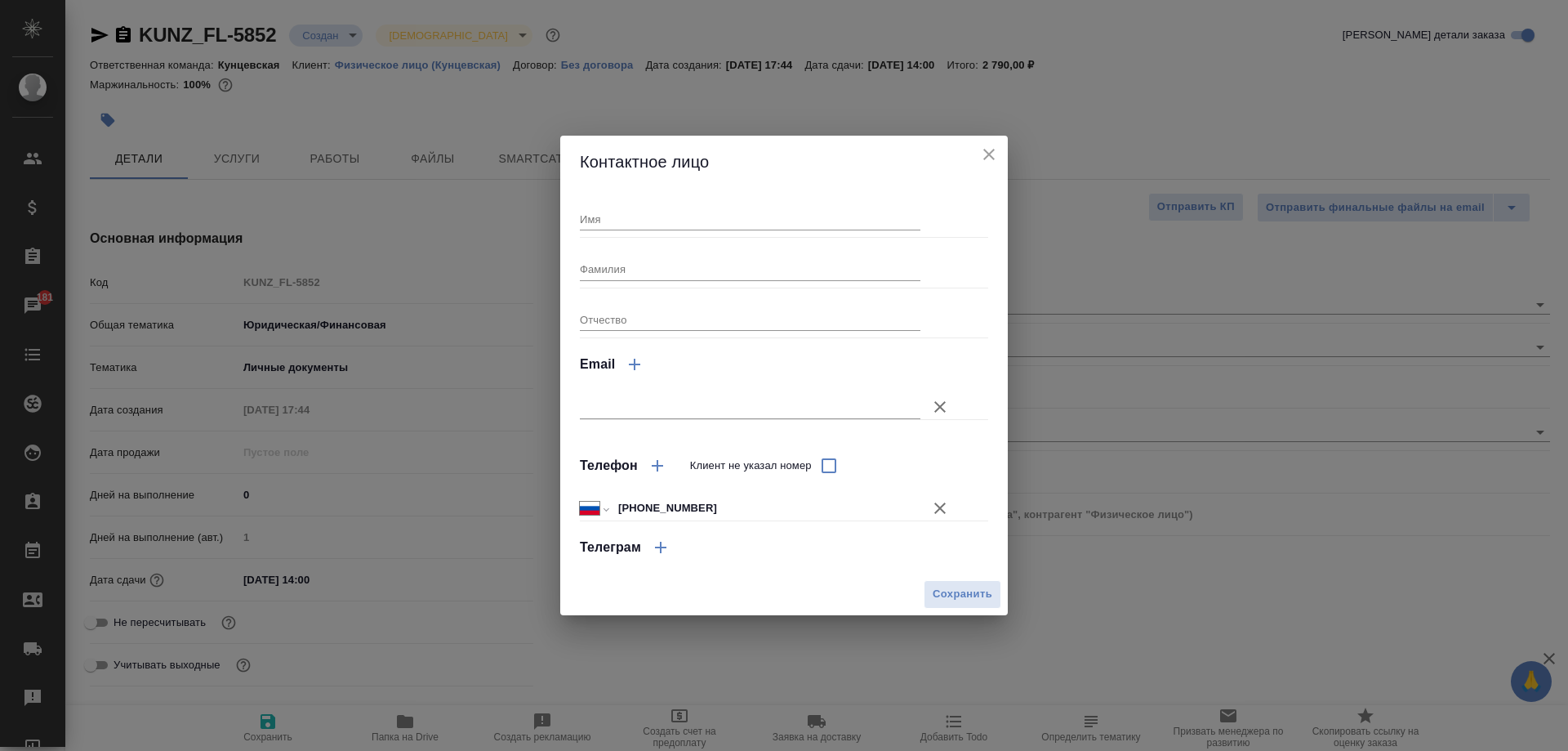
drag, startPoint x: 647, startPoint y: 269, endPoint x: 645, endPoint y: 256, distance: 13.2
click at [647, 269] on input "Фамилия" at bounding box center [750, 269] width 340 height 23
click at [640, 217] on input "Имя" at bounding box center [750, 219] width 340 height 23
click at [940, 586] on span "Сохранить" at bounding box center [962, 593] width 60 height 18
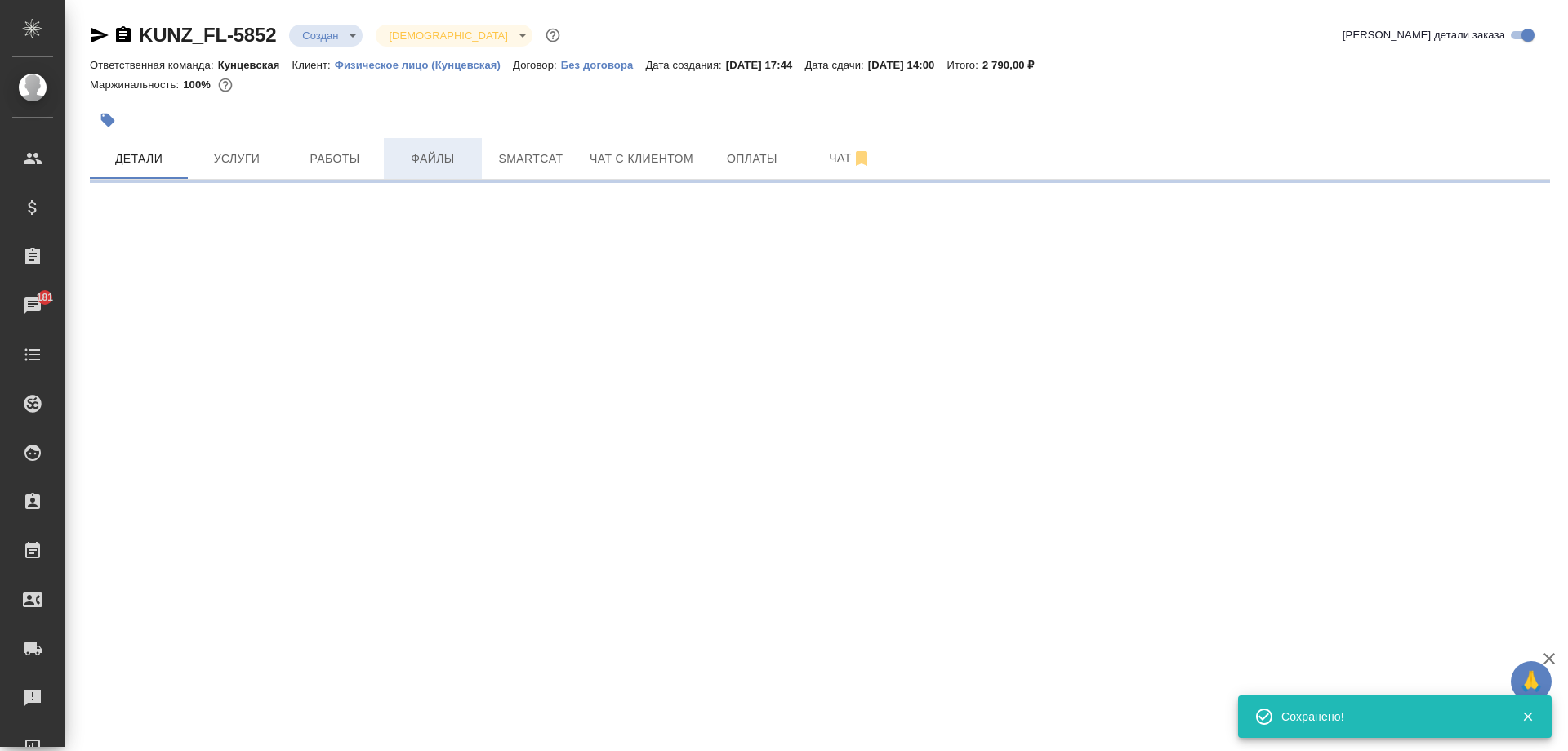
click at [410, 171] on button "Файлы" at bounding box center [433, 158] width 98 height 41
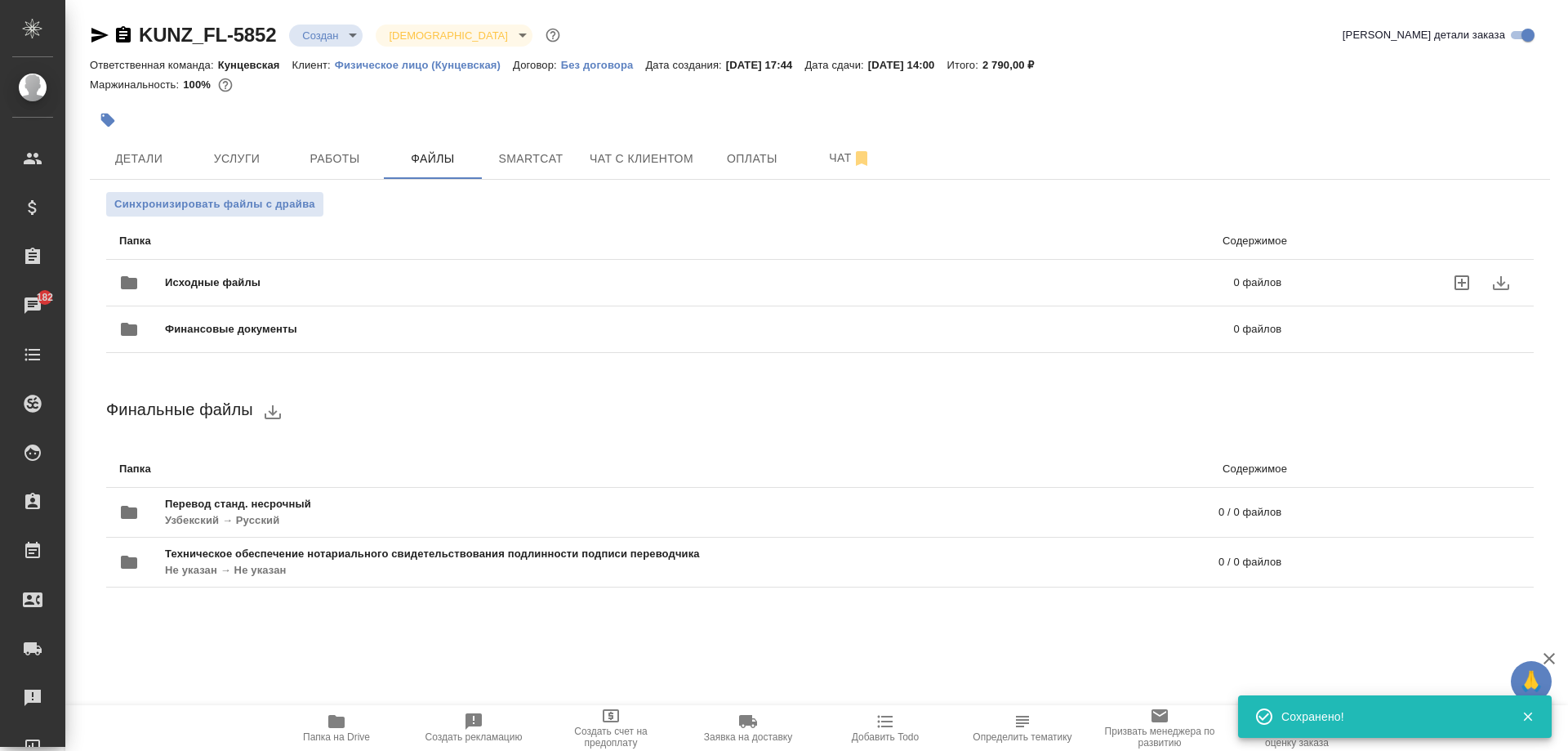
click at [1460, 272] on label "uploadFiles" at bounding box center [1461, 283] width 39 height 39
click at [0, 0] on input "uploadFiles" at bounding box center [0, 0] width 0 height 0
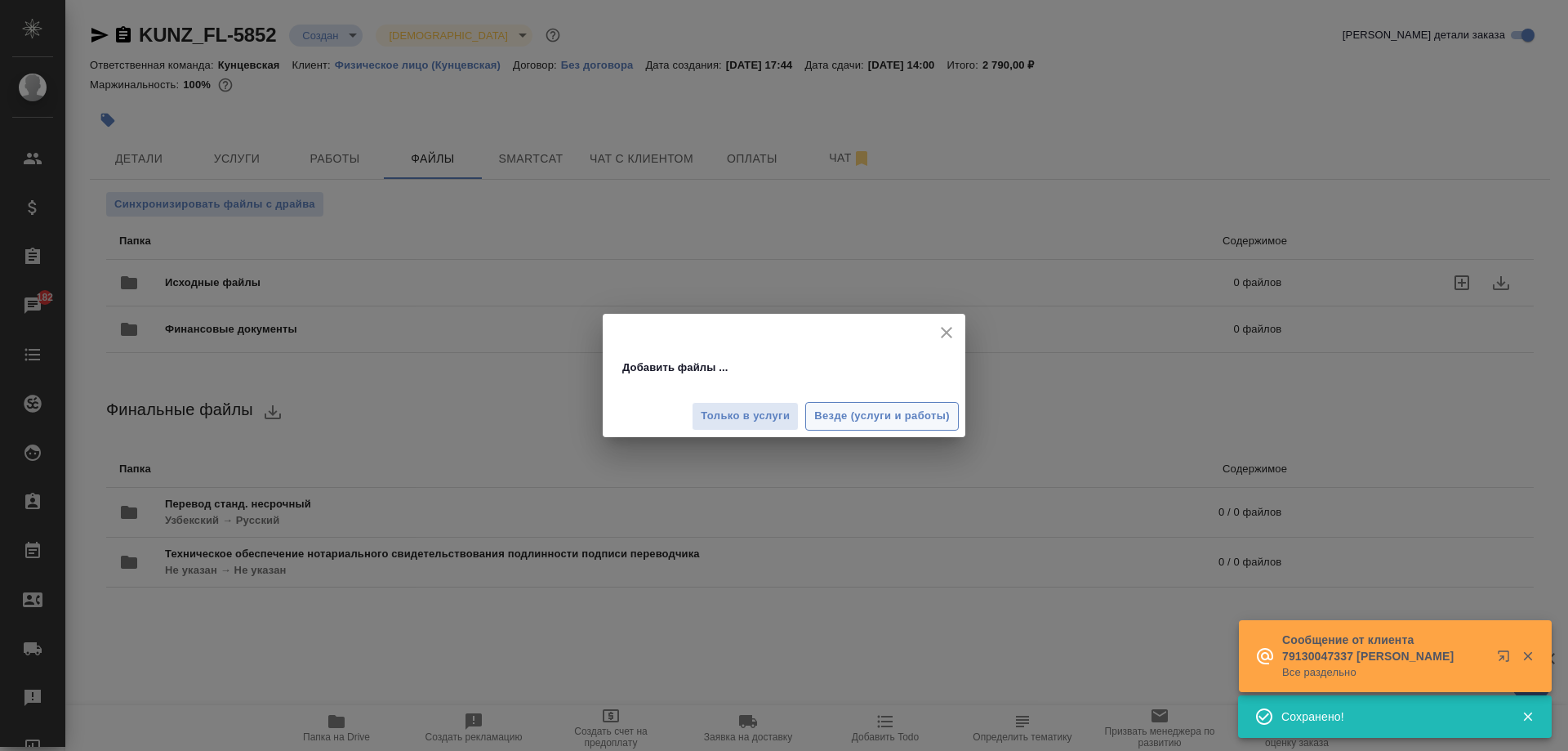
click at [817, 417] on span "Везде (услуги и работы)" at bounding box center [882, 416] width 136 height 18
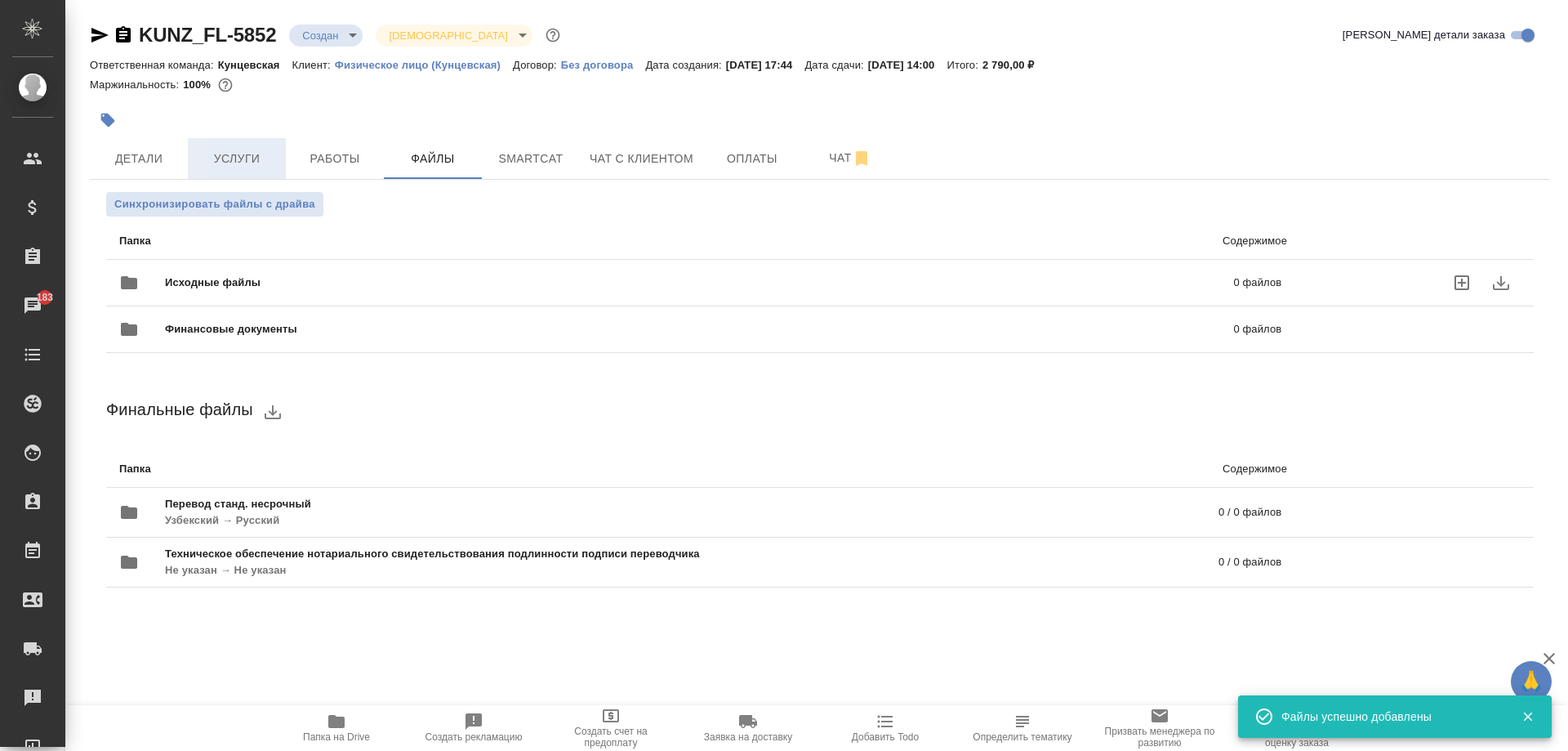
click at [259, 164] on span "Услуги" at bounding box center [237, 158] width 79 height 20
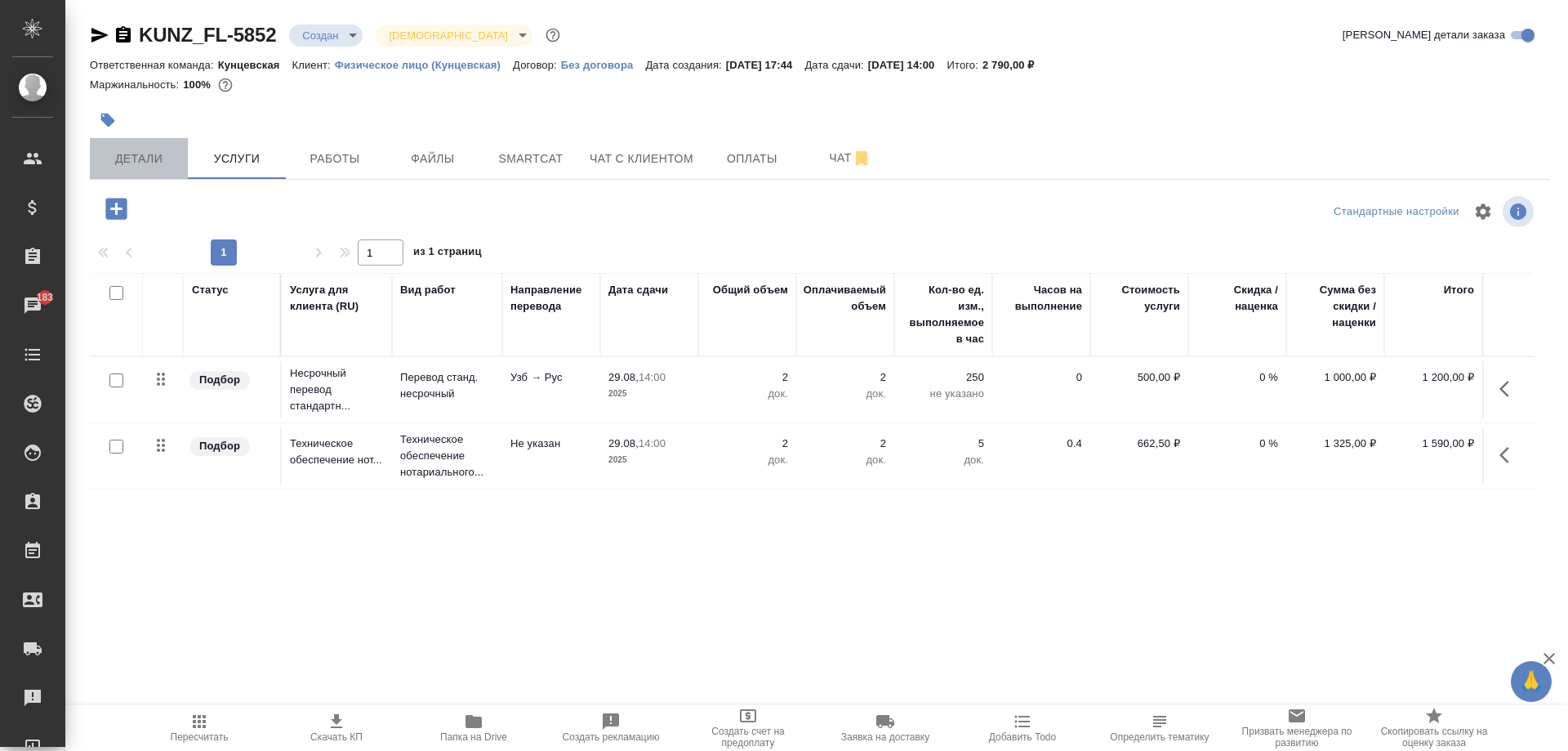
click at [182, 162] on button "Детали" at bounding box center [139, 158] width 98 height 41
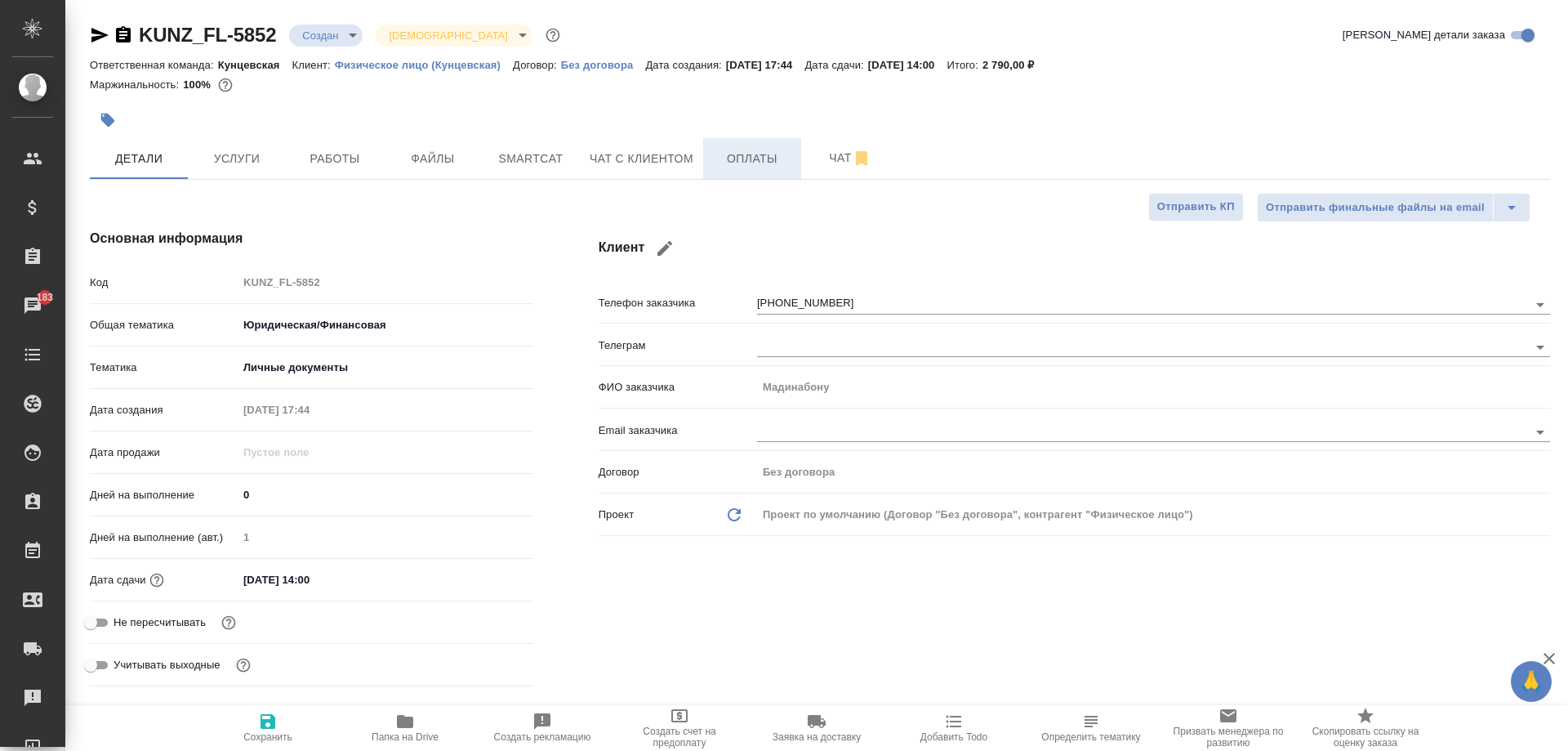
click at [750, 152] on span "Оплаты" at bounding box center [752, 158] width 79 height 20
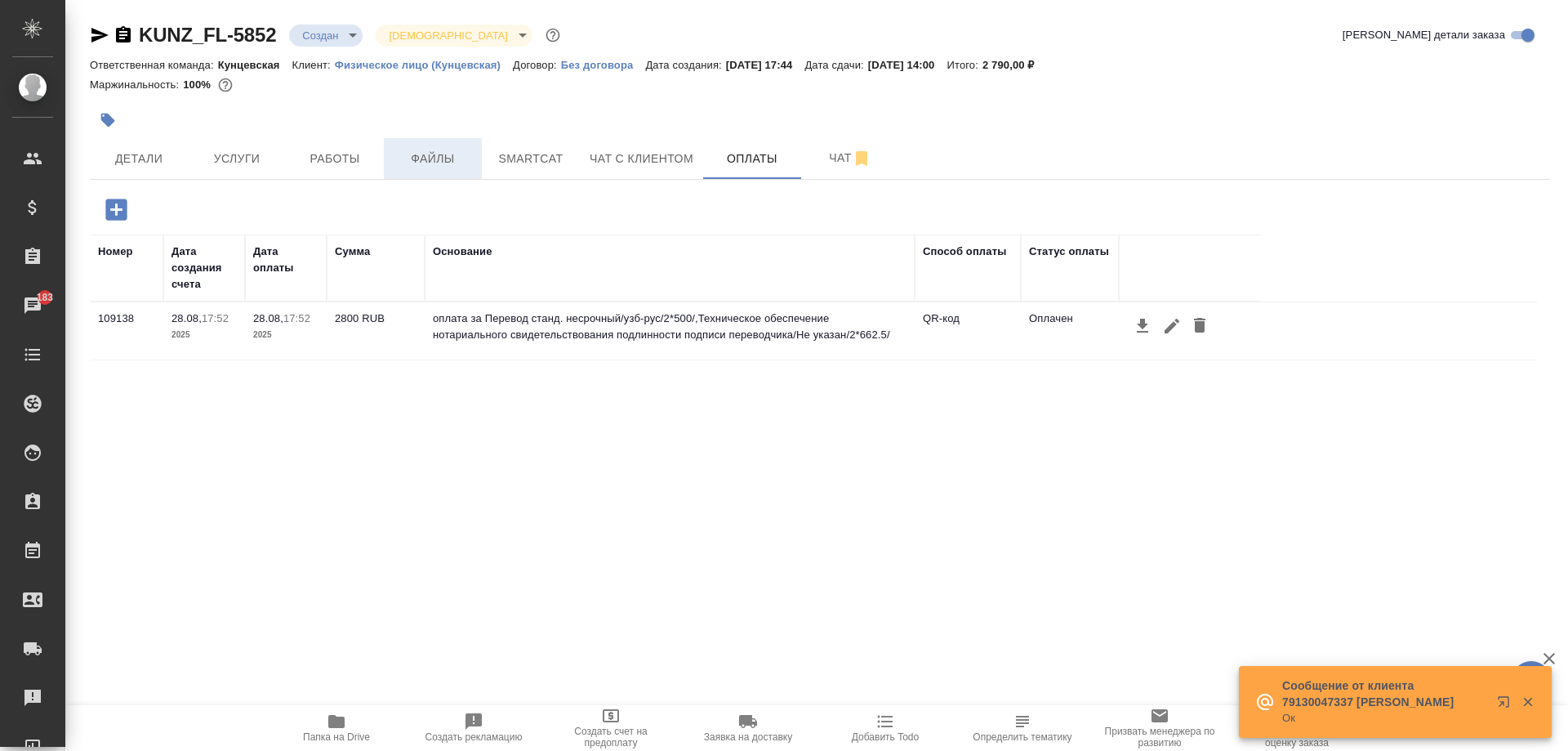
click at [416, 154] on span "Файлы" at bounding box center [433, 158] width 79 height 20
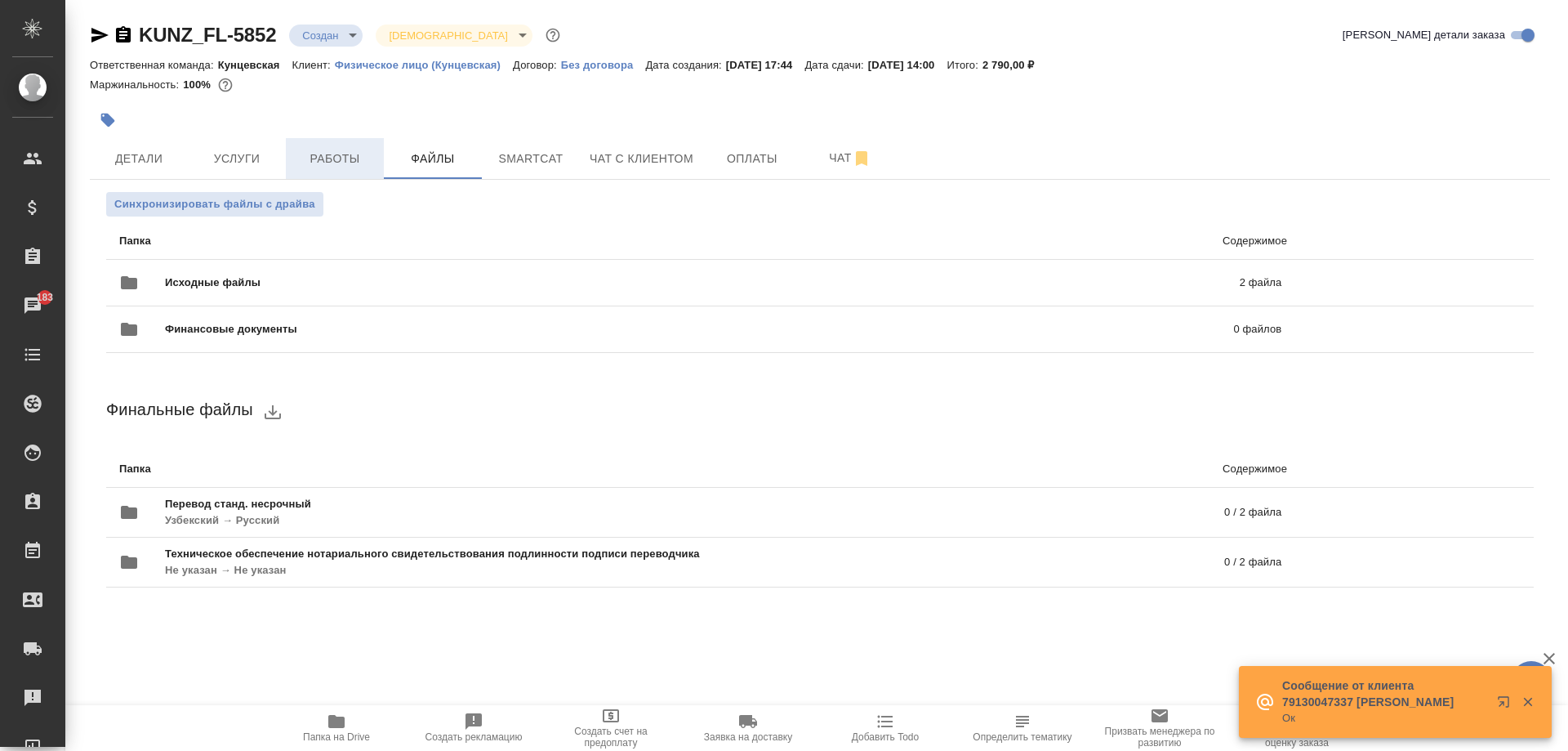
click at [354, 152] on span "Работы" at bounding box center [335, 158] width 79 height 20
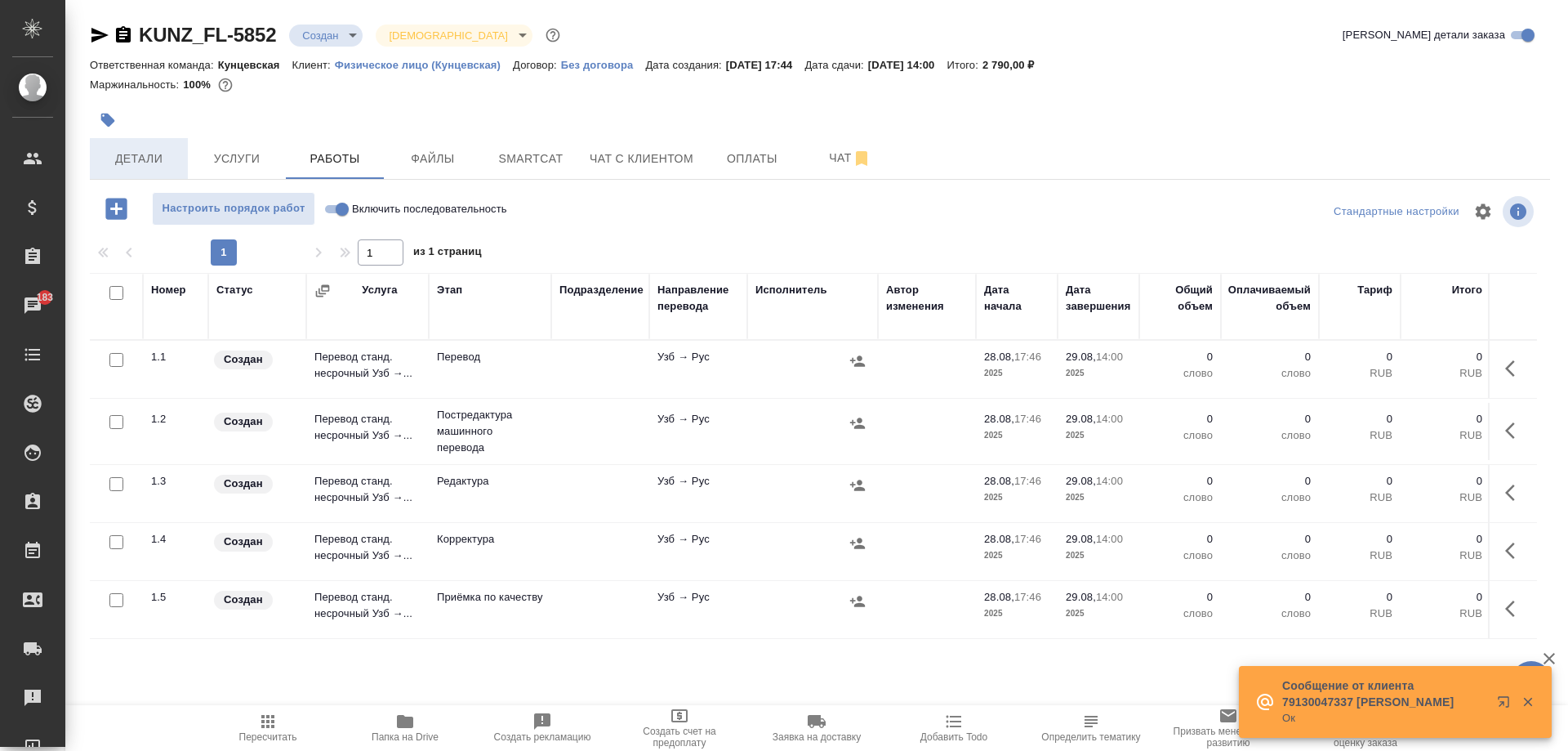
click at [124, 165] on span "Детали" at bounding box center [139, 158] width 79 height 20
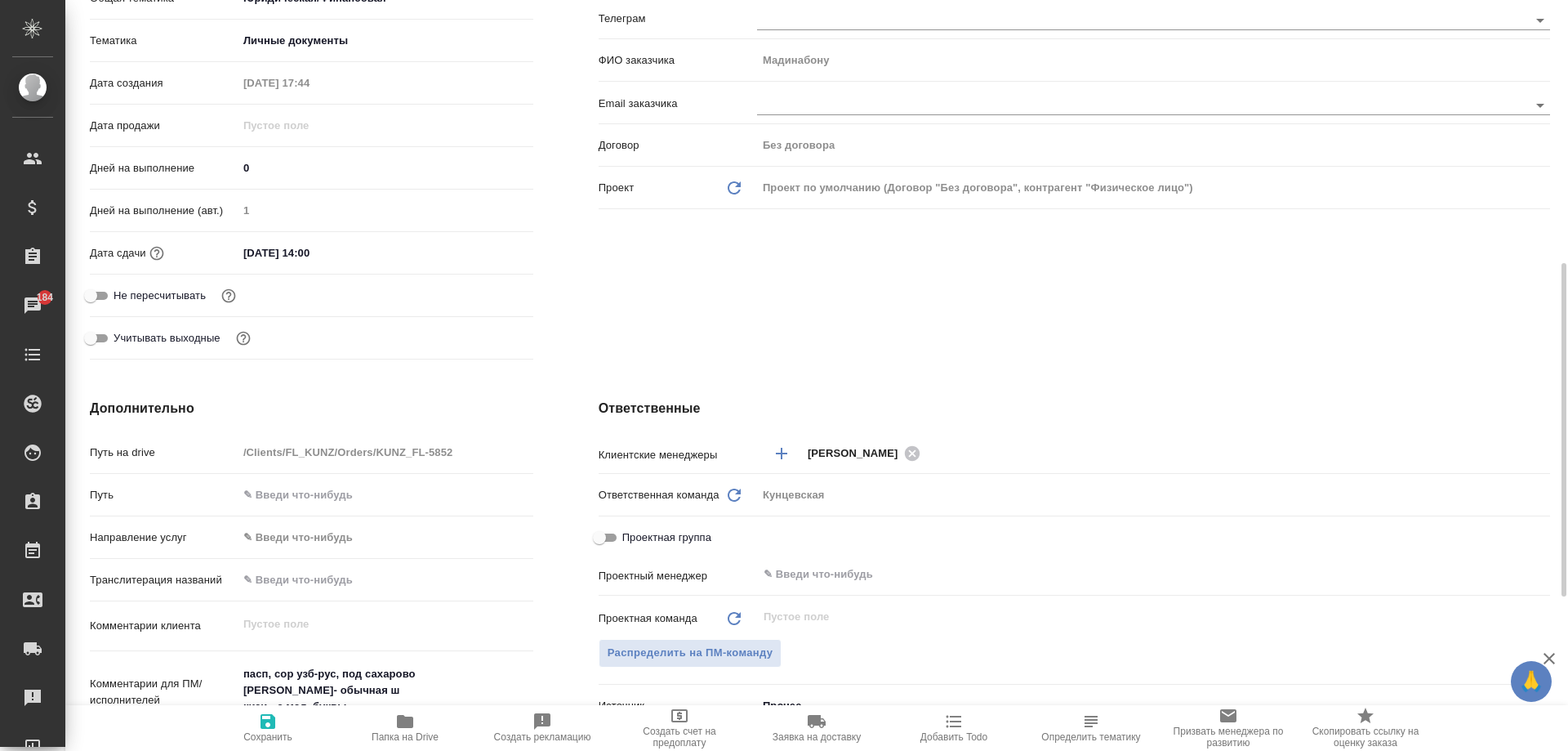
scroll to position [409, 0]
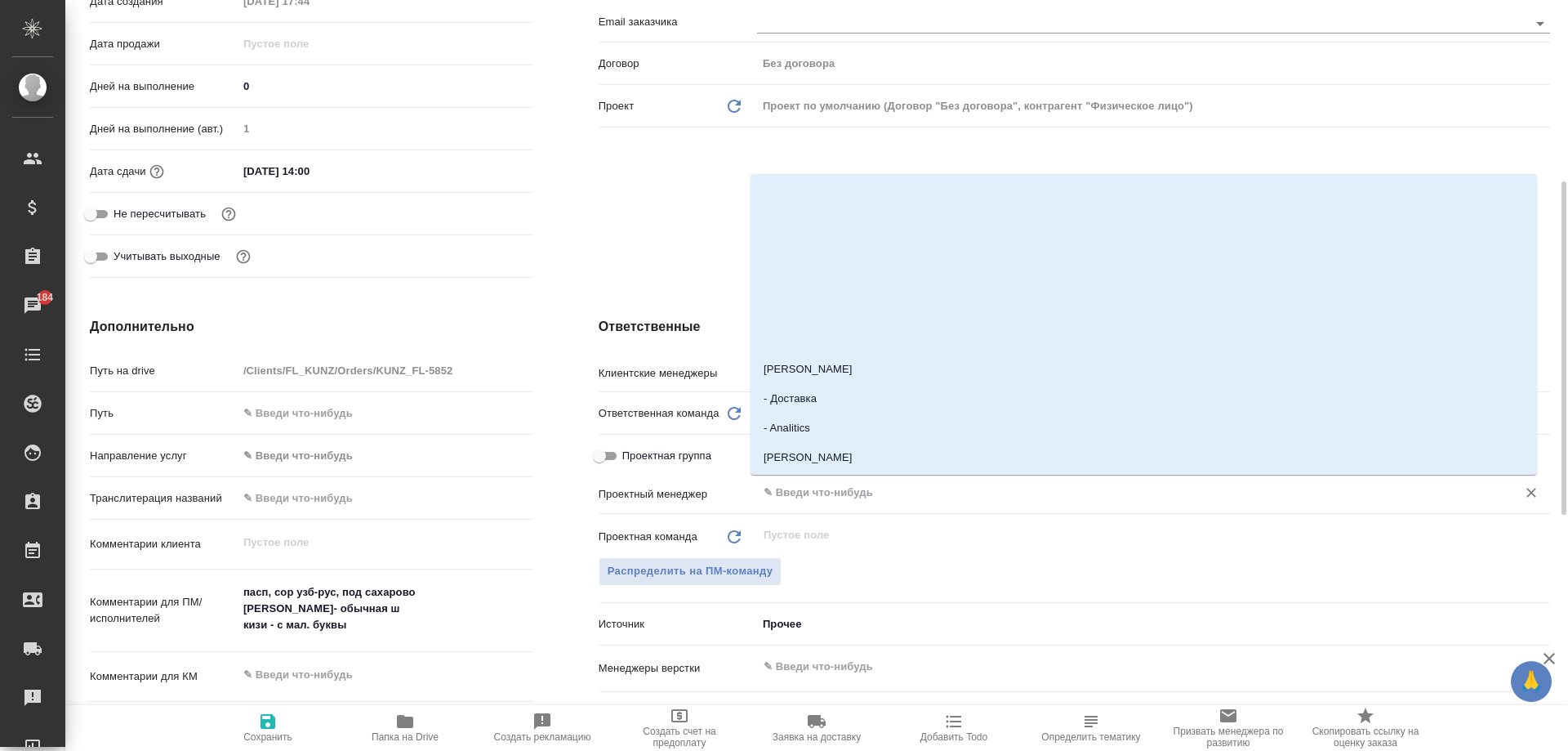
click at [783, 502] on input "text" at bounding box center [1126, 493] width 729 height 19
click at [657, 565] on span "Распределить на ПМ-команду" at bounding box center [690, 571] width 165 height 18
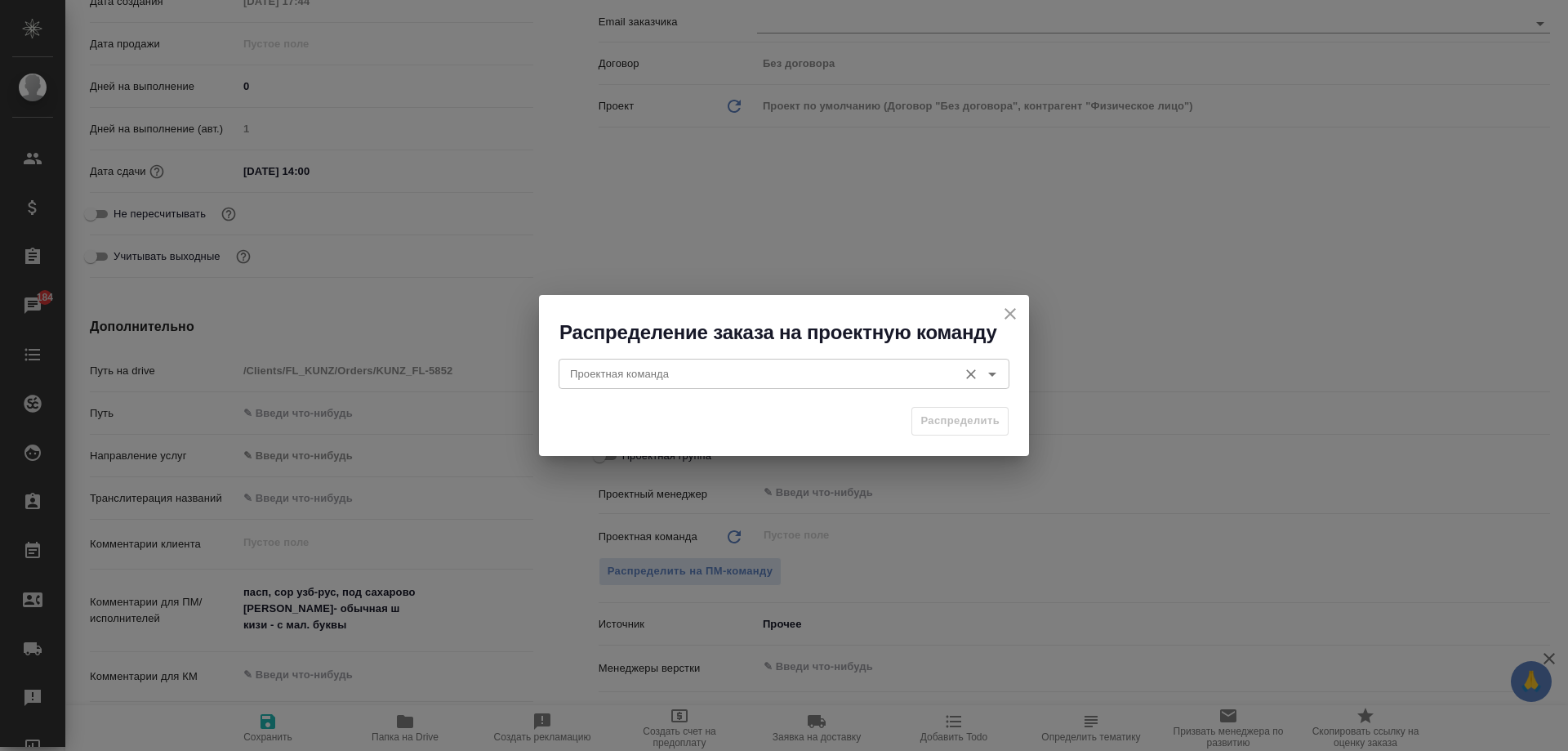
click at [653, 370] on input "Проектная команда" at bounding box center [756, 373] width 386 height 19
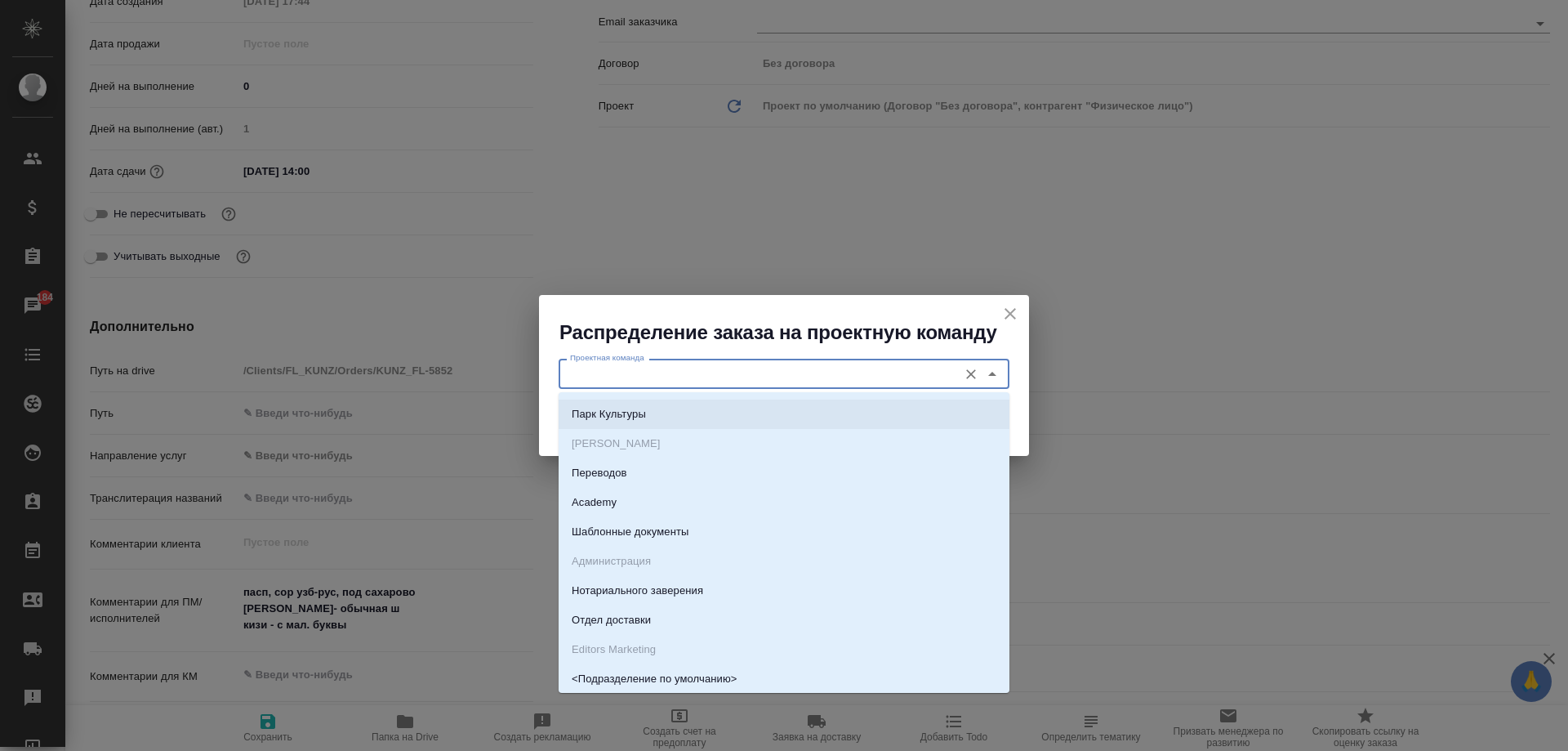
scroll to position [164, 0]
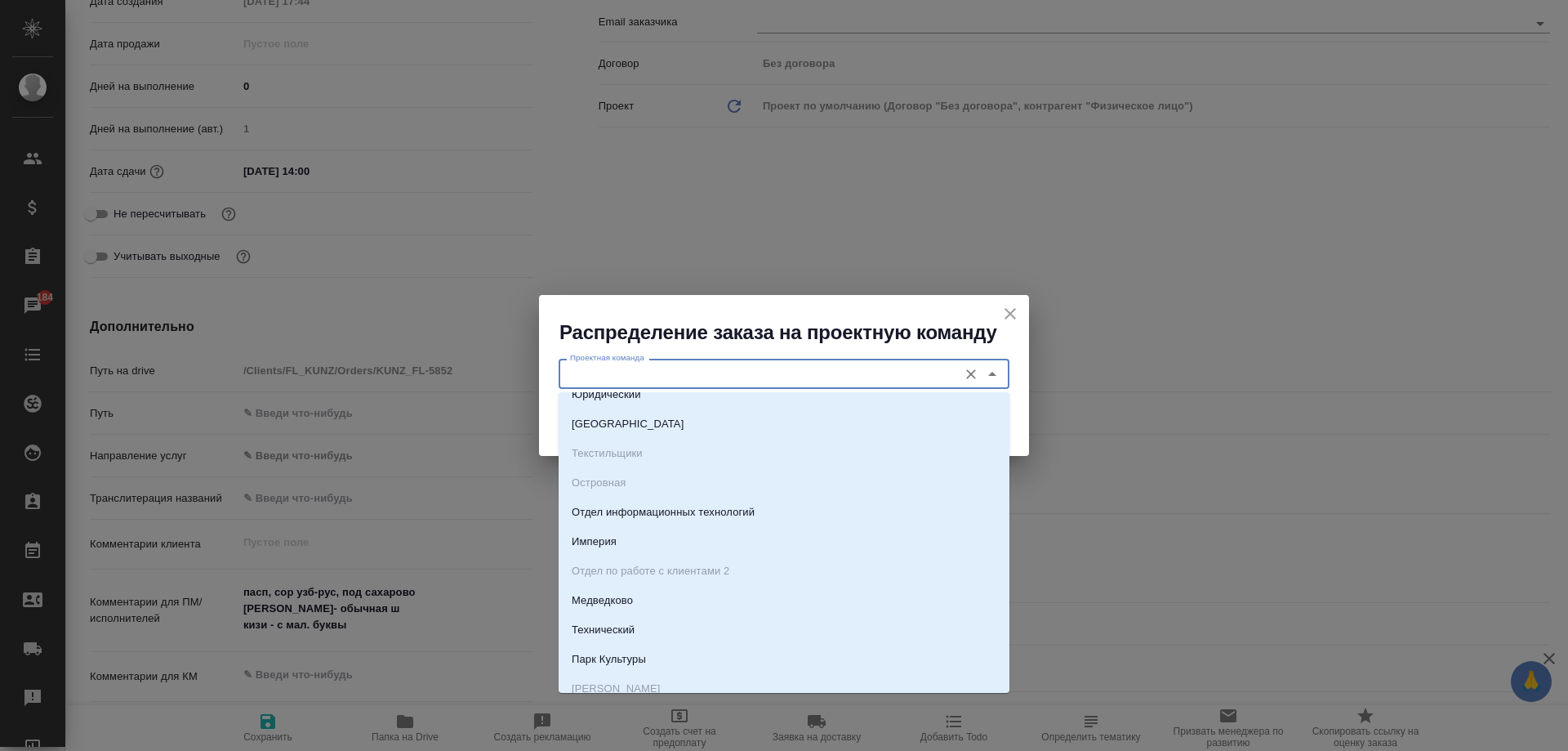
click at [673, 371] on input "Проектная команда" at bounding box center [756, 373] width 386 height 19
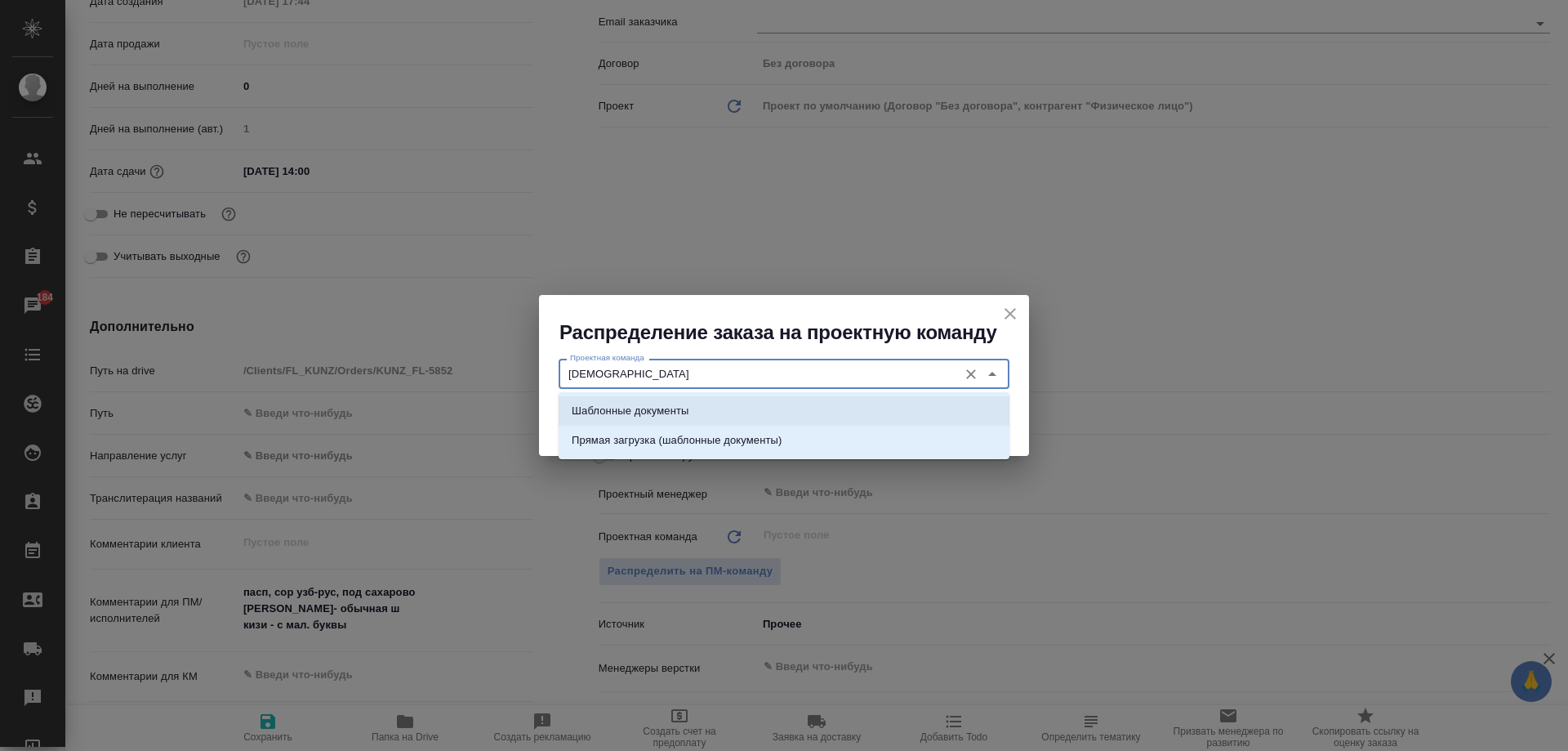
click at [683, 400] on li "Шаблонные документы" at bounding box center [783, 411] width 451 height 30
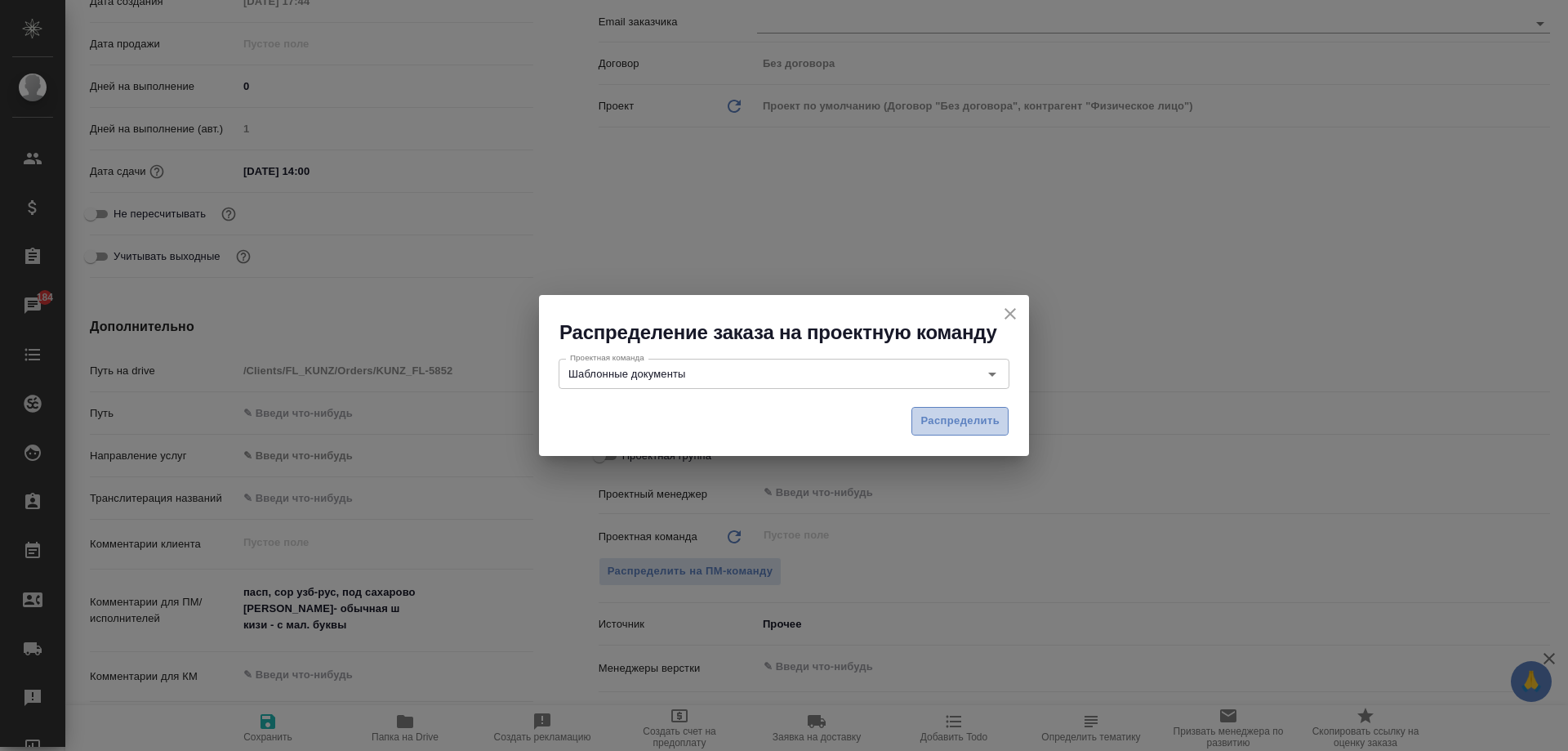
click at [978, 423] on span "Распределить" at bounding box center [960, 420] width 80 height 18
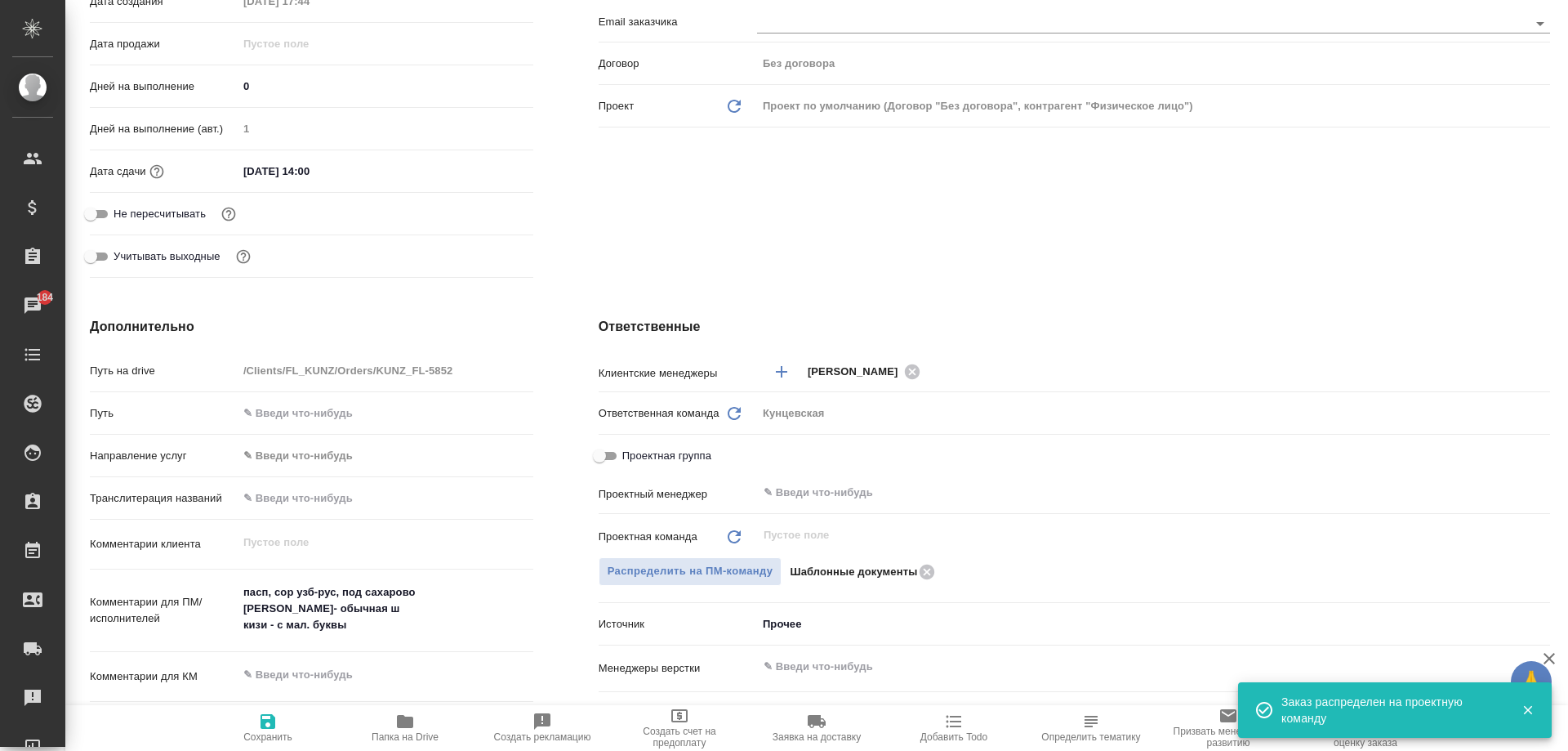
click at [261, 719] on icon "button" at bounding box center [268, 721] width 15 height 15
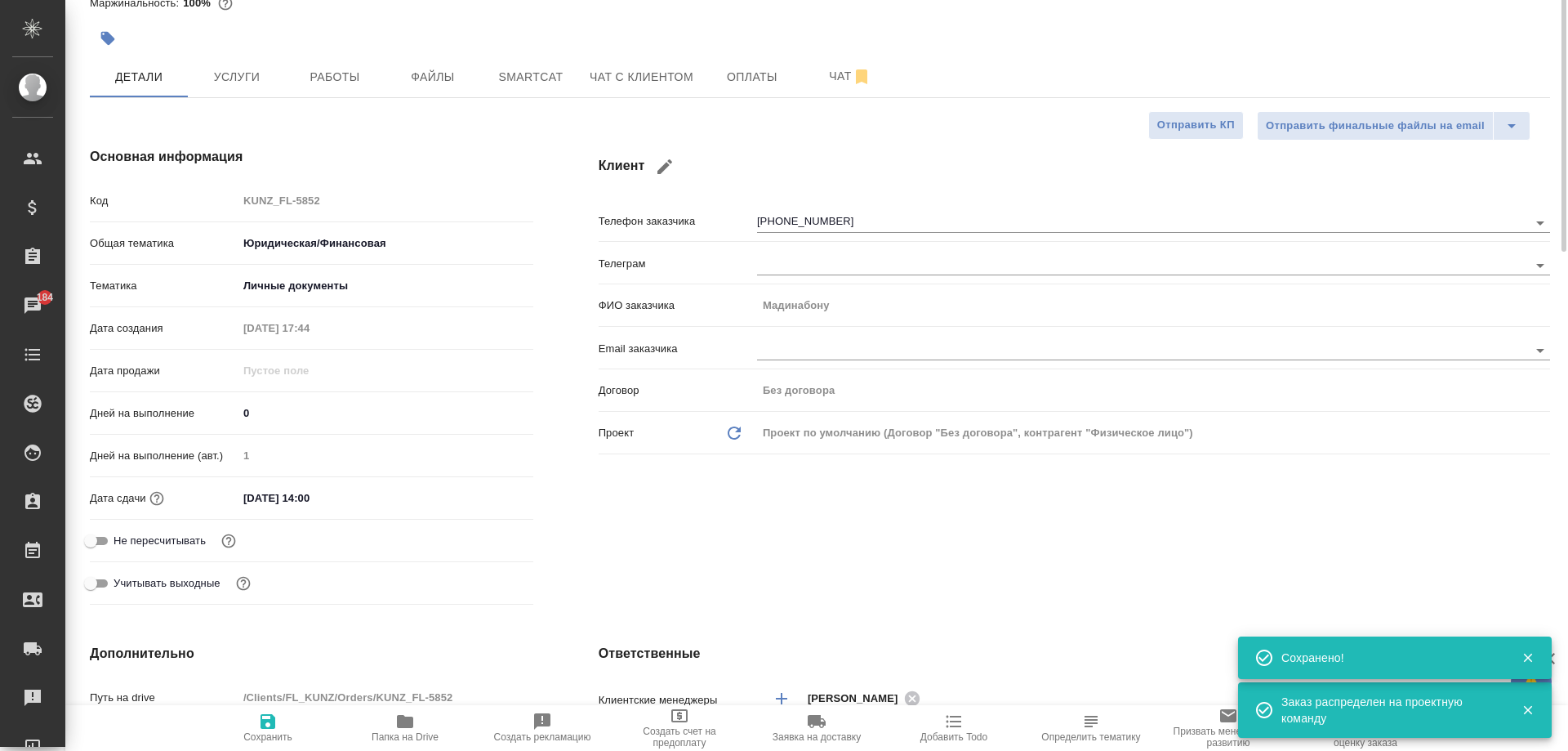
scroll to position [0, 0]
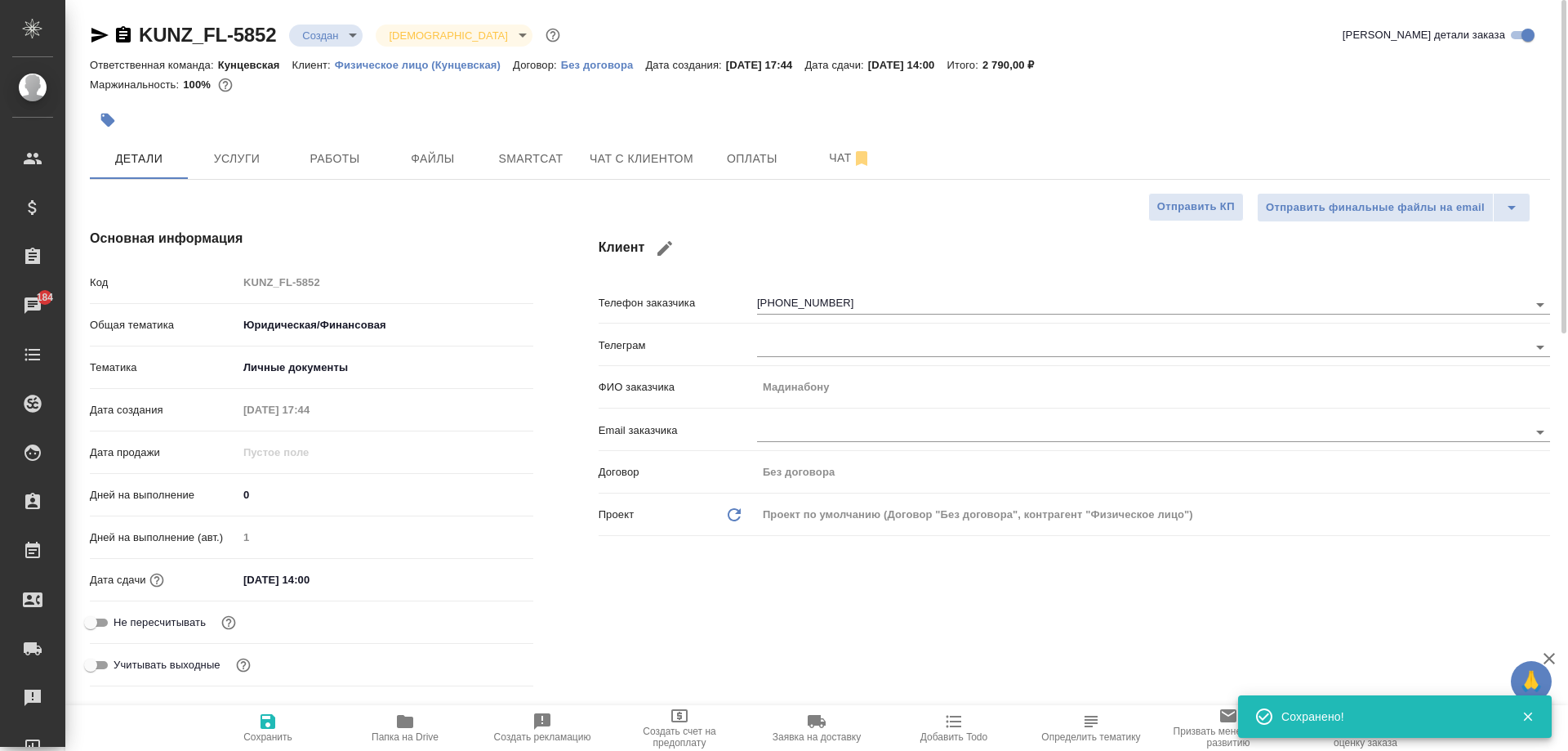
click at [318, 39] on body "🙏 .cls-1 fill:#fff; AWATERA Moskalets Alina Клиенты Спецификации Заказы 184 Чат…" at bounding box center [784, 376] width 1568 height 751
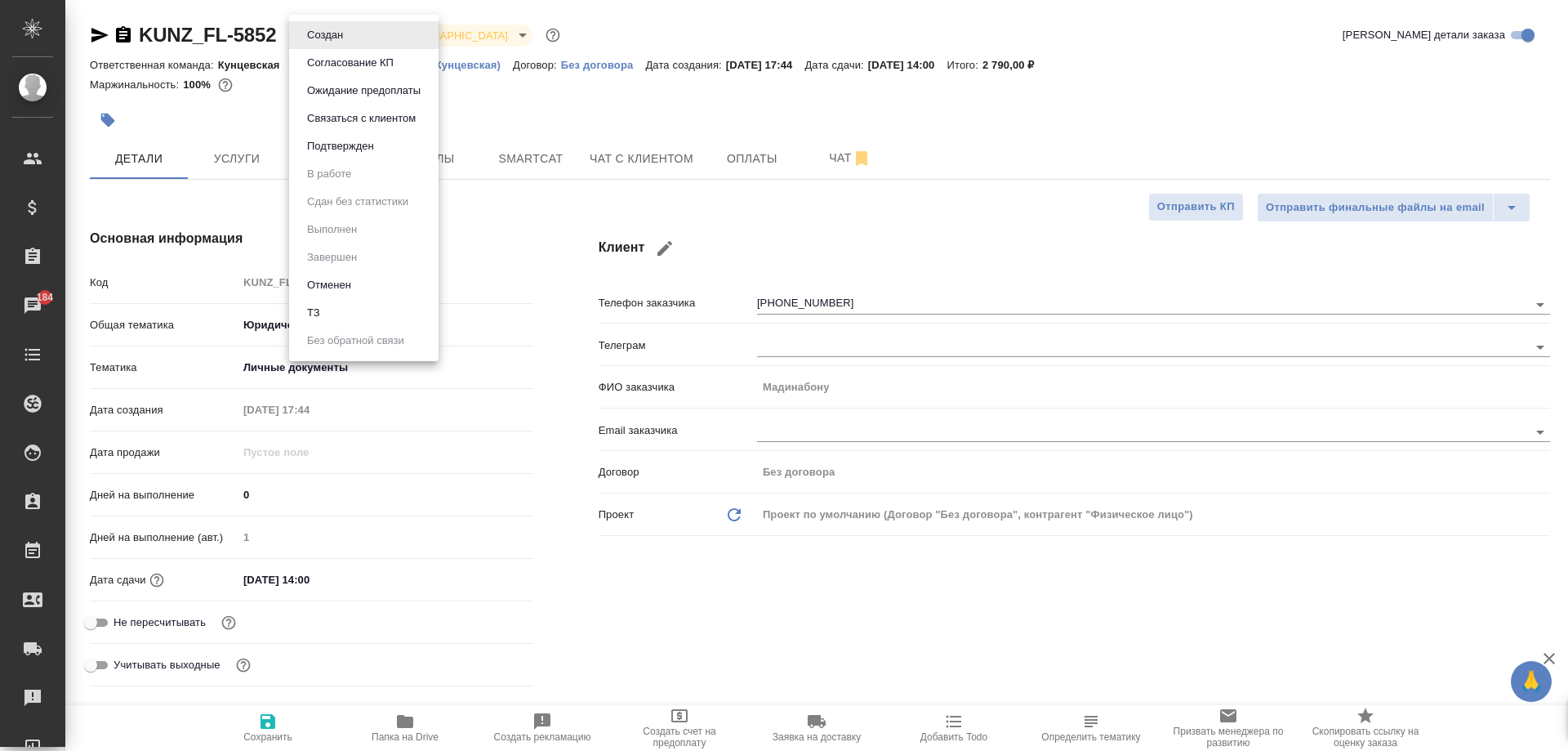
click at [459, 193] on div at bounding box center [784, 376] width 1568 height 751
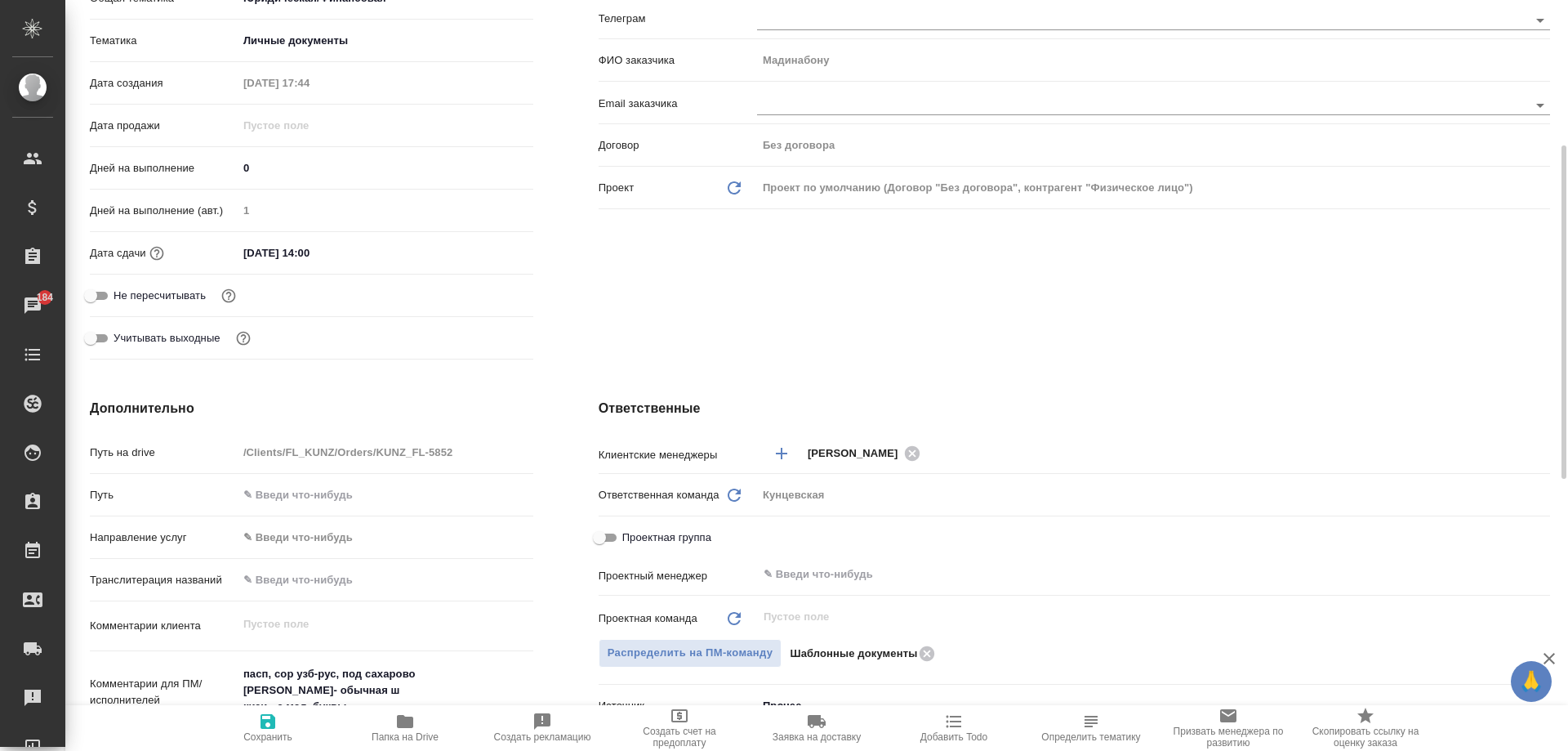
scroll to position [490, 0]
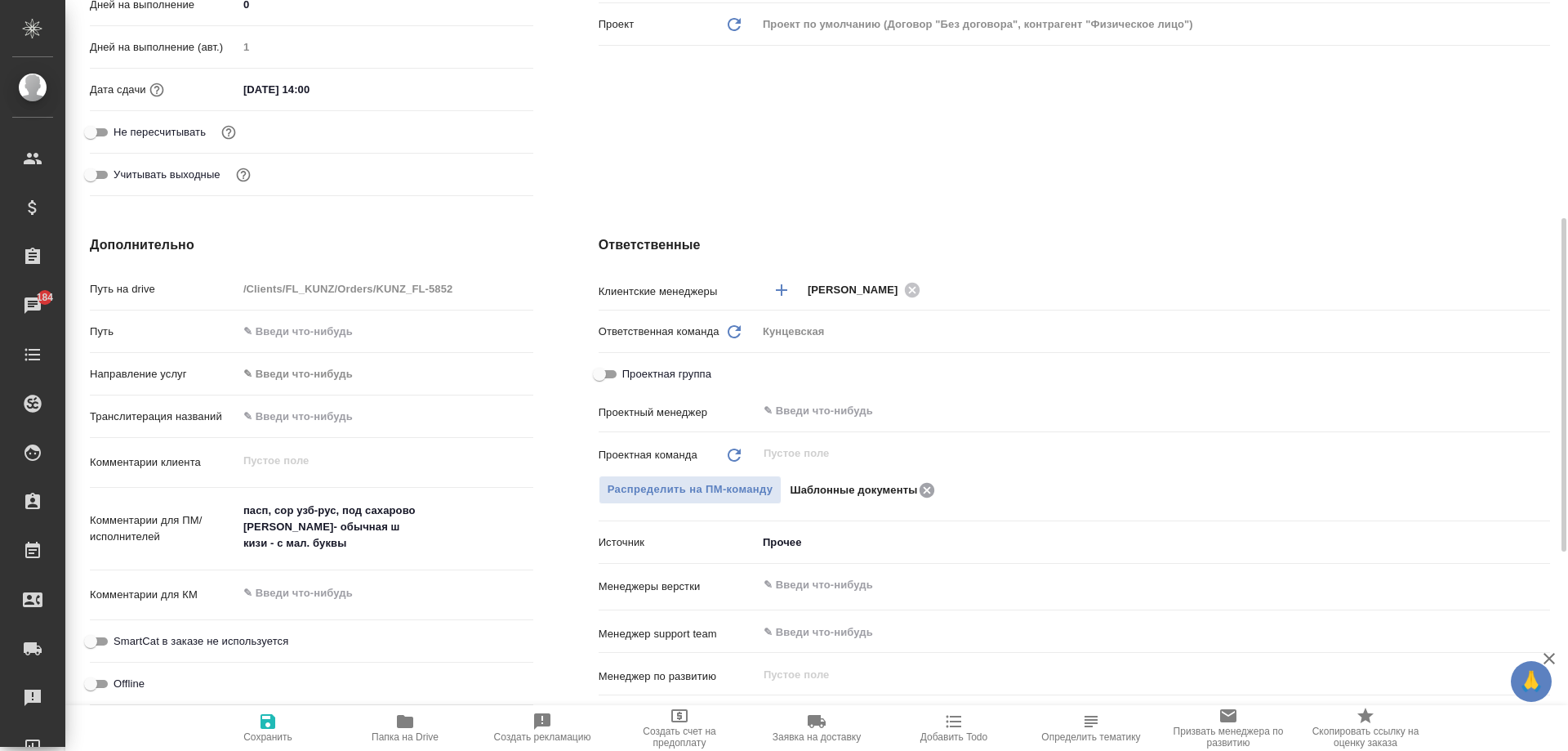
click at [921, 484] on icon at bounding box center [927, 489] width 15 height 15
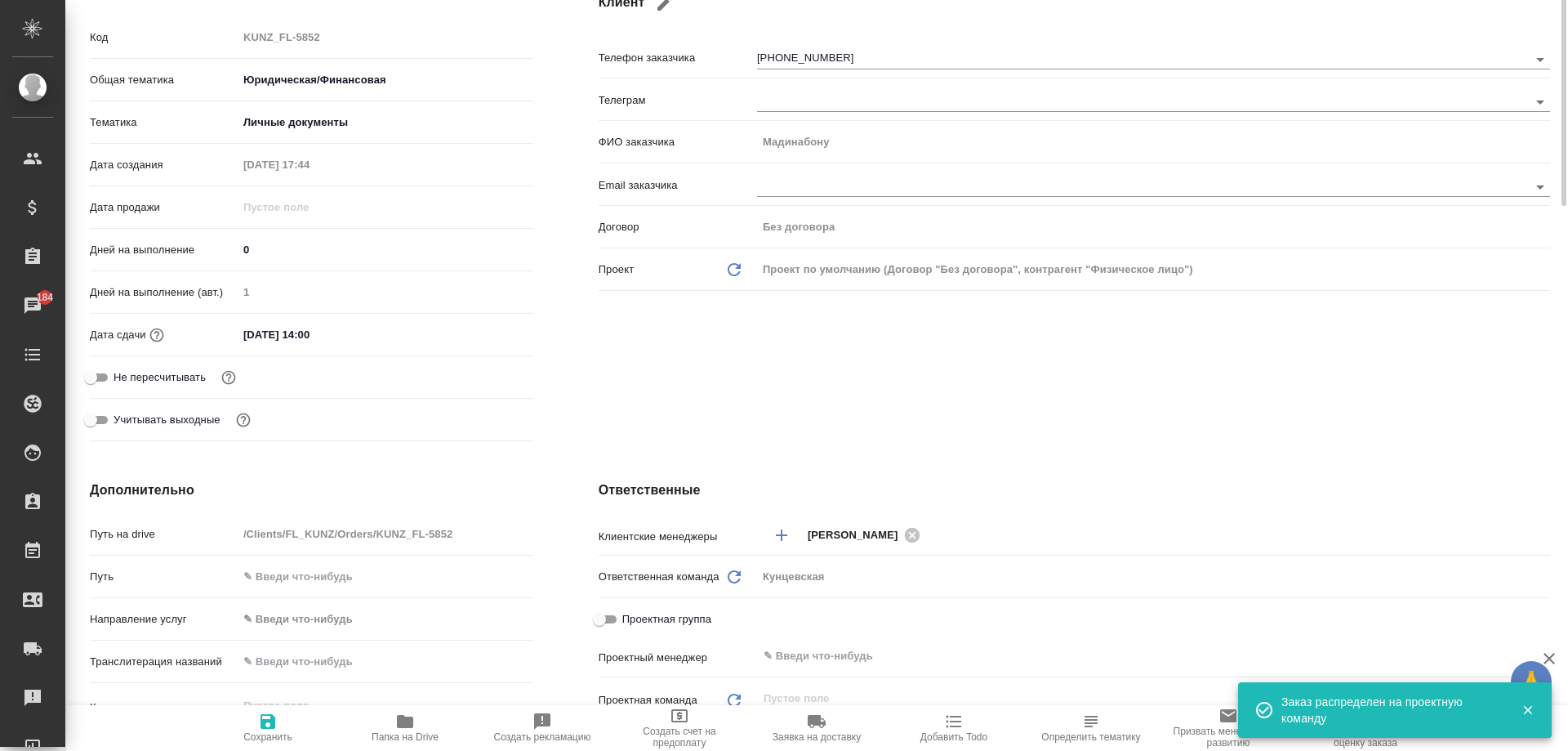
scroll to position [0, 0]
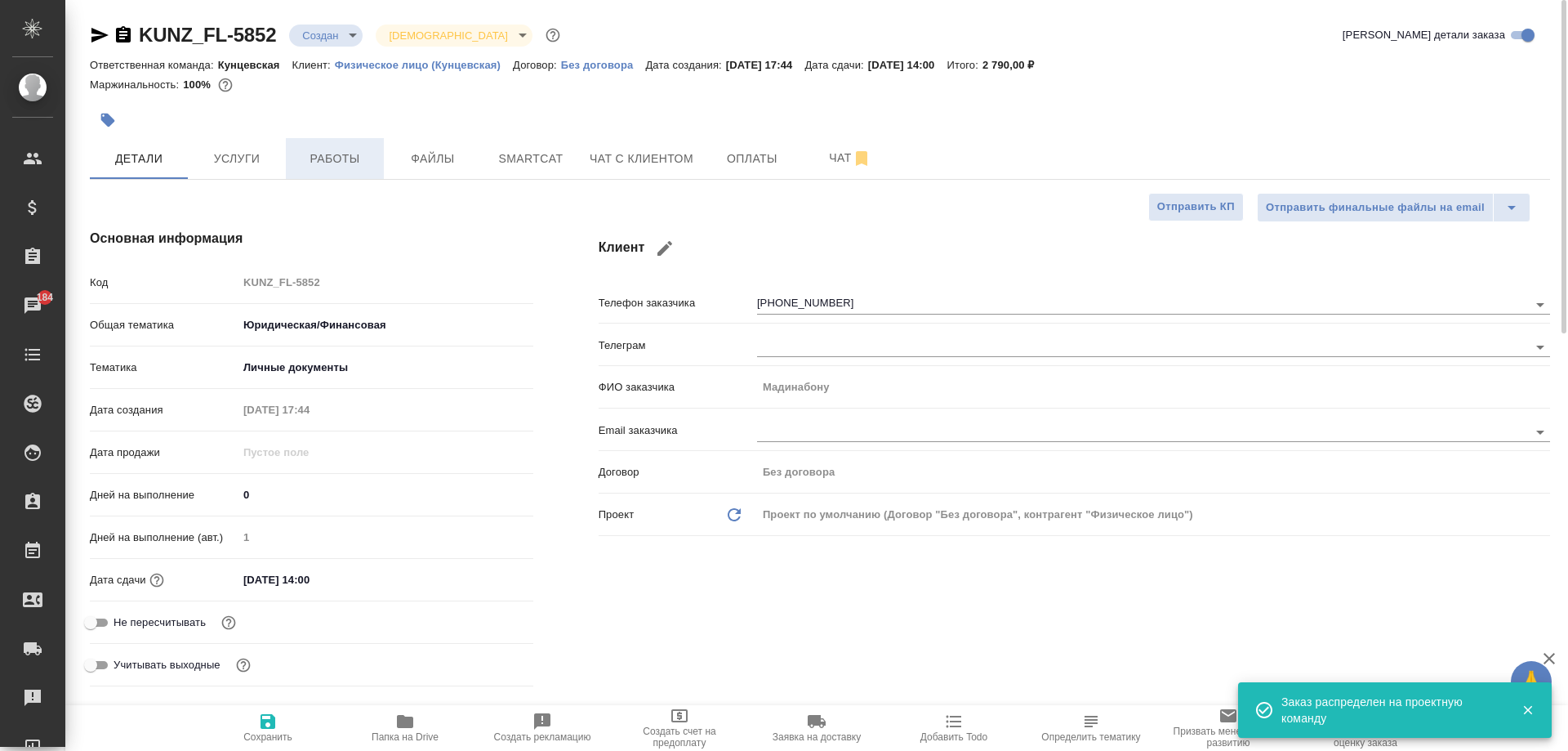
click at [363, 162] on span "Работы" at bounding box center [335, 158] width 79 height 20
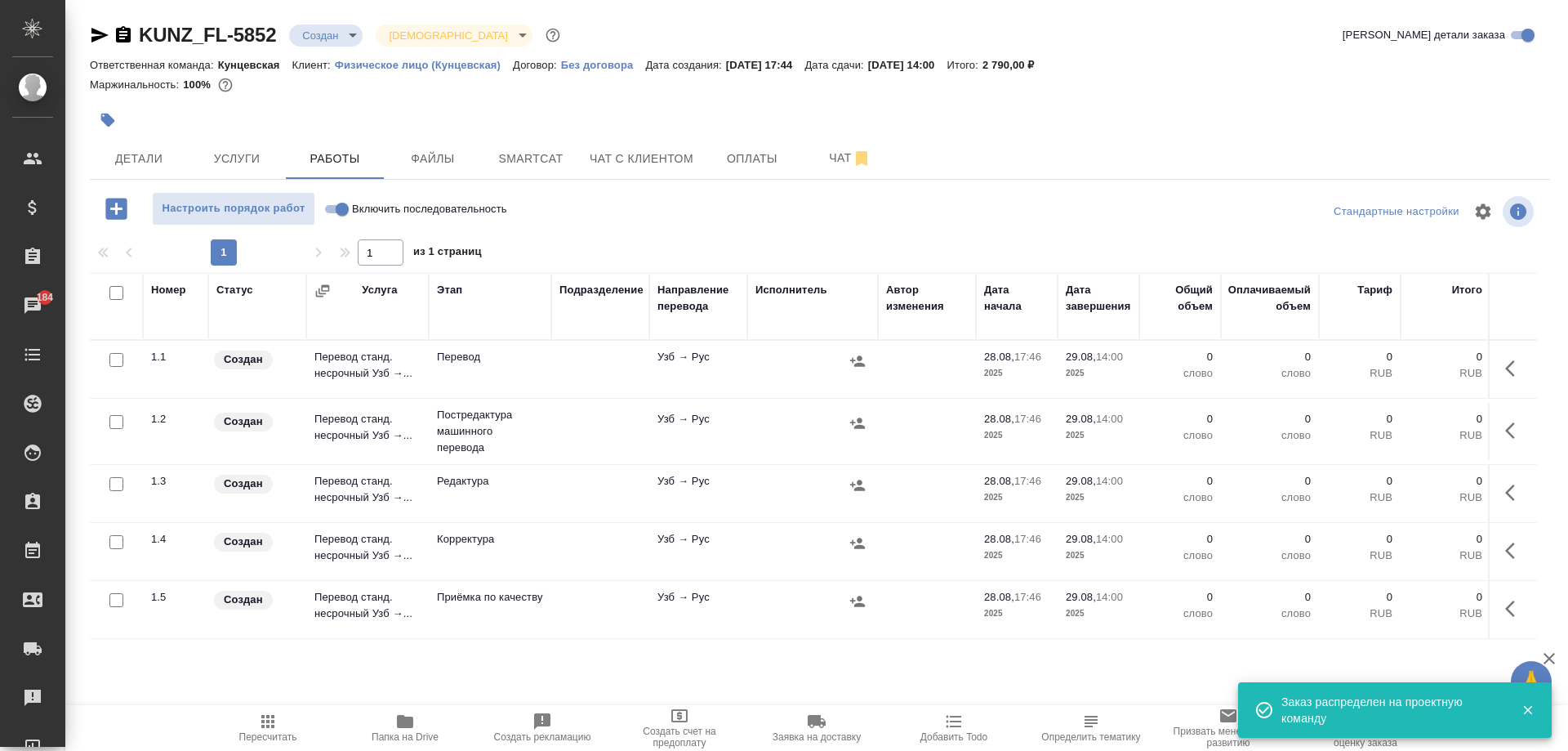
click at [344, 201] on input "Включить последовательность" at bounding box center [341, 209] width 59 height 19
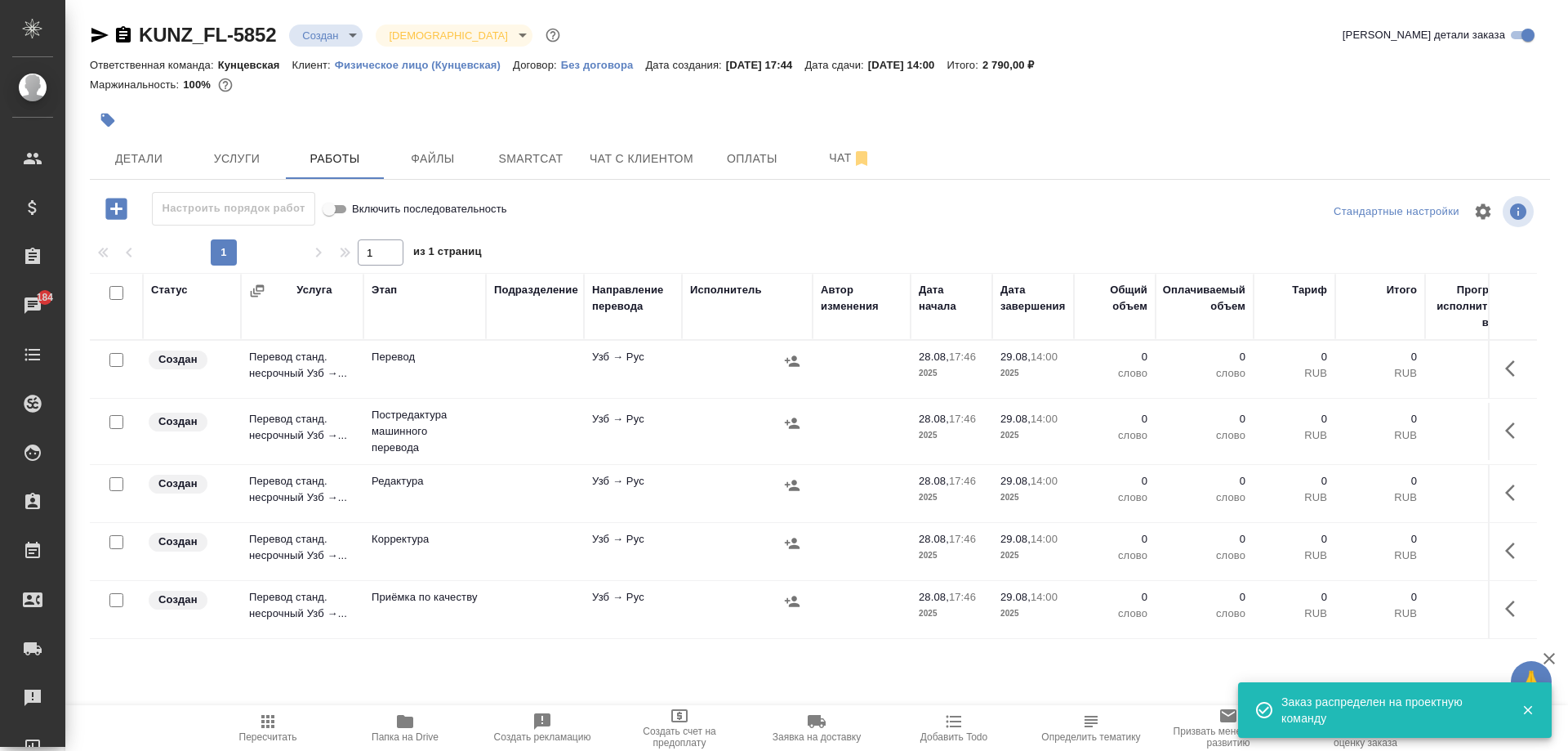
click at [120, 294] on input "checkbox" at bounding box center [116, 293] width 14 height 14
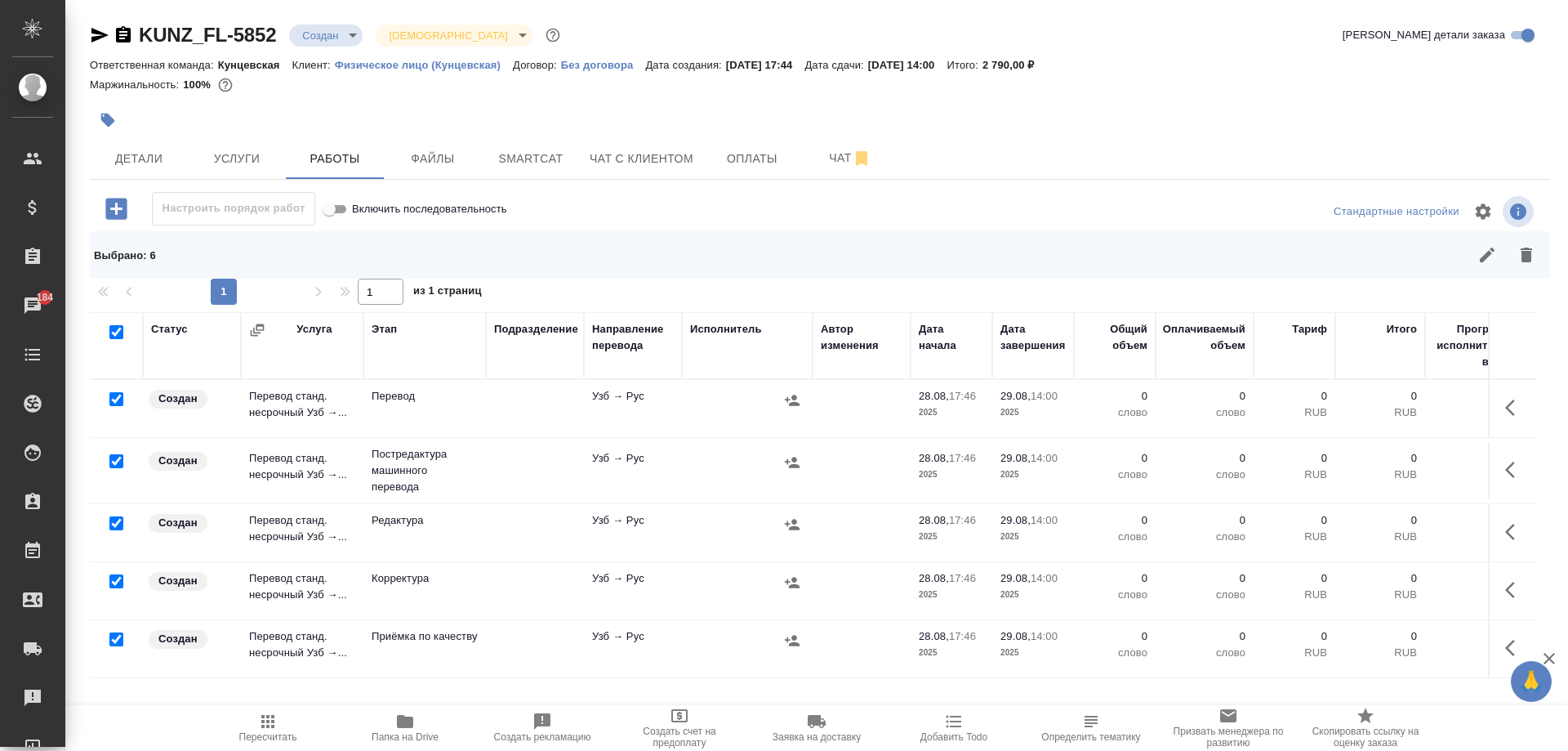
click at [114, 399] on input "checkbox" at bounding box center [116, 399] width 14 height 14
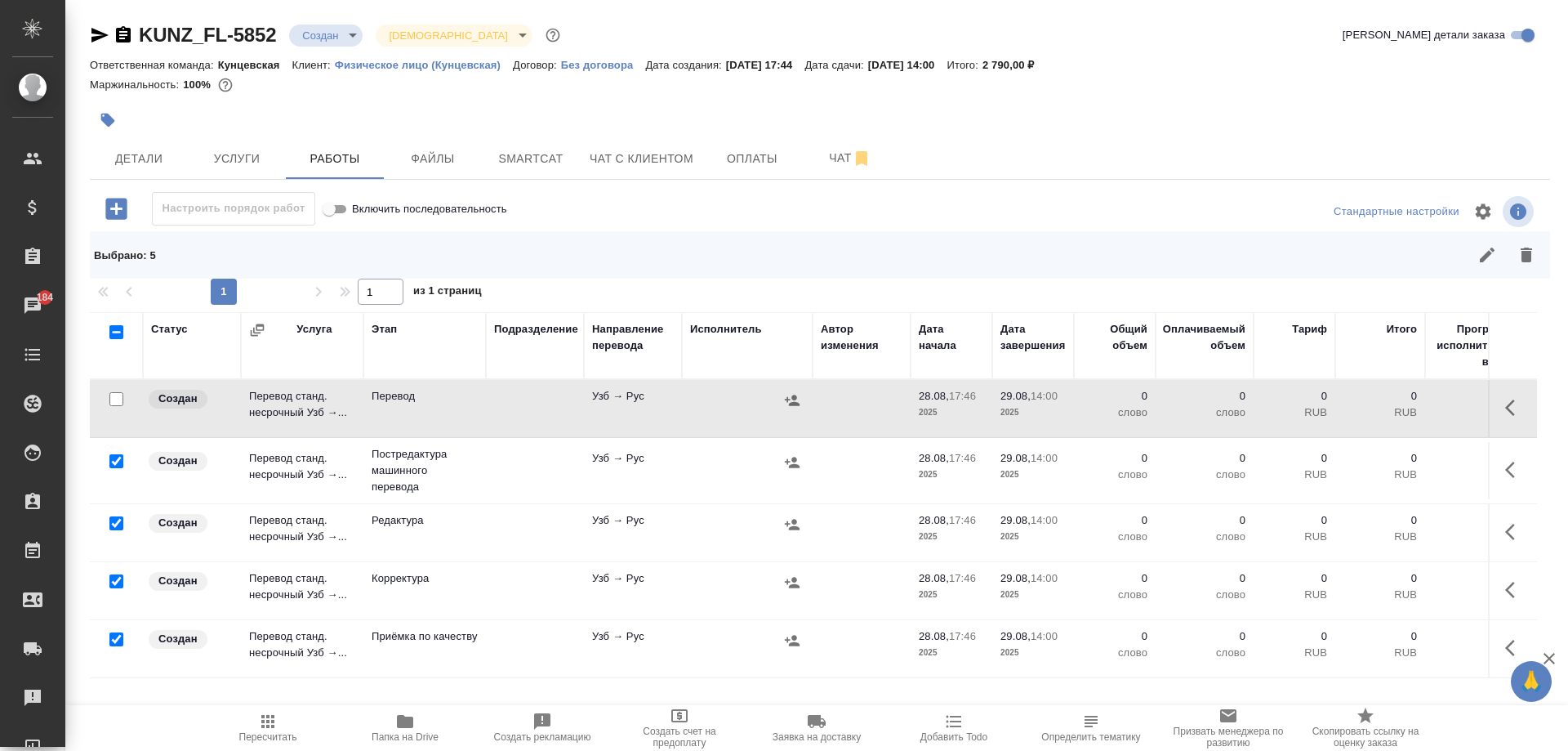
scroll to position [77, 0]
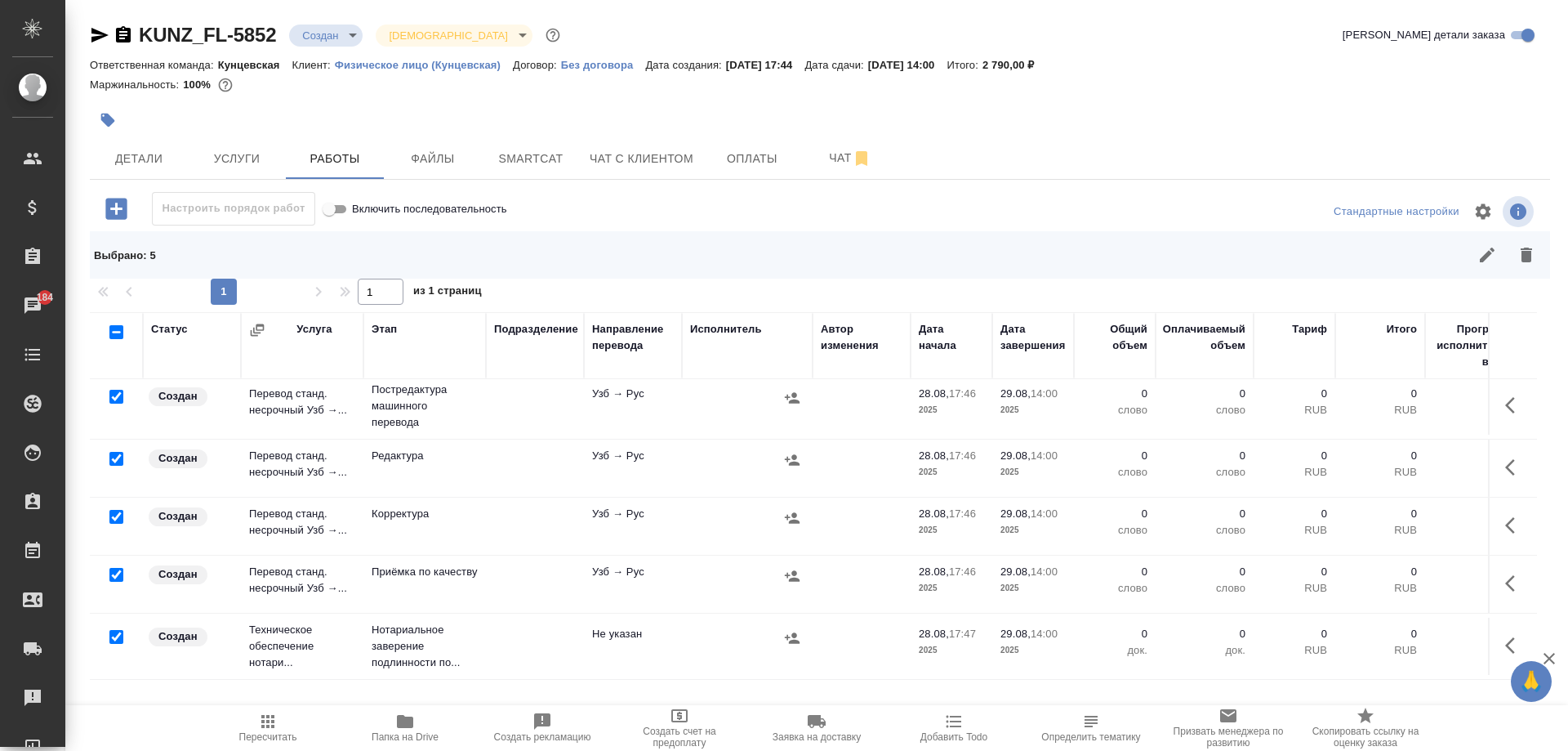
click at [116, 568] on input "checkbox" at bounding box center [116, 575] width 14 height 14
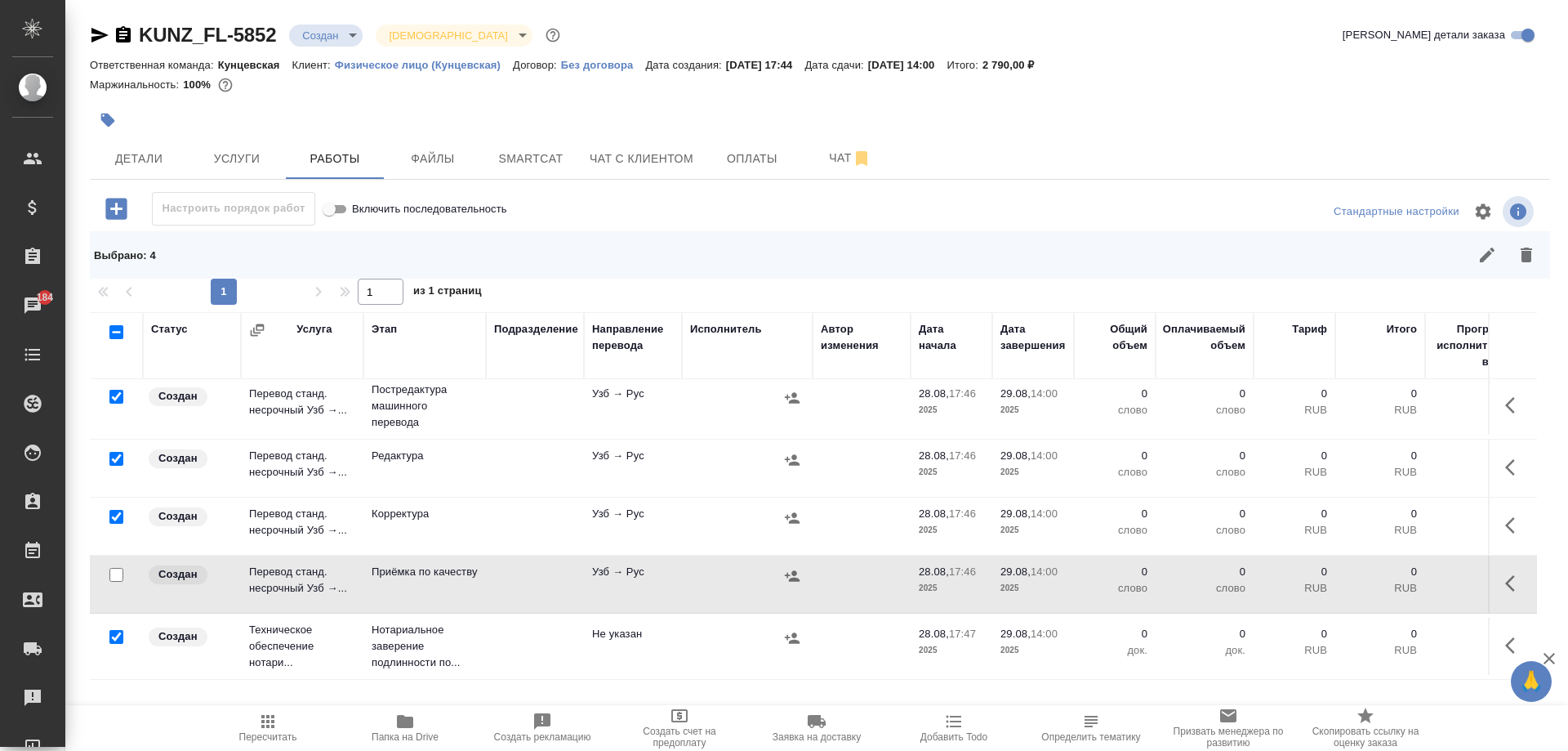
click at [116, 630] on input "checkbox" at bounding box center [116, 637] width 14 height 14
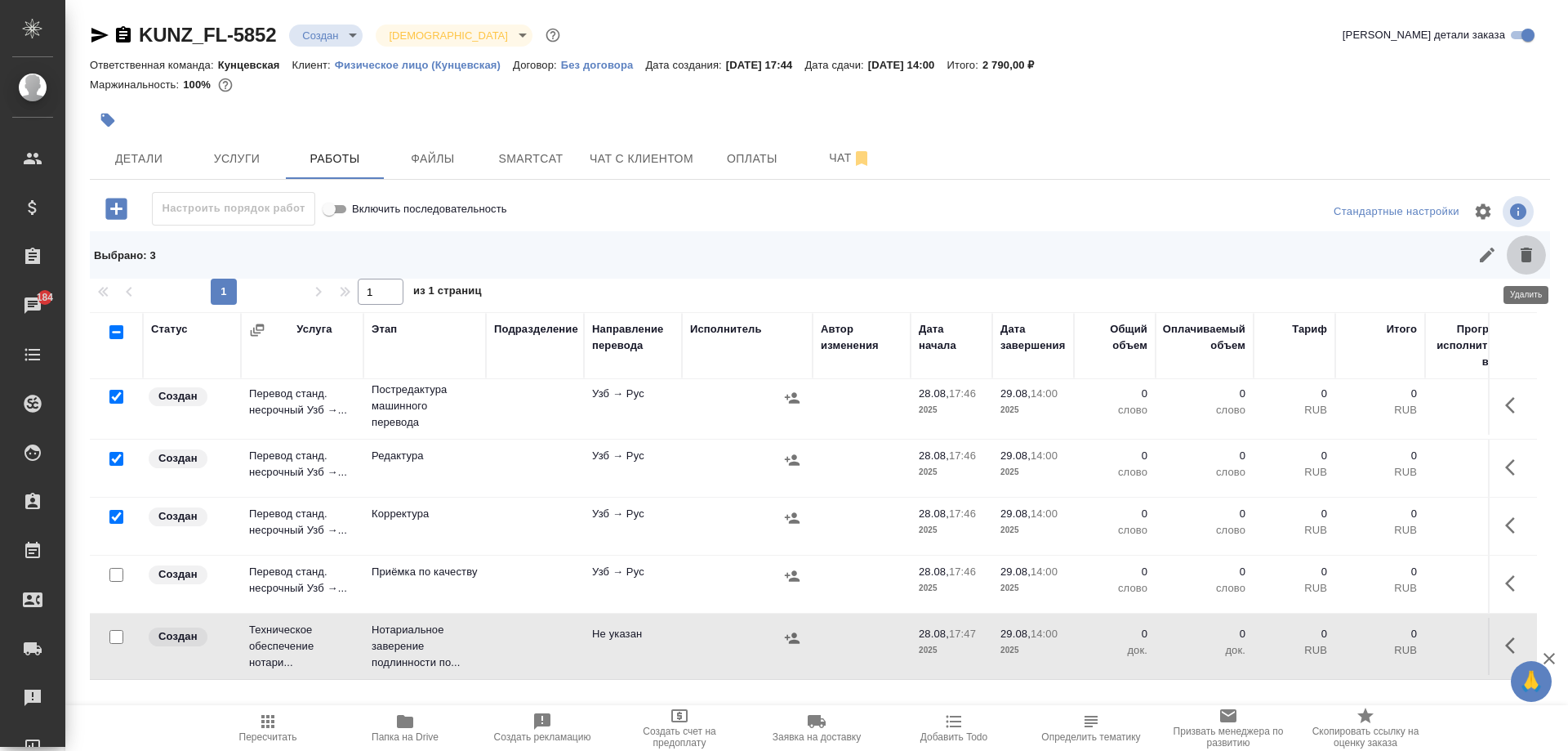
click at [1530, 253] on icon "button" at bounding box center [1526, 255] width 11 height 15
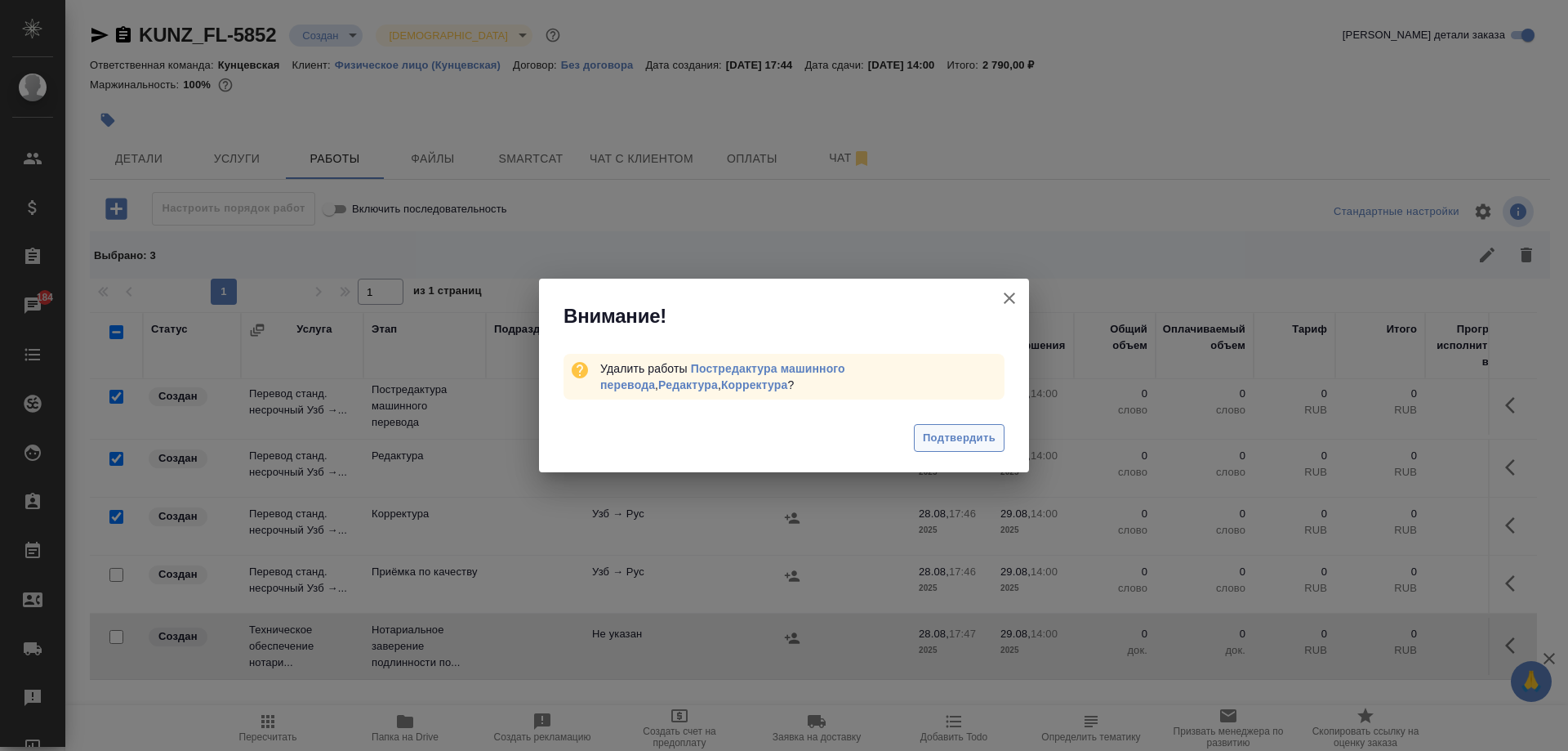
click at [934, 442] on span "Подтвердить" at bounding box center [959, 438] width 73 height 18
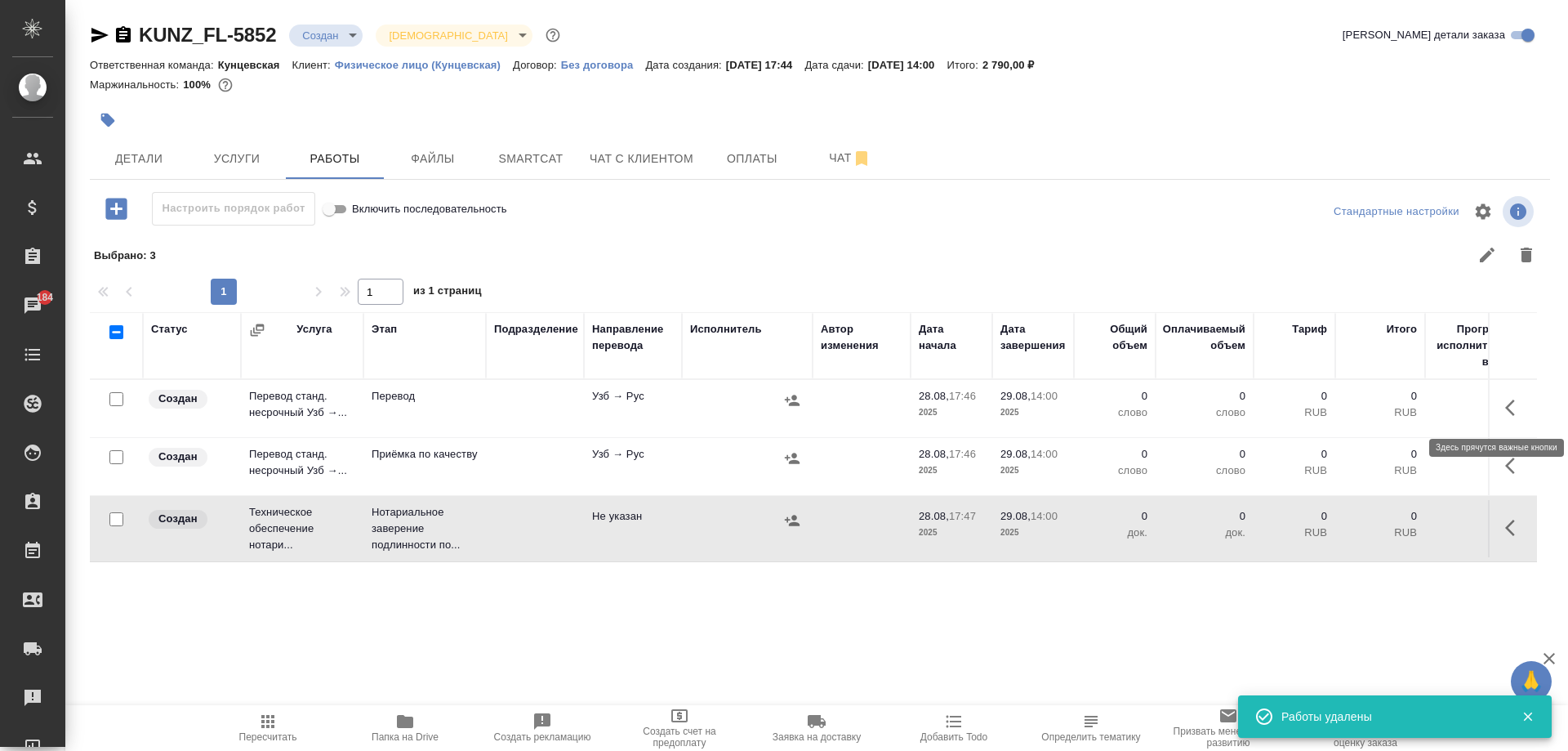
scroll to position [0, 0]
click at [1508, 402] on icon "button" at bounding box center [1515, 408] width 19 height 19
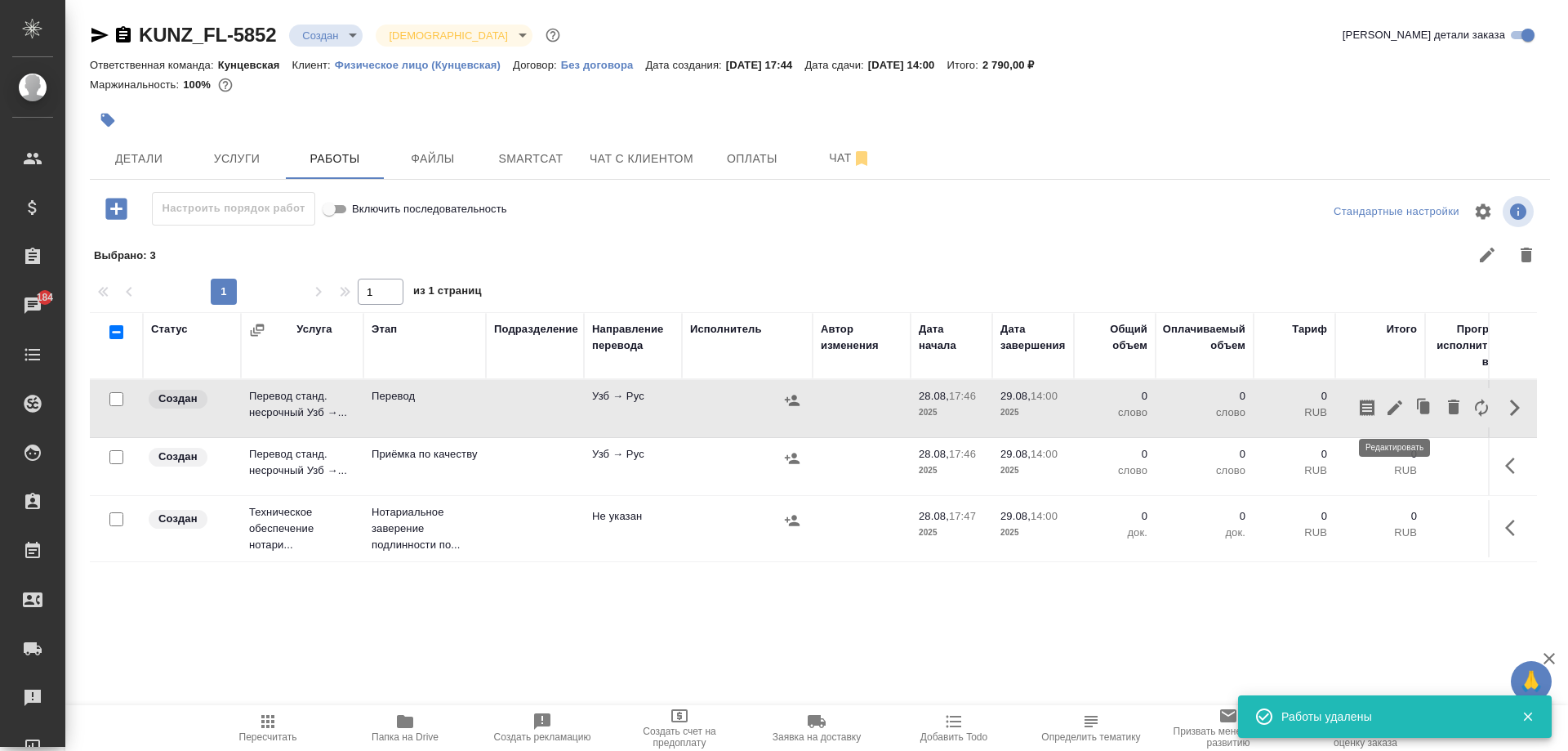
click at [1395, 415] on icon "button" at bounding box center [1395, 408] width 19 height 19
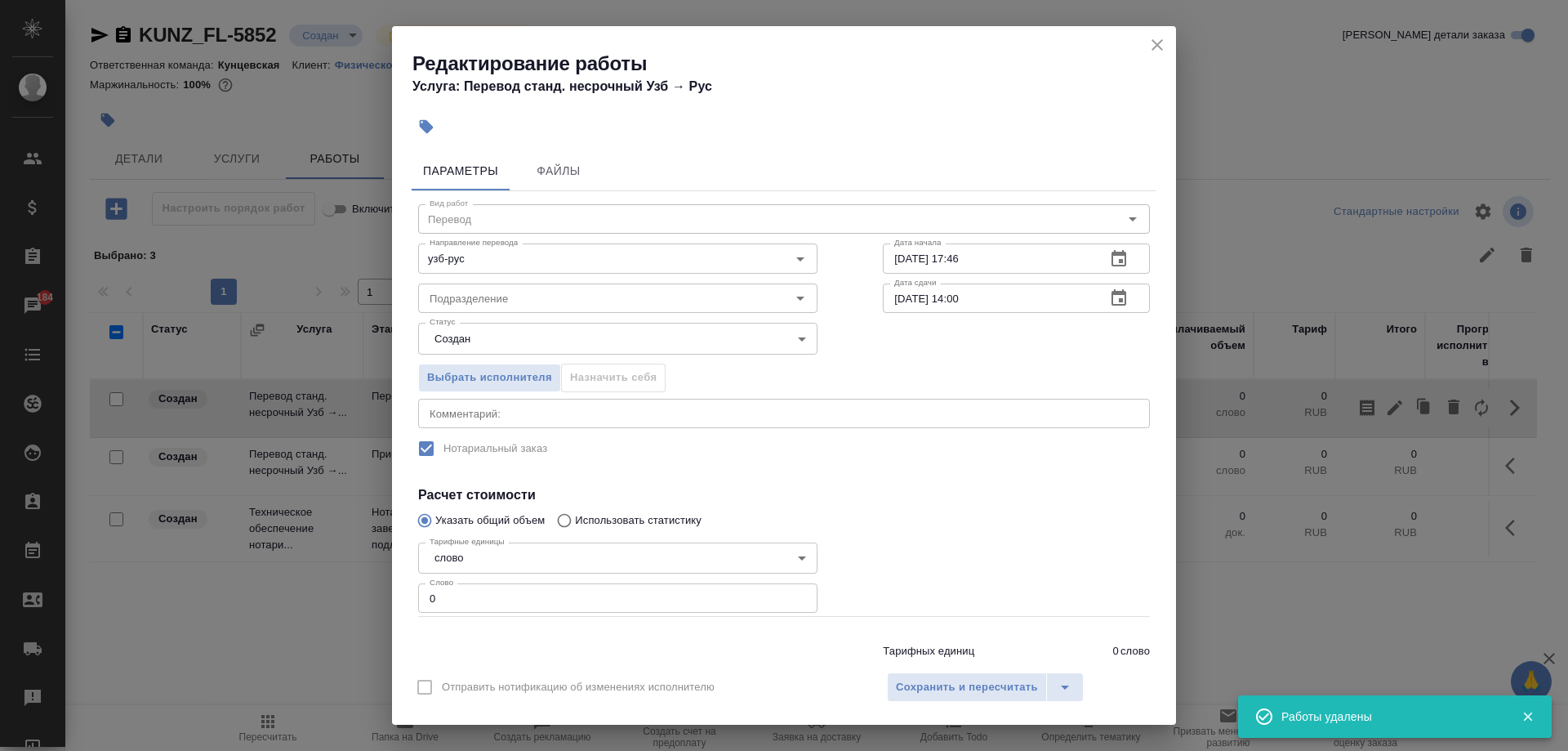
click at [514, 597] on input "0" at bounding box center [618, 598] width 399 height 30
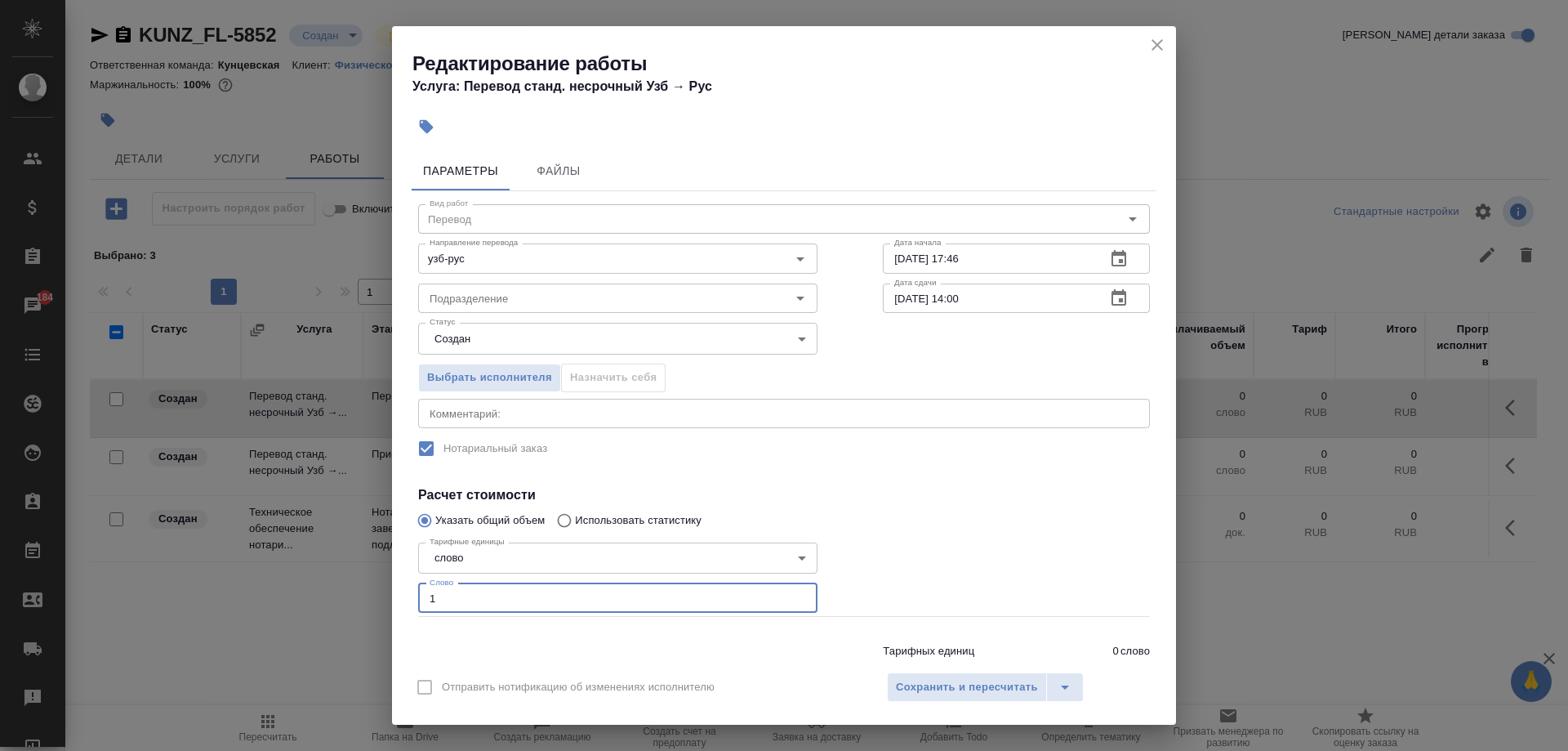
click at [955, 300] on input "[DATE] 14:00" at bounding box center [988, 298] width 210 height 30
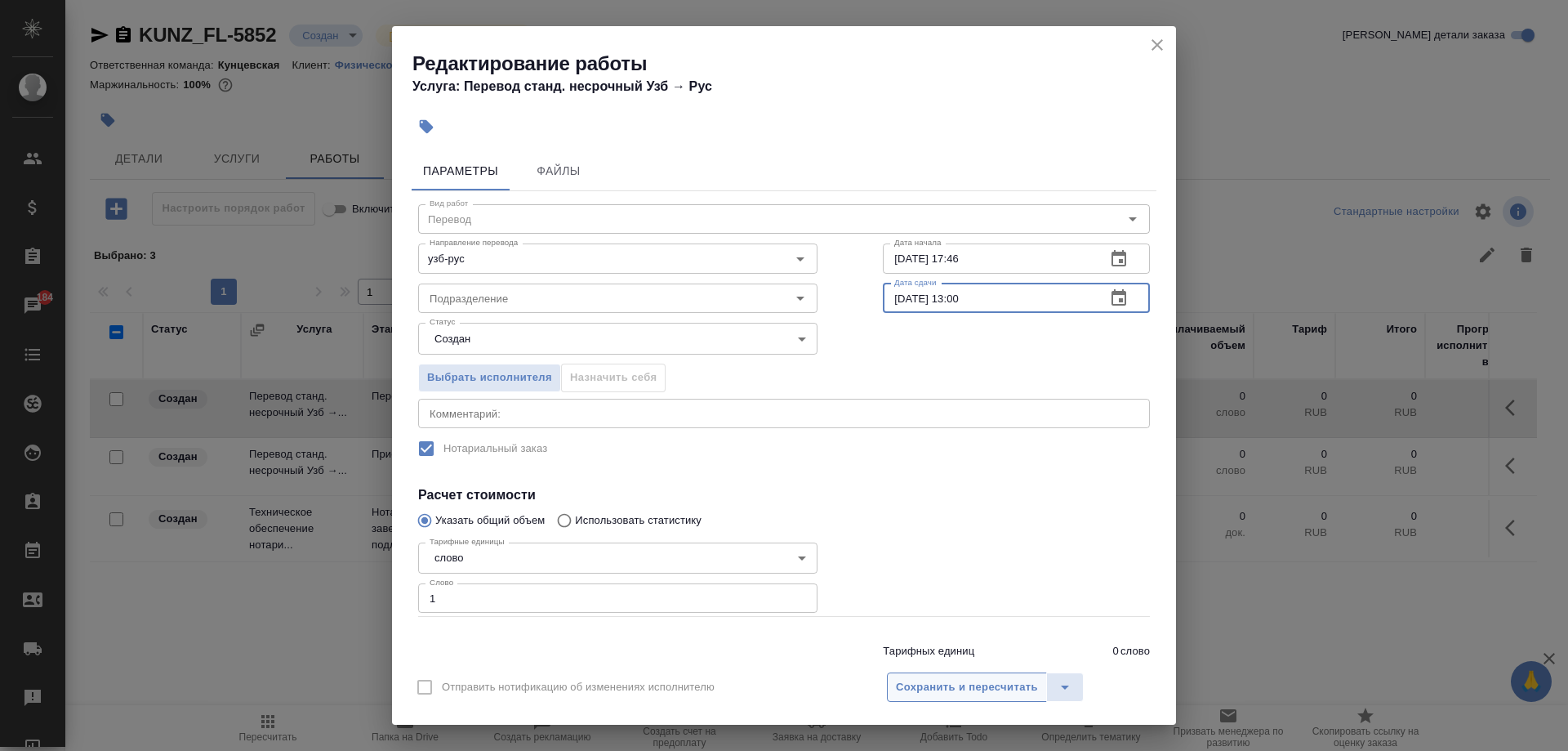
click at [969, 689] on span "Сохранить и пересчитать" at bounding box center [967, 687] width 142 height 18
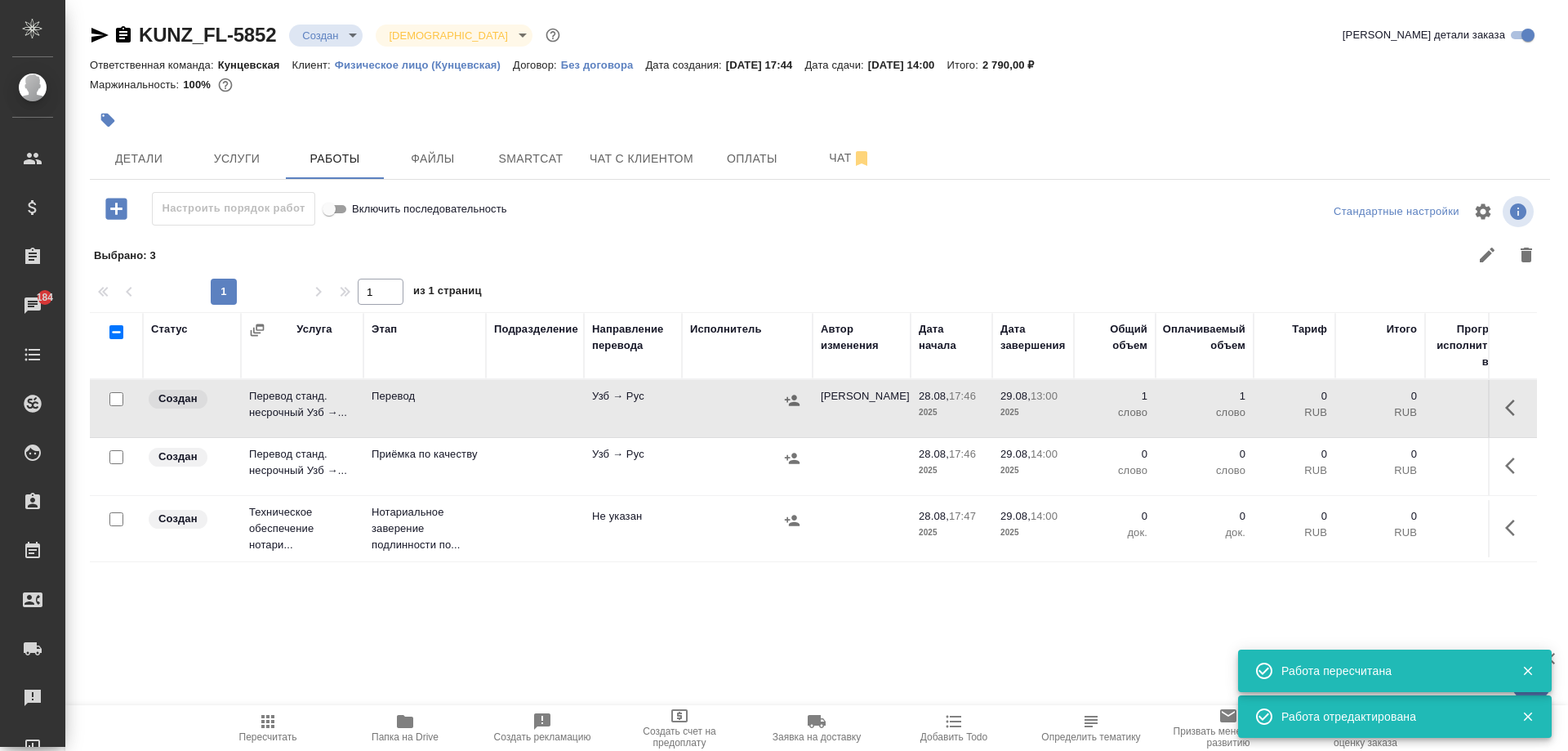
click at [1507, 461] on icon "button" at bounding box center [1515, 466] width 19 height 19
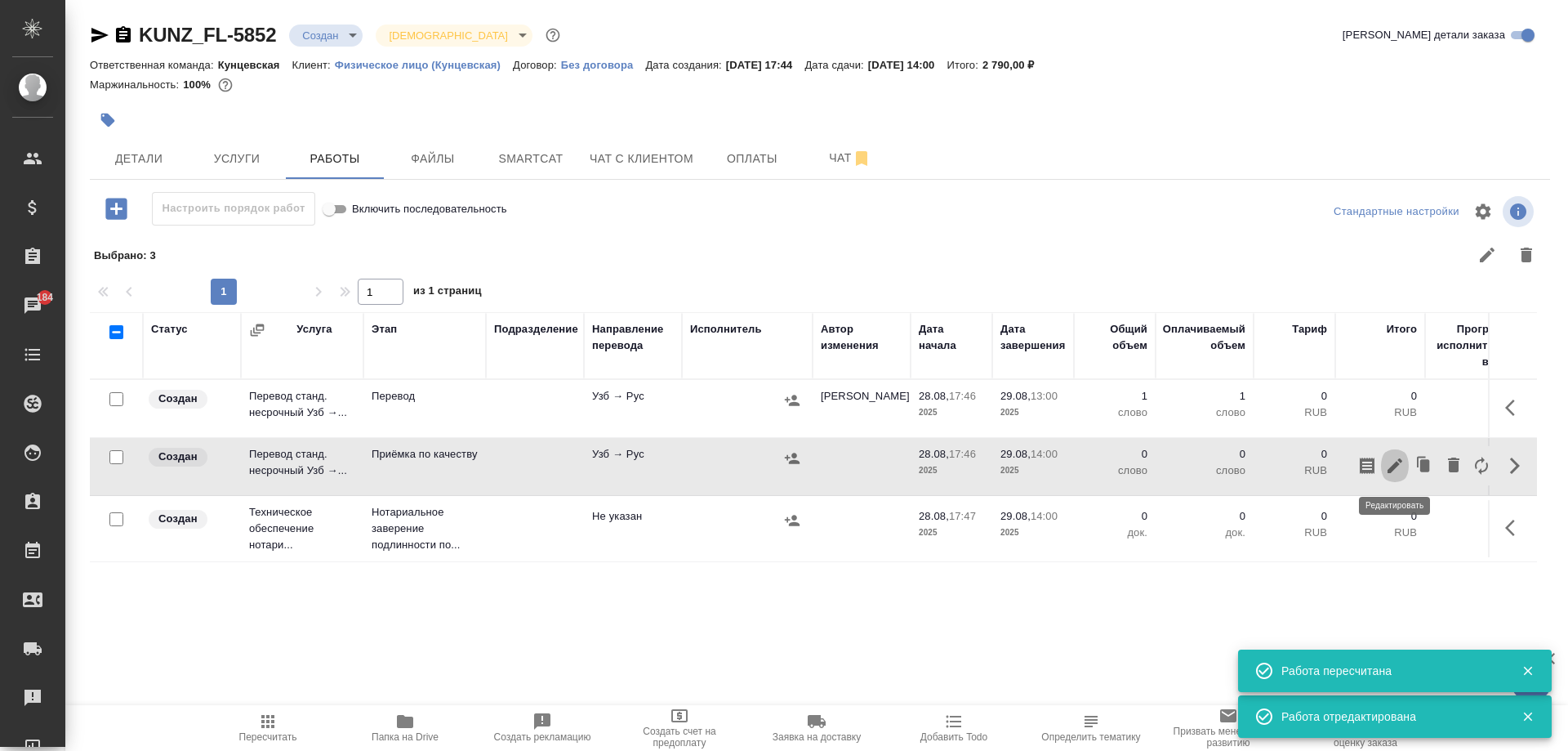
click at [1398, 465] on icon "button" at bounding box center [1395, 466] width 15 height 15
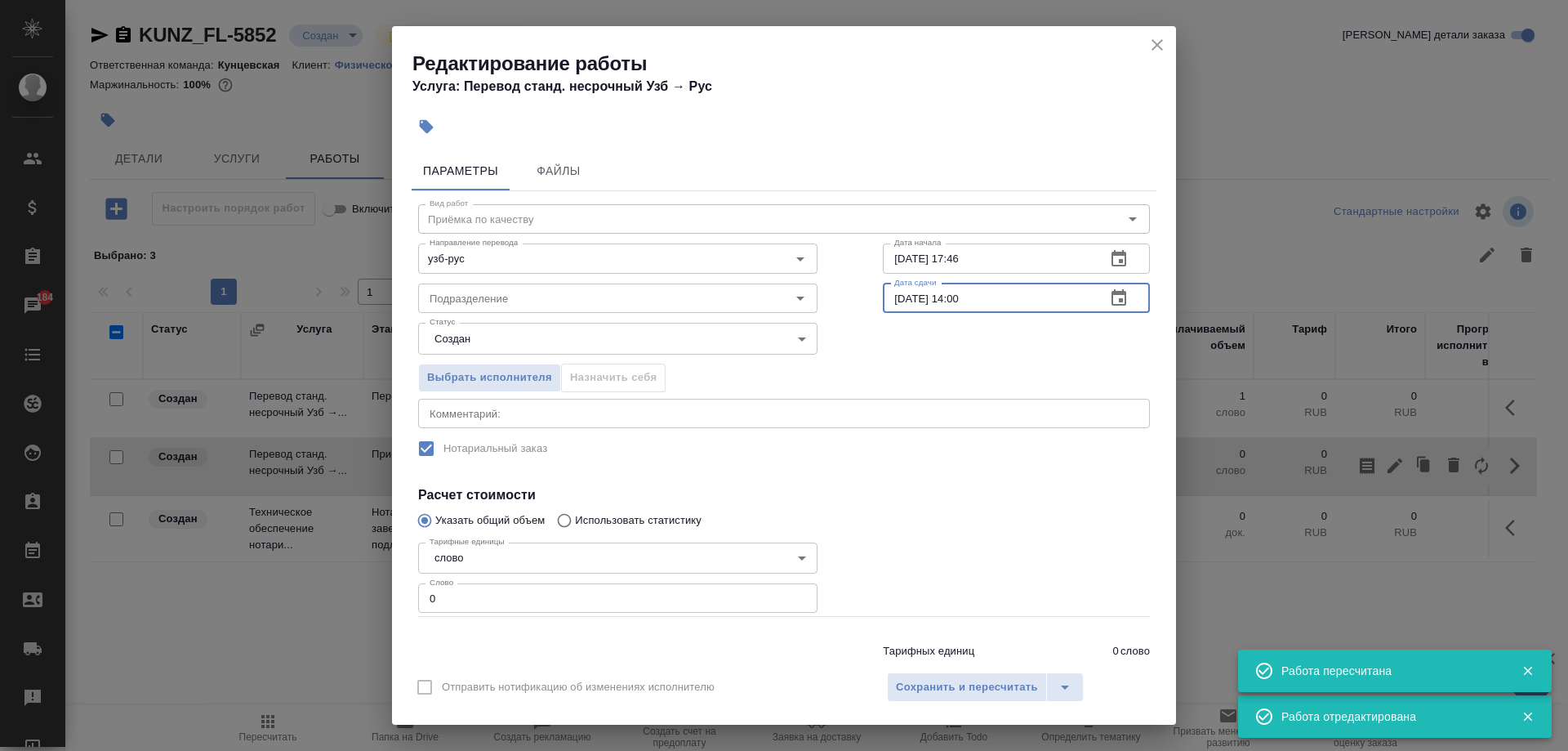
drag, startPoint x: 1001, startPoint y: 298, endPoint x: 869, endPoint y: 300, distance: 132.0
click at [869, 300] on div "Вид работ Приёмка по качеству Вид работ Направление перевода узб-рус Направлени…" at bounding box center [783, 439] width 745 height 497
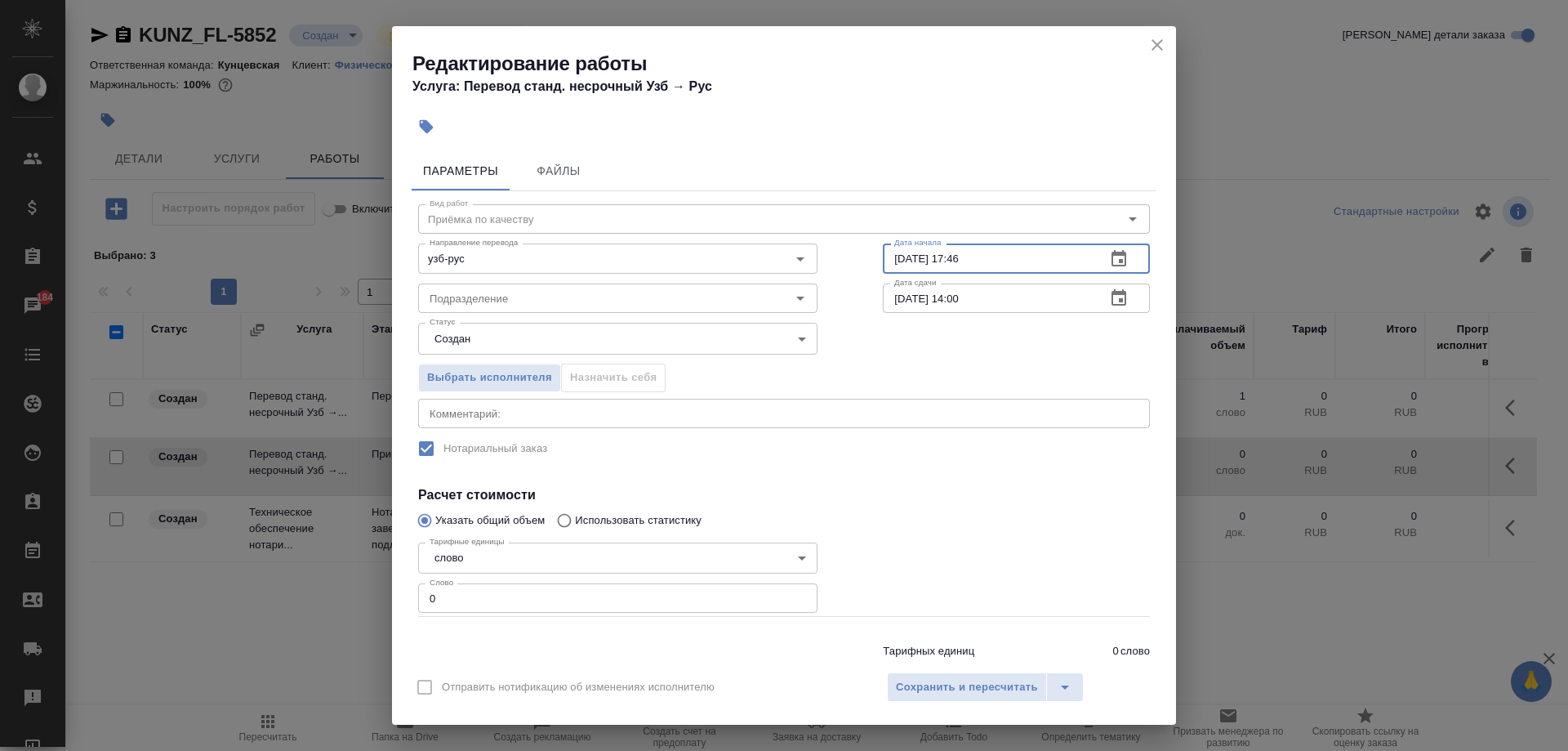
click at [995, 261] on input "28.08.2025 17:46" at bounding box center [988, 258] width 210 height 30
drag, startPoint x: 988, startPoint y: 261, endPoint x: 846, endPoint y: 263, distance: 142.0
click at [846, 263] on div "Вид работ Приёмка по качеству Вид работ Направление перевода узб-рус Направлени…" at bounding box center [783, 439] width 745 height 497
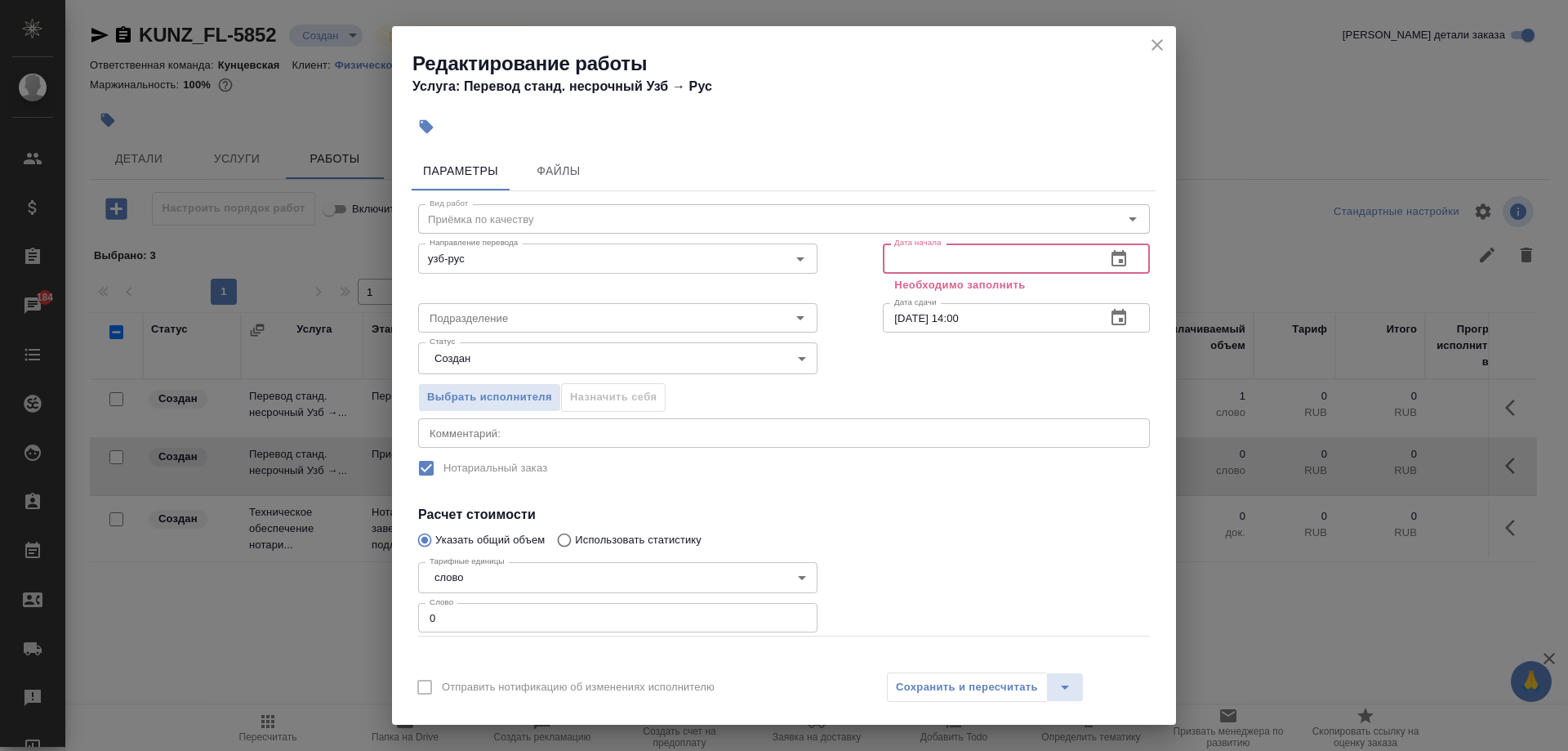
paste input "[DATE] 14:00"
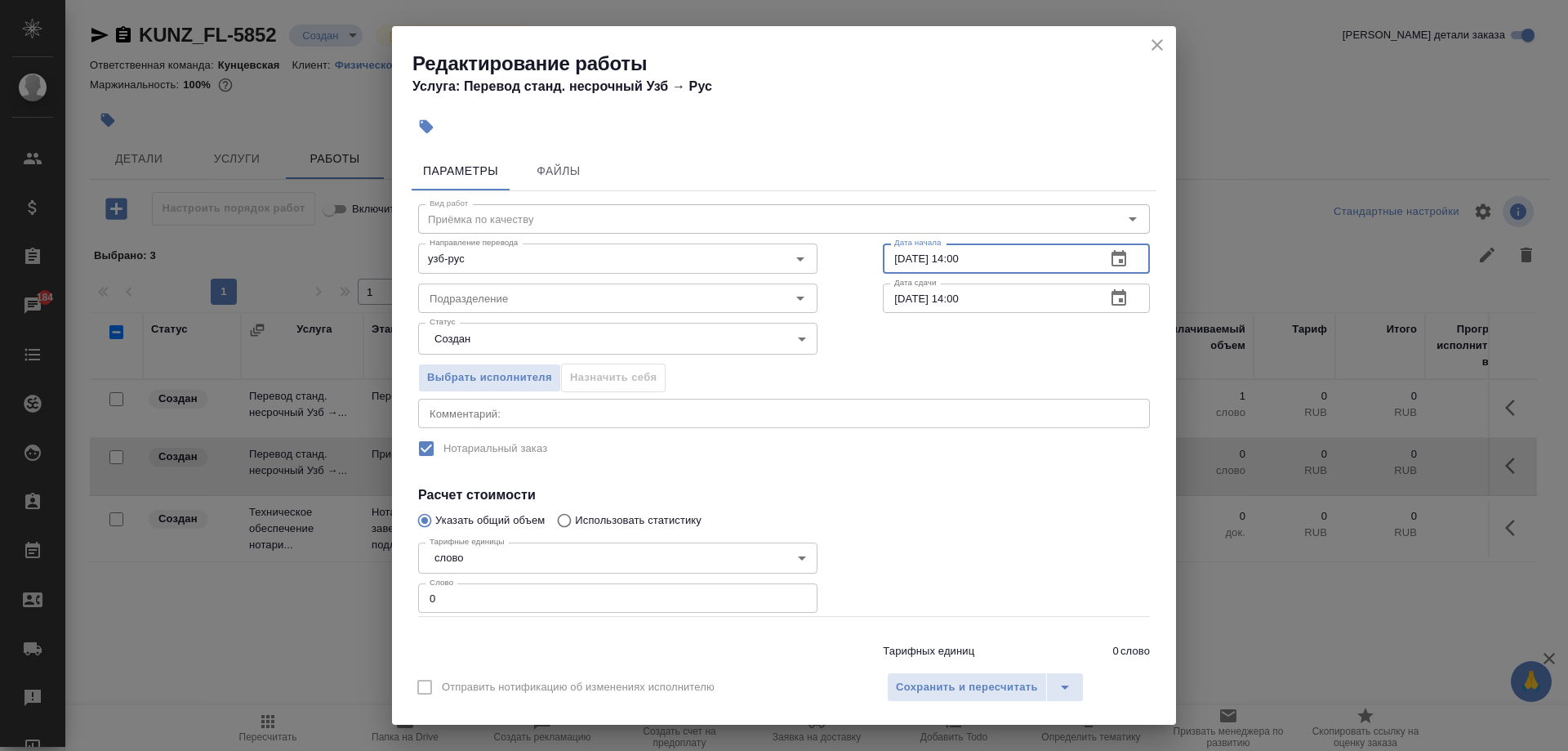
click at [953, 263] on input "[DATE] 14:00" at bounding box center [988, 258] width 210 height 30
click at [956, 263] on input "[DATE] 14:00" at bounding box center [988, 258] width 210 height 30
click at [534, 602] on input "0" at bounding box center [618, 598] width 399 height 30
click at [570, 294] on input "Подразделение" at bounding box center [590, 298] width 335 height 19
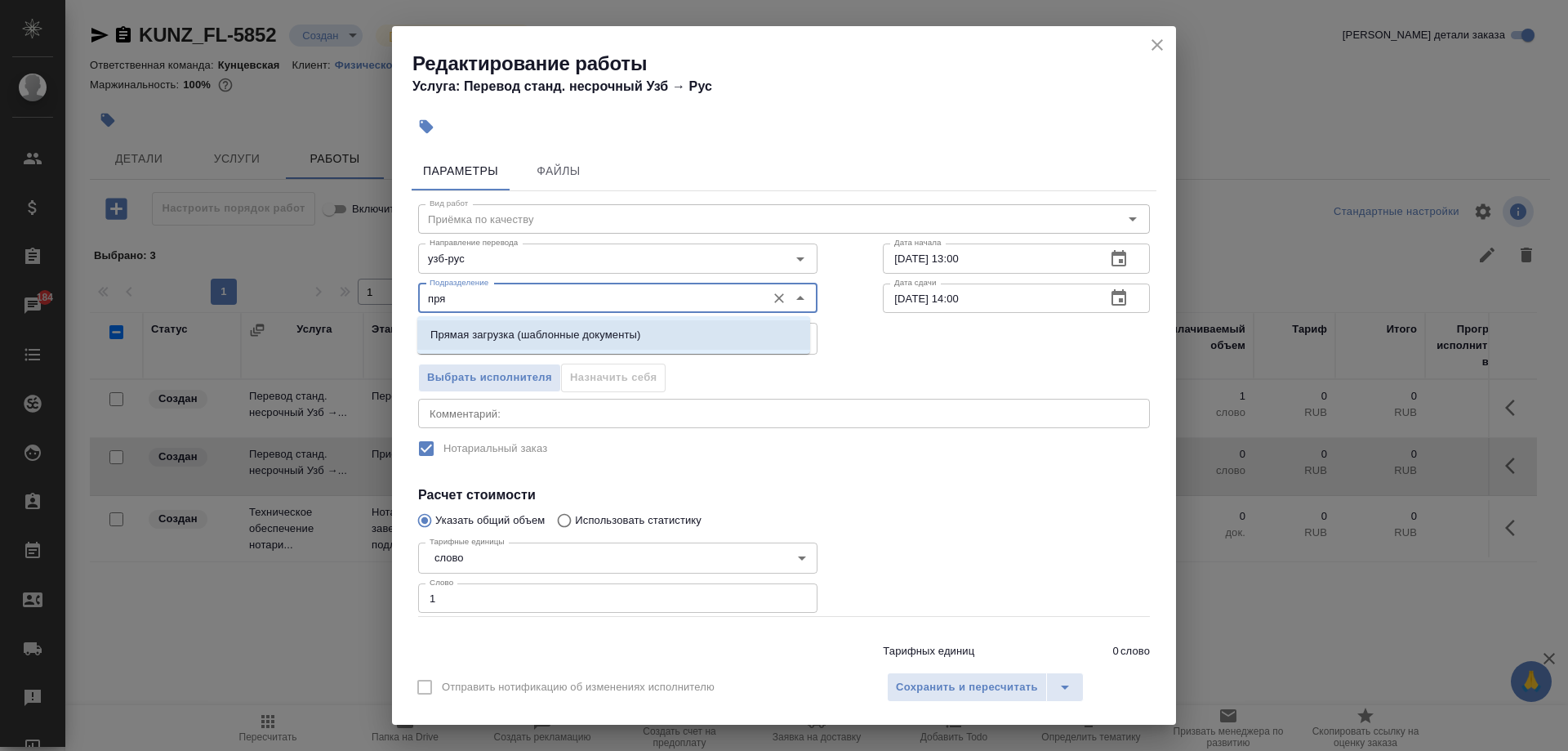
click at [561, 337] on p "Прямая загрузка (шаблонные документы)" at bounding box center [536, 334] width 210 height 17
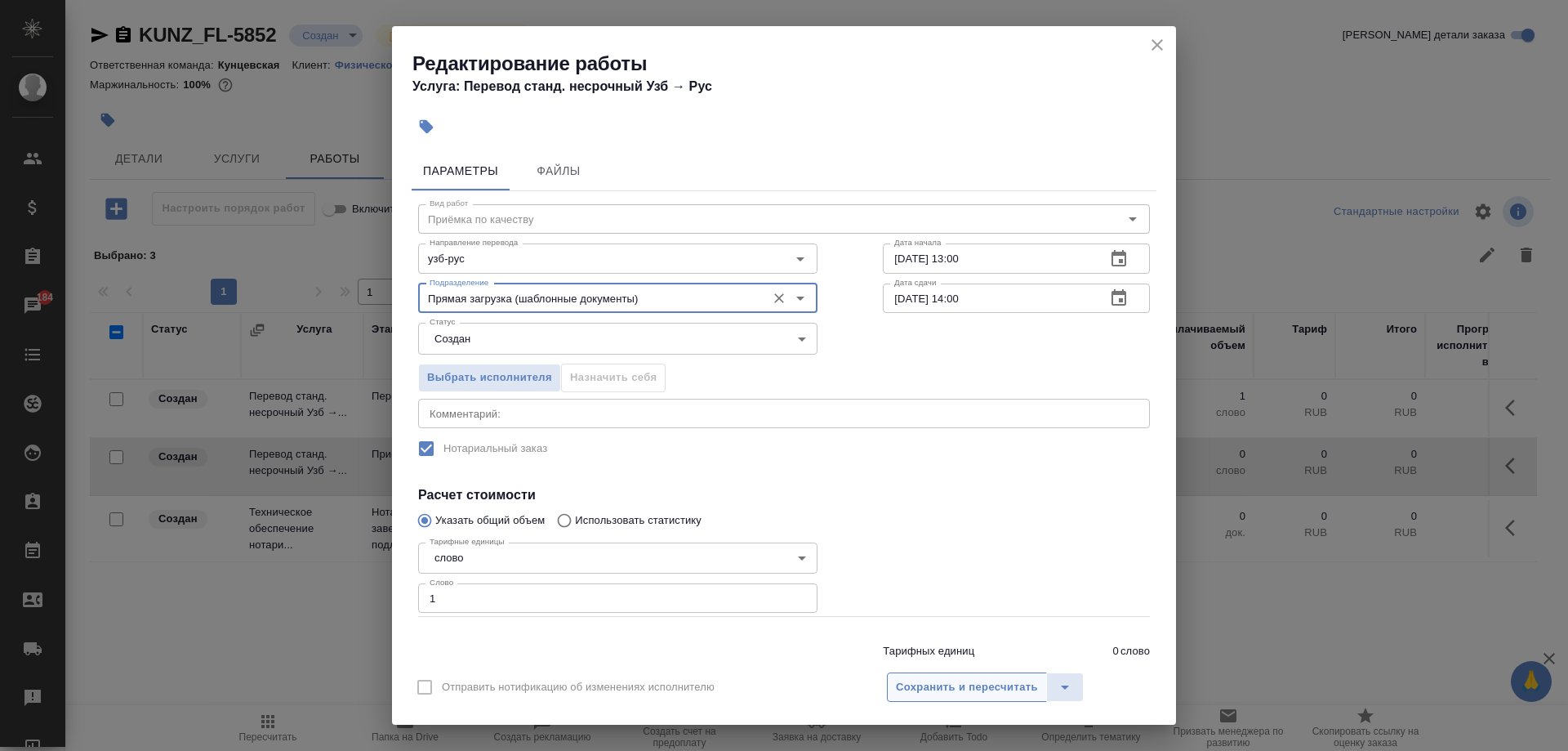
click at [980, 681] on span "Сохранить и пересчитать" at bounding box center [967, 687] width 142 height 18
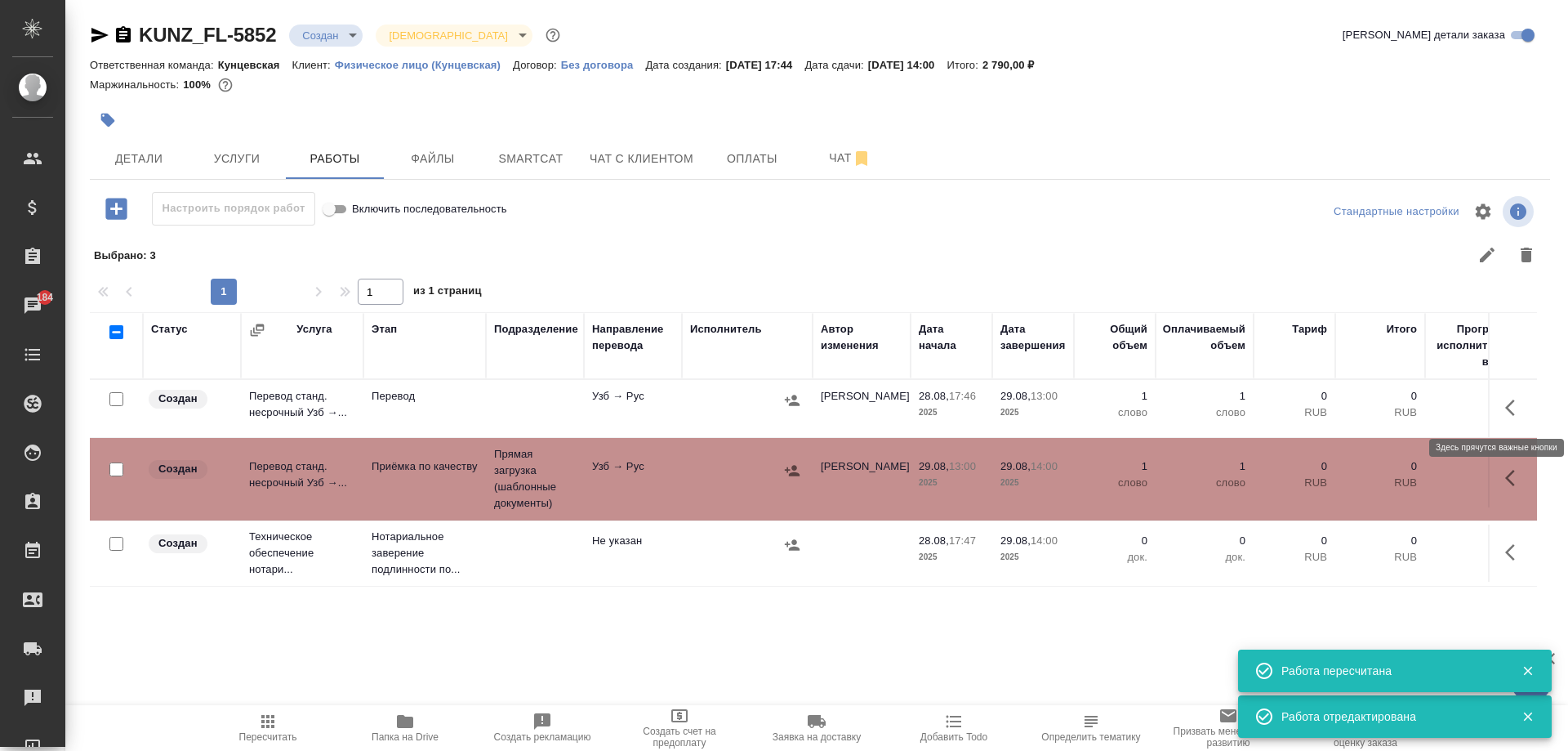
click at [1511, 411] on icon "button" at bounding box center [1515, 408] width 19 height 19
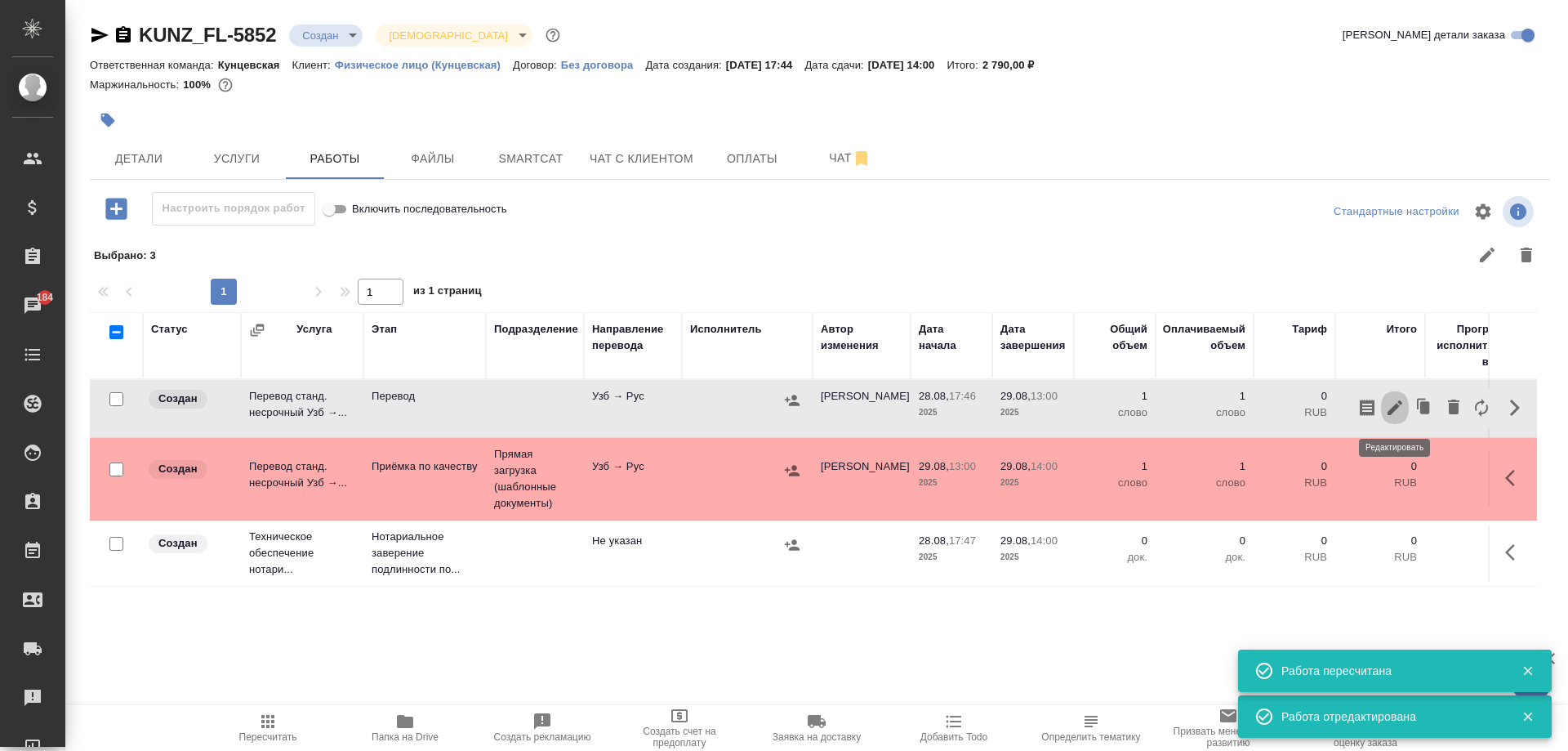
click at [1398, 404] on icon "button" at bounding box center [1395, 408] width 19 height 19
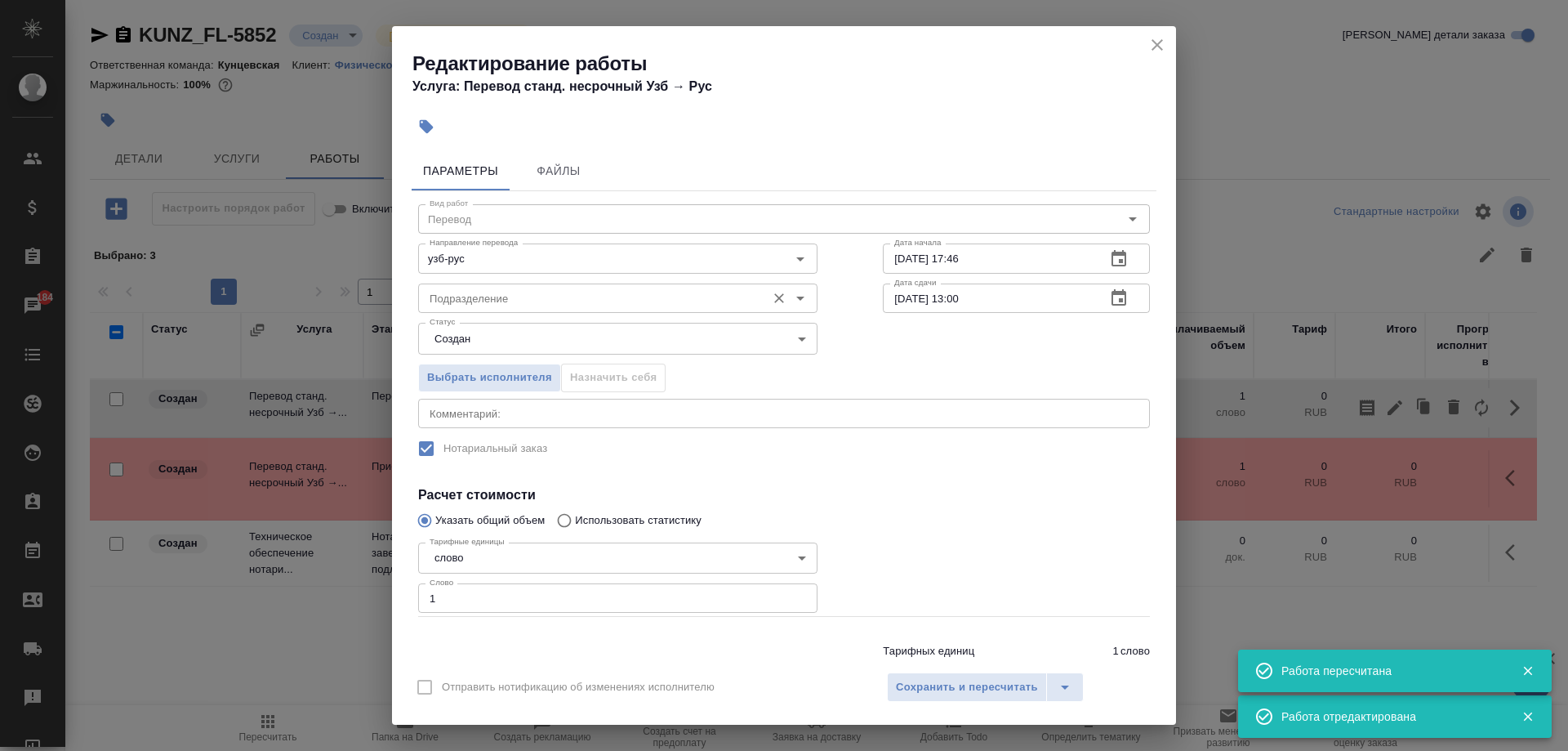
click at [545, 293] on input "Подразделение" at bounding box center [590, 298] width 335 height 19
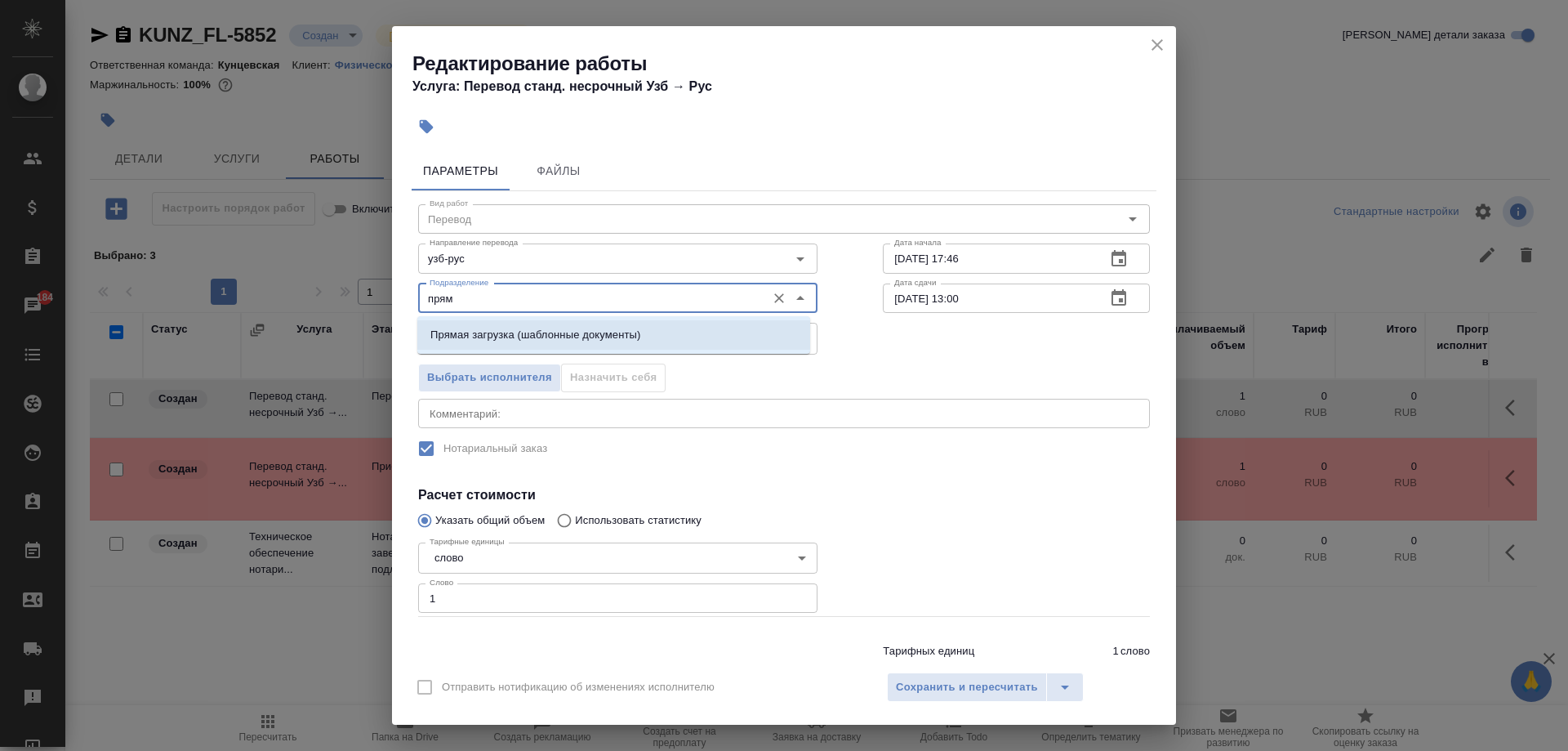
click at [496, 333] on p "Прямая загрузка (шаблонные документы)" at bounding box center [536, 334] width 210 height 17
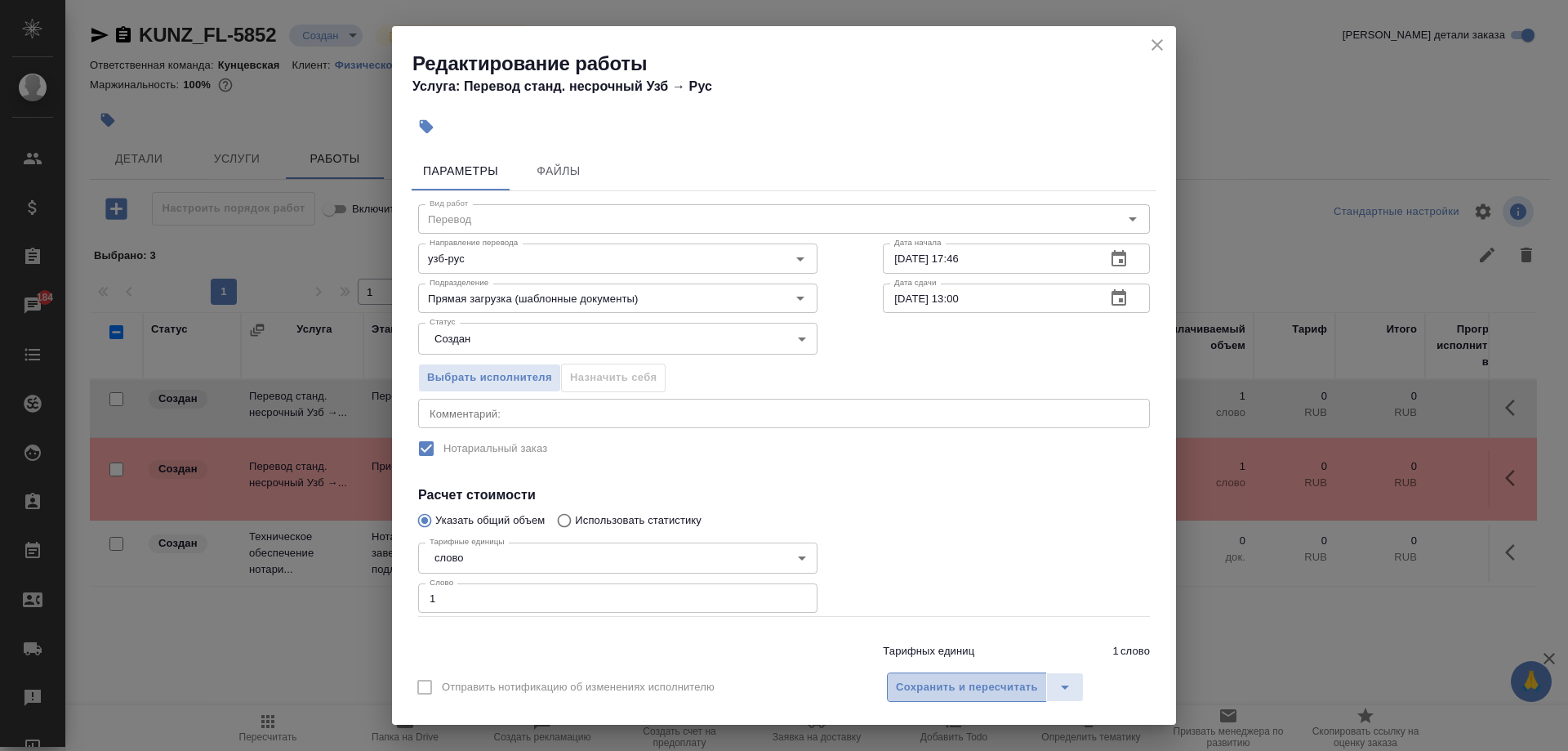
click at [1036, 686] on span "Сохранить и пересчитать" at bounding box center [967, 687] width 142 height 18
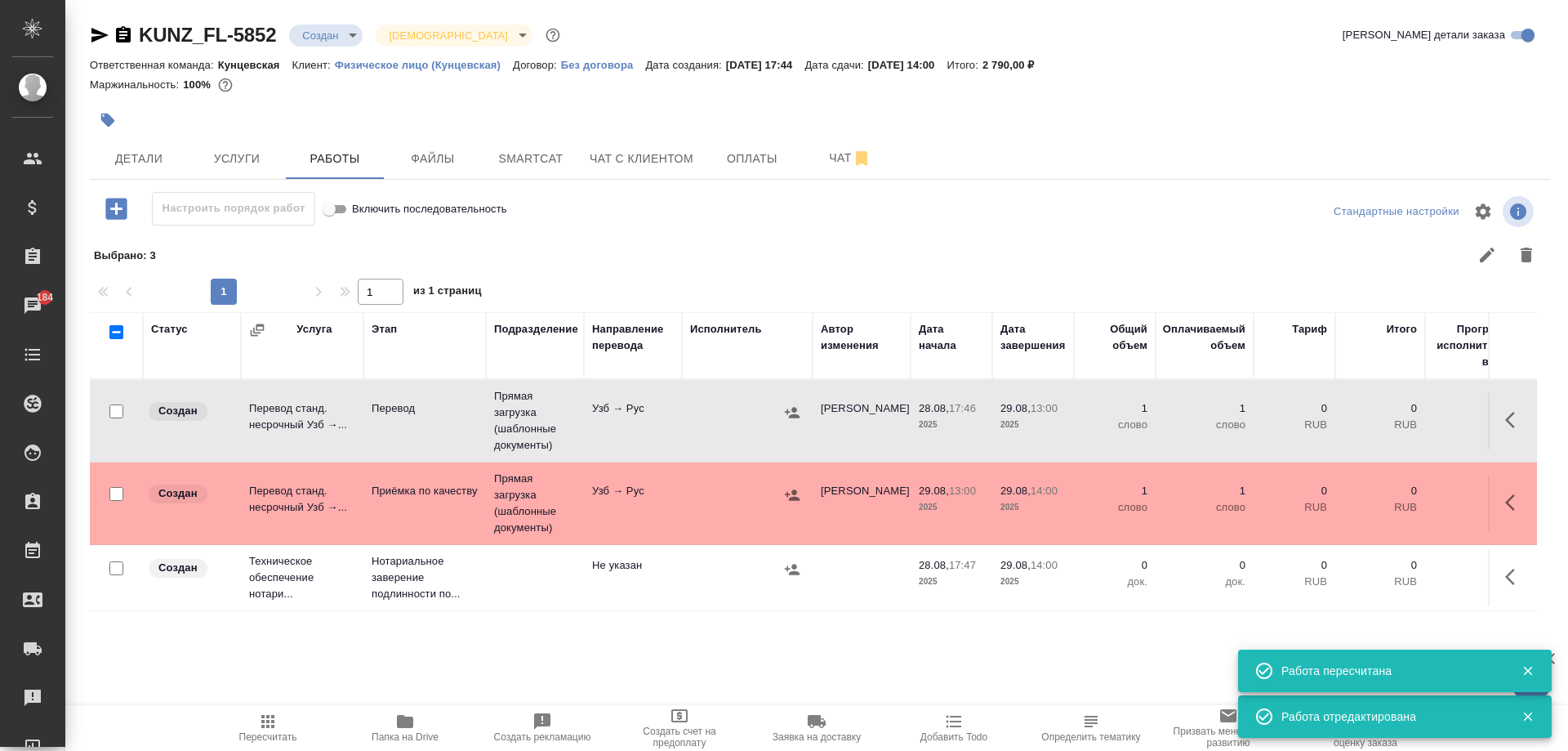
click at [840, 584] on td at bounding box center [862, 577] width 98 height 57
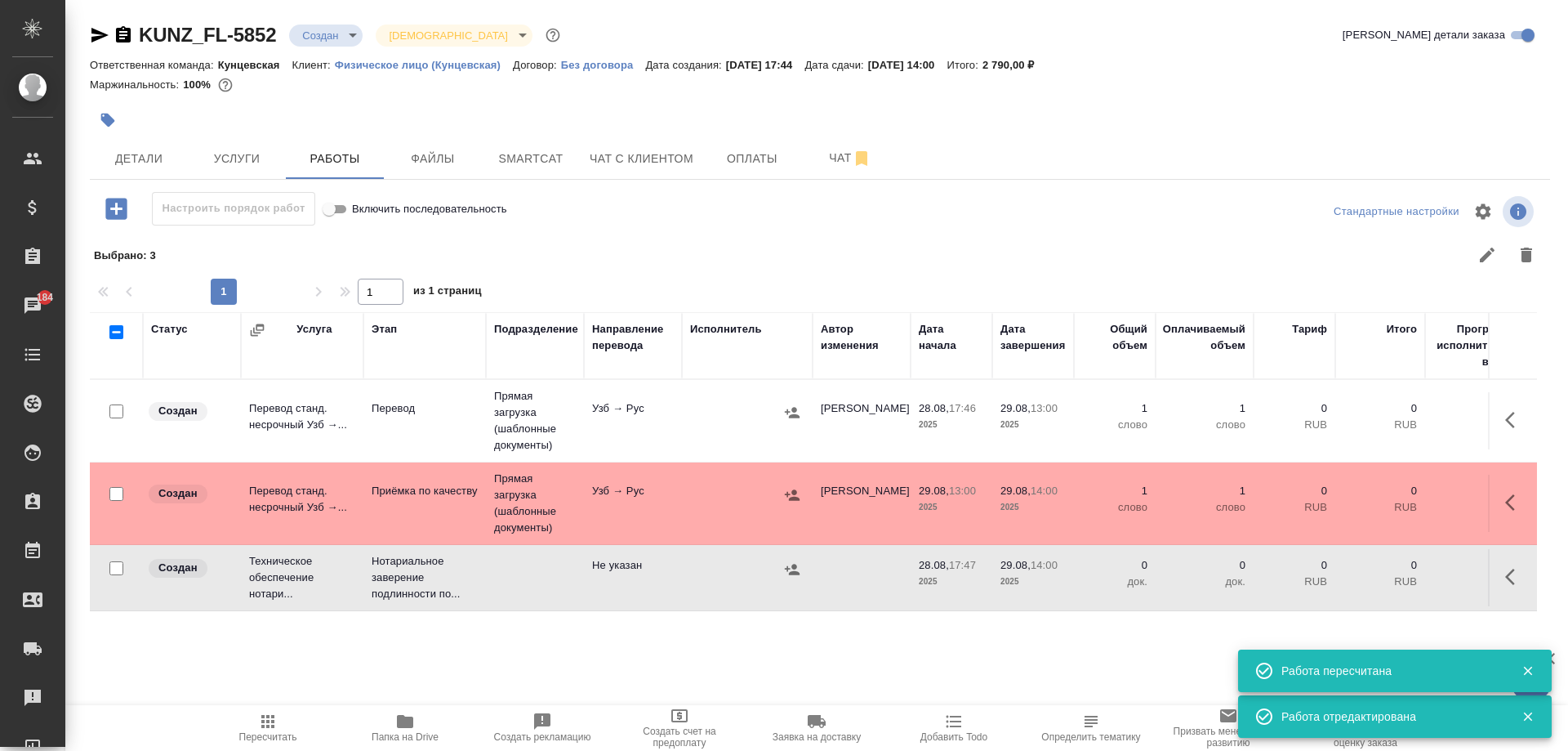
click at [840, 584] on td at bounding box center [862, 577] width 98 height 57
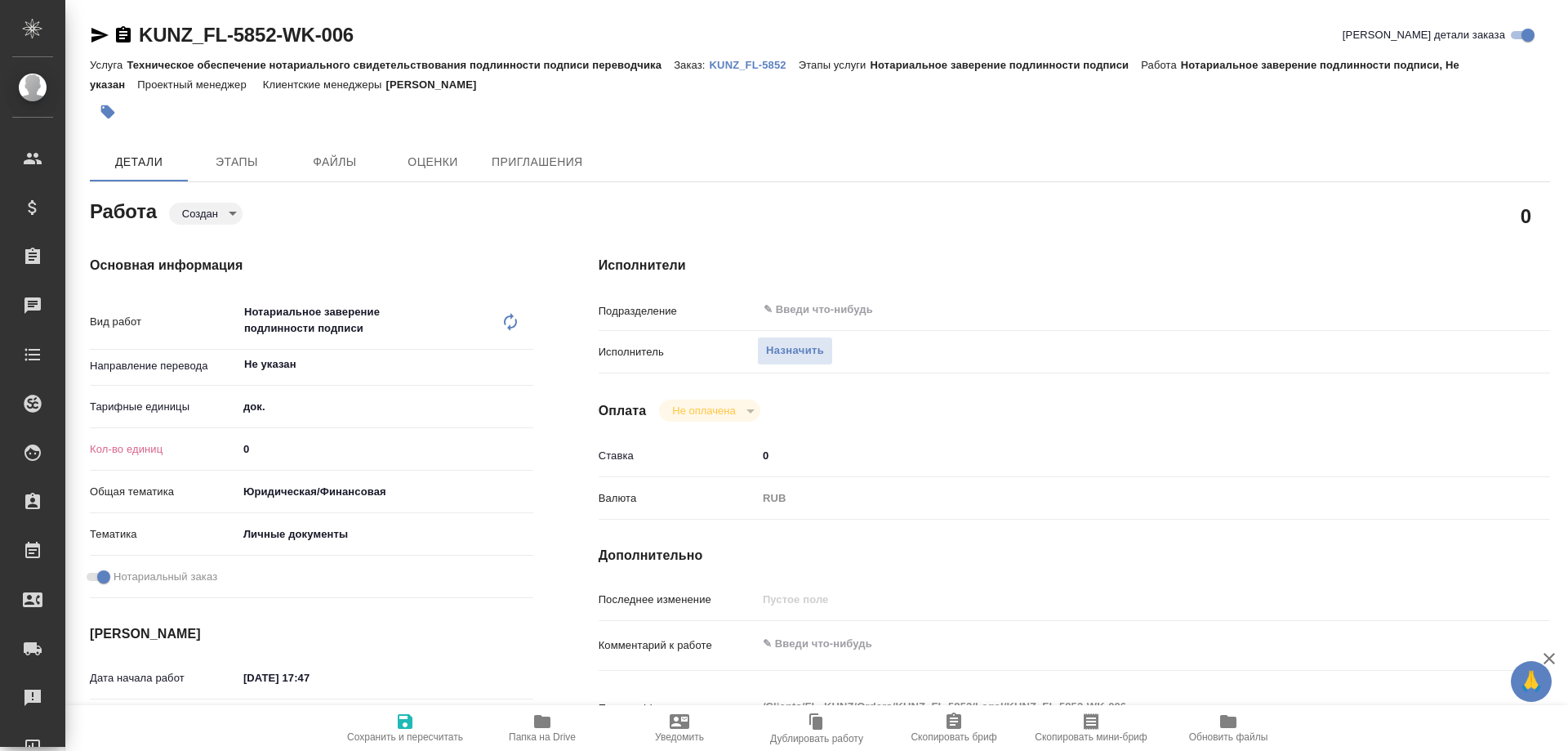
type textarea "x"
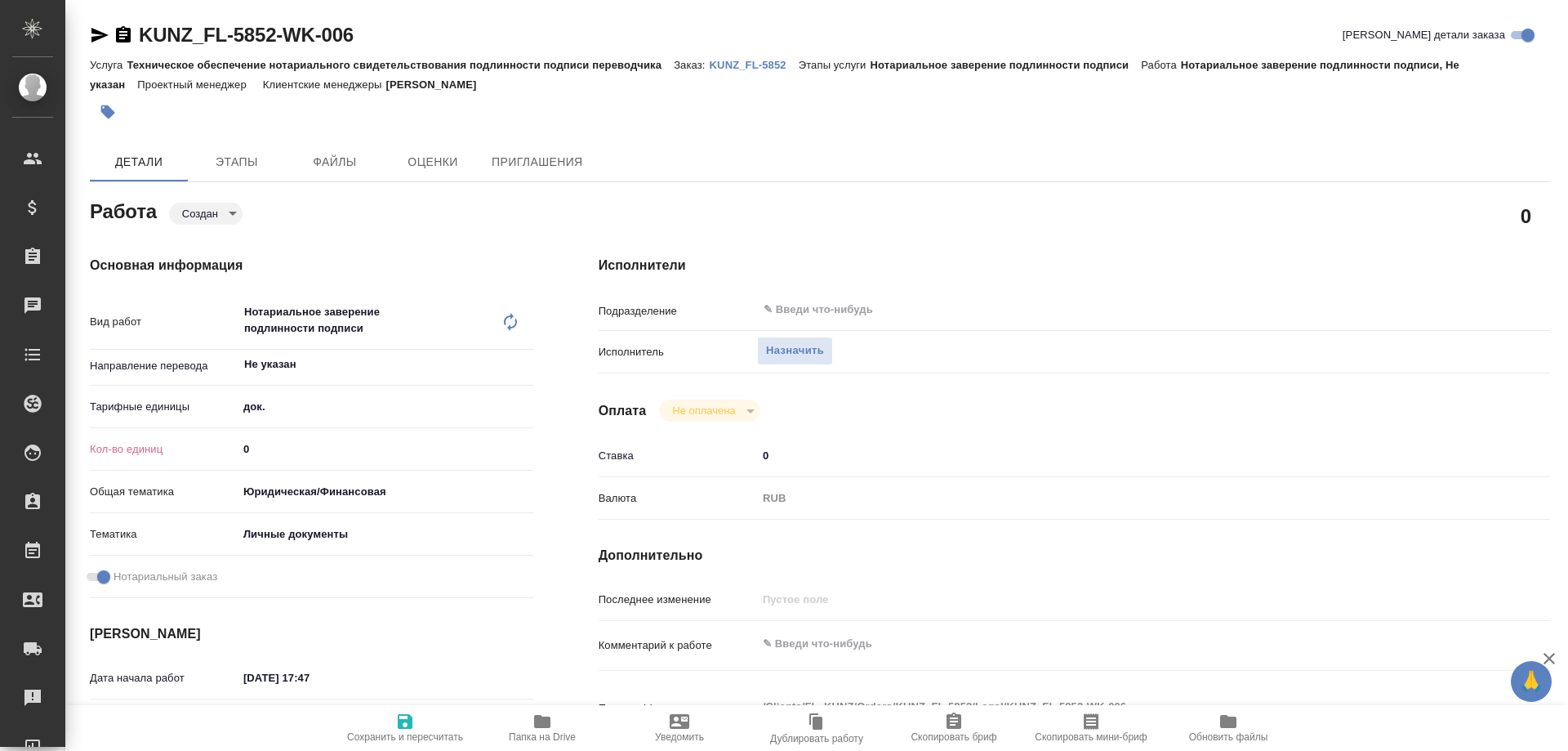
type textarea "x"
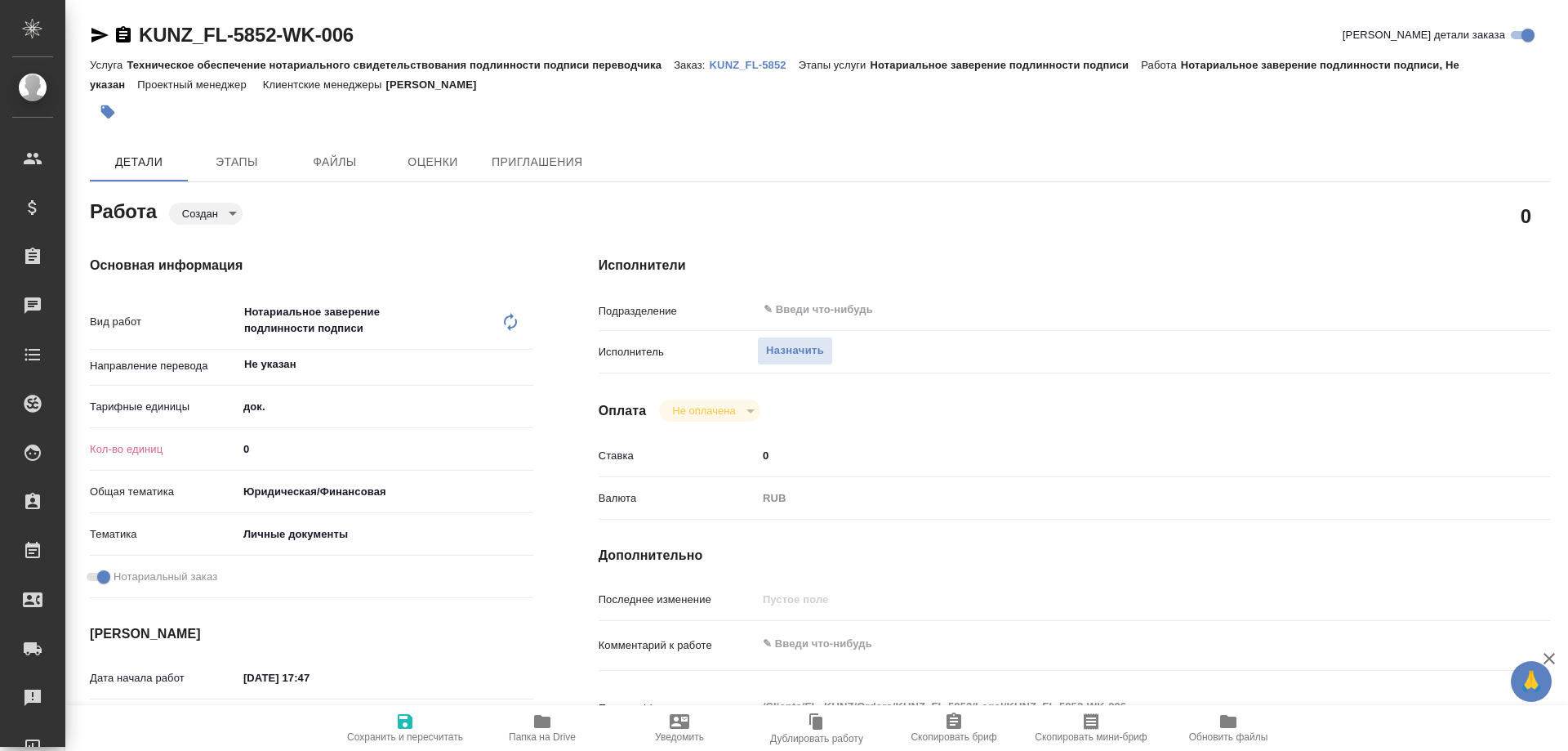
type textarea "x"
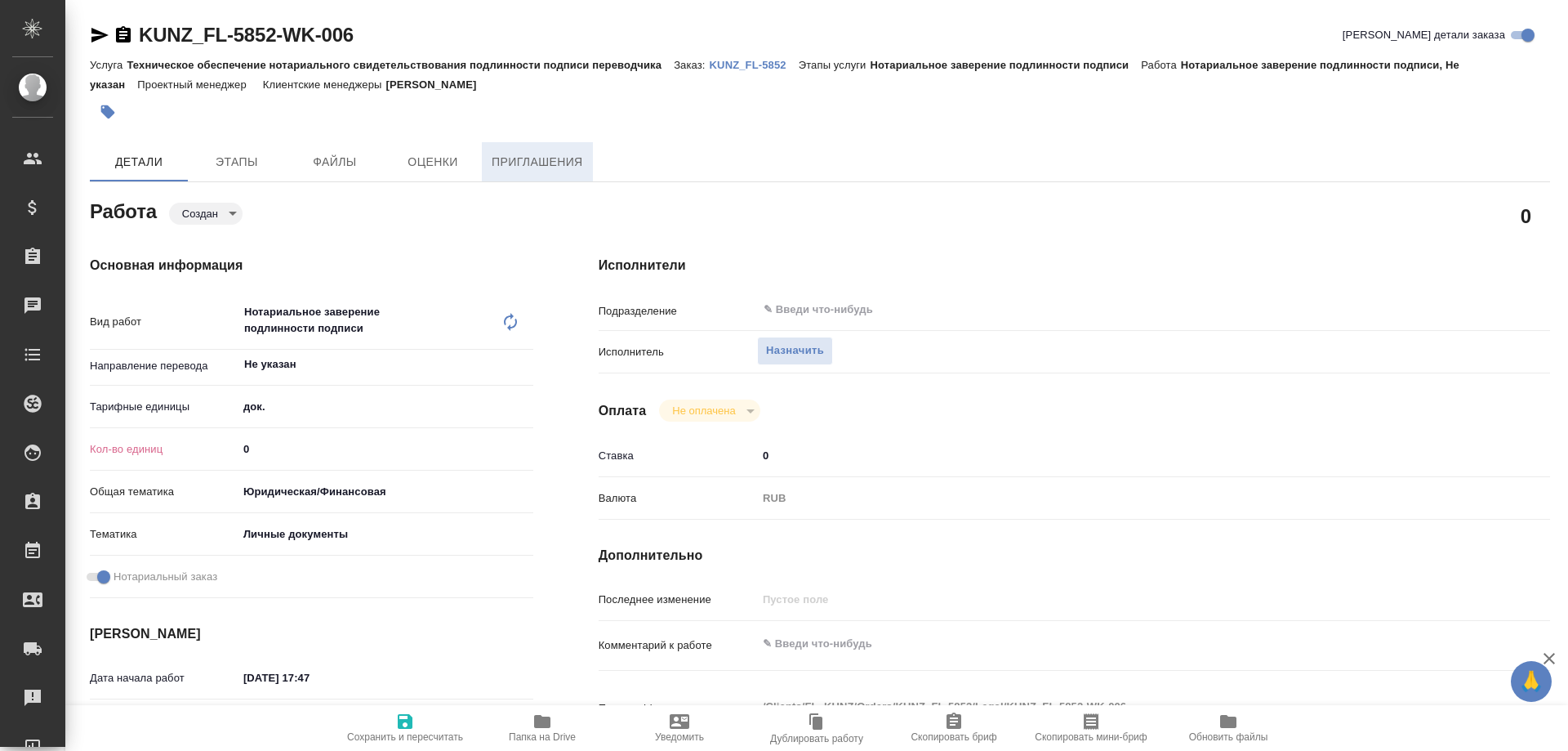
type textarea "x"
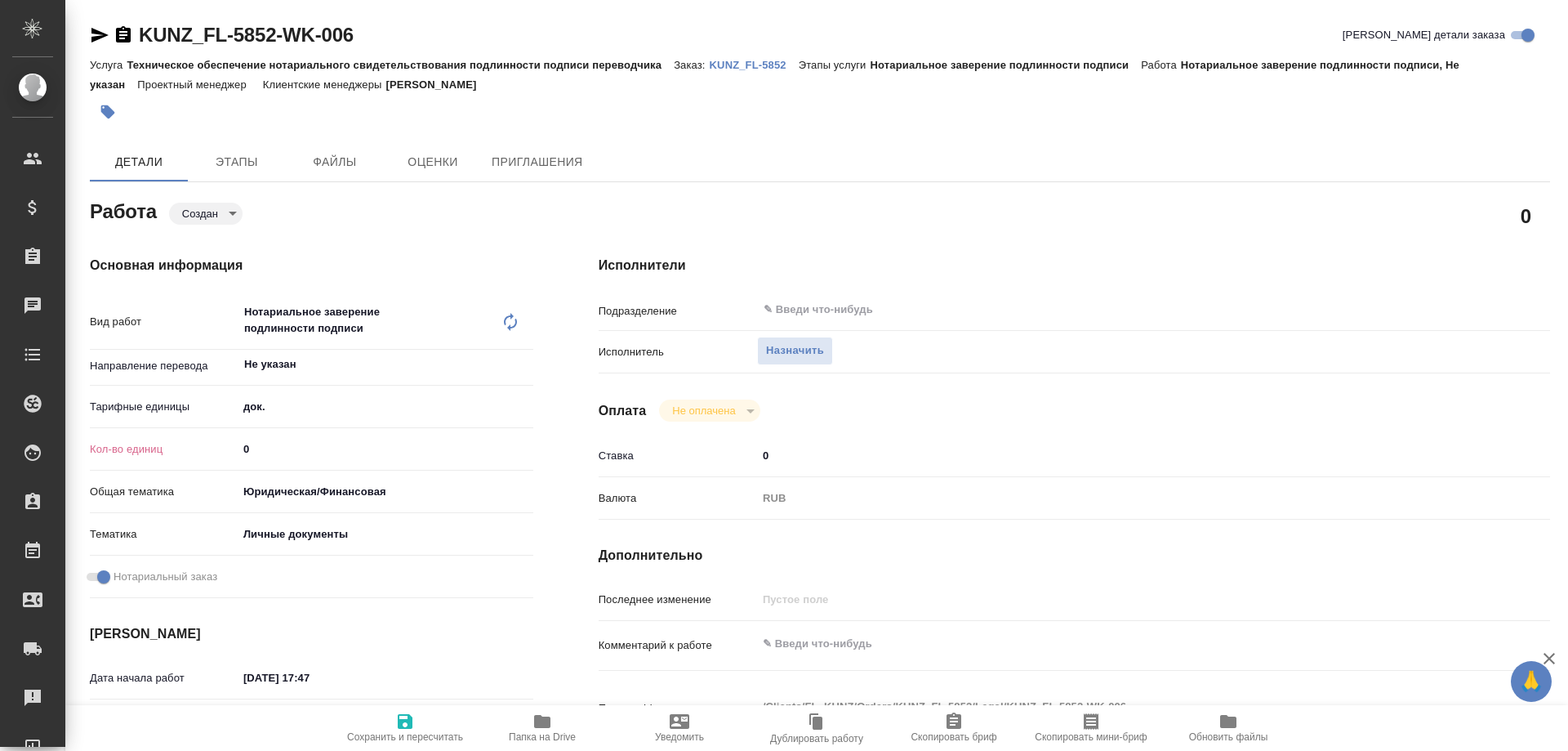
type textarea "x"
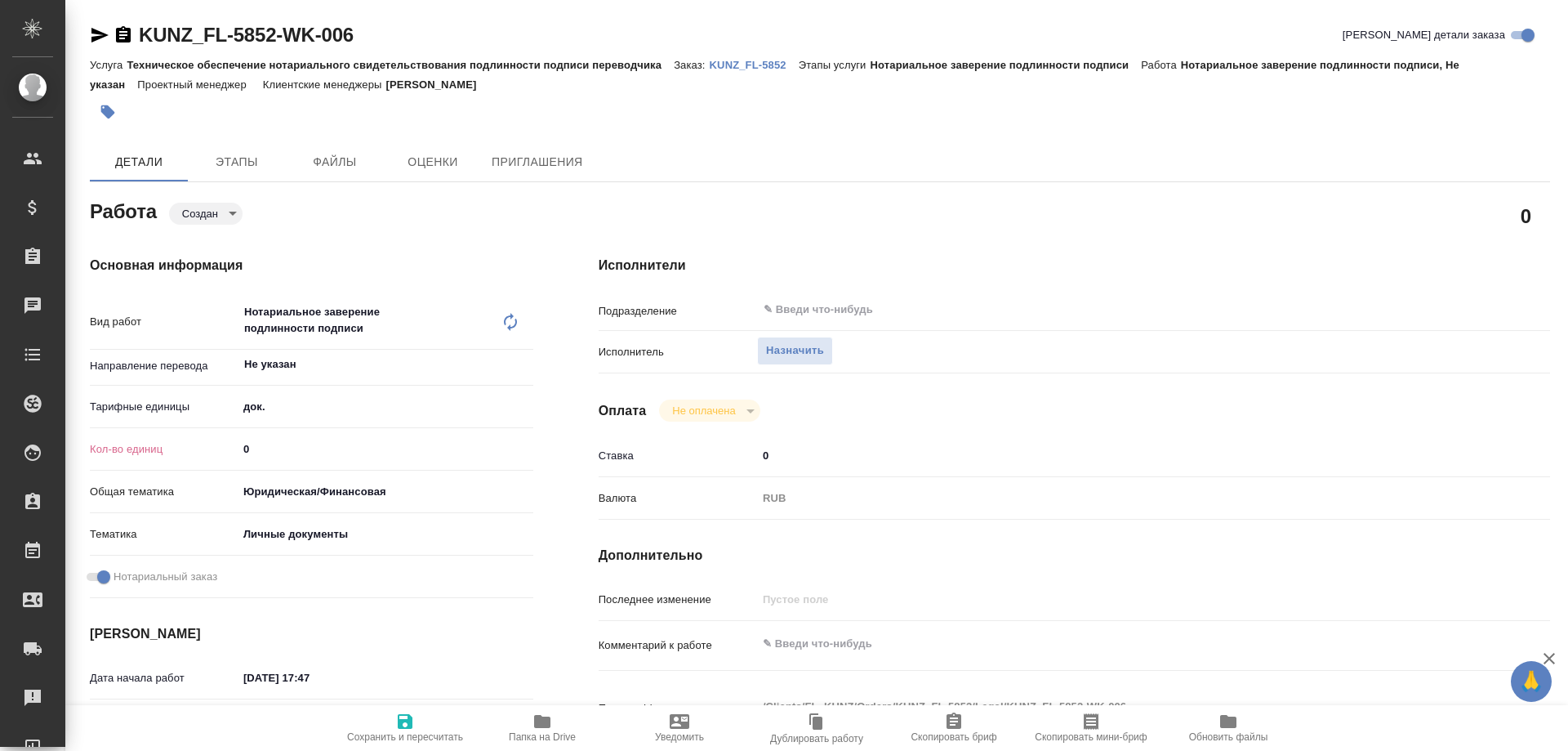
type textarea "x"
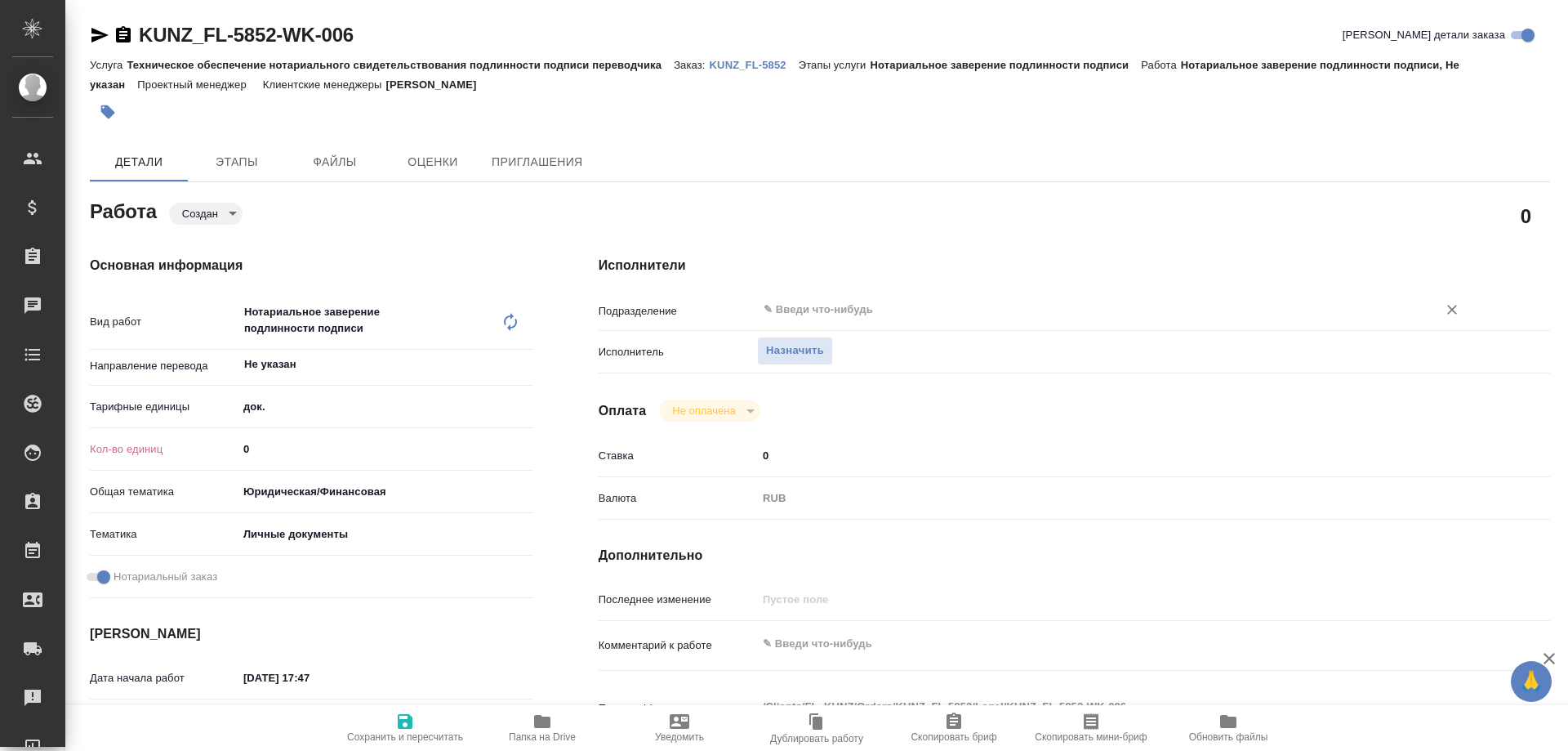
click at [853, 300] on input "text" at bounding box center [1087, 310] width 649 height 19
type textarea "x"
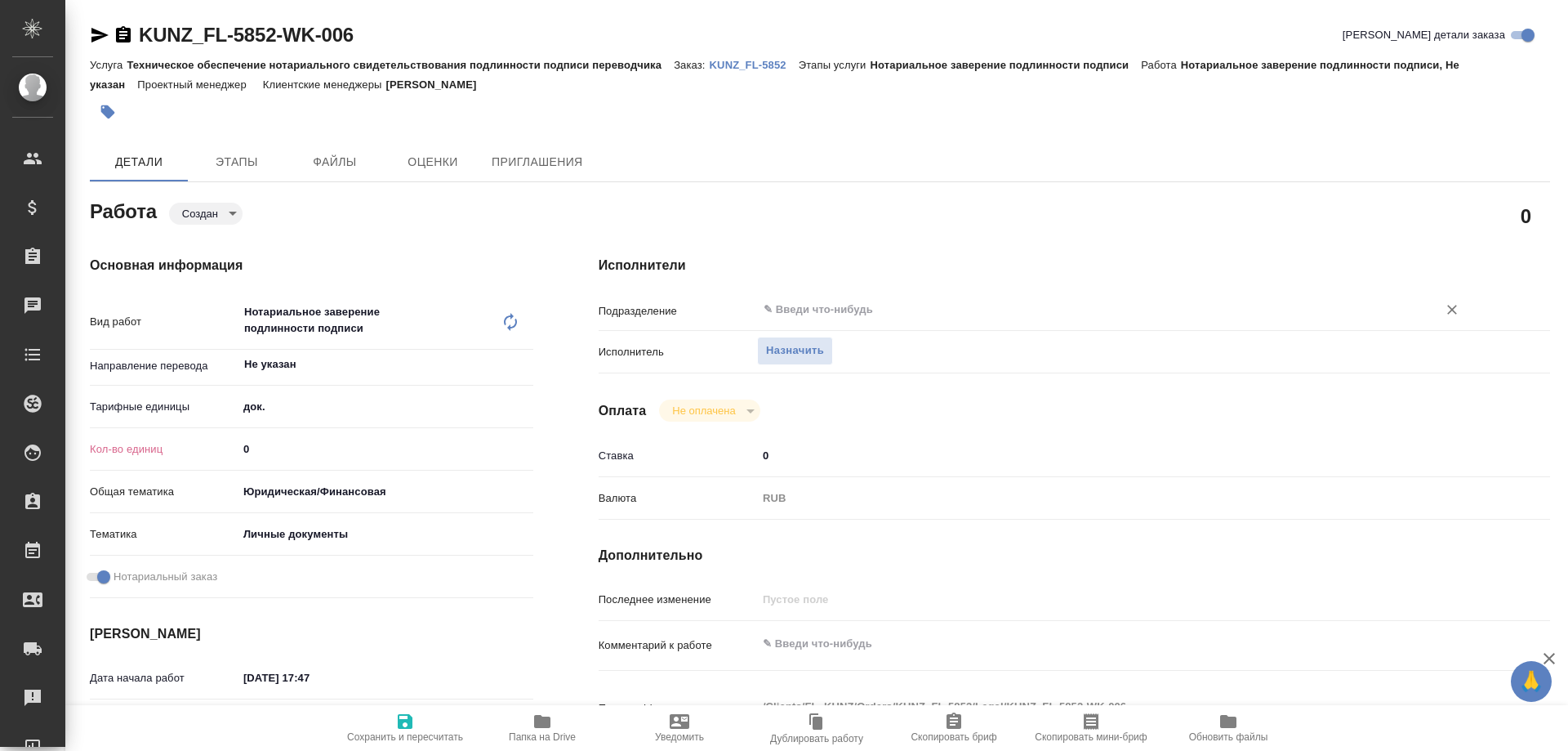
type textarea "x"
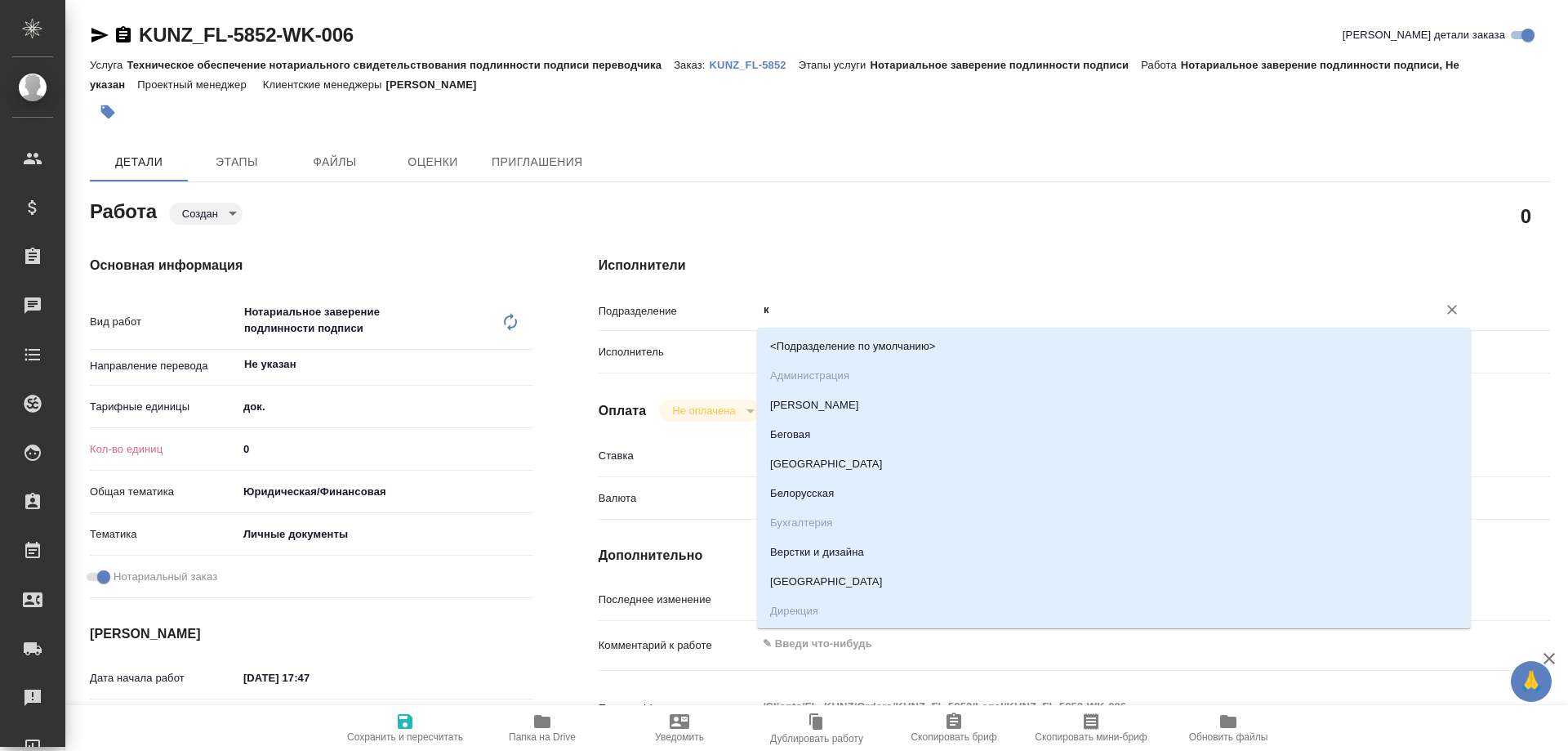
type input "ку"
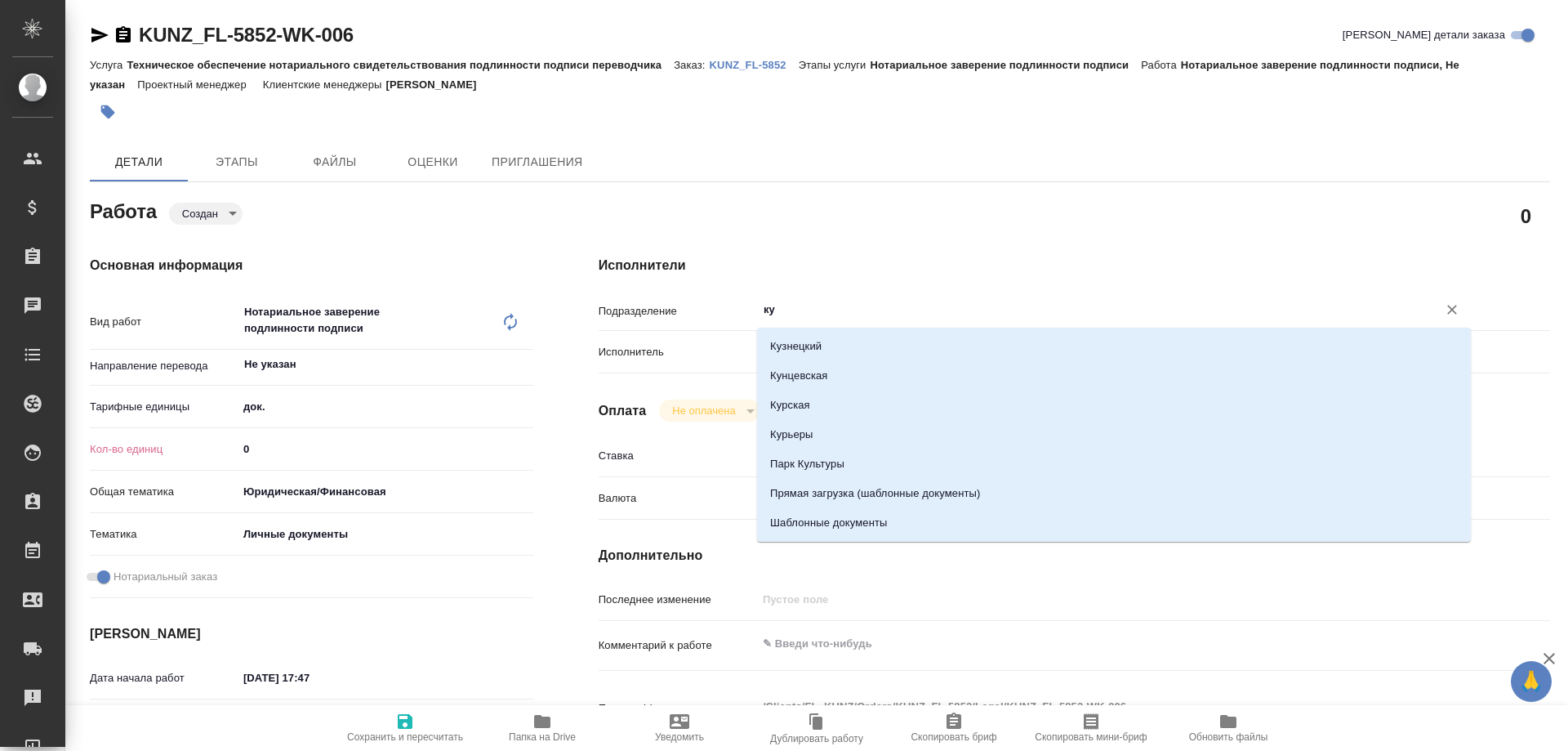
type textarea "x"
type input "кун"
type textarea "x"
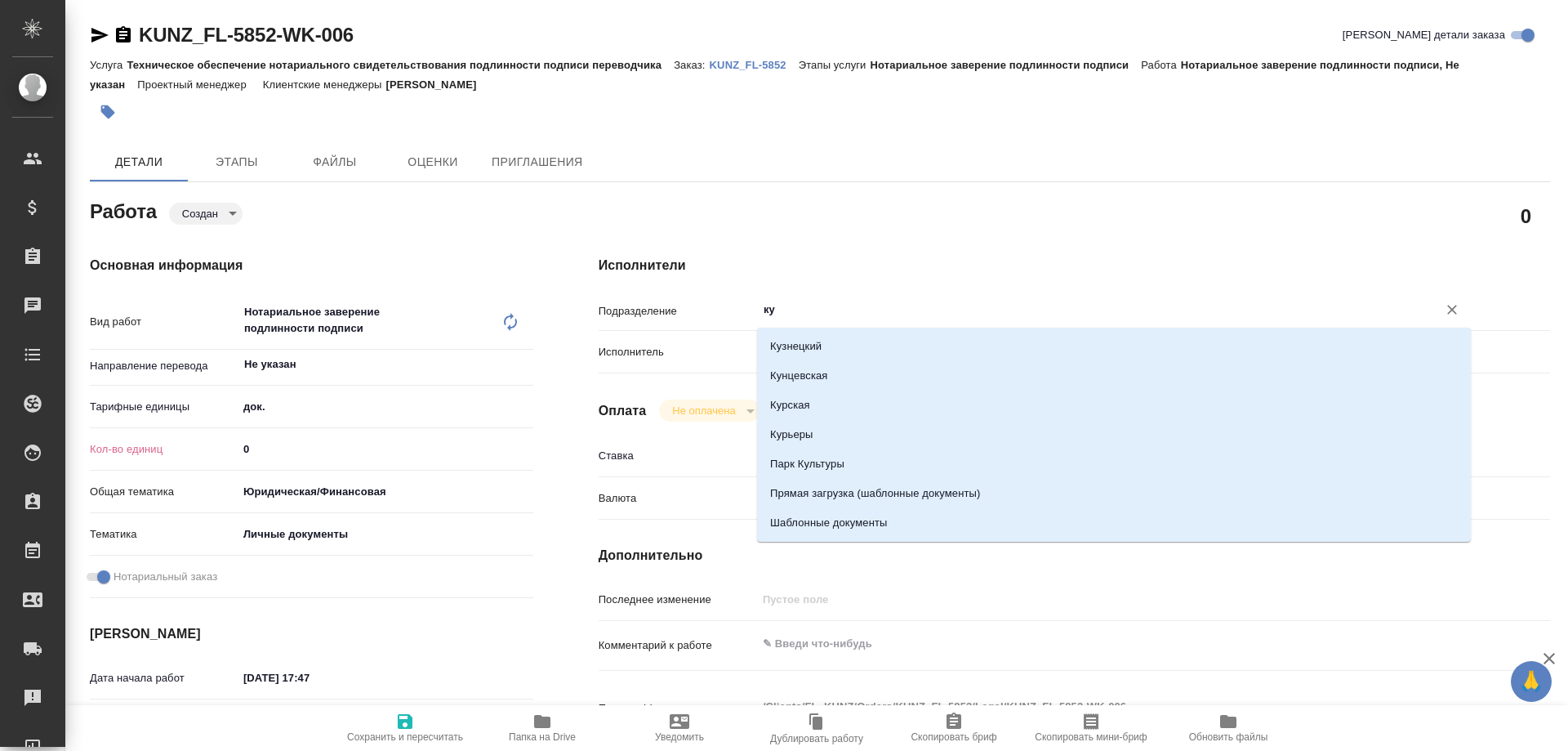
type textarea "x"
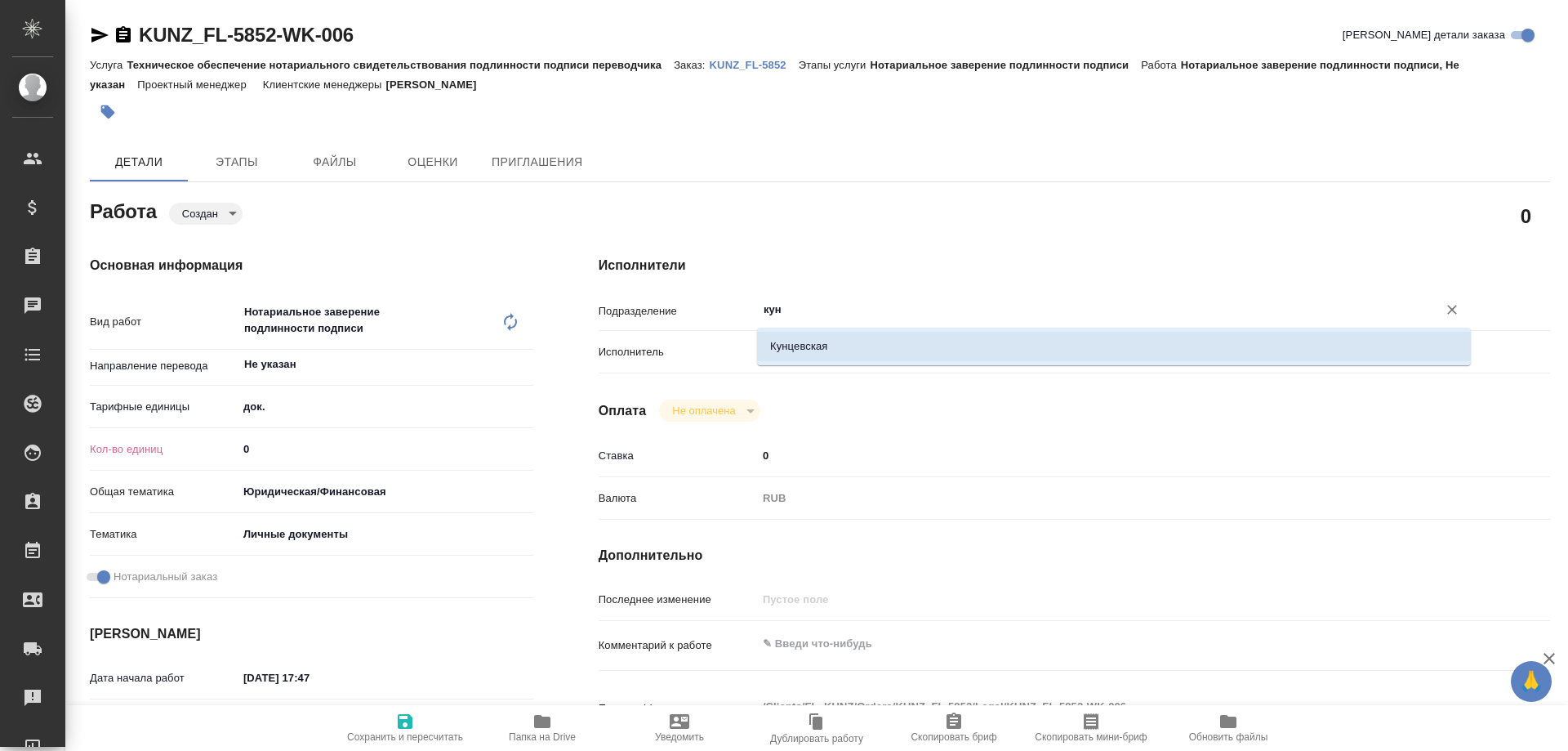
click at [859, 349] on li "Кунцевская" at bounding box center [1114, 347] width 714 height 30
type textarea "x"
type input "Кунцевская"
type textarea "x"
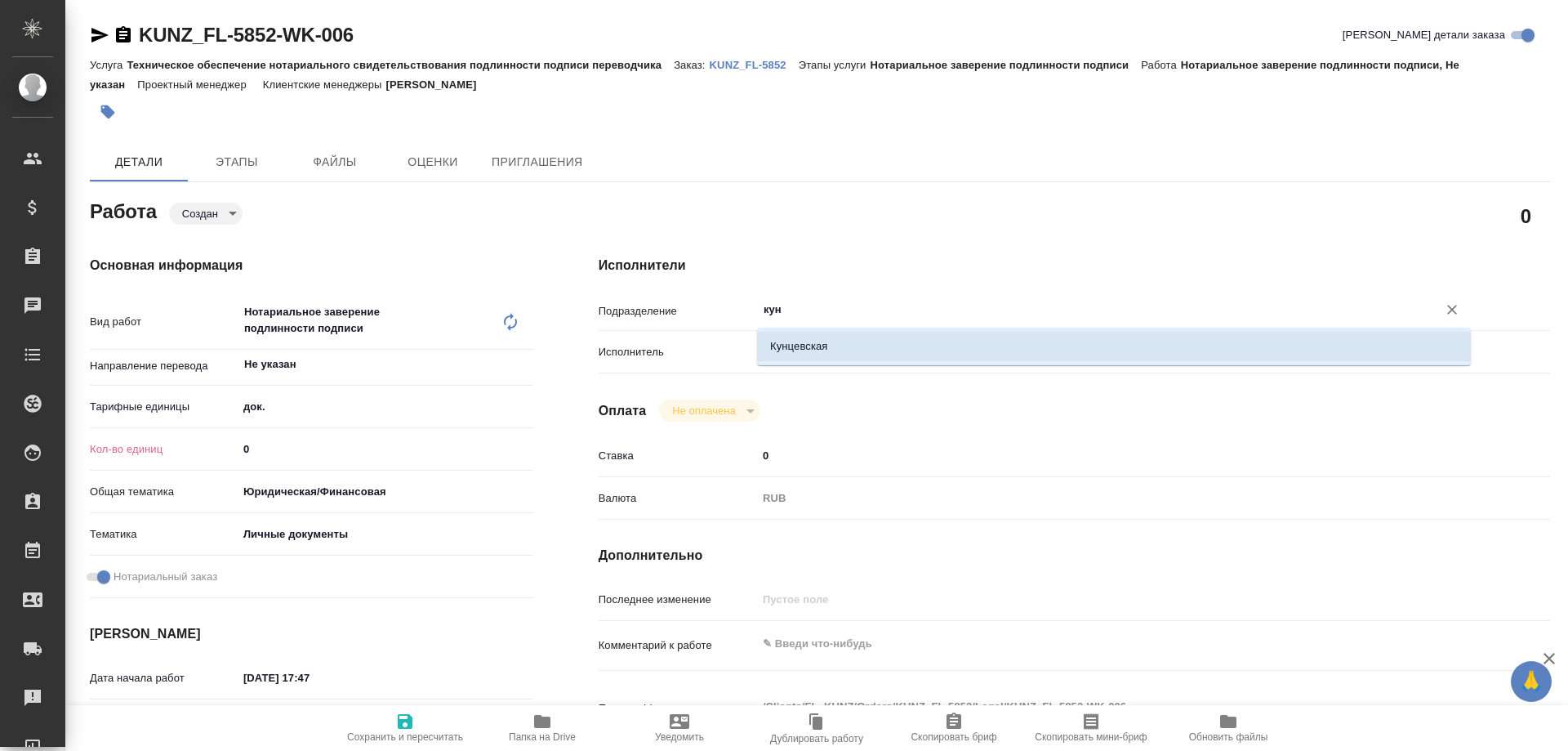
type textarea "x"
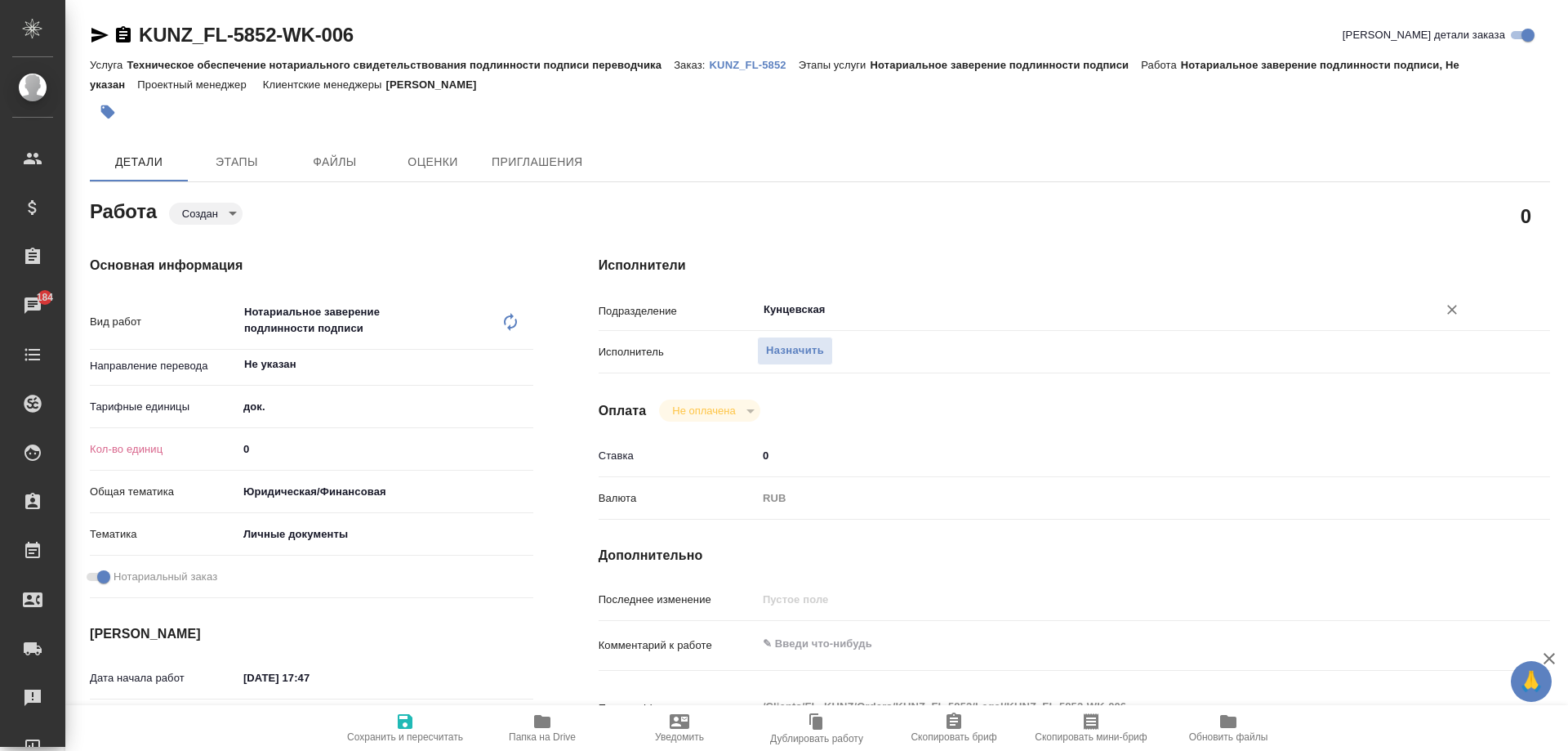
type input "Кунцевская"
click at [282, 440] on input "0" at bounding box center [386, 448] width 294 height 24
type textarea "x"
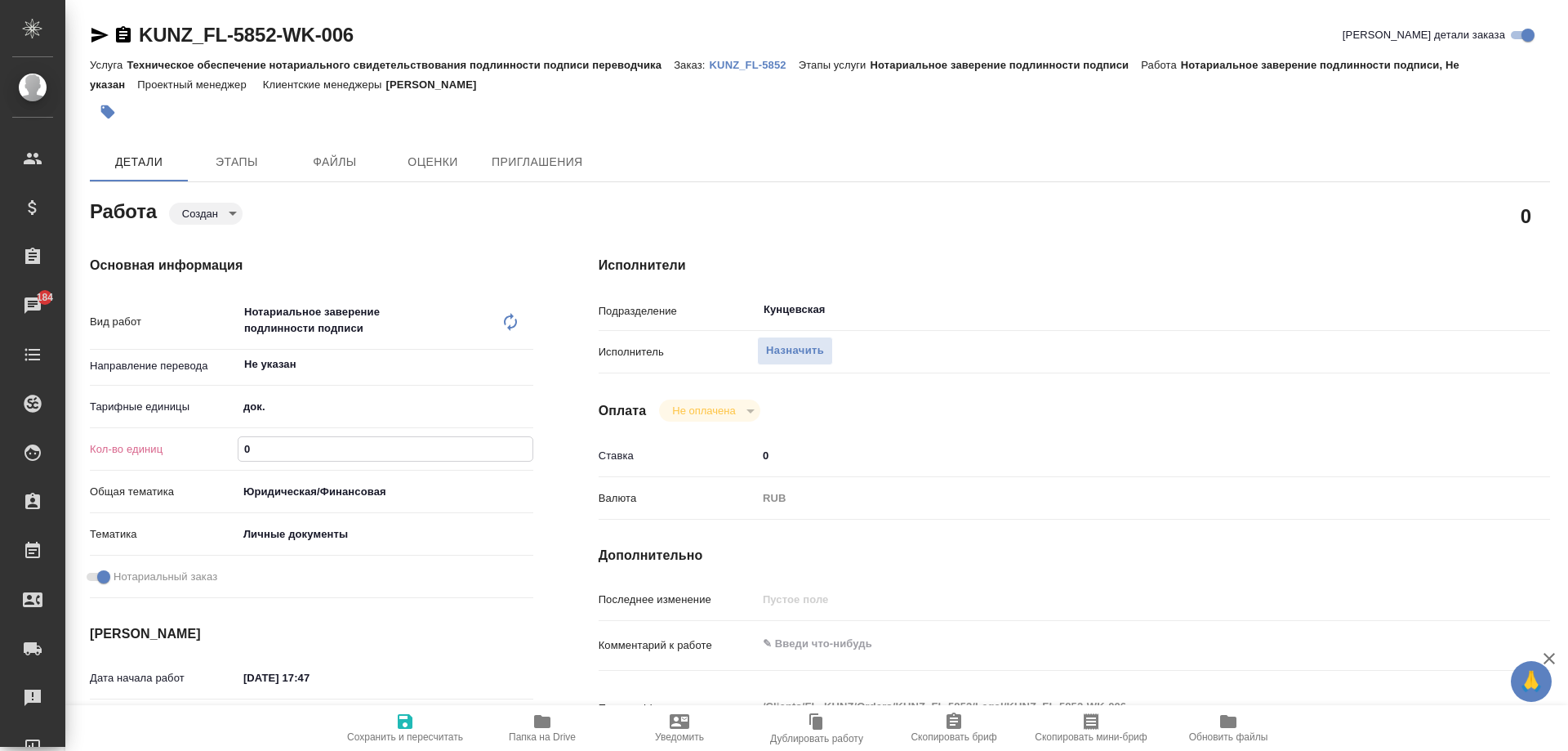
type textarea "x"
type input "2"
type textarea "x"
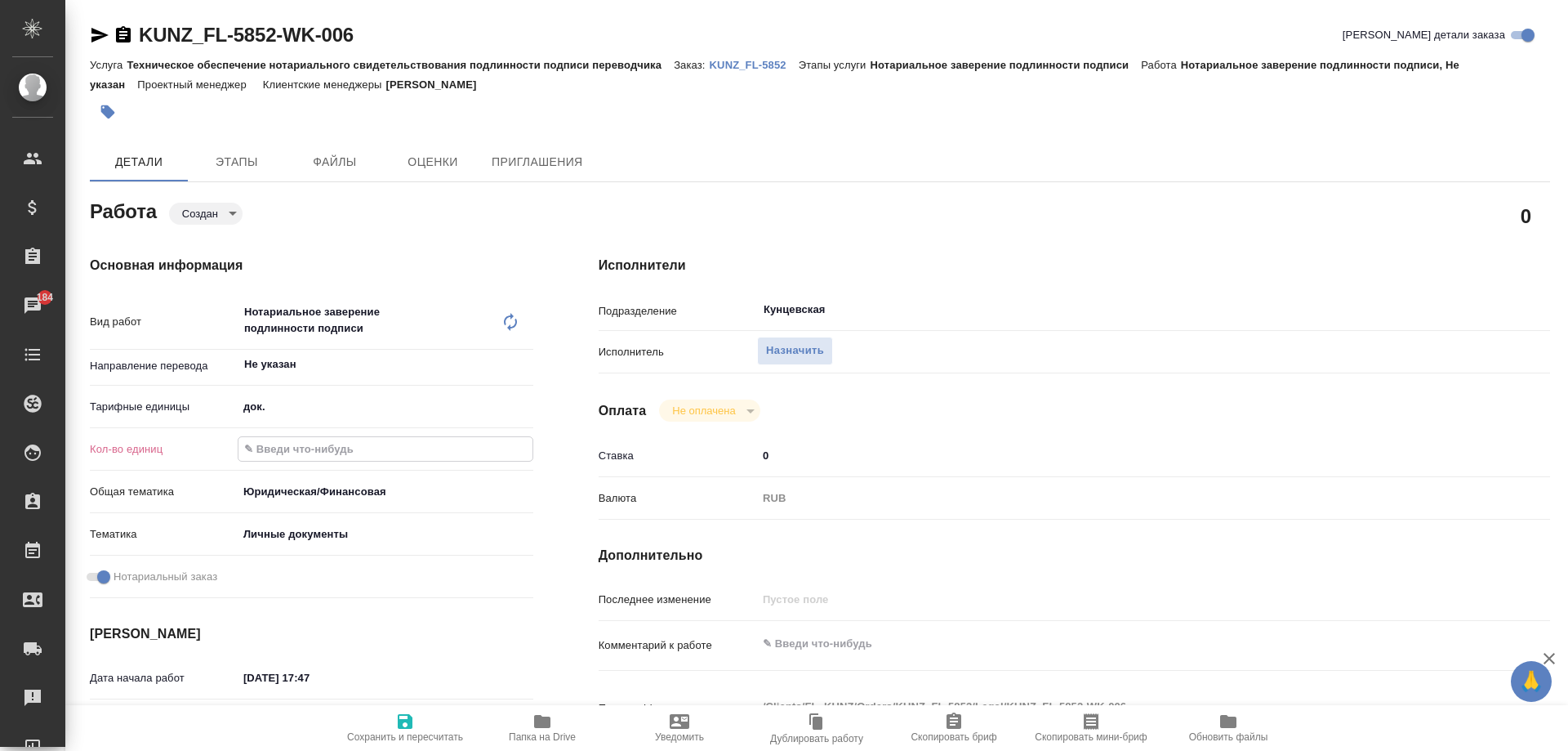
type textarea "x"
type input "2"
click at [405, 716] on icon "button" at bounding box center [405, 721] width 15 height 15
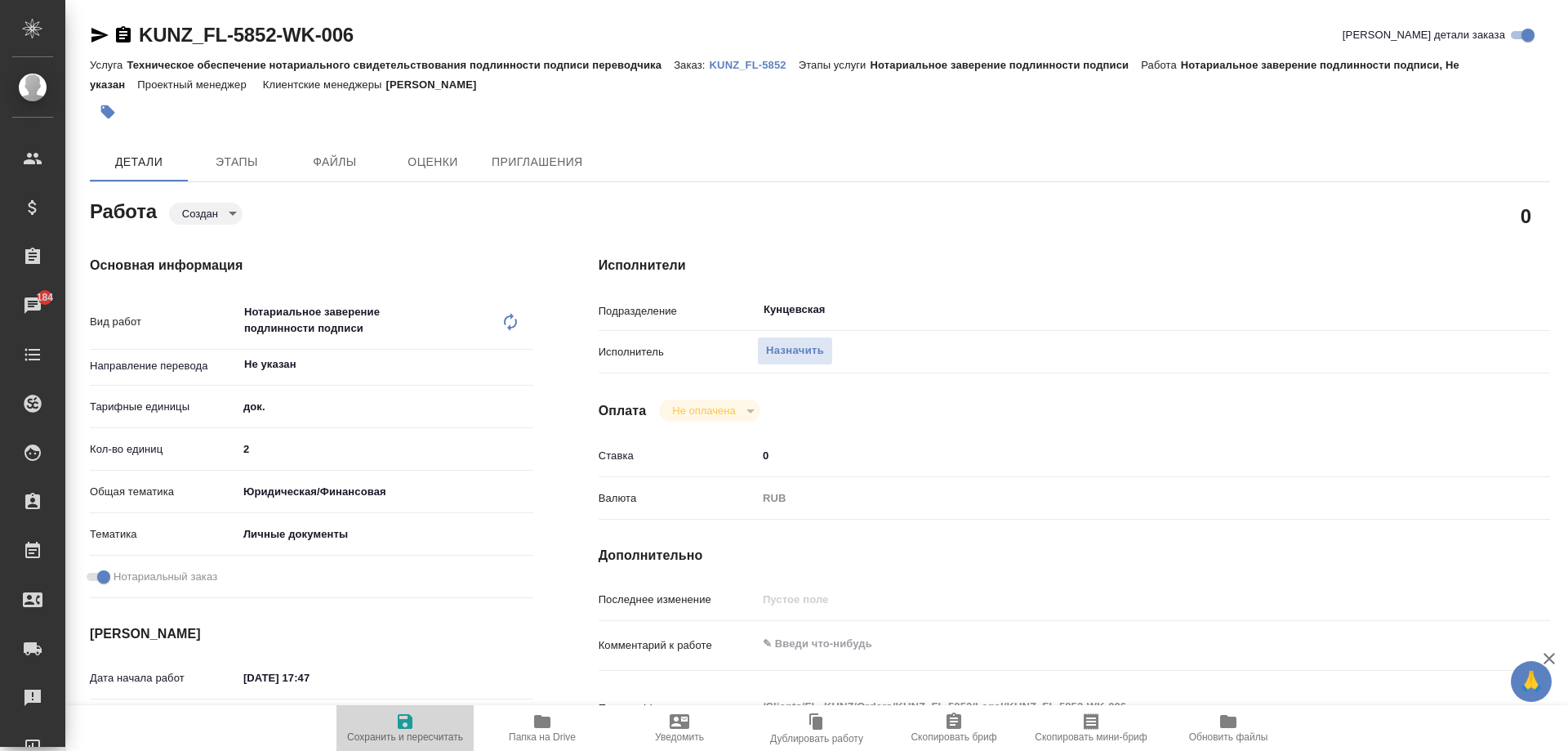
type textarea "x"
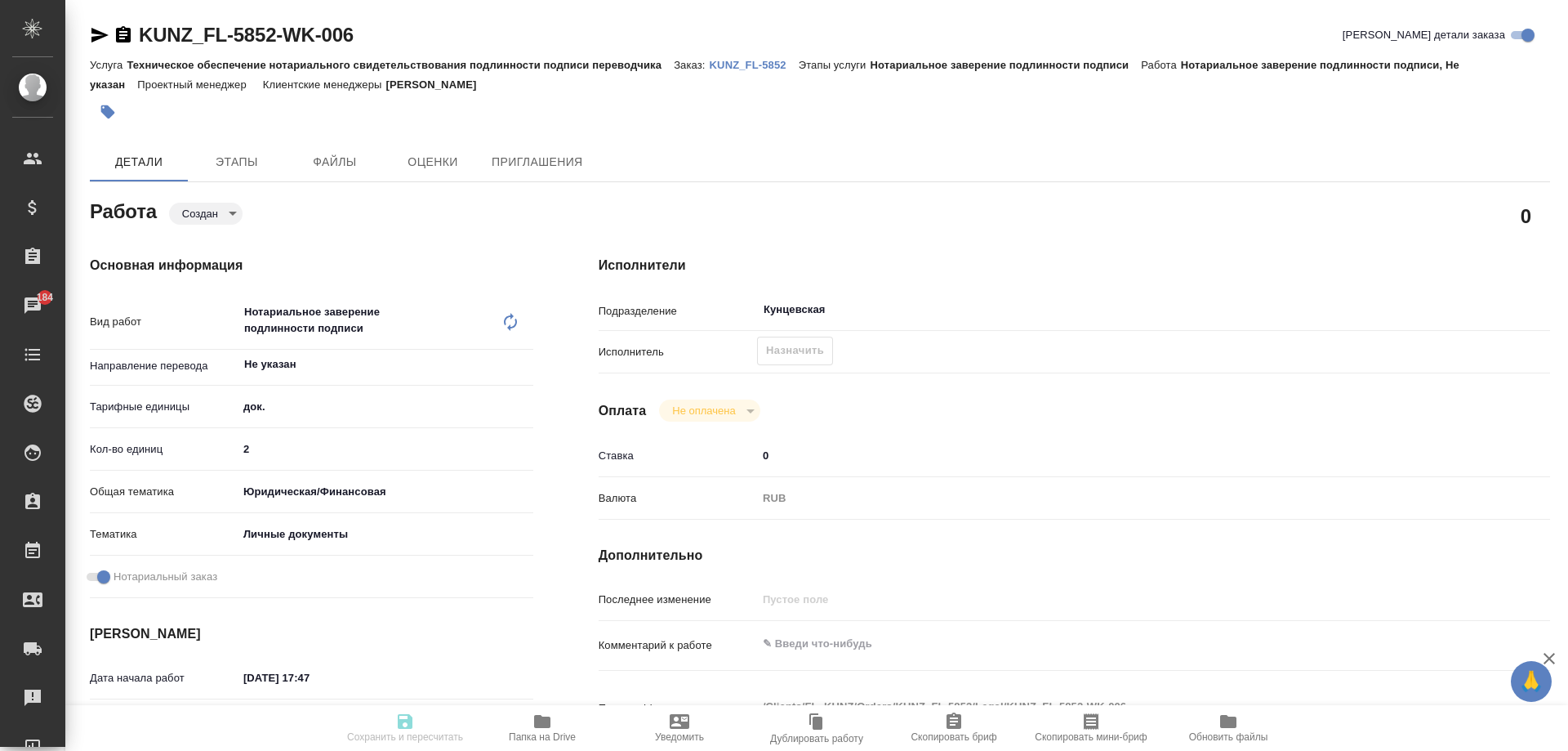
type textarea "x"
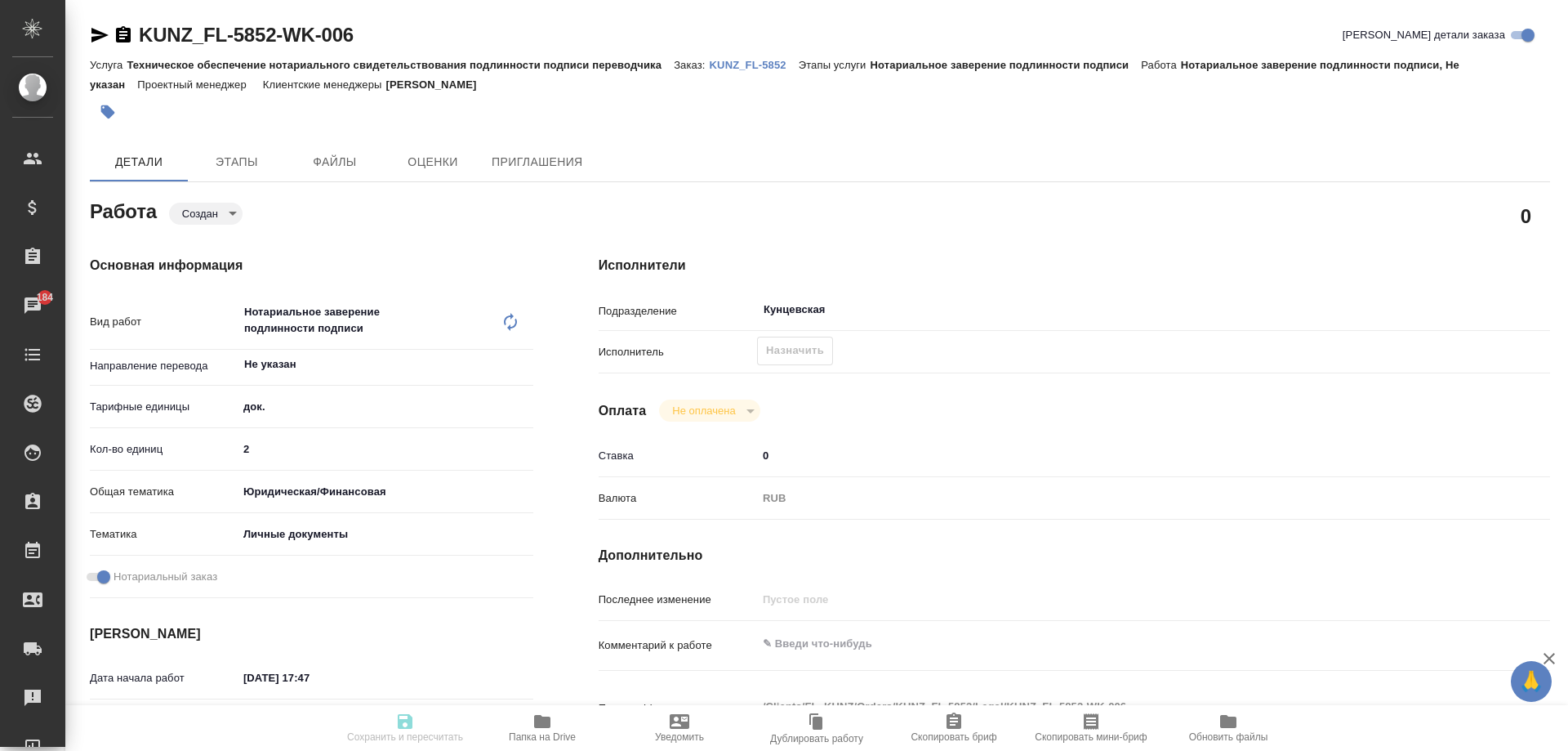
type textarea "x"
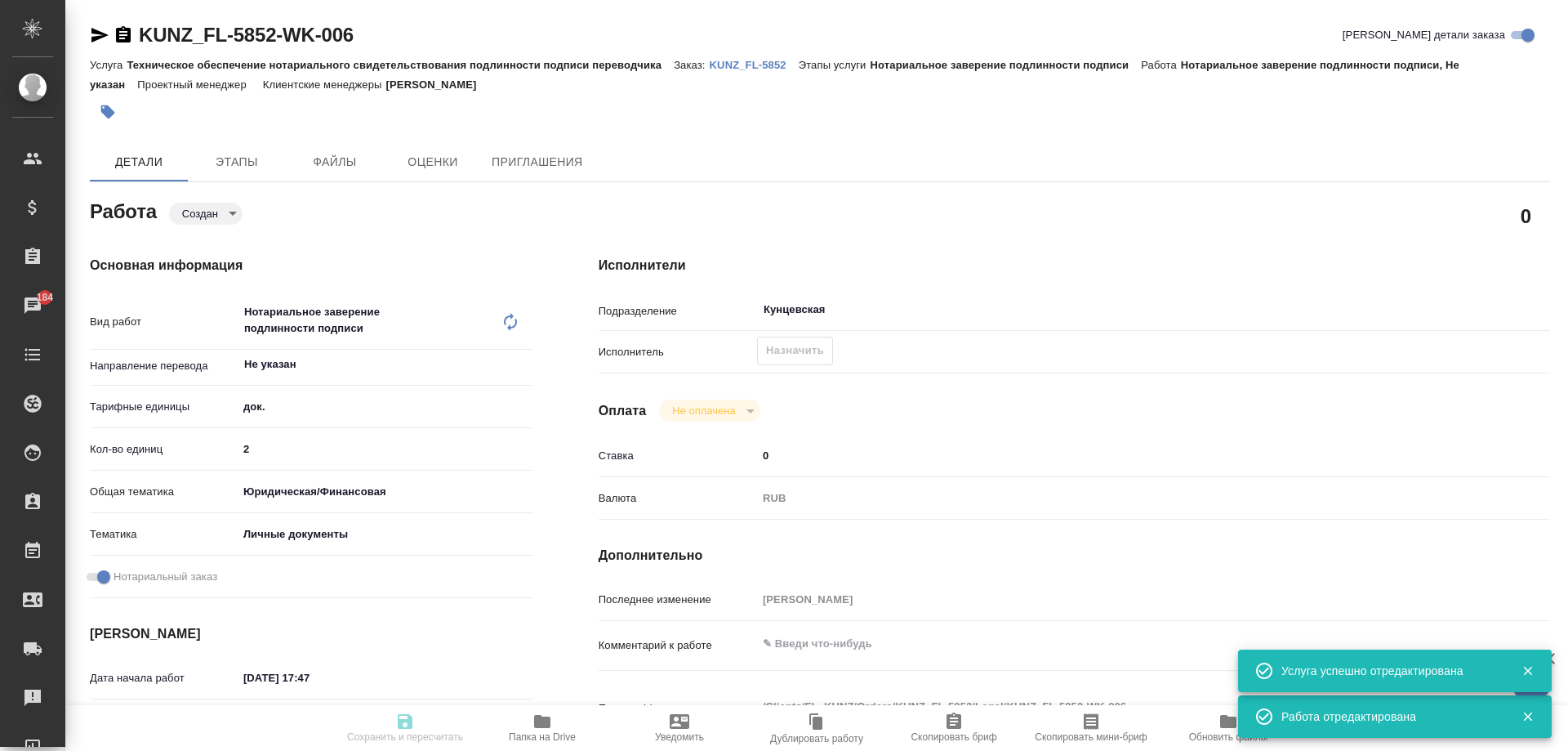
type input "created"
type textarea "Нотариальное заверение подлинности подписи"
type textarea "x"
type input "Не указан"
type input "5a8b1489cc6b4906c91bfd8b"
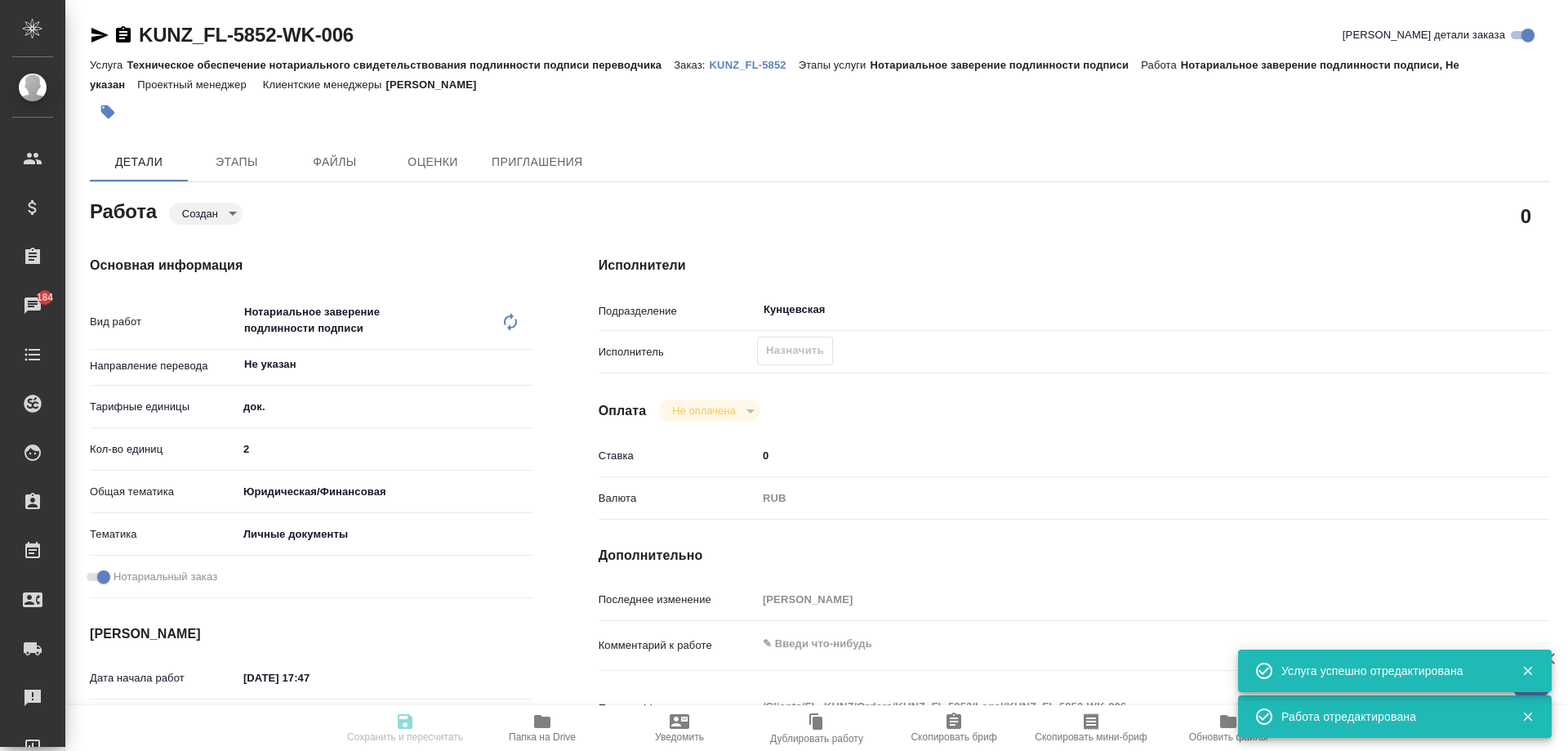
type input "2"
type input "yr-fn"
type input "5a8b8b956a9677013d343cfe"
checkbox input "true"
type input "[DATE] 17:47"
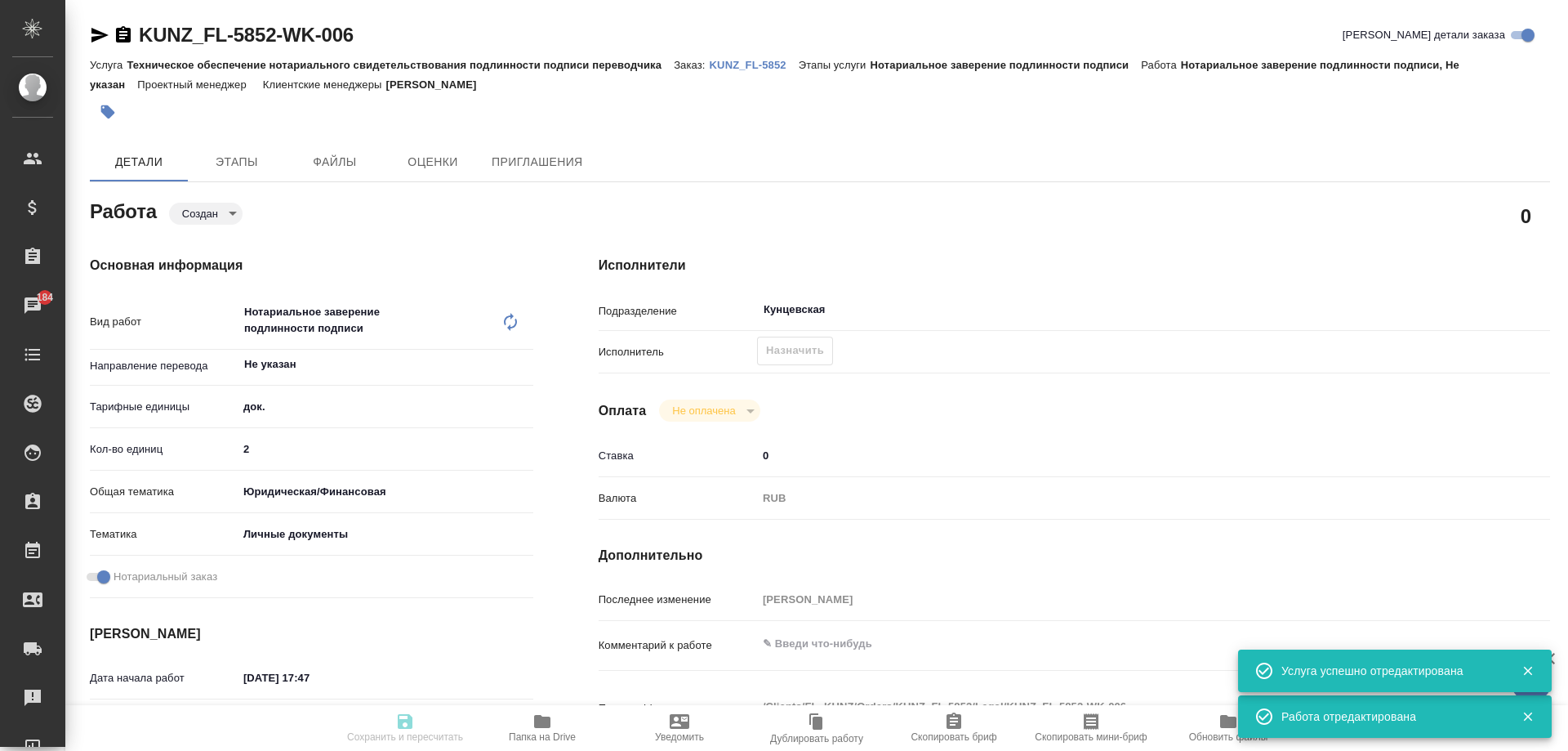
type input "[DATE] 14:00"
type input "Кунцевская"
type input "notPayed"
type input "0"
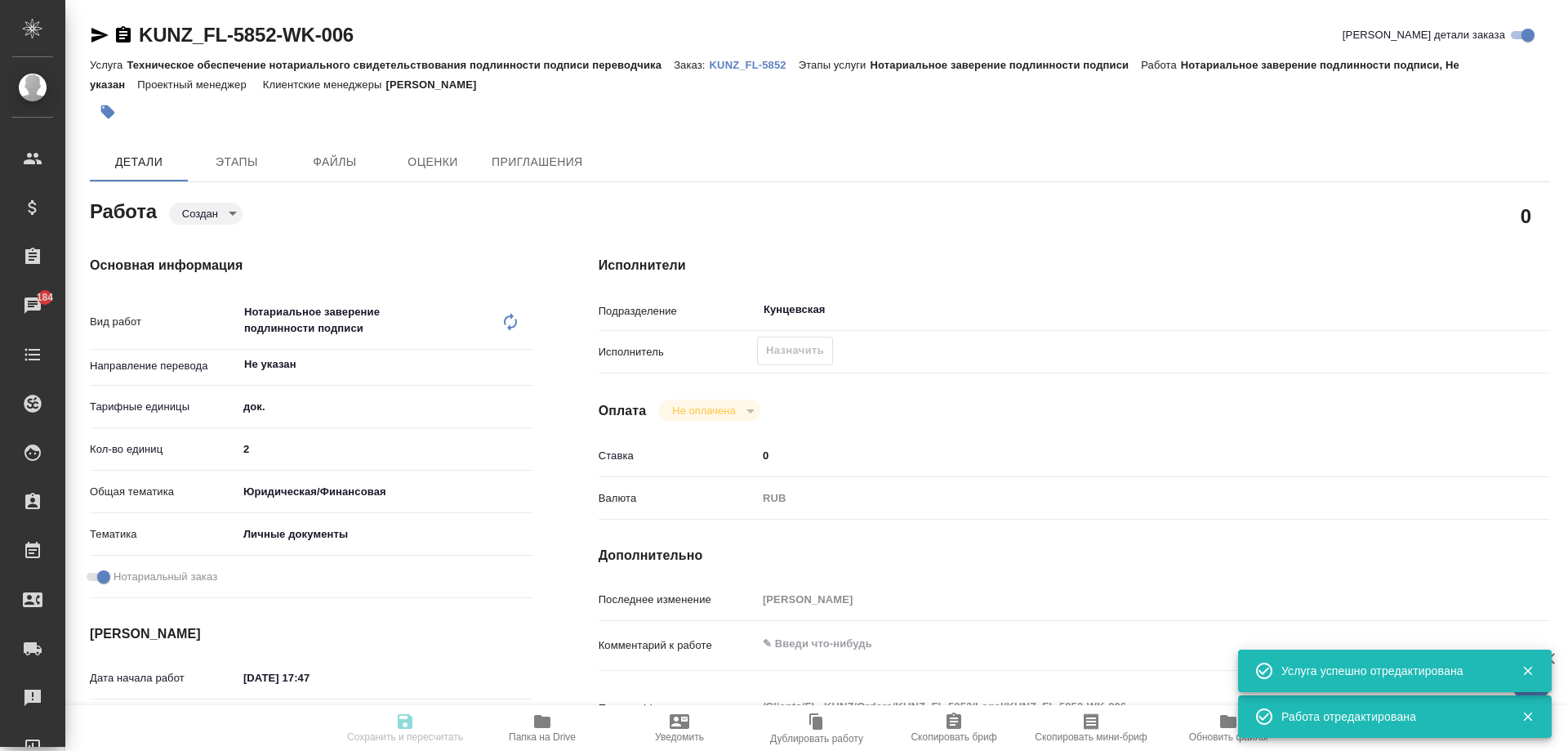
type input "RUB"
type input "[PERSON_NAME]"
type textarea "x"
type textarea "/Clients/FL_KUNZ/Orders/KUNZ_FL-5852/Legal/KUNZ_FL-5852-WK-006"
type textarea "x"
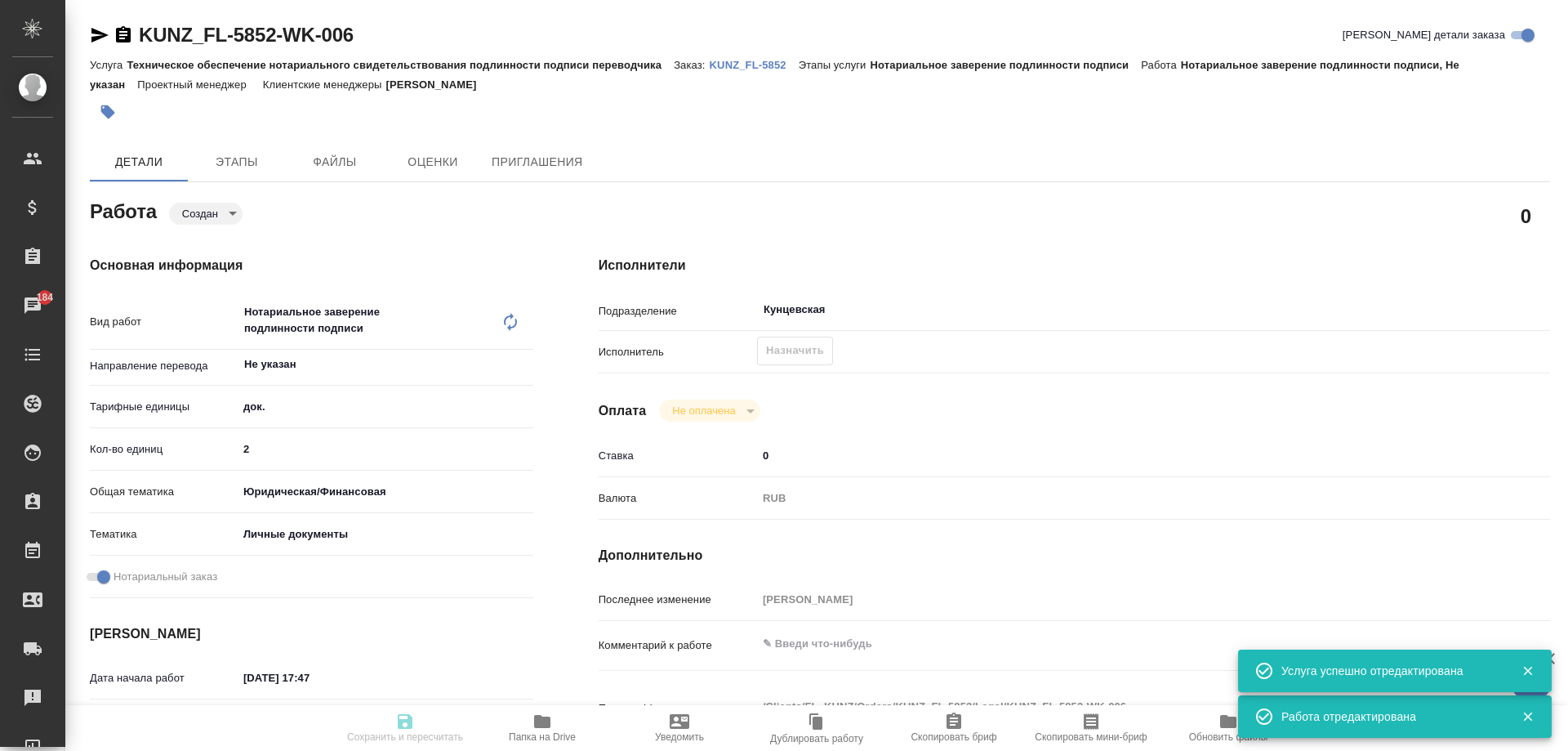
type input "KUNZ_FL-5852"
type input "Техническое обеспечение нотариального свидетельствования подлинности подписи пе…"
type input "Нотариальное заверение подлинности подписи"
type input "[PERSON_NAME]"
type input "/Clients/FL_KUNZ/Orders/KUNZ_FL-5852"
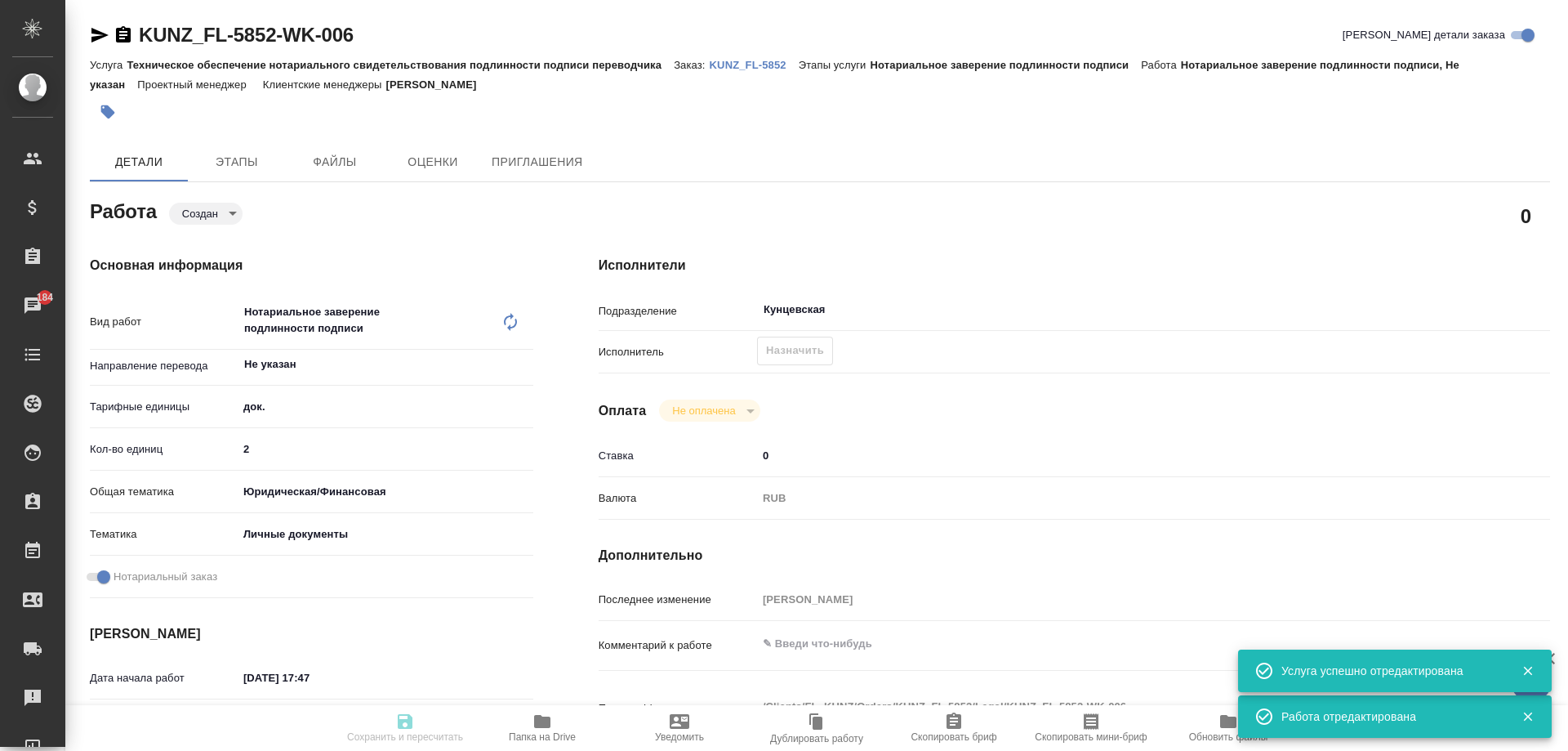
type textarea "x"
type textarea "пасп, сор узб-рус, под сахарово [PERSON_NAME]- обычная ш кизи - с мал. буквы"
type textarea "x"
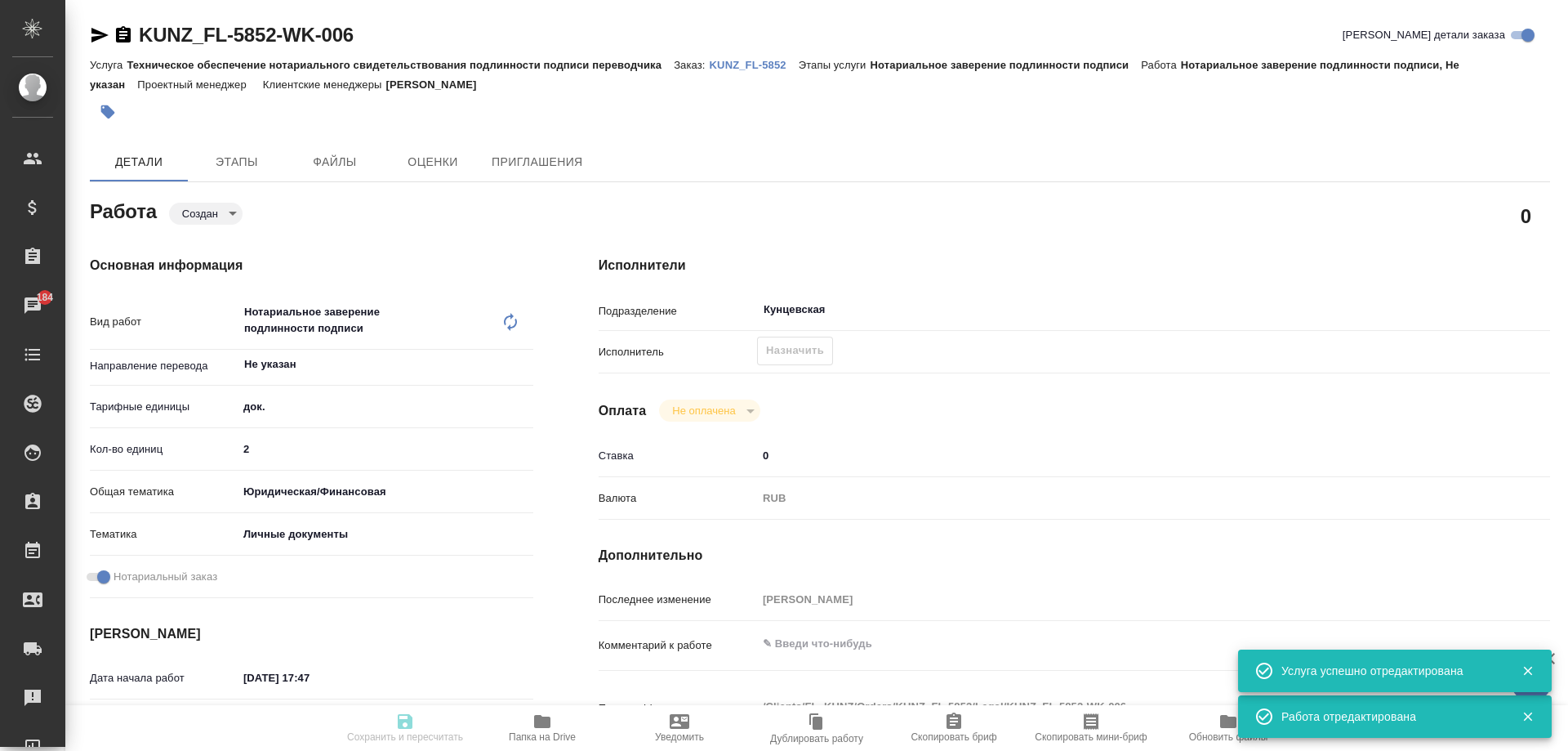
type textarea "x"
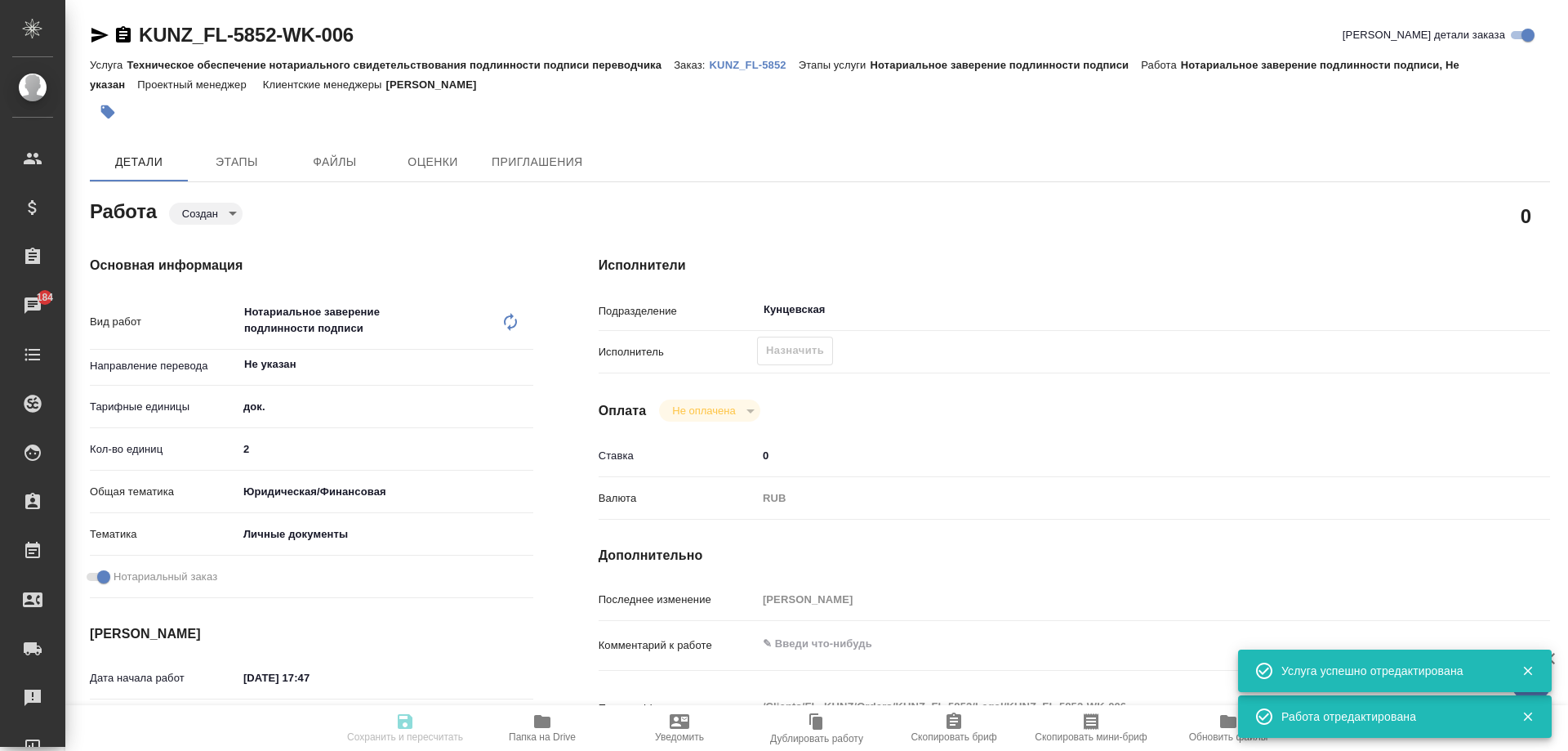
type textarea "x"
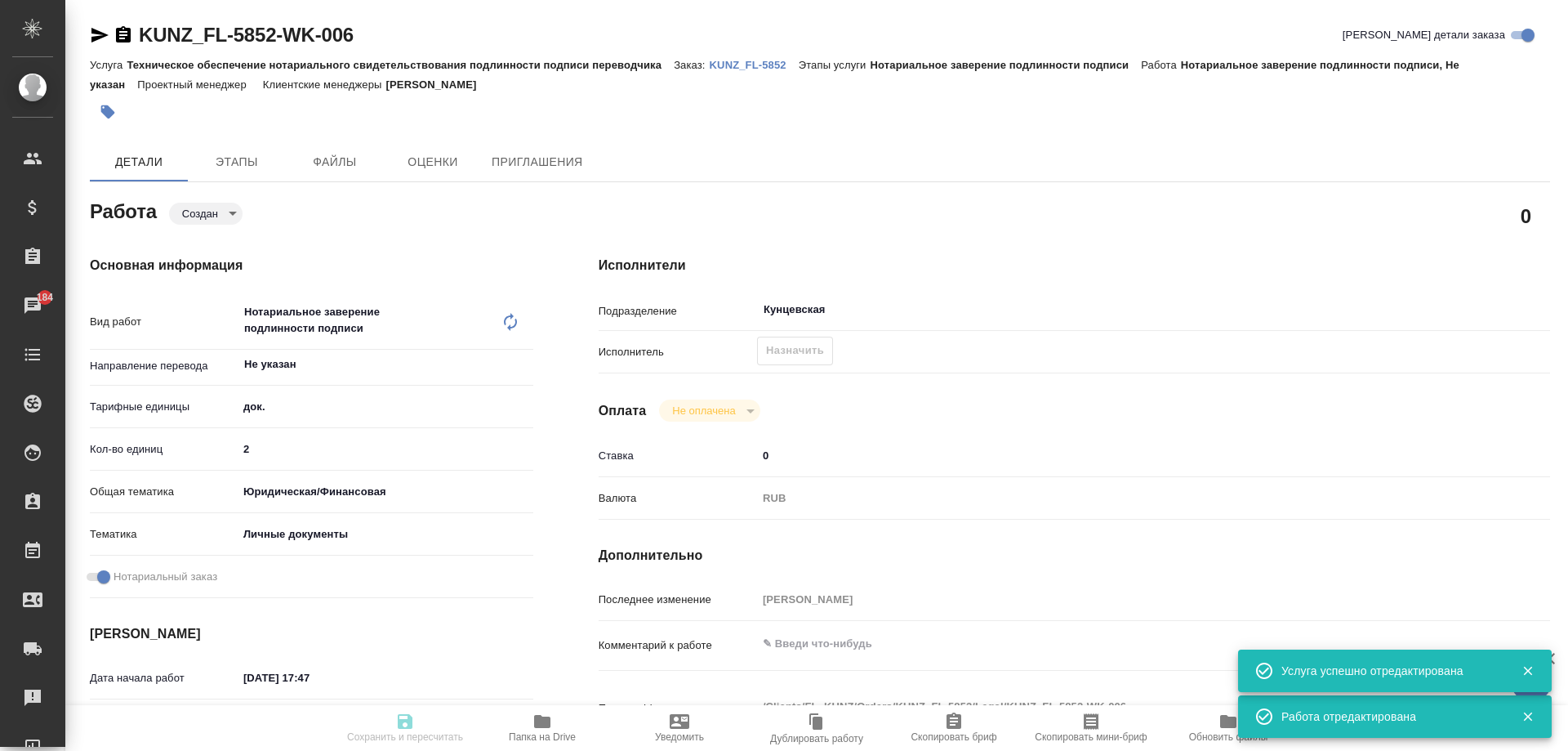
type textarea "x"
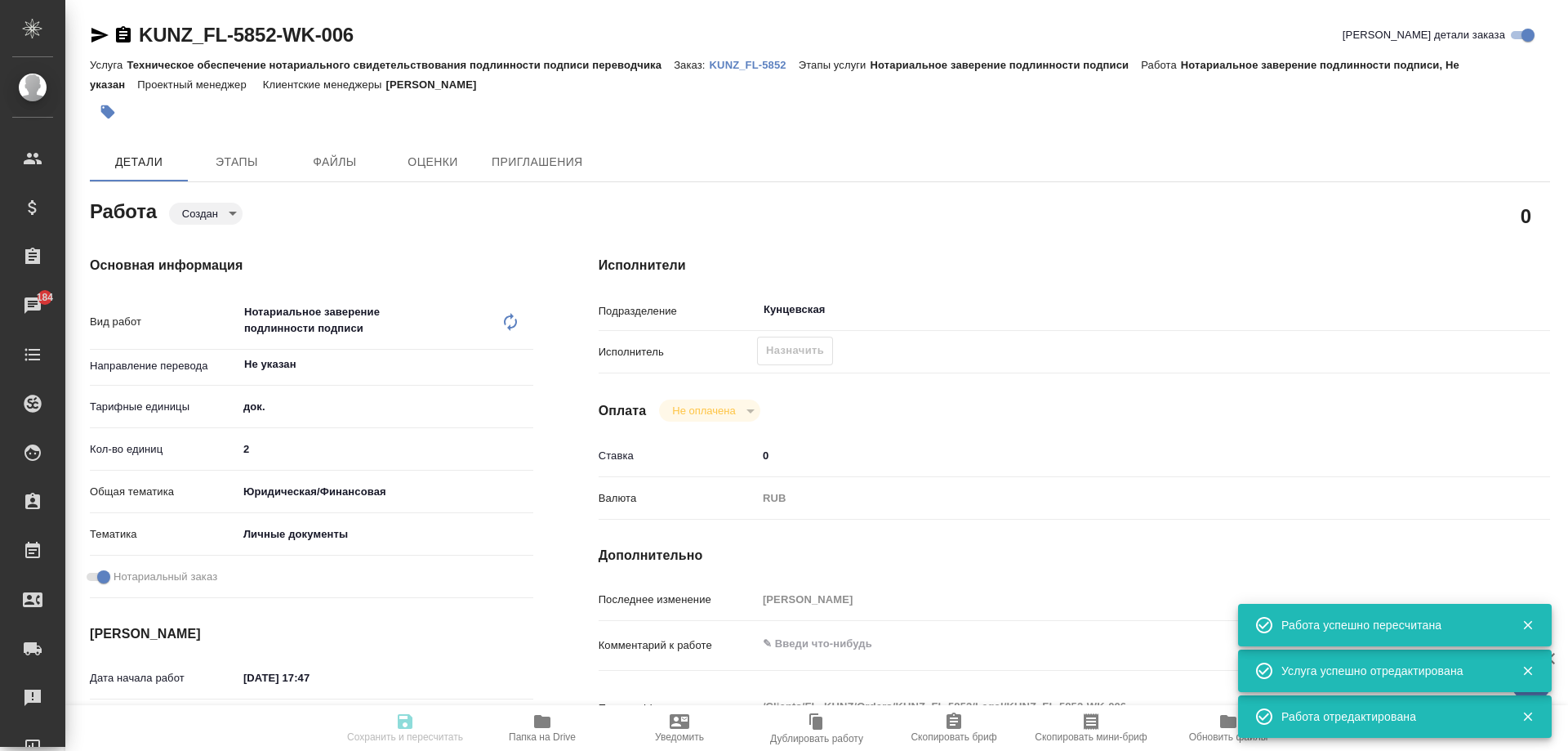
type input "created"
type textarea "Нотариальное заверение подлинности подписи"
type textarea "x"
type input "Не указан"
type input "5a8b1489cc6b4906c91bfd8b"
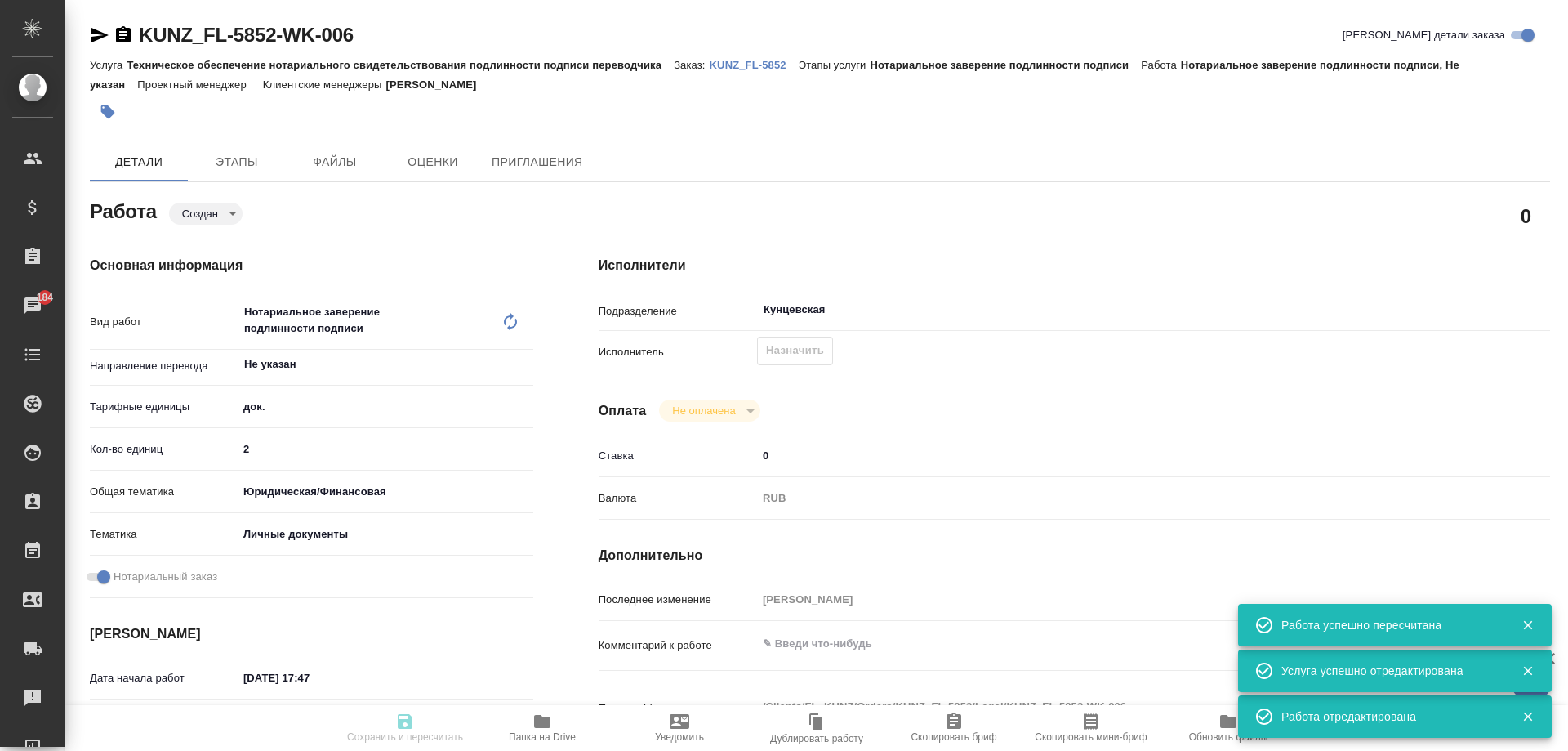
type input "2"
type input "yr-fn"
type input "5a8b8b956a9677013d343cfe"
checkbox input "true"
type input "[DATE] 17:47"
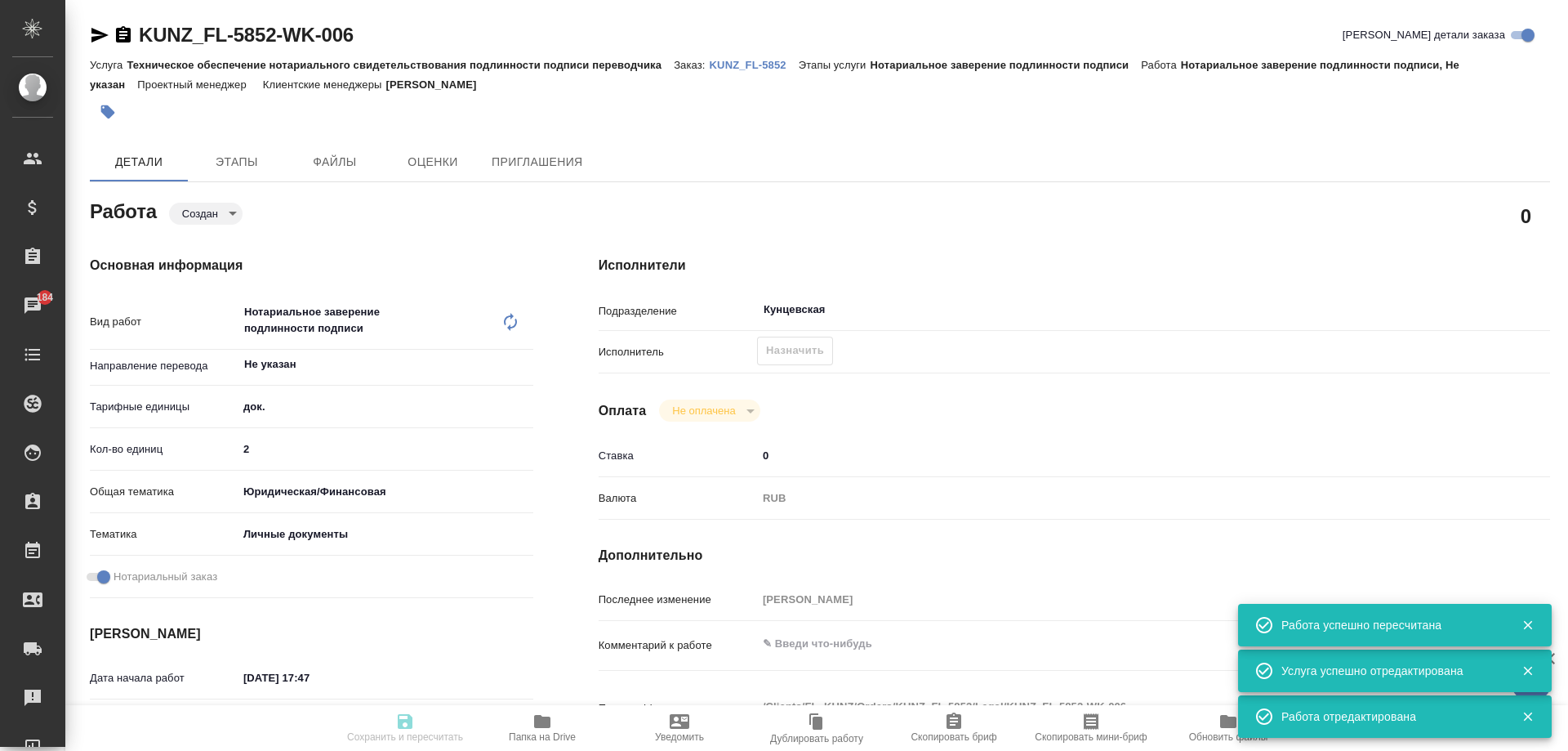
type input "[DATE] 14:00"
type input "Кунцевская"
type input "notPayed"
type input "0"
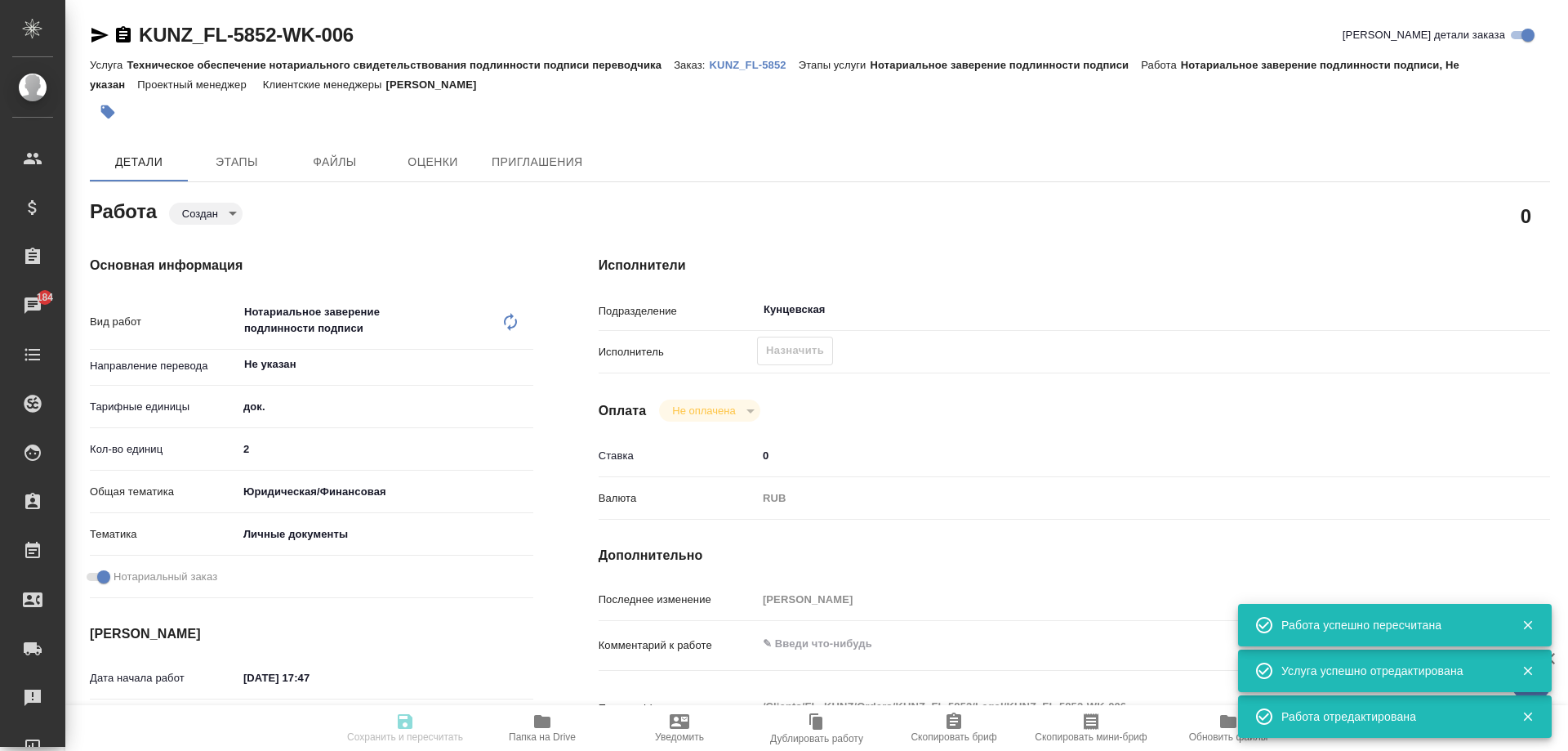
type input "RUB"
type input "[PERSON_NAME]"
type textarea "x"
type textarea "/Clients/FL_KUNZ/Orders/KUNZ_FL-5852/Legal/KUNZ_FL-5852-WK-006"
type textarea "x"
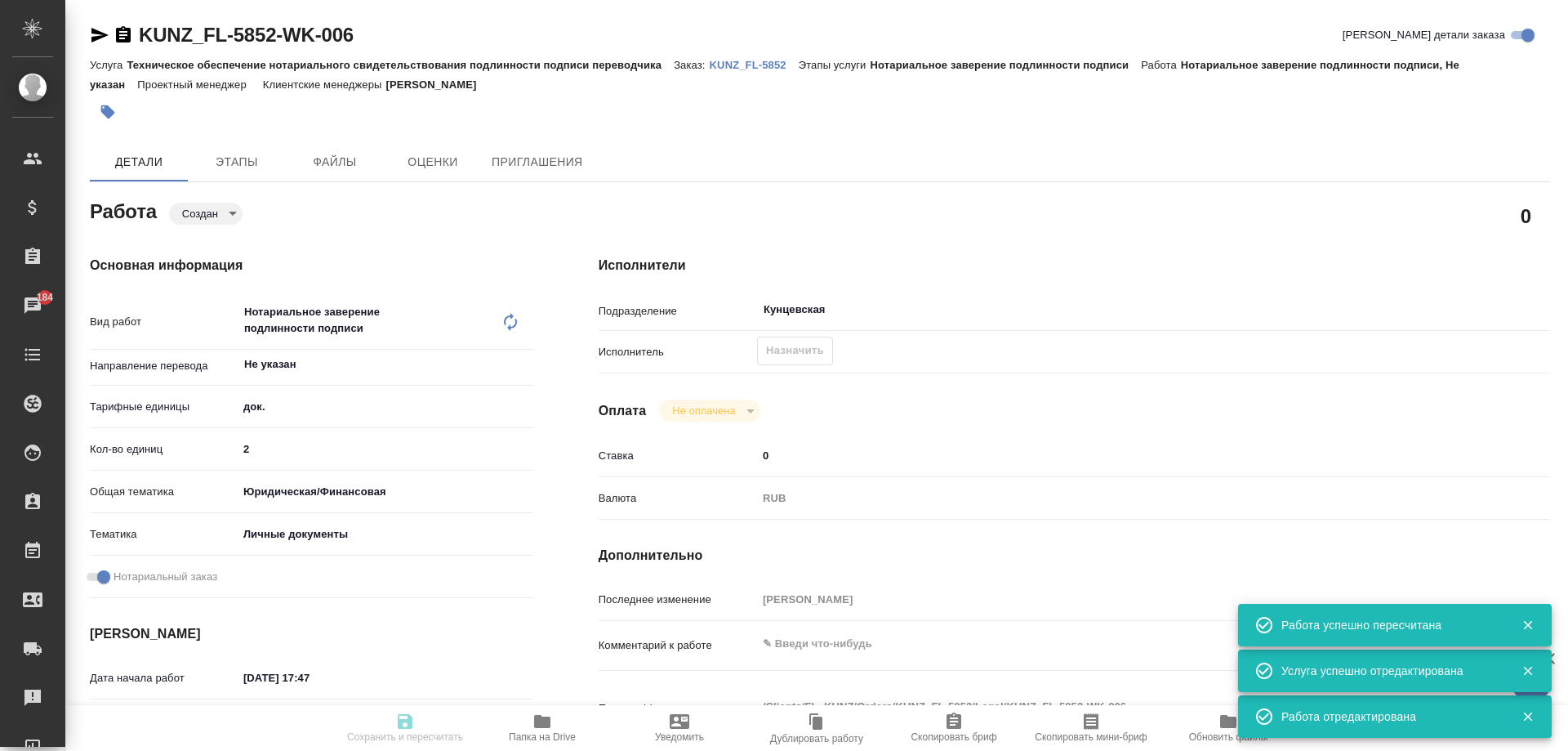
type input "KUNZ_FL-5852"
type input "Техническое обеспечение нотариального свидетельствования подлинности подписи пе…"
type input "Нотариальное заверение подлинности подписи"
type input "[PERSON_NAME]"
type input "/Clients/FL_KUNZ/Orders/KUNZ_FL-5852"
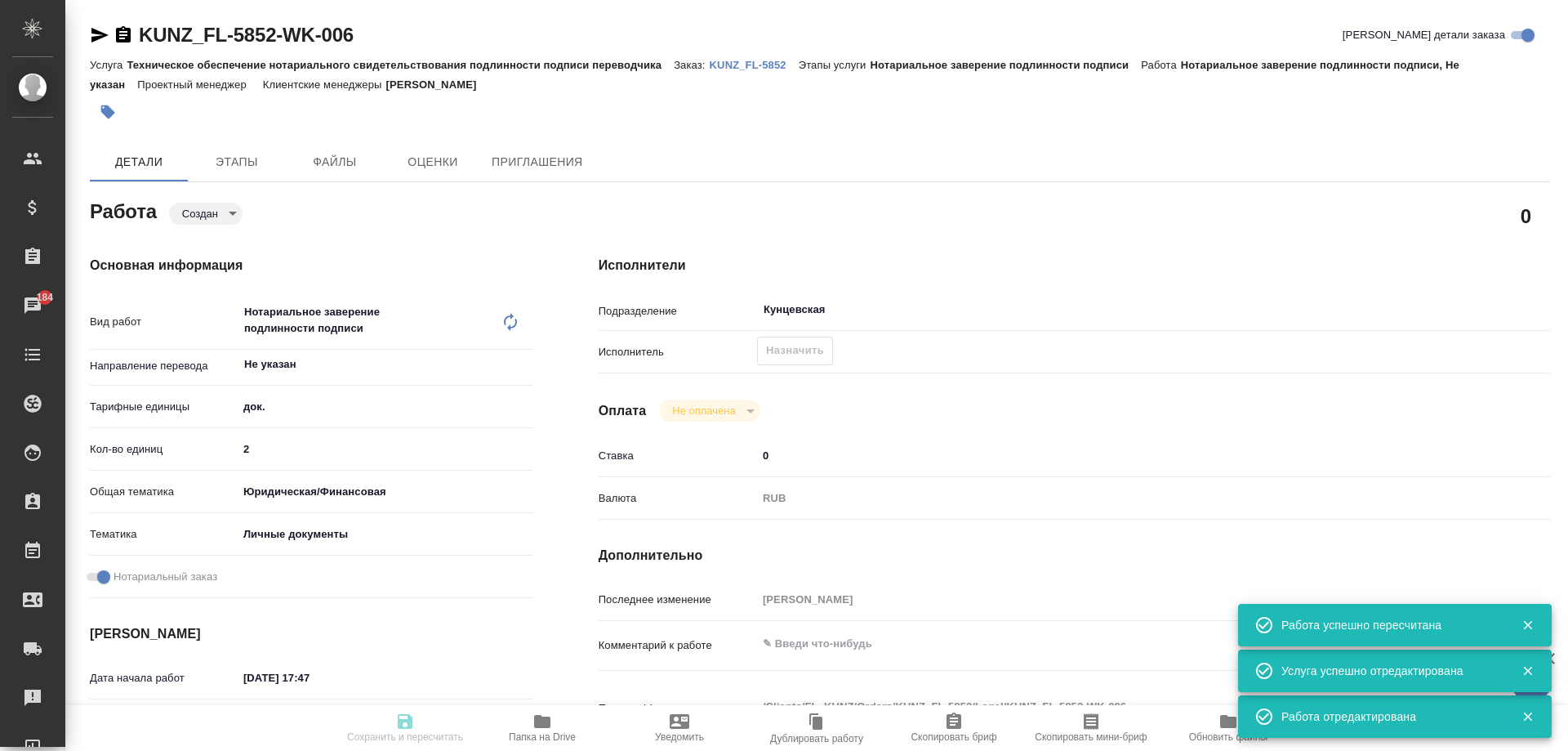
type textarea "x"
type textarea "пасп, сор узб-рус, под сахарово [PERSON_NAME]- обычная ш кизи - с мал. буквы"
type textarea "x"
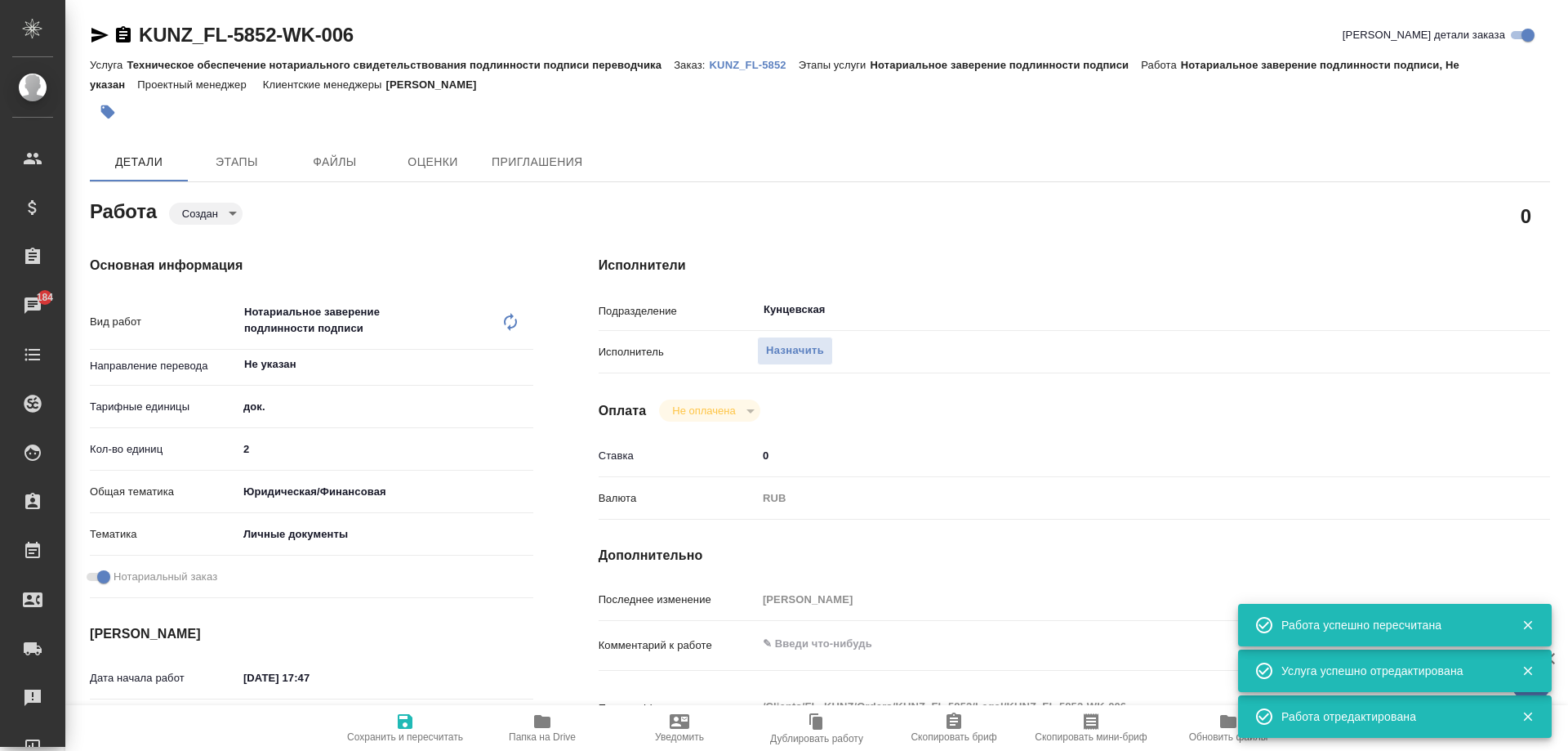
type textarea "x"
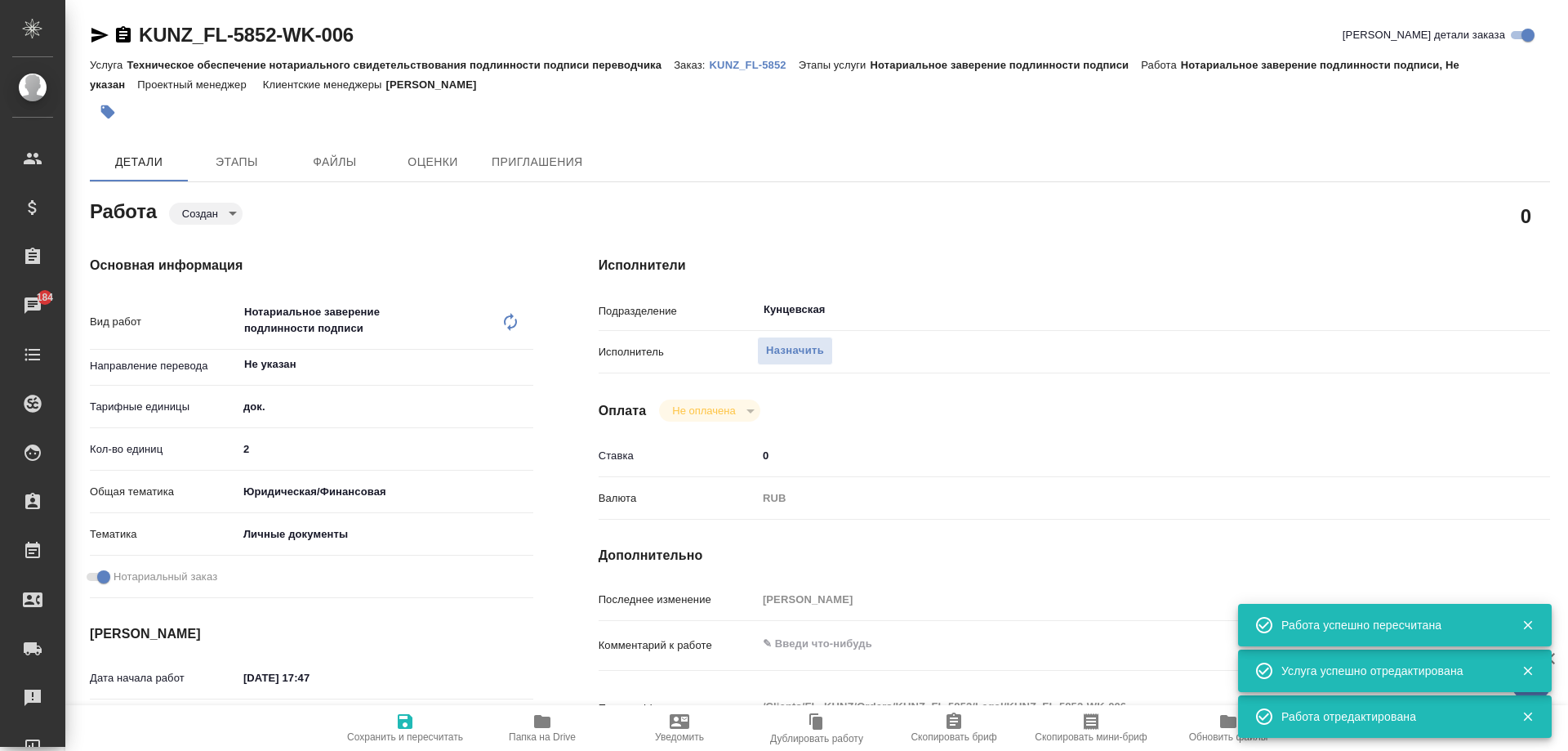
type textarea "x"
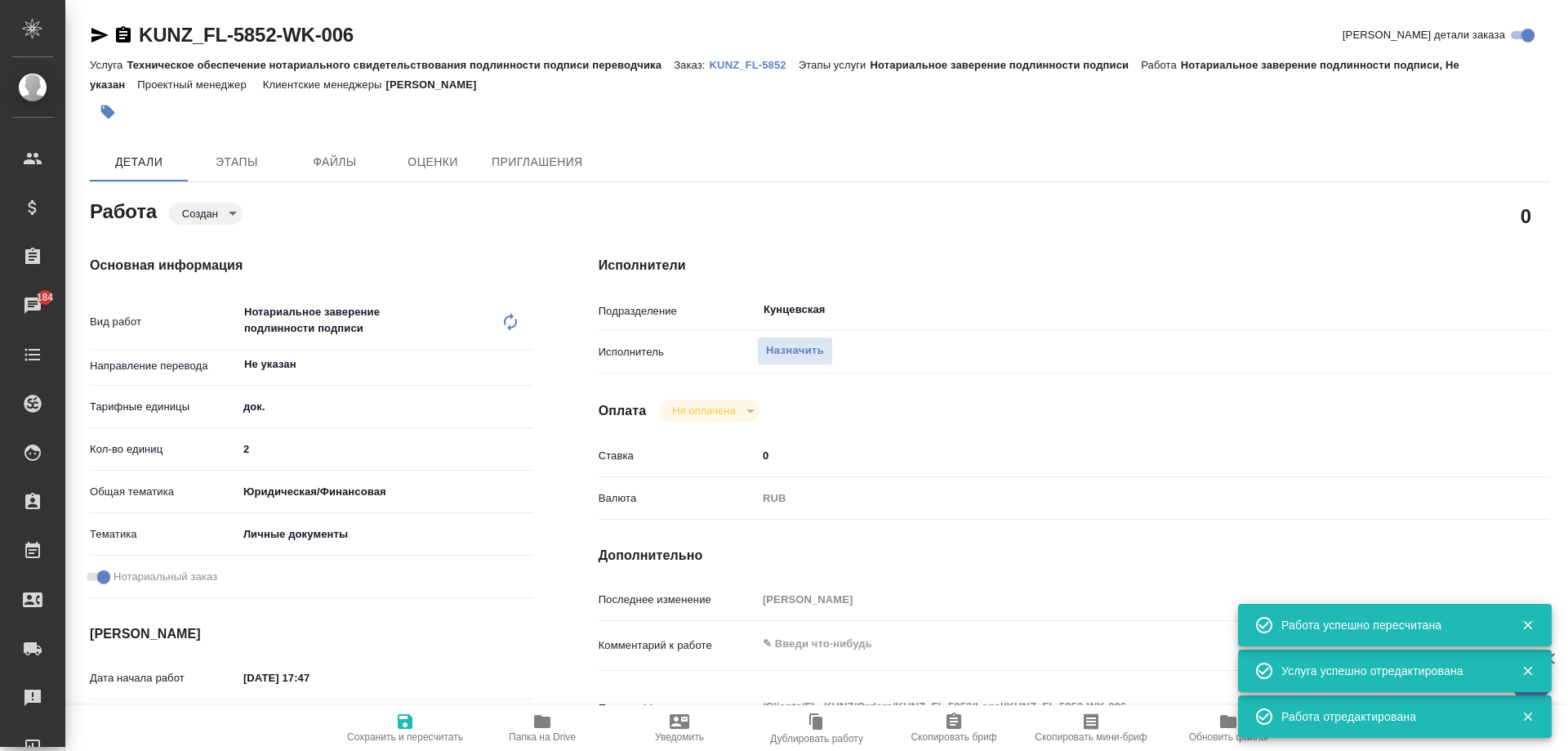
type textarea "x"
click at [816, 347] on span "Назначить" at bounding box center [795, 350] width 58 height 18
type textarea "x"
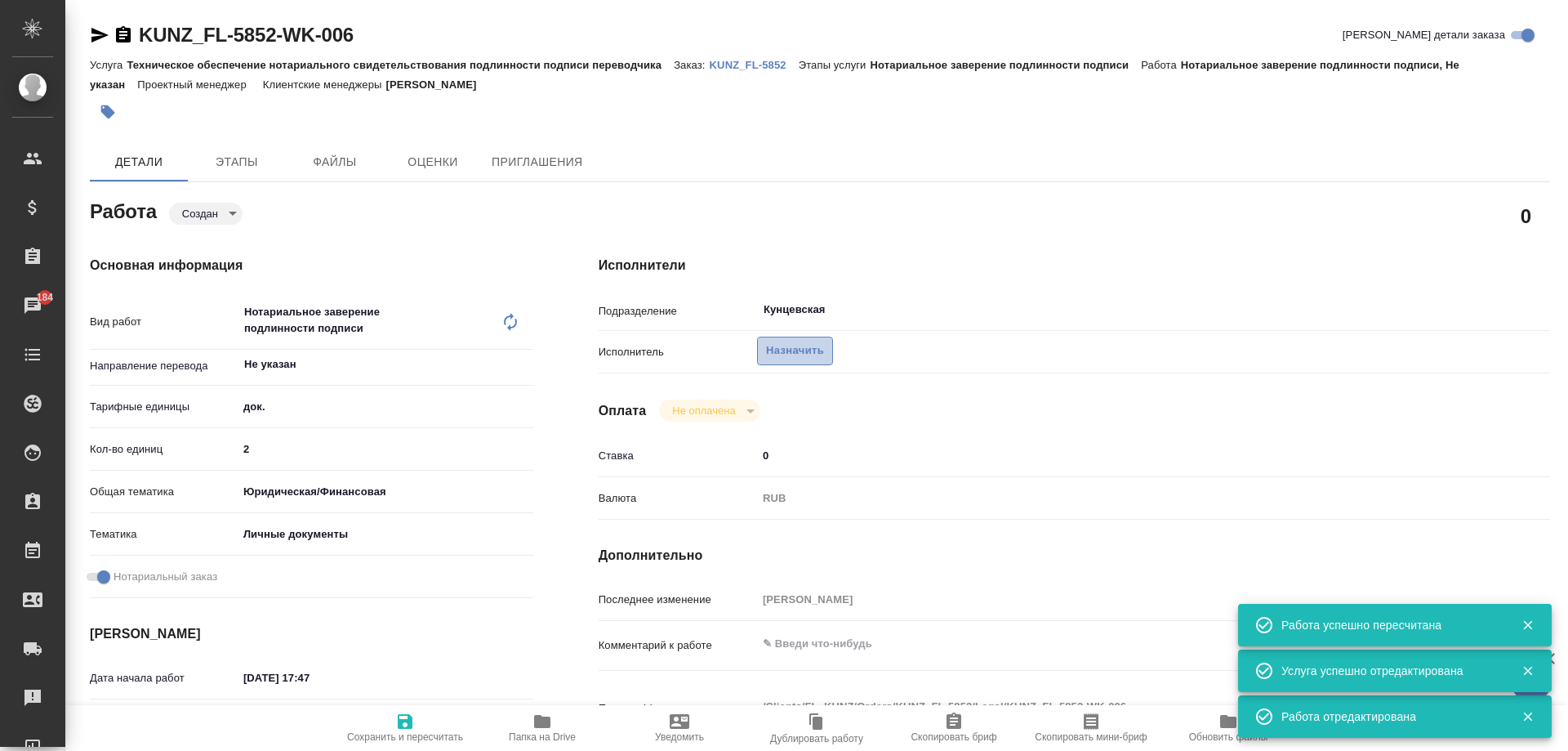
type textarea "x"
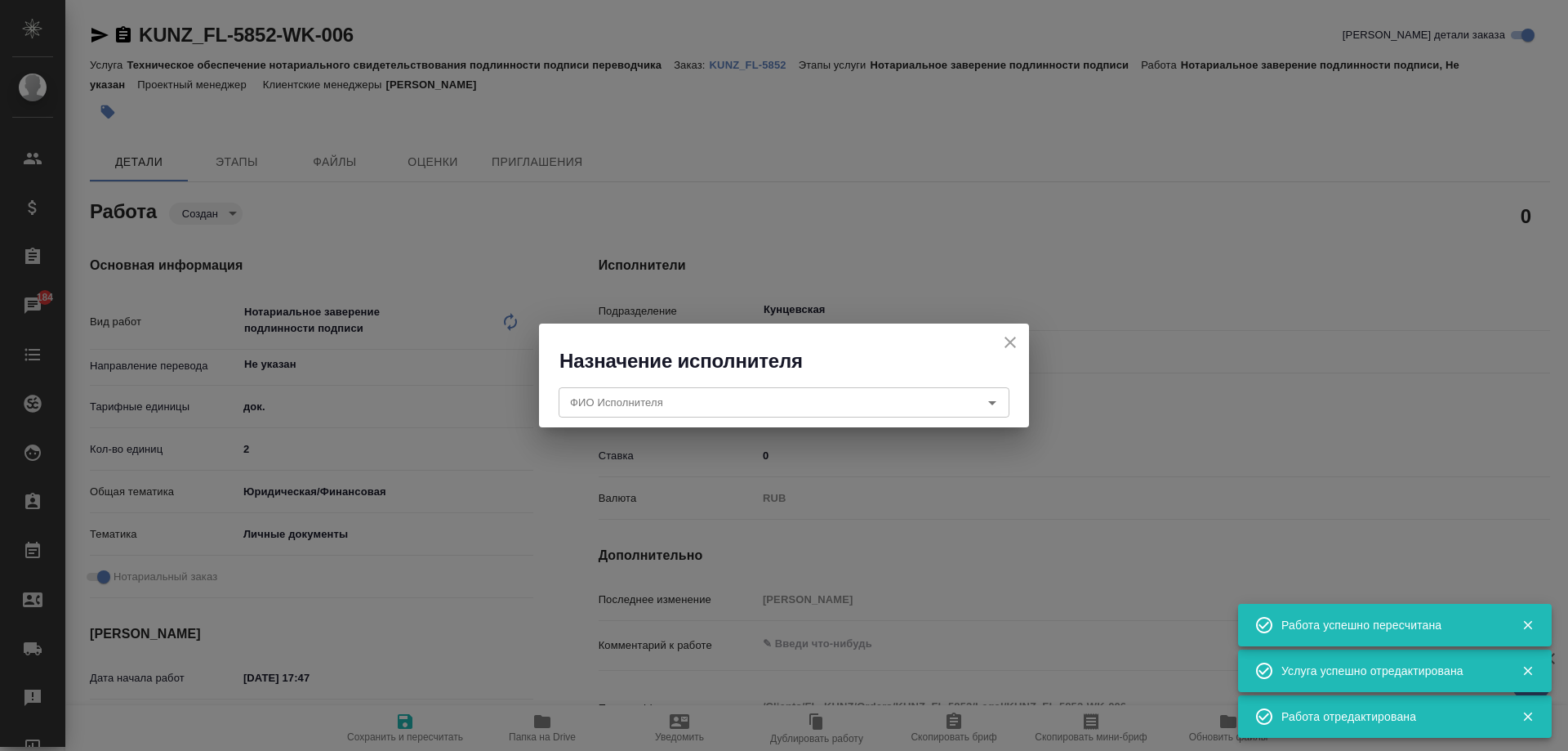
type textarea "x"
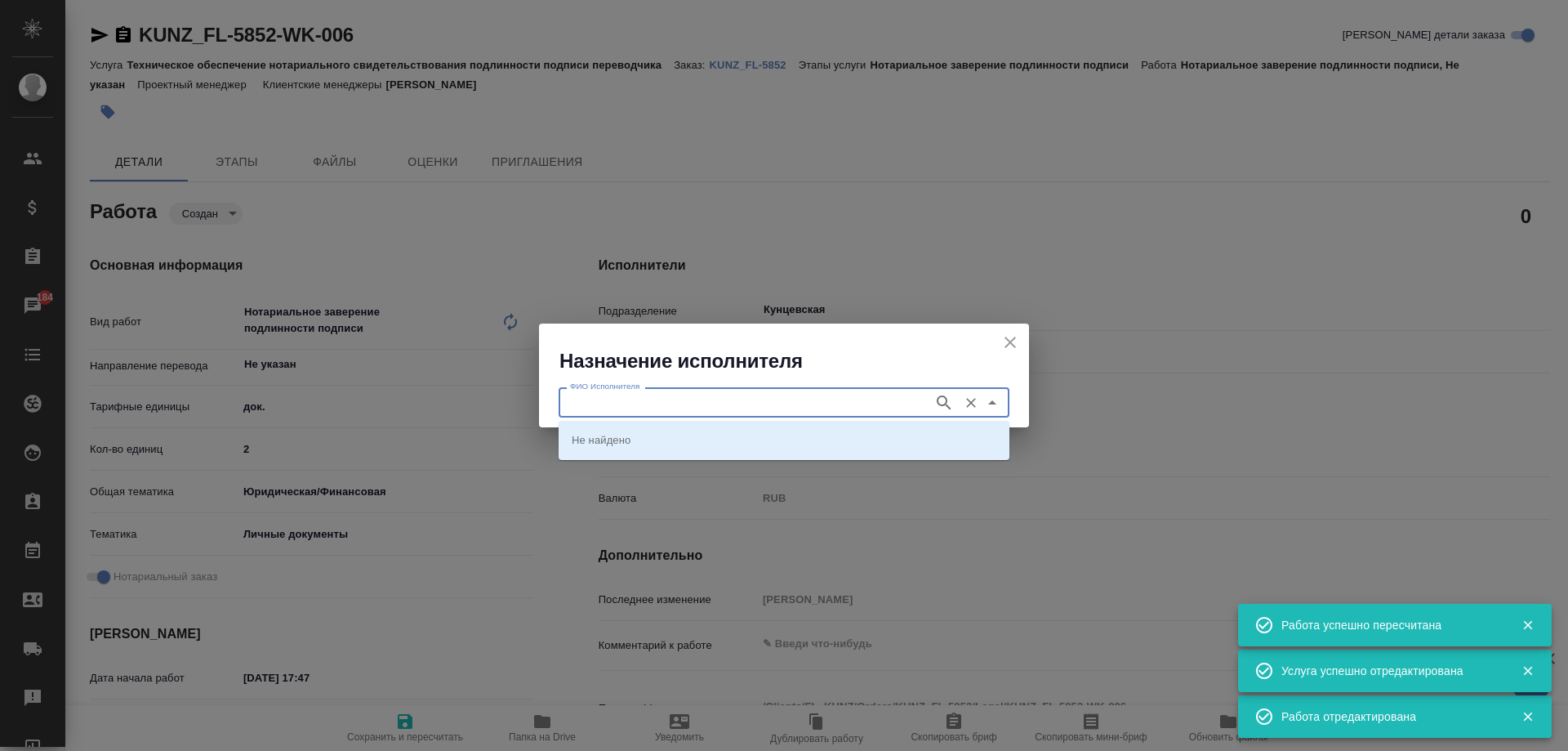
click at [759, 408] on input "ФИО Исполнителя" at bounding box center [744, 402] width 361 height 19
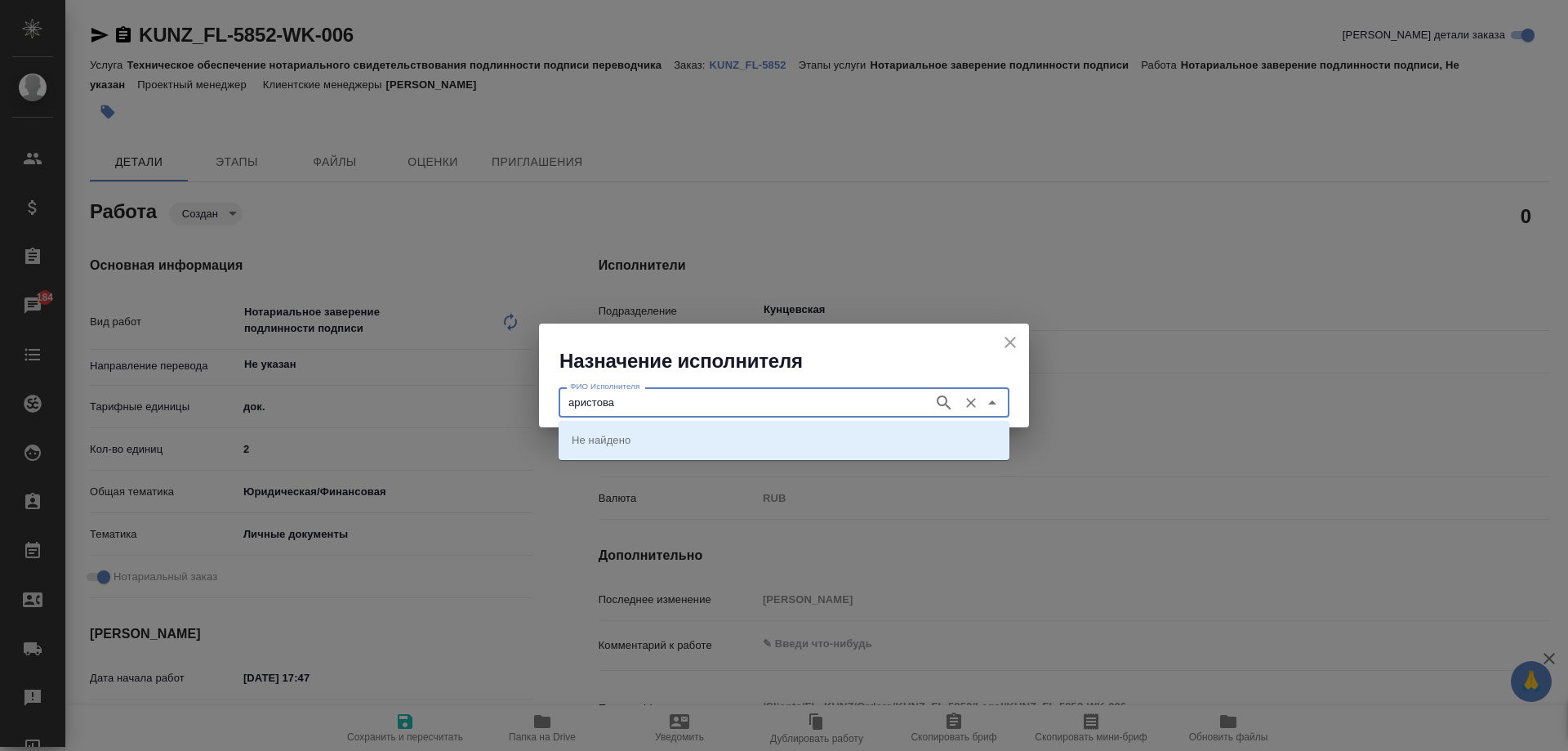
type input "аристова"
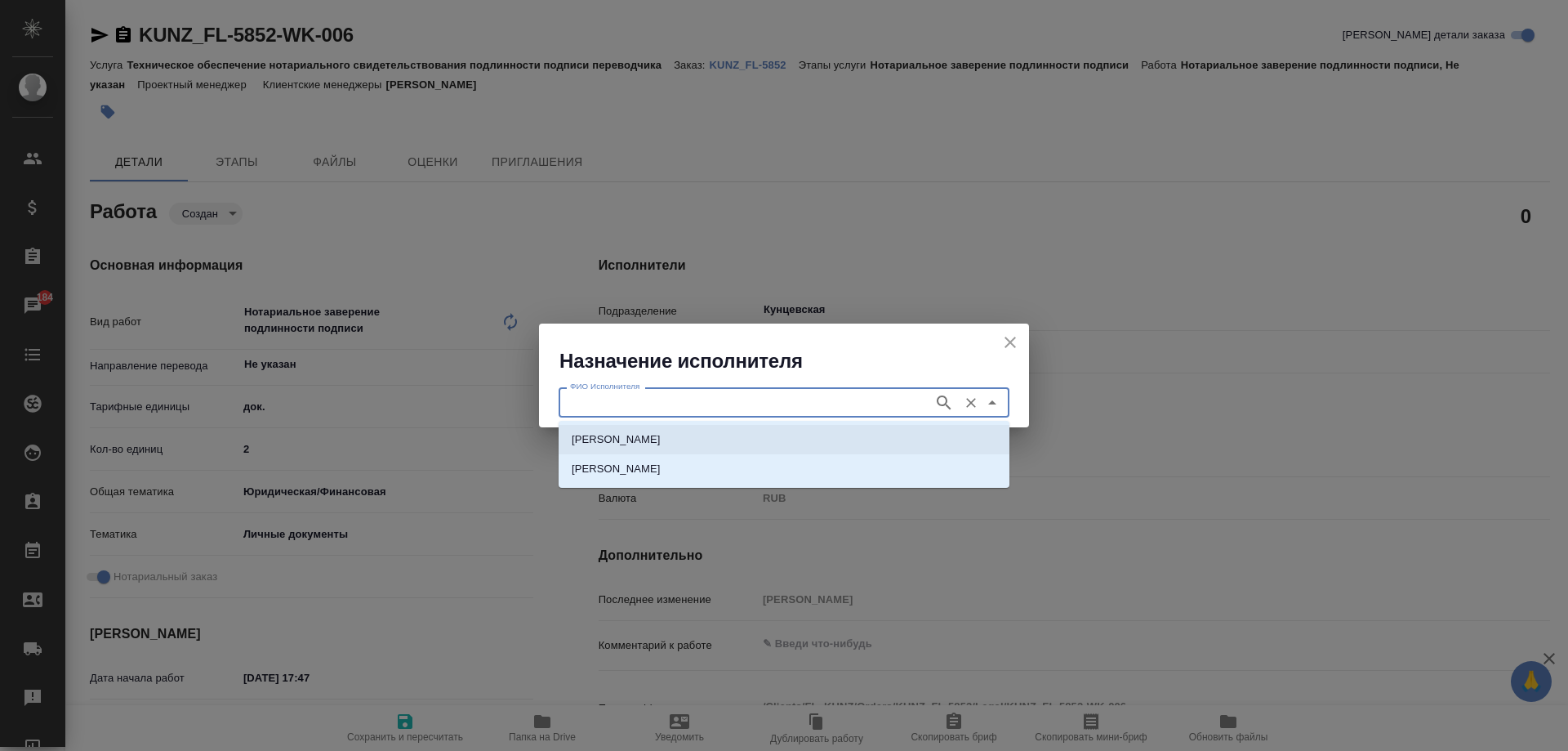
click at [661, 439] on p "[PERSON_NAME]" at bounding box center [616, 439] width 89 height 17
type input "[PERSON_NAME]"
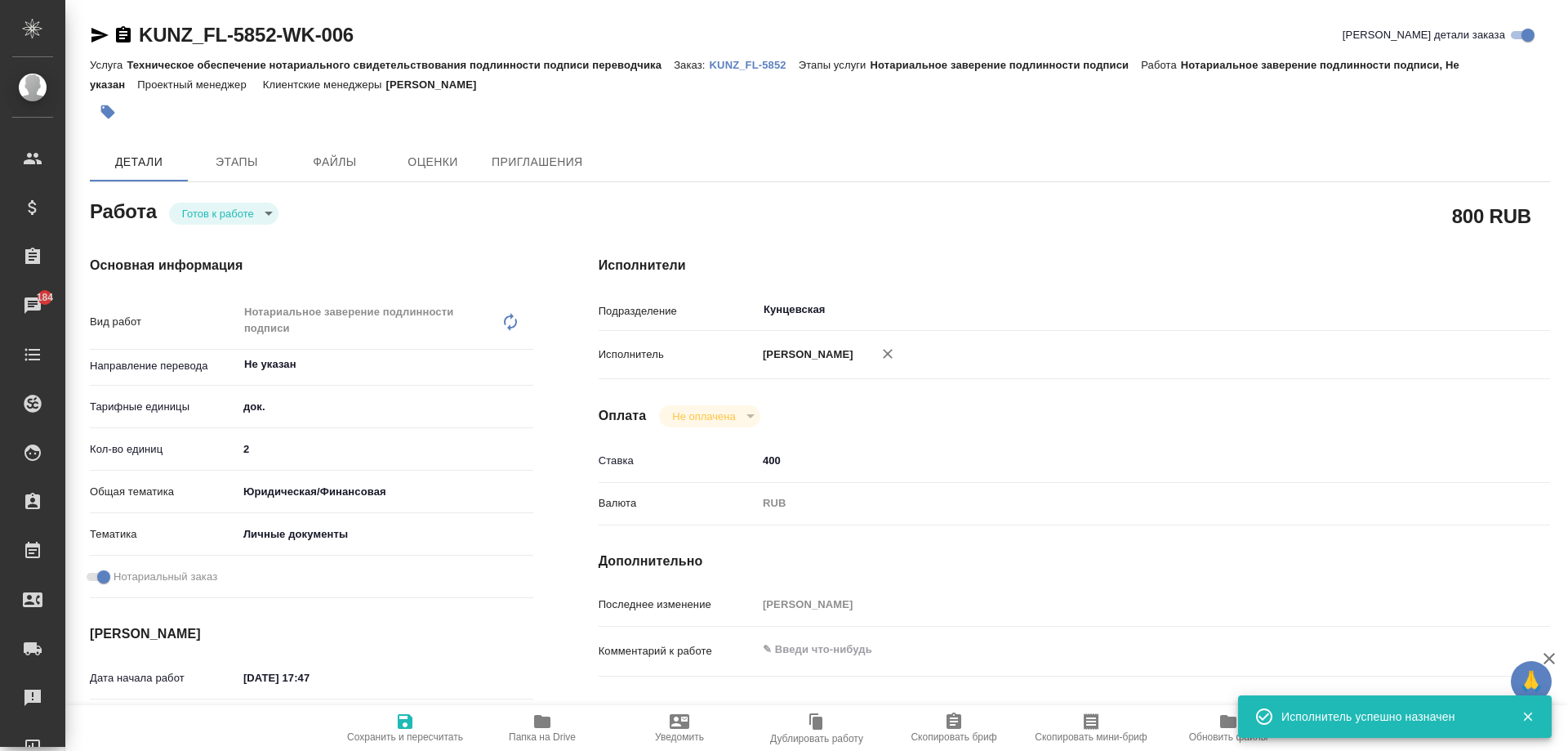
type textarea "x"
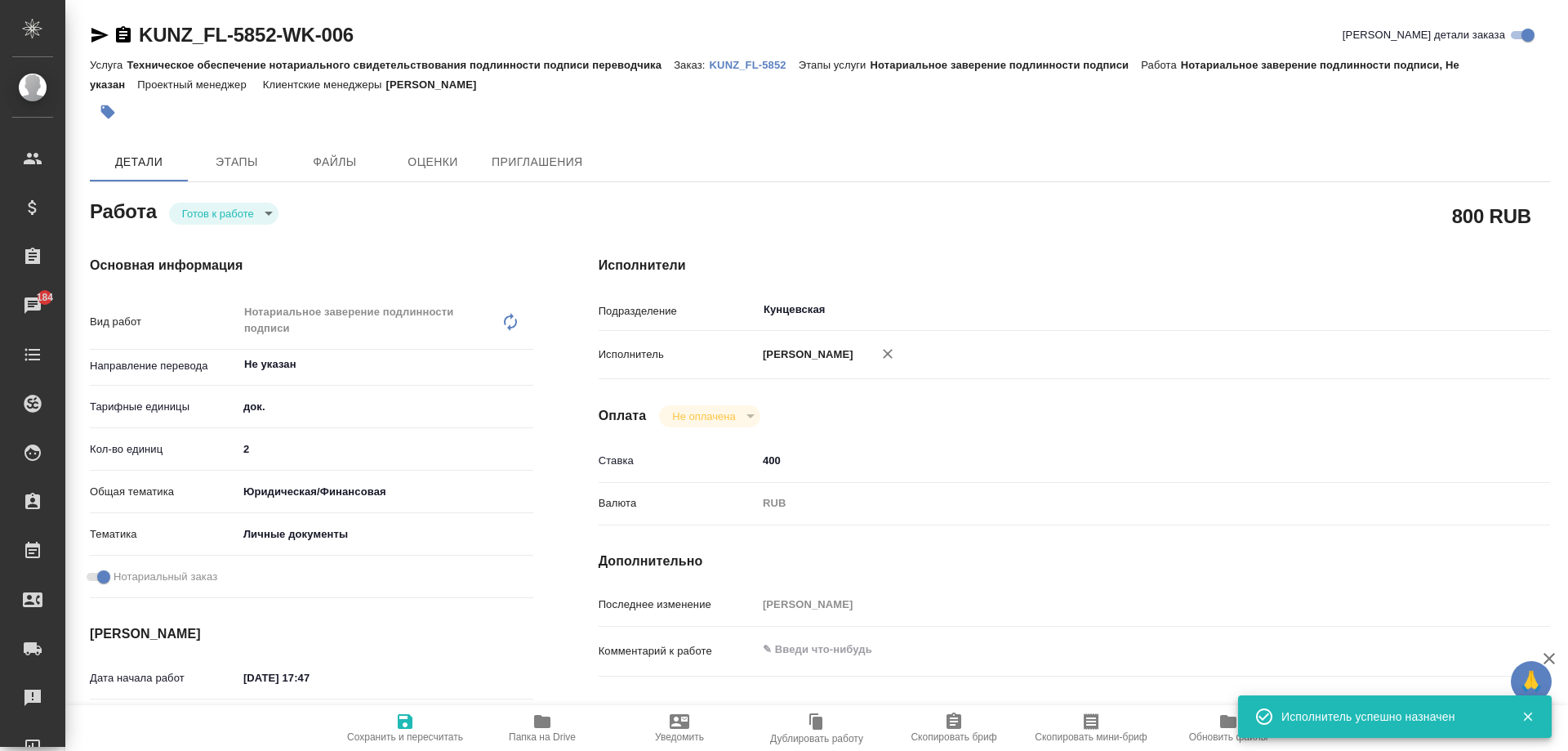
type textarea "x"
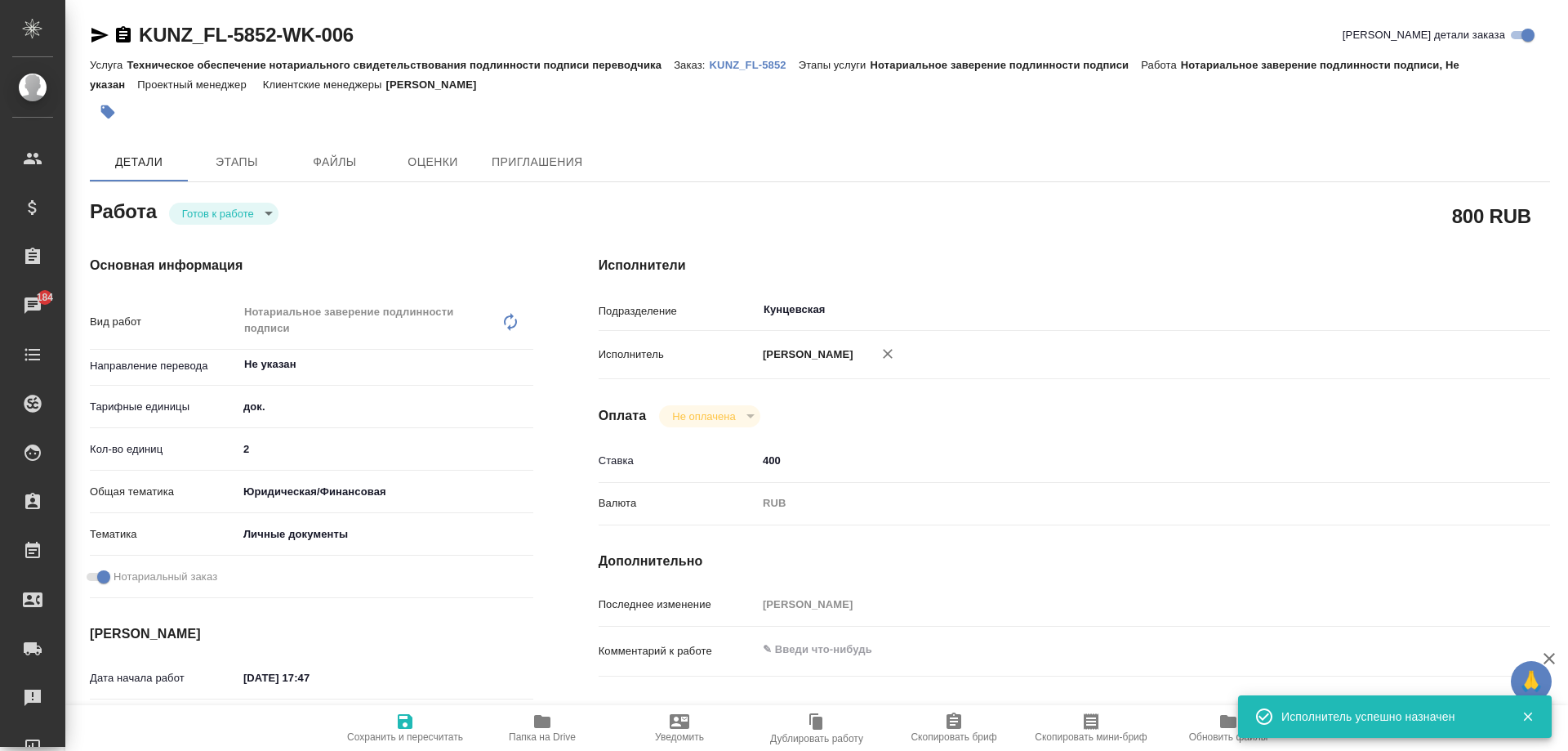
type textarea "x"
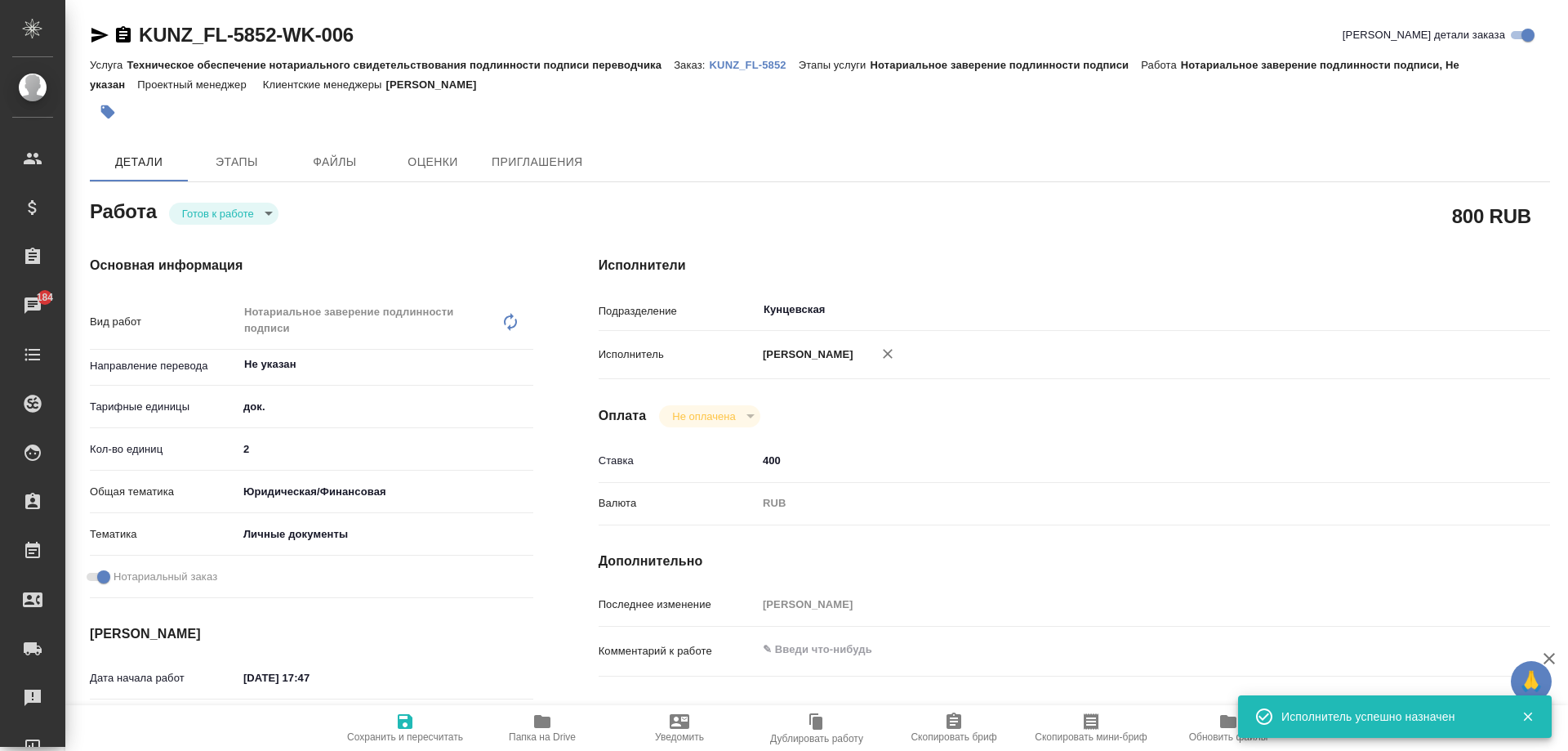
click at [409, 726] on icon "button" at bounding box center [405, 721] width 15 height 15
type textarea "x"
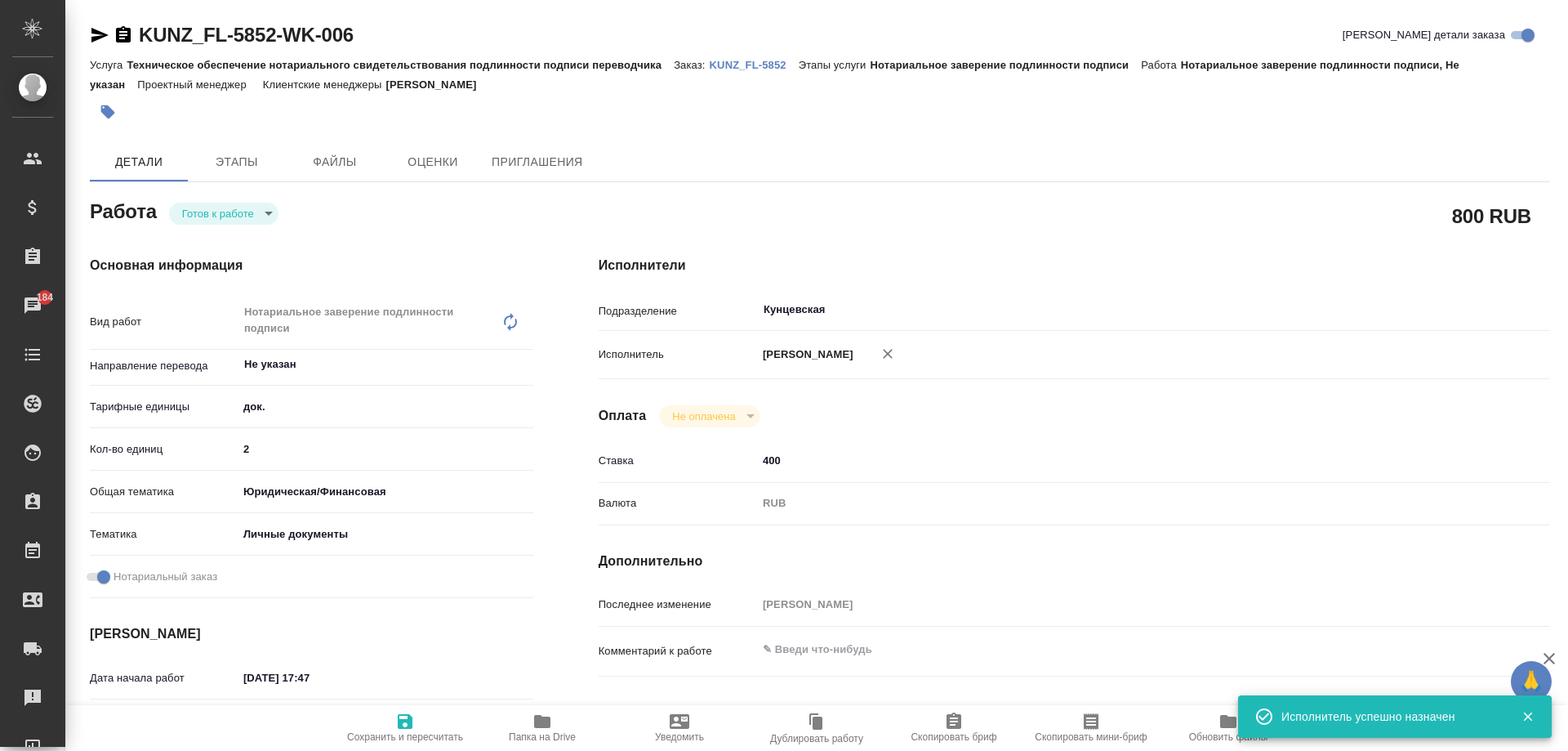
type textarea "x"
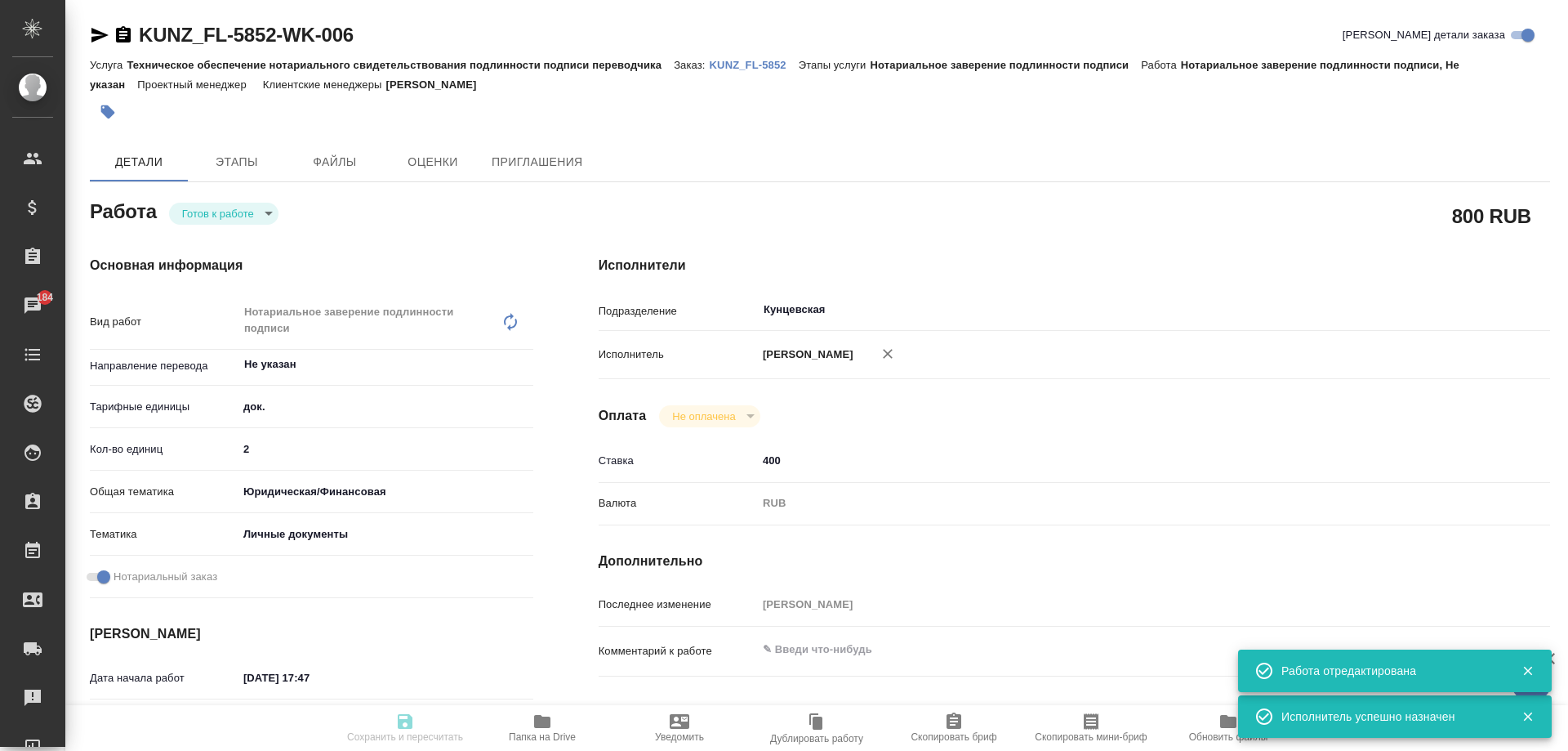
type textarea "x"
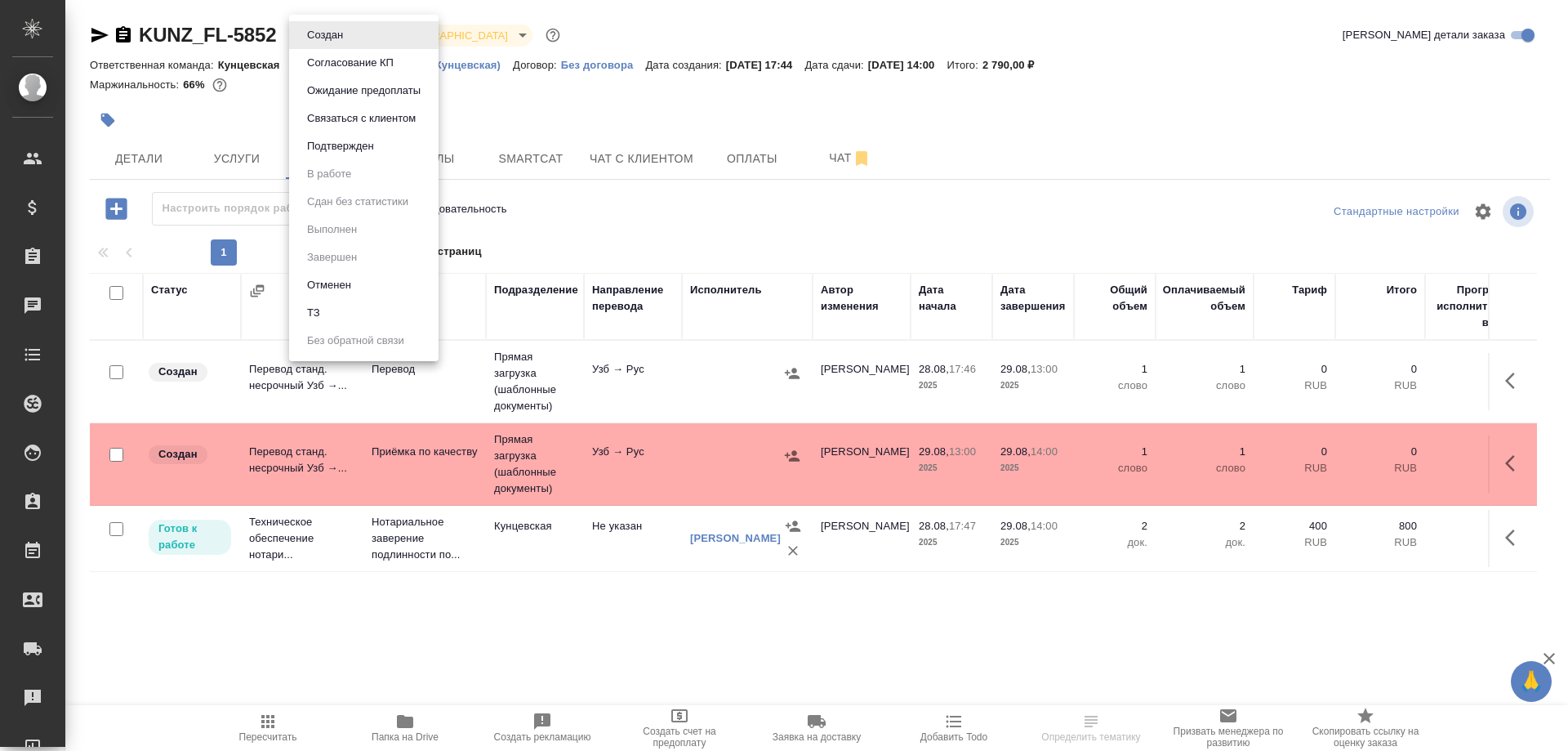
click at [338, 31] on body "🙏 .cls-1 fill:#fff; AWATERA [PERSON_NAME] Спецификации Заказы Чаты Todo Проекты…" at bounding box center [784, 376] width 1568 height 751
click at [108, 151] on div at bounding box center [784, 376] width 1568 height 751
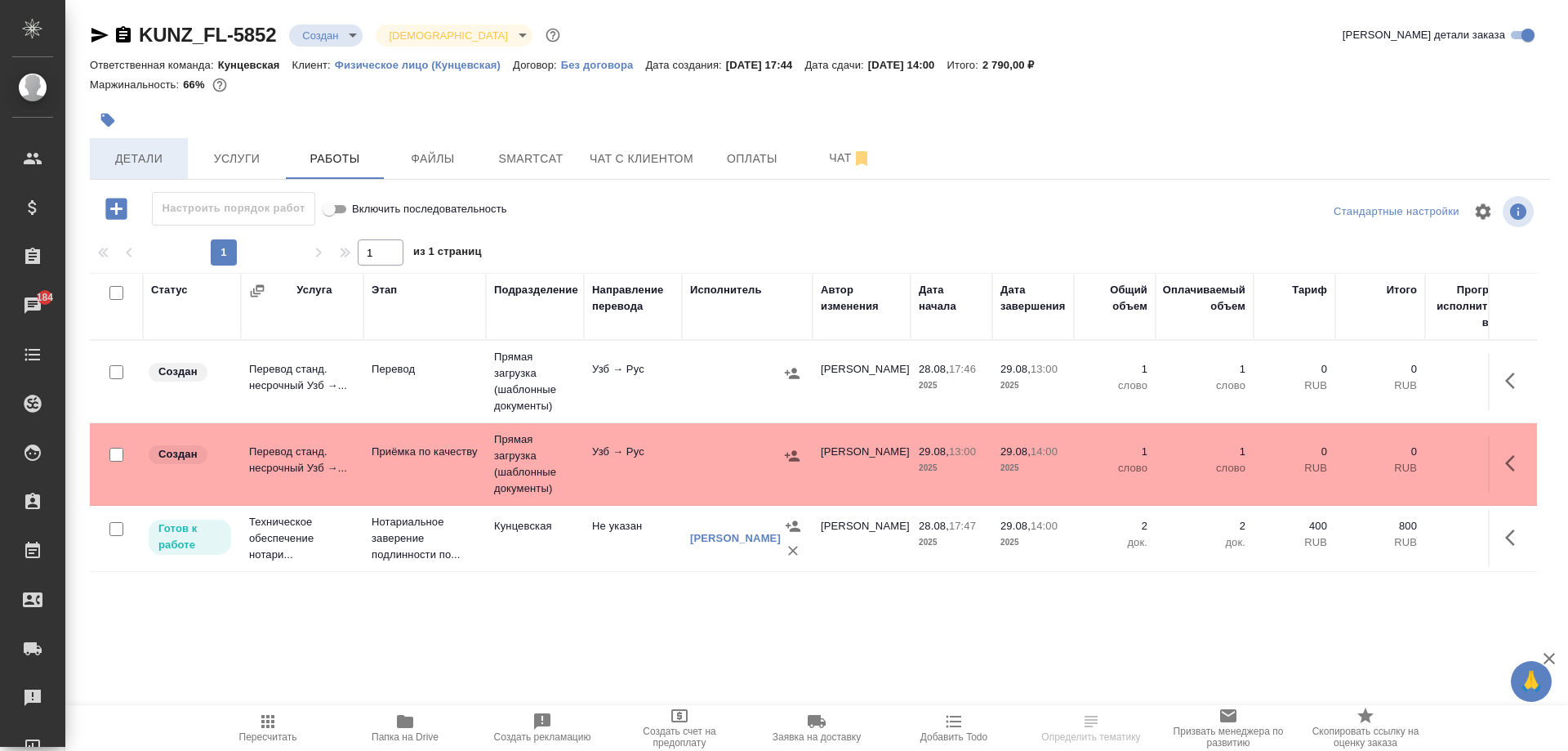
click at [122, 151] on span "Детали" at bounding box center [139, 158] width 79 height 20
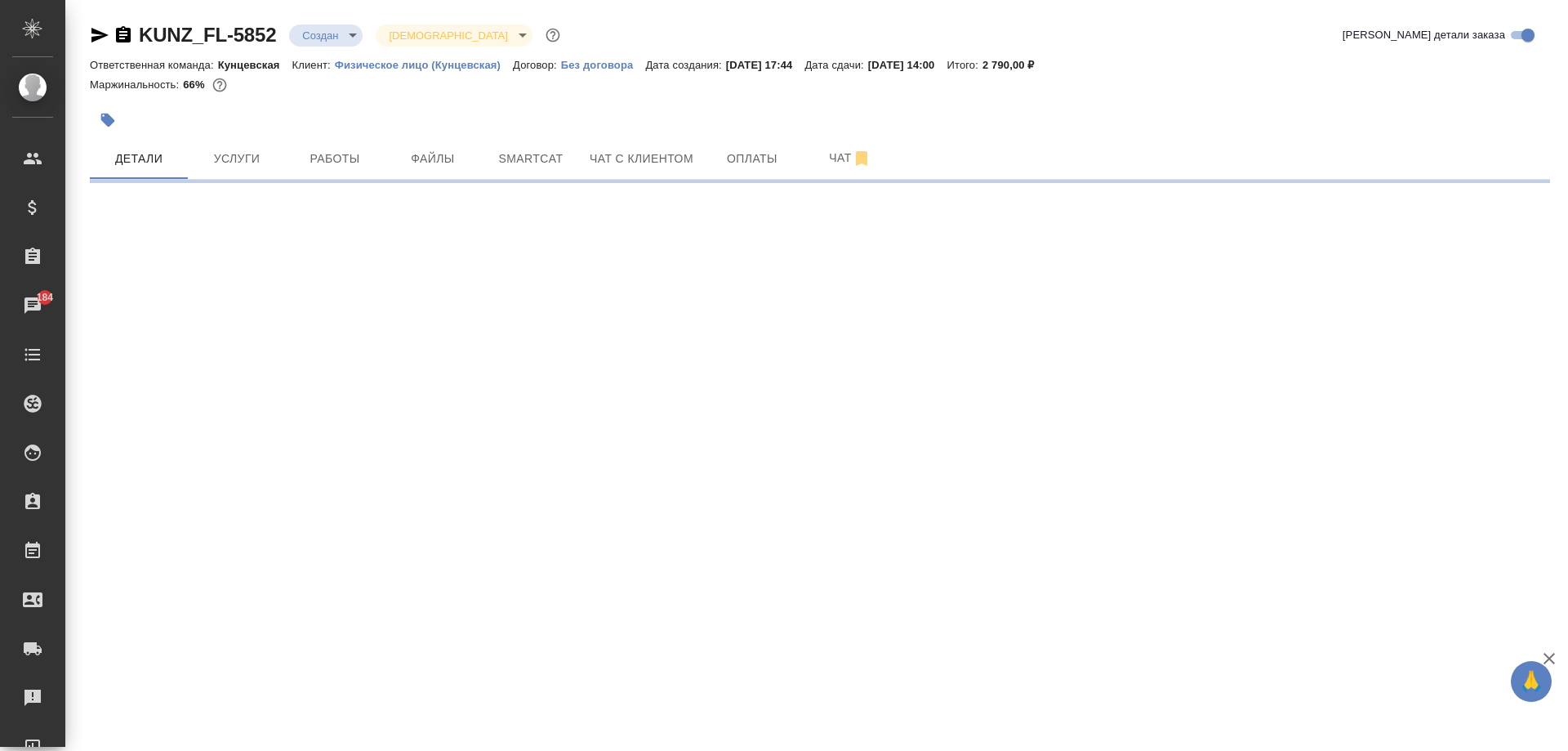
select select "RU"
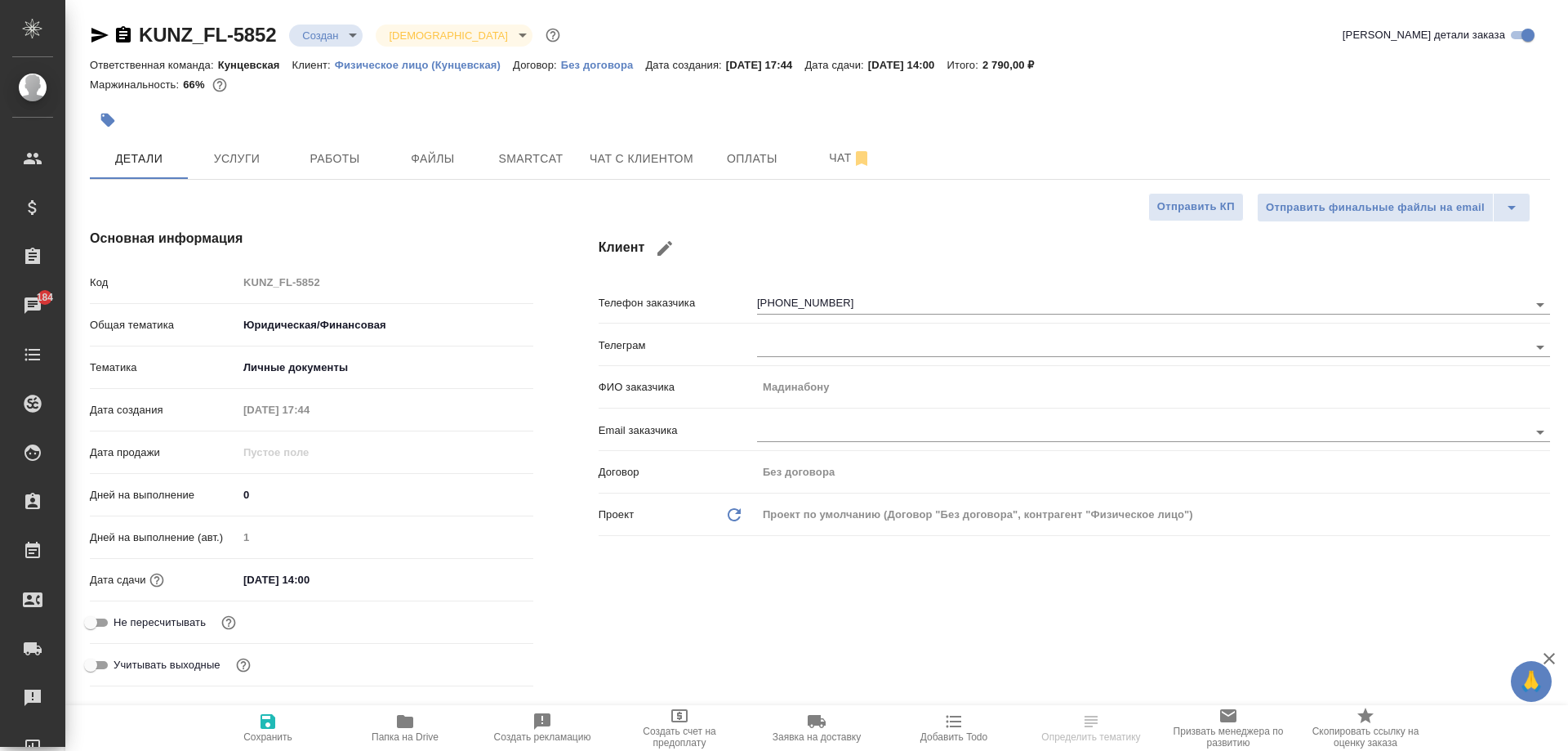
type textarea "x"
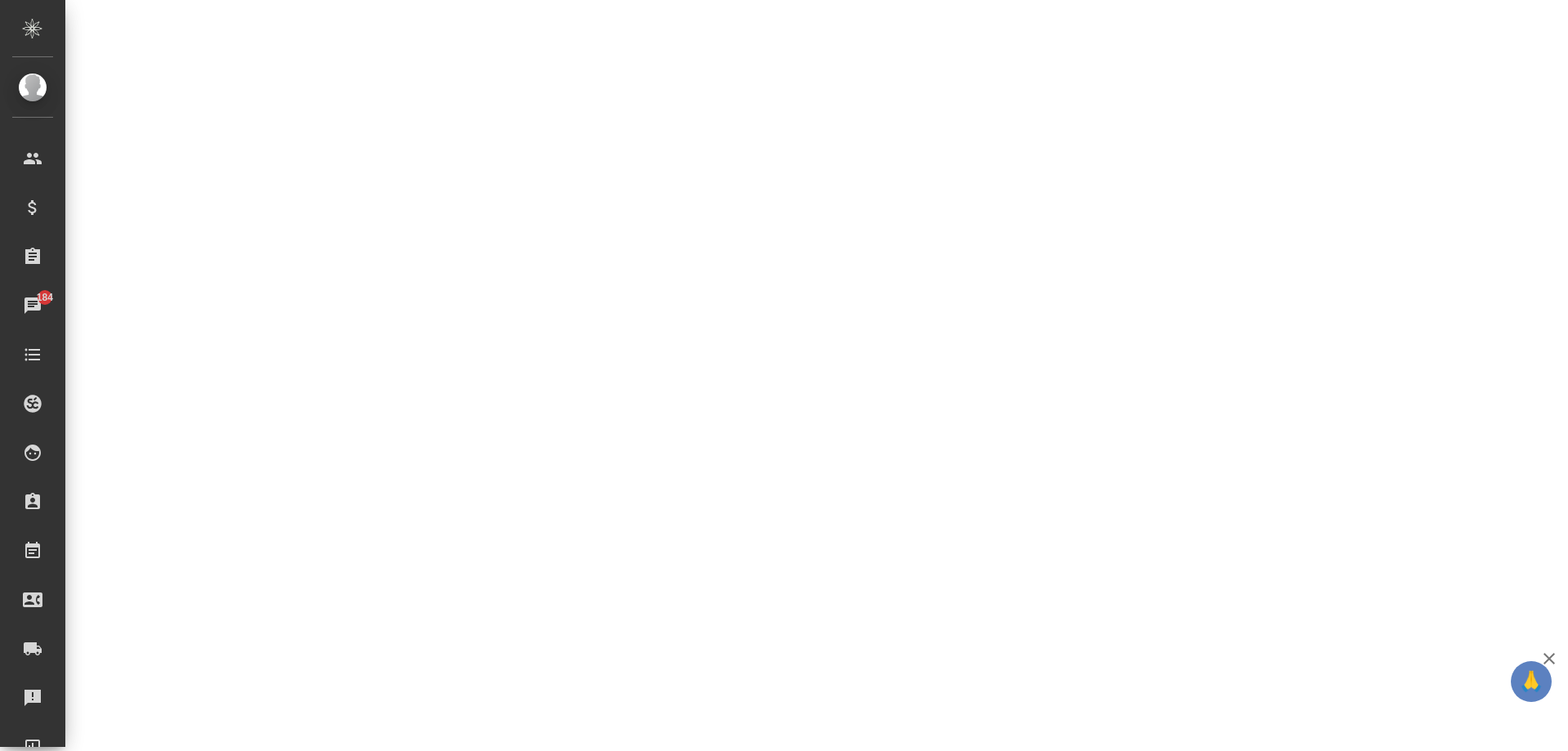
select select "RU"
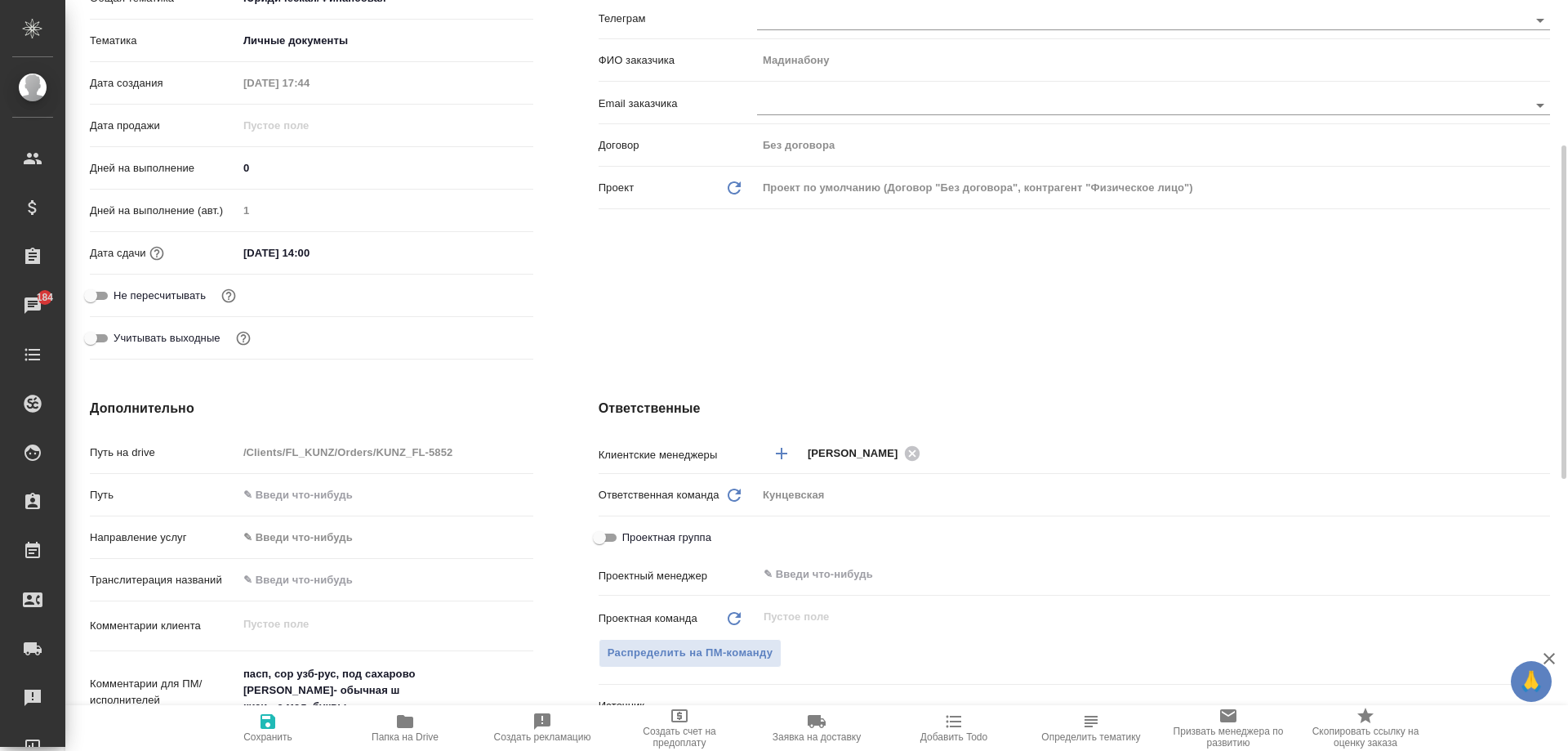
type textarea "x"
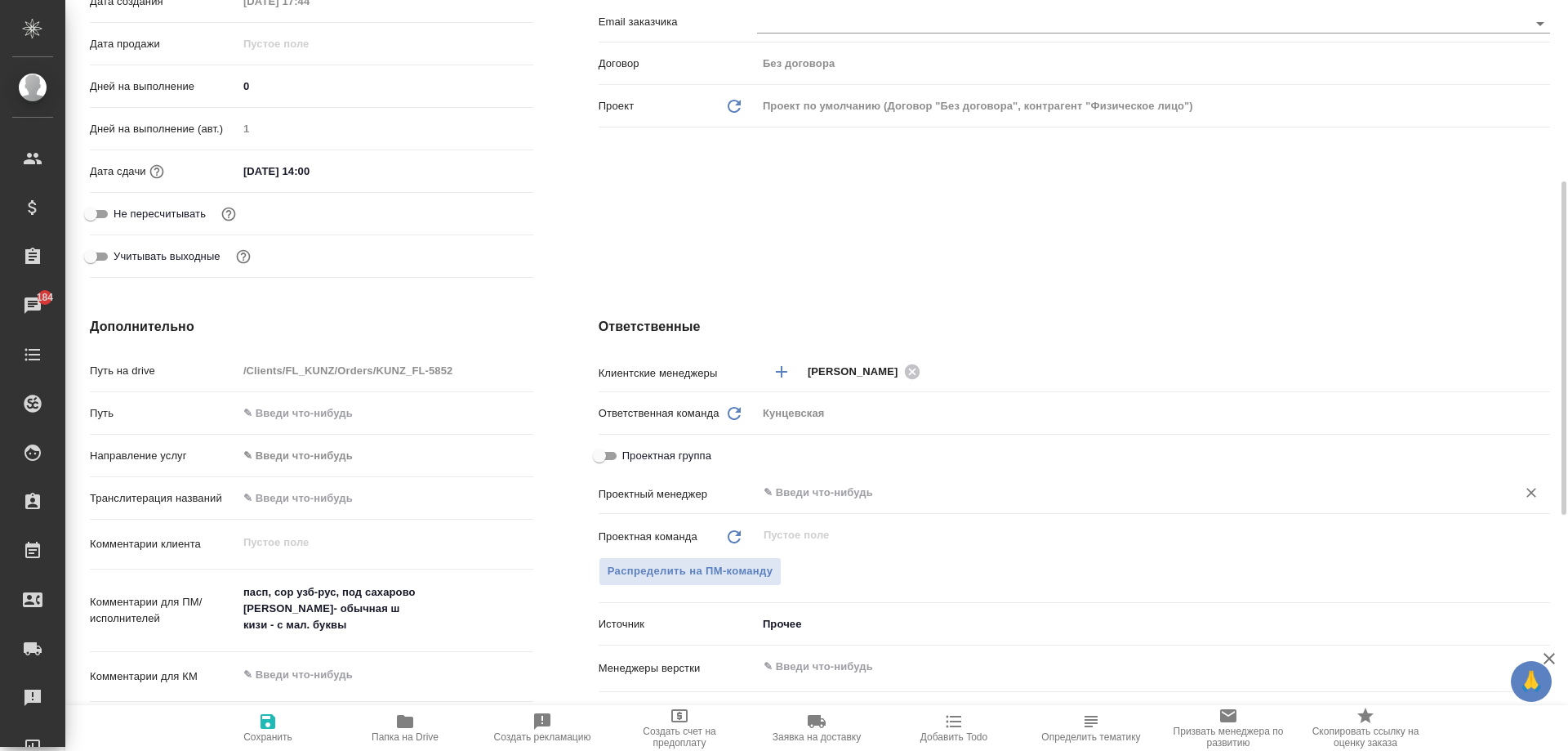
click at [844, 494] on input "text" at bounding box center [1126, 493] width 729 height 19
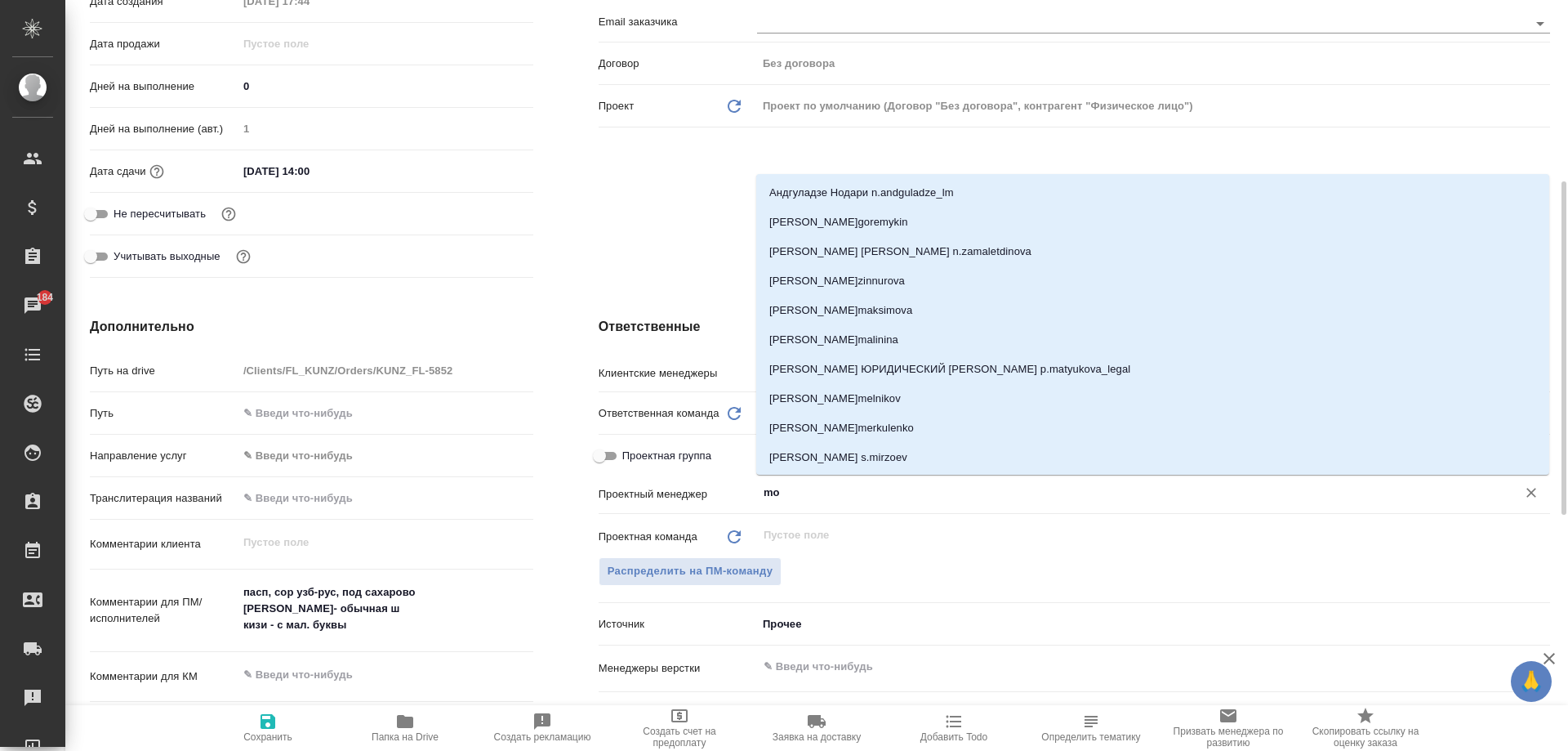
type input "mos"
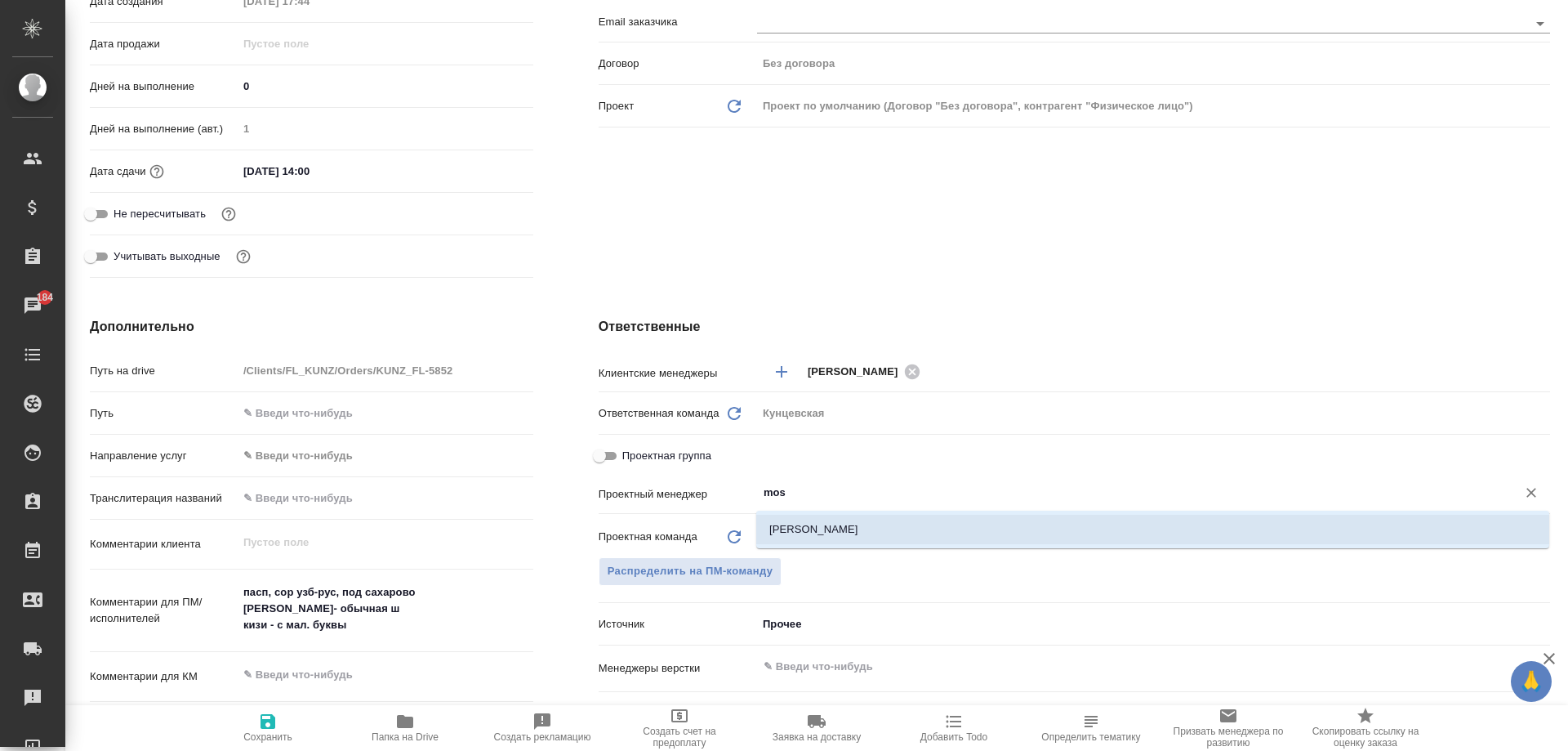
click at [839, 533] on li "[PERSON_NAME]" at bounding box center [1152, 530] width 793 height 30
type textarea "x"
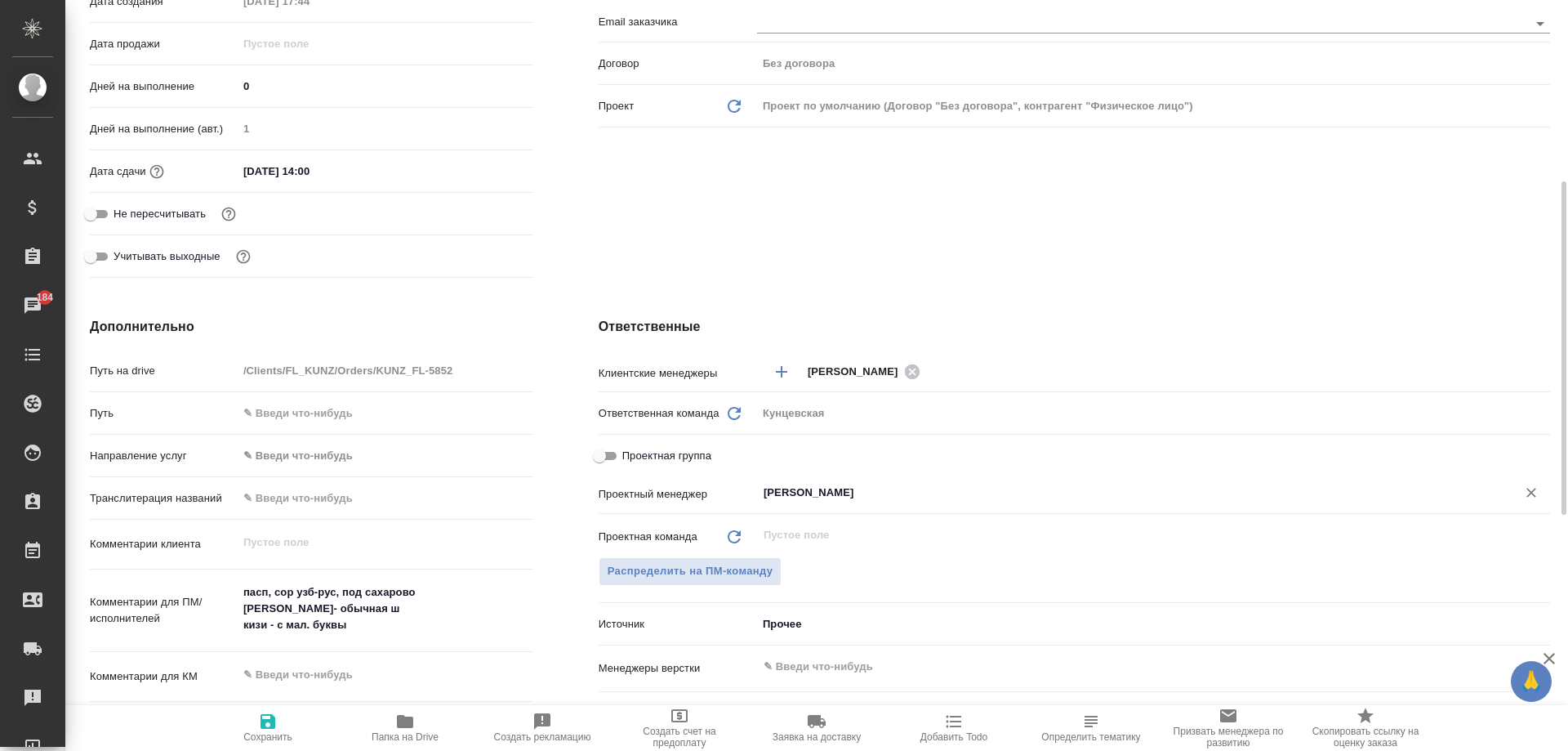
type input "[PERSON_NAME]"
click at [255, 729] on span "Сохранить" at bounding box center [268, 726] width 117 height 31
type textarea "x"
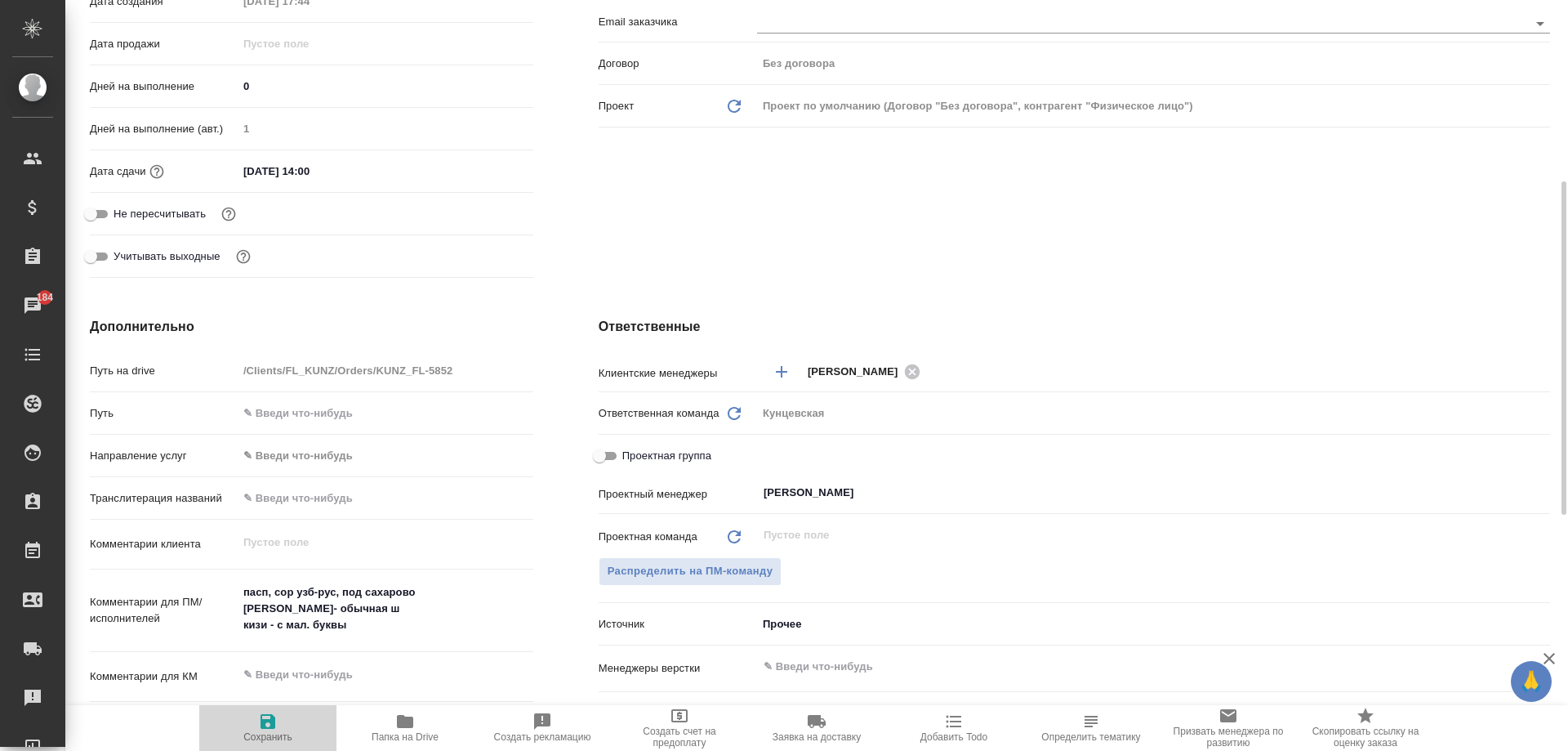
type textarea "x"
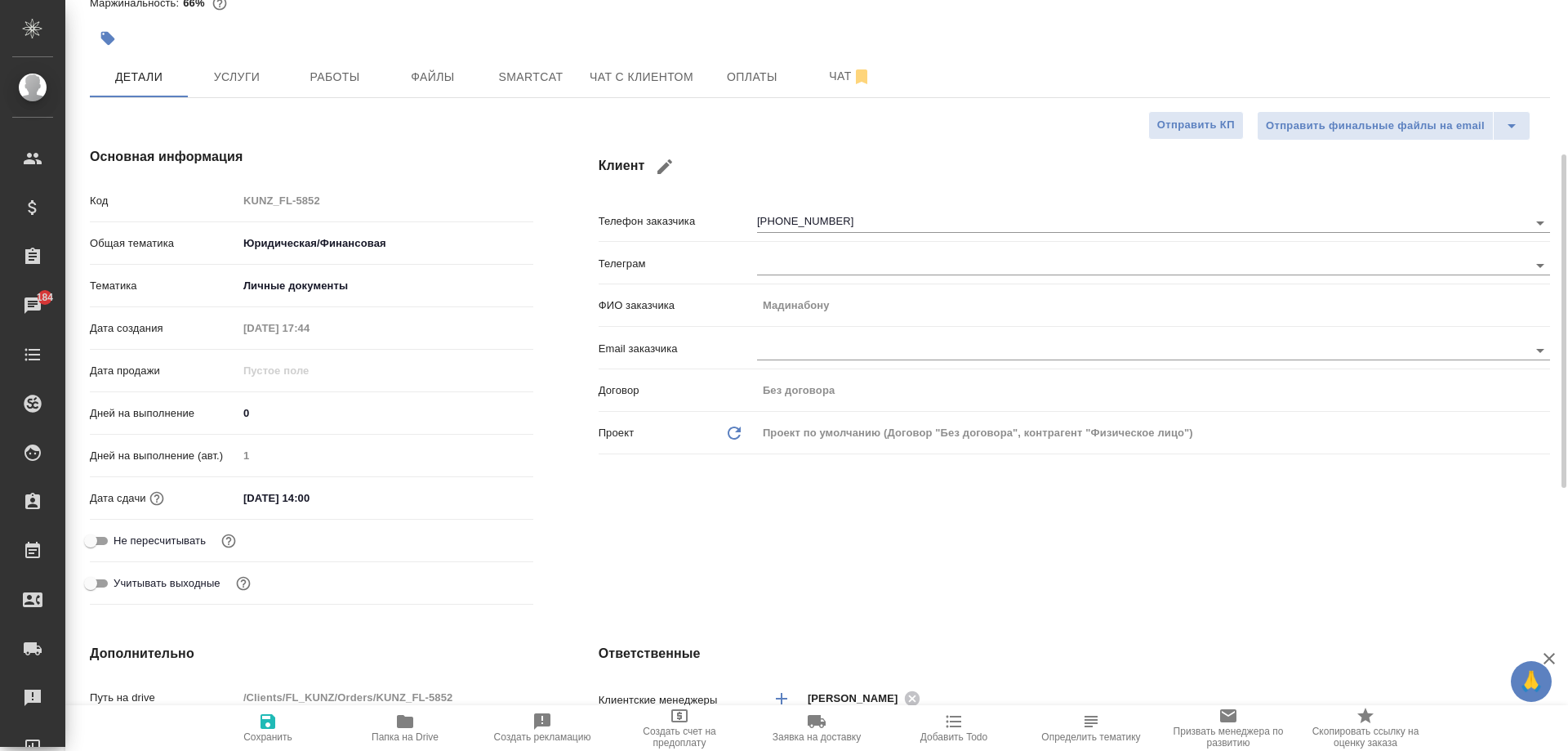
scroll to position [0, 0]
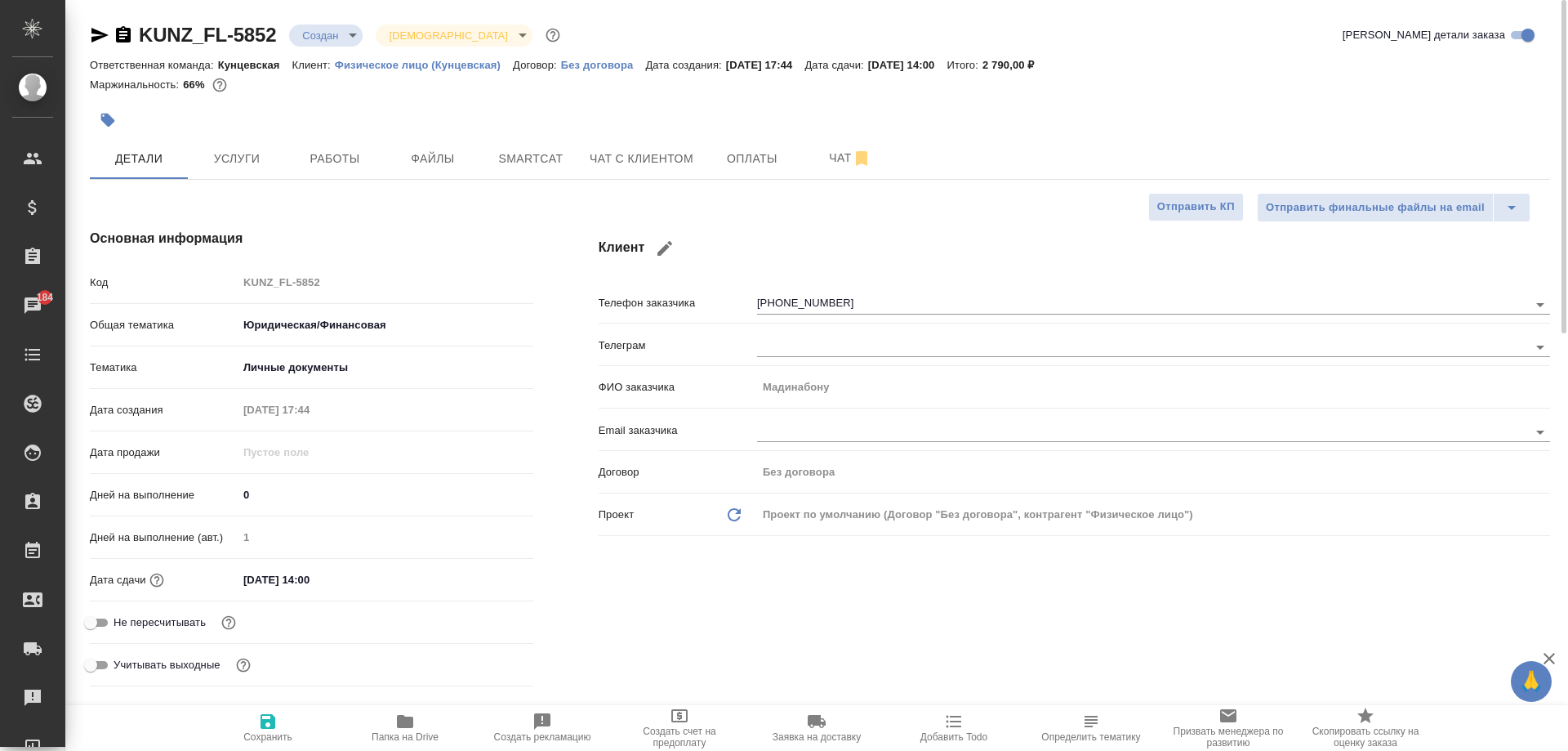
click at [315, 33] on body "🙏 .cls-1 fill:#fff; AWATERA [PERSON_NAME] Спецификации Заказы 184 Чаты Todo Про…" at bounding box center [784, 376] width 1568 height 751
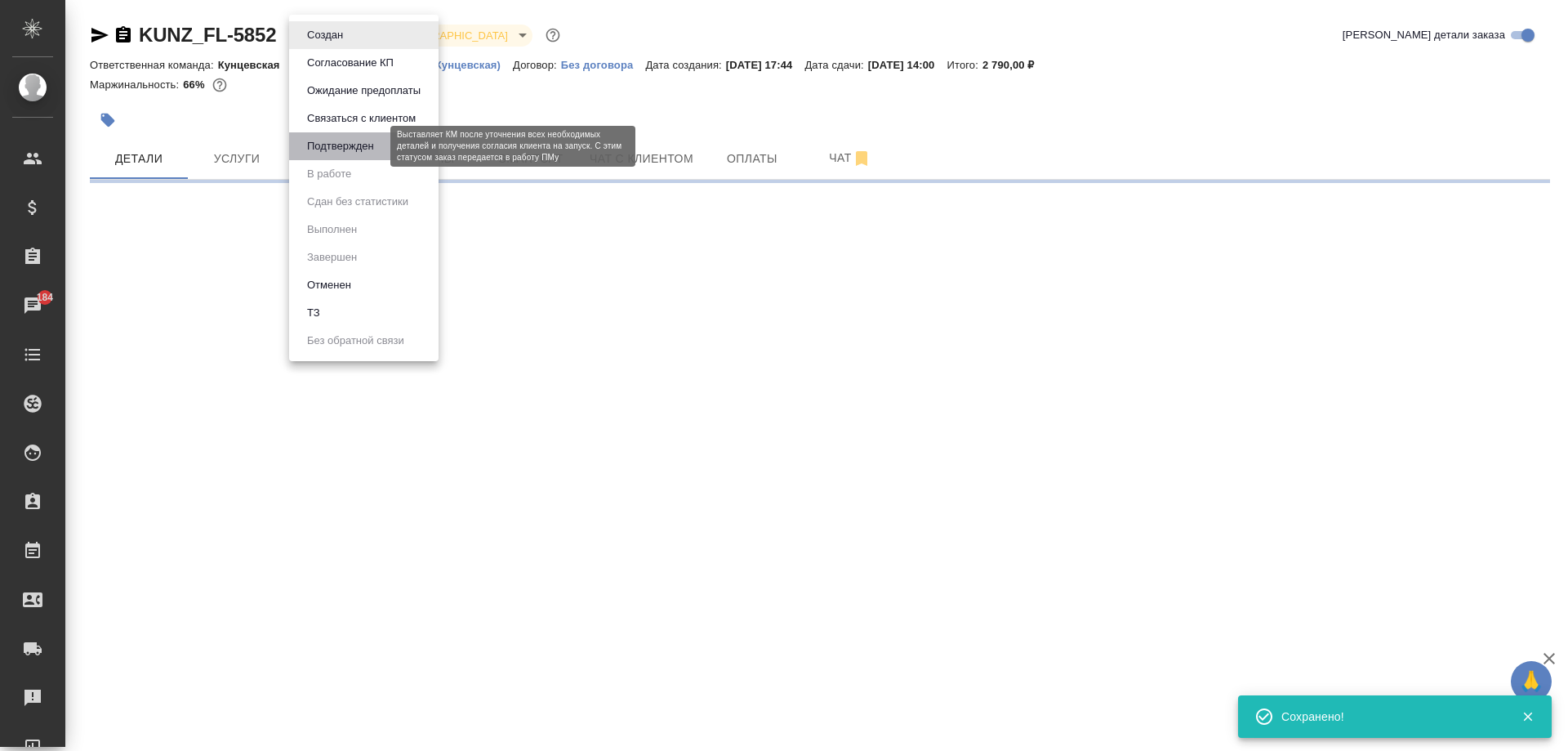
click at [331, 151] on button "Подтвержден" at bounding box center [340, 146] width 77 height 18
select select "RU"
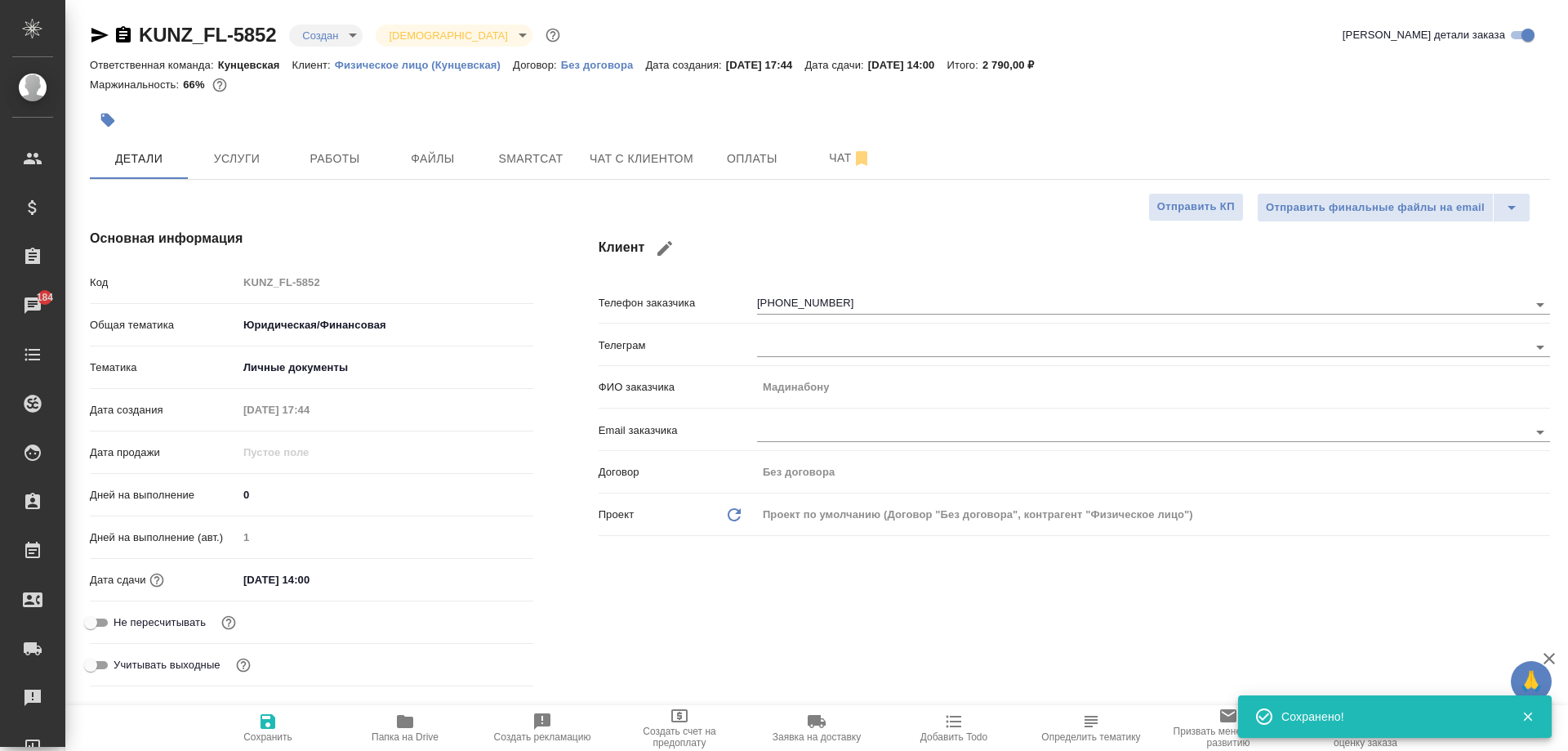
type textarea "x"
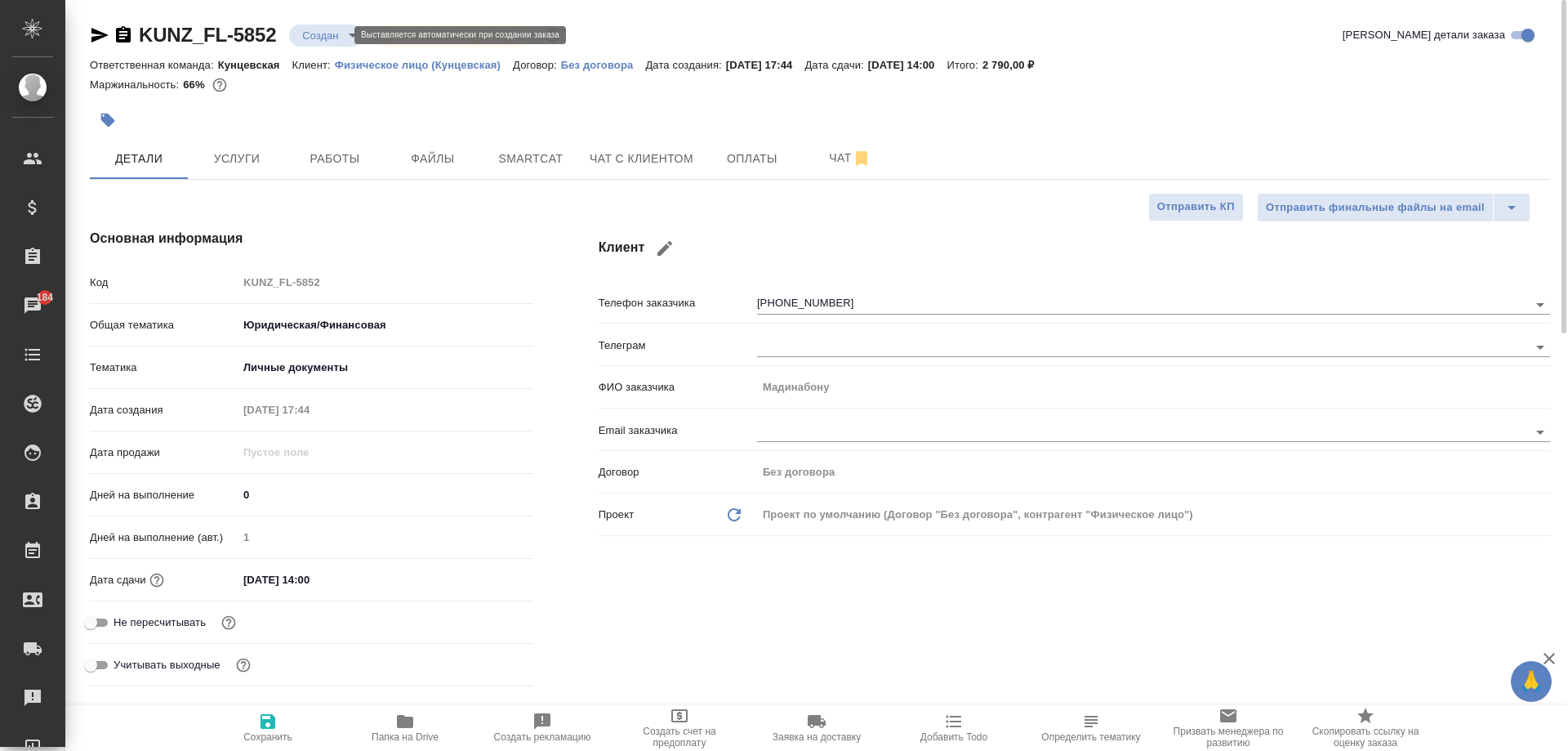
click at [332, 40] on body "🙏 .cls-1 fill:#fff; AWATERA [PERSON_NAME] Спецификации Заказы 184 Чаты Todo Про…" at bounding box center [784, 376] width 1568 height 751
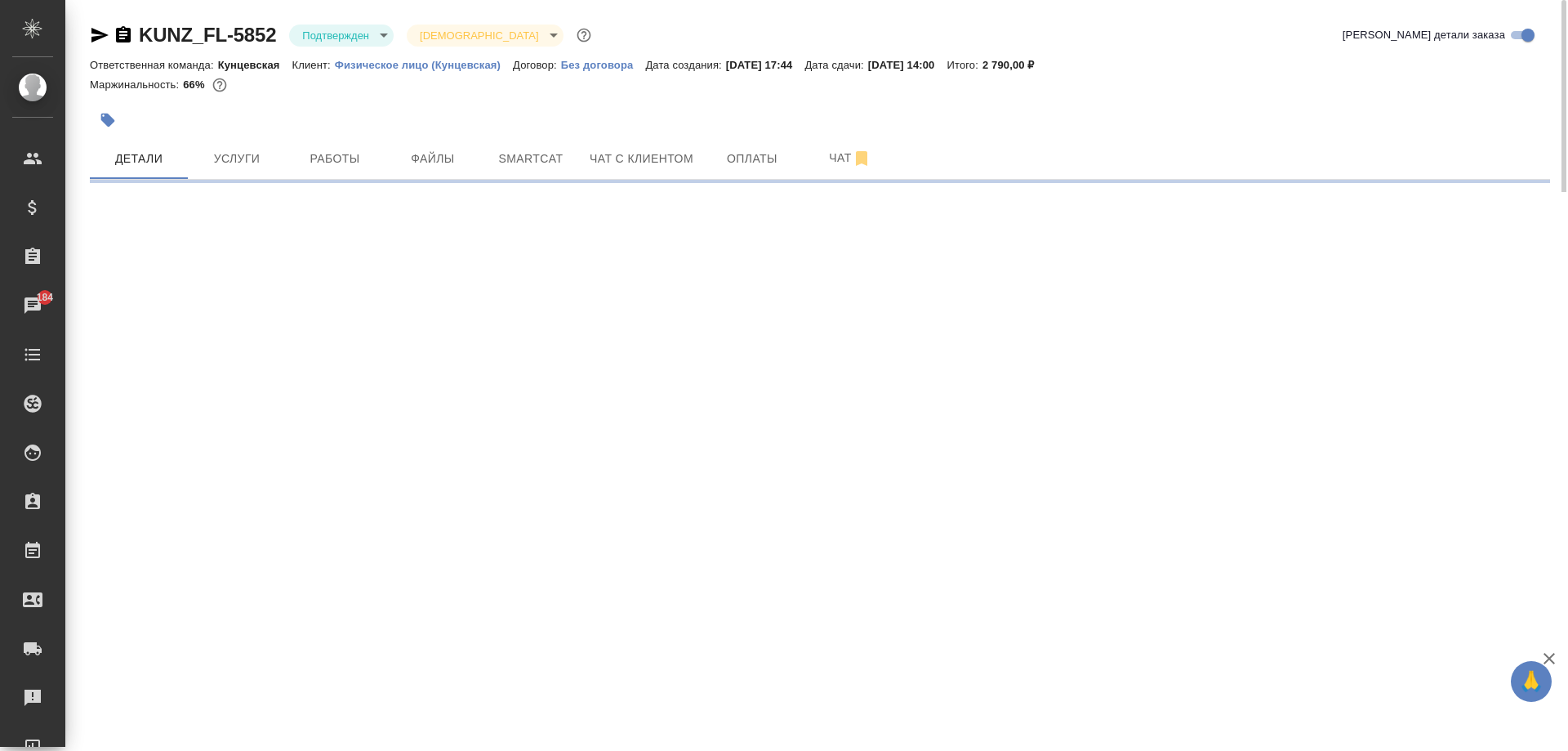
select select "RU"
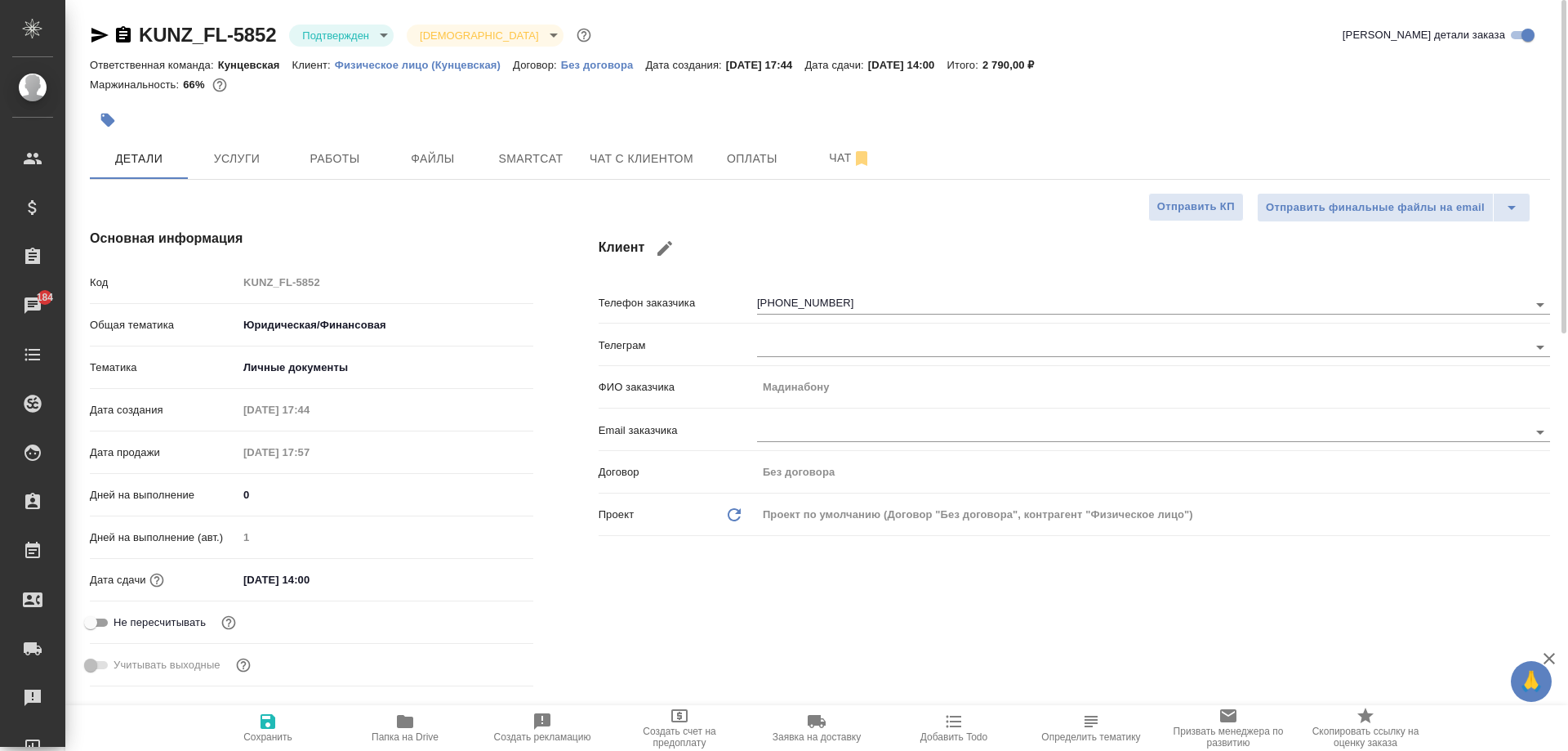
type textarea "x"
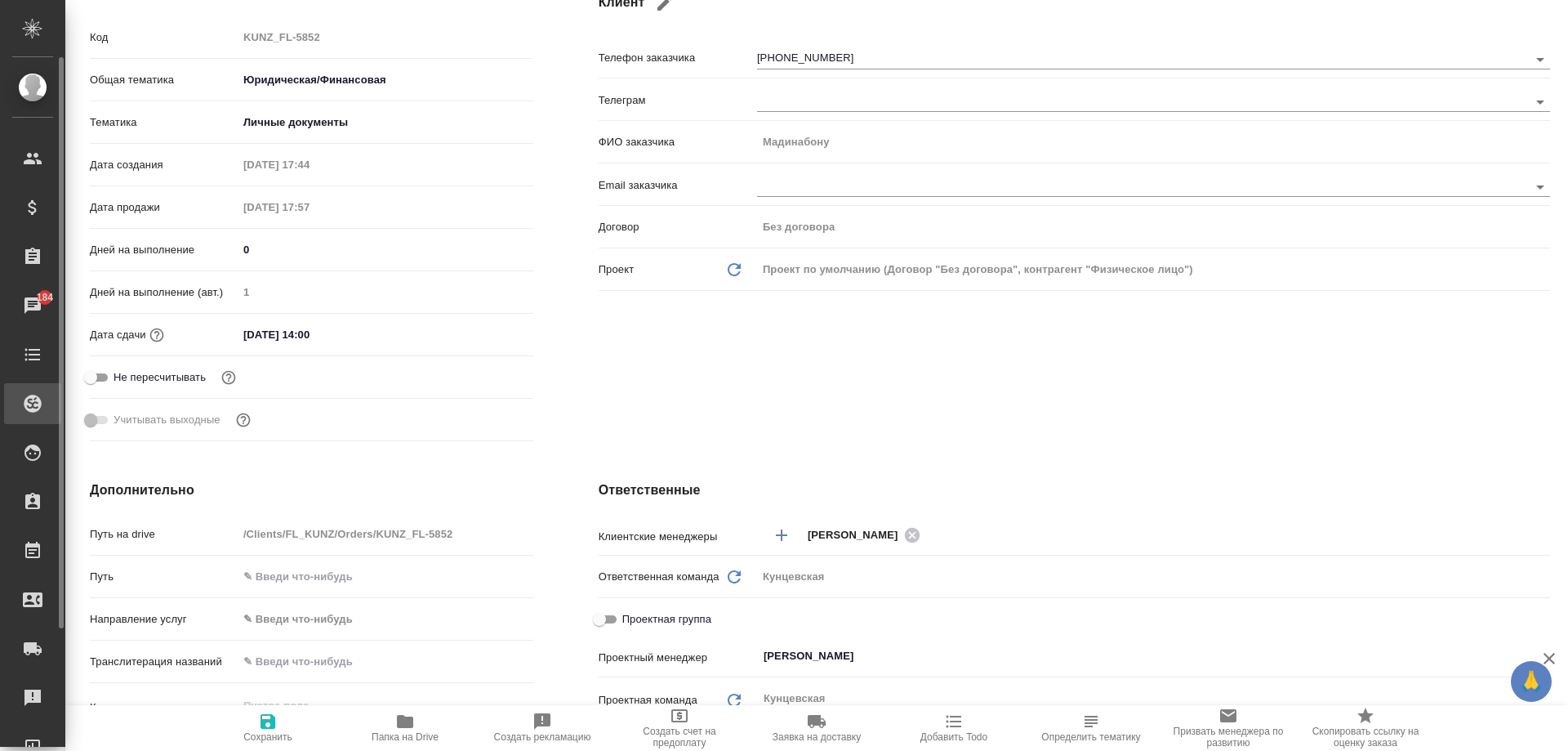
type textarea "x"
